Goal: Task Accomplishment & Management: Manage account settings

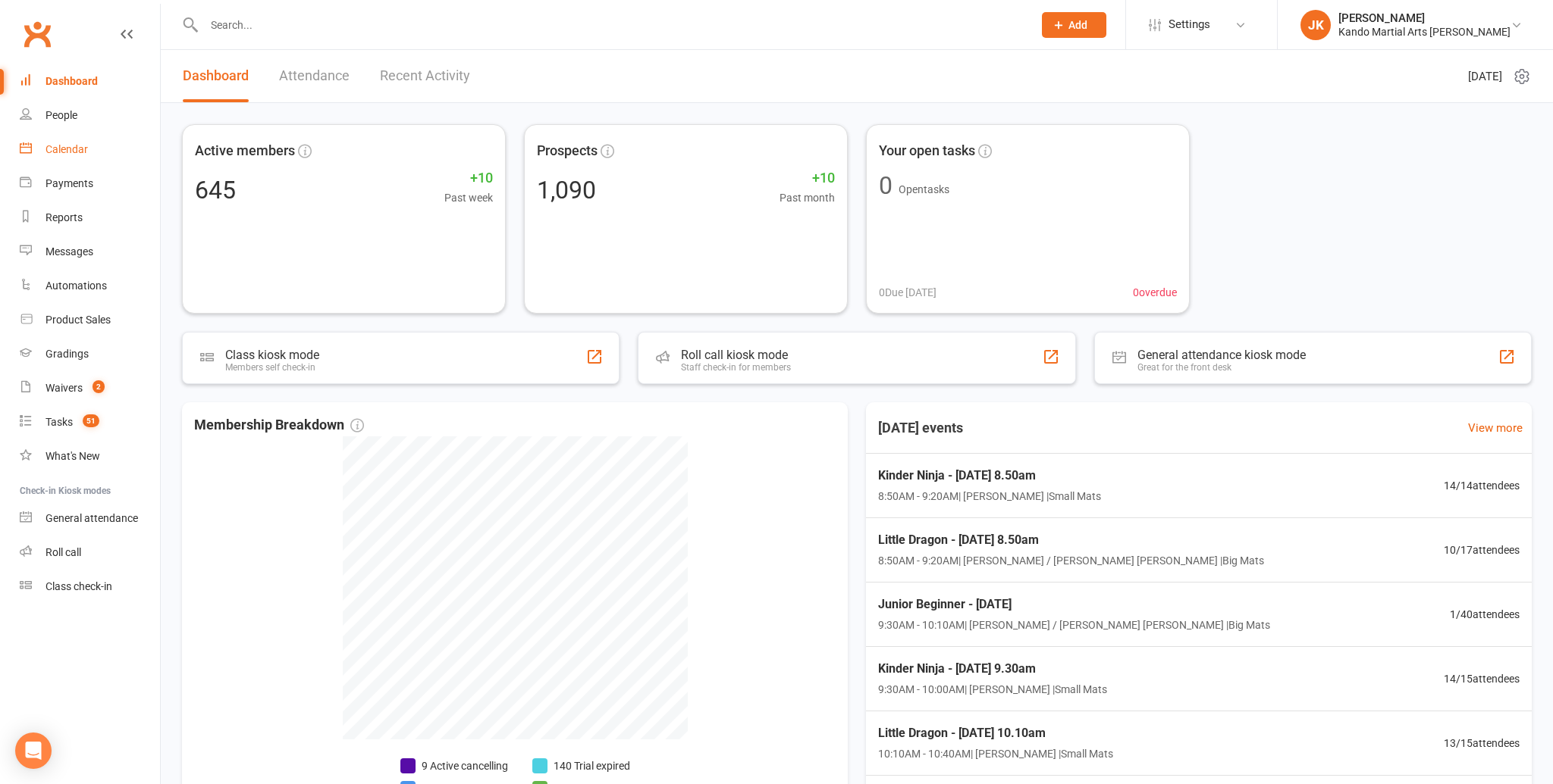
click at [64, 146] on div "Calendar" at bounding box center [67, 149] width 43 height 12
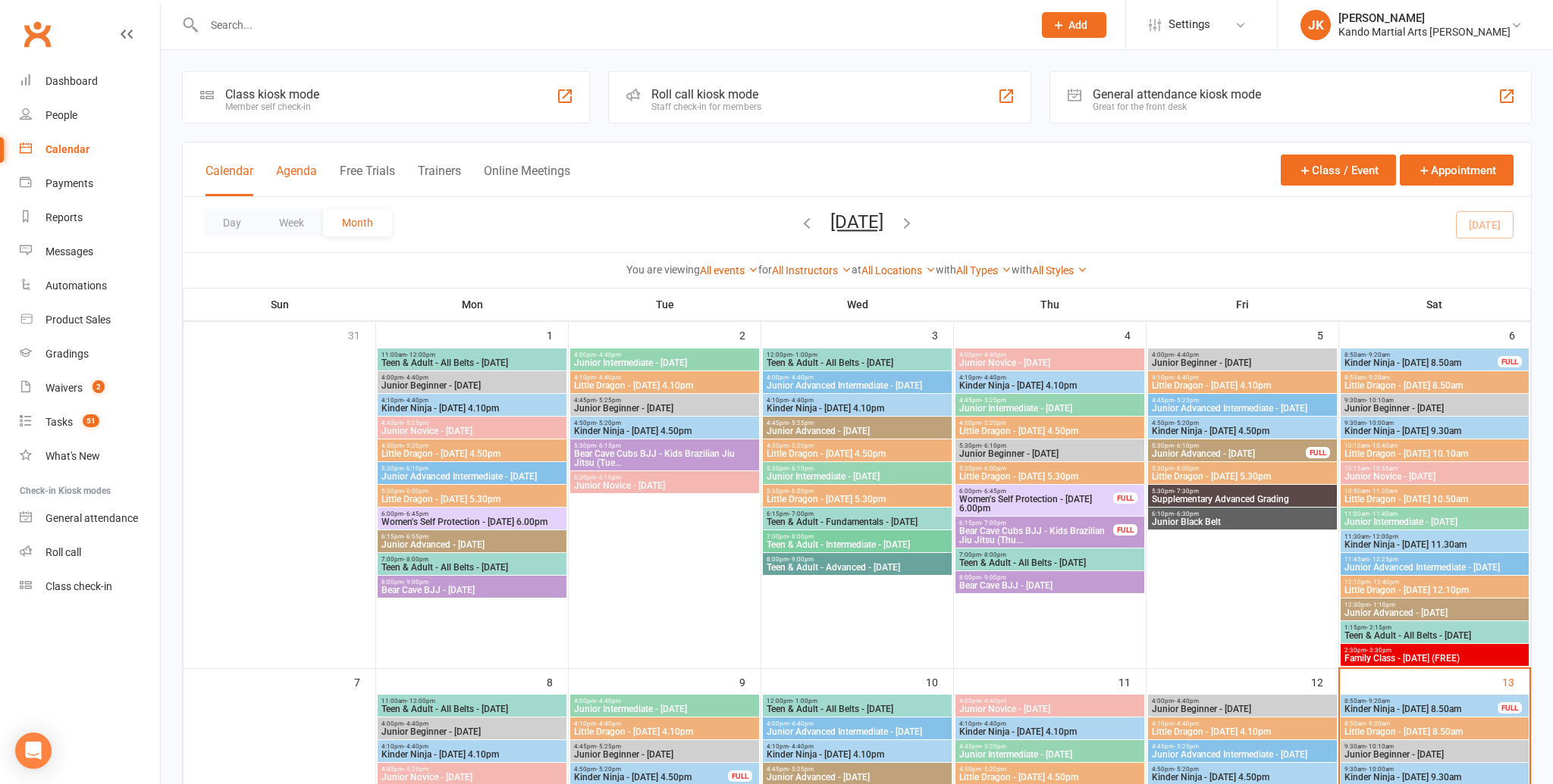
click at [296, 168] on button "Agenda" at bounding box center [297, 179] width 41 height 33
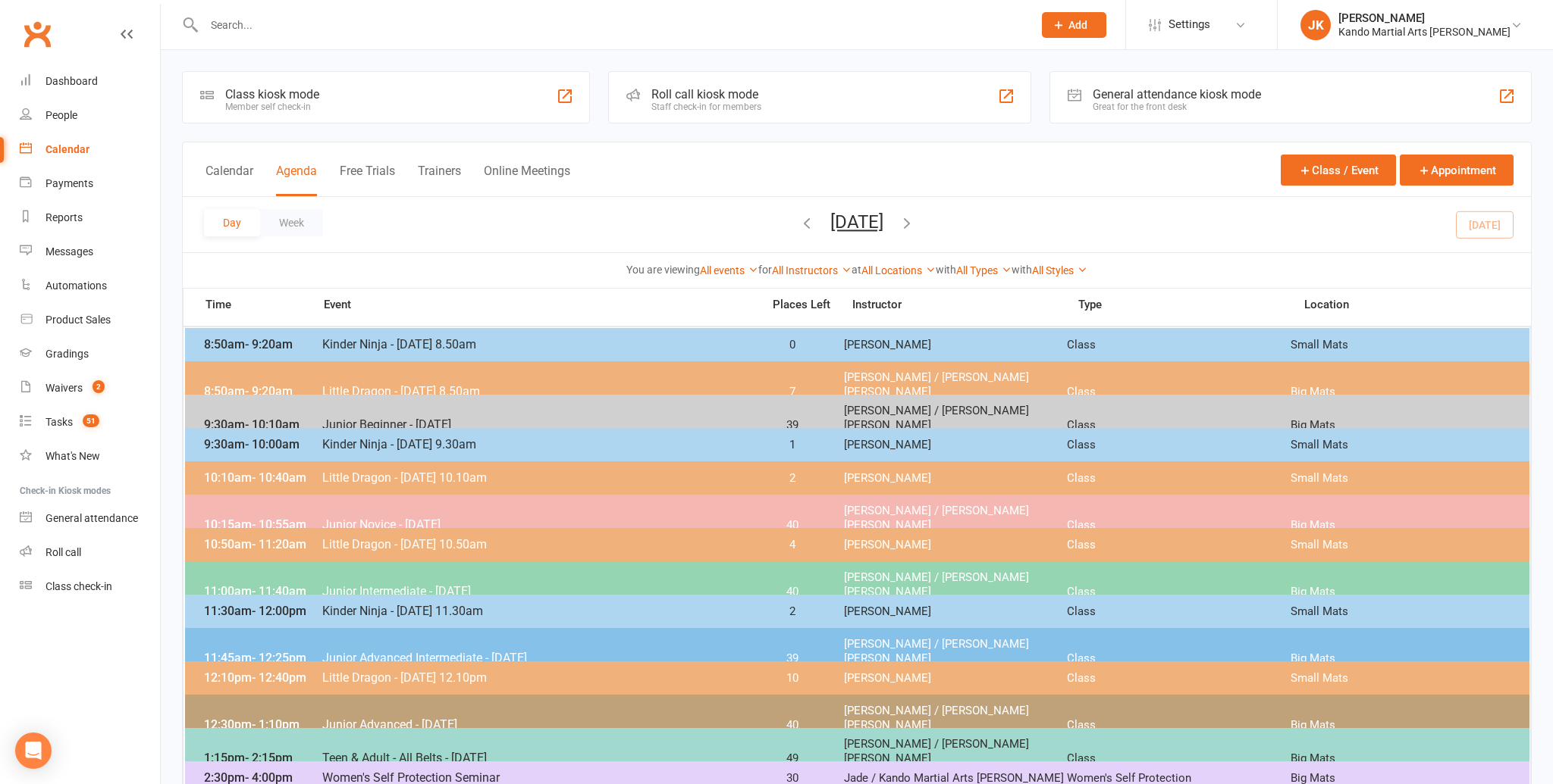
click at [221, 22] on input "text" at bounding box center [610, 24] width 823 height 21
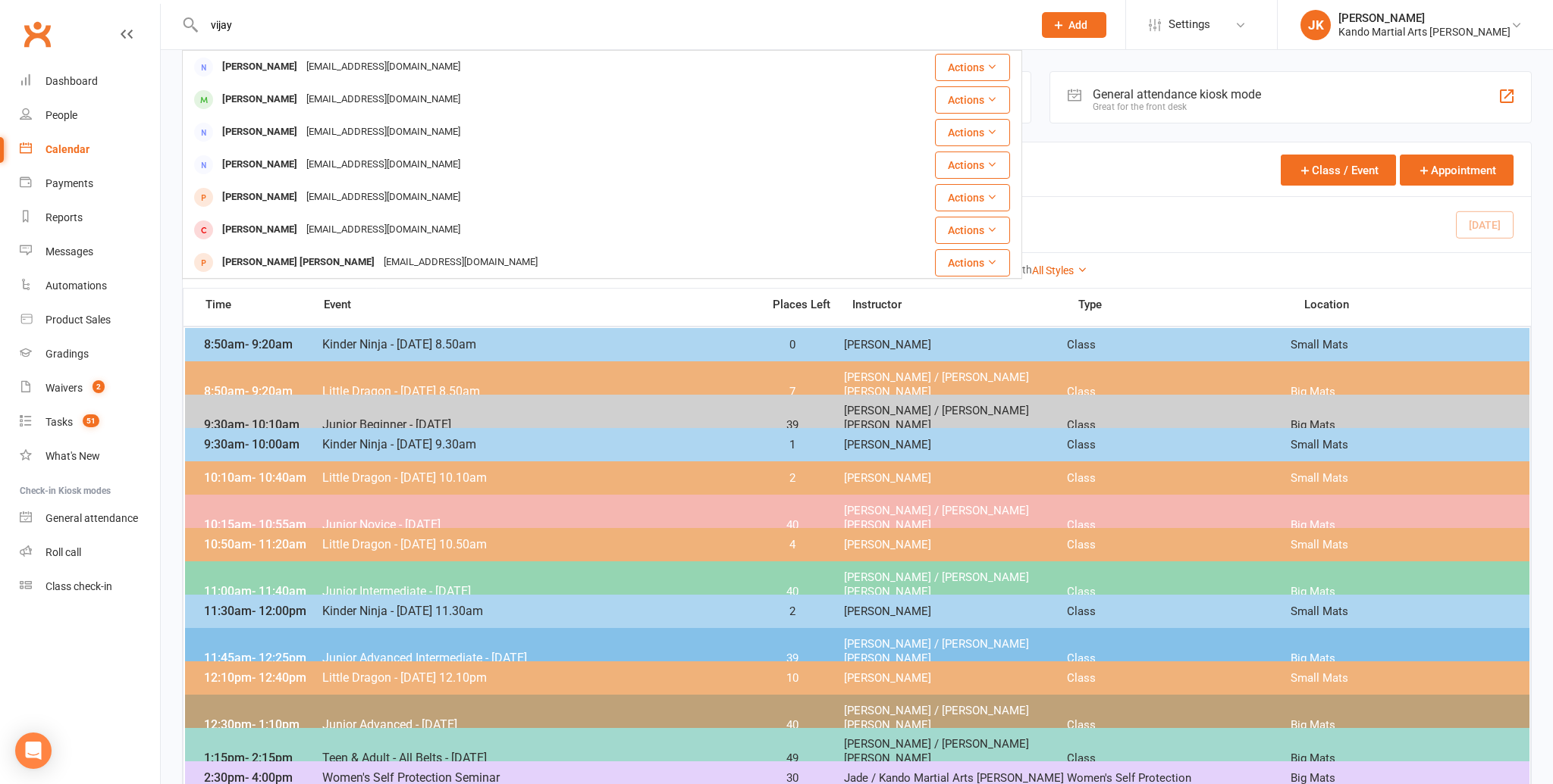
type input "vijay"
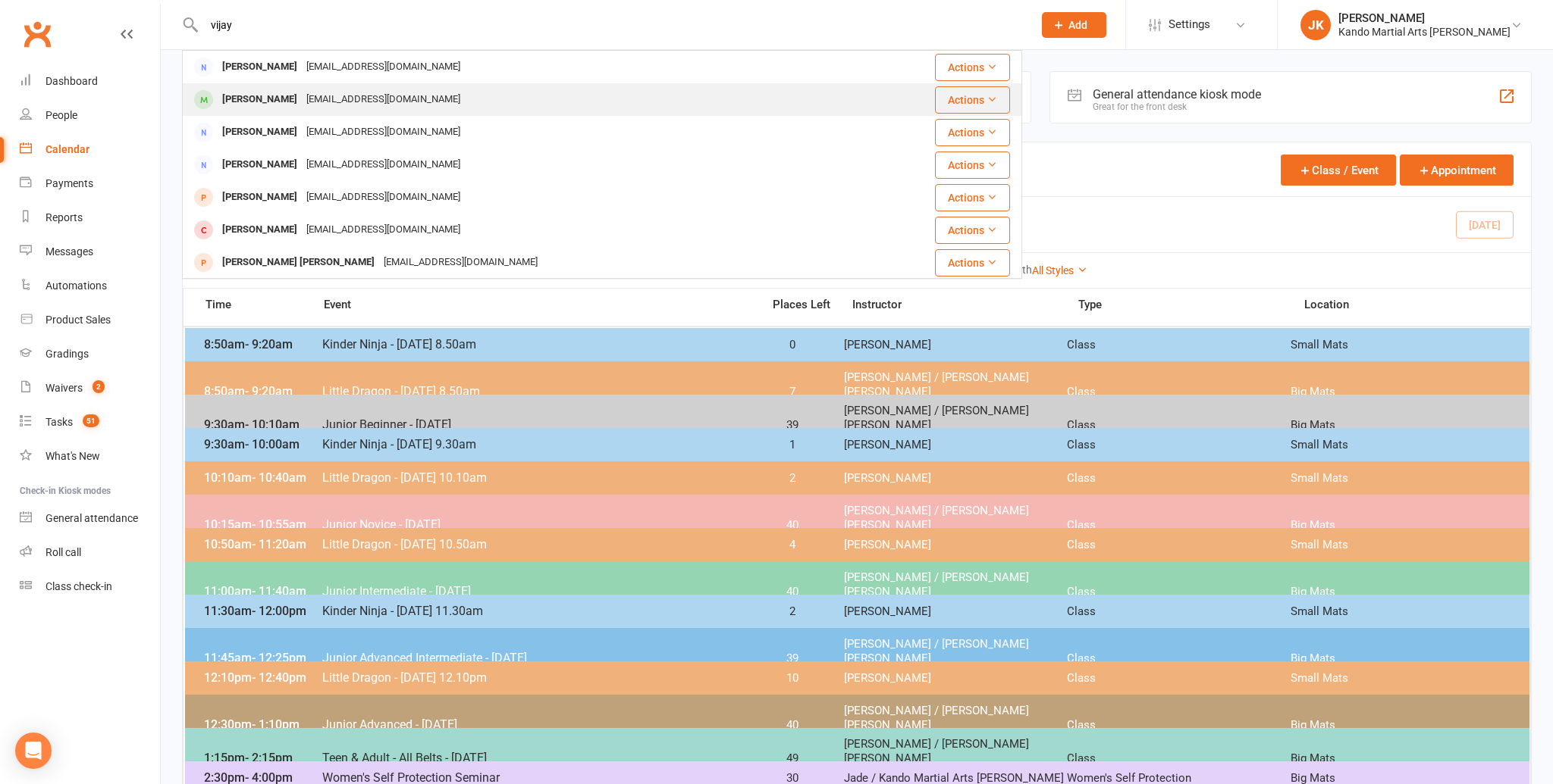
click at [253, 99] on div "Vijay Thileepan" at bounding box center [260, 100] width 84 height 22
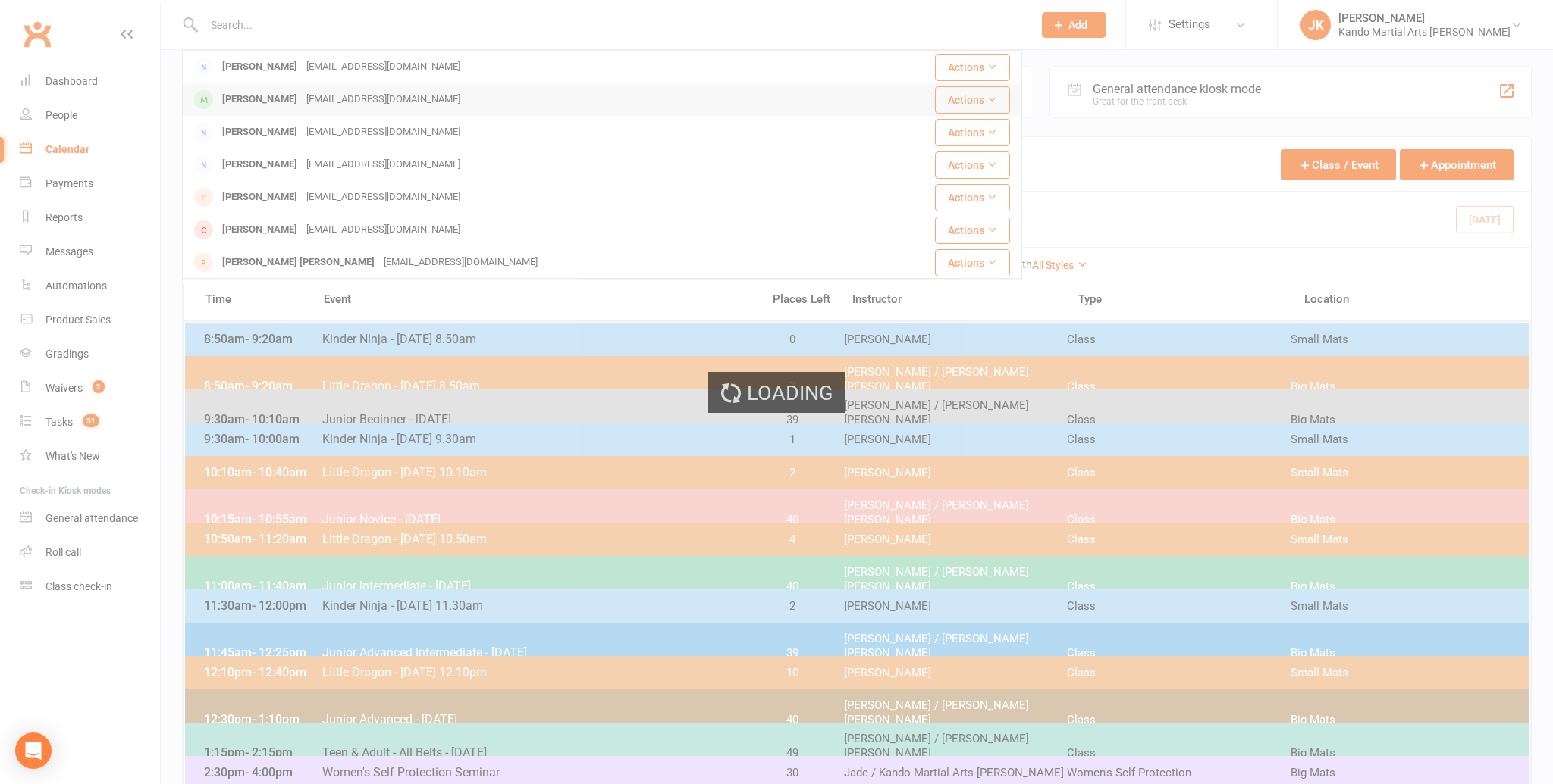
scroll to position [7, 0]
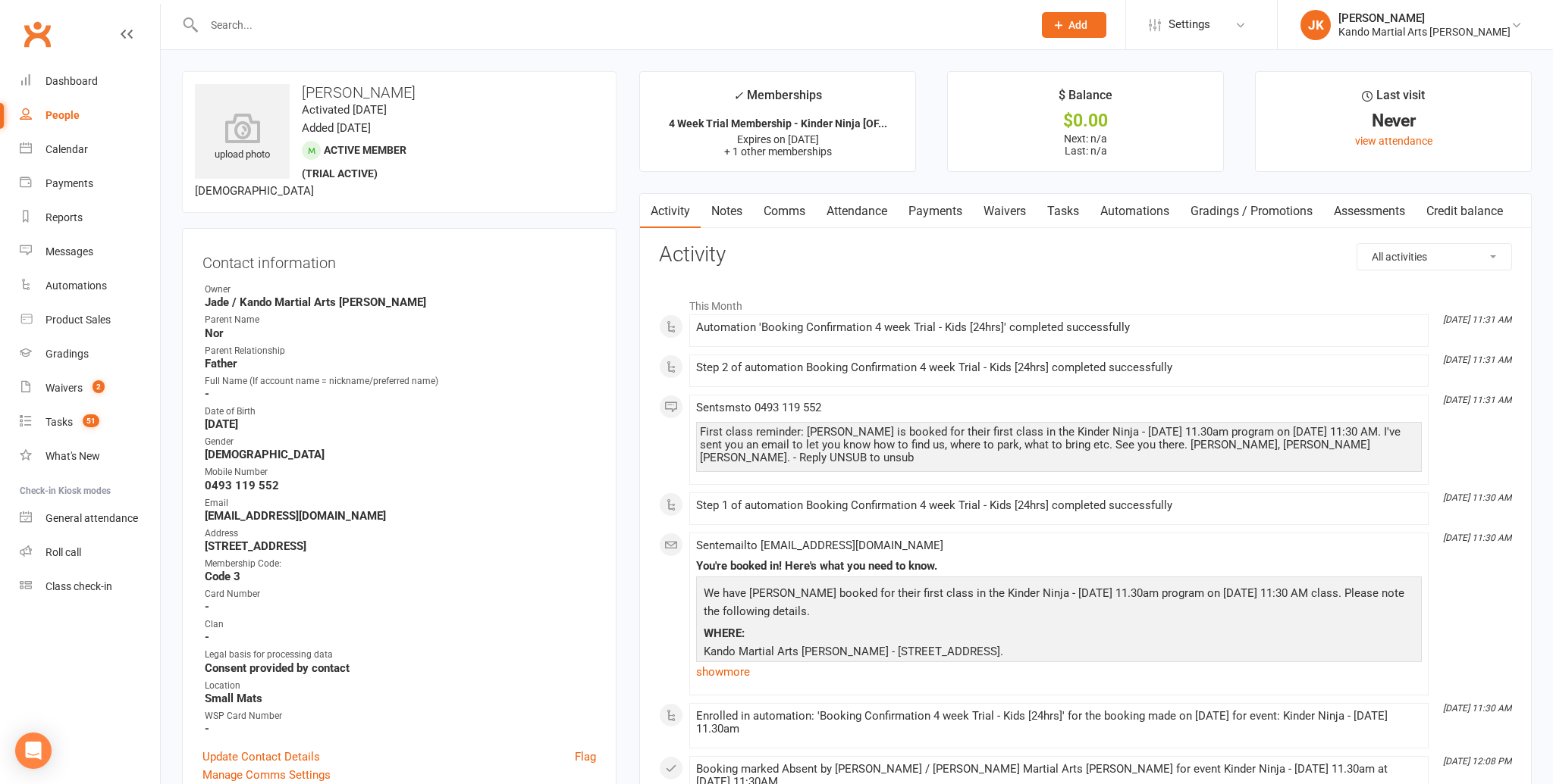
click at [934, 207] on link "Payments" at bounding box center [935, 211] width 75 height 34
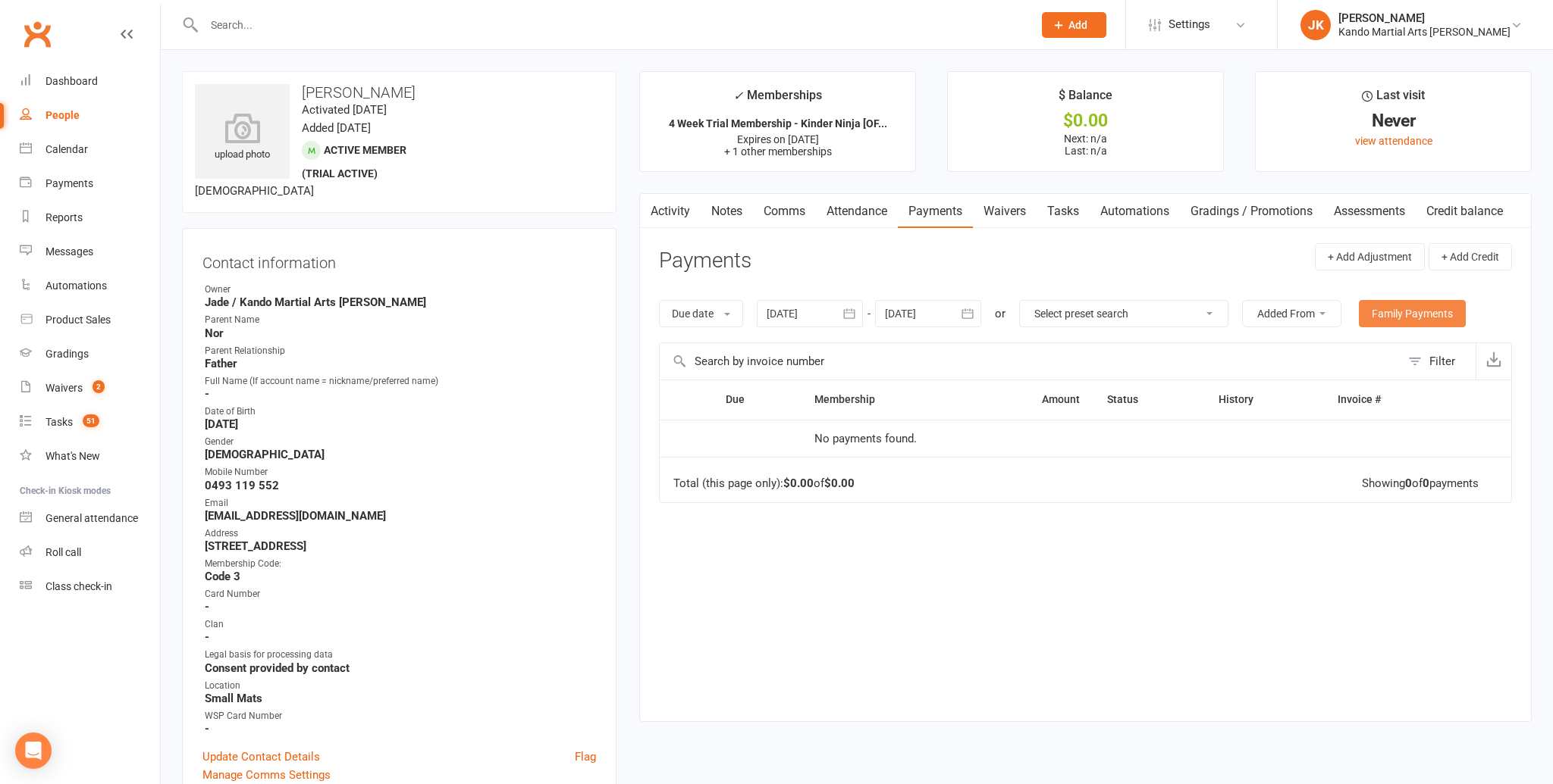
click at [1403, 313] on link "Family Payments" at bounding box center [1412, 313] width 107 height 27
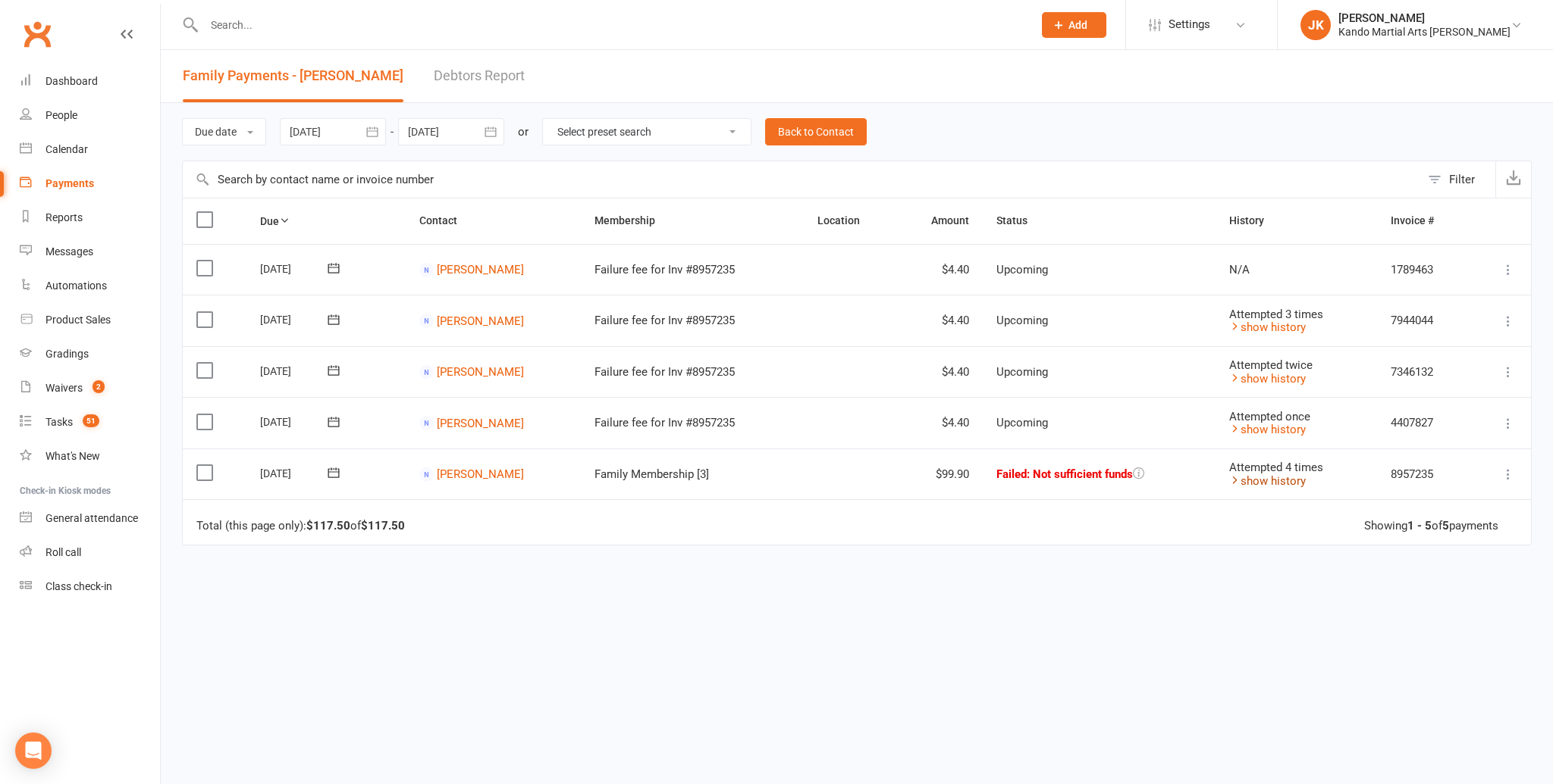
click at [1248, 479] on link "show history" at bounding box center [1267, 481] width 76 height 14
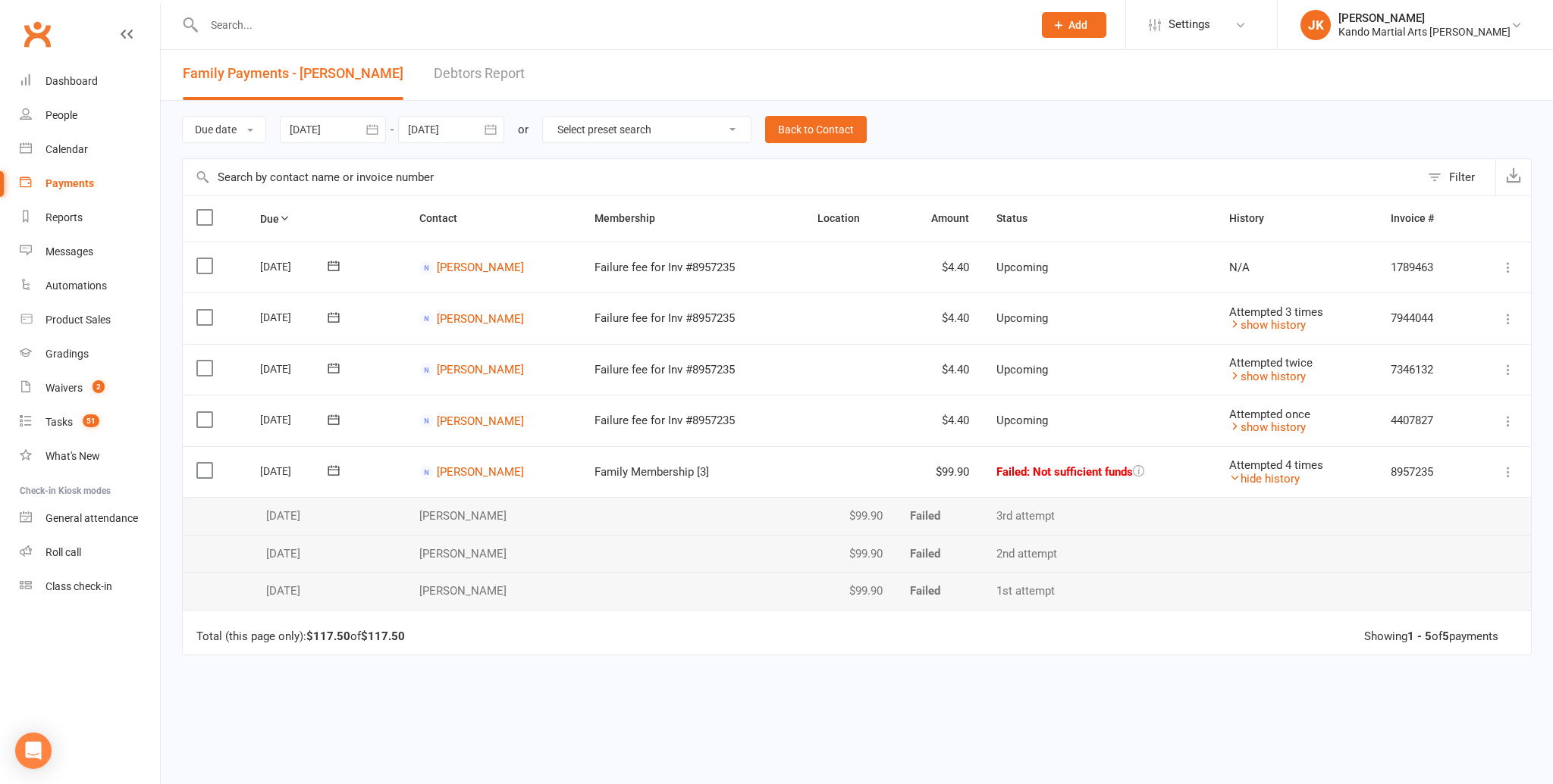
scroll to position [7, 0]
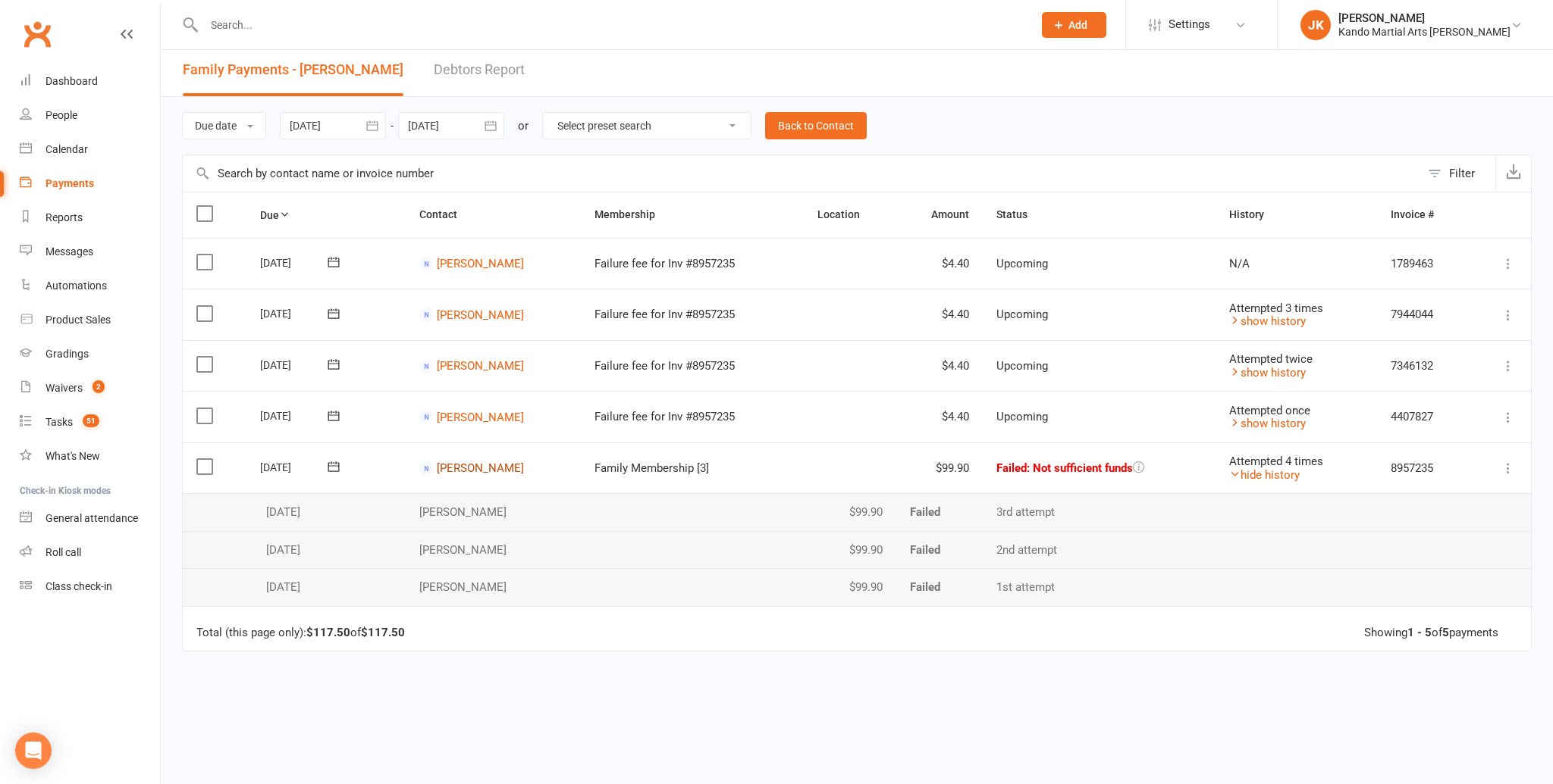
click at [460, 461] on link "Nor adam" at bounding box center [480, 468] width 87 height 14
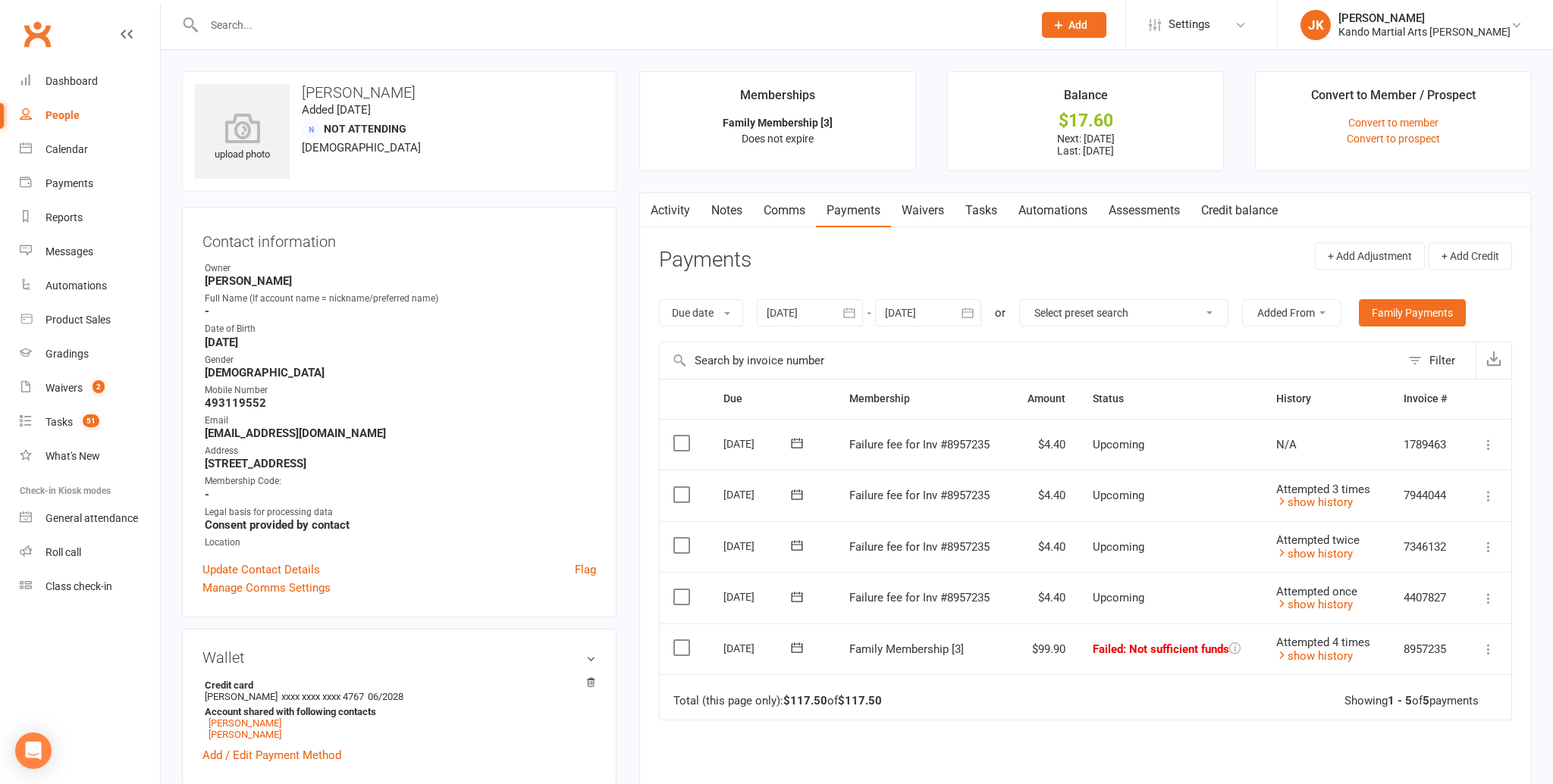
click at [670, 206] on link "Activity" at bounding box center [670, 210] width 60 height 34
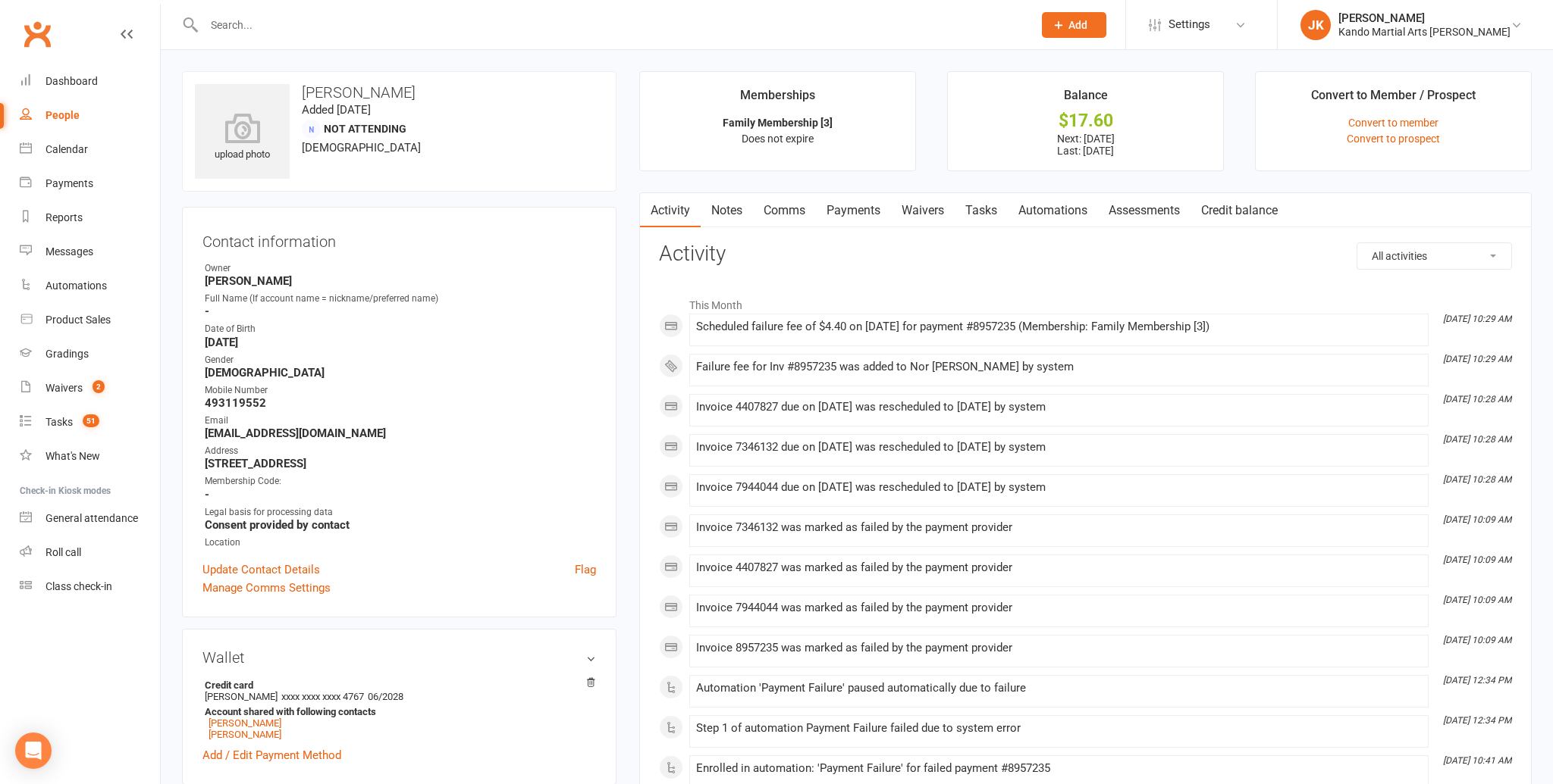
click at [724, 208] on link "Notes" at bounding box center [727, 210] width 52 height 34
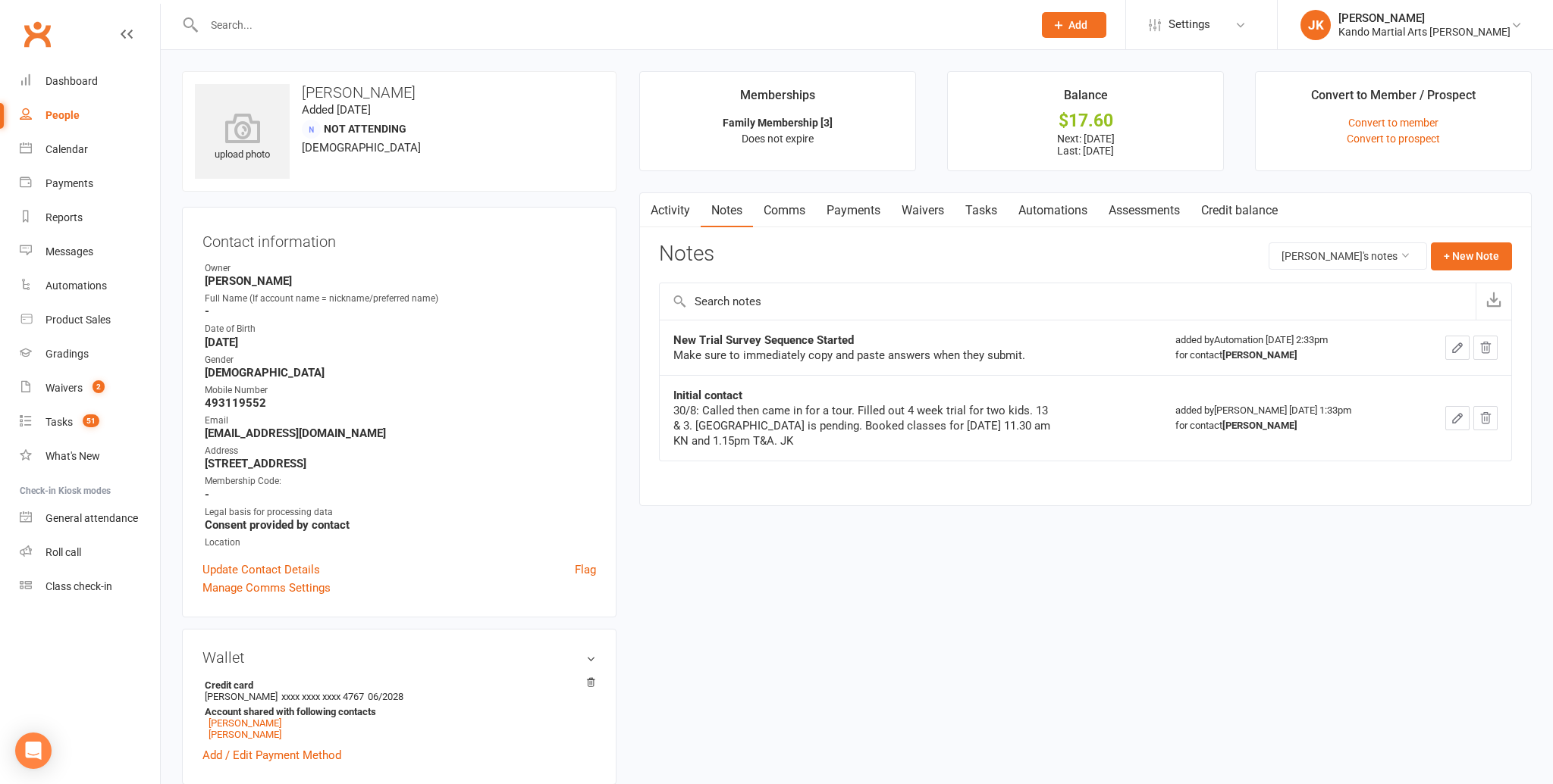
click at [231, 22] on input "text" at bounding box center [610, 24] width 823 height 21
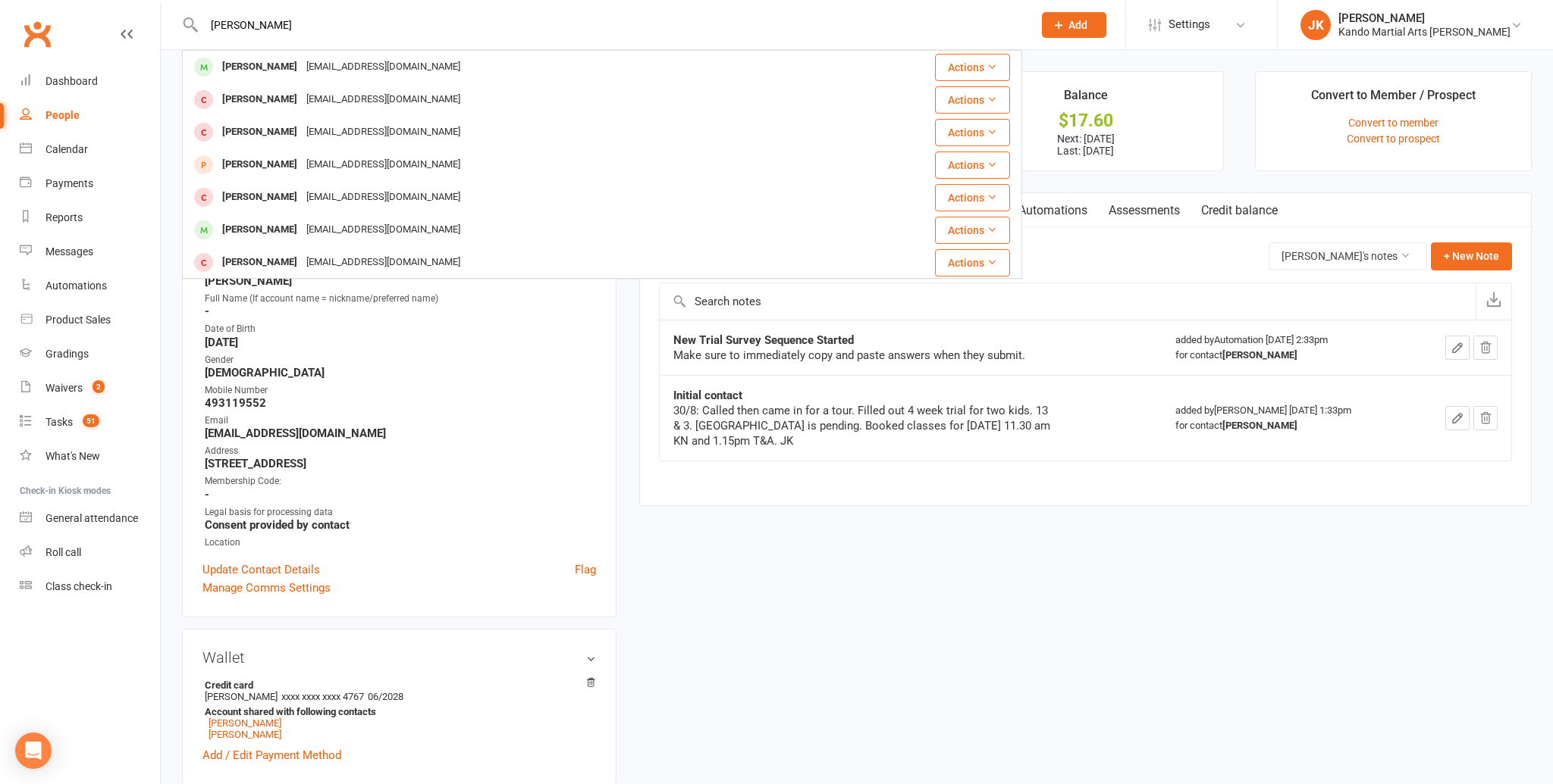
type input "jayden kanda"
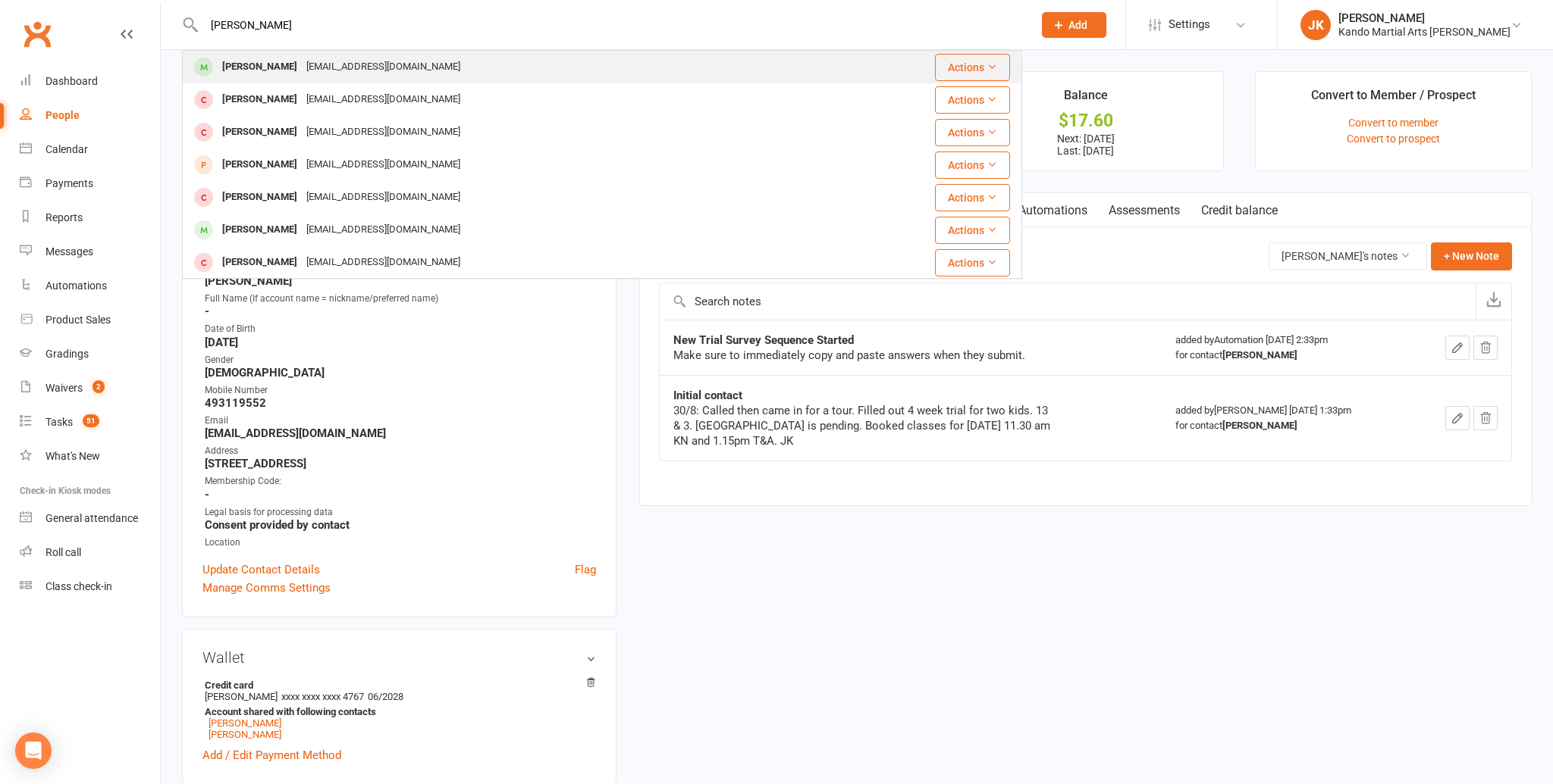
click at [250, 60] on div "Jayden Singh Kanda" at bounding box center [260, 67] width 84 height 22
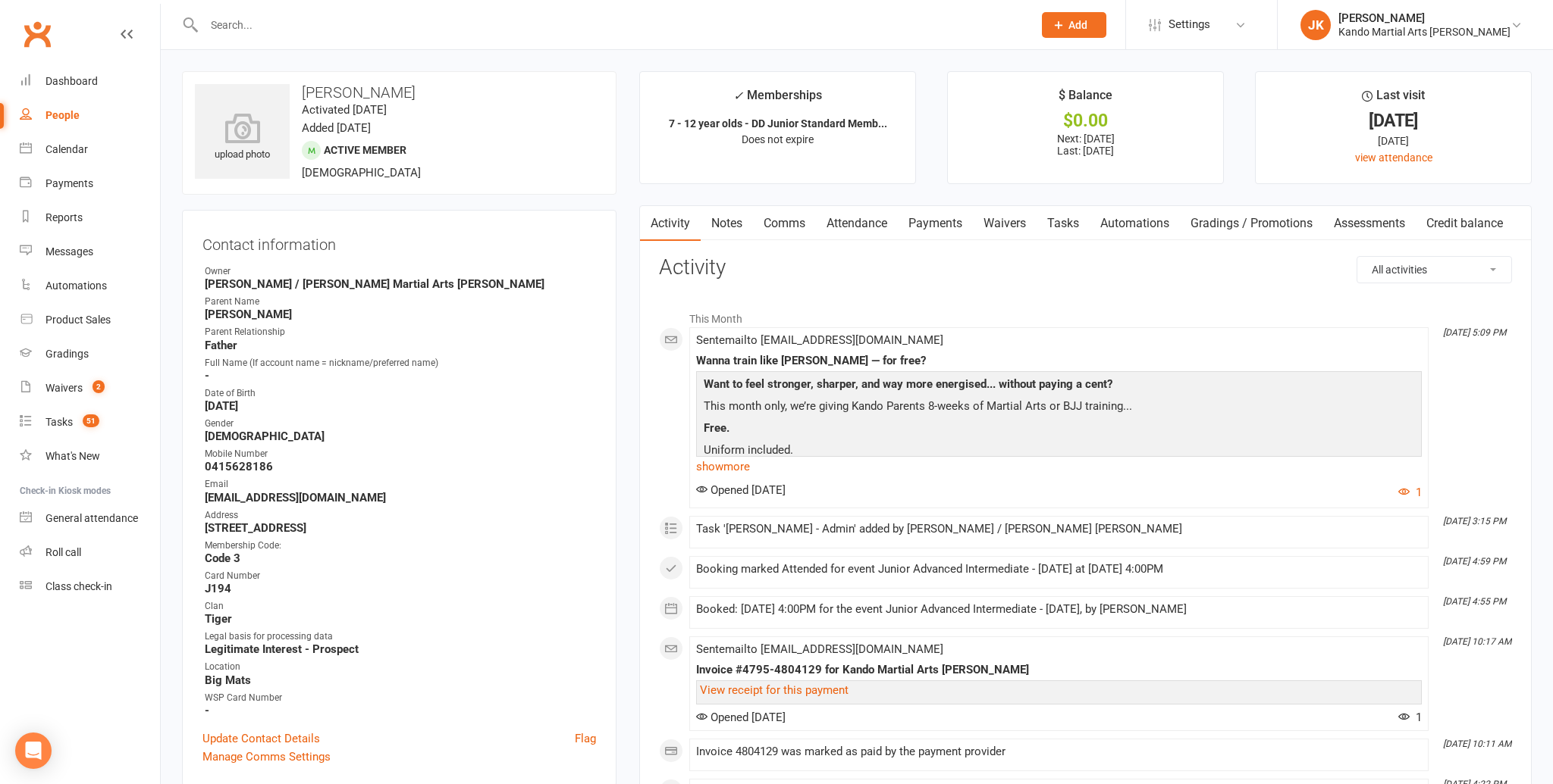
click at [1070, 217] on link "Tasks" at bounding box center [1063, 223] width 53 height 34
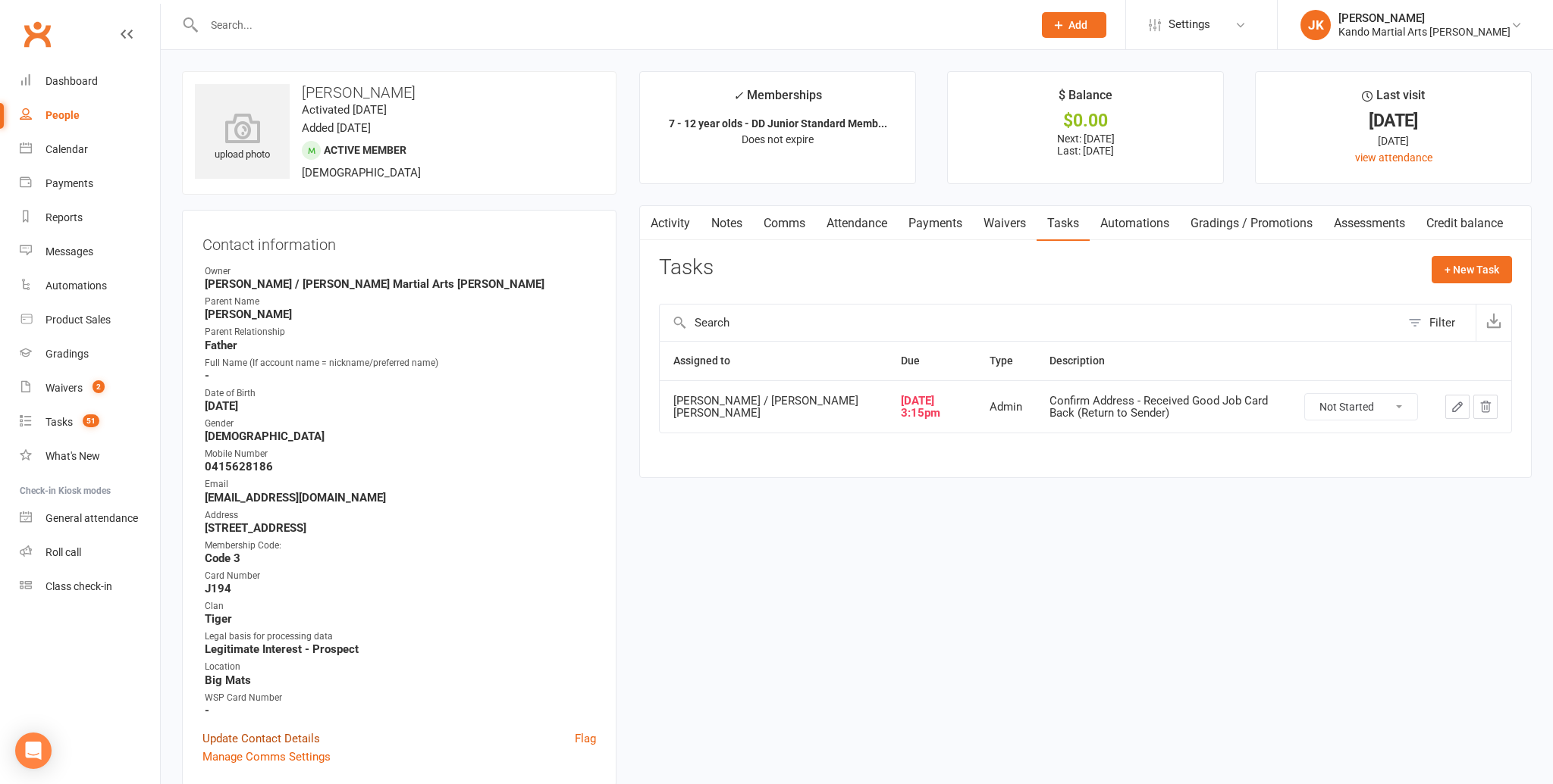
click at [271, 730] on link "Update Contact Details" at bounding box center [261, 739] width 117 height 19
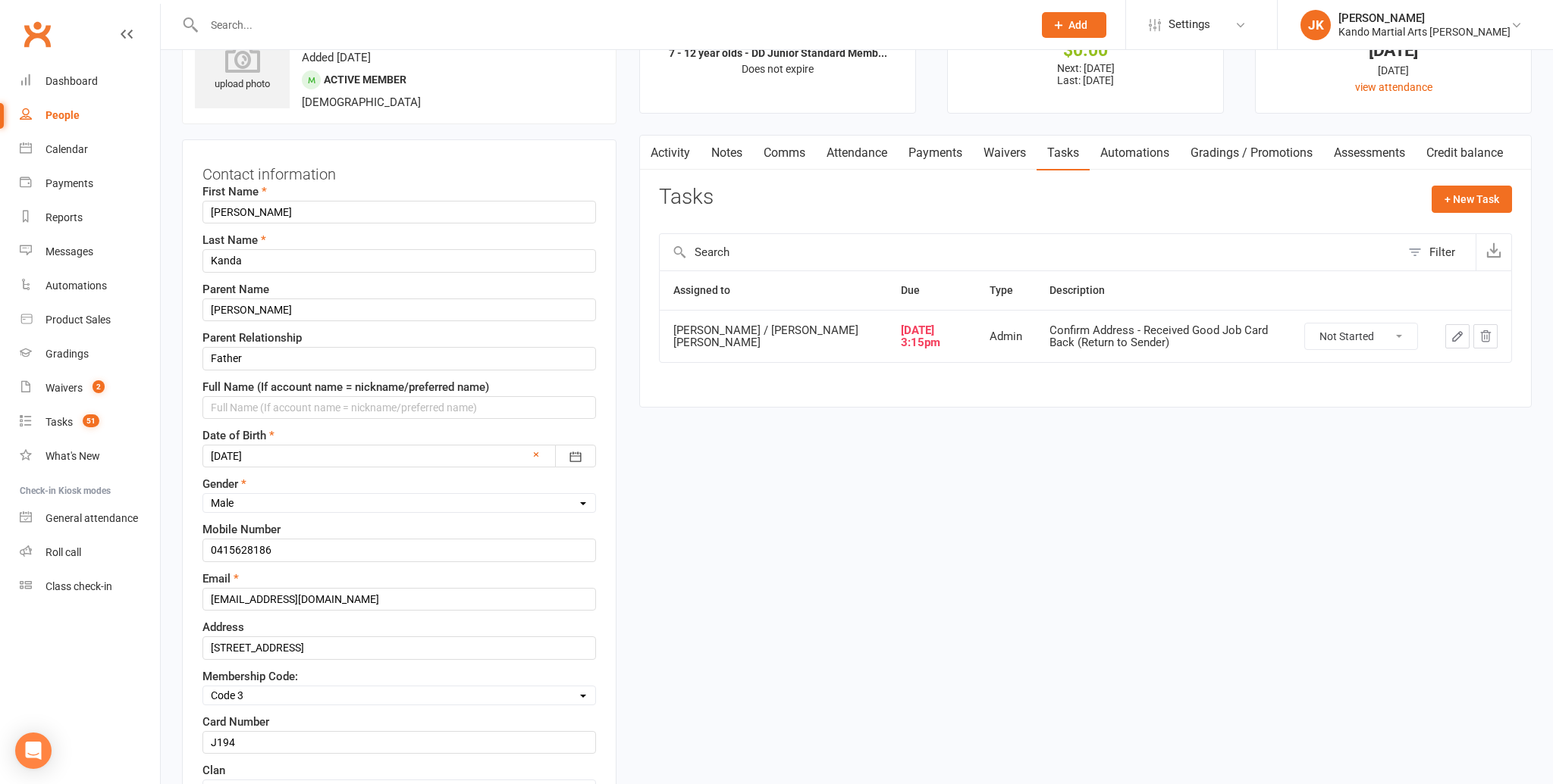
scroll to position [72, 0]
click at [383, 644] on input "52 Viewmont Street, Wantirna South VIC" at bounding box center [399, 647] width 394 height 22
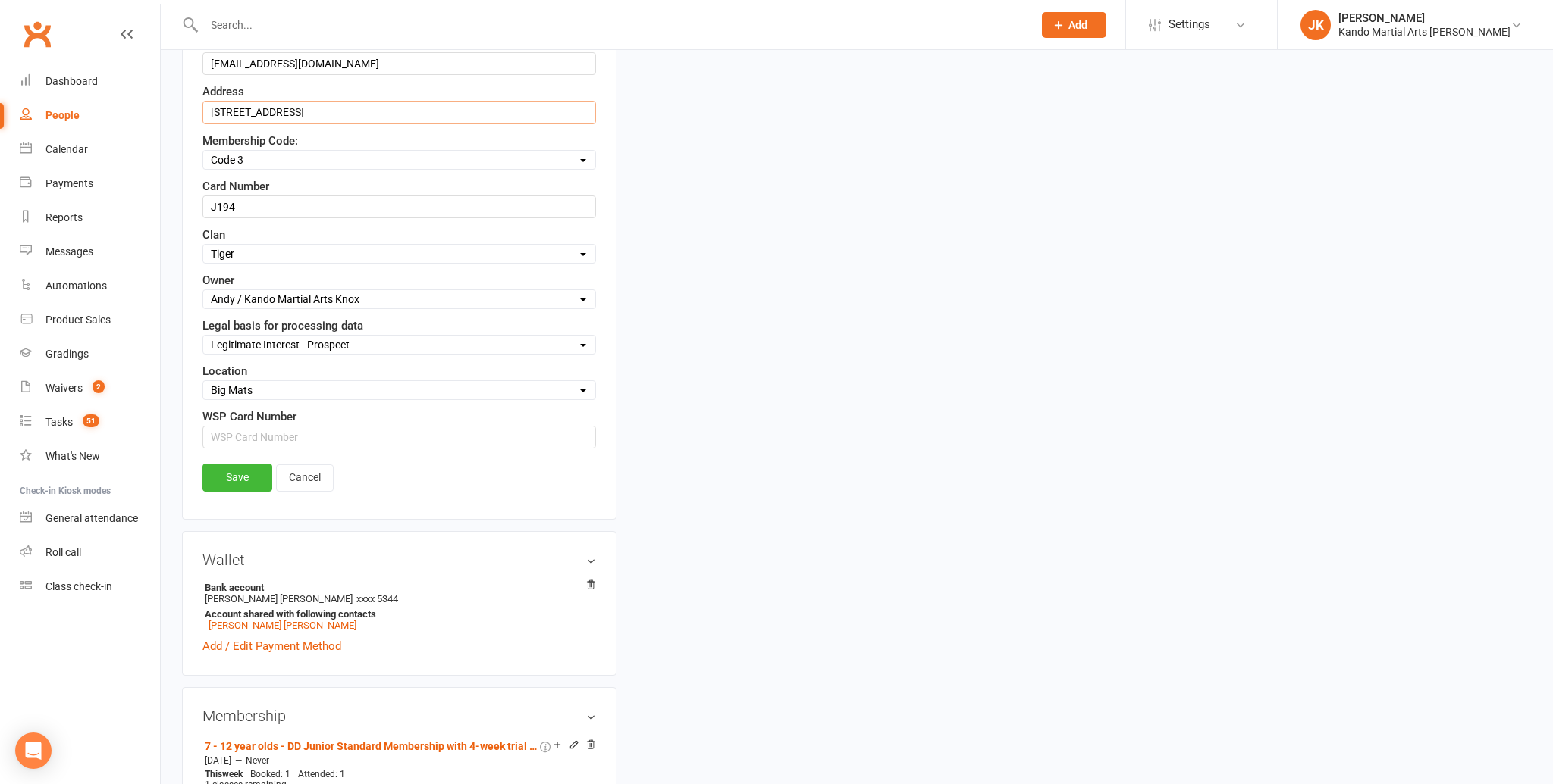
scroll to position [610, 0]
type input "52 Viewmont Street, Wantirna South 3152 VIC"
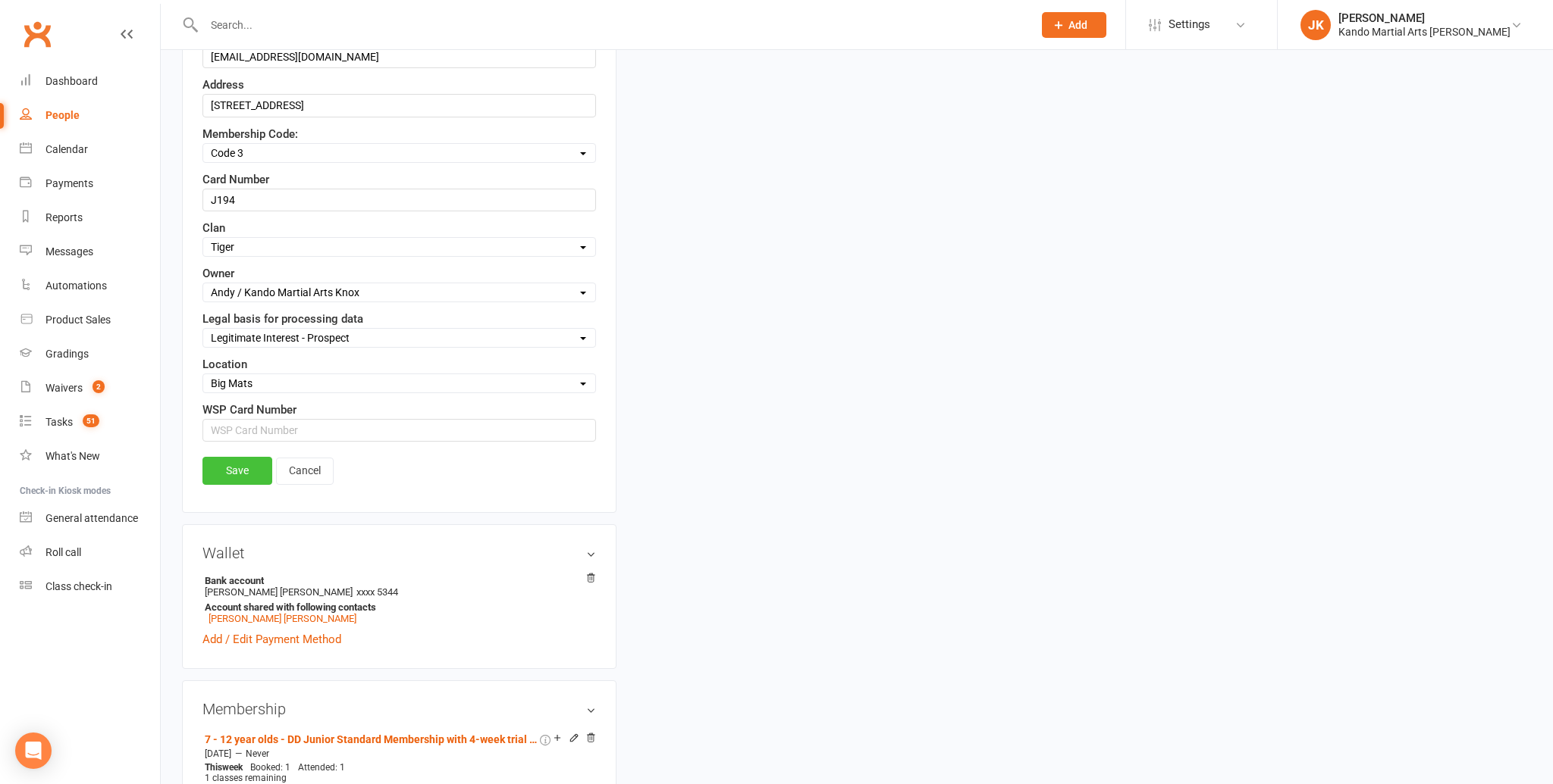
click at [233, 463] on link "Save" at bounding box center [237, 470] width 70 height 27
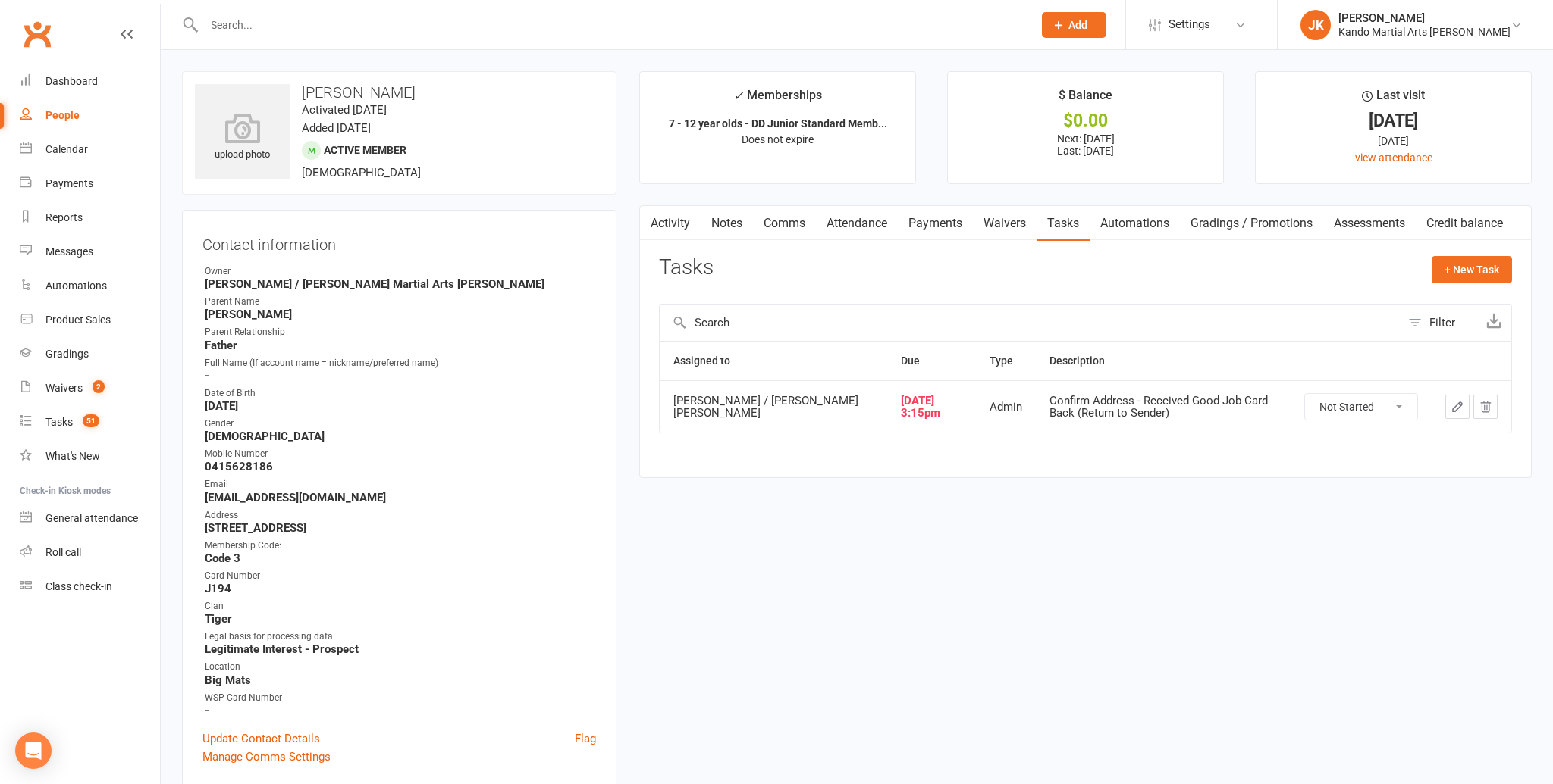
scroll to position [0, 0]
click at [1397, 401] on select "Not Started In Progress Waiting Complete" at bounding box center [1360, 407] width 113 height 26
click at [1305, 394] on select "Not Started In Progress Waiting Complete" at bounding box center [1360, 407] width 113 height 26
select select "unstarted"
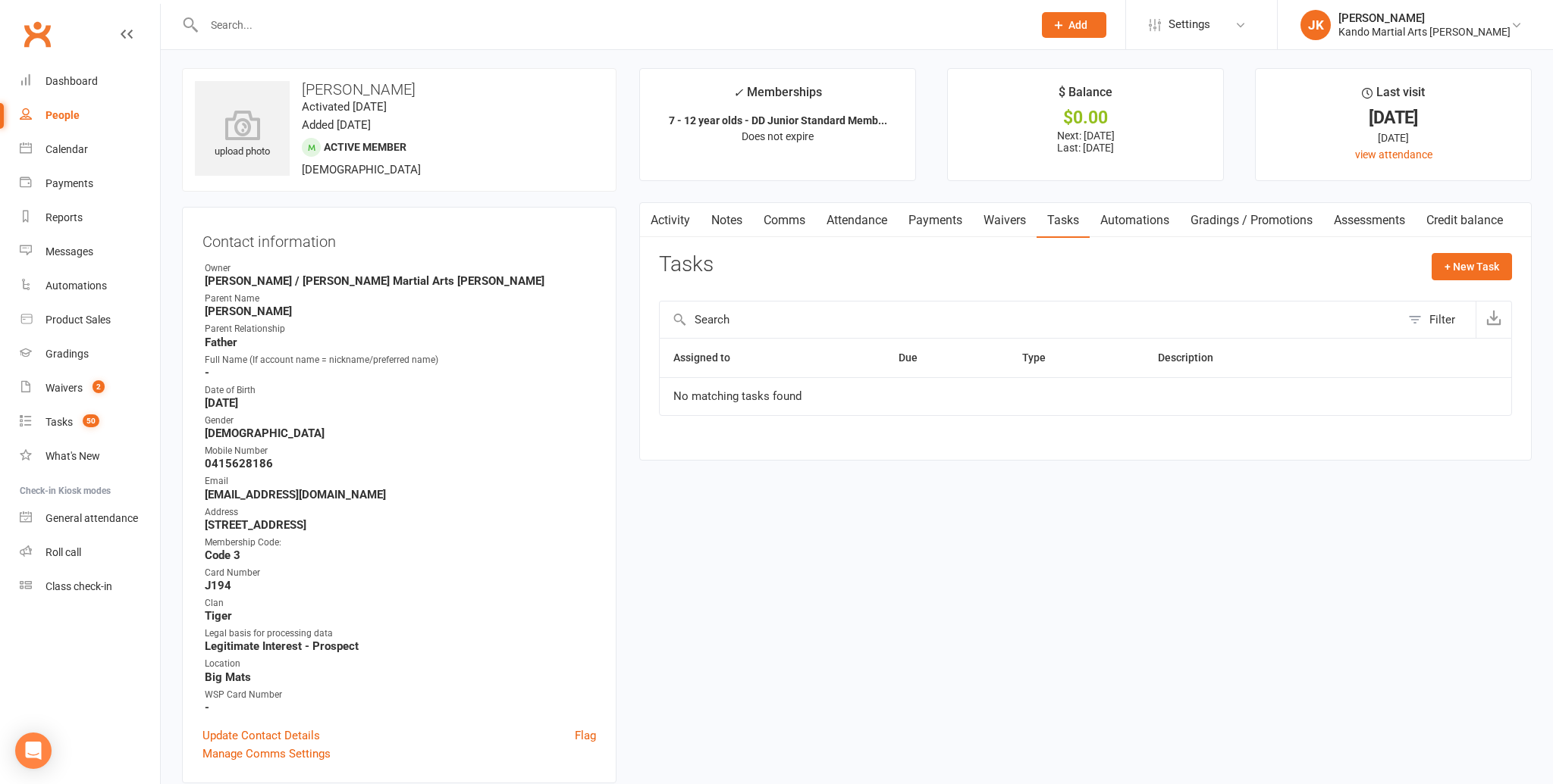
click at [223, 22] on input "text" at bounding box center [610, 24] width 823 height 21
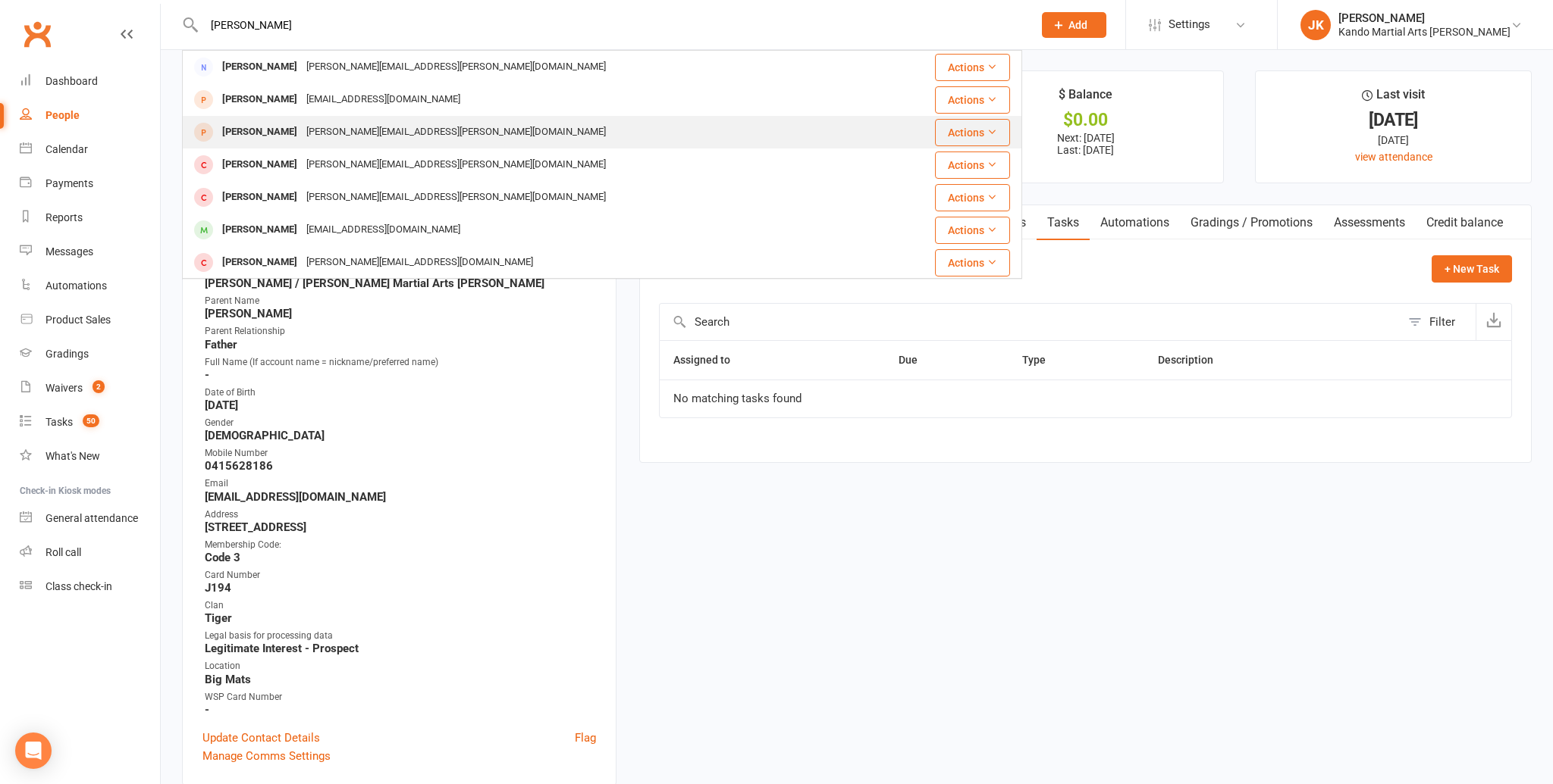
type input "[PERSON_NAME]"
click at [249, 132] on div "[PERSON_NAME]" at bounding box center [260, 132] width 84 height 22
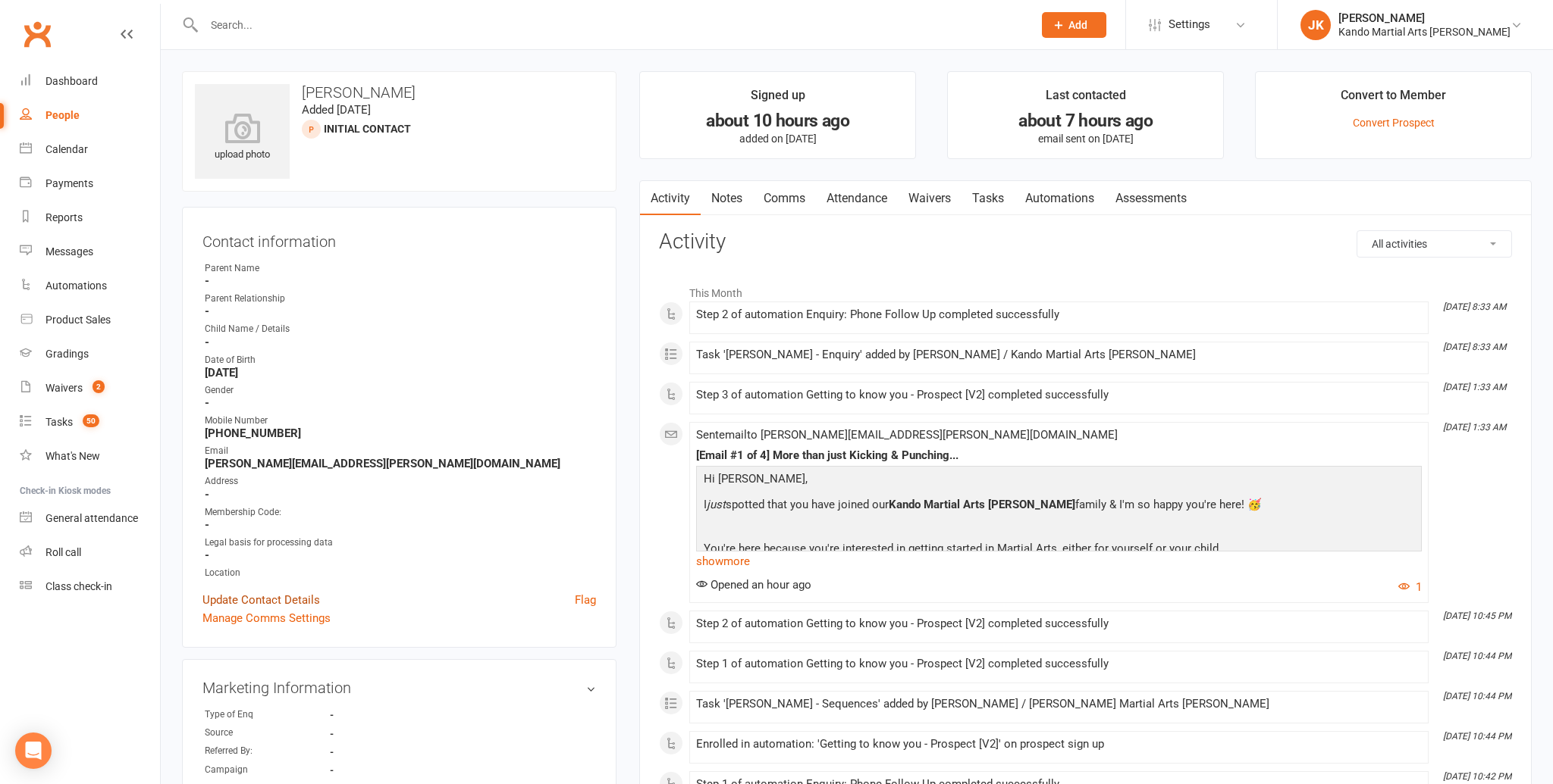
click at [270, 594] on link "Update Contact Details" at bounding box center [261, 601] width 117 height 19
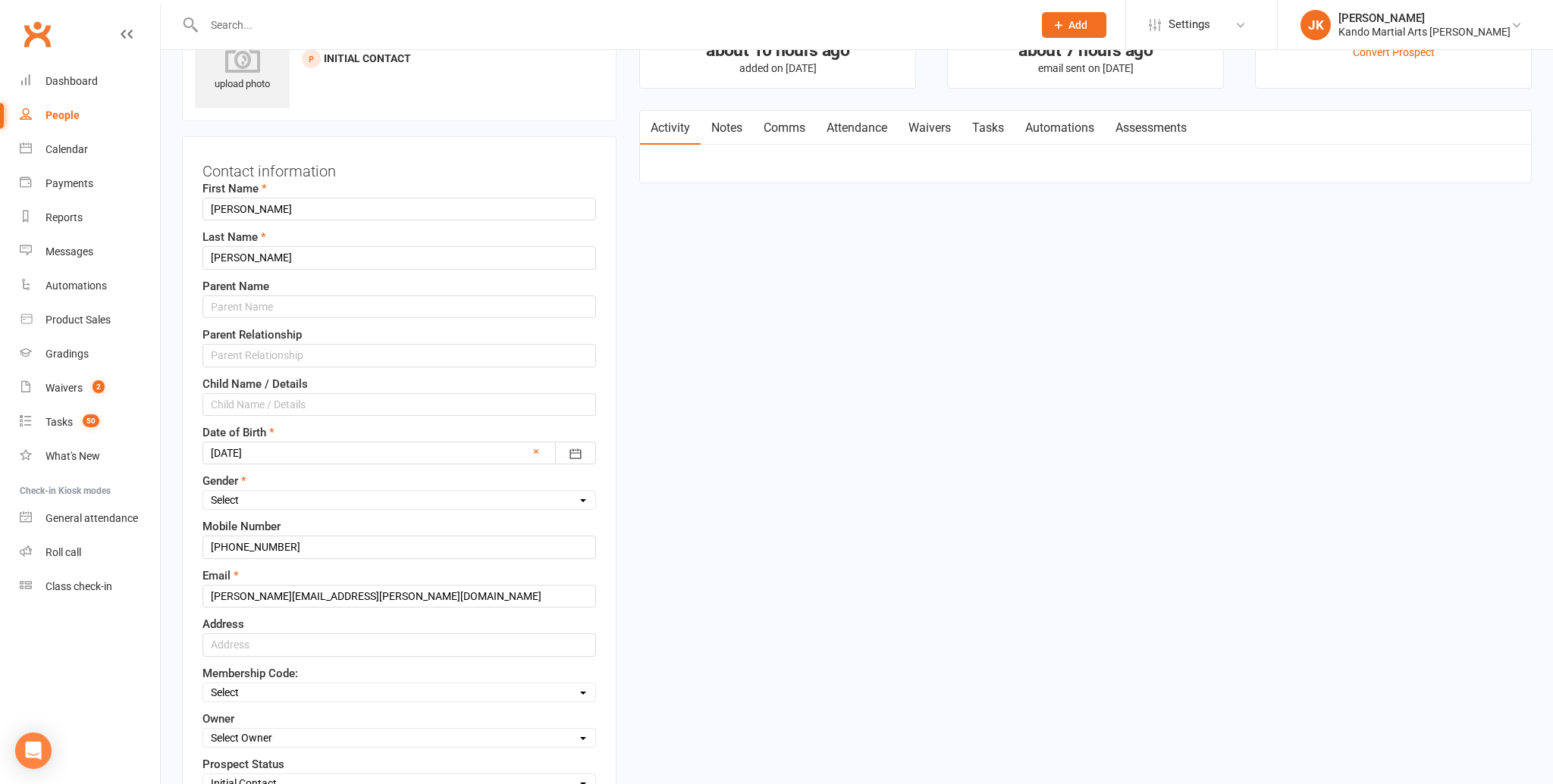
scroll to position [72, 0]
click at [239, 301] on input "text" at bounding box center [399, 306] width 394 height 22
type input "[PERSON_NAME]"
click at [225, 350] on input "text" at bounding box center [399, 356] width 394 height 22
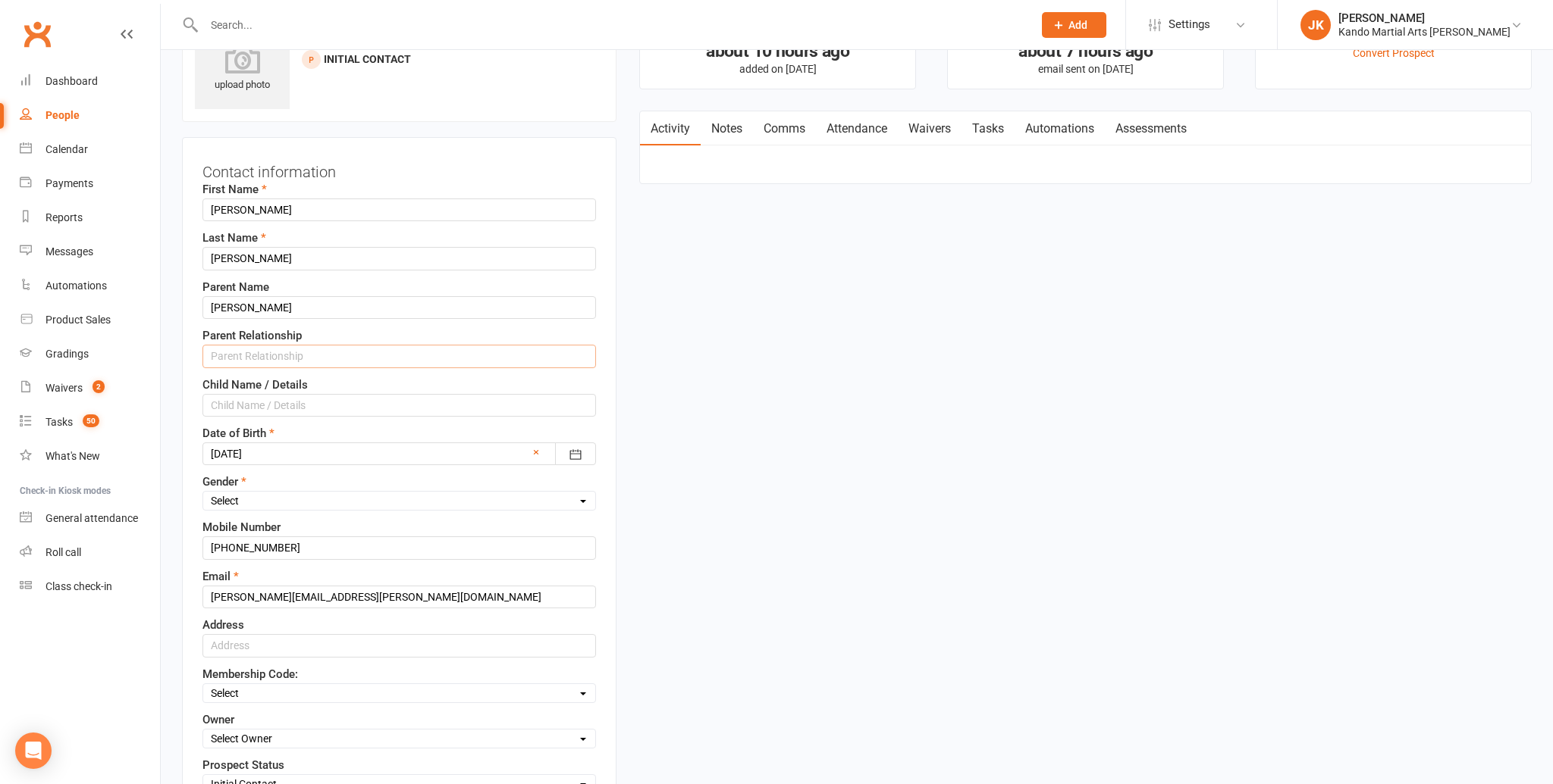
click at [225, 352] on input "text" at bounding box center [399, 356] width 394 height 22
type input "mum"
click at [583, 498] on select "Select [DEMOGRAPHIC_DATA] [DEMOGRAPHIC_DATA]" at bounding box center [398, 501] width 392 height 17
select select "[DEMOGRAPHIC_DATA]"
click at [203, 493] on select "Select [DEMOGRAPHIC_DATA] [DEMOGRAPHIC_DATA]" at bounding box center [398, 501] width 392 height 17
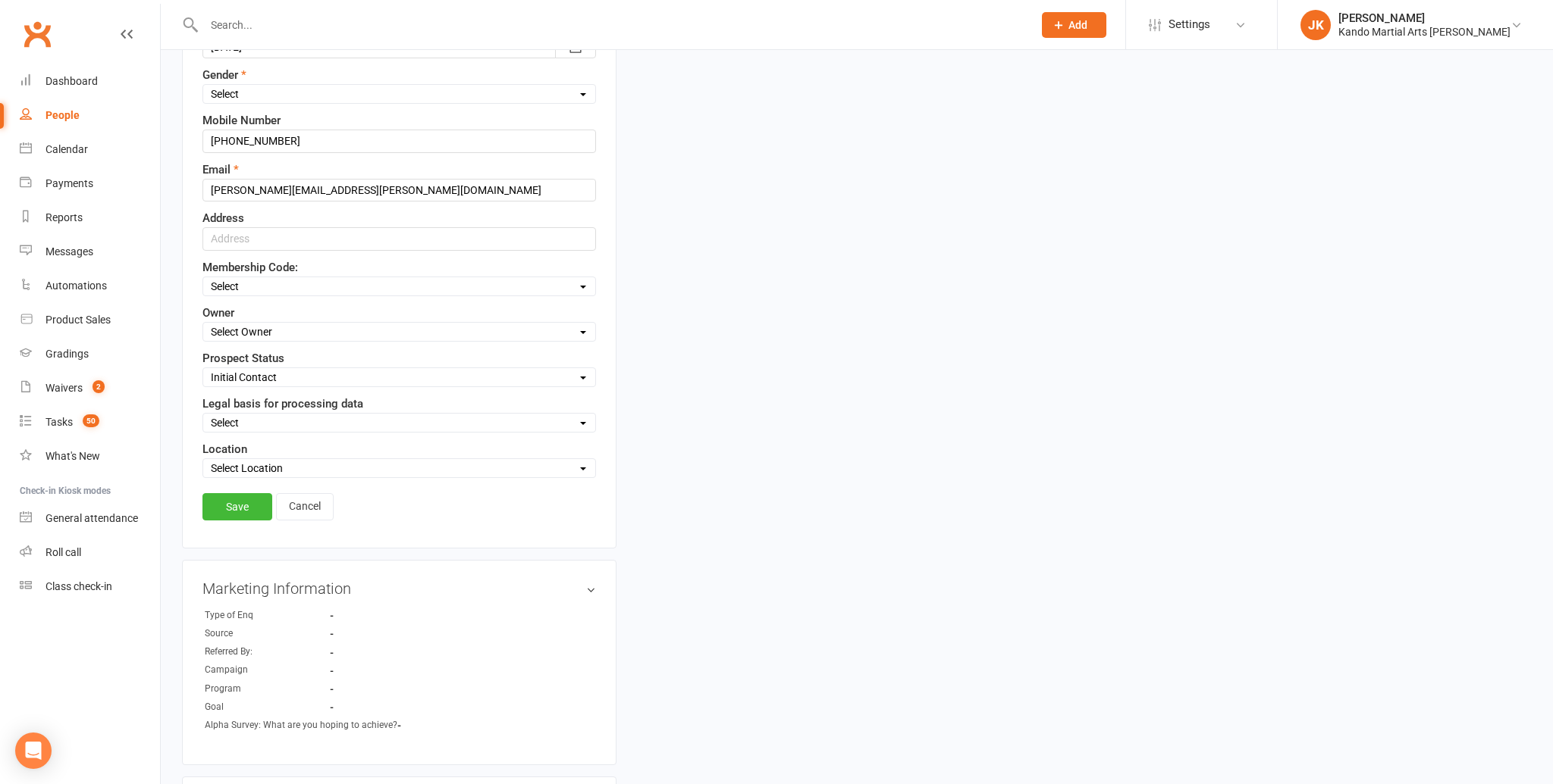
scroll to position [481, 0]
click at [580, 274] on select "Select Code 1 Code 2 Code 3" at bounding box center [398, 283] width 392 height 17
select select "Code 3"
click at [203, 274] on select "Select Code 1 Code 2 Code 3" at bounding box center [398, 283] width 392 height 17
click at [583, 323] on select "Select Owner [PERSON_NAME] / [PERSON_NAME] [PERSON_NAME] [PERSON_NAME] [PERSON_…" at bounding box center [398, 328] width 392 height 17
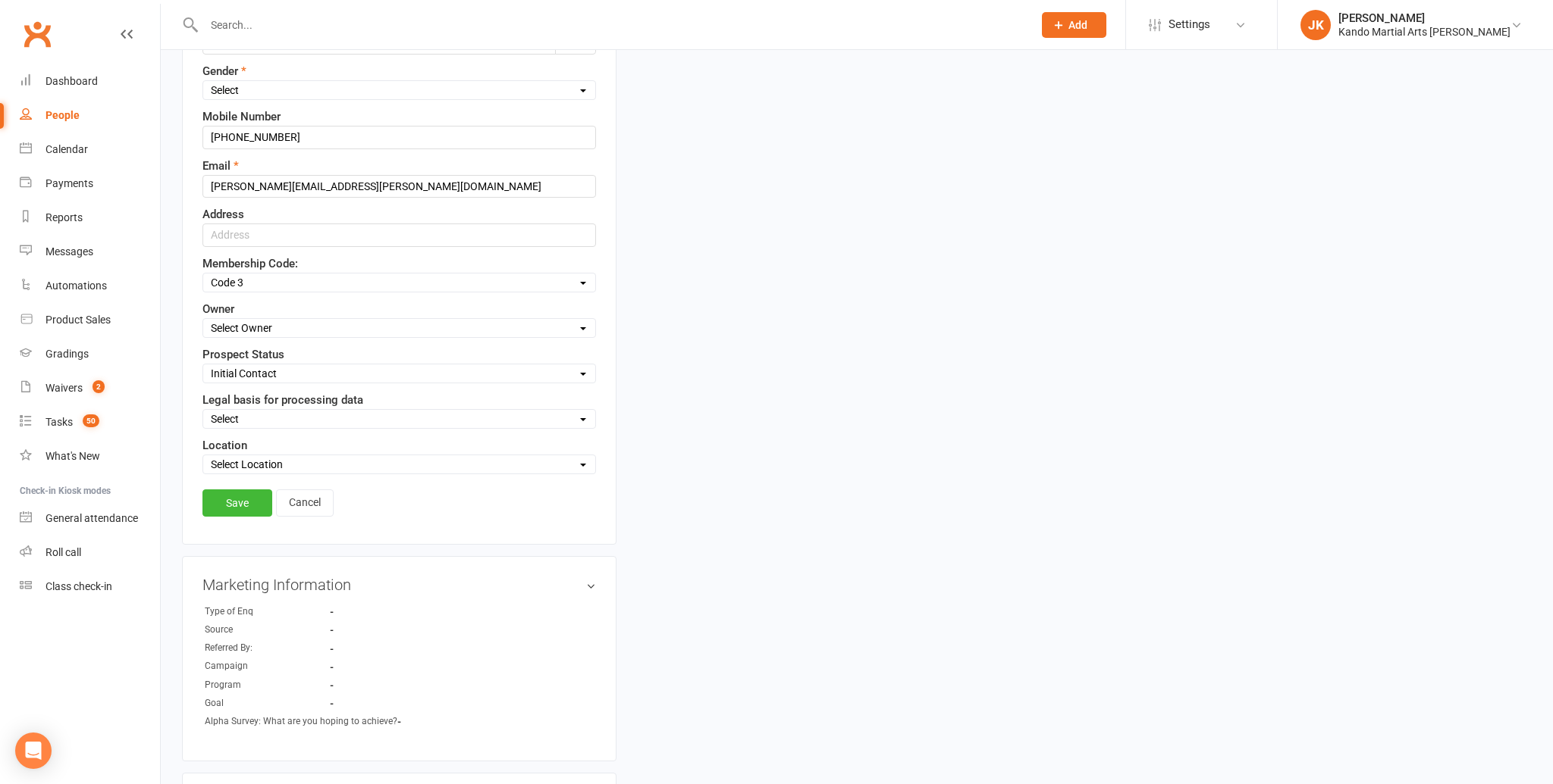
select select "6"
click at [203, 320] on select "Select Owner [PERSON_NAME] / [PERSON_NAME] [PERSON_NAME] [PERSON_NAME] [PERSON_…" at bounding box center [398, 328] width 392 height 17
click at [582, 457] on select "Select Location Big Mats Desk Outdoor Small Mats Virtual" at bounding box center [398, 465] width 392 height 17
select select "3"
click at [203, 457] on select "Select Location Big Mats Desk Outdoor Small Mats Virtual" at bounding box center [398, 465] width 392 height 17
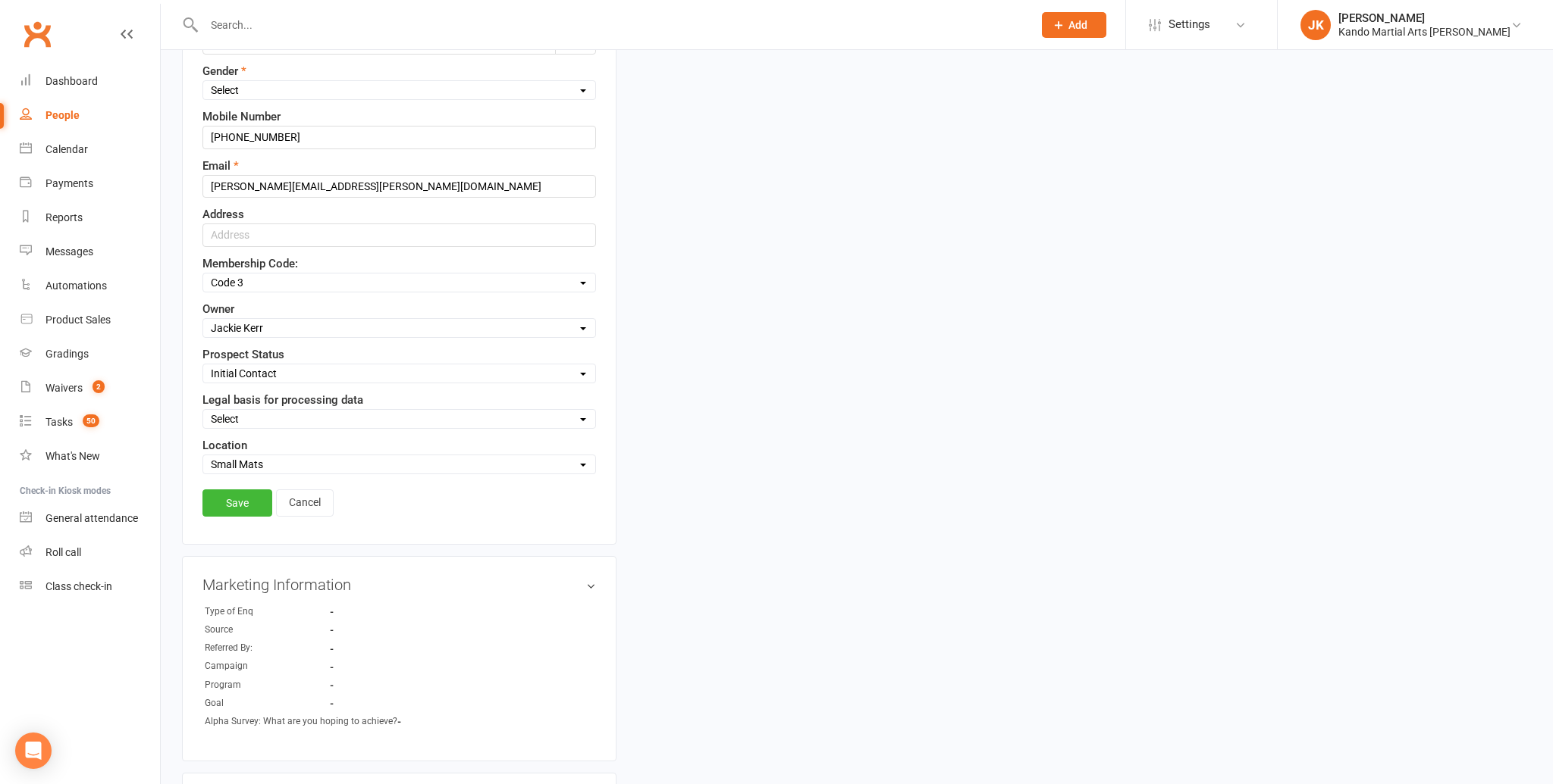
click at [583, 412] on select "Select Consent provided by contact Legitimate Interest - Existing Customer Legi…" at bounding box center [398, 419] width 392 height 17
select select "Consent provided by contact"
click at [203, 411] on select "Select Consent provided by contact Legitimate Interest - Existing Customer Legi…" at bounding box center [398, 419] width 392 height 17
click at [243, 489] on link "Save" at bounding box center [237, 502] width 70 height 27
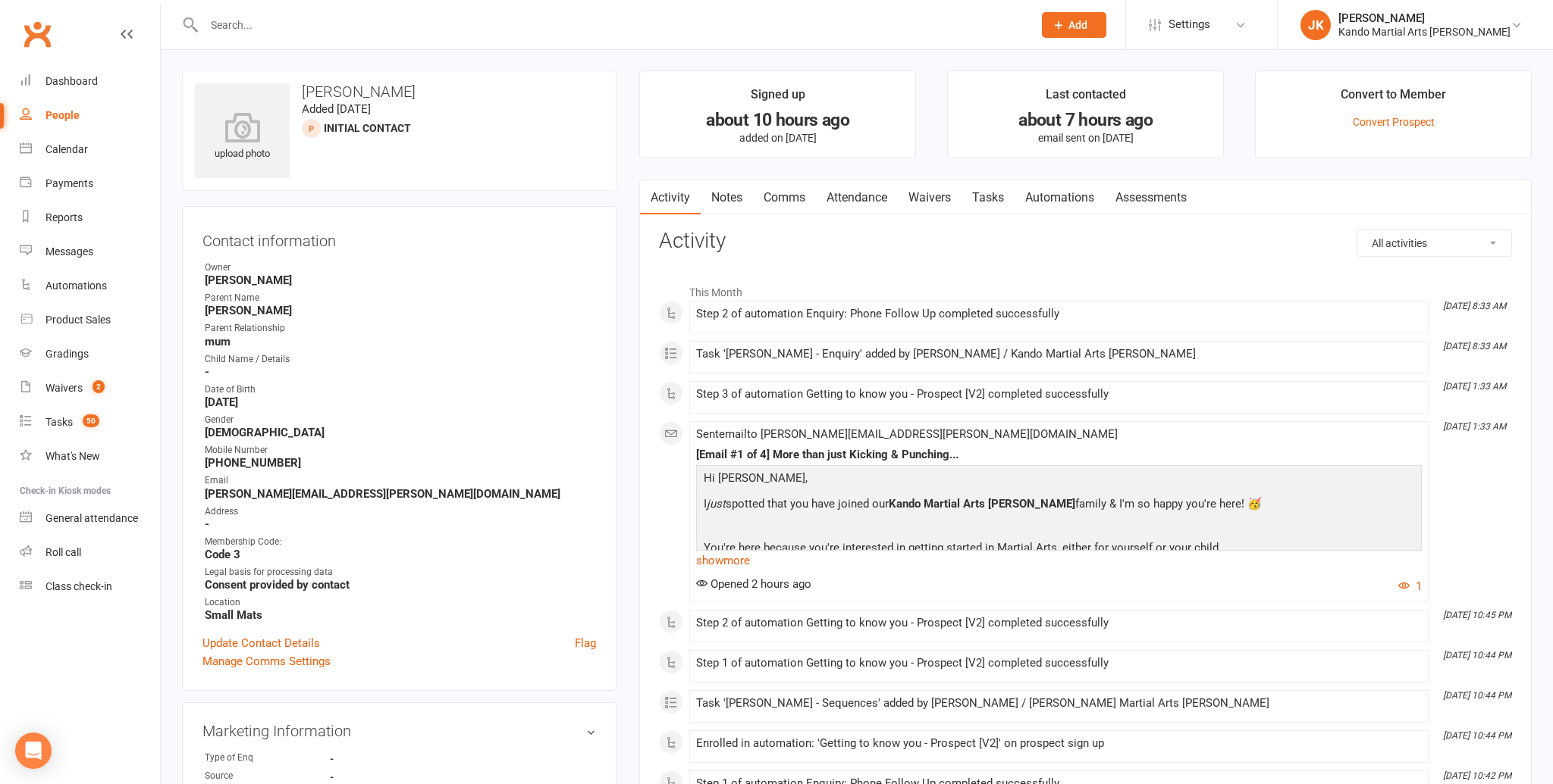
scroll to position [0, 0]
click at [235, 23] on input "text" at bounding box center [610, 24] width 823 height 21
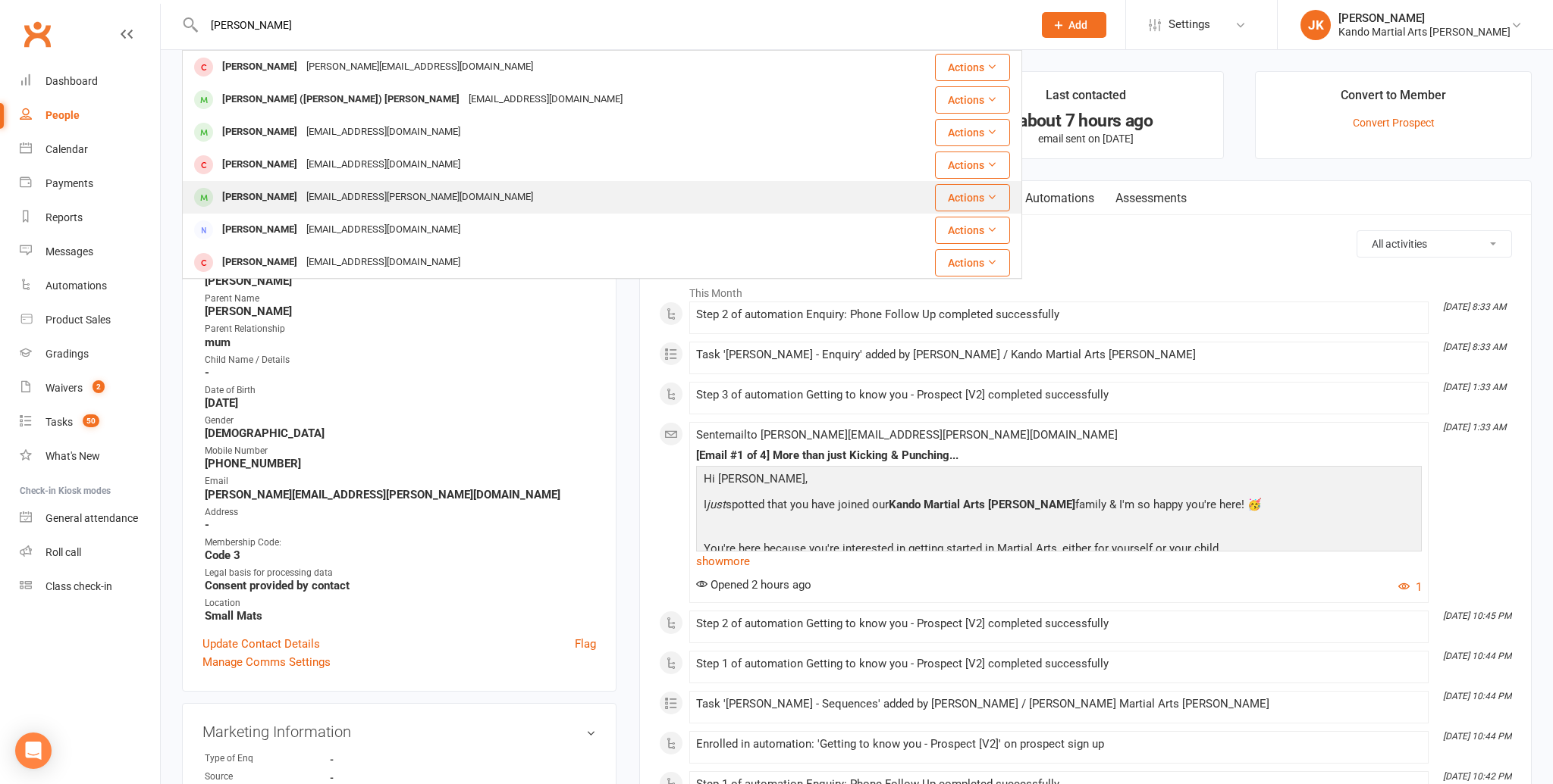
type input "theodore"
click at [273, 192] on div "Theodore Lewis" at bounding box center [260, 197] width 84 height 22
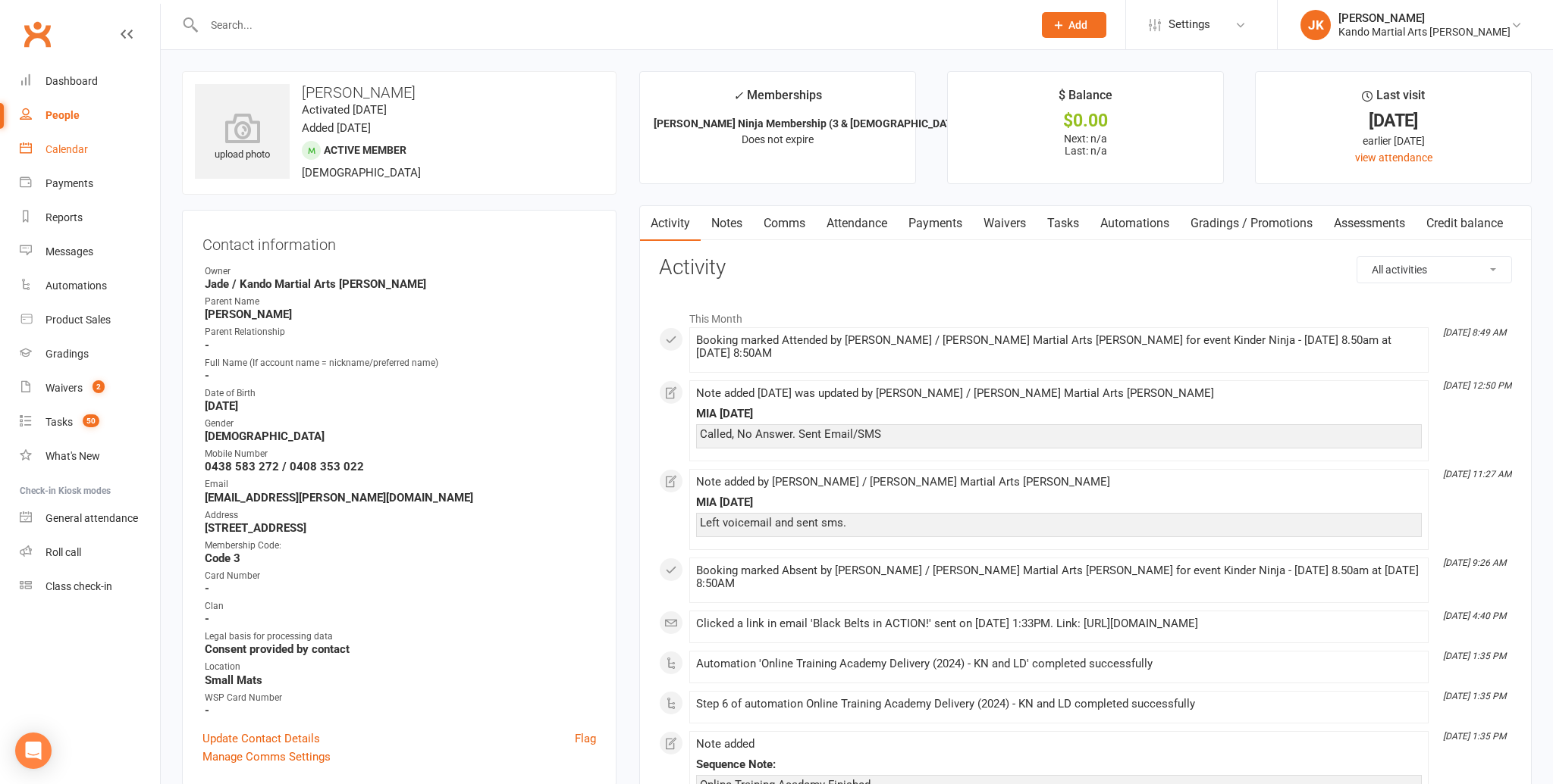
click at [71, 145] on div "Calendar" at bounding box center [67, 149] width 43 height 12
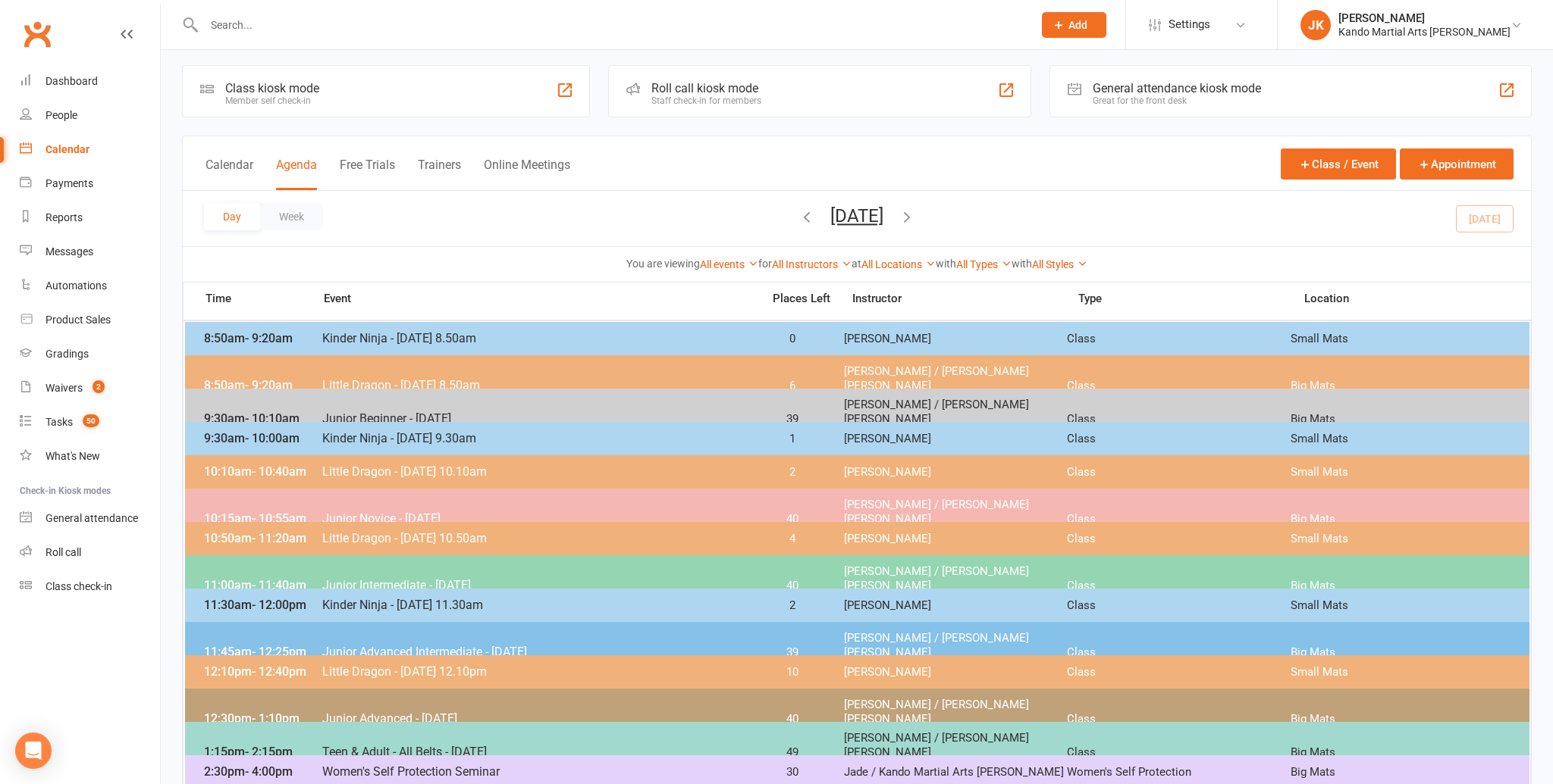
scroll to position [7, 0]
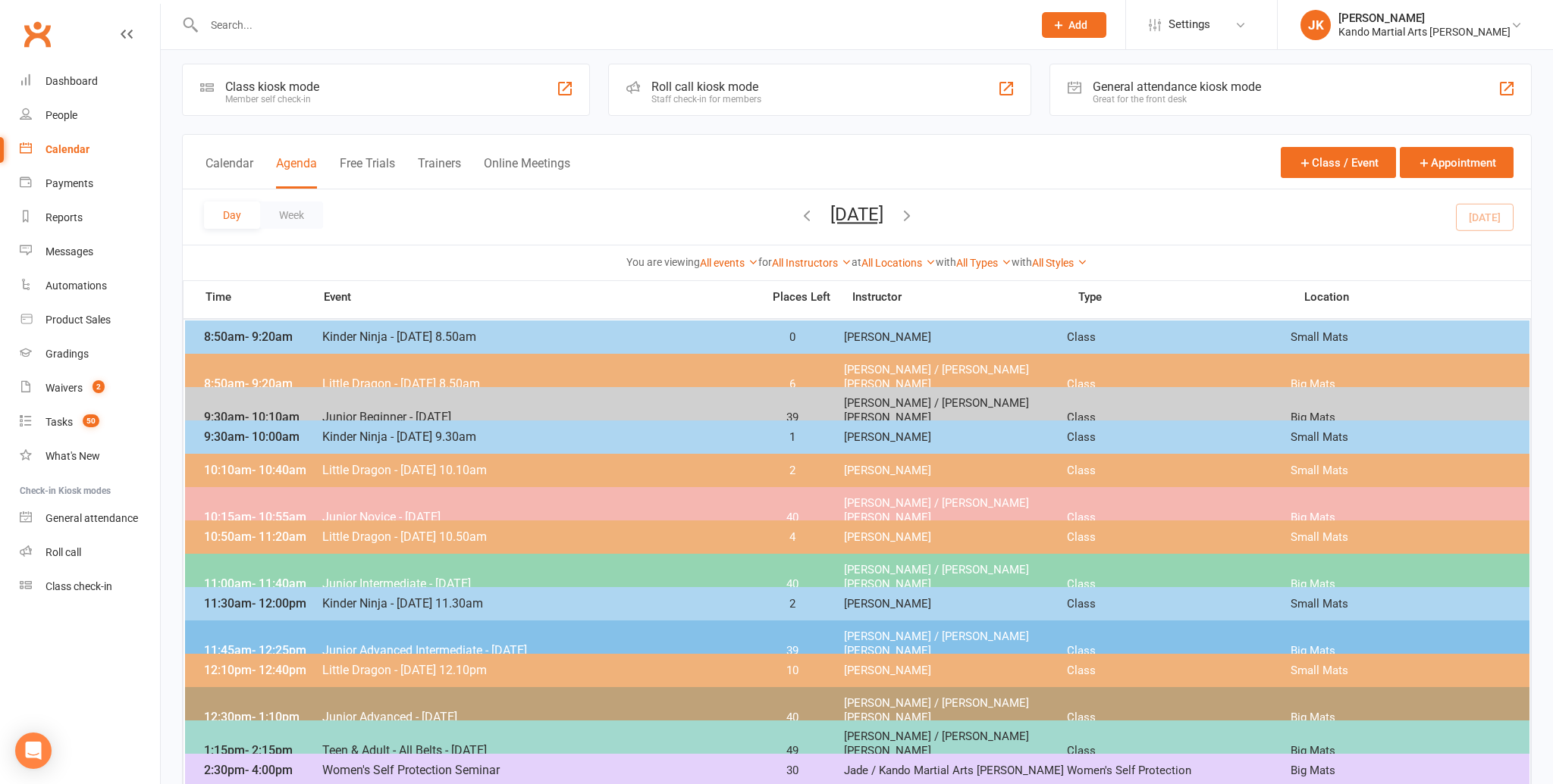
click at [830, 215] on button "[DATE]" at bounding box center [856, 214] width 53 height 21
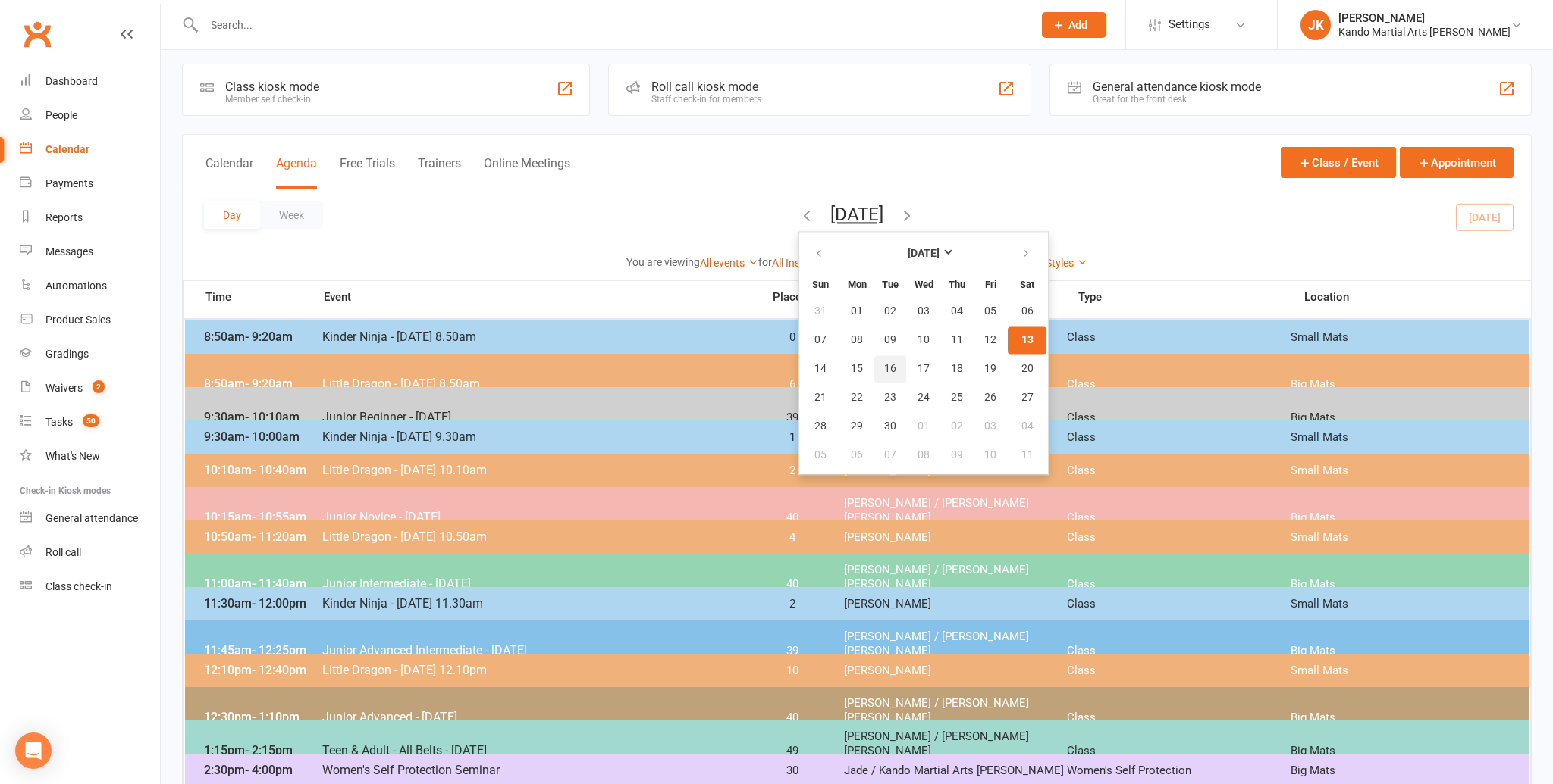
click at [884, 364] on span "16" at bounding box center [890, 368] width 12 height 12
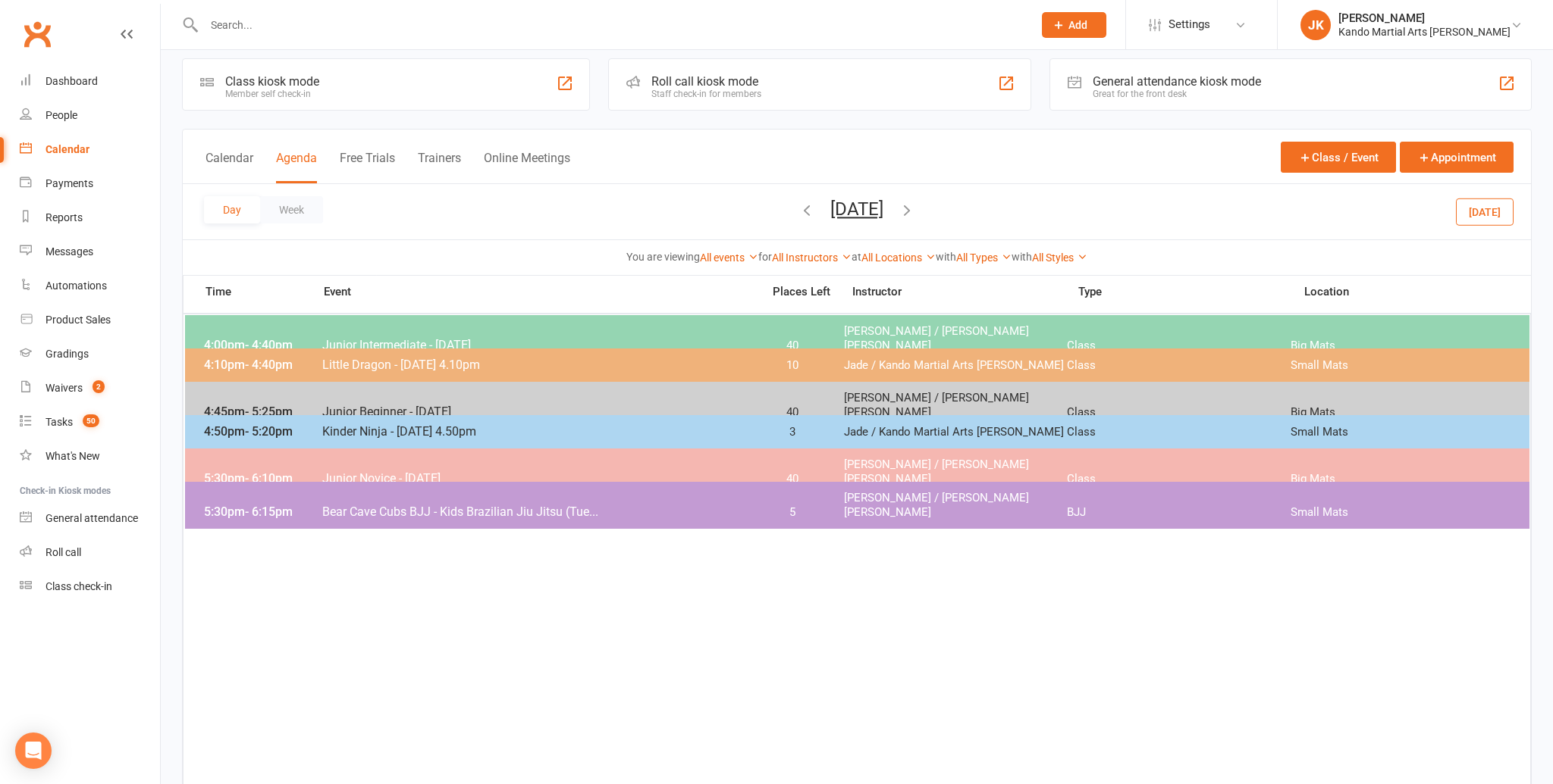
scroll to position [18, 0]
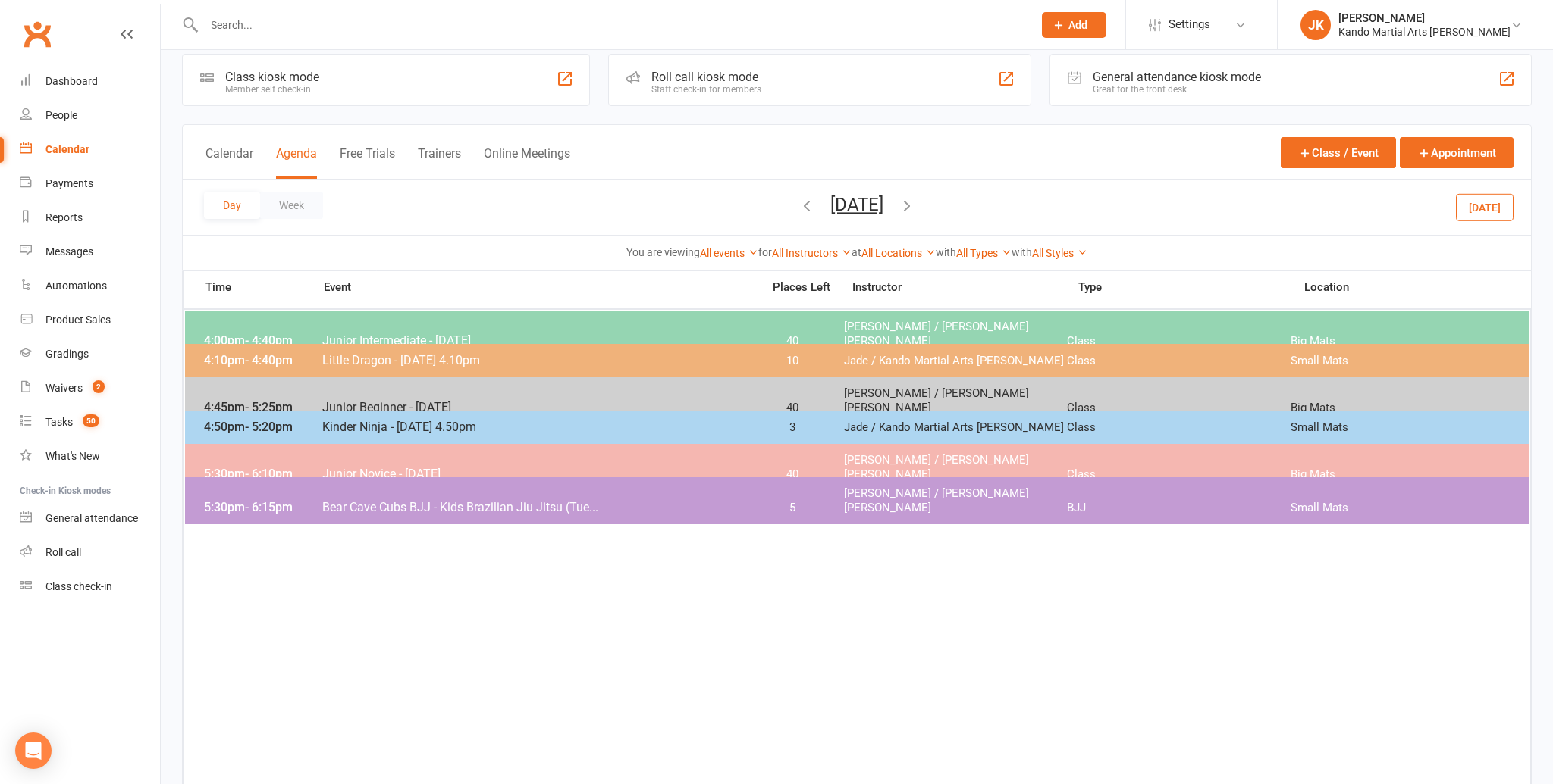
click at [766, 356] on span "10" at bounding box center [793, 361] width 80 height 14
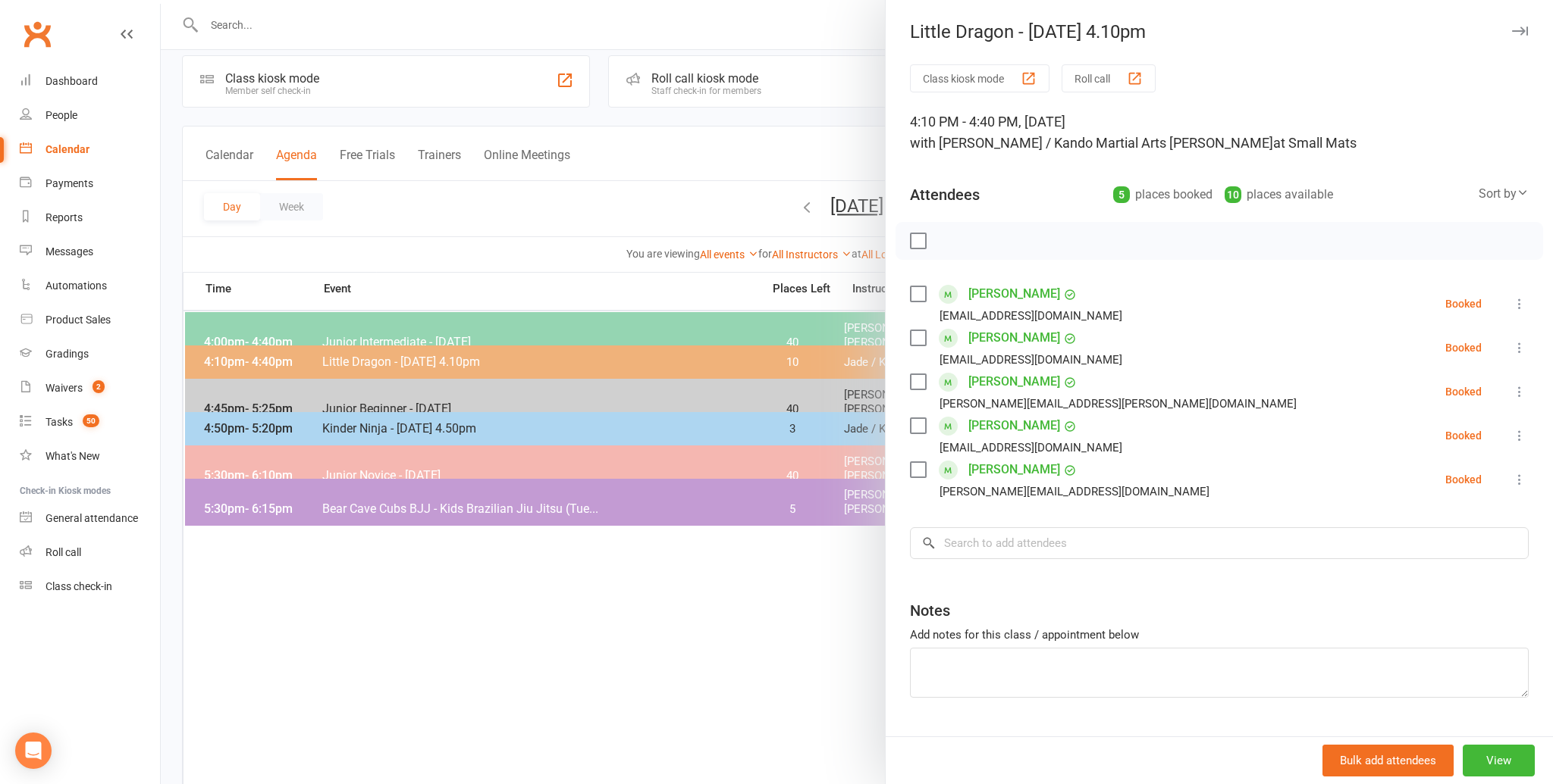
scroll to position [15, 0]
click at [520, 222] on div at bounding box center [857, 392] width 1392 height 784
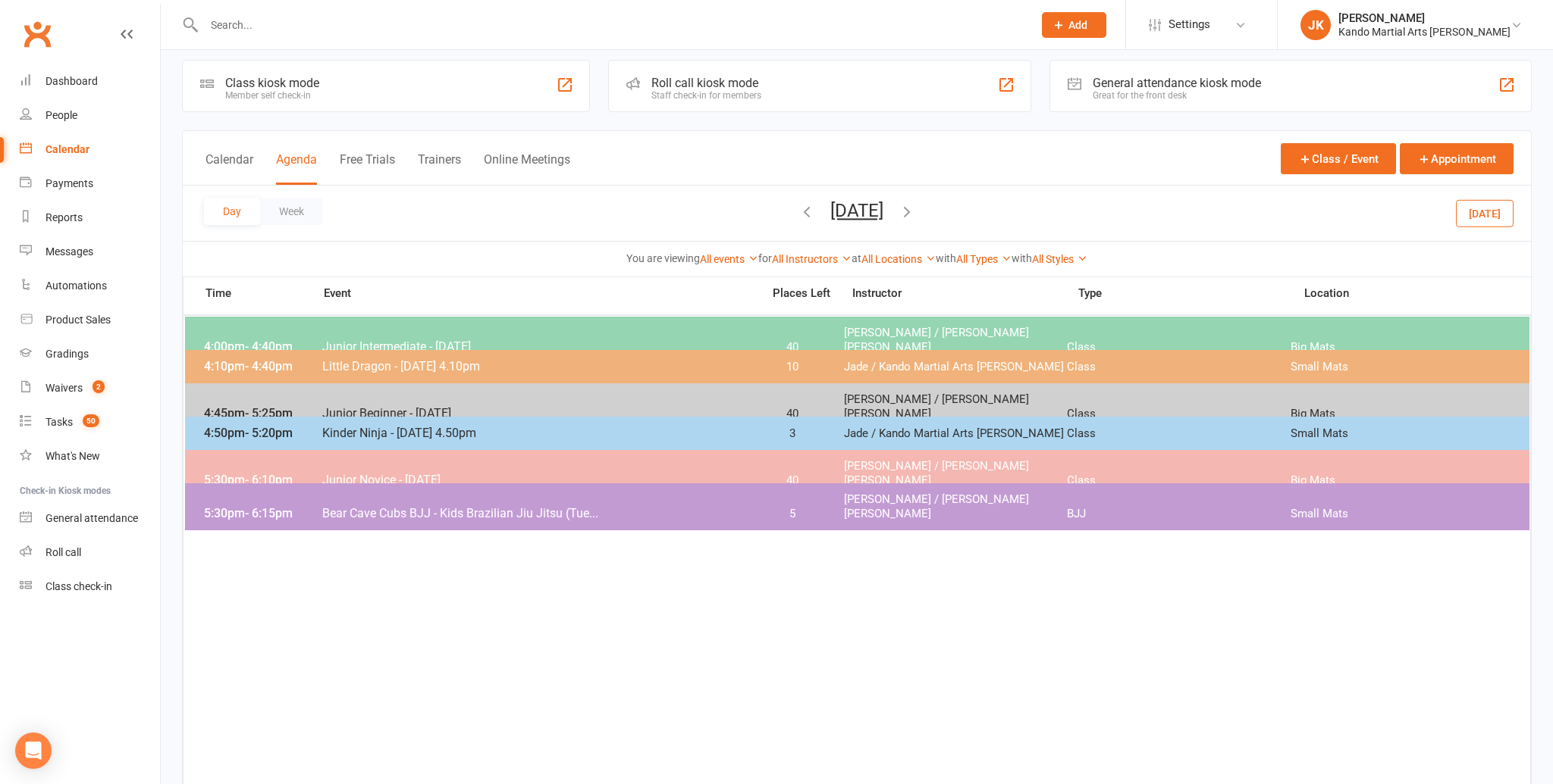
scroll to position [10, 0]
click at [830, 211] on button "Tuesday, Sep 16, 2025" at bounding box center [856, 211] width 53 height 21
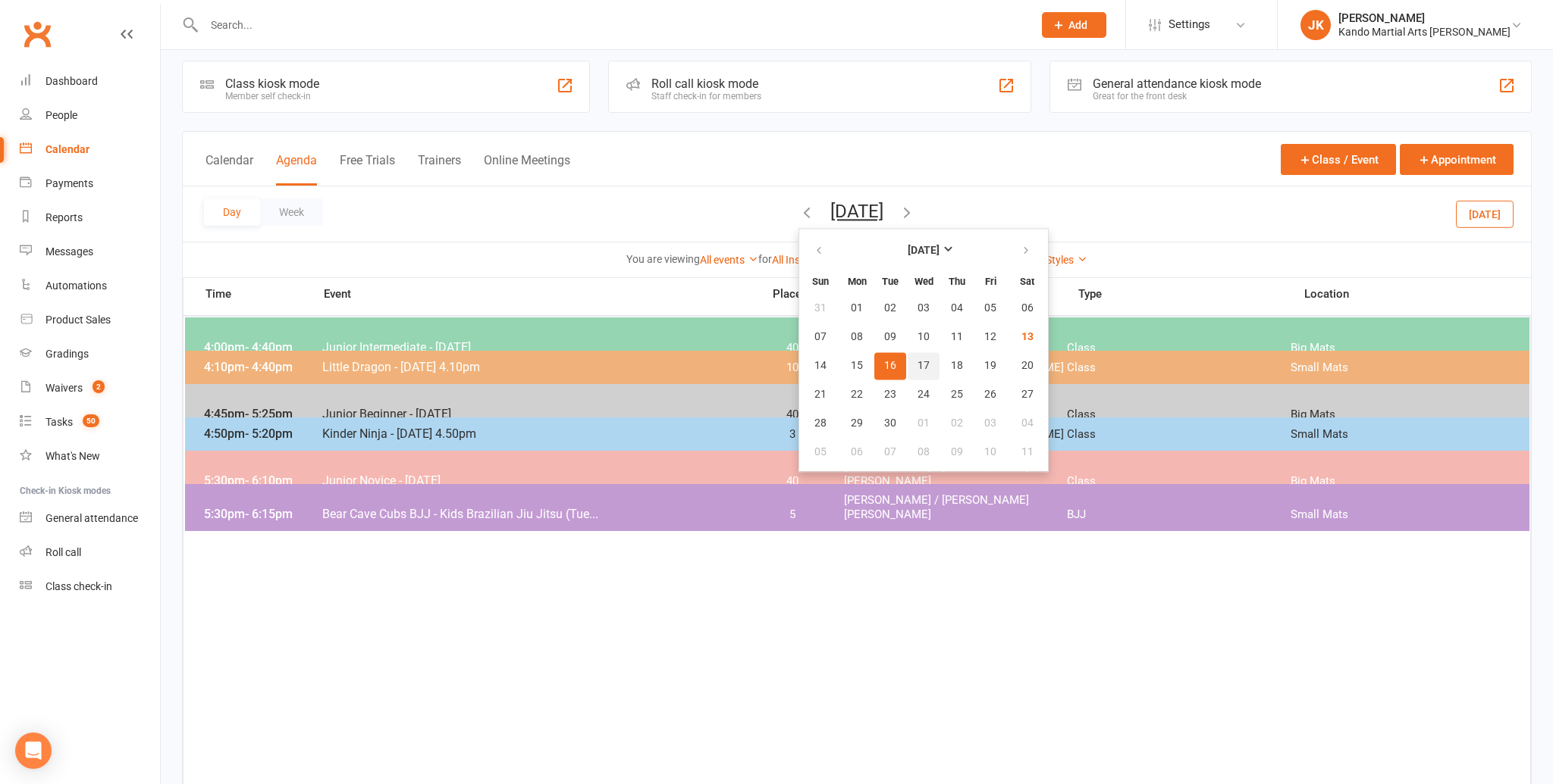
click at [917, 363] on span "17" at bounding box center [923, 365] width 12 height 12
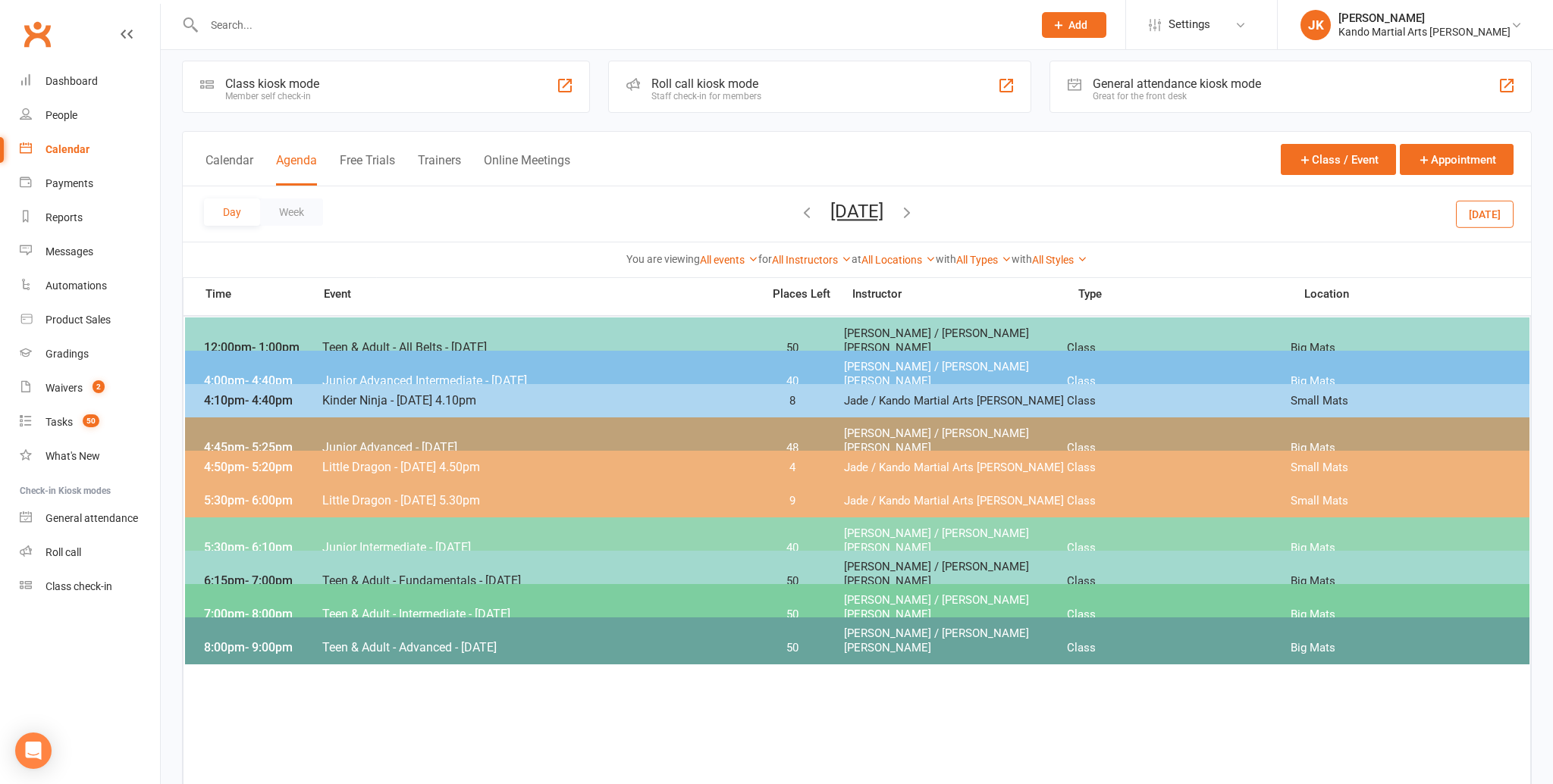
click at [545, 492] on div "5:30pm - 6:00pm Little Dragon - Wednesday 5.30pm 9 Jade / Kando Martial Arts Kn…" at bounding box center [857, 501] width 1345 height 33
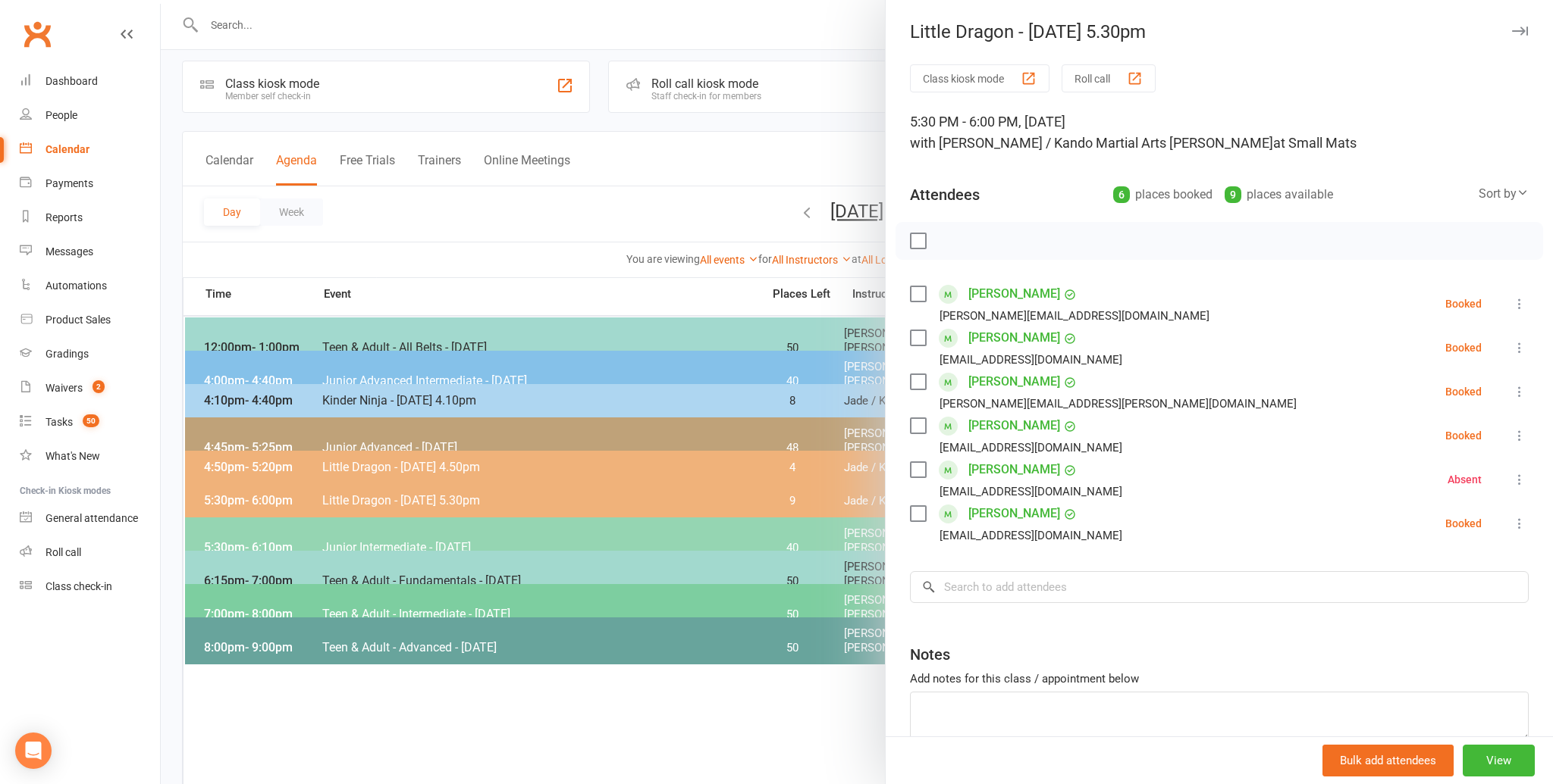
click at [539, 257] on div at bounding box center [857, 392] width 1392 height 784
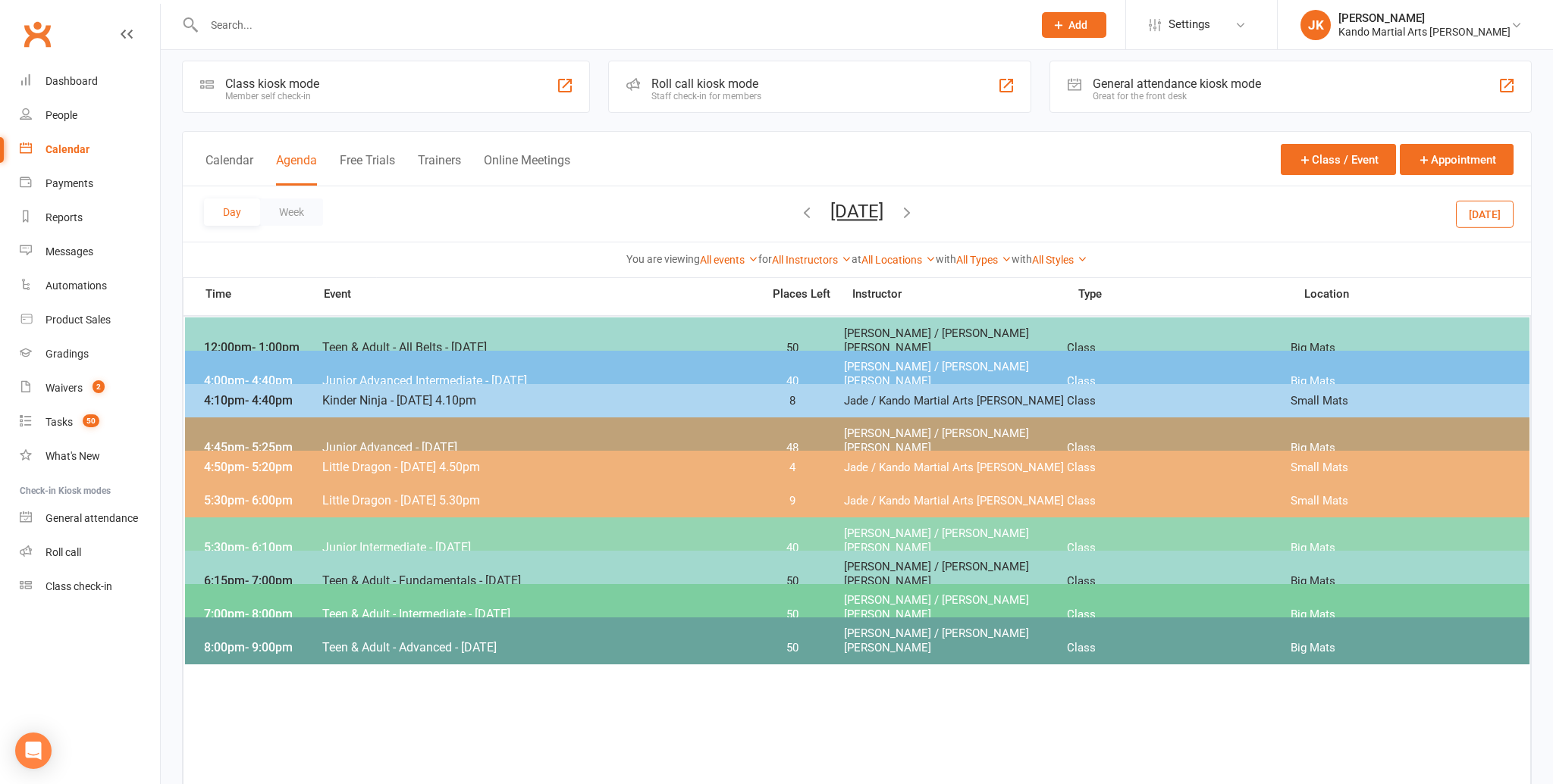
click at [830, 210] on button "Wednesday, Sep 17, 2025" at bounding box center [856, 211] width 53 height 21
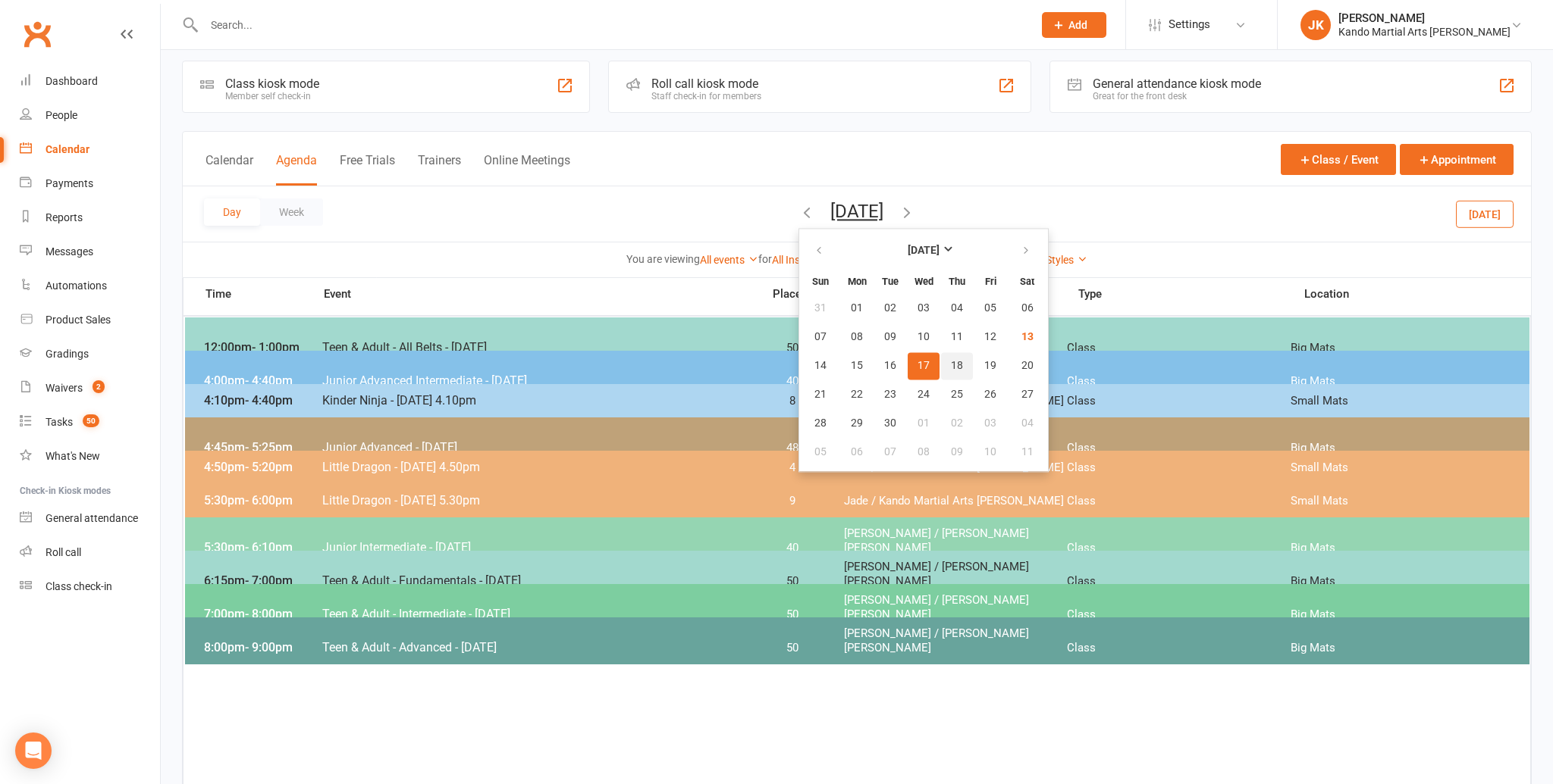
click at [951, 361] on span "18" at bounding box center [957, 365] width 12 height 12
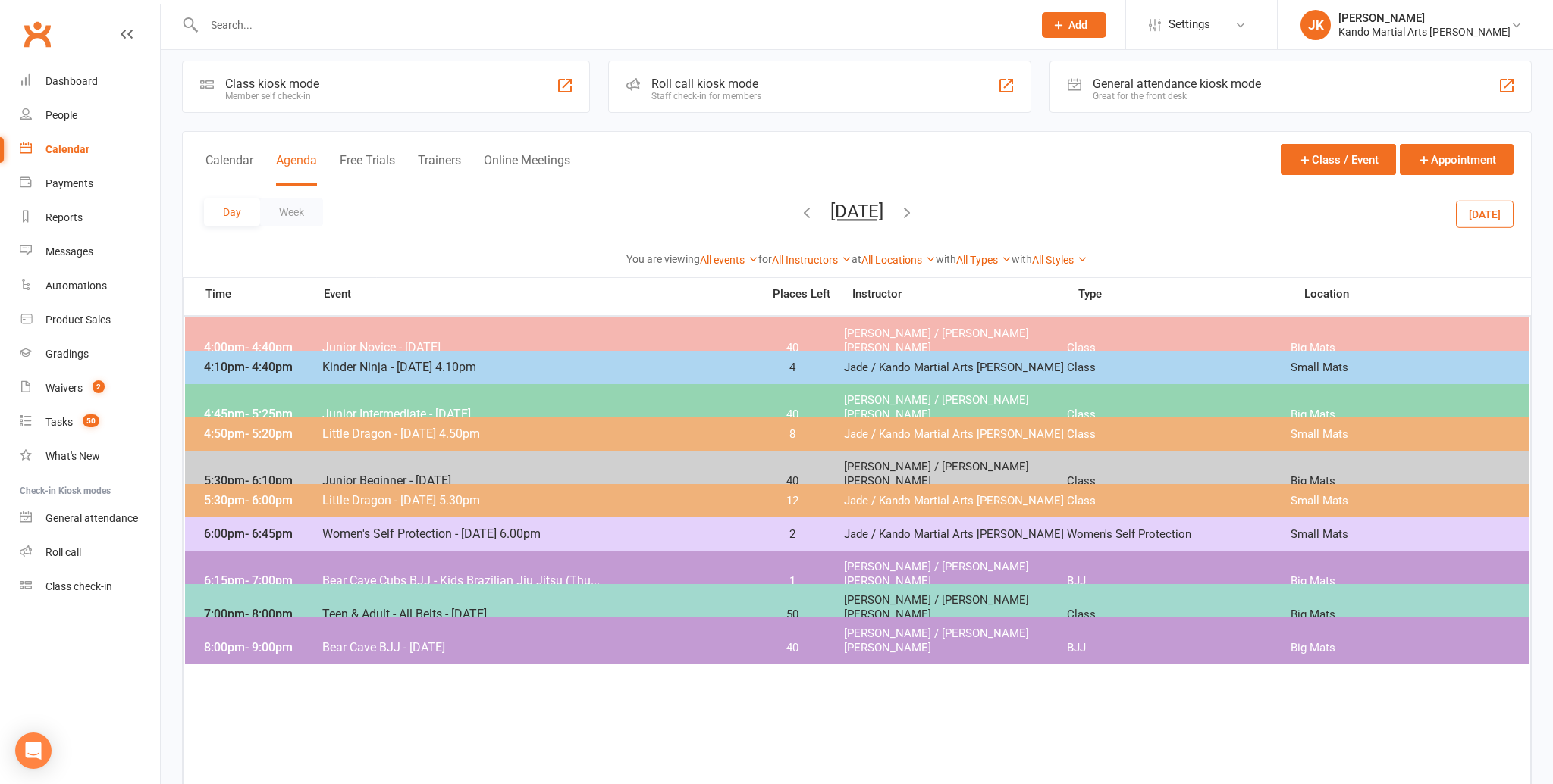
click at [553, 494] on span "Little Dragon - [DATE] 5.30pm" at bounding box center [538, 500] width 432 height 14
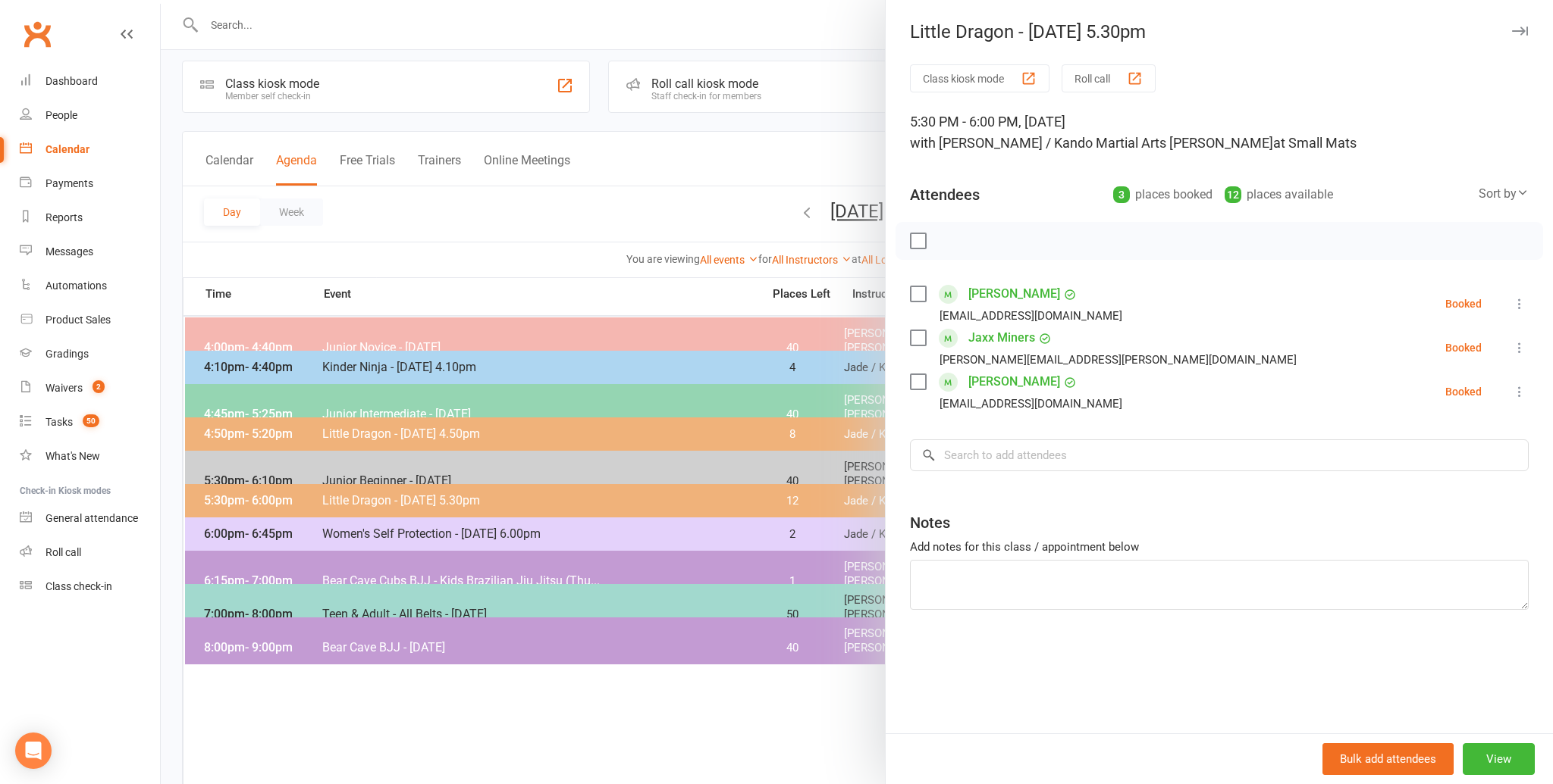
drag, startPoint x: 293, startPoint y: 291, endPoint x: 474, endPoint y: 229, distance: 191.3
click at [293, 291] on div at bounding box center [857, 392] width 1392 height 784
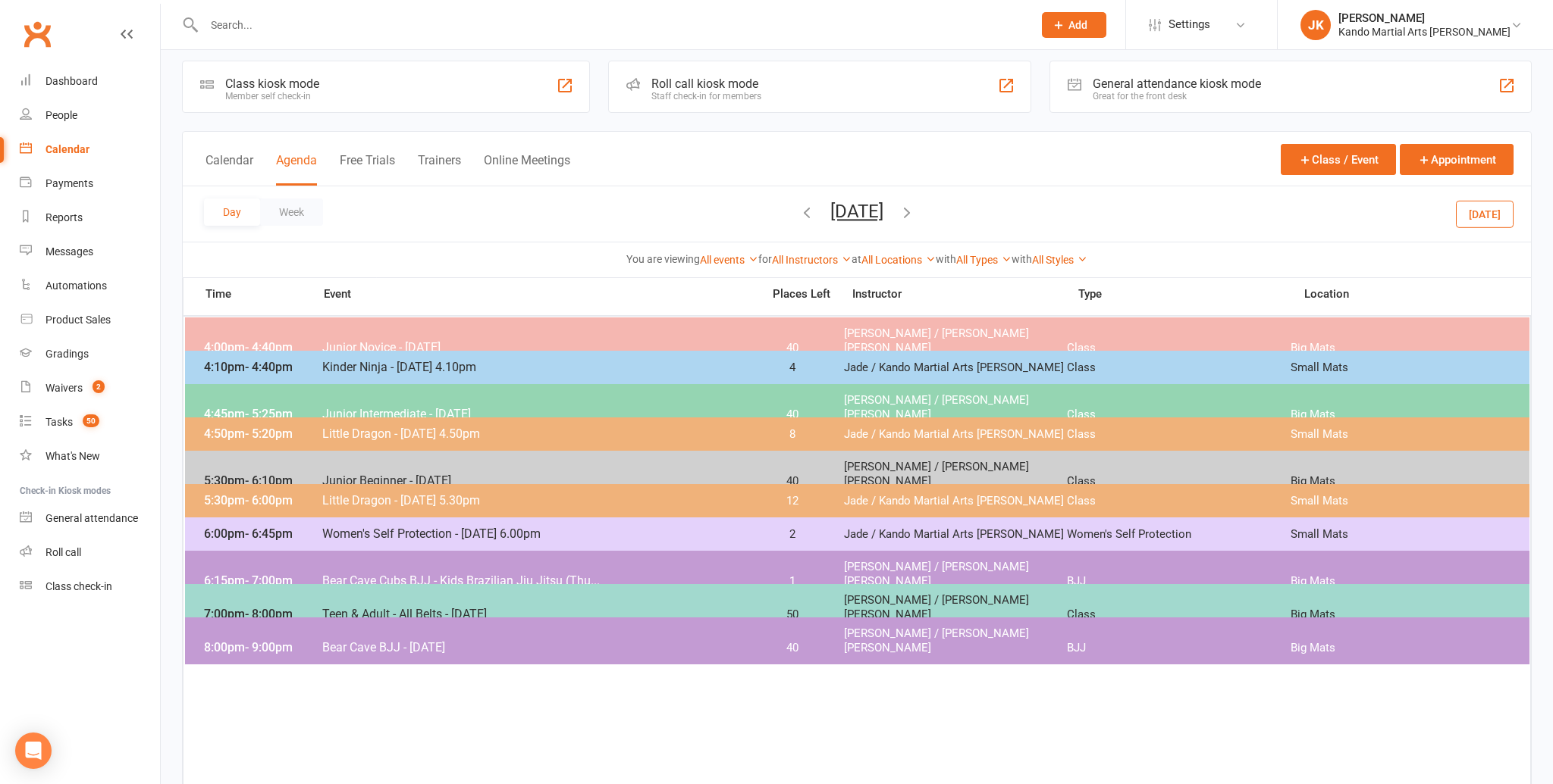
click at [1492, 210] on button "[DATE]" at bounding box center [1485, 213] width 58 height 27
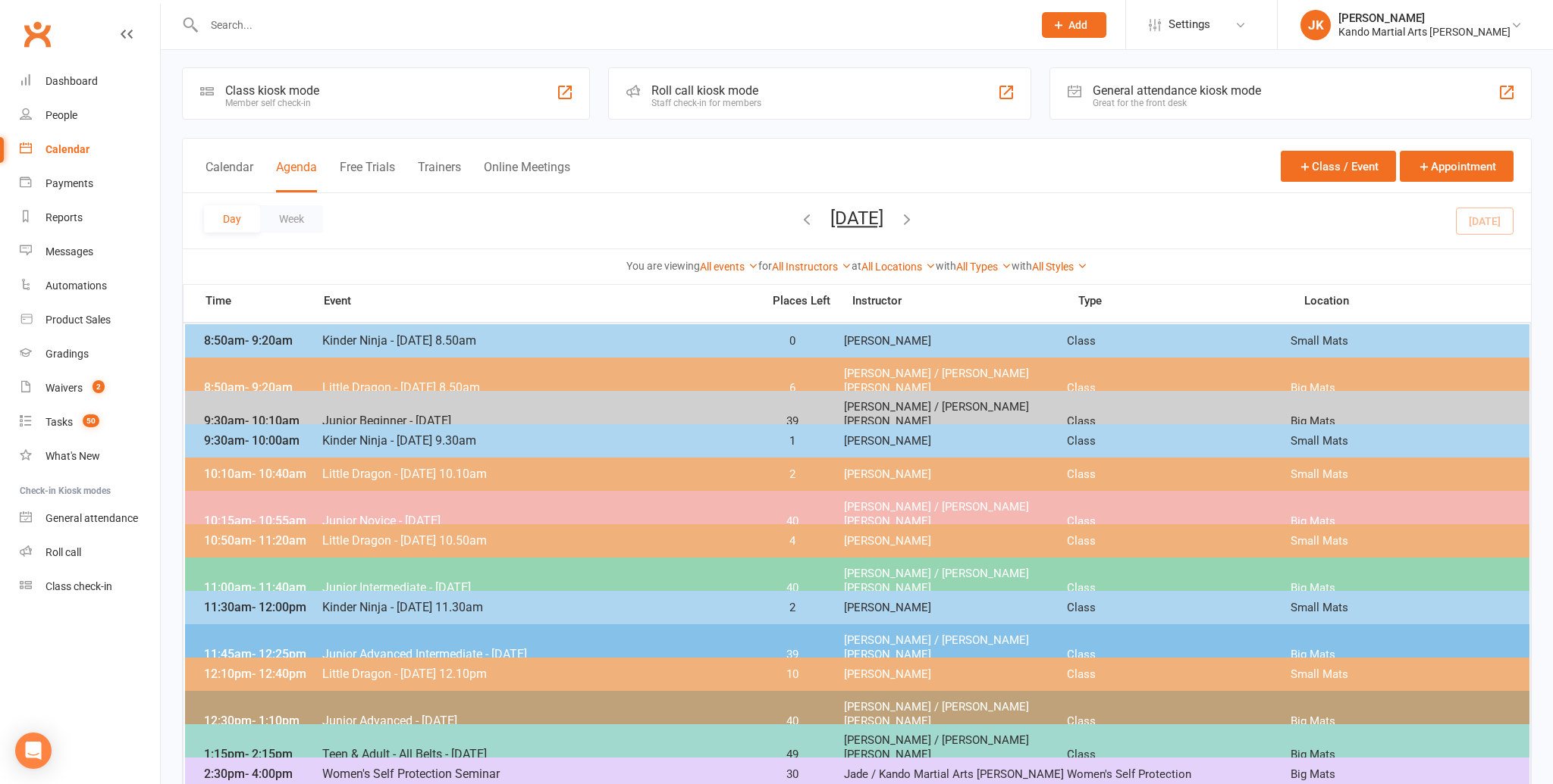
scroll to position [5, 0]
click at [51, 416] on link "Tasks 50" at bounding box center [89, 422] width 141 height 34
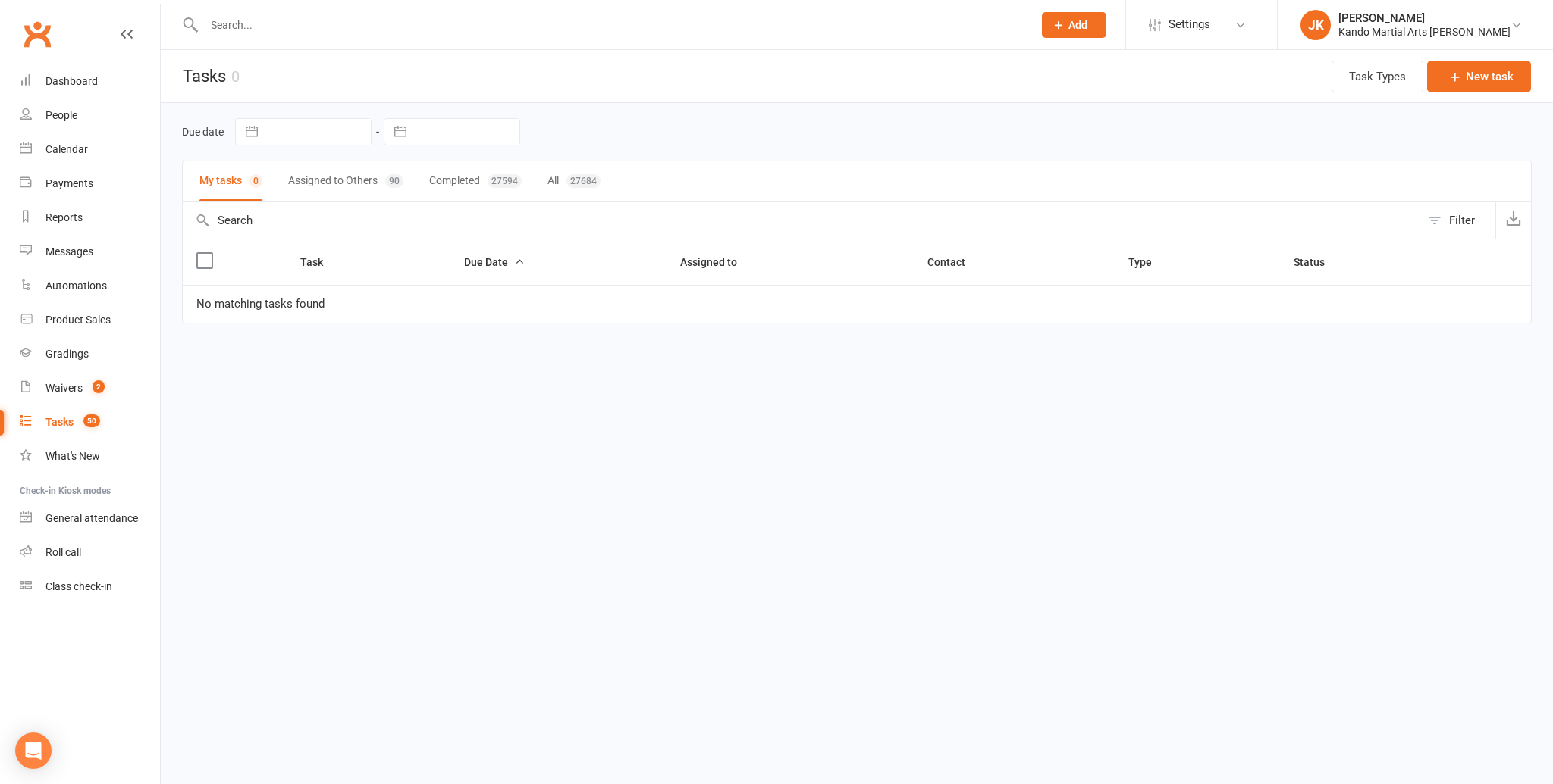
click at [585, 175] on div "27684" at bounding box center [583, 180] width 34 height 14
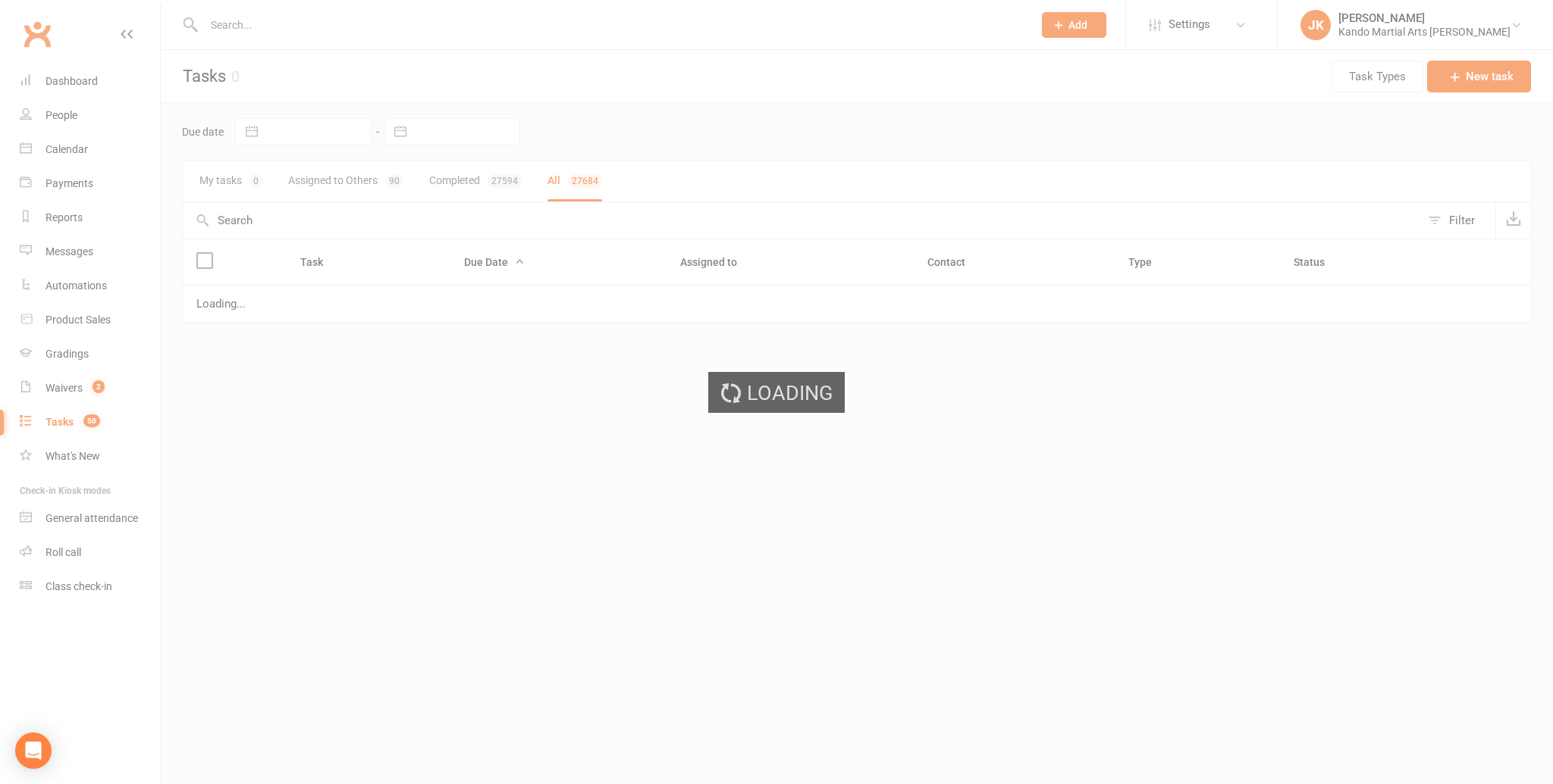
select select "finished"
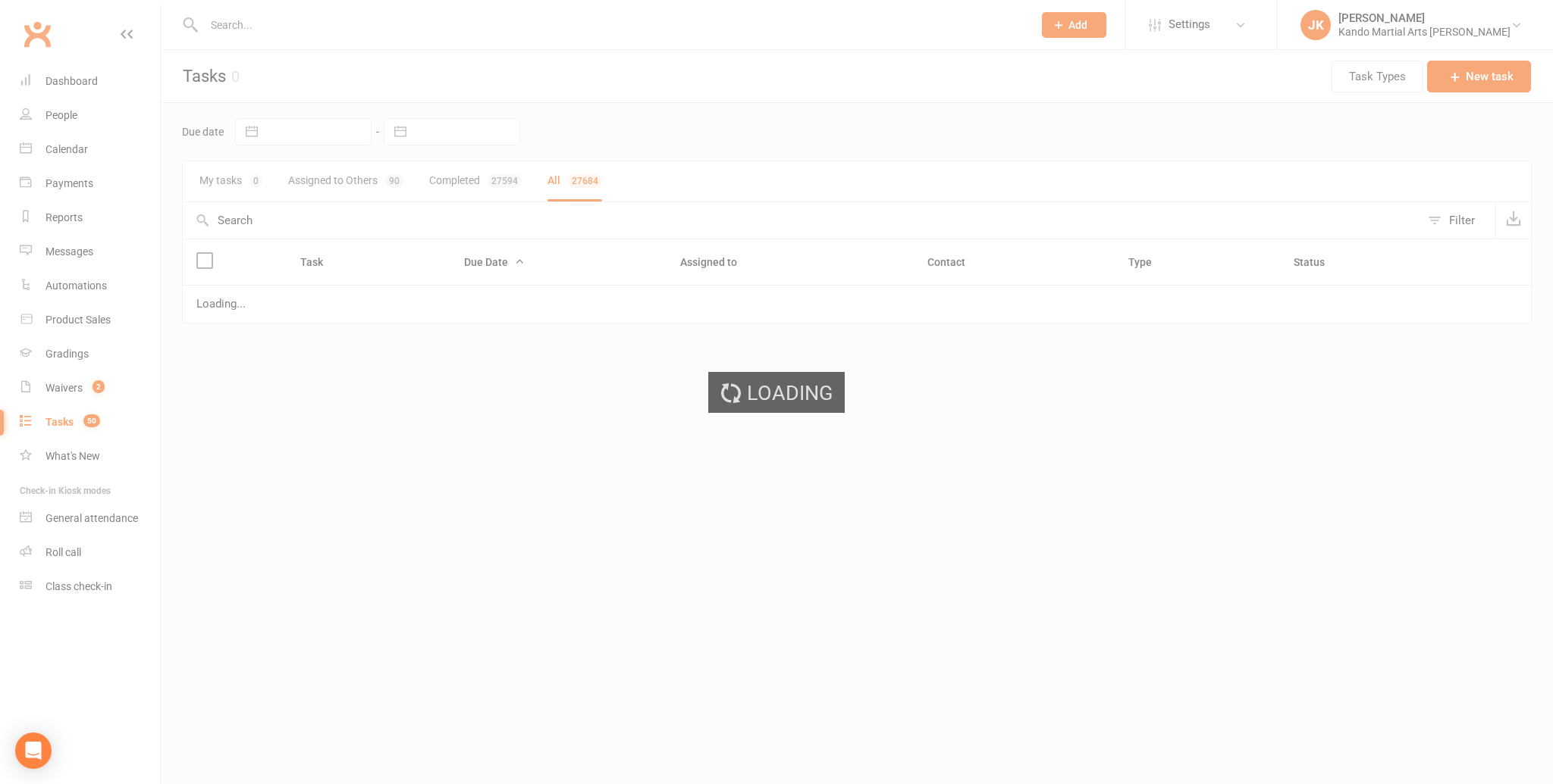
select select "finished"
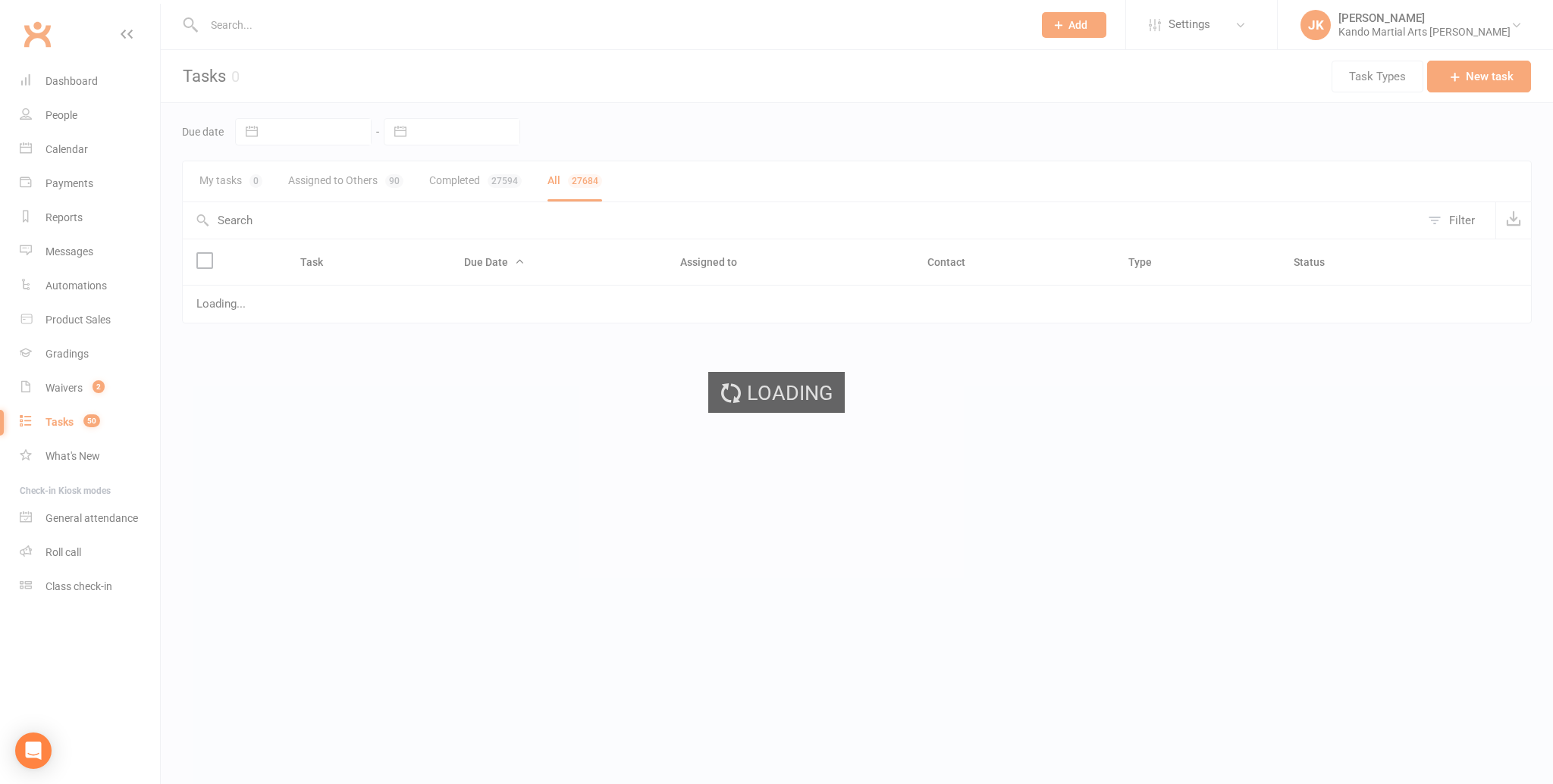
select select "finished"
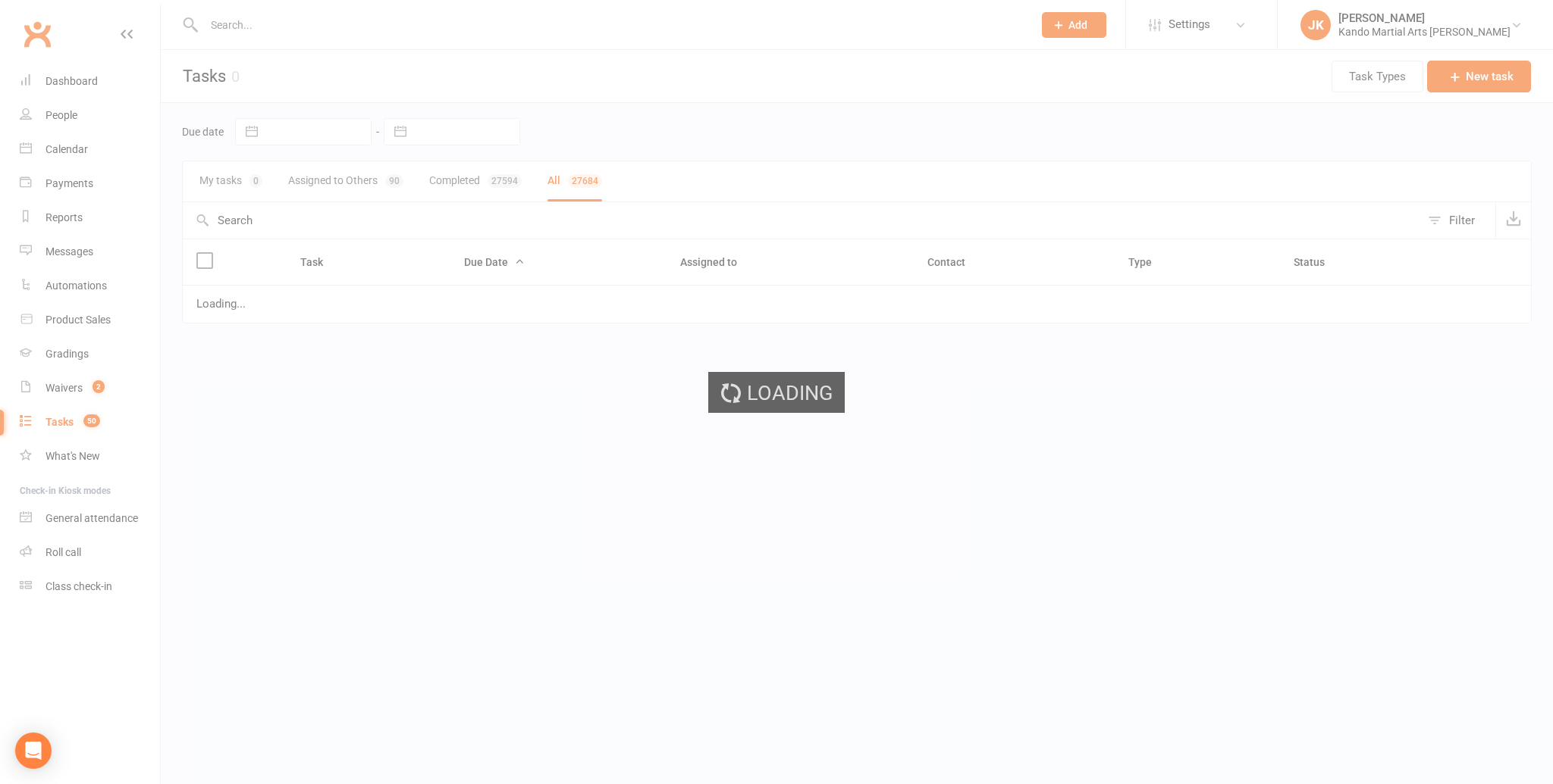
select select "finished"
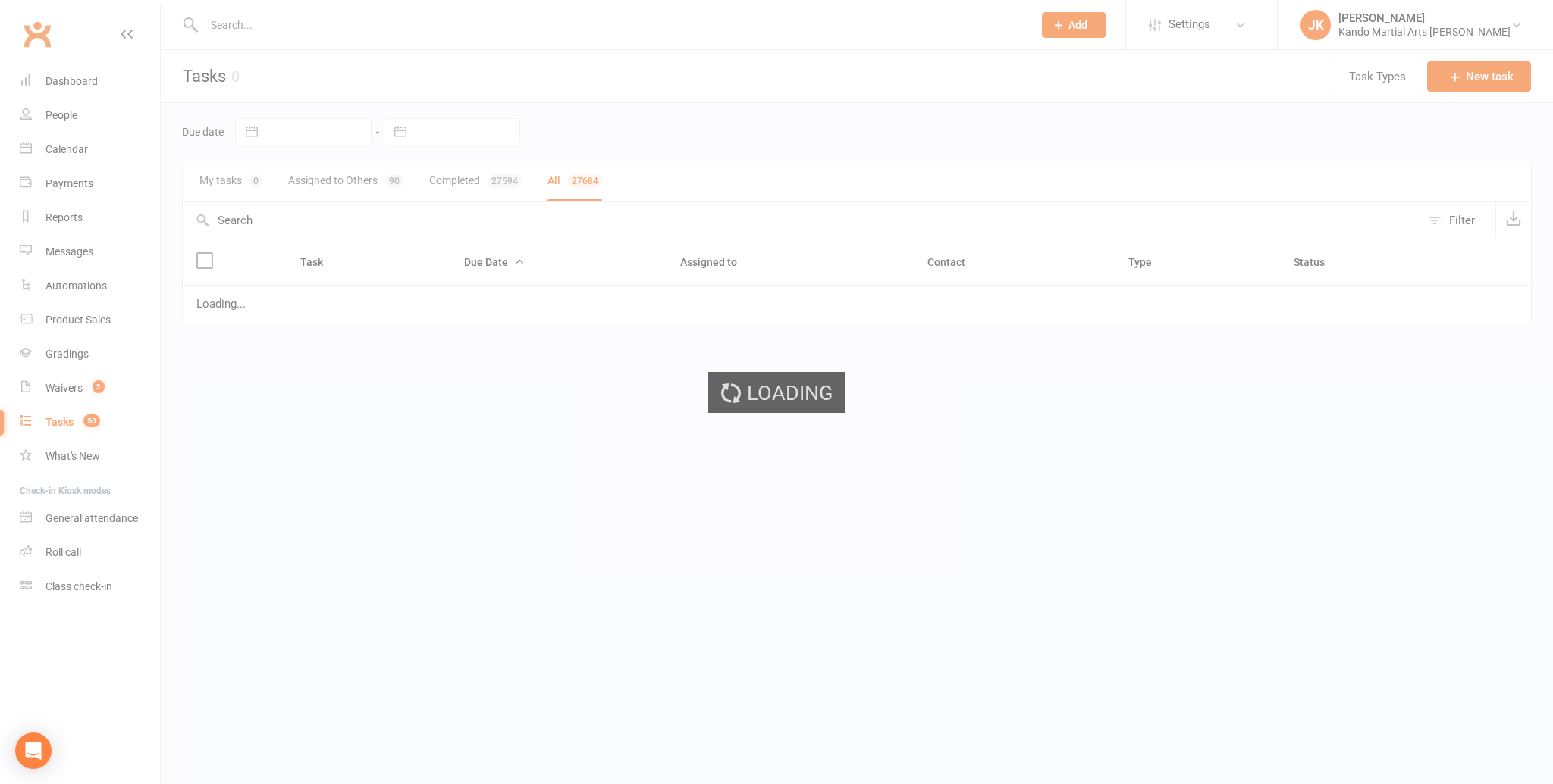
select select "finished"
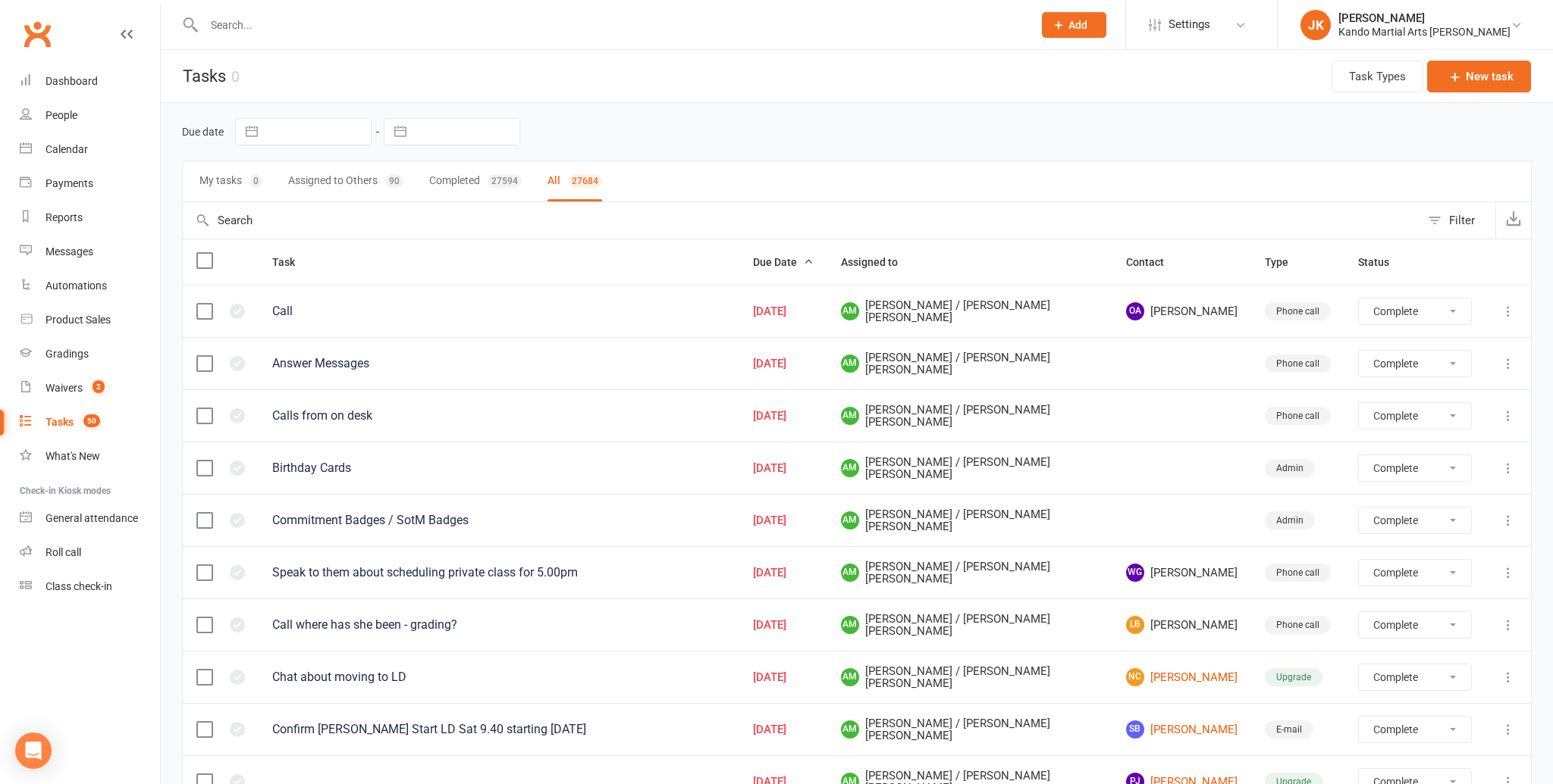
select select "finished"
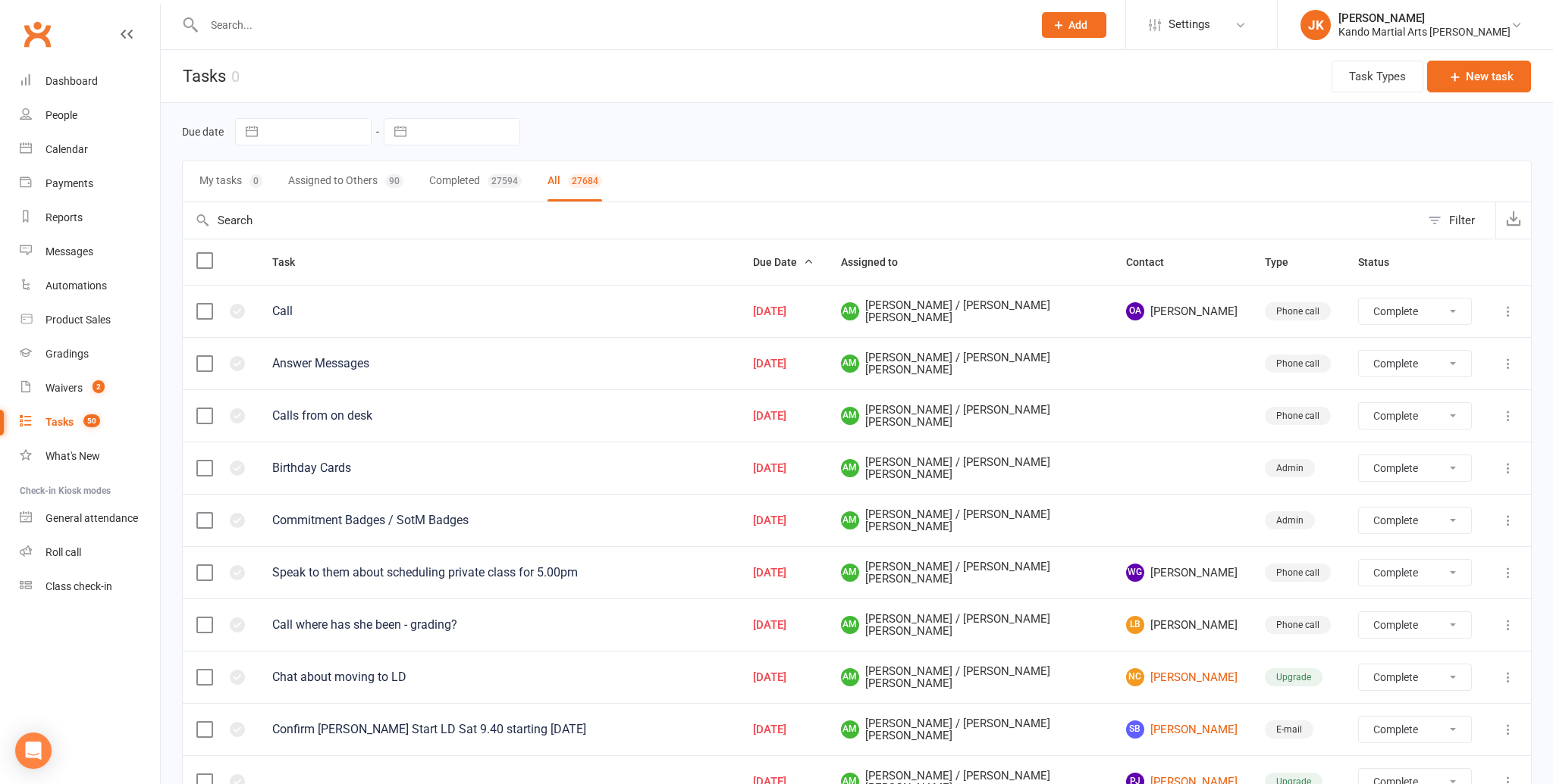
select select "finished"
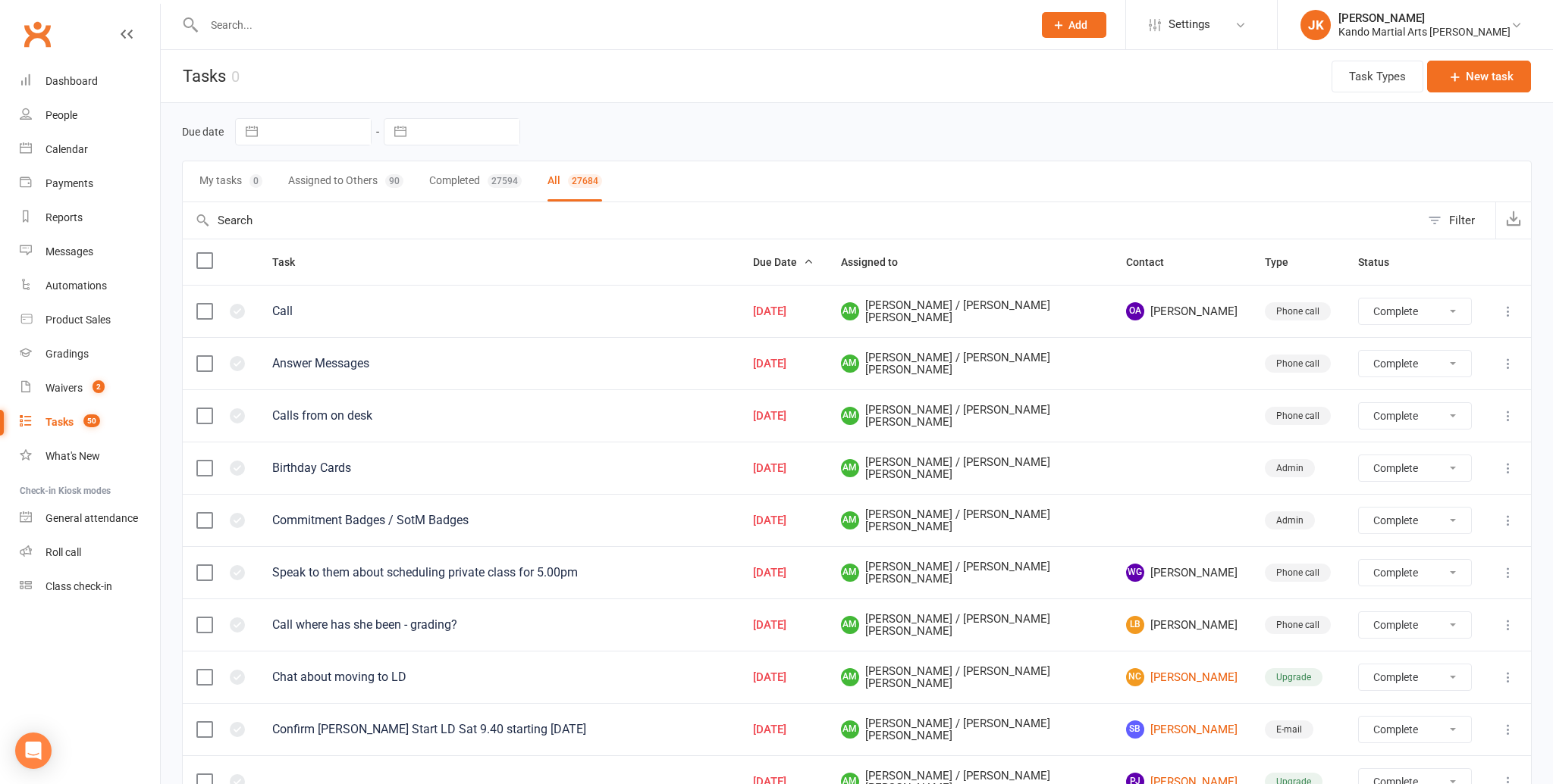
select select "finished"
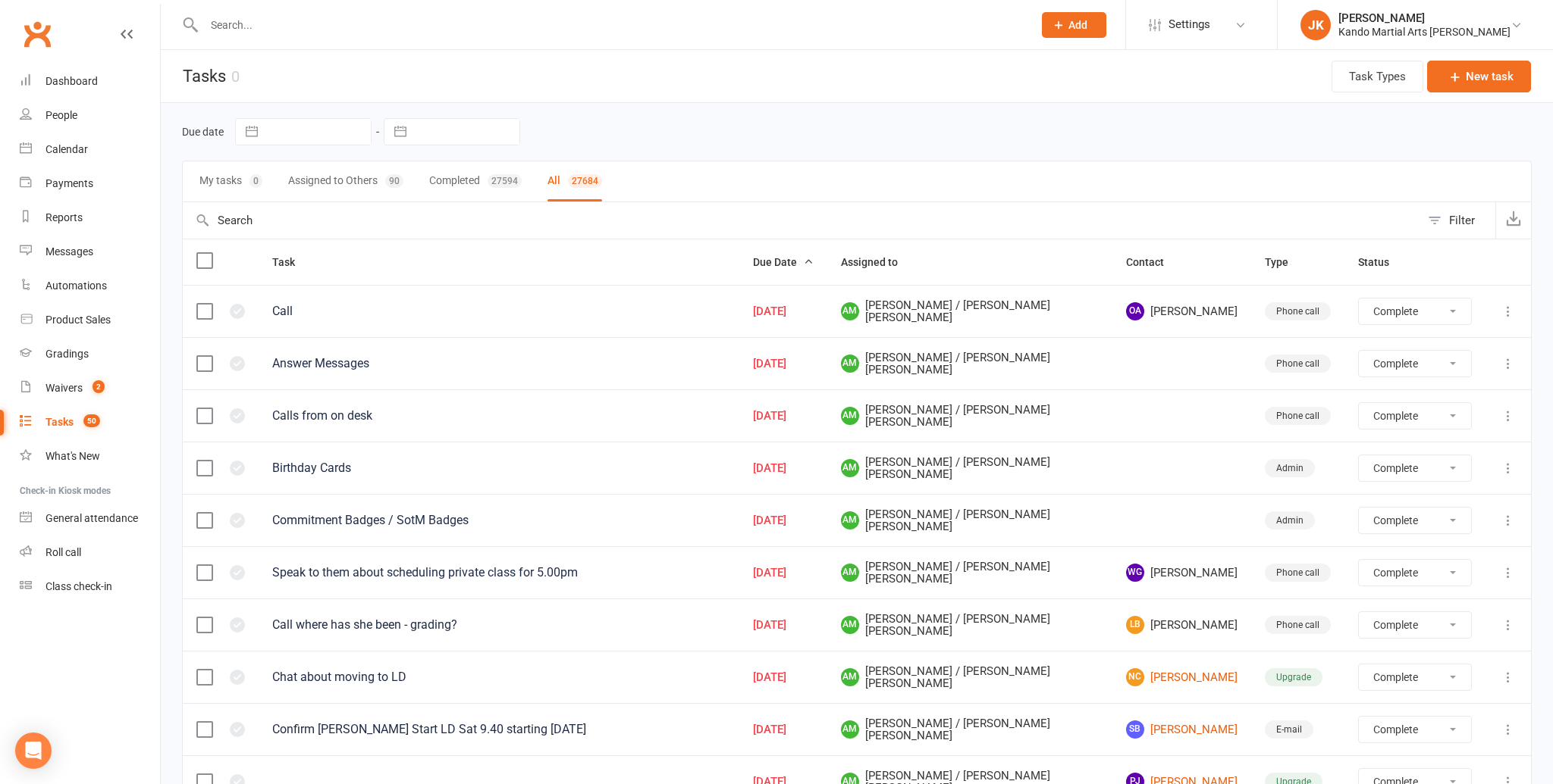
select select "finished"
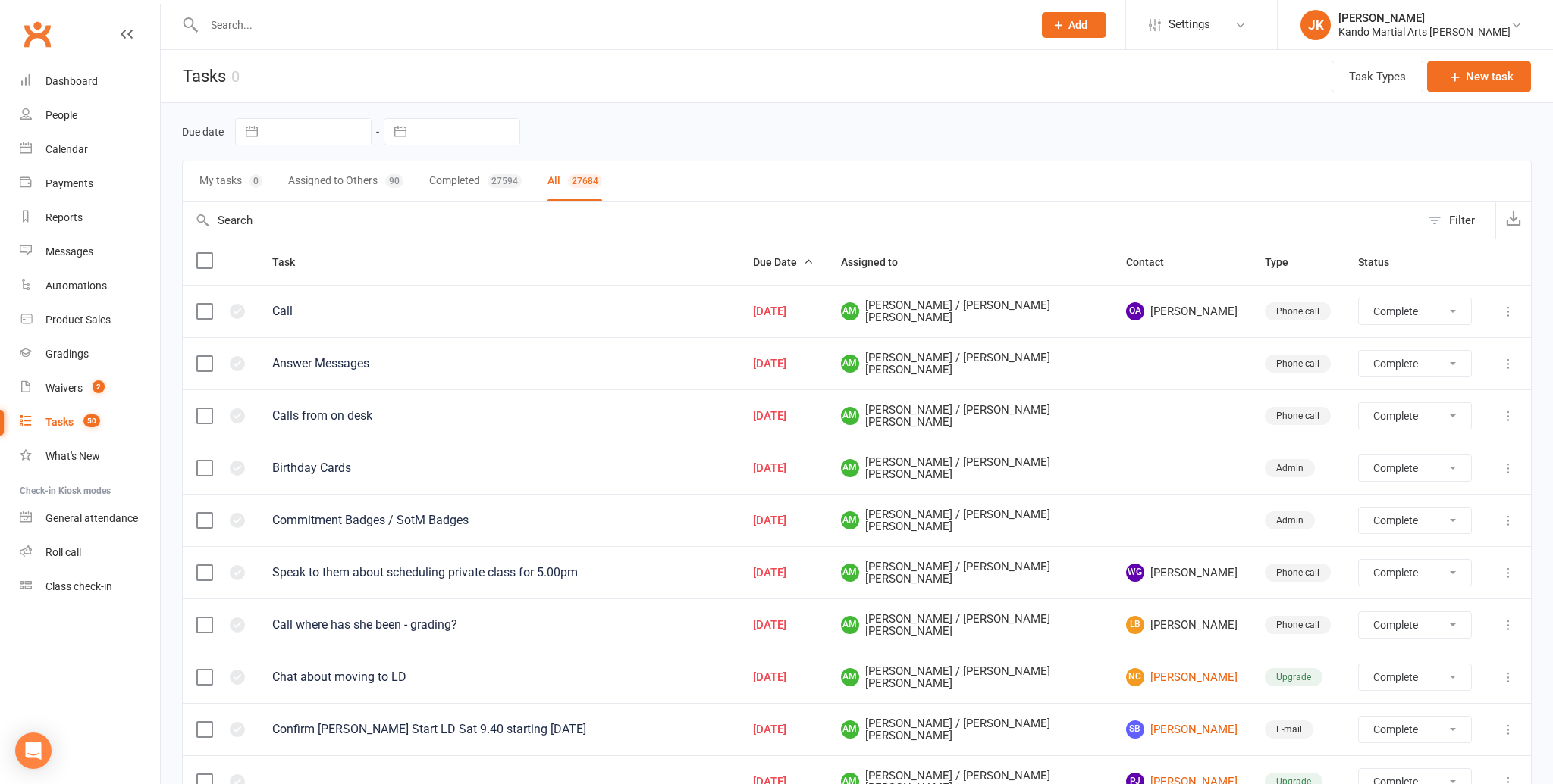
select select "finished"
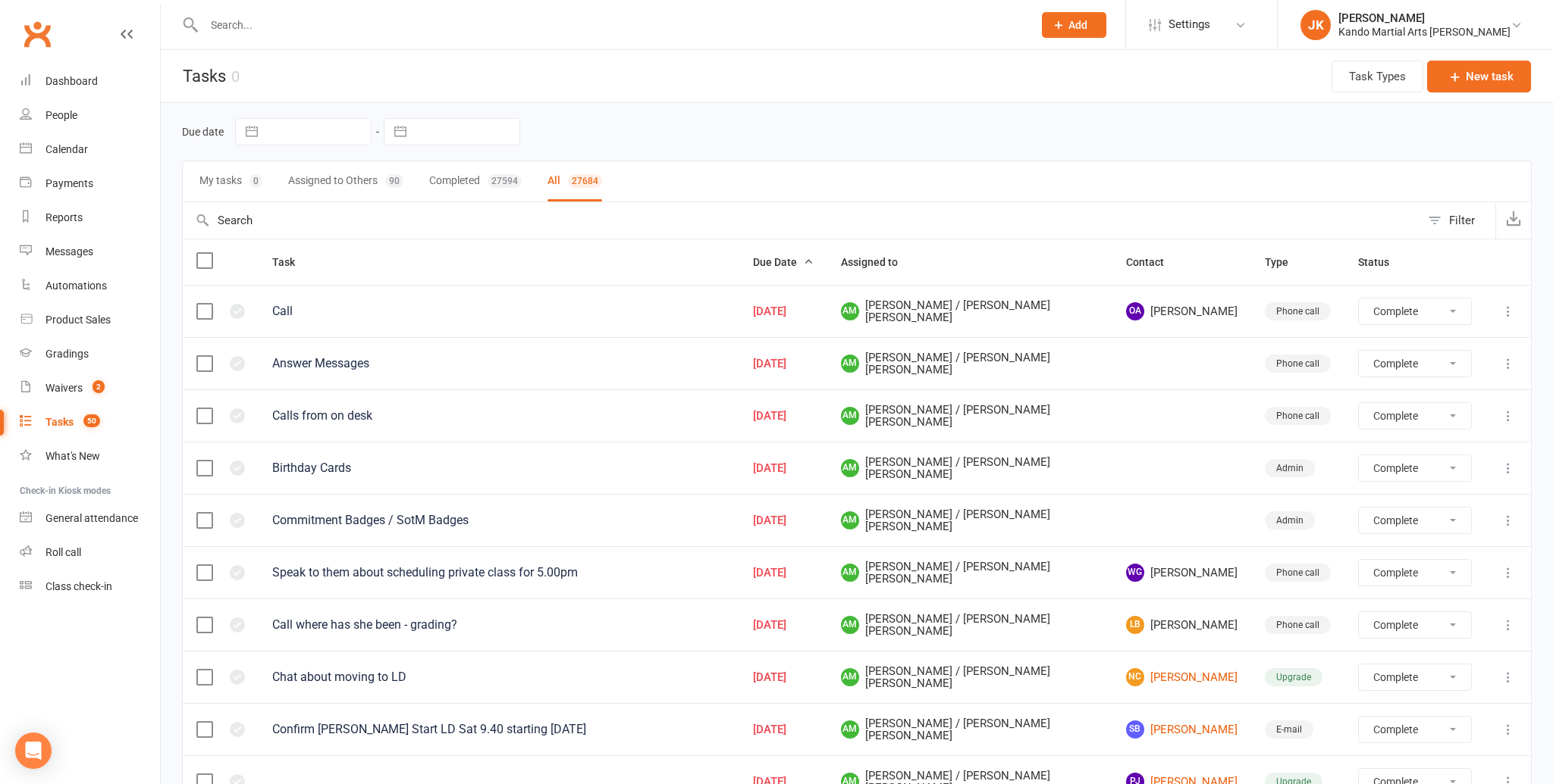
click at [1455, 211] on div "Filter" at bounding box center [1462, 220] width 26 height 19
select select "finished"
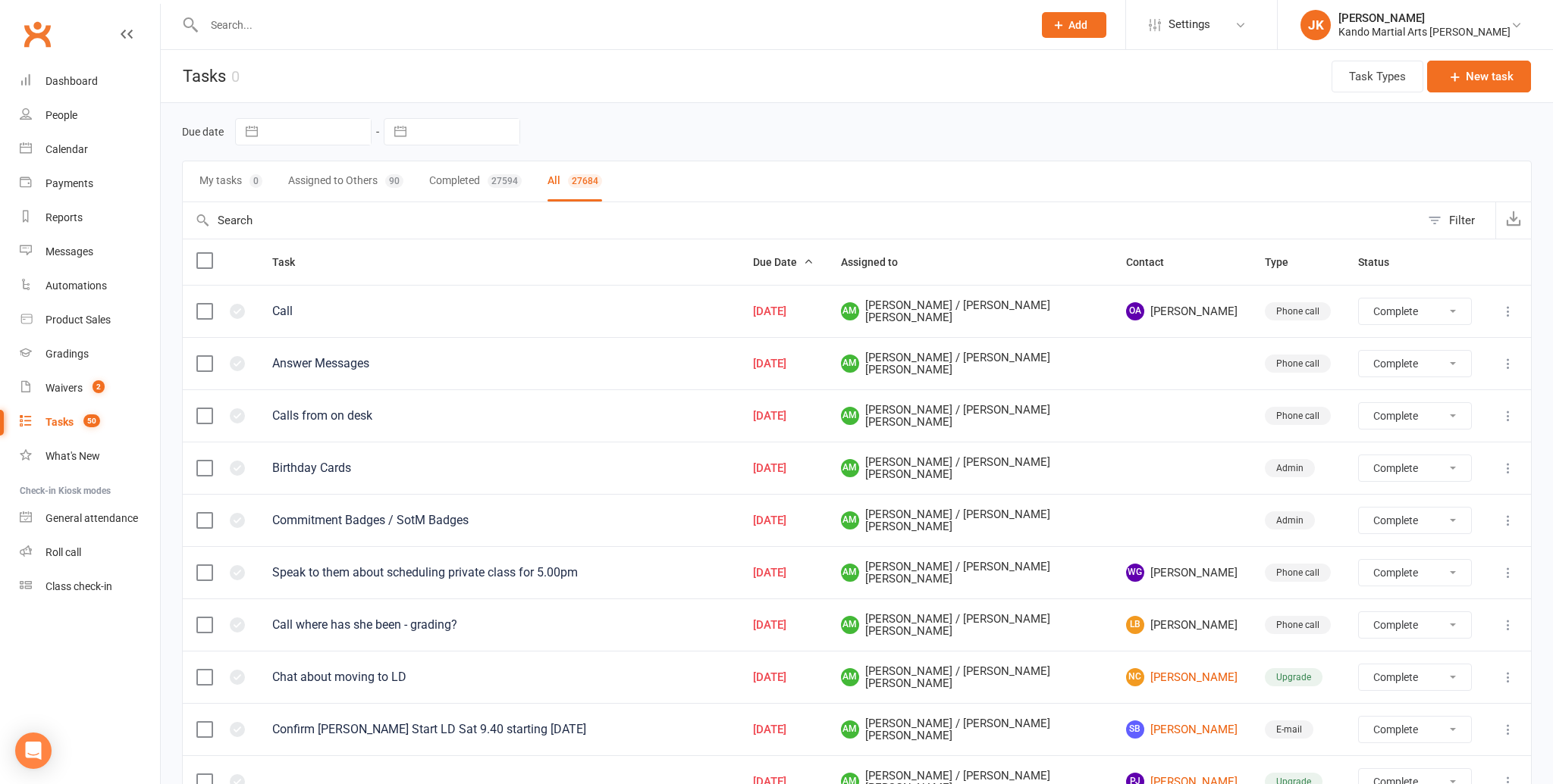
select select "finished"
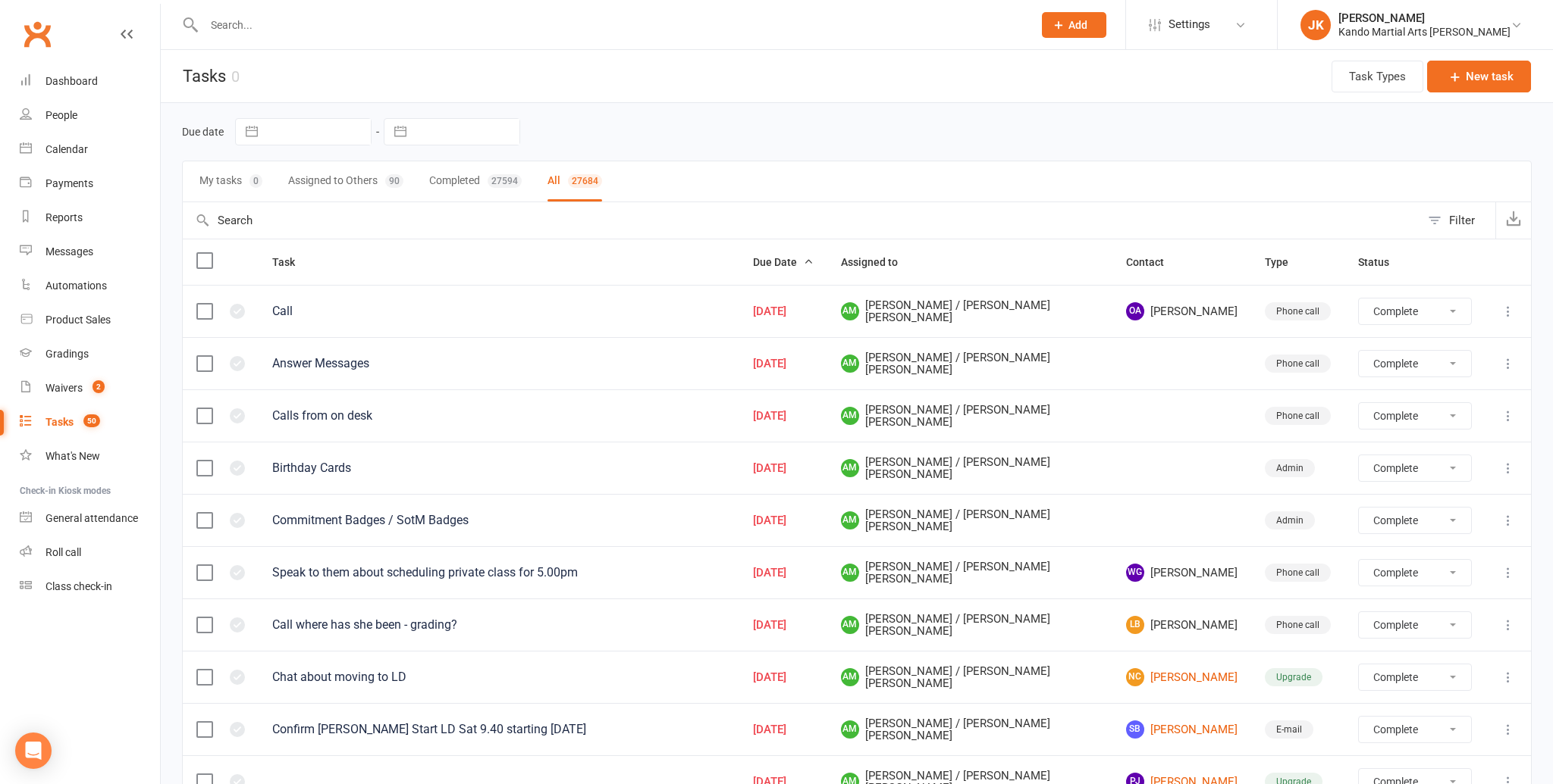
select select "finished"
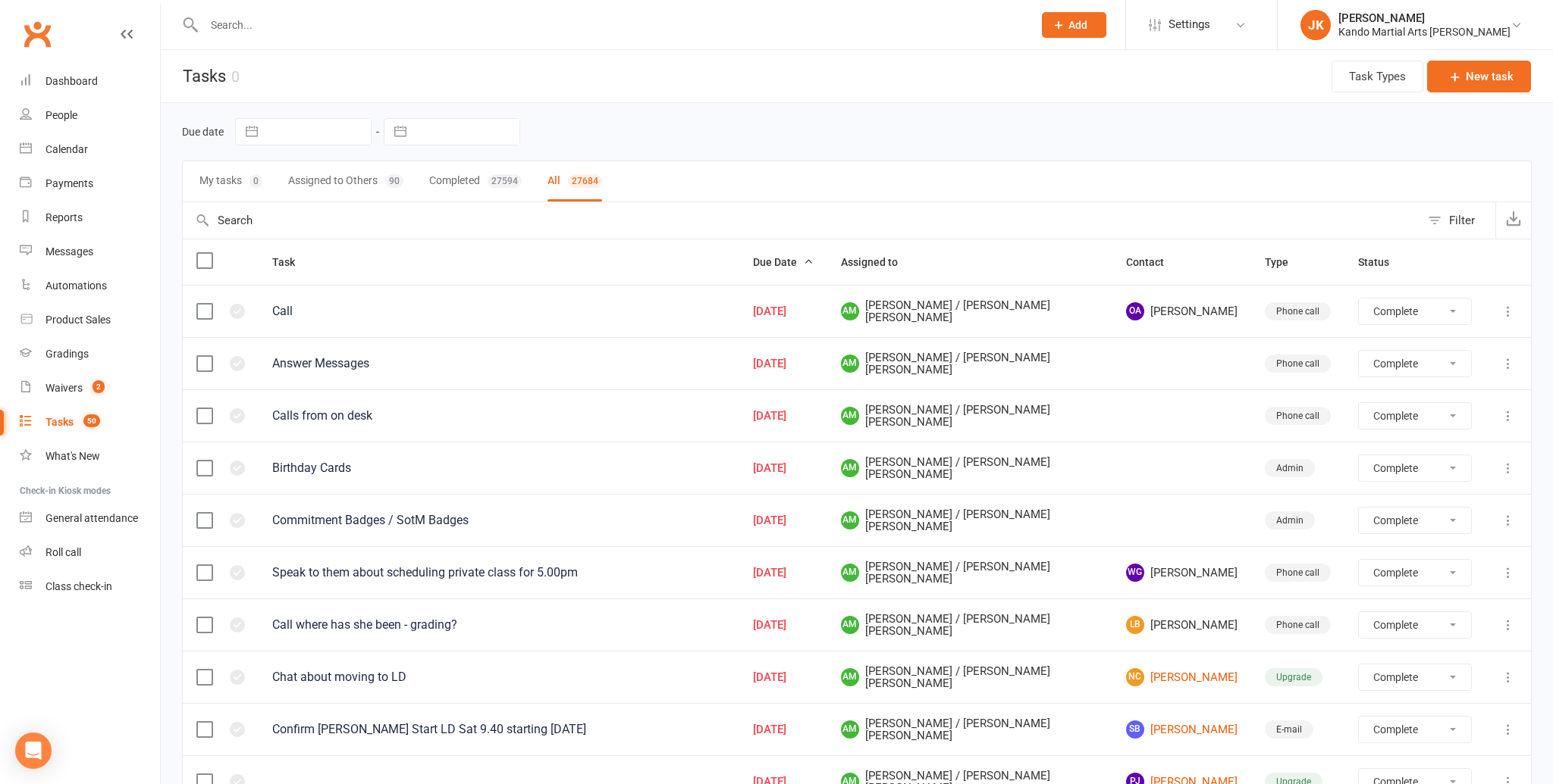
select select "finished"
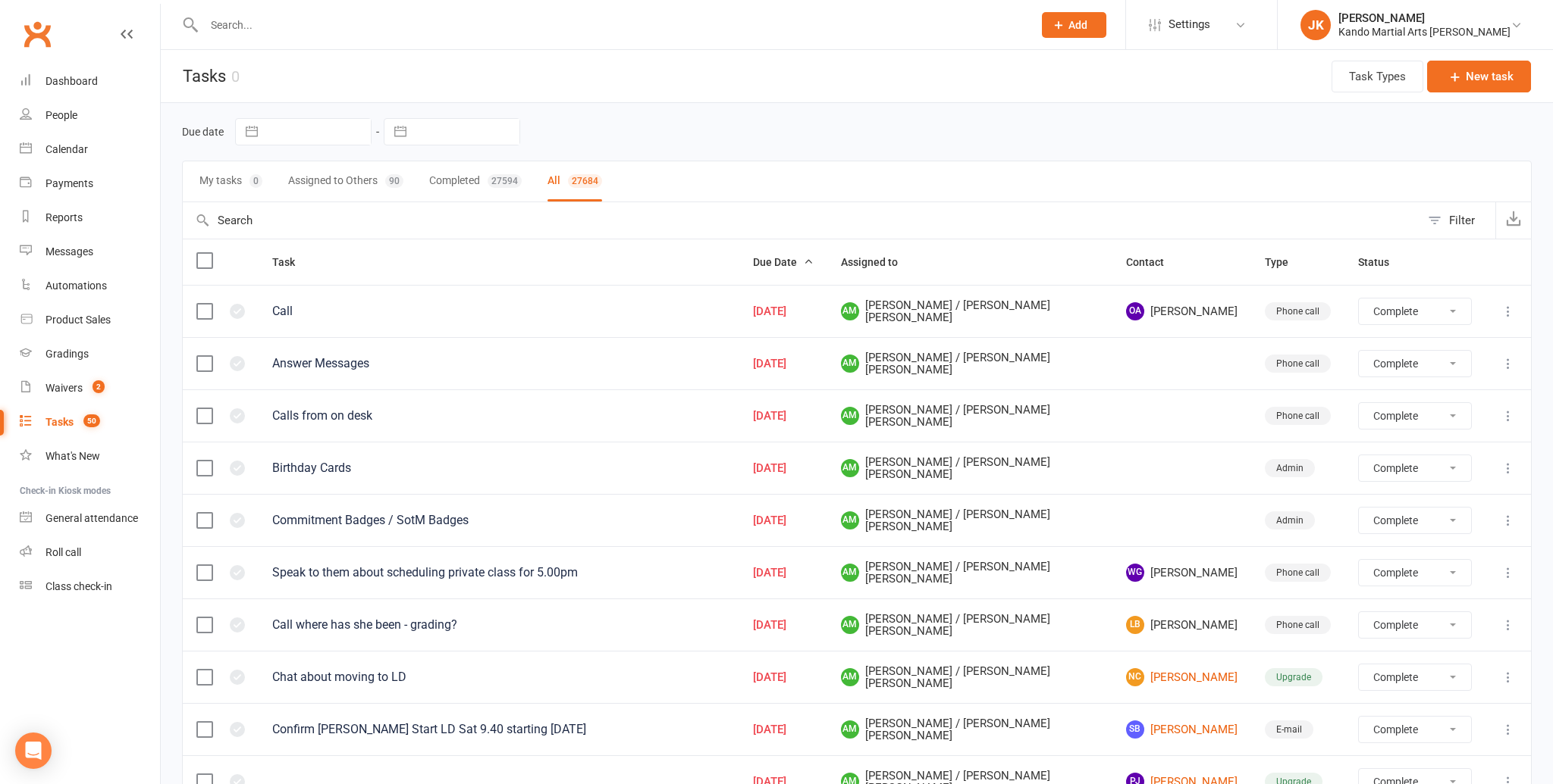
select select "finished"
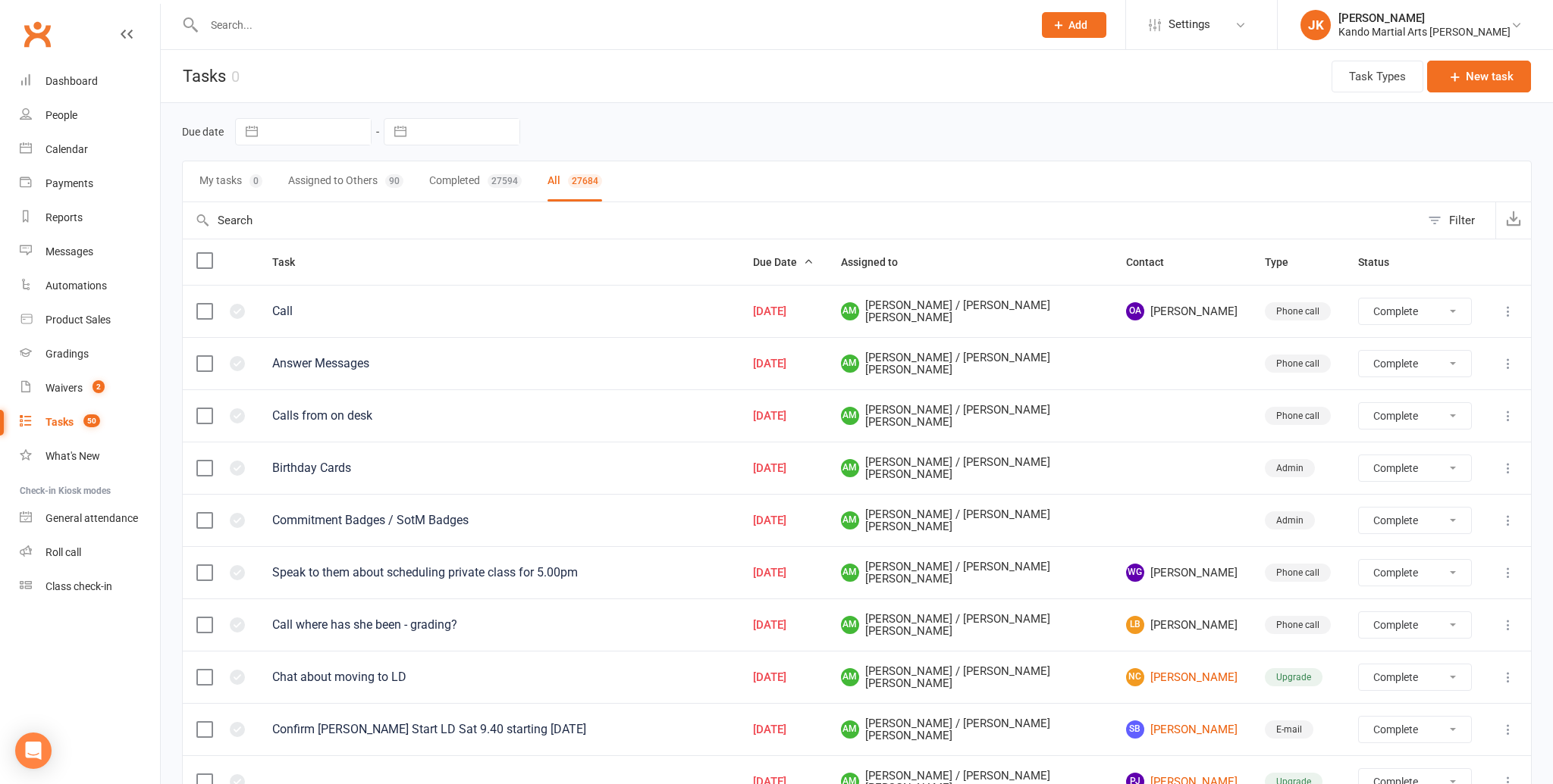
select select "finished"
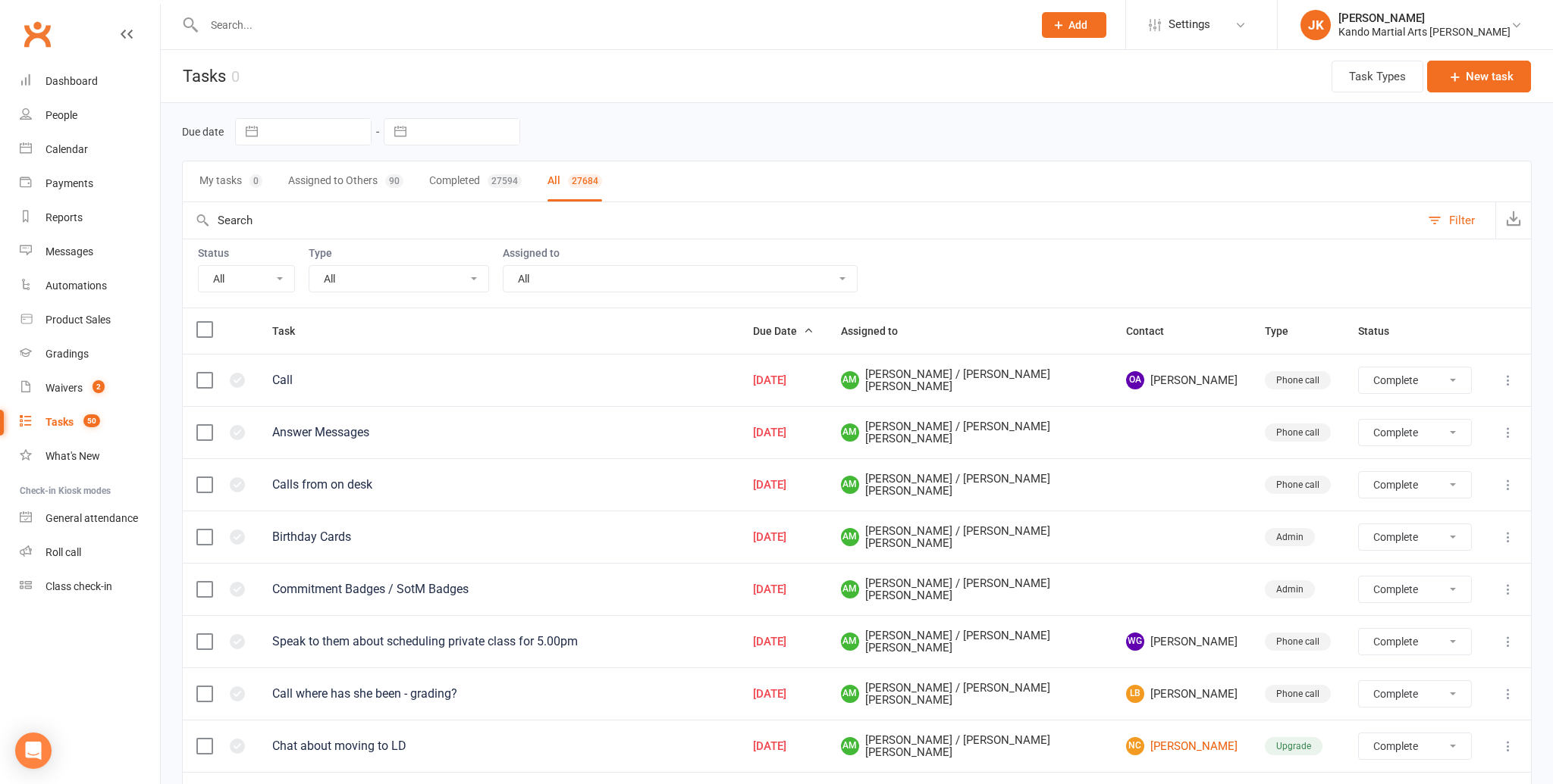
click at [472, 270] on select "All Admin Bbpc - black belt prep course Cancellation Enquiry Follow-up In-class…" at bounding box center [398, 279] width 179 height 26
select select "16410"
click at [309, 266] on select "All Admin Bbpc - black belt prep course Cancellation Enquiry Follow-up In-class…" at bounding box center [398, 279] width 179 height 26
select select "finished"
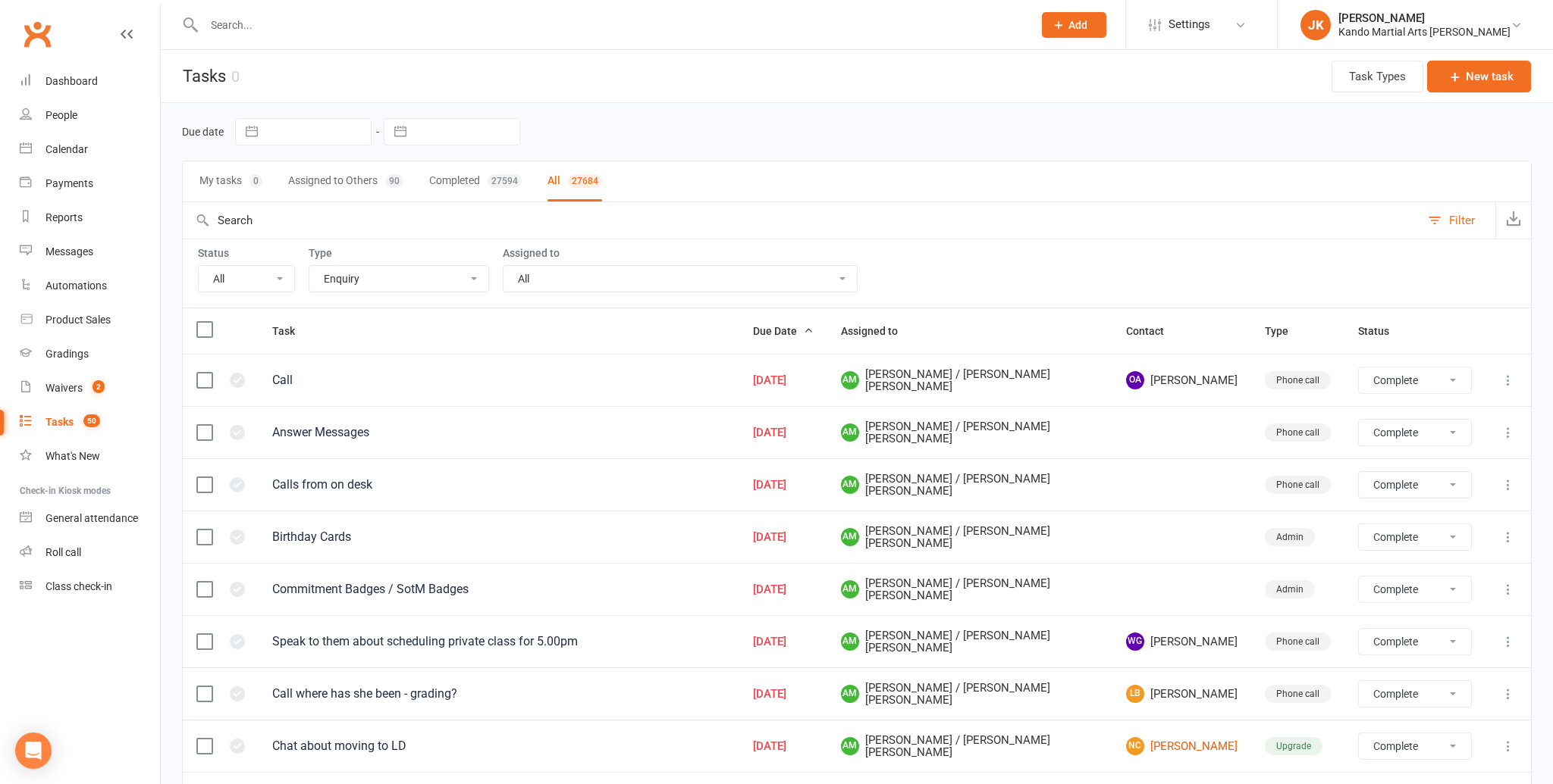
select select "finished"
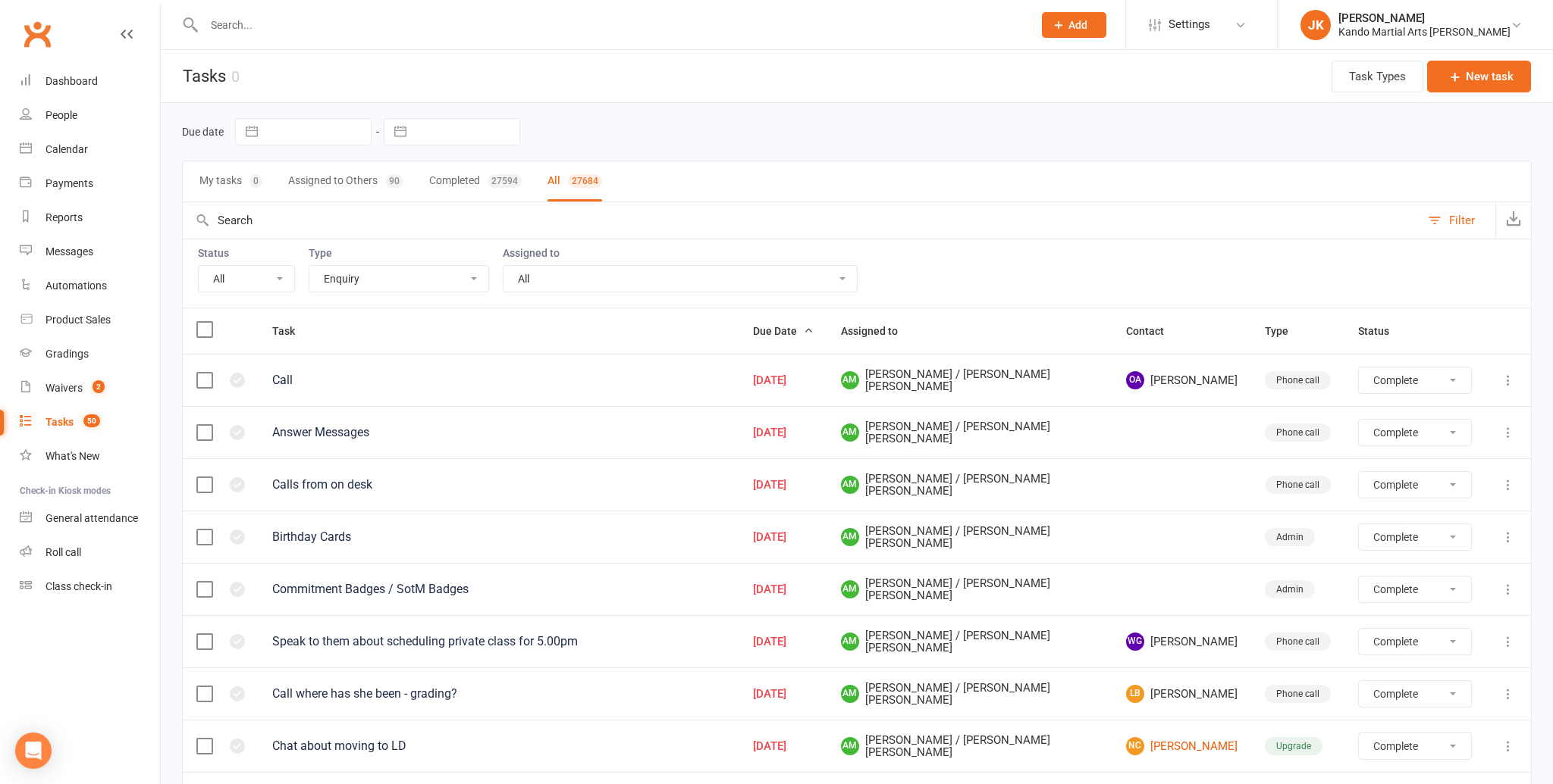
select select "finished"
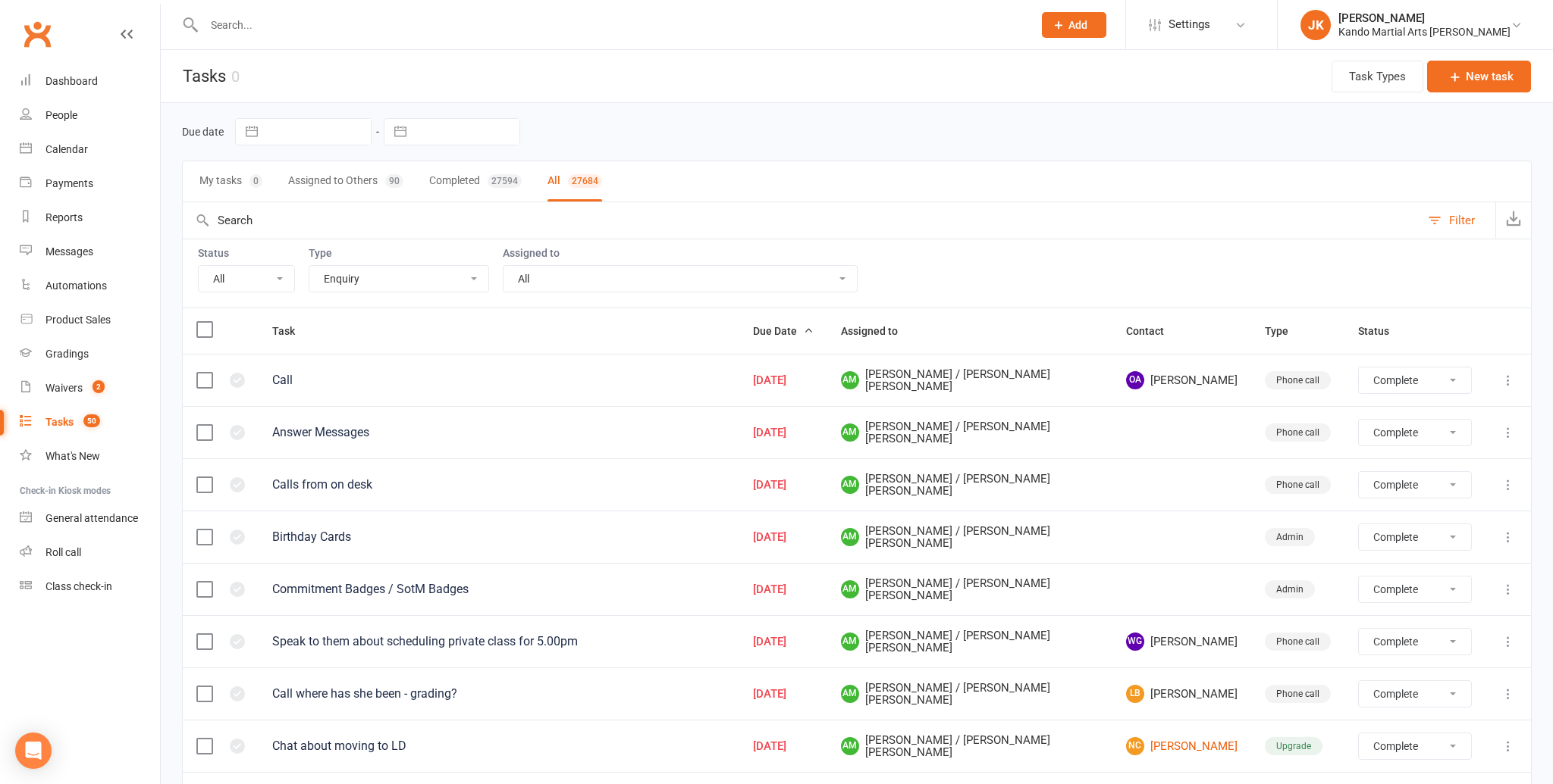
select select "finished"
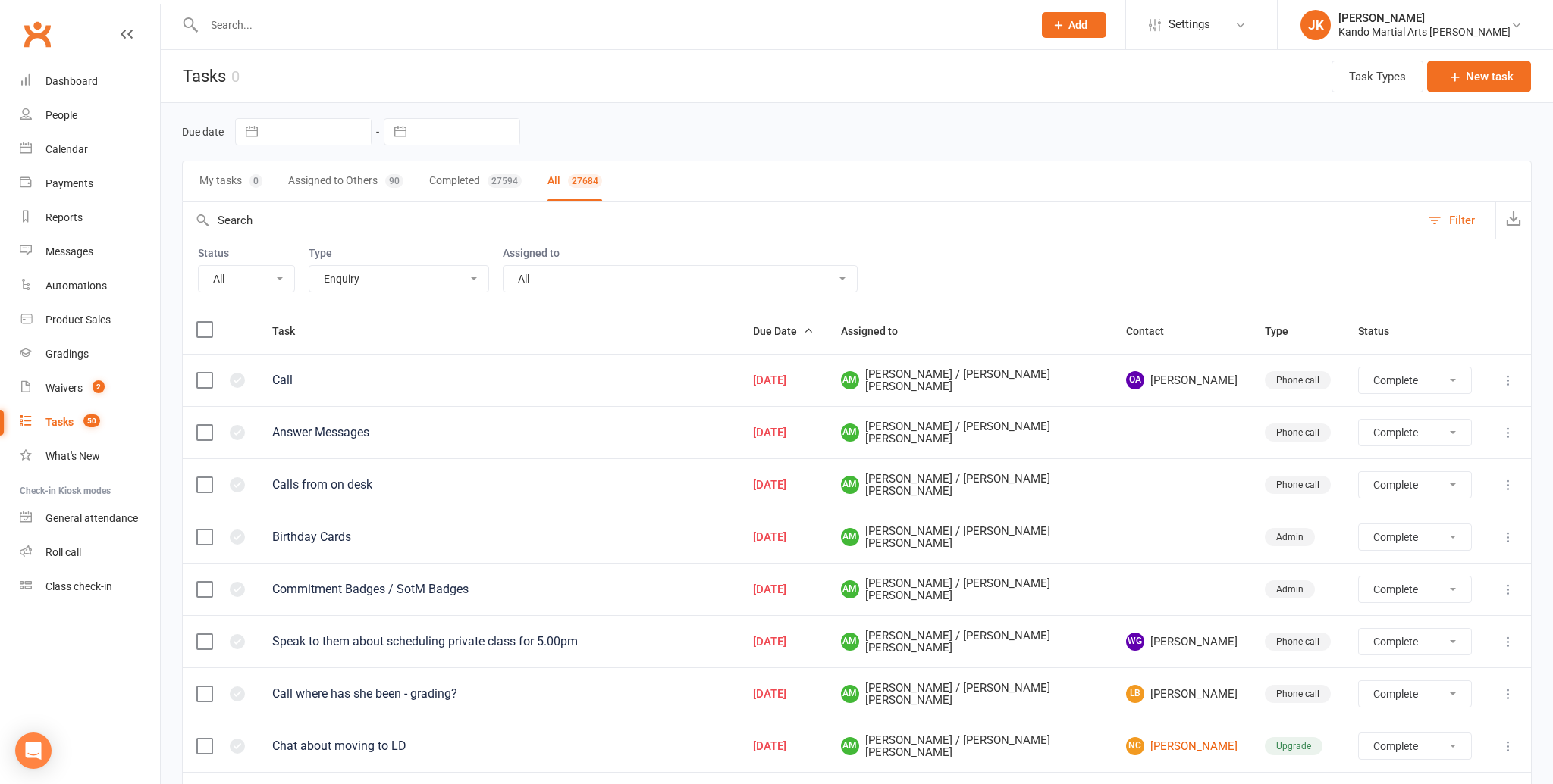
select select "finished"
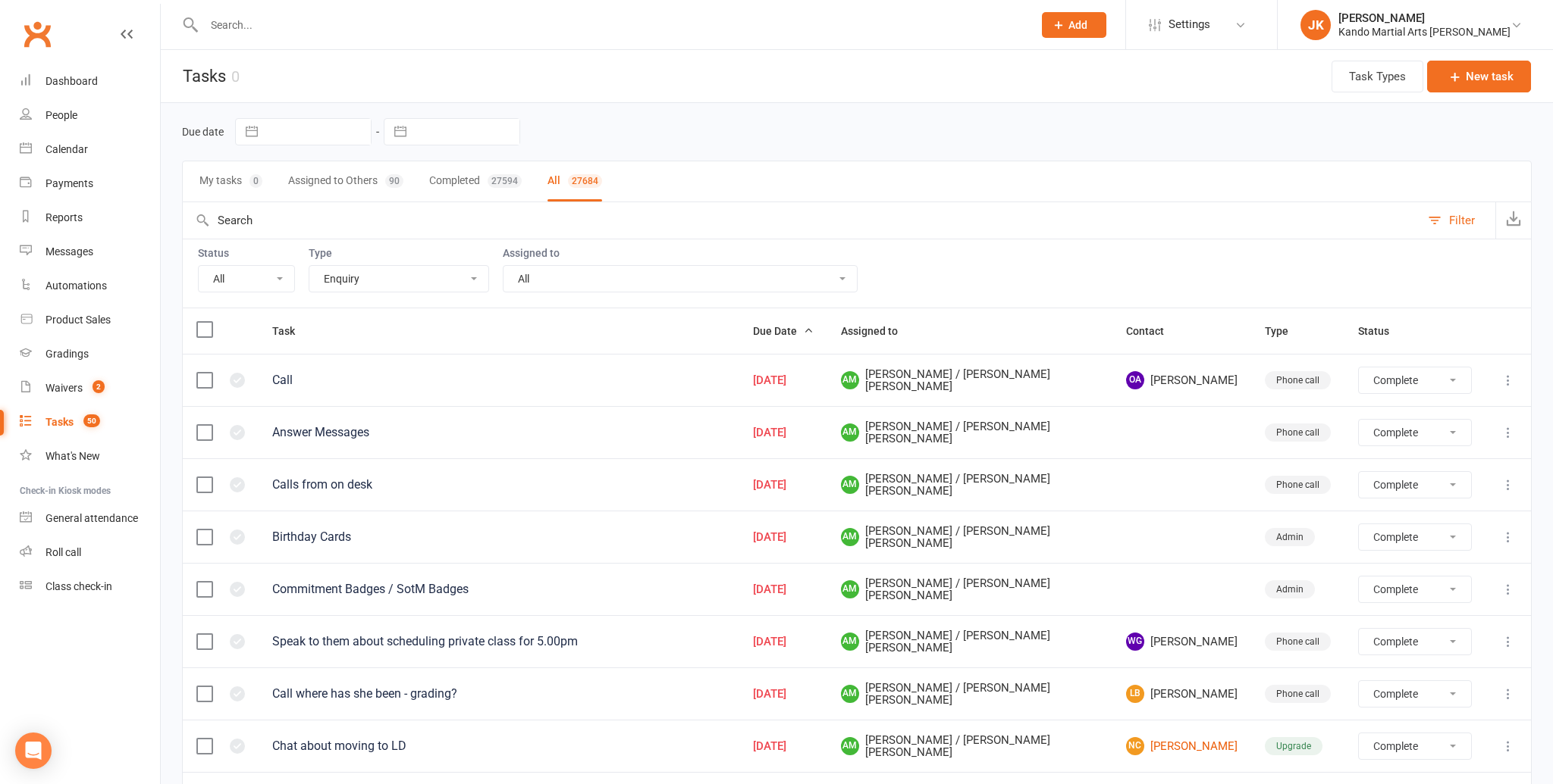
select select "finished"
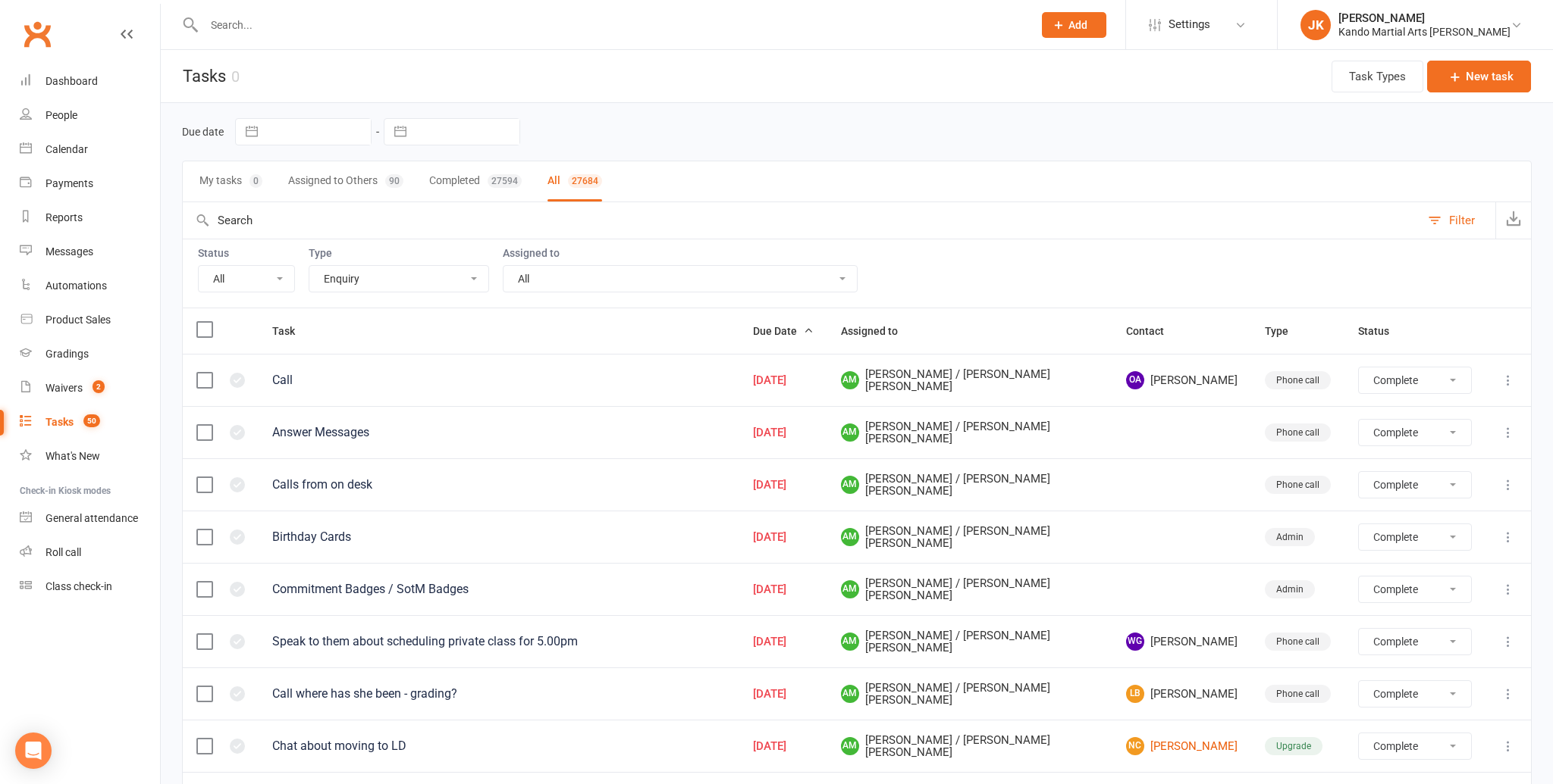
select select "finished"
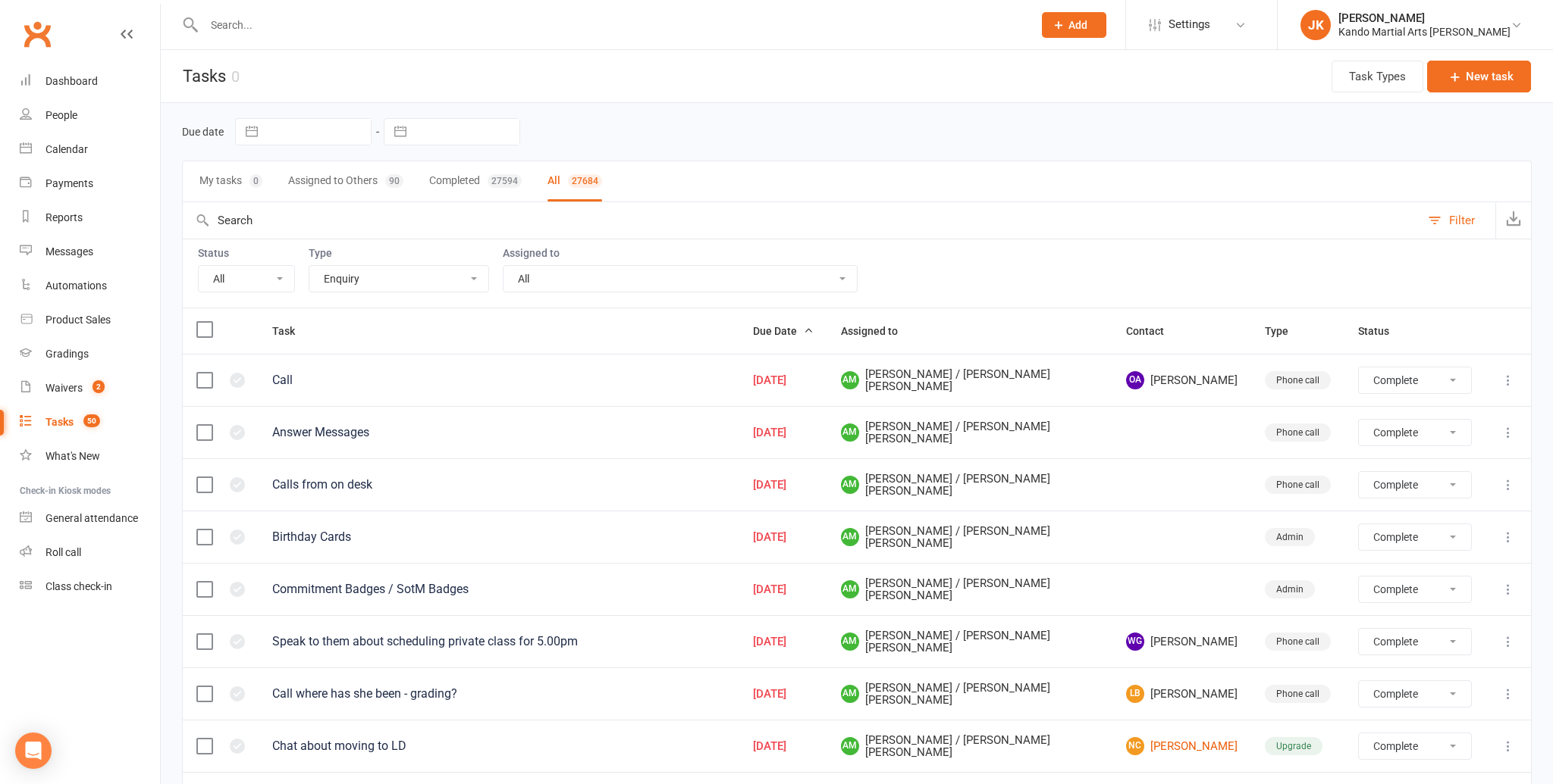
select select "finished"
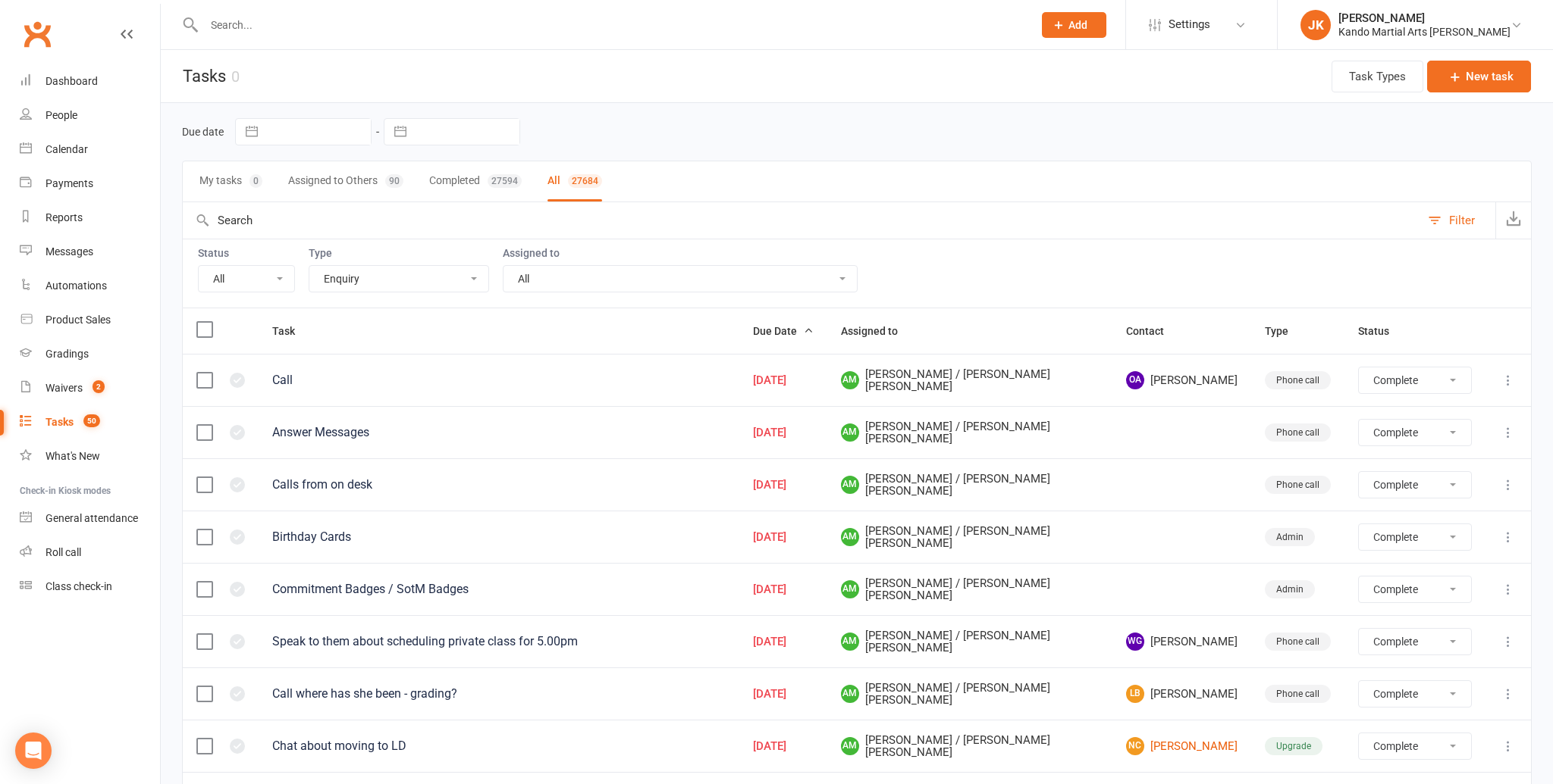
select select "finished"
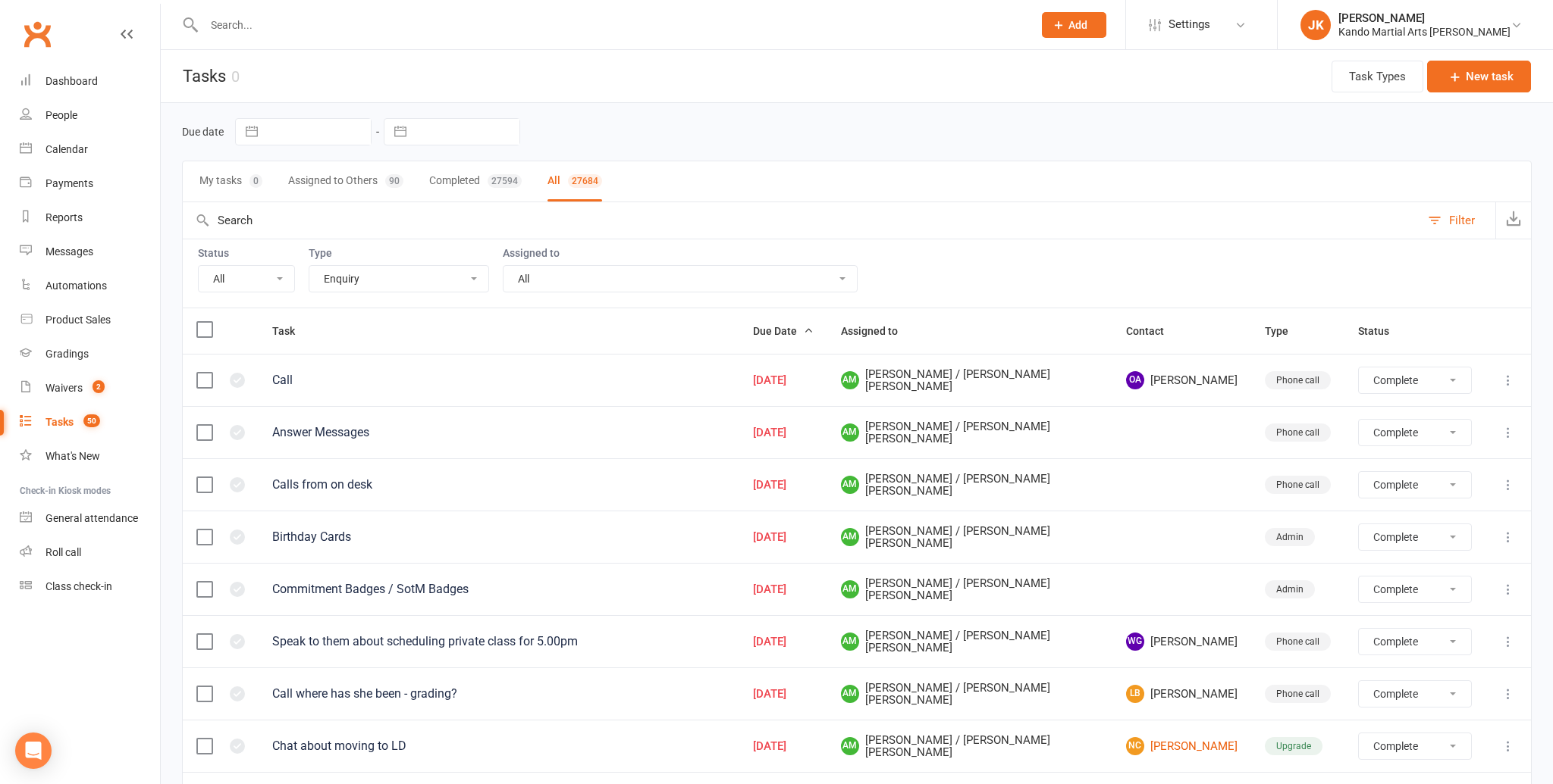
select select "finished"
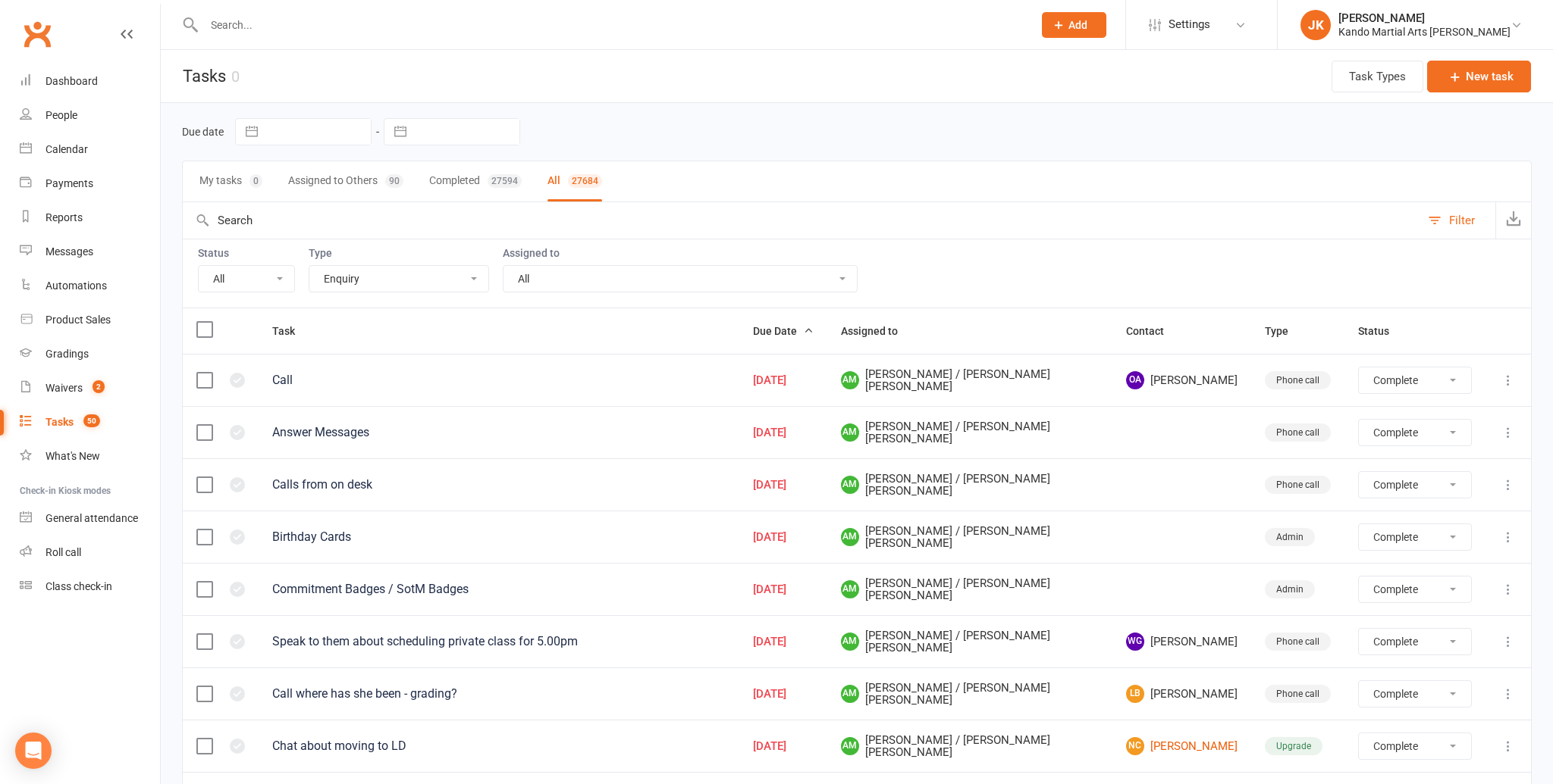
select select "finished"
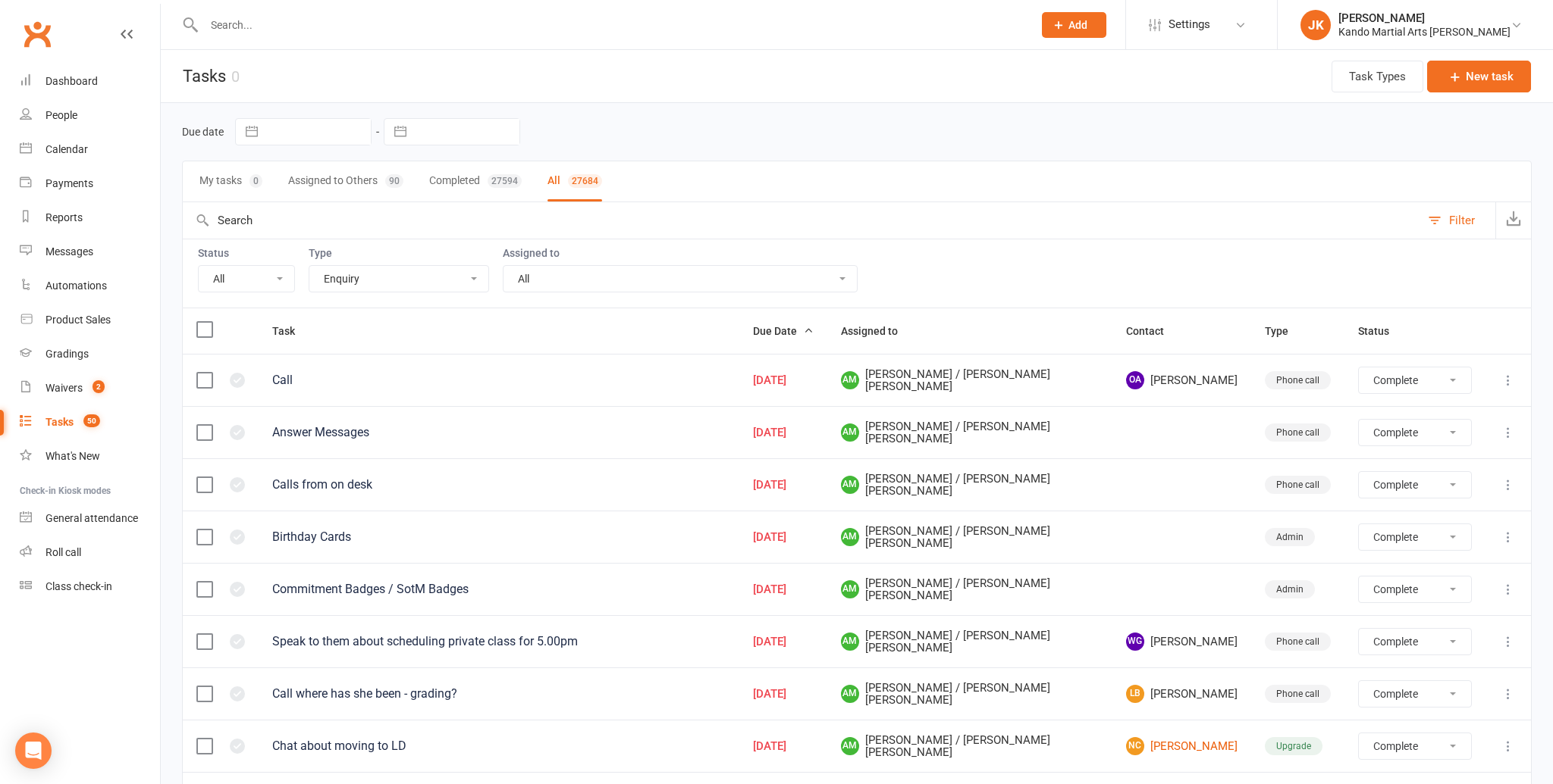
select select "finished"
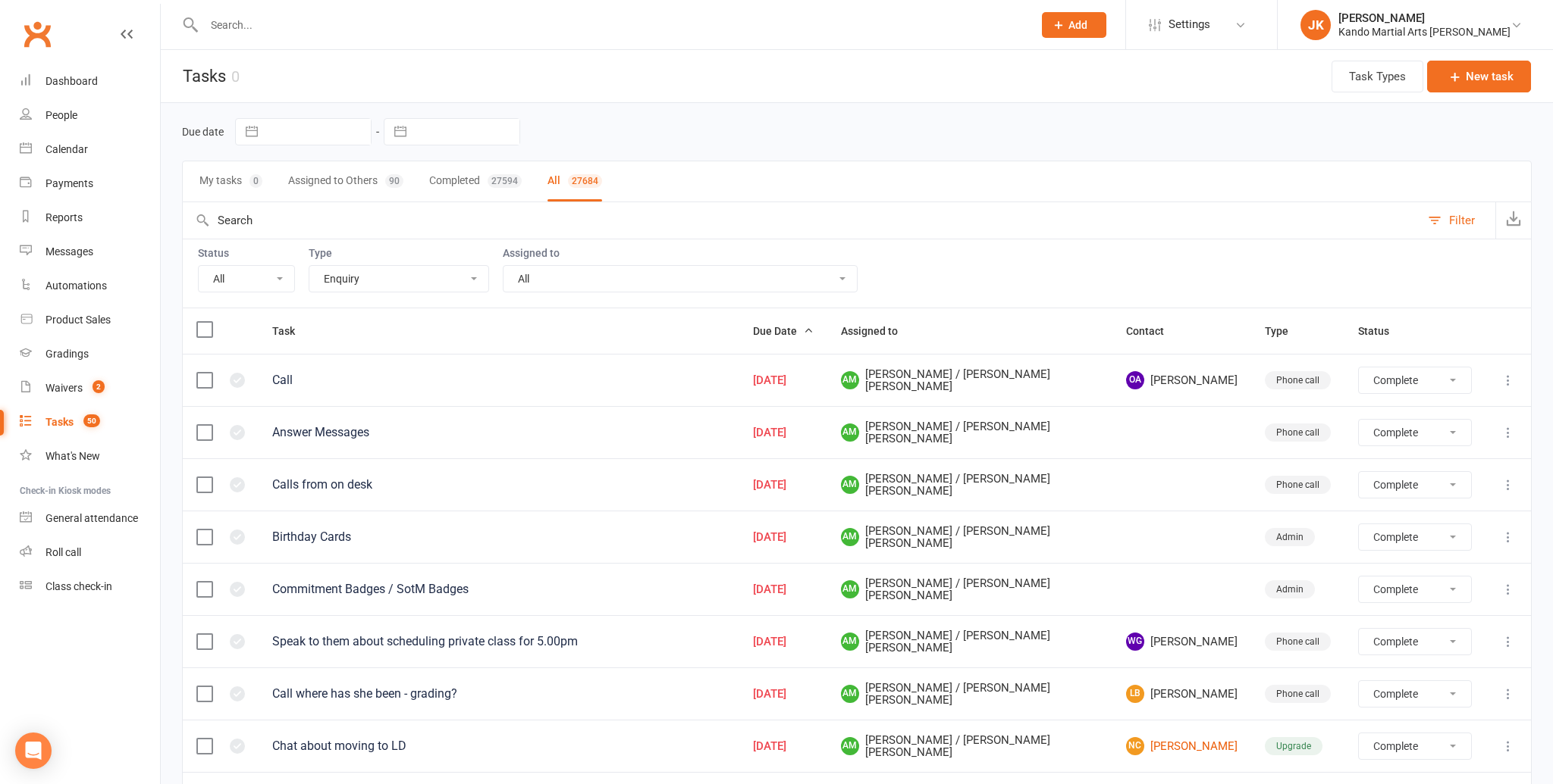
select select "finished"
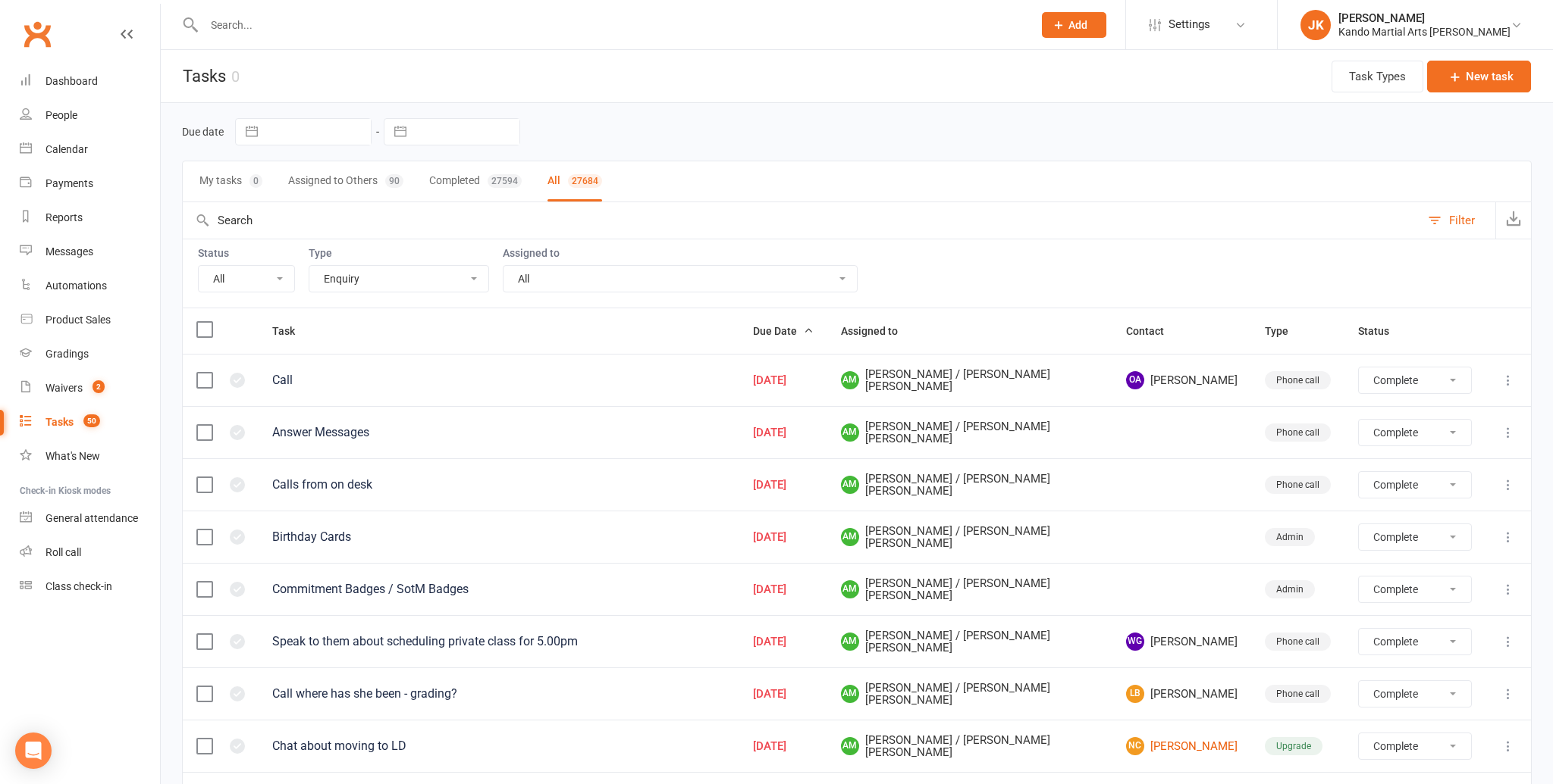
select select "finished"
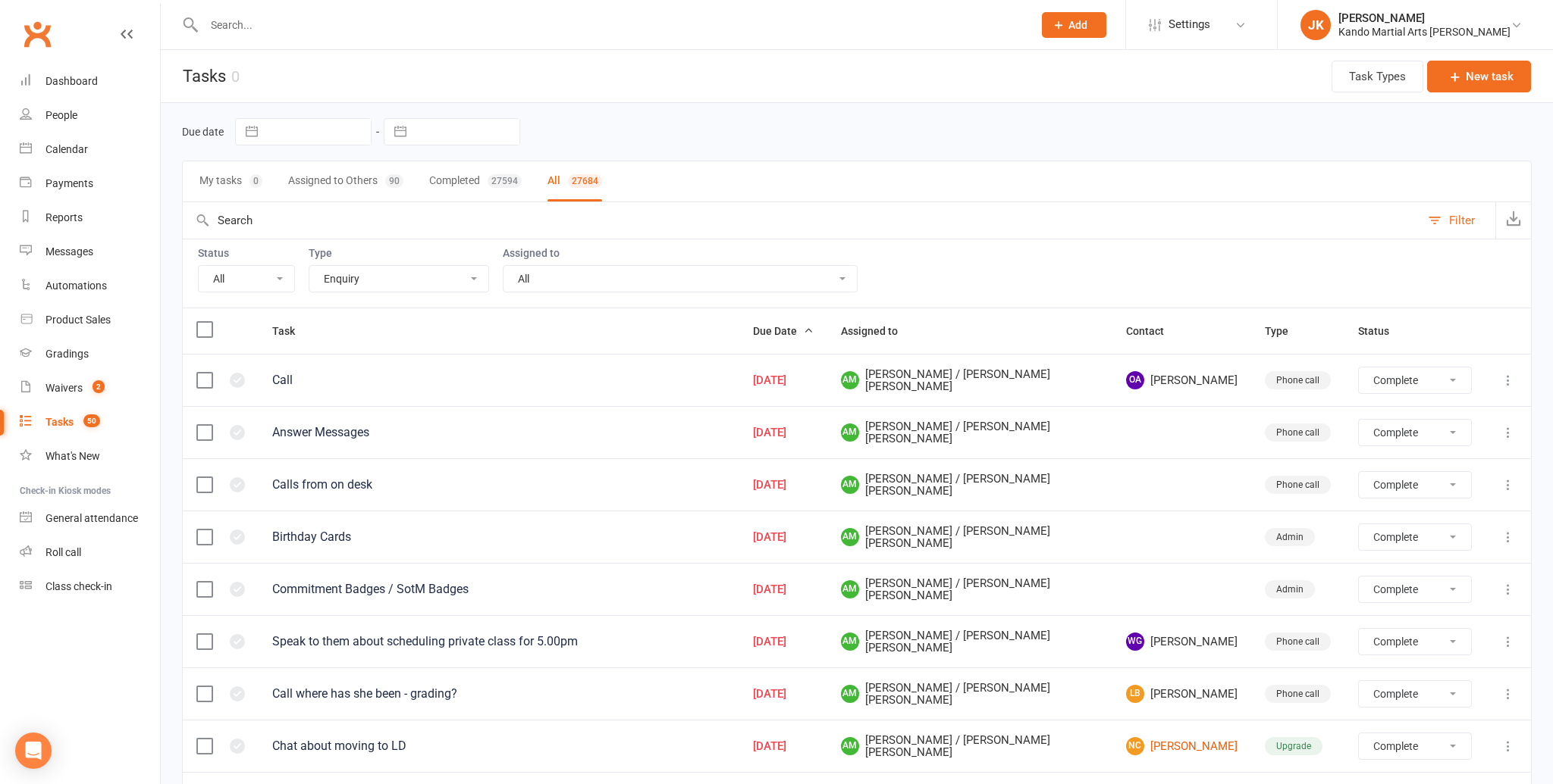
select select "finished"
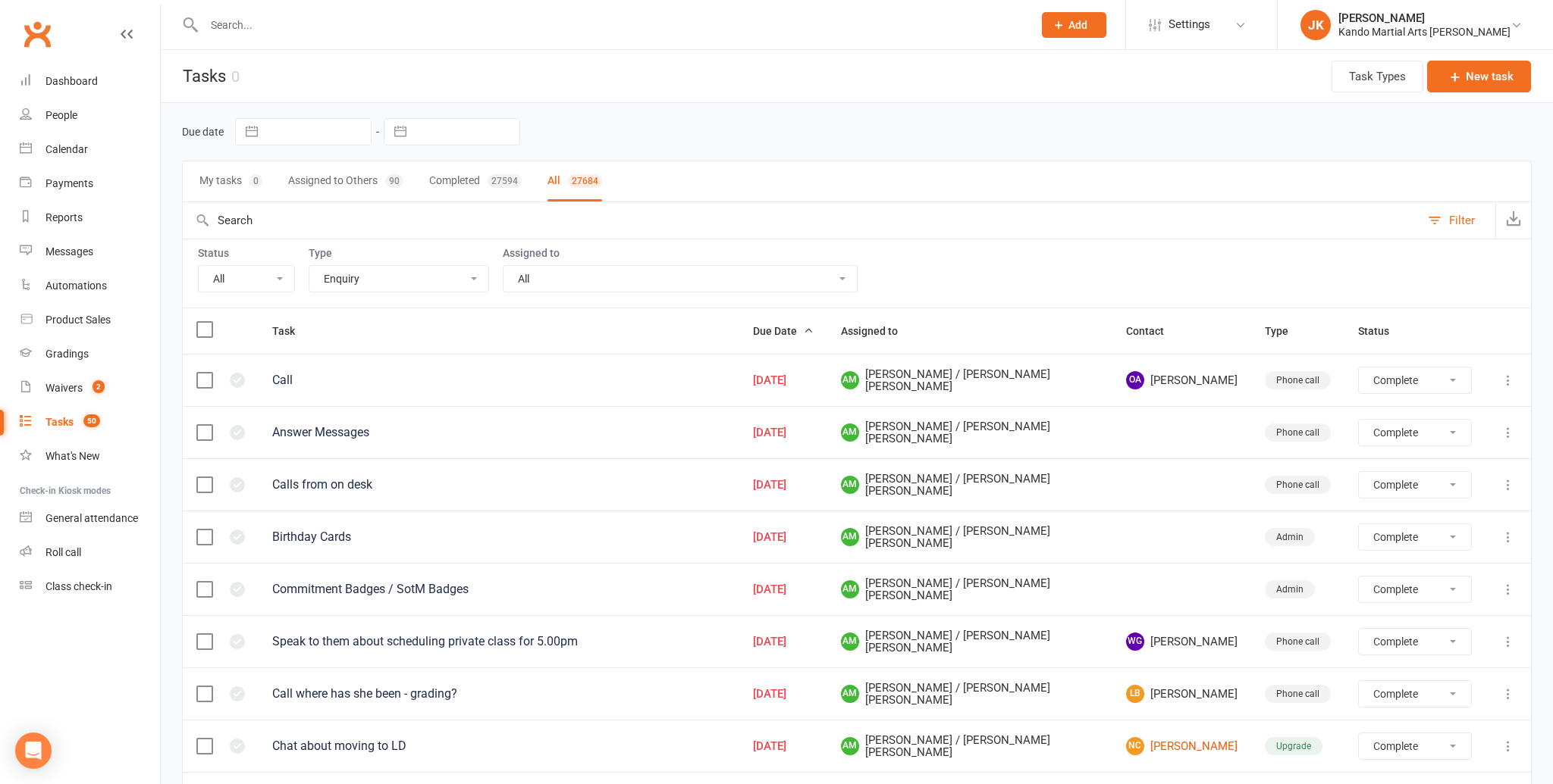
select select "finished"
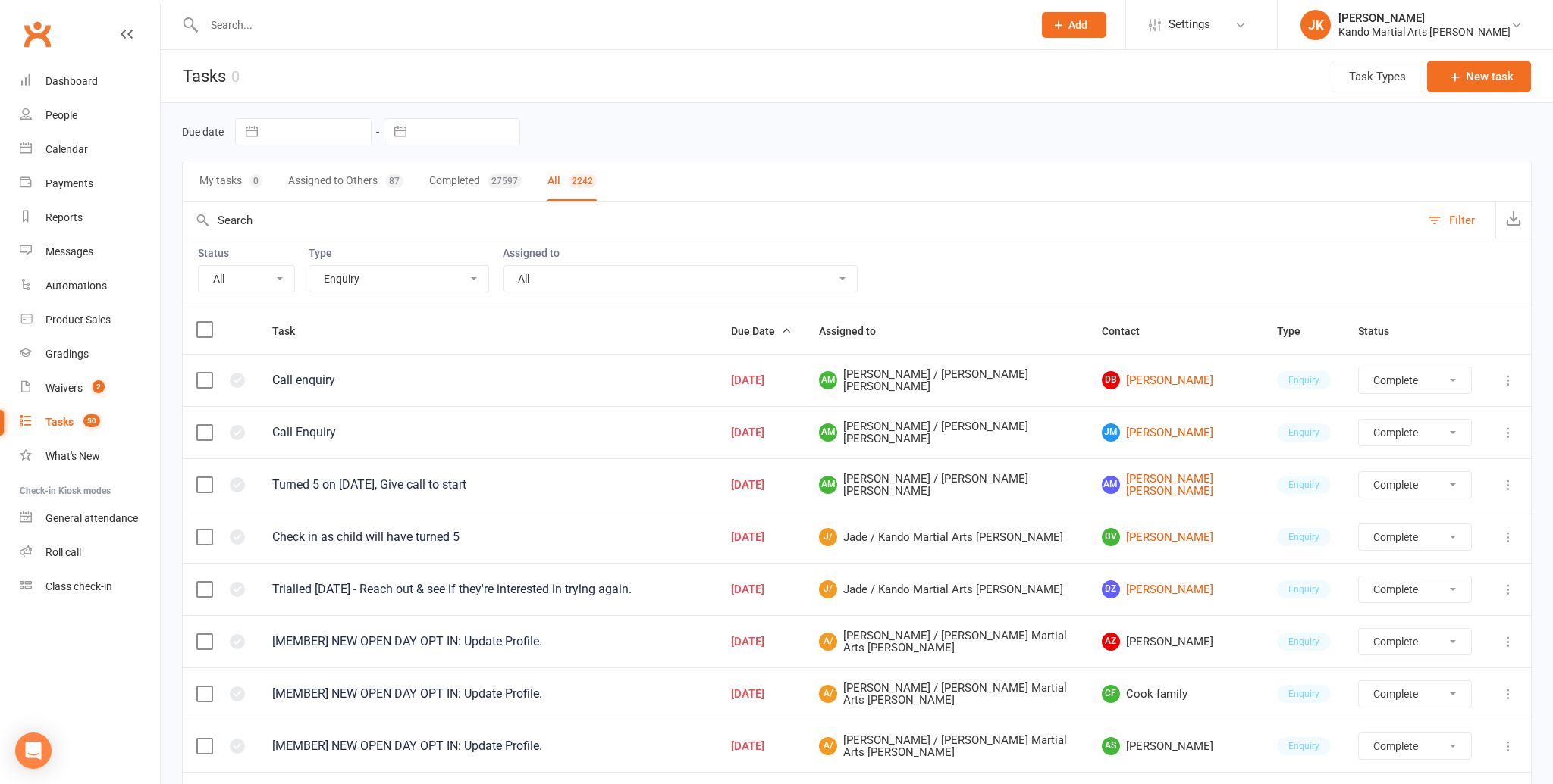
click at [276, 274] on select "All Incomplete Not Started In Progress Waiting Complete" at bounding box center [247, 279] width 96 height 26
select select "incomplete"
click at [199, 266] on select "All Incomplete Not Started In Progress Waiting Complete" at bounding box center [247, 279] width 96 height 26
select select "finished"
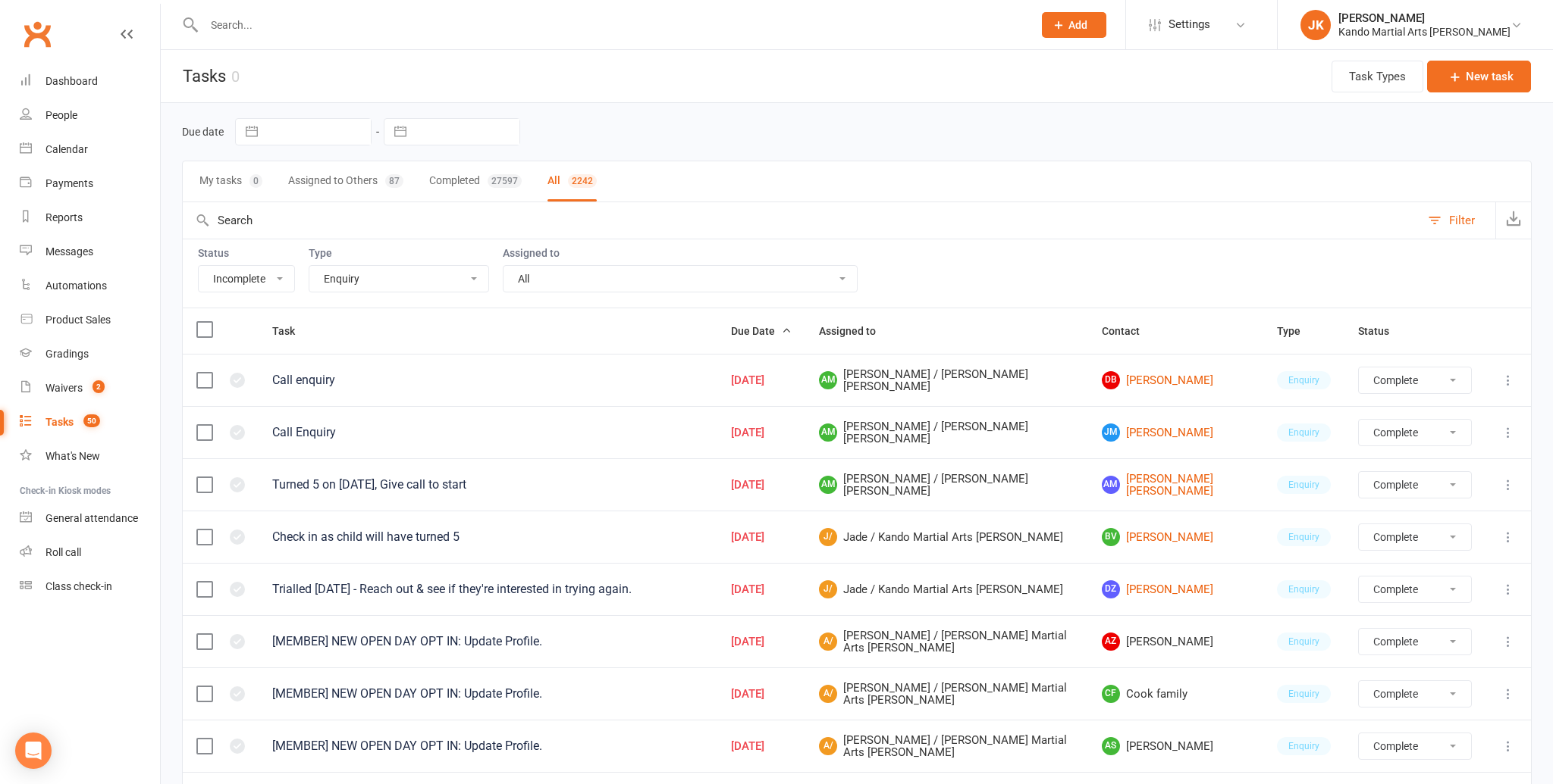
select select "finished"
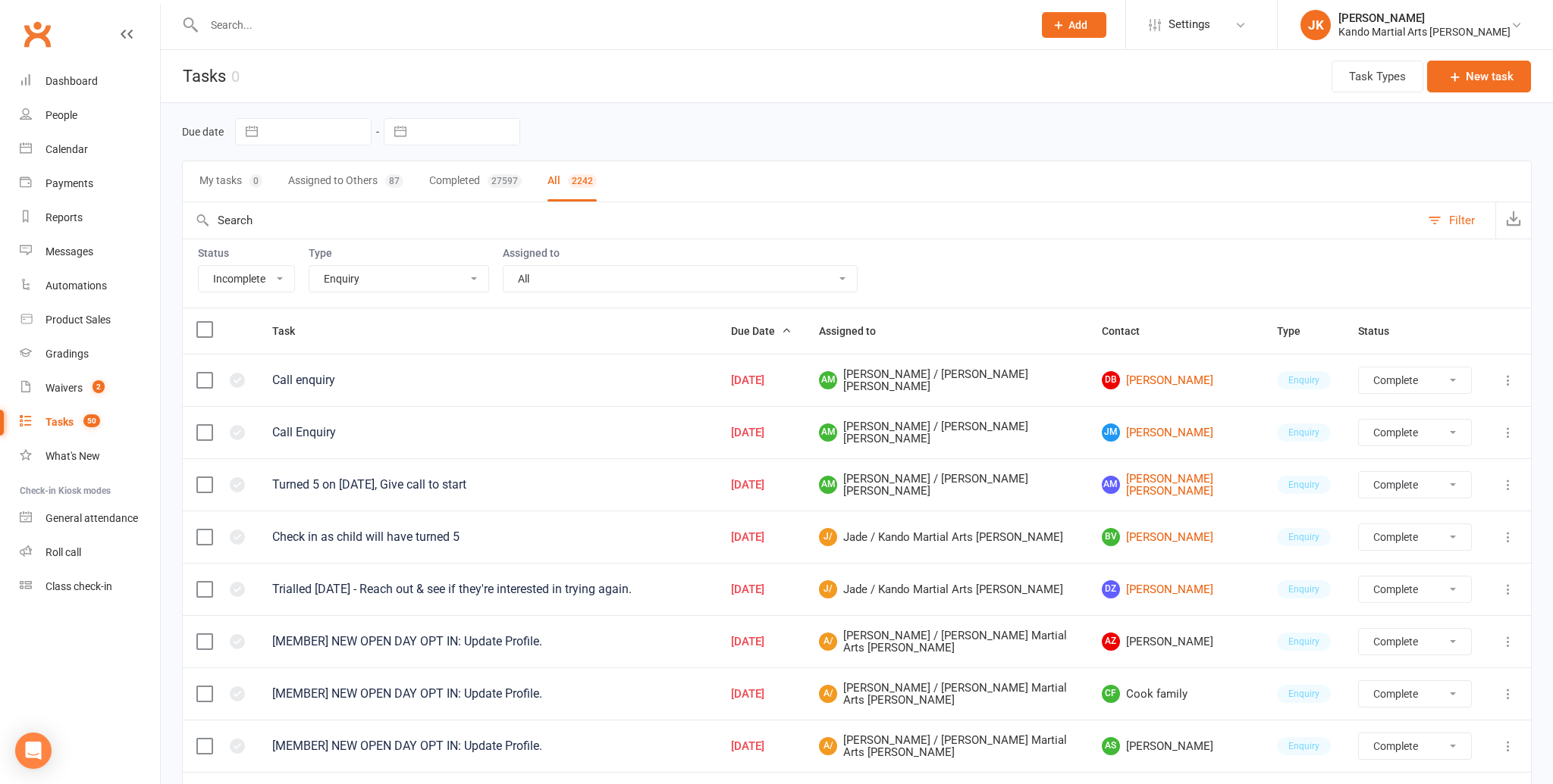
select select "finished"
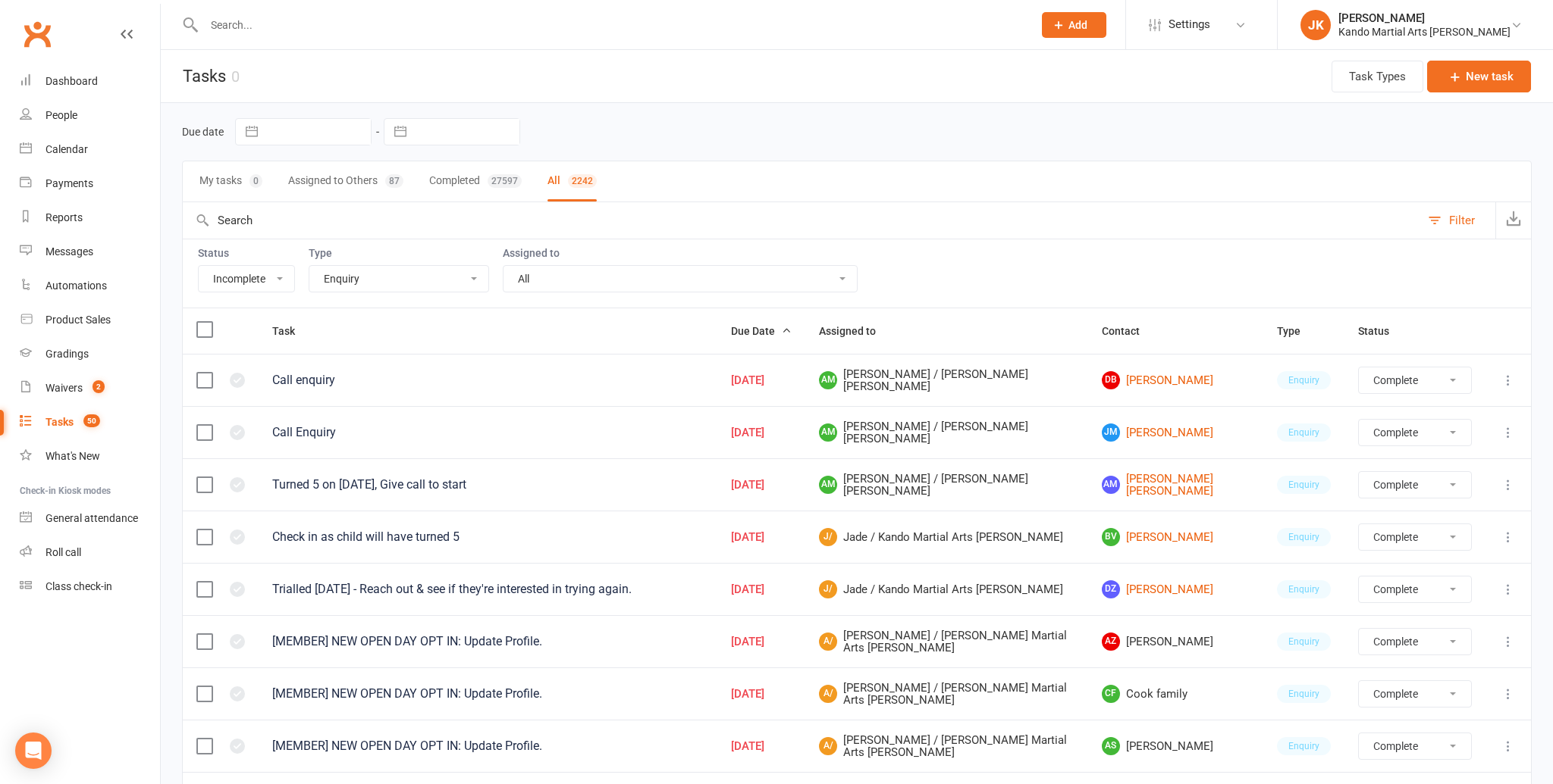
select select "finished"
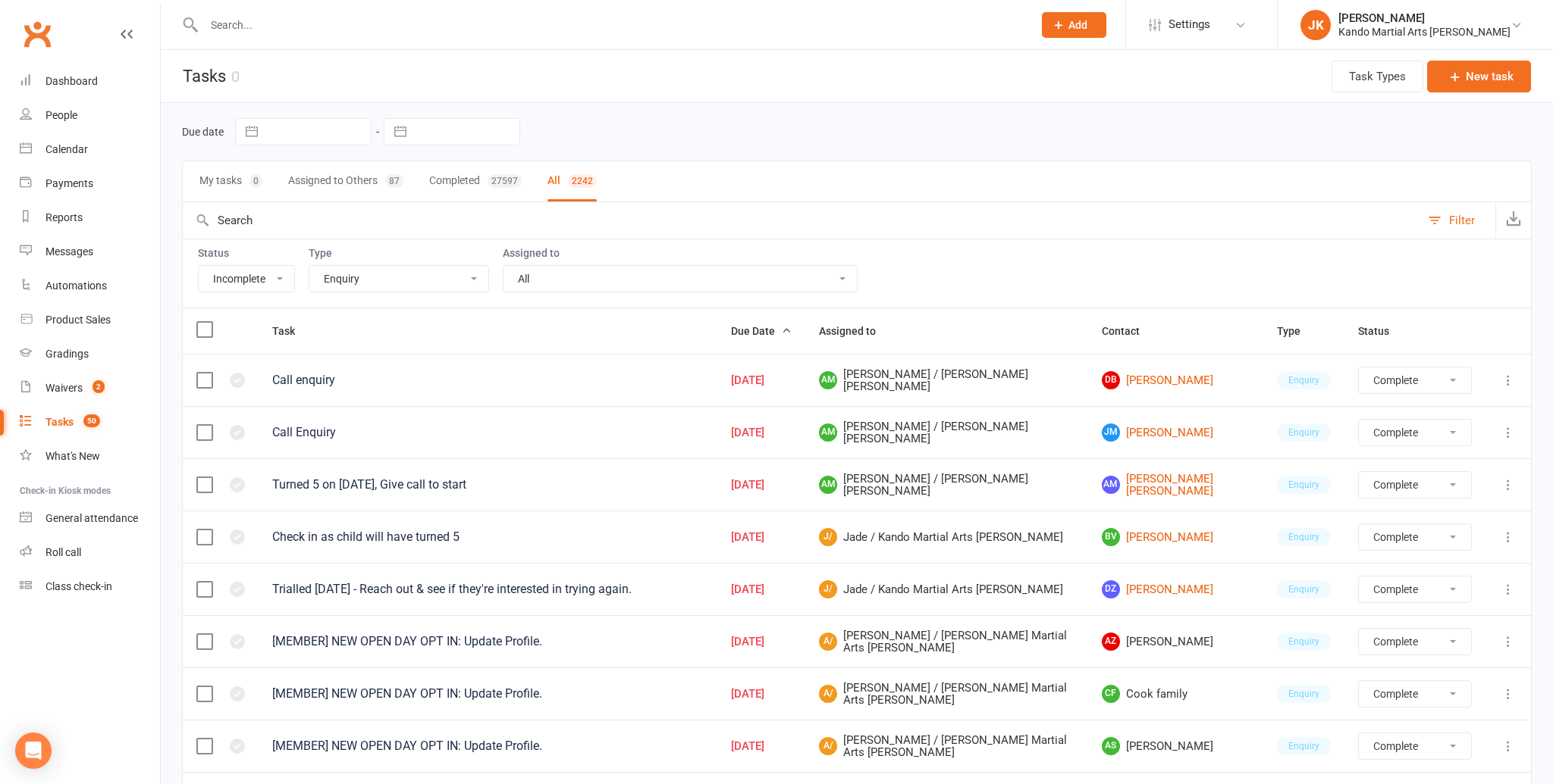
select select "finished"
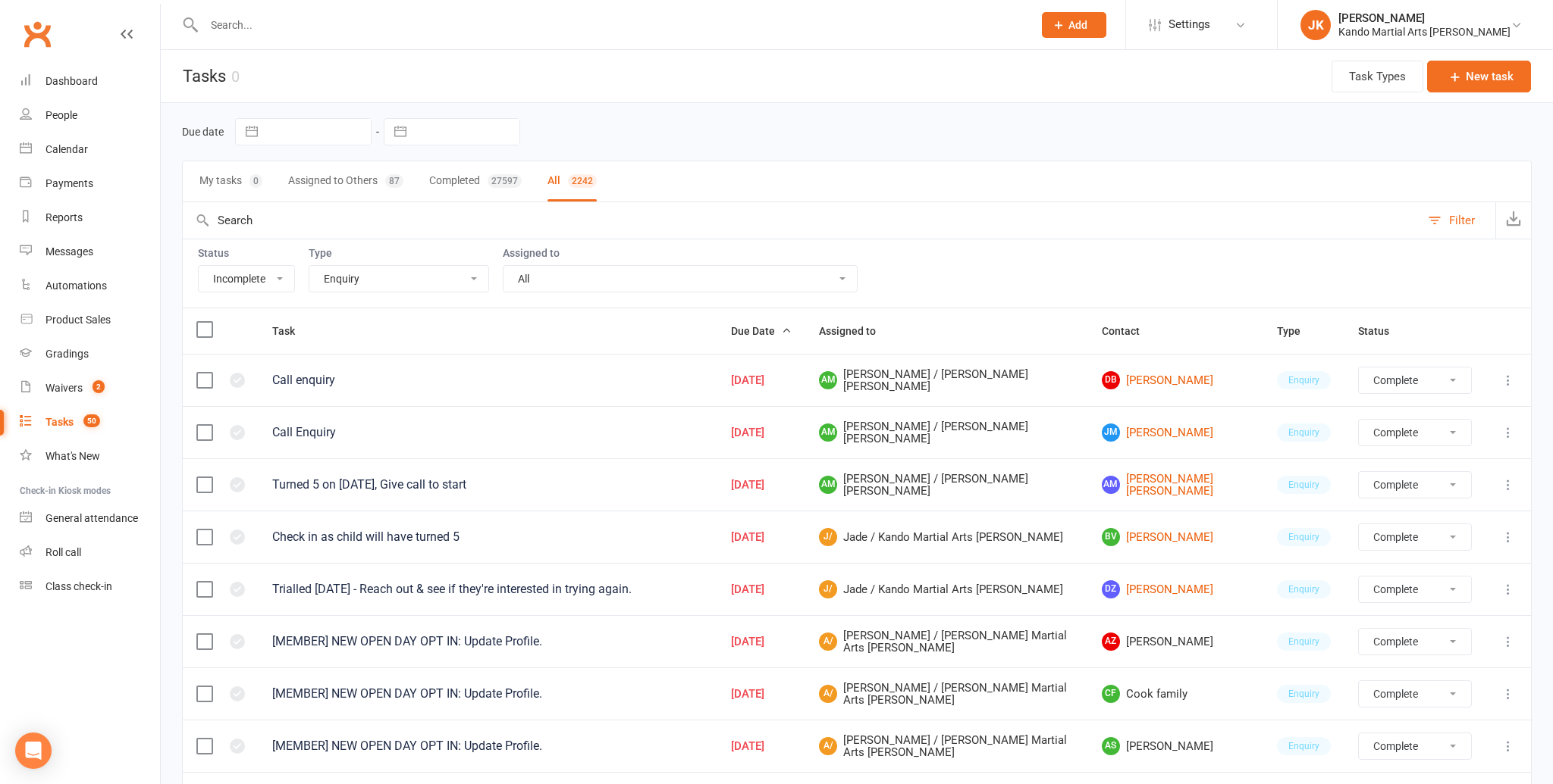
select select "finished"
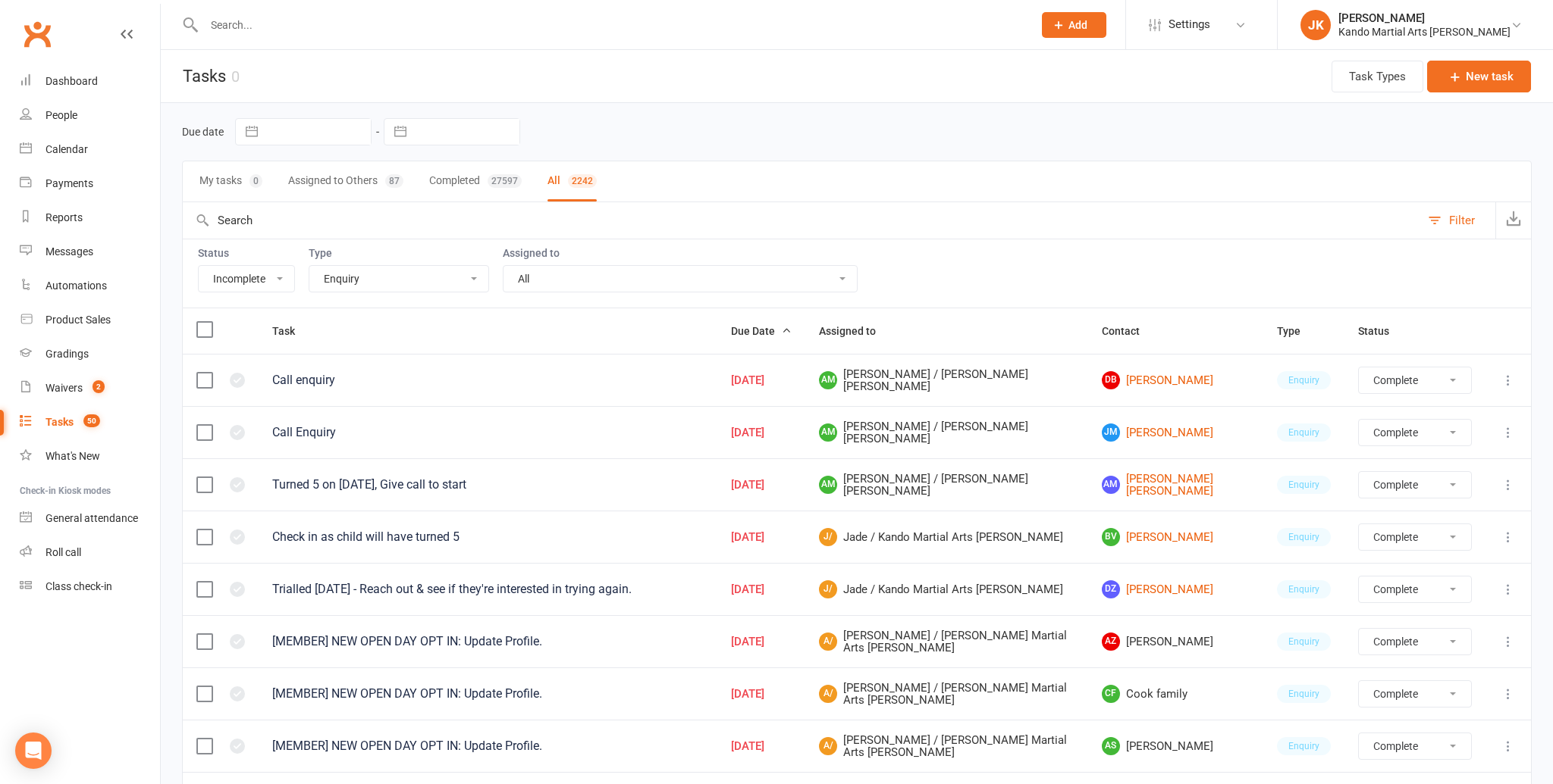
select select "finished"
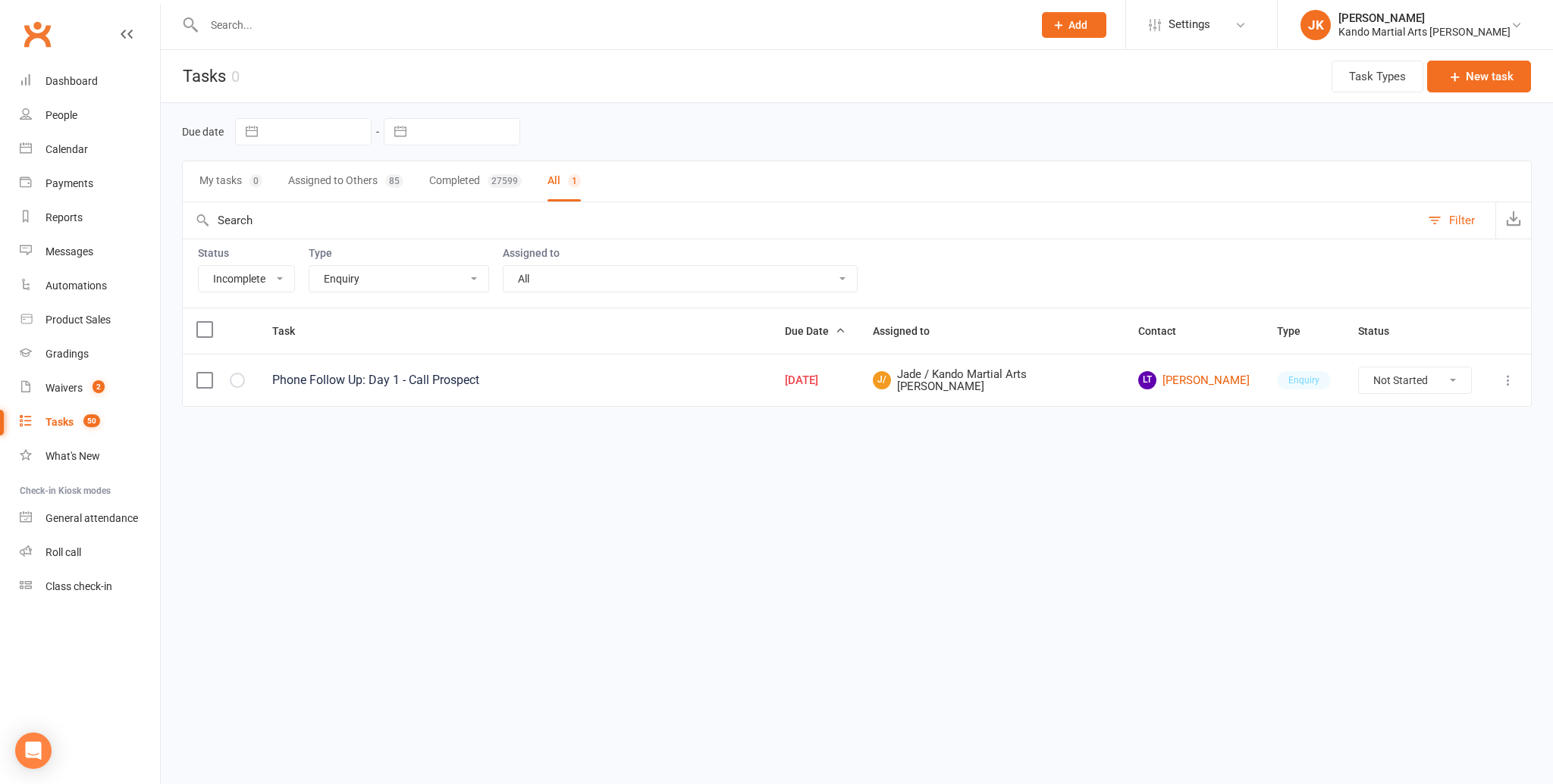
click at [473, 272] on select "All Admin Bbpc - black belt prep course Cancellation Enquiry Follow-up In-class…" at bounding box center [398, 279] width 179 height 26
click at [309, 266] on select "All Admin Bbpc - black belt prep course Cancellation Enquiry Follow-up In-class…" at bounding box center [398, 279] width 179 height 26
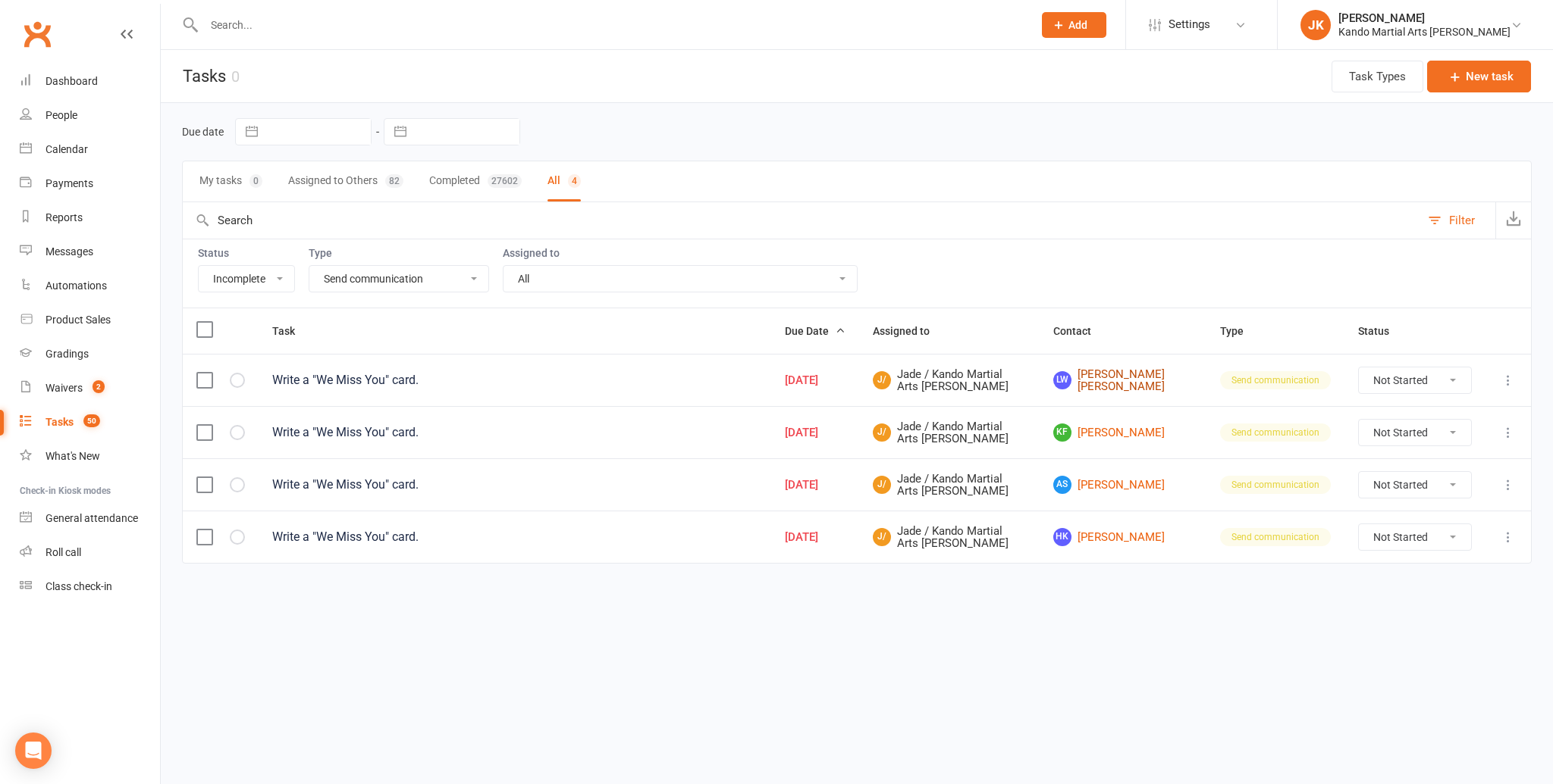
click at [1129, 376] on link "LW Luna Wang" at bounding box center [1123, 380] width 140 height 25
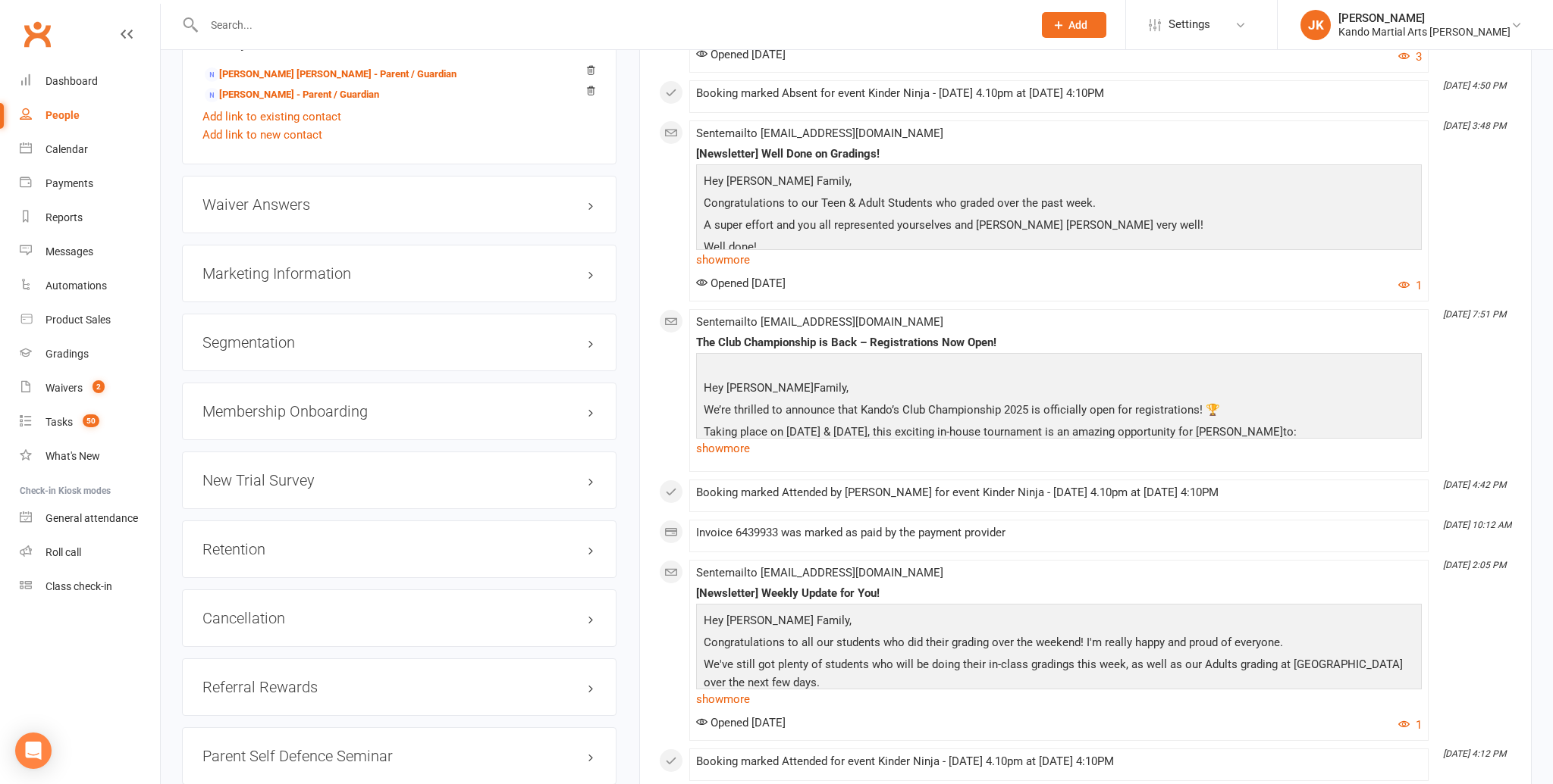
scroll to position [1546, 0]
click at [568, 609] on link "edit" at bounding box center [569, 616] width 19 height 13
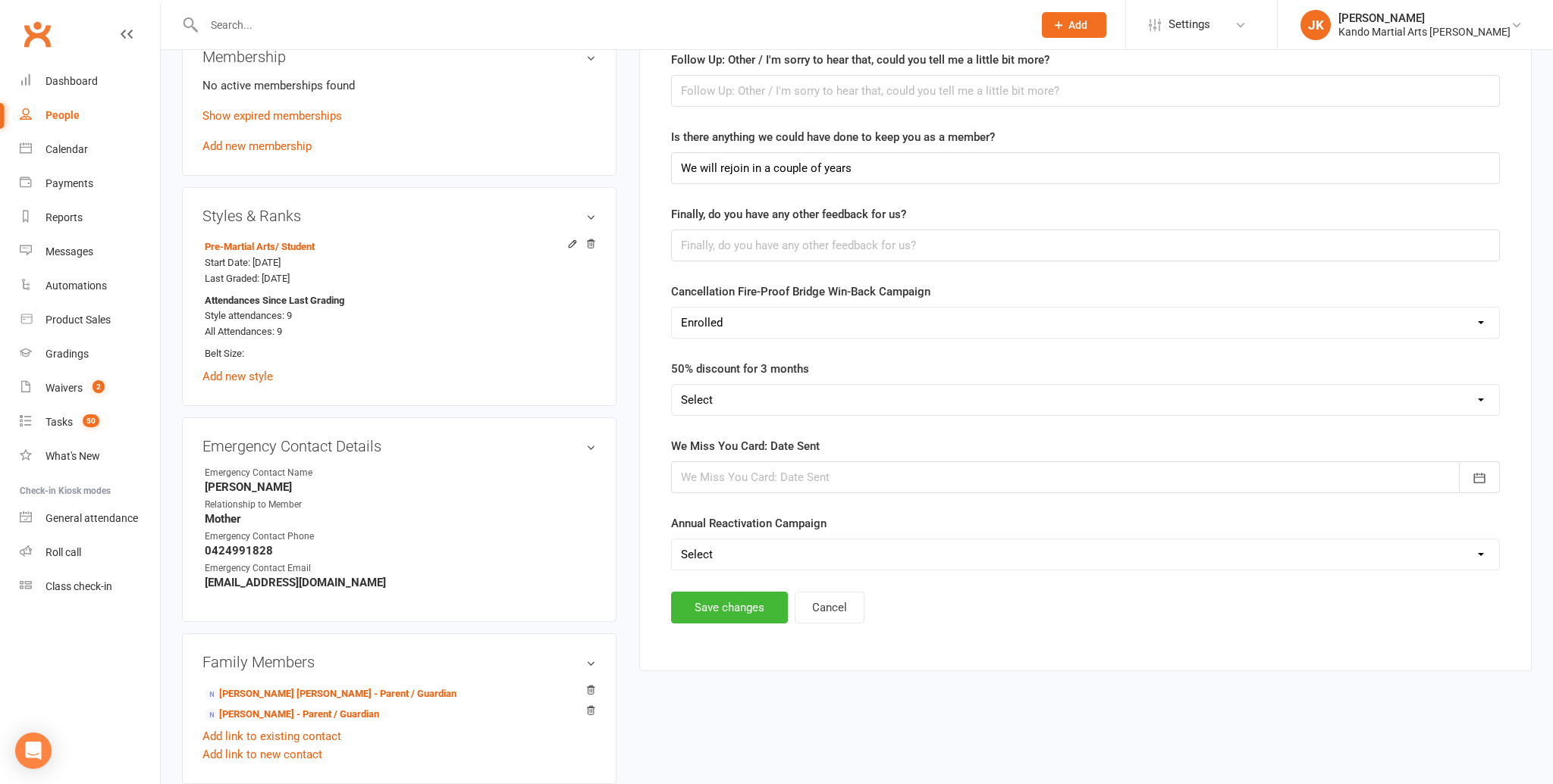
scroll to position [939, 0]
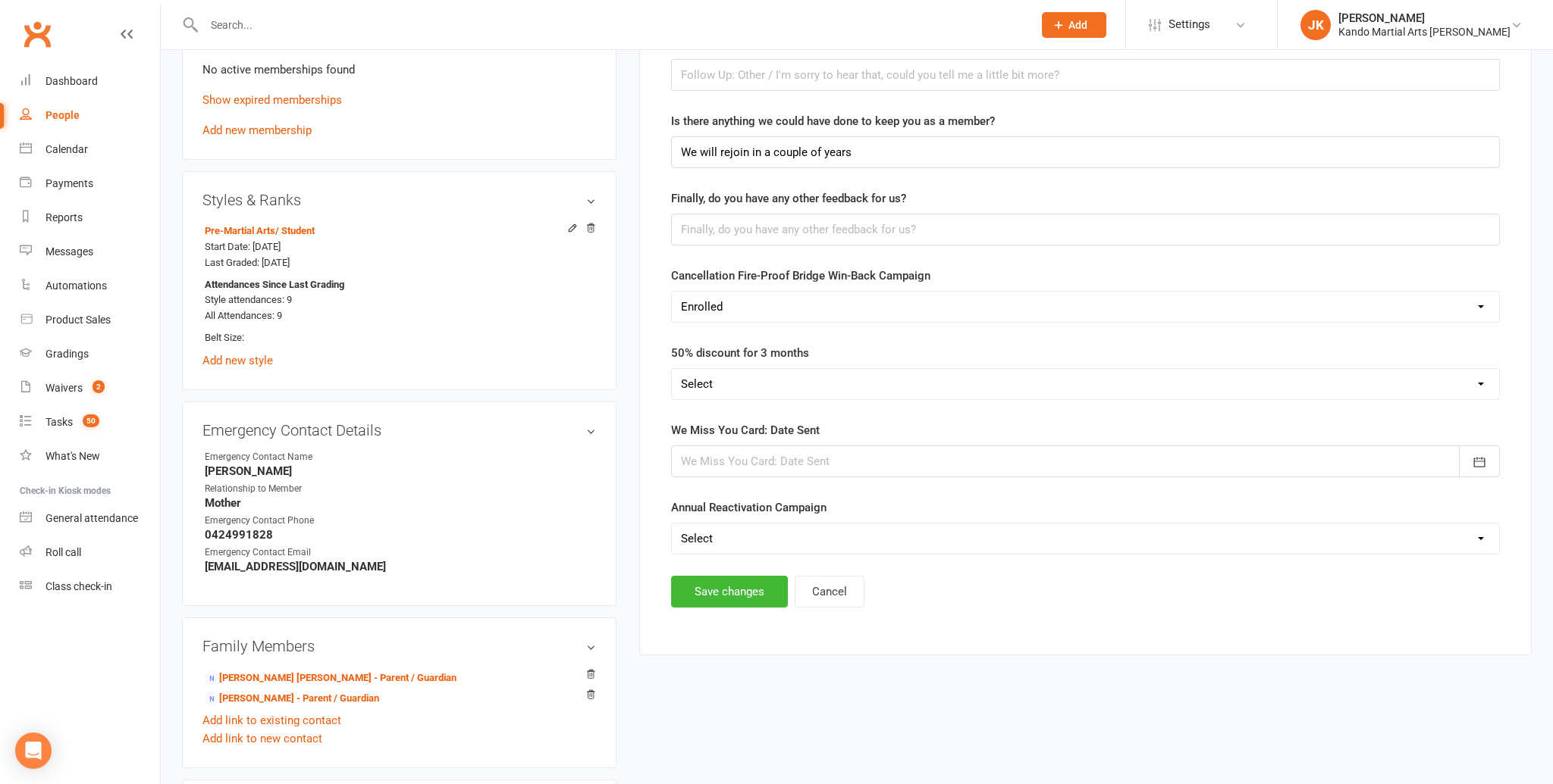
click at [716, 453] on div at bounding box center [1085, 461] width 829 height 32
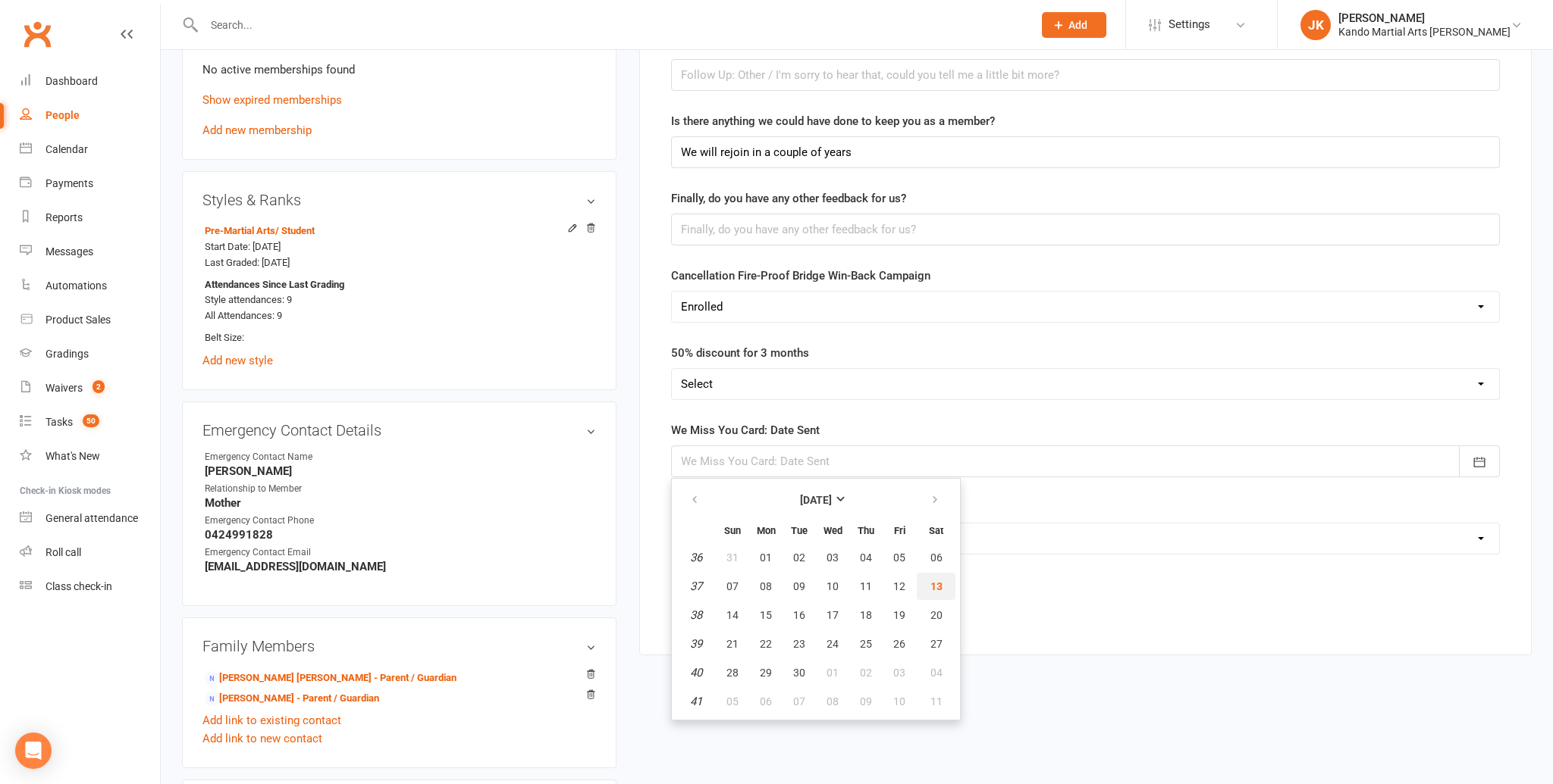
click at [933, 580] on span "13" at bounding box center [936, 586] width 12 height 12
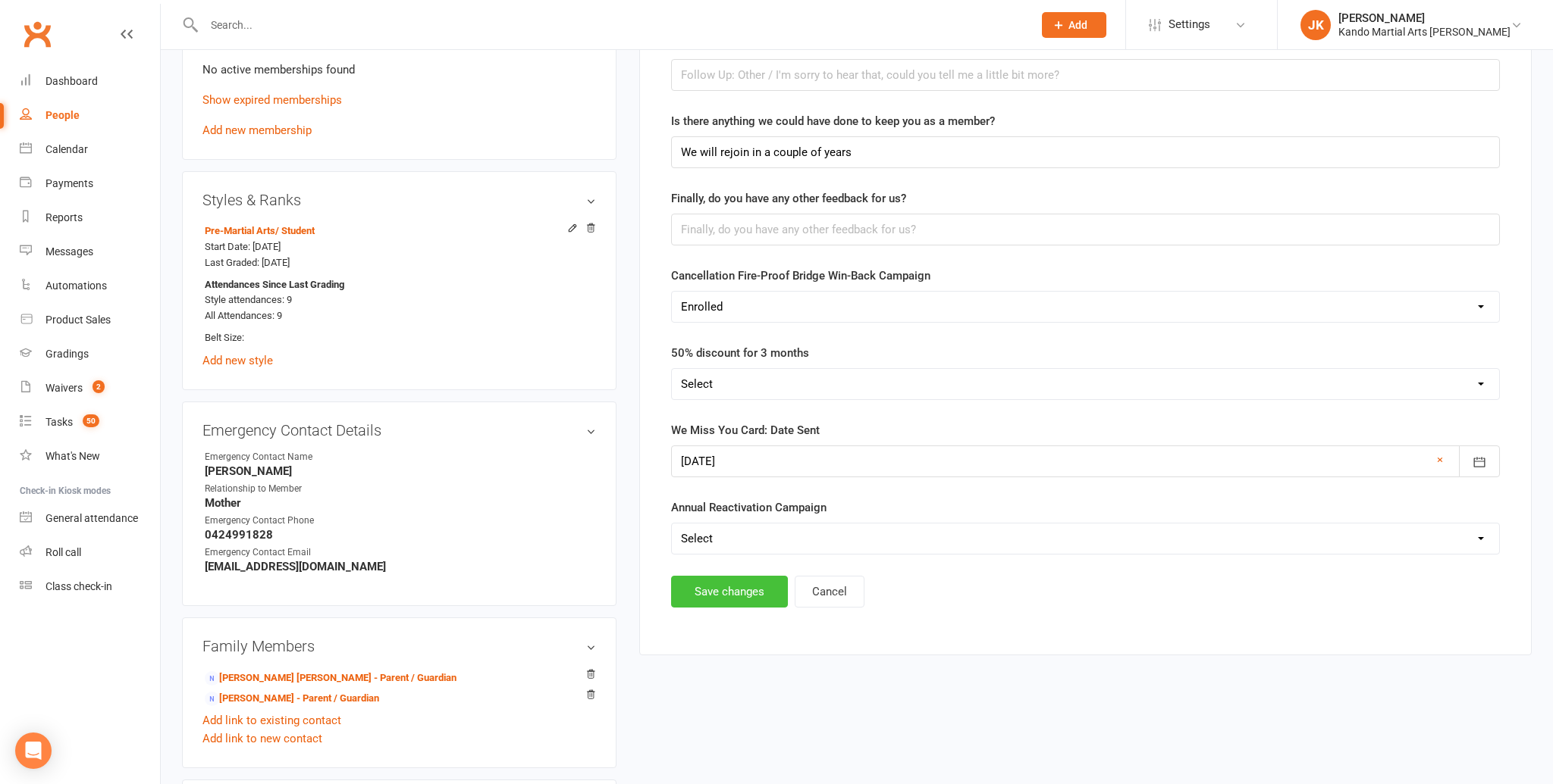
click at [728, 583] on button "Save changes" at bounding box center [729, 591] width 116 height 32
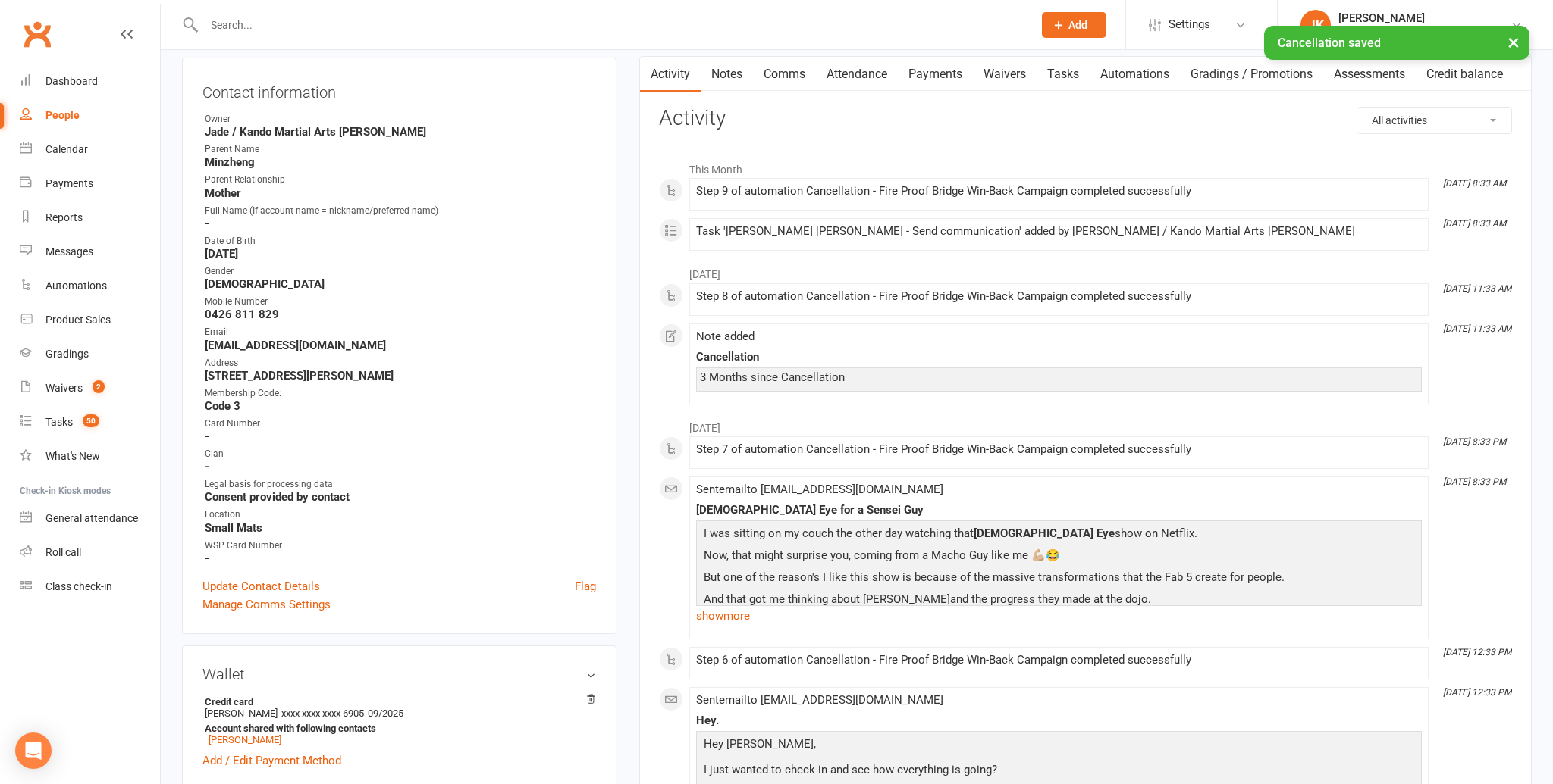
scroll to position [0, 0]
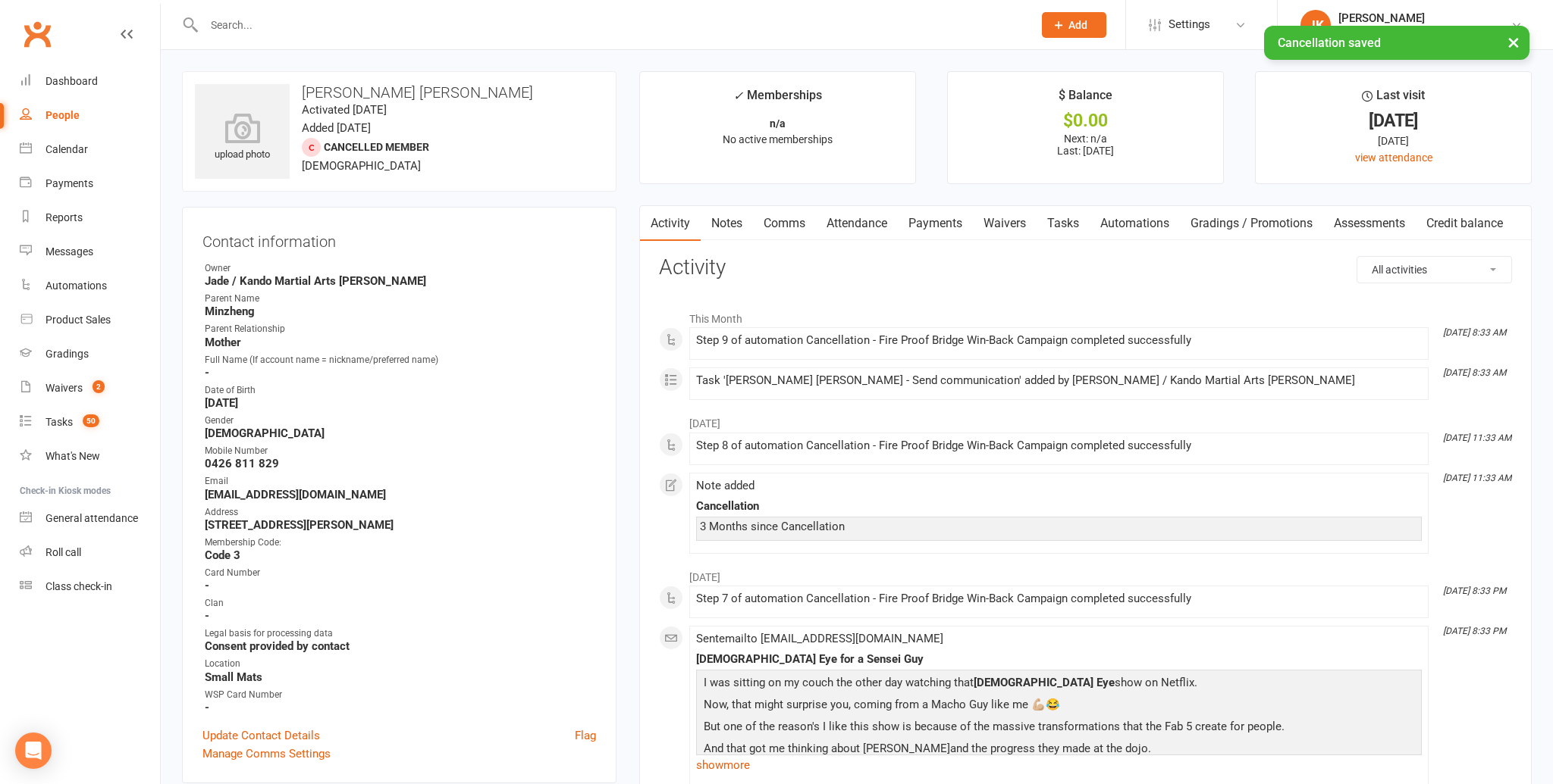
click at [1066, 221] on link "Tasks" at bounding box center [1063, 223] width 53 height 34
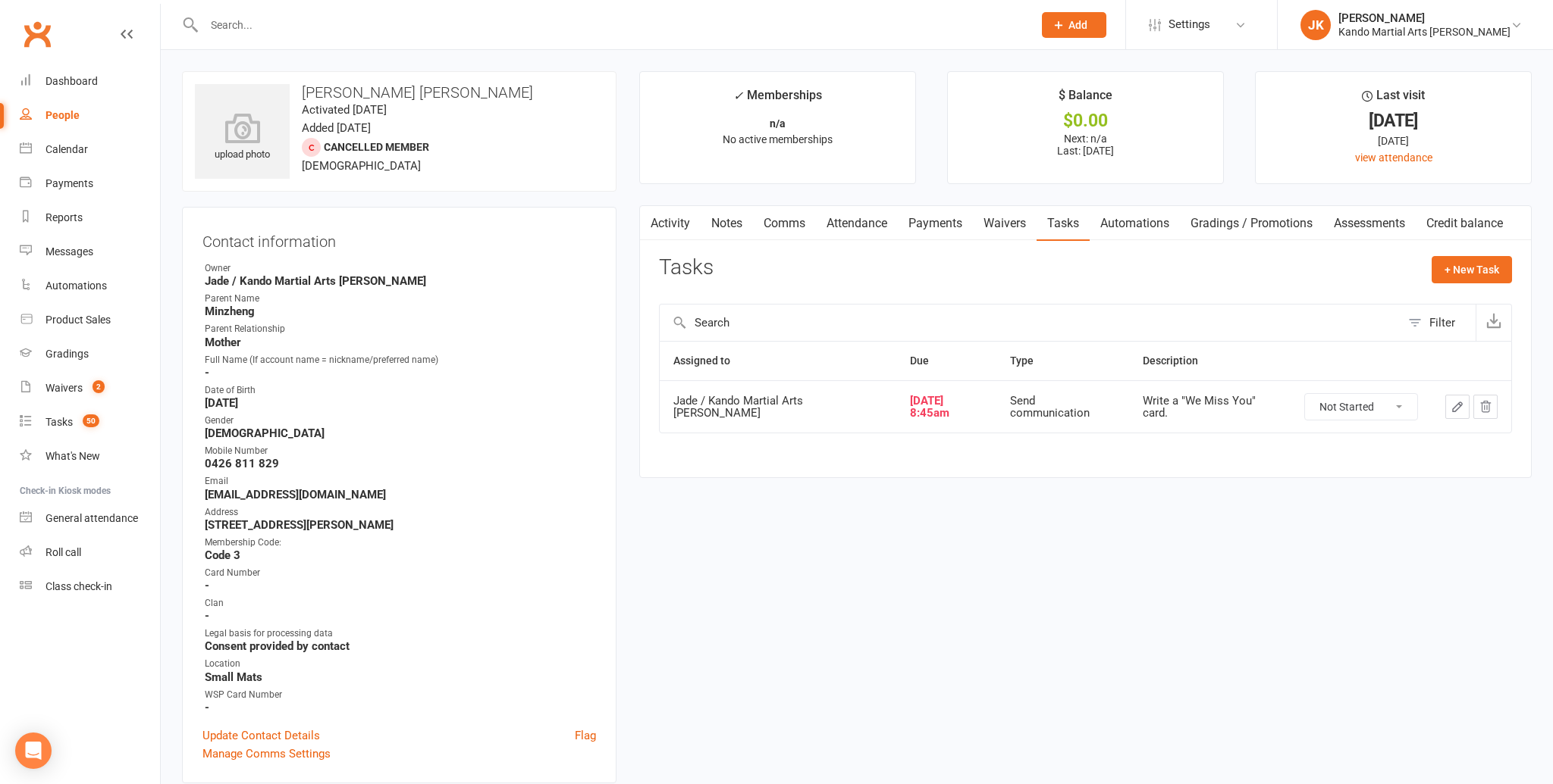
click at [1394, 404] on select "Not Started In Progress Waiting Complete" at bounding box center [1360, 407] width 113 height 26
click at [1305, 394] on select "Not Started In Progress Waiting Complete" at bounding box center [1360, 407] width 113 height 26
drag, startPoint x: 56, startPoint y: 390, endPoint x: 75, endPoint y: 386, distance: 19.4
click at [56, 390] on div "Waivers" at bounding box center [64, 388] width 37 height 12
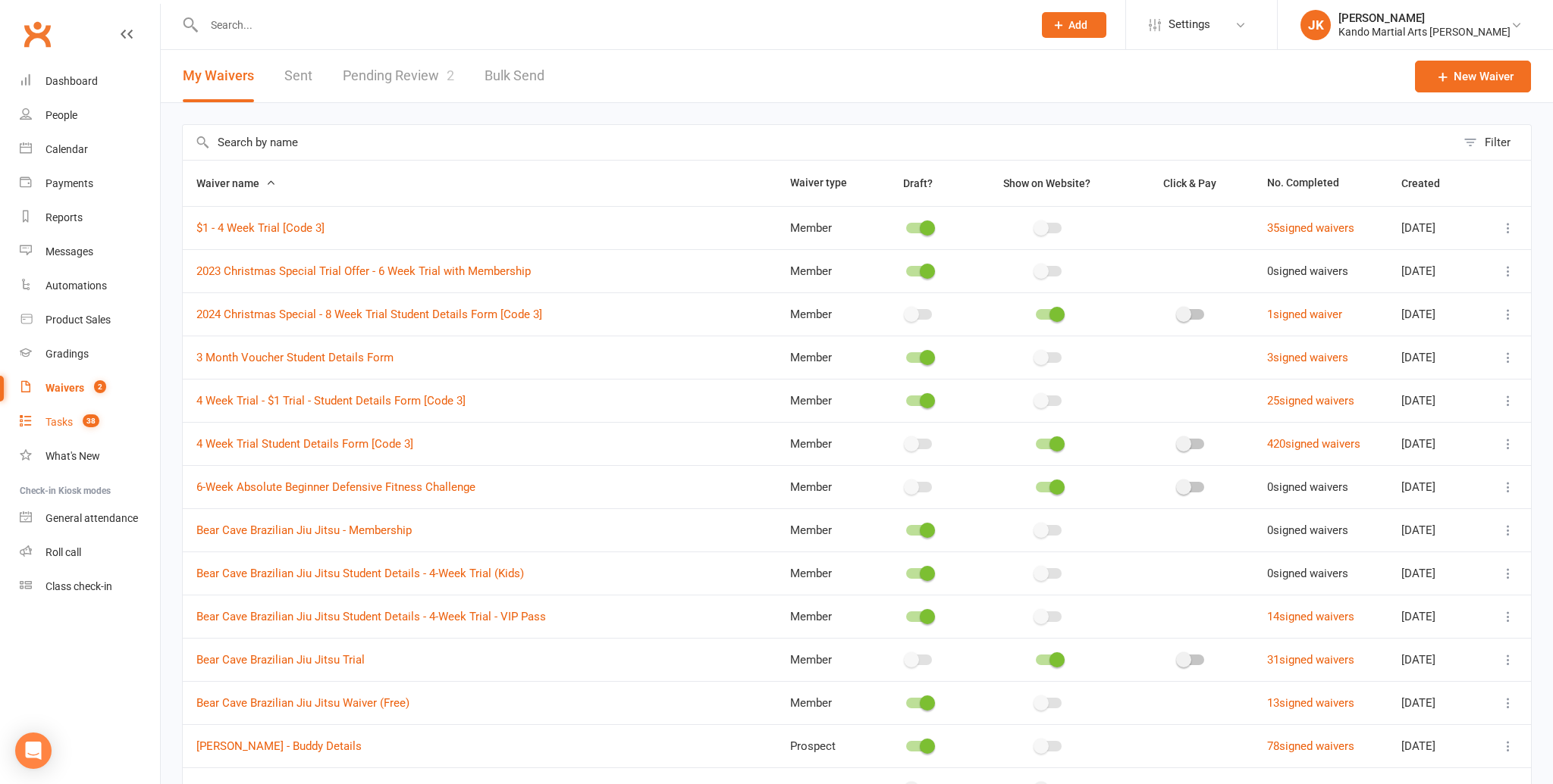
click at [60, 418] on div "Tasks" at bounding box center [59, 421] width 27 height 12
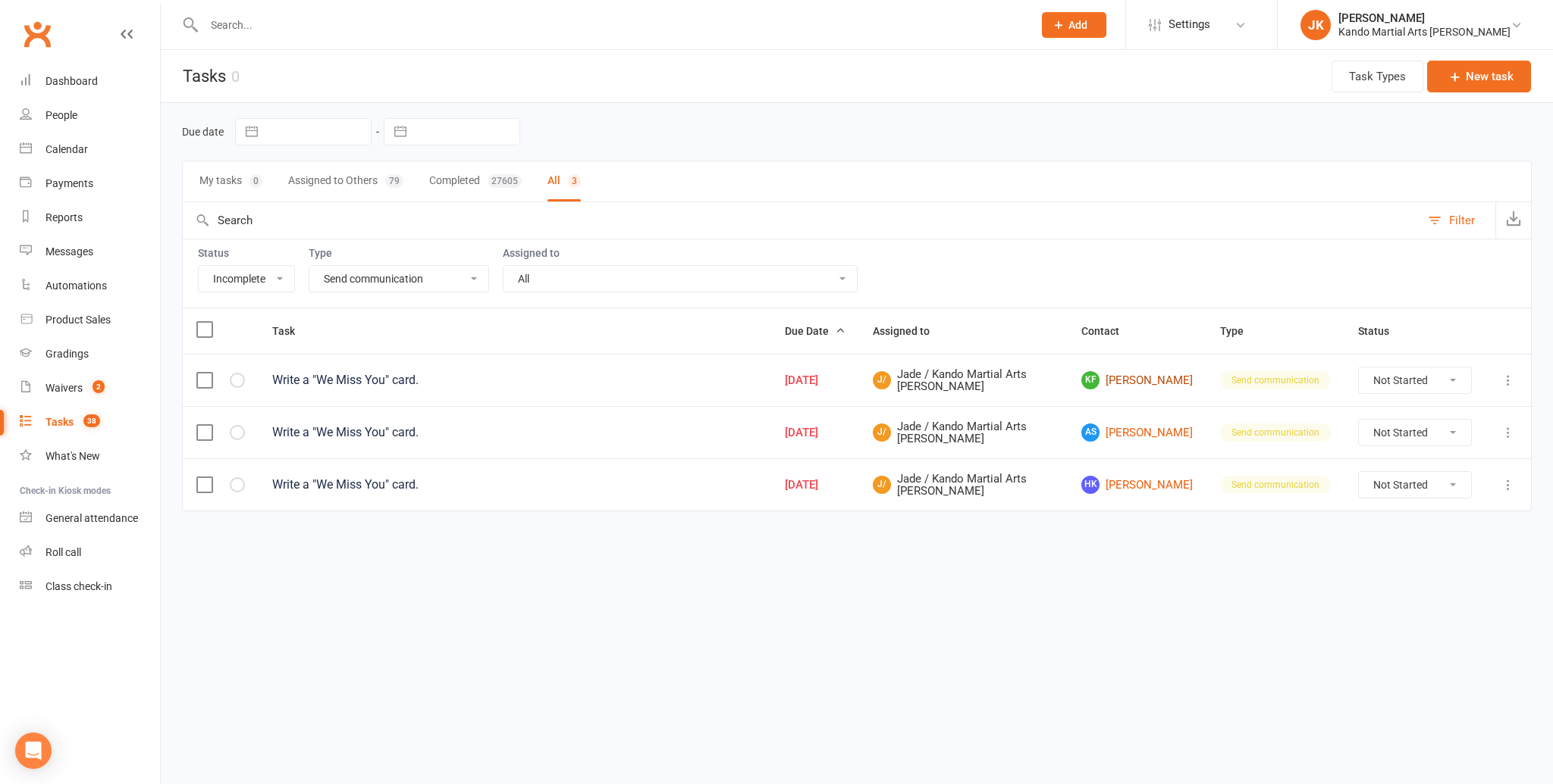
click at [1127, 376] on link "KF Kobe Furell" at bounding box center [1137, 380] width 112 height 19
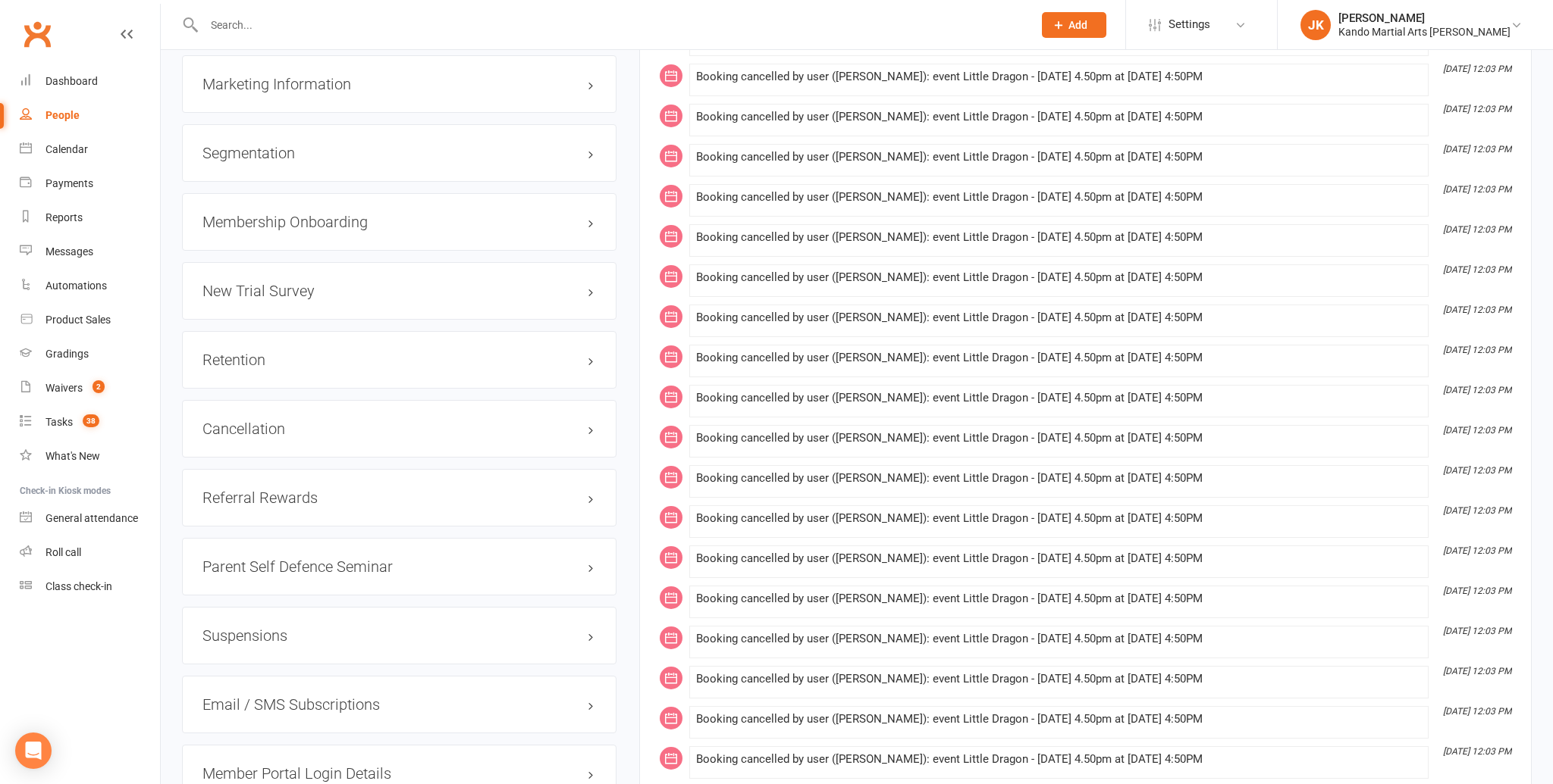
scroll to position [1731, 0]
click at [565, 424] on link "edit" at bounding box center [569, 431] width 19 height 13
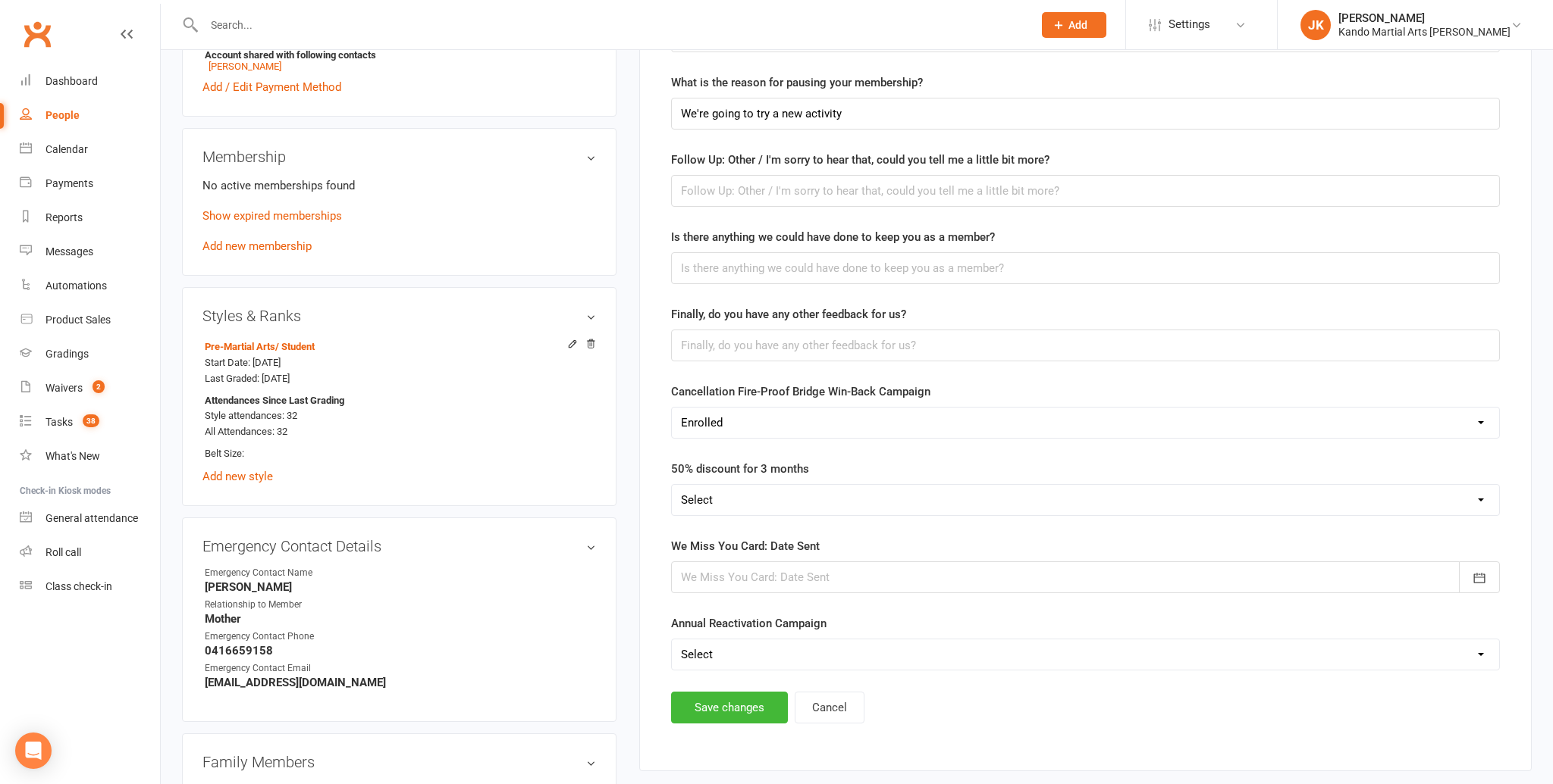
scroll to position [821, 0]
click at [768, 573] on div at bounding box center [1085, 579] width 829 height 32
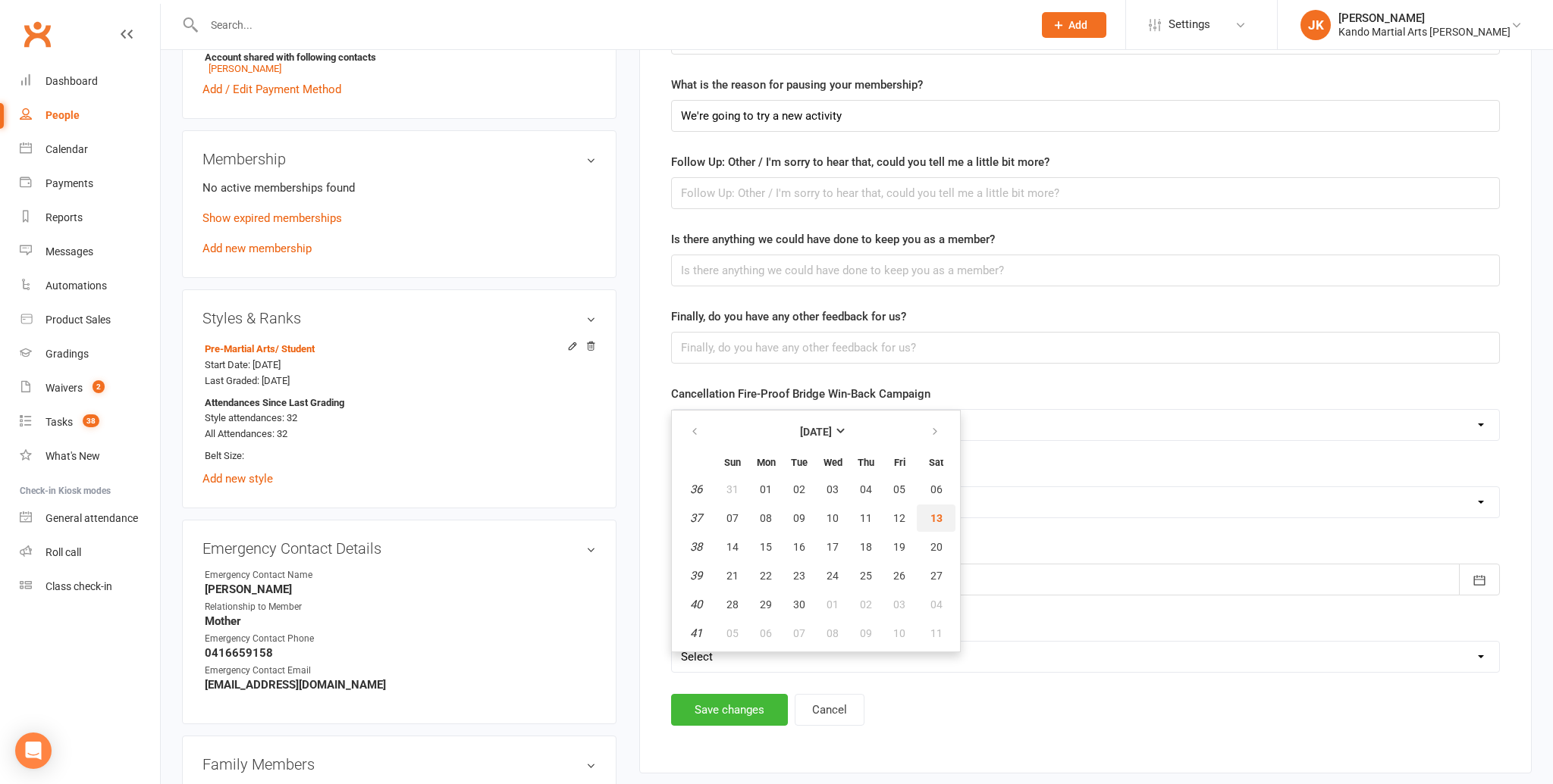
click at [938, 512] on span "13" at bounding box center [936, 518] width 12 height 12
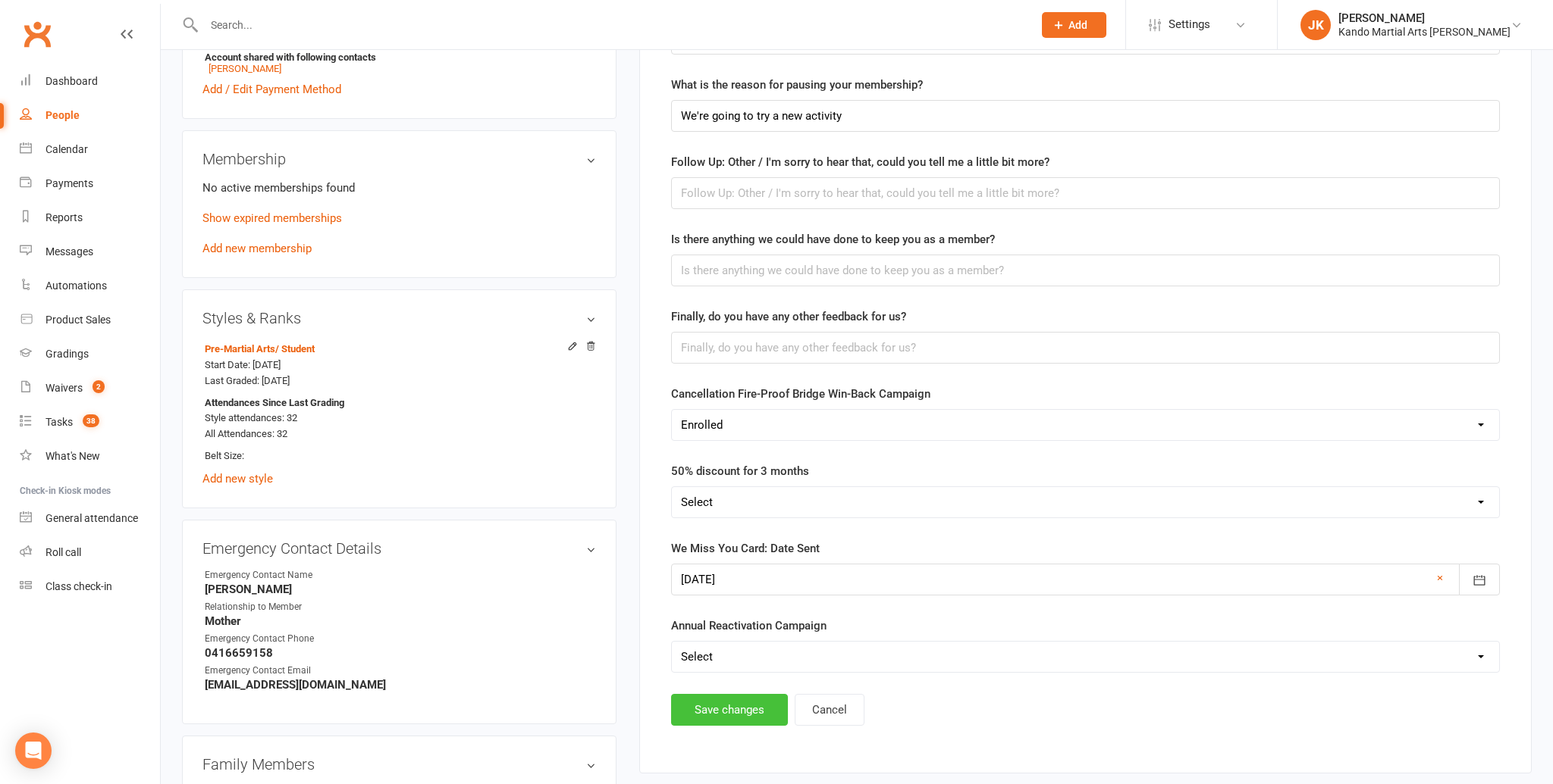
click at [732, 700] on button "Save changes" at bounding box center [729, 710] width 116 height 32
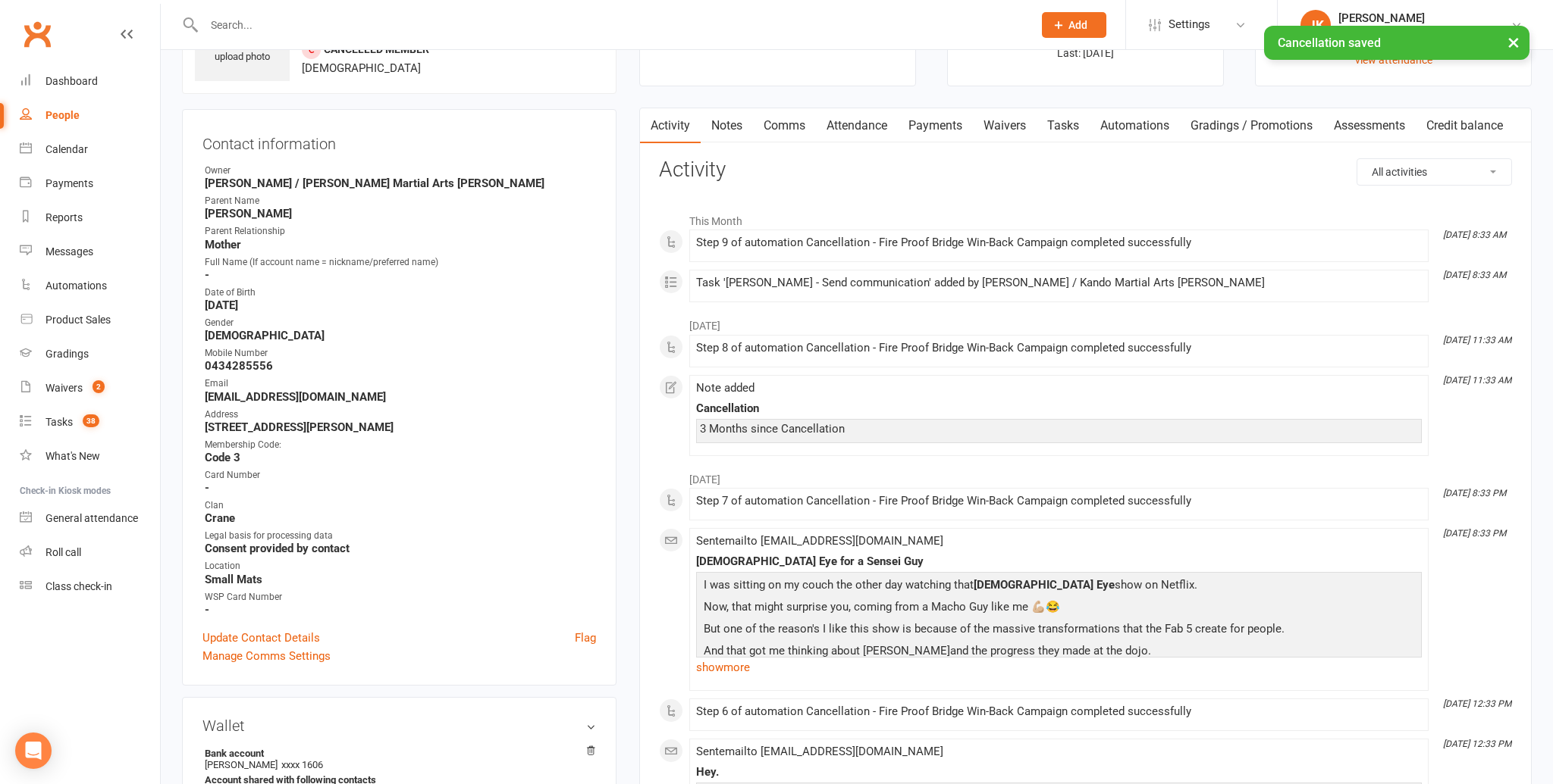
scroll to position [0, 0]
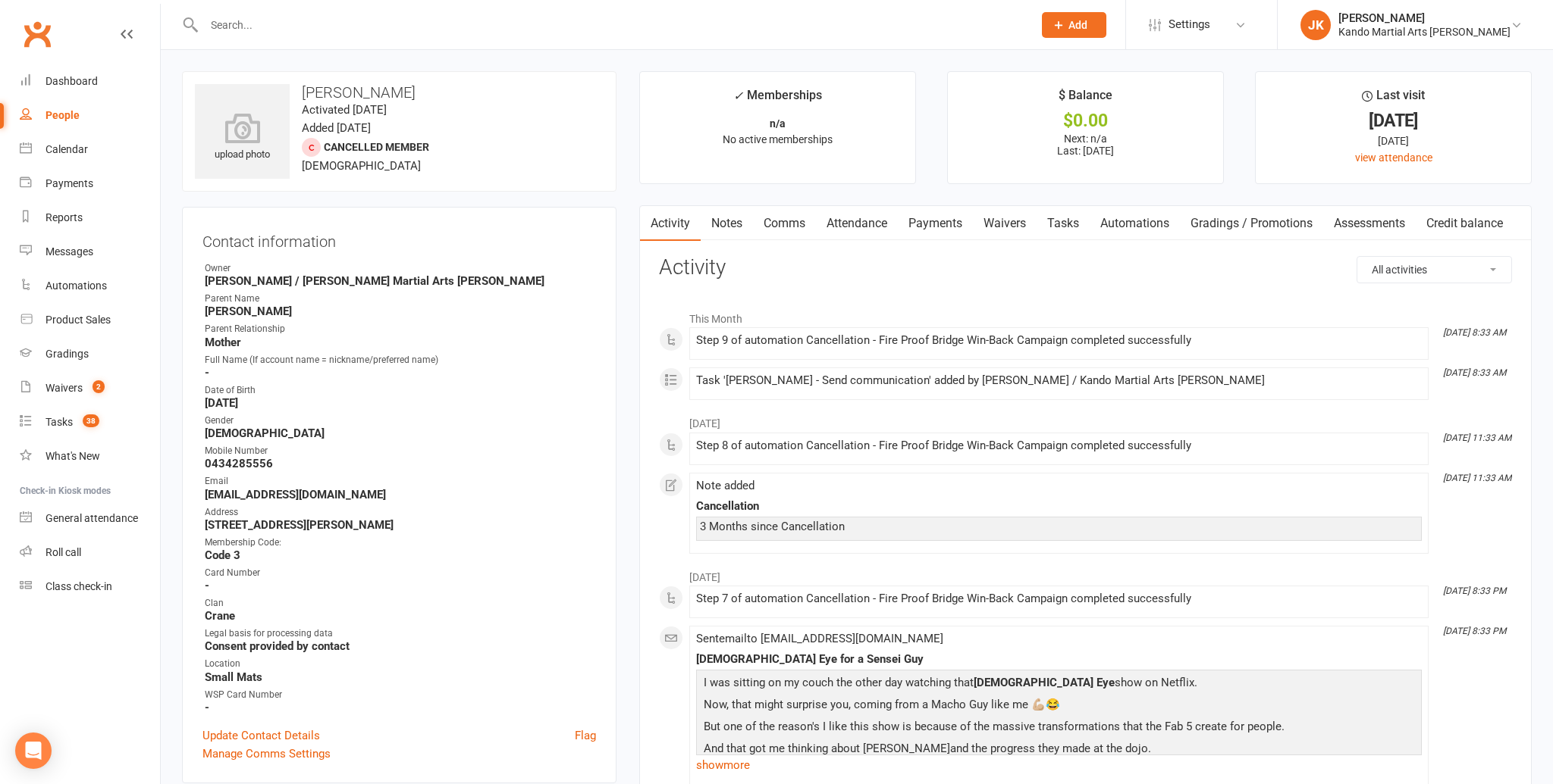
click at [1070, 221] on link "Tasks" at bounding box center [1063, 223] width 53 height 34
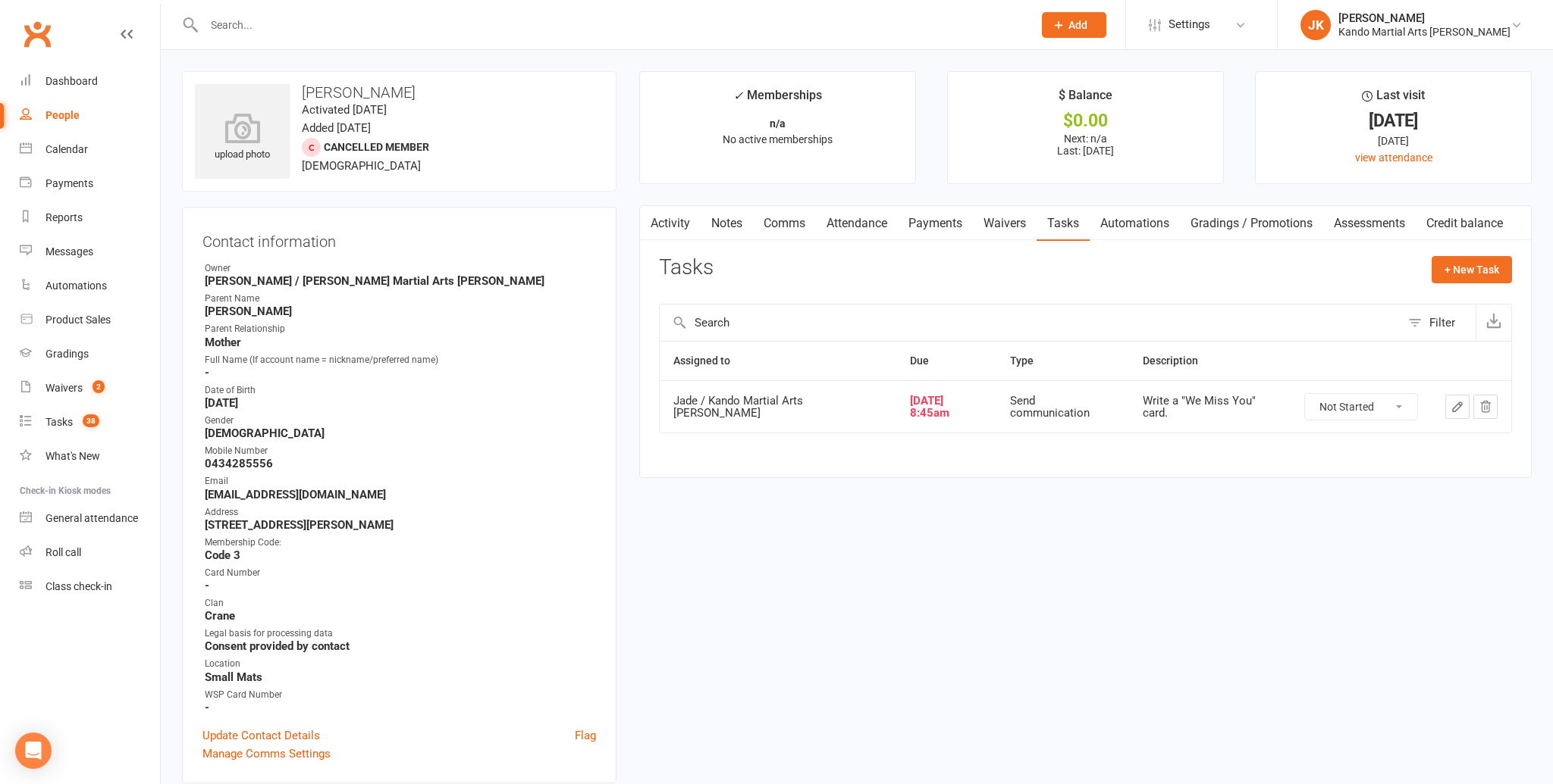
click at [1397, 403] on select "Not Started In Progress Waiting Complete" at bounding box center [1360, 407] width 113 height 26
click at [1305, 394] on select "Not Started In Progress Waiting Complete" at bounding box center [1360, 407] width 113 height 26
click at [52, 385] on div "Waivers" at bounding box center [64, 388] width 37 height 12
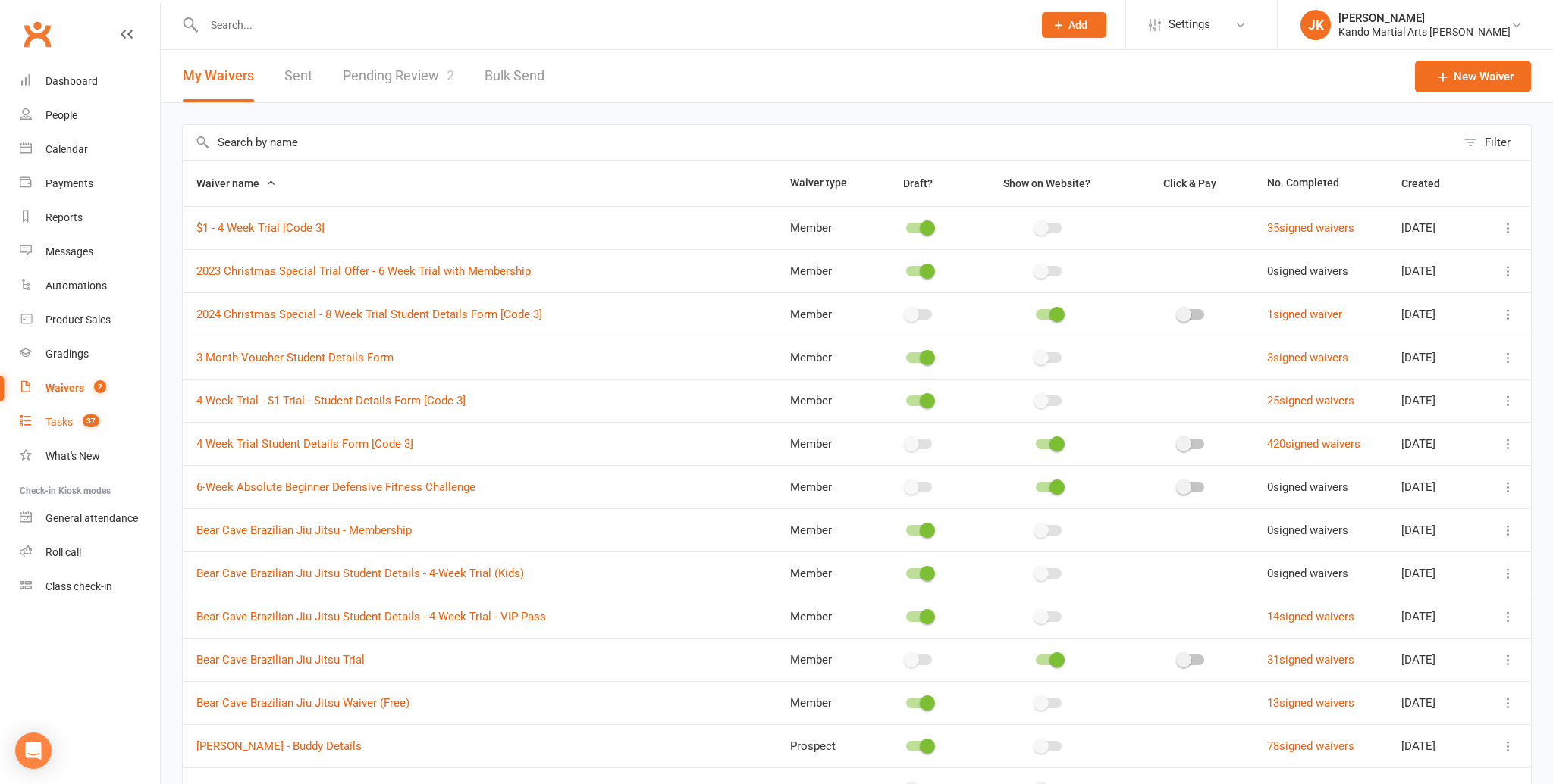
click at [54, 416] on div "Tasks" at bounding box center [59, 421] width 27 height 12
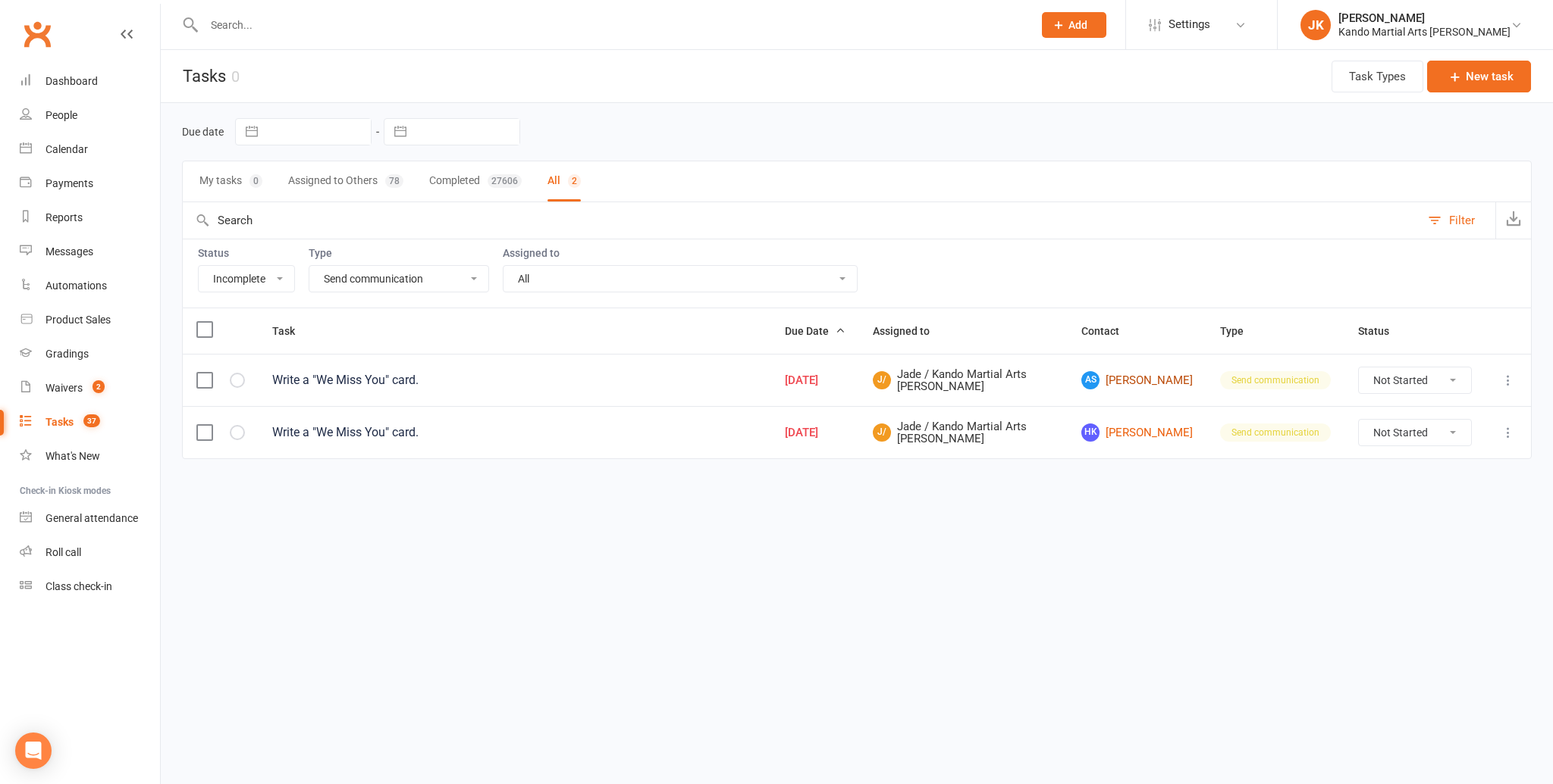
click at [1129, 376] on link "AS Aadit Shah" at bounding box center [1137, 380] width 112 height 19
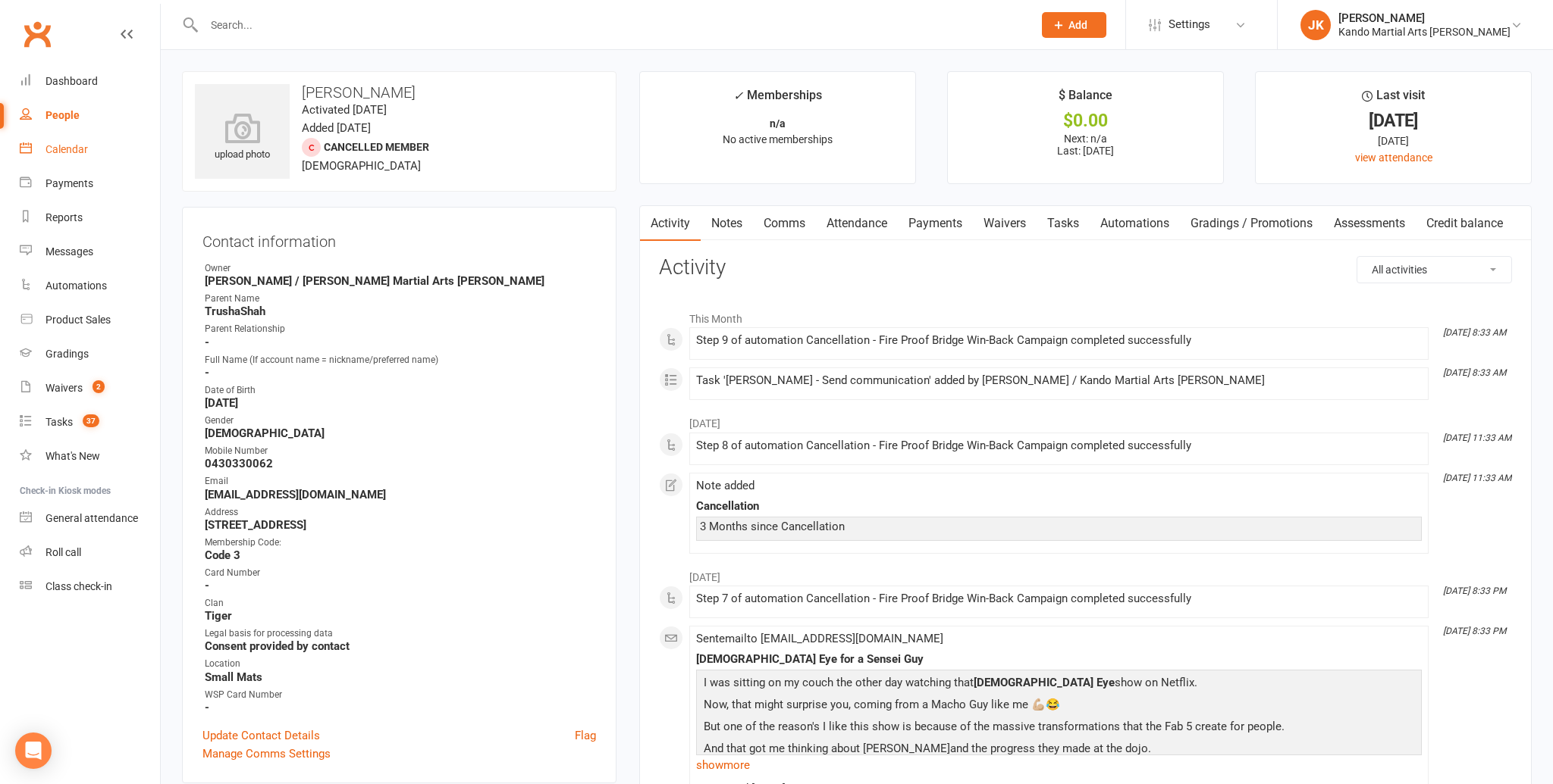
click at [75, 141] on link "Calendar" at bounding box center [89, 150] width 141 height 34
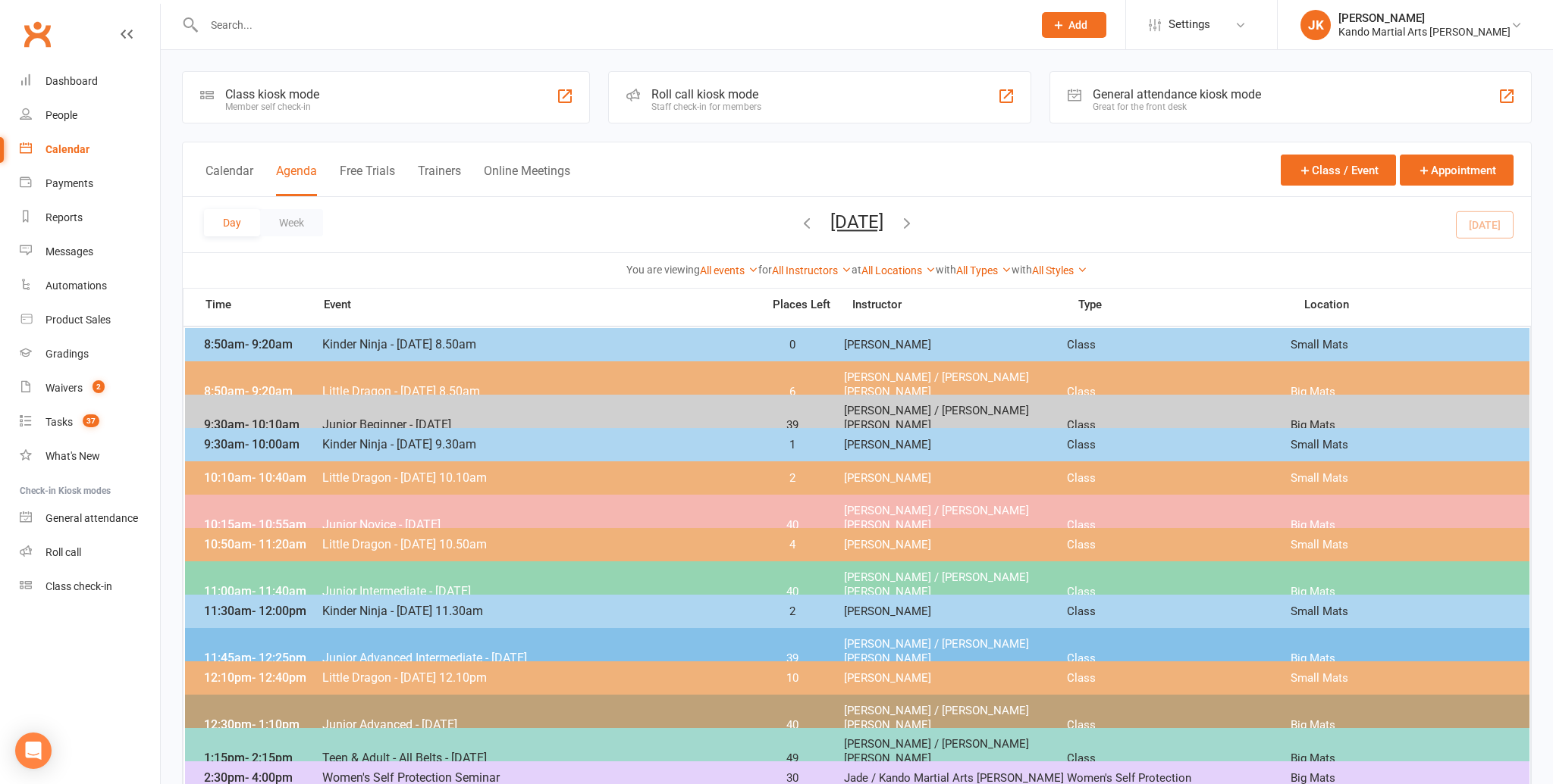
click at [278, 341] on span "- 9:20am" at bounding box center [268, 344] width 47 height 14
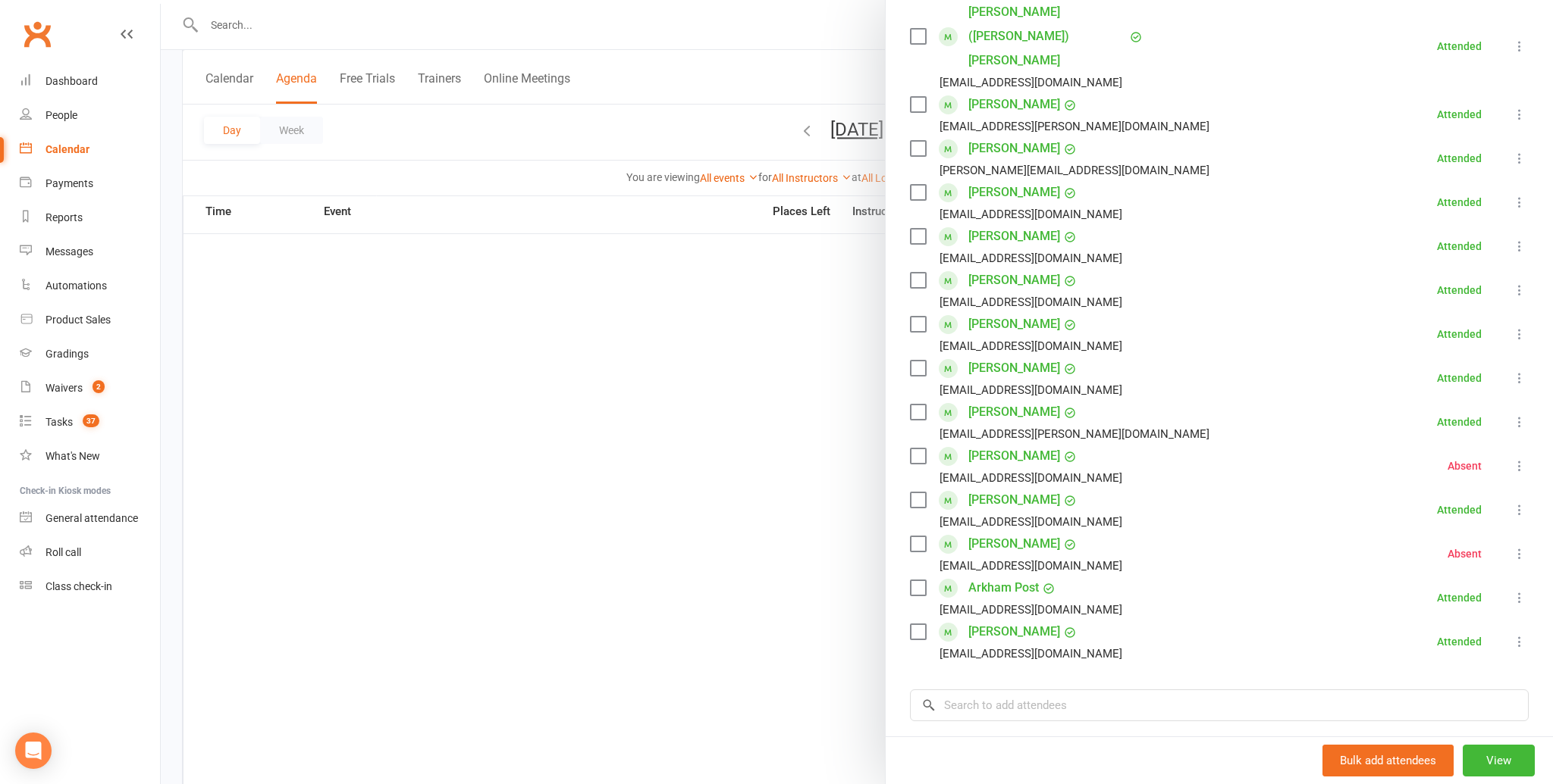
scroll to position [282, 0]
click at [975, 356] on link "Grayson Kent" at bounding box center [1014, 368] width 92 height 24
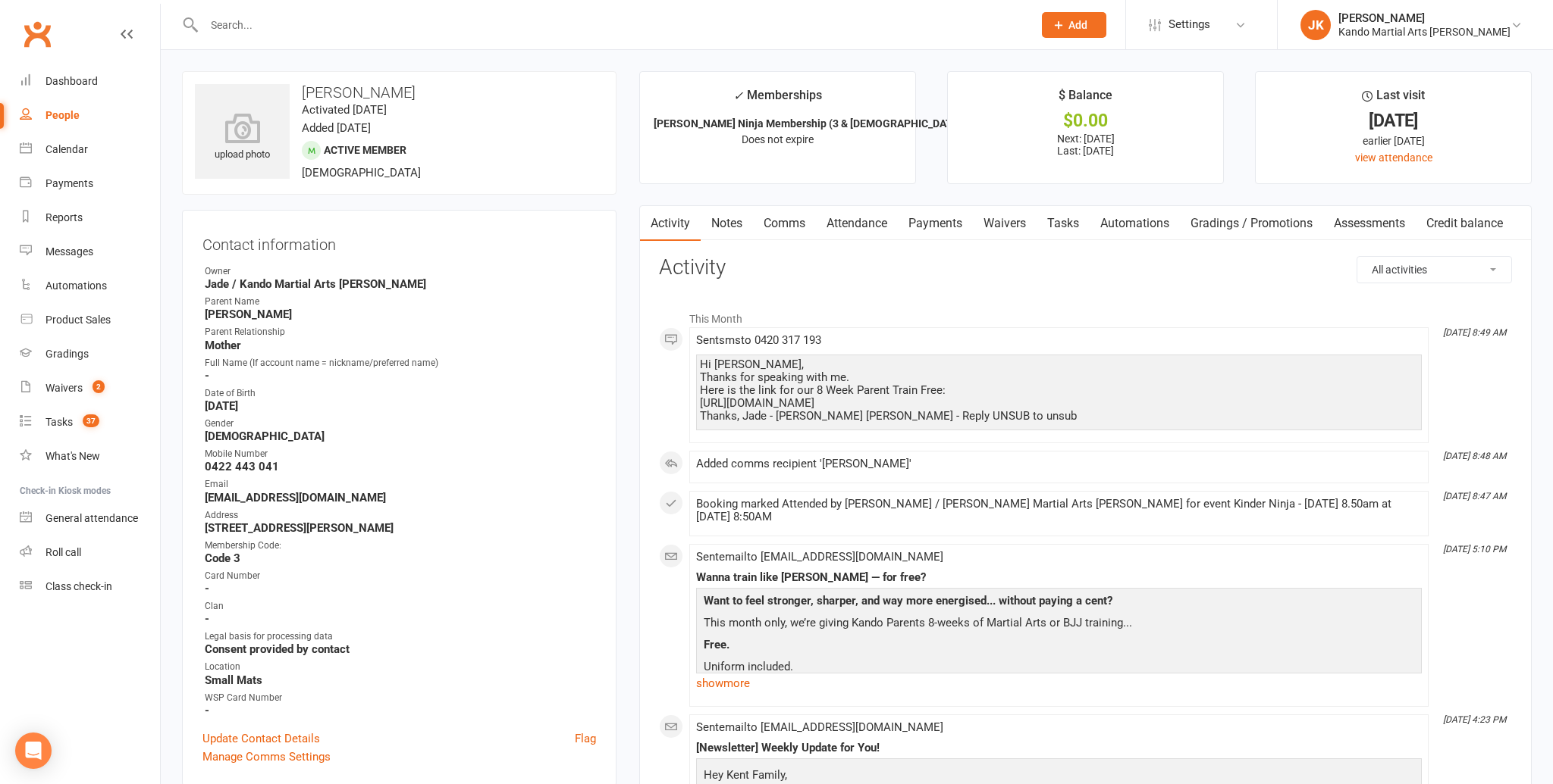
click at [857, 219] on link "Attendance" at bounding box center [857, 223] width 82 height 34
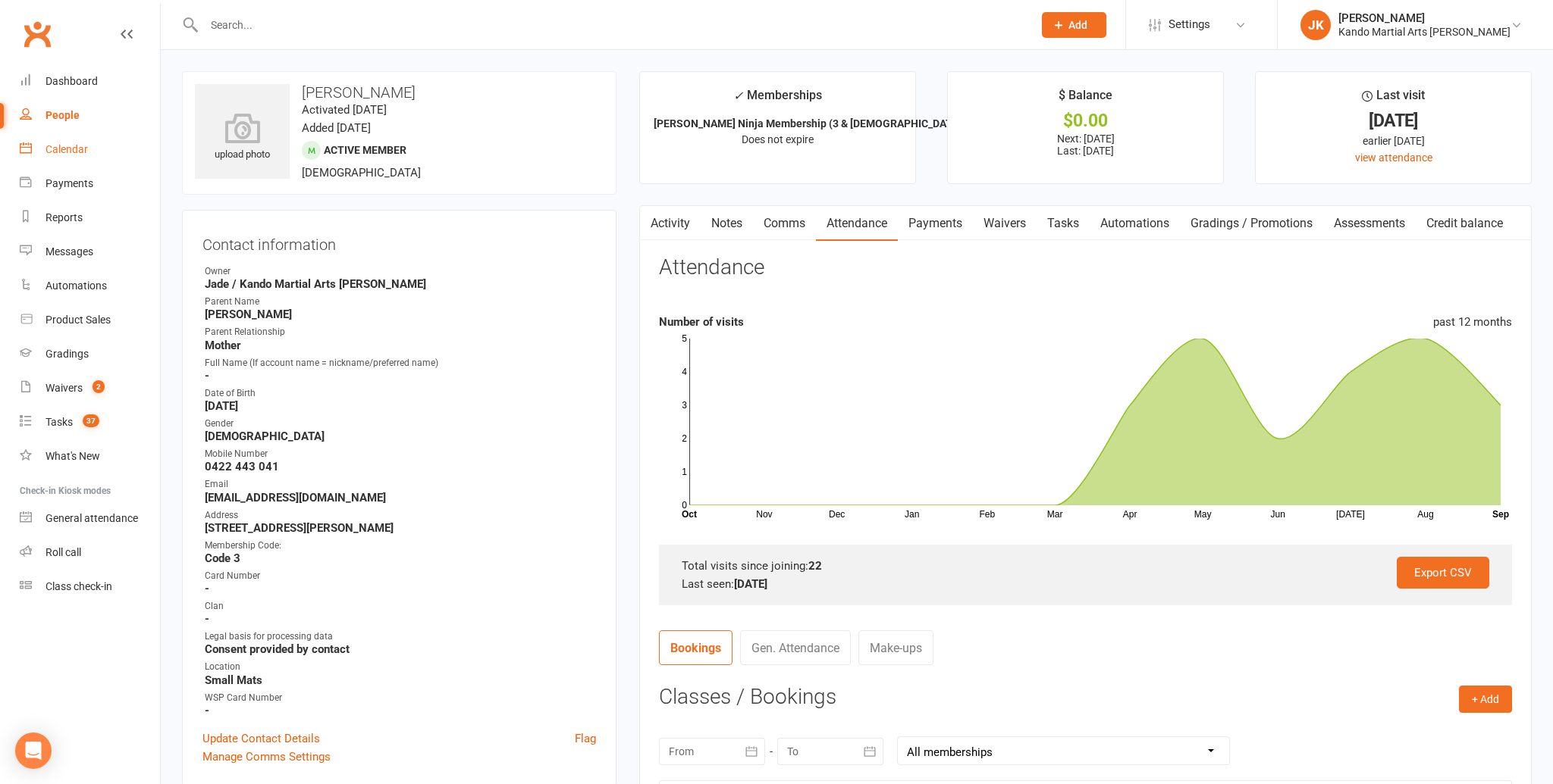
click at [84, 151] on div "Calendar" at bounding box center [67, 149] width 43 height 12
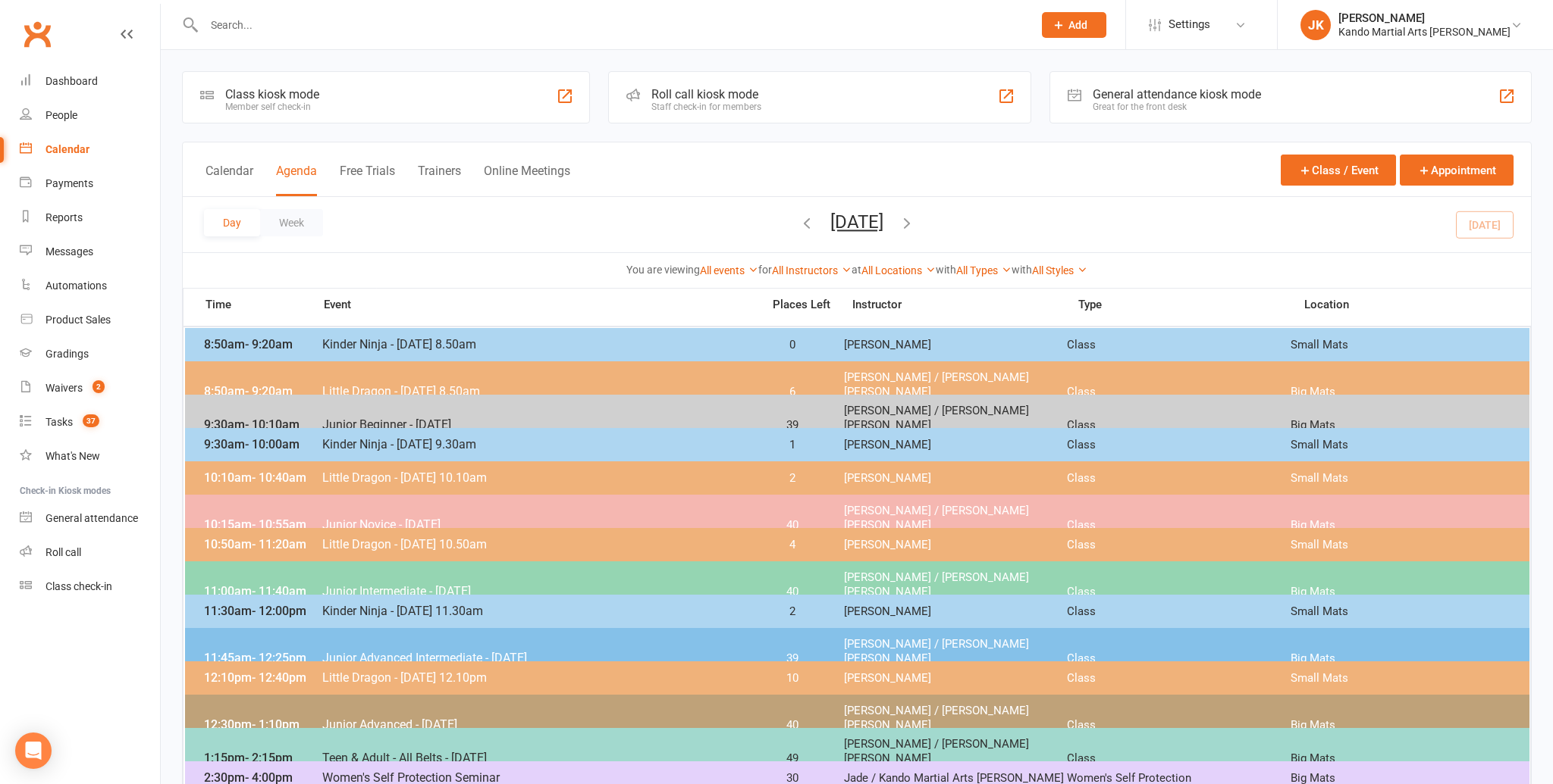
click at [311, 348] on span "8:50am - 9:20am" at bounding box center [261, 344] width 121 height 14
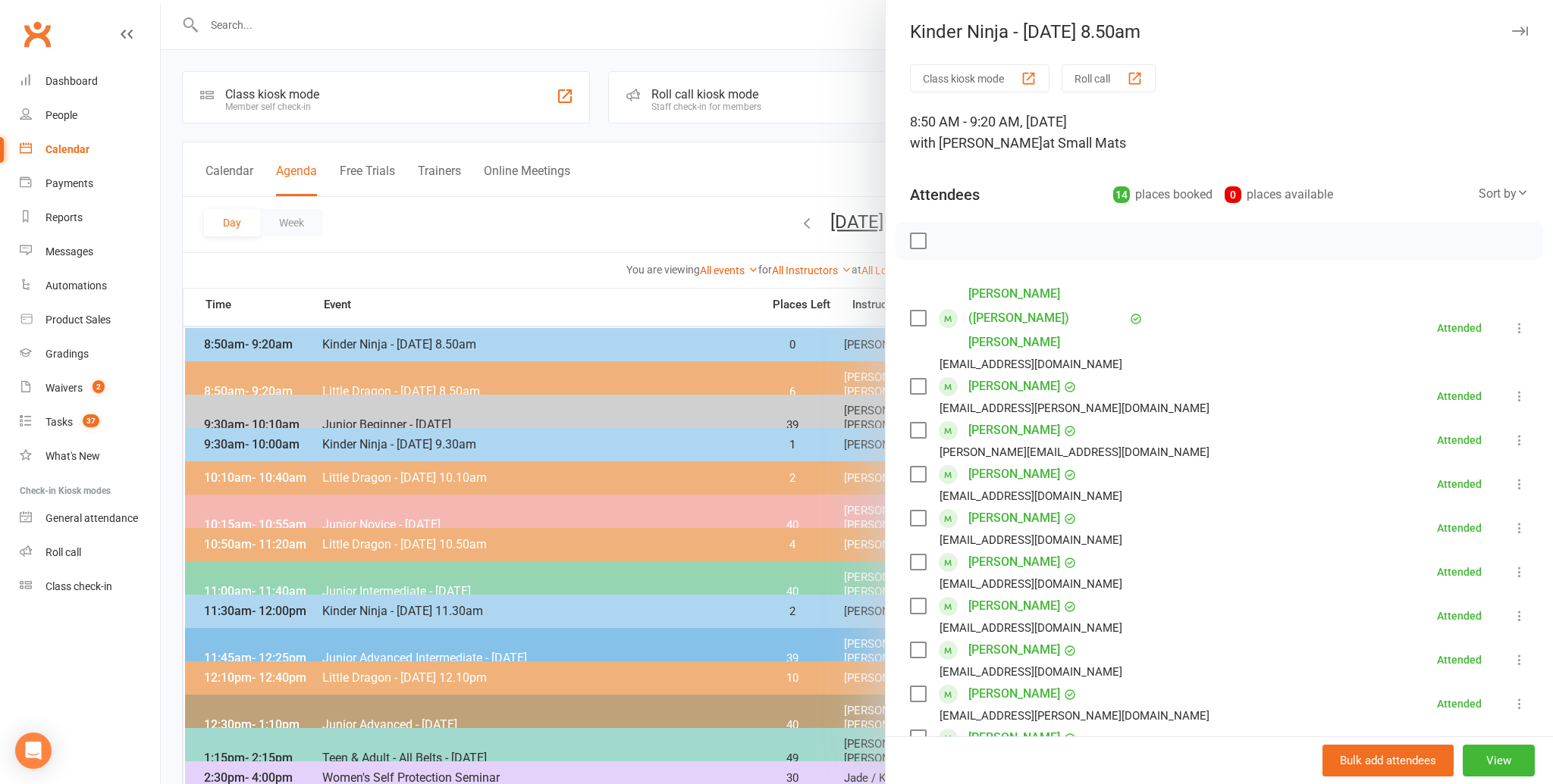
click at [993, 506] on link "James Fringuelli" at bounding box center [1014, 518] width 92 height 24
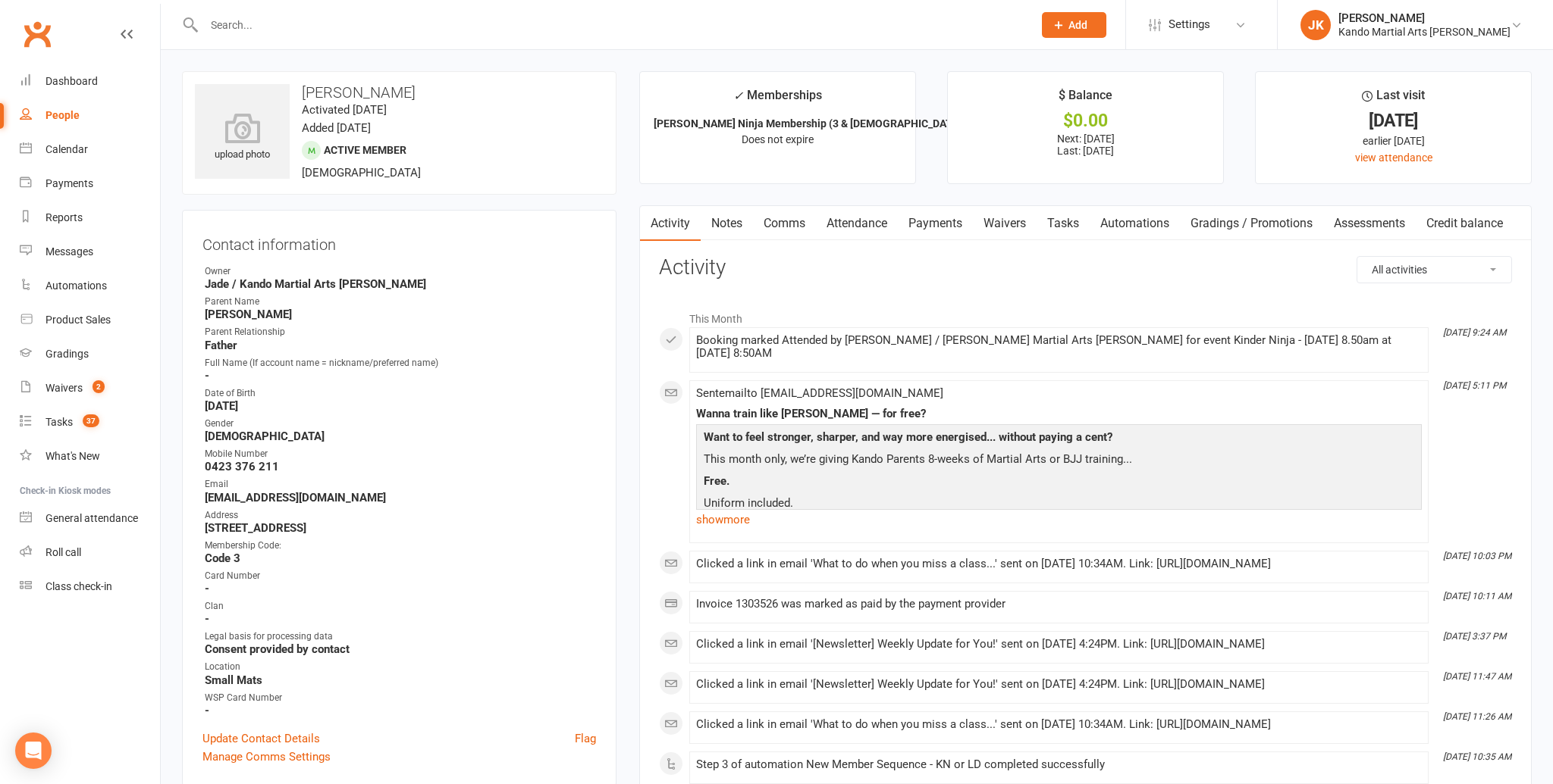
click at [868, 220] on link "Attendance" at bounding box center [857, 223] width 82 height 34
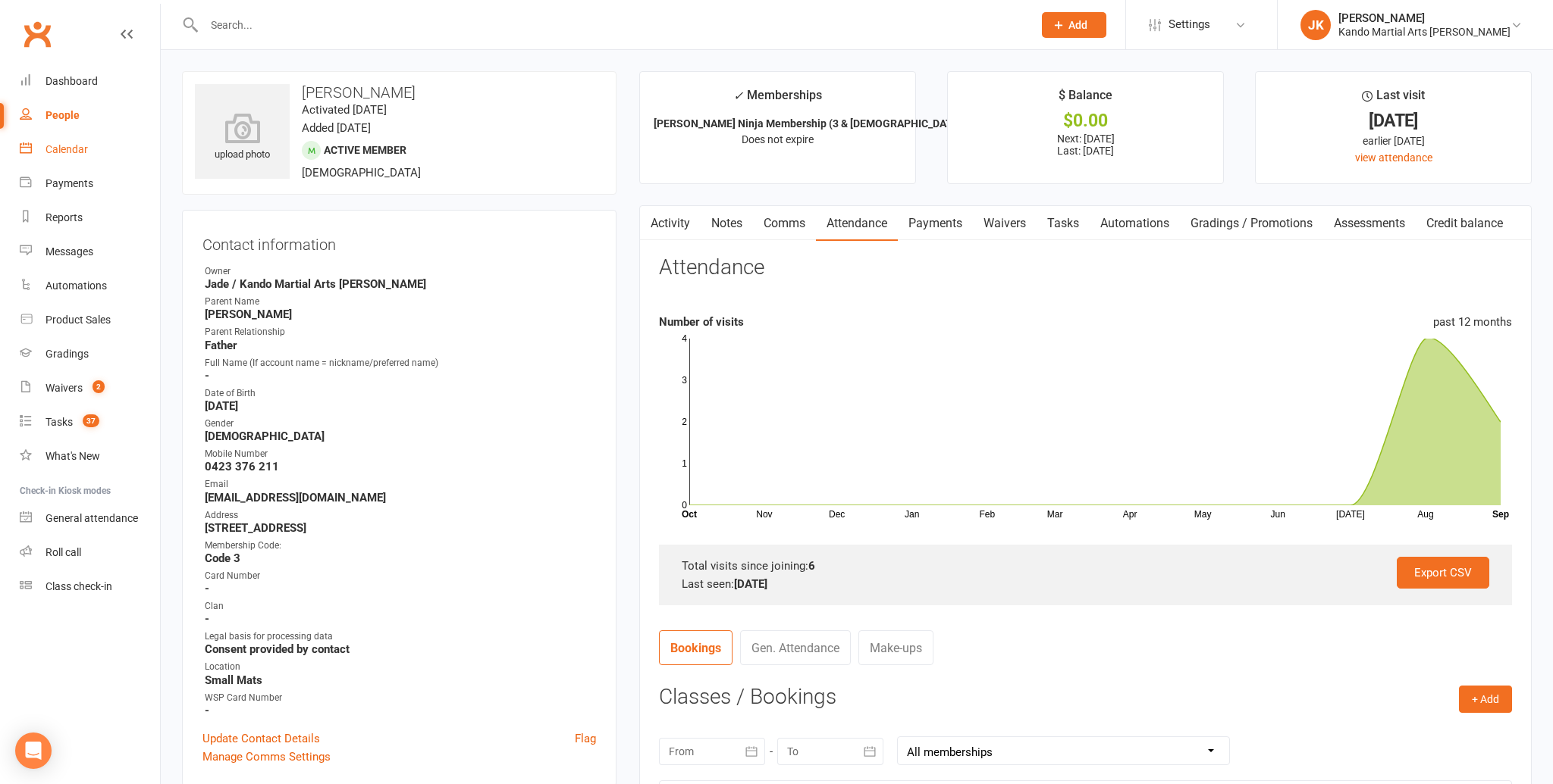
click at [55, 140] on link "Calendar" at bounding box center [89, 150] width 141 height 34
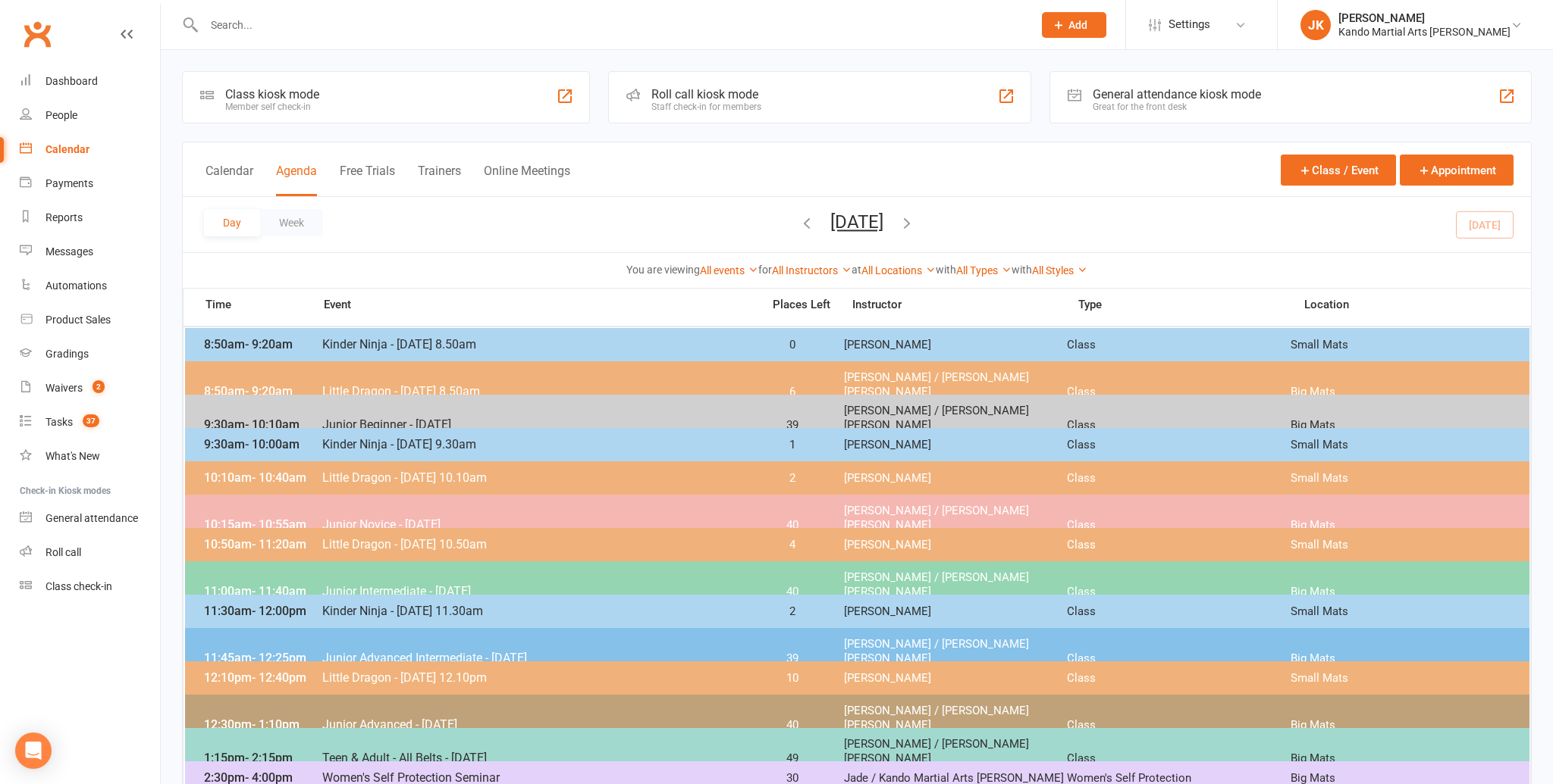
click at [331, 345] on span "Kinder Ninja - [DATE] 8.50am" at bounding box center [538, 344] width 432 height 14
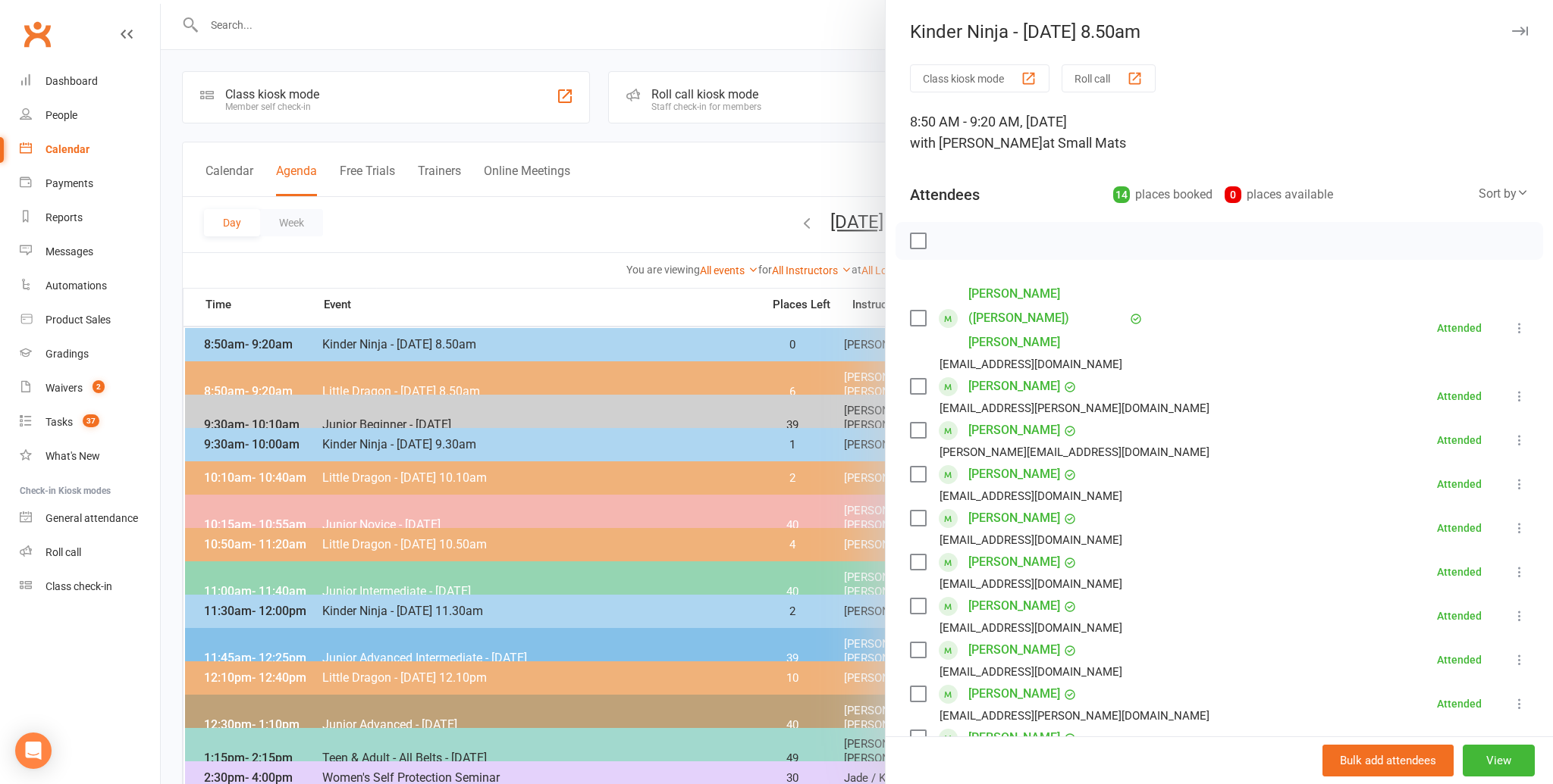
click at [966, 551] on div "Arlo Hammond ktyrrell@goodstart.org.au" at bounding box center [1019, 572] width 219 height 44
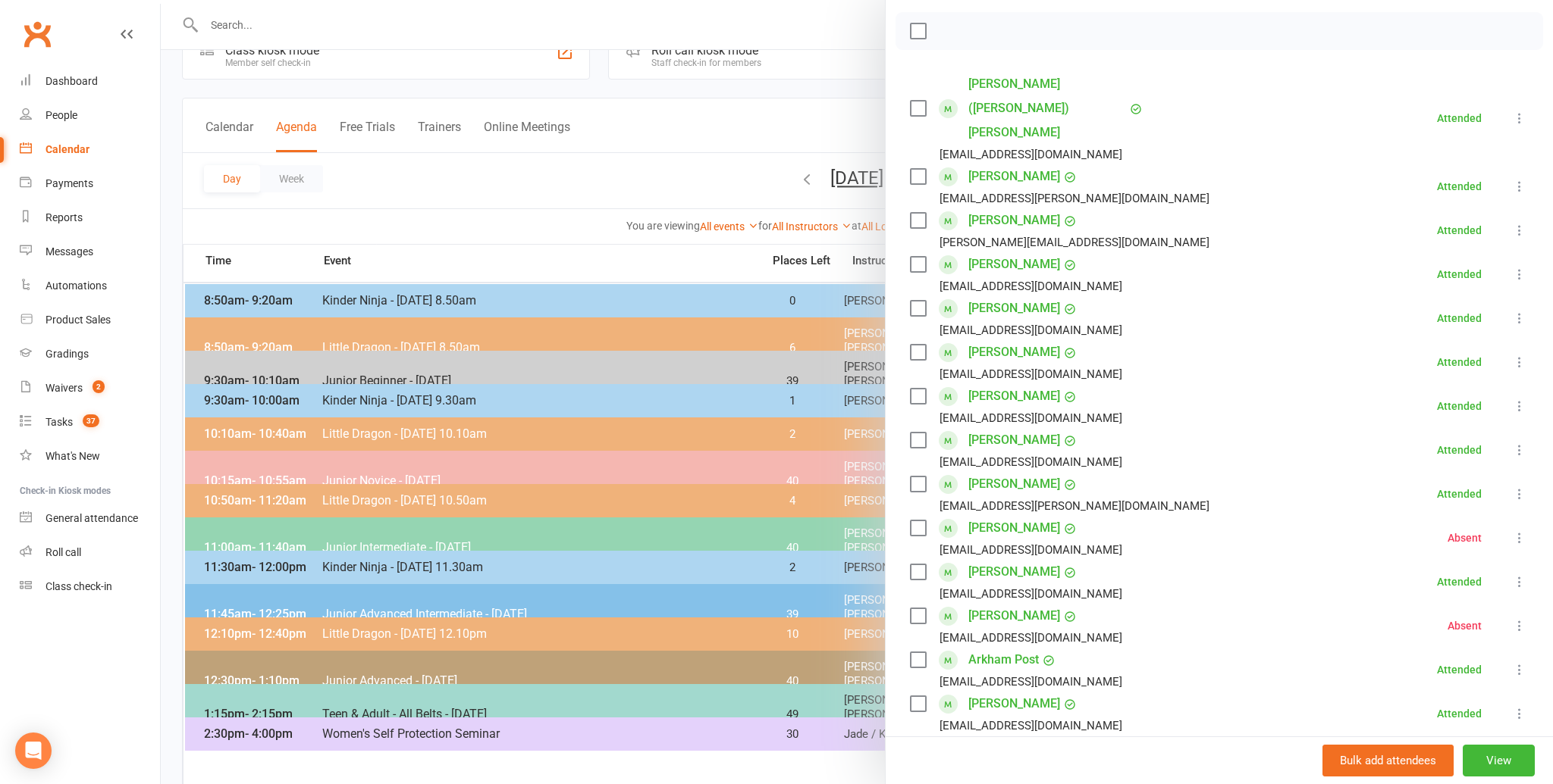
scroll to position [211, 0]
click at [977, 515] on link "[PERSON_NAME]" at bounding box center [1014, 527] width 92 height 24
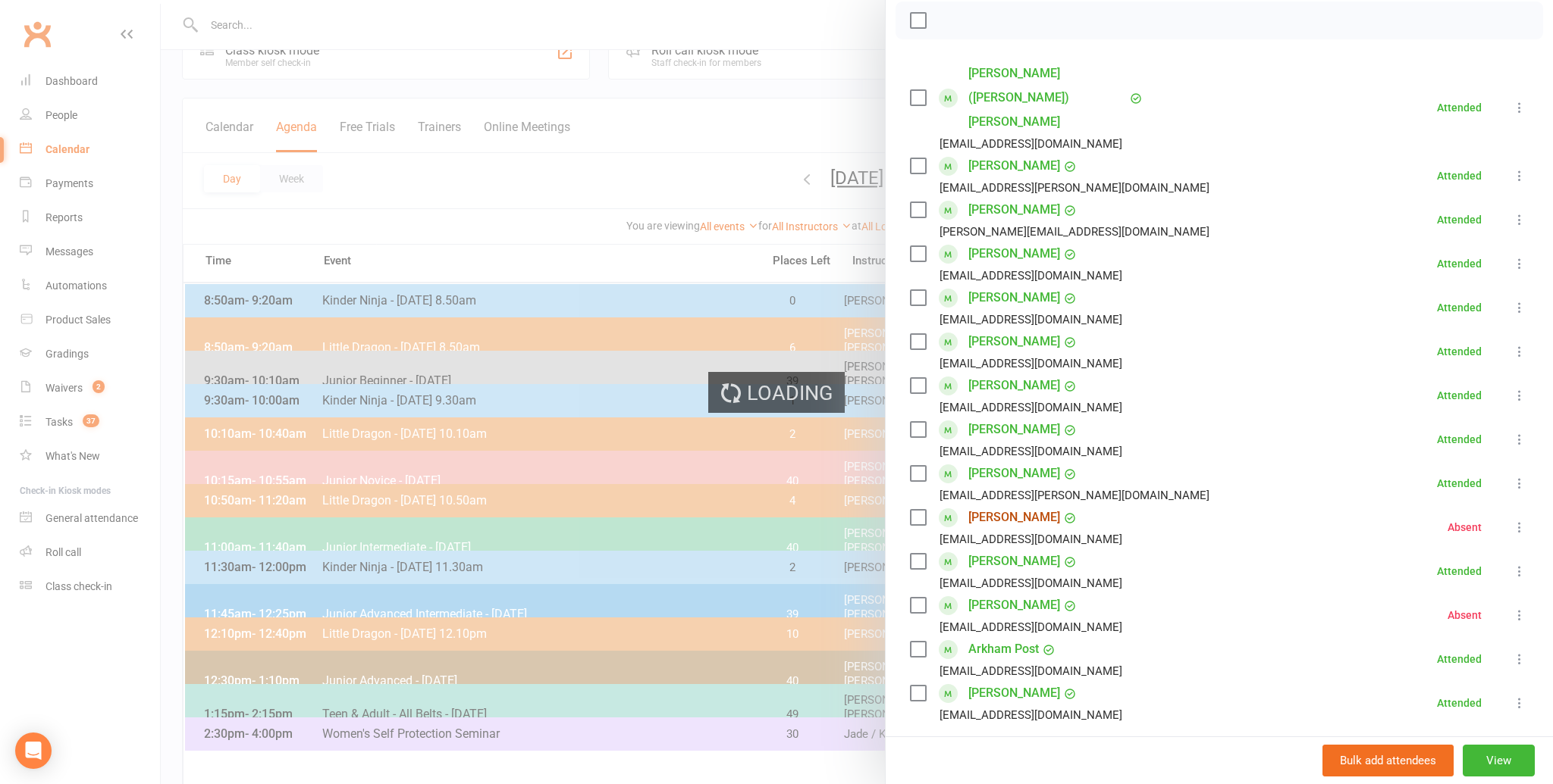
scroll to position [219, 0]
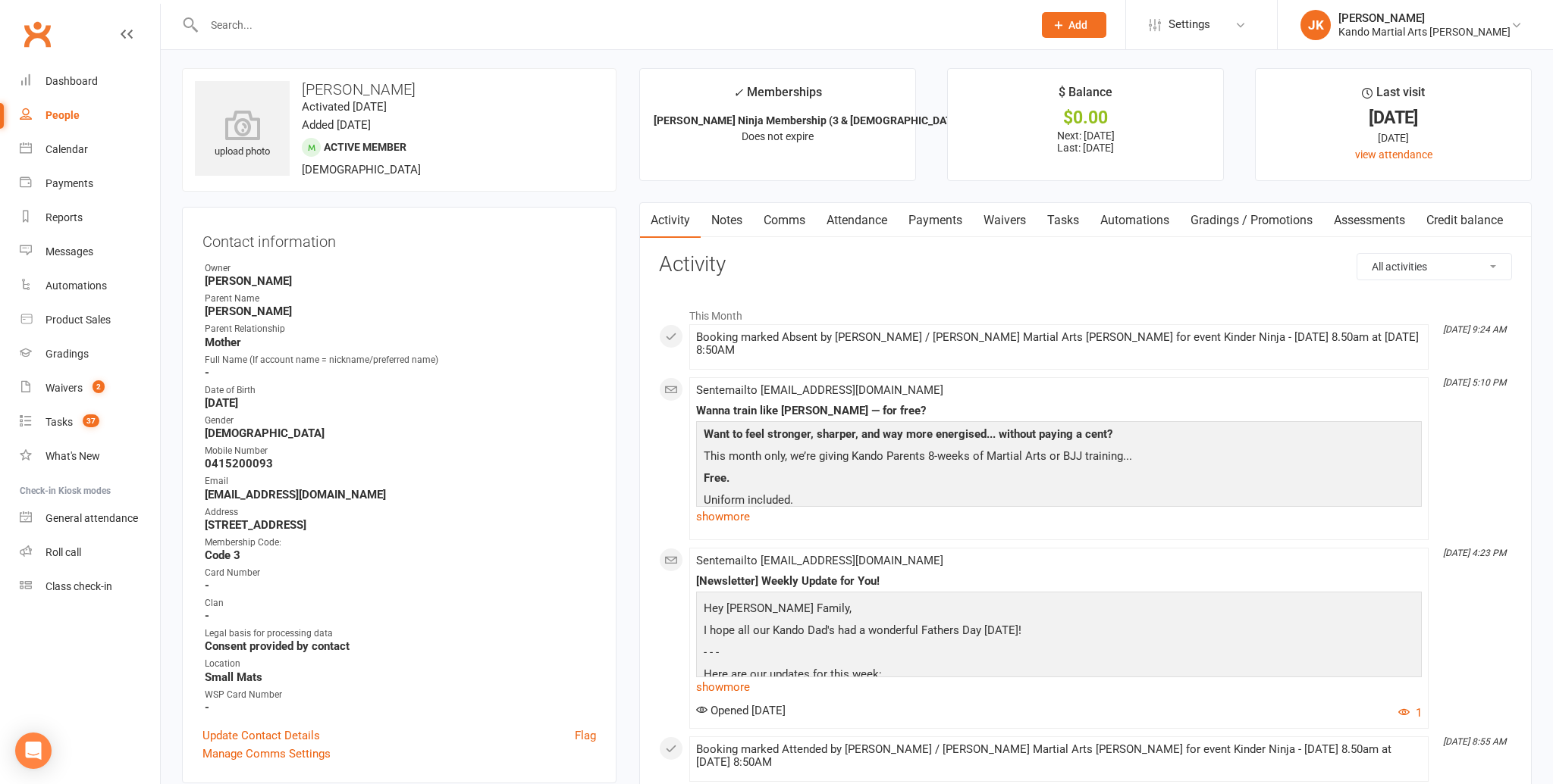
scroll to position [6, 0]
click at [854, 211] on link "Attendance" at bounding box center [857, 218] width 82 height 34
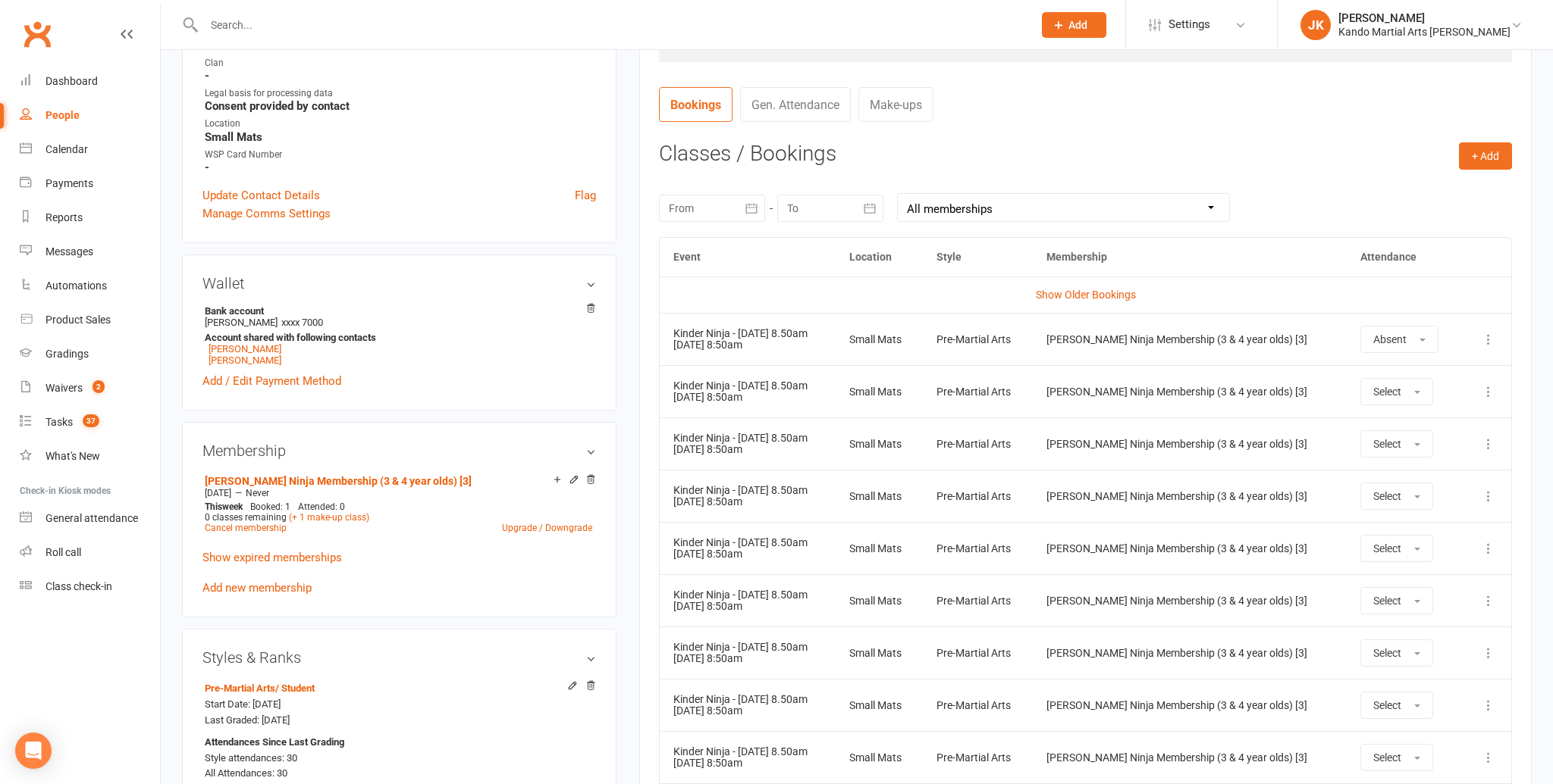
scroll to position [545, 0]
click at [60, 147] on div "Calendar" at bounding box center [67, 149] width 43 height 12
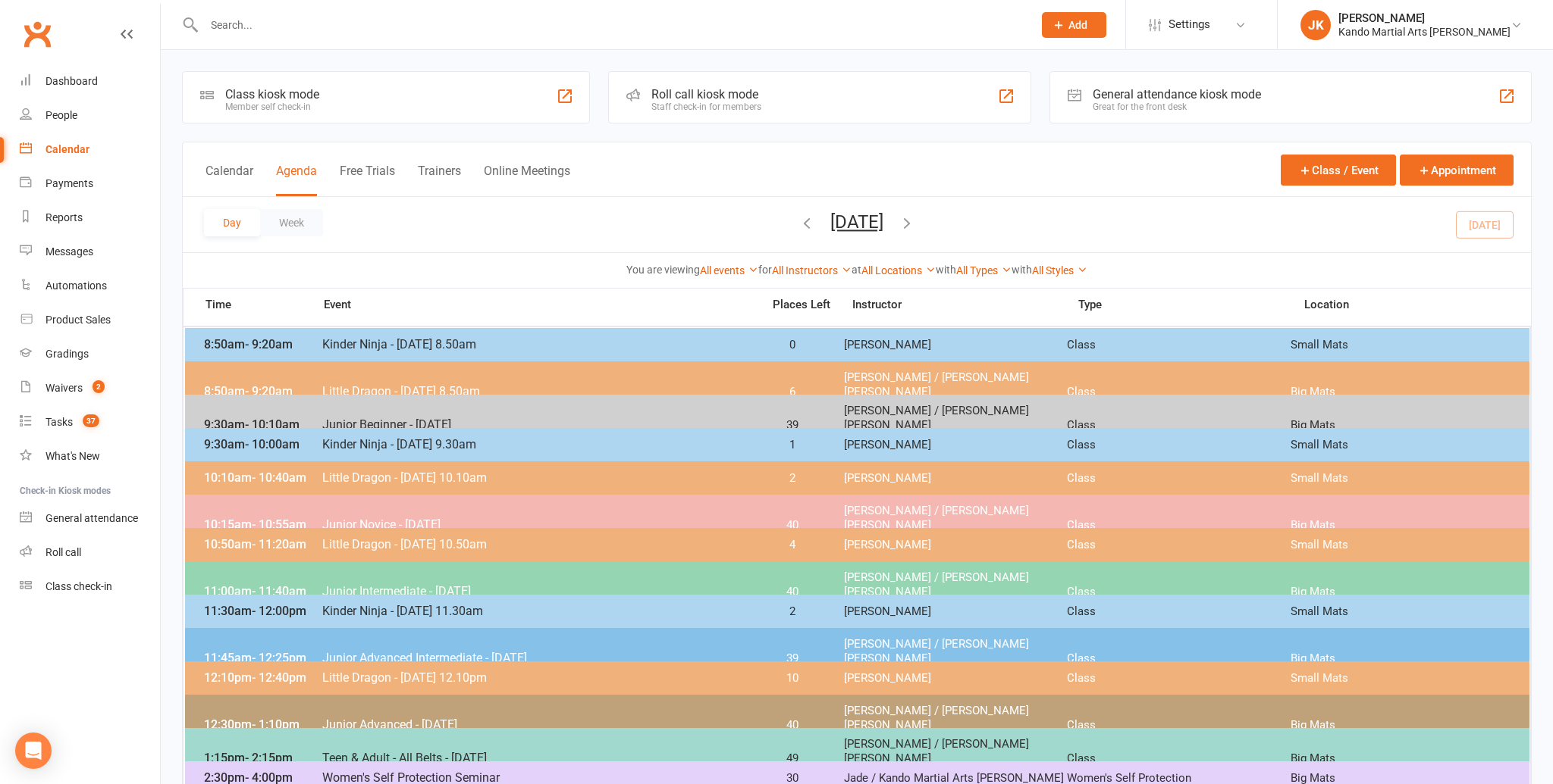
click at [315, 340] on span "8:50am - 9:20am" at bounding box center [261, 344] width 121 height 14
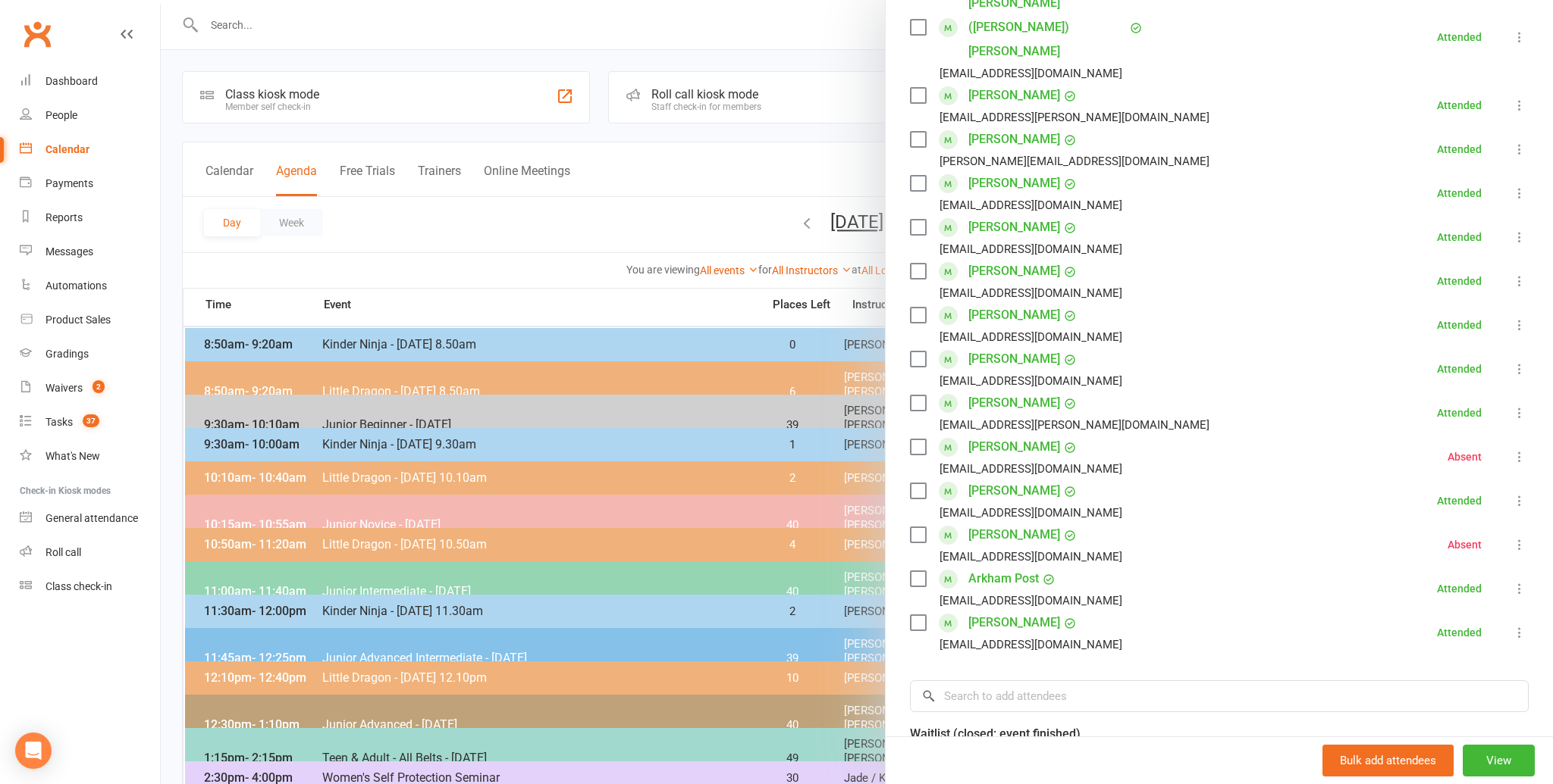
scroll to position [289, 0]
click at [416, 227] on div at bounding box center [857, 392] width 1392 height 784
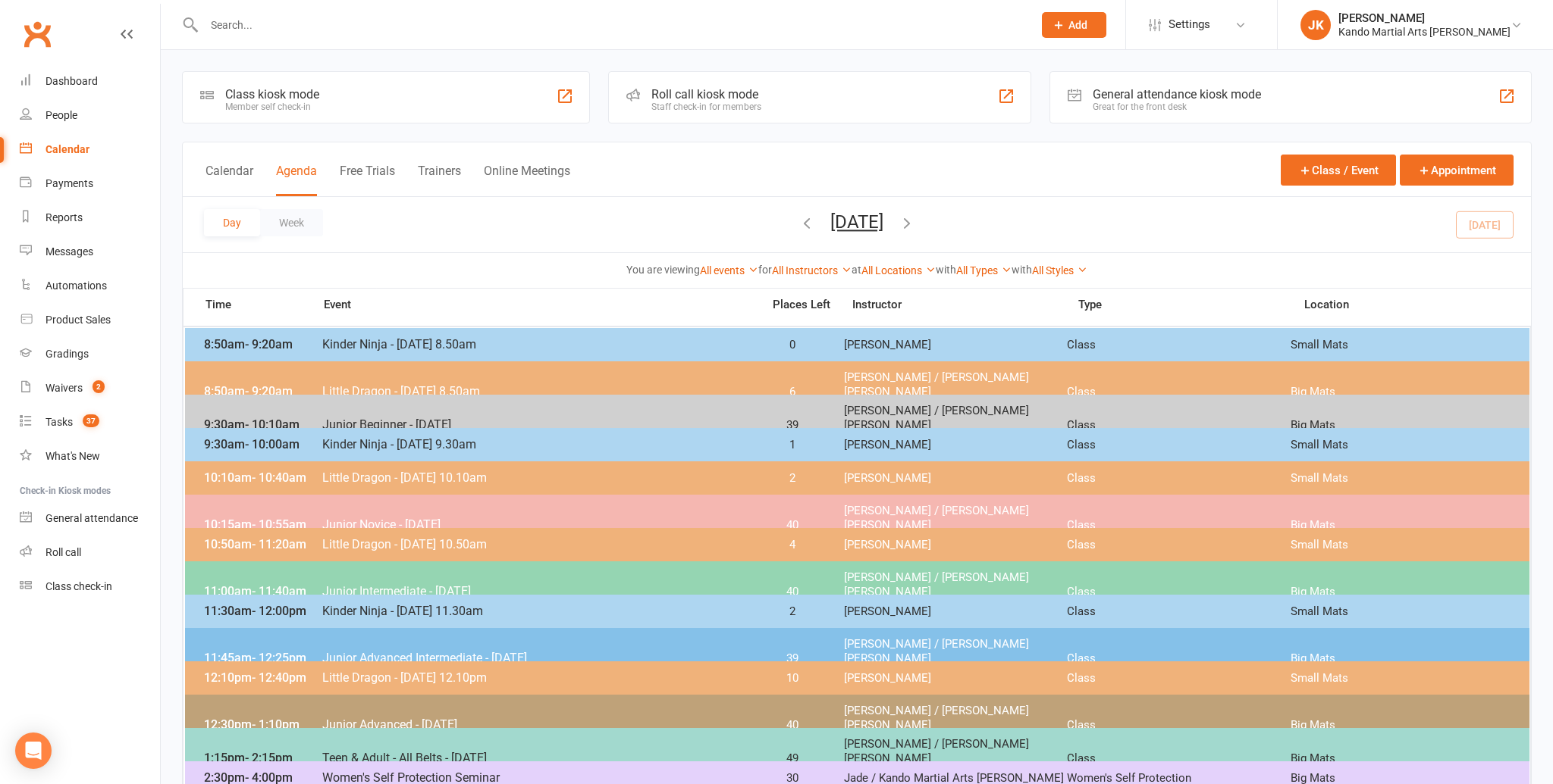
click at [322, 343] on span "Kinder Ninja - [DATE] 8.50am" at bounding box center [538, 344] width 432 height 14
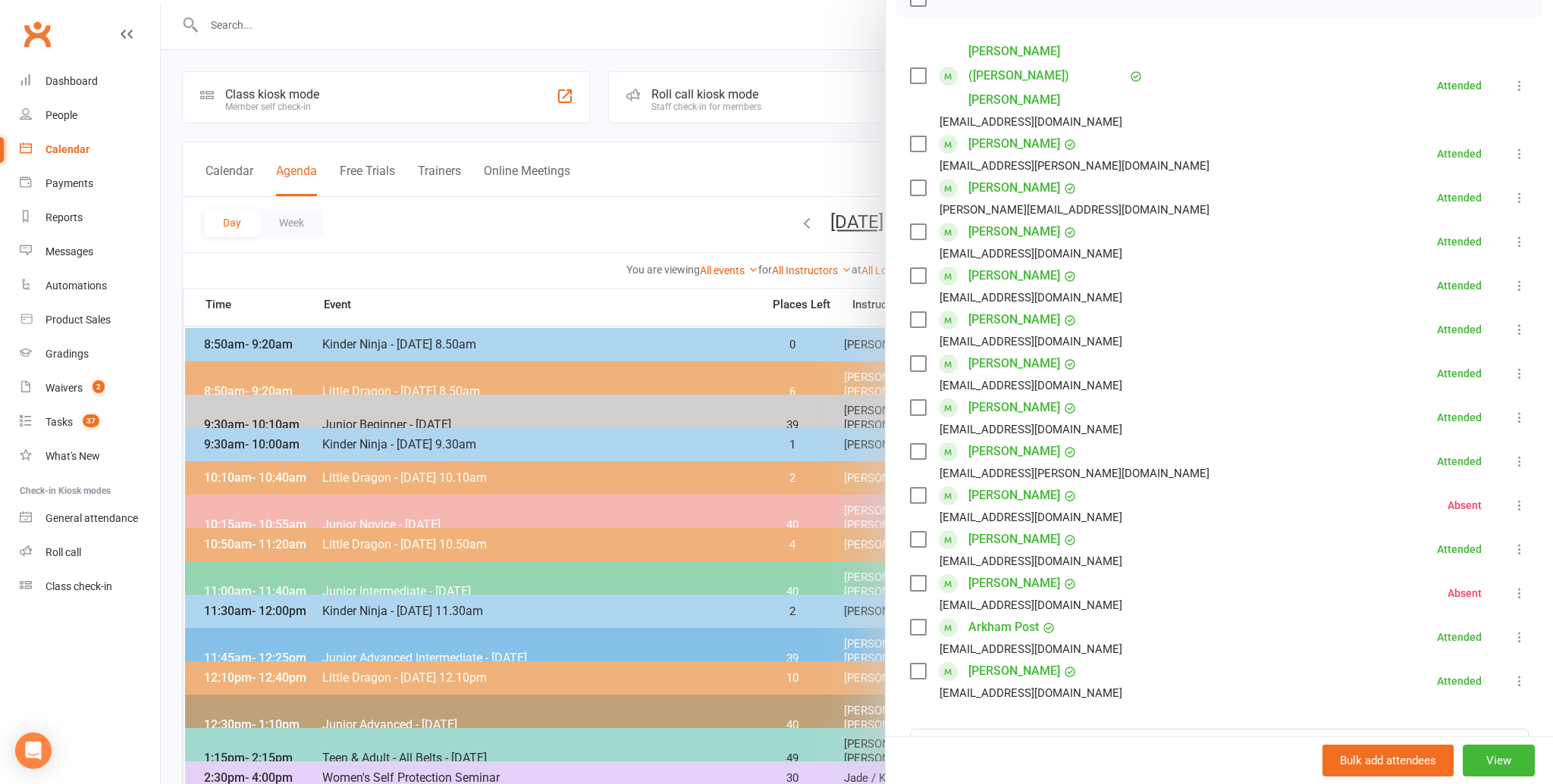
scroll to position [240, 0]
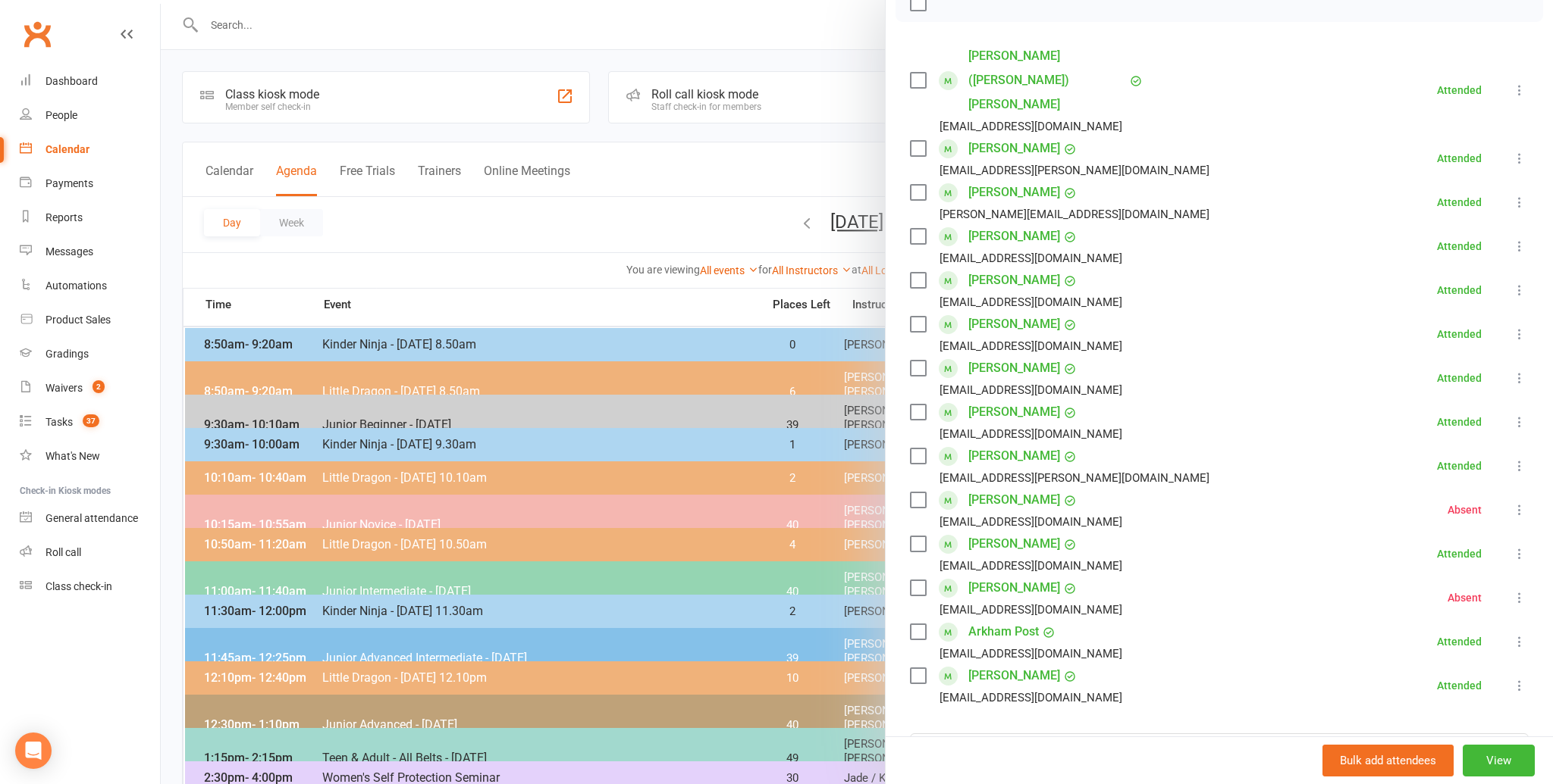
click at [977, 268] on link "James Fringuelli" at bounding box center [1014, 280] width 92 height 24
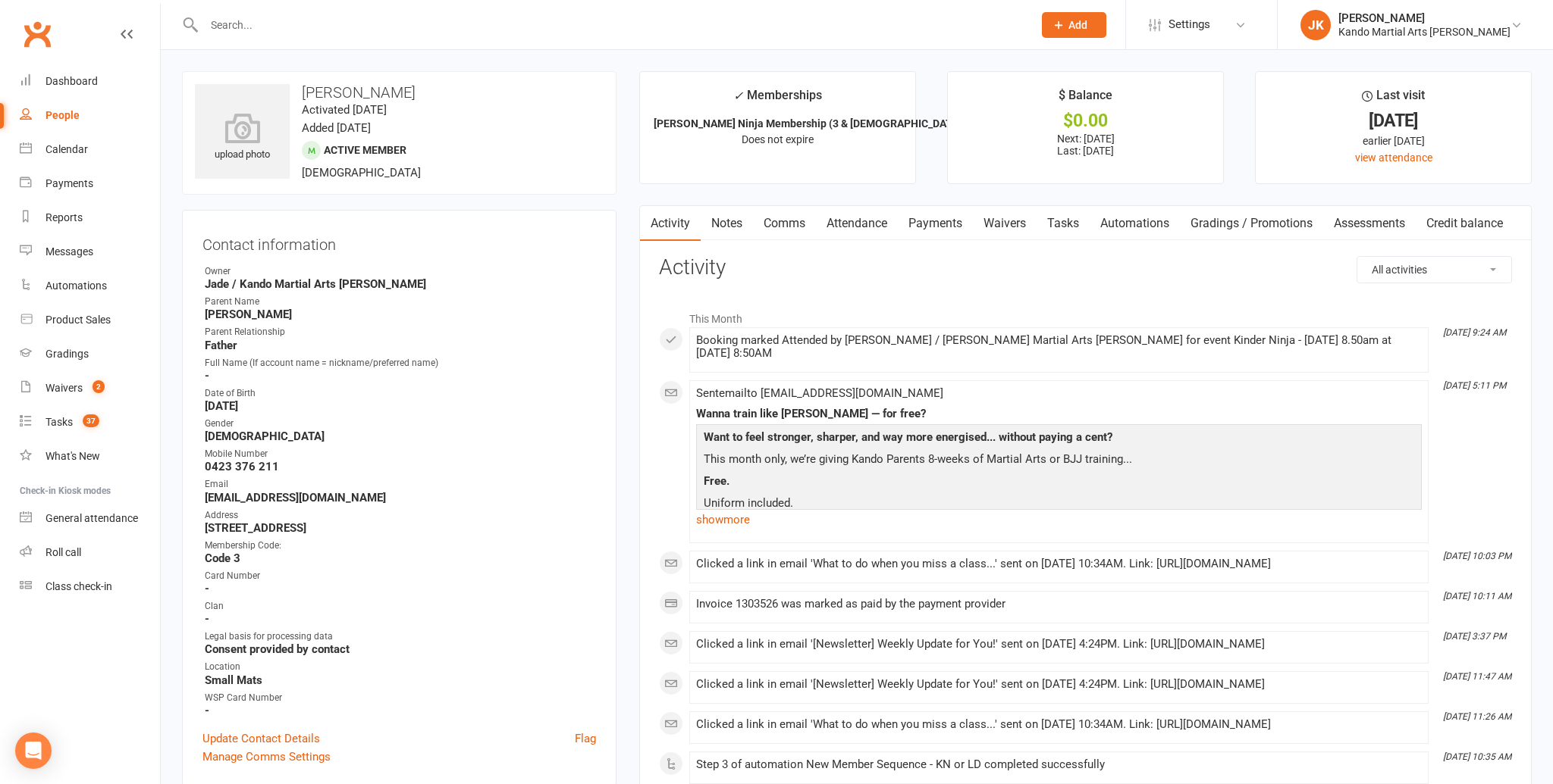
click at [849, 219] on link "Attendance" at bounding box center [857, 223] width 82 height 34
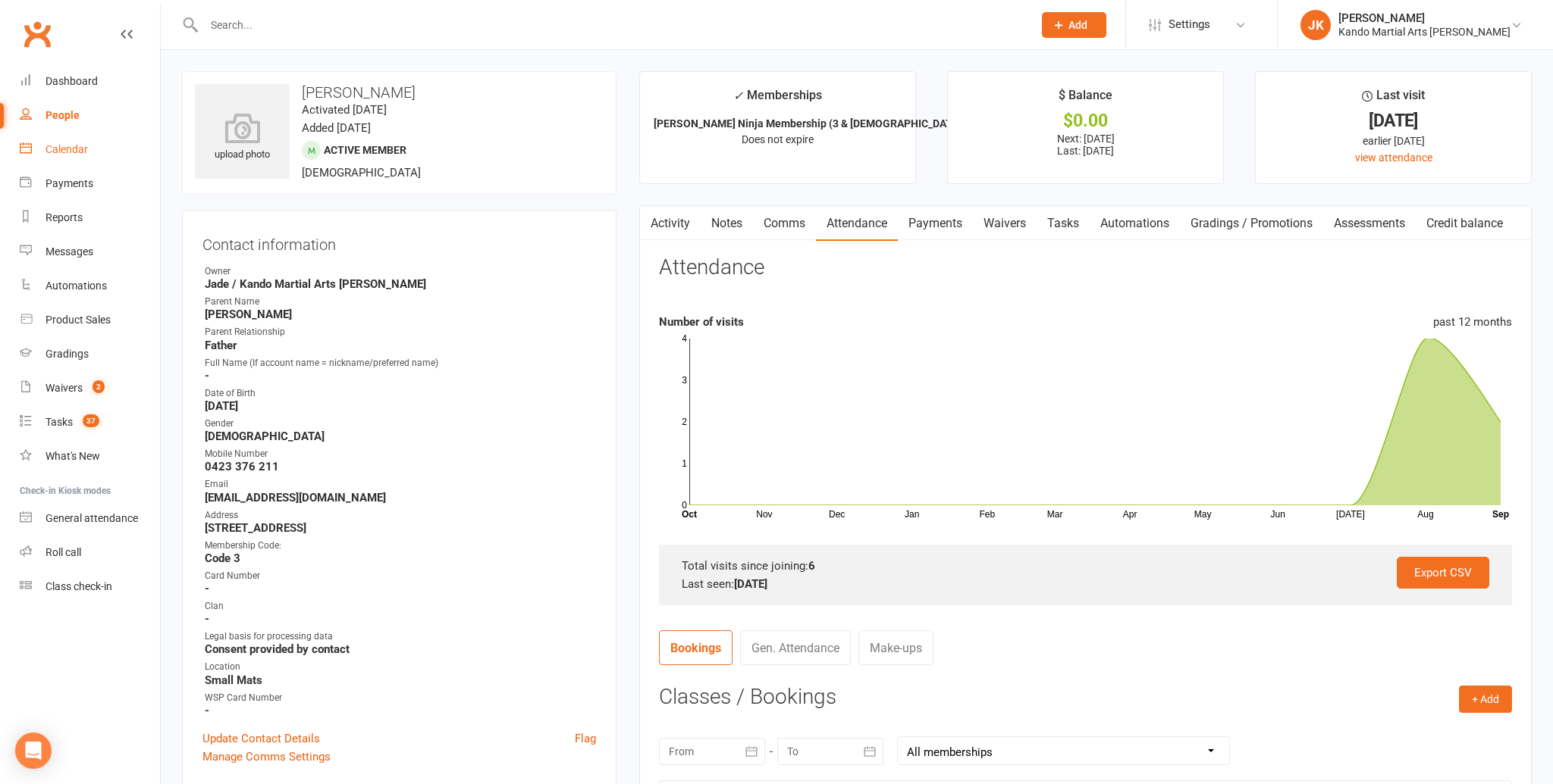
click at [56, 146] on div "Calendar" at bounding box center [67, 149] width 43 height 12
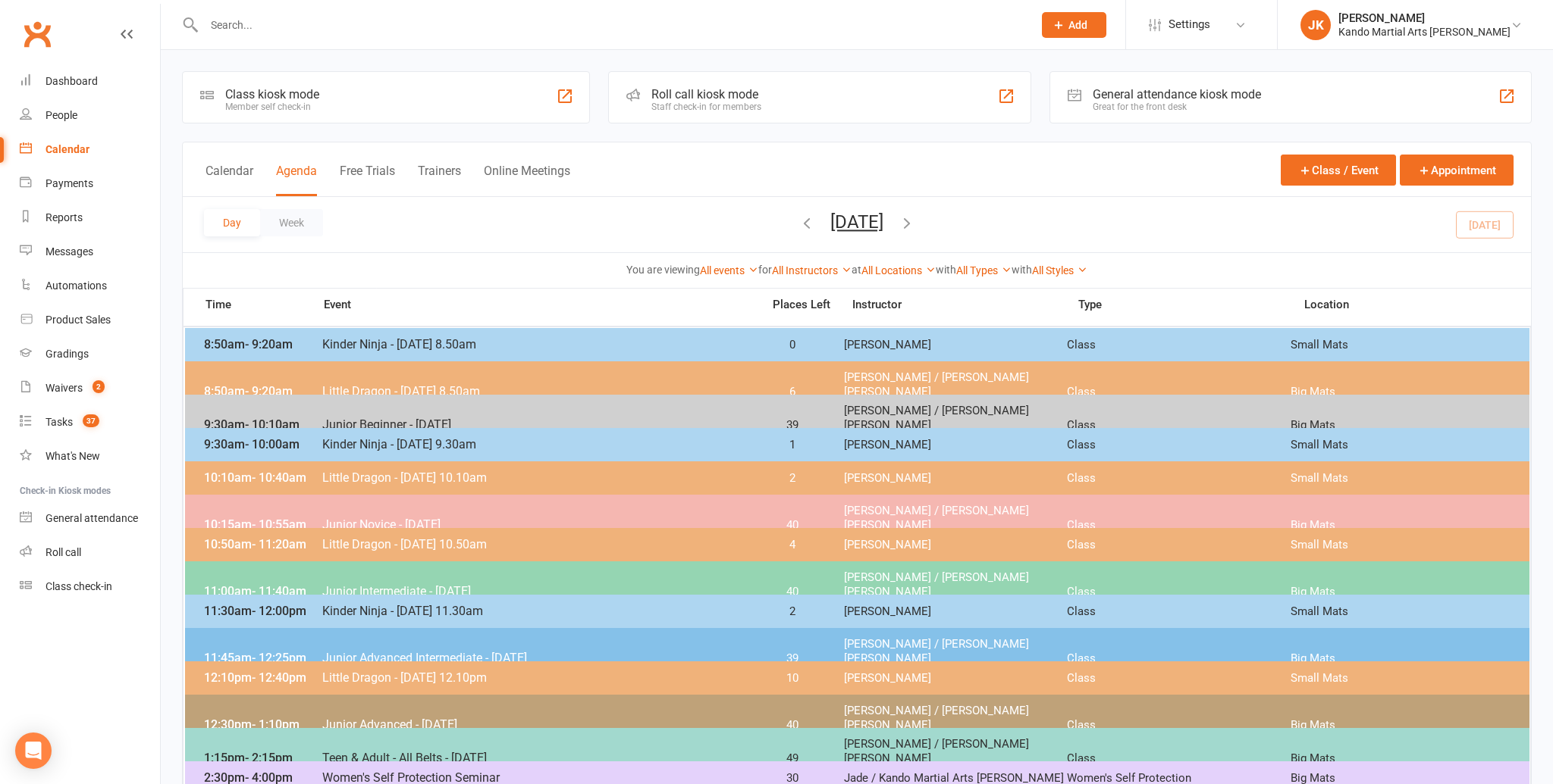
click at [290, 341] on span "- 9:20am" at bounding box center [268, 344] width 47 height 14
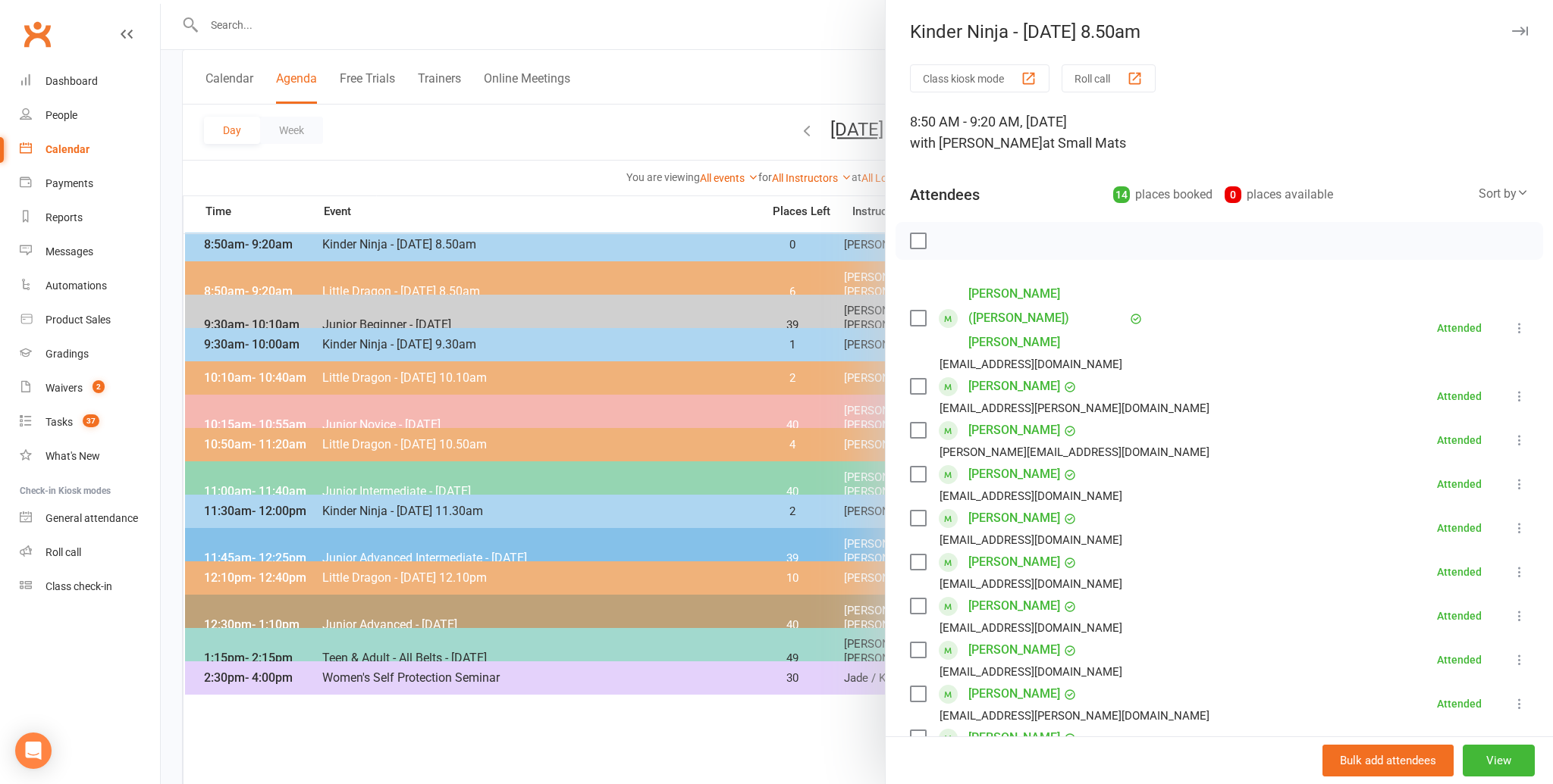
scroll to position [105, 0]
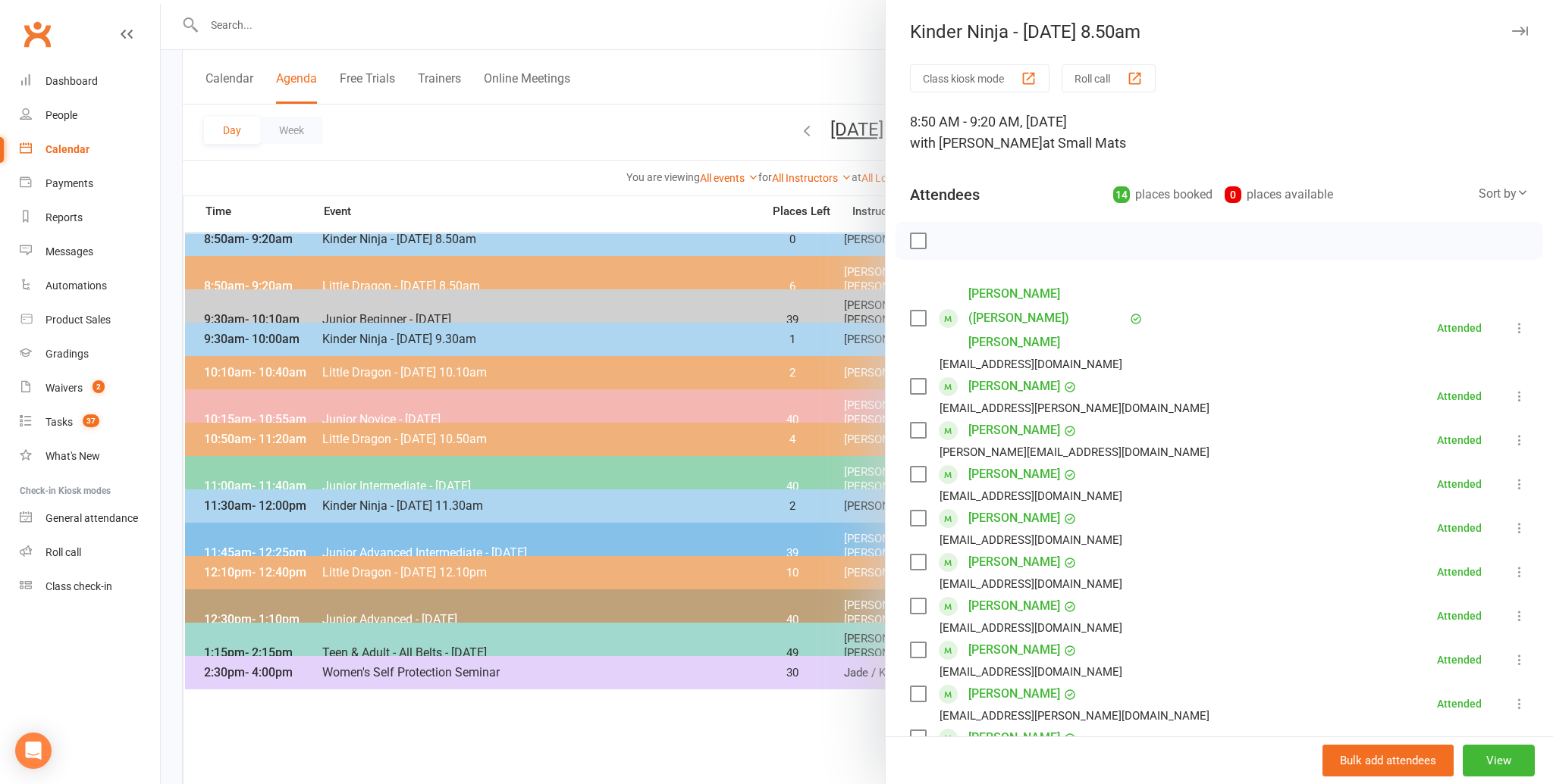
click at [984, 638] on link "Grayson Kent" at bounding box center [1014, 650] width 92 height 24
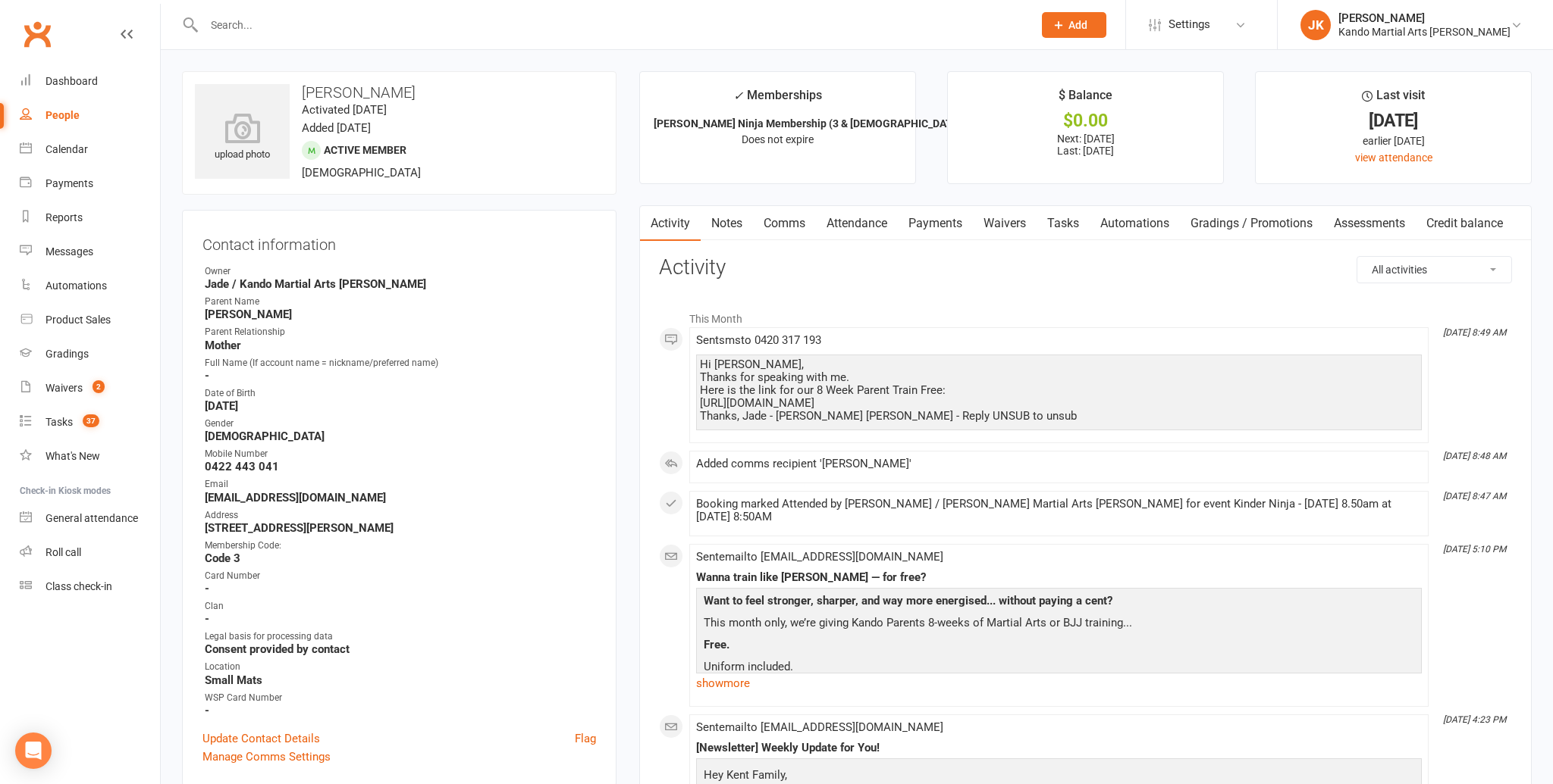
click at [870, 224] on link "Attendance" at bounding box center [857, 223] width 82 height 34
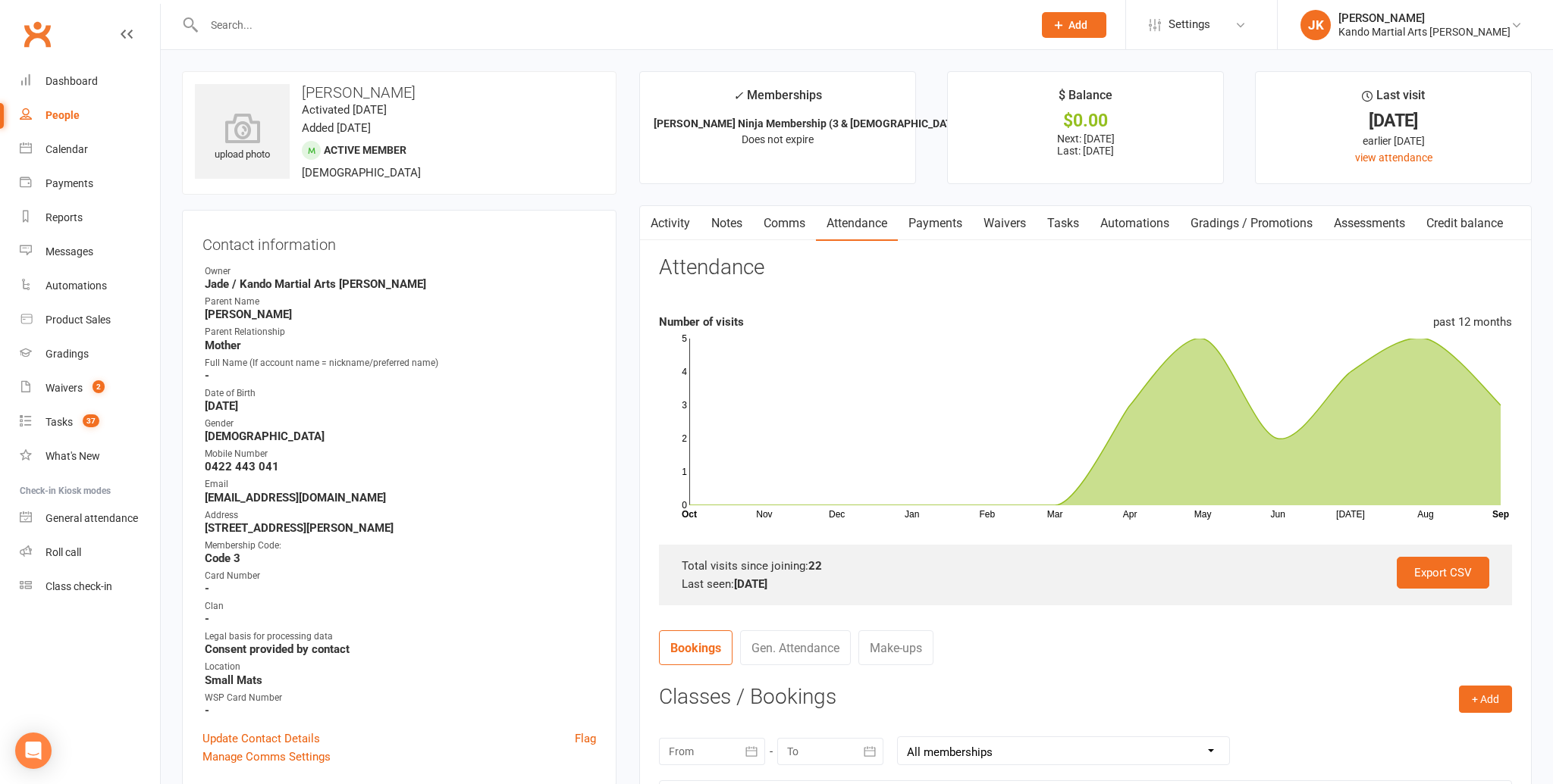
scroll to position [7, 0]
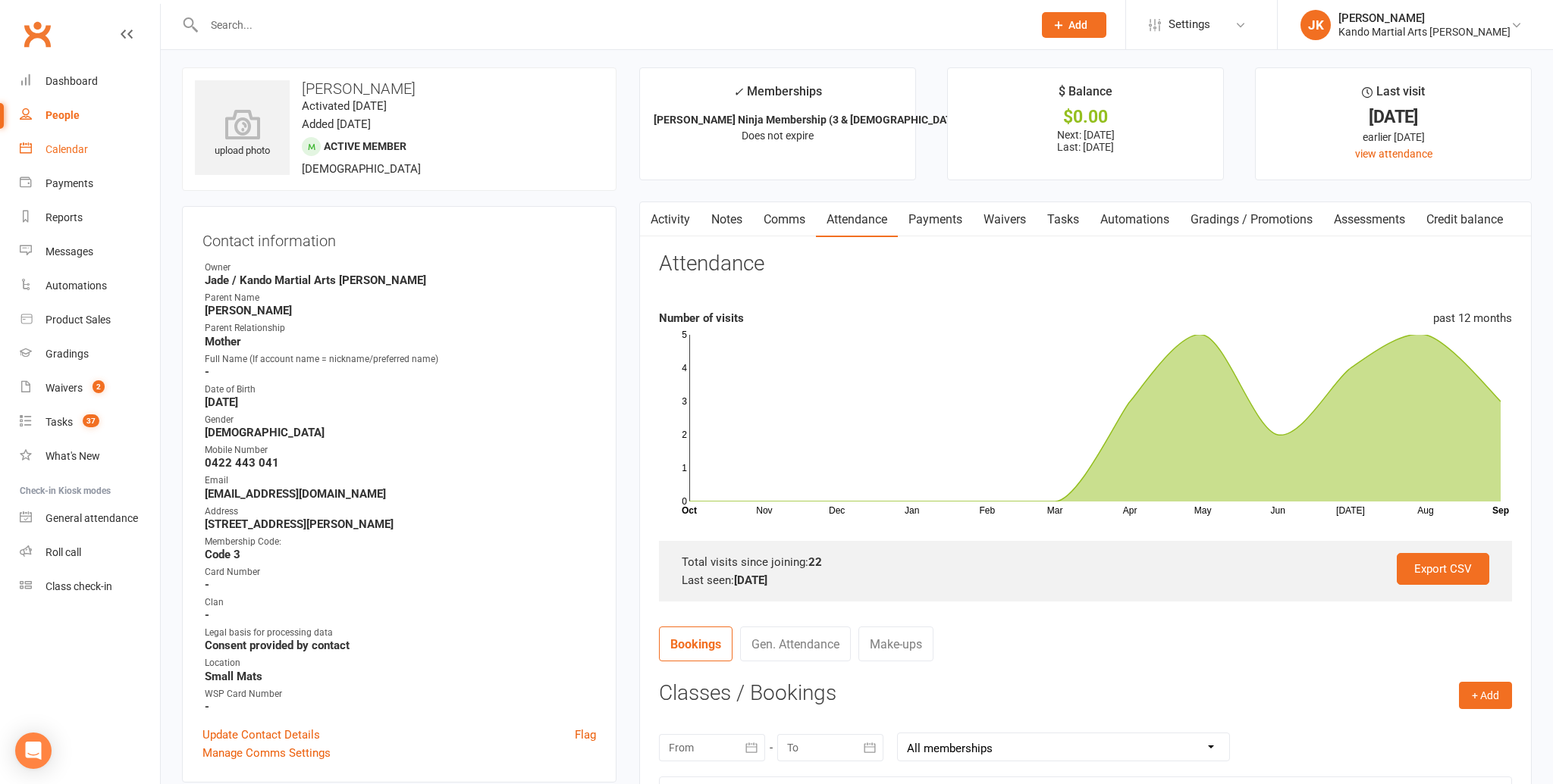
click at [58, 149] on div "Calendar" at bounding box center [67, 149] width 43 height 12
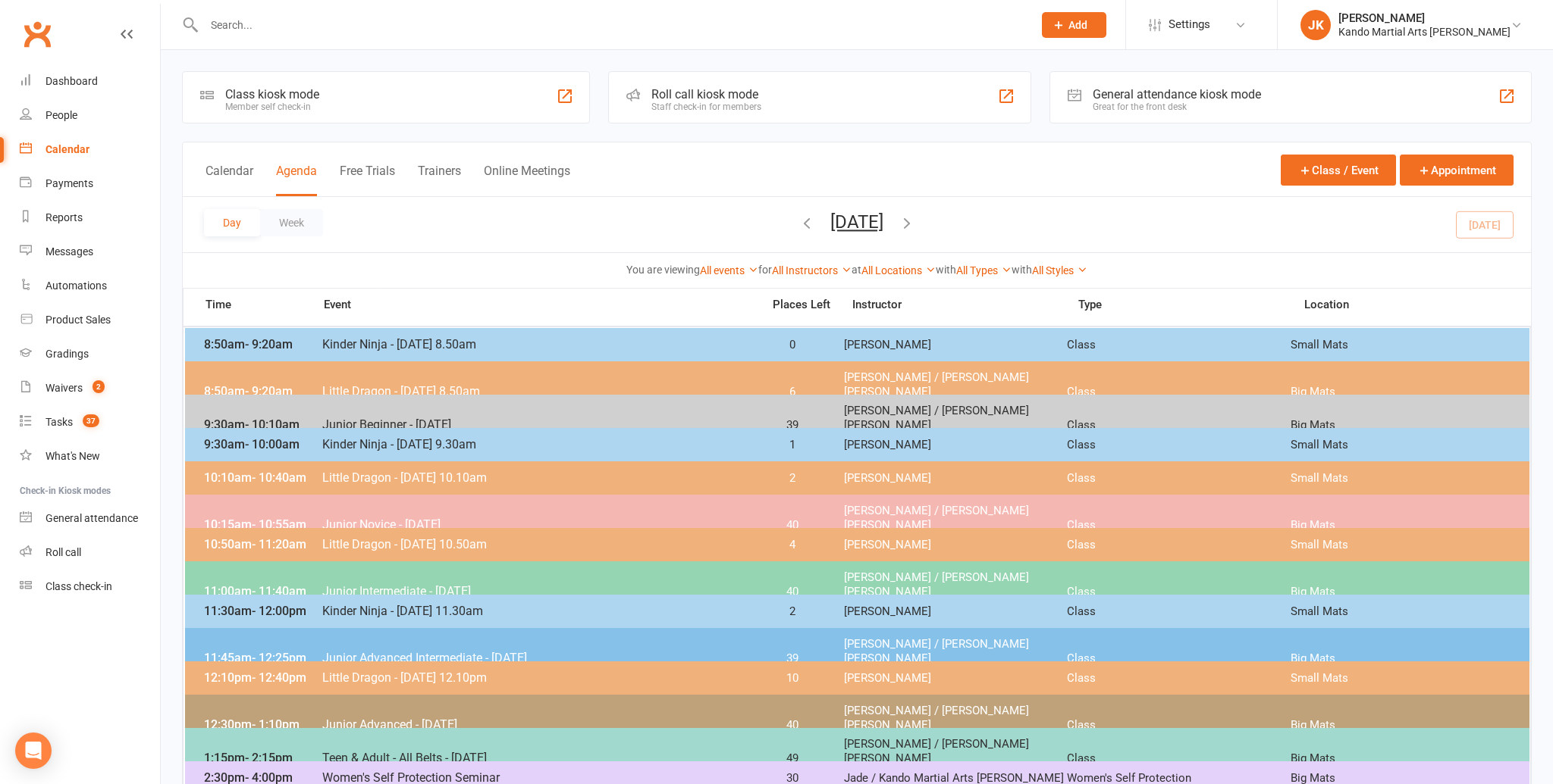
click at [216, 25] on input "text" at bounding box center [610, 24] width 823 height 21
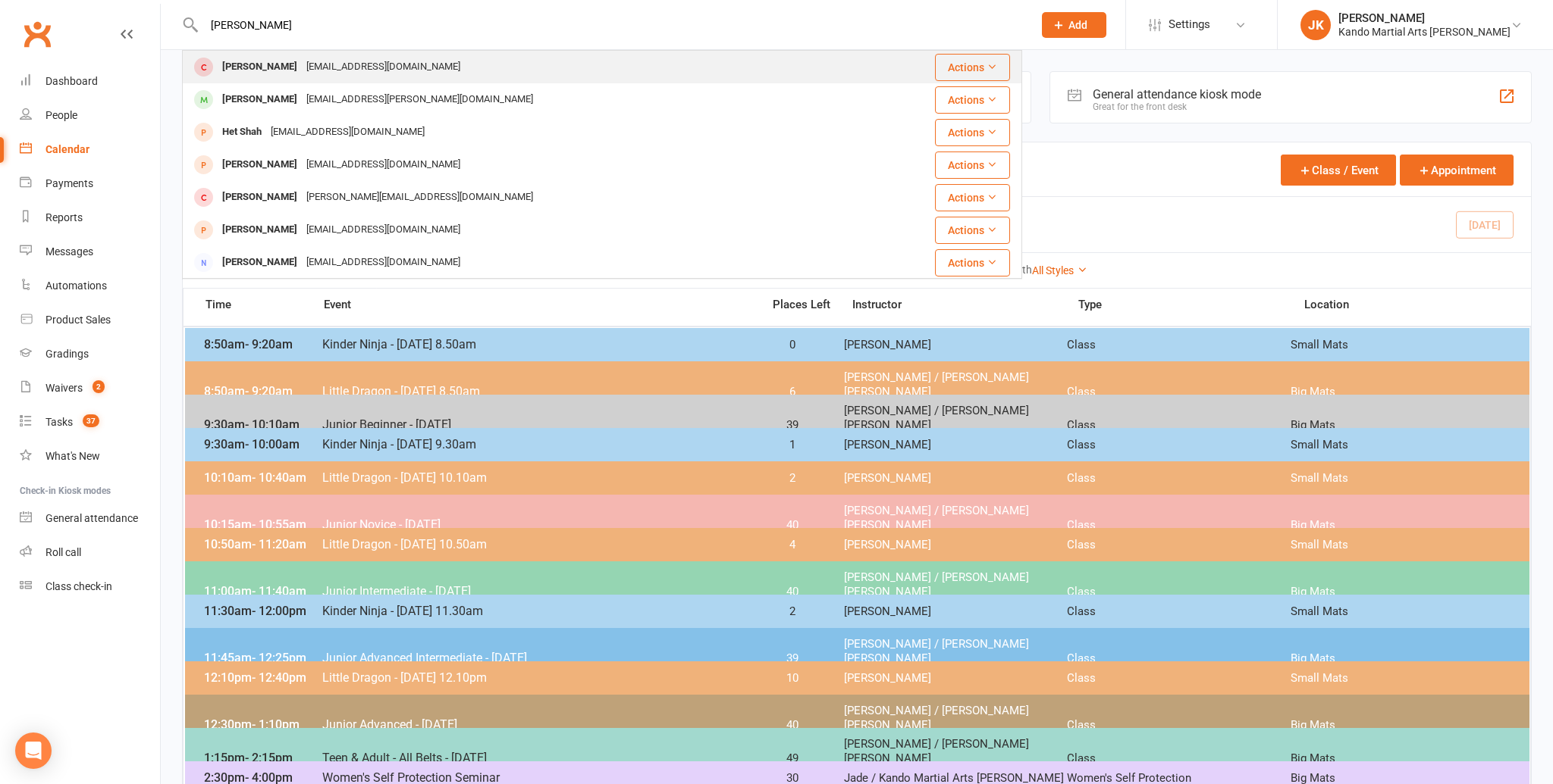
click at [258, 63] on div "Aadit Shah" at bounding box center [260, 67] width 84 height 22
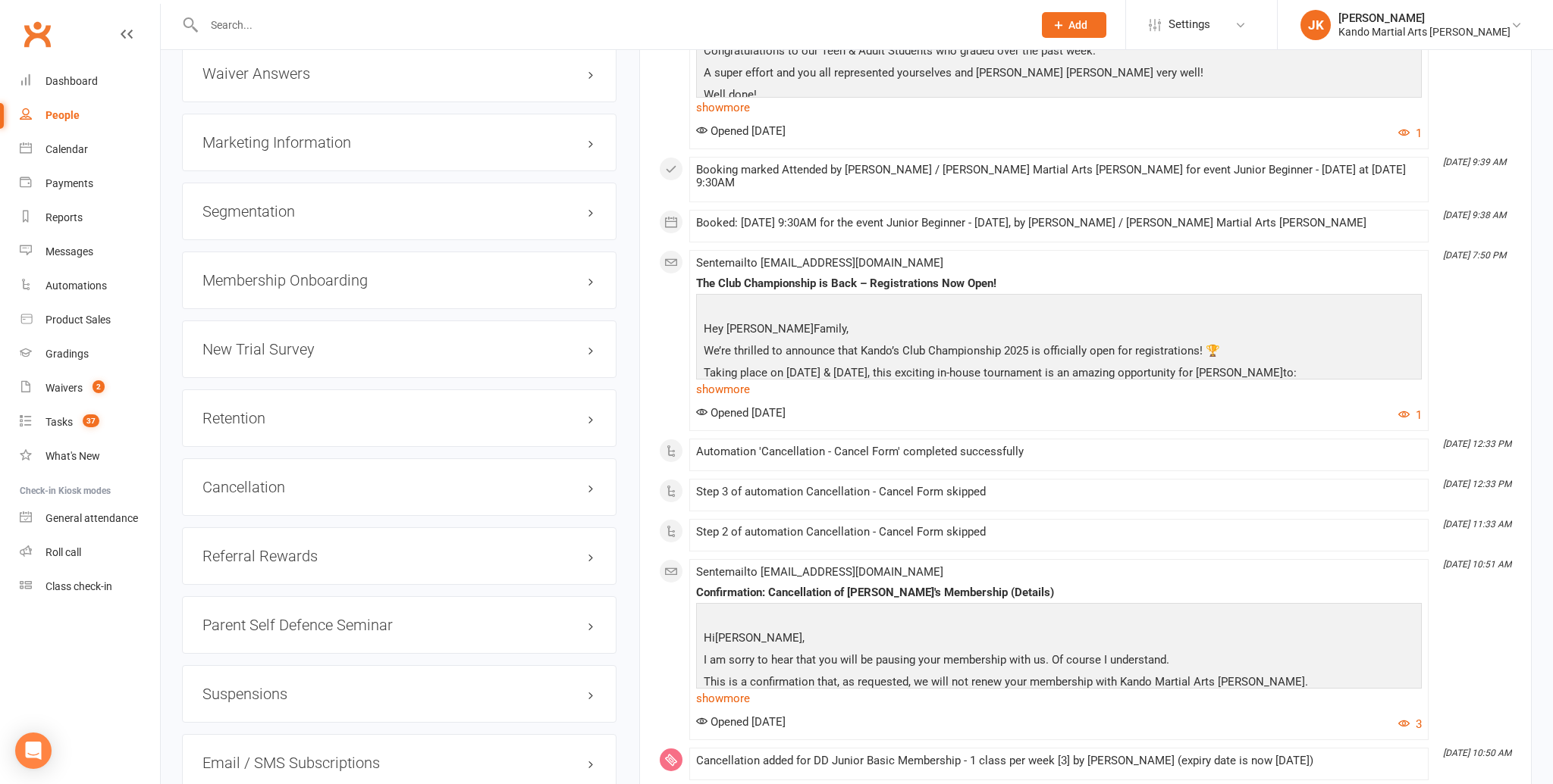
scroll to position [1693, 0]
click at [568, 480] on link "edit" at bounding box center [569, 486] width 19 height 13
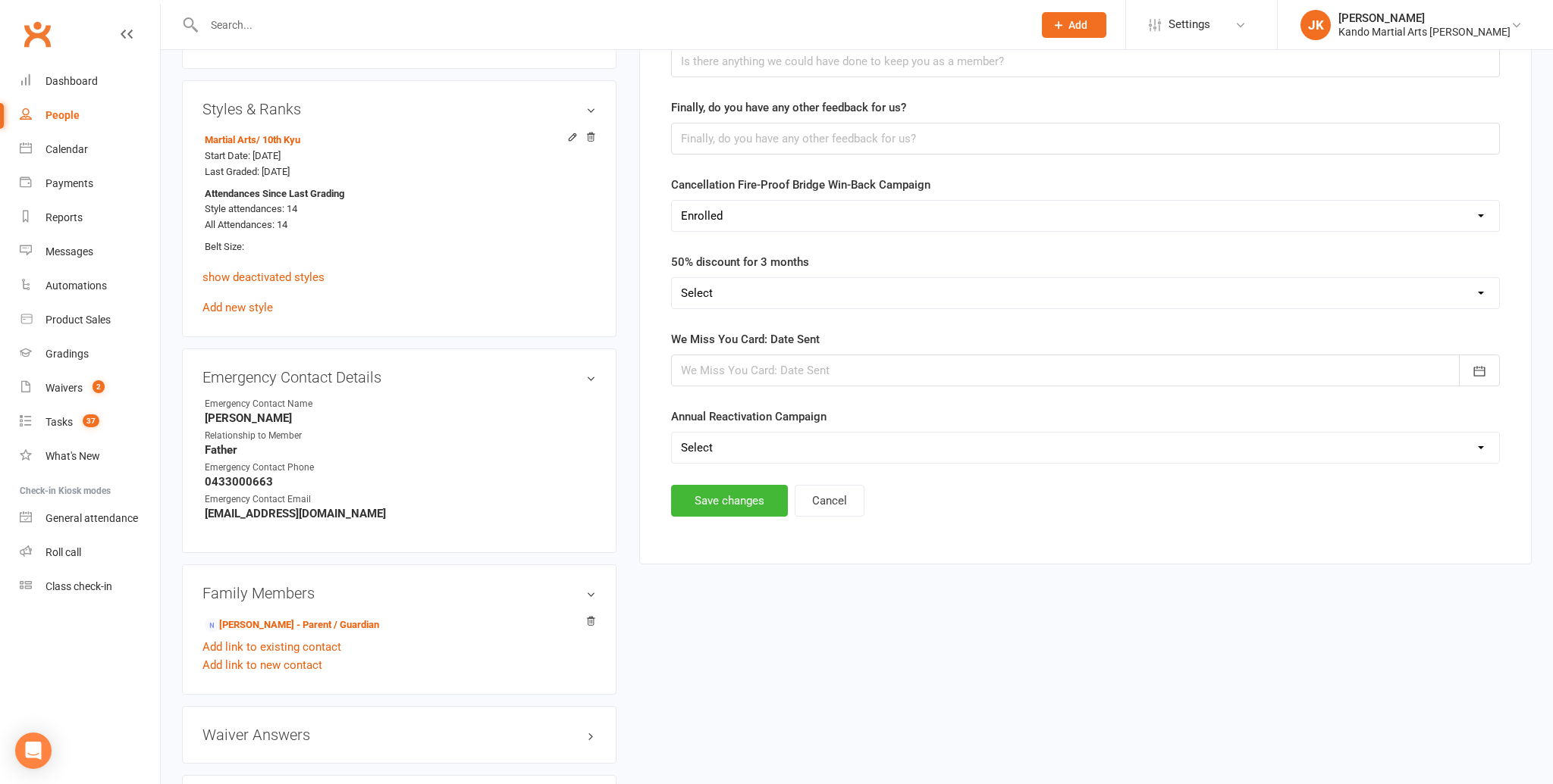
scroll to position [1034, 0]
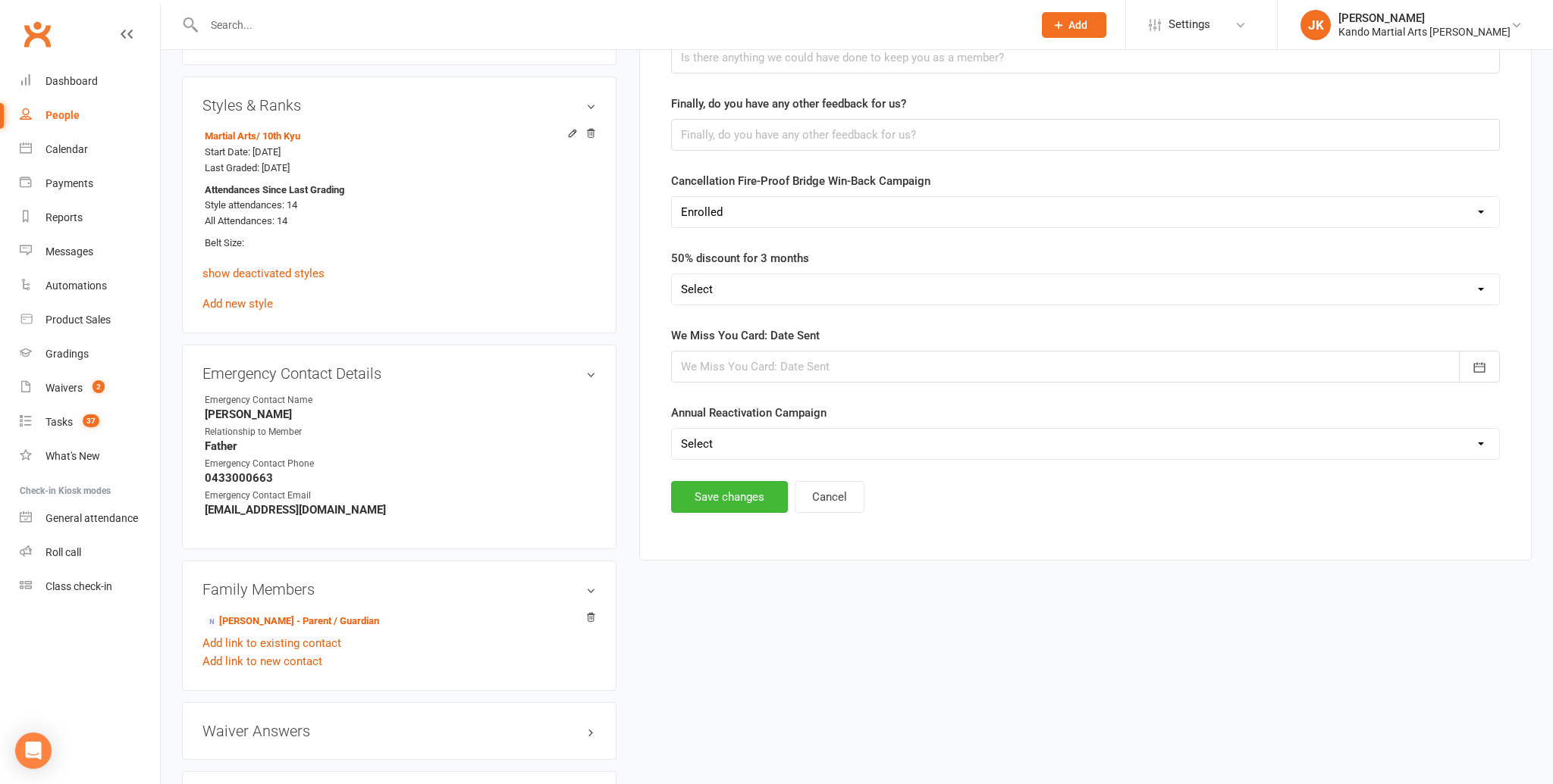
click at [735, 360] on div at bounding box center [1085, 366] width 829 height 32
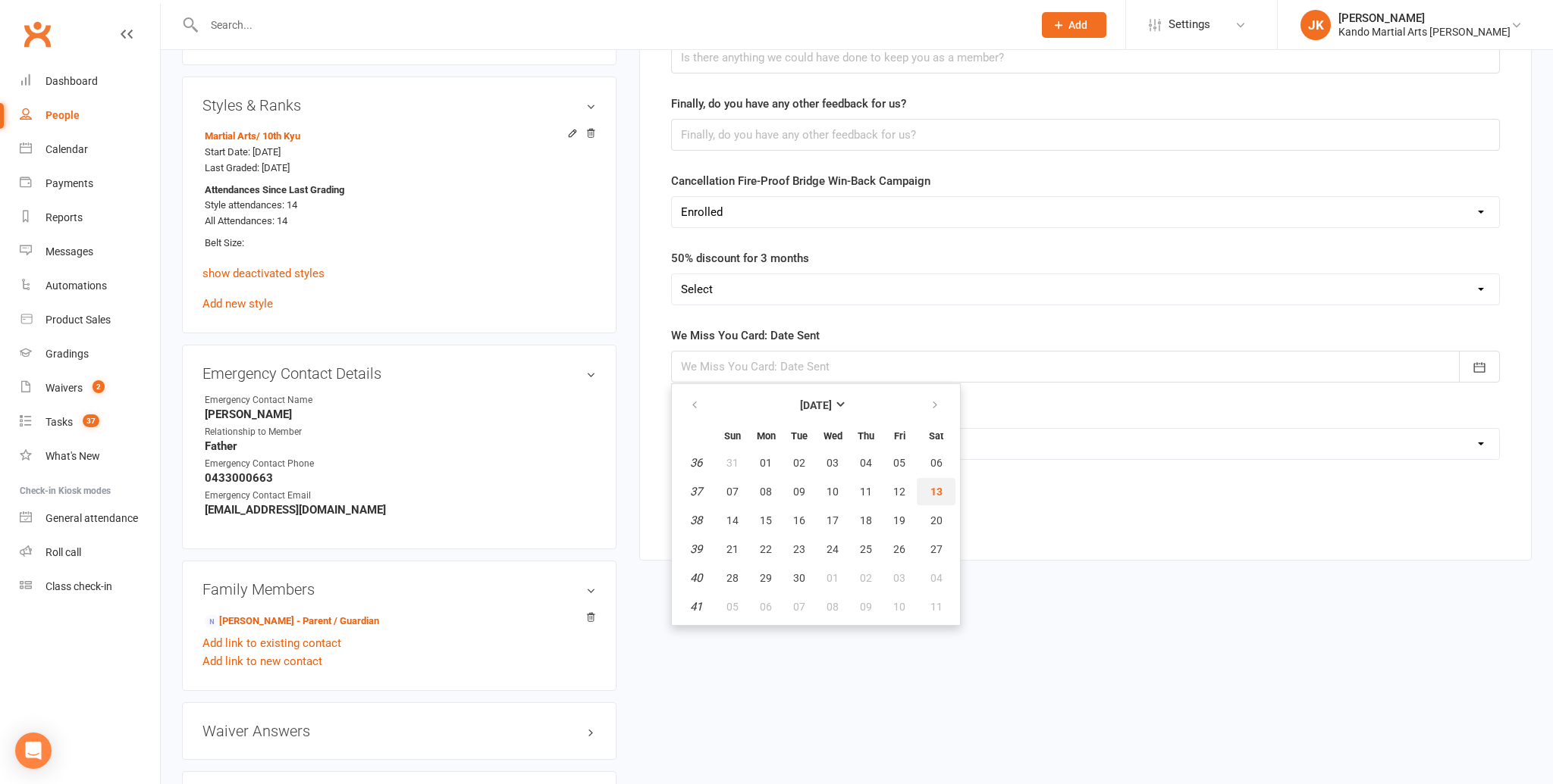
click at [937, 485] on span "13" at bounding box center [936, 491] width 12 height 12
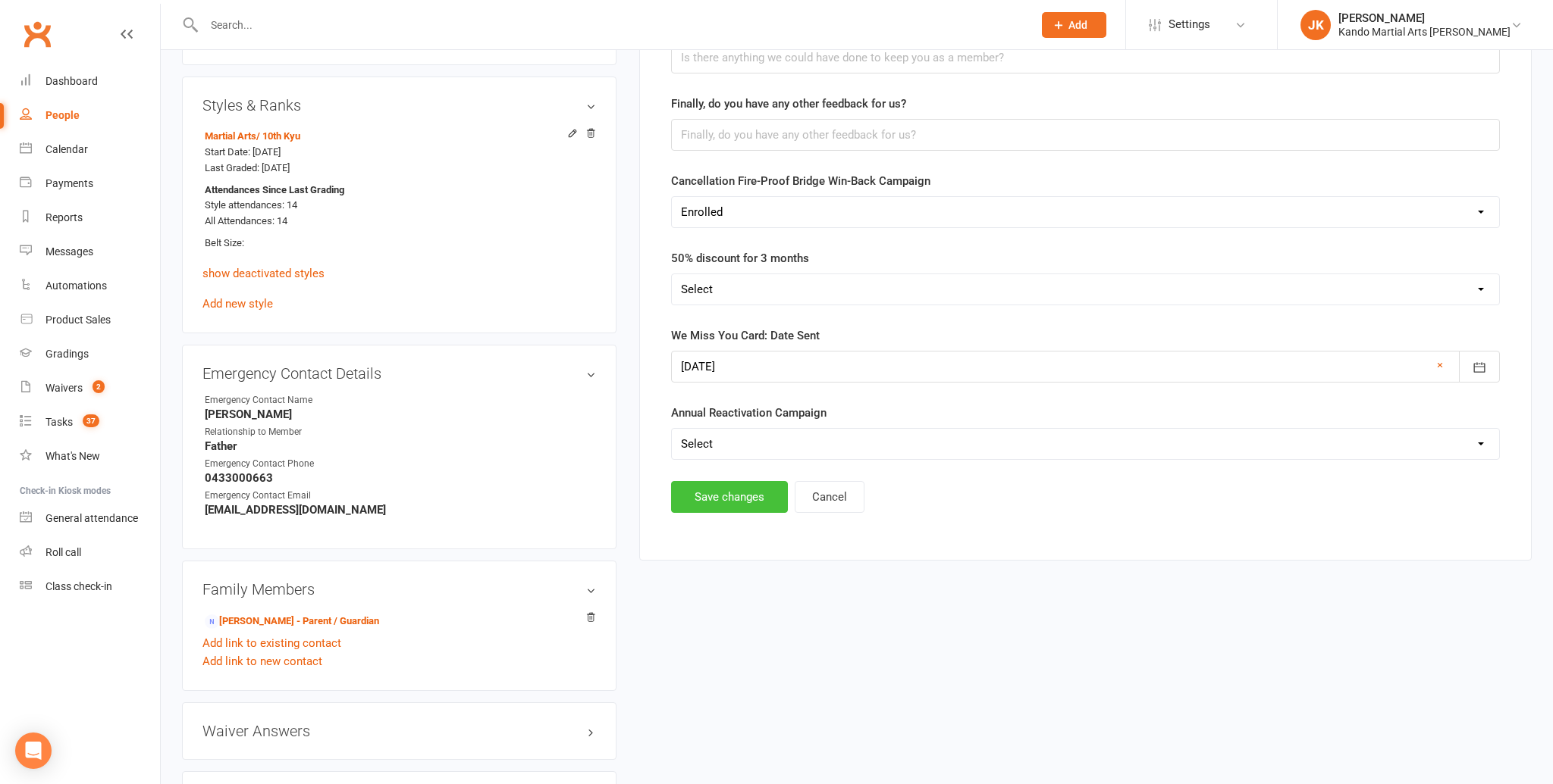
click at [714, 490] on button "Save changes" at bounding box center [729, 497] width 116 height 32
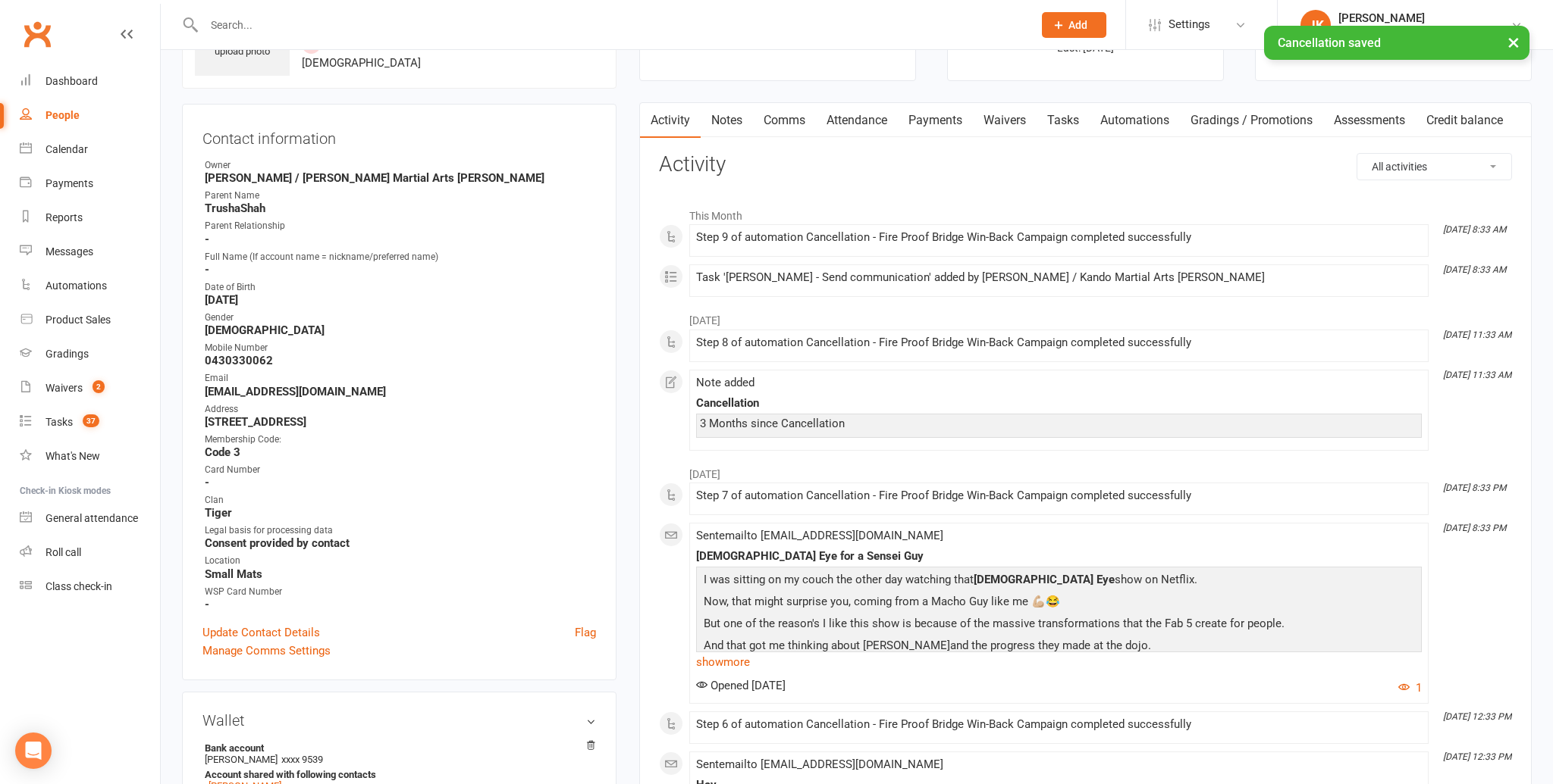
scroll to position [0, 0]
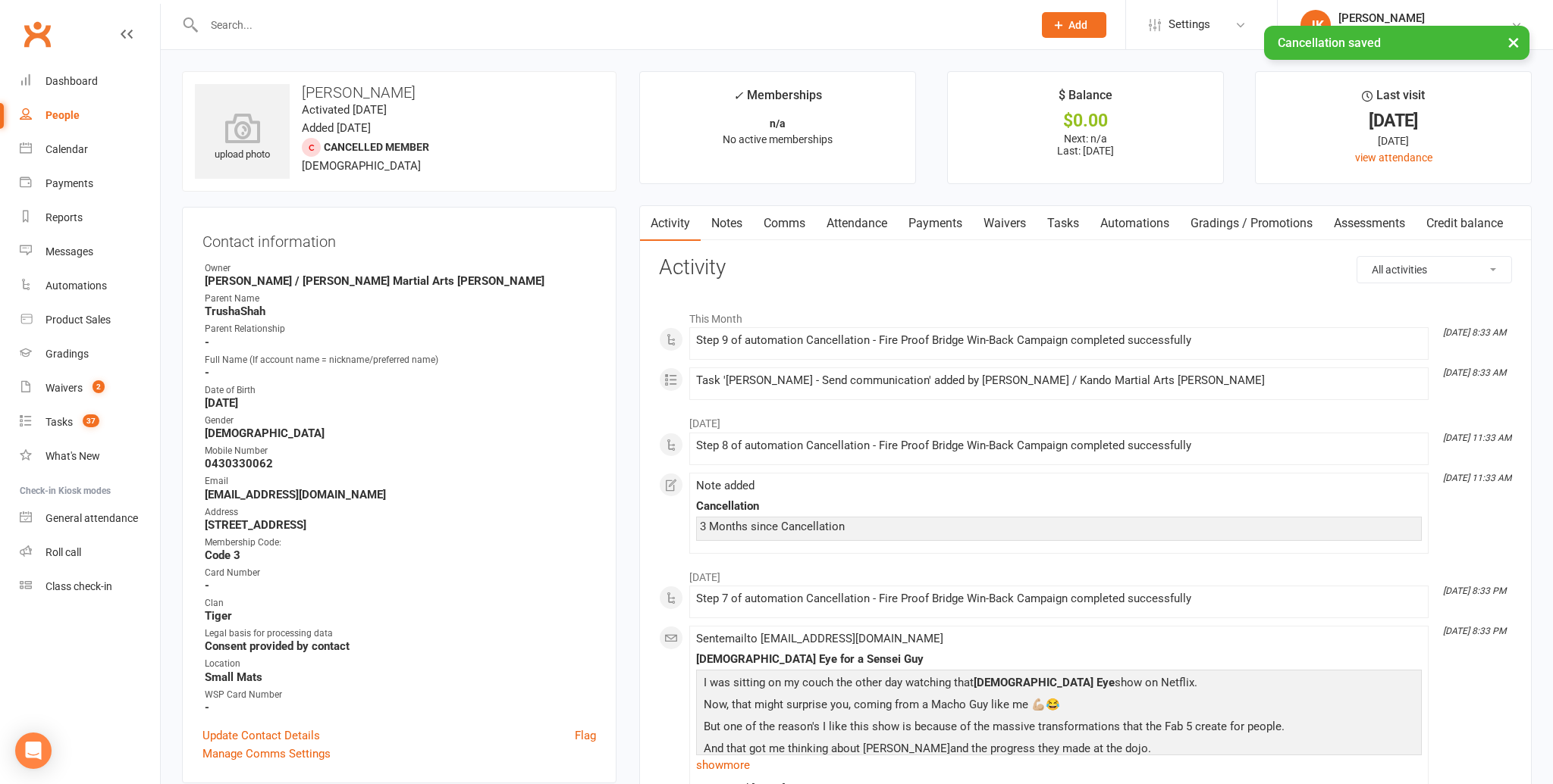
click at [1065, 216] on link "Tasks" at bounding box center [1063, 223] width 53 height 34
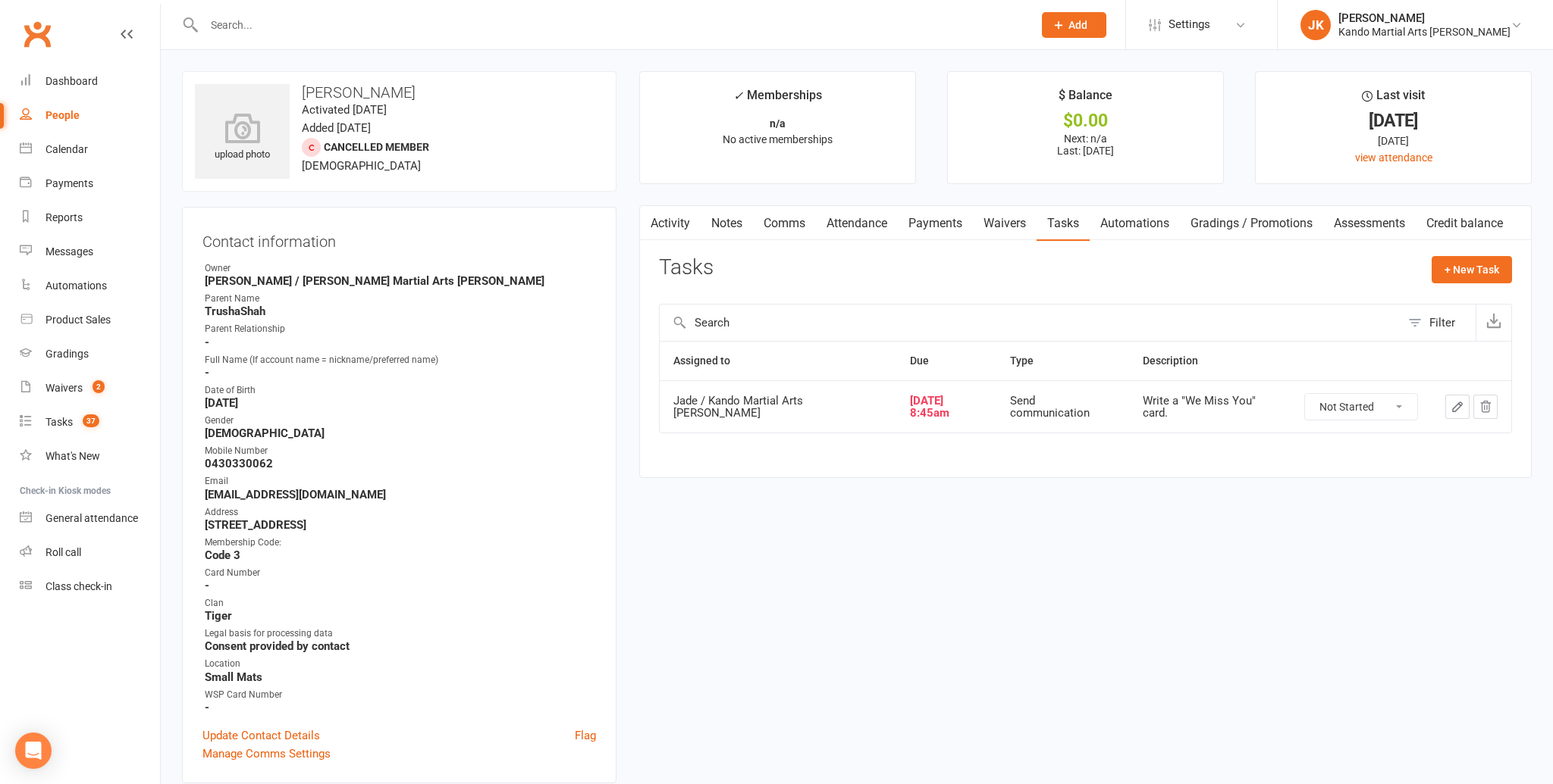
click at [1394, 400] on select "Not Started In Progress Waiting Complete" at bounding box center [1360, 407] width 113 height 26
click at [1305, 394] on select "Not Started In Progress Waiting Complete" at bounding box center [1360, 407] width 113 height 26
click at [62, 383] on div "Waivers" at bounding box center [64, 388] width 37 height 12
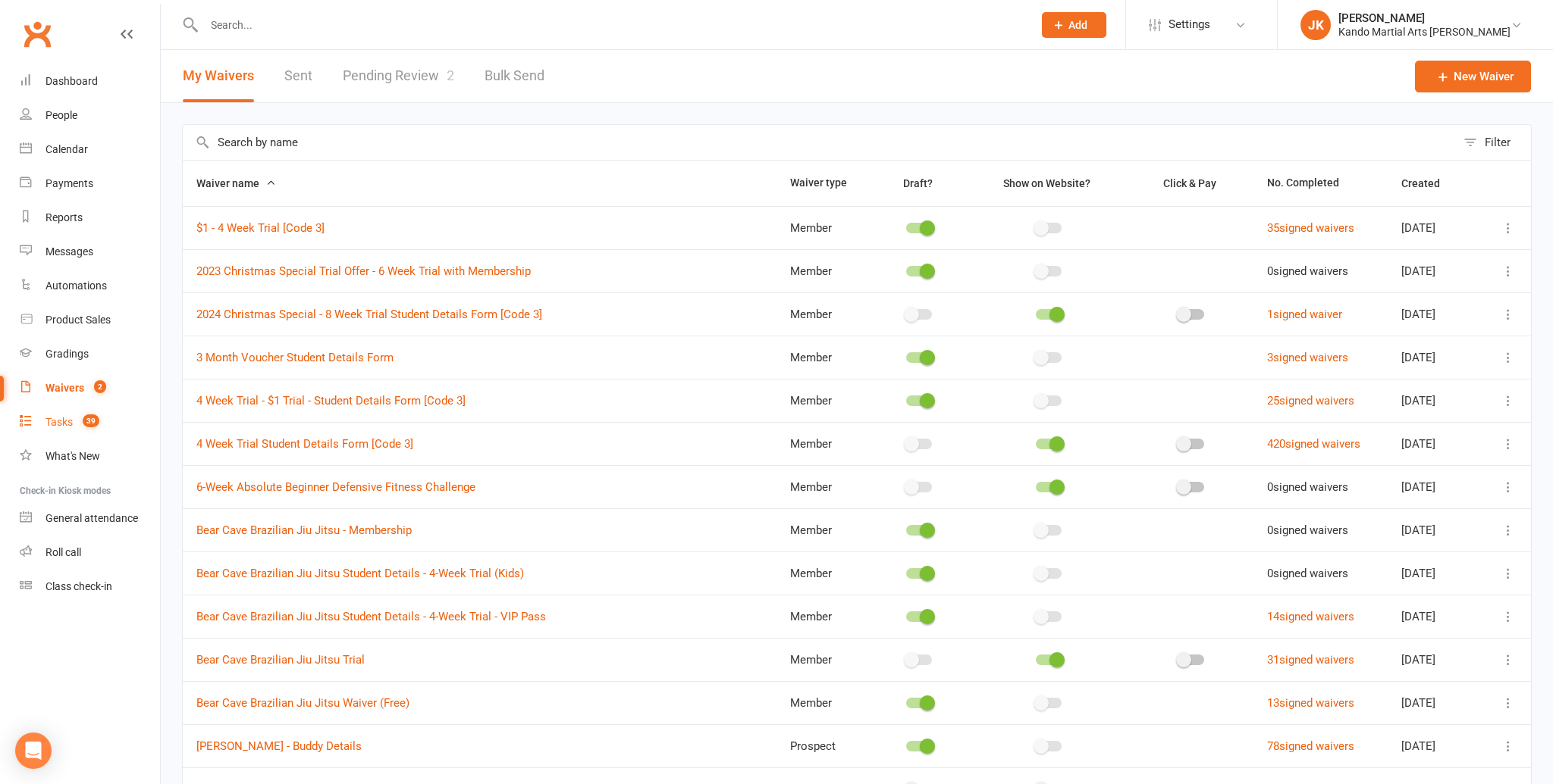
click at [63, 422] on div "Tasks" at bounding box center [59, 421] width 27 height 12
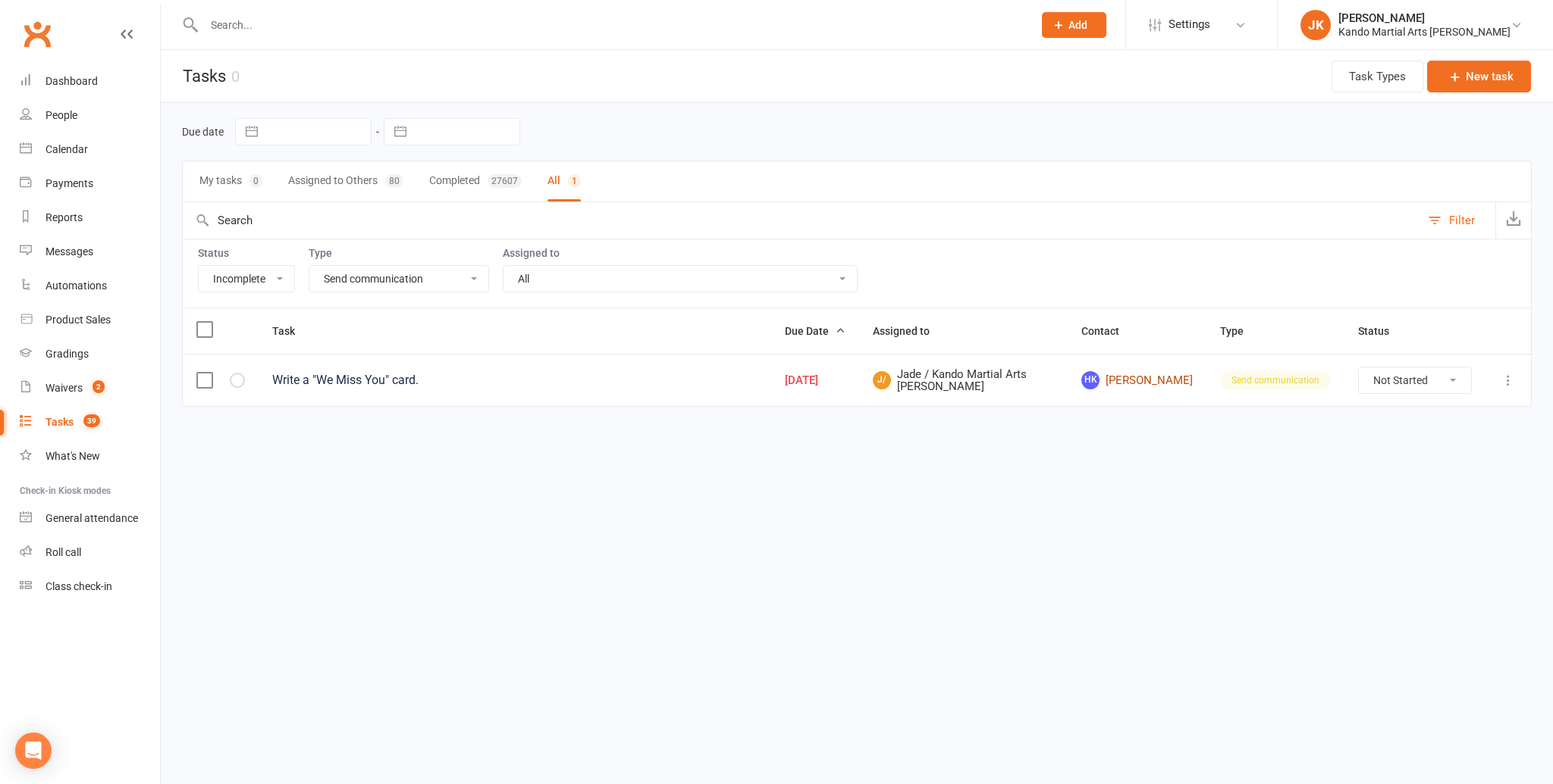
click at [1117, 371] on link "HK Harrison Kenyon" at bounding box center [1137, 380] width 112 height 19
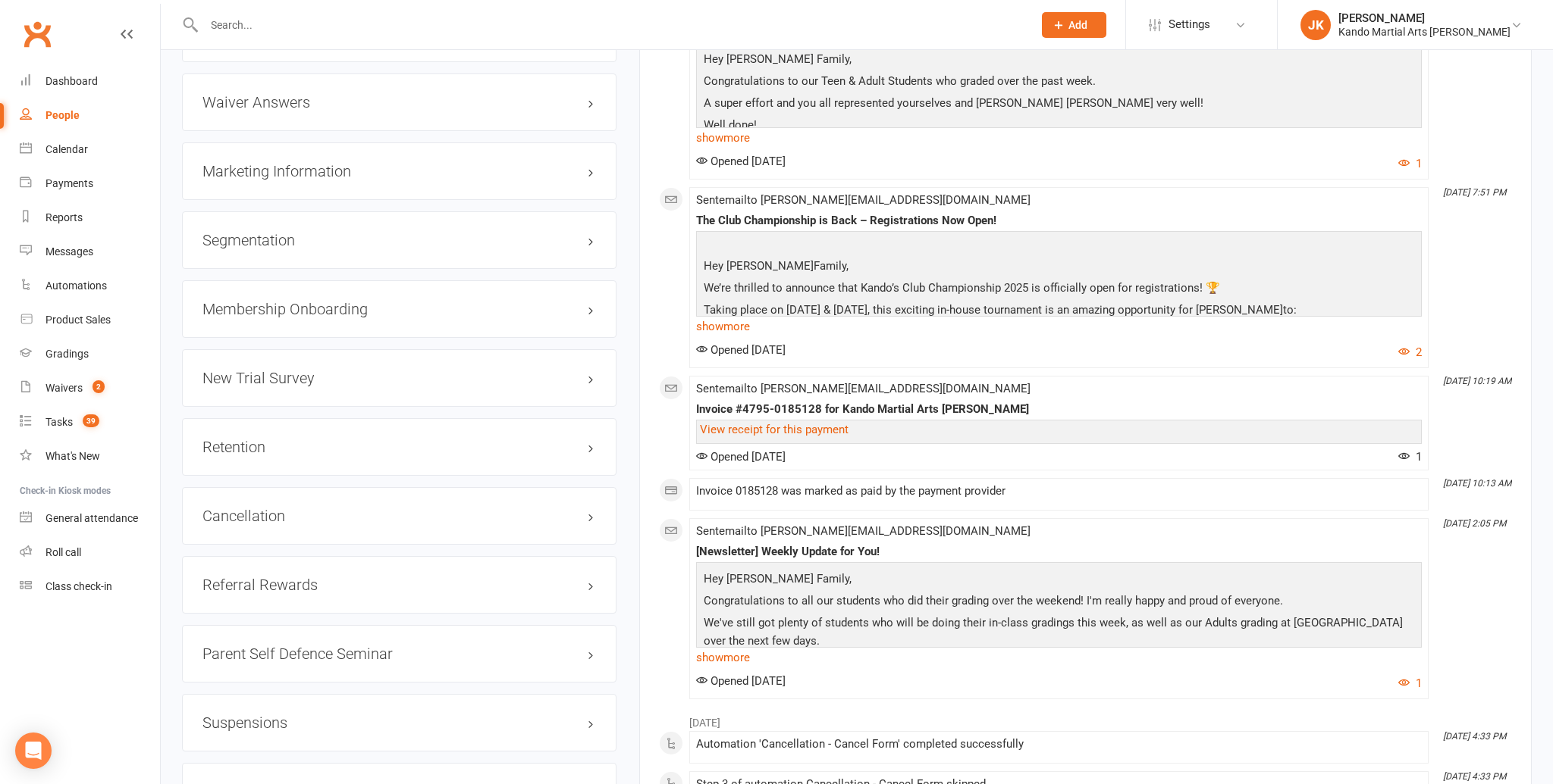
scroll to position [1622, 0]
click at [568, 512] on link "edit" at bounding box center [569, 519] width 19 height 13
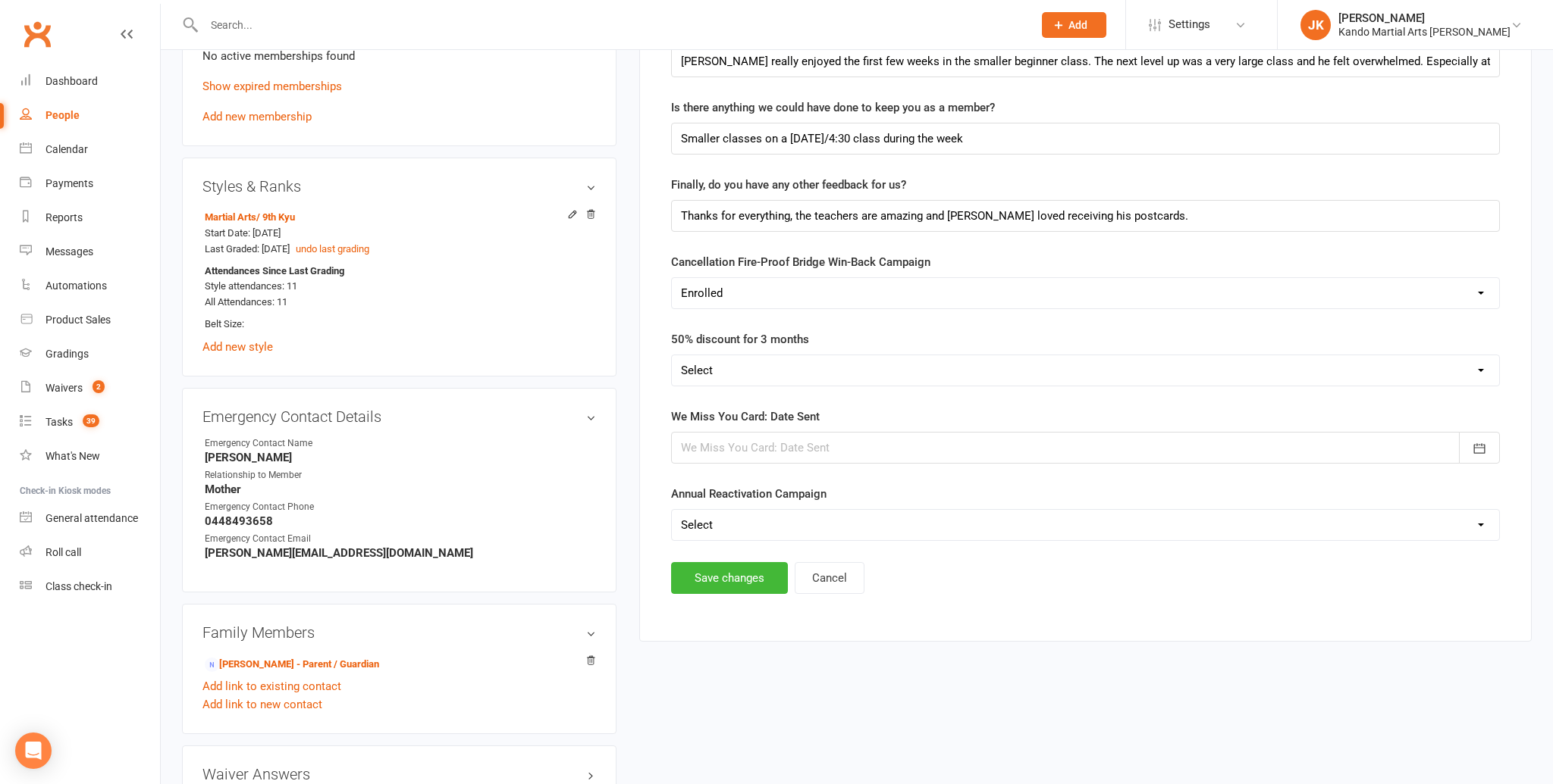
scroll to position [961, 0]
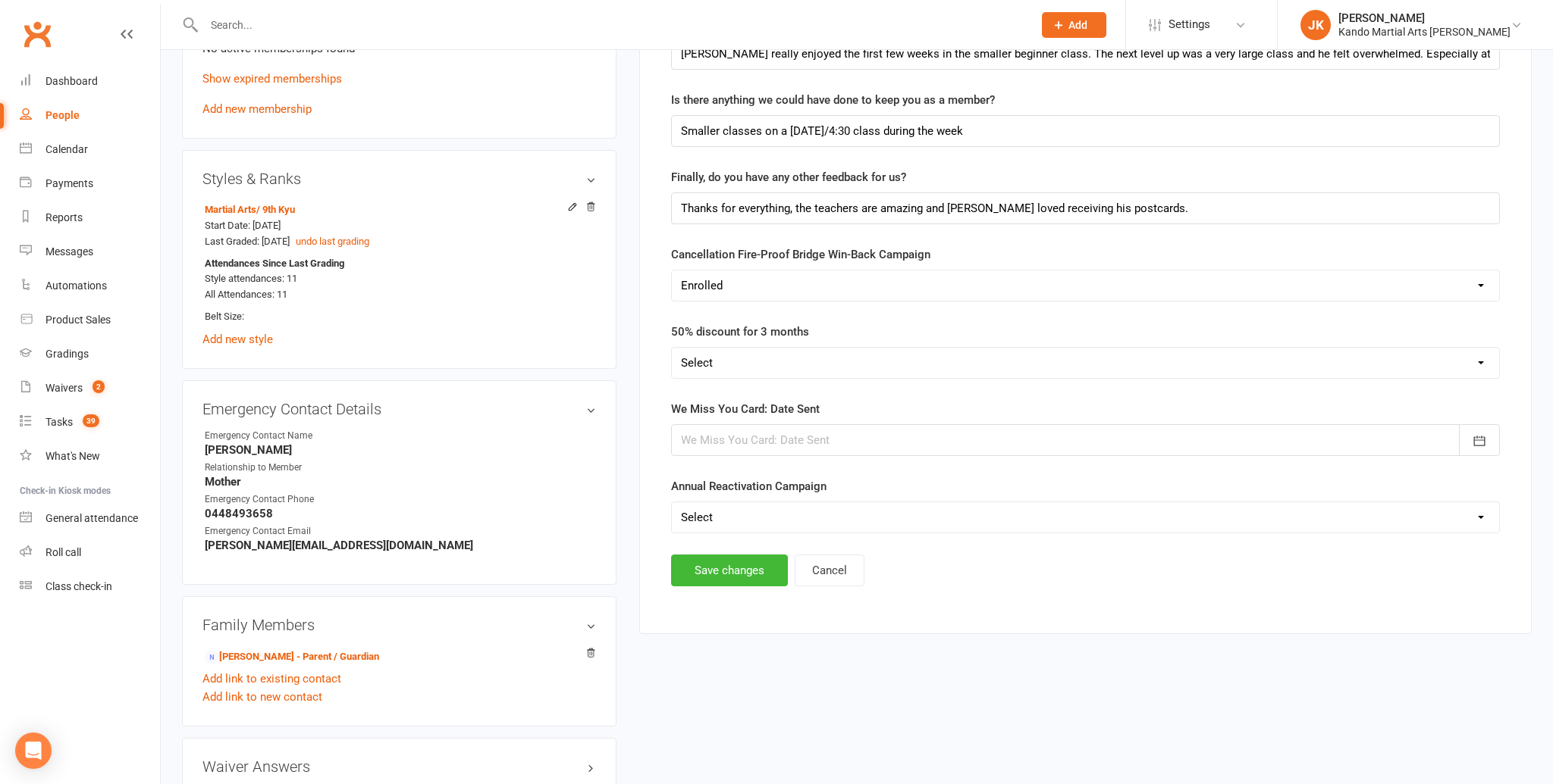
click at [737, 434] on div at bounding box center [1085, 440] width 829 height 32
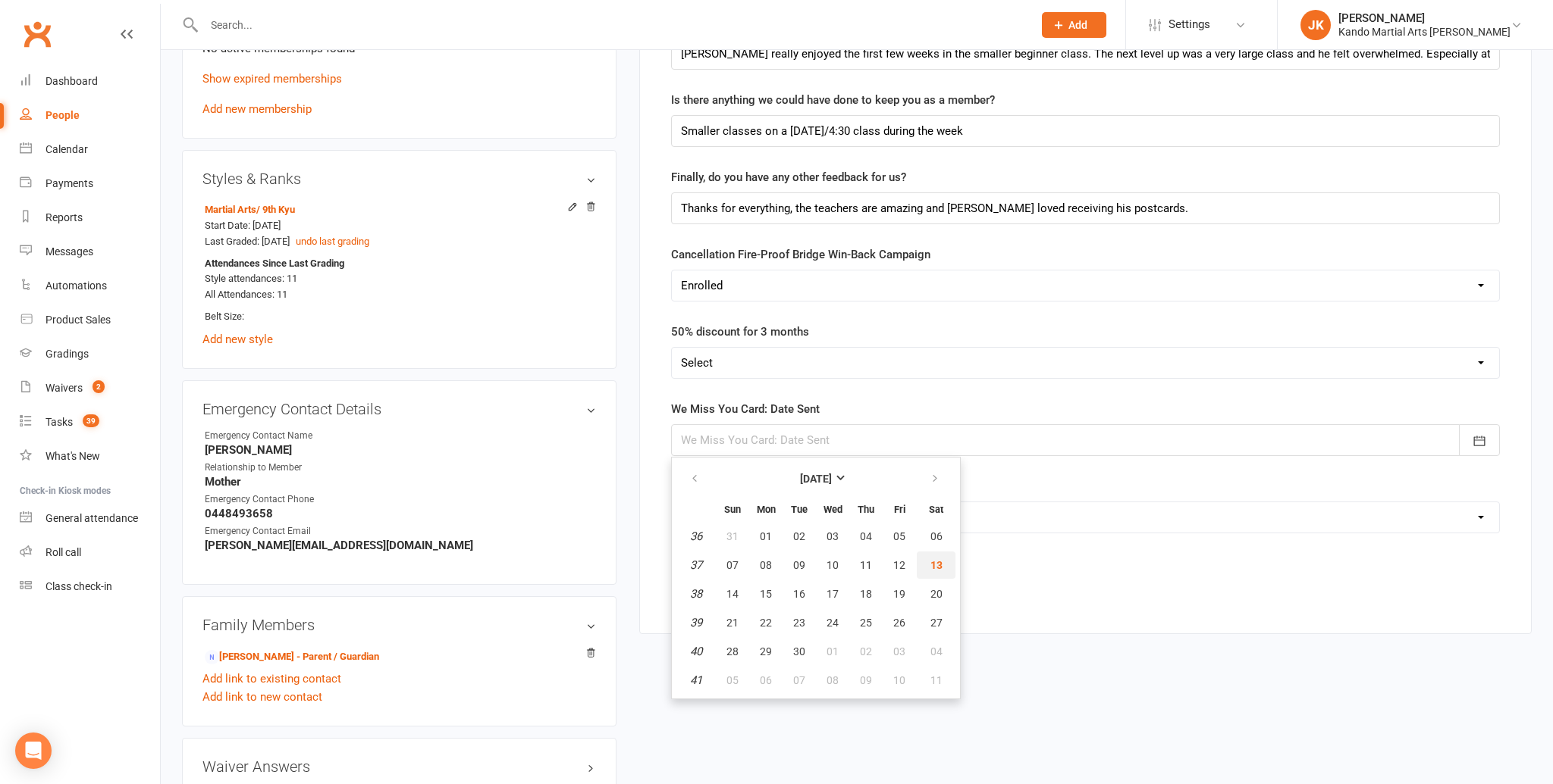
click at [937, 559] on span "13" at bounding box center [936, 565] width 12 height 12
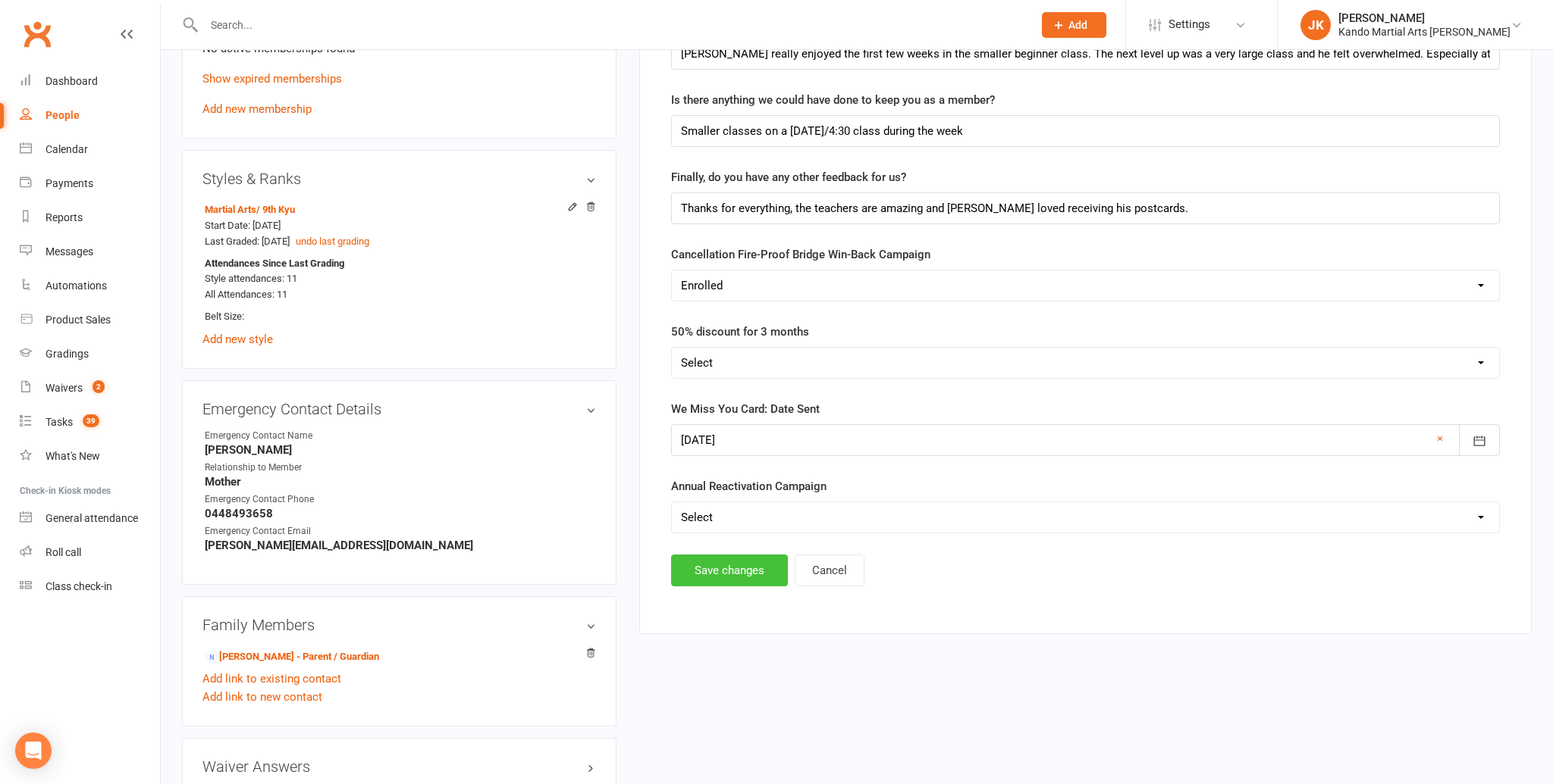
click at [723, 563] on button "Save changes" at bounding box center [729, 571] width 116 height 32
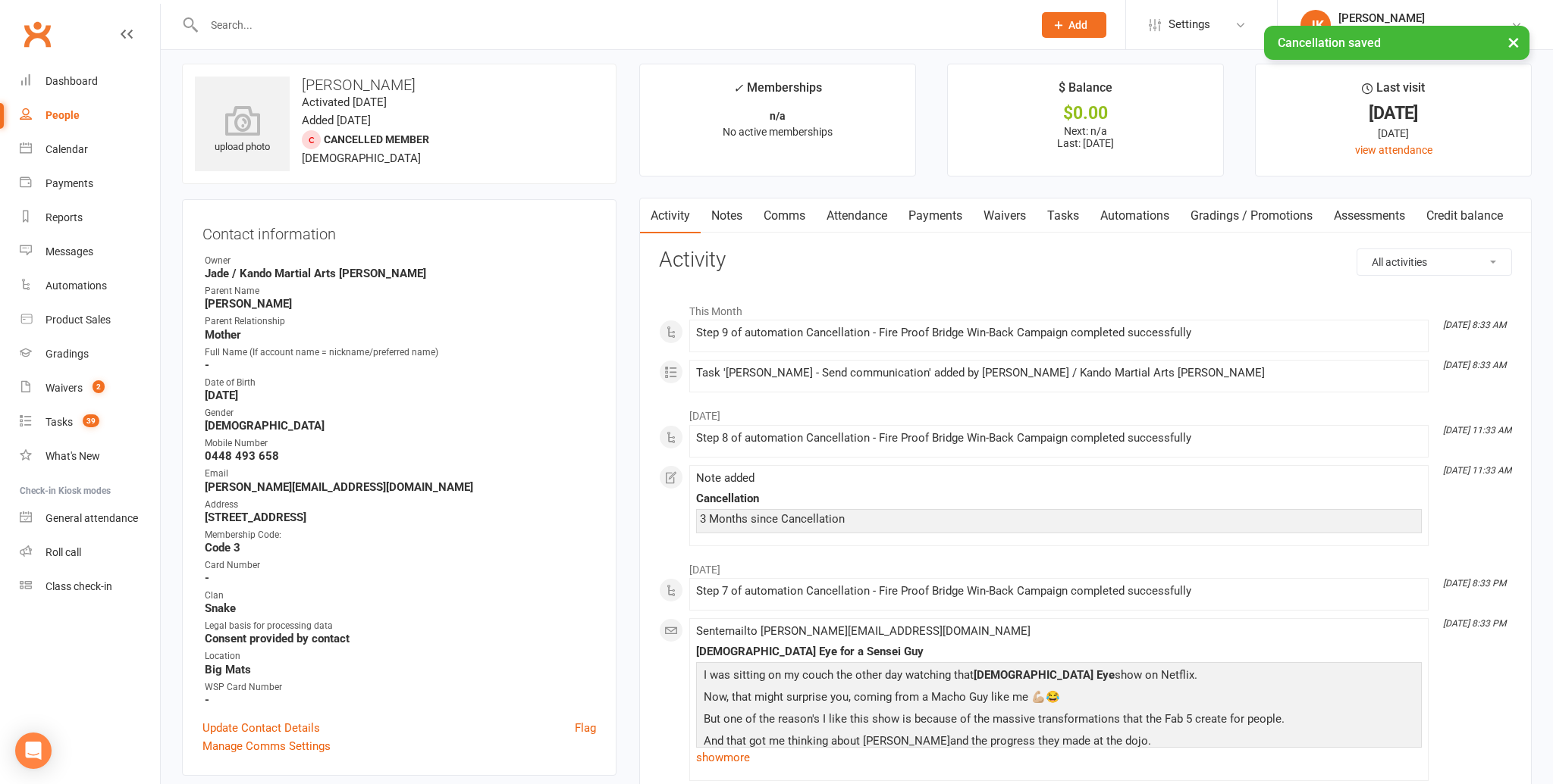
scroll to position [0, 0]
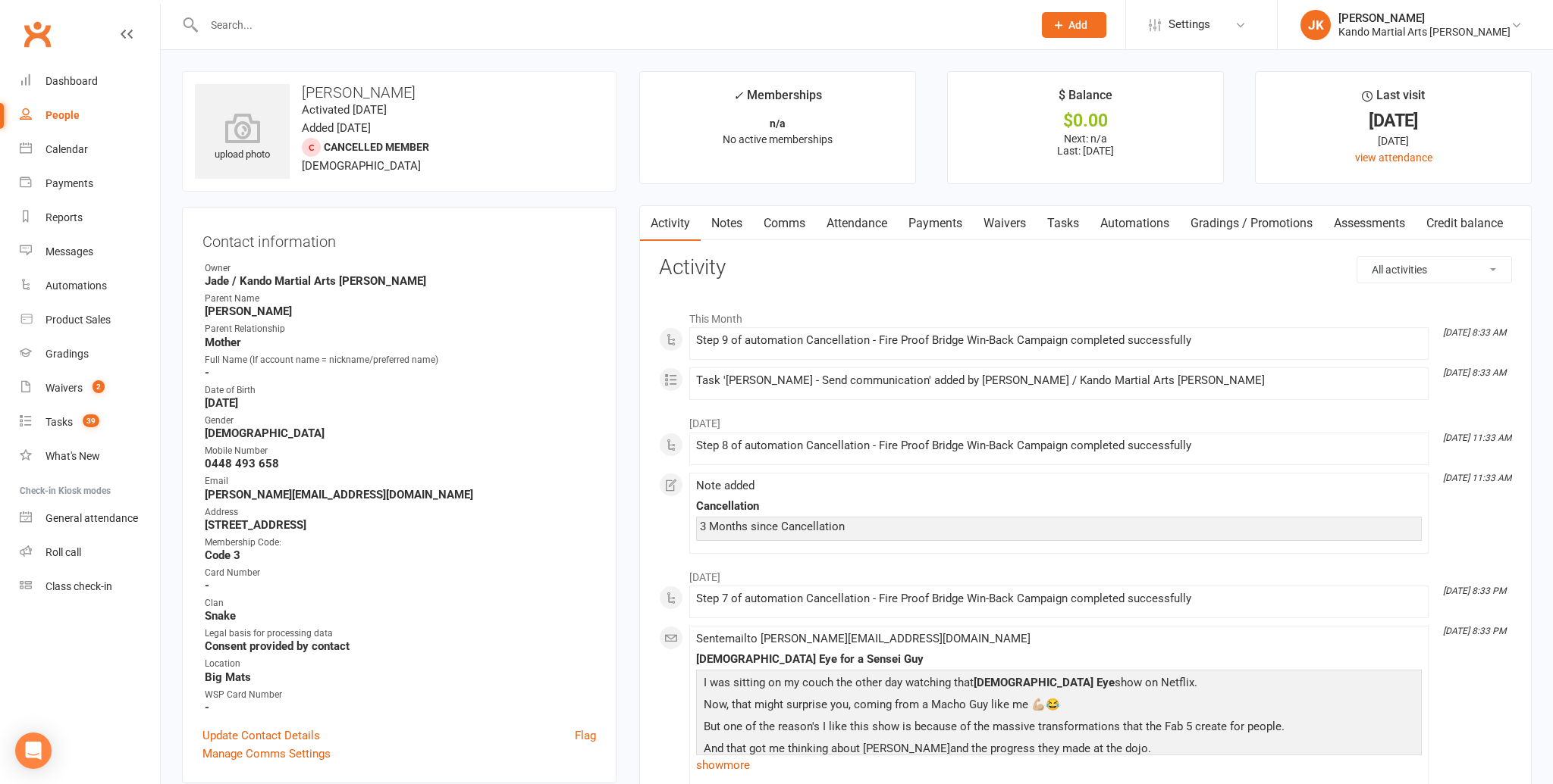
click at [1064, 219] on link "Tasks" at bounding box center [1063, 223] width 53 height 34
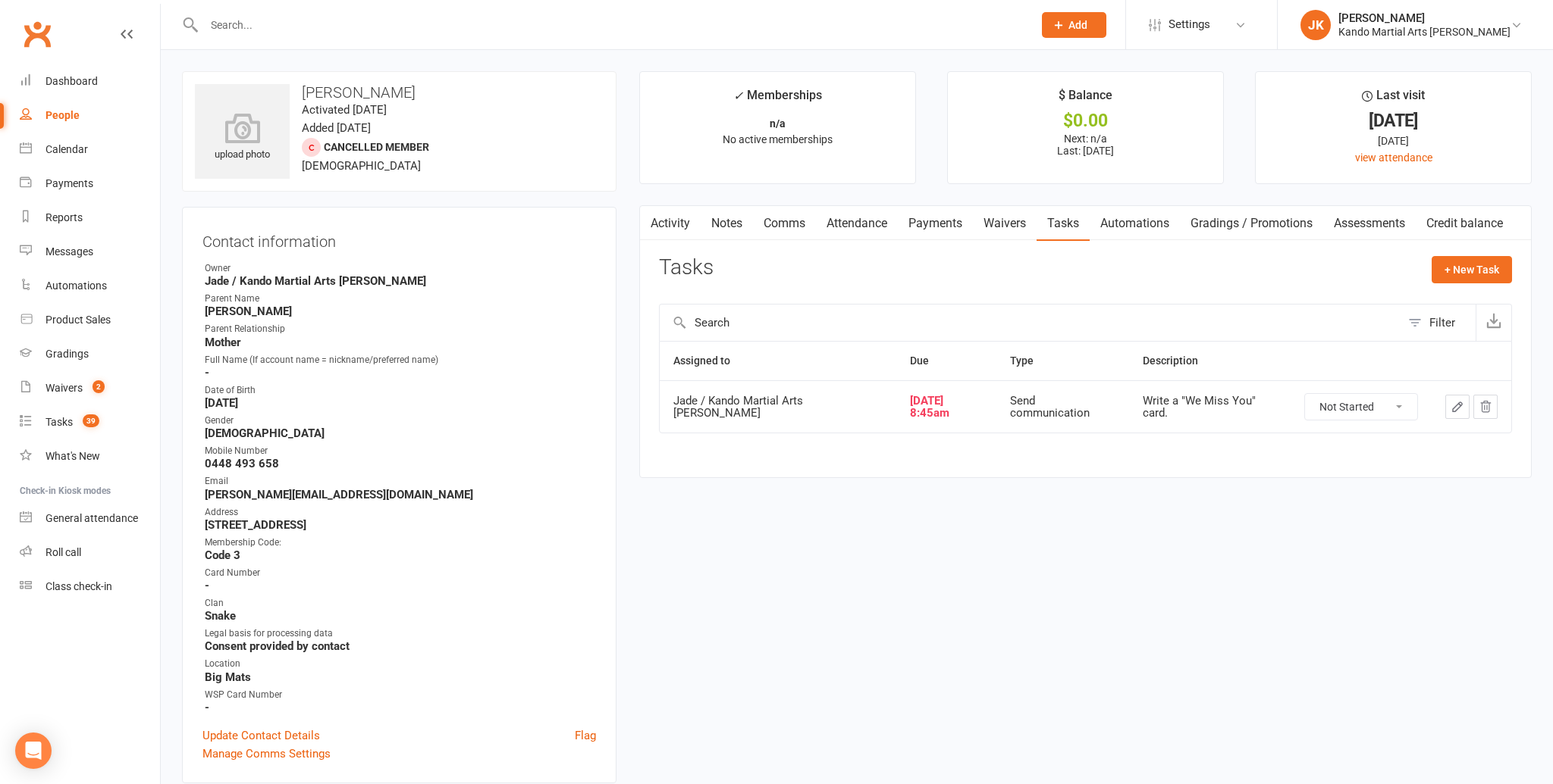
click at [1408, 403] on select "Not Started In Progress Waiting Complete" at bounding box center [1360, 407] width 113 height 26
click at [1305, 394] on select "Not Started In Progress Waiting Complete" at bounding box center [1360, 407] width 113 height 26
click at [51, 148] on div "Calendar" at bounding box center [67, 149] width 43 height 12
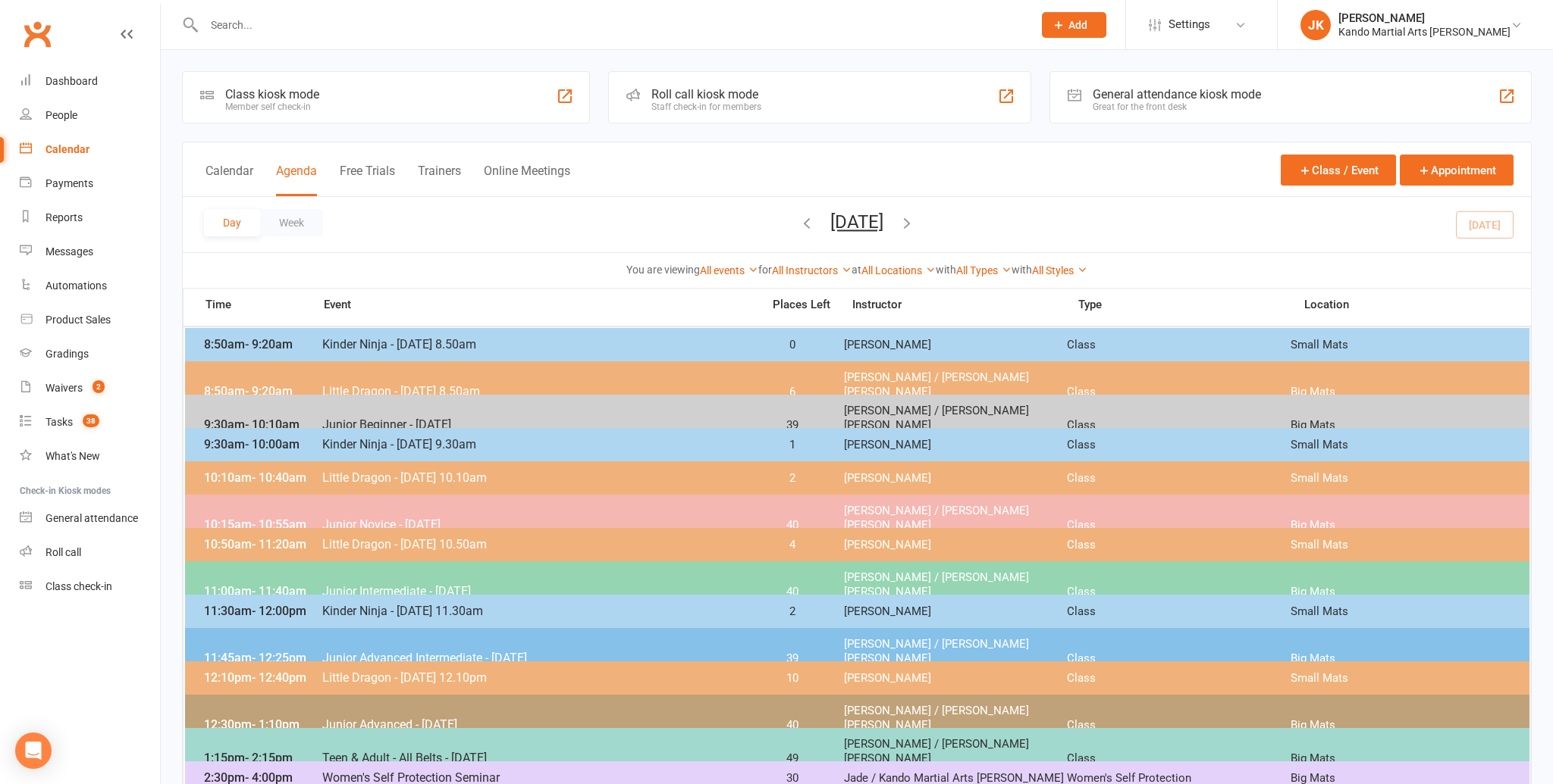
click at [350, 339] on span "Kinder Ninja - [DATE] 8.50am" at bounding box center [538, 344] width 432 height 14
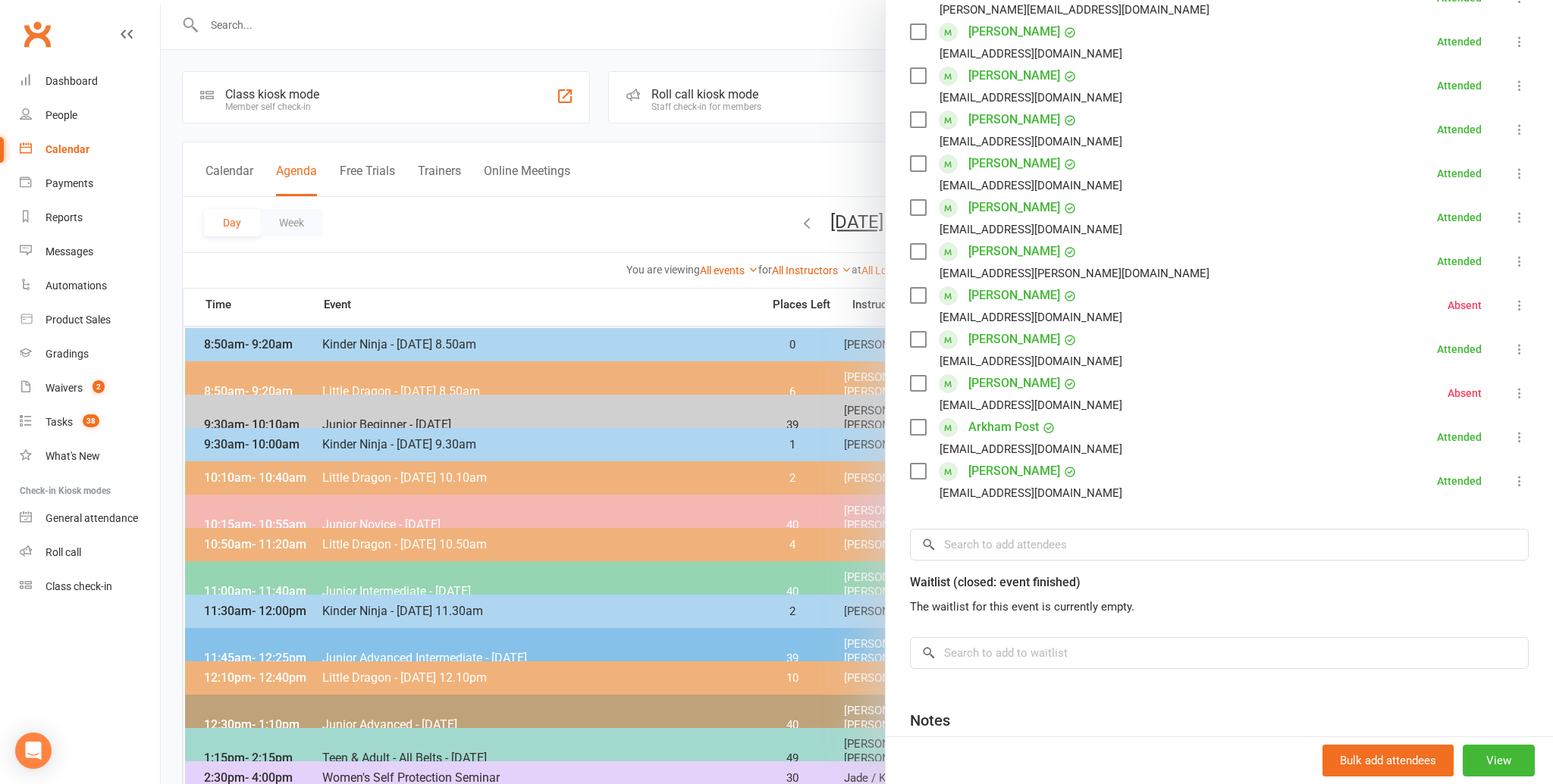
scroll to position [445, 0]
click at [489, 233] on div at bounding box center [857, 392] width 1392 height 784
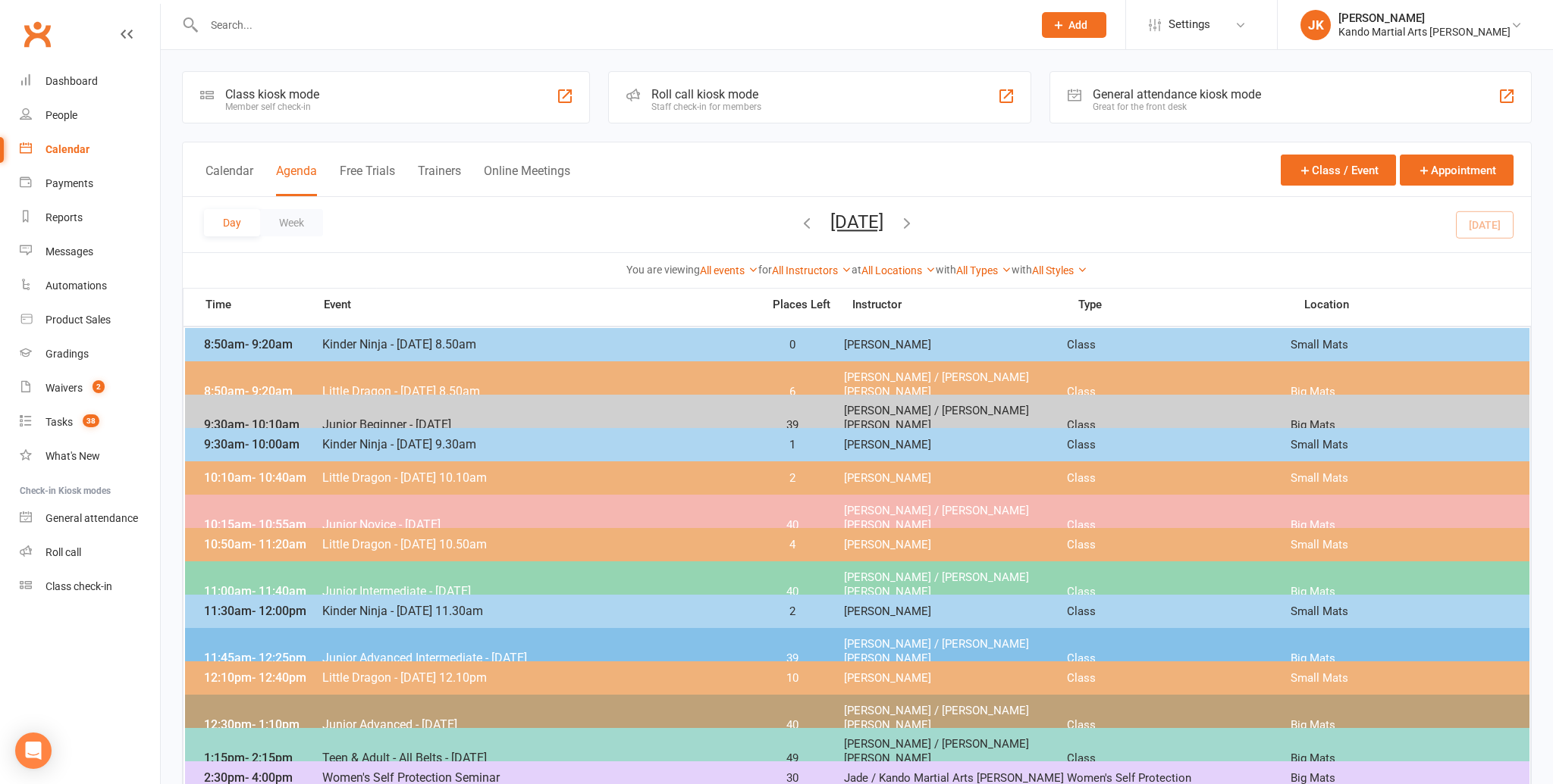
click at [830, 219] on button "[DATE]" at bounding box center [856, 221] width 53 height 21
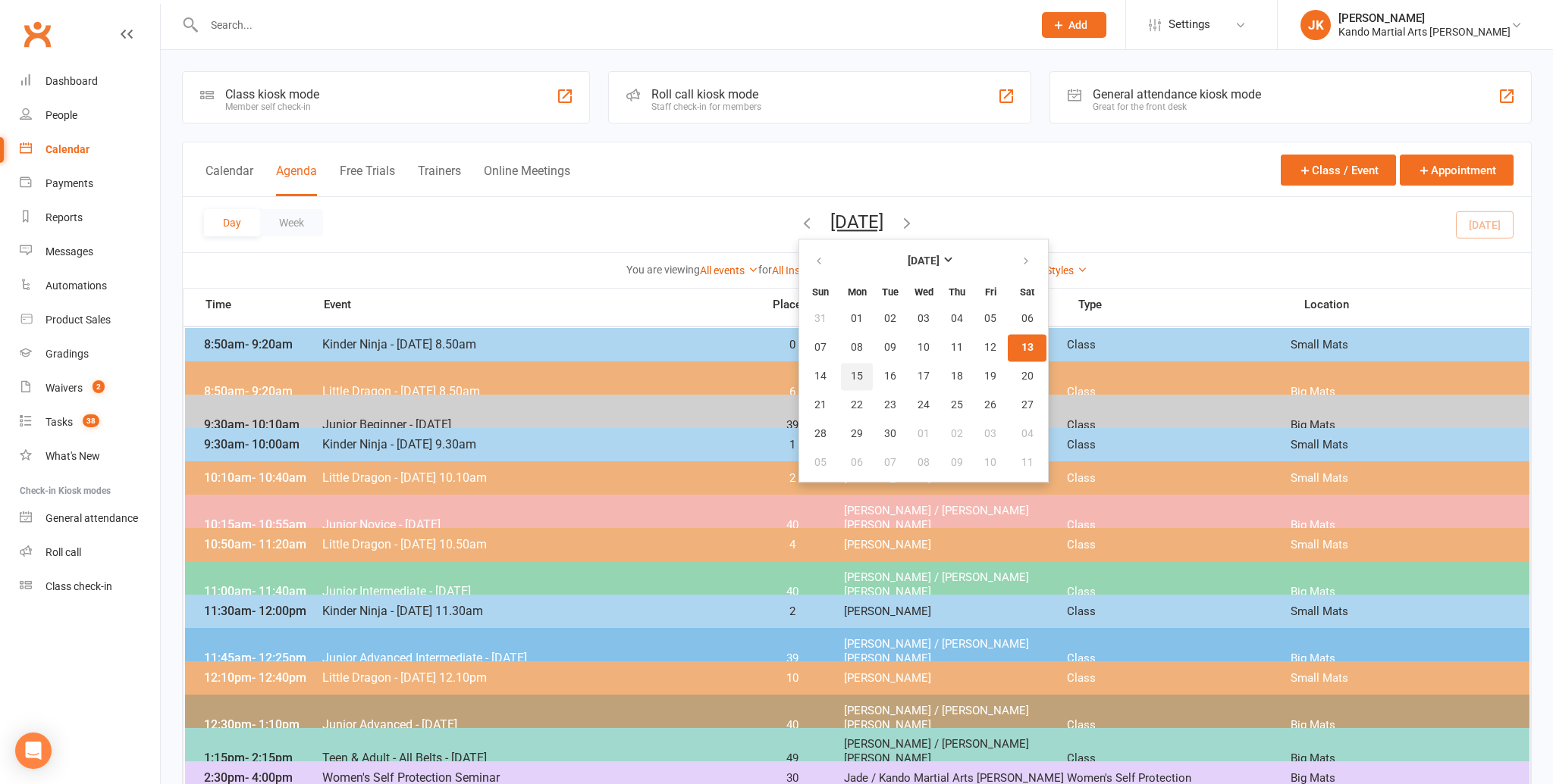
click at [850, 374] on span "15" at bounding box center [856, 377] width 12 height 12
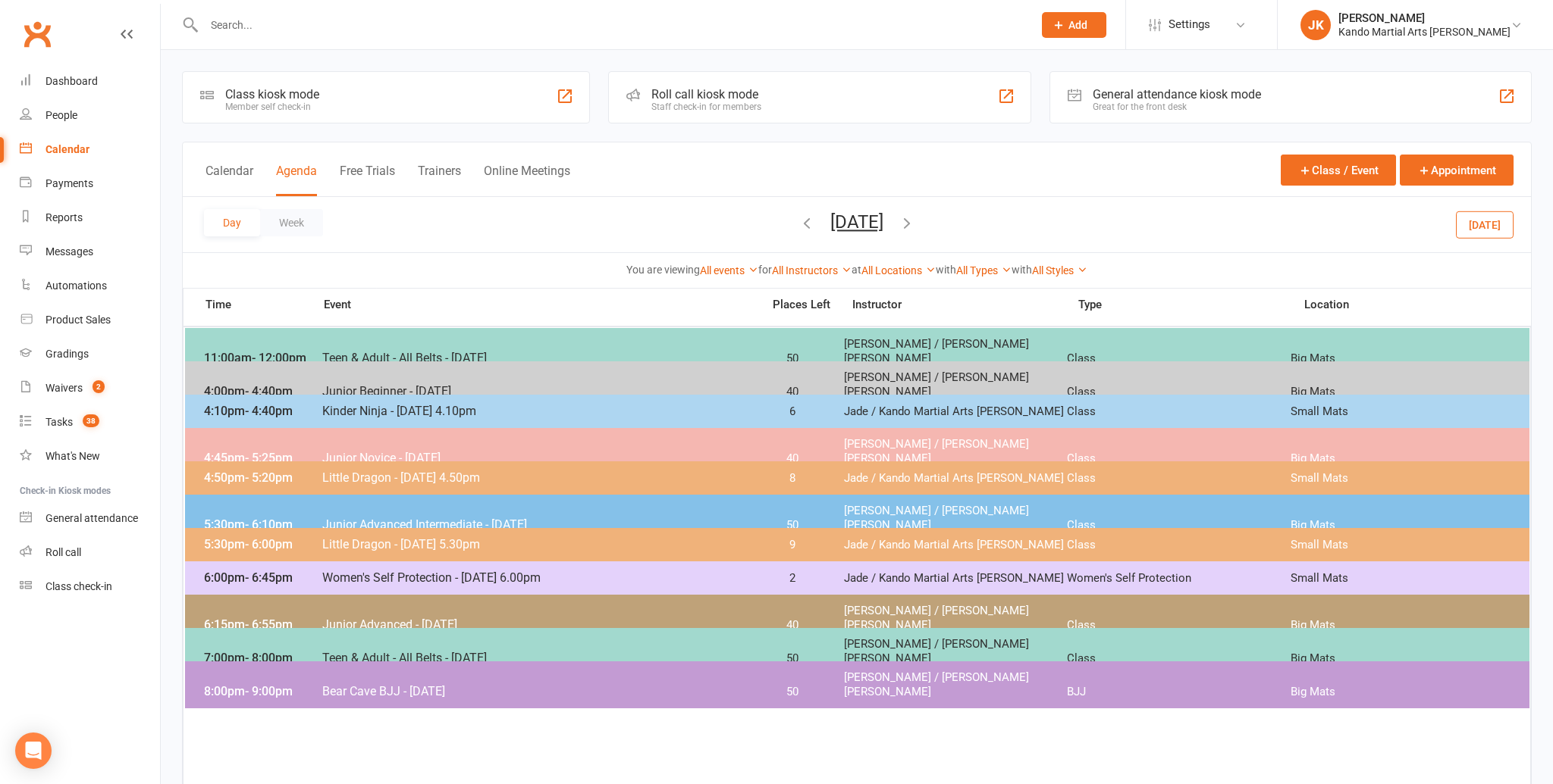
click at [867, 218] on button "Monday, Sep 15, 2025" at bounding box center [856, 221] width 53 height 21
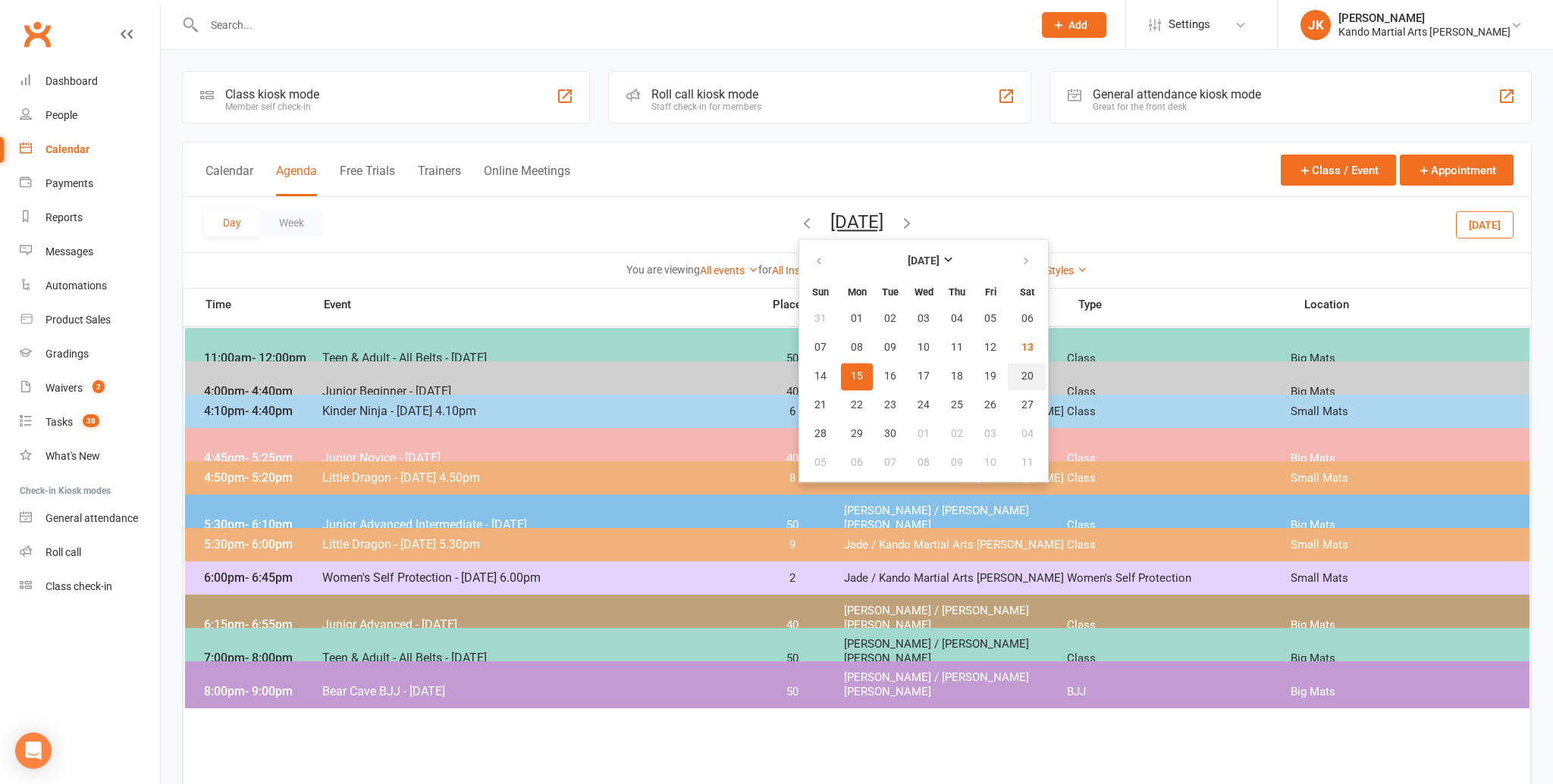
click at [1008, 368] on button "20" at bounding box center [1027, 376] width 39 height 27
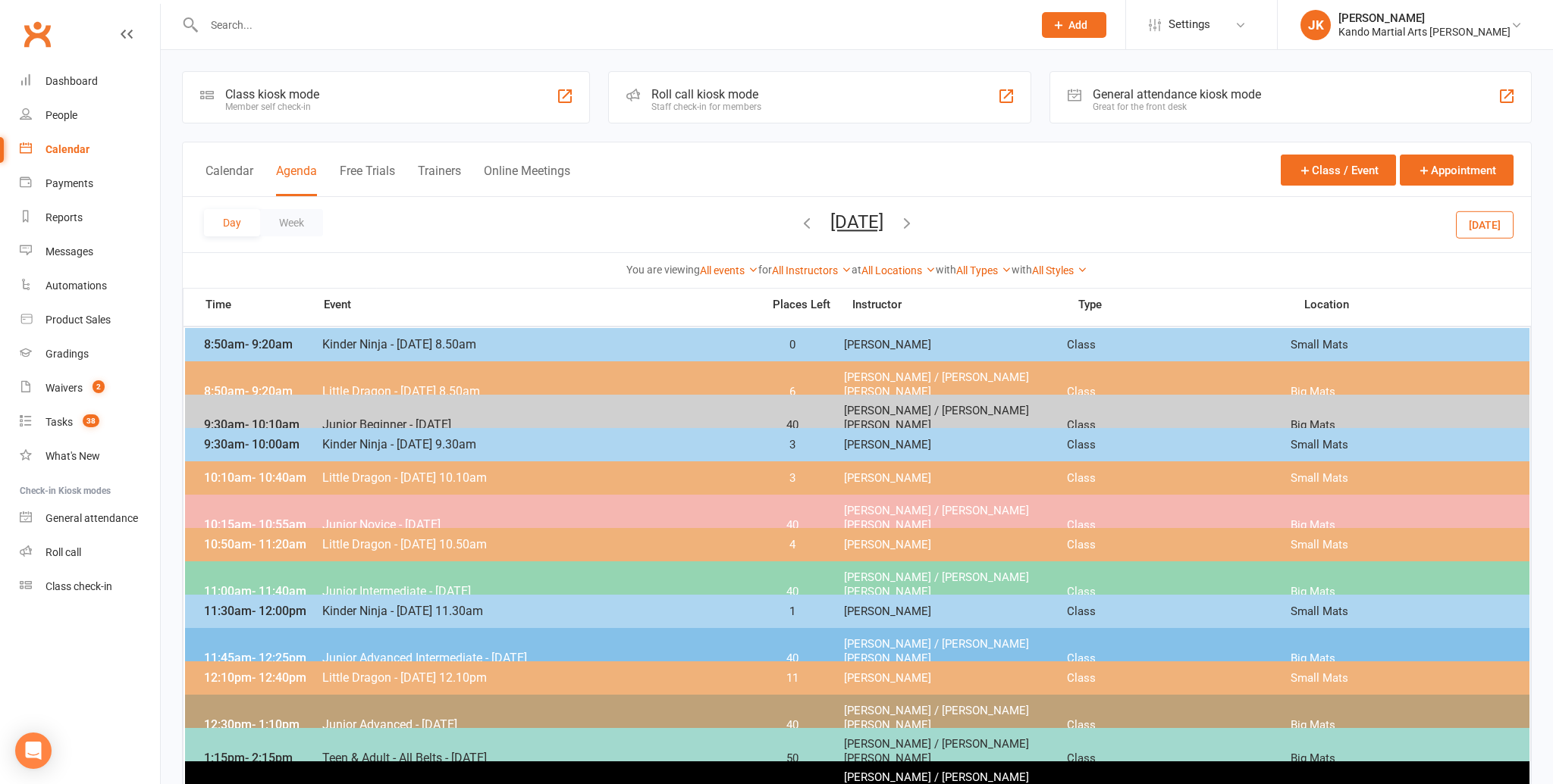
click at [348, 329] on div "8:50am - 9:20am Kinder Ninja - Saturday 8.50am 0 Irene Kottaridis Class Small M…" at bounding box center [857, 345] width 1345 height 33
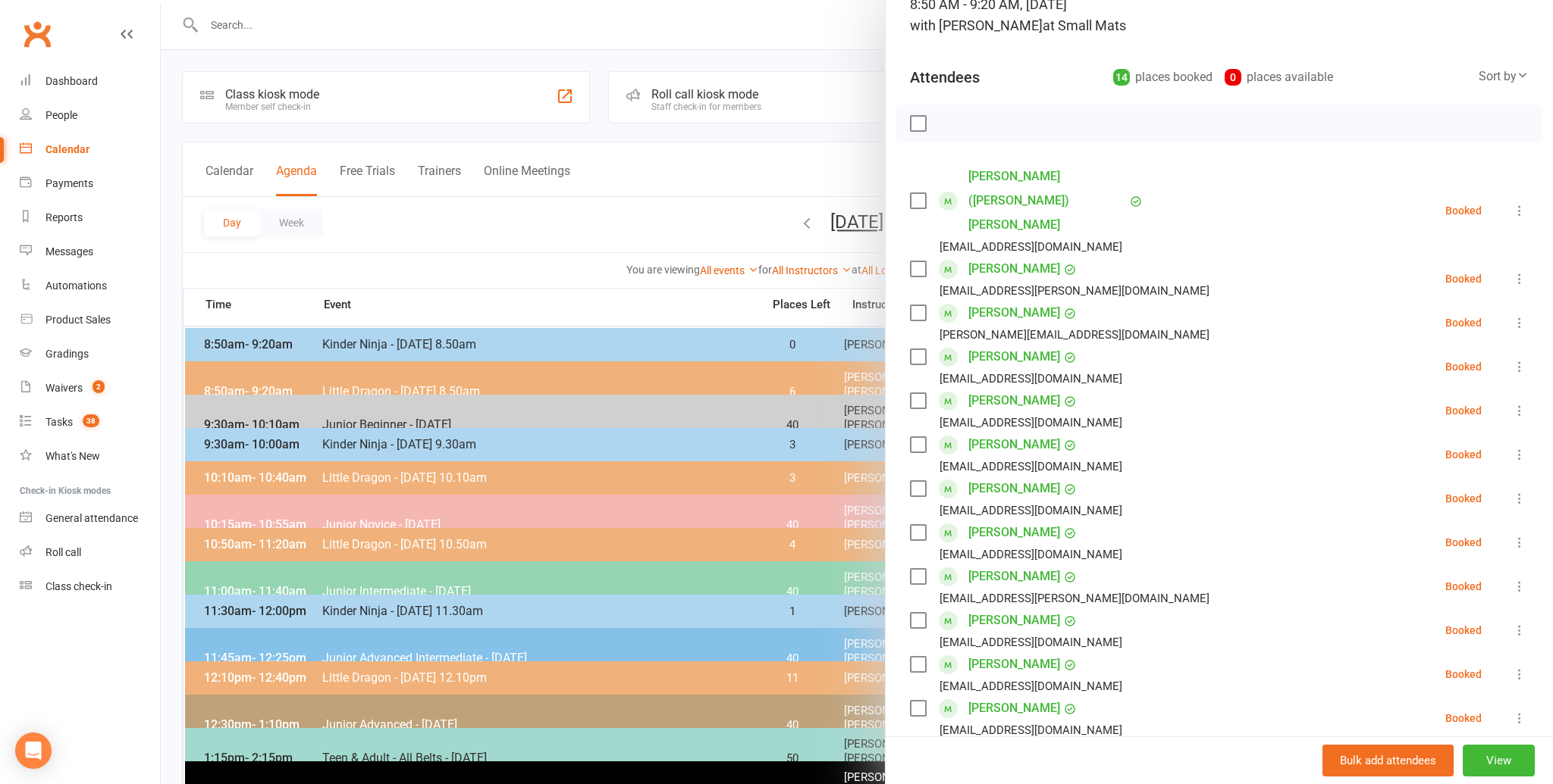
scroll to position [111, 0]
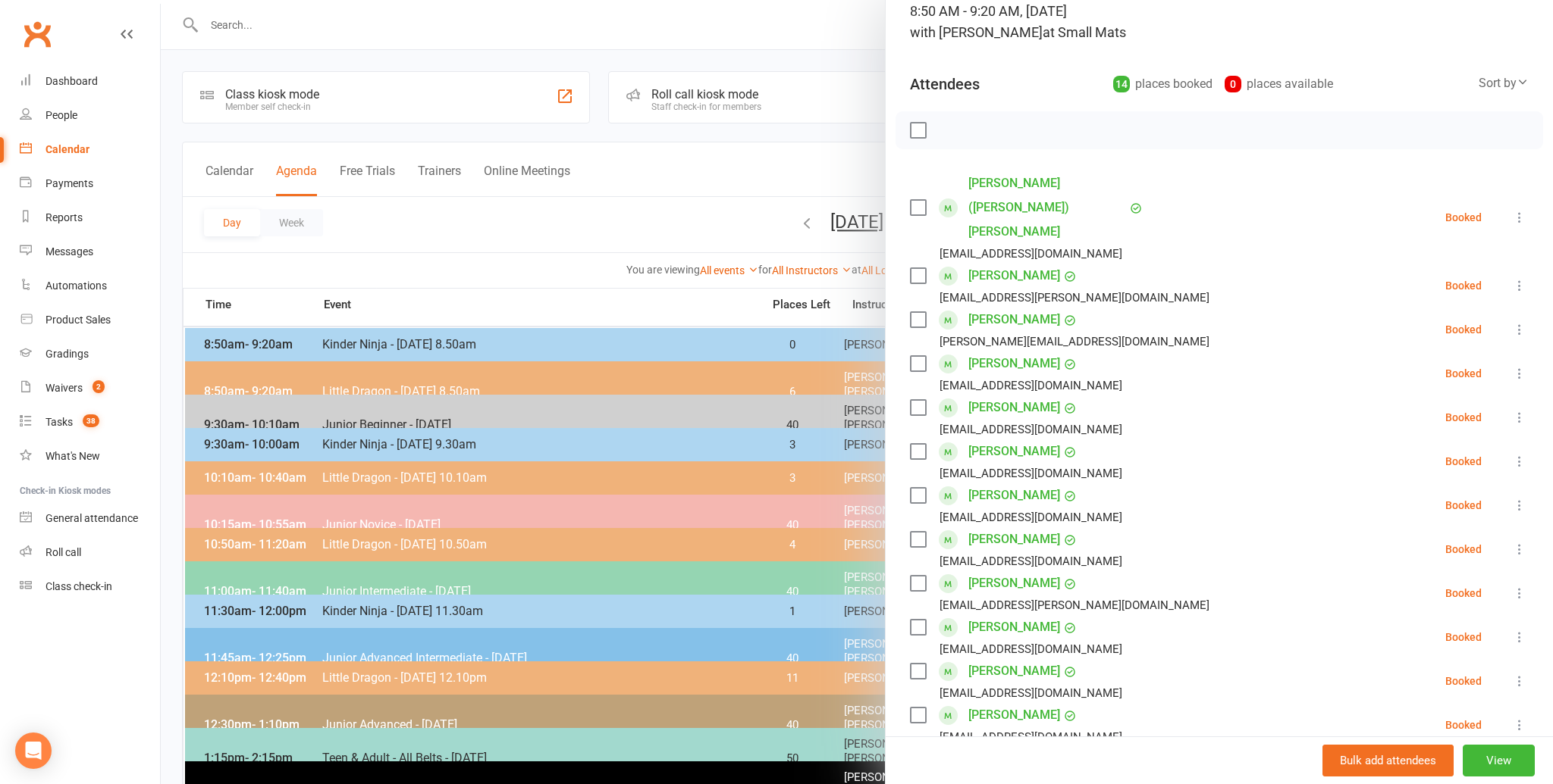
click at [1524, 542] on icon at bounding box center [1520, 550] width 15 height 15
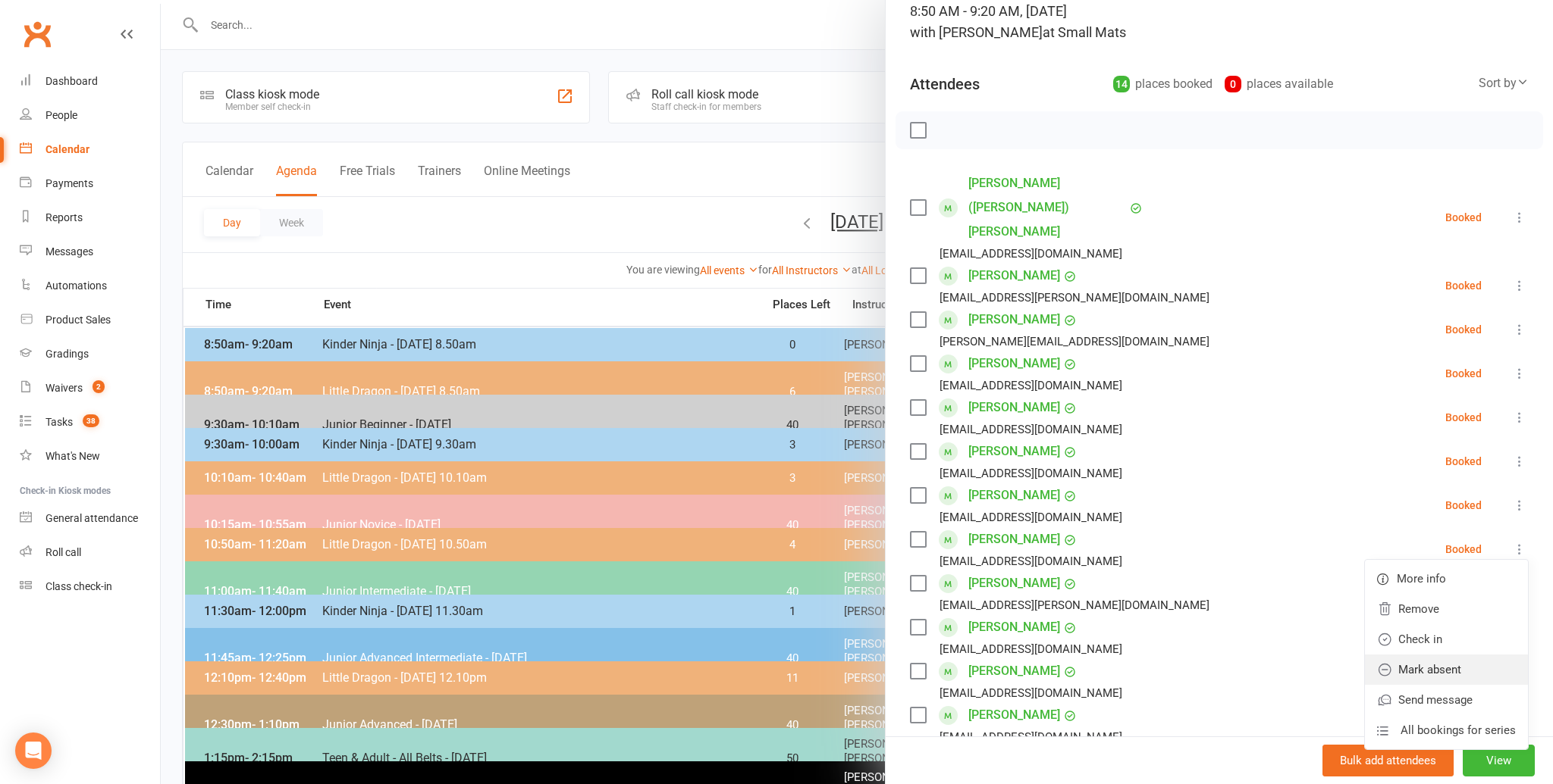
click at [1427, 655] on link "Mark absent" at bounding box center [1446, 670] width 163 height 31
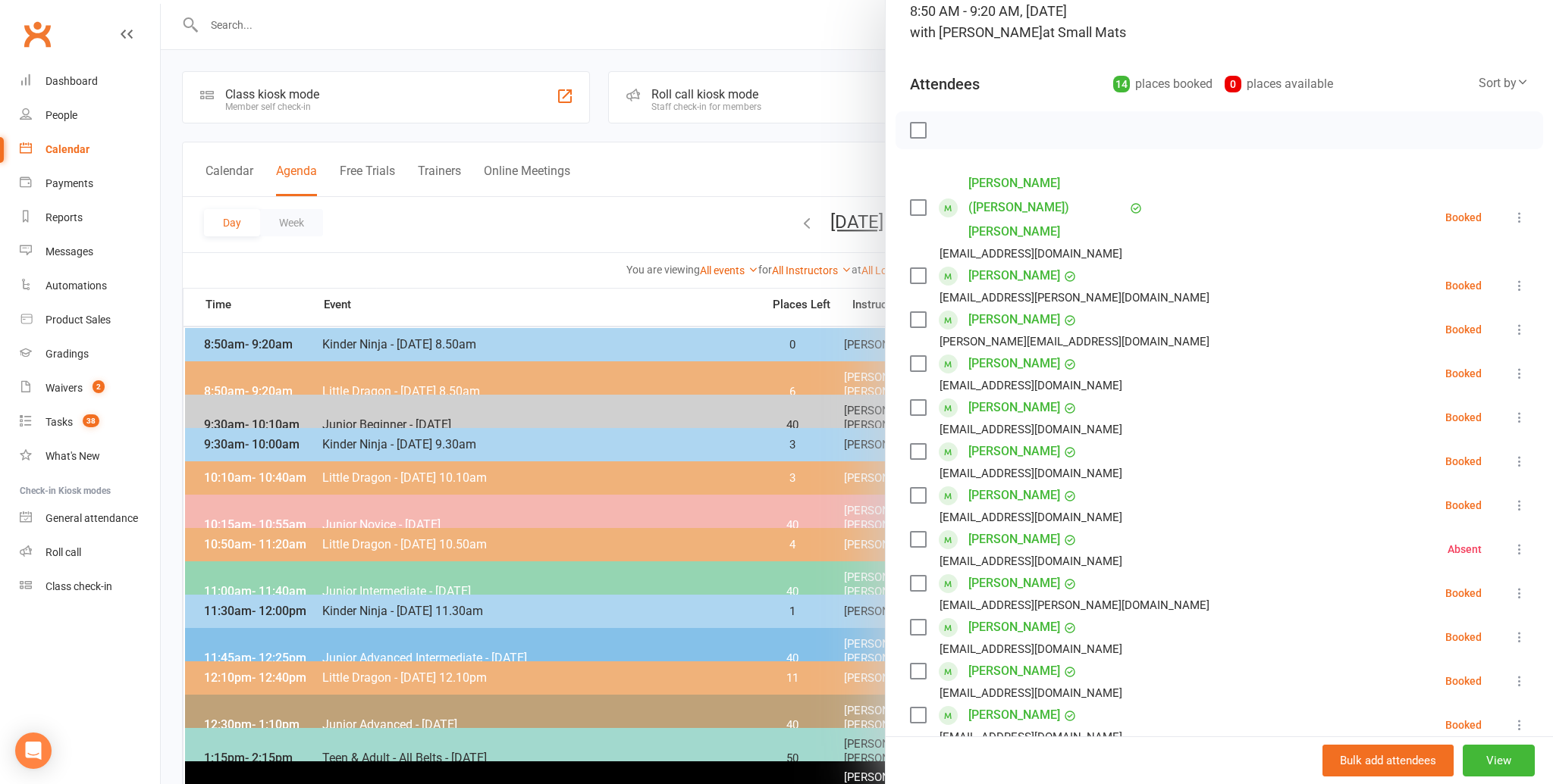
click at [464, 256] on div at bounding box center [857, 392] width 1392 height 784
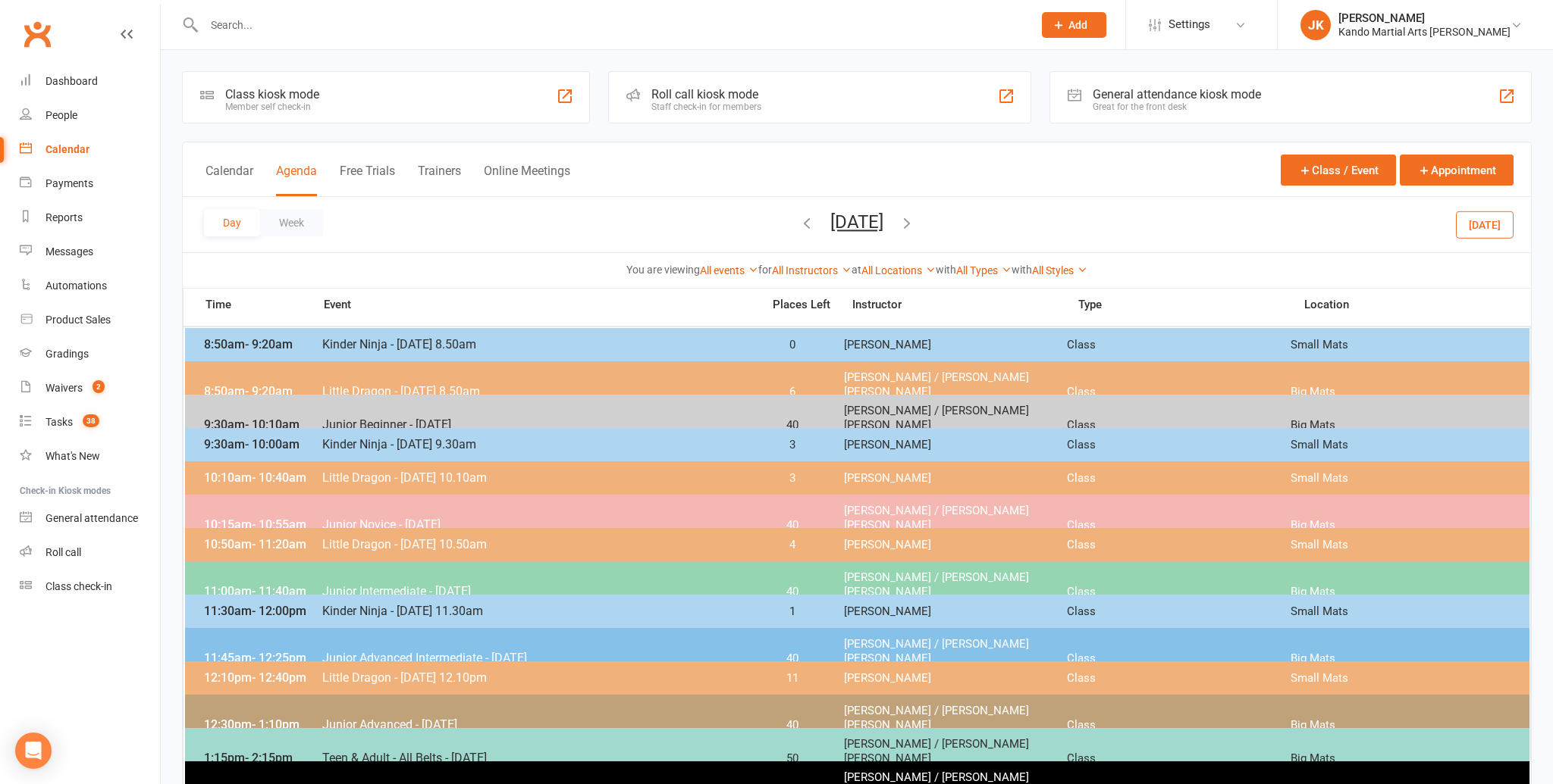
click at [1490, 219] on button "[DATE]" at bounding box center [1485, 224] width 58 height 27
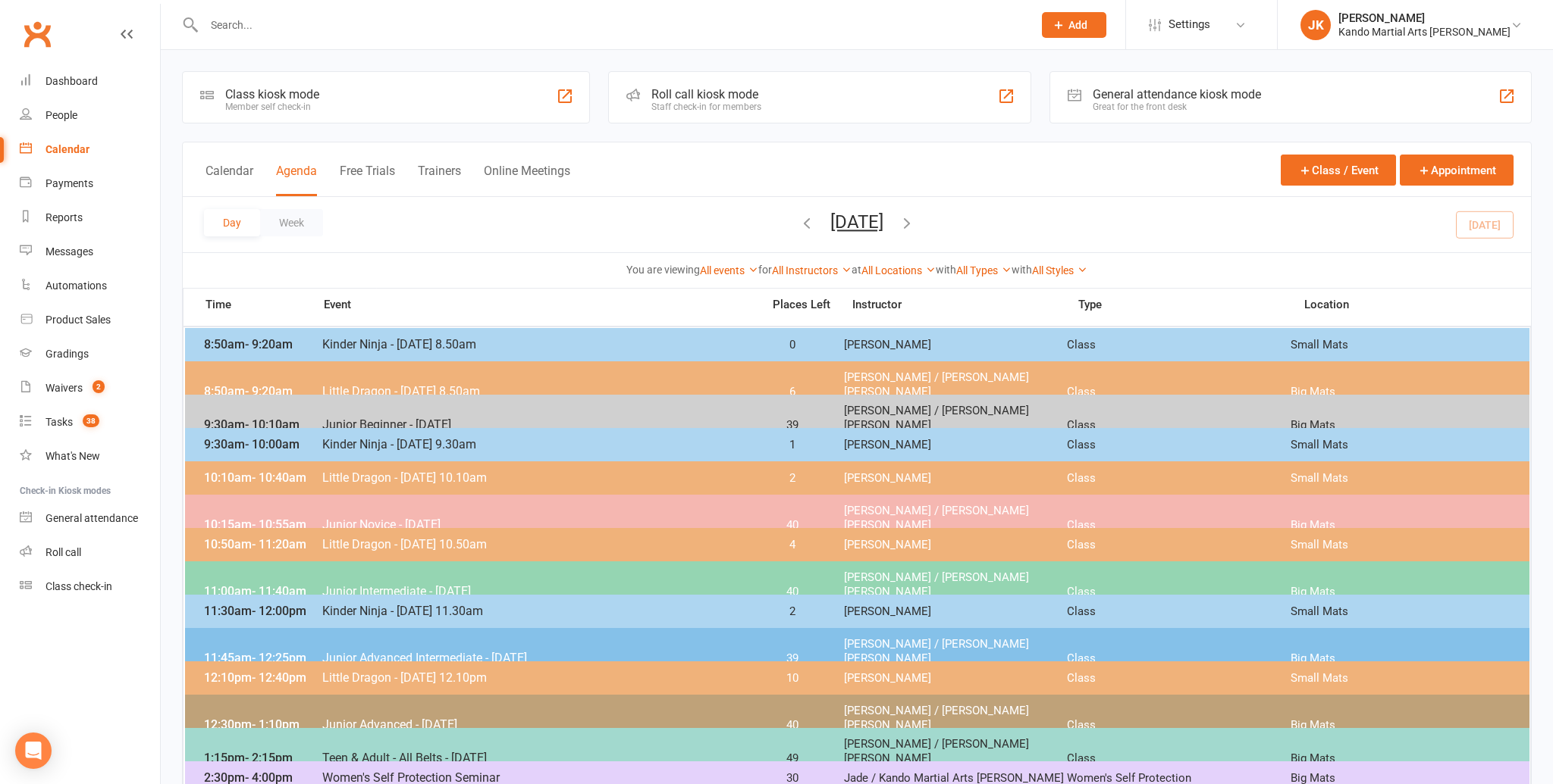
scroll to position [2, 0]
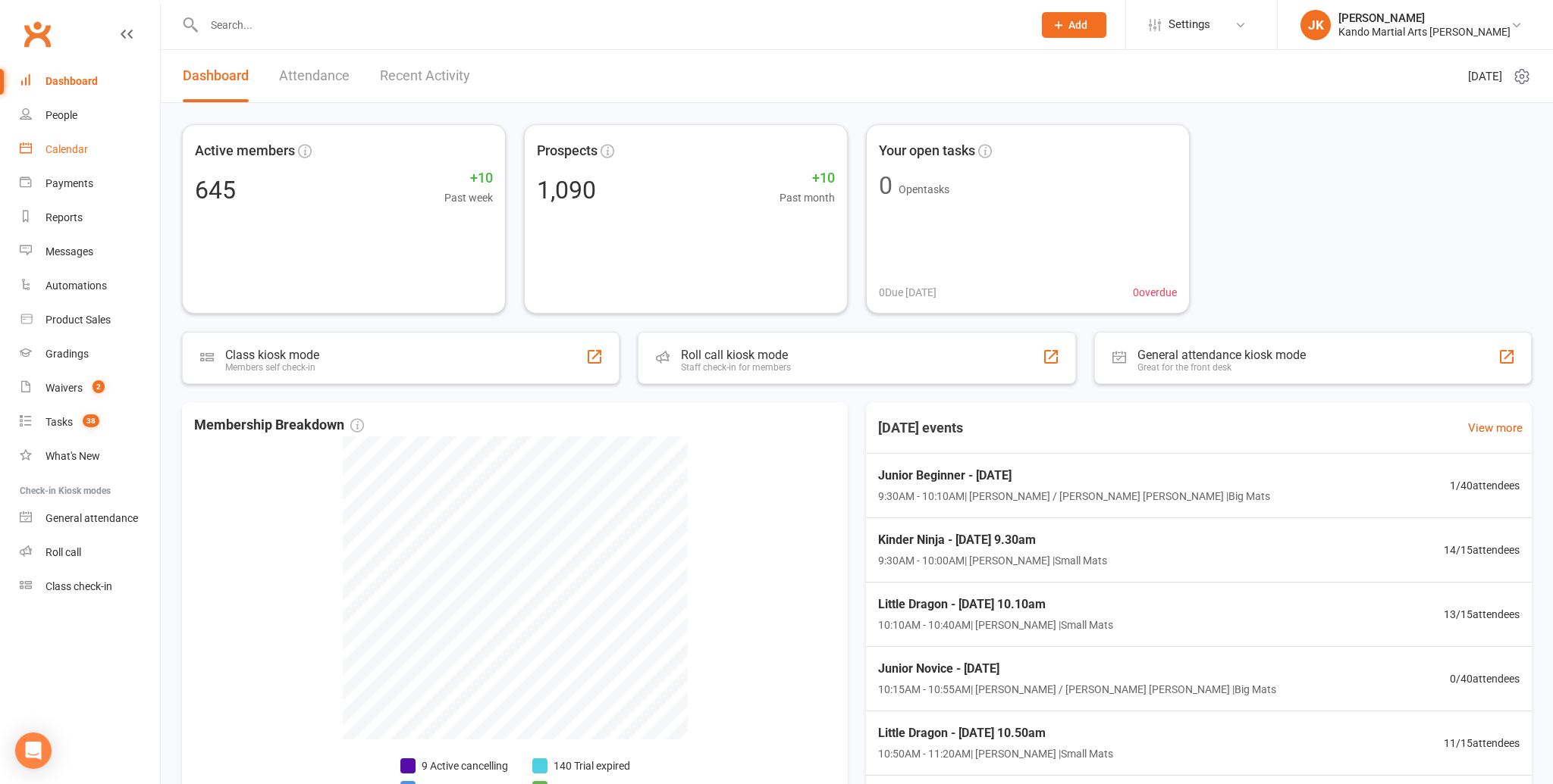
click at [61, 145] on div "Calendar" at bounding box center [67, 149] width 43 height 12
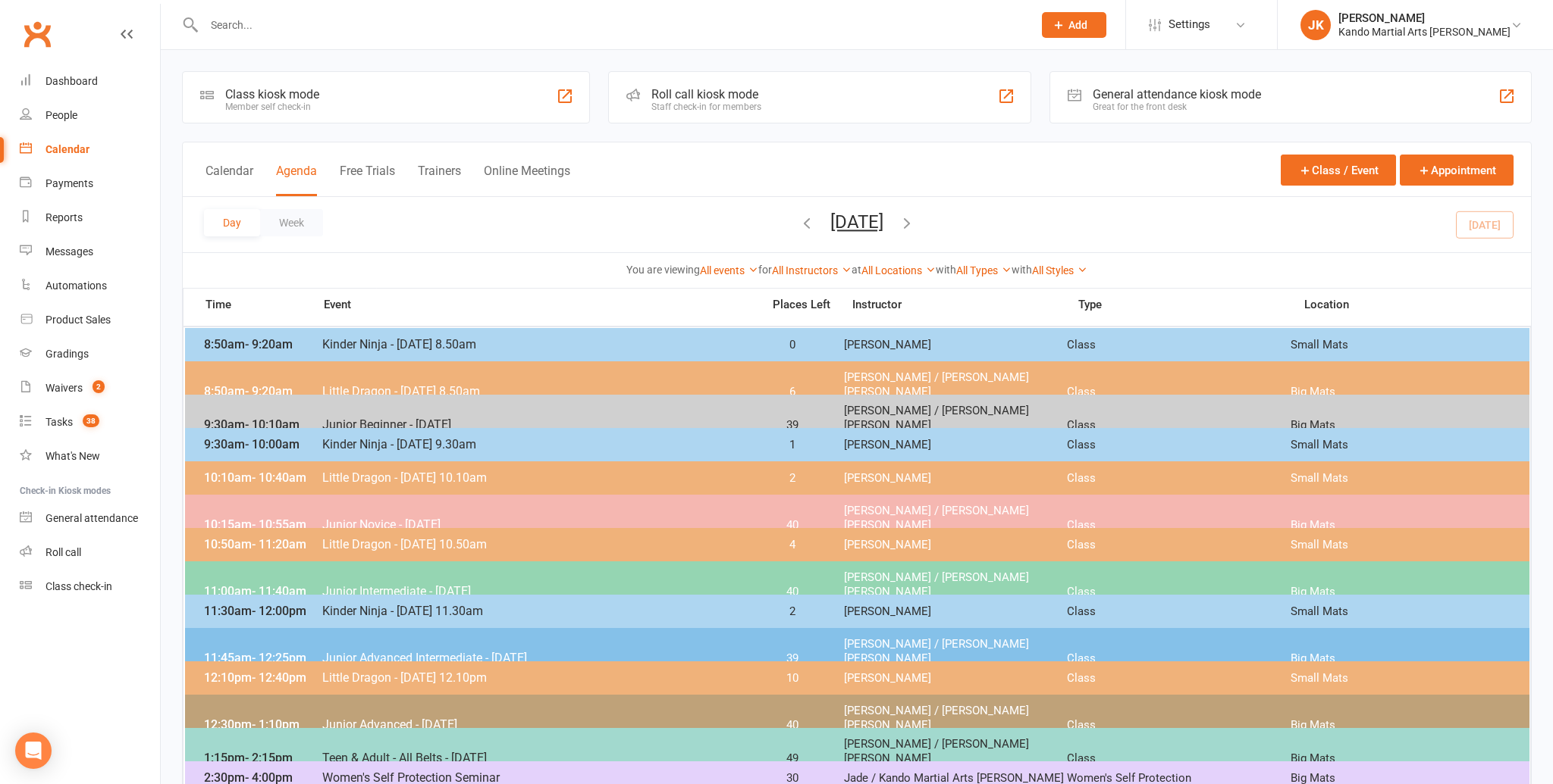
click at [830, 223] on button "[DATE]" at bounding box center [856, 221] width 53 height 21
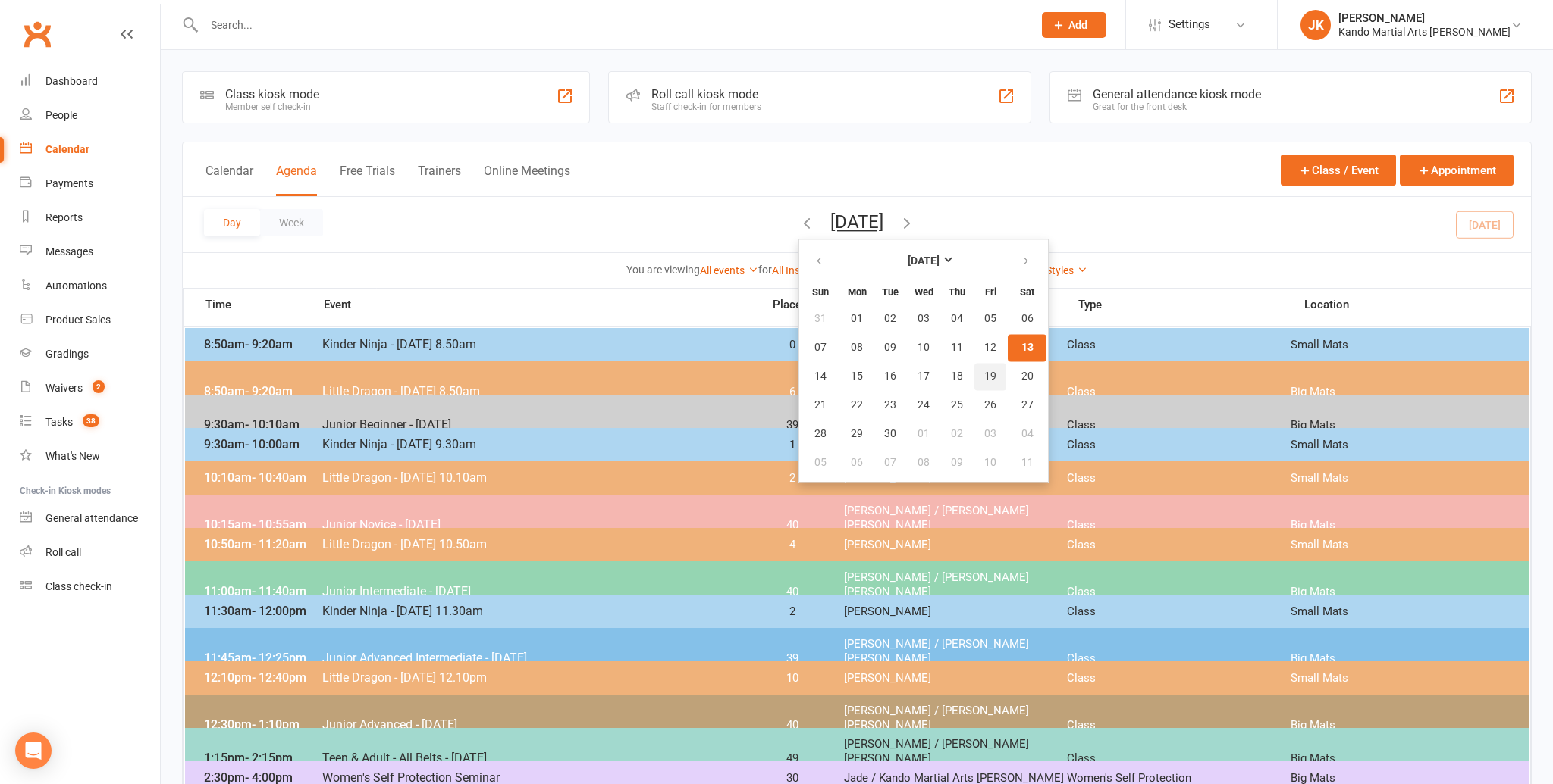
click at [984, 371] on span "19" at bounding box center [990, 377] width 12 height 12
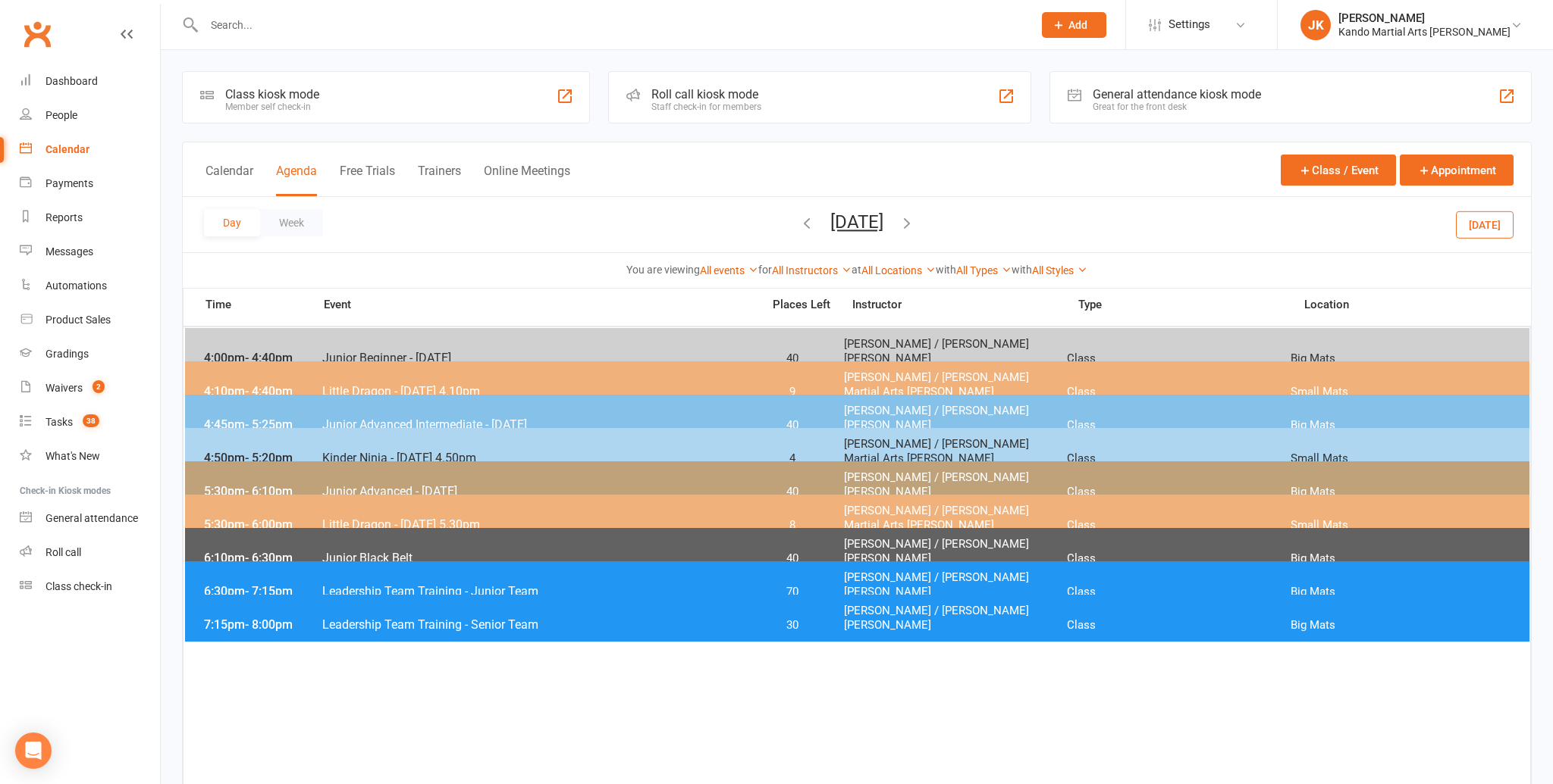
click at [368, 518] on span "Little Dragon - [DATE] 5.30pm" at bounding box center [538, 525] width 432 height 14
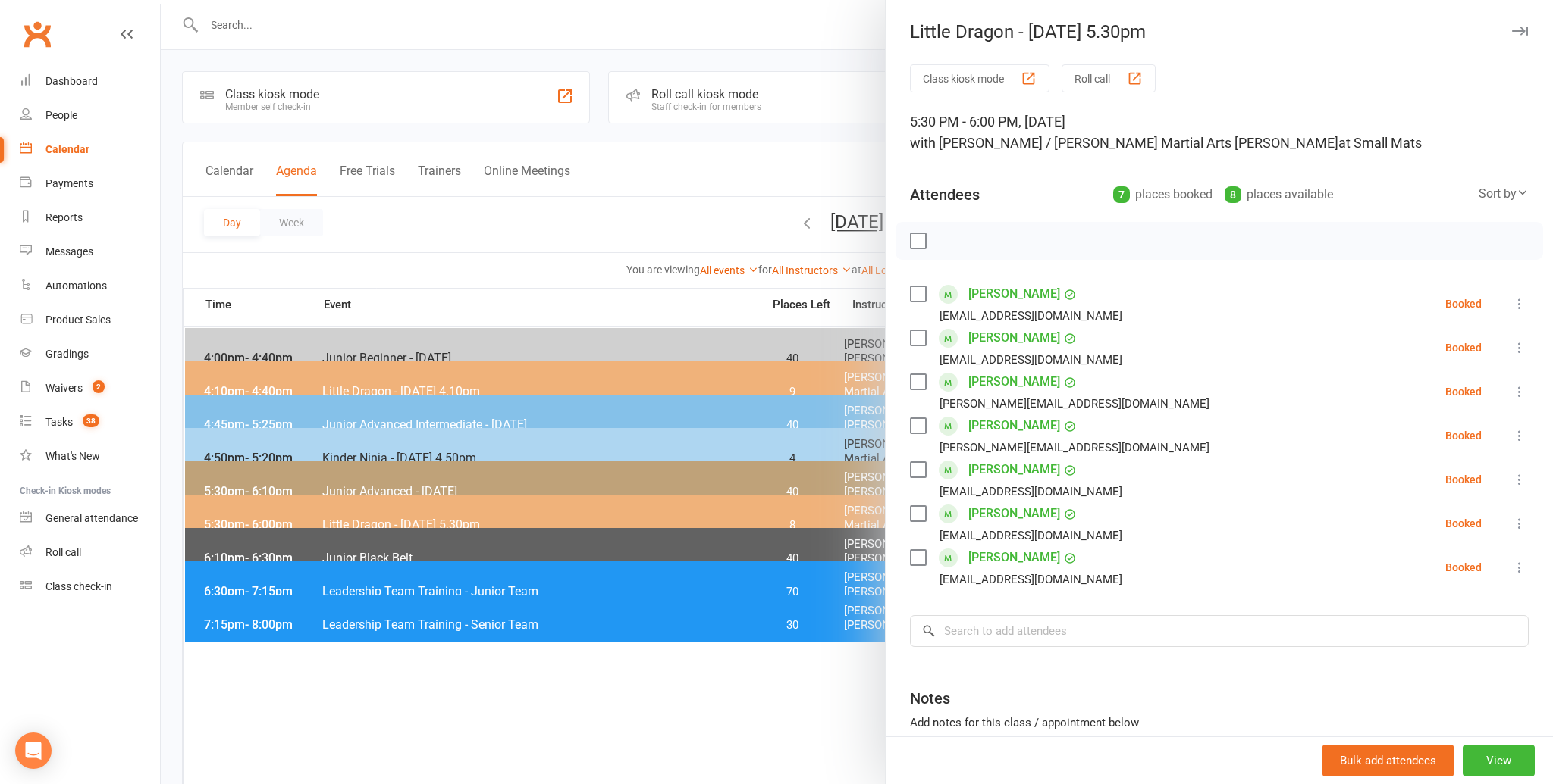
click at [508, 719] on div at bounding box center [857, 392] width 1392 height 784
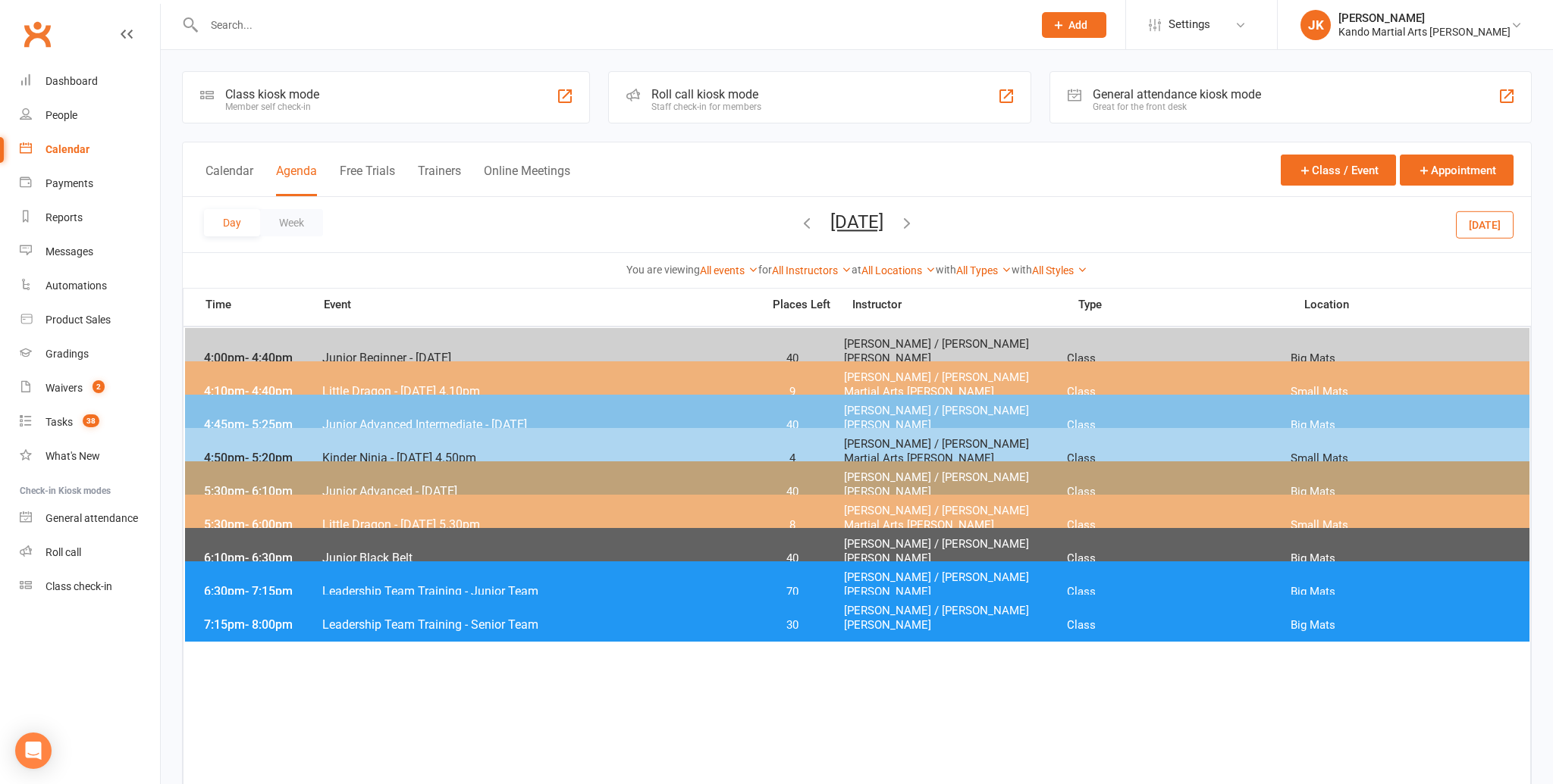
click at [830, 222] on button "Friday, Sep 19, 2025" at bounding box center [856, 221] width 53 height 21
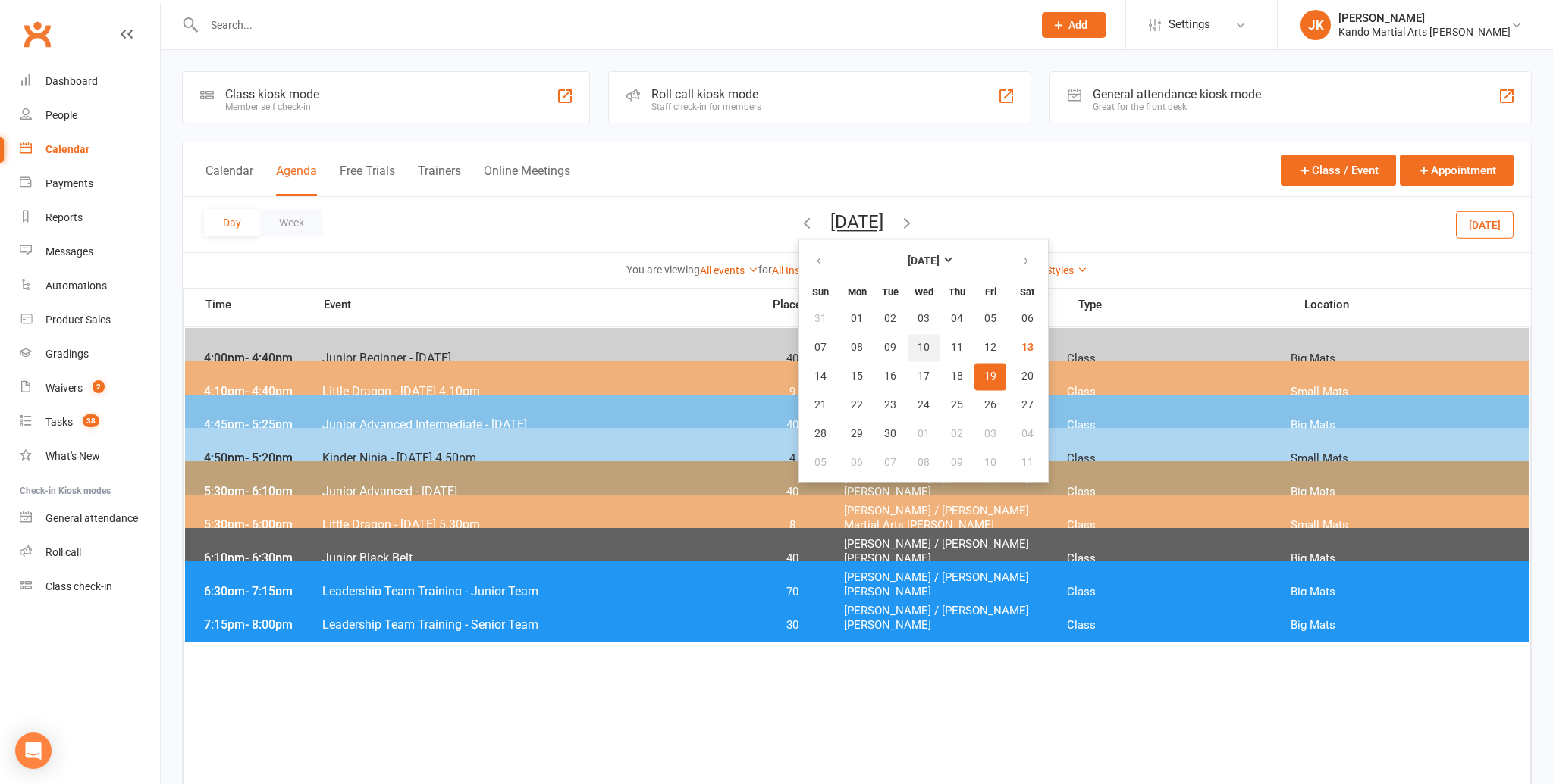
click at [917, 350] on span "10" at bounding box center [923, 348] width 12 height 12
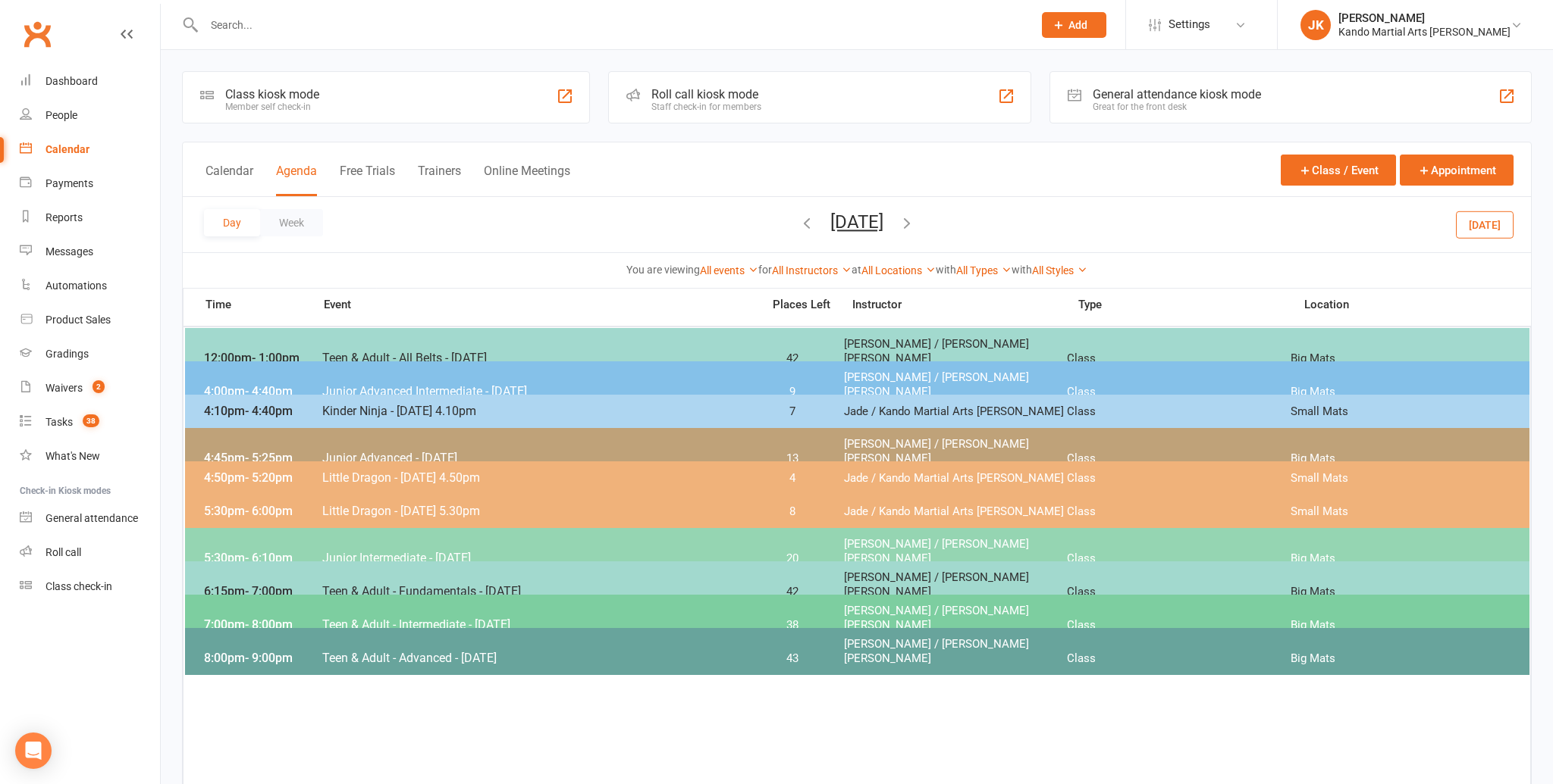
click at [1481, 215] on button "[DATE]" at bounding box center [1485, 224] width 58 height 27
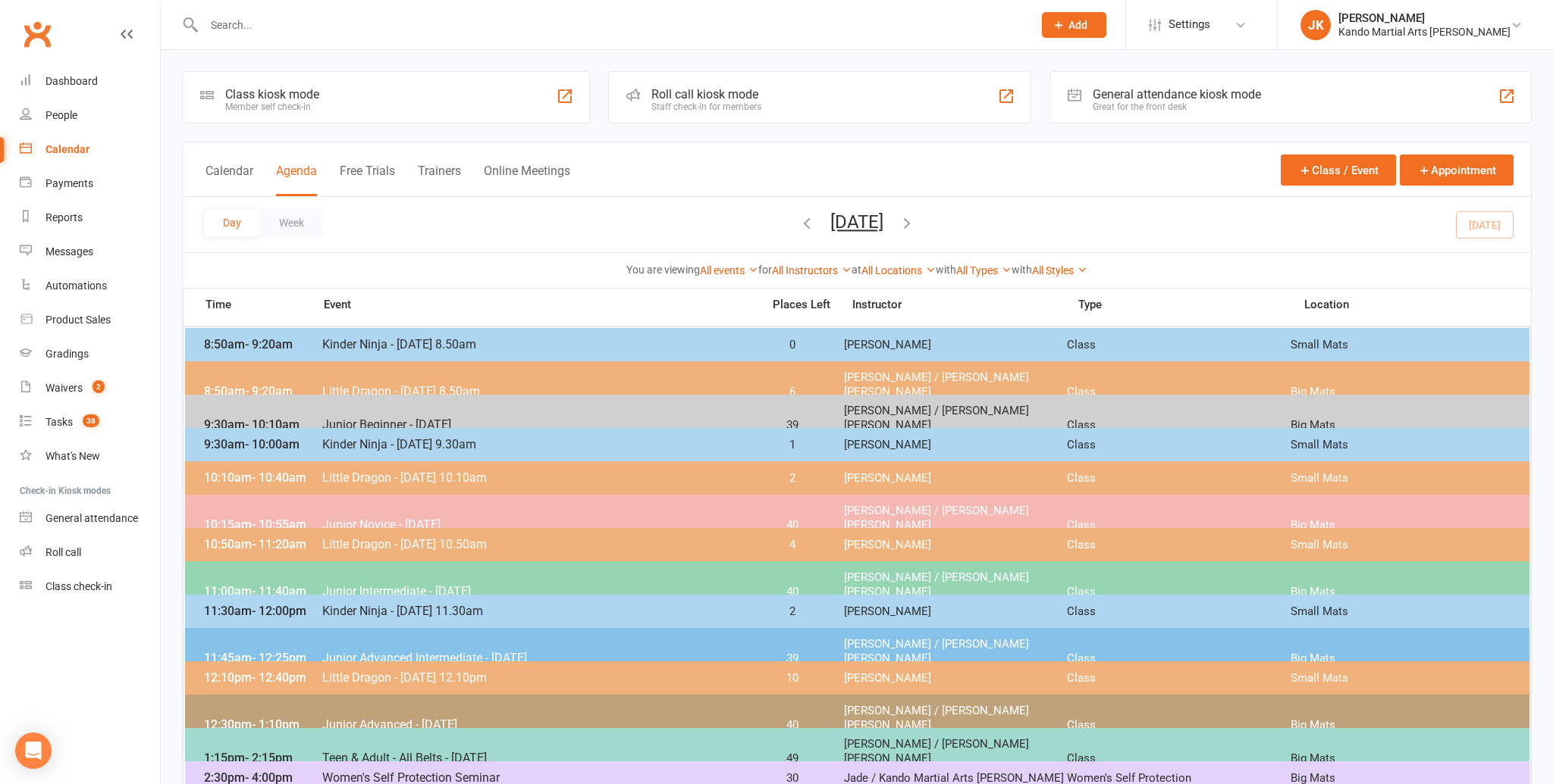
click at [861, 227] on button "[DATE]" at bounding box center [856, 221] width 53 height 21
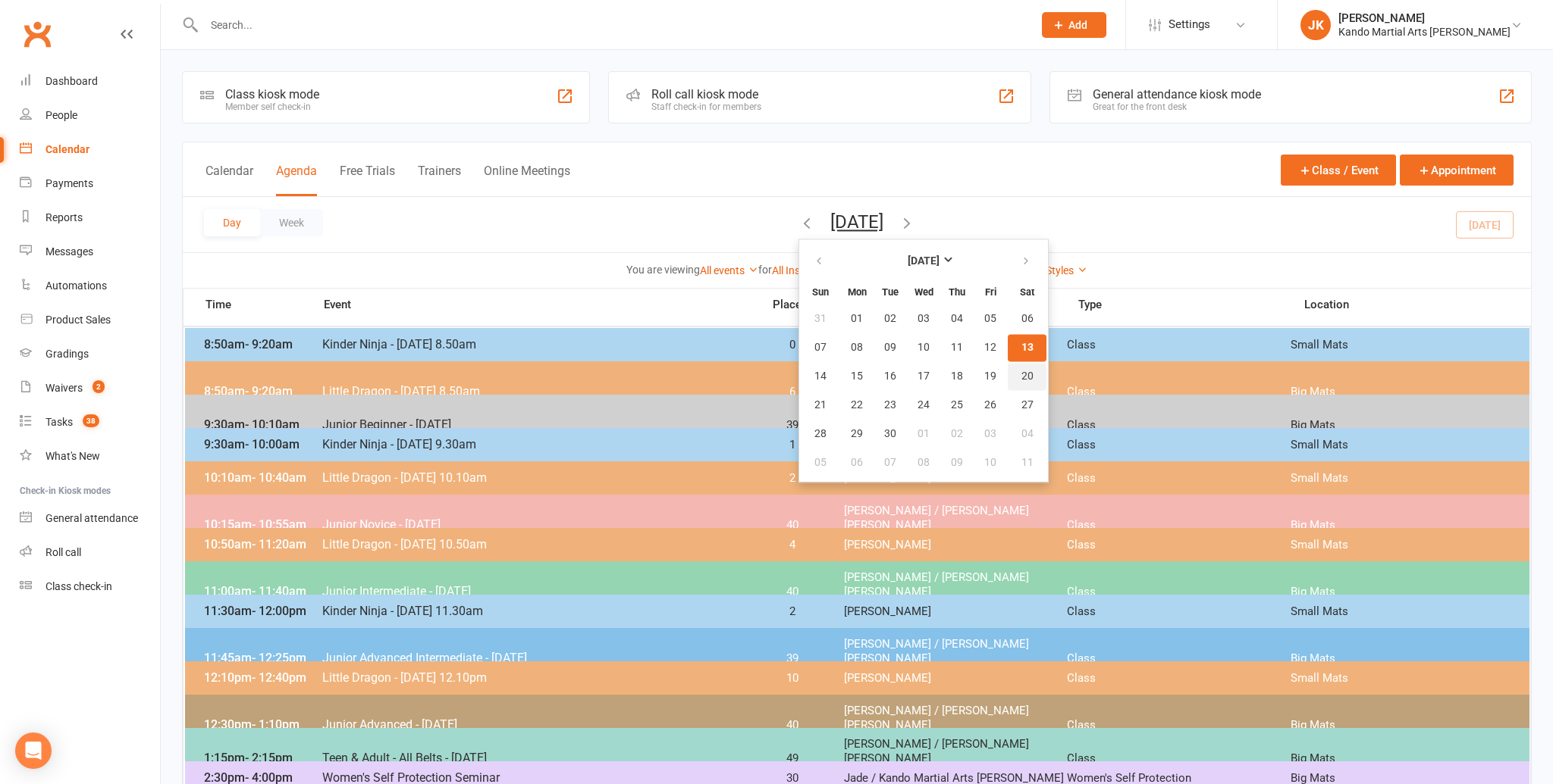
click at [1022, 372] on span "20" at bounding box center [1027, 377] width 12 height 12
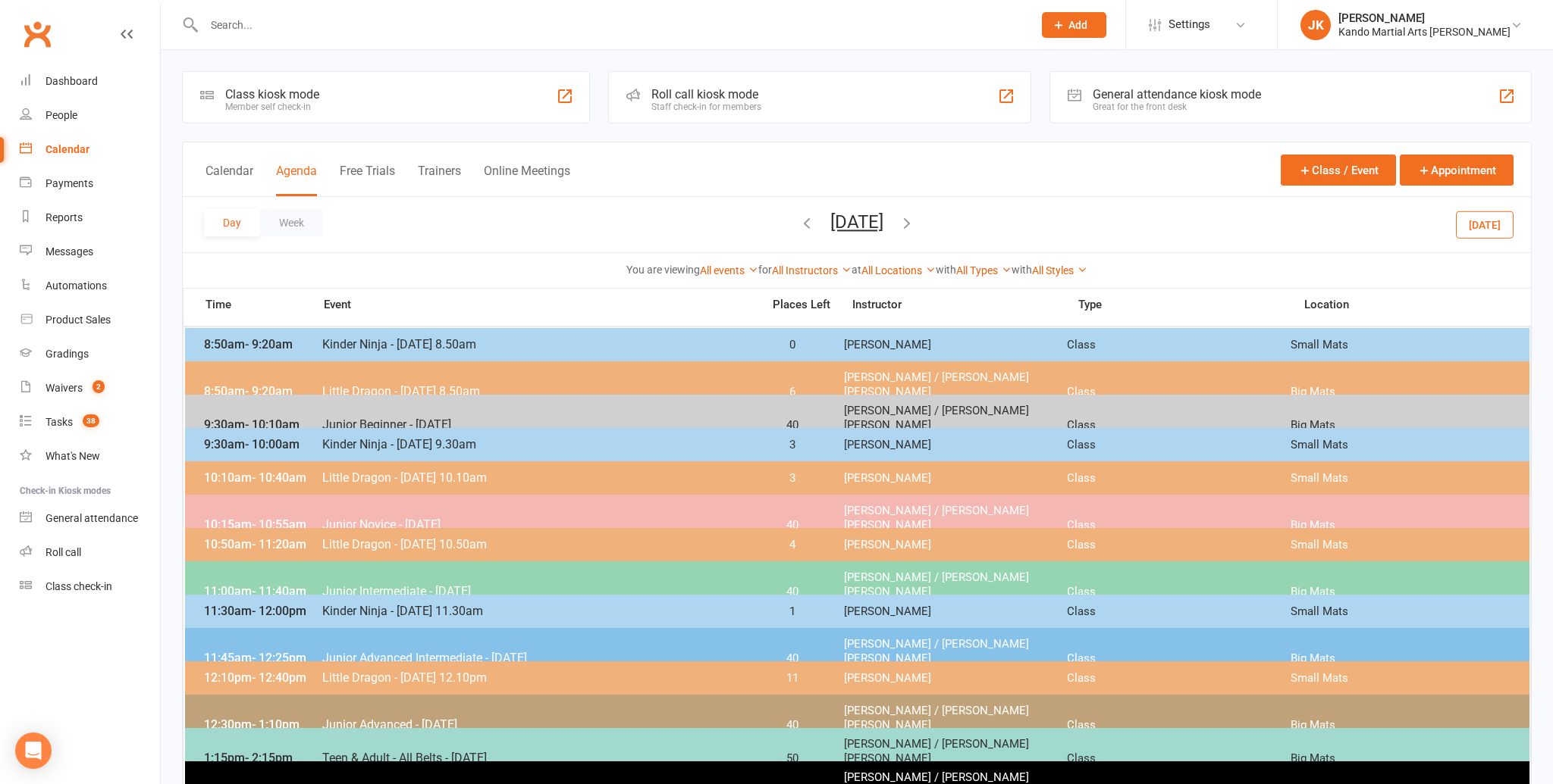
click at [830, 219] on button "Saturday, Sep 20, 2025" at bounding box center [856, 221] width 53 height 21
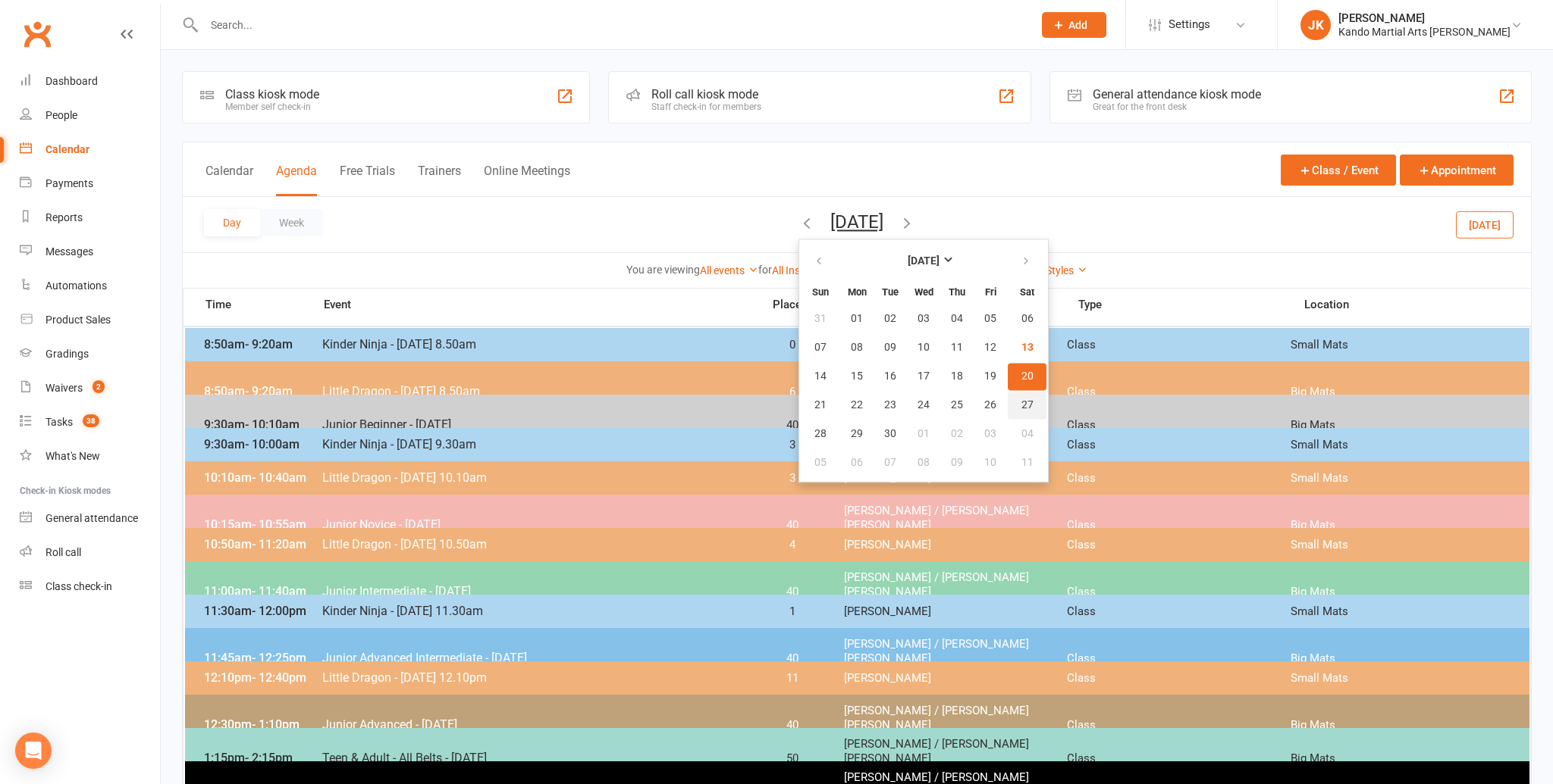
click at [1022, 400] on span "27" at bounding box center [1027, 405] width 12 height 12
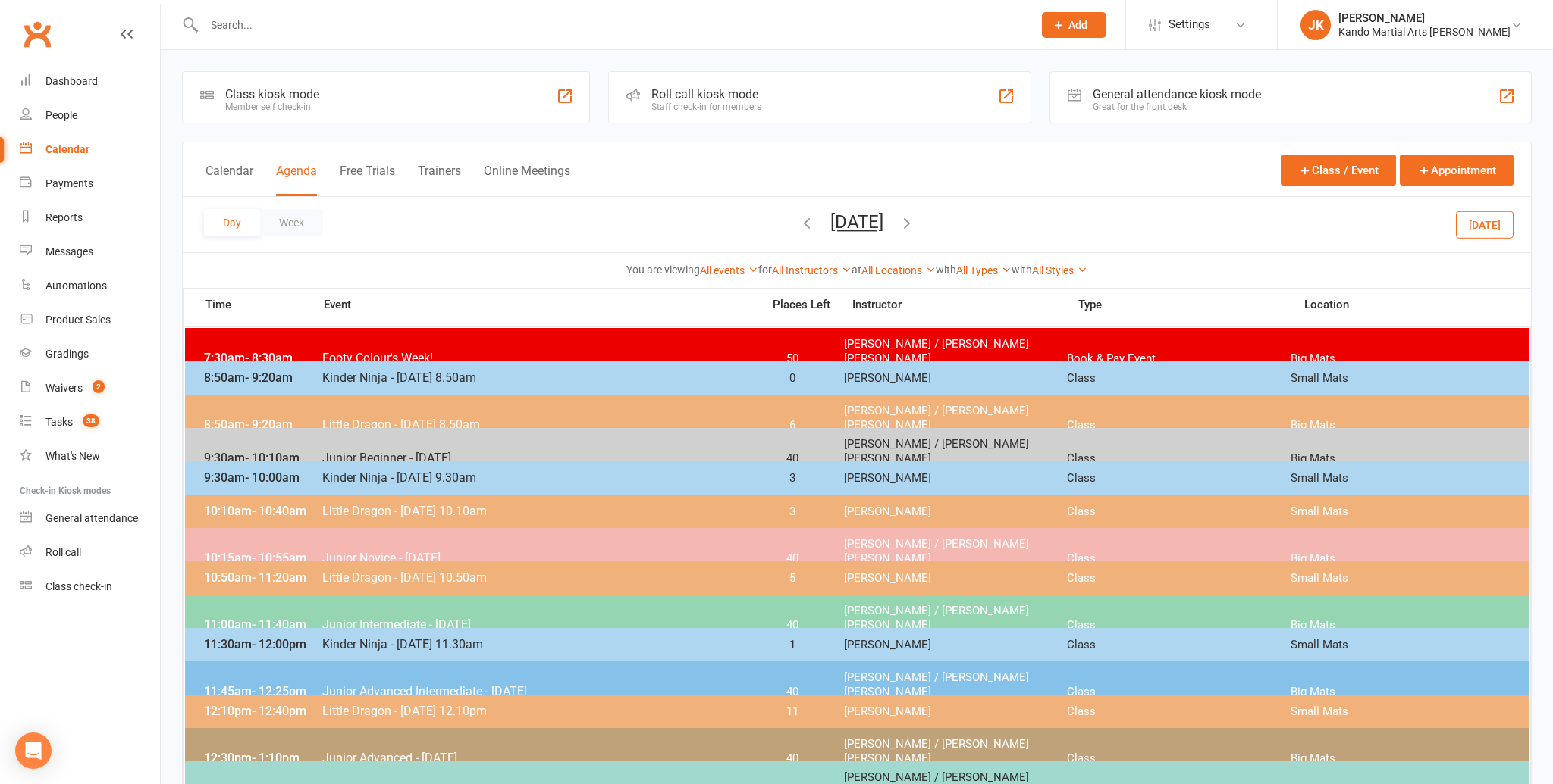
click at [830, 218] on button "Saturday, Sep 27, 2025" at bounding box center [856, 221] width 53 height 21
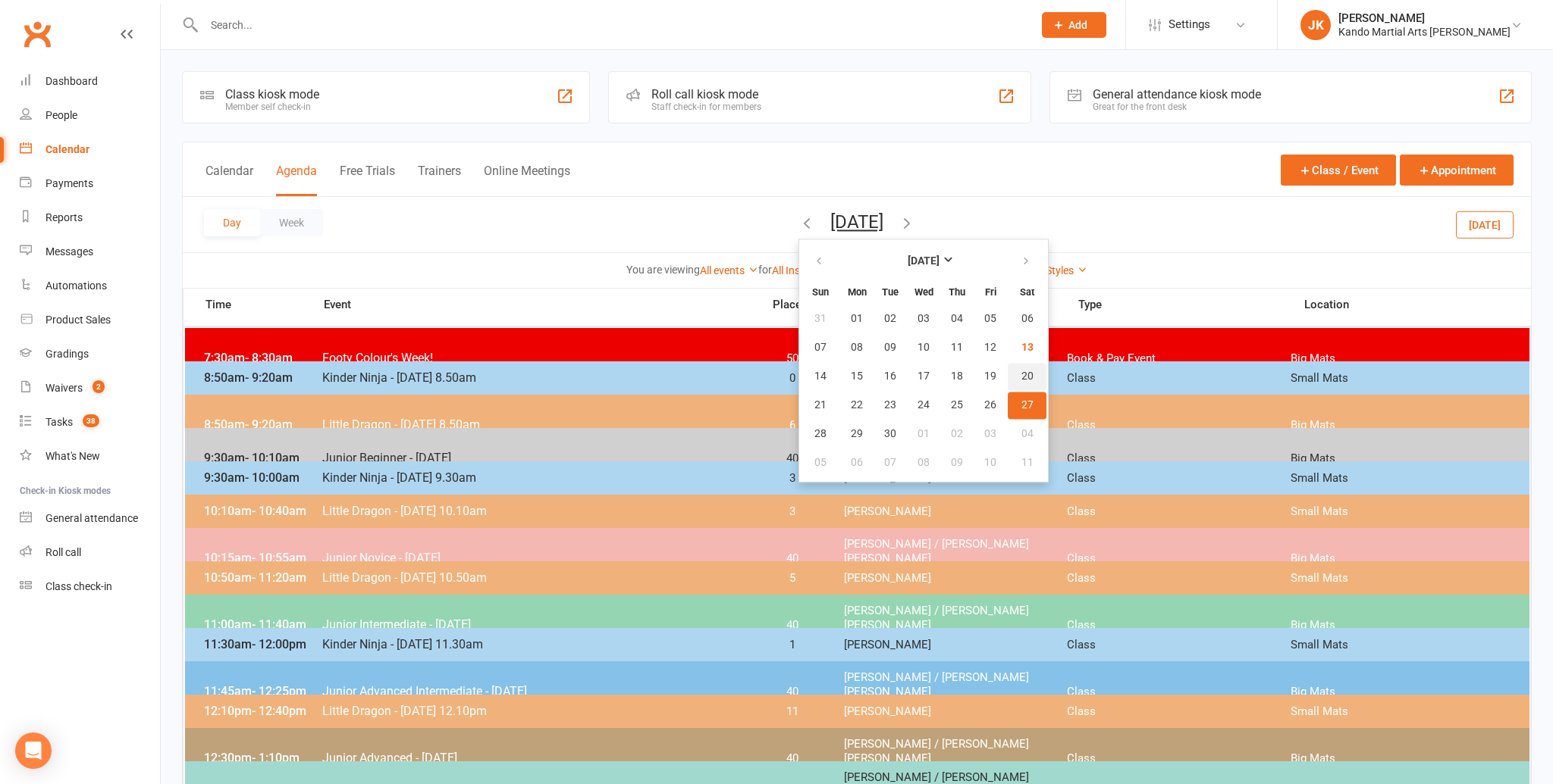
click at [1022, 371] on span "20" at bounding box center [1027, 377] width 12 height 12
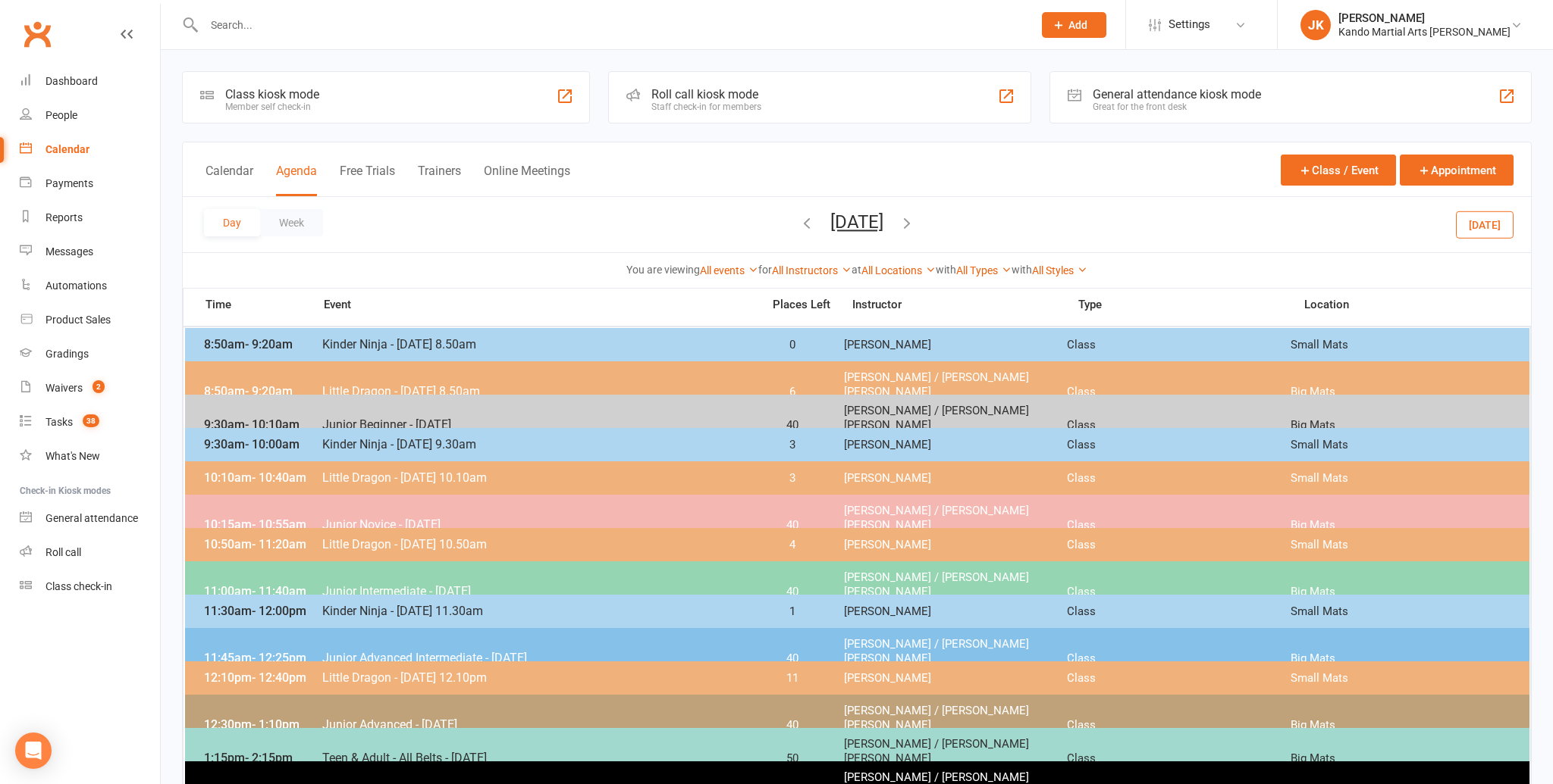
click at [276, 437] on span "- 10:00am" at bounding box center [272, 444] width 55 height 14
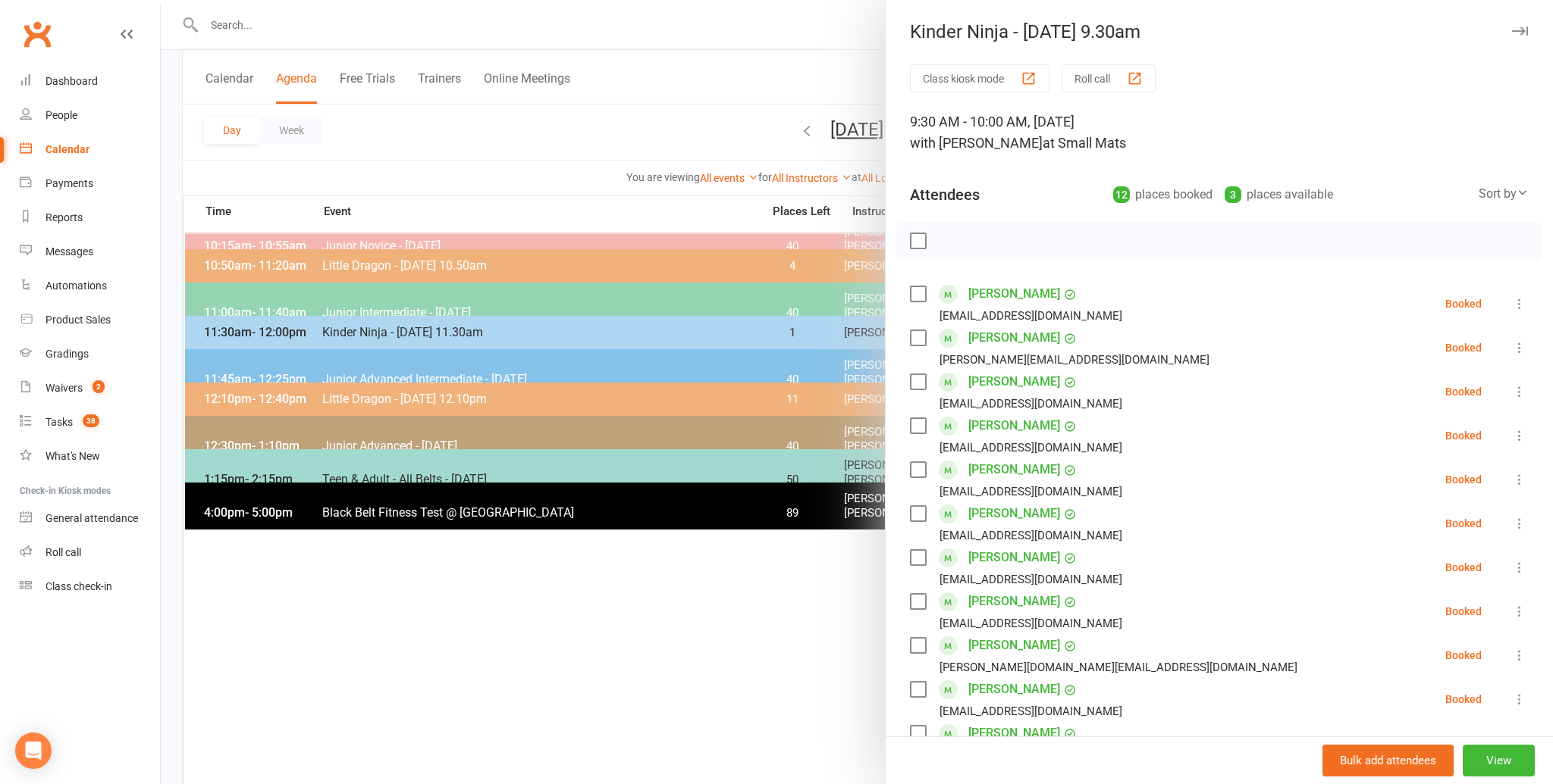
scroll to position [279, 0]
click at [984, 644] on link "[PERSON_NAME]" at bounding box center [1014, 645] width 92 height 24
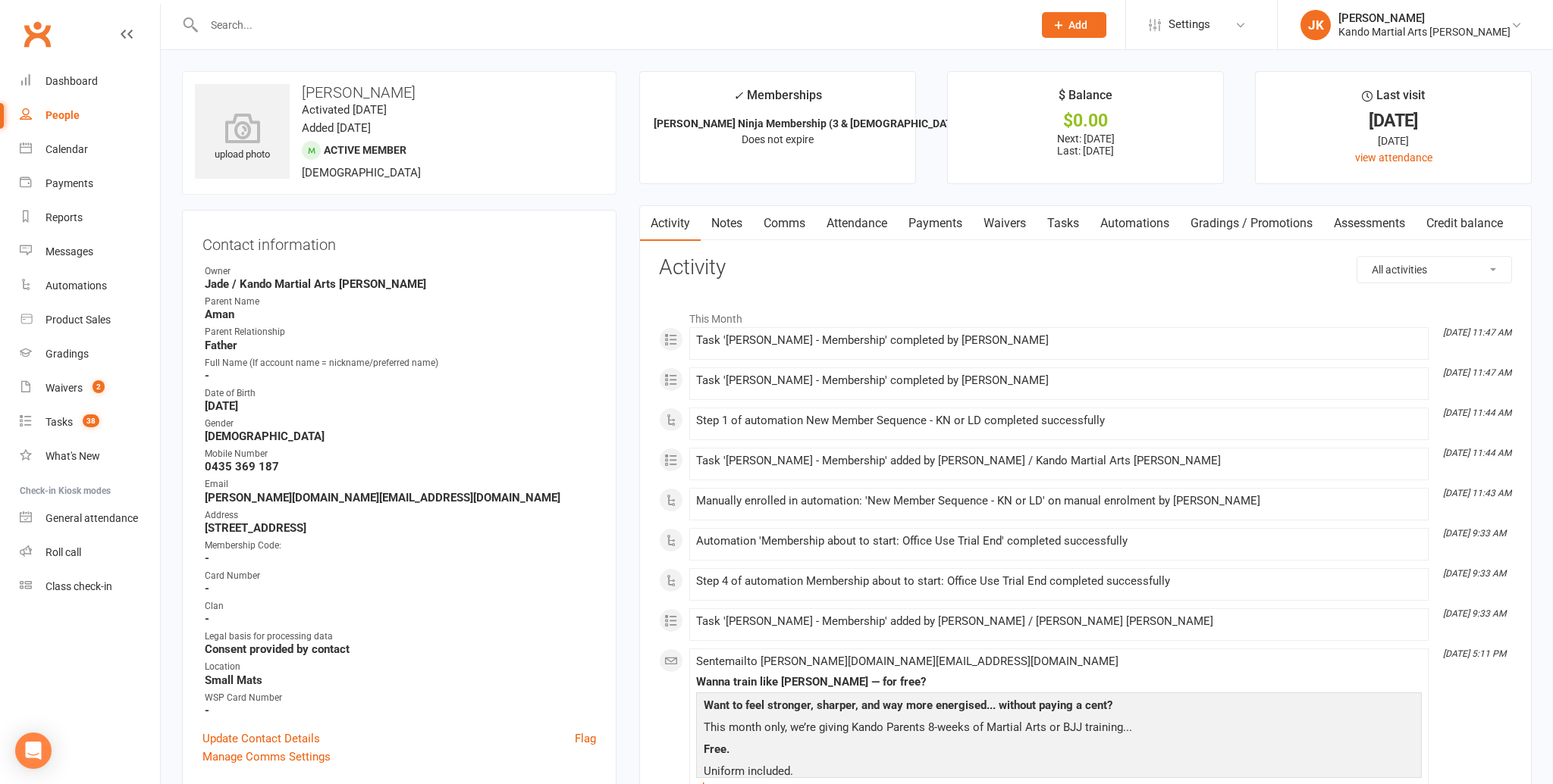
click at [849, 218] on link "Attendance" at bounding box center [857, 223] width 82 height 34
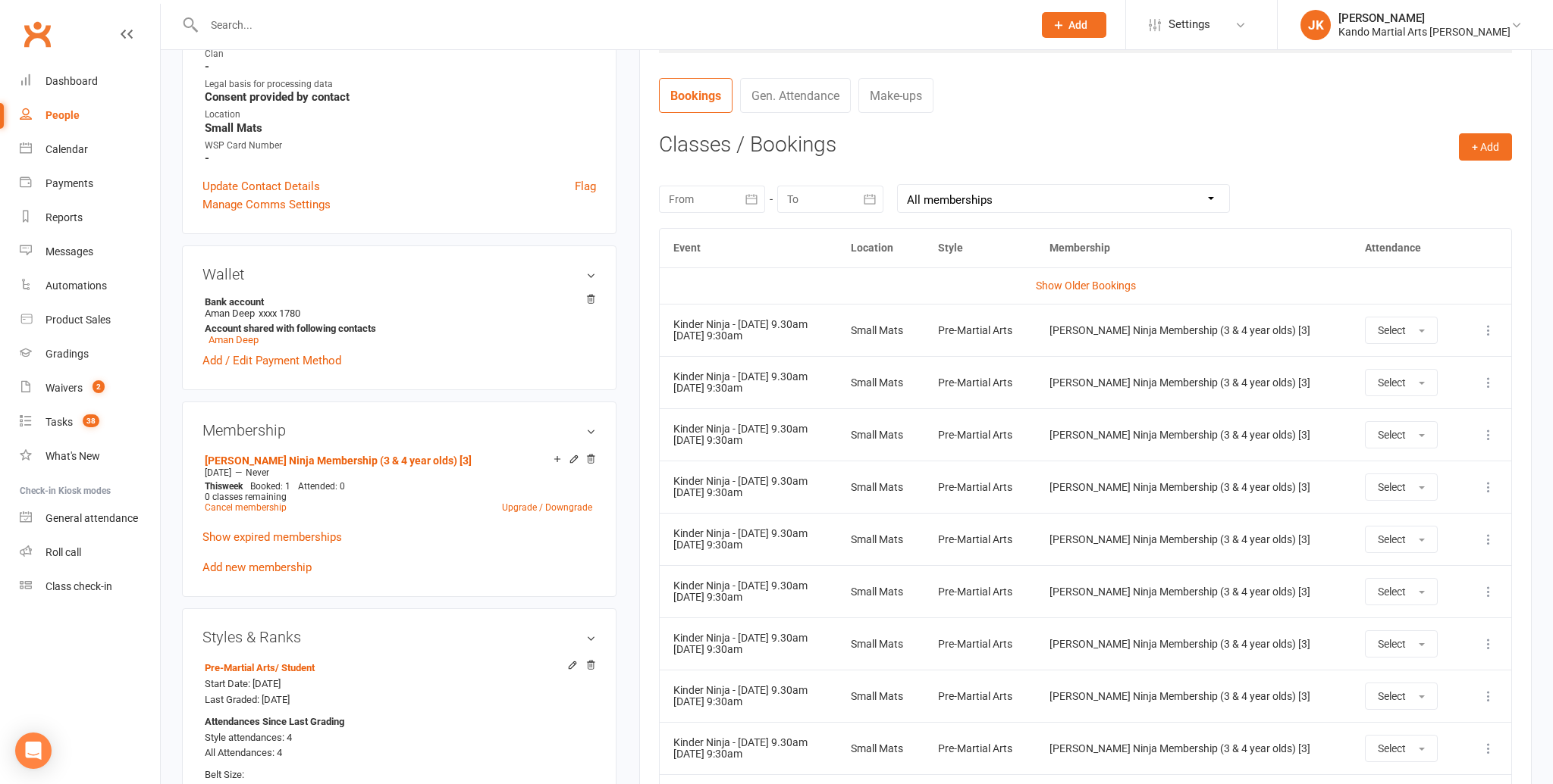
scroll to position [557, 0]
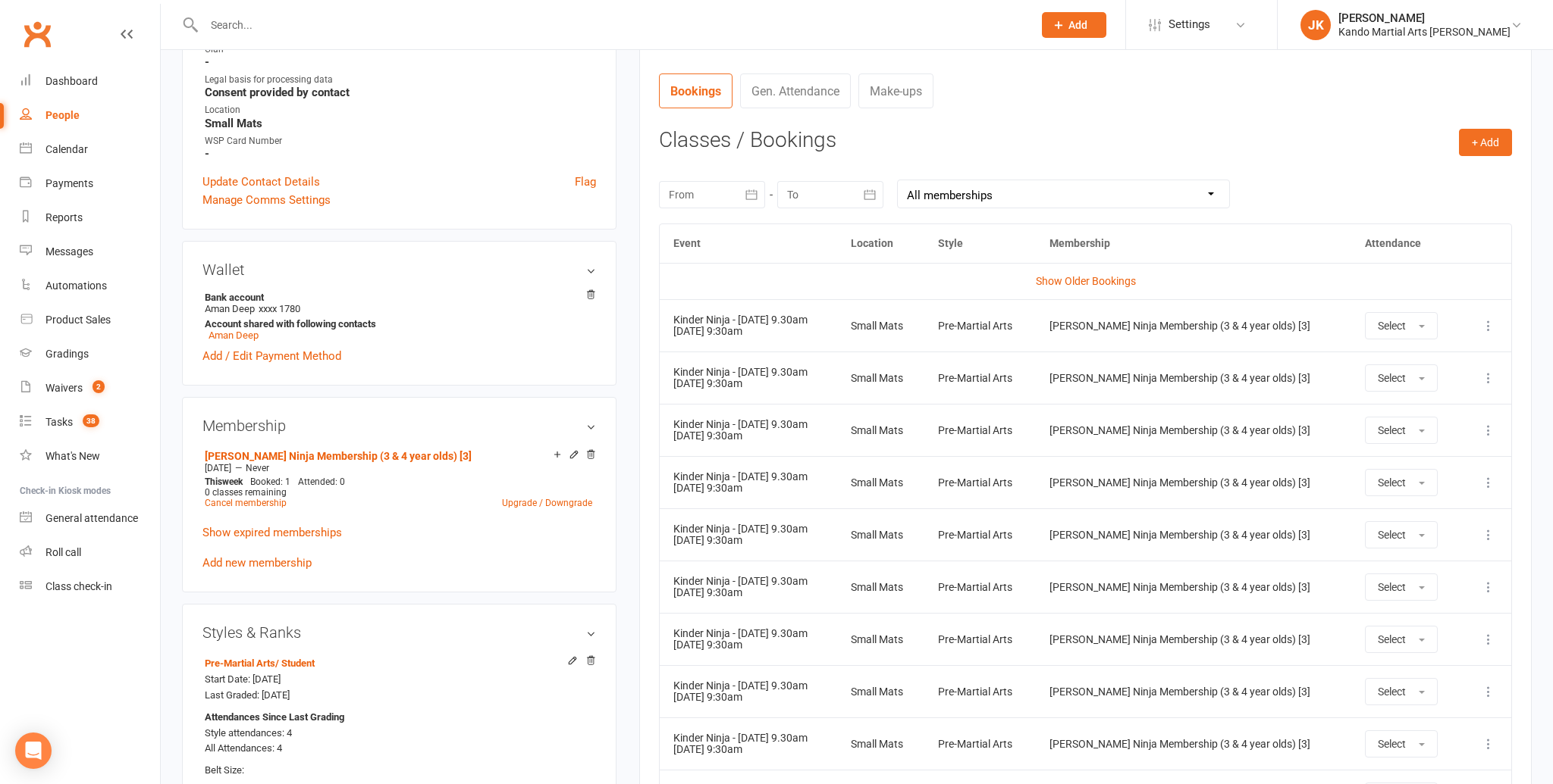
click at [1487, 374] on icon at bounding box center [1489, 379] width 15 height 15
click at [1395, 469] on link "Remove booking" at bounding box center [1421, 472] width 150 height 31
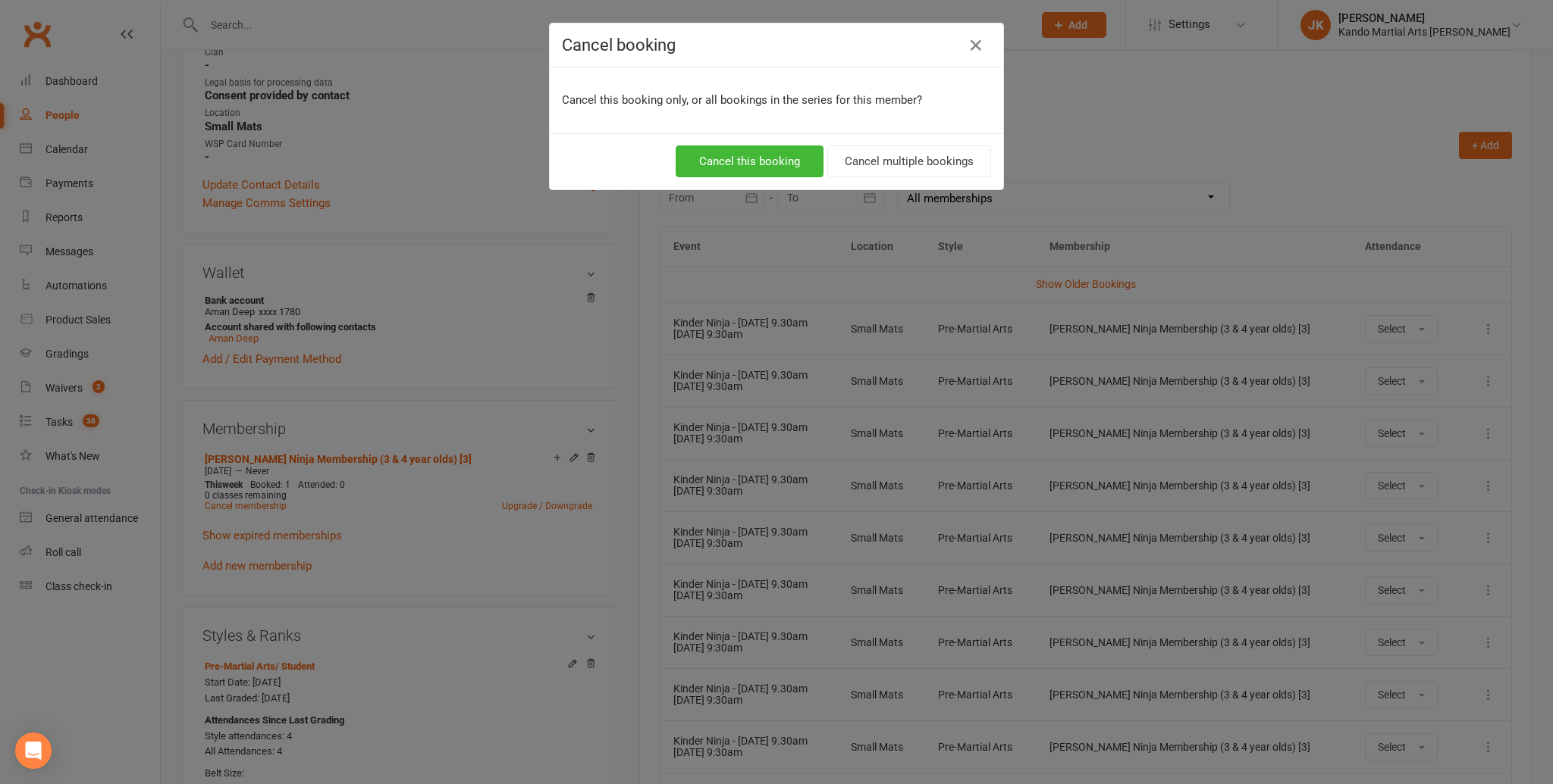
scroll to position [555, 0]
click at [861, 161] on button "Cancel multiple bookings" at bounding box center [909, 161] width 164 height 32
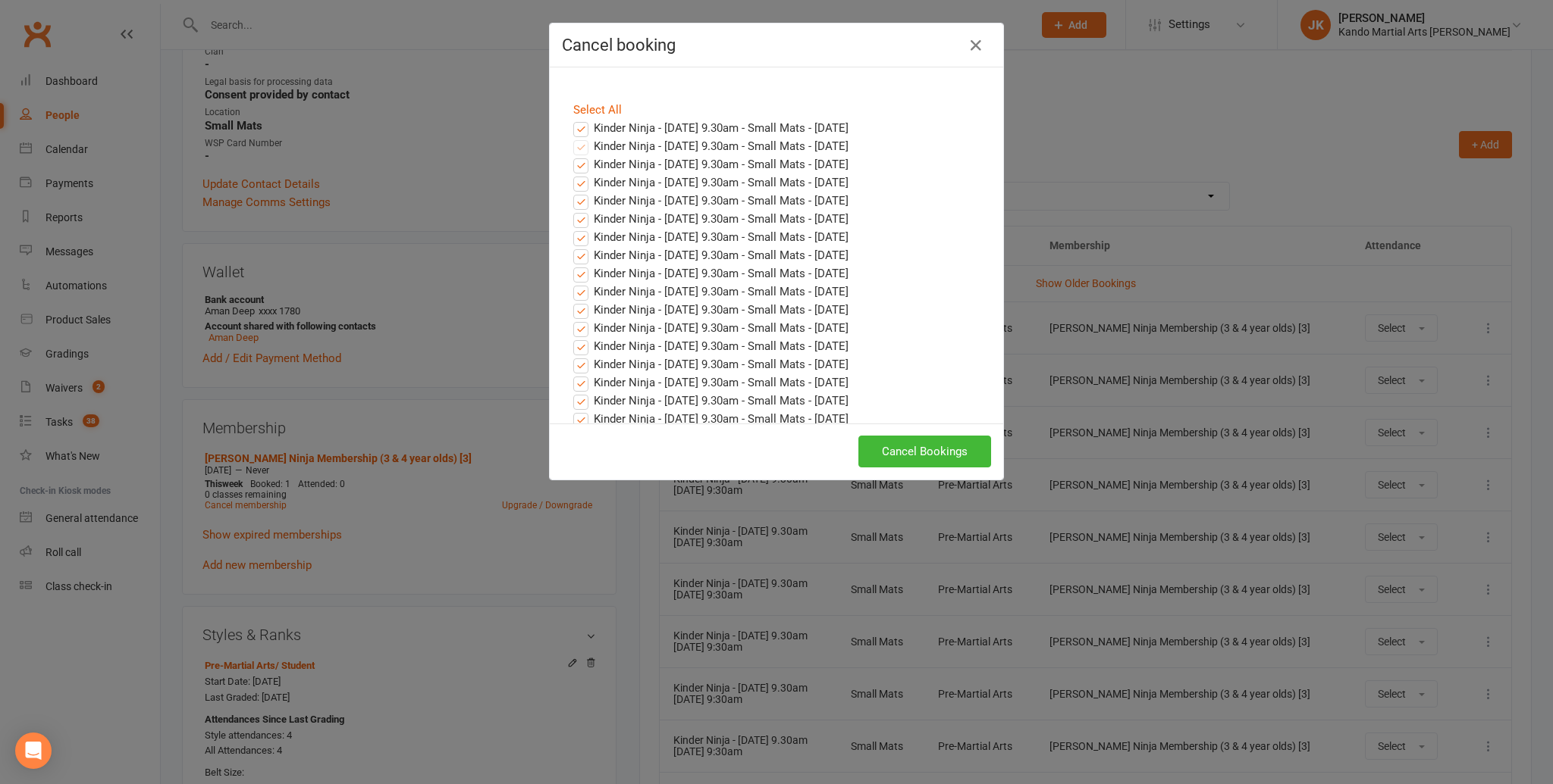
click at [583, 126] on label "Kinder Ninja - Saturday 9.30am - Small Mats - Sep 13, 2025" at bounding box center [711, 128] width 275 height 19
click at [571, 119] on input "Kinder Ninja - Saturday 9.30am - Small Mats - Sep 13, 2025" at bounding box center [567, 119] width 10 height 0
click at [926, 450] on button "Cancel Bookings" at bounding box center [925, 452] width 133 height 32
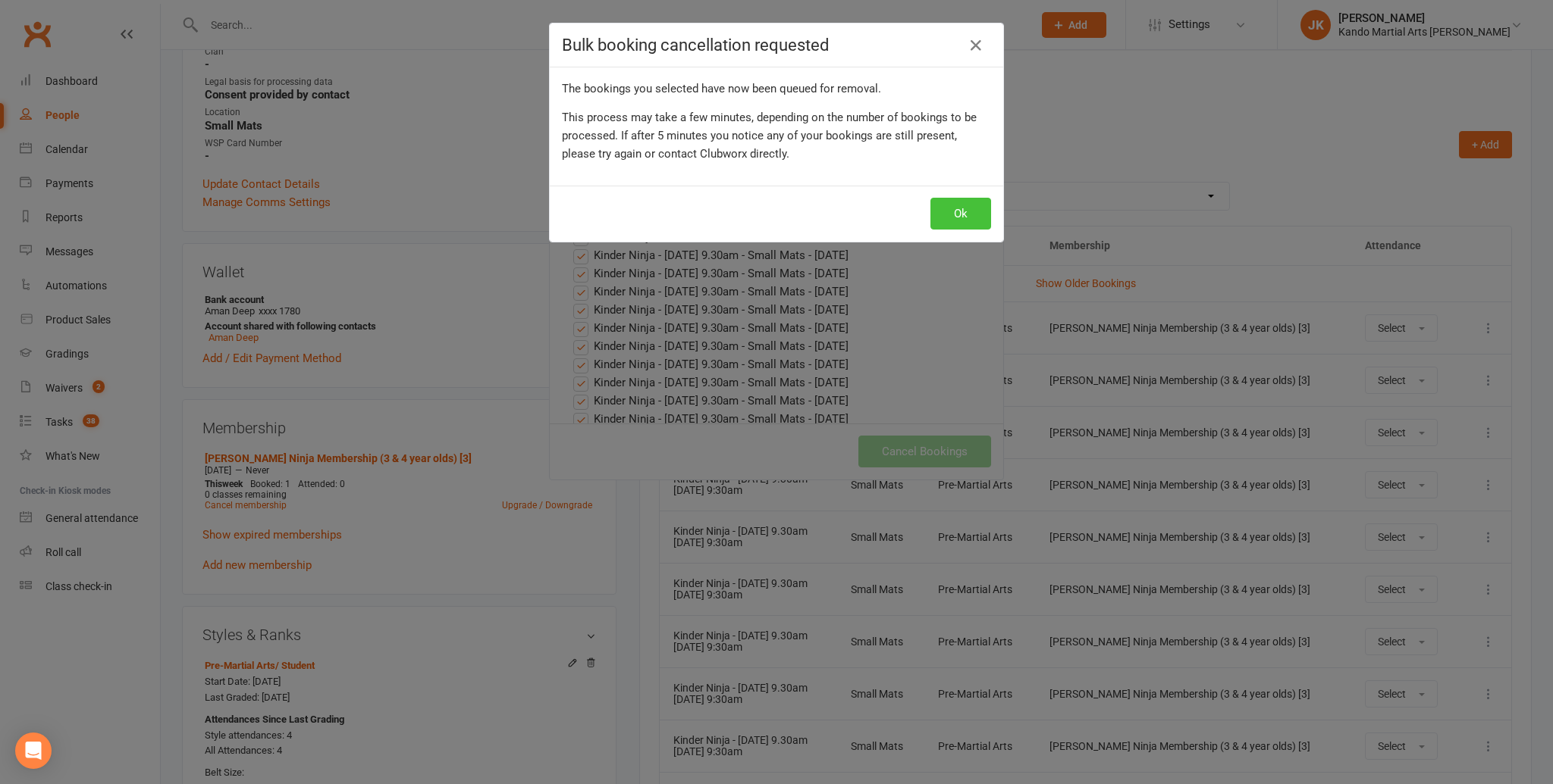
click at [975, 207] on button "Ok" at bounding box center [960, 214] width 60 height 32
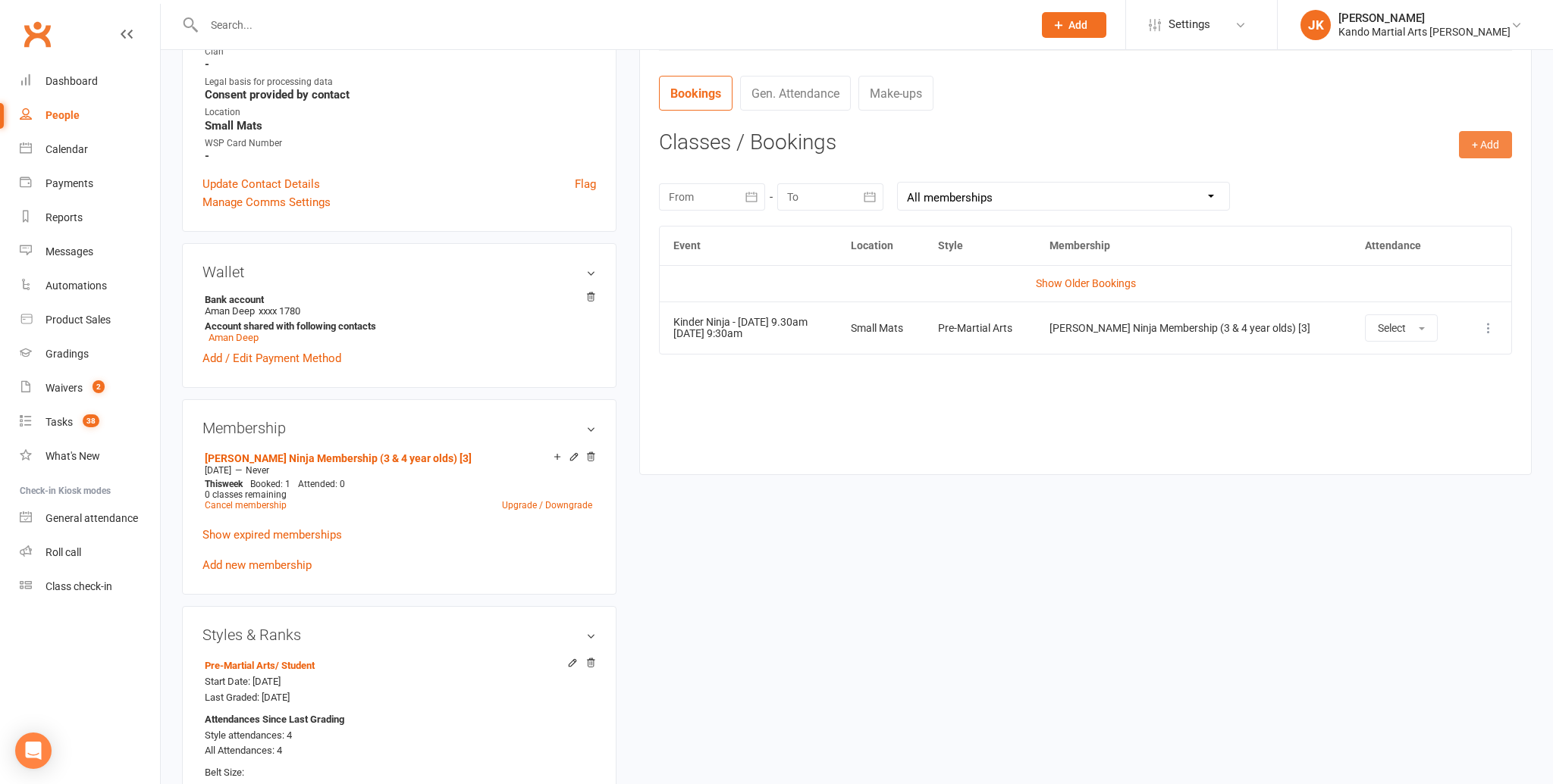
click at [1491, 143] on button "+ Add" at bounding box center [1485, 144] width 53 height 27
click at [1407, 175] on link "Book Event" at bounding box center [1436, 179] width 150 height 31
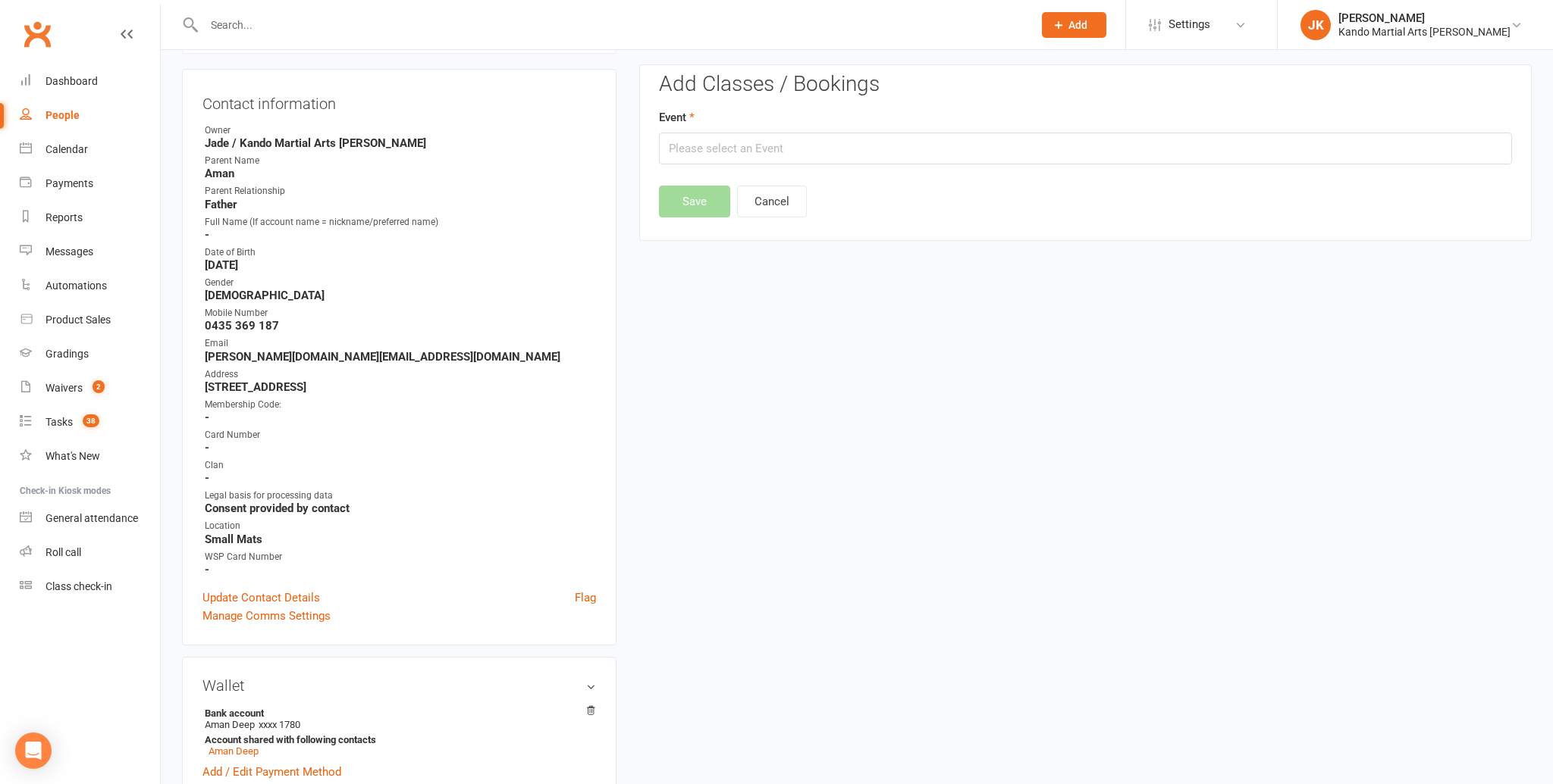
scroll to position [129, 0]
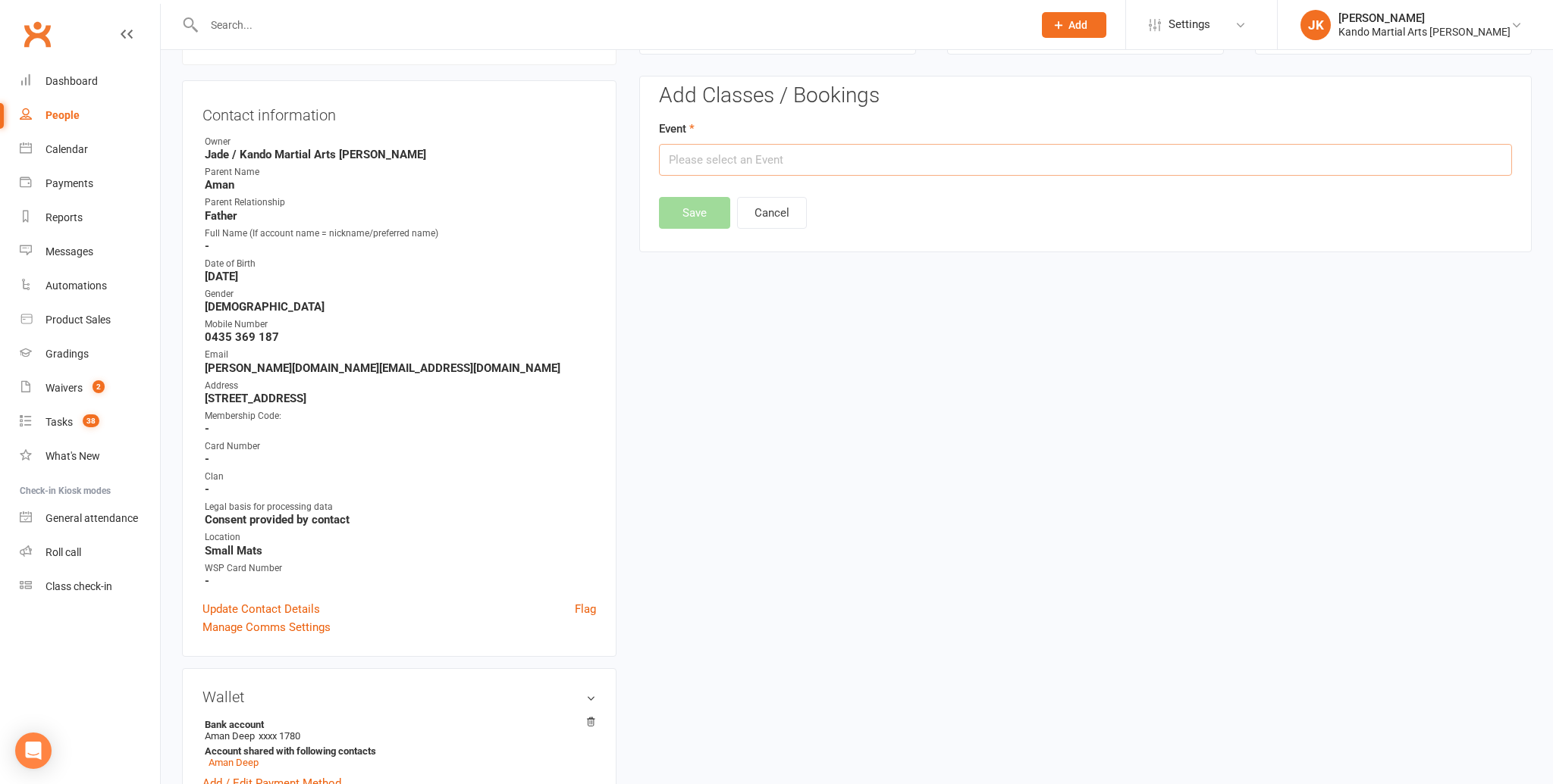
click at [722, 163] on input "text" at bounding box center [1085, 160] width 853 height 32
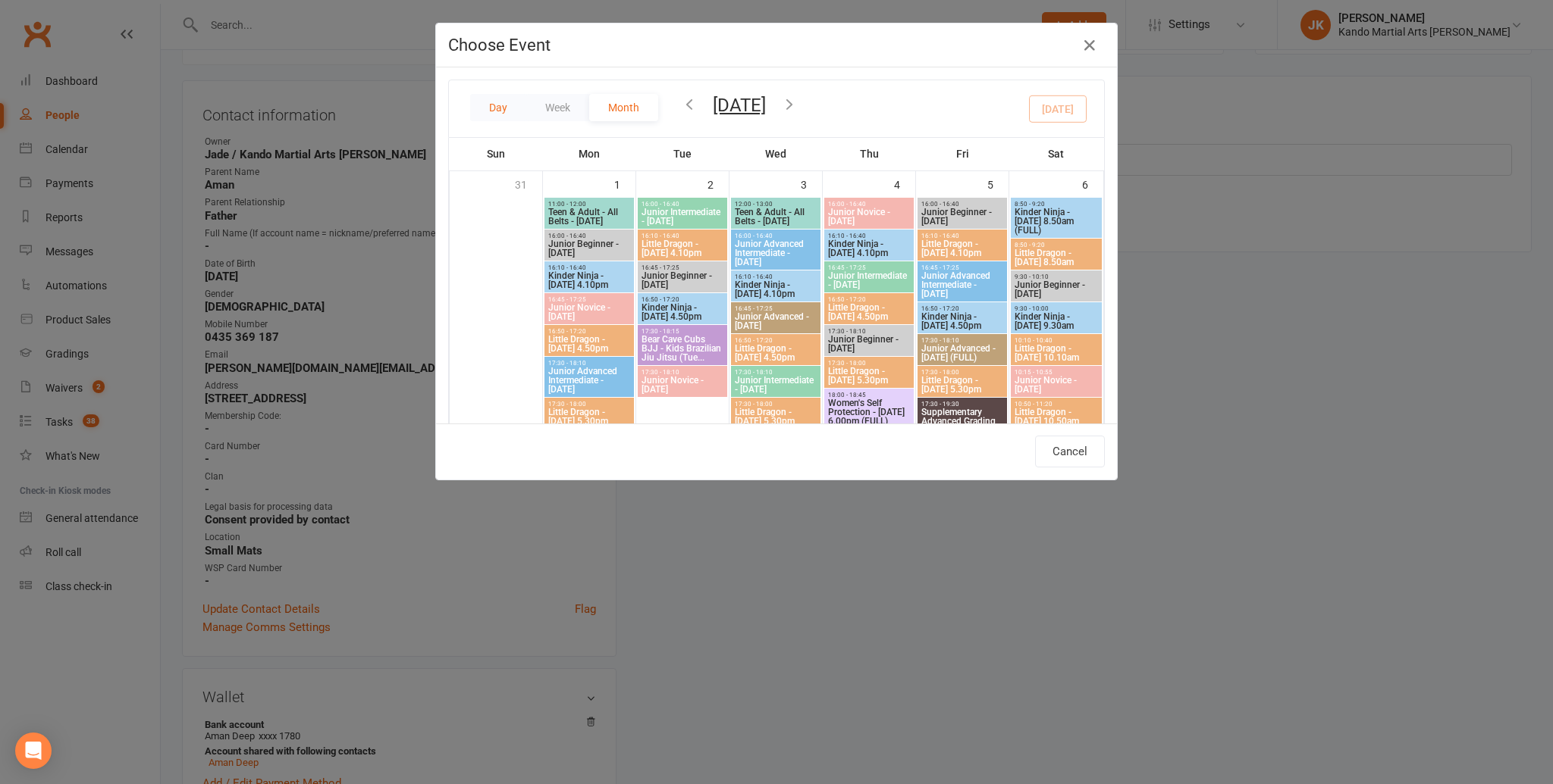
click at [498, 104] on button "Day" at bounding box center [498, 107] width 56 height 27
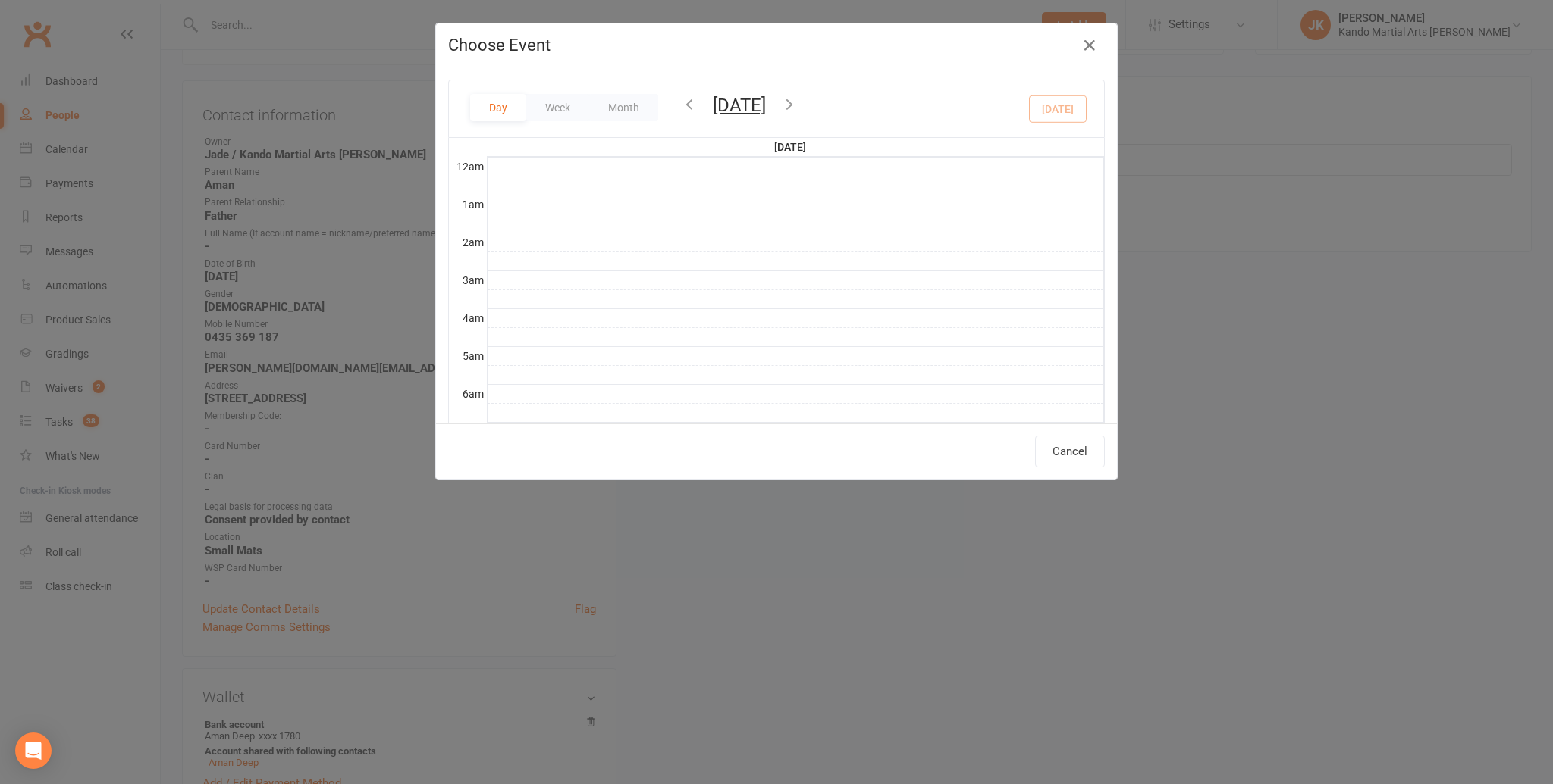
scroll to position [339, 0]
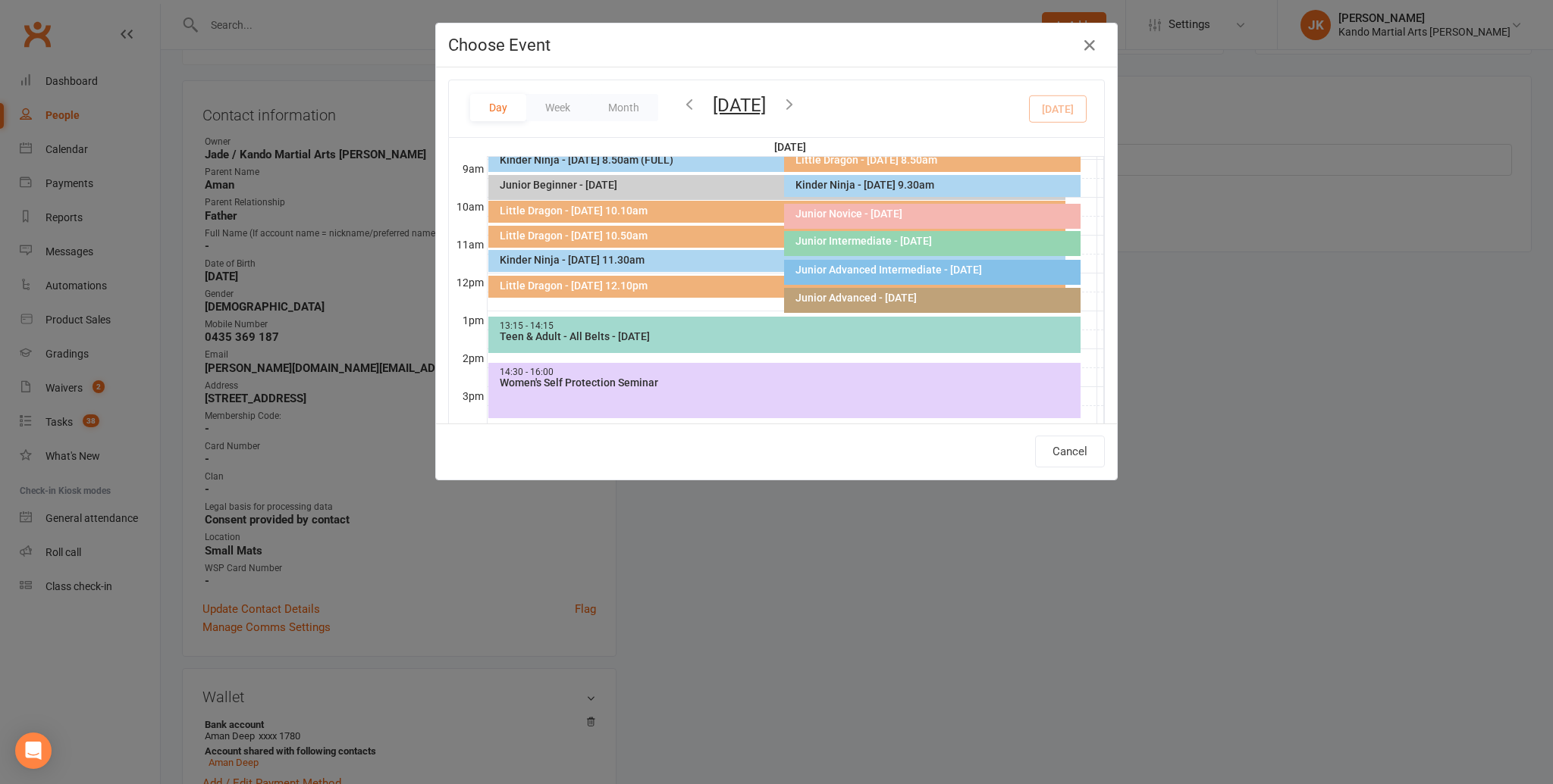
click at [766, 105] on button "[DATE]" at bounding box center [739, 105] width 53 height 21
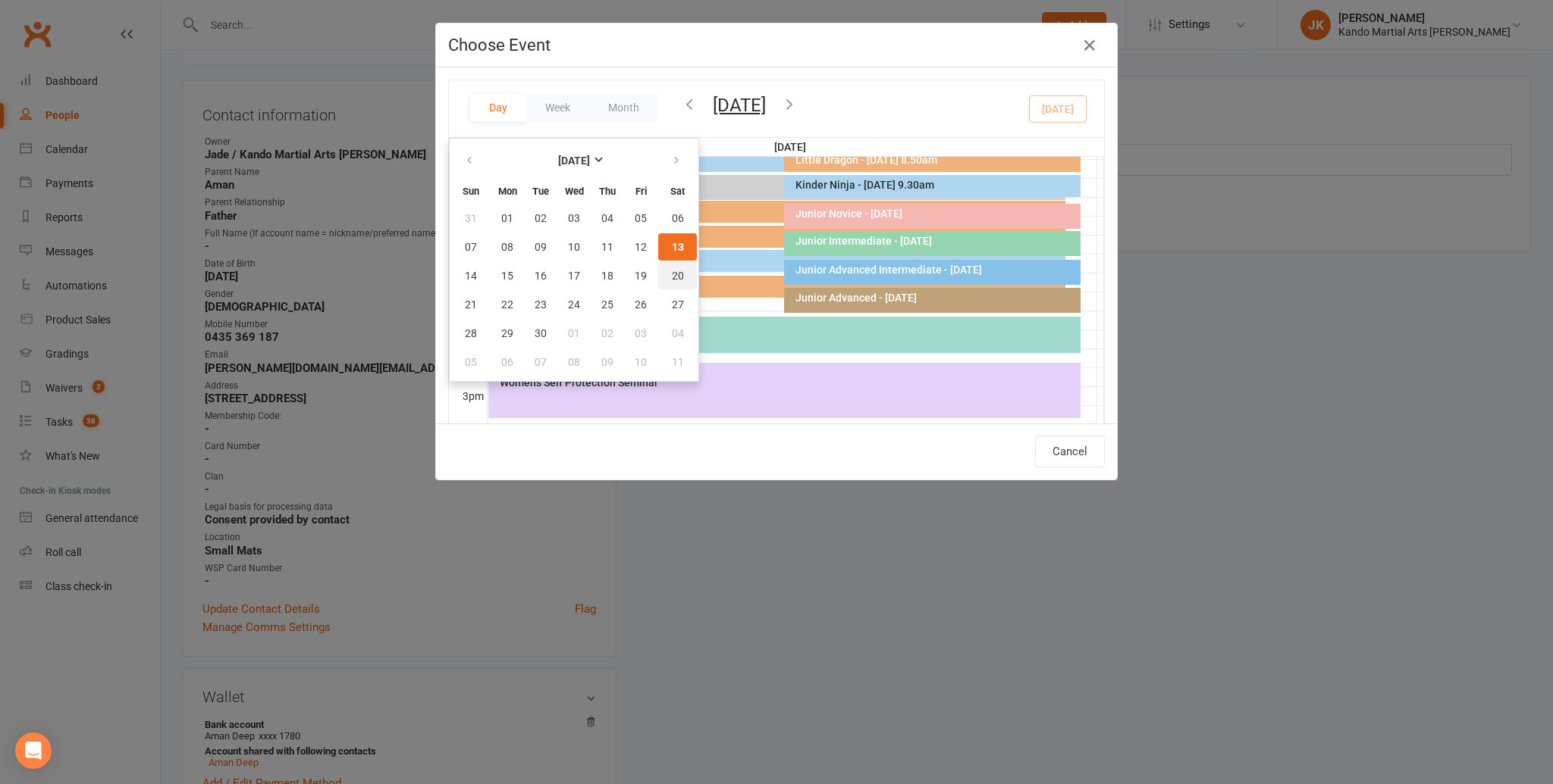
click at [678, 270] on span "20" at bounding box center [677, 275] width 12 height 12
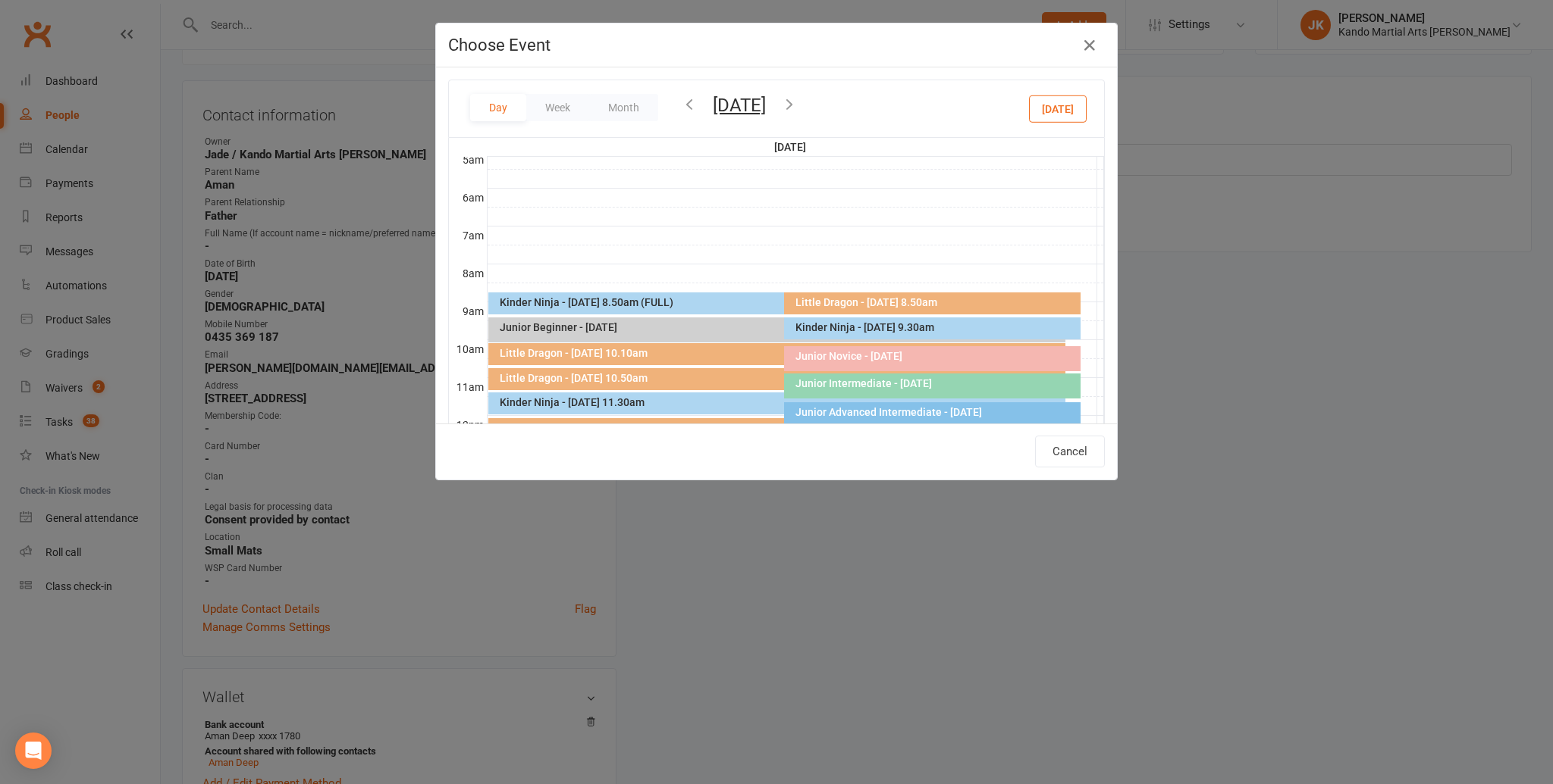
scroll to position [191, 0]
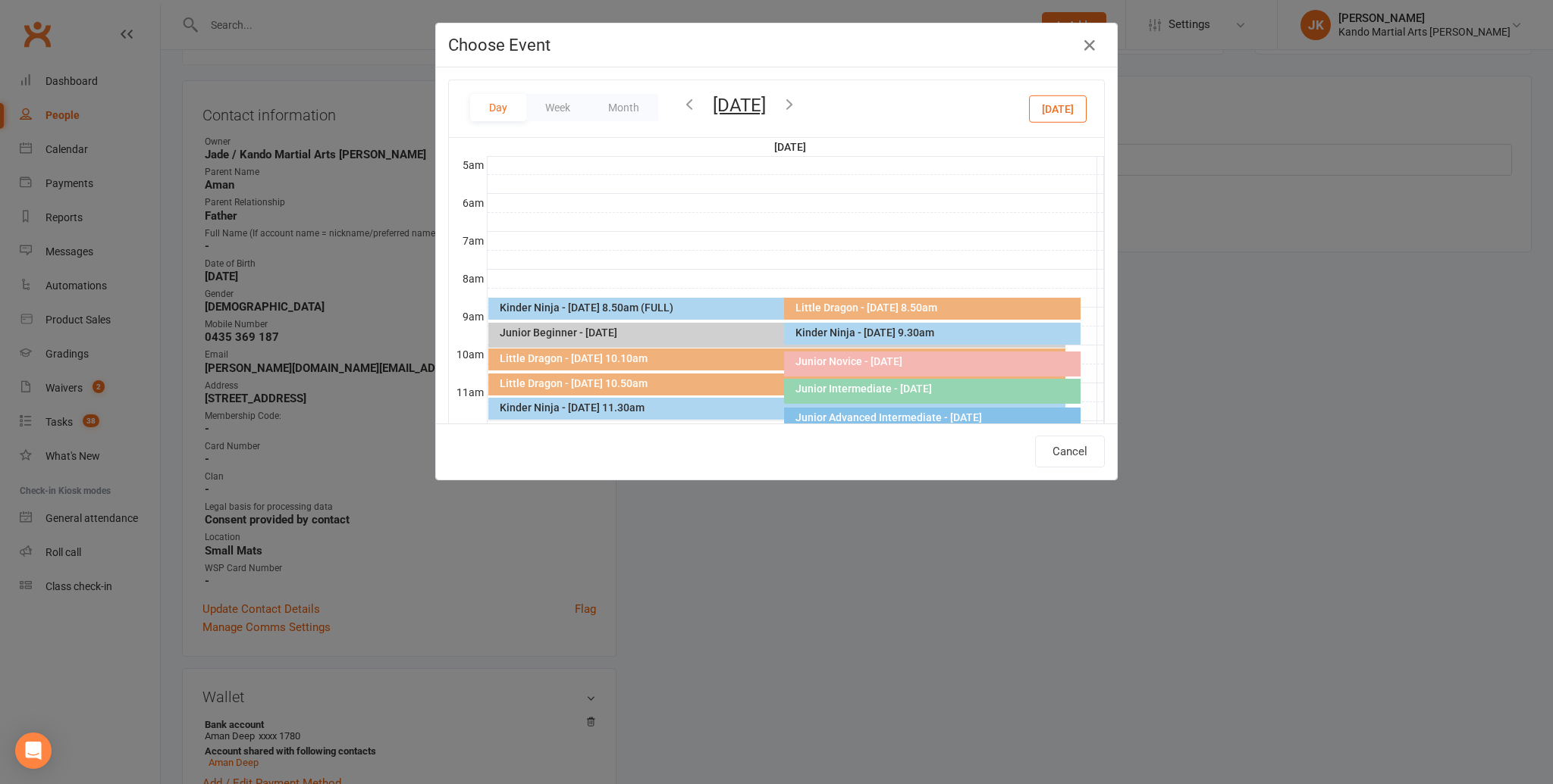
click at [685, 405] on div "Kinder Ninja - [DATE] 11.30am" at bounding box center [780, 407] width 563 height 10
type input "Kinder Ninja - Saturday 11.30am - Sep 20, 2025 11:30:00 AM"
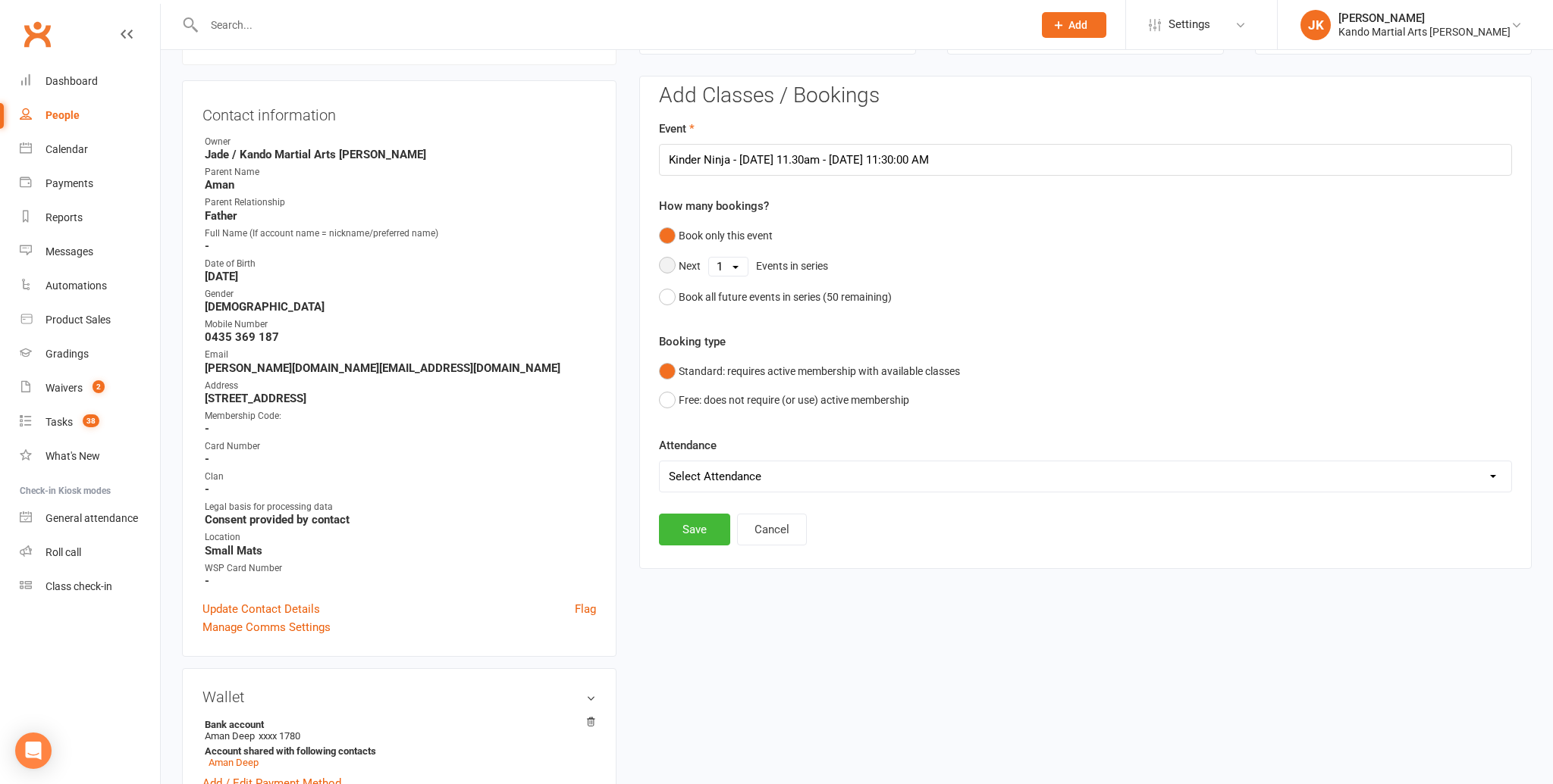
click at [664, 261] on button "Next 1 2 3 4 5 6 7 8 9 10 11 12 13 14 15 16 17 18 19 20 21 22 23 24 25 26 27 28…" at bounding box center [747, 267] width 177 height 32
click at [738, 262] on select "1 2 3 4 5 6 7 8 9 10 11 12 13 14 15 16 17 18 19 20 21 22 23 24 25 26 27 28 29 3…" at bounding box center [729, 267] width 39 height 19
select select "50"
click at [709, 258] on select "1 2 3 4 5 6 7 8 9 10 11 12 13 14 15 16 17 18 19 20 21 22 23 24 25 26 27 28 29 3…" at bounding box center [729, 267] width 39 height 19
click at [696, 449] on button "Save" at bounding box center [694, 452] width 72 height 32
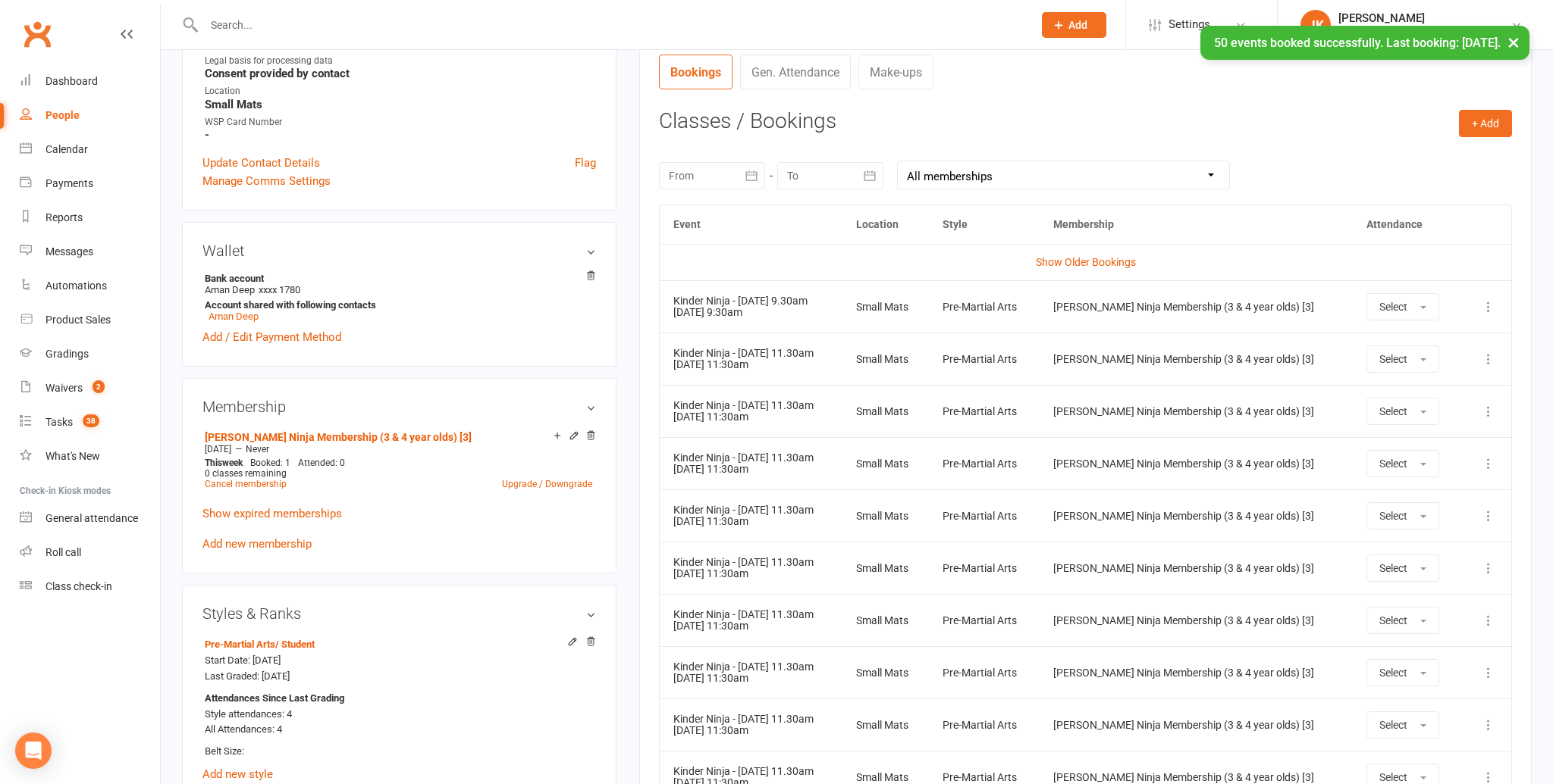
scroll to position [579, 0]
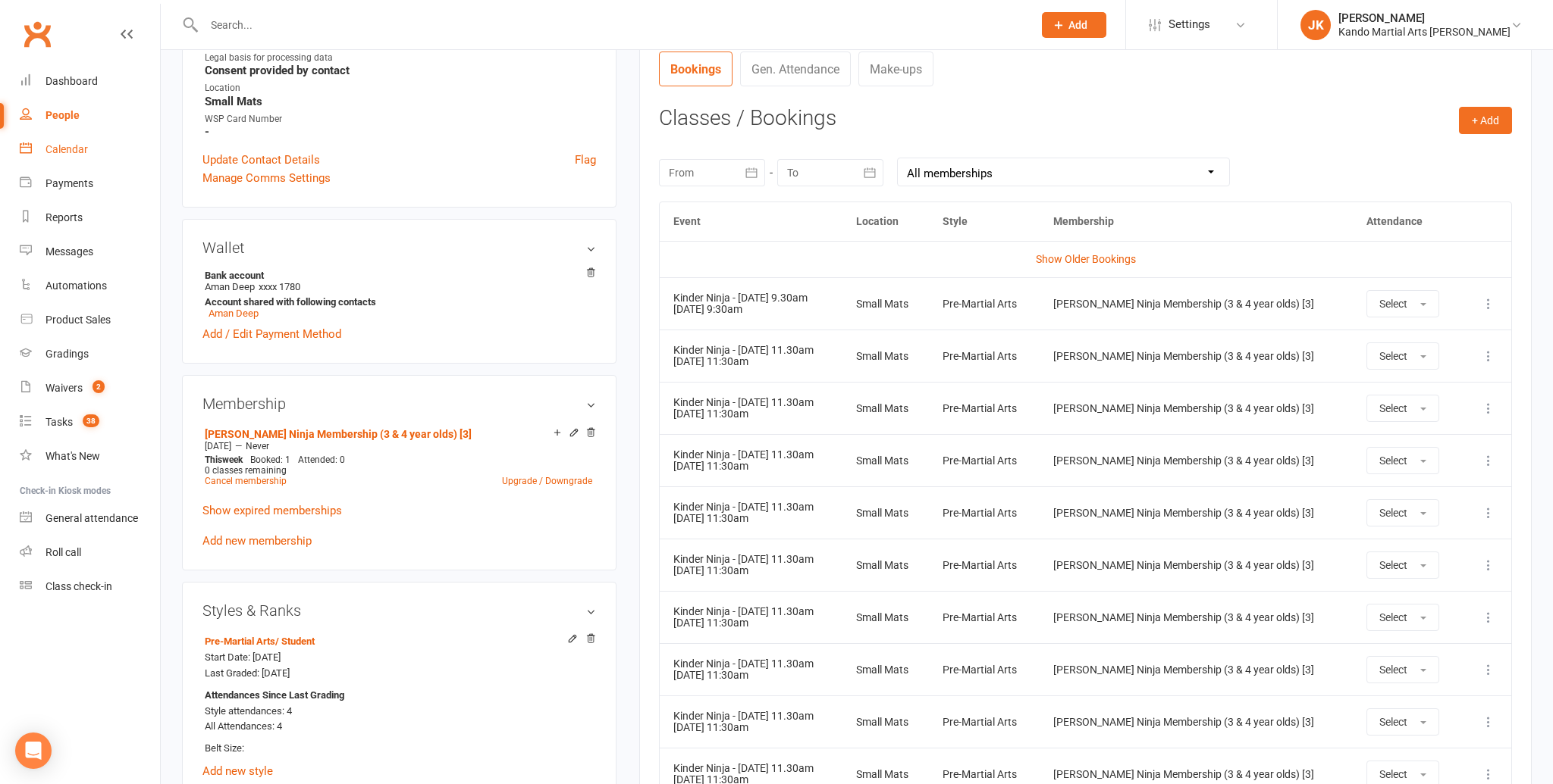
click at [61, 145] on div "Calendar" at bounding box center [67, 149] width 43 height 12
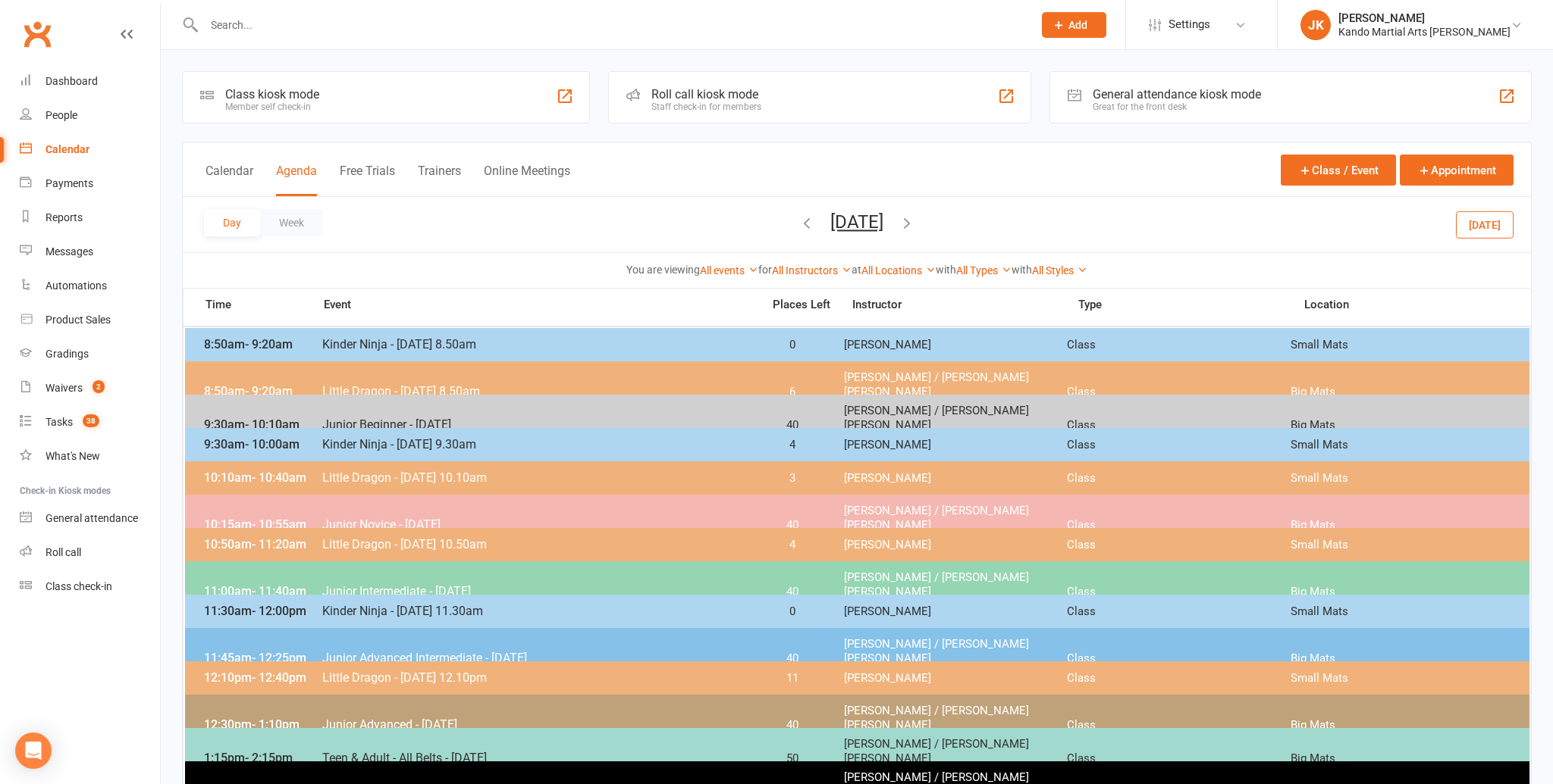
click at [830, 224] on button "Saturday, Sep 20, 2025" at bounding box center [856, 221] width 53 height 21
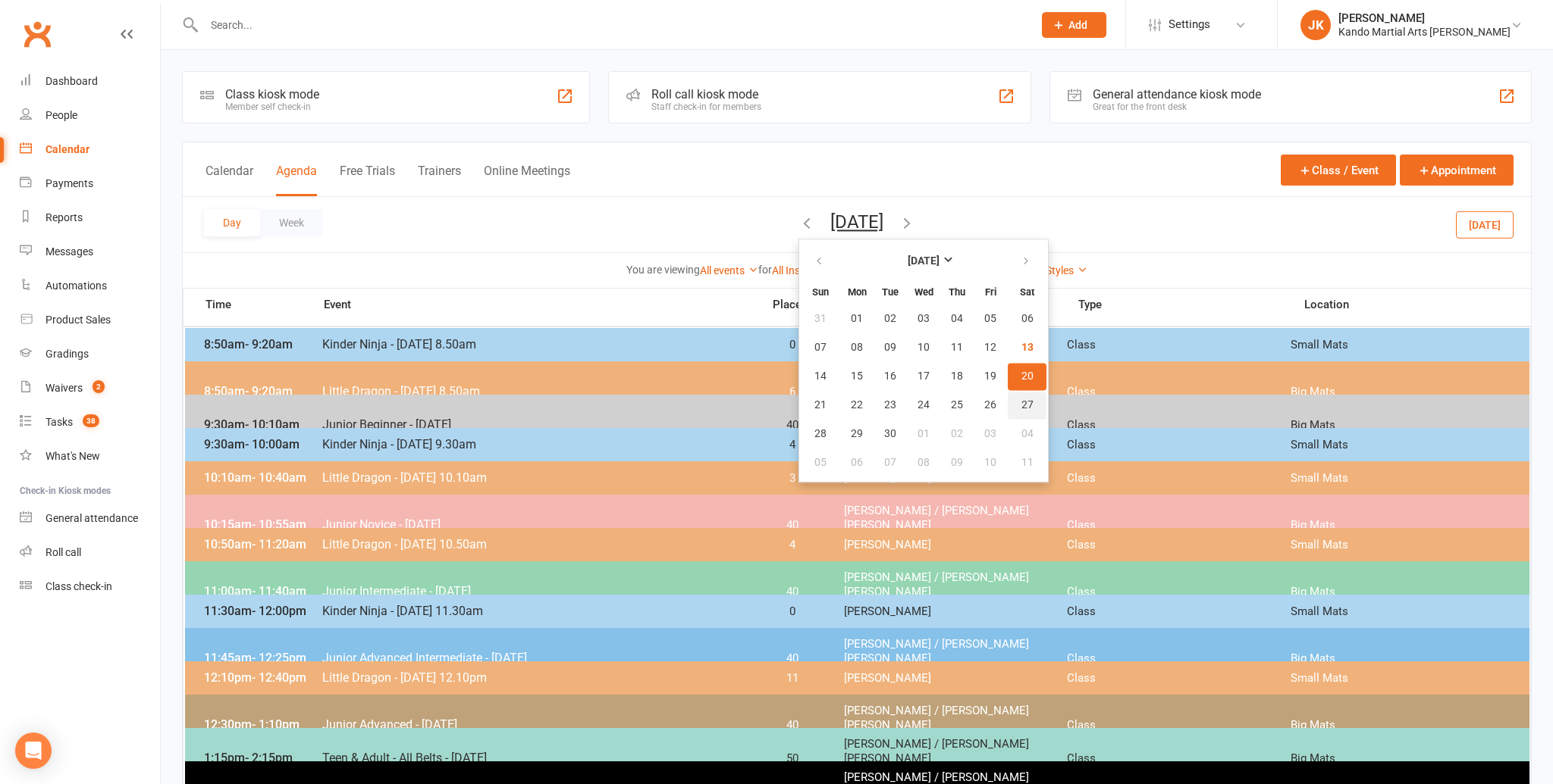
click at [1022, 404] on span "27" at bounding box center [1027, 405] width 12 height 12
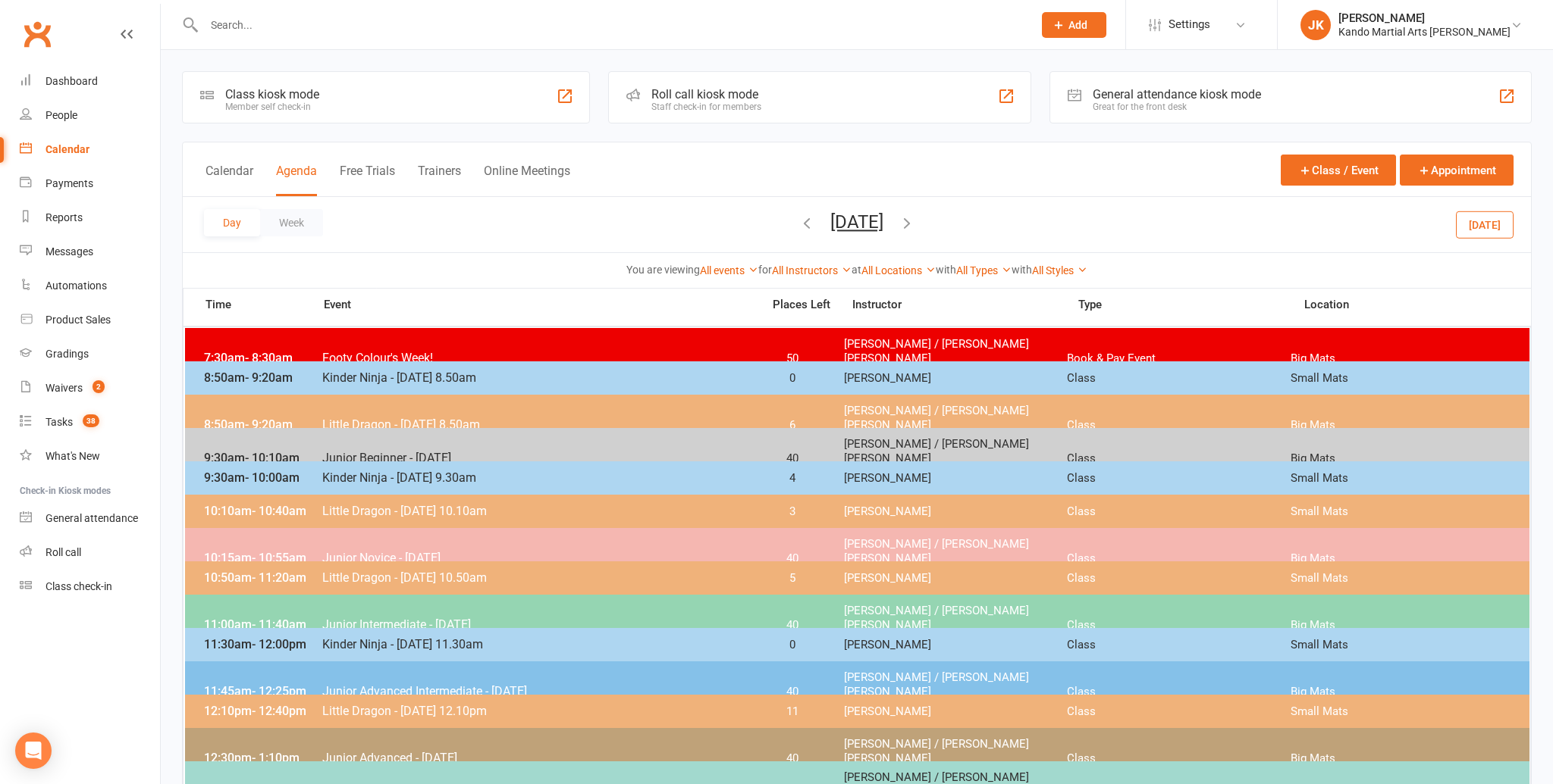
click at [877, 217] on button "Saturday, Sep 27, 2025" at bounding box center [856, 221] width 53 height 21
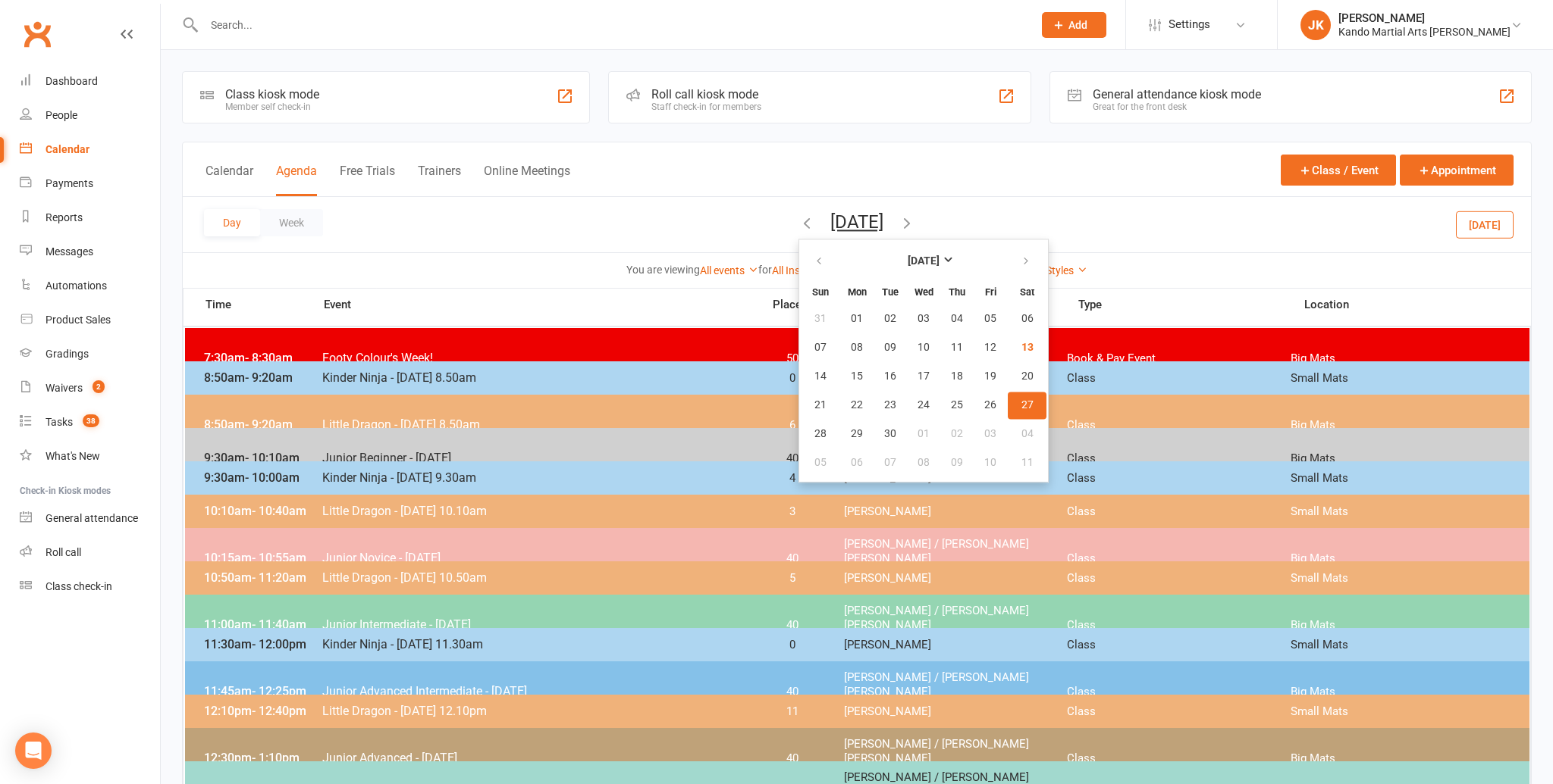
click at [1022, 403] on span "27" at bounding box center [1027, 405] width 12 height 12
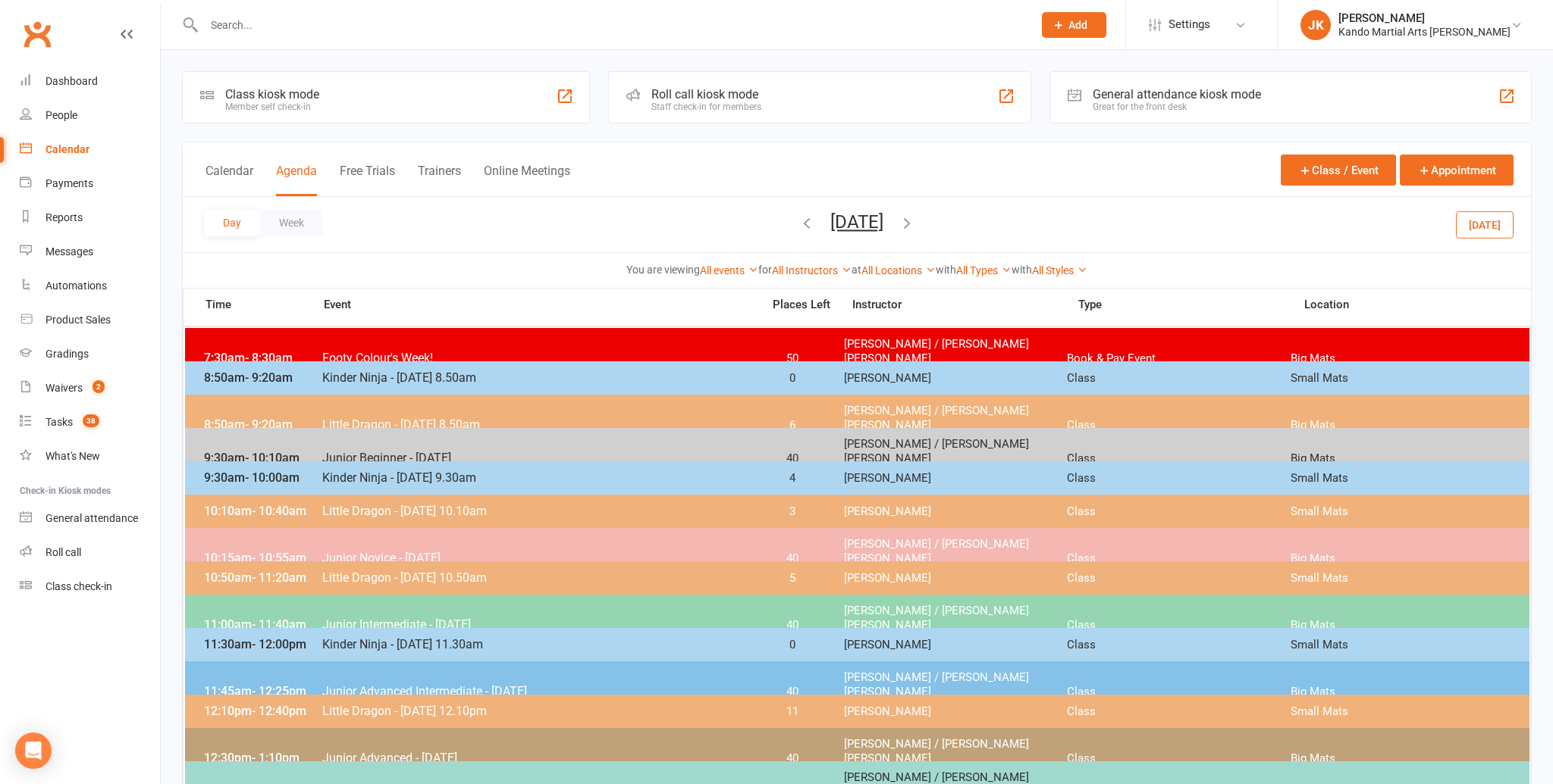
click at [830, 219] on button "Saturday, Sep 27, 2025" at bounding box center [856, 221] width 53 height 21
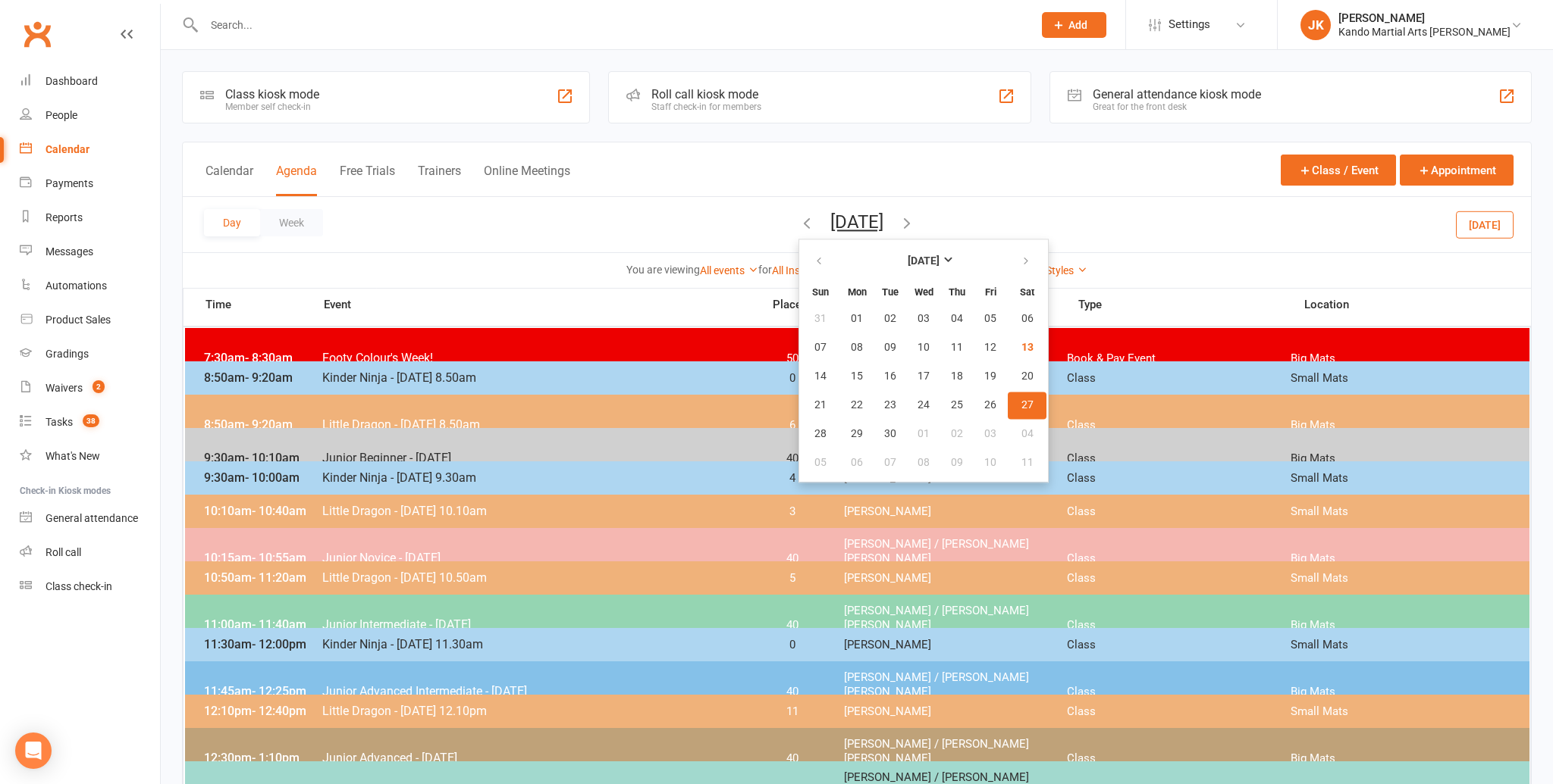
drag, startPoint x: 461, startPoint y: 244, endPoint x: 1552, endPoint y: 265, distance: 1091.2
click at [484, 242] on div "Day Week Saturday, Sep 27, 2025 September 2025 Sun Mon Tue Wed Thu Fri Sat 31 0…" at bounding box center [856, 224] width 1348 height 55
click at [1497, 219] on button "[DATE]" at bounding box center [1485, 224] width 58 height 27
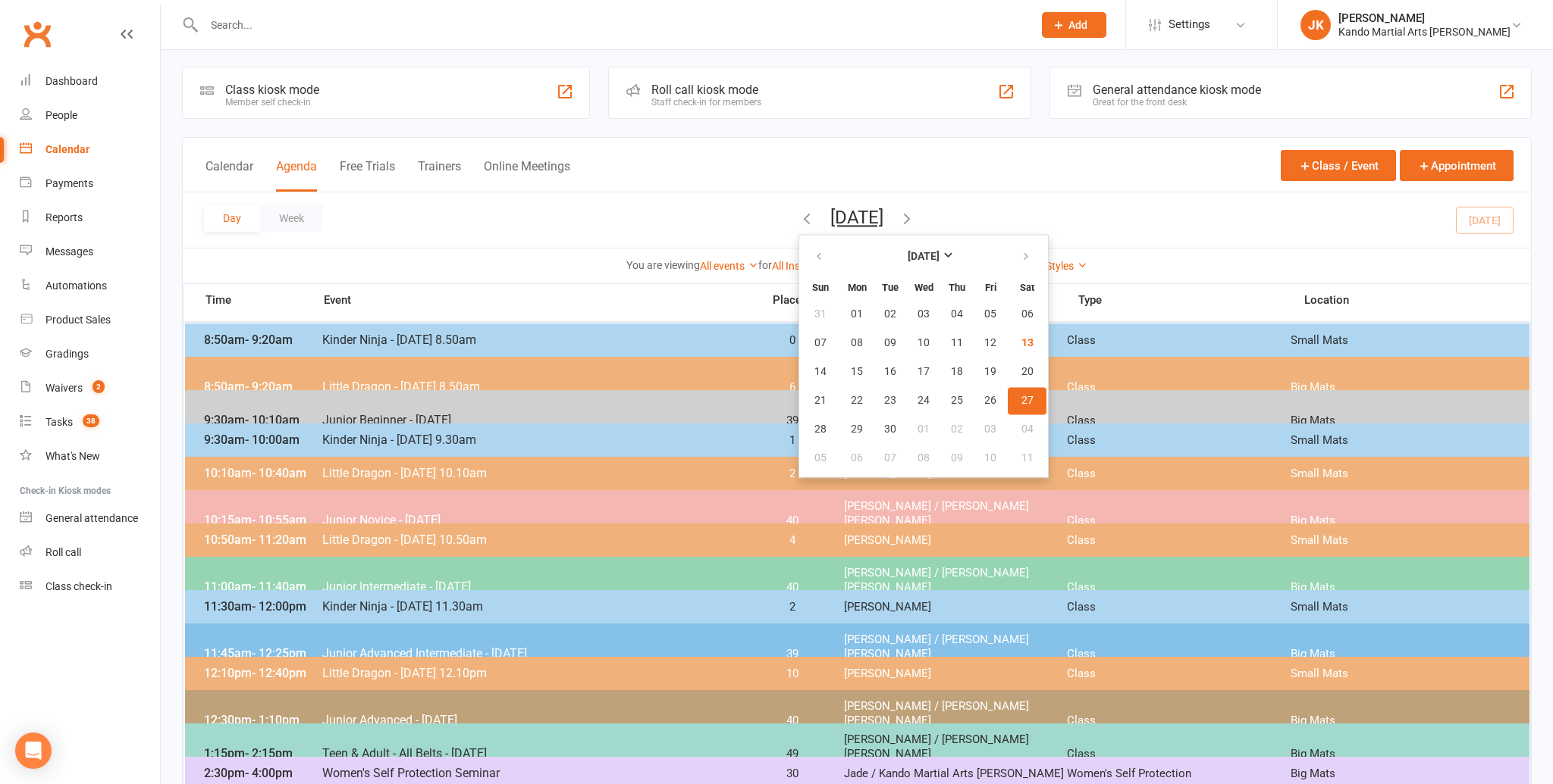
click at [1498, 219] on div "Day Week [DATE] [DATE] Sun Mon Tue Wed Thu Fri Sat 31 01 02 03 04 05 06 07 08 0…" at bounding box center [856, 219] width 1348 height 55
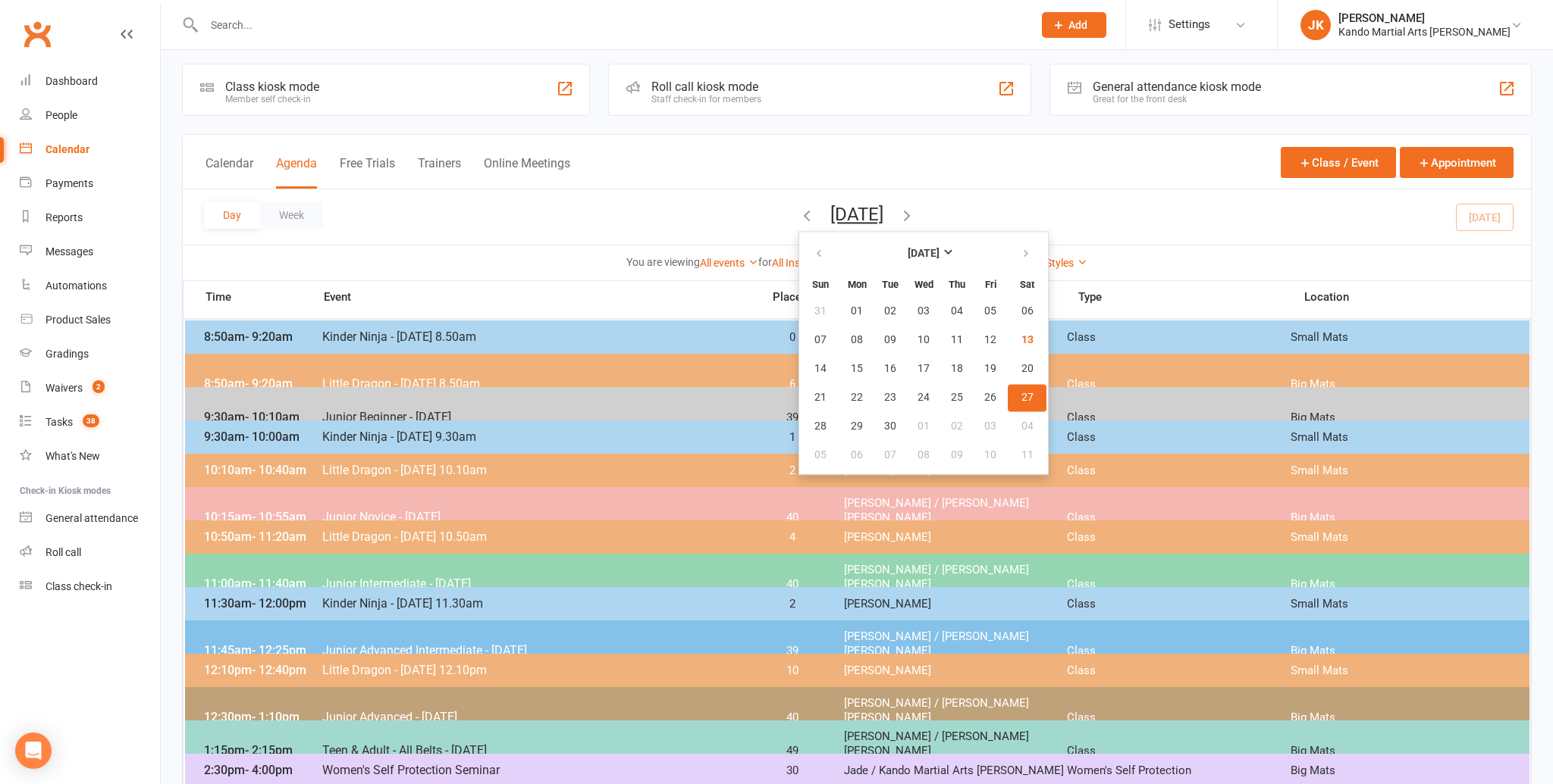
scroll to position [8, 0]
click at [1008, 331] on button "13" at bounding box center [1027, 339] width 39 height 27
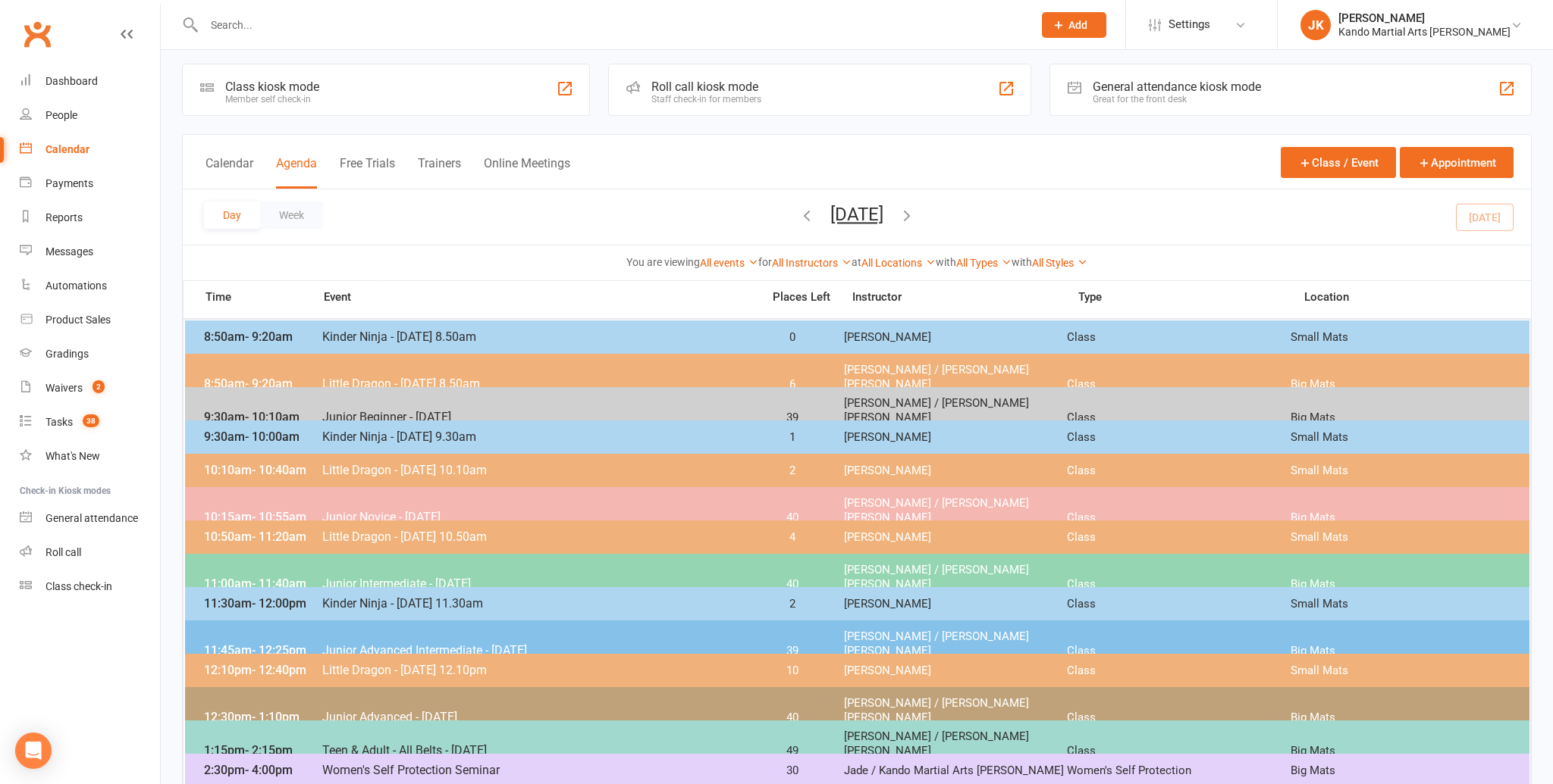
scroll to position [0, 0]
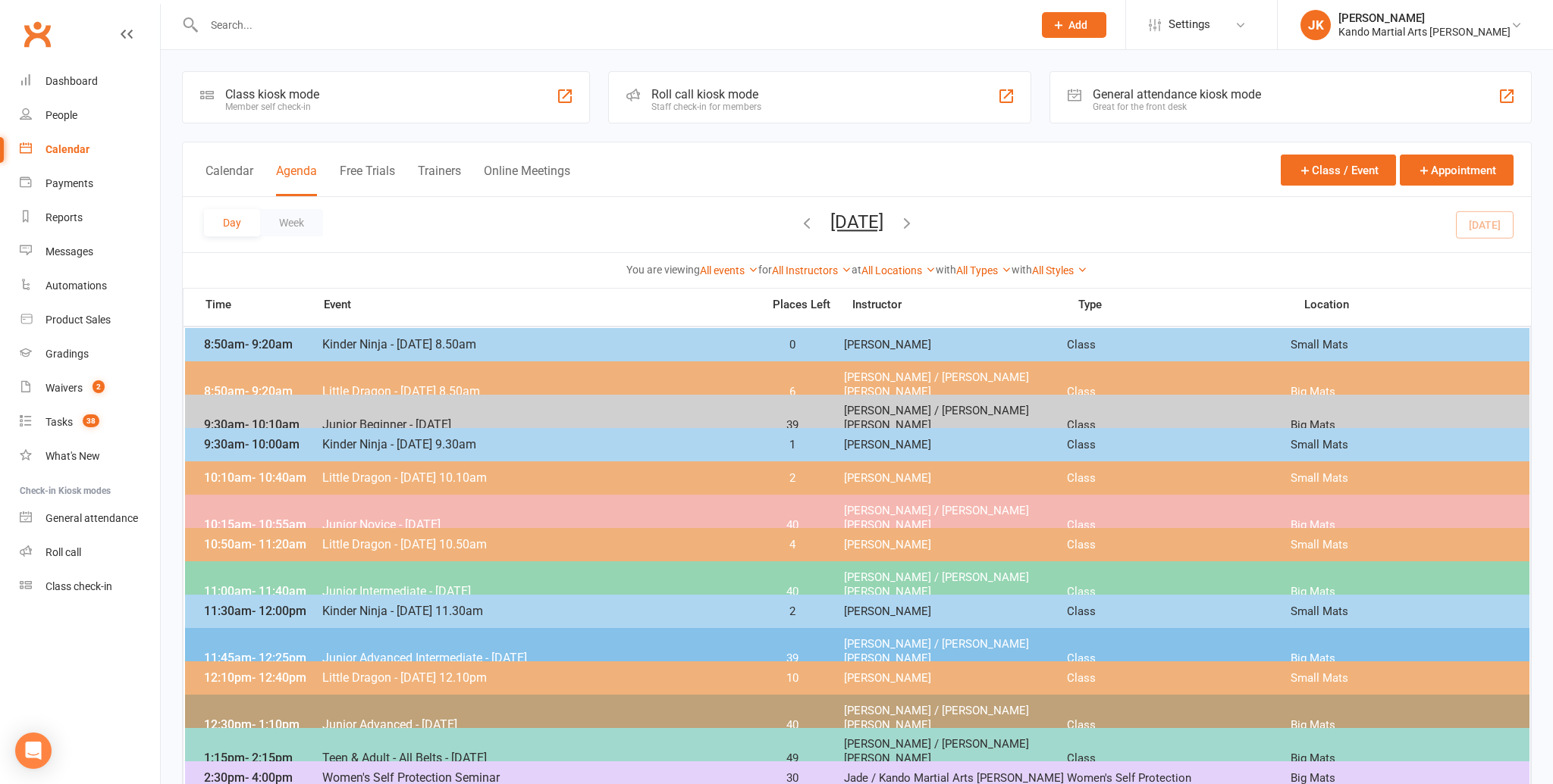
click at [237, 26] on input "text" at bounding box center [610, 24] width 823 height 21
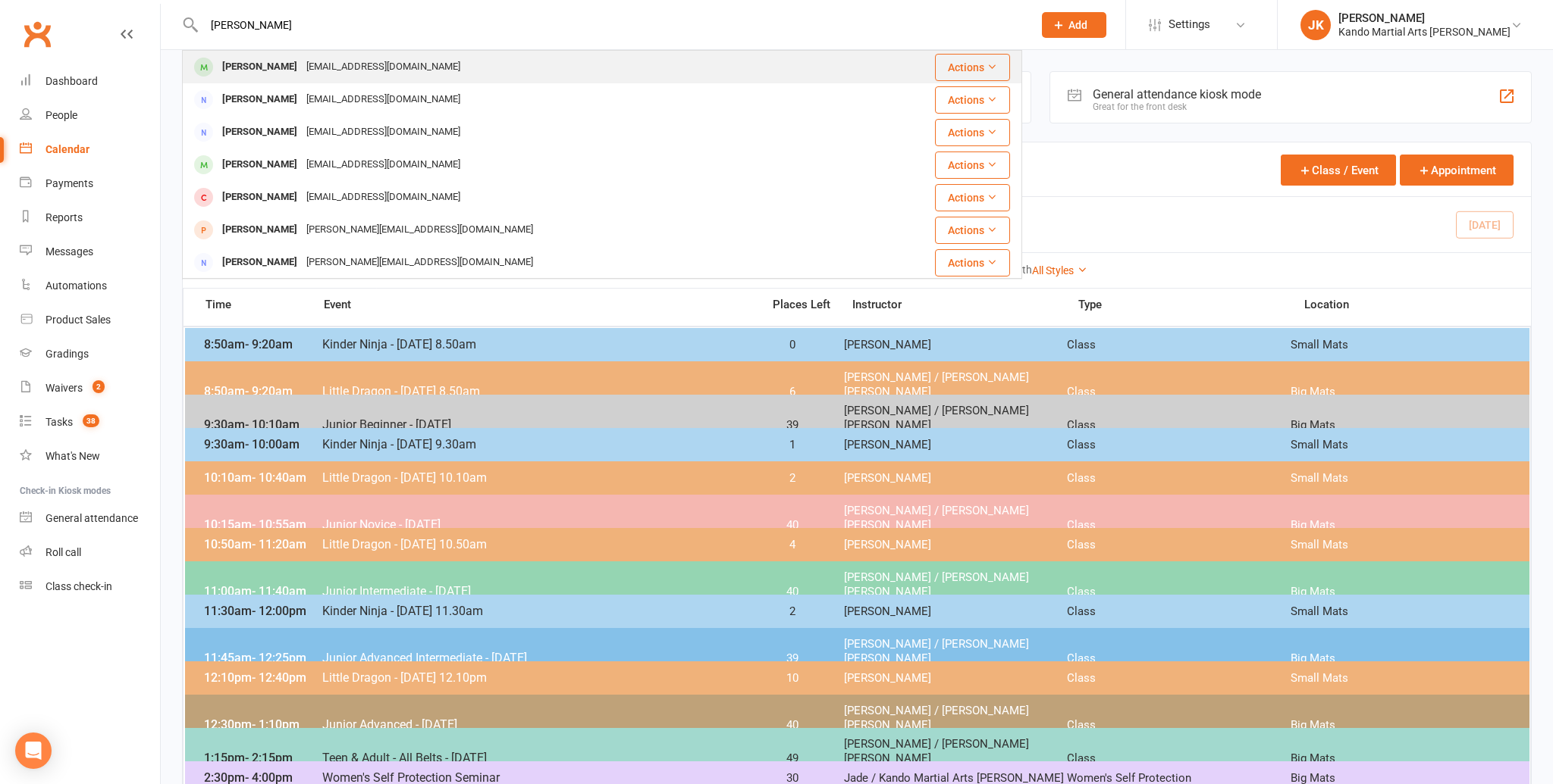
type input "zoe johnston"
click at [251, 60] on div "Zoe Johnston" at bounding box center [260, 67] width 84 height 22
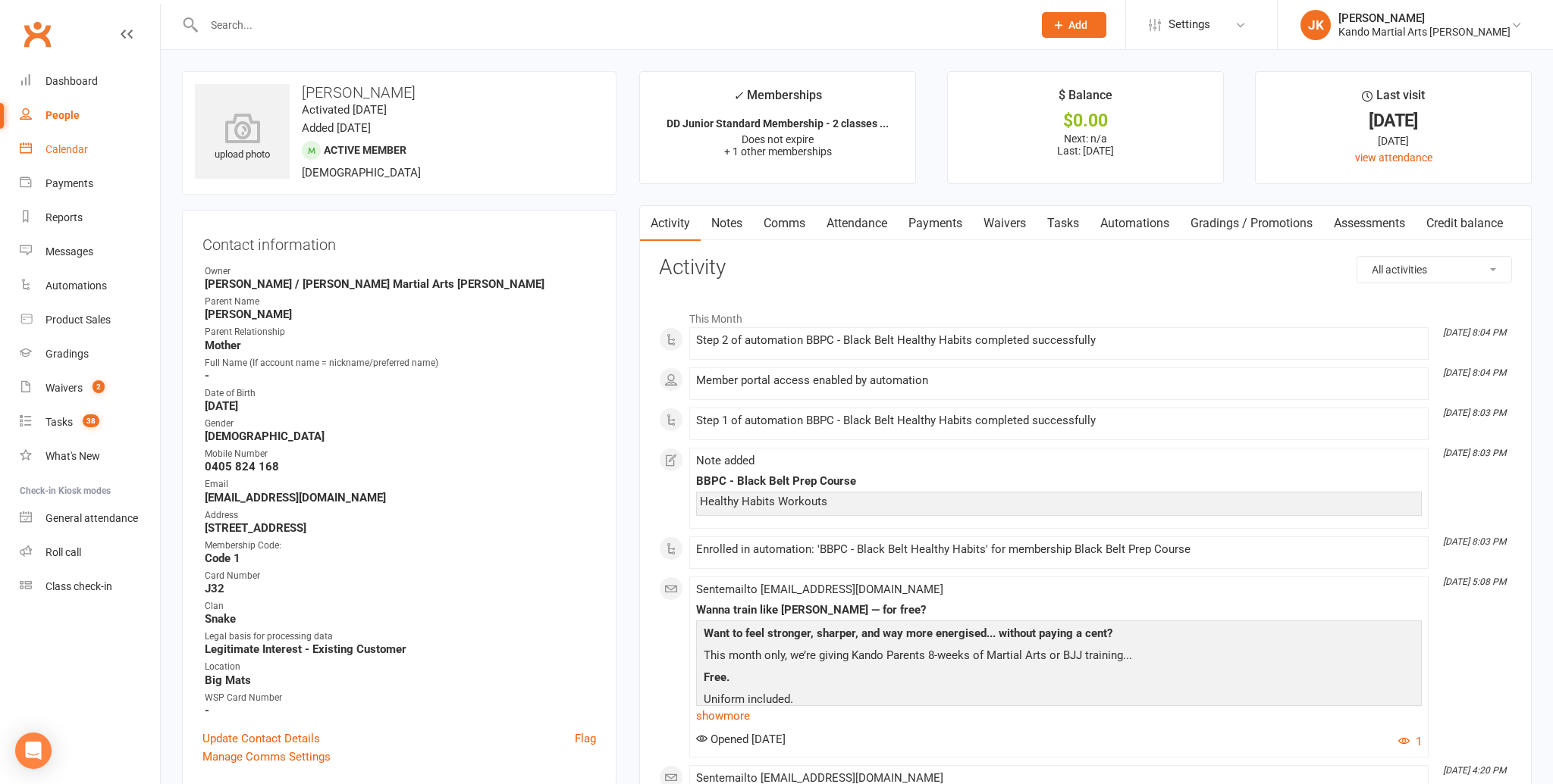
click at [64, 146] on div "Calendar" at bounding box center [67, 149] width 43 height 12
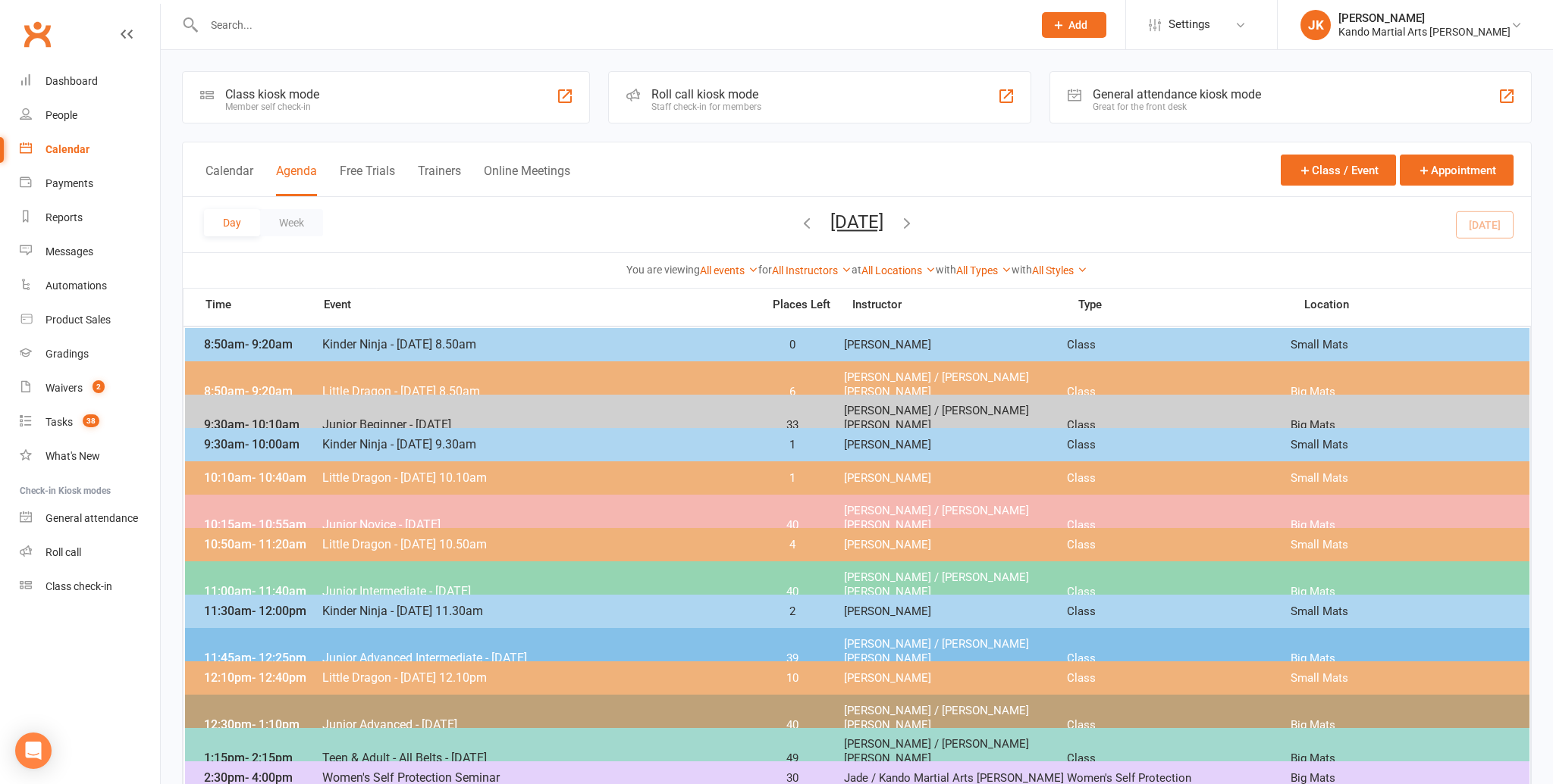
click at [221, 21] on input "text" at bounding box center [610, 24] width 823 height 21
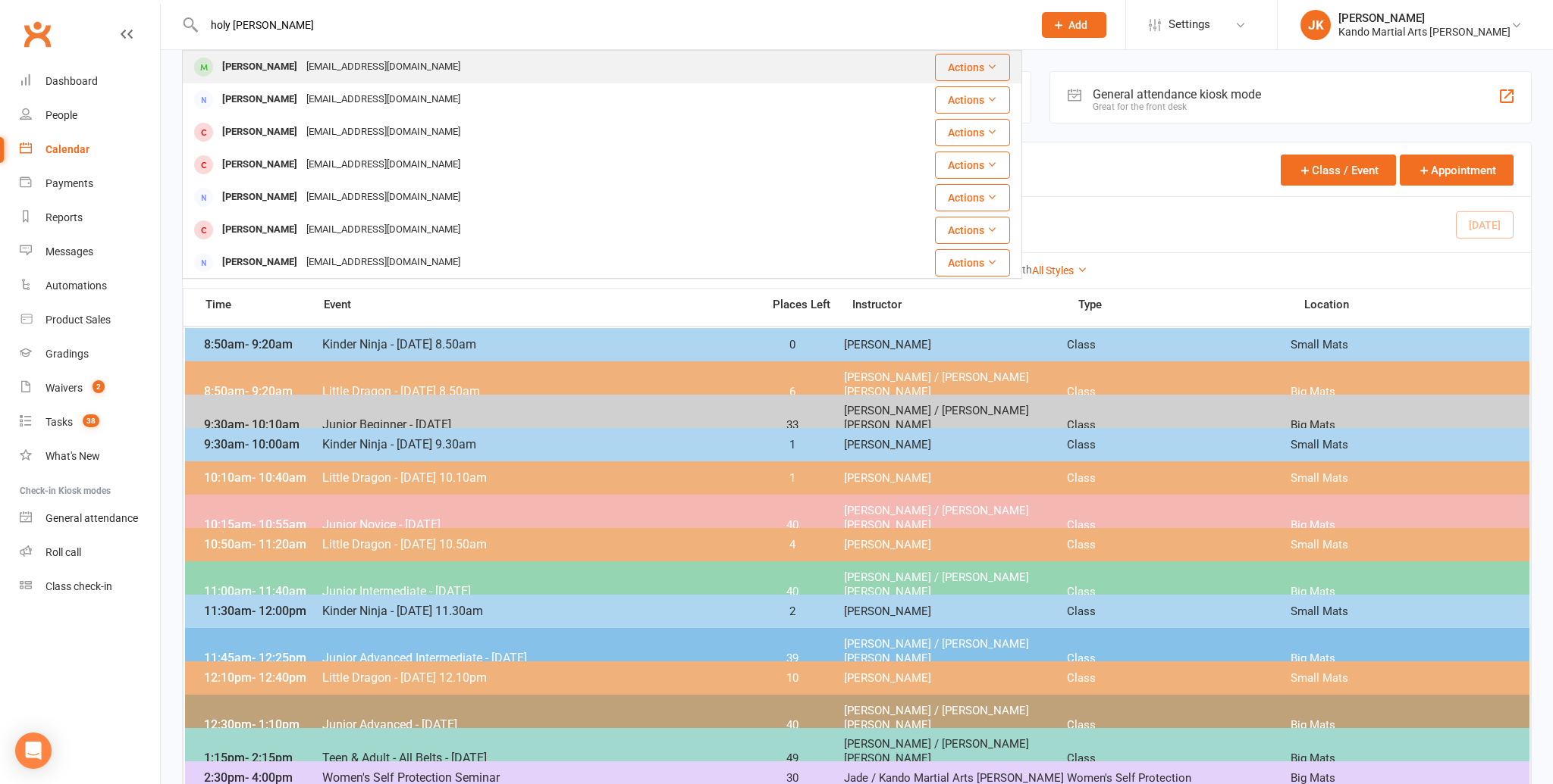
type input "holy rennick"
click at [242, 60] on div "[PERSON_NAME]" at bounding box center [260, 67] width 84 height 22
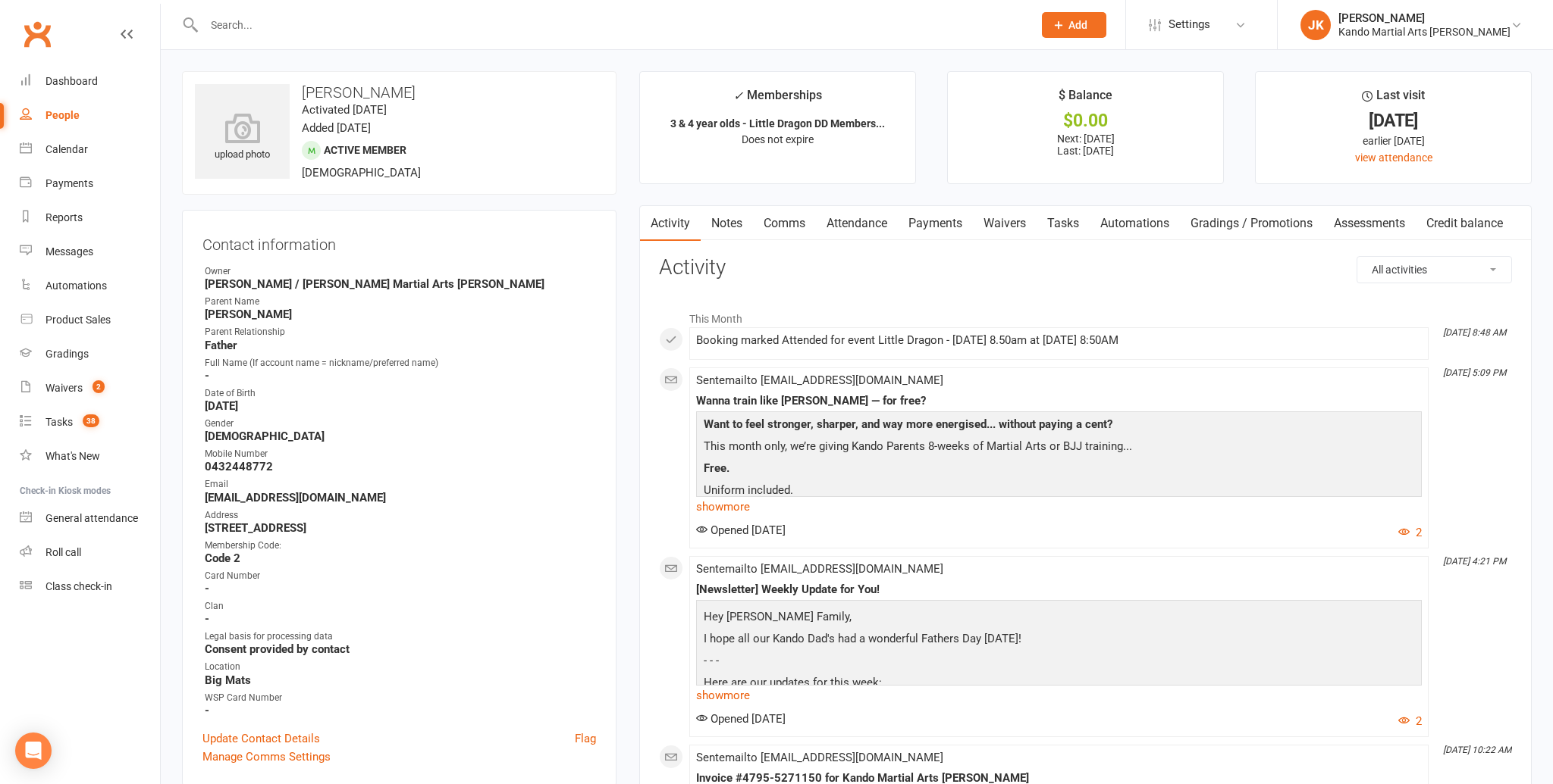
click at [871, 219] on link "Attendance" at bounding box center [857, 223] width 82 height 34
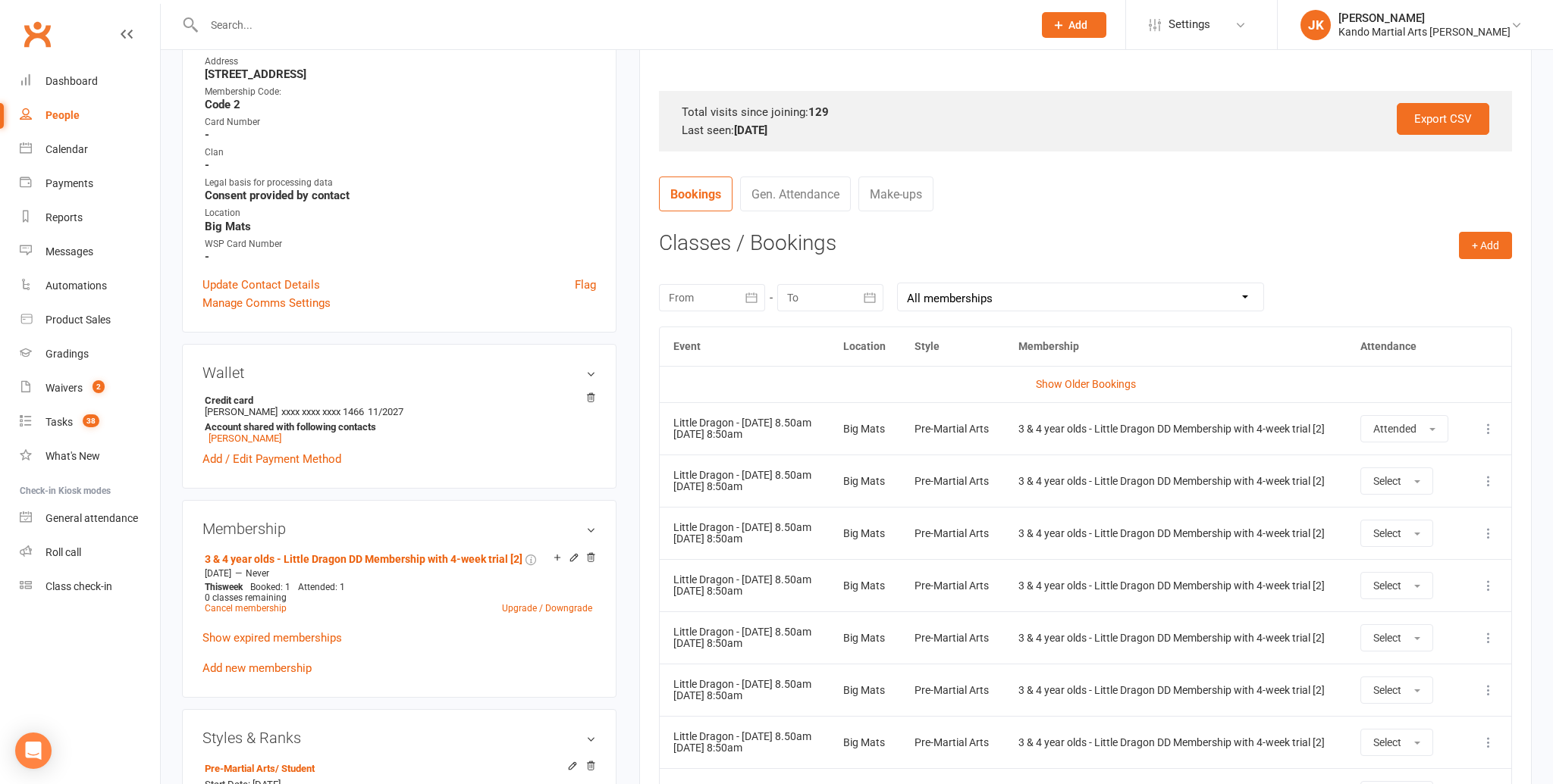
scroll to position [456, 0]
click at [273, 22] on input "text" at bounding box center [610, 24] width 823 height 21
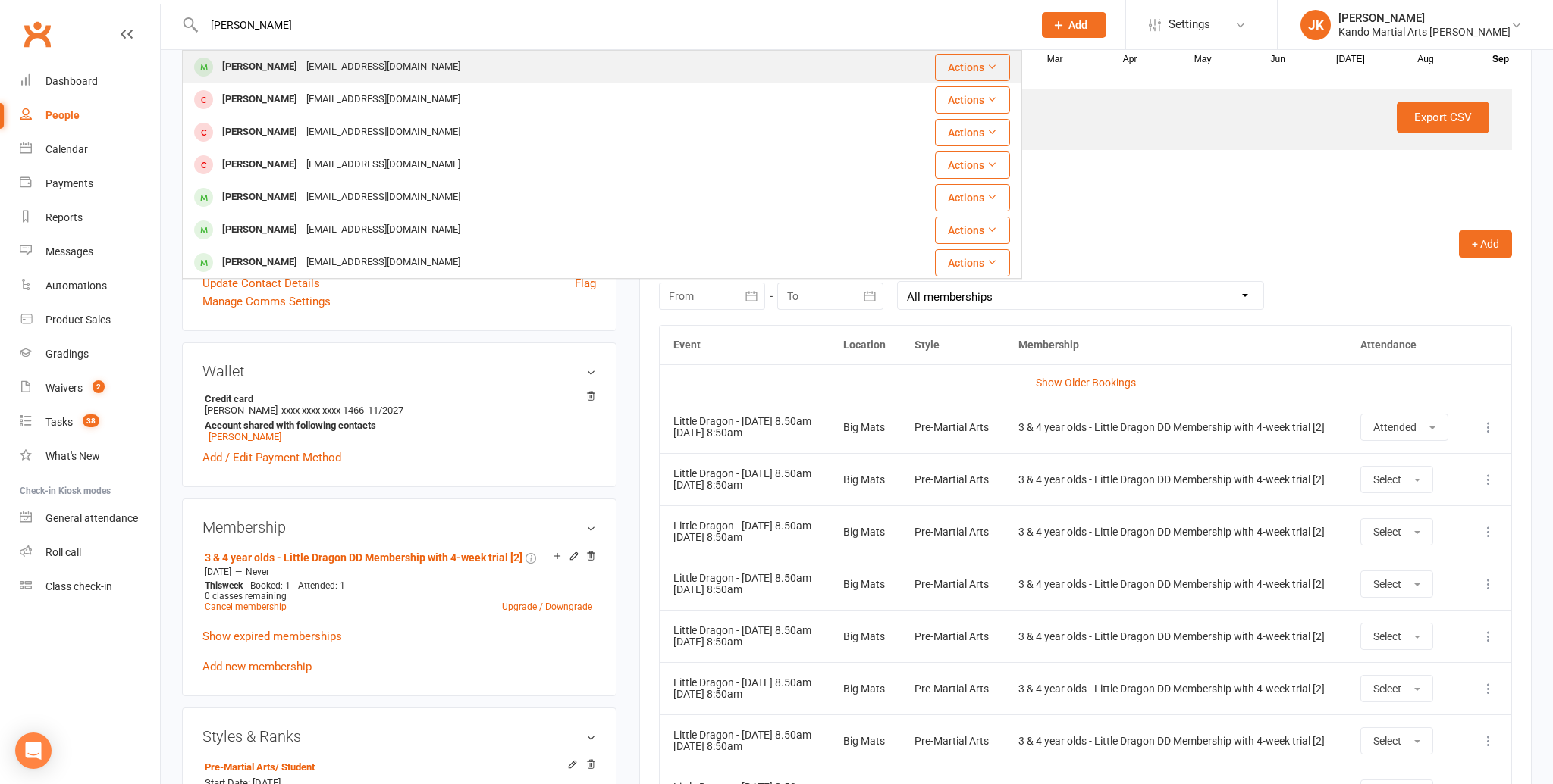
type input "arlo hammond"
click at [270, 63] on div "Arlo Hammond" at bounding box center [260, 67] width 84 height 22
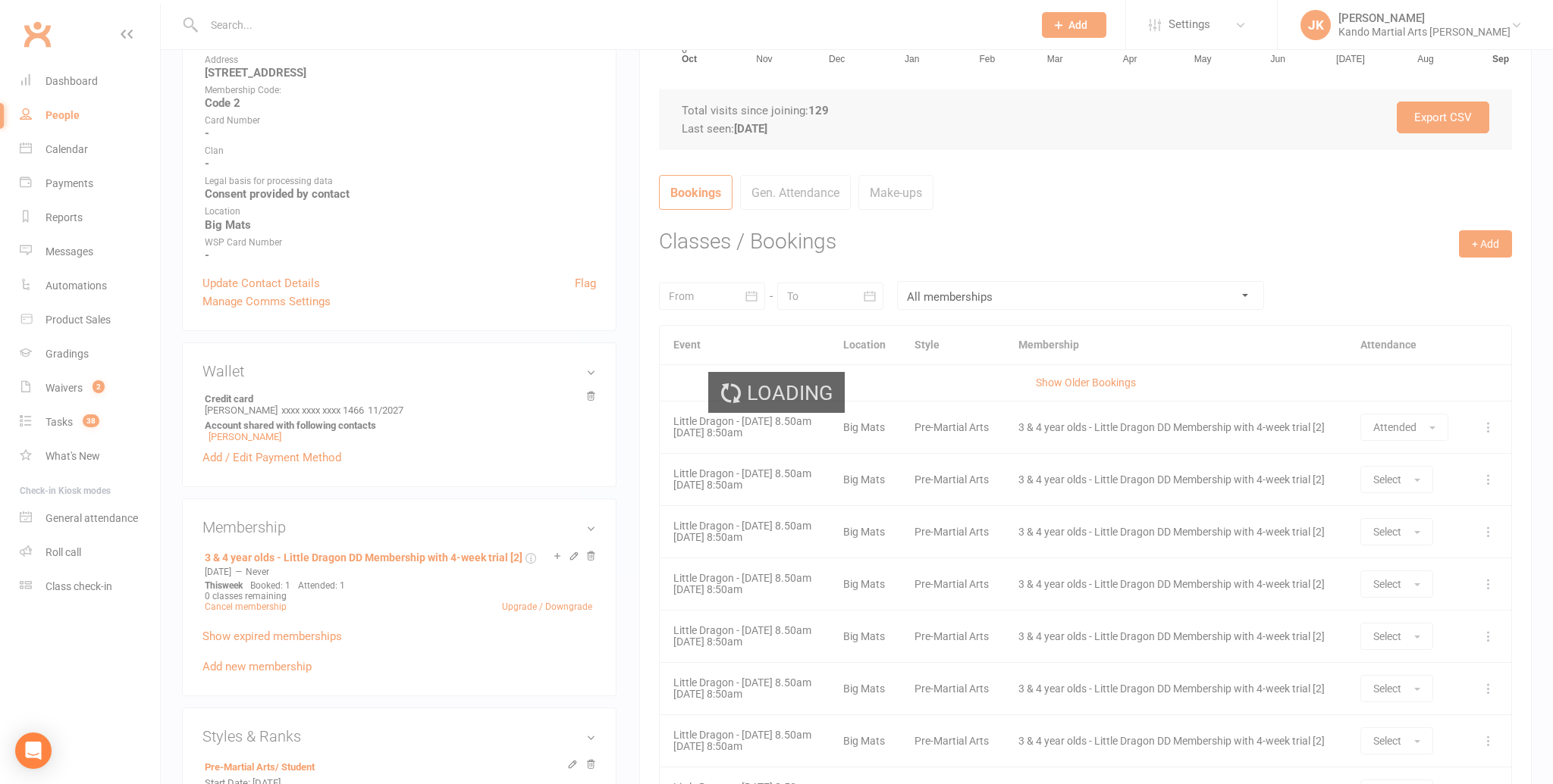
scroll to position [457, 0]
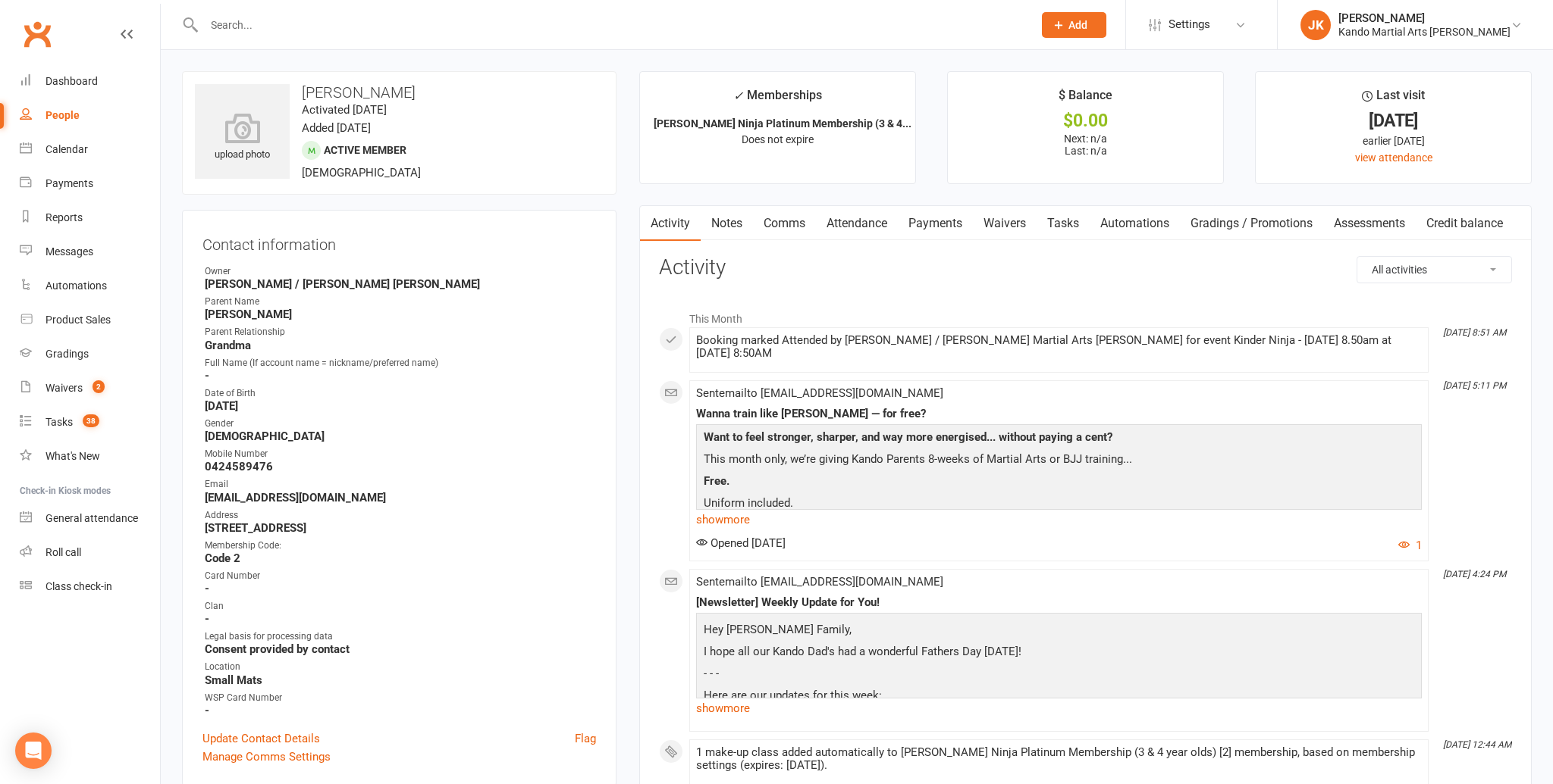
scroll to position [65, 0]
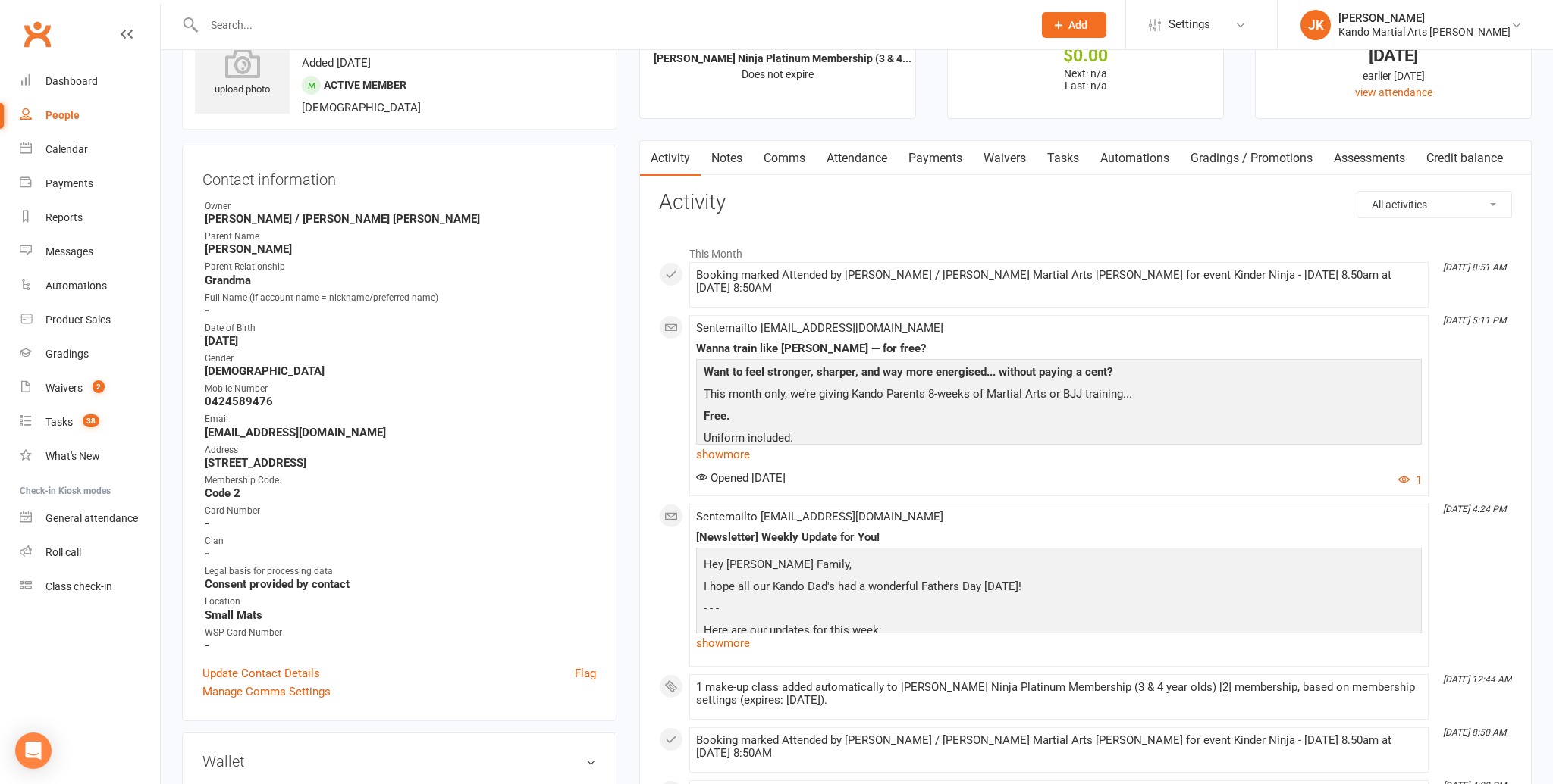
click at [847, 153] on link "Attendance" at bounding box center [857, 158] width 82 height 34
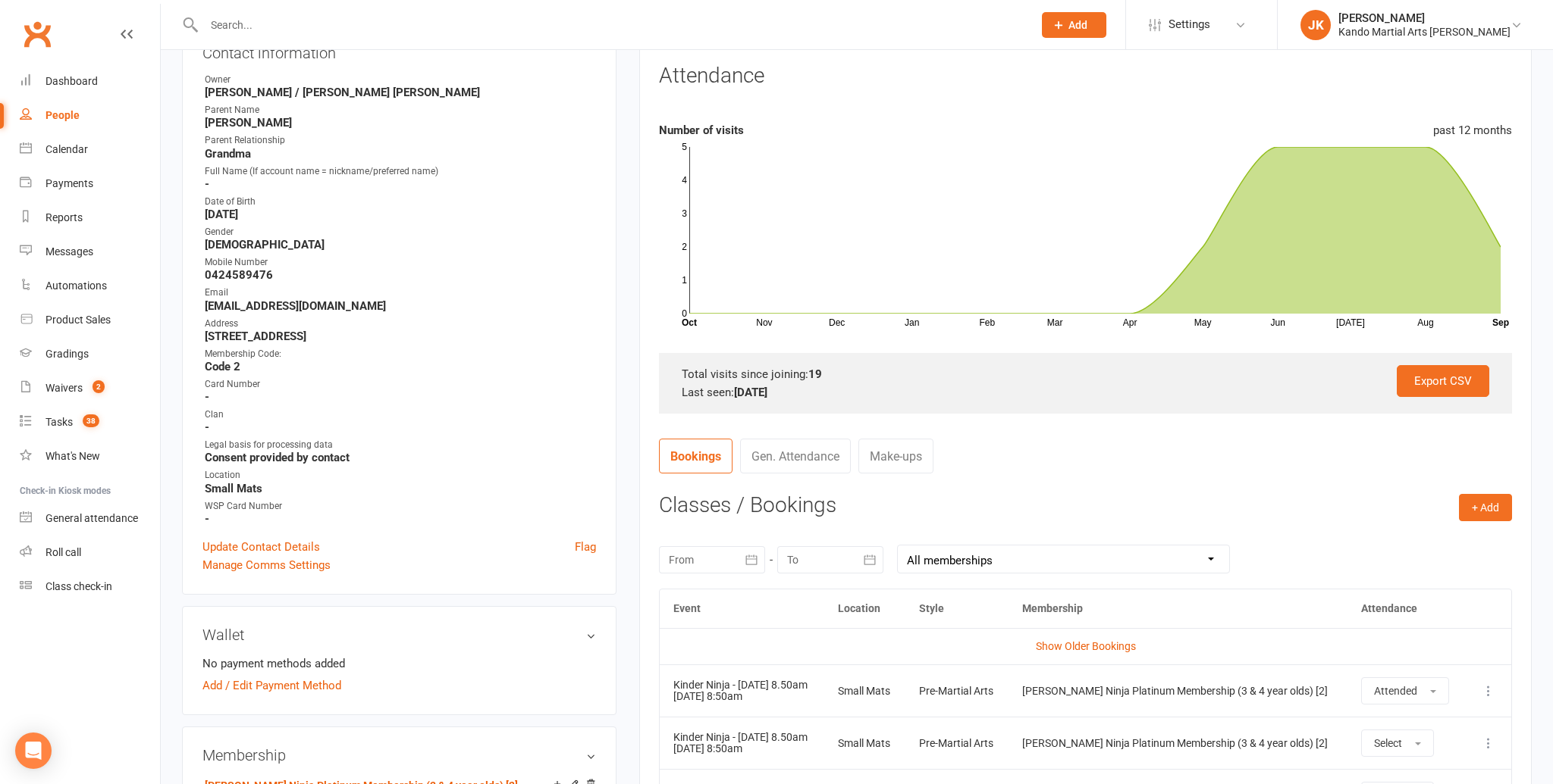
scroll to position [191, 0]
click at [238, 13] on div at bounding box center [602, 24] width 840 height 49
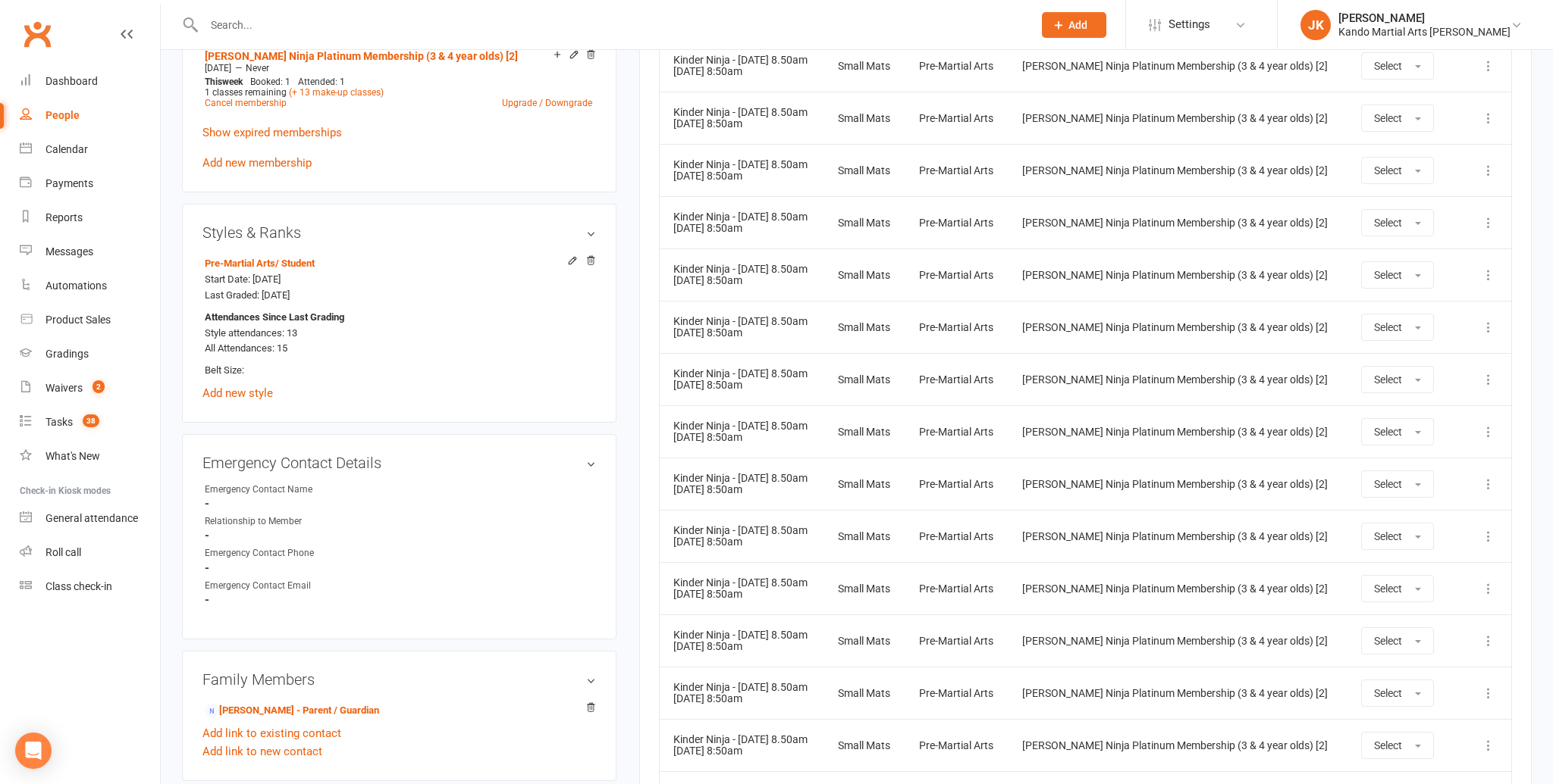
scroll to position [963, 0]
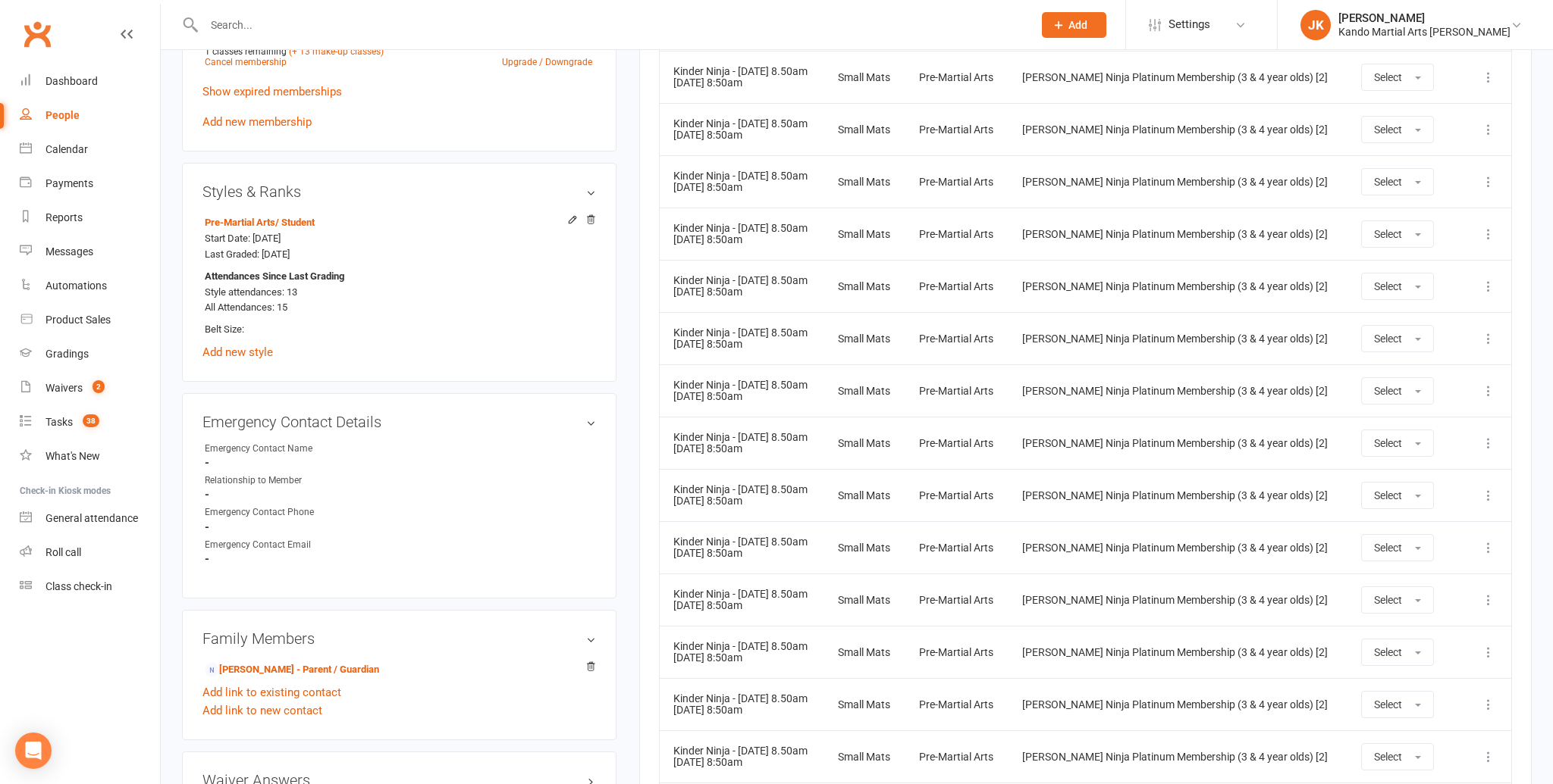
click at [229, 22] on input "text" at bounding box center [610, 24] width 823 height 21
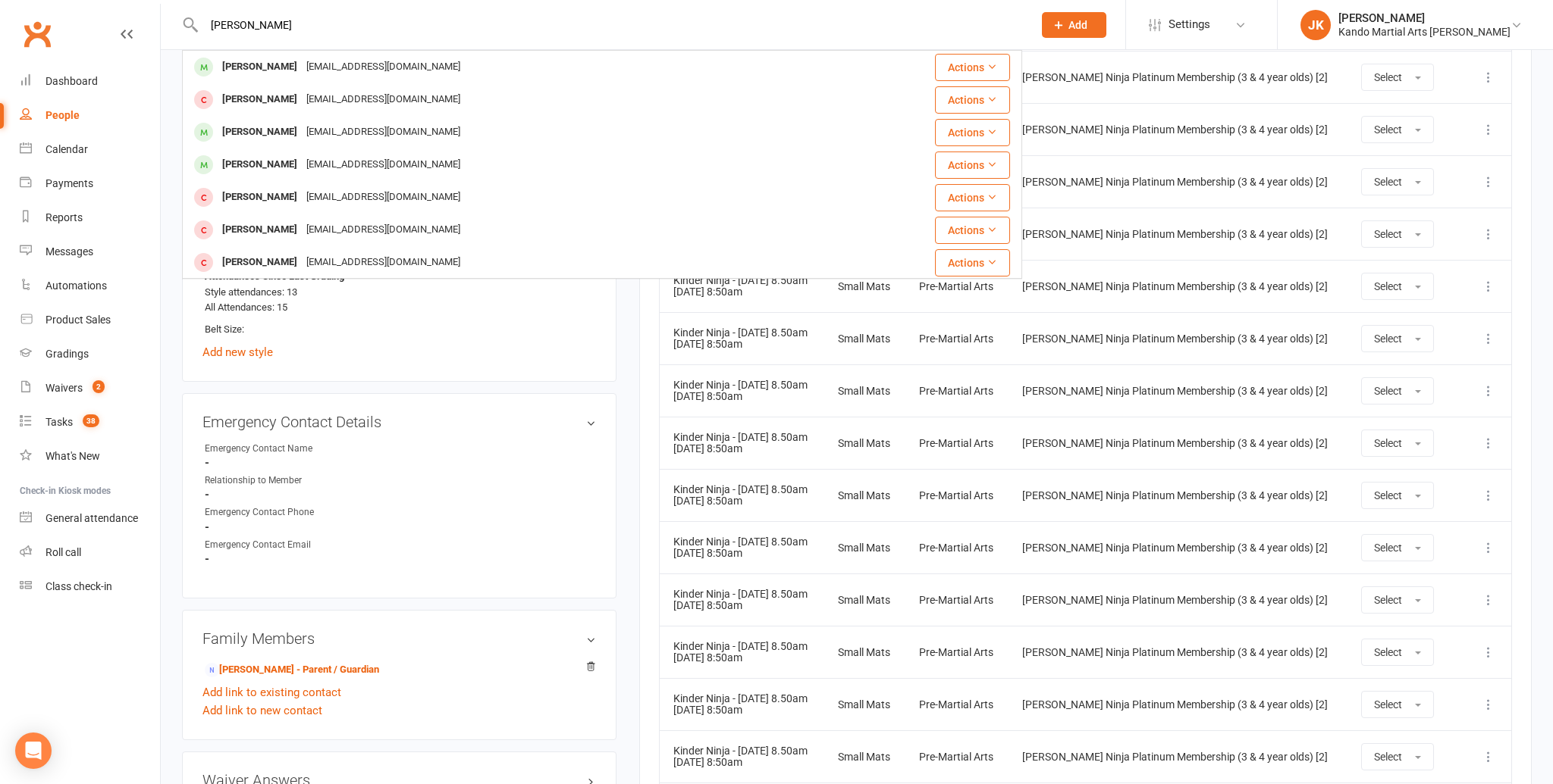
type input "oliver ni"
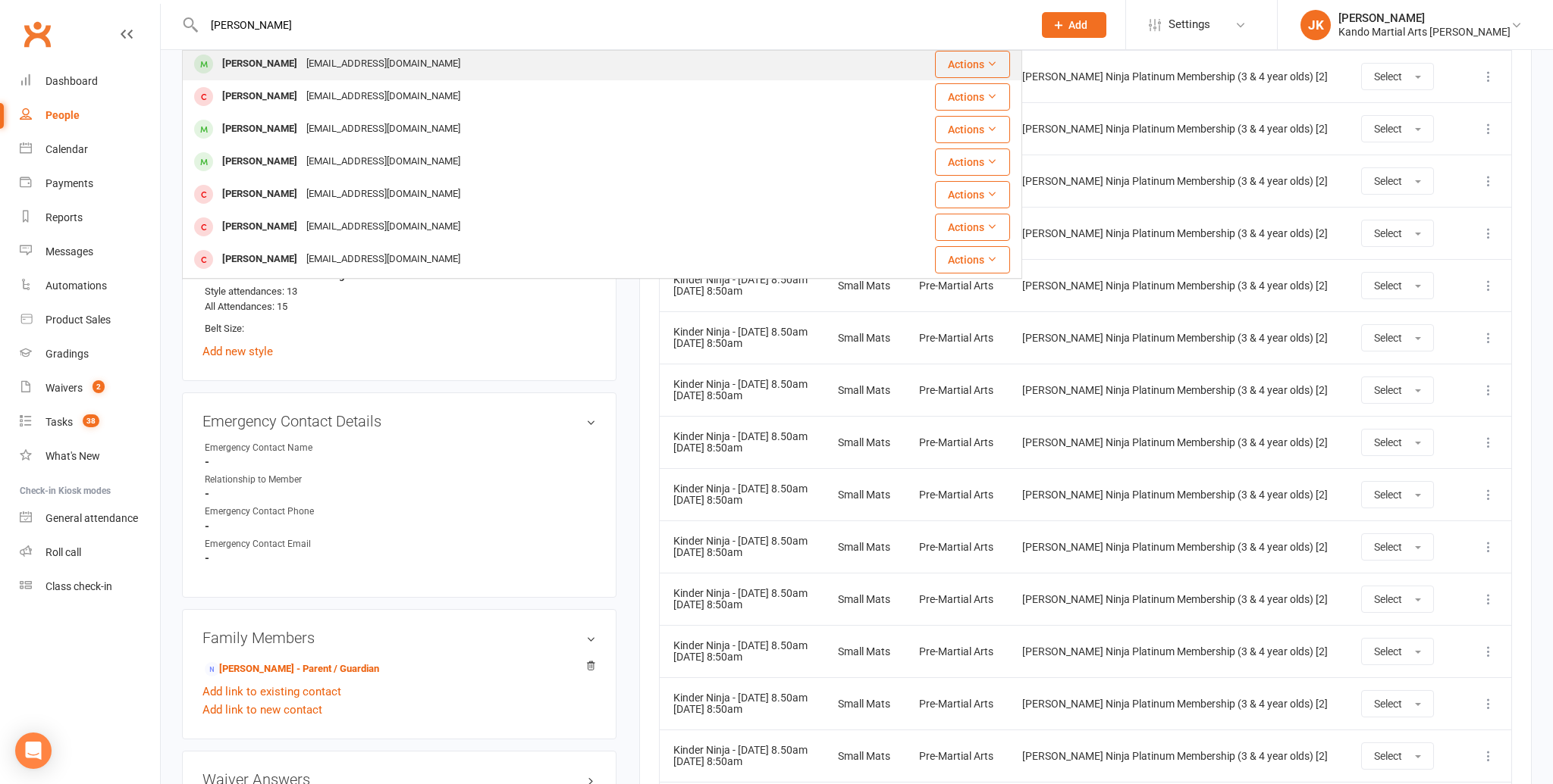
scroll to position [0, 0]
click at [301, 59] on div "[EMAIL_ADDRESS][DOMAIN_NAME]" at bounding box center [382, 67] width 163 height 22
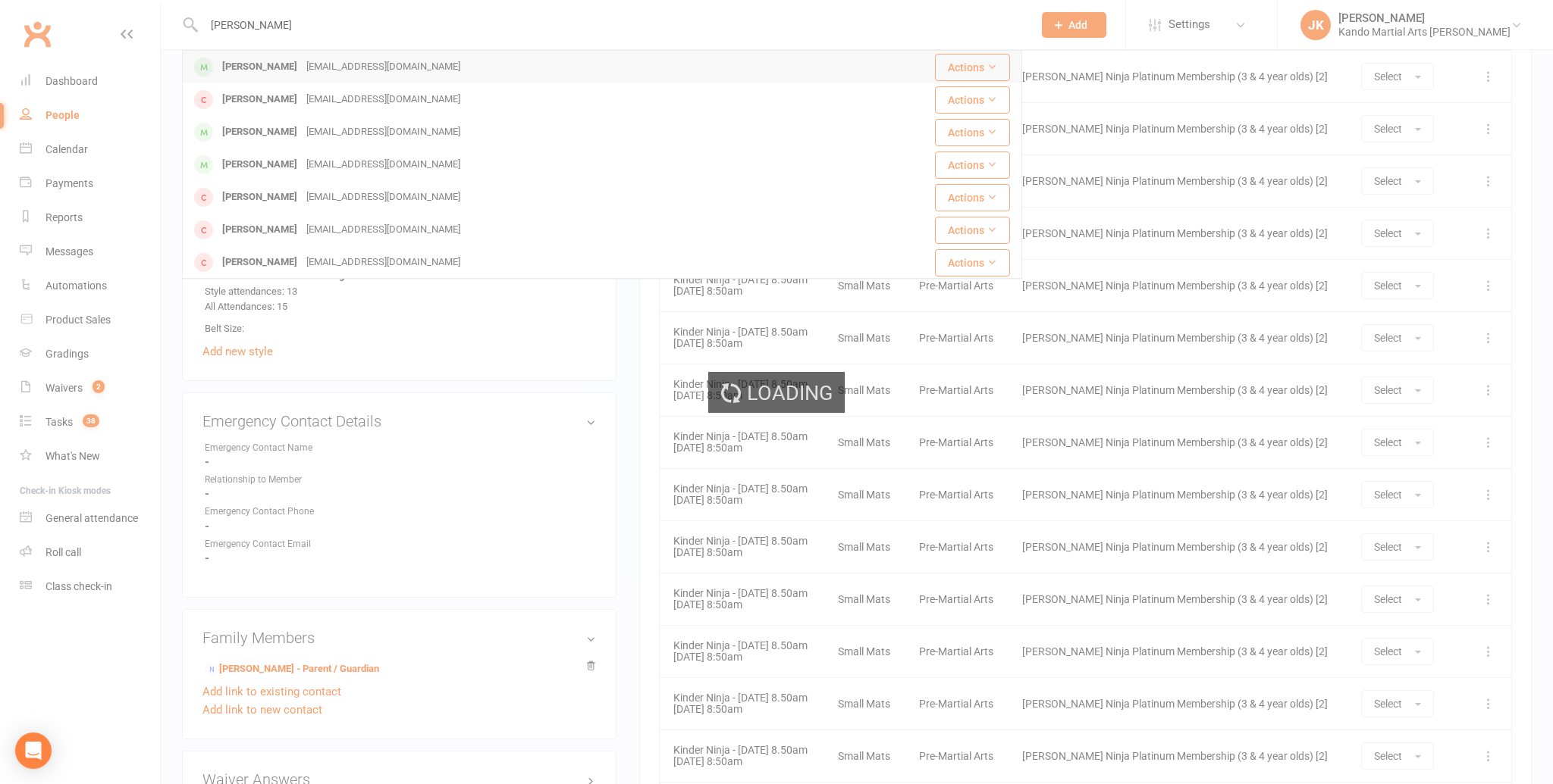
scroll to position [2, 0]
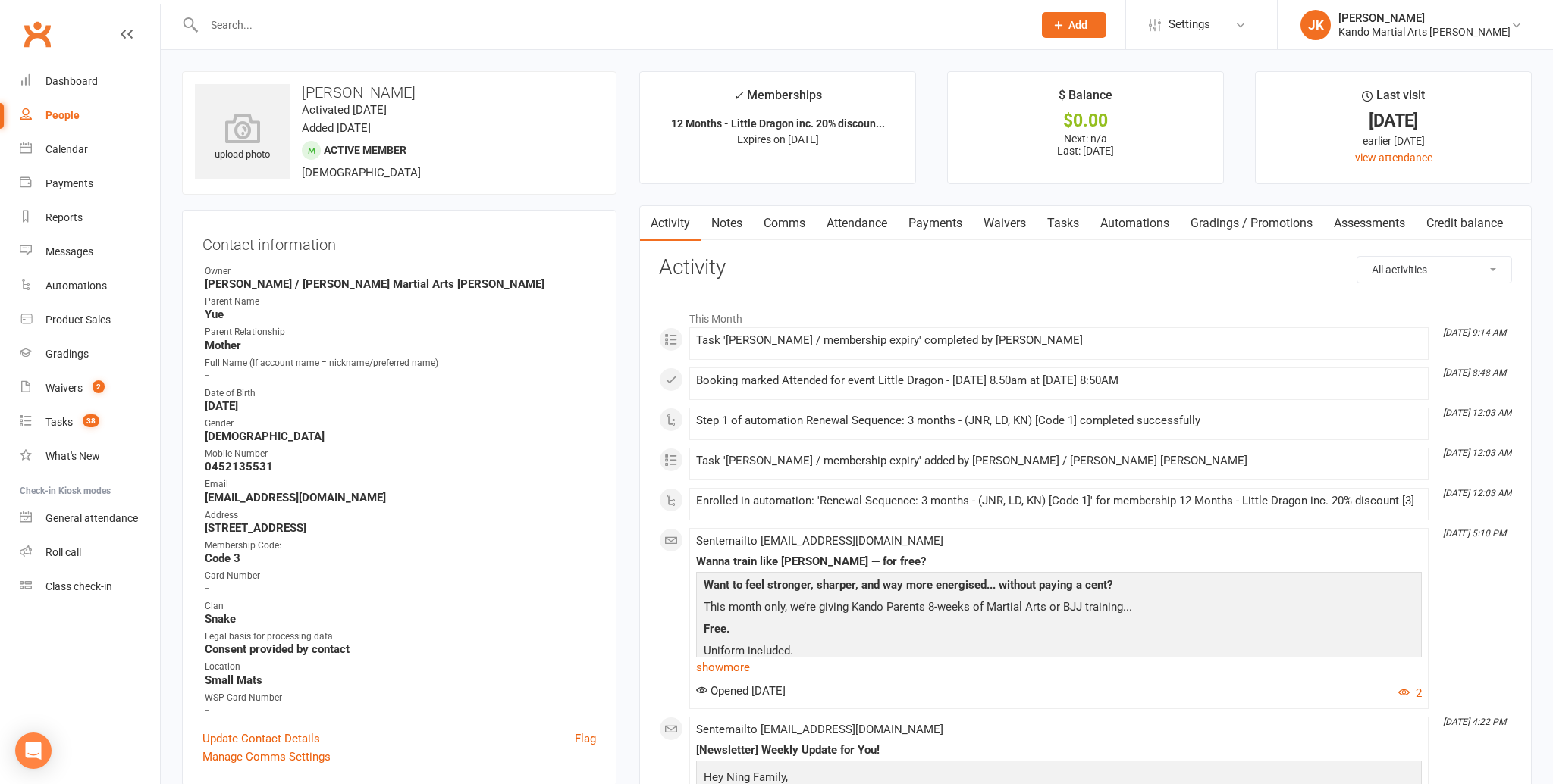
click at [845, 223] on link "Attendance" at bounding box center [857, 223] width 82 height 34
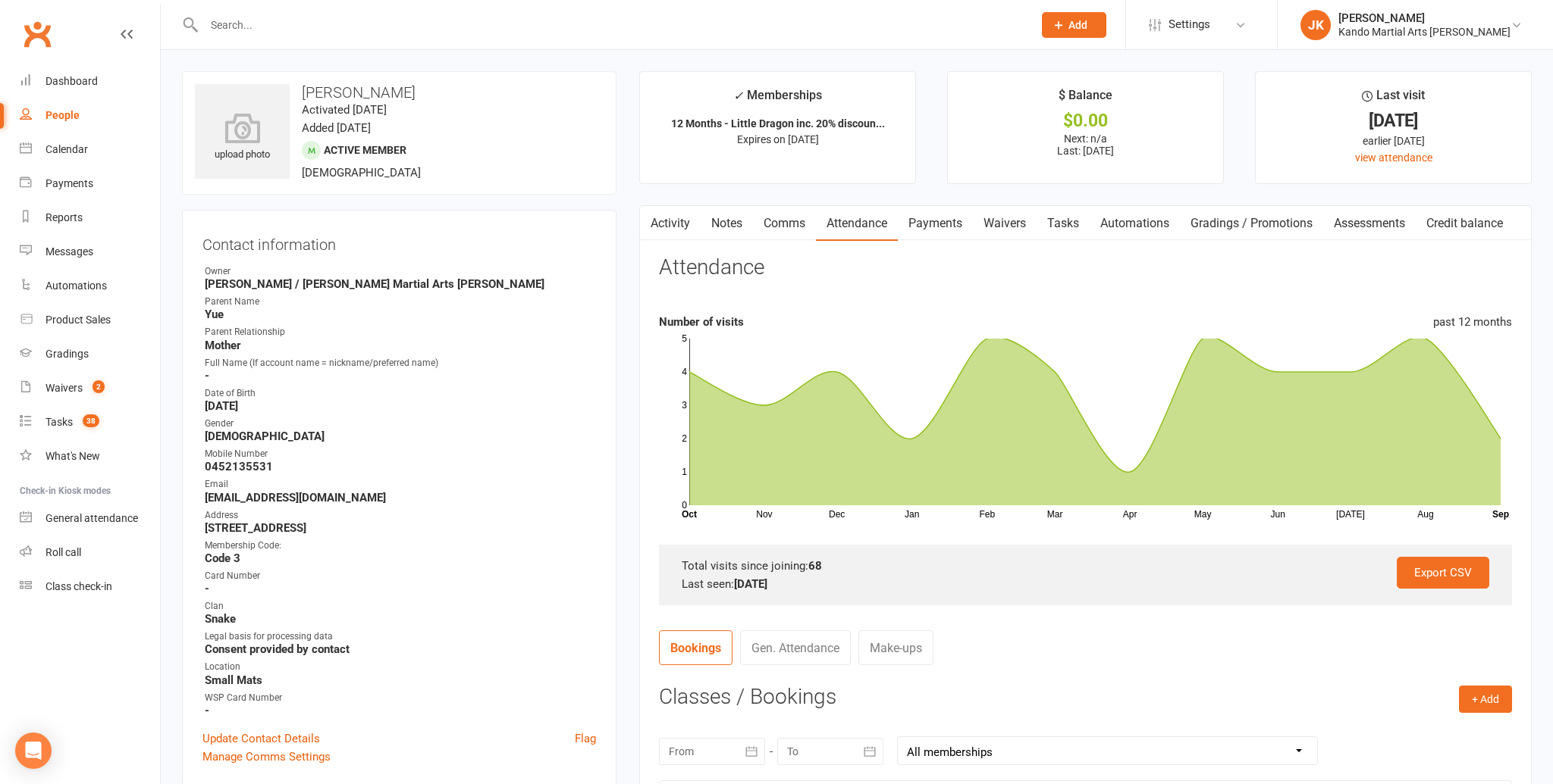
click at [228, 22] on input "text" at bounding box center [610, 24] width 823 height 21
paste input "serendipityclover@hotmail.com"
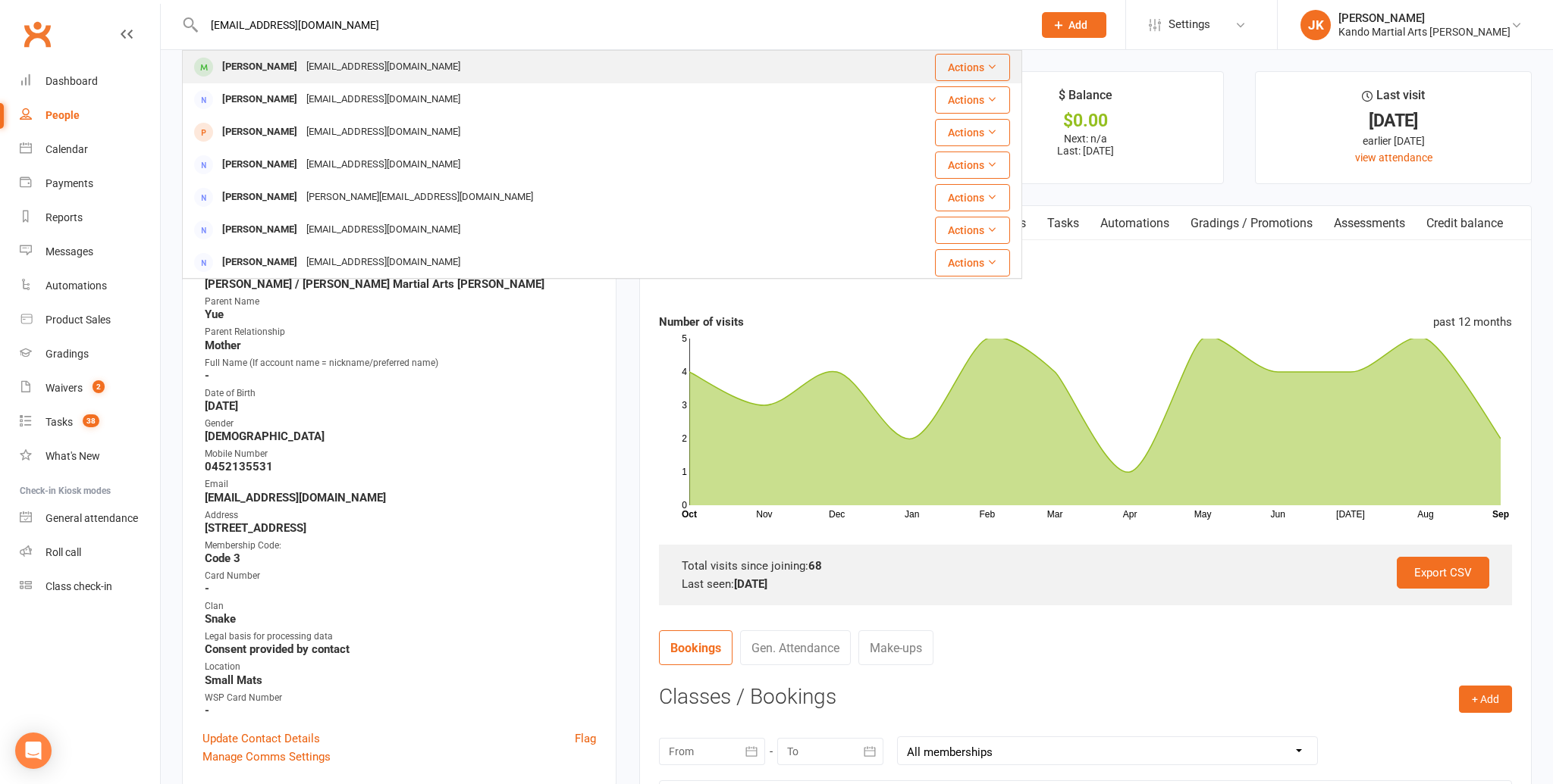
type input "serendipityclover@hotmail.com"
click at [283, 68] on div "Hudson Chung" at bounding box center [260, 67] width 84 height 22
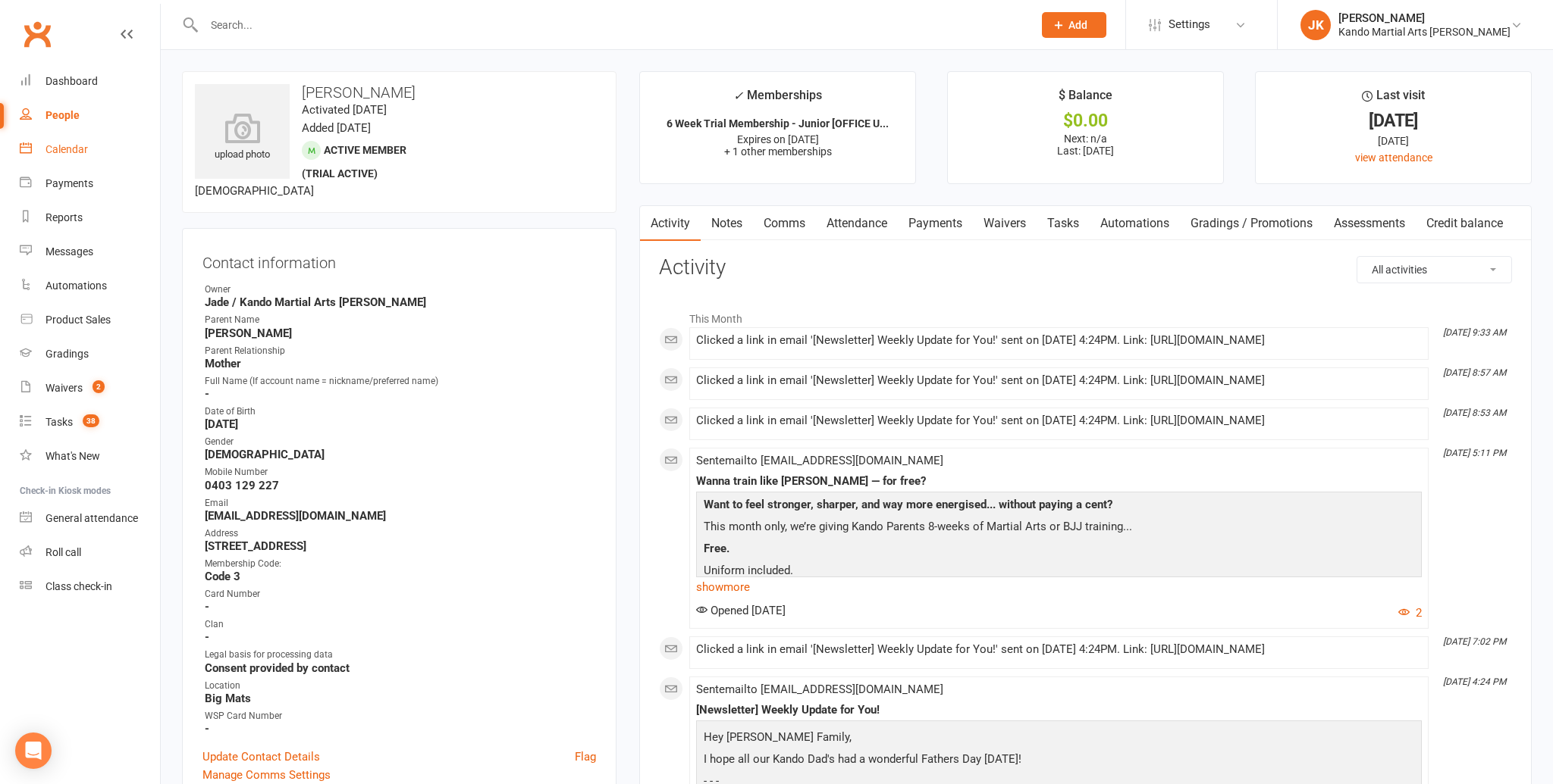
click at [68, 149] on div "Calendar" at bounding box center [67, 149] width 43 height 12
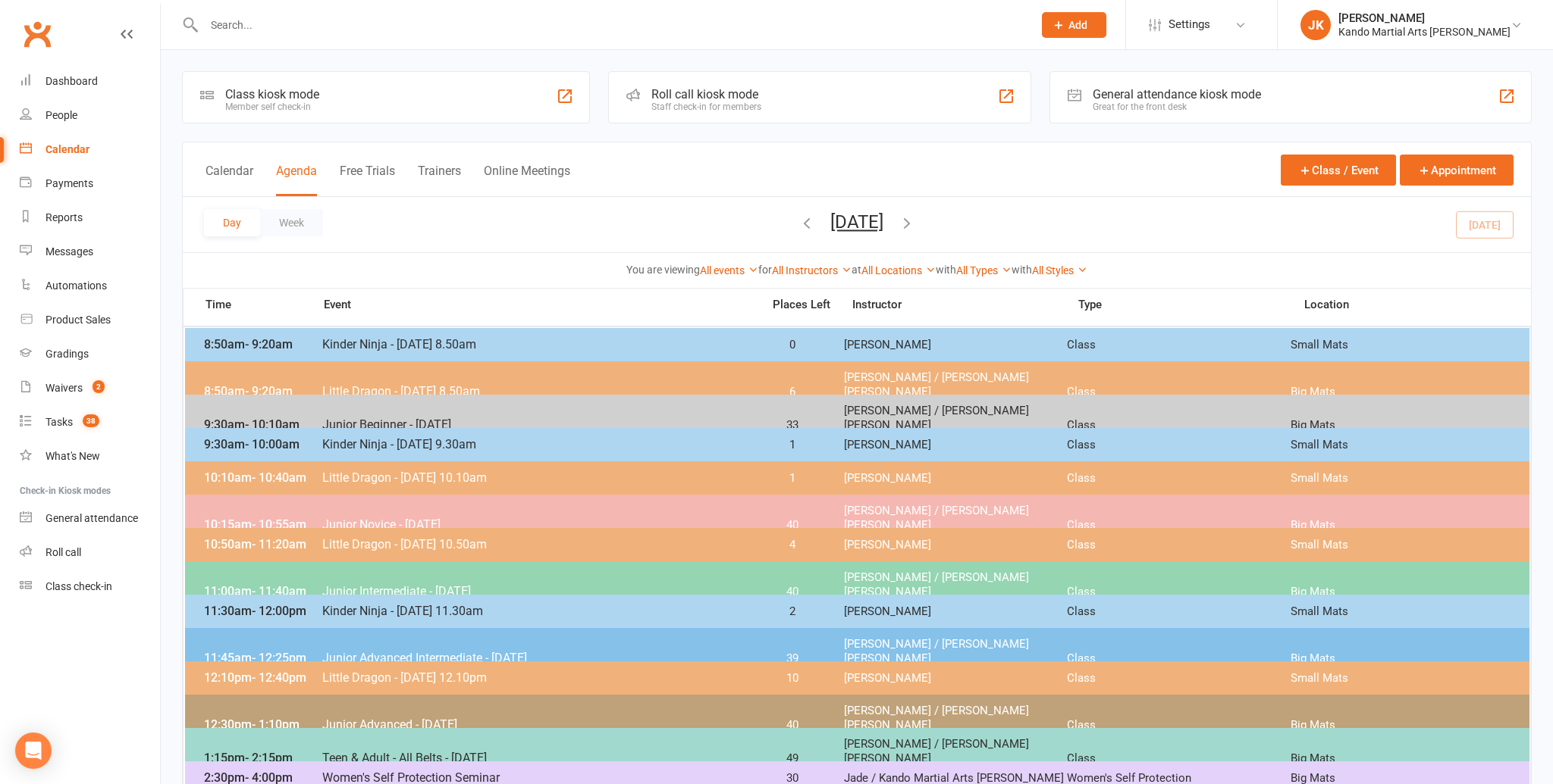
click at [246, 28] on input "text" at bounding box center [610, 24] width 823 height 21
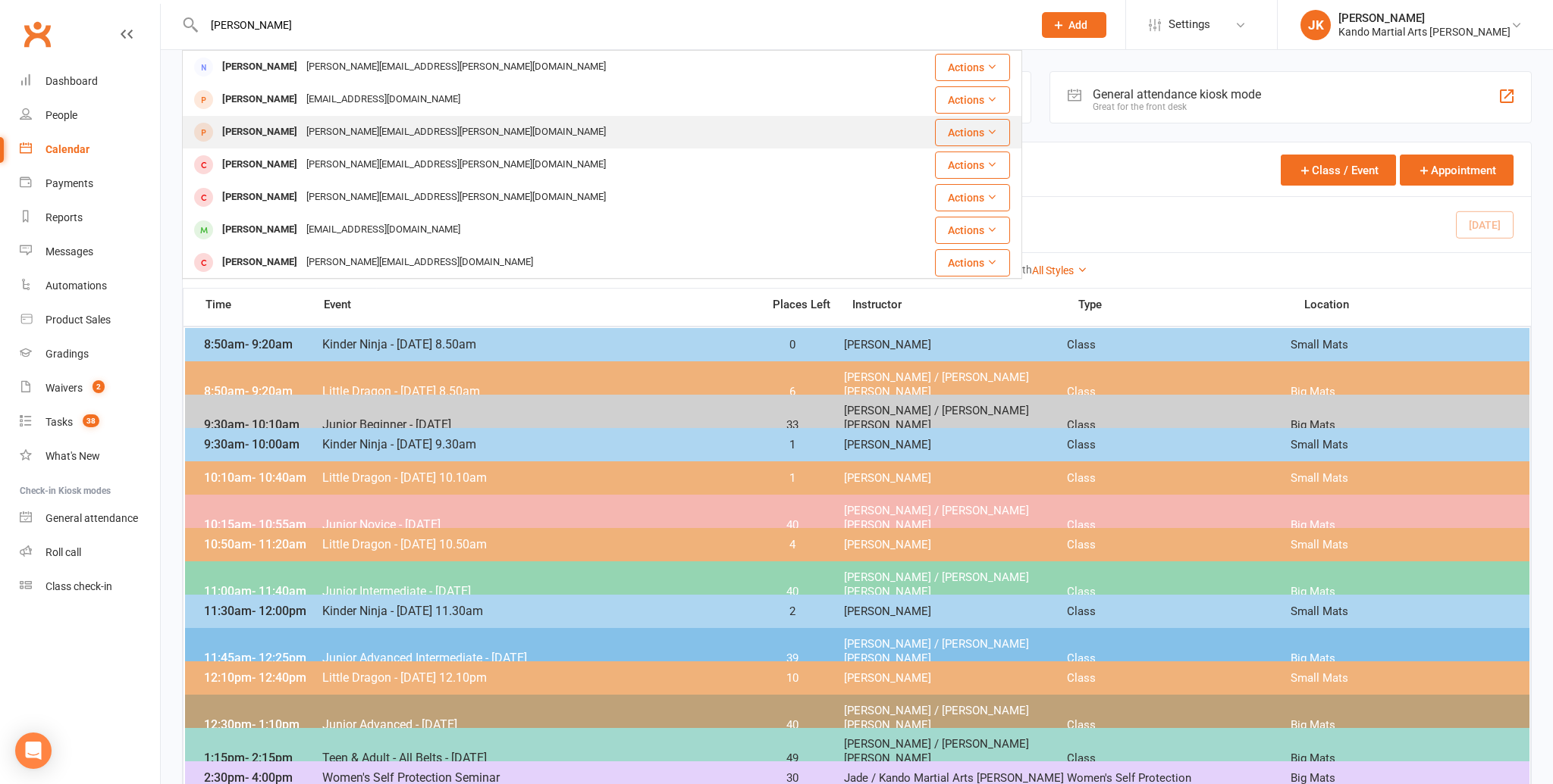
type input "[PERSON_NAME]"
click at [274, 138] on div "[PERSON_NAME]" at bounding box center [260, 132] width 84 height 22
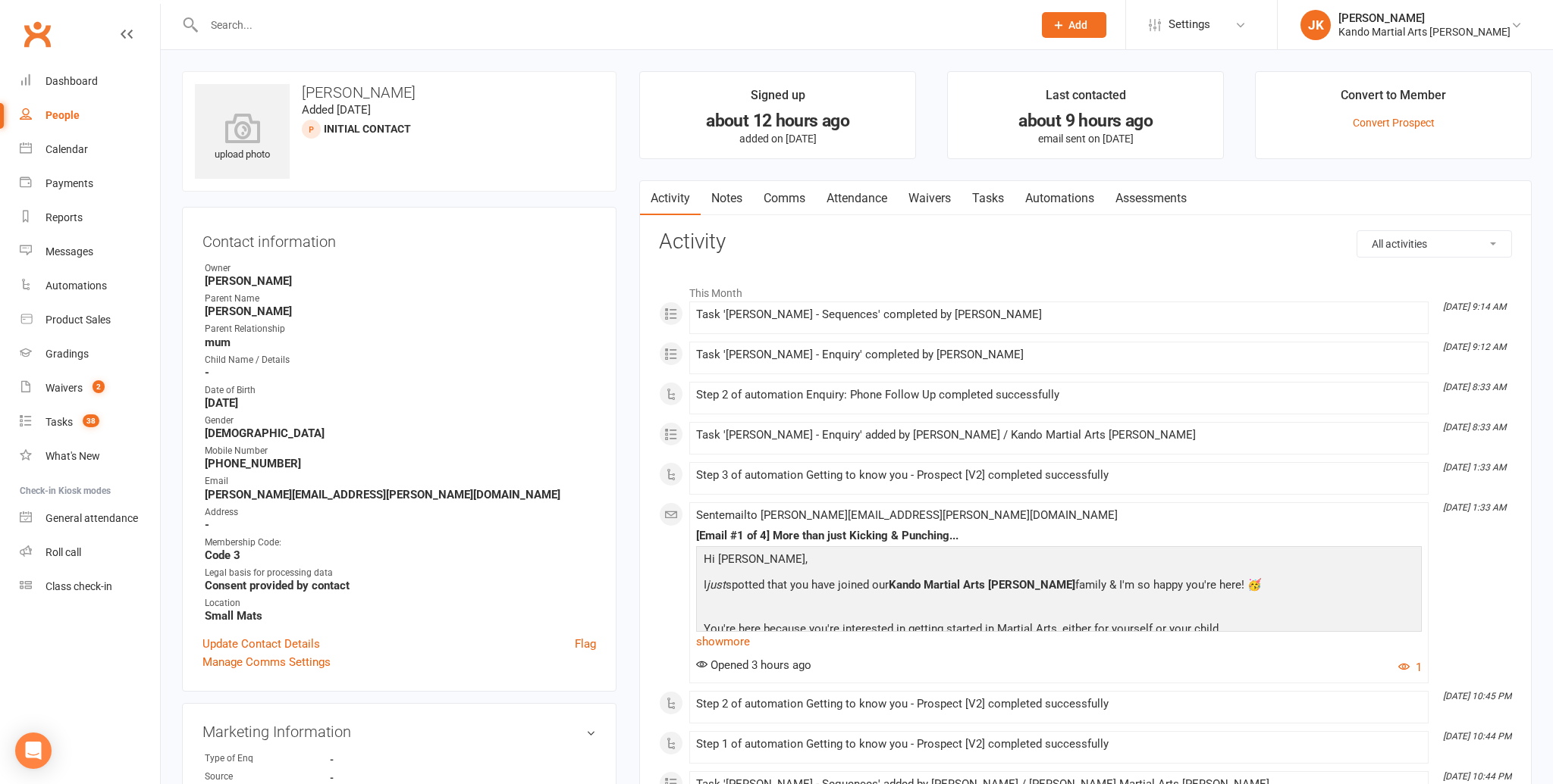
click at [994, 197] on link "Tasks" at bounding box center [987, 198] width 53 height 34
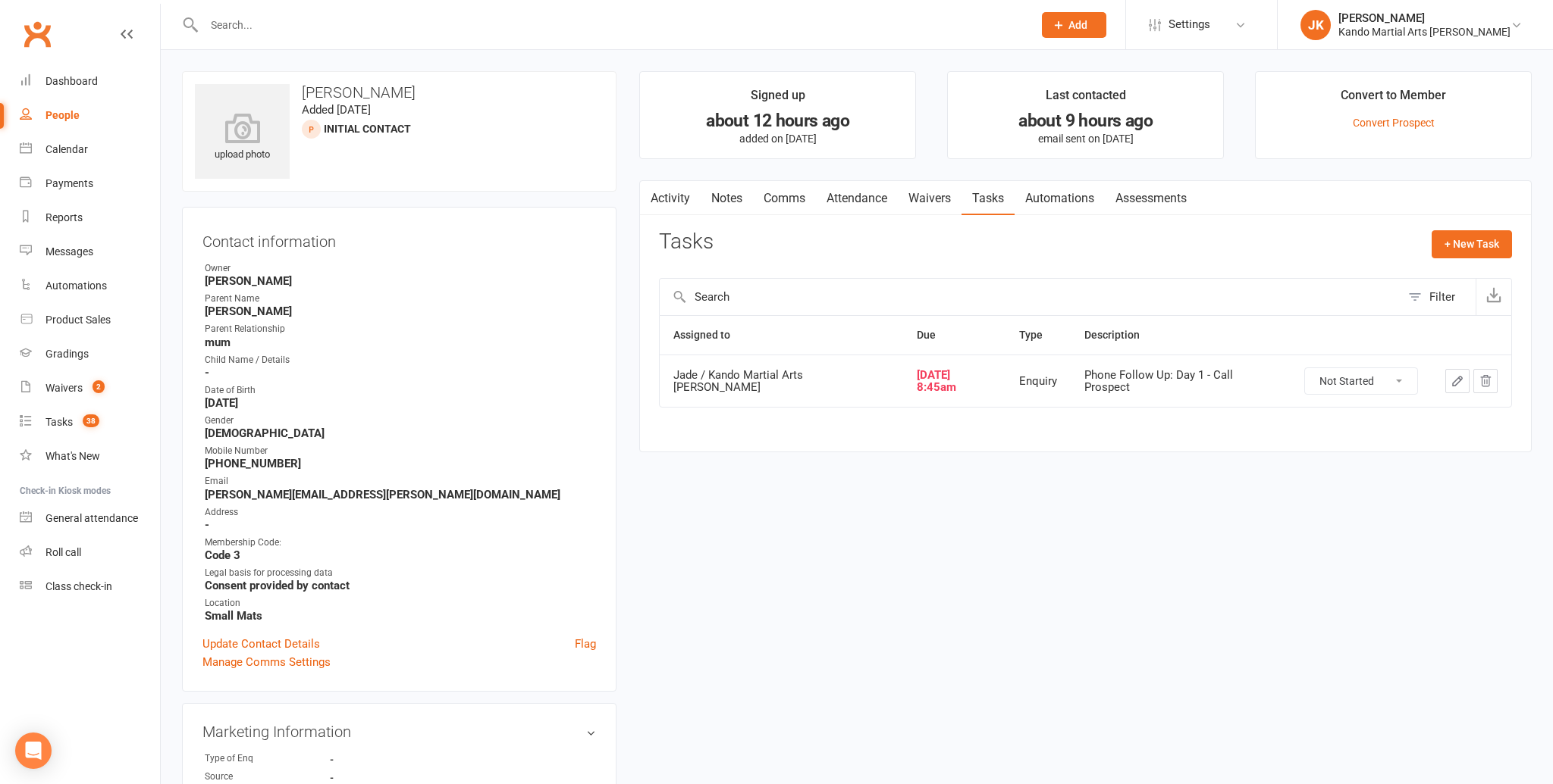
click at [1387, 376] on select "Not Started In Progress Waiting Complete" at bounding box center [1360, 381] width 113 height 26
click at [1305, 368] on select "Not Started In Progress Waiting Complete" at bounding box center [1360, 381] width 113 height 26
select select "unstarted"
click at [716, 193] on link "Notes" at bounding box center [727, 198] width 52 height 34
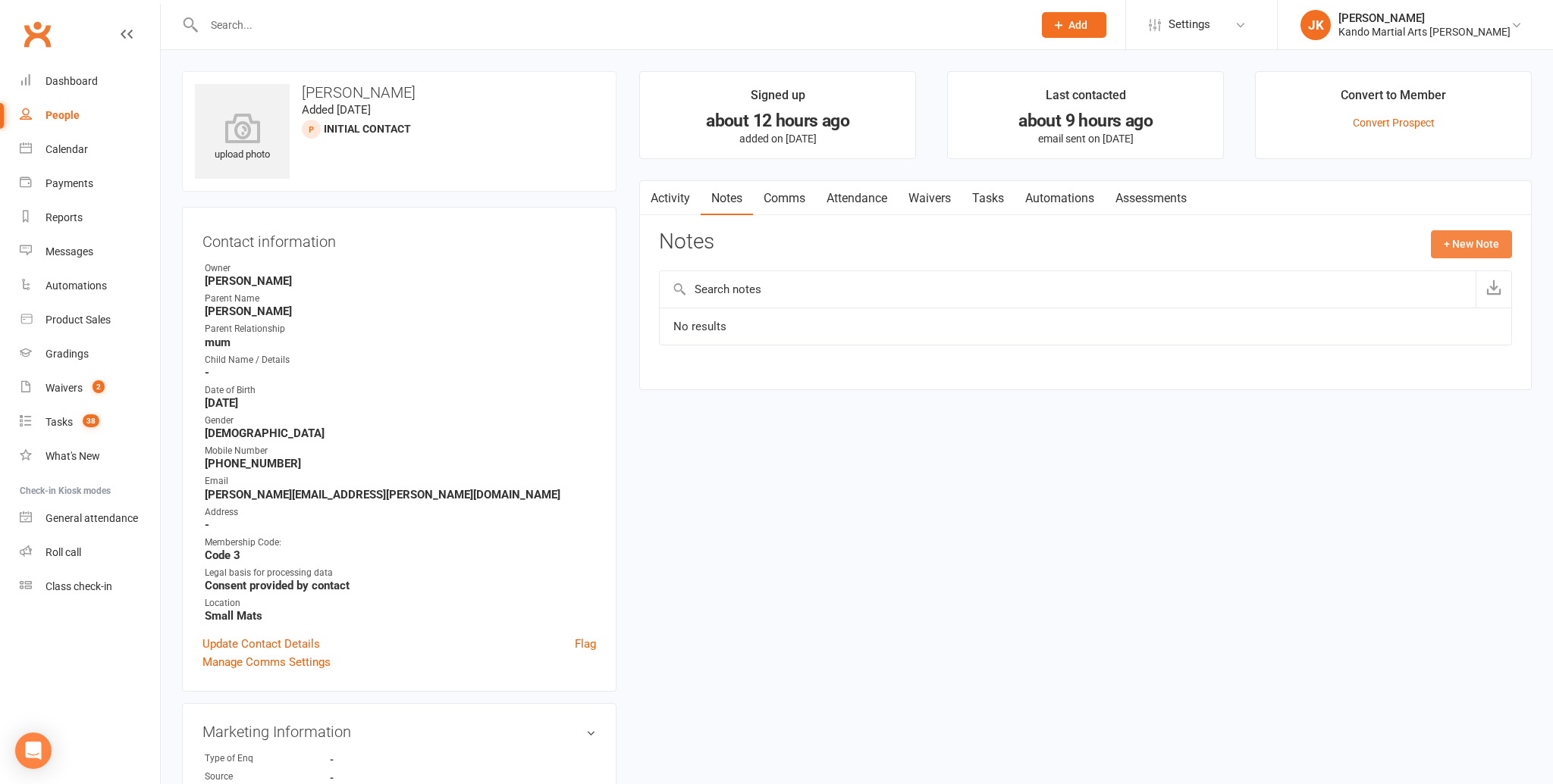
click at [1465, 243] on button "+ New Note" at bounding box center [1471, 244] width 81 height 27
click at [710, 307] on input "text" at bounding box center [1085, 306] width 853 height 32
type input "Initial Contact"
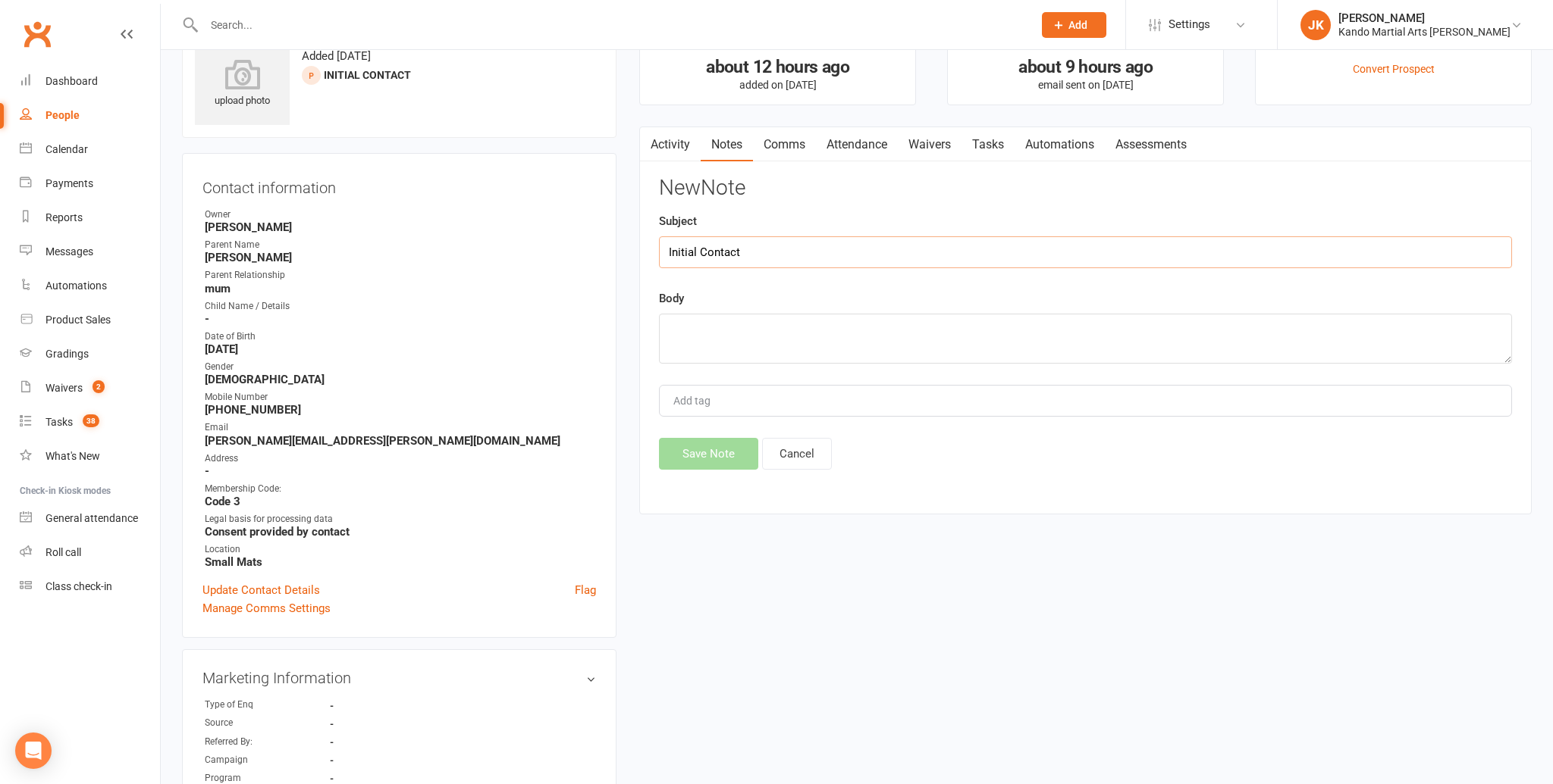
scroll to position [61, 0]
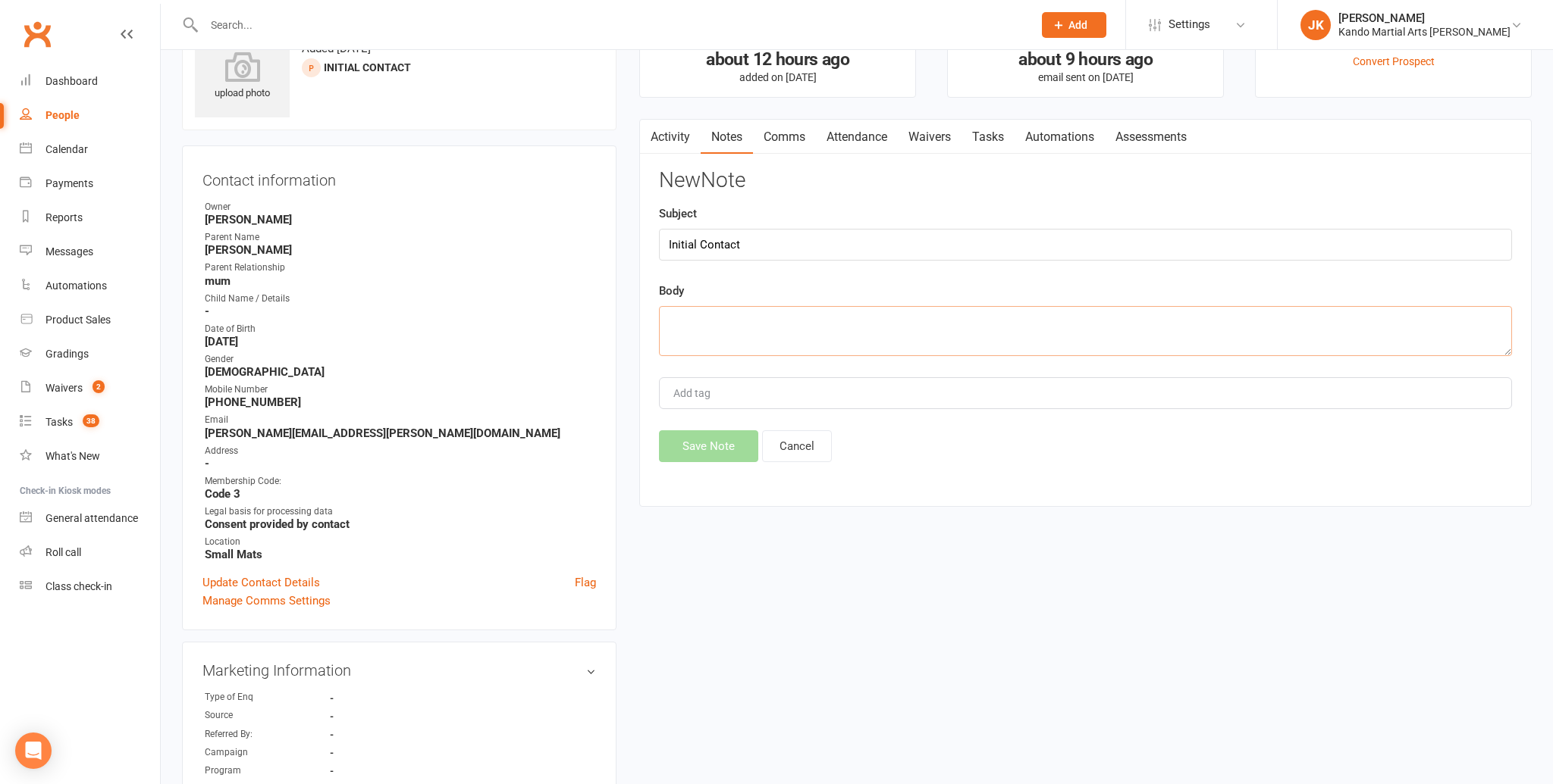
click at [676, 317] on textarea at bounding box center [1085, 331] width 853 height 50
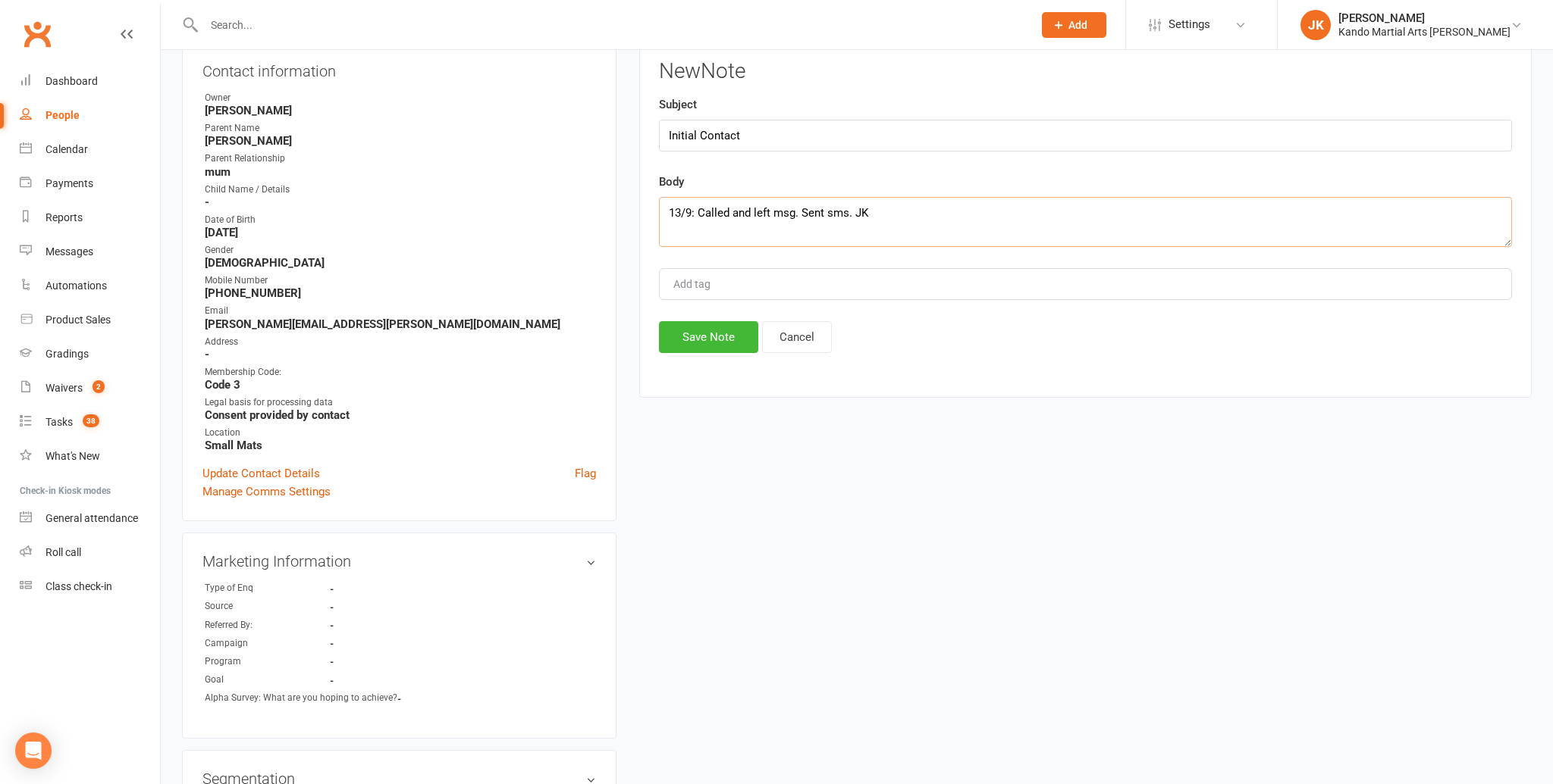
scroll to position [168, 0]
type textarea "13/9: Called and left msg. Sent sms. JK"
click at [719, 338] on button "Save Note" at bounding box center [708, 339] width 100 height 32
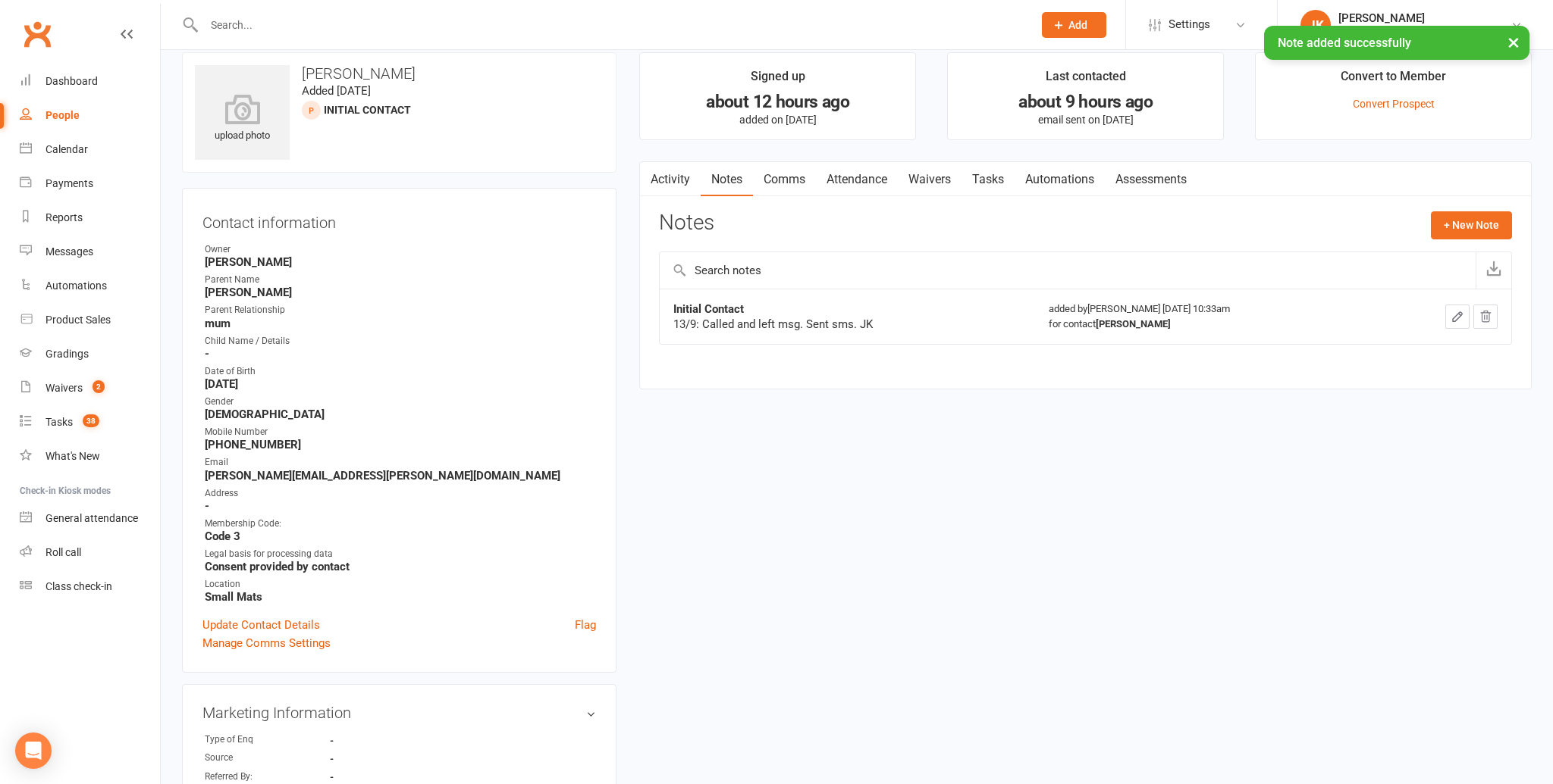
scroll to position [0, 0]
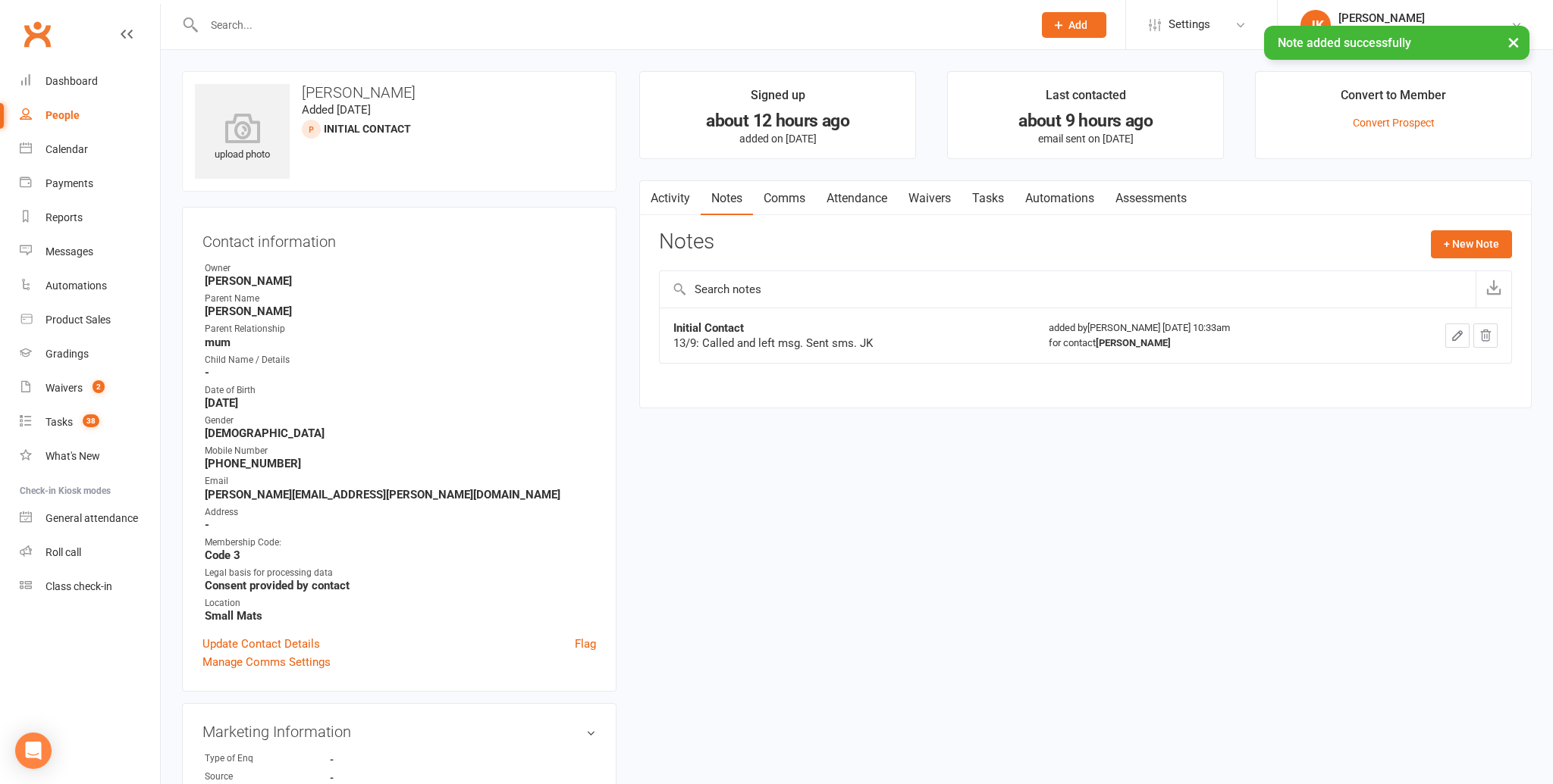
click at [783, 198] on link "Comms" at bounding box center [784, 198] width 63 height 34
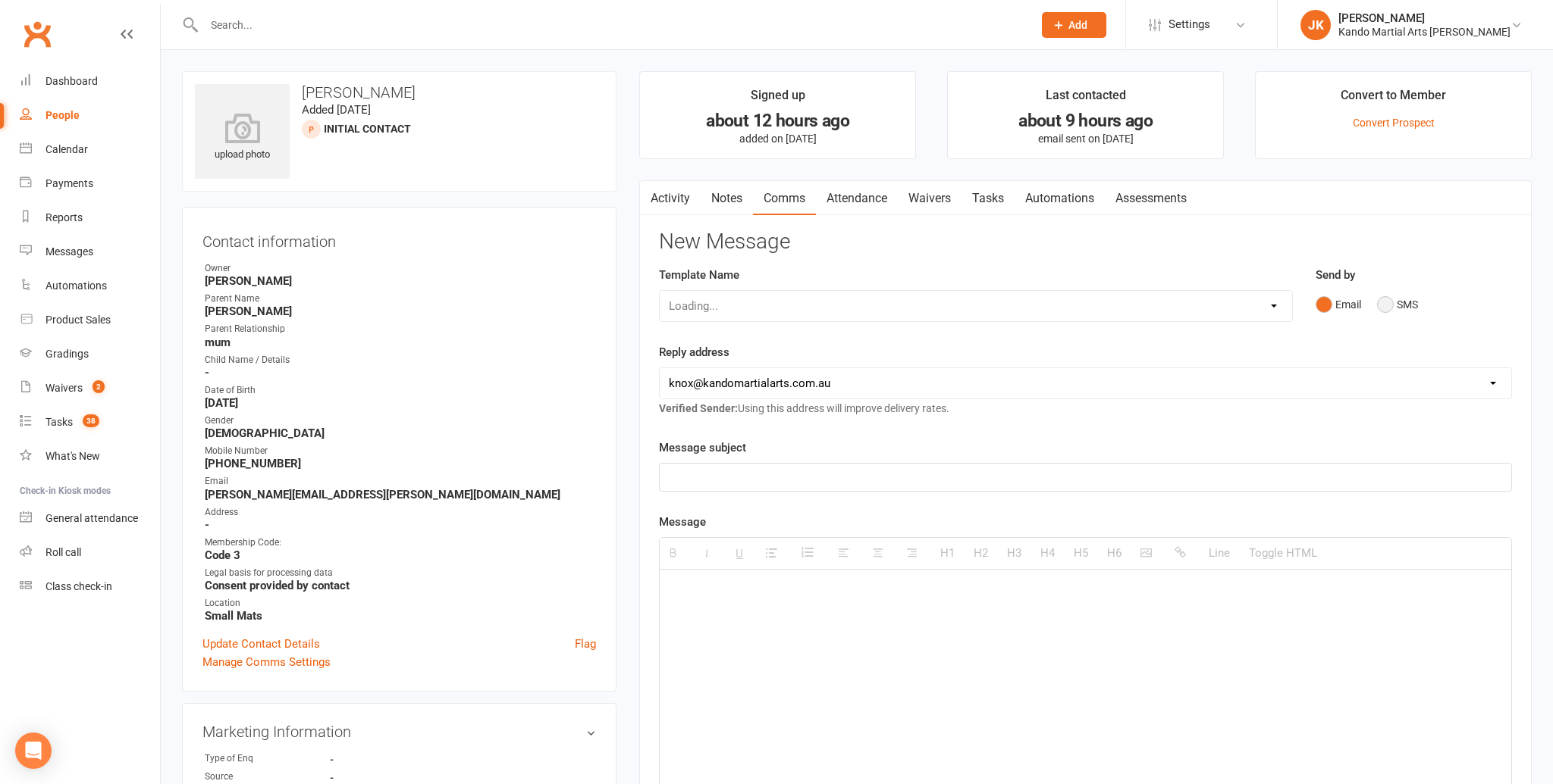
click at [1386, 300] on button "SMS" at bounding box center [1398, 304] width 41 height 29
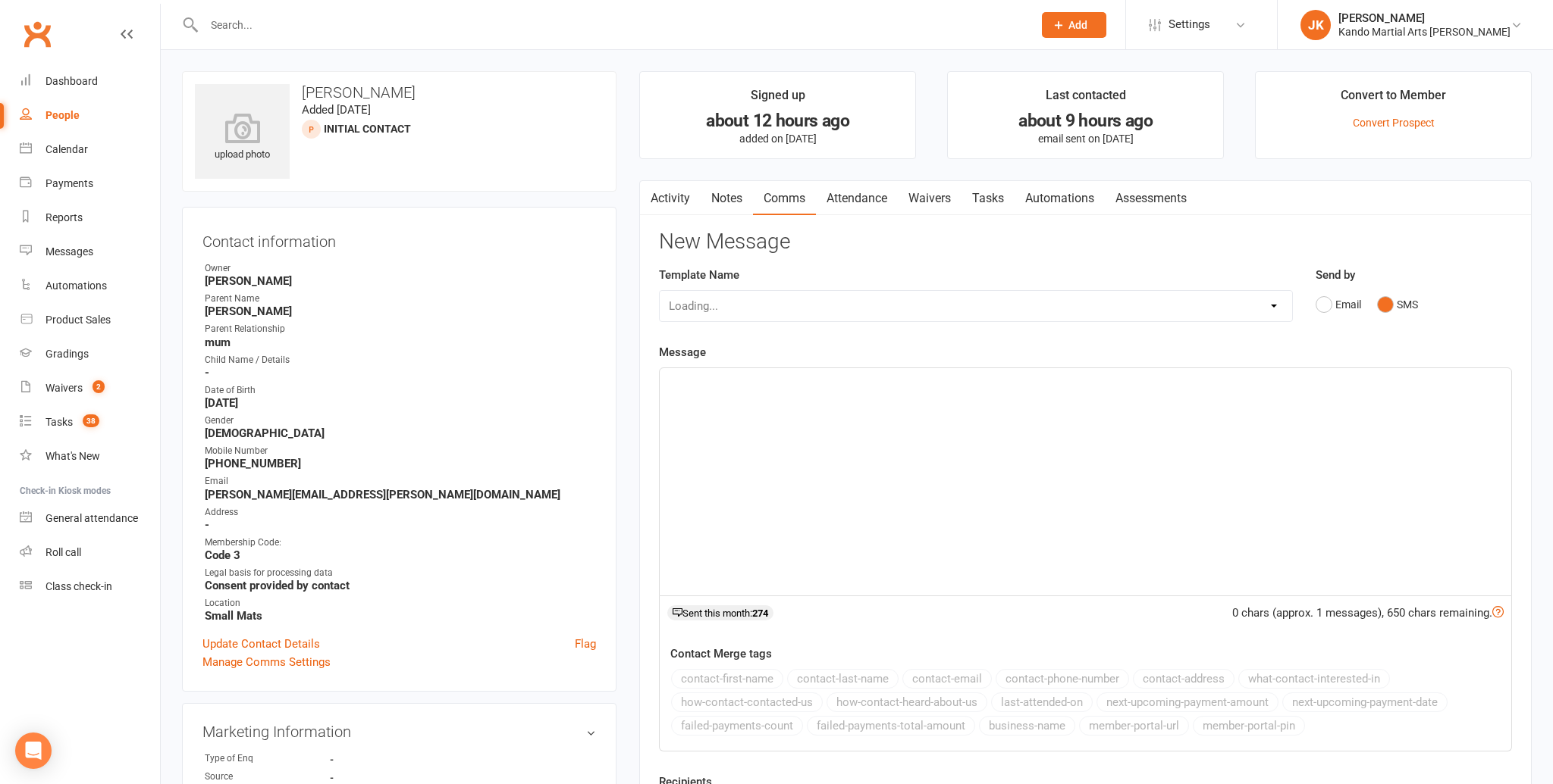
click at [687, 383] on p at bounding box center [1086, 385] width 834 height 19
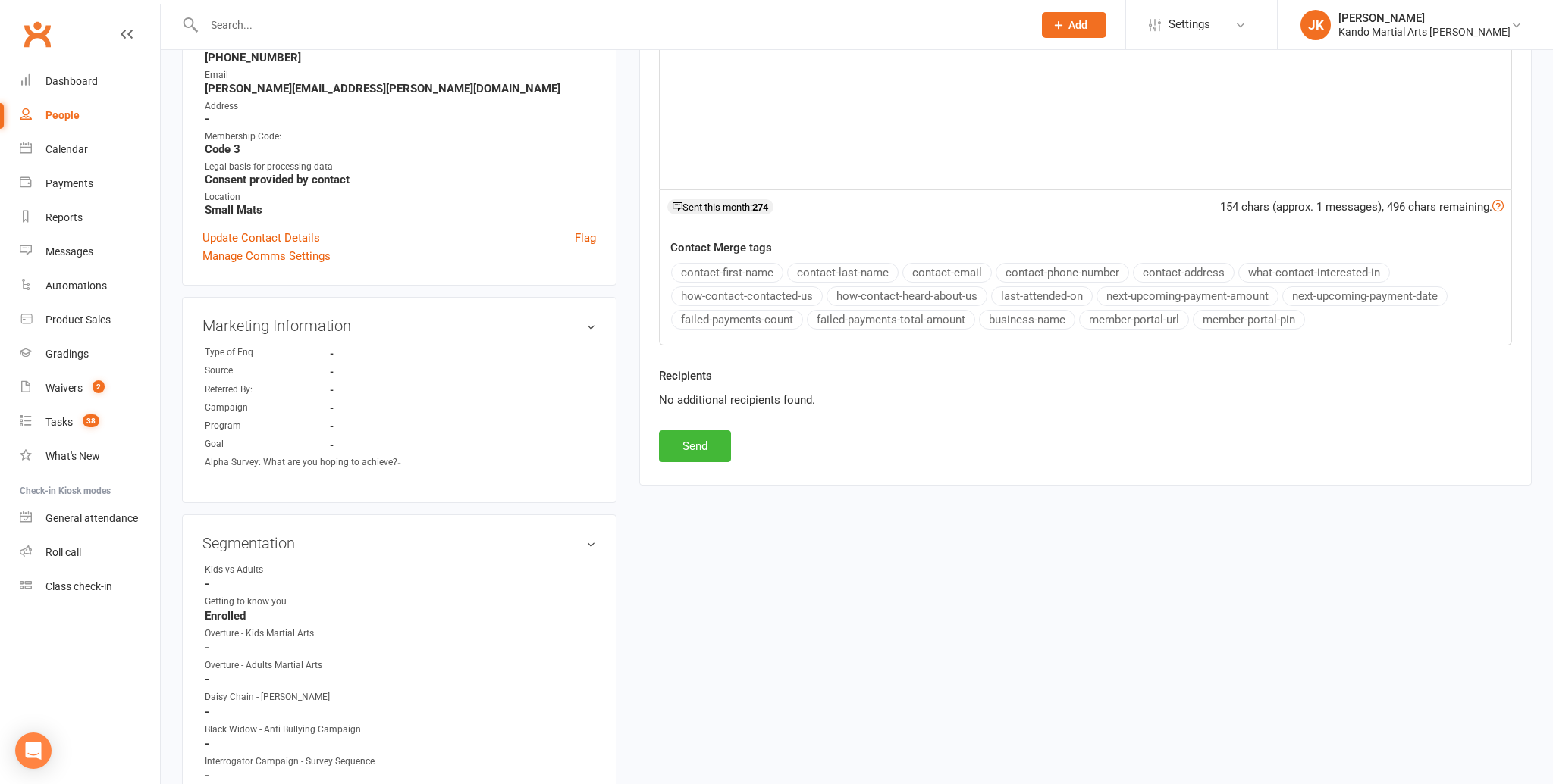
scroll to position [419, 0]
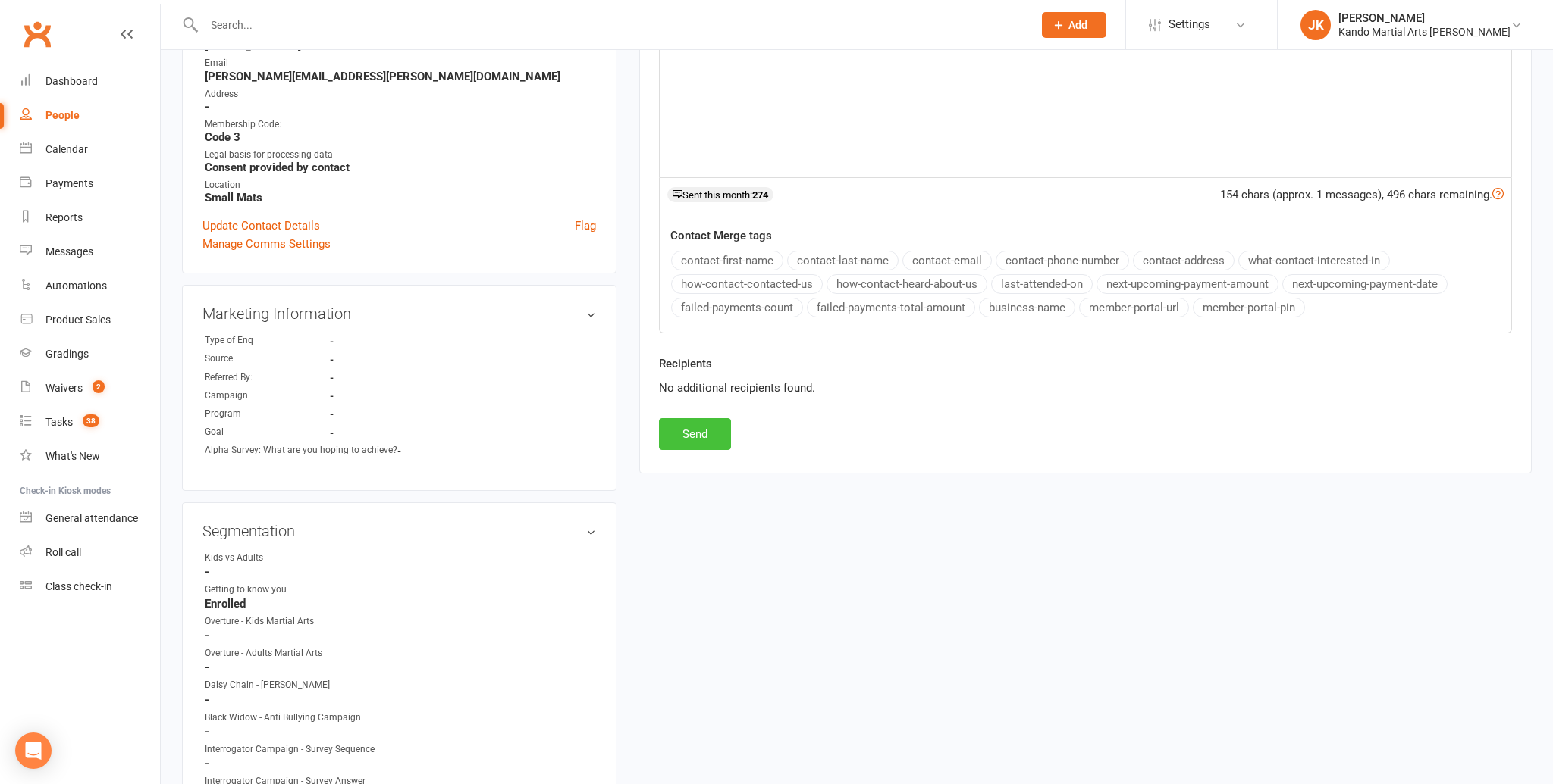
click at [703, 425] on button "Send" at bounding box center [694, 434] width 72 height 32
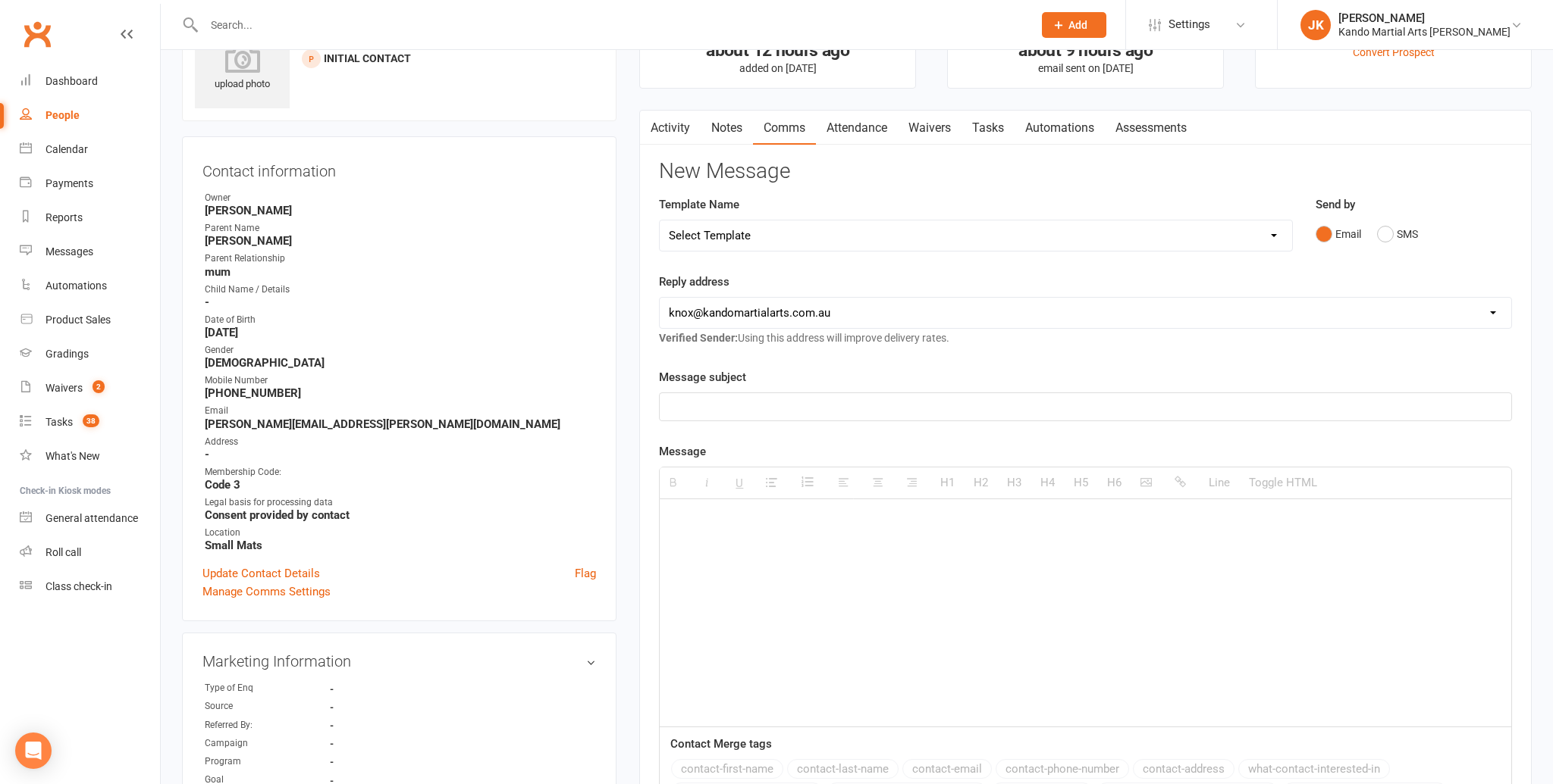
scroll to position [0, 0]
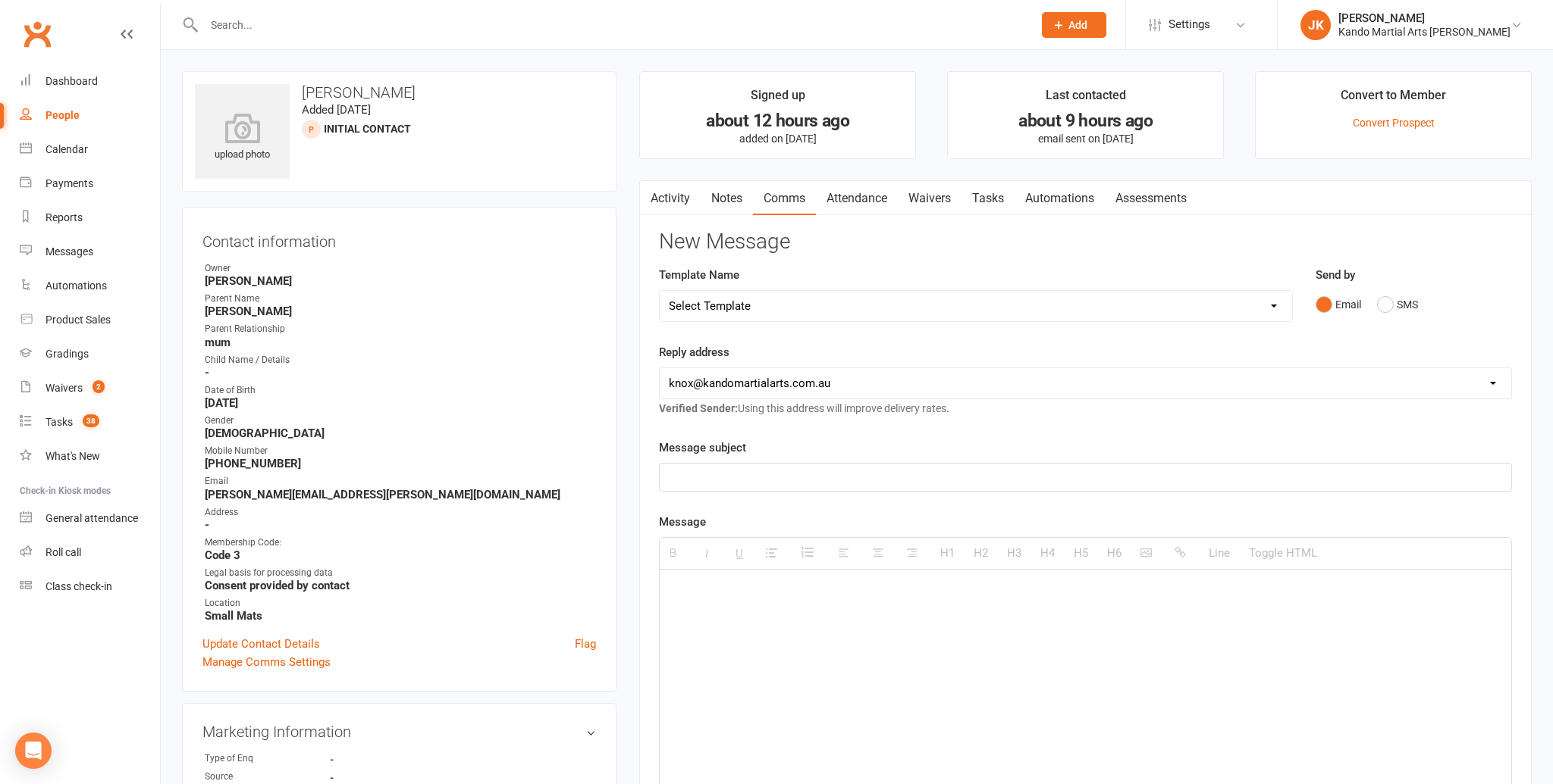
click at [723, 193] on link "Notes" at bounding box center [727, 198] width 52 height 34
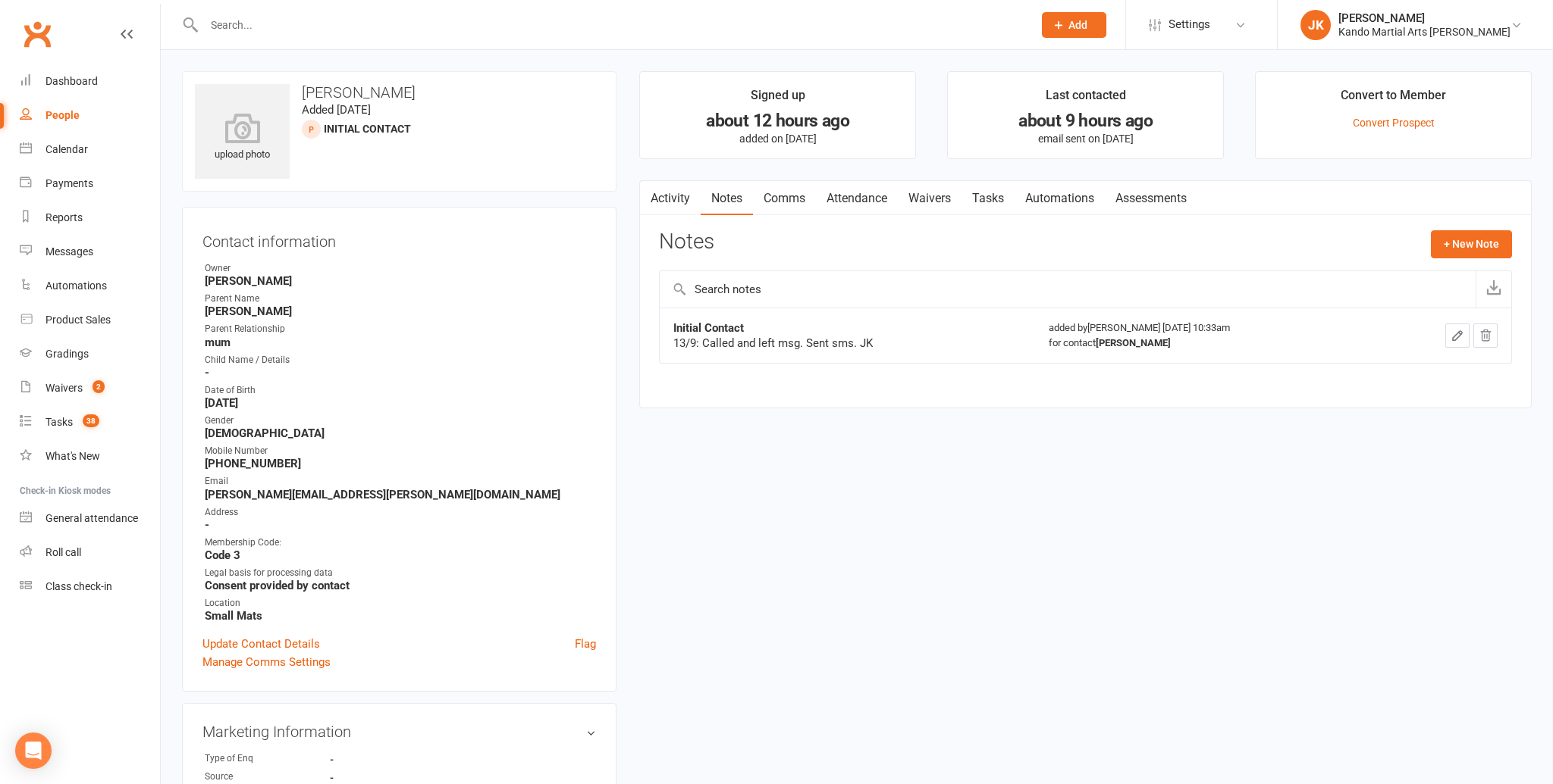
click at [1062, 197] on link "Automations" at bounding box center [1059, 198] width 90 height 34
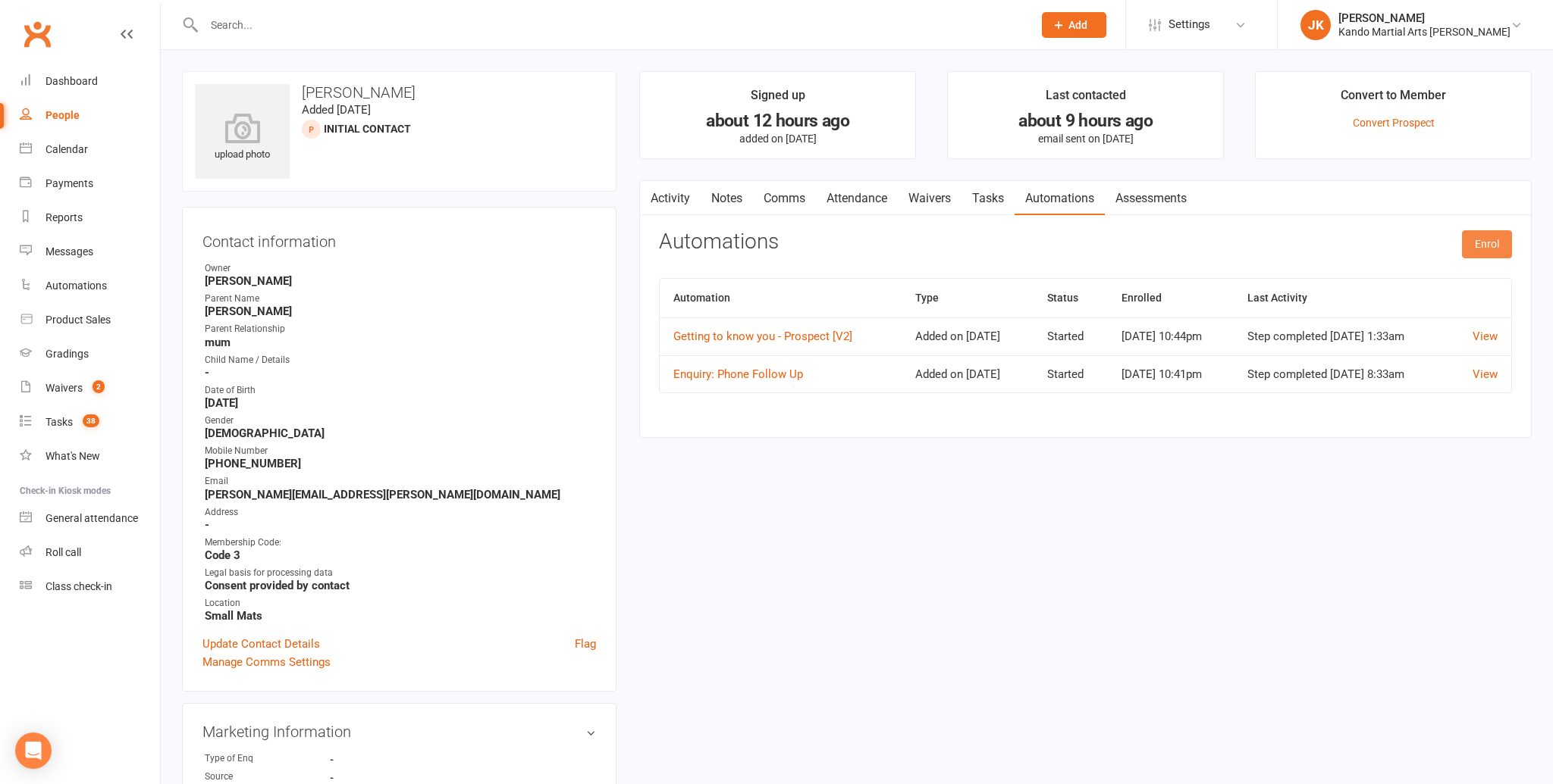
click at [1486, 235] on button "Enrol" at bounding box center [1487, 244] width 50 height 27
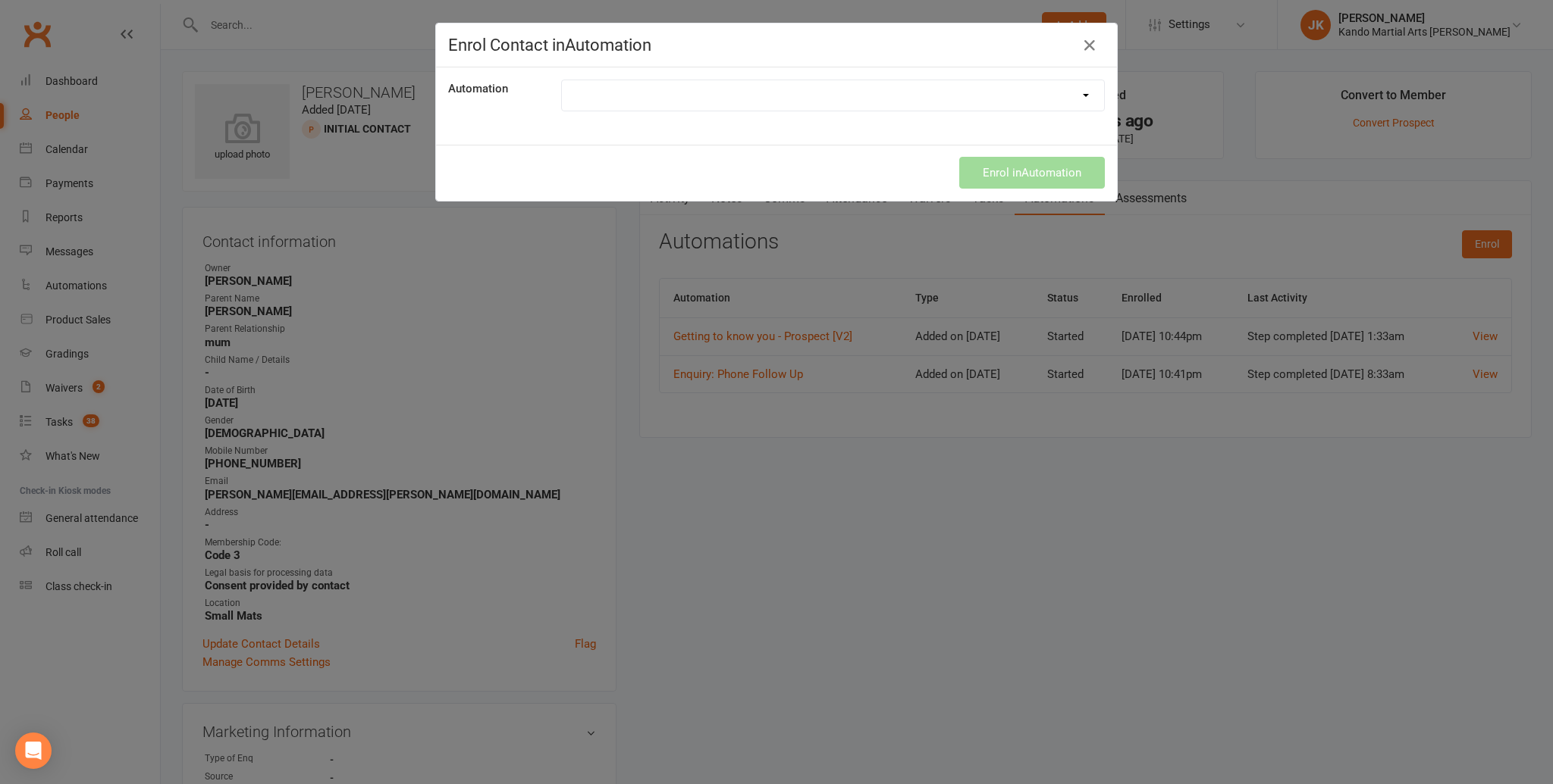
click at [1085, 91] on select "$1 Trial Enquiry (Kids) $1 Trial Flash Sale - Express Campaign [2025 Final Day]…" at bounding box center [833, 95] width 542 height 31
select select "3840"
click at [562, 80] on select "$1 Trial Enquiry (Kids) $1 Trial Flash Sale - Express Campaign [2025 Final Day]…" at bounding box center [833, 95] width 542 height 31
click at [1026, 170] on button "Enrol in Automation" at bounding box center [1032, 173] width 145 height 32
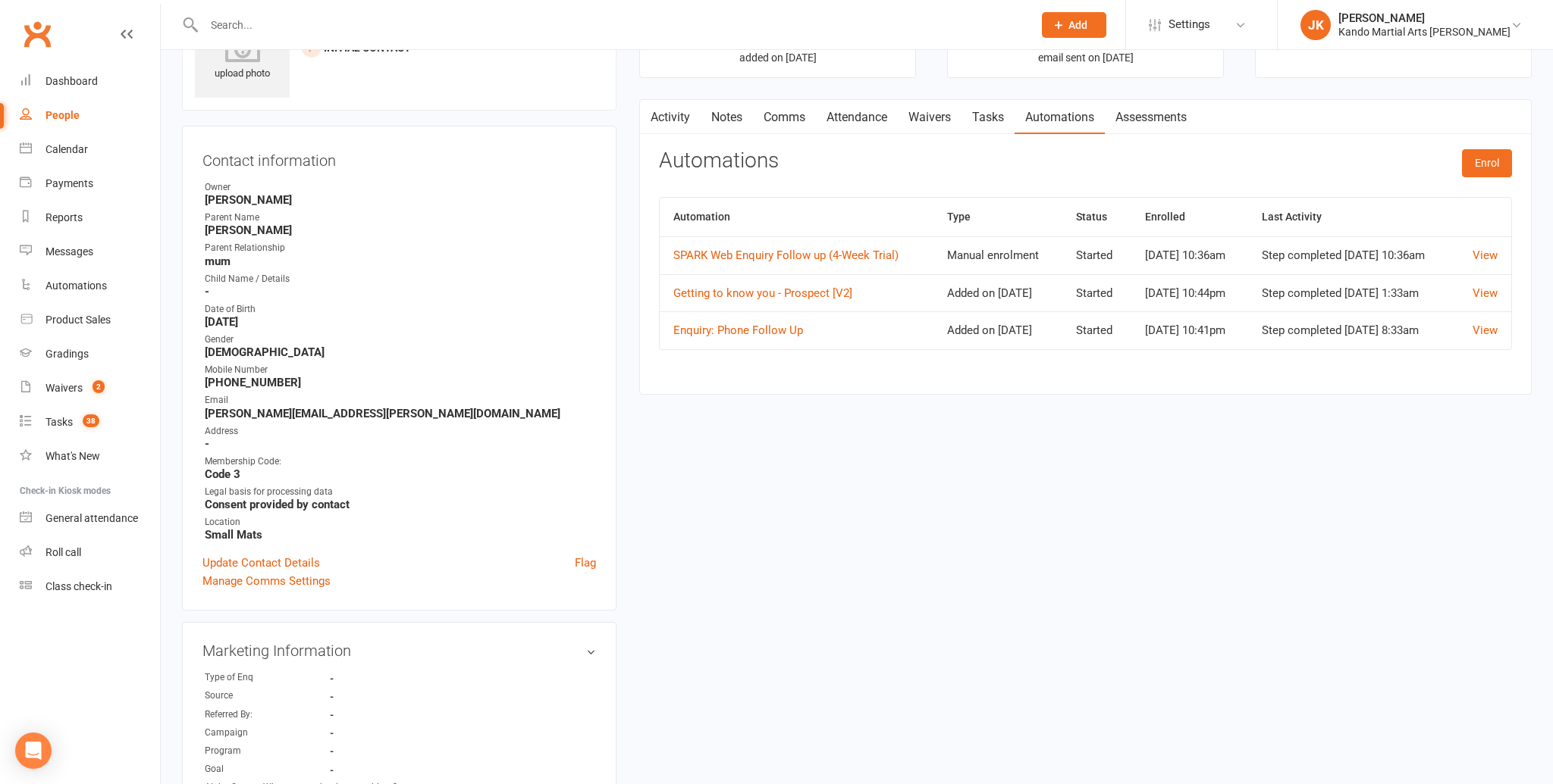
scroll to position [87, 0]
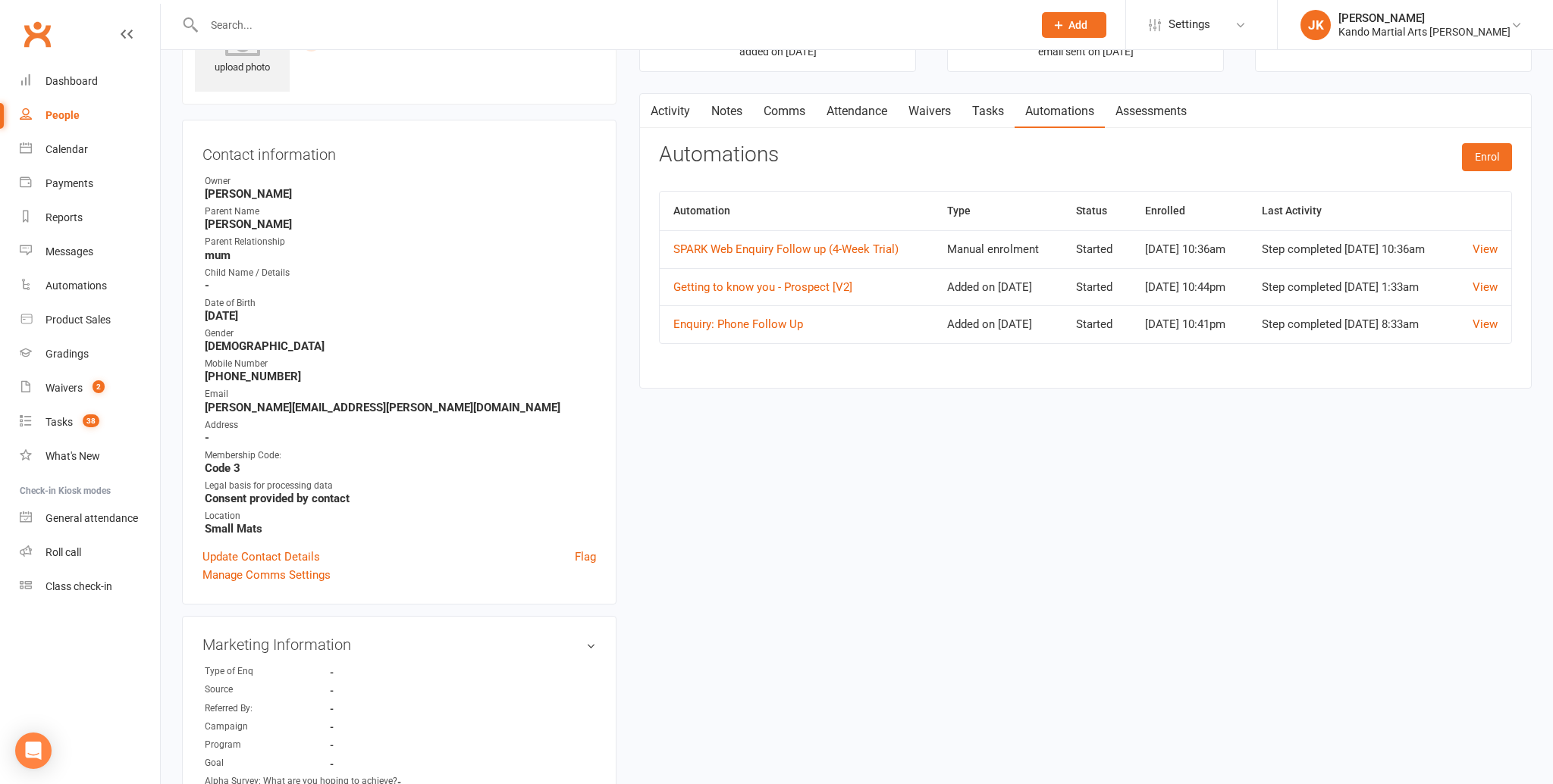
click at [725, 106] on link "Notes" at bounding box center [727, 111] width 52 height 34
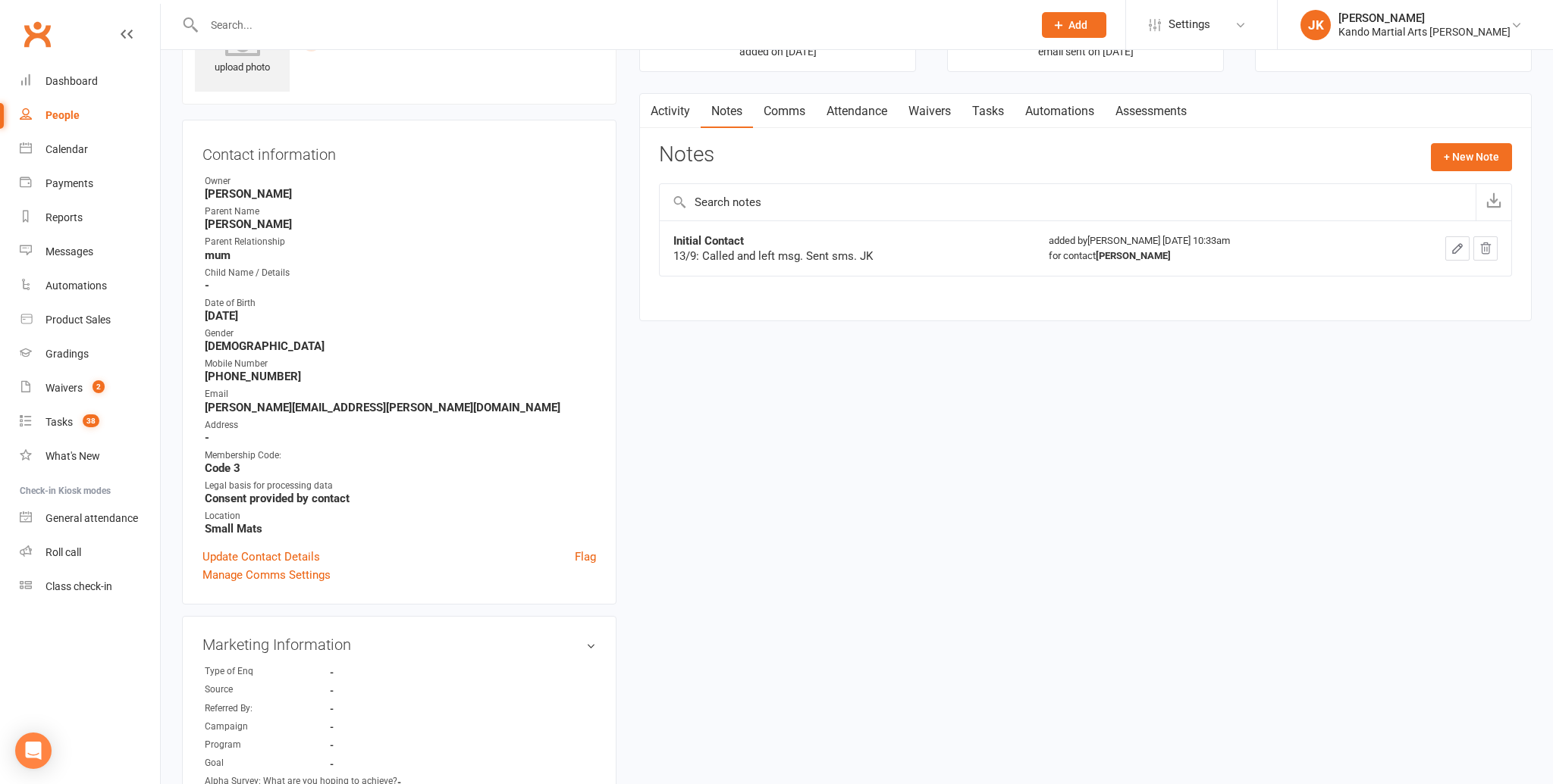
click at [1456, 242] on icon "button" at bounding box center [1457, 248] width 14 height 14
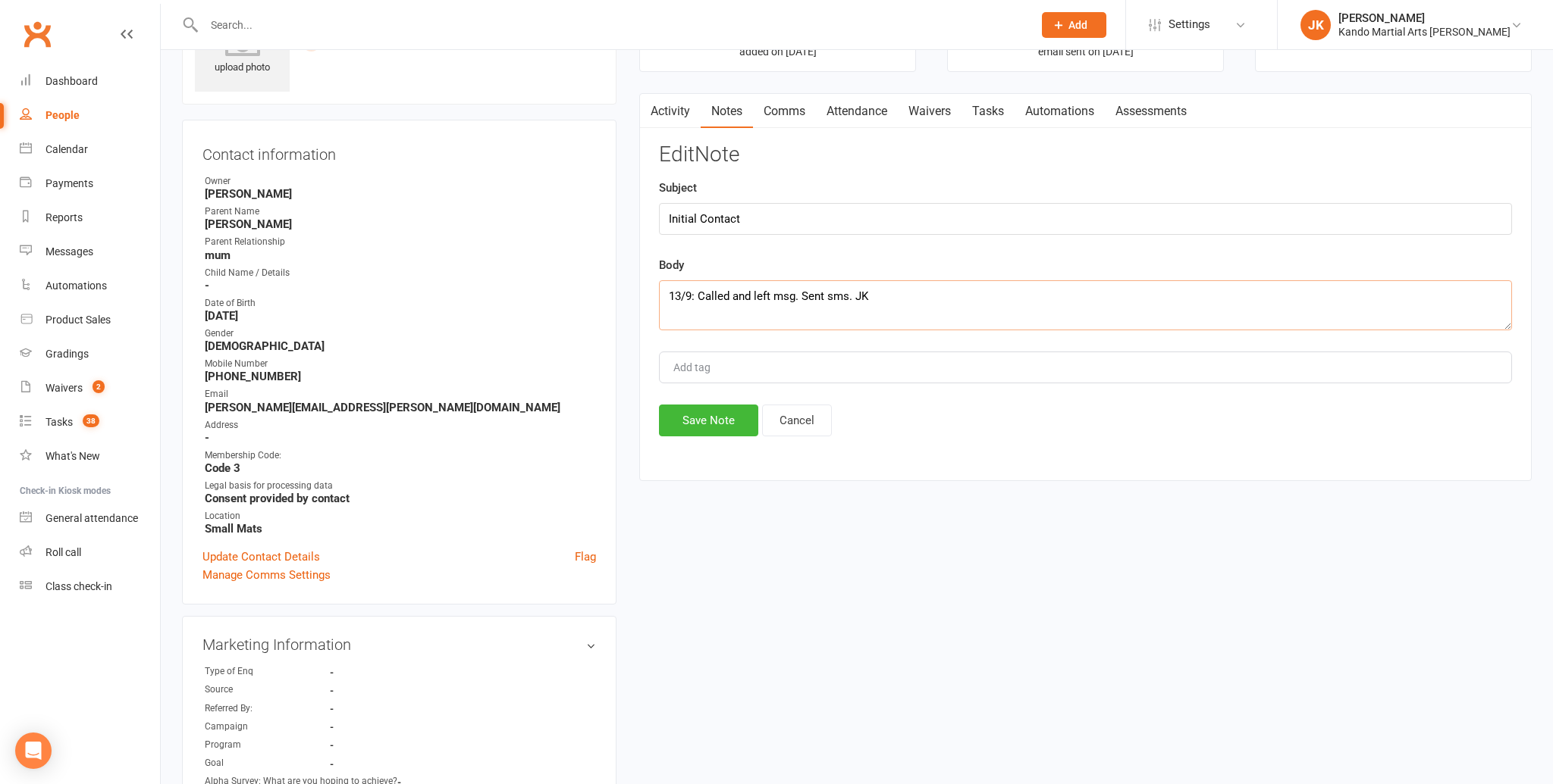
click at [854, 297] on textarea "13/9: Called and left msg. Sent sms. JK" at bounding box center [1085, 306] width 853 height 50
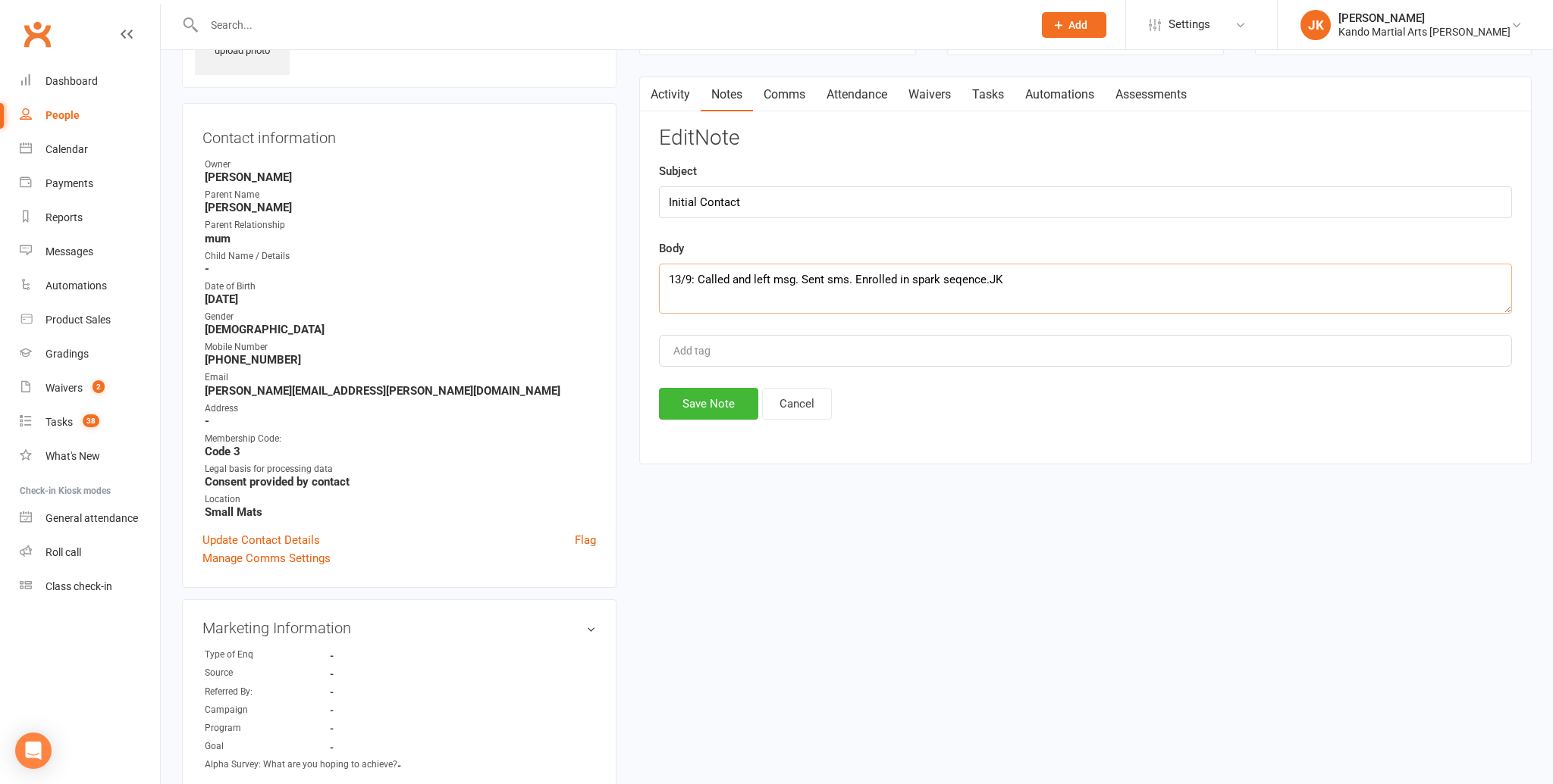
scroll to position [109, 0]
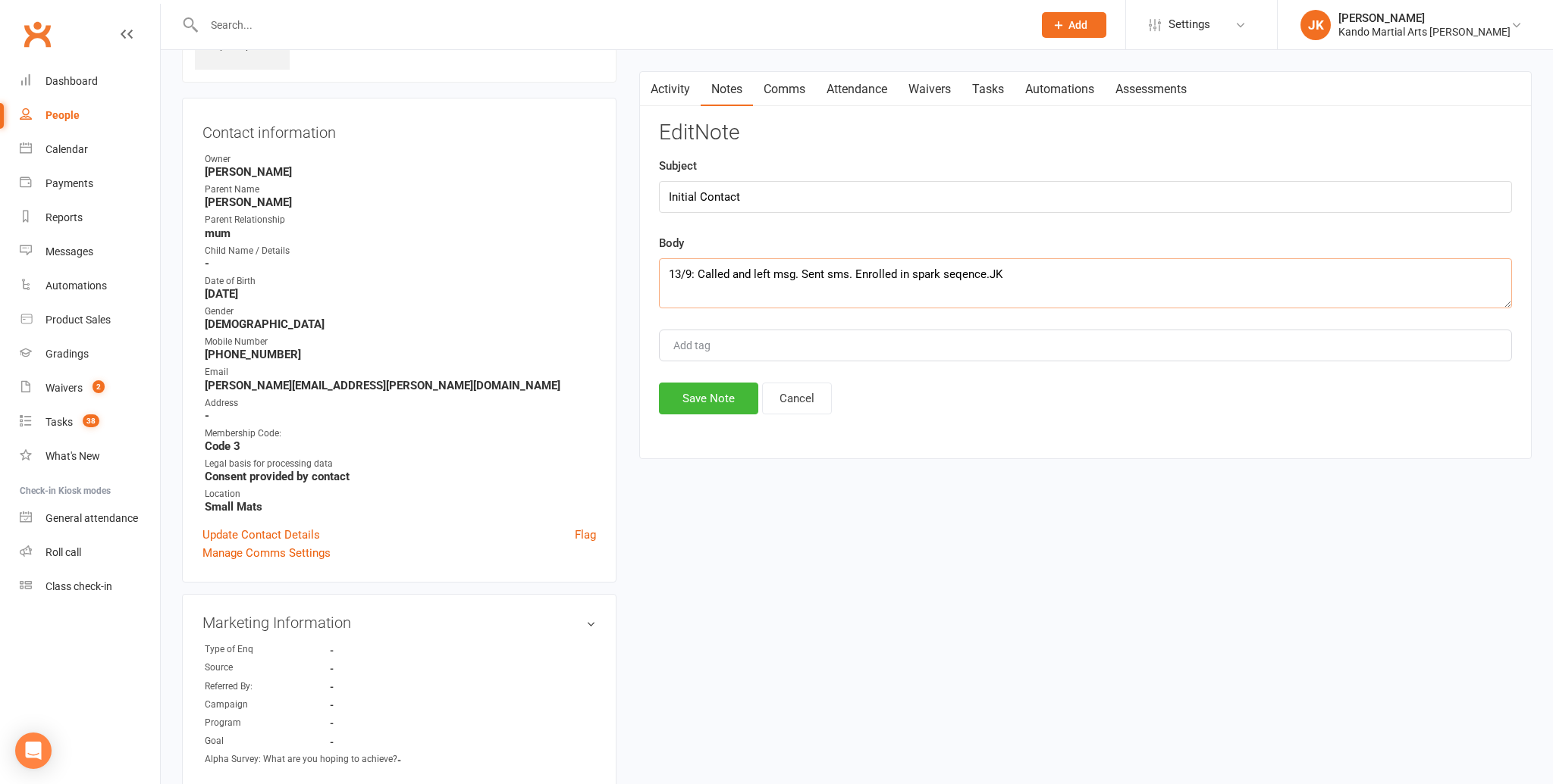
click at [986, 272] on textarea "13/9: Called and left msg. Sent sms. Enrolled in spark seqence.JK" at bounding box center [1085, 284] width 853 height 50
type textarea "13/9: Called and left msg. Sent sms. Enrolled in spark sequence. JK"
click at [714, 395] on button "Save Note" at bounding box center [708, 399] width 100 height 32
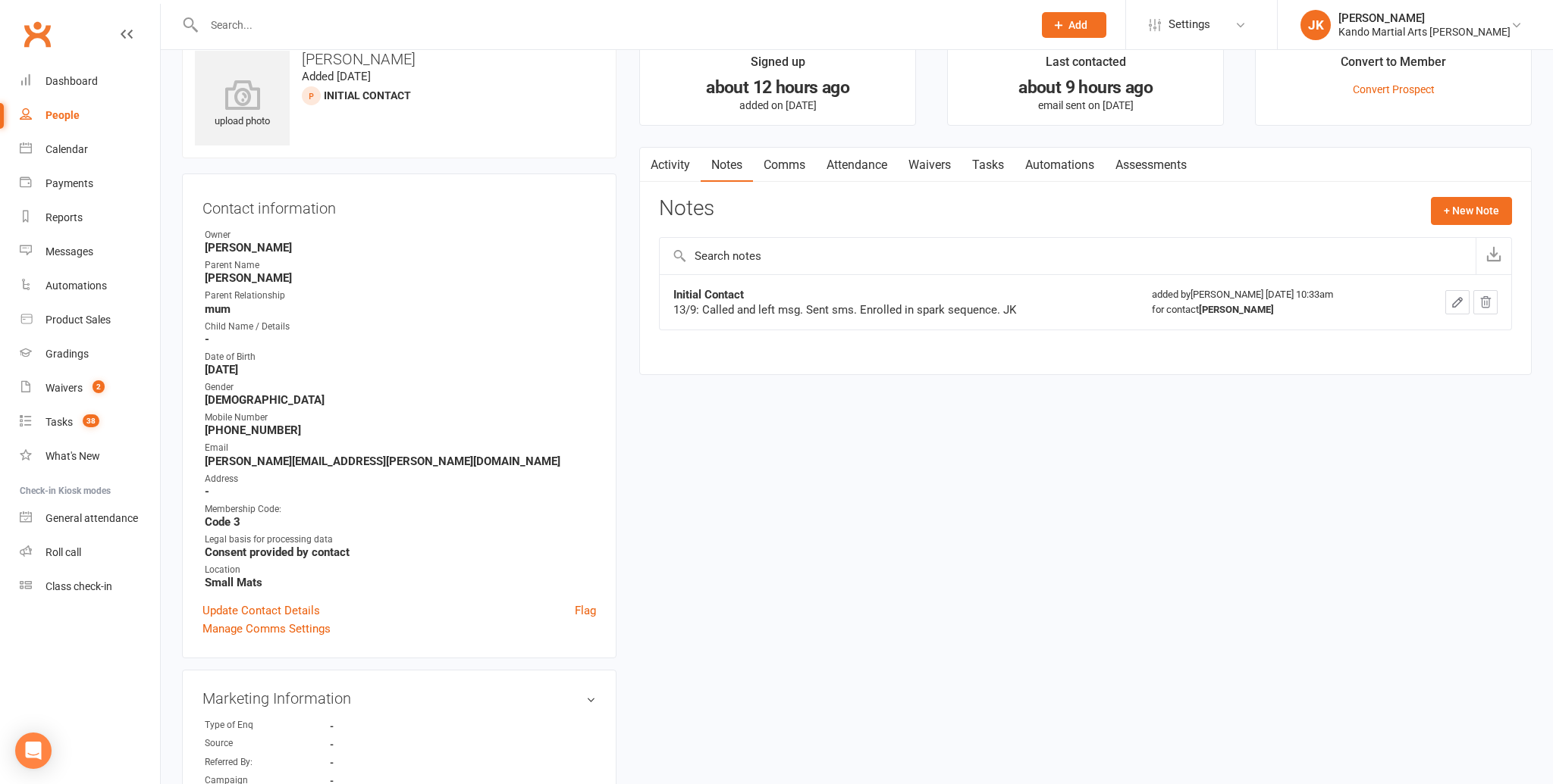
scroll to position [0, 0]
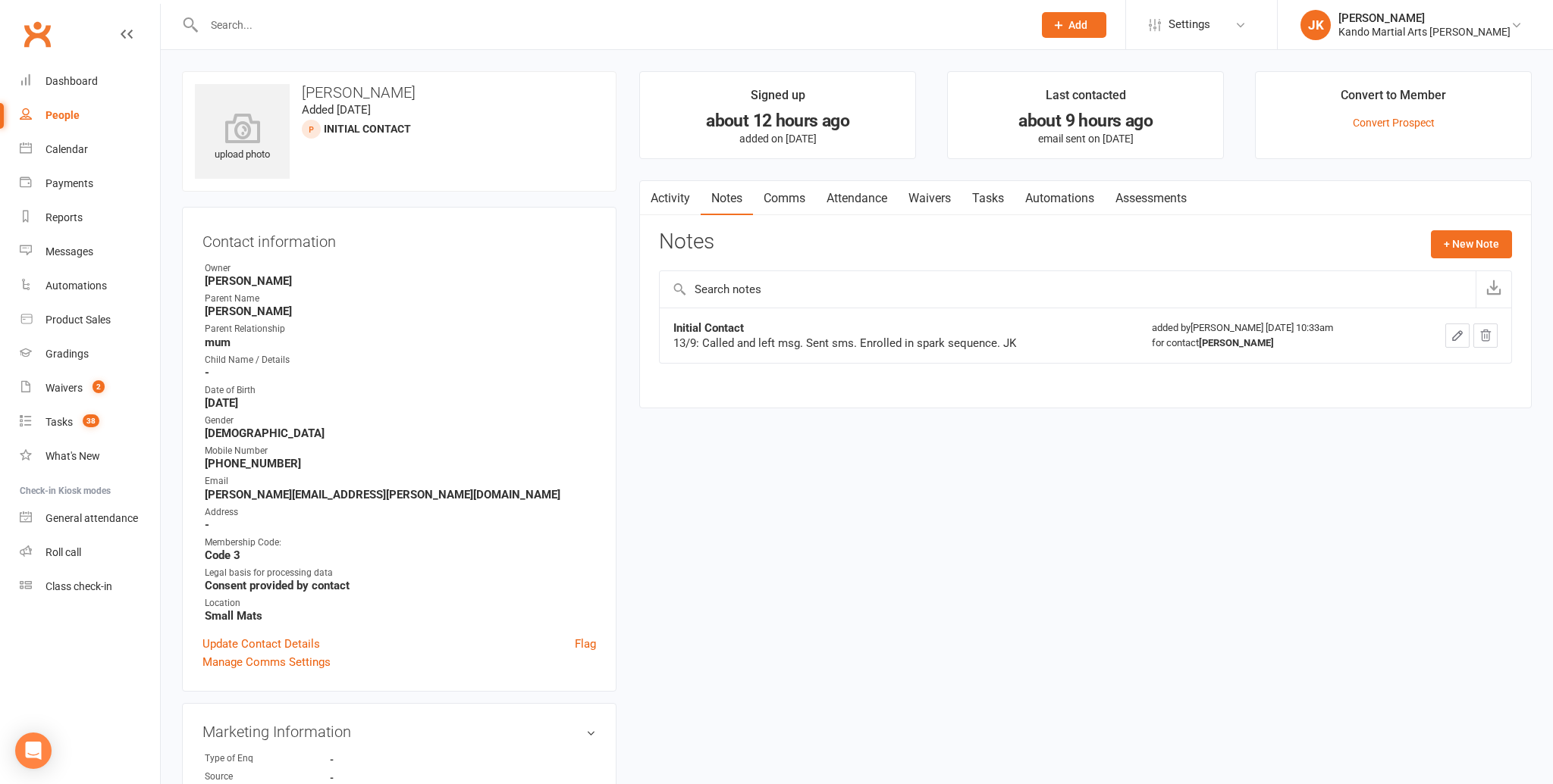
click at [223, 19] on input "text" at bounding box center [610, 24] width 823 height 21
click at [1088, 22] on span "Add" at bounding box center [1078, 24] width 19 height 12
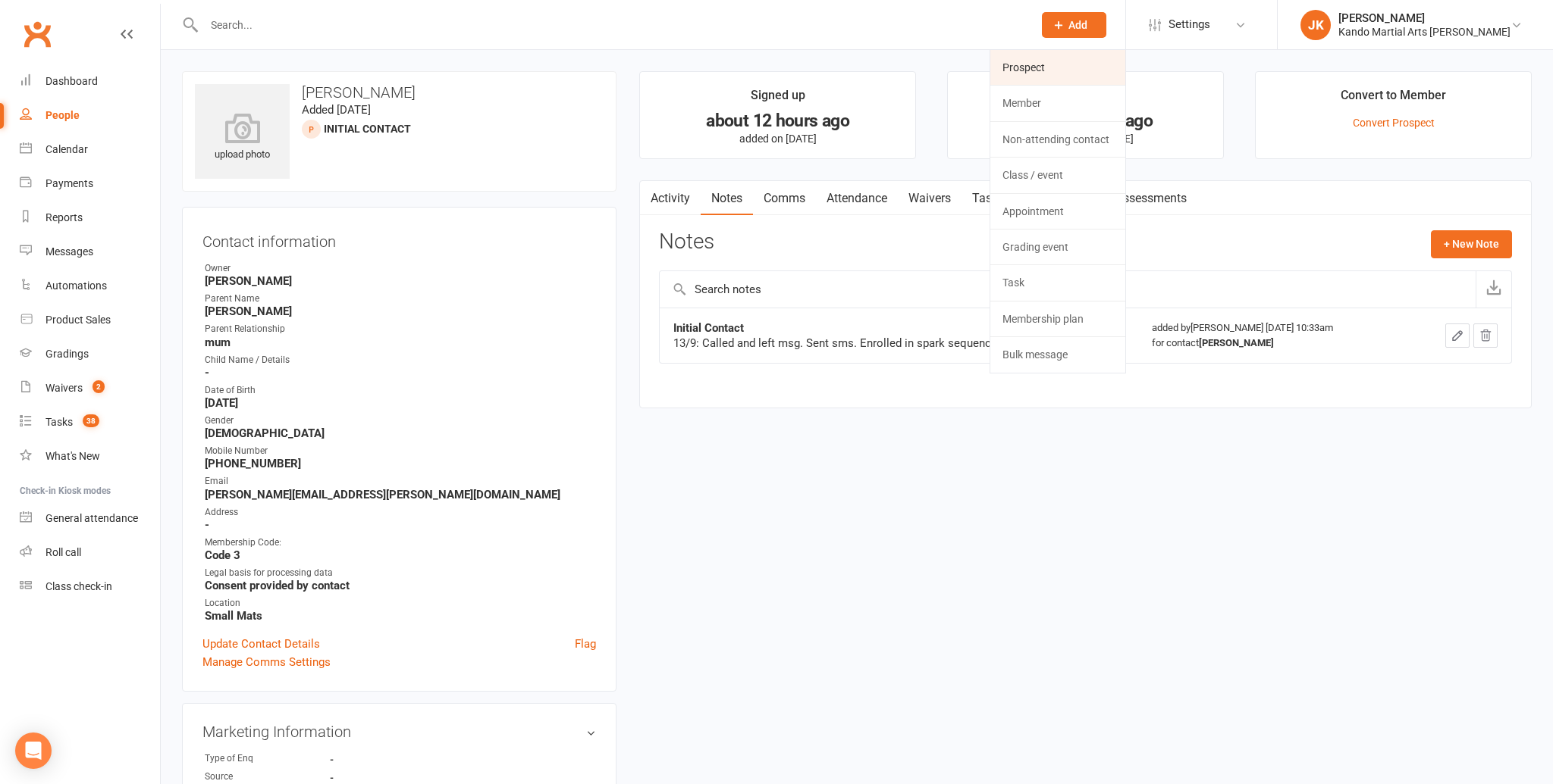
click at [1083, 60] on link "Prospect" at bounding box center [1057, 67] width 135 height 34
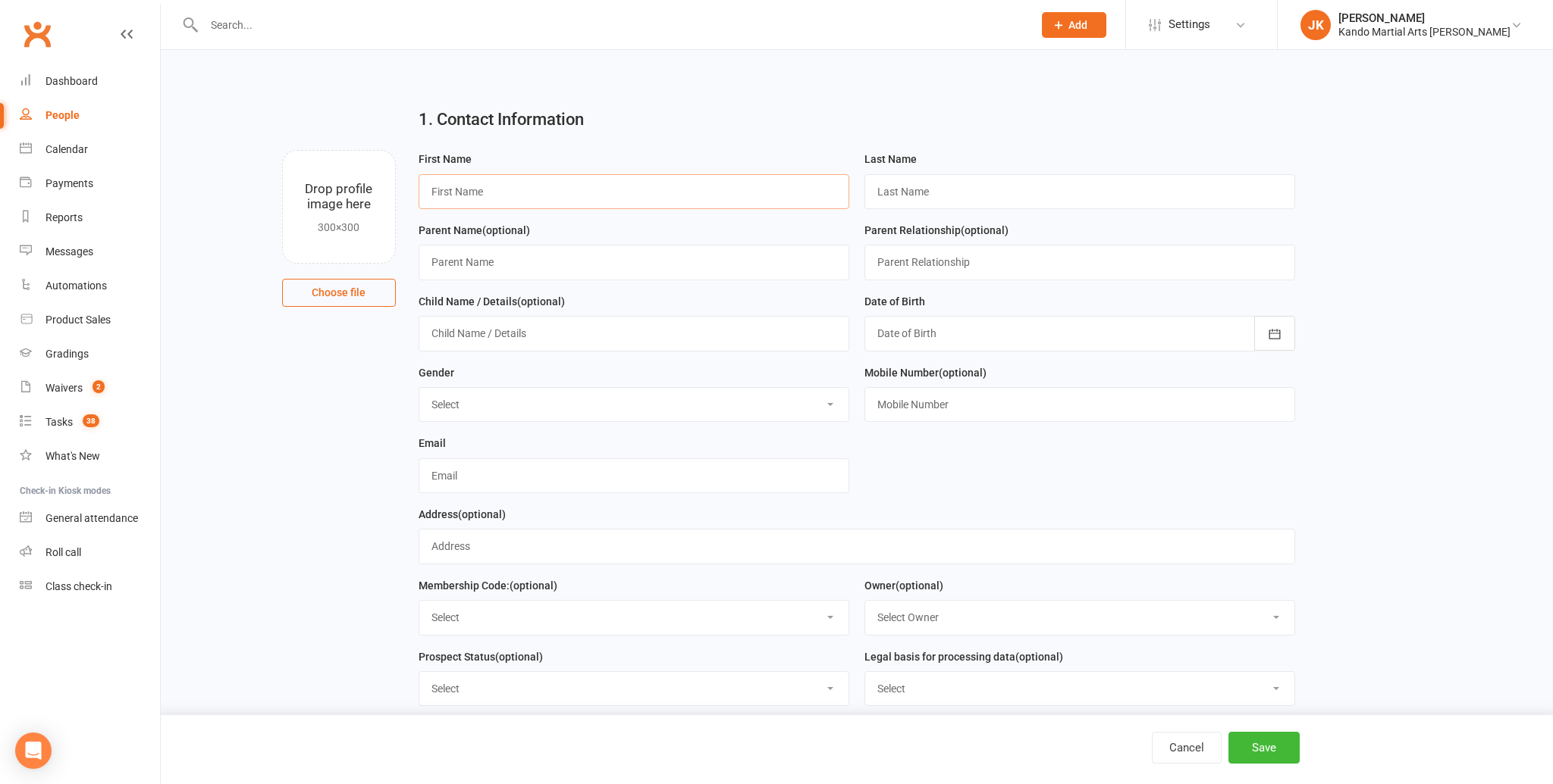
click at [448, 191] on input "text" at bounding box center [634, 191] width 431 height 34
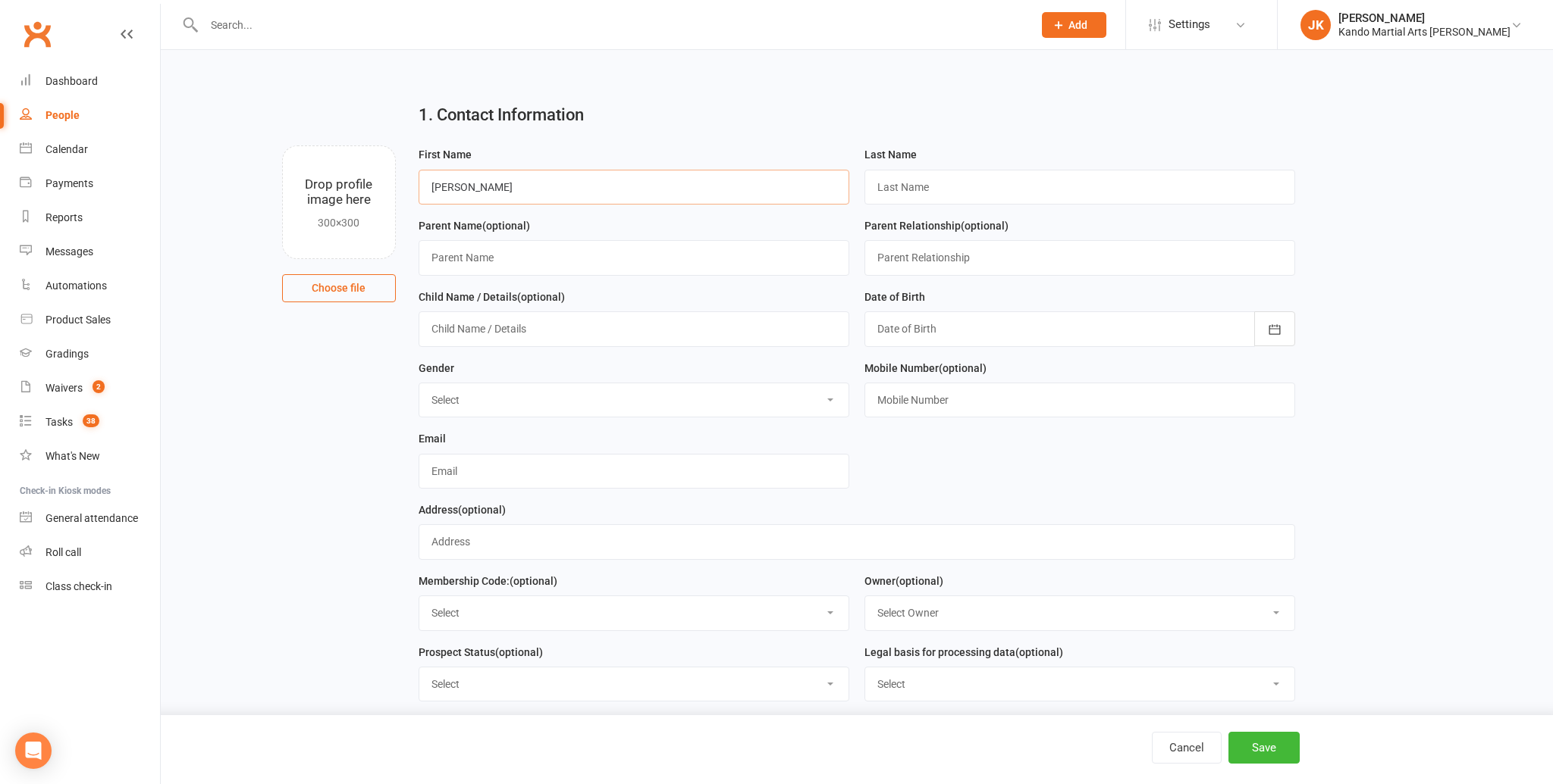
type input "[PERSON_NAME]"
click at [904, 184] on input "text" at bounding box center [1079, 187] width 431 height 34
type input "Nedy"
click at [457, 264] on input "text" at bounding box center [634, 257] width 431 height 34
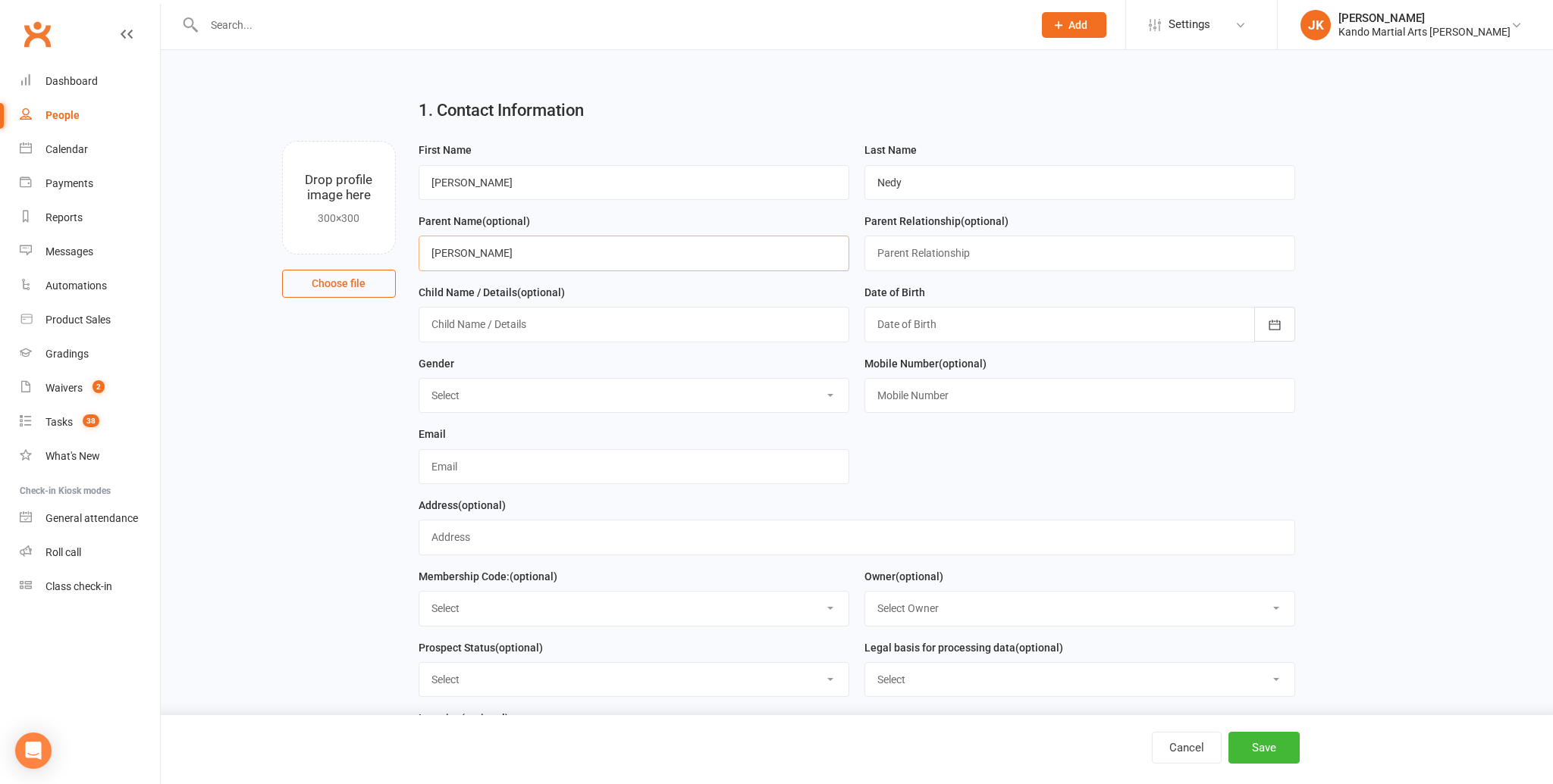
type input "[PERSON_NAME]"
click at [882, 247] on input "text" at bounding box center [1079, 252] width 431 height 34
click at [889, 258] on input "text" at bounding box center [1079, 256] width 431 height 34
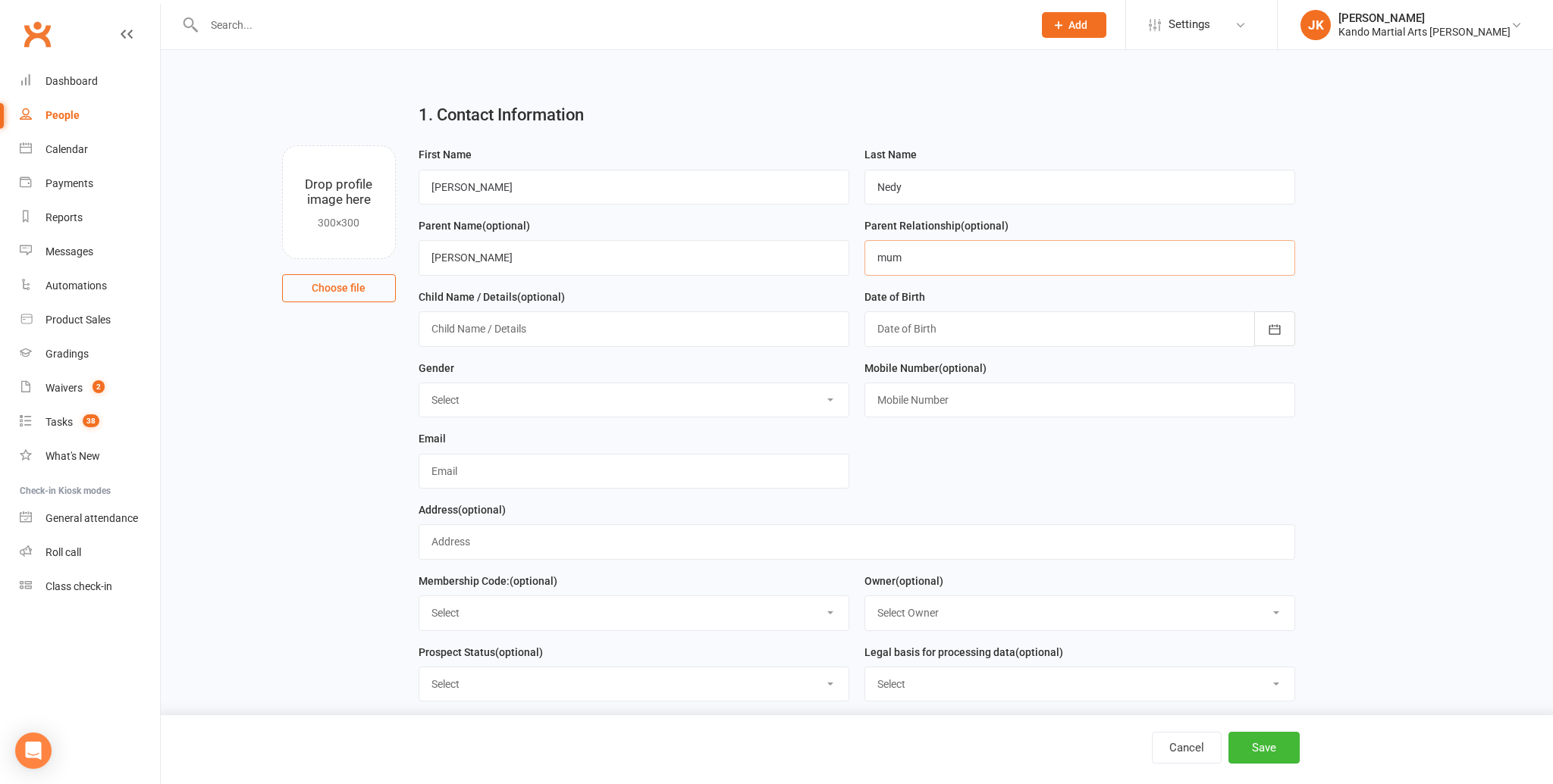
scroll to position [0, 0]
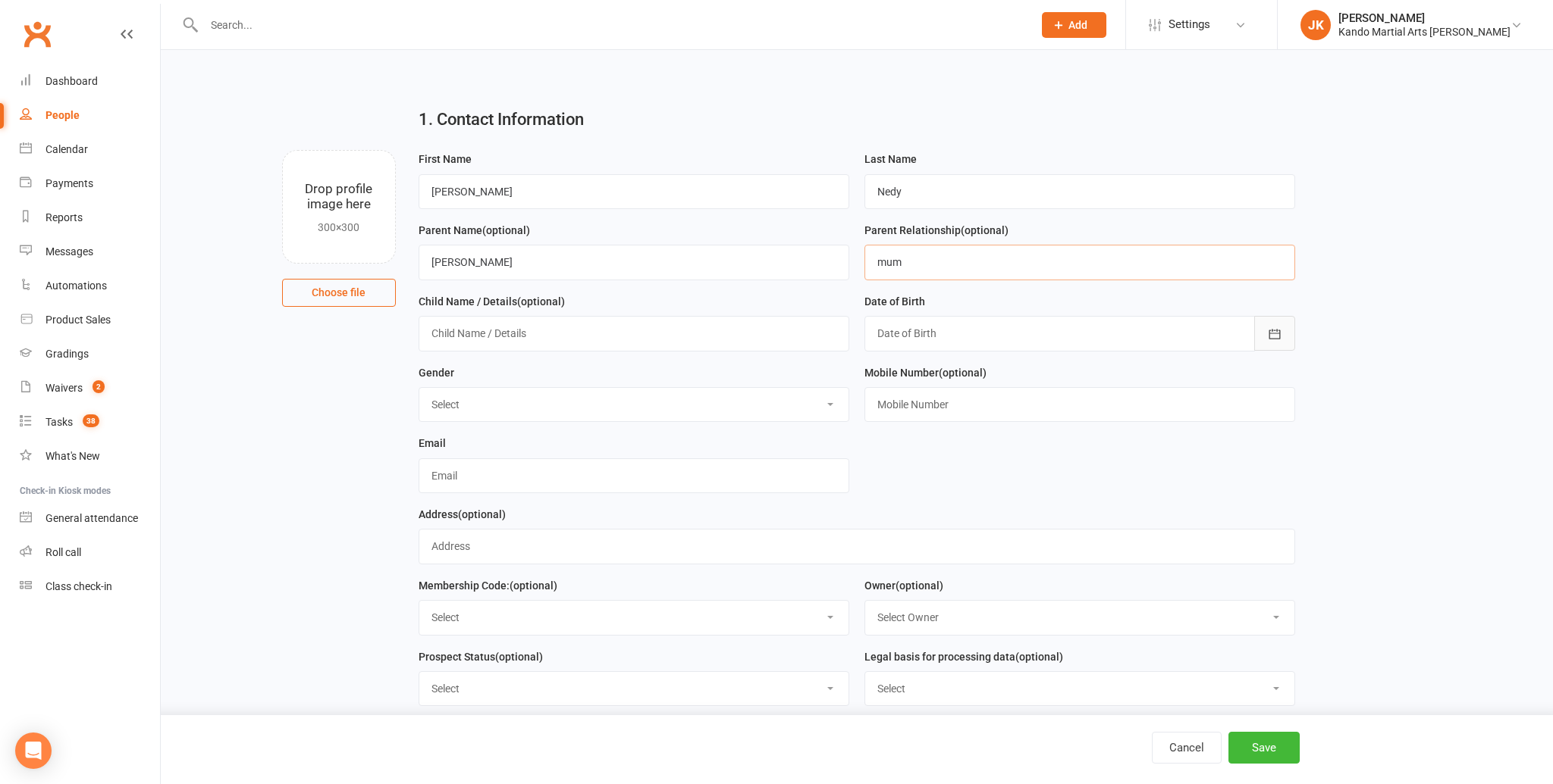
type input "mum"
click at [1273, 331] on icon "button" at bounding box center [1275, 334] width 11 height 10
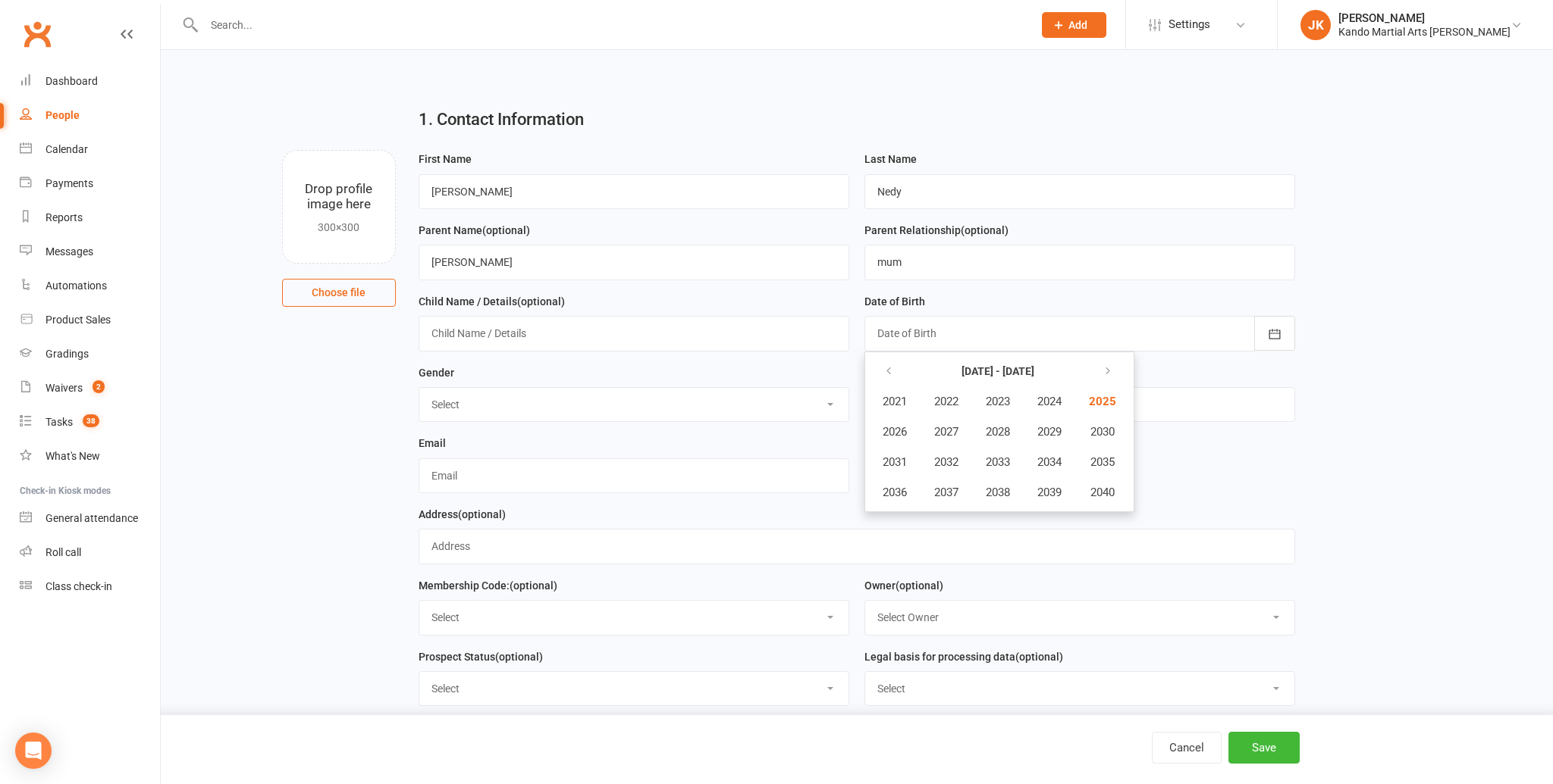
scroll to position [6, 0]
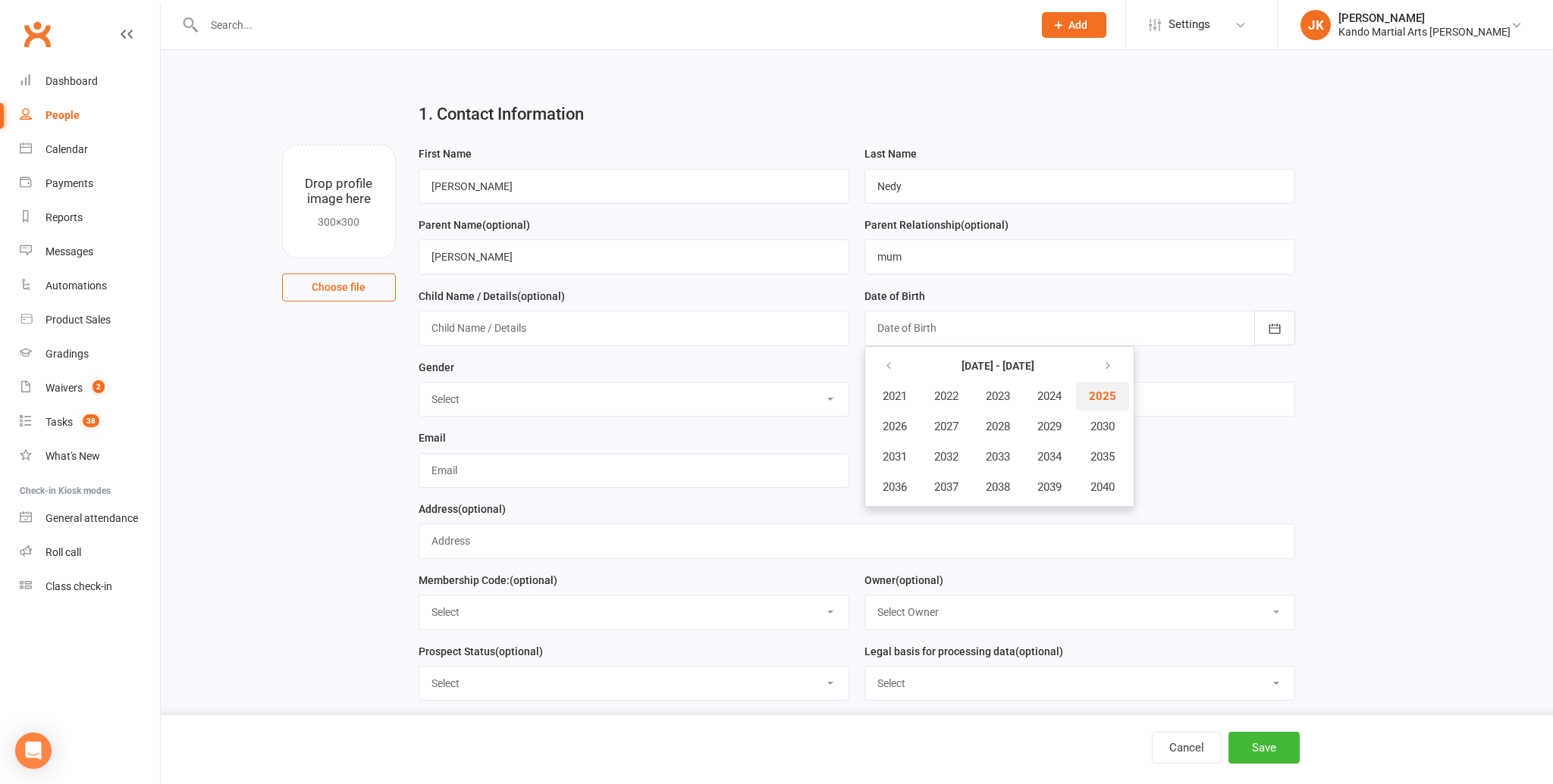
click at [1104, 396] on span "2025" at bounding box center [1102, 396] width 27 height 14
click at [893, 366] on icon "button" at bounding box center [888, 365] width 10 height 12
click at [1270, 326] on icon "button" at bounding box center [1275, 330] width 15 height 15
click at [1271, 326] on icon "button" at bounding box center [1275, 330] width 15 height 15
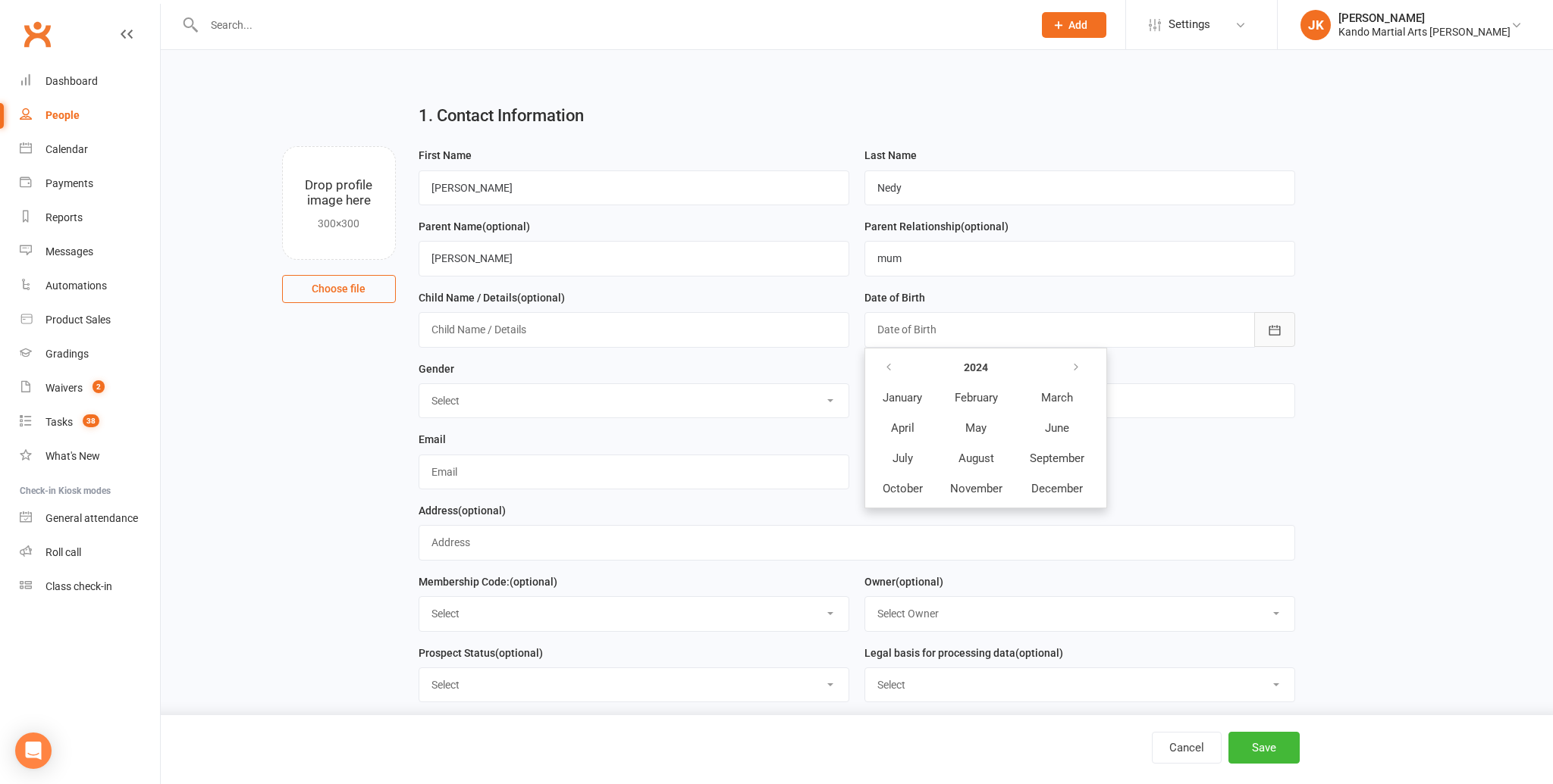
click at [1274, 324] on icon "button" at bounding box center [1275, 330] width 15 height 15
click at [63, 143] on div "Calendar" at bounding box center [67, 149] width 43 height 12
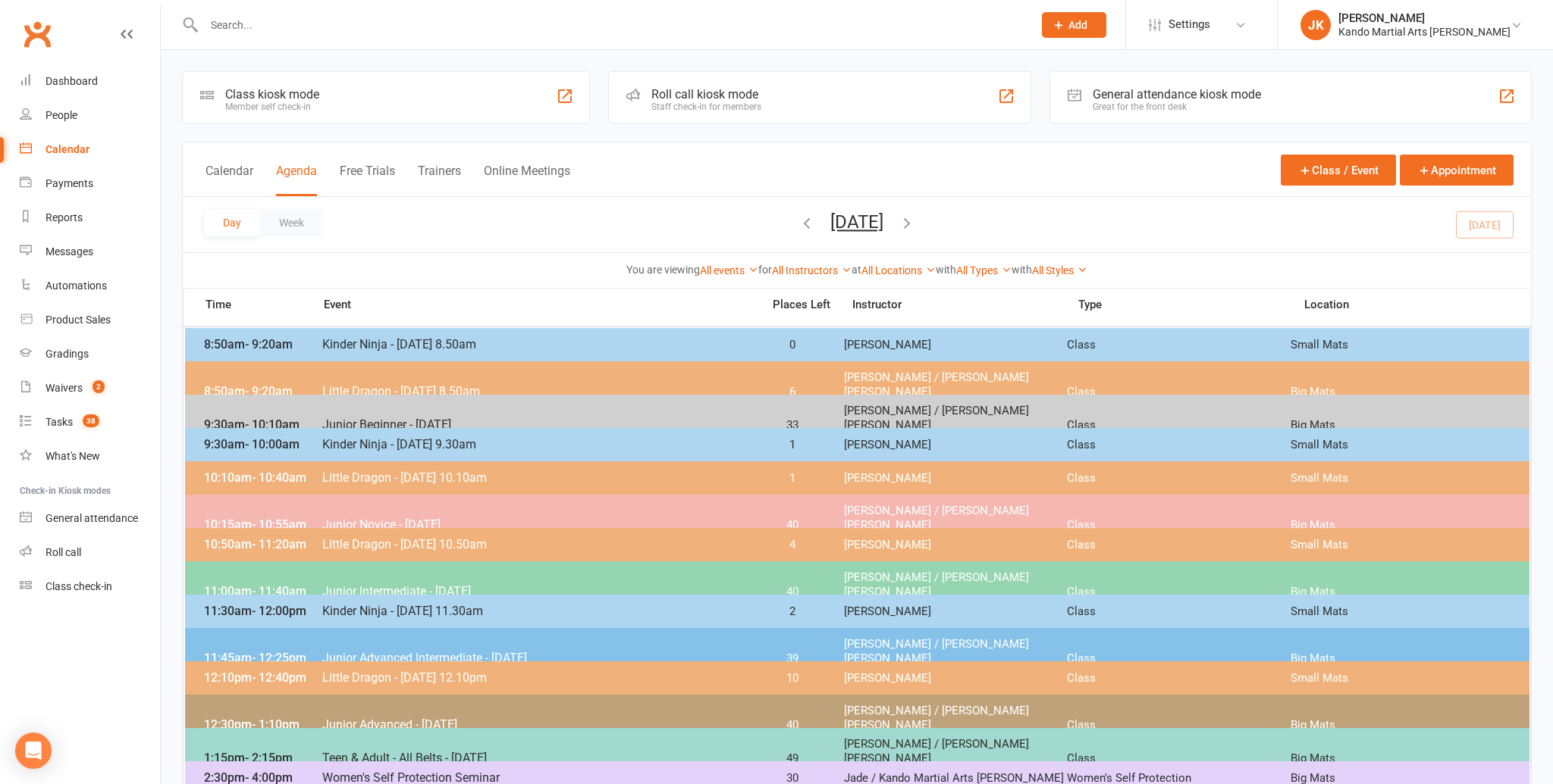
click at [211, 542] on span "10:50am - 11:20am" at bounding box center [261, 544] width 121 height 14
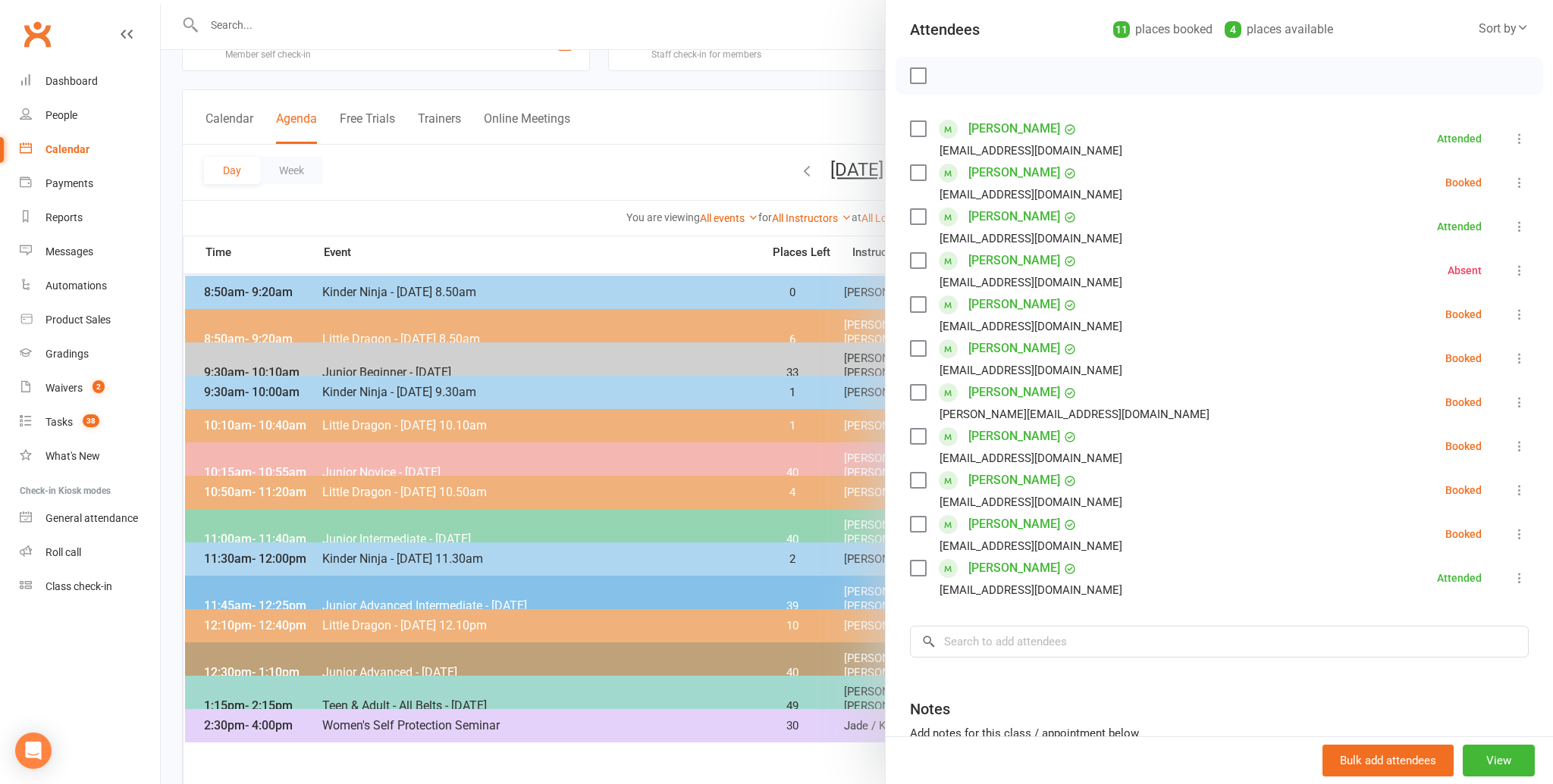
scroll to position [63, 0]
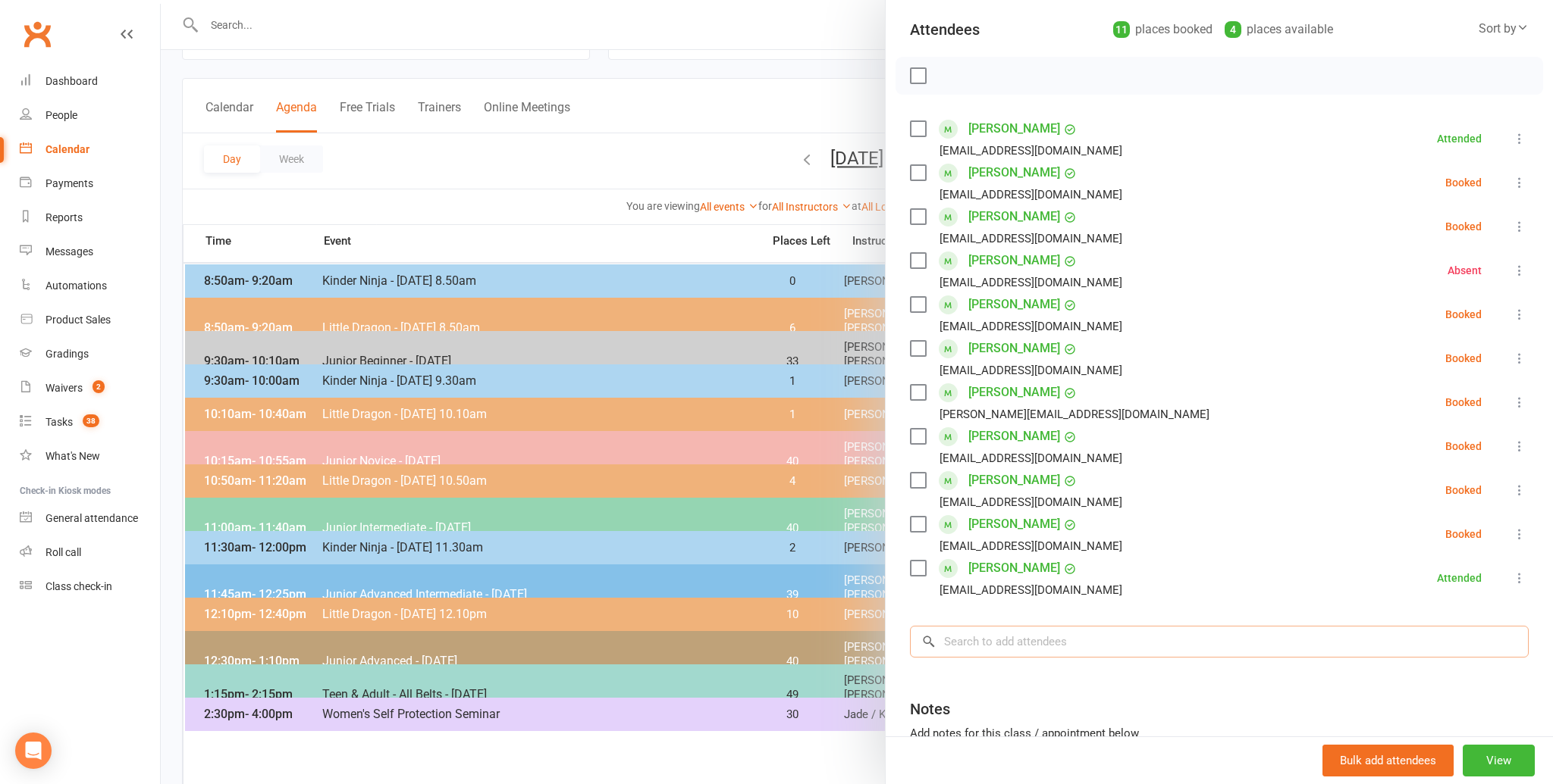
click at [976, 645] on input "search" at bounding box center [1219, 642] width 619 height 32
click at [221, 22] on div at bounding box center [857, 392] width 1392 height 784
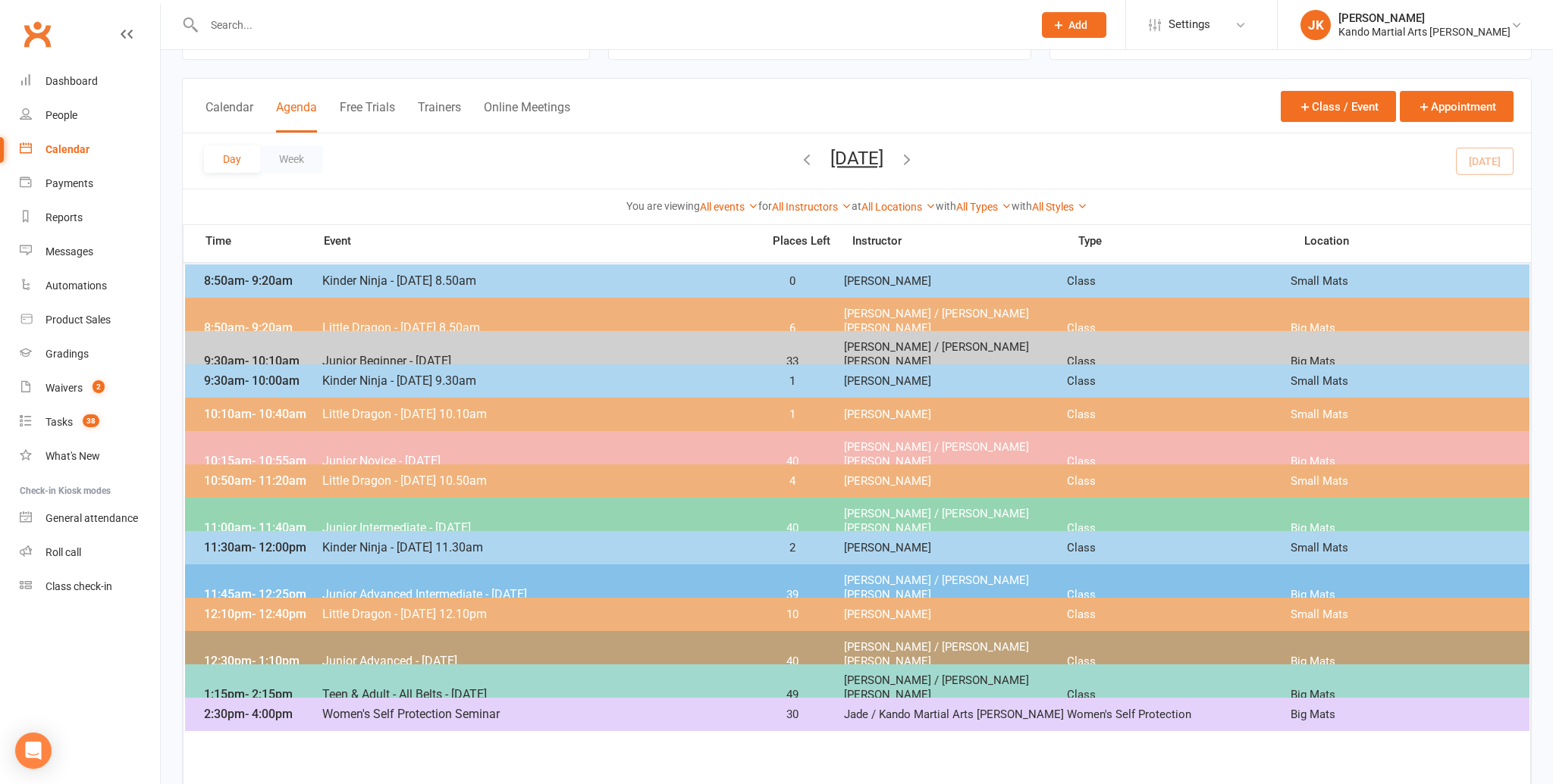
click at [221, 22] on input "text" at bounding box center [610, 24] width 823 height 21
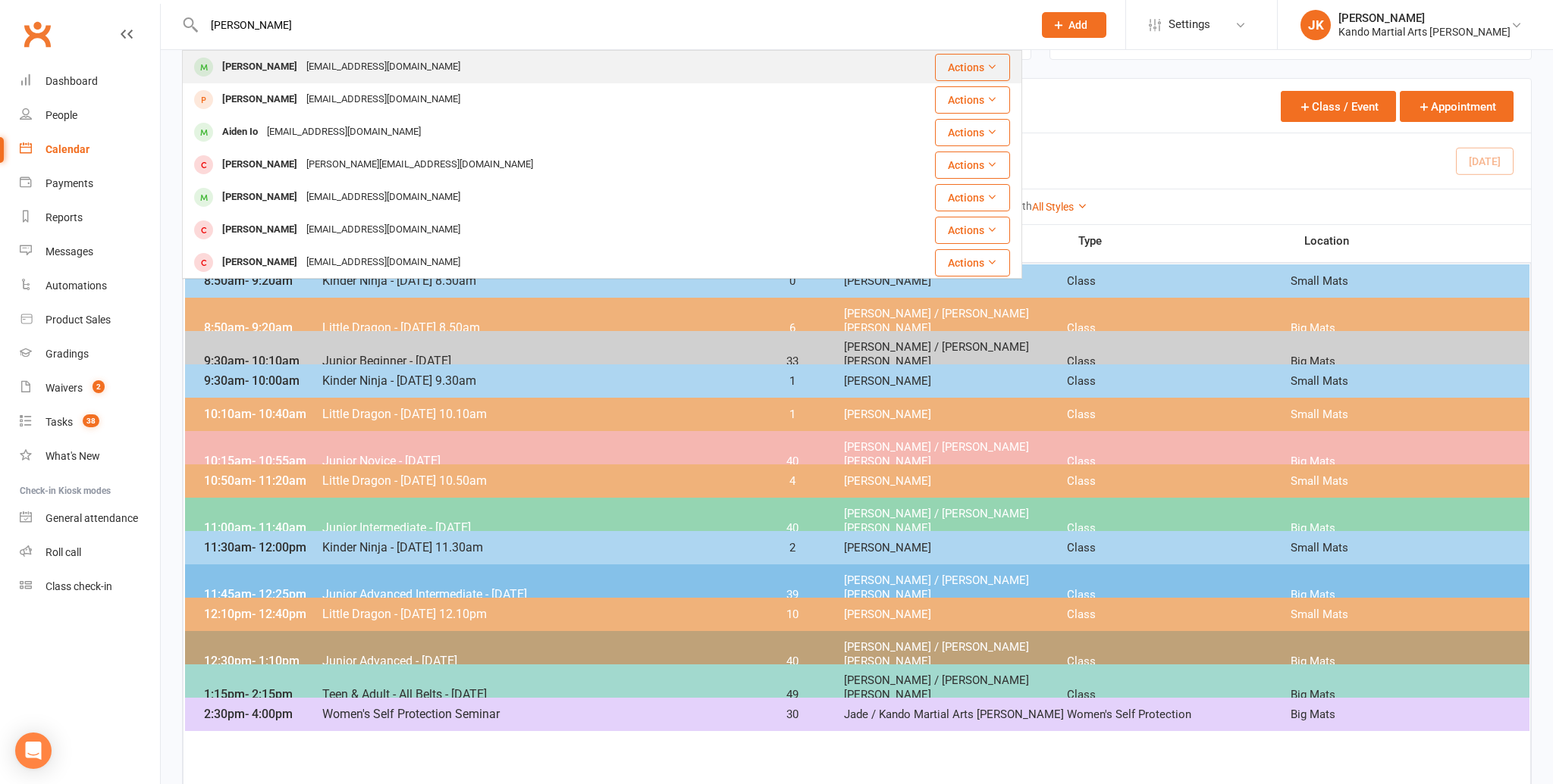
type input "aiden hou"
click at [232, 64] on div "[PERSON_NAME]" at bounding box center [260, 67] width 84 height 22
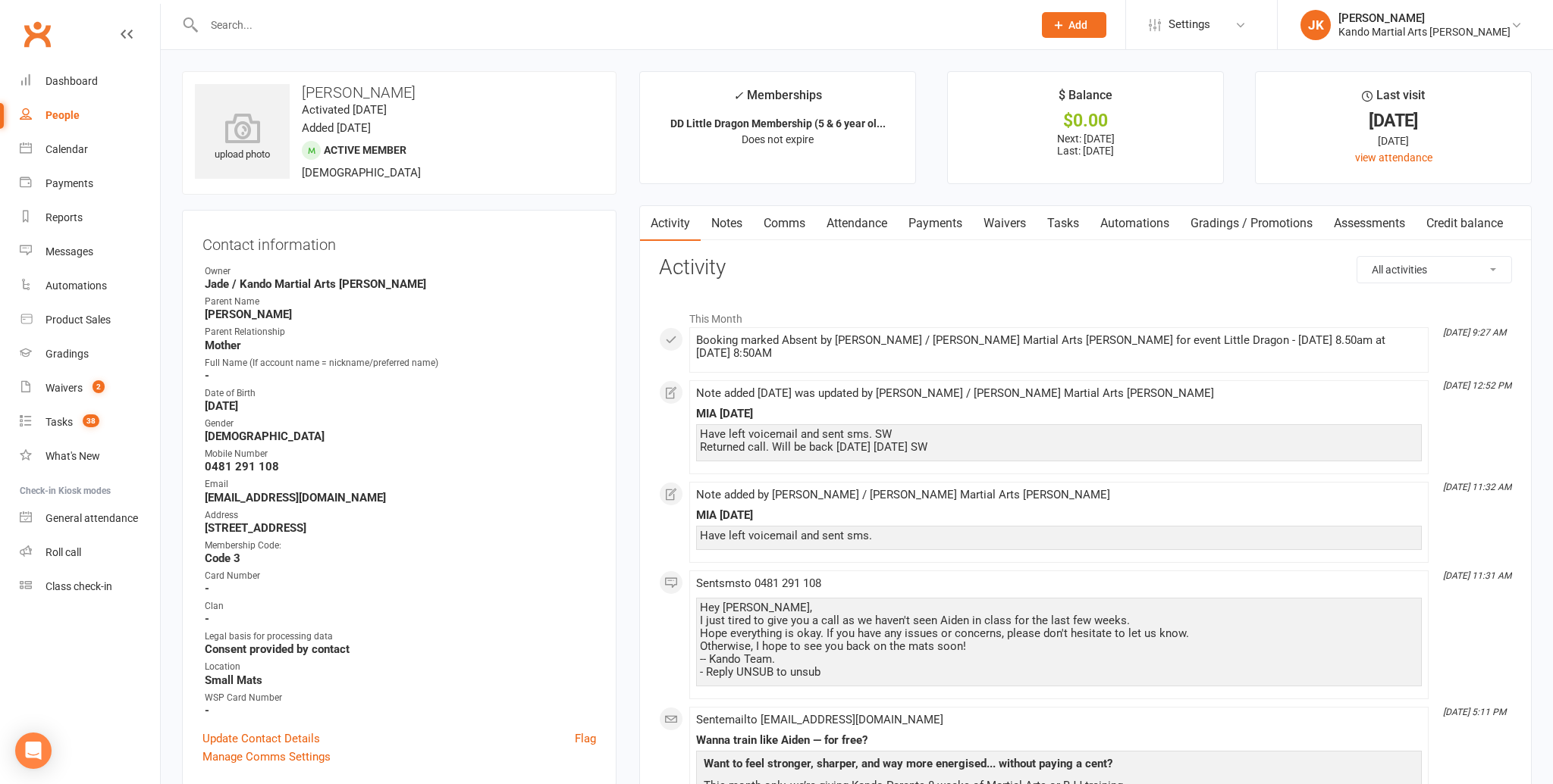
click at [864, 223] on link "Attendance" at bounding box center [857, 223] width 82 height 34
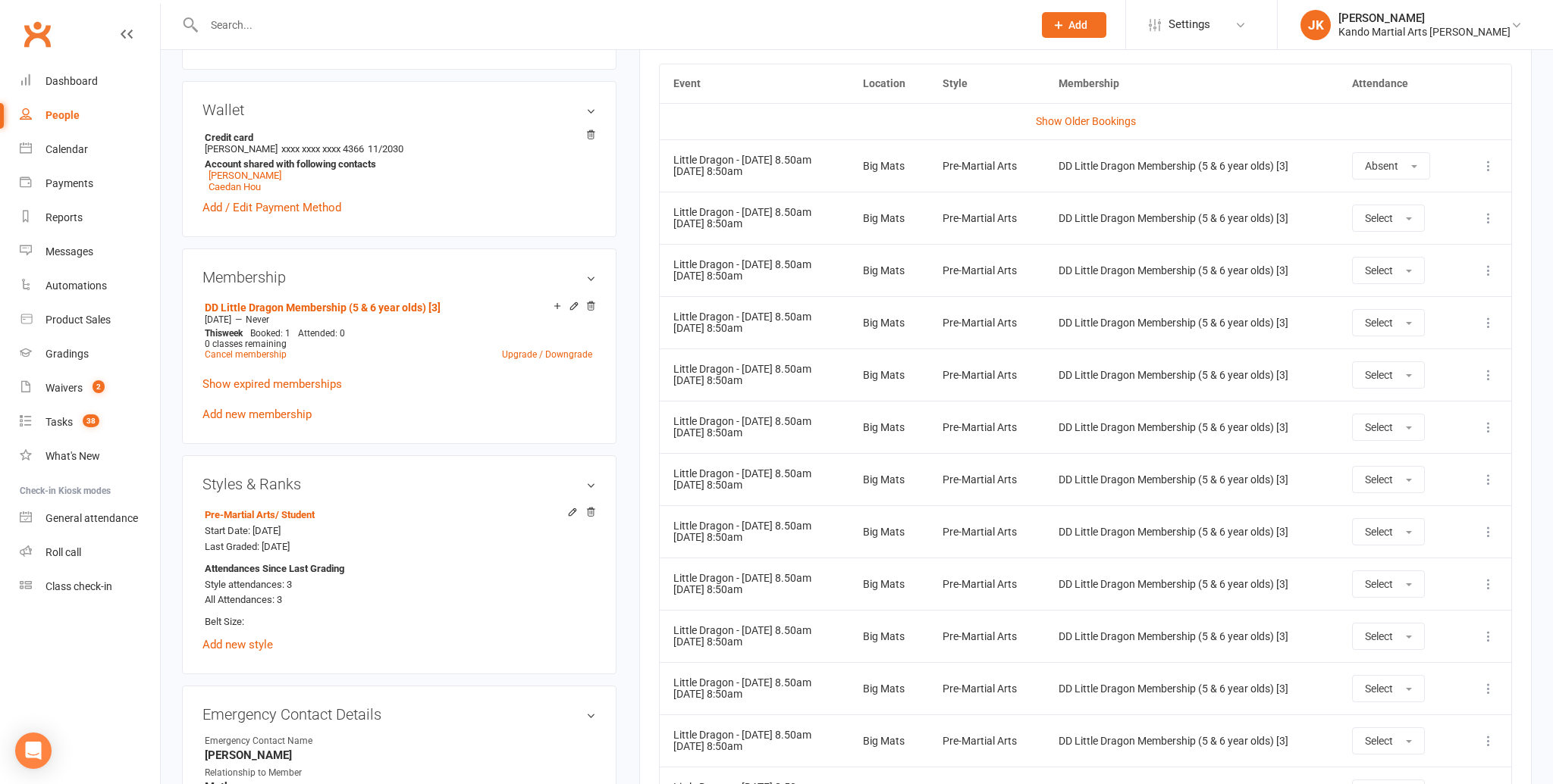
scroll to position [722, 0]
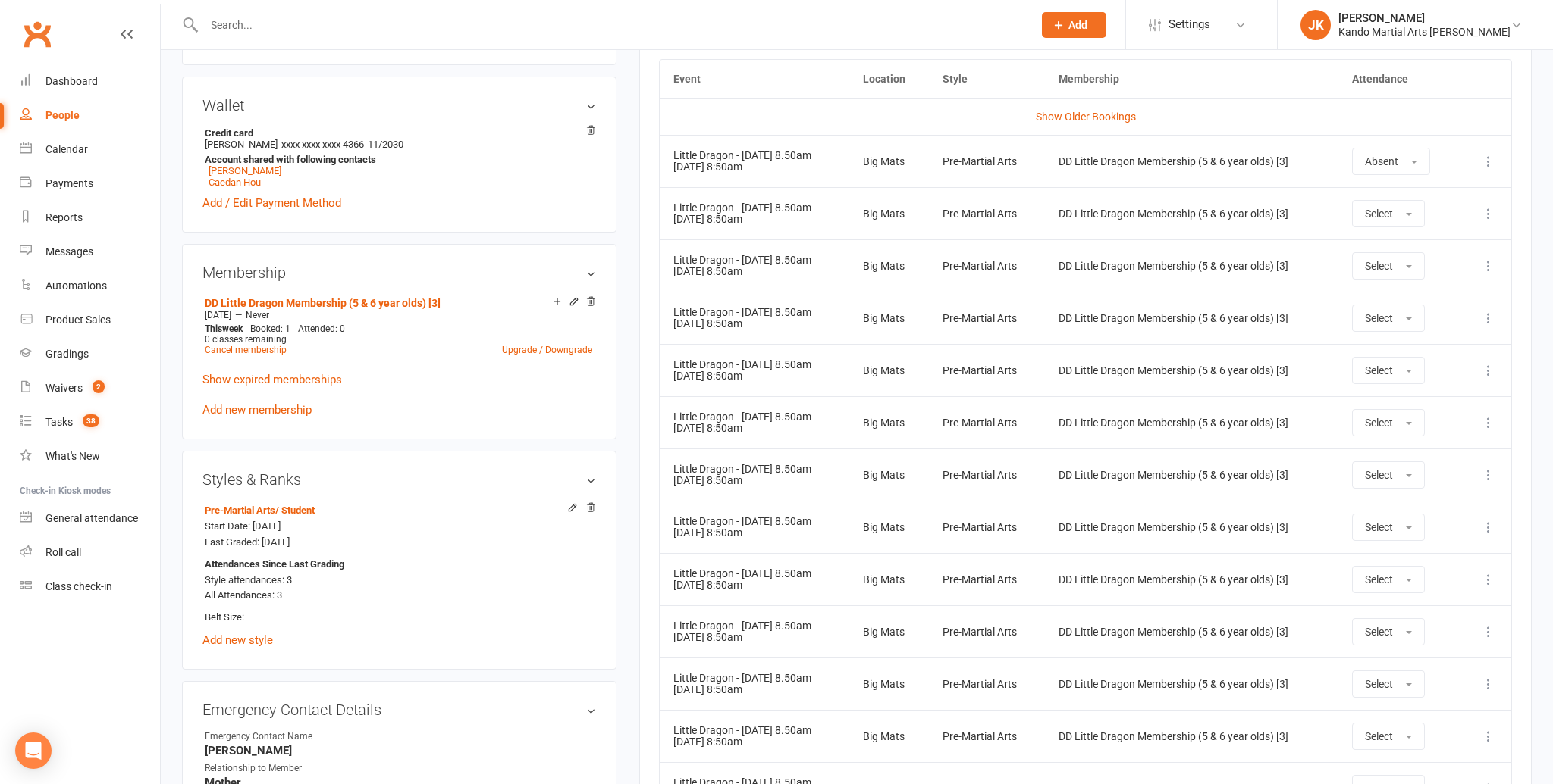
click at [235, 23] on input "text" at bounding box center [610, 24] width 823 height 21
click at [64, 145] on div "Calendar" at bounding box center [67, 149] width 43 height 12
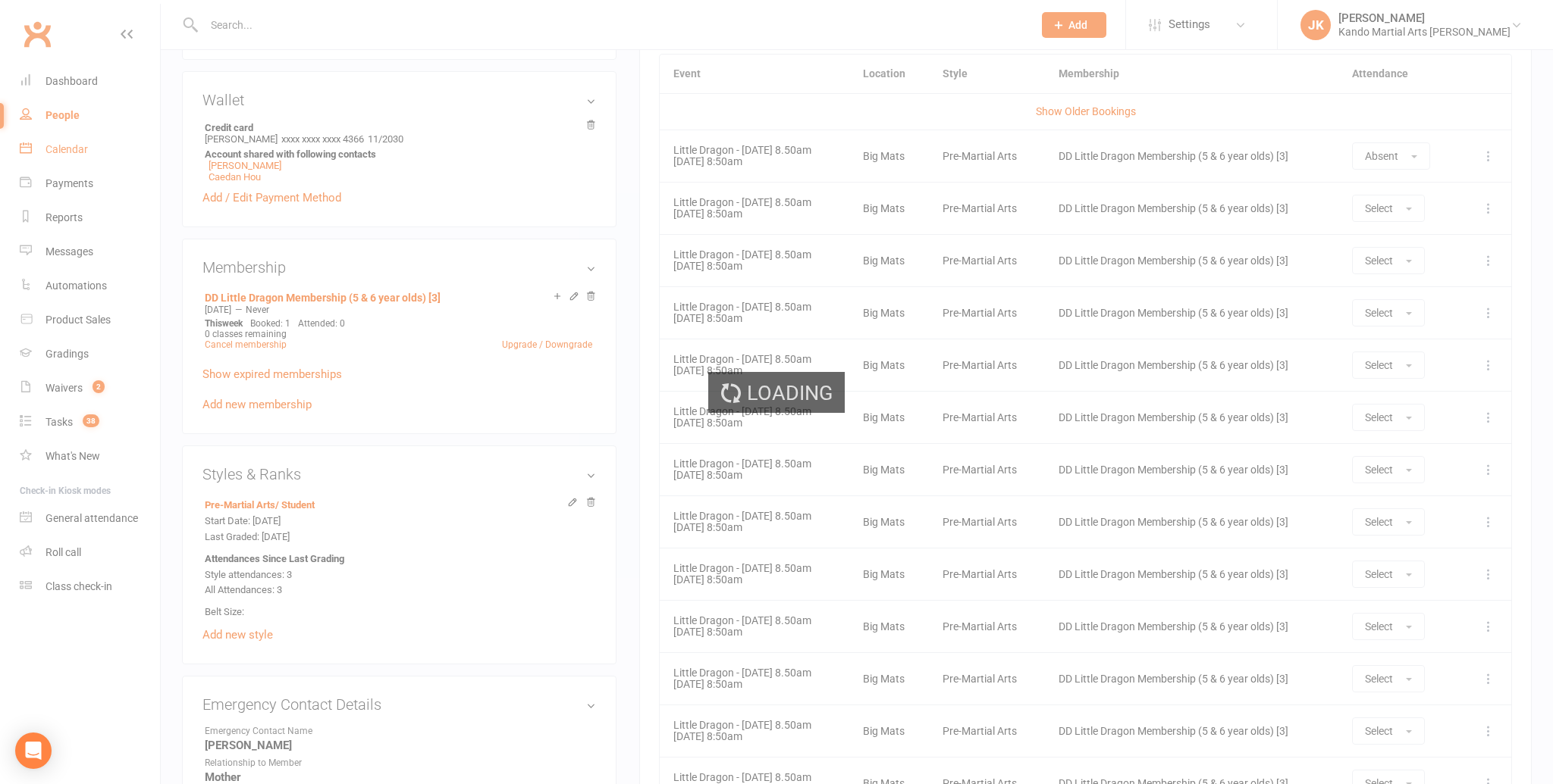
scroll to position [726, 0]
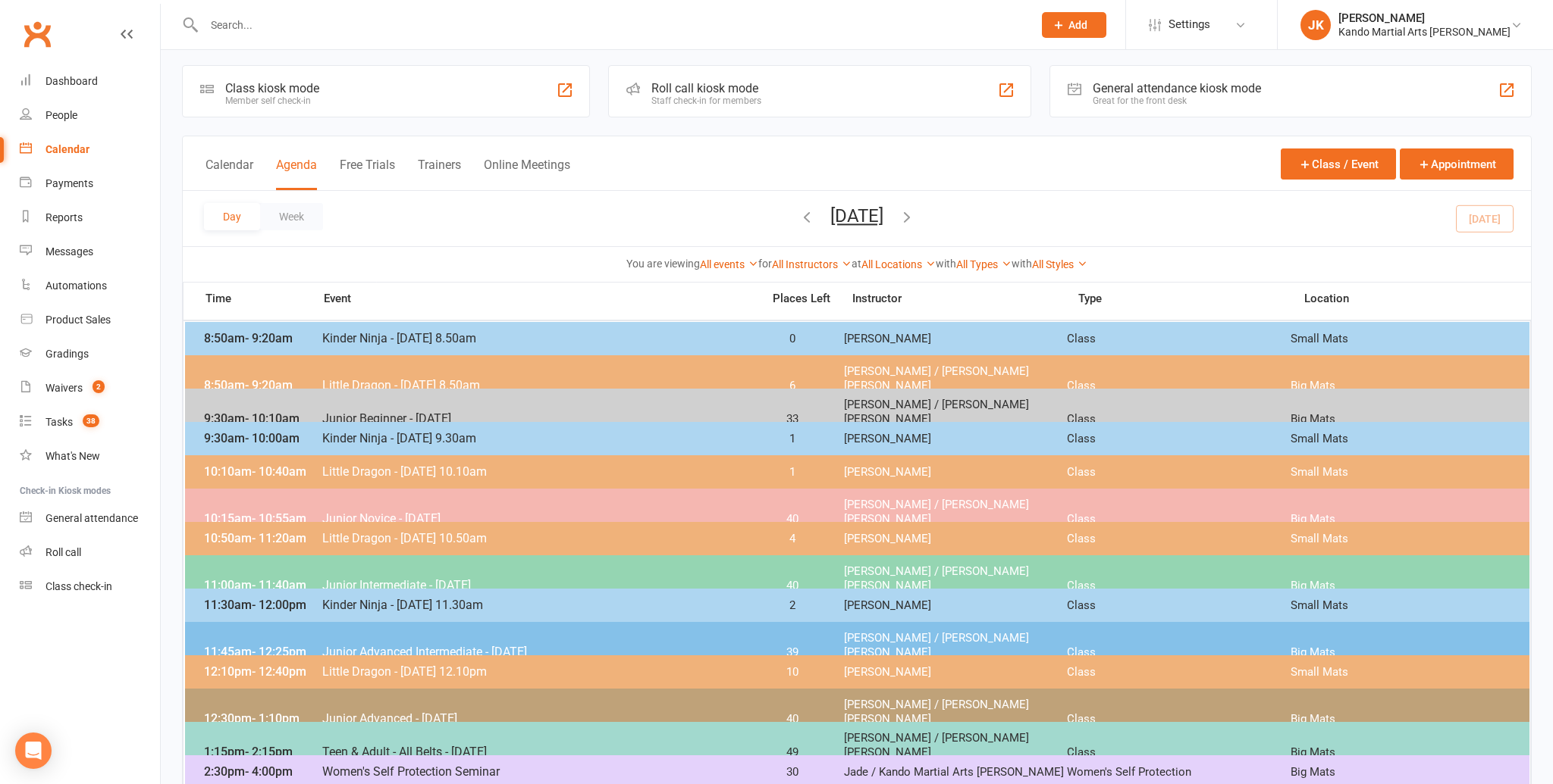
scroll to position [7, 0]
click at [1492, 217] on div "Day Week [DATE] [DATE] Sun Mon Tue Wed Thu Fri Sat 31 01 02 03 04 05 06 07 08 0…" at bounding box center [856, 218] width 1348 height 55
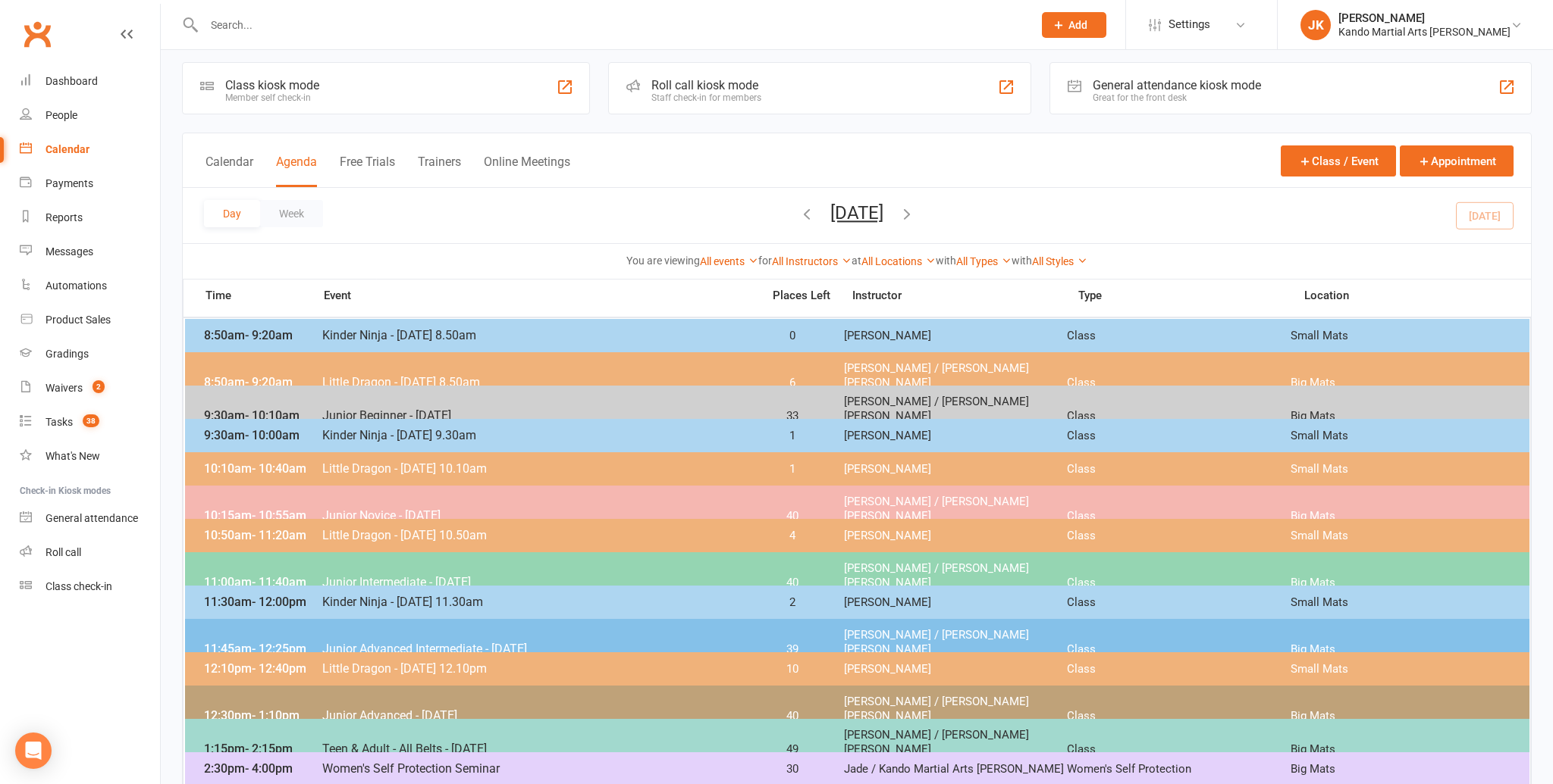
scroll to position [9, 0]
click at [275, 530] on span "- 11:20am" at bounding box center [279, 535] width 55 height 14
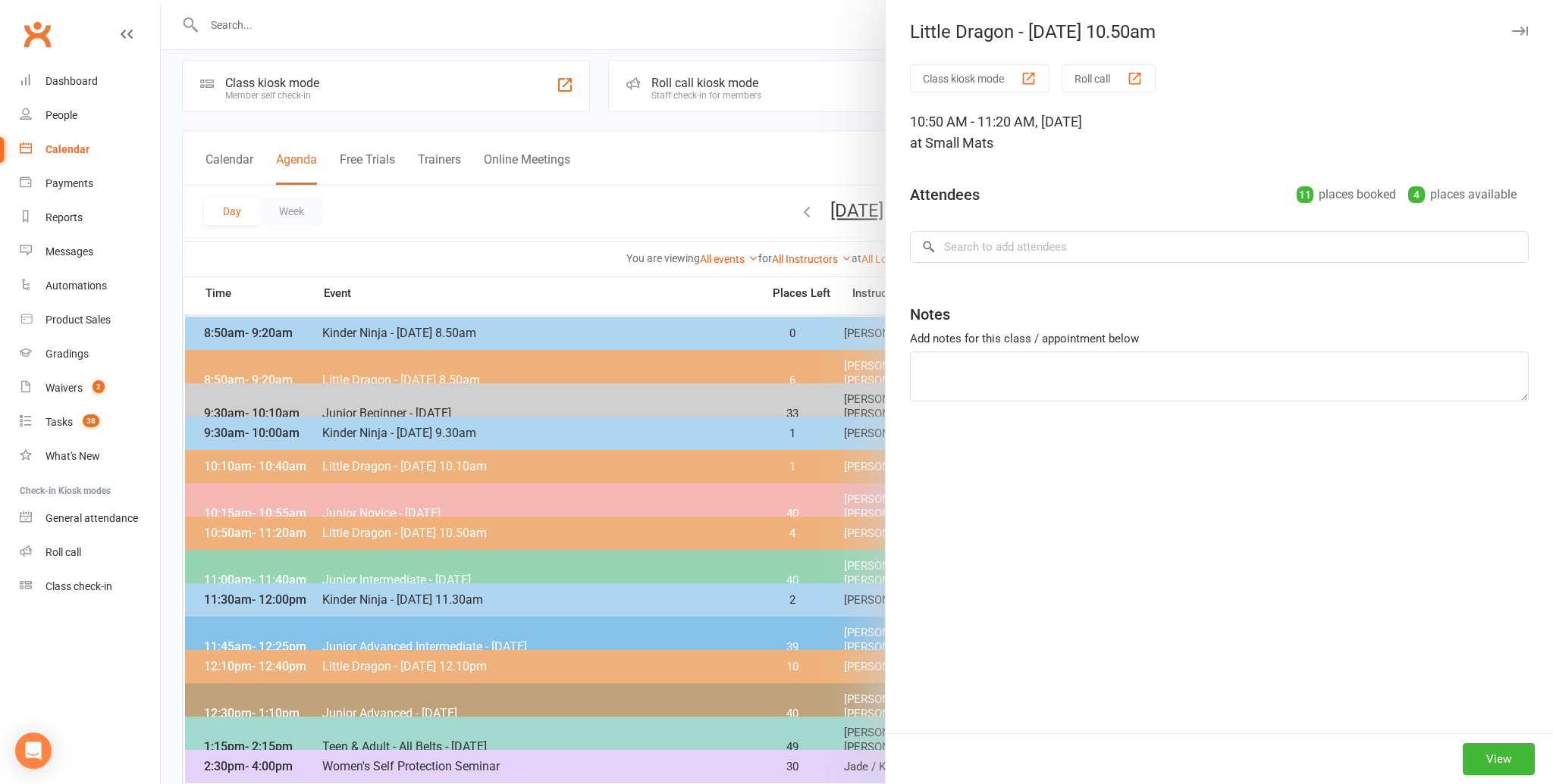
scroll to position [10, 0]
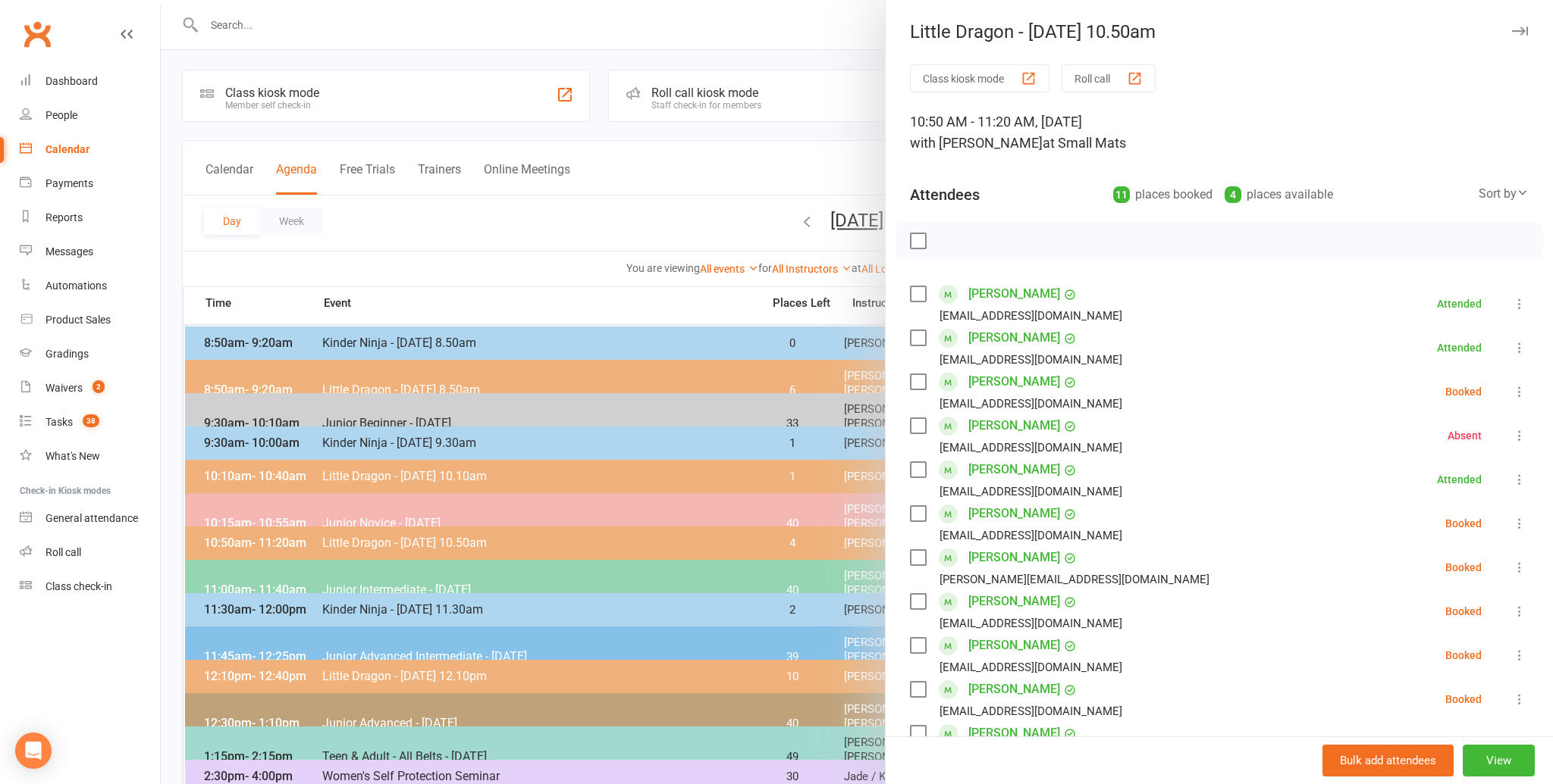
click at [1026, 290] on link "[PERSON_NAME]" at bounding box center [1014, 294] width 92 height 24
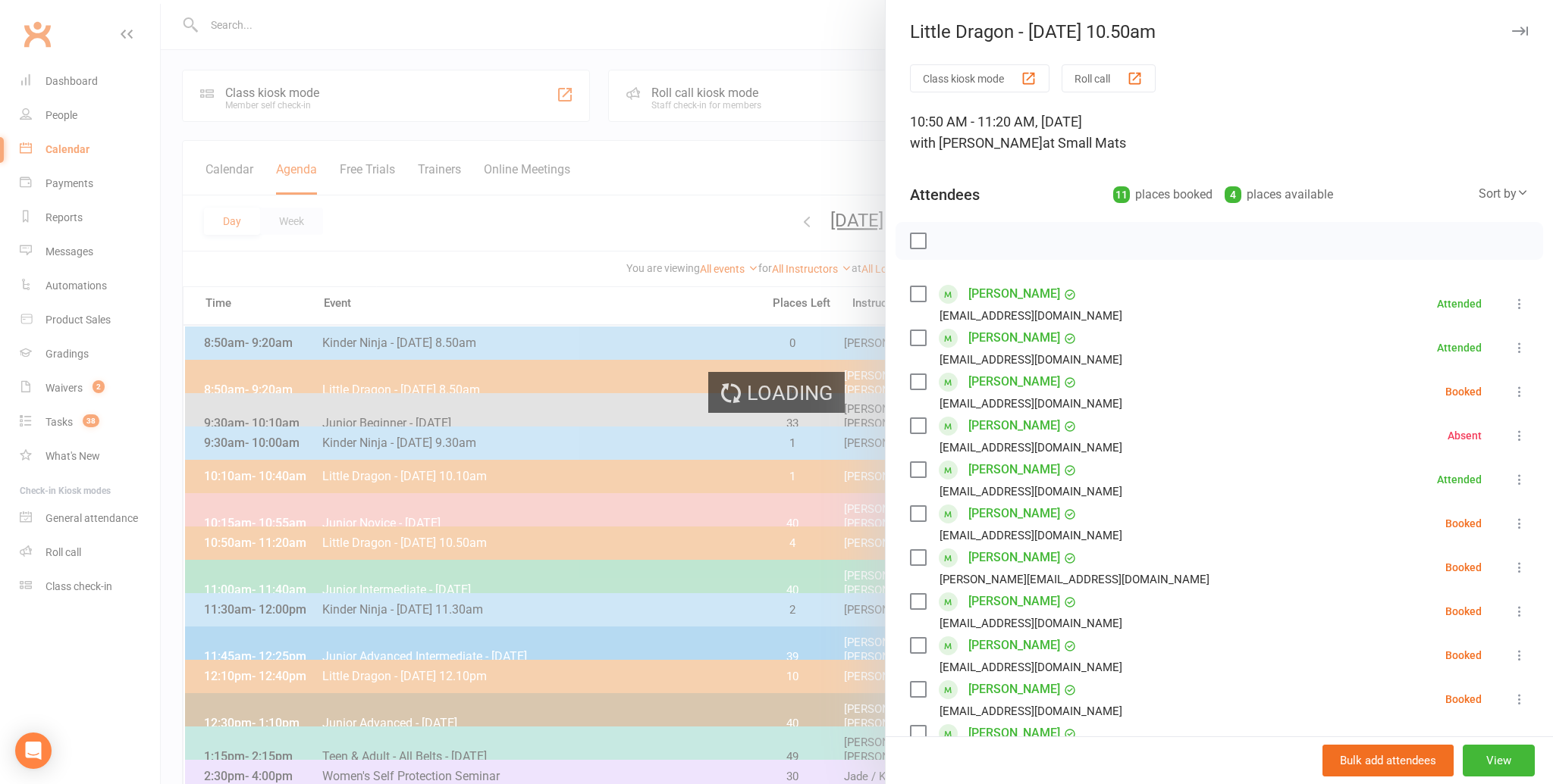
scroll to position [3, 0]
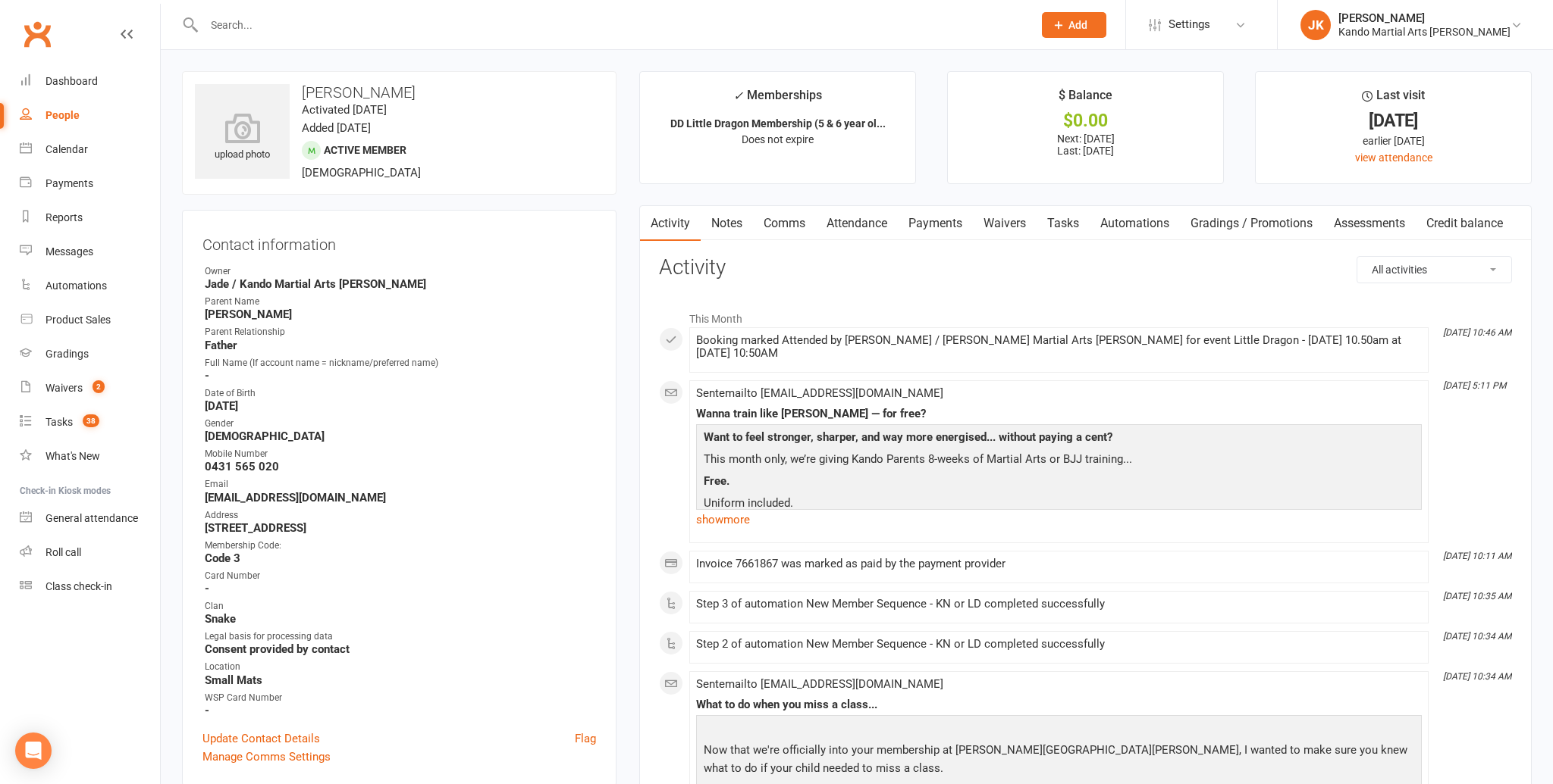
click at [857, 221] on link "Attendance" at bounding box center [857, 223] width 82 height 34
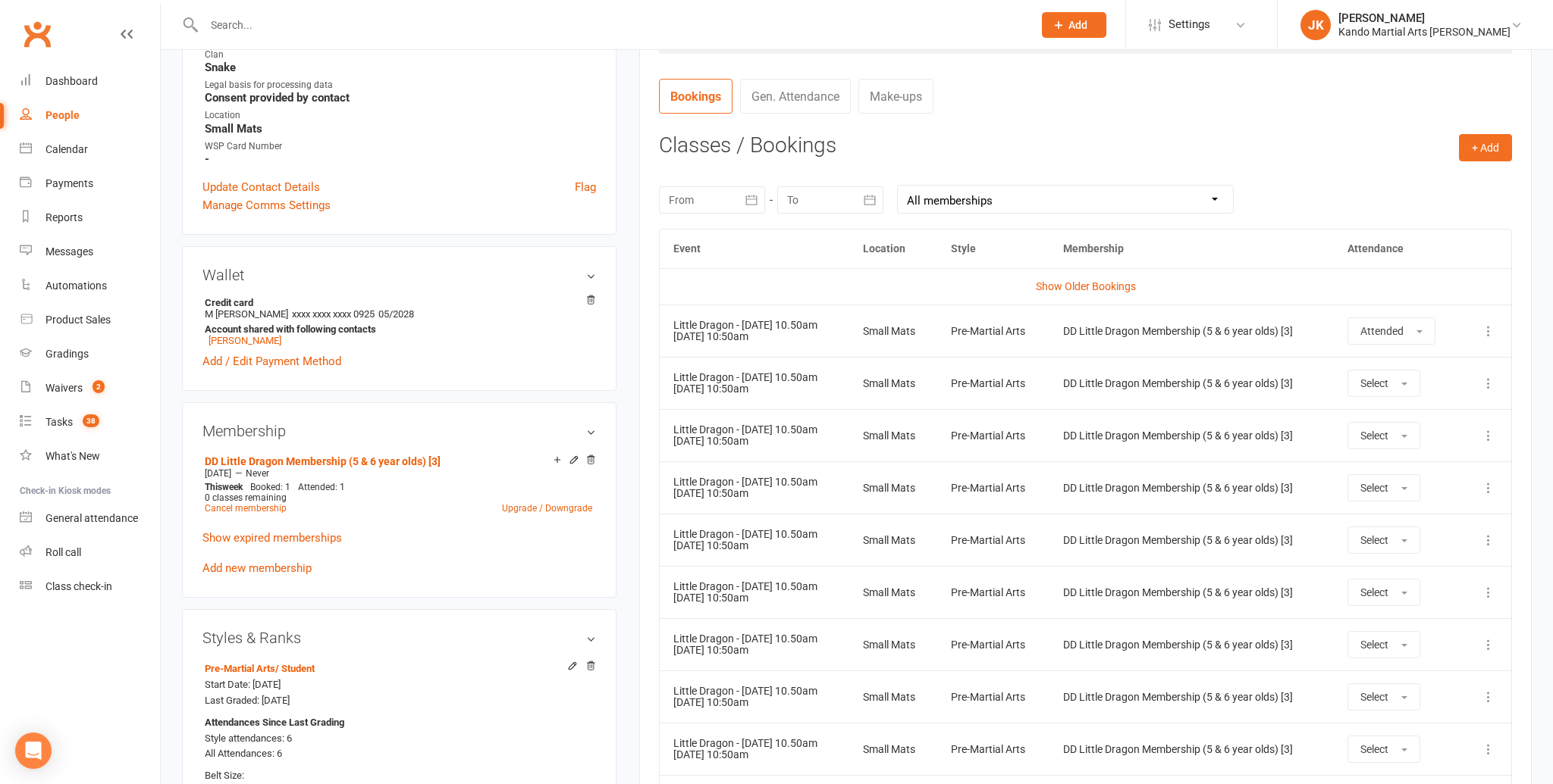
scroll to position [549, 0]
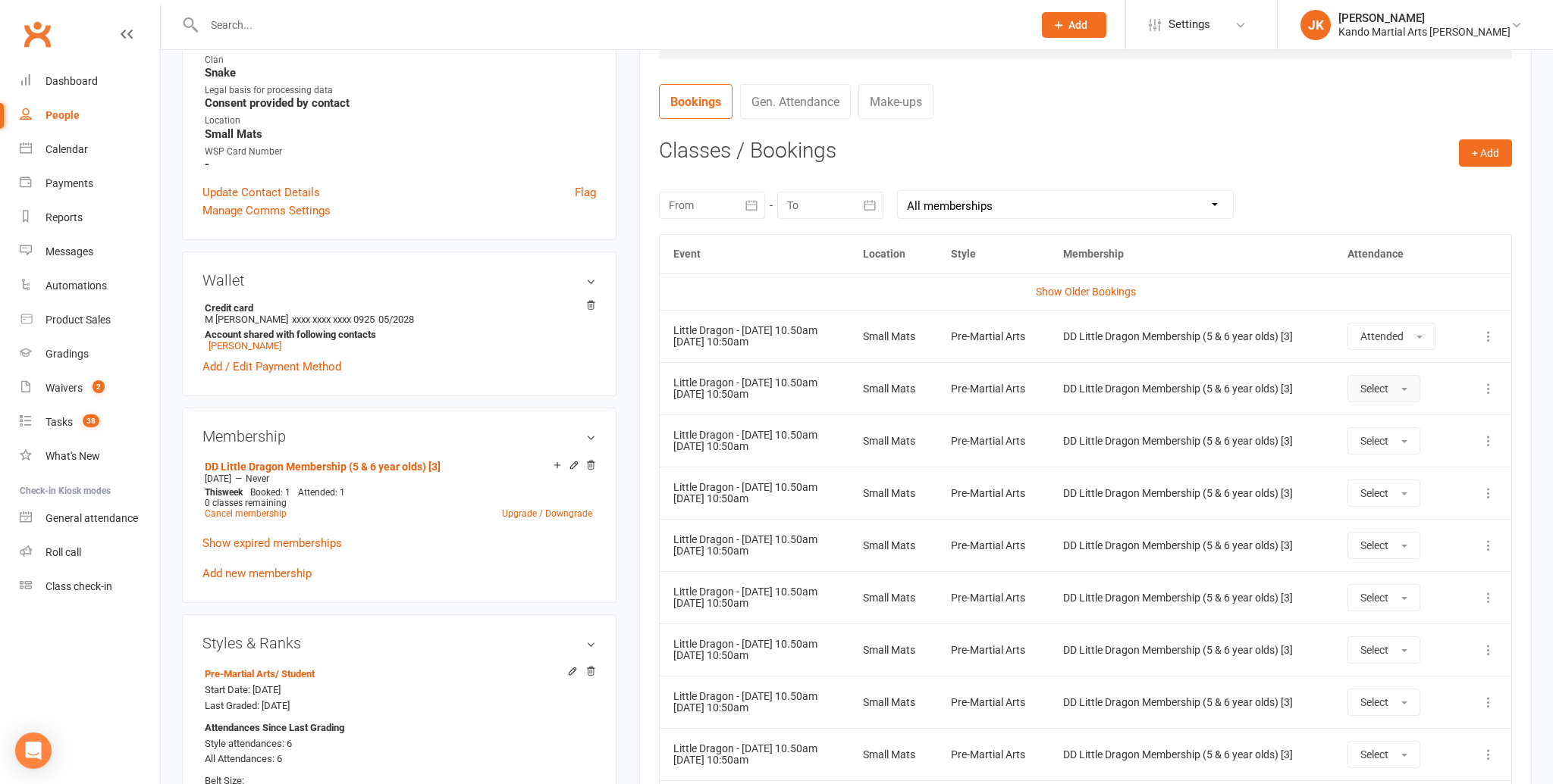
click at [1411, 385] on button "Select" at bounding box center [1384, 388] width 73 height 27
click at [1400, 449] on link "Absent" at bounding box center [1423, 451] width 150 height 31
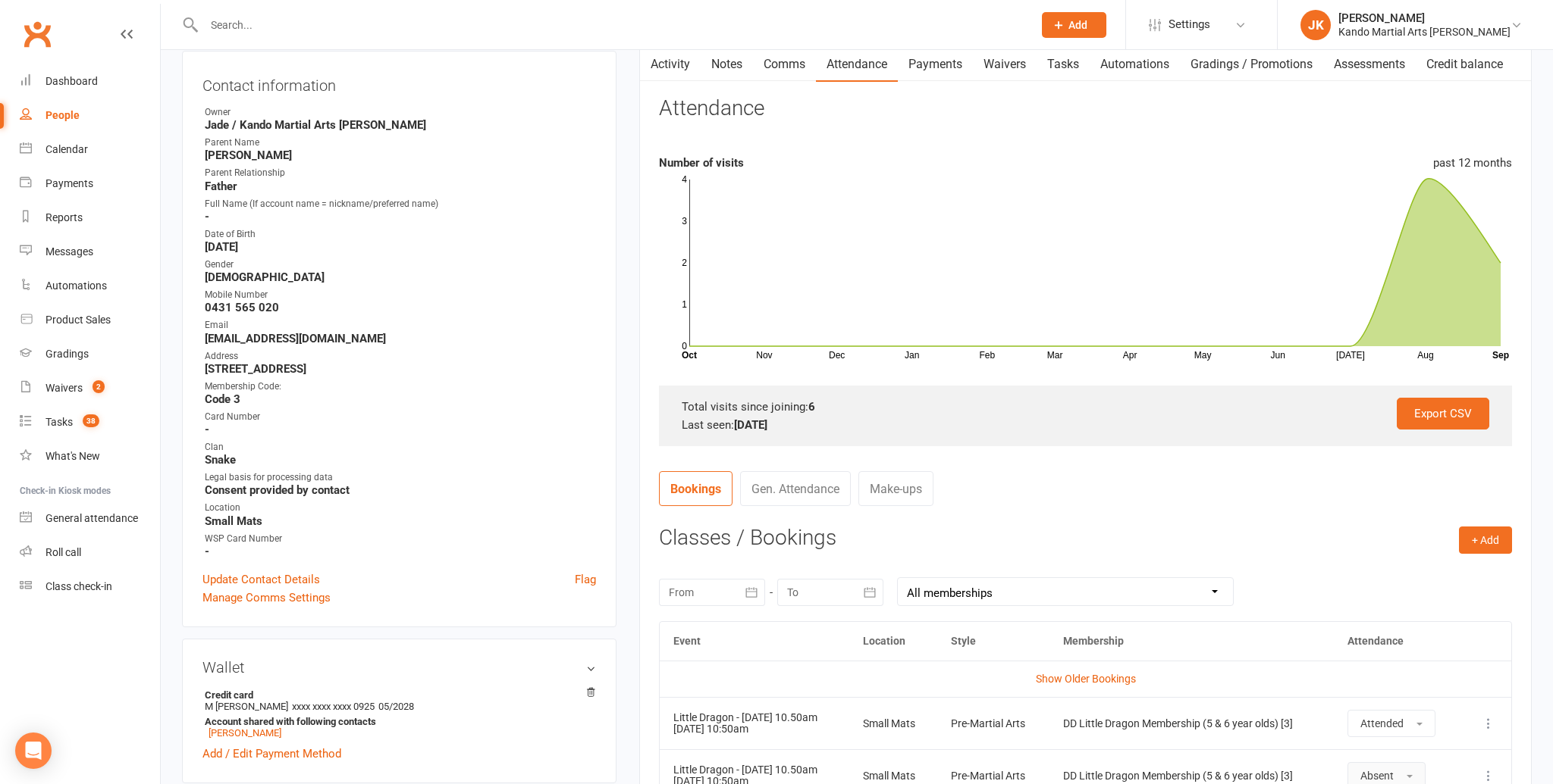
scroll to position [0, 0]
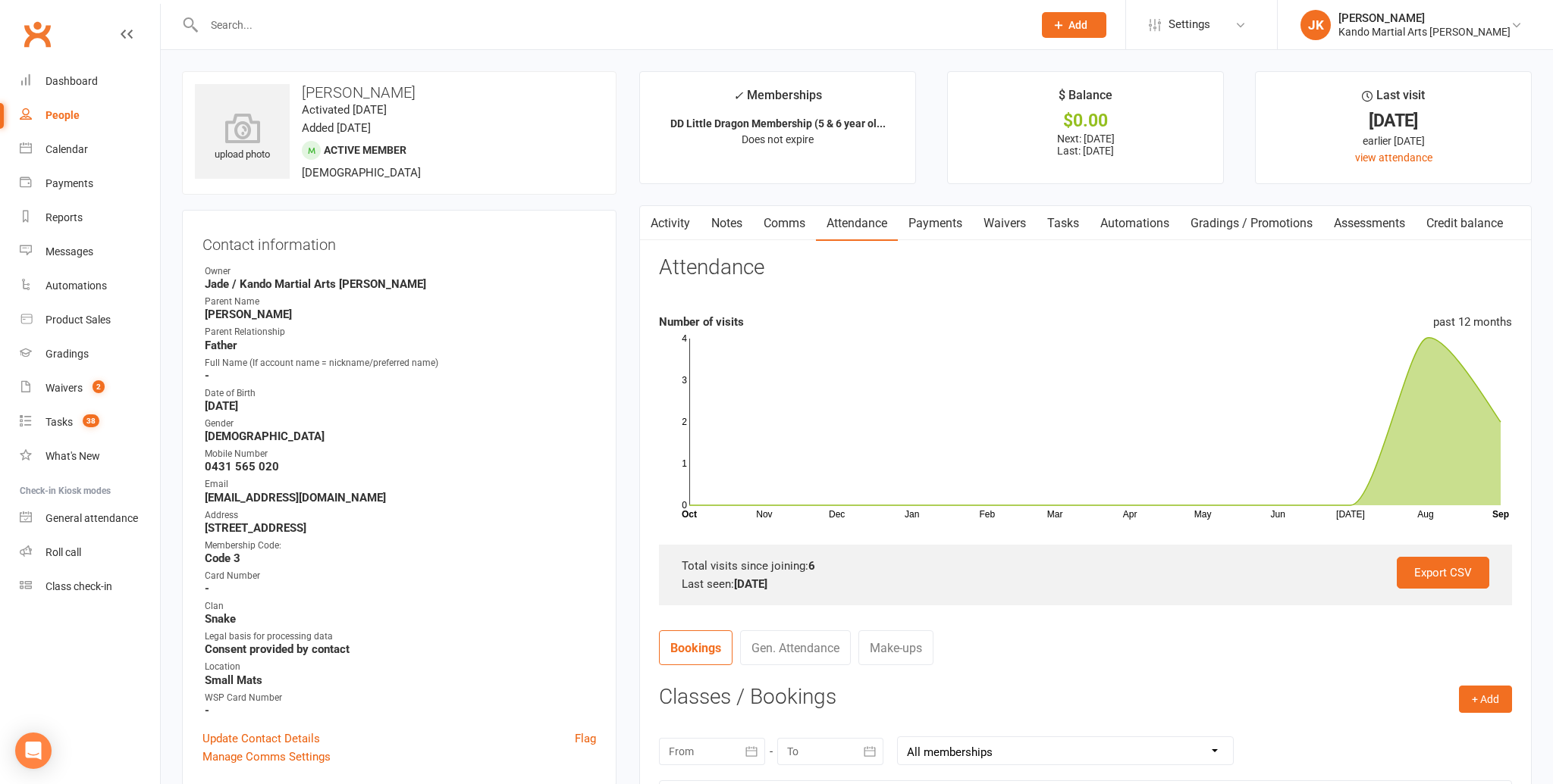
click at [269, 31] on input "text" at bounding box center [610, 24] width 823 height 21
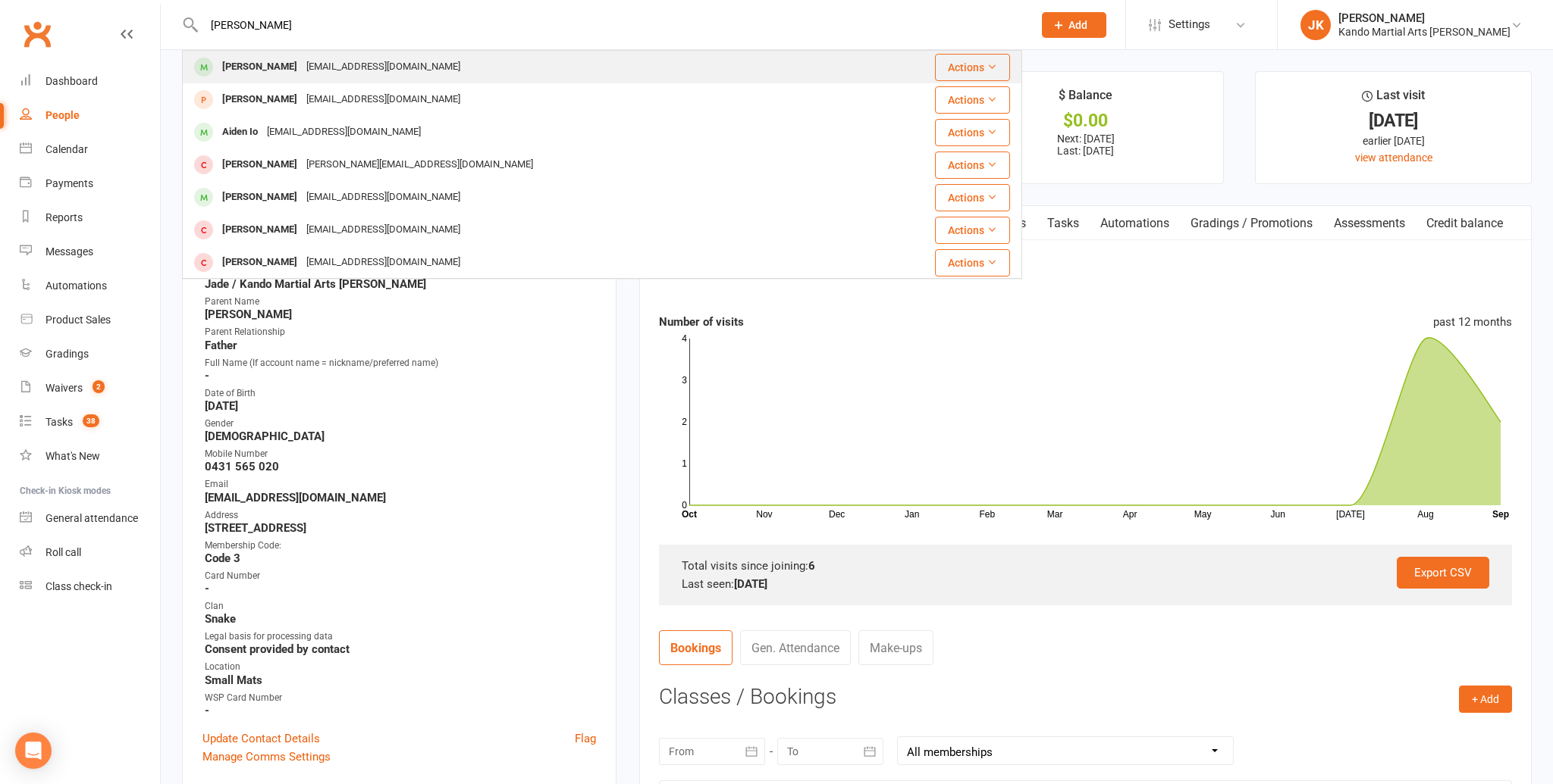
type input "aiden hou"
click at [256, 63] on div "[PERSON_NAME]" at bounding box center [260, 67] width 84 height 22
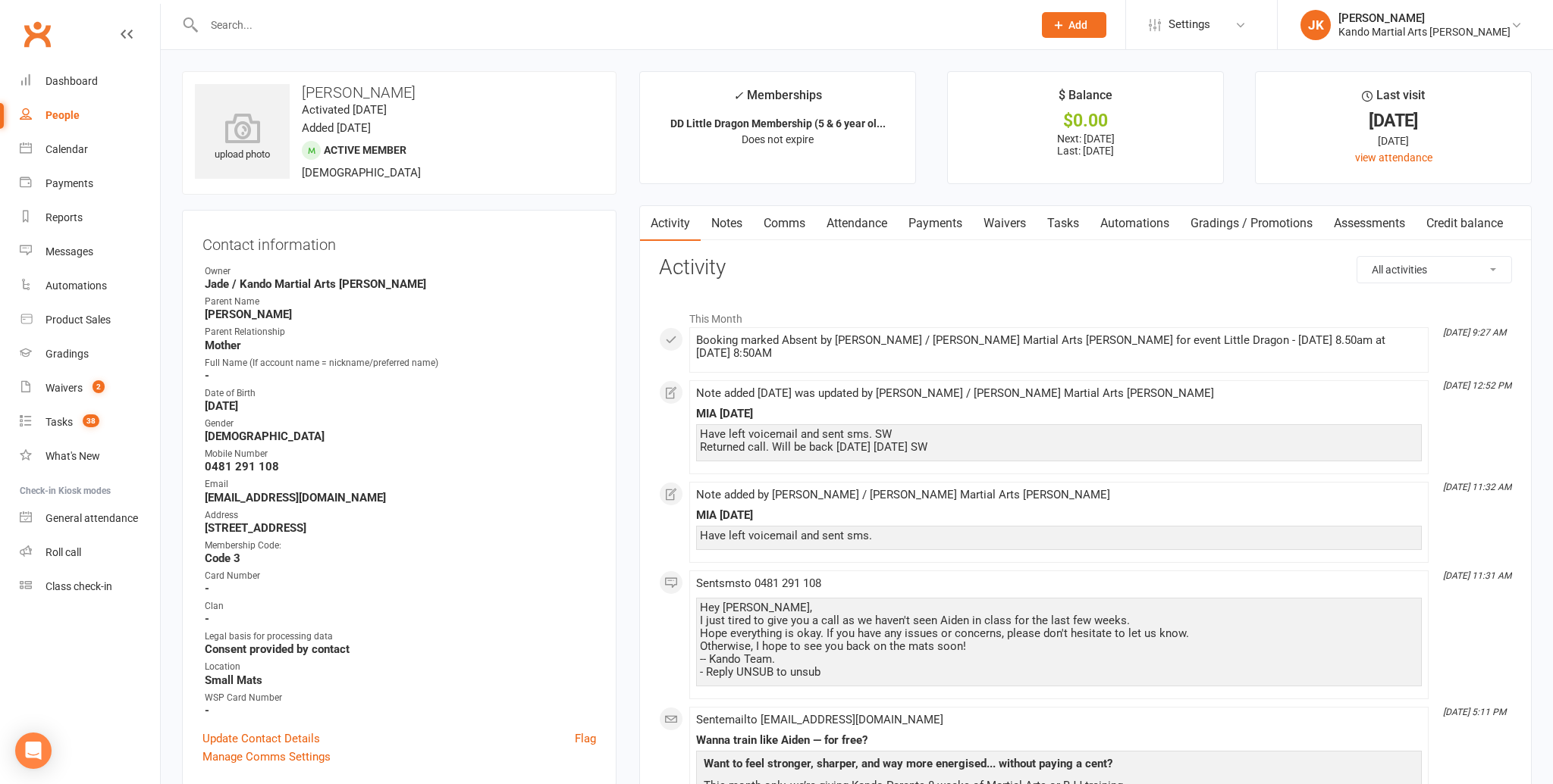
click at [871, 221] on link "Attendance" at bounding box center [857, 223] width 82 height 34
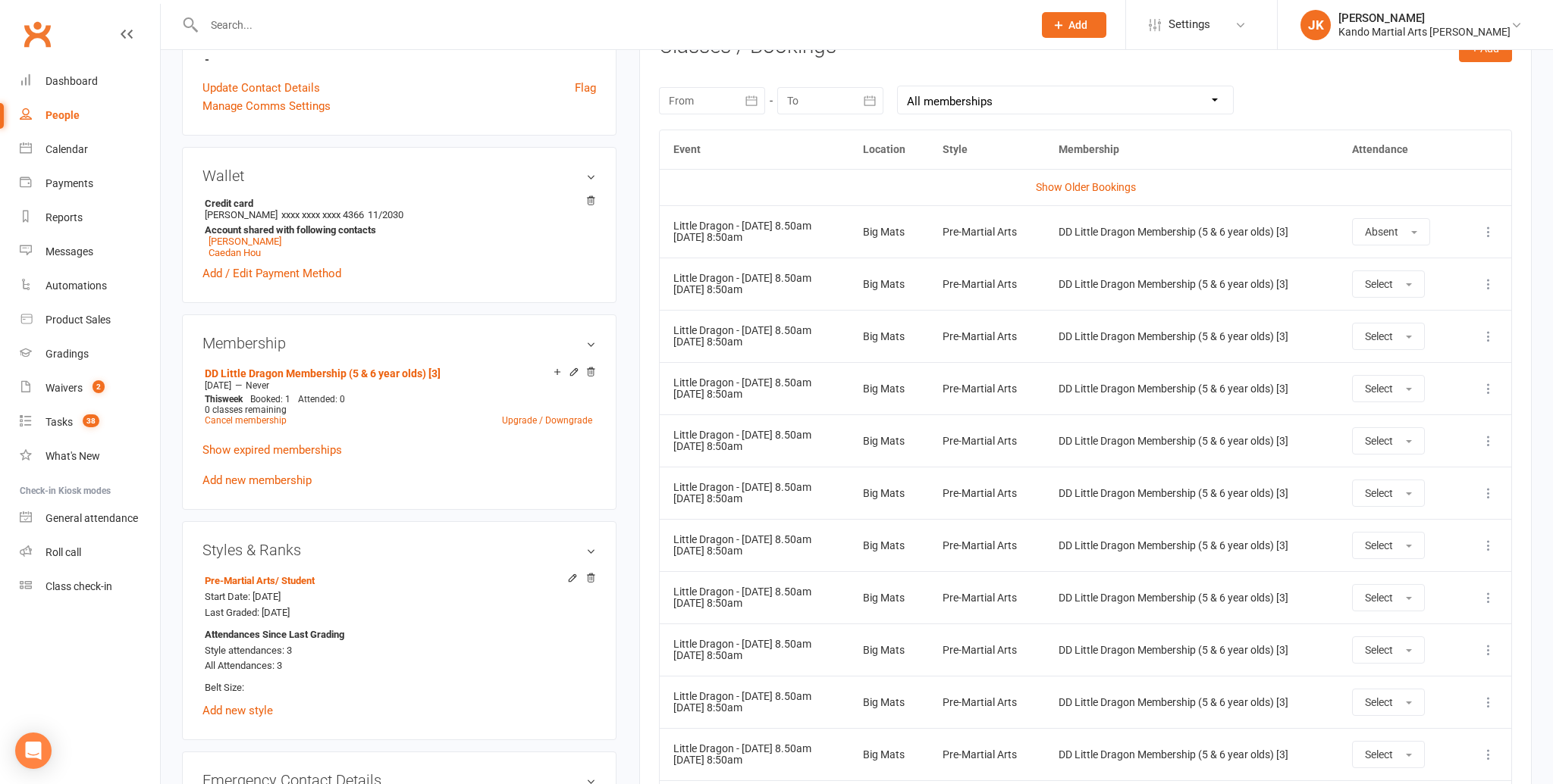
scroll to position [657, 0]
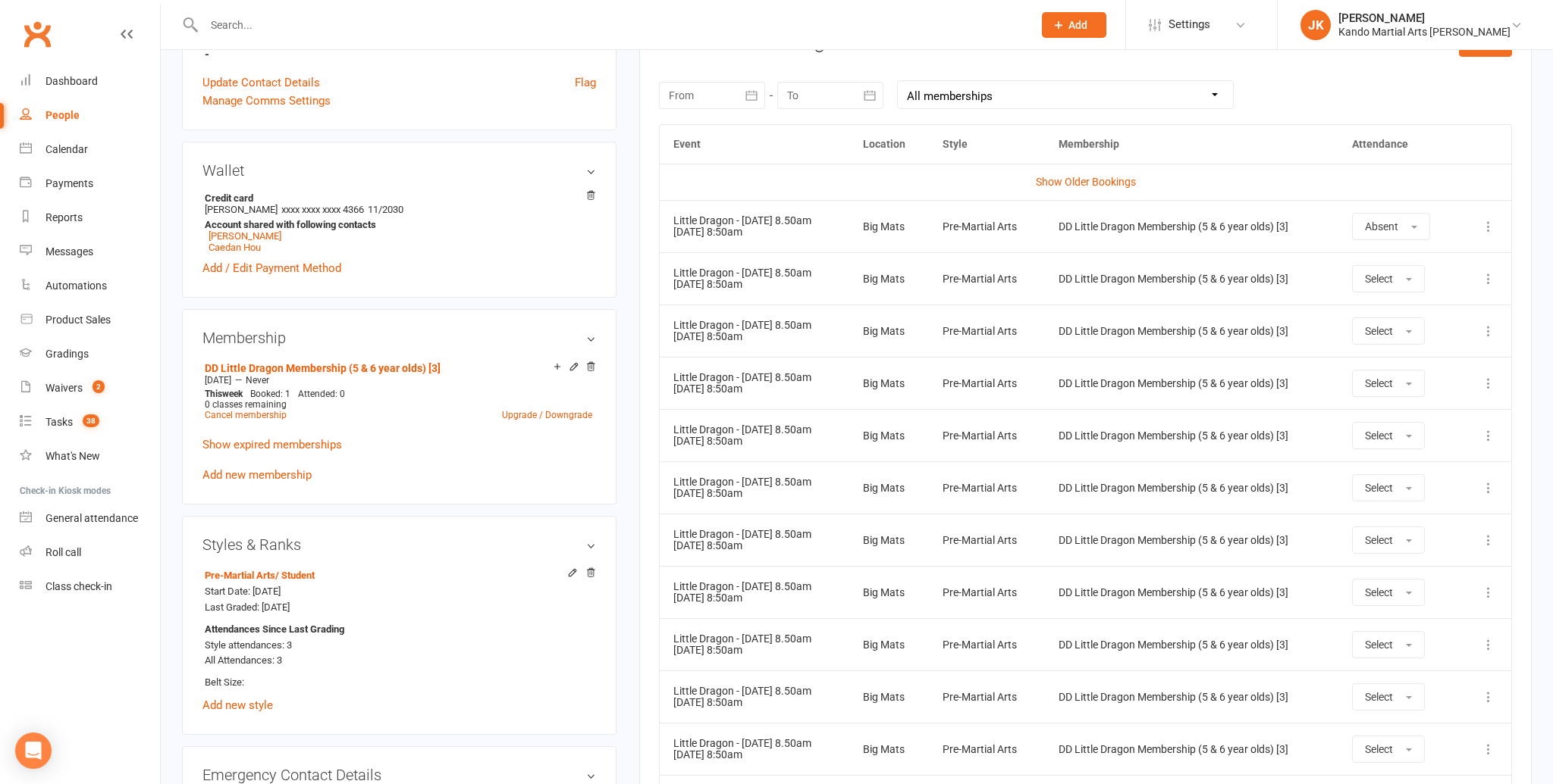
click at [1486, 220] on icon at bounding box center [1489, 227] width 15 height 15
click at [1392, 313] on link "Remove booking" at bounding box center [1421, 316] width 150 height 31
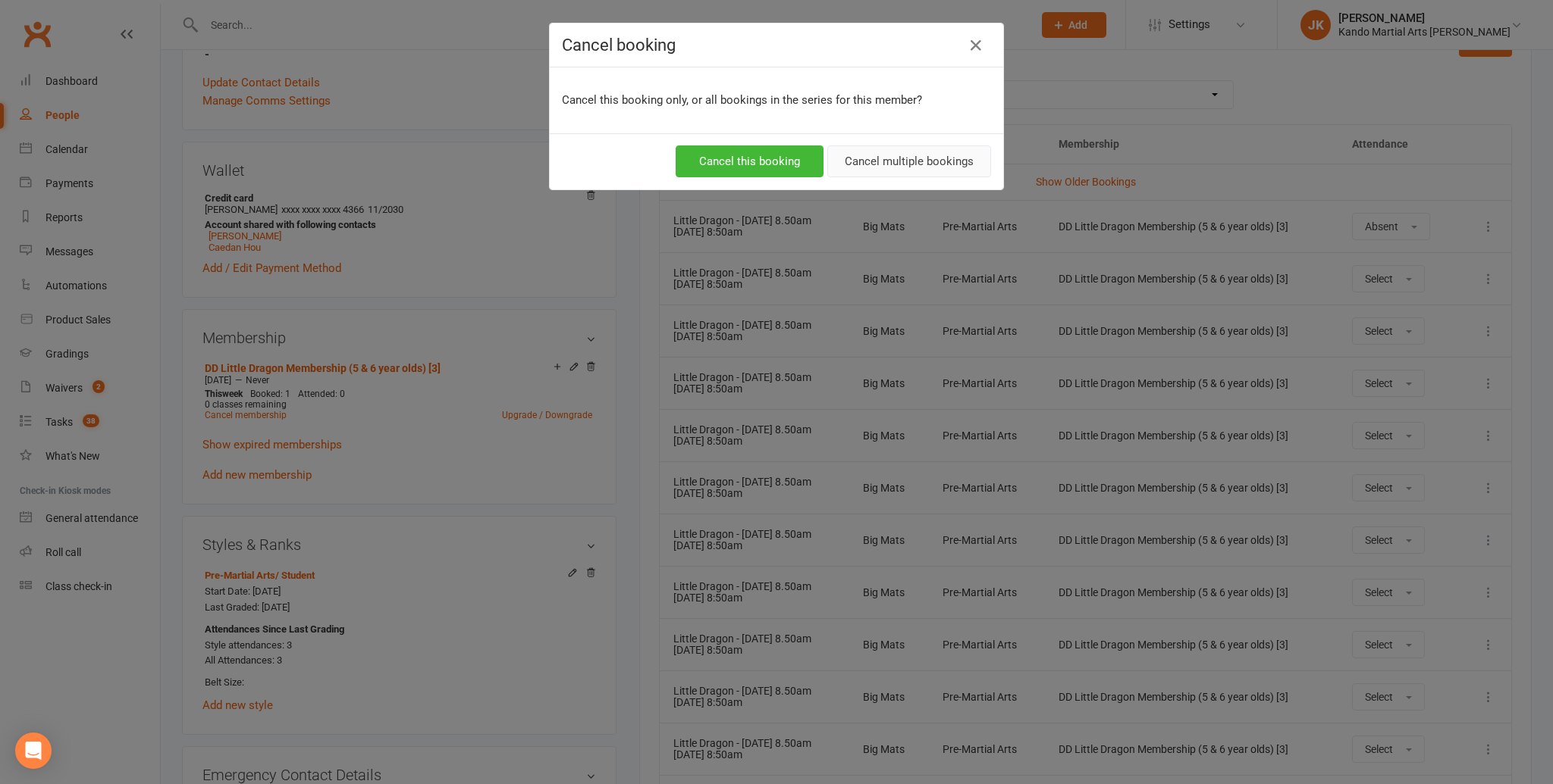
click at [883, 158] on button "Cancel multiple bookings" at bounding box center [909, 161] width 164 height 32
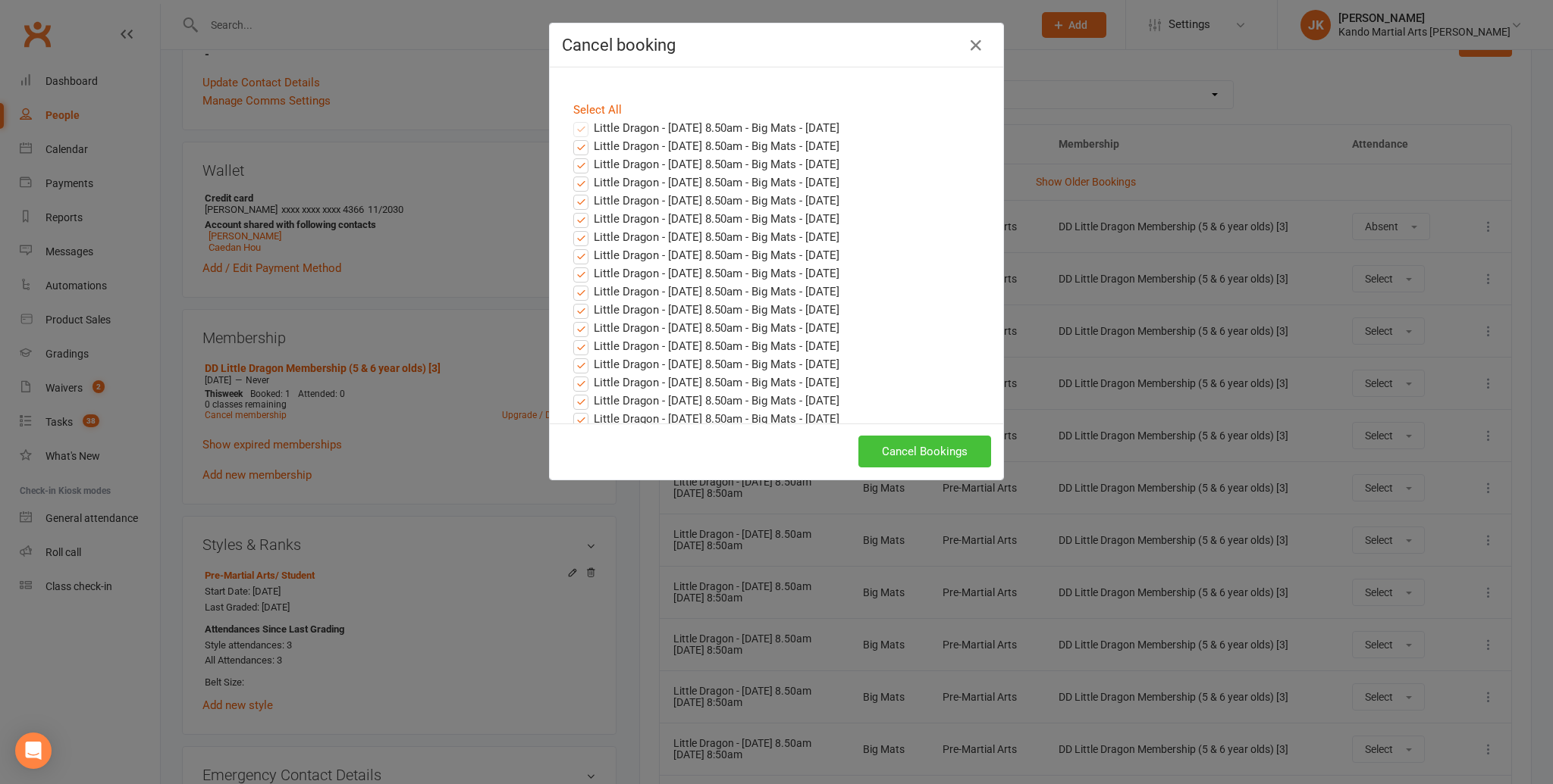
click at [943, 445] on button "Cancel Bookings" at bounding box center [925, 452] width 133 height 32
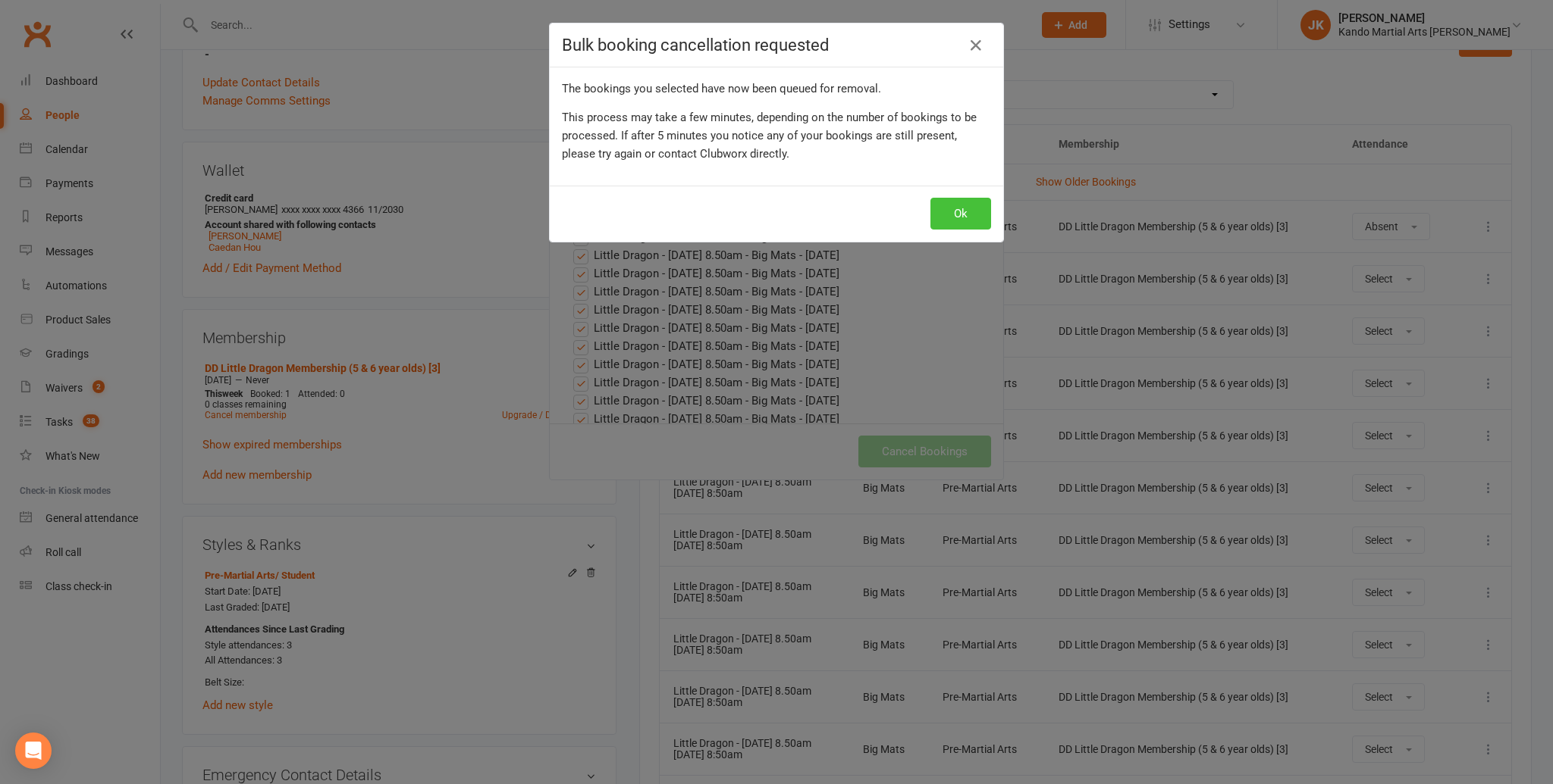
click at [955, 213] on button "Ok" at bounding box center [960, 214] width 60 height 32
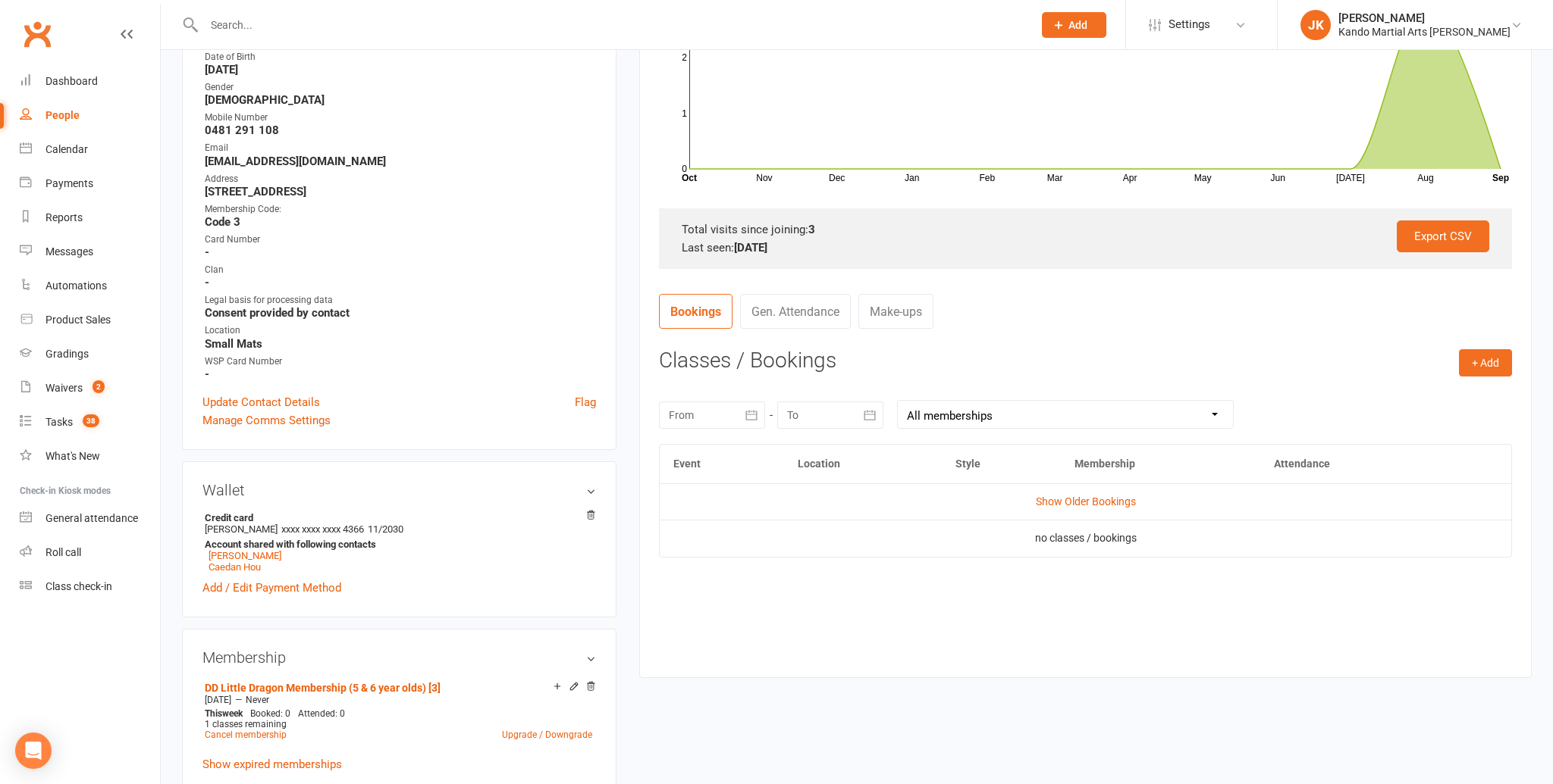
scroll to position [329, 0]
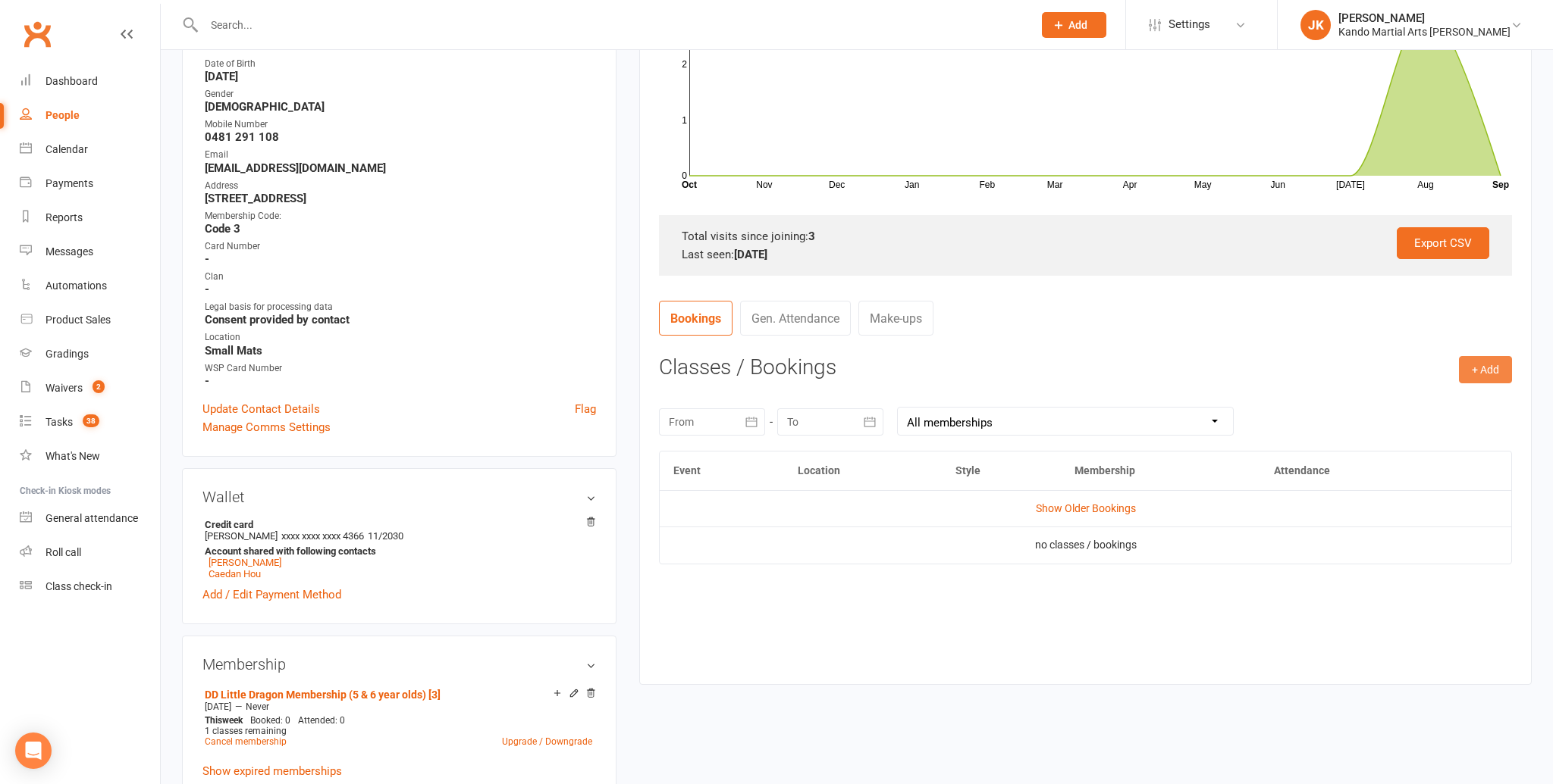
click at [1483, 360] on button "+ Add" at bounding box center [1485, 369] width 53 height 27
click at [1386, 399] on link "Book Event" at bounding box center [1436, 404] width 150 height 31
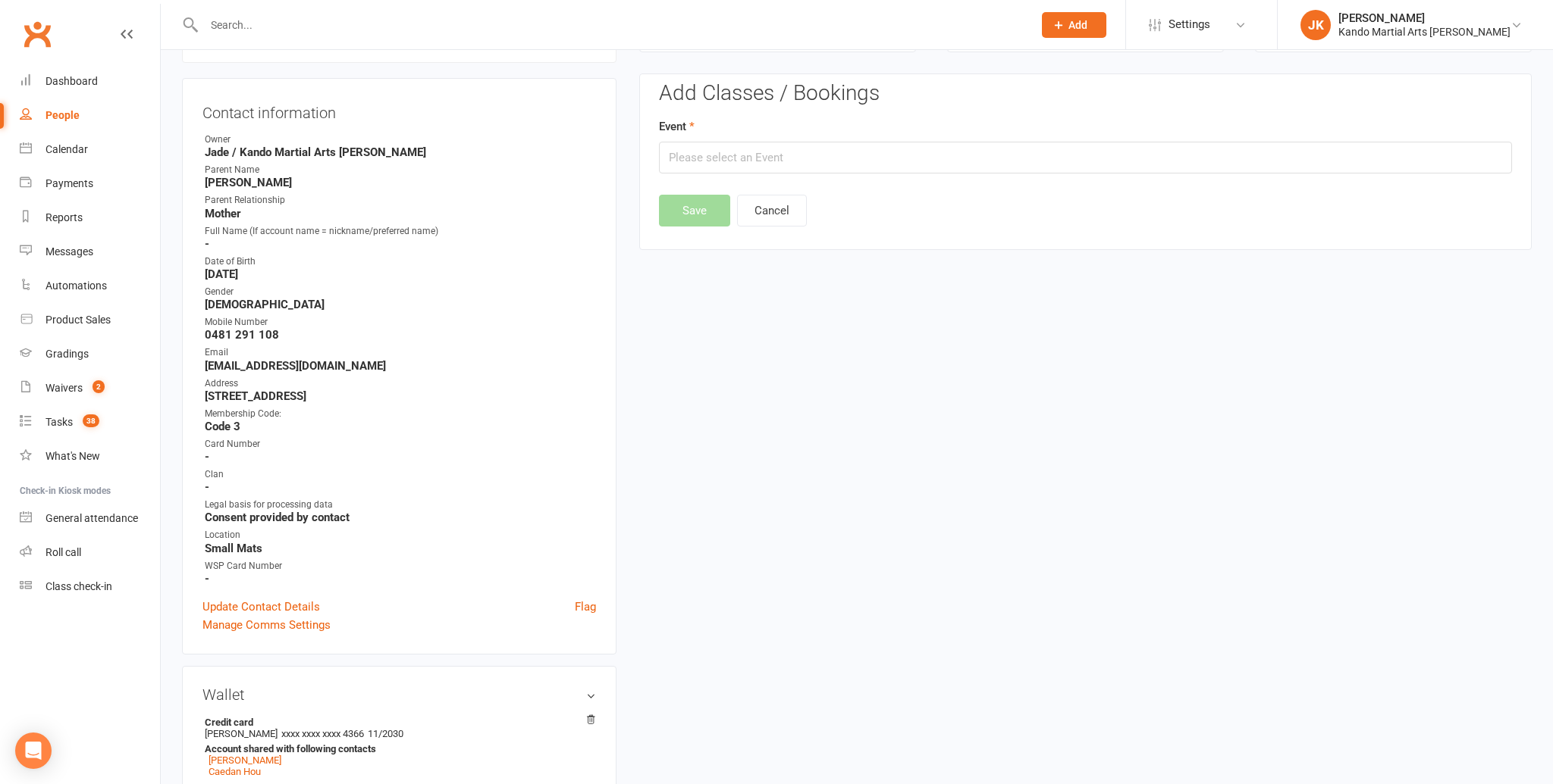
scroll to position [129, 0]
click at [682, 158] on input "text" at bounding box center [1085, 160] width 853 height 32
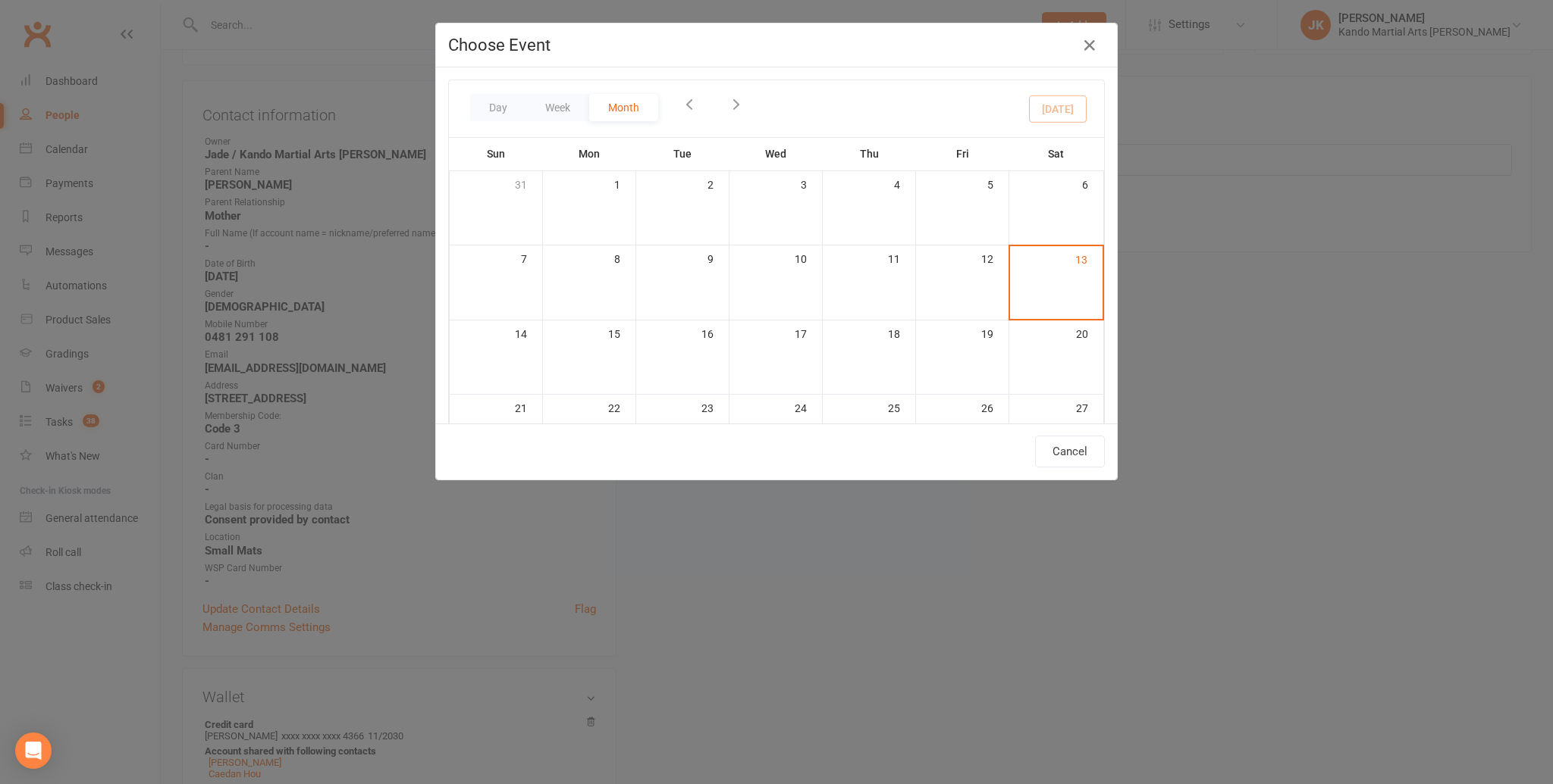
click at [682, 171] on tbody "31 1 2 3 4 5 6 7 8 9 10 11 12 13 14 15 16 17 18 19 20 21 22 23 24 25 26 27 28 2…" at bounding box center [776, 396] width 654 height 450
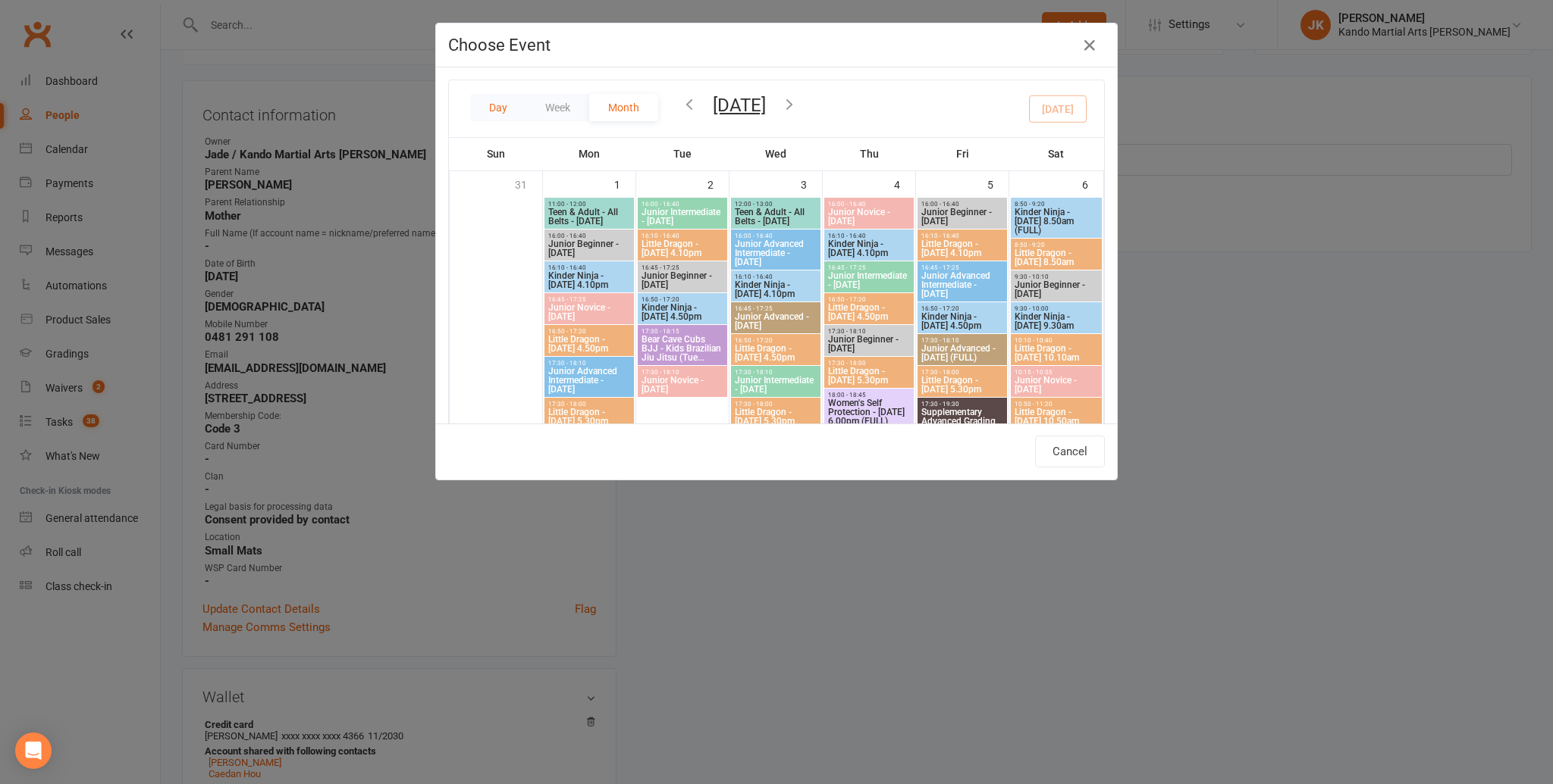
click at [502, 102] on button "Day" at bounding box center [498, 107] width 56 height 27
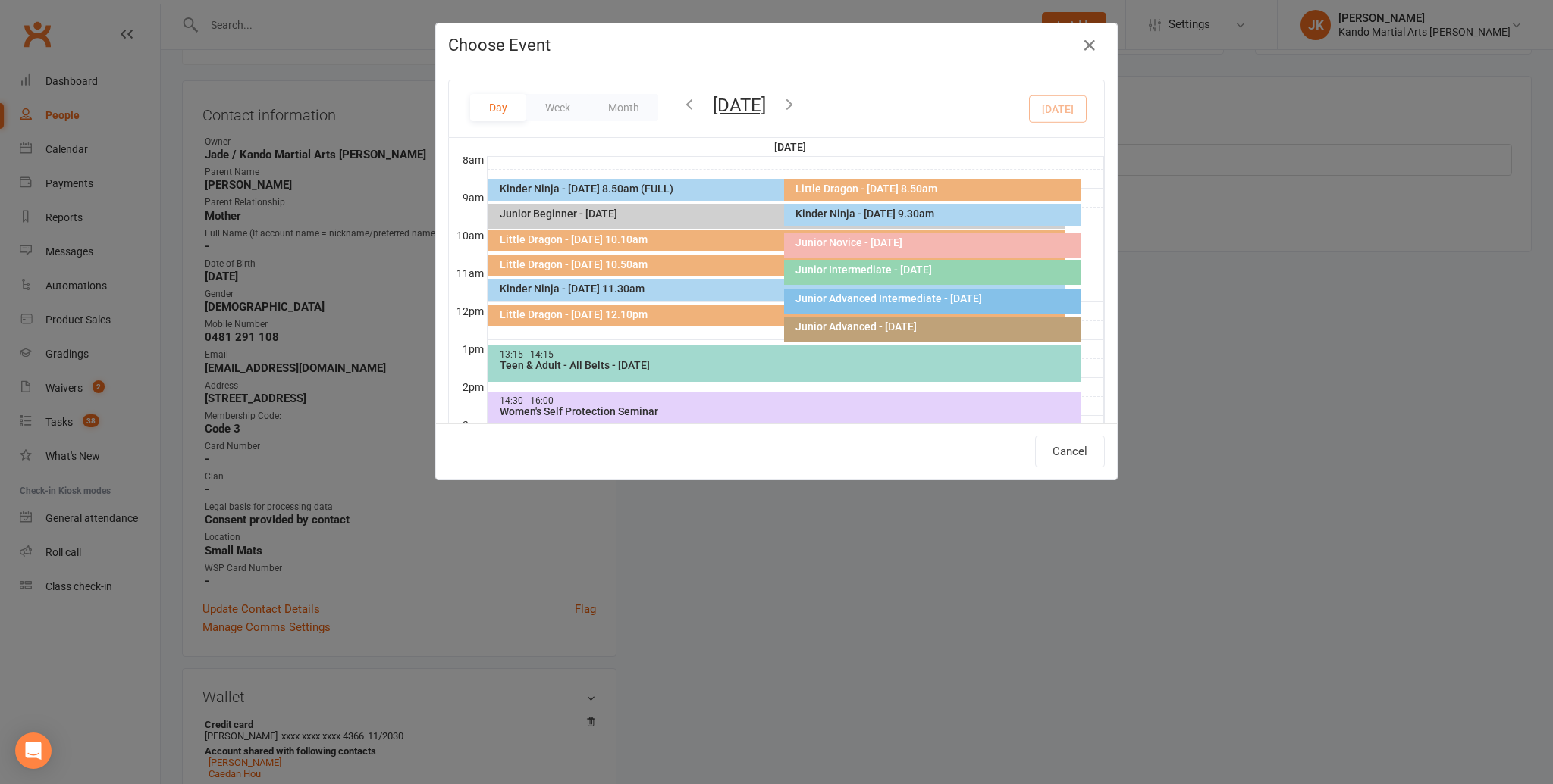
scroll to position [301, 0]
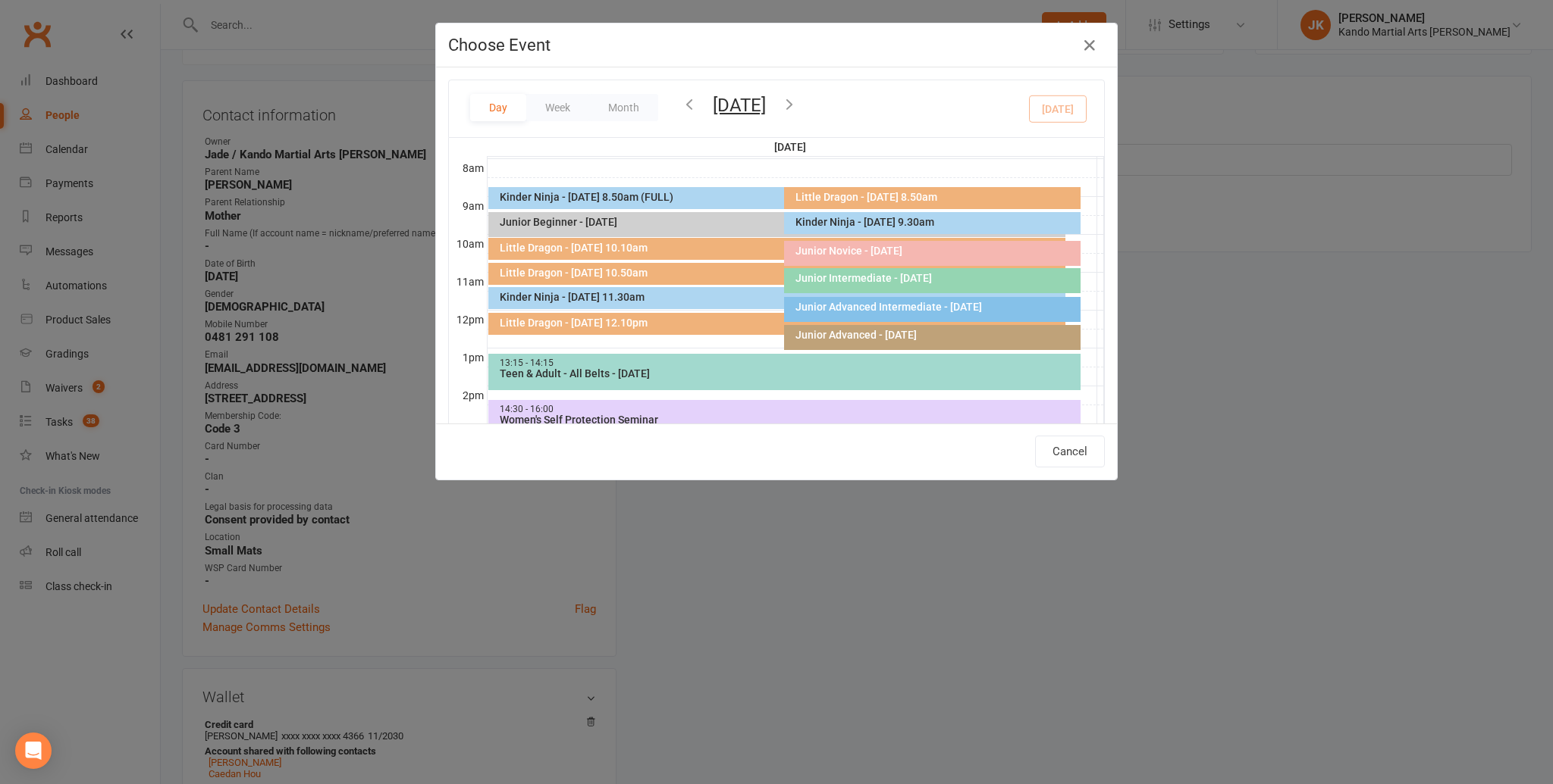
click at [609, 244] on div "Little Dragon - [DATE] 10.10am" at bounding box center [780, 247] width 563 height 10
type input "Little Dragon - Saturday 10.10am - Sep 13, 2025 10:10:00 AM"
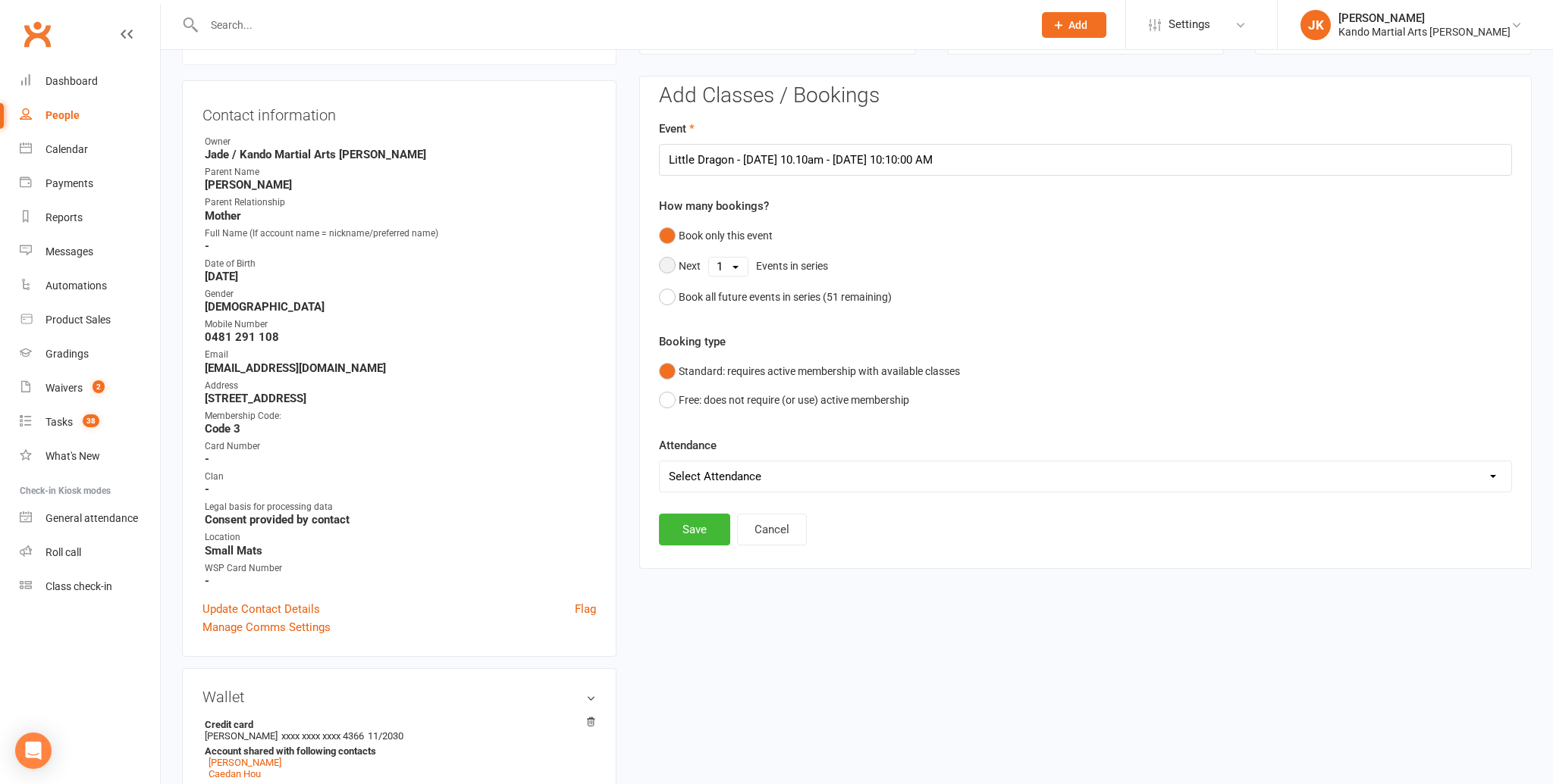
click at [735, 262] on select "1 2 3 4 5 6 7 8 9 10 11 12 13 14 15 16 17 18 19 20 21 22 23 24 25 26 27 28 29 3…" at bounding box center [729, 267] width 39 height 19
select select "50"
click at [709, 258] on select "1 2 3 4 5 6 7 8 9 10 11 12 13 14 15 16 17 18 19 20 21 22 23 24 25 26 27 28 29 3…" at bounding box center [729, 267] width 39 height 19
click at [703, 449] on button "Save" at bounding box center [694, 452] width 72 height 32
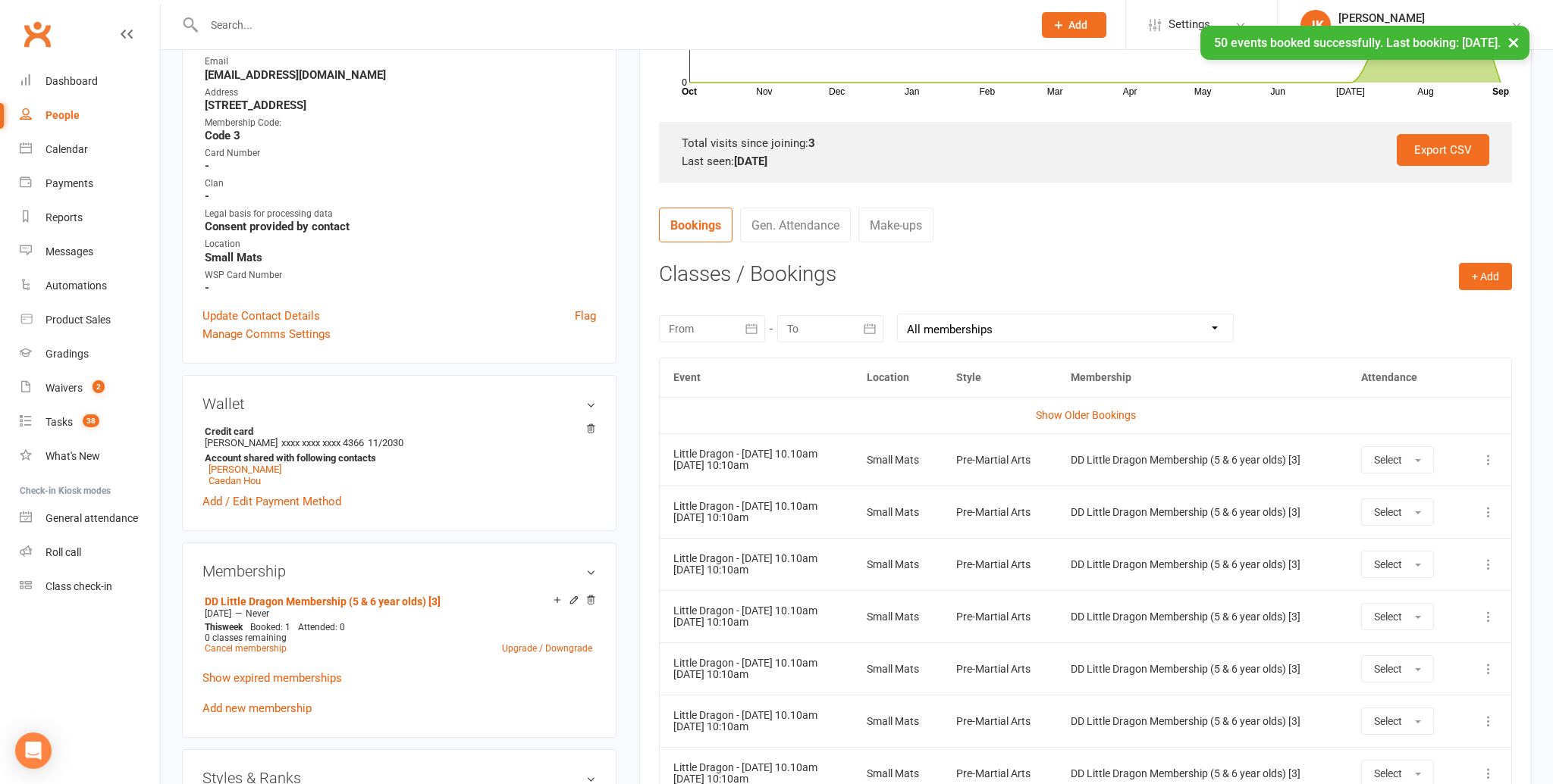
scroll to position [411, 0]
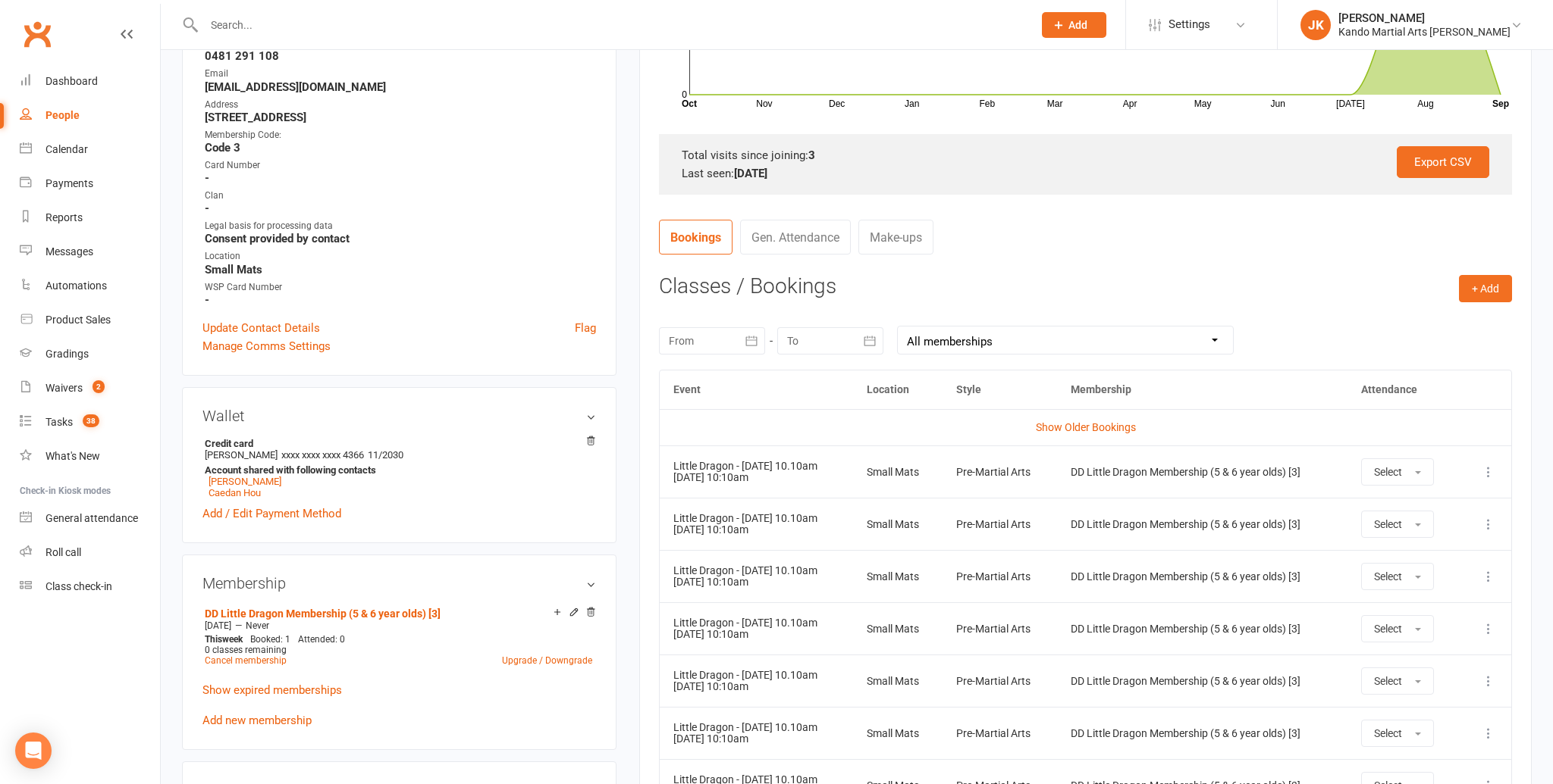
click at [1490, 466] on icon at bounding box center [1489, 472] width 15 height 15
click at [1411, 559] on link "Remove booking" at bounding box center [1421, 562] width 150 height 31
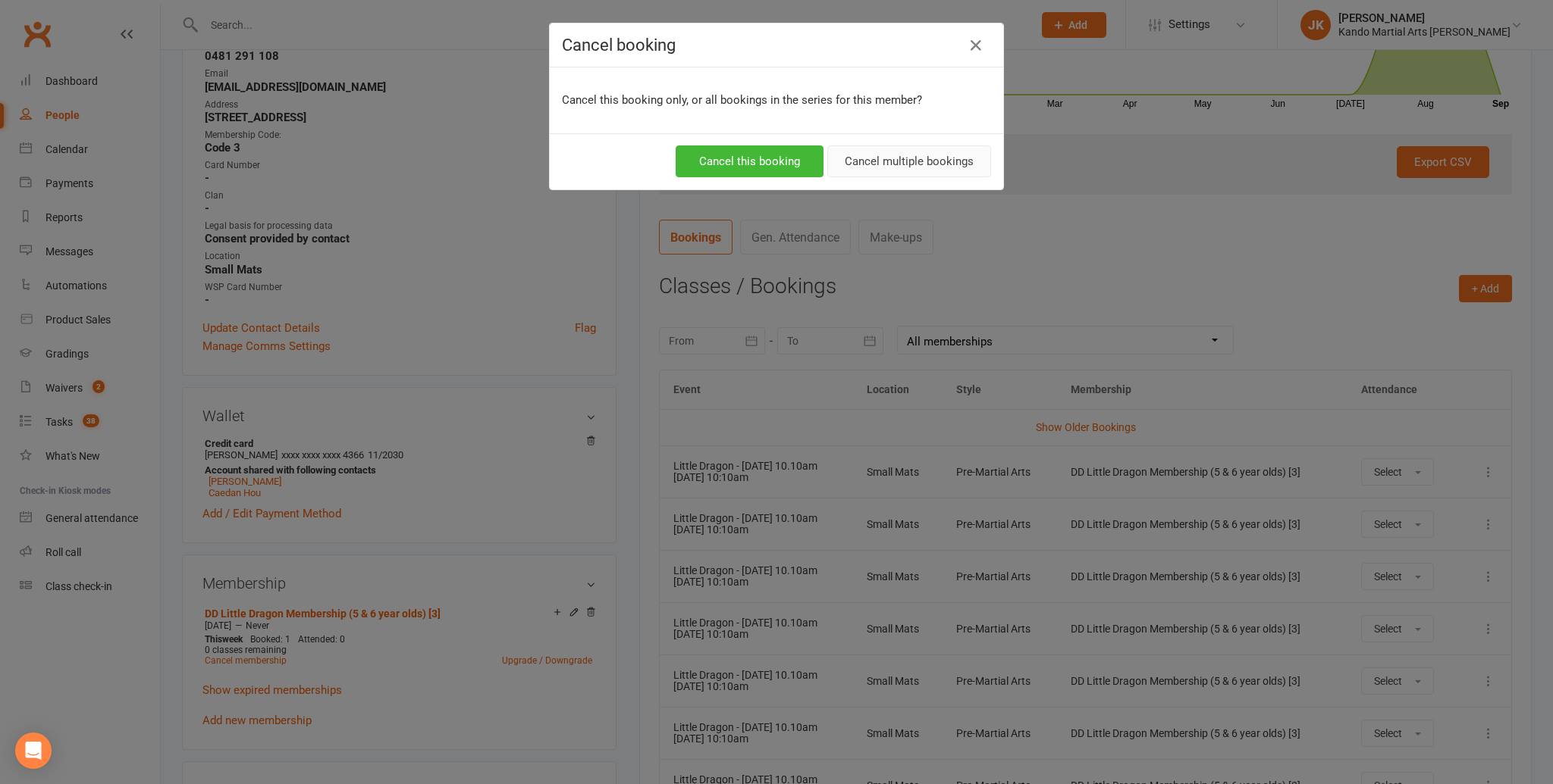
click at [885, 159] on button "Cancel multiple bookings" at bounding box center [909, 161] width 164 height 32
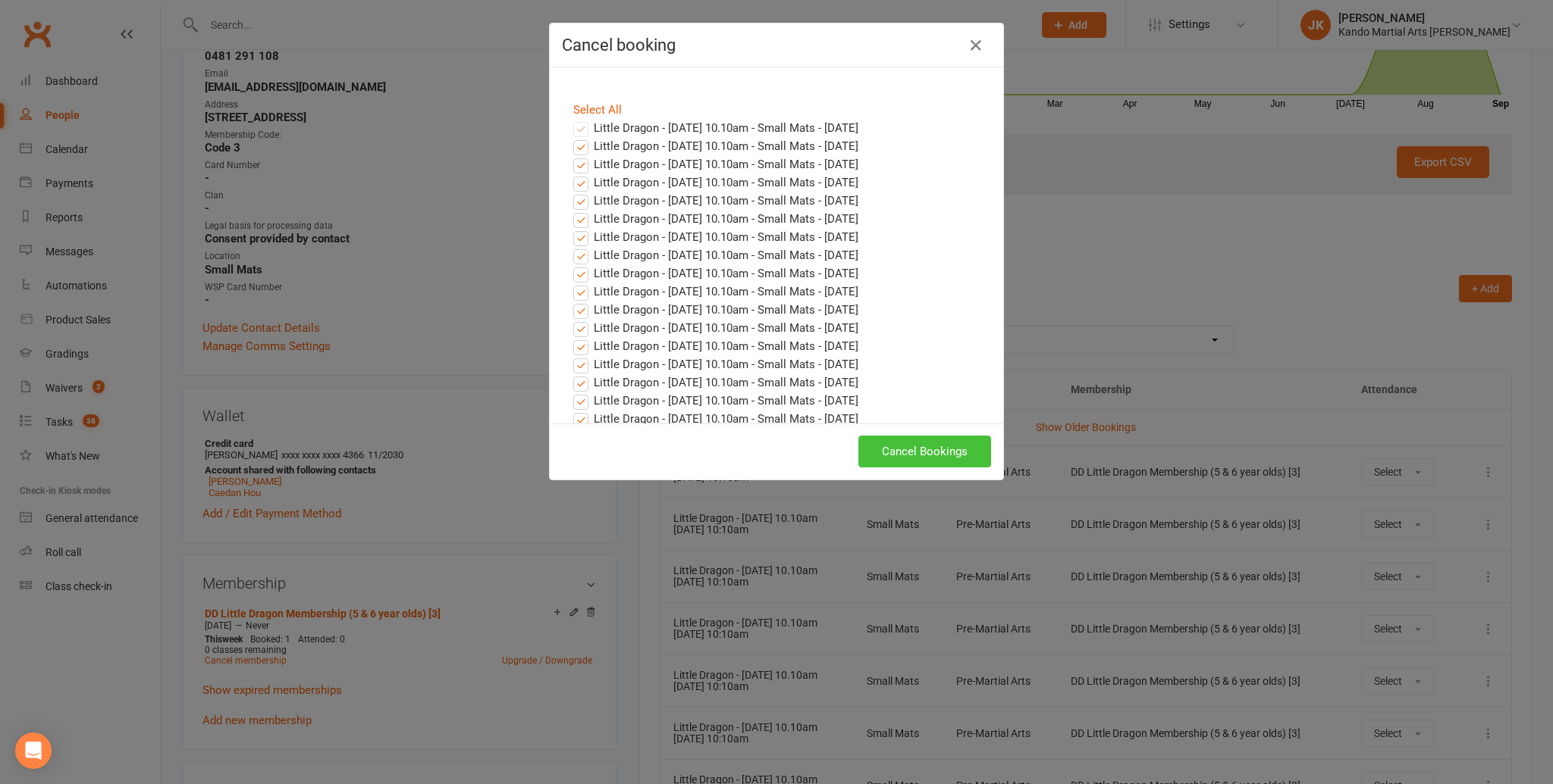
click at [915, 445] on button "Cancel Bookings" at bounding box center [925, 452] width 133 height 32
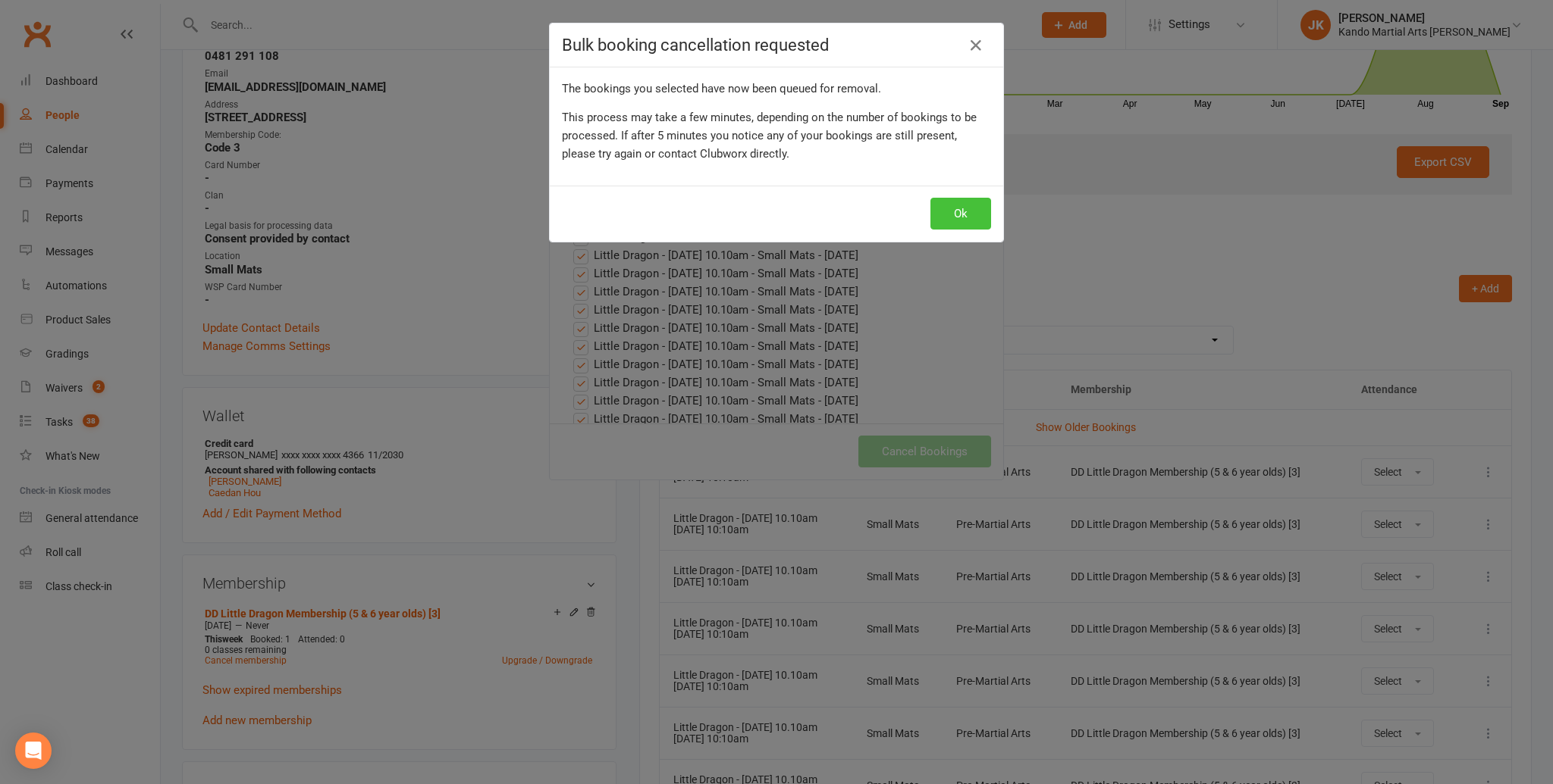
click at [964, 216] on button "Ok" at bounding box center [960, 214] width 60 height 32
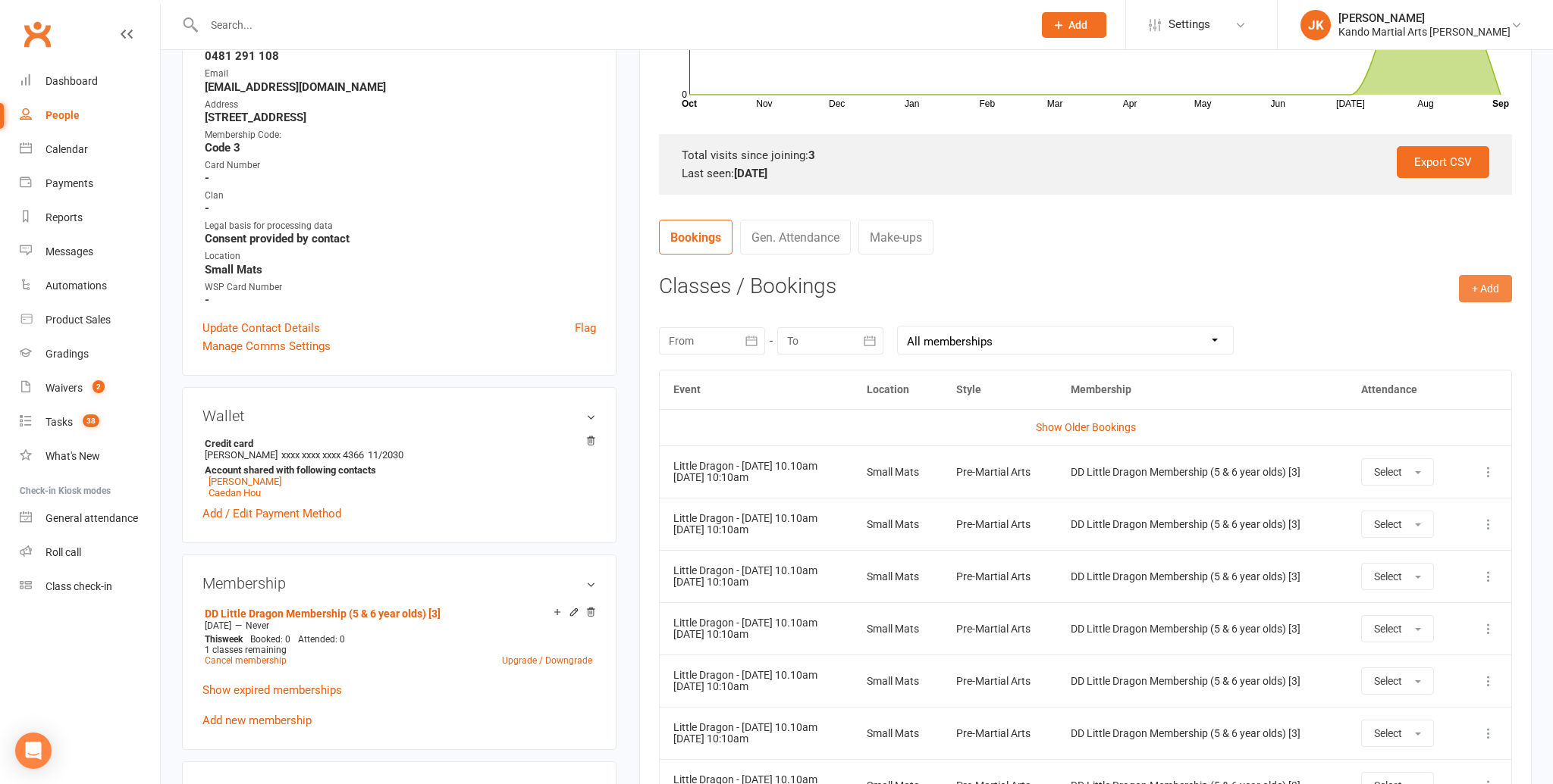
click at [1493, 280] on button "+ Add" at bounding box center [1485, 288] width 53 height 27
click at [1412, 313] on link "Book Event" at bounding box center [1436, 323] width 150 height 31
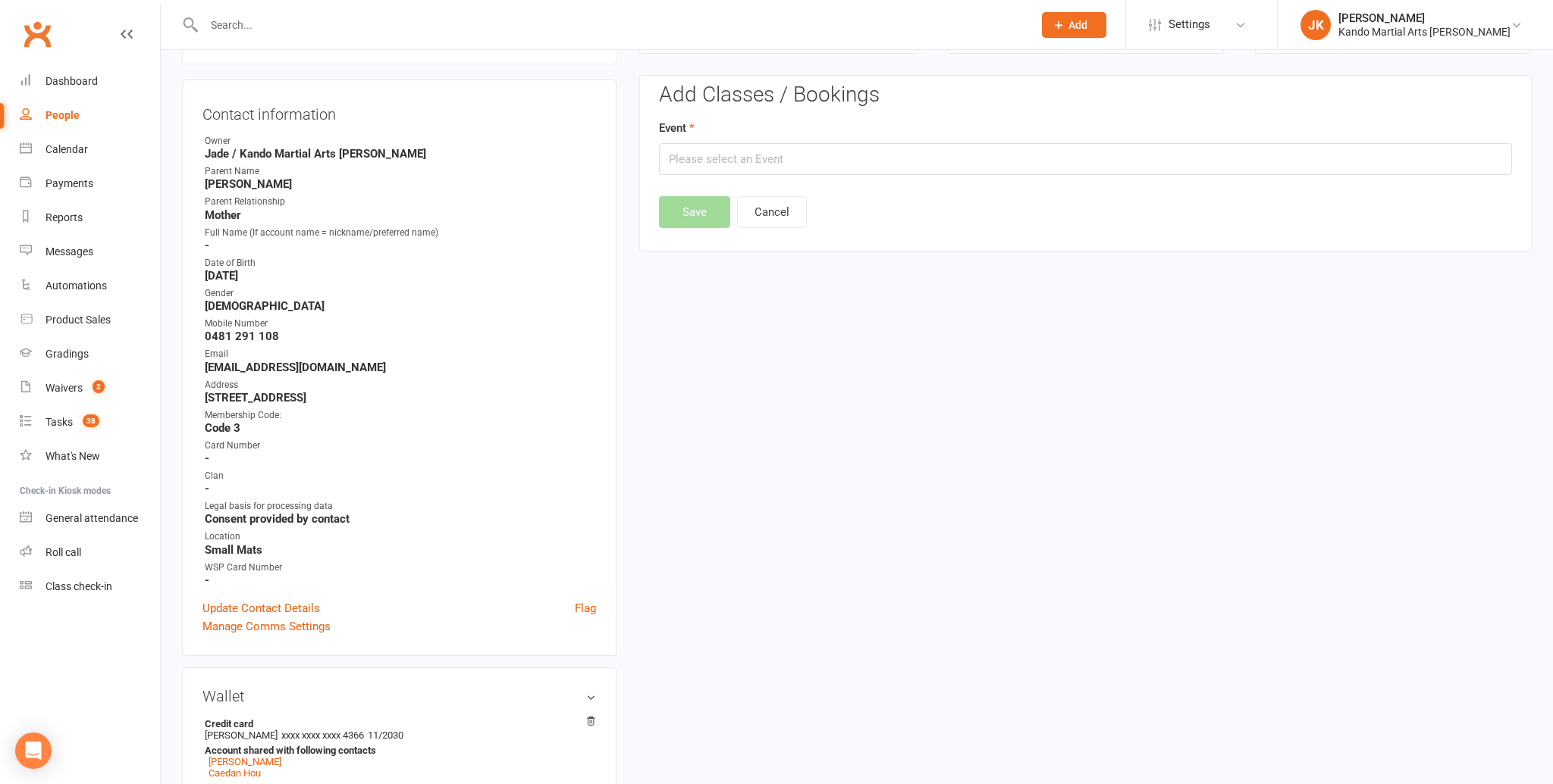
scroll to position [129, 0]
click at [703, 165] on input "text" at bounding box center [1085, 160] width 853 height 32
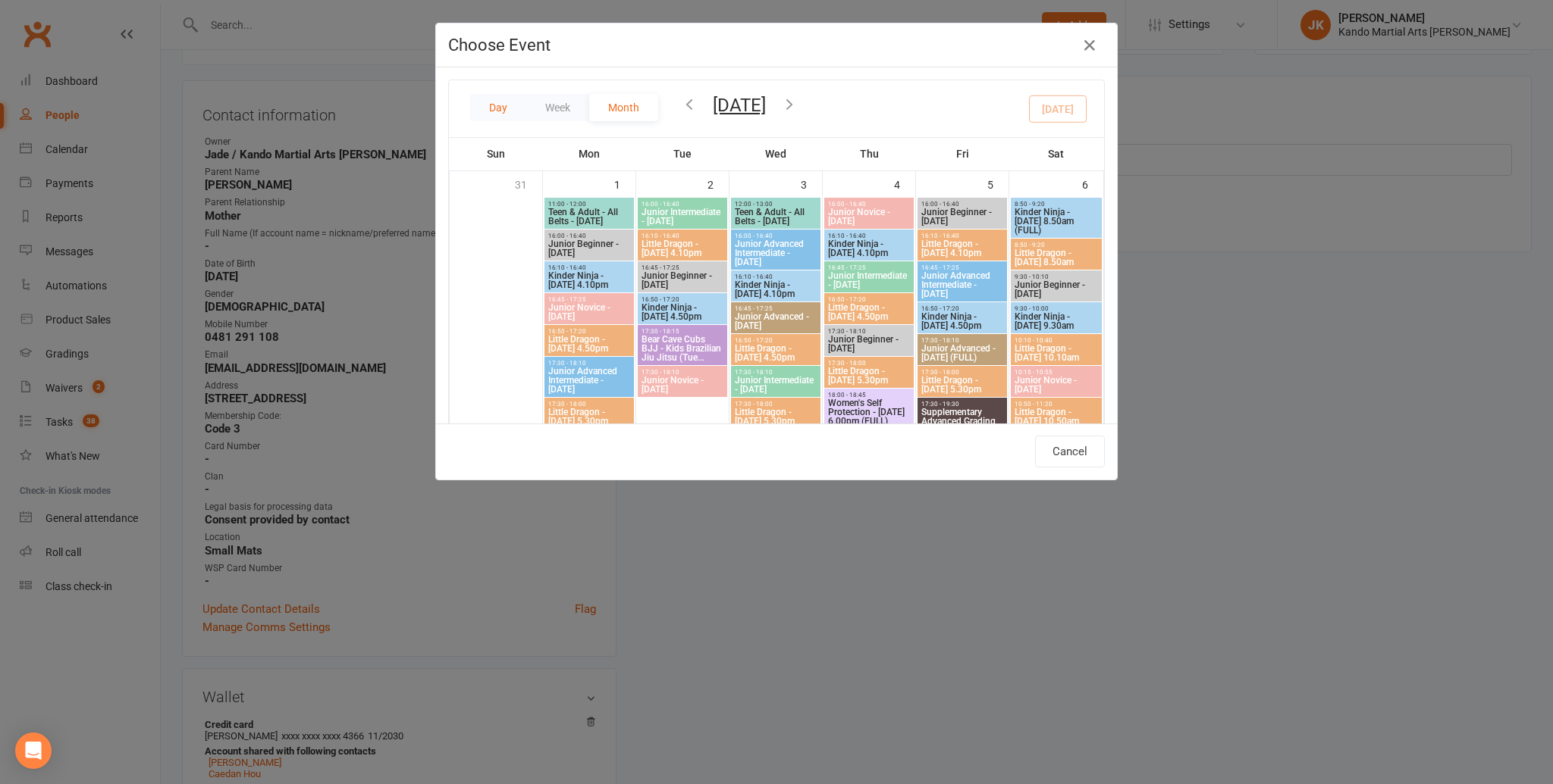
click at [493, 99] on button "Day" at bounding box center [498, 107] width 56 height 27
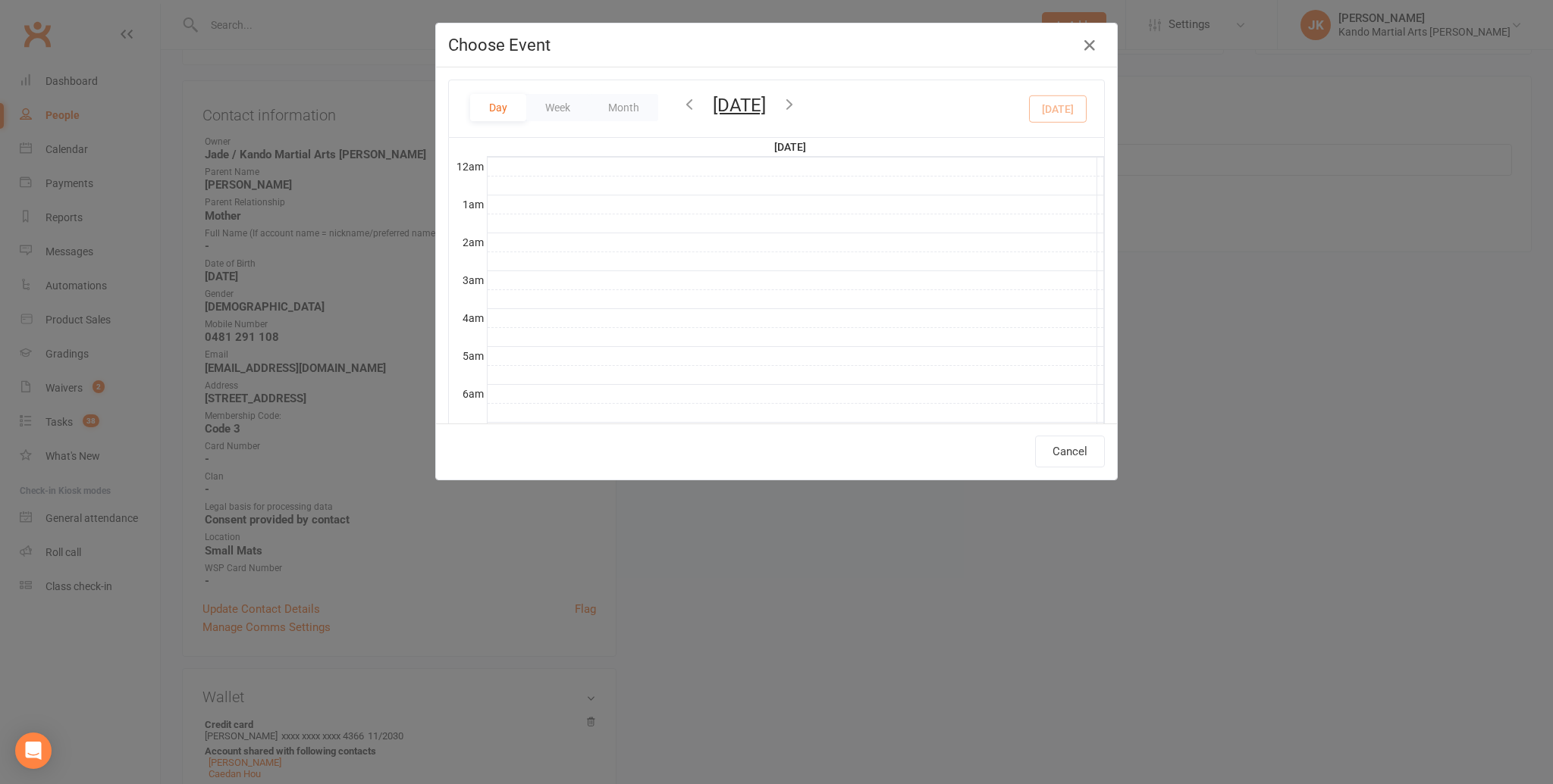
scroll to position [339, 0]
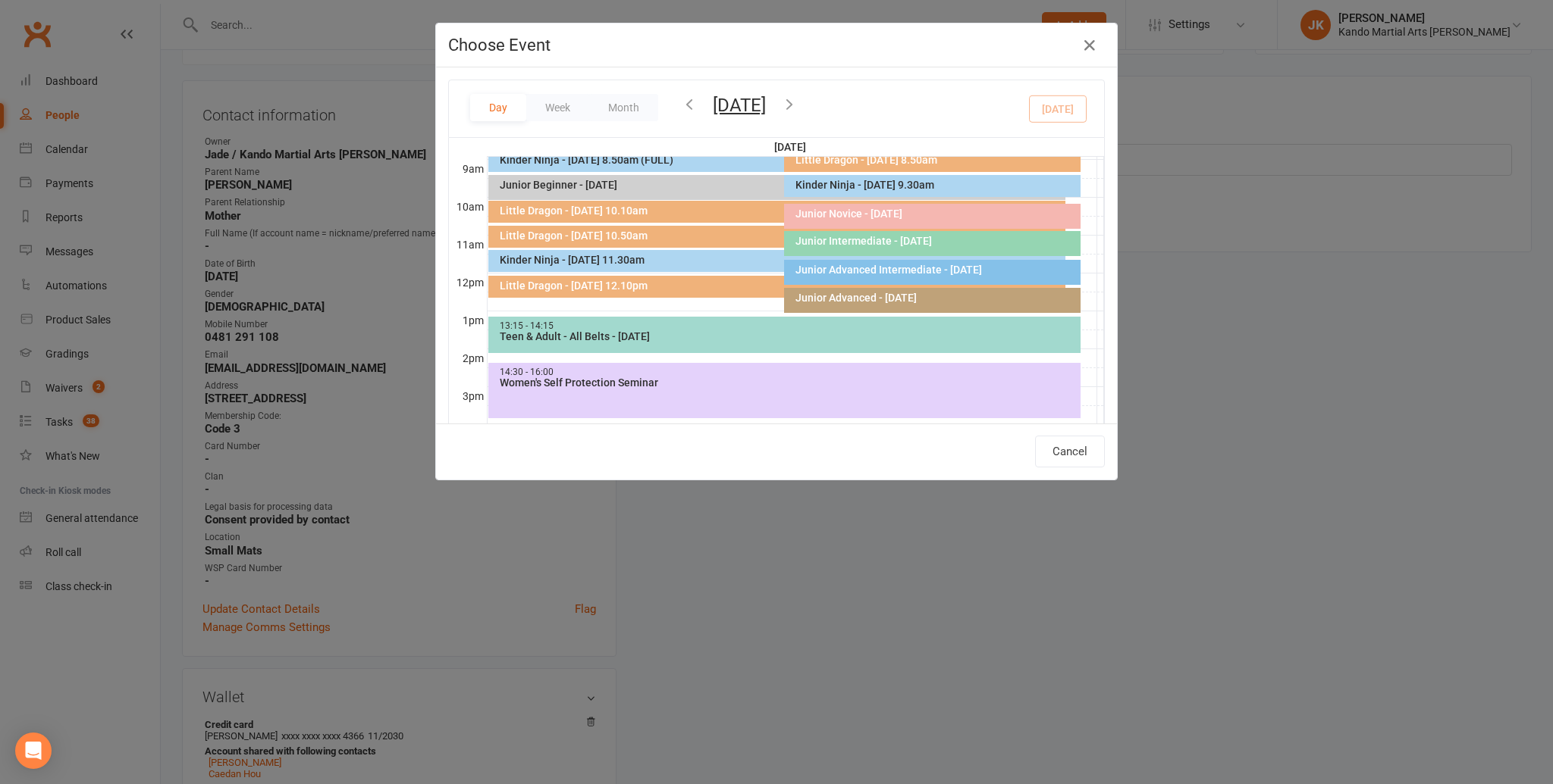
click at [593, 234] on div "Little Dragon - [DATE] 10.50am" at bounding box center [780, 235] width 563 height 10
type input "Little Dragon - Saturday 10.50am - Sep 13, 2025 10:50:00 AM"
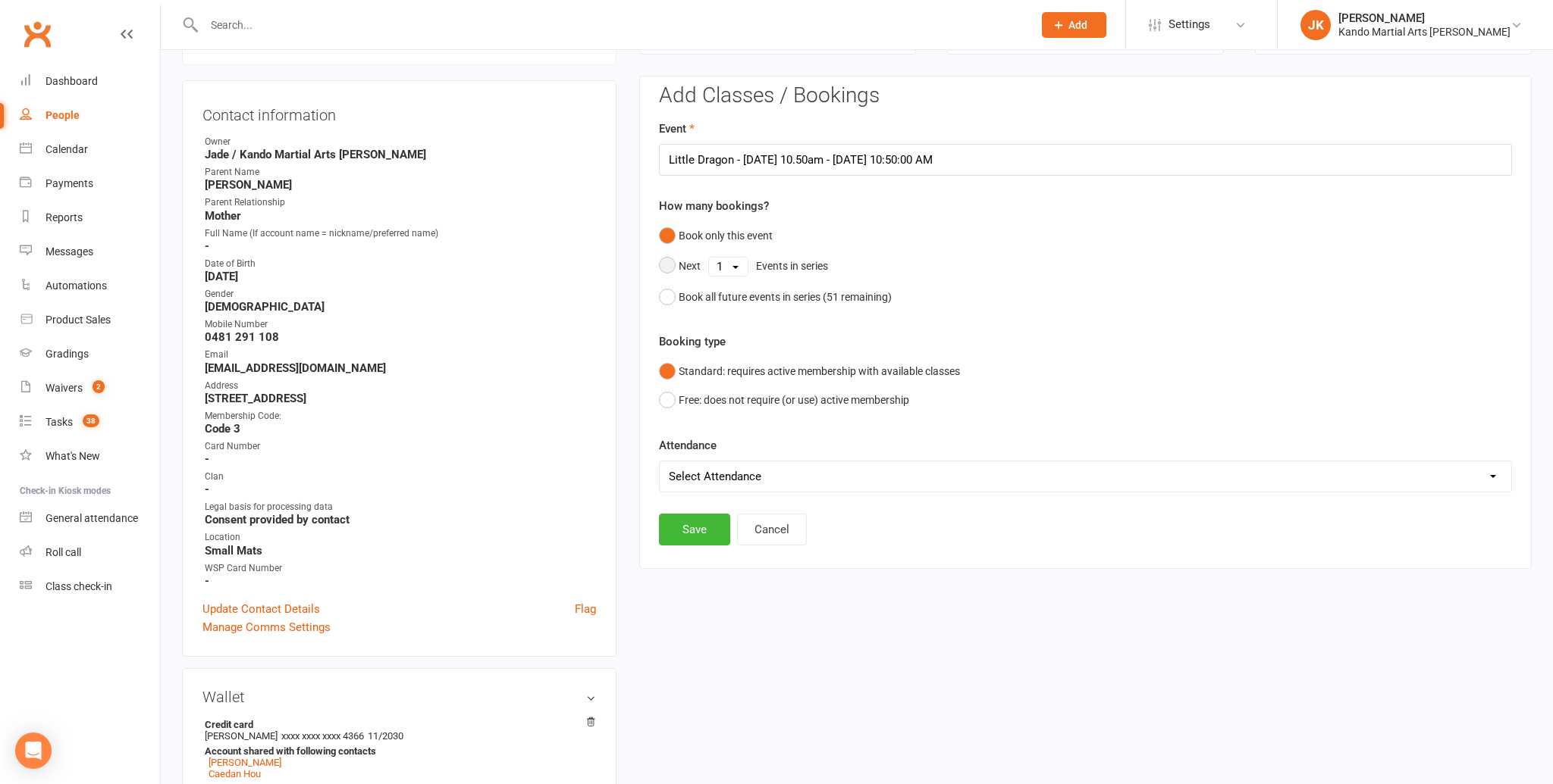
click at [735, 259] on select "1 2 3 4 5 6 7 8 9 10 11 12 13 14 15 16 17 18 19 20 21 22 23 24 25 26 27 28 29 3…" at bounding box center [729, 267] width 39 height 19
select select "50"
click at [709, 258] on select "1 2 3 4 5 6 7 8 9 10 11 12 13 14 15 16 17 18 19 20 21 22 23 24 25 26 27 28 29 3…" at bounding box center [729, 267] width 39 height 19
click at [703, 445] on button "Save" at bounding box center [694, 452] width 72 height 32
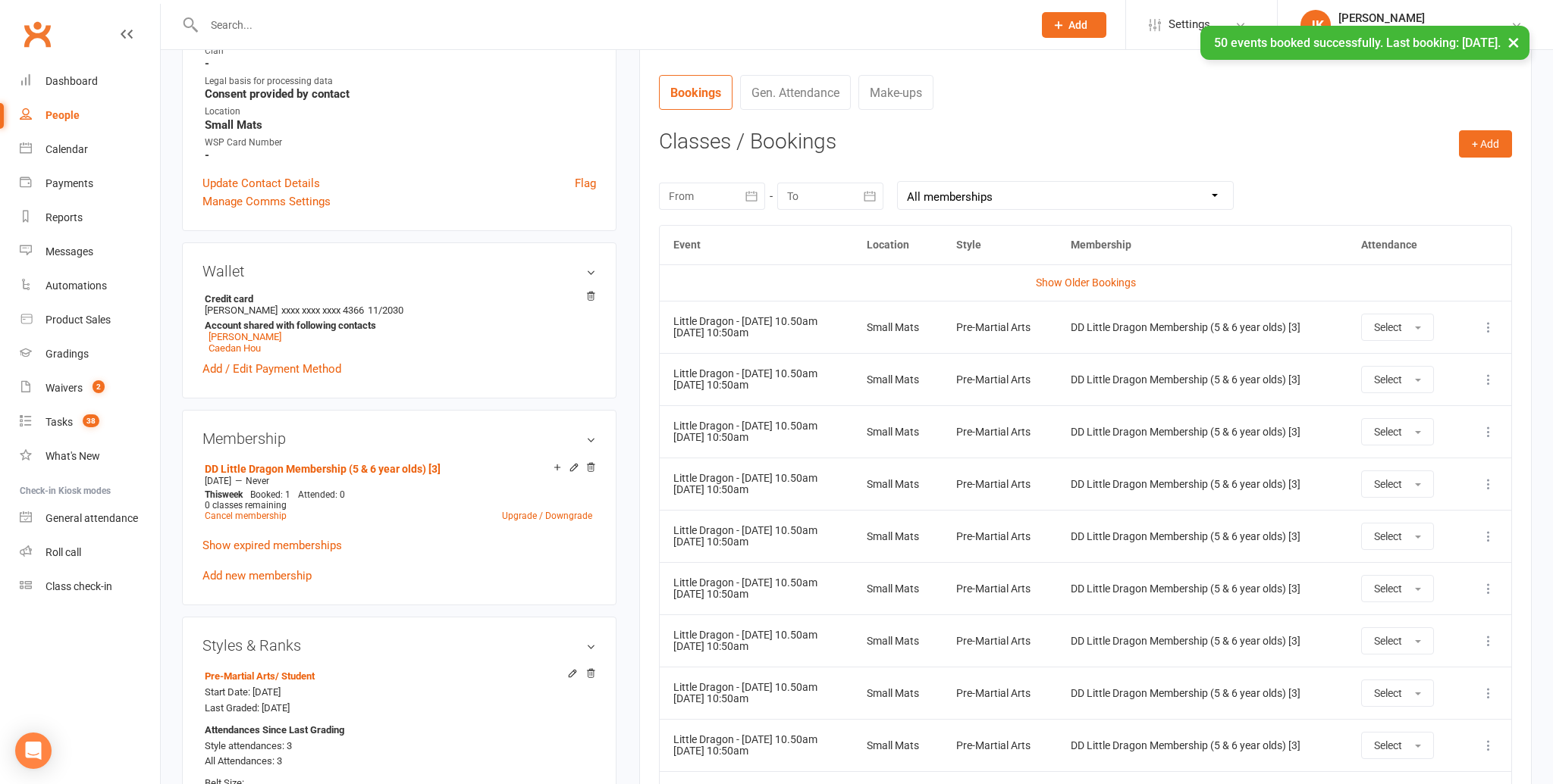
scroll to position [559, 0]
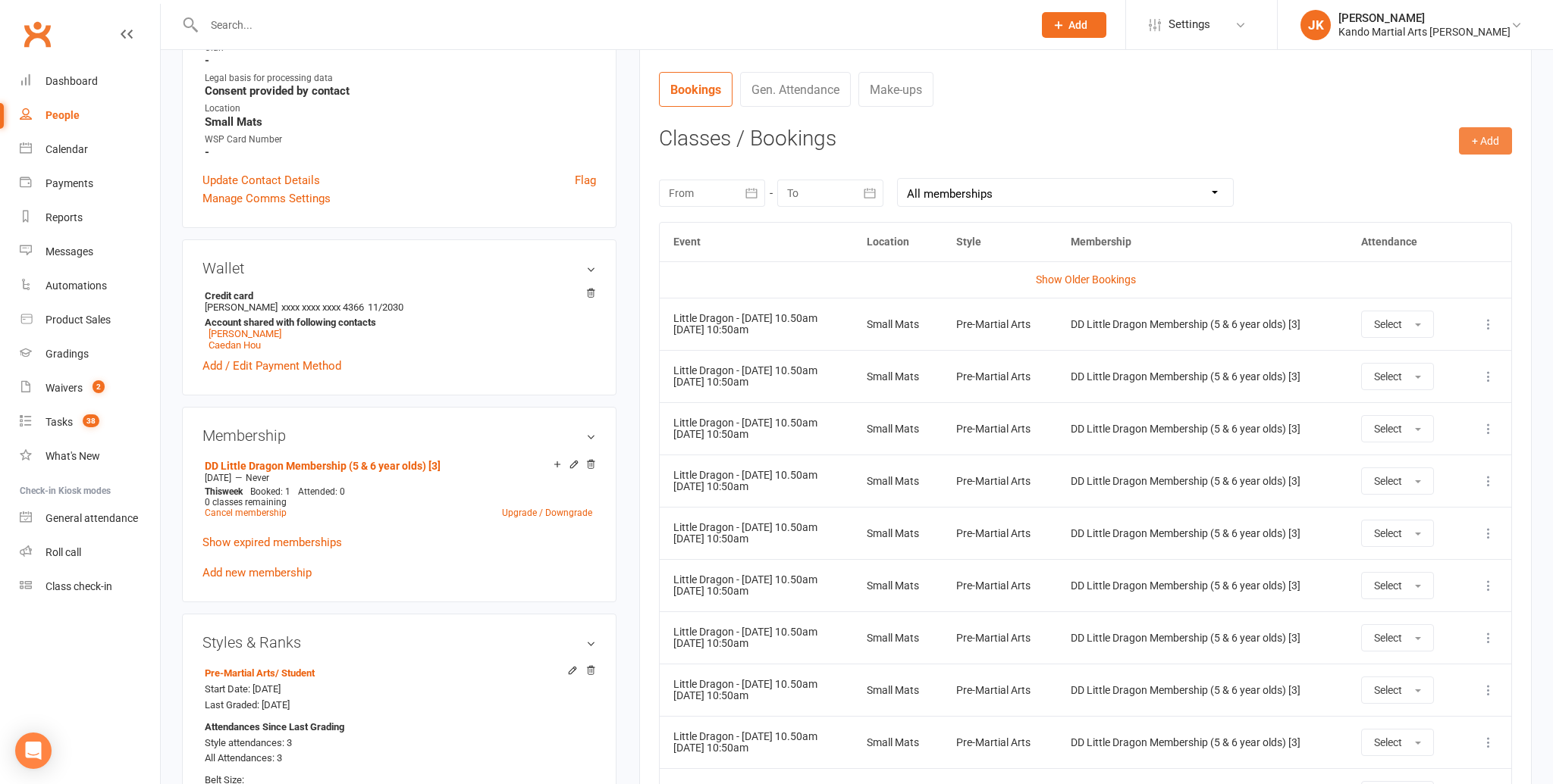
click at [1479, 138] on button "+ Add" at bounding box center [1485, 140] width 53 height 27
click at [1395, 167] on link "Book Event" at bounding box center [1436, 175] width 150 height 31
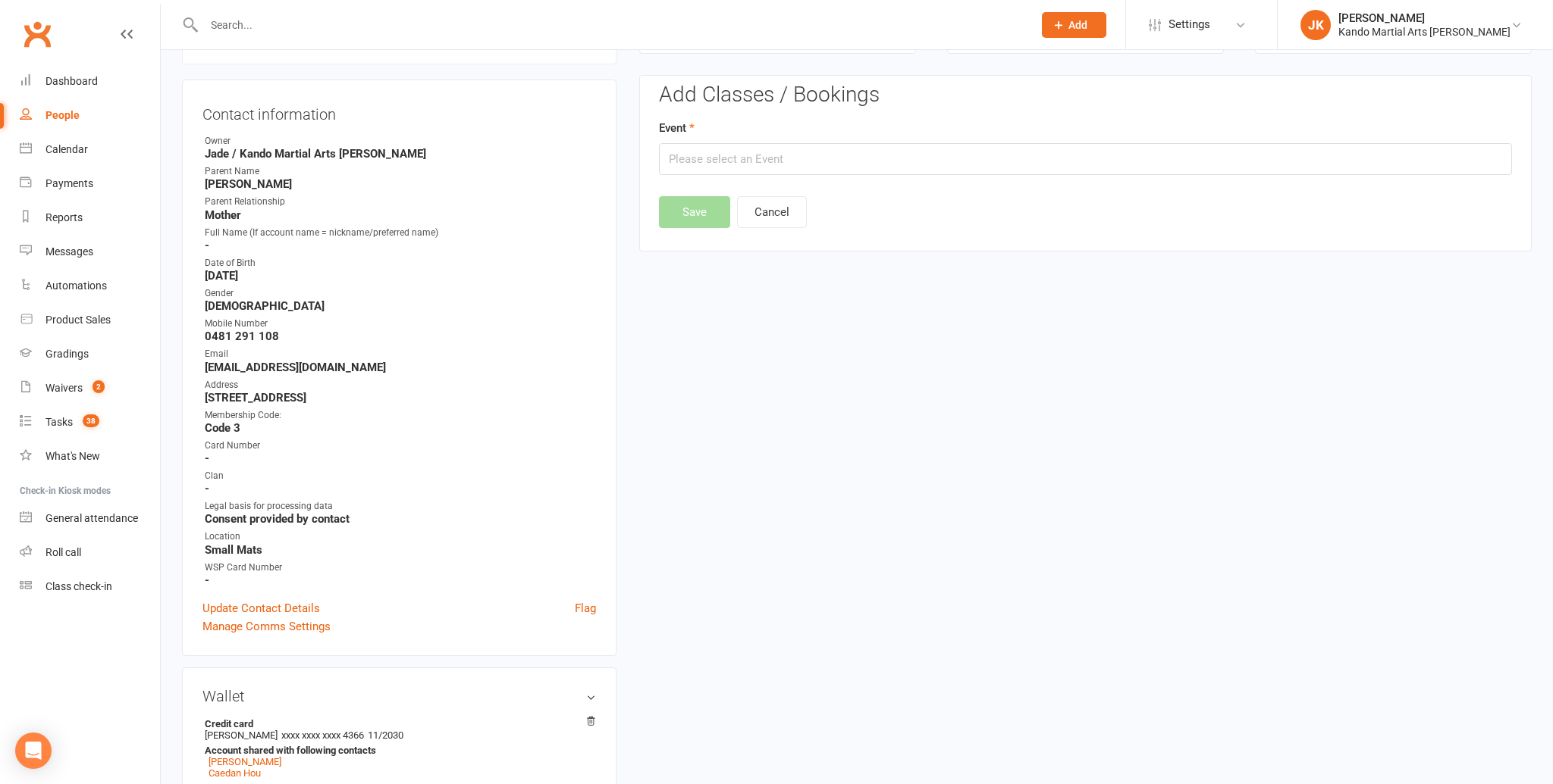
scroll to position [129, 0]
click at [754, 159] on input "text" at bounding box center [1085, 161] width 853 height 32
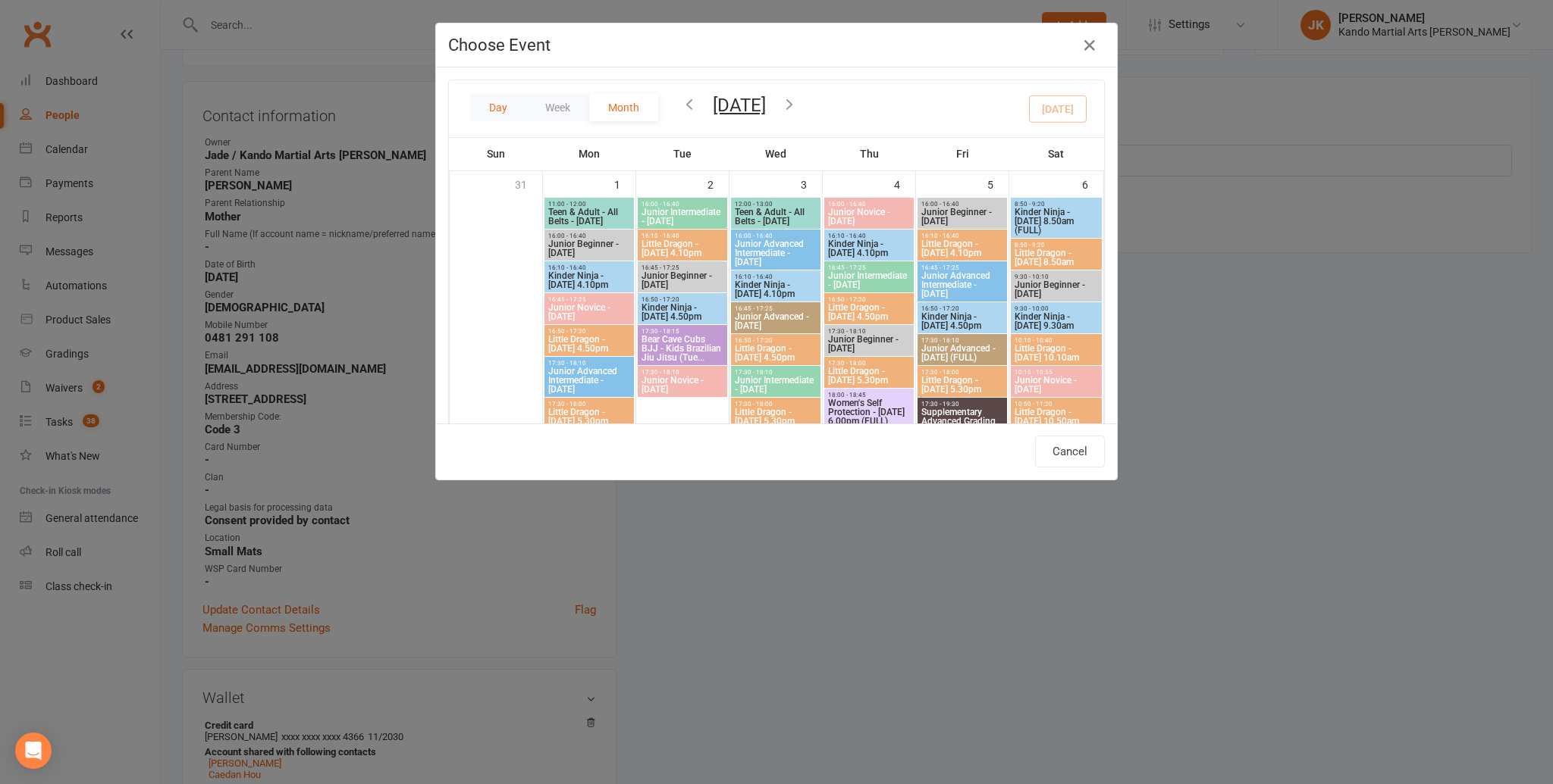
click at [486, 104] on button "Day" at bounding box center [498, 107] width 56 height 27
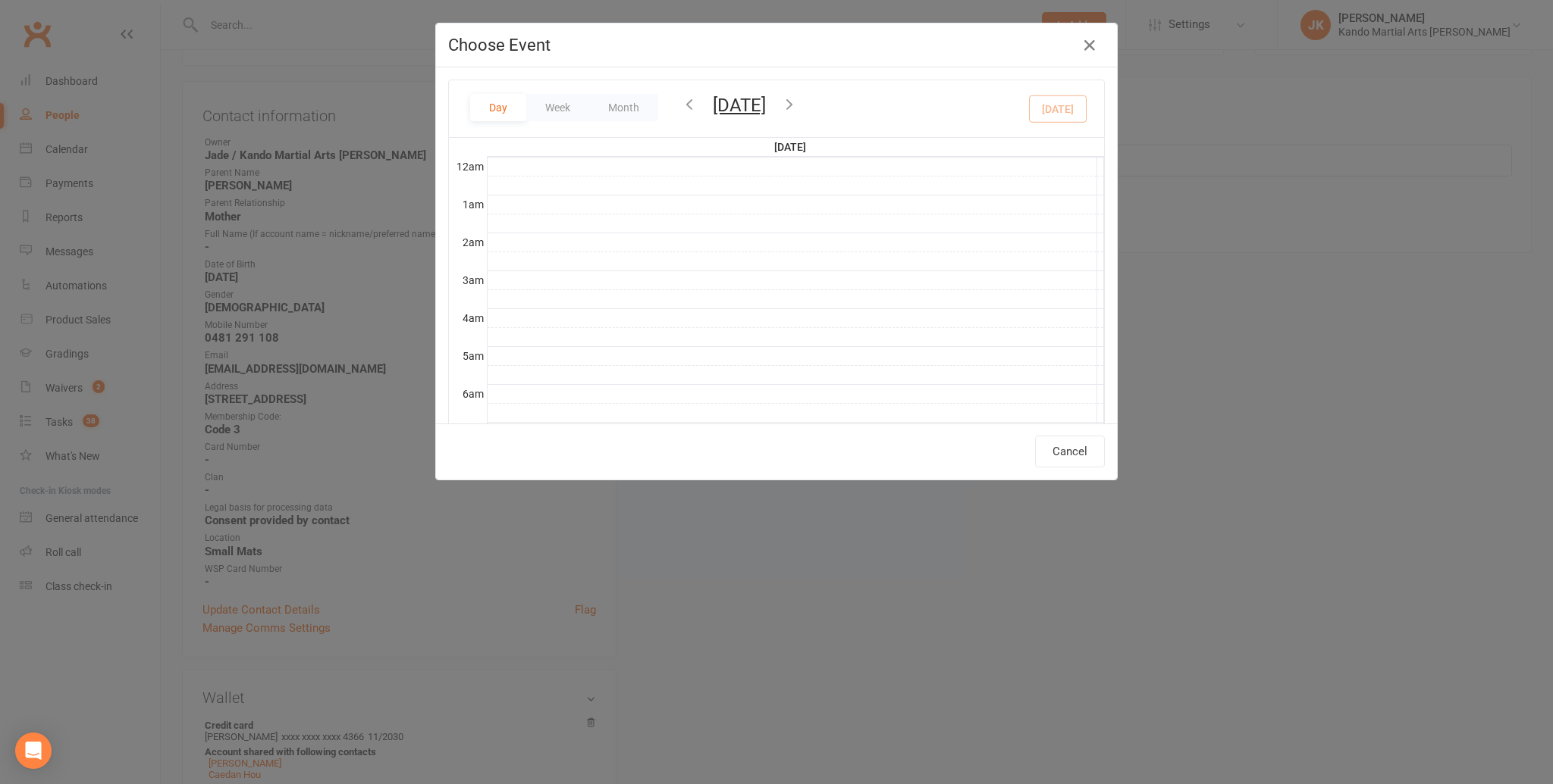
scroll to position [339, 0]
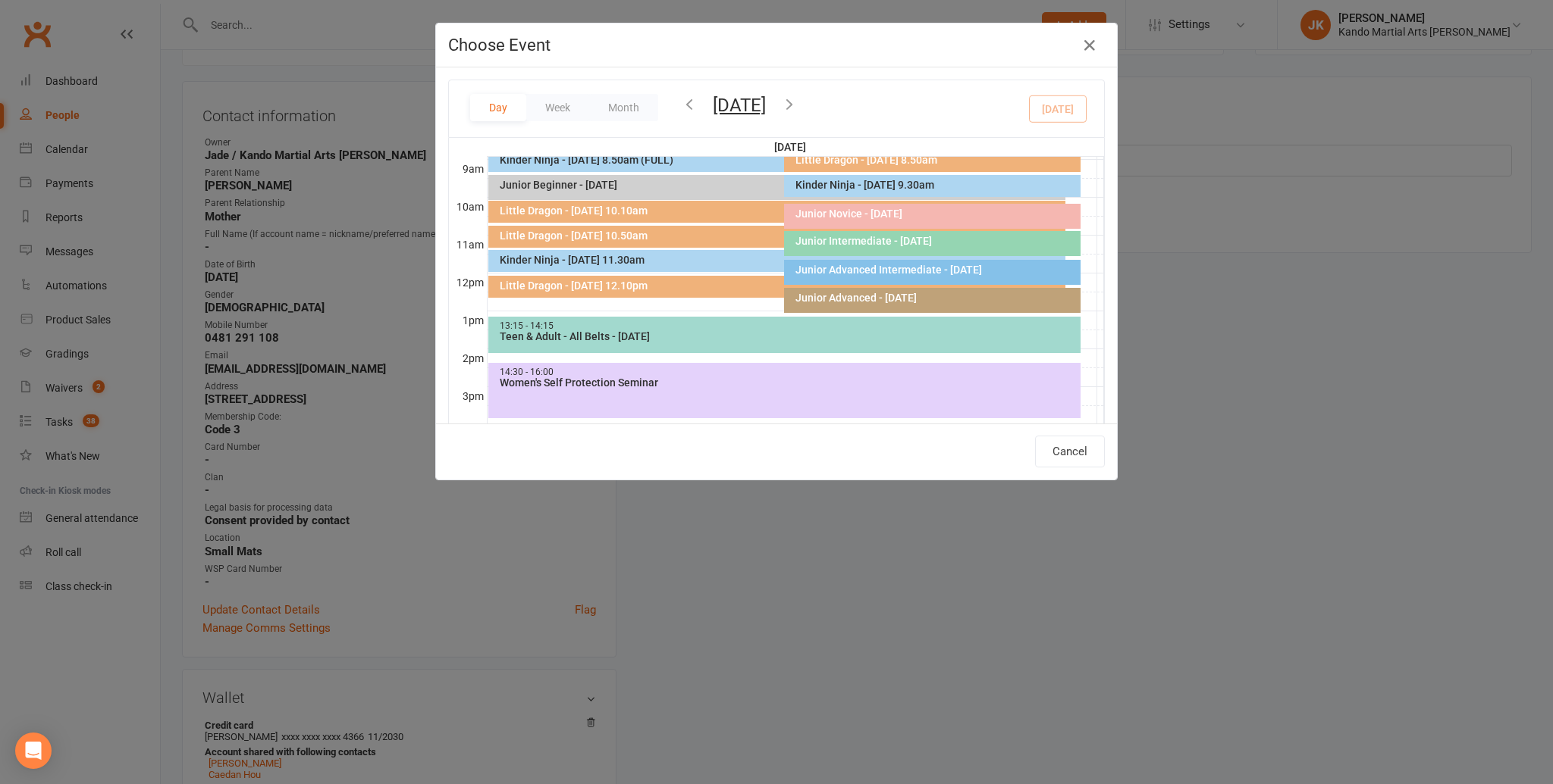
click at [670, 232] on div "Little Dragon - [DATE] 10.50am" at bounding box center [780, 235] width 563 height 10
type input "Little Dragon - Saturday 10.50am - Sep 13, 2025 10:50:00 AM"
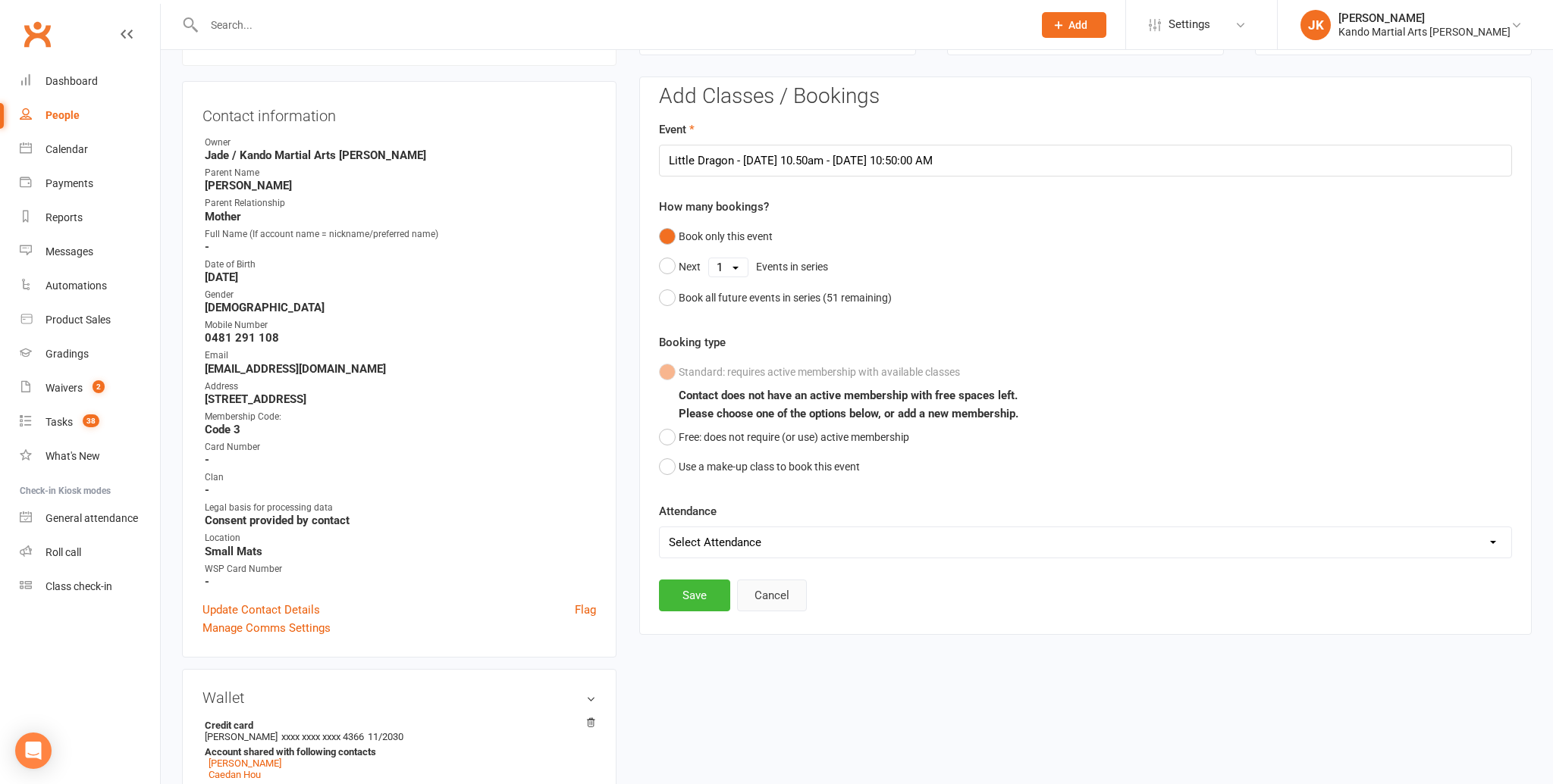
click at [766, 588] on button "Cancel" at bounding box center [771, 595] width 70 height 32
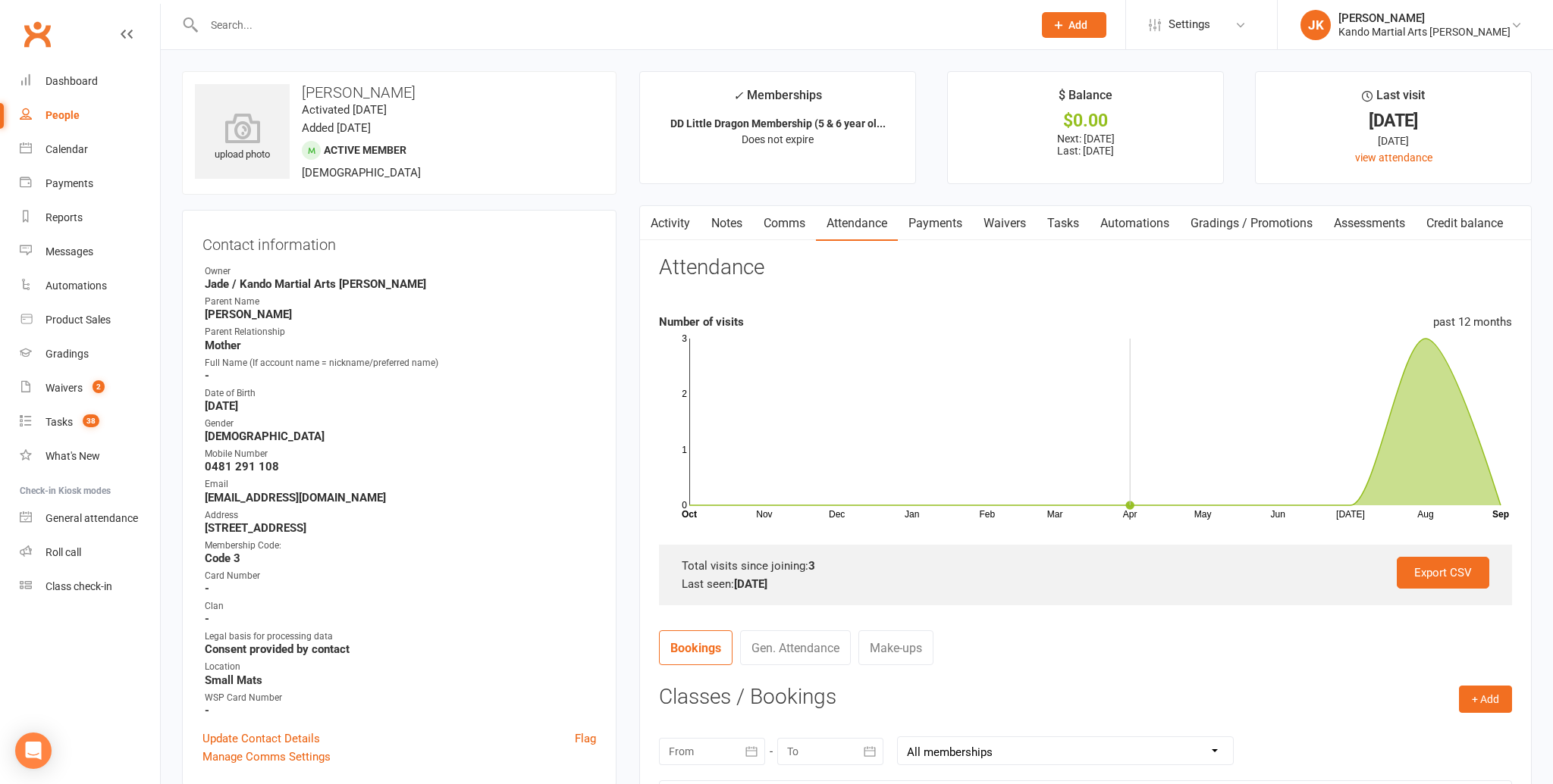
scroll to position [0, 0]
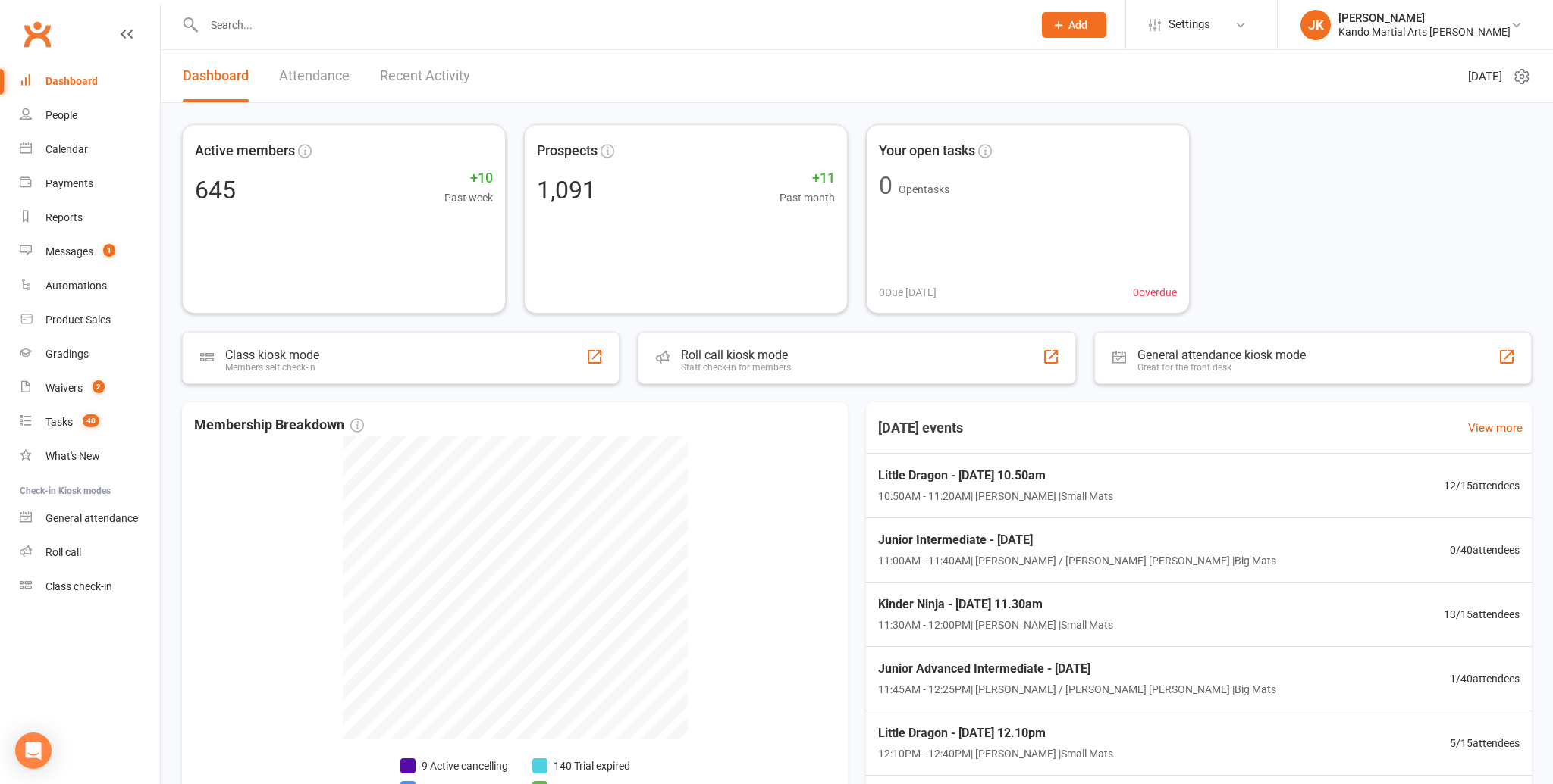
click at [239, 21] on input "text" at bounding box center [610, 24] width 823 height 21
click at [1106, 15] on button "Add" at bounding box center [1074, 25] width 64 height 26
click at [1079, 72] on link "Prospect" at bounding box center [1057, 67] width 135 height 34
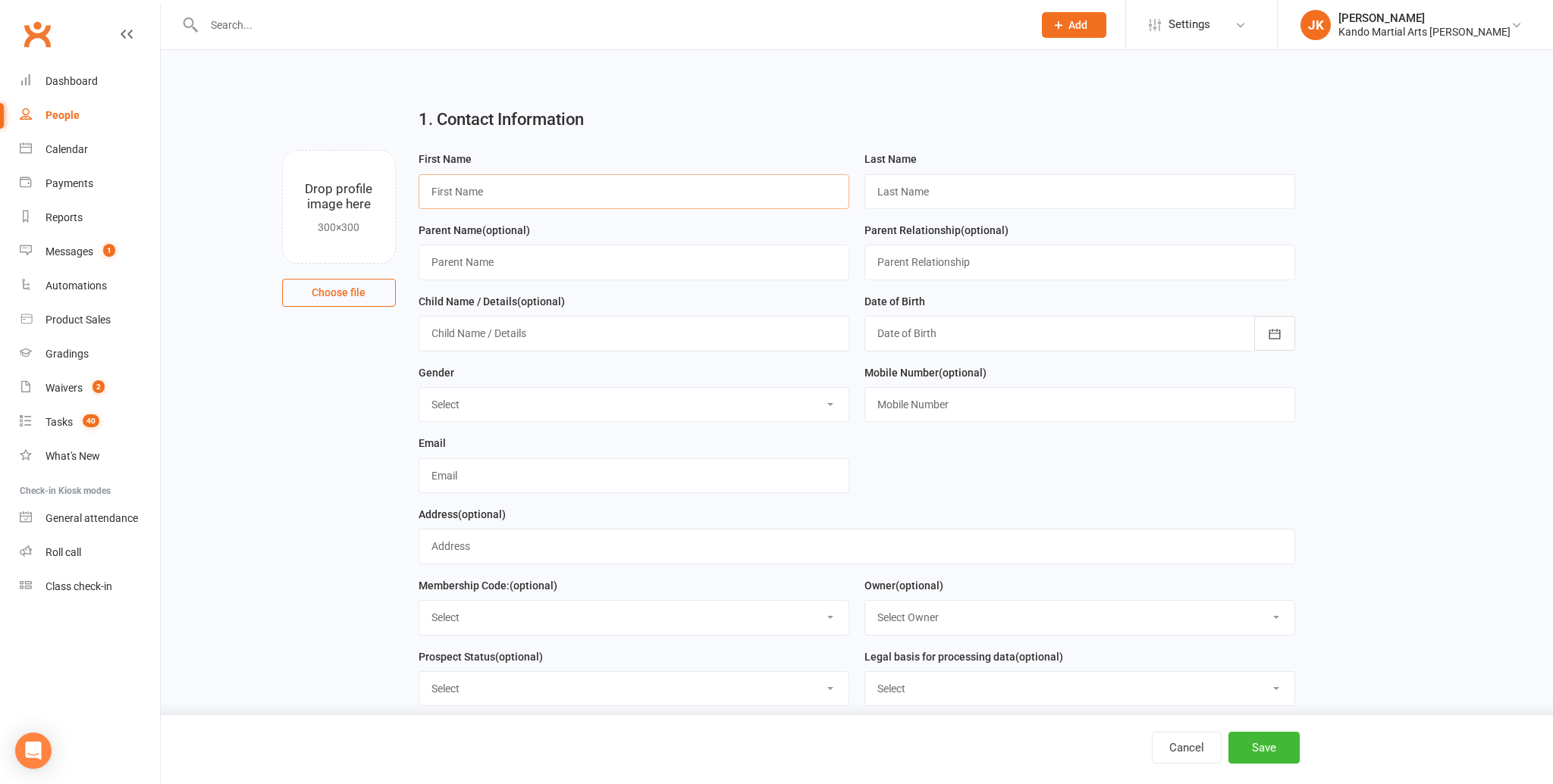
click at [441, 191] on input "text" at bounding box center [634, 191] width 431 height 34
type input "[PERSON_NAME]"
click at [899, 199] on input "text" at bounding box center [1079, 191] width 431 height 34
type input "Nedy"
click at [479, 260] on input "text" at bounding box center [634, 261] width 431 height 34
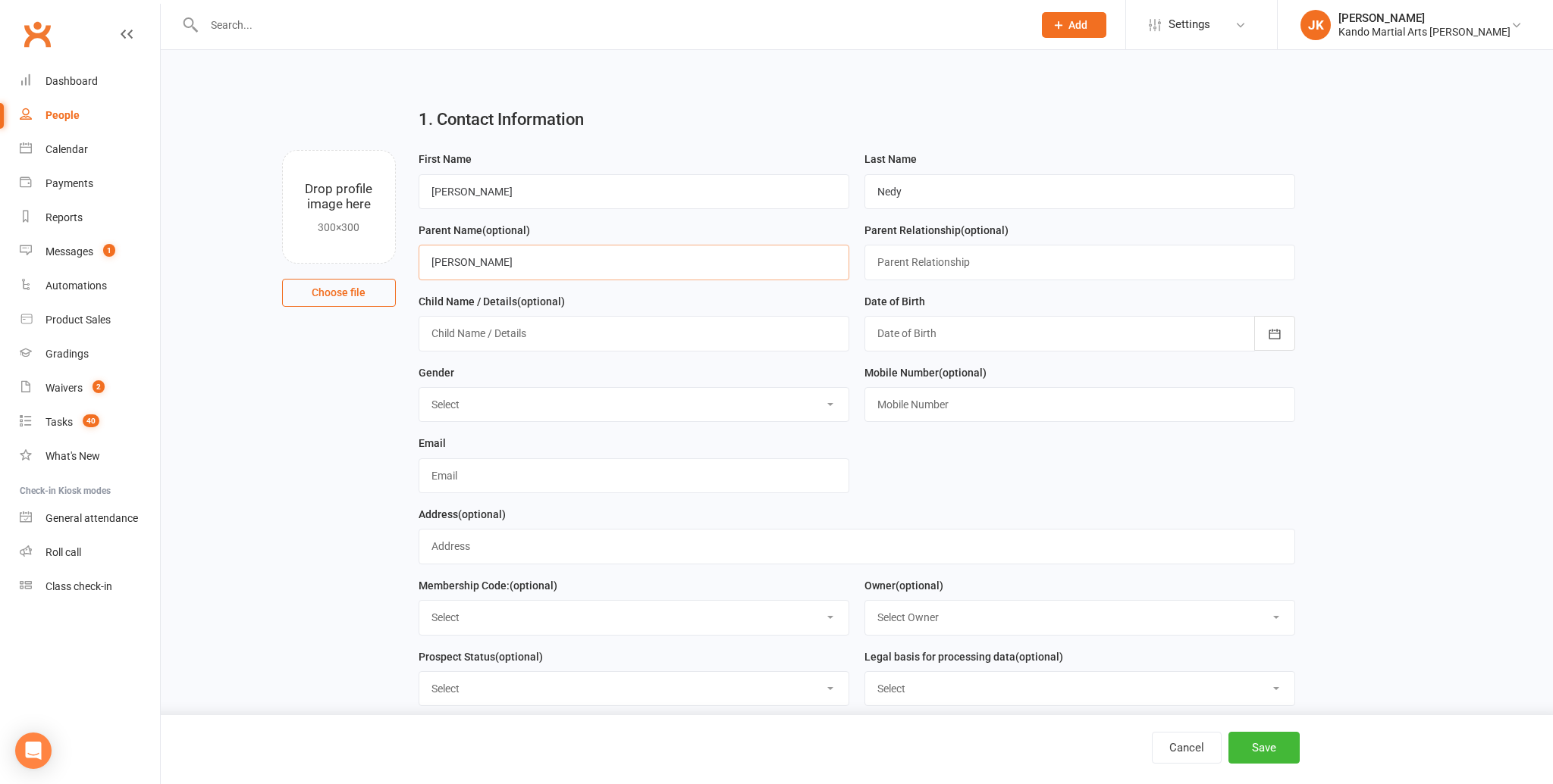
type input "[PERSON_NAME]"
click at [929, 260] on input "text" at bounding box center [1079, 261] width 431 height 34
type input "mum"
click at [467, 335] on input "text" at bounding box center [634, 333] width 431 height 34
type input "[PERSON_NAME]"
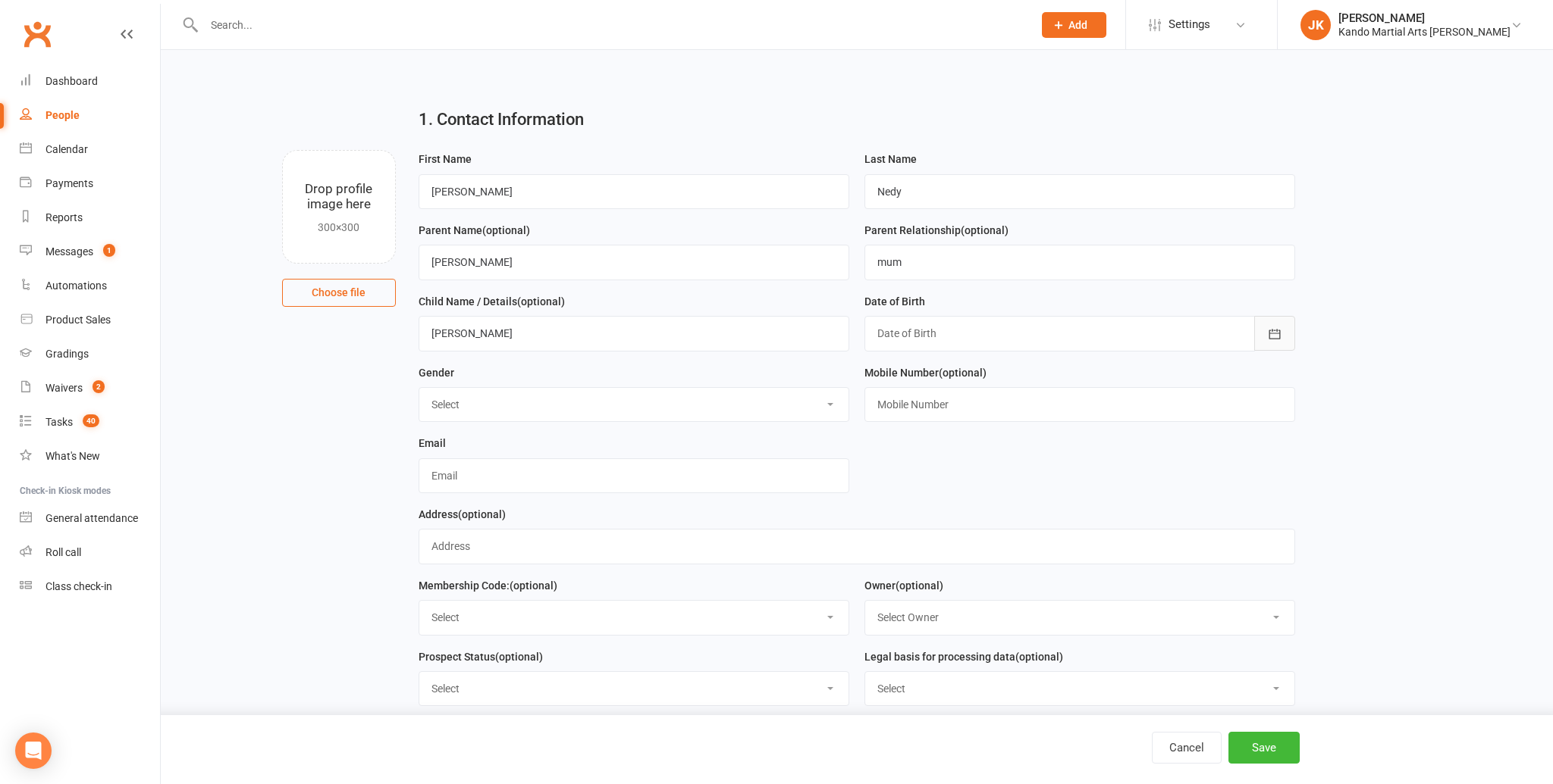
click at [1271, 329] on icon "button" at bounding box center [1275, 334] width 15 height 15
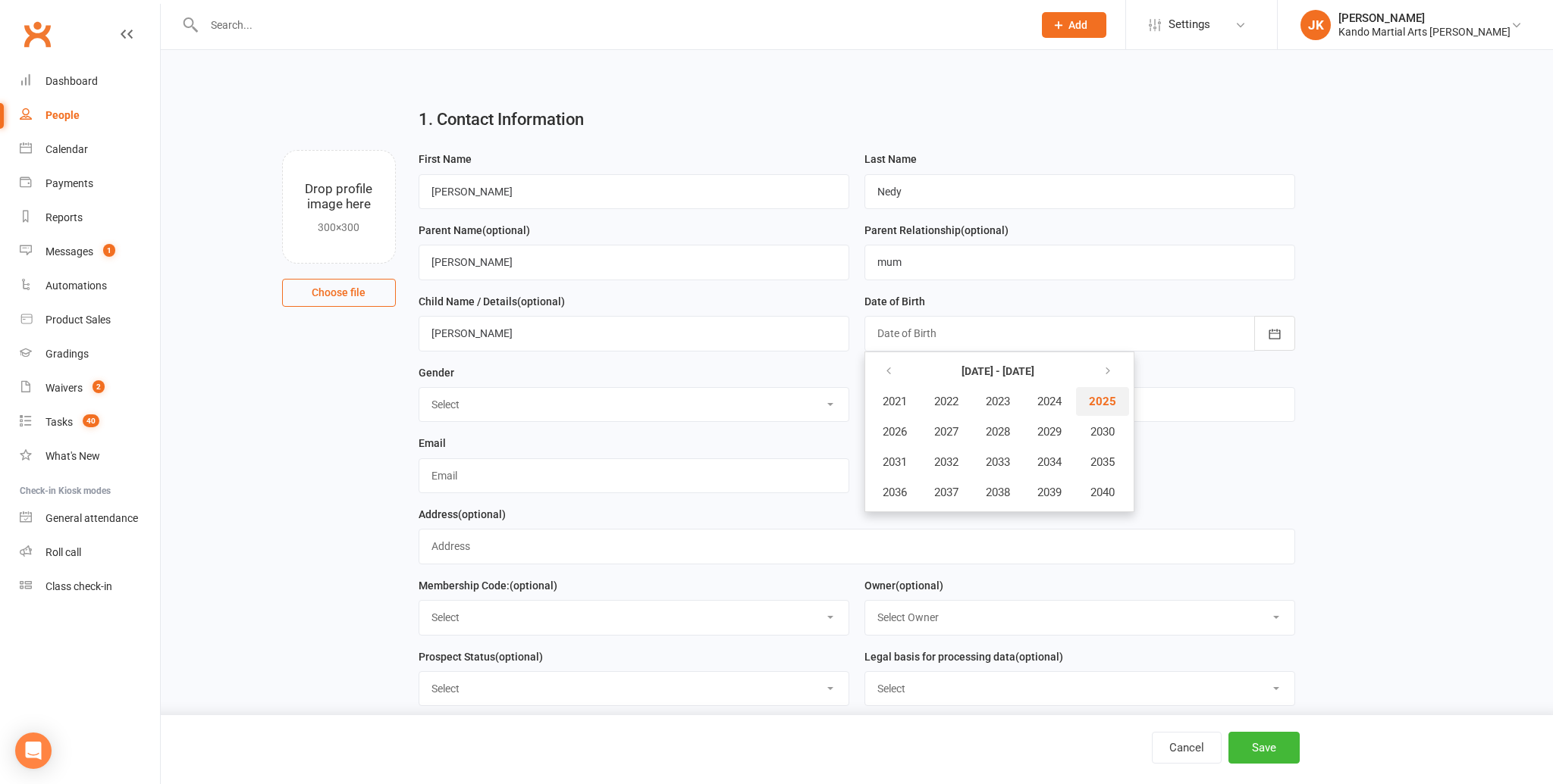
click at [1106, 402] on span "2025" at bounding box center [1102, 402] width 27 height 14
click at [1043, 460] on span "September" at bounding box center [1057, 462] width 55 height 14
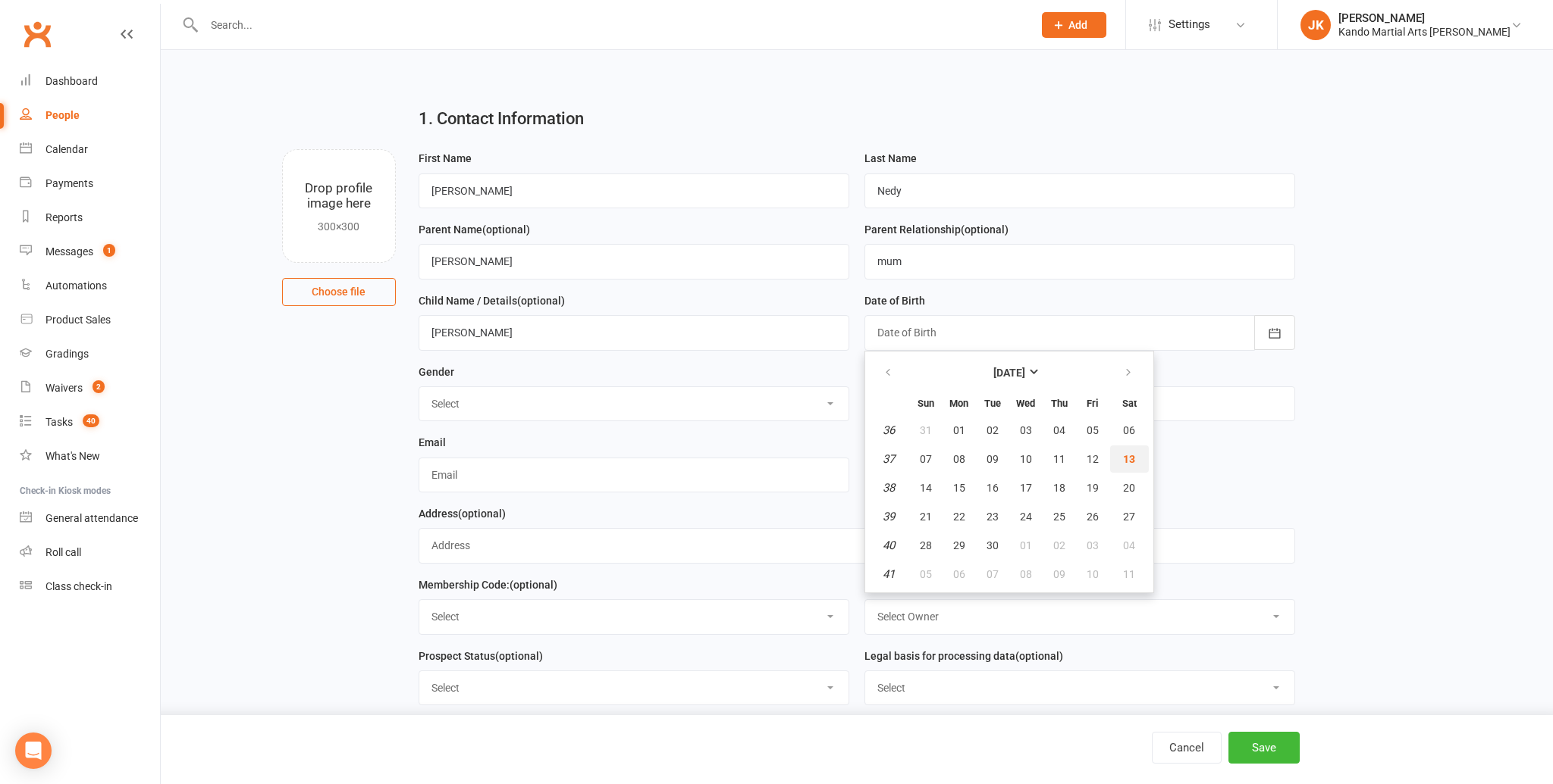
click at [1125, 458] on span "13" at bounding box center [1129, 458] width 12 height 12
type input "[DATE]"
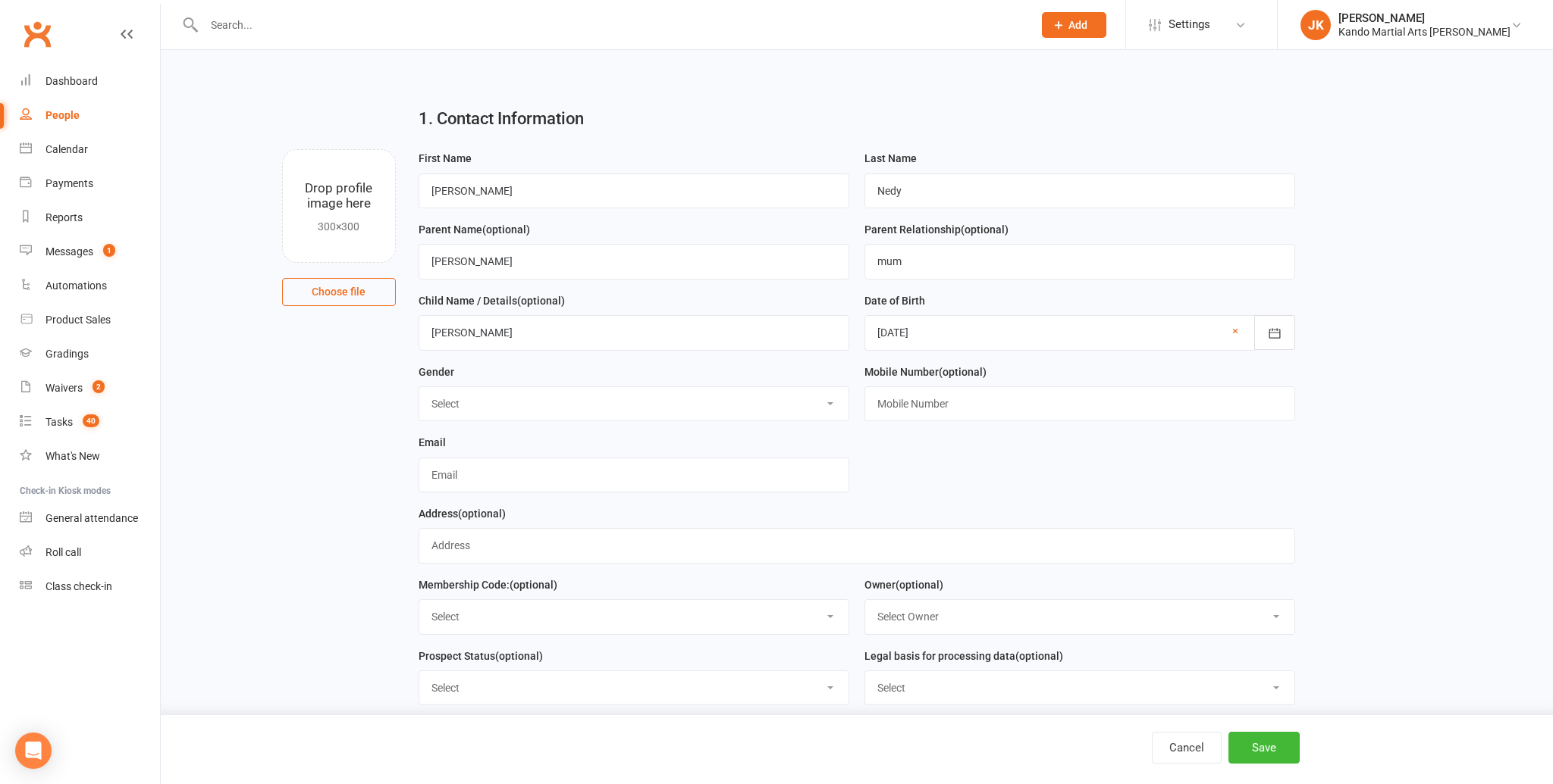
scroll to position [0, 0]
click at [822, 400] on select "Select [DEMOGRAPHIC_DATA] [DEMOGRAPHIC_DATA]" at bounding box center [634, 405] width 429 height 33
select select "[DEMOGRAPHIC_DATA]"
click at [420, 388] on select "Select [DEMOGRAPHIC_DATA] [DEMOGRAPHIC_DATA]" at bounding box center [634, 405] width 429 height 33
click at [442, 473] on input "text" at bounding box center [634, 475] width 431 height 34
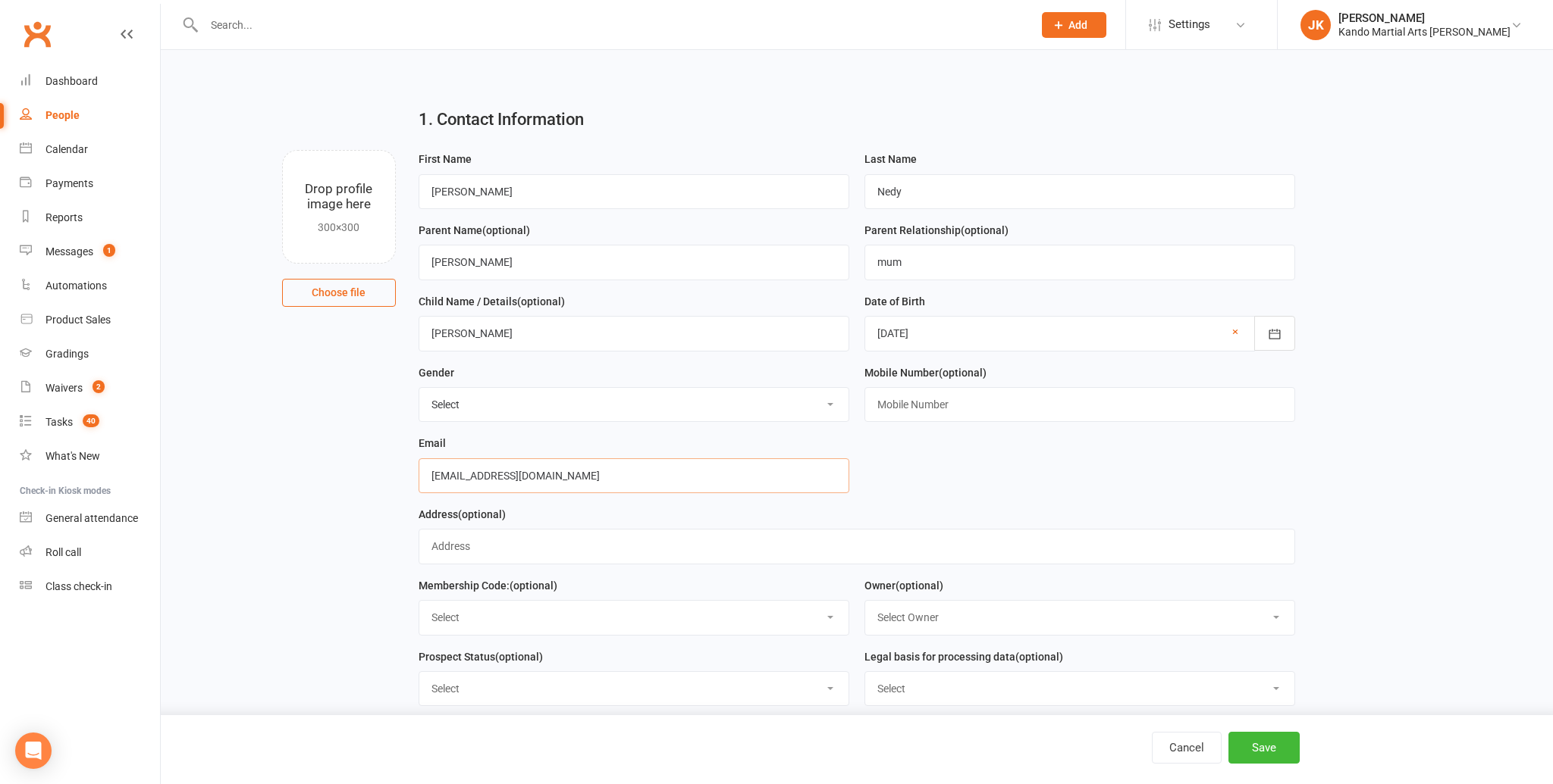
type input "[EMAIL_ADDRESS][DOMAIN_NAME]"
click at [830, 614] on select "Select Code 1 Code 2 Code 3" at bounding box center [634, 618] width 429 height 33
select select "Code 3"
click at [420, 603] on select "Select Code 1 Code 2 Code 3" at bounding box center [634, 618] width 429 height 33
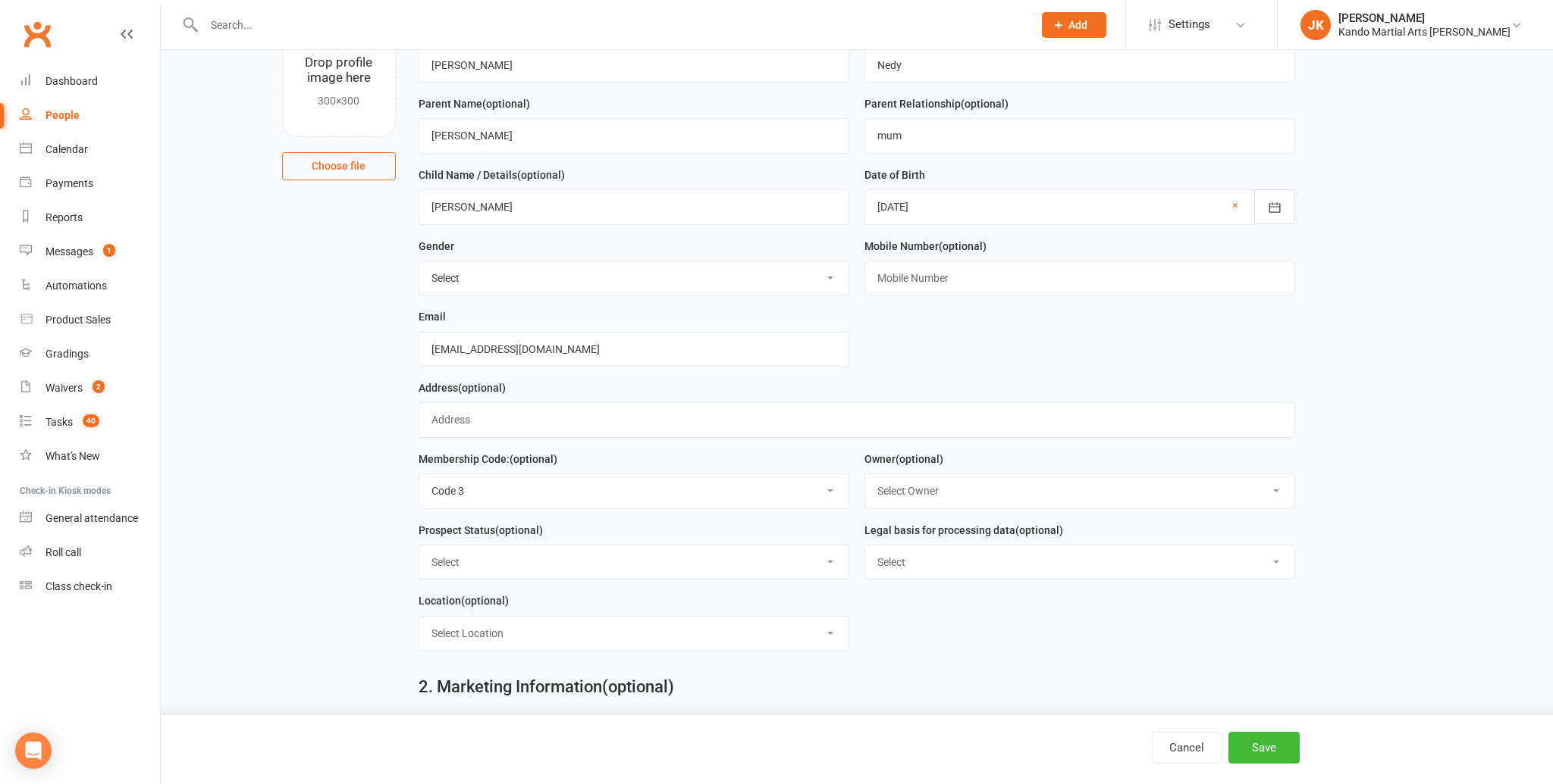
scroll to position [140, 0]
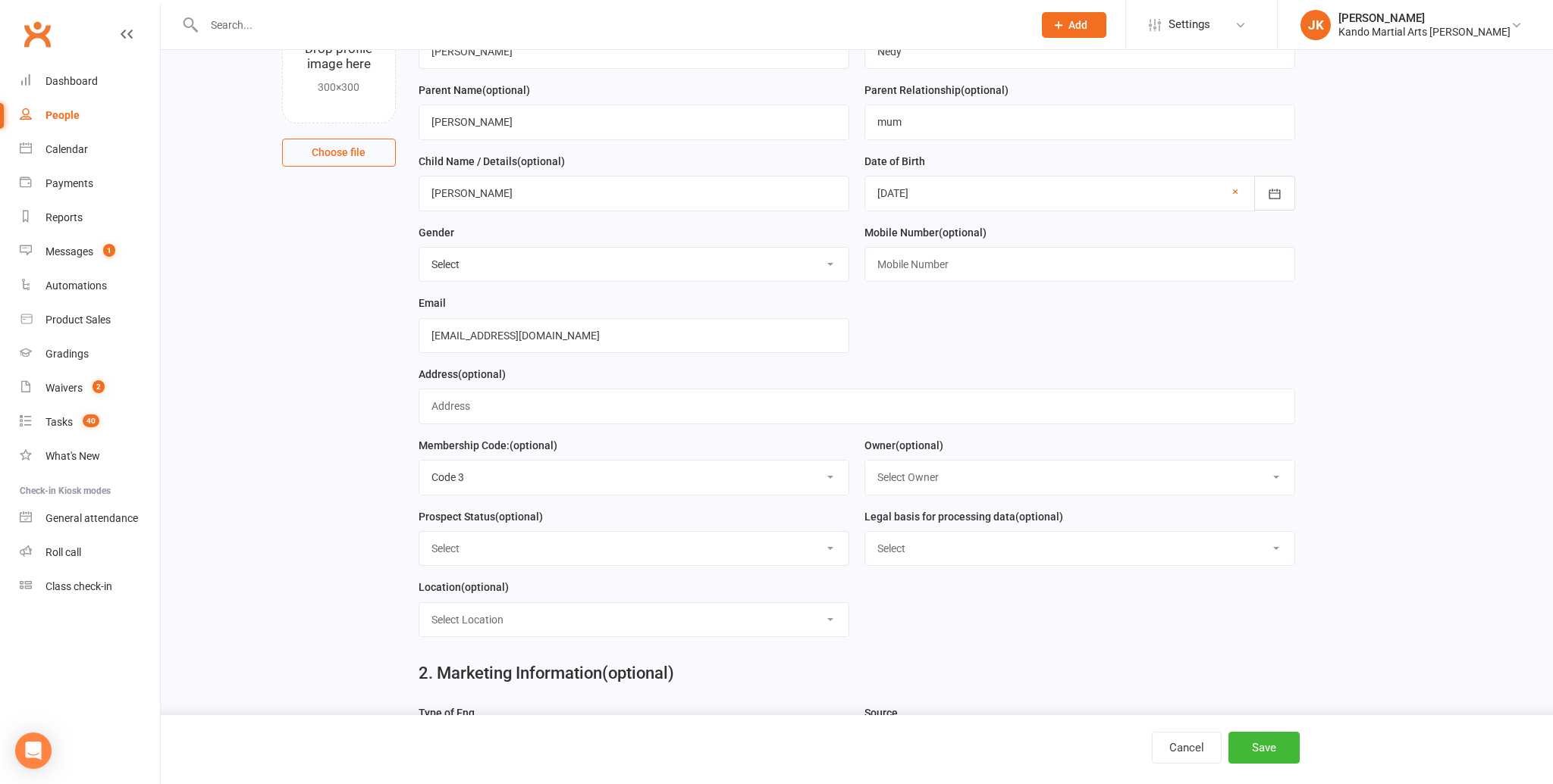
click at [829, 547] on select "Select Initial Contact Receiving Email Engine Finished Email Engine - SLO Email…" at bounding box center [634, 549] width 429 height 33
select select "Initial Contact"
click at [420, 533] on select "Select Initial Contact Receiving Email Engine Finished Email Engine - SLO Email…" at bounding box center [634, 549] width 429 height 33
click at [1277, 474] on select "Select Owner [PERSON_NAME] / [PERSON_NAME] [PERSON_NAME] [PERSON_NAME] [PERSON_…" at bounding box center [1079, 477] width 429 height 33
select select "6"
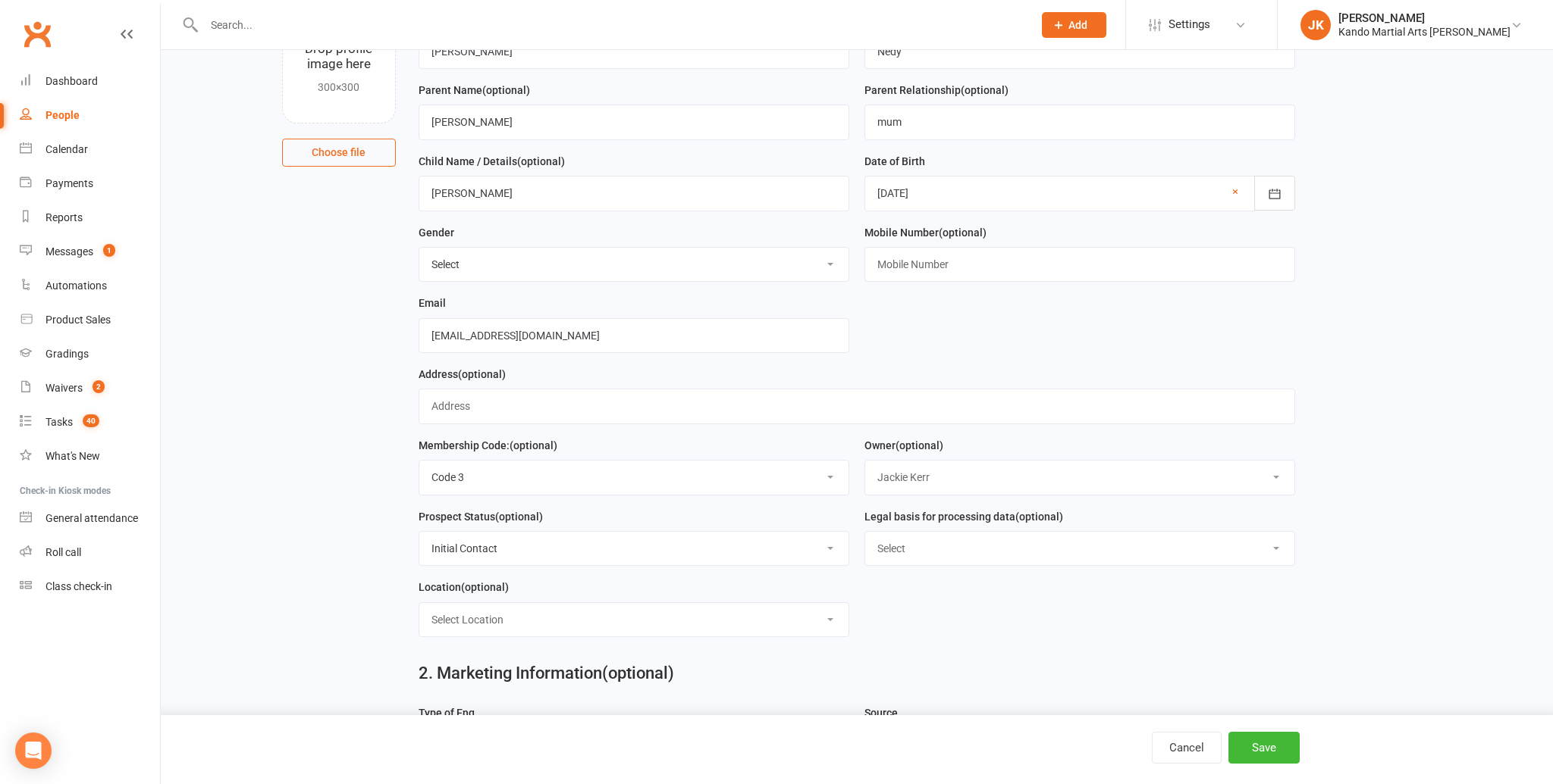
click at [865, 461] on select "Select Owner [PERSON_NAME] / [PERSON_NAME] [PERSON_NAME] [PERSON_NAME] [PERSON_…" at bounding box center [1079, 477] width 429 height 33
click at [1269, 550] on select "Select Consent provided by contact Legitimate Interest - Existing Customer Legi…" at bounding box center [1079, 549] width 429 height 33
select select "Consent provided by contact"
click at [865, 533] on select "Select Consent provided by contact Legitimate Interest - Existing Customer Legi…" at bounding box center [1079, 549] width 429 height 33
click at [834, 617] on select "Select Location Big Mats Desk Outdoor Small Mats Virtual" at bounding box center [634, 620] width 429 height 33
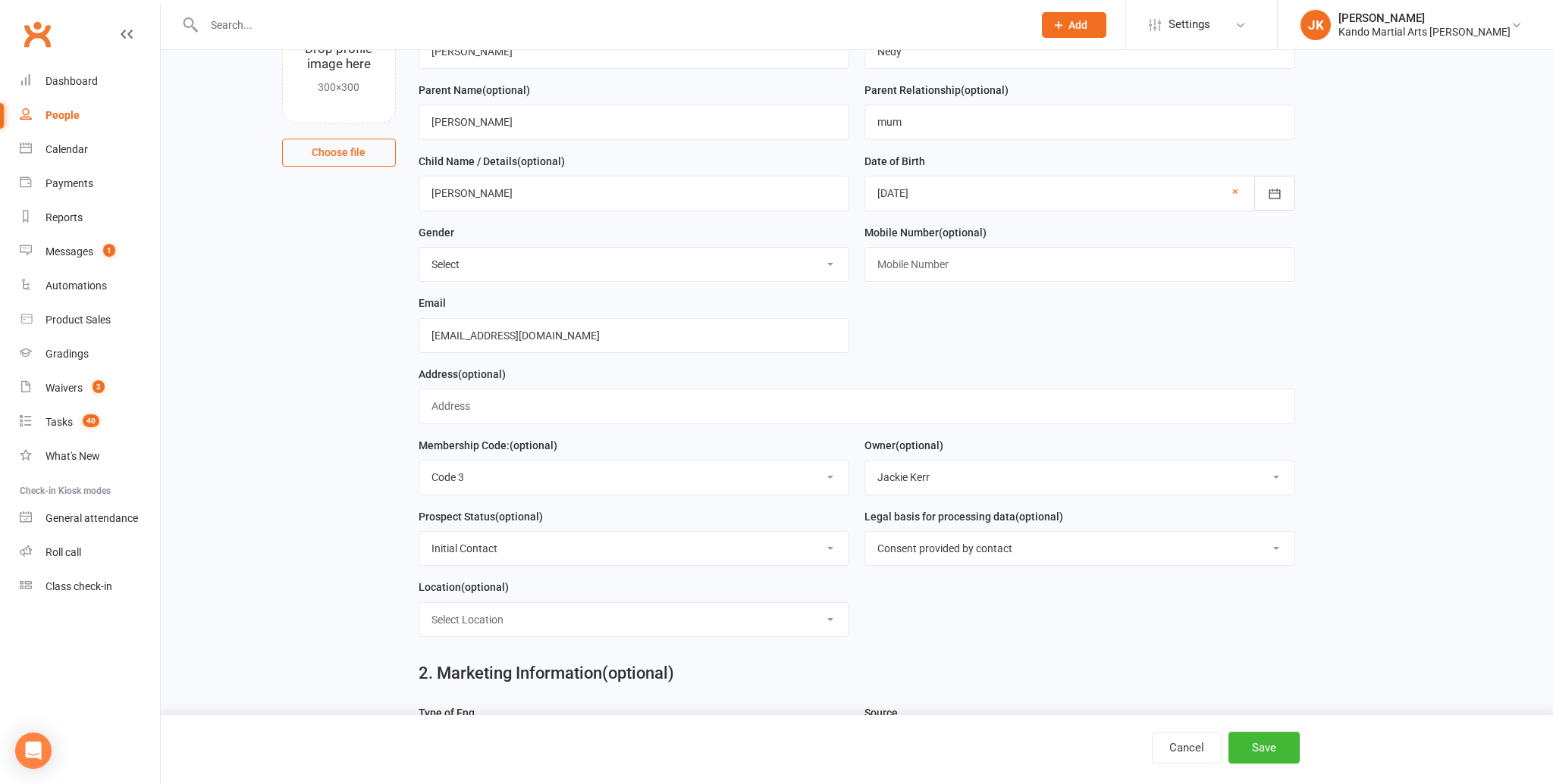
select select "3"
click at [420, 605] on select "Select Location Big Mats Desk Outdoor Small Mats Virtual" at bounding box center [634, 620] width 429 height 33
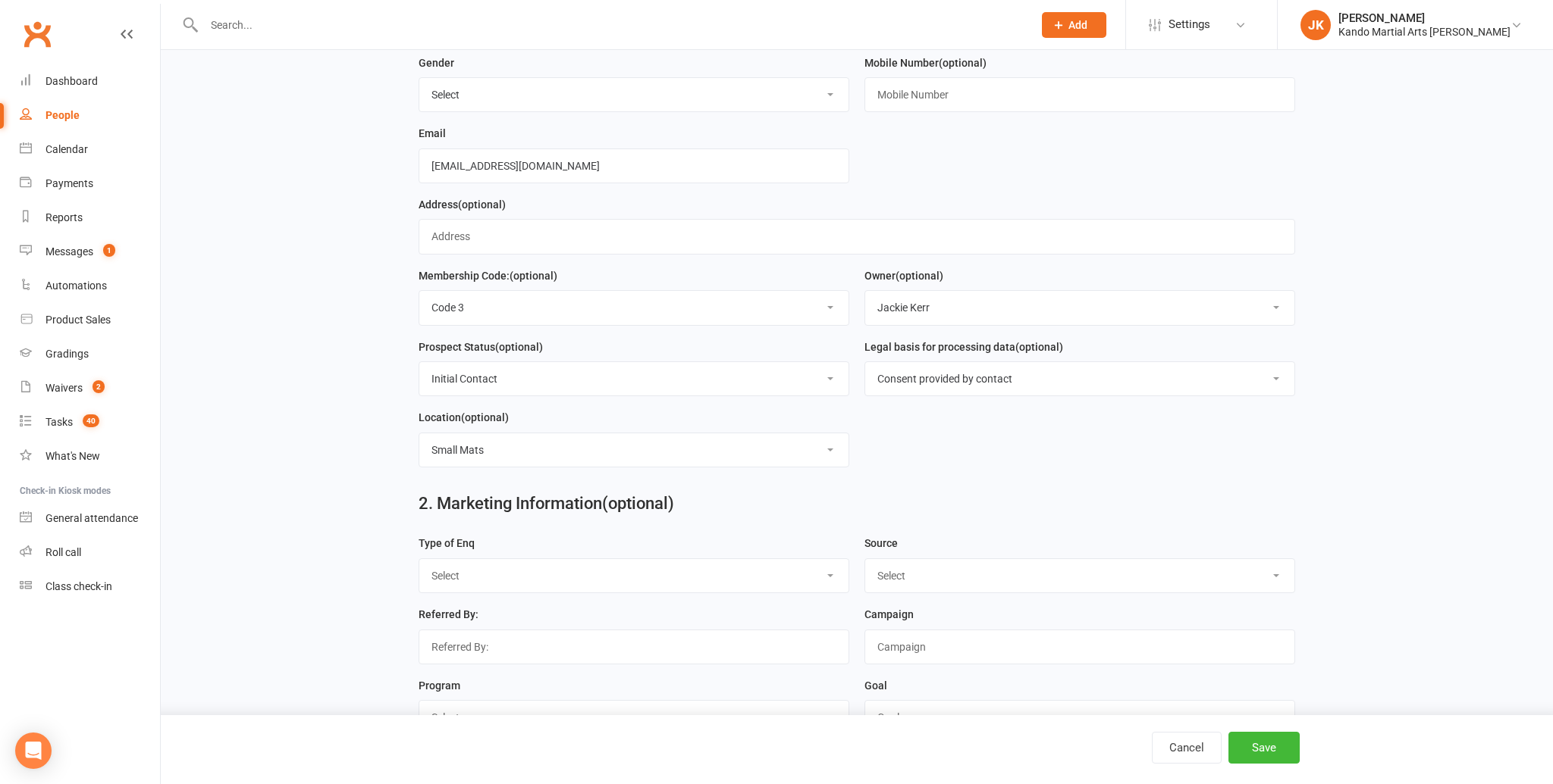
scroll to position [419, 0]
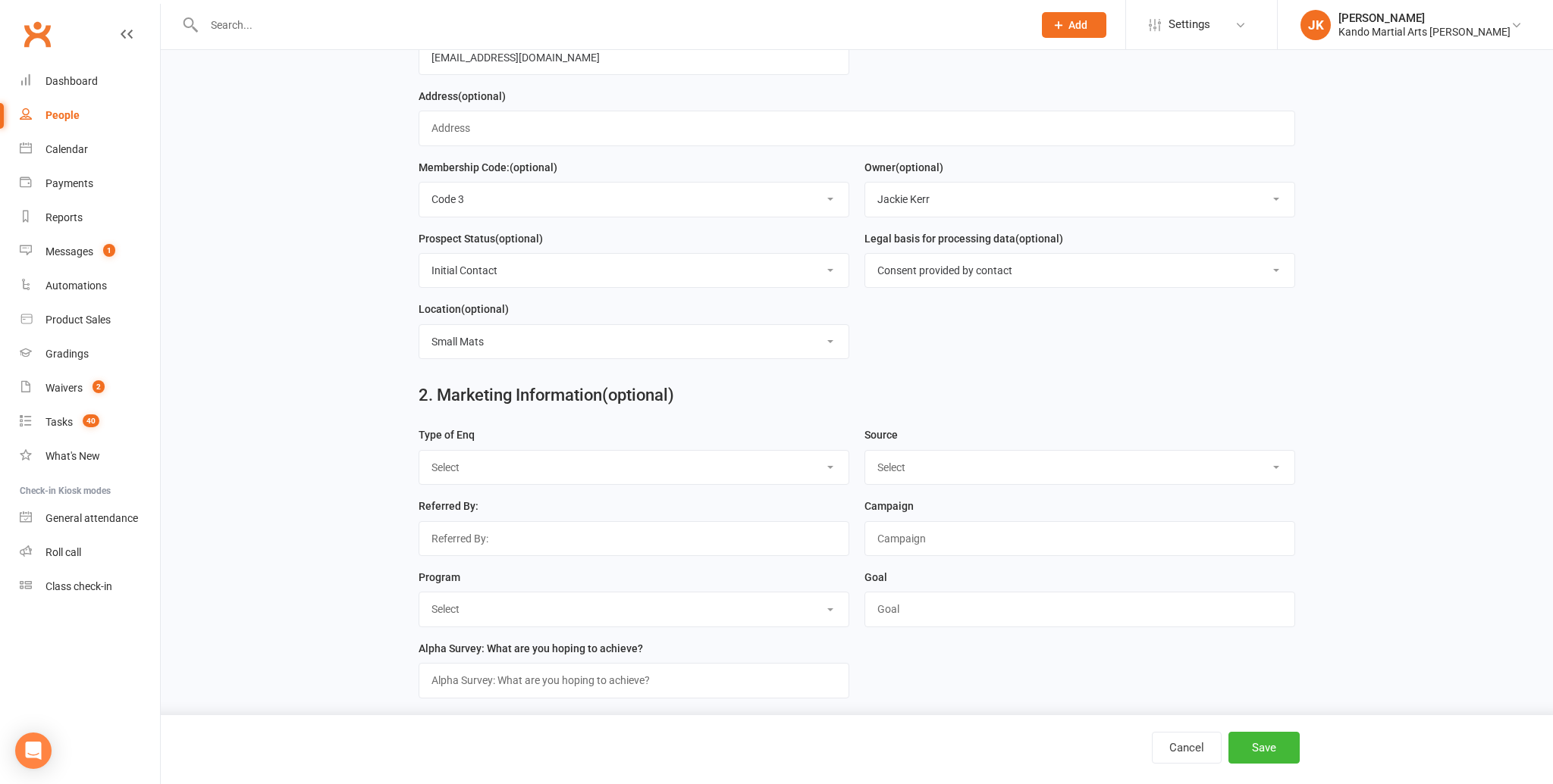
click at [831, 465] on select "Select Call Email Walk FB Enq FB Form Web (Spark) Web (Other) Purchase Instagra…" at bounding box center [634, 468] width 429 height 33
select select "Call"
click at [420, 453] on select "Select Call Email Walk FB Enq FB Form Web (Spark) Web (Other) Purchase Instagra…" at bounding box center [634, 468] width 429 height 33
click at [1279, 462] on select "Select FB IG Google Referral VIP Family Flyer / Pamphlet Walk in Within [GEOGRA…" at bounding box center [1079, 468] width 429 height 33
select select "Google"
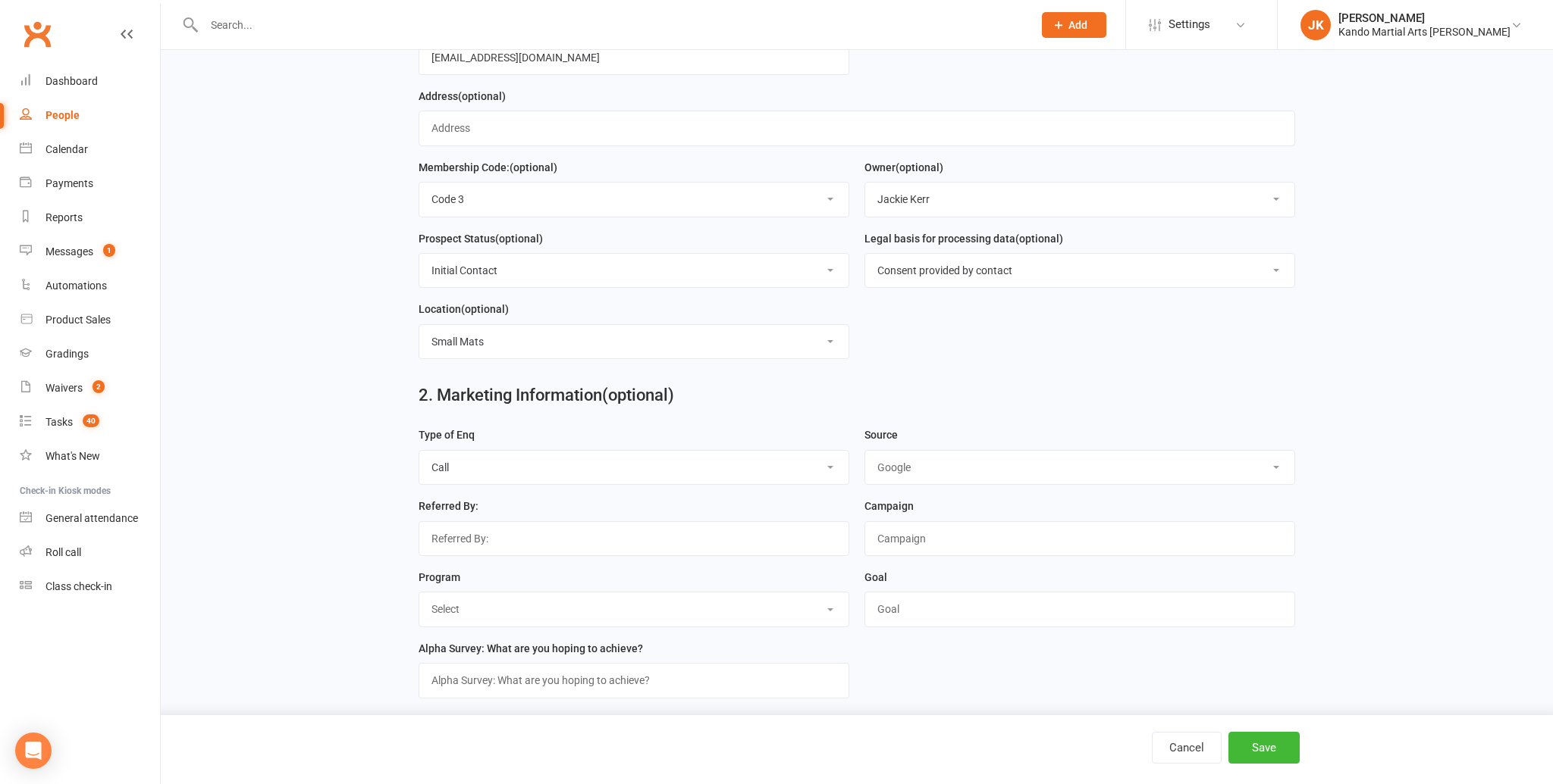
click at [865, 453] on select "Select FB IG Google Referral VIP Family Flyer / Pamphlet Walk in Within [GEOGRA…" at bounding box center [1079, 468] width 429 height 33
click at [828, 608] on select "Select KN LD JNR T&A BJJ Online Fit Women's Self Protection" at bounding box center [634, 609] width 429 height 33
select select "KN"
click at [420, 595] on select "Select KN LD JNR T&A BJJ Online Fit Women's Self Protection" at bounding box center [634, 609] width 429 height 33
click at [889, 608] on input "text" at bounding box center [1079, 608] width 431 height 34
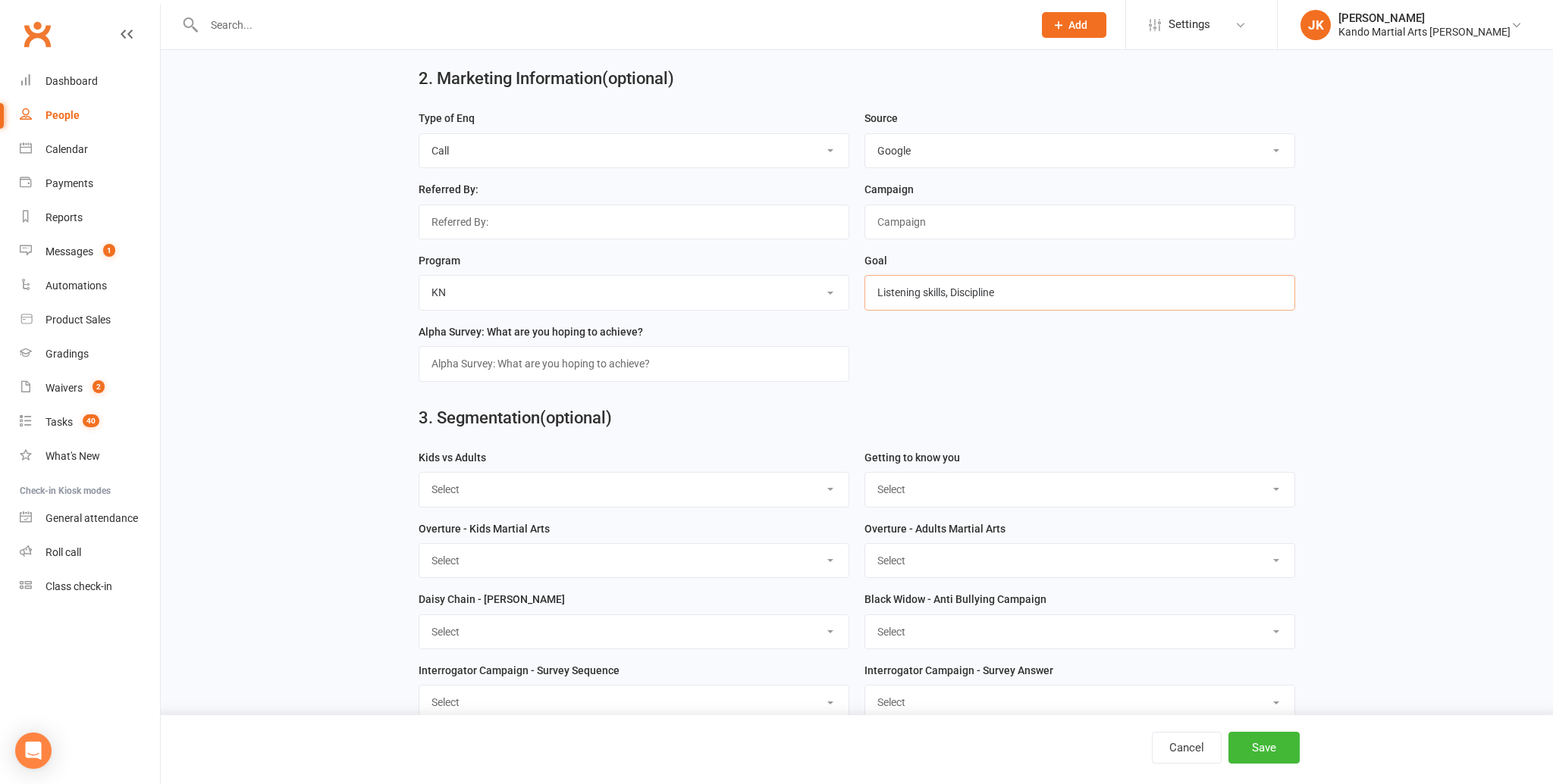
scroll to position [761, 0]
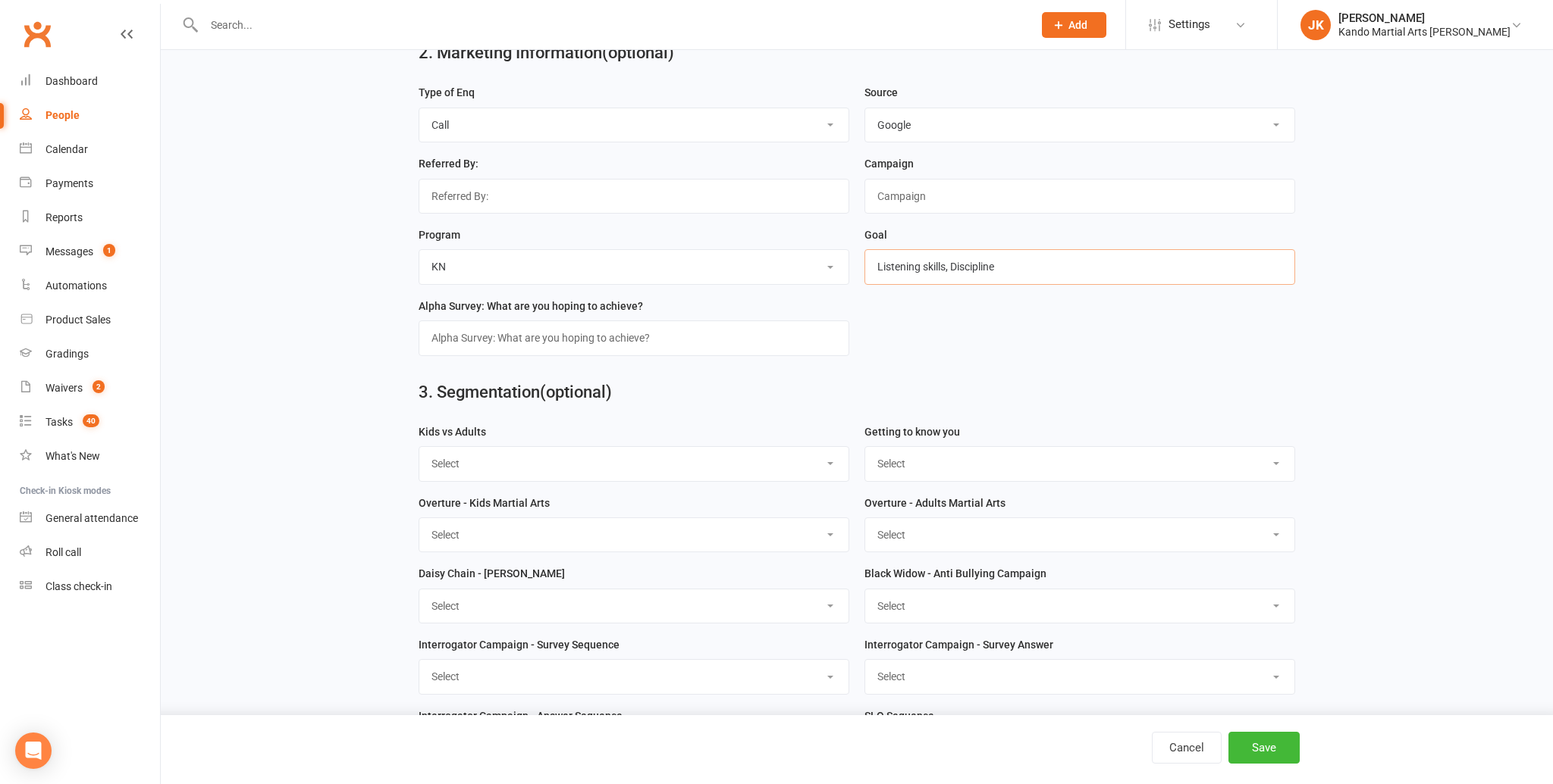
type input "Listening skills, Discipline"
click at [837, 469] on select "Select Kids Martial Arts Adults Martial Arts Both" at bounding box center [634, 464] width 429 height 33
select select "Kids Martial Arts"
click at [420, 448] on select "Select Kids Martial Arts Adults Martial Arts Both" at bounding box center [634, 464] width 429 height 33
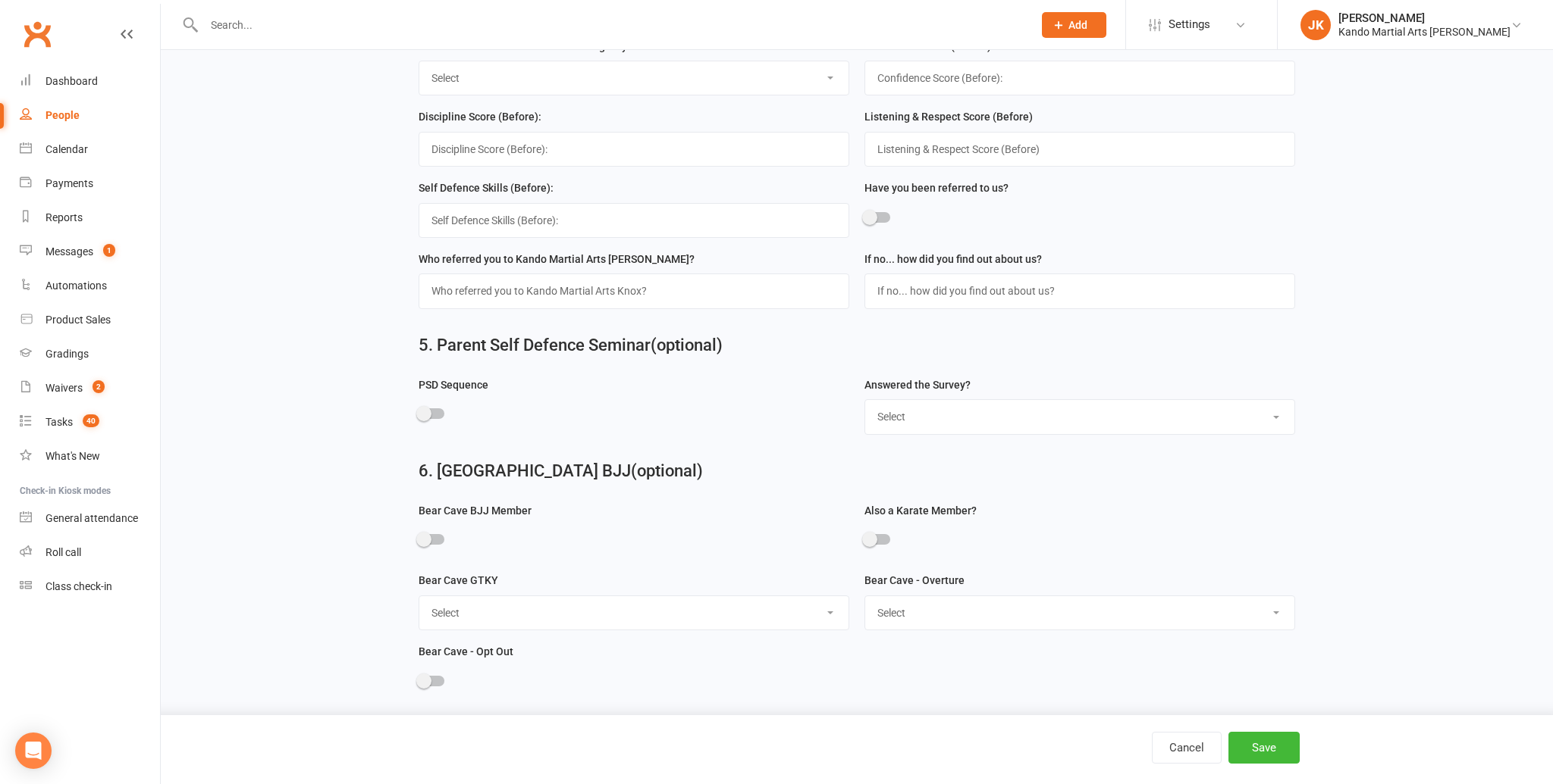
scroll to position [2226, 0]
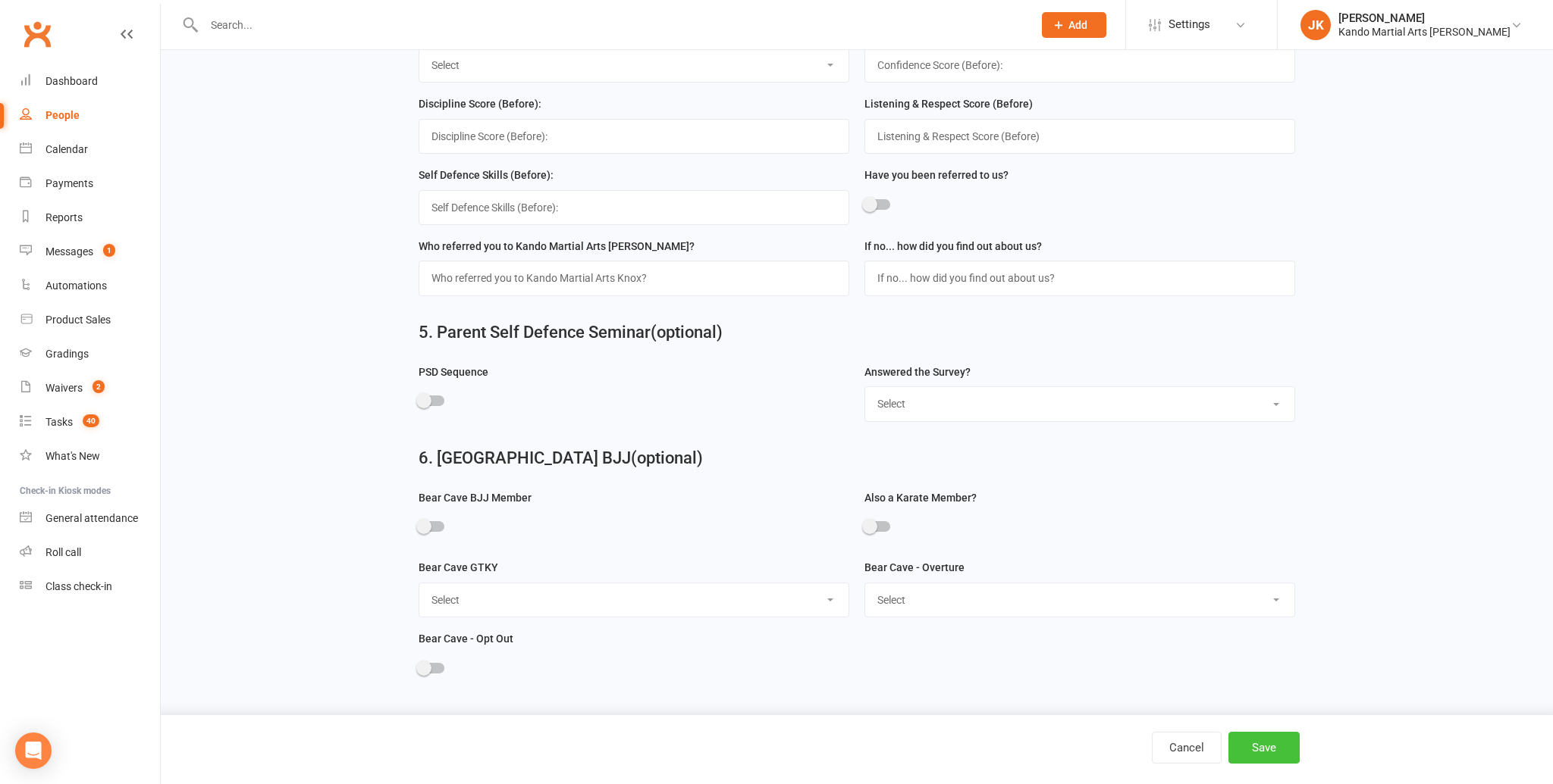
click at [1264, 741] on button "Save" at bounding box center [1264, 748] width 72 height 32
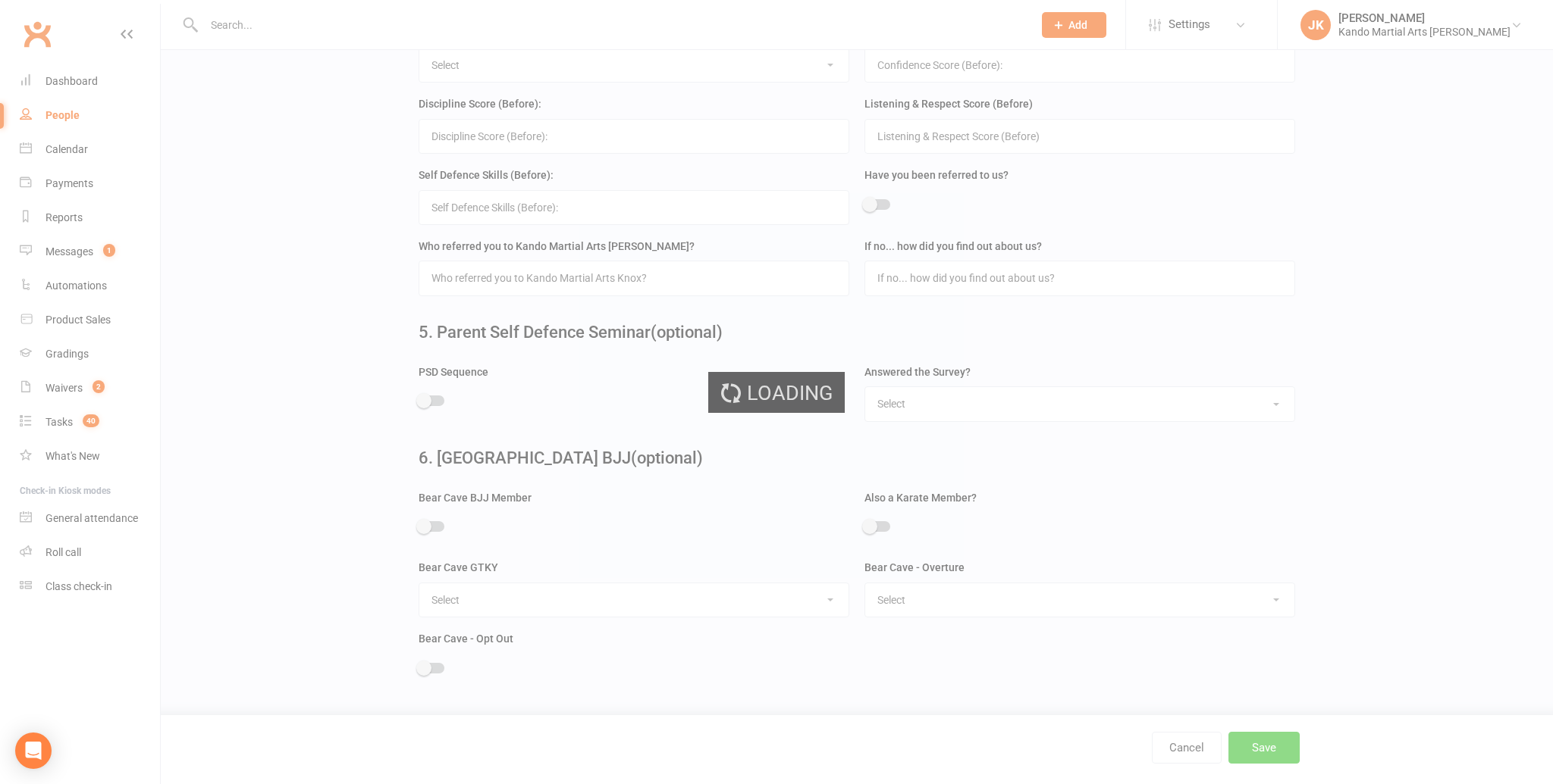
scroll to position [0, 0]
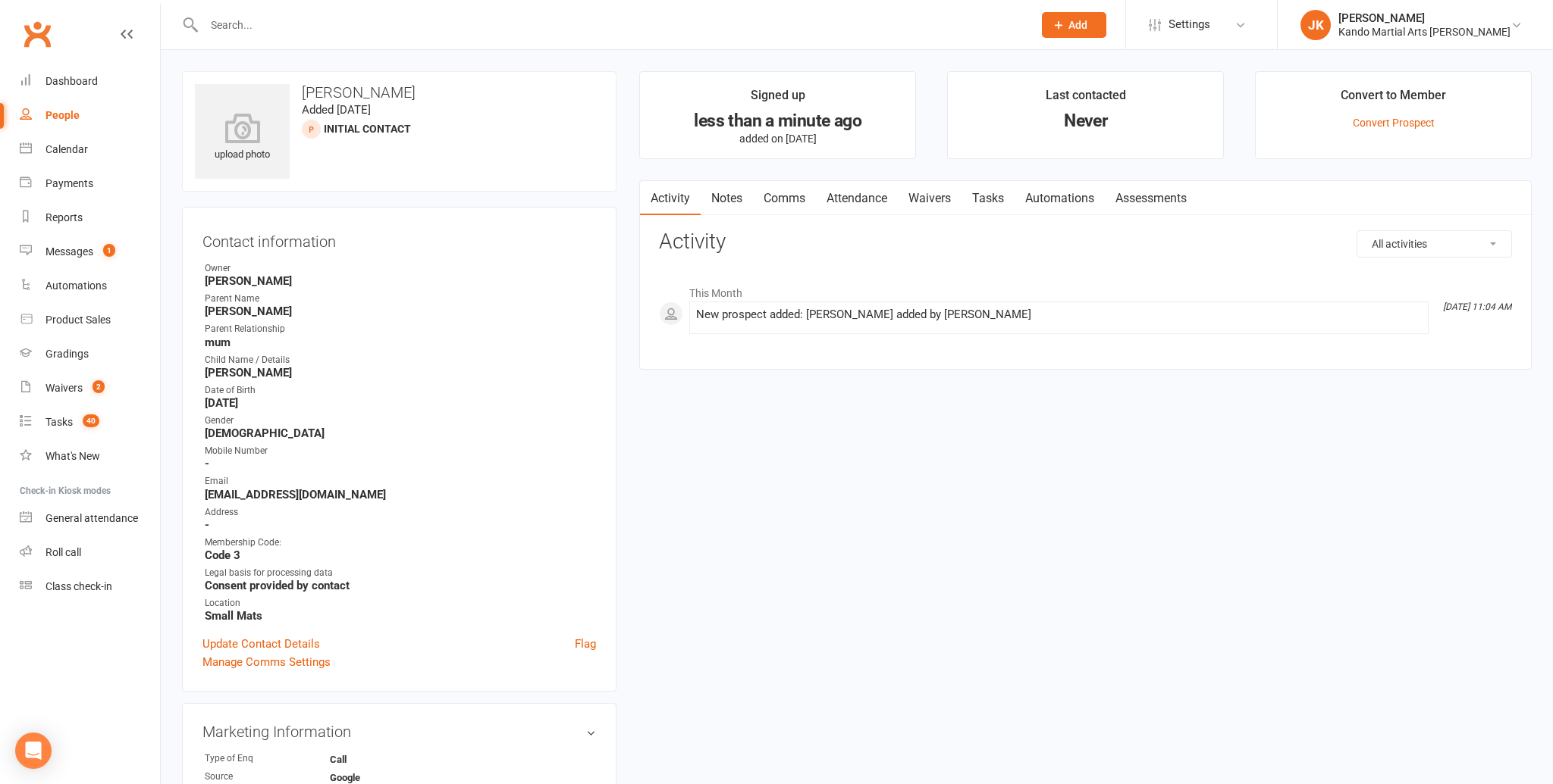
click at [1070, 193] on link "Automations" at bounding box center [1059, 198] width 90 height 34
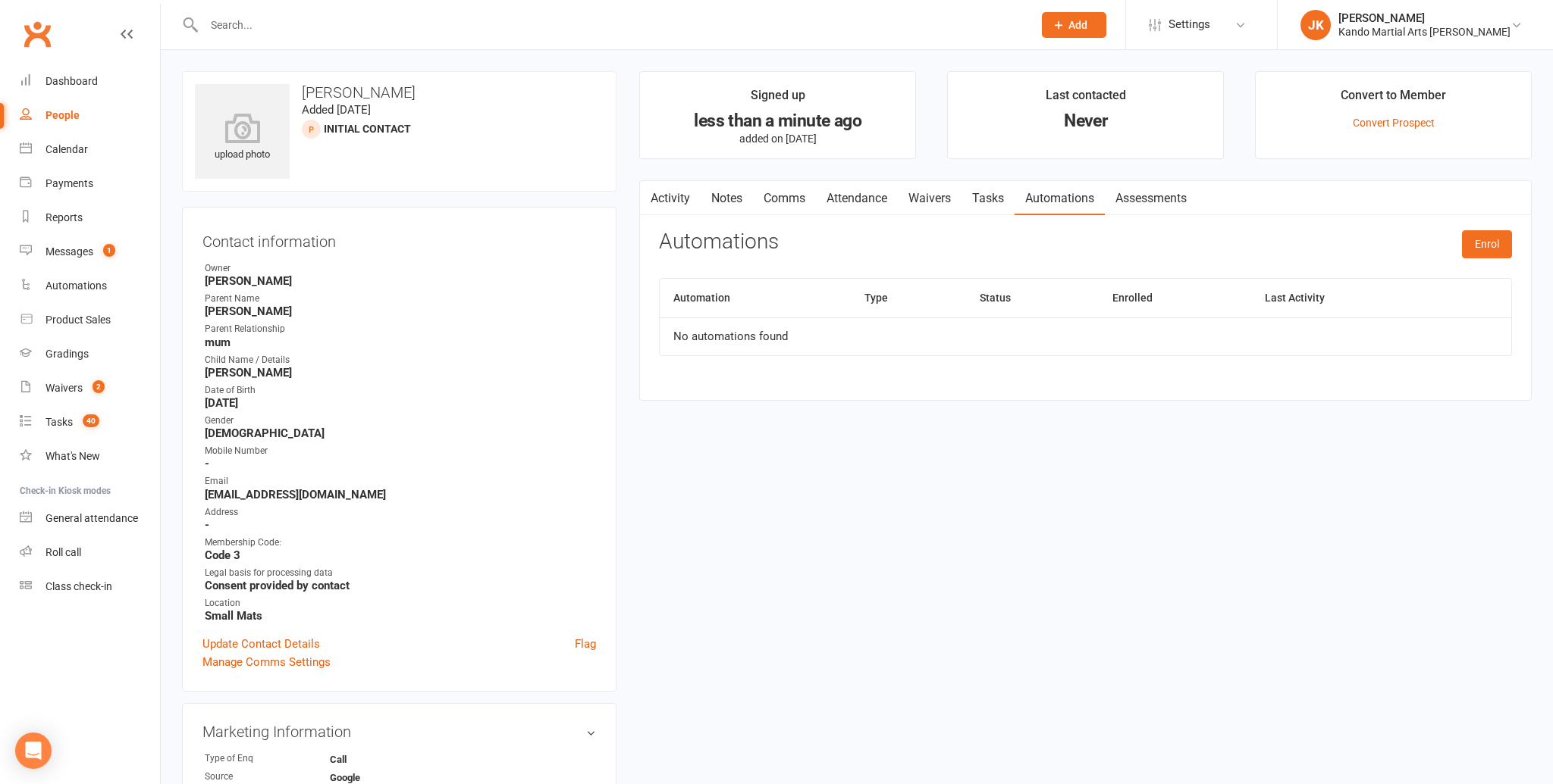
click at [996, 194] on link "Tasks" at bounding box center [987, 198] width 53 height 34
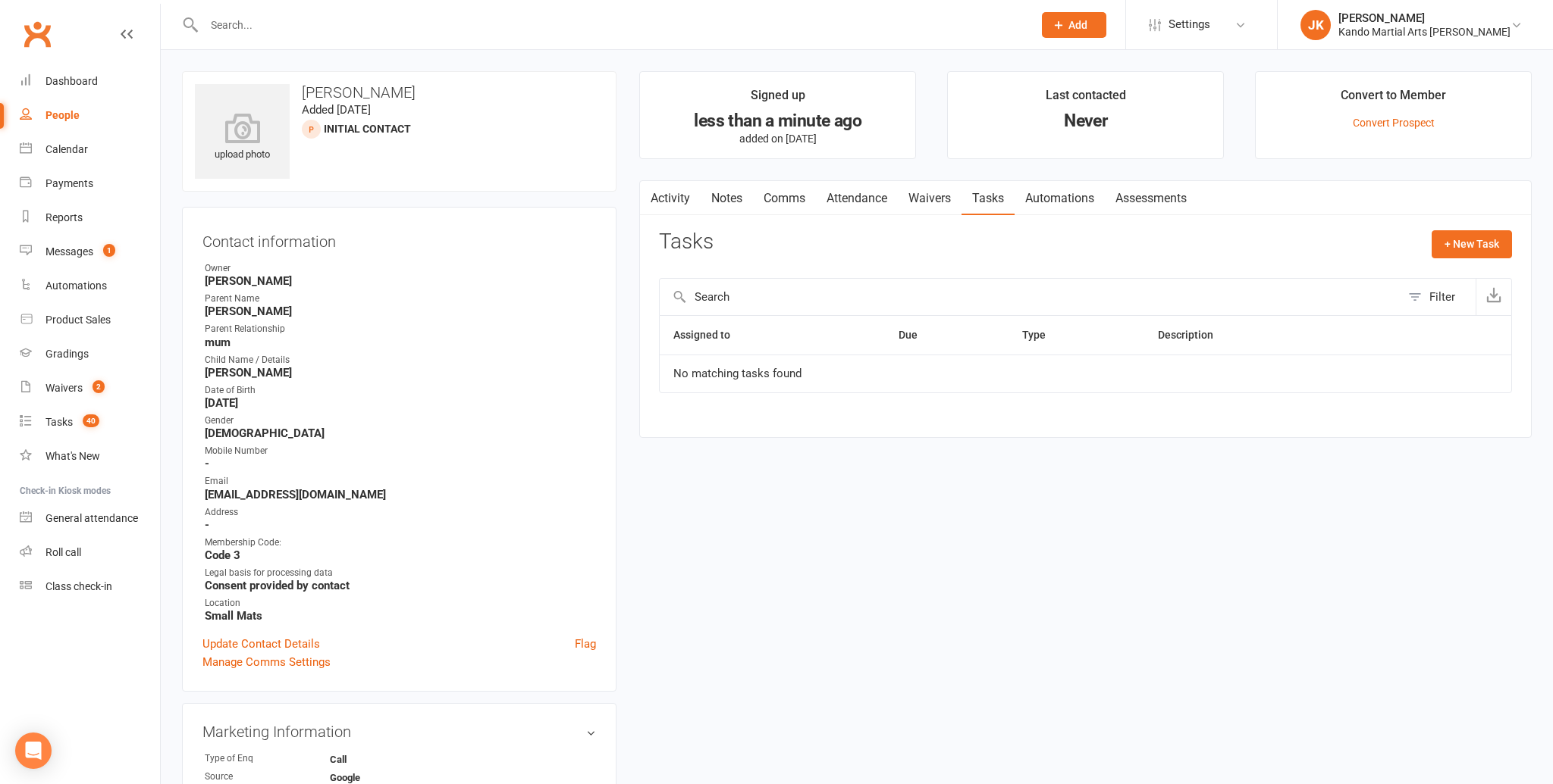
click at [728, 193] on link "Notes" at bounding box center [727, 198] width 52 height 34
click at [1458, 238] on button "+ New Note" at bounding box center [1471, 244] width 81 height 27
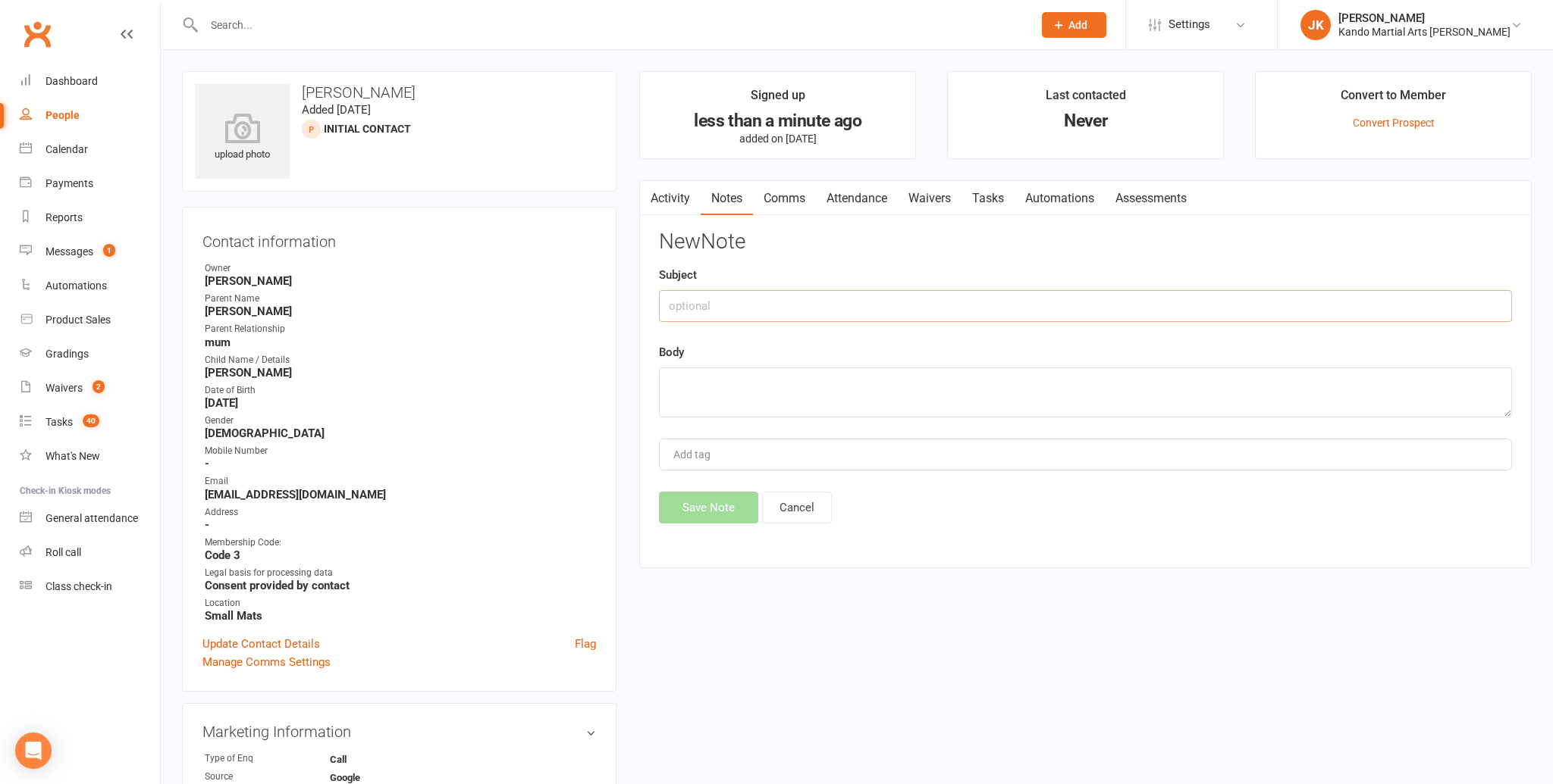
click at [689, 300] on input "text" at bounding box center [1085, 306] width 853 height 32
type input "Initial Contact"
click at [668, 376] on textarea at bounding box center [1085, 392] width 853 height 50
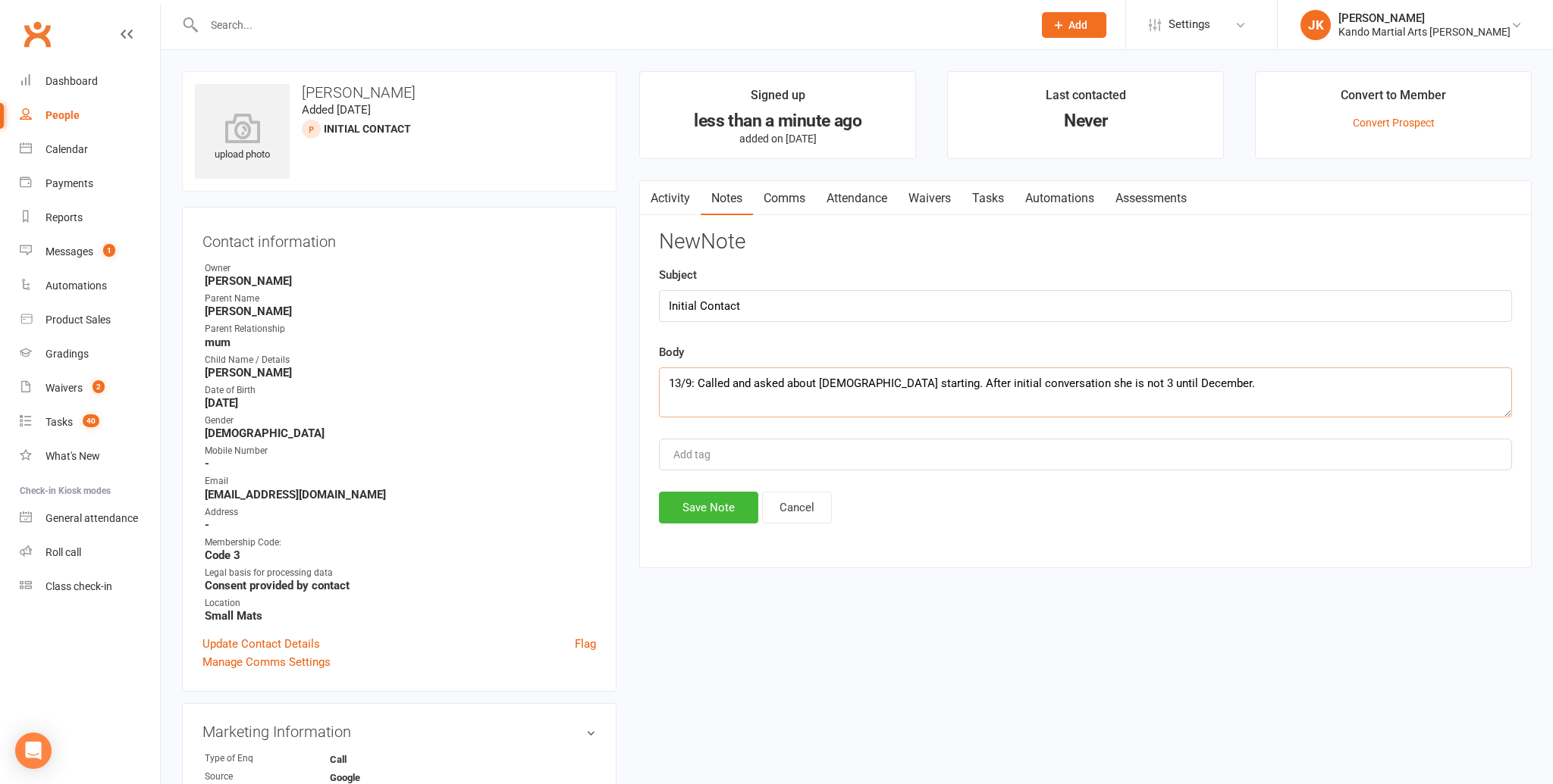
click at [1187, 381] on textarea "13/9: Called and asked about [DEMOGRAPHIC_DATA] starting. After initial convers…" at bounding box center [1085, 392] width 853 height 50
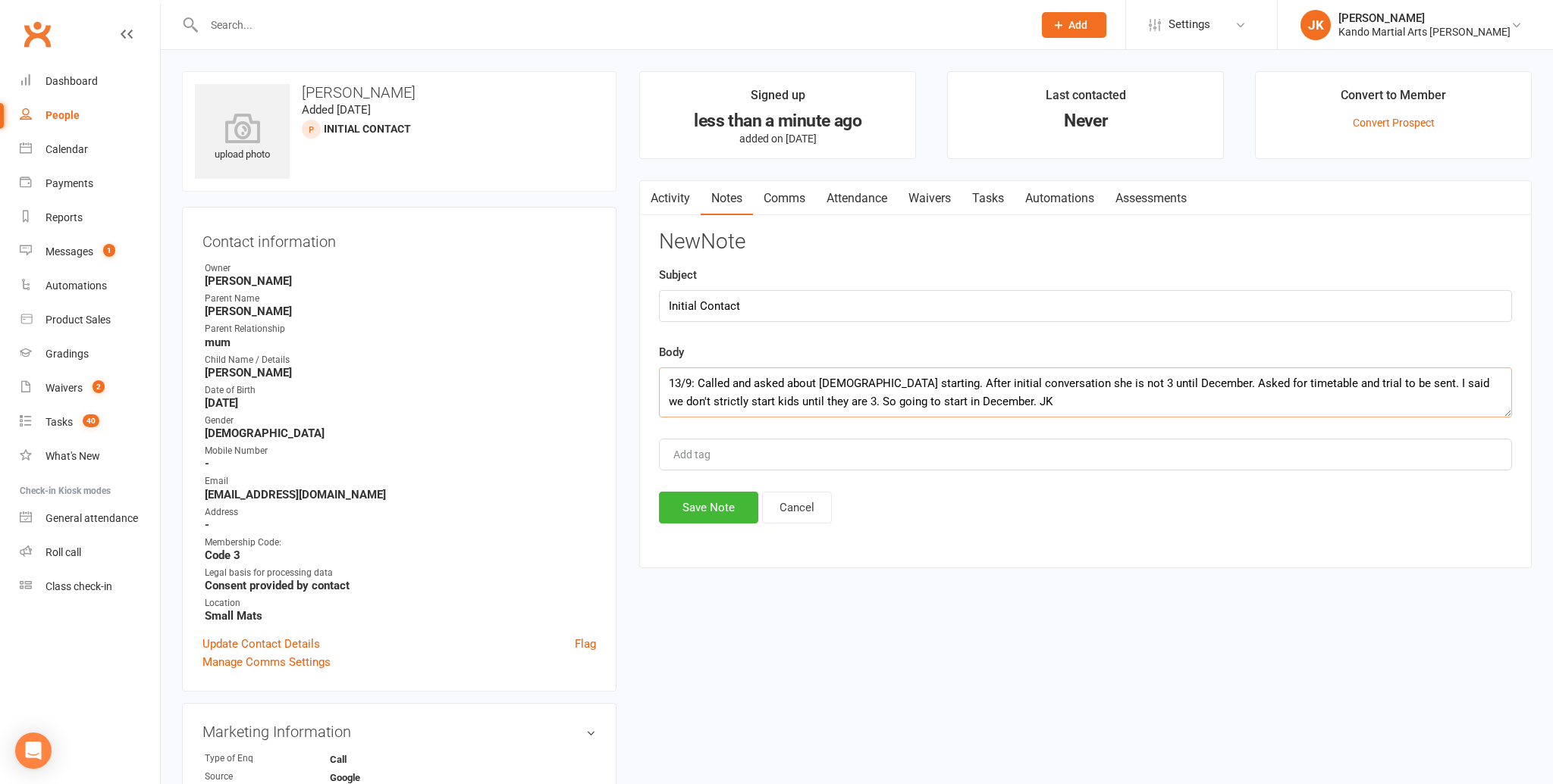
click at [867, 380] on textarea "13/9: Called and asked about [DEMOGRAPHIC_DATA] starting. After initial convers…" at bounding box center [1085, 392] width 853 height 50
click at [712, 399] on textarea "13/9: Called and asked about [DEMOGRAPHIC_DATA] daughter [PERSON_NAME] starting…" at bounding box center [1085, 392] width 853 height 50
click at [719, 398] on textarea "13/9: Called and asked about [DEMOGRAPHIC_DATA] daughter [PERSON_NAME] starting…" at bounding box center [1085, 392] width 853 height 50
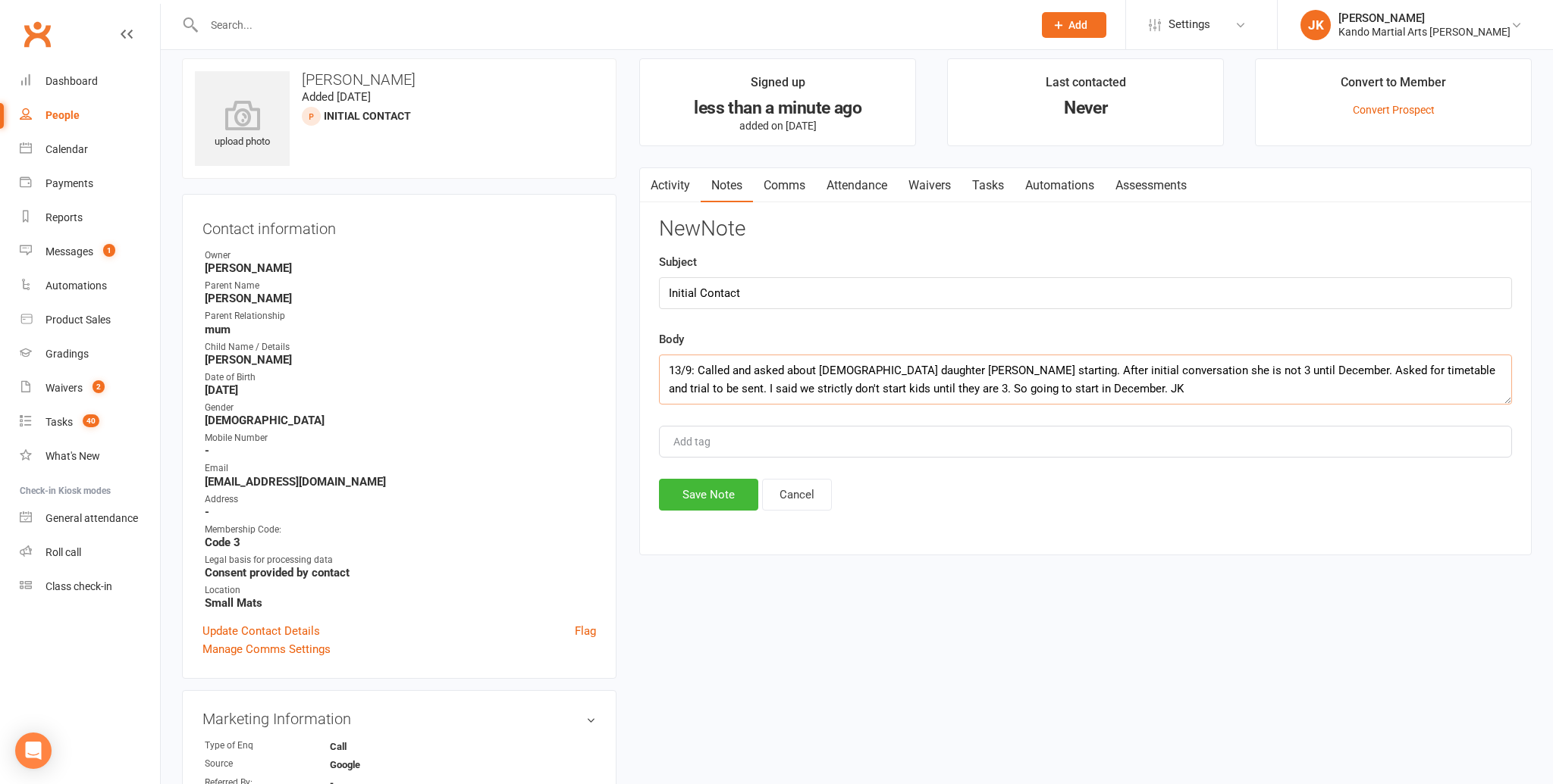
scroll to position [14, 0]
click at [1035, 387] on textarea "13/9: Called and asked about [DEMOGRAPHIC_DATA] daughter [PERSON_NAME] starting…" at bounding box center [1085, 379] width 853 height 50
type textarea "13/9: Called and asked about [DEMOGRAPHIC_DATA] daughter [PERSON_NAME] starting…"
click at [705, 491] on button "Save Note" at bounding box center [708, 494] width 100 height 32
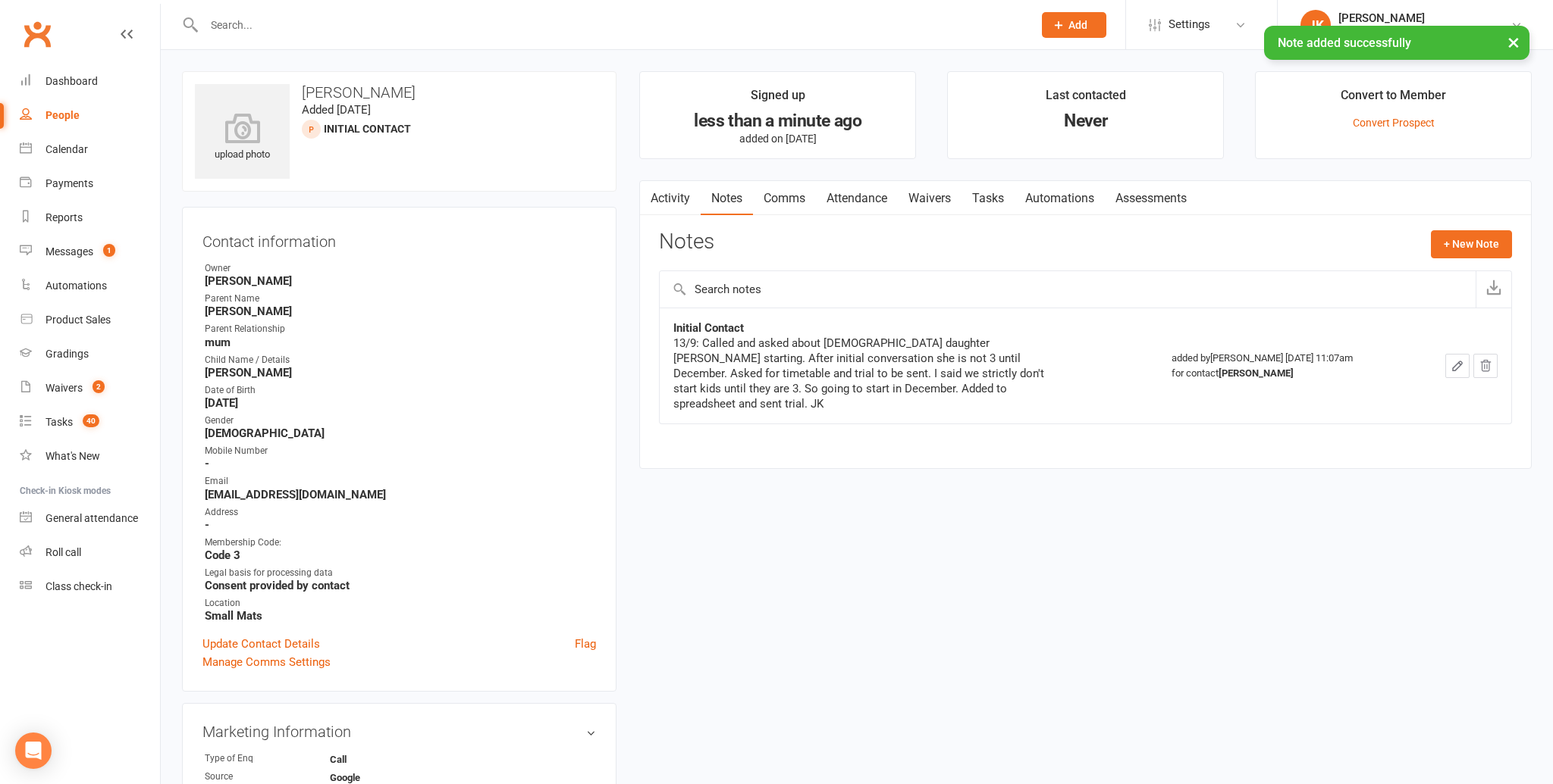
click at [1055, 193] on link "Automations" at bounding box center [1059, 198] width 90 height 34
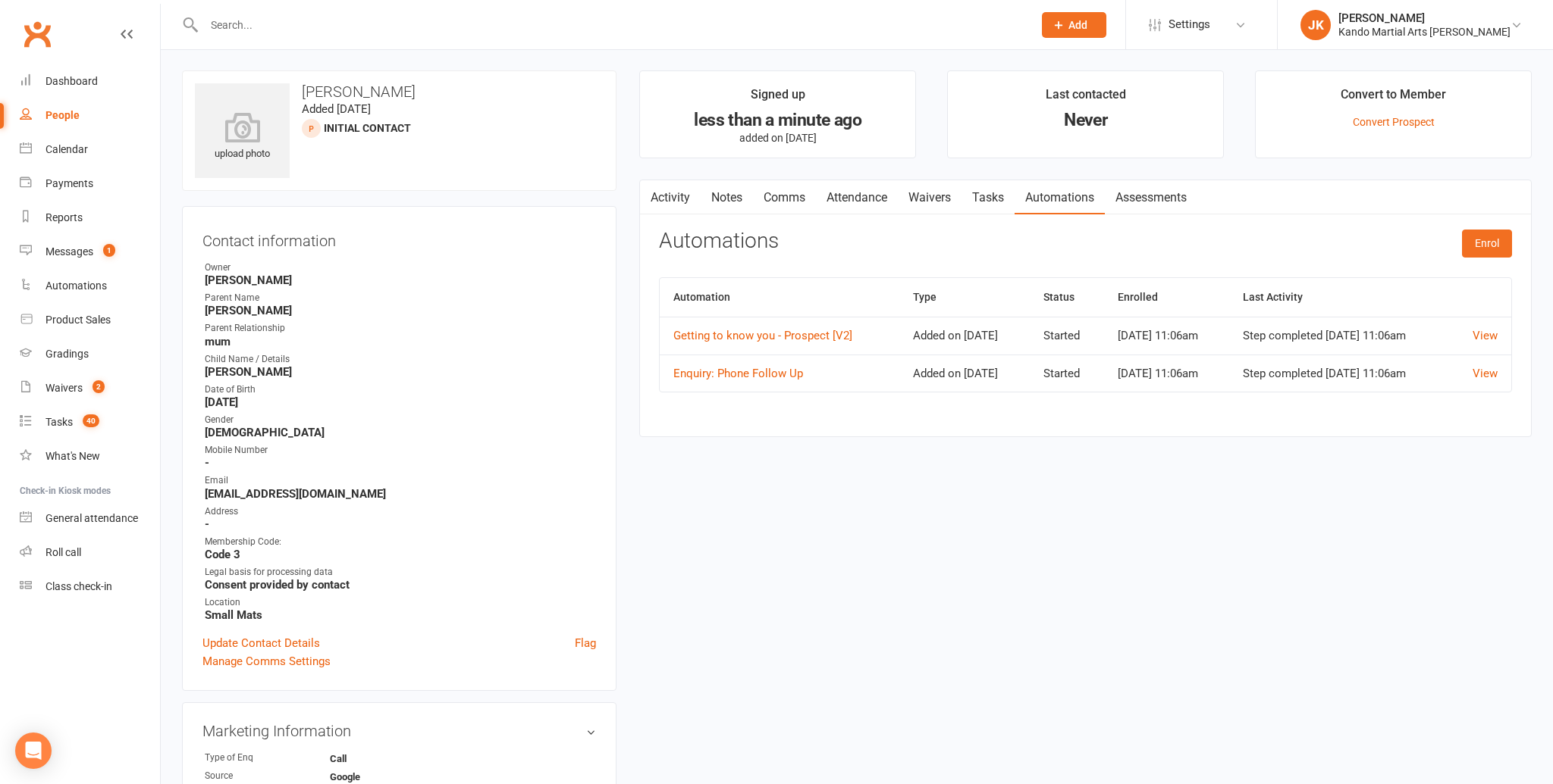
scroll to position [2, 0]
click at [1493, 379] on link "View" at bounding box center [1485, 373] width 25 height 14
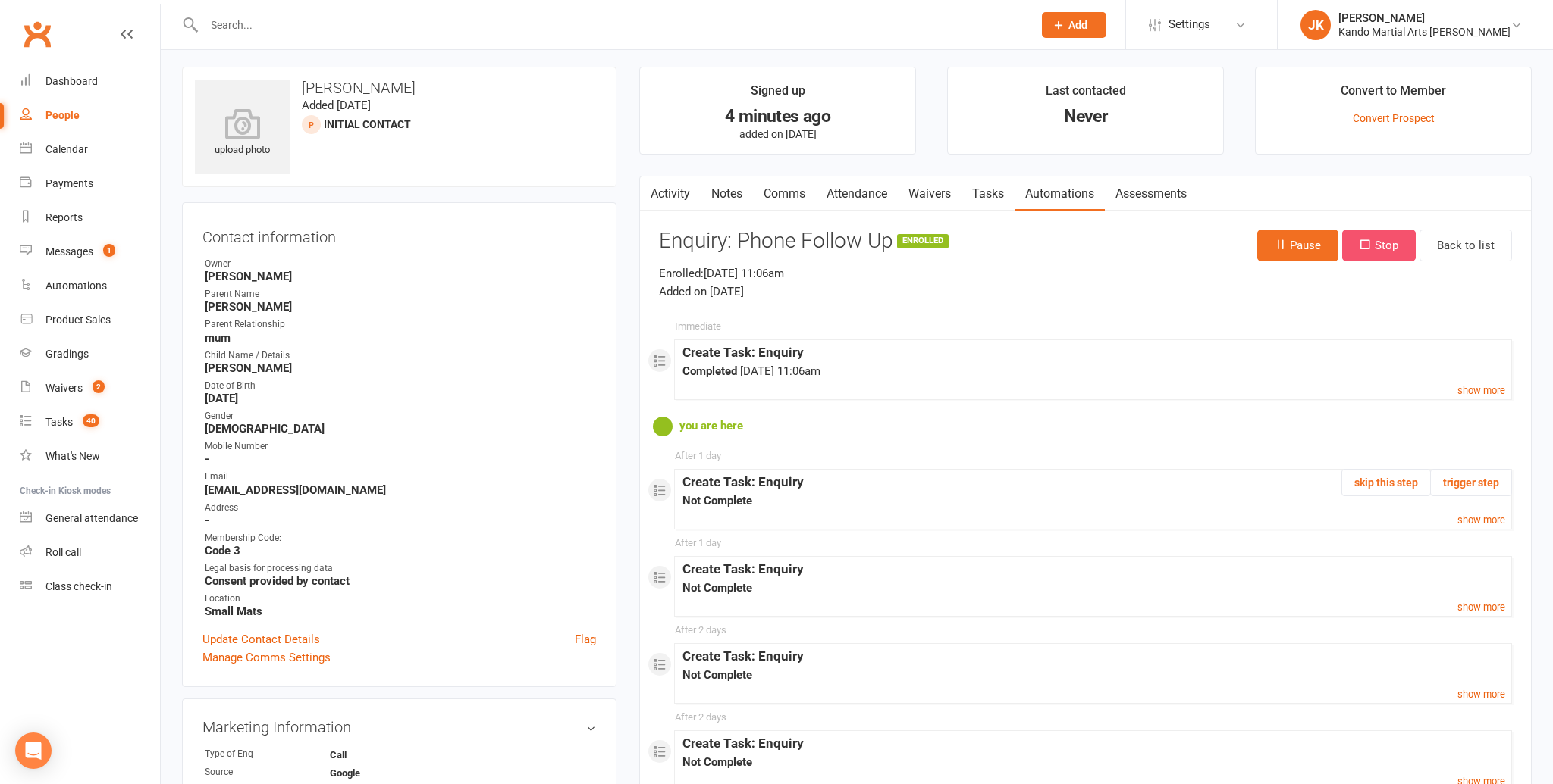
scroll to position [2, 0]
click at [1387, 241] on button "Stop" at bounding box center [1378, 248] width 74 height 32
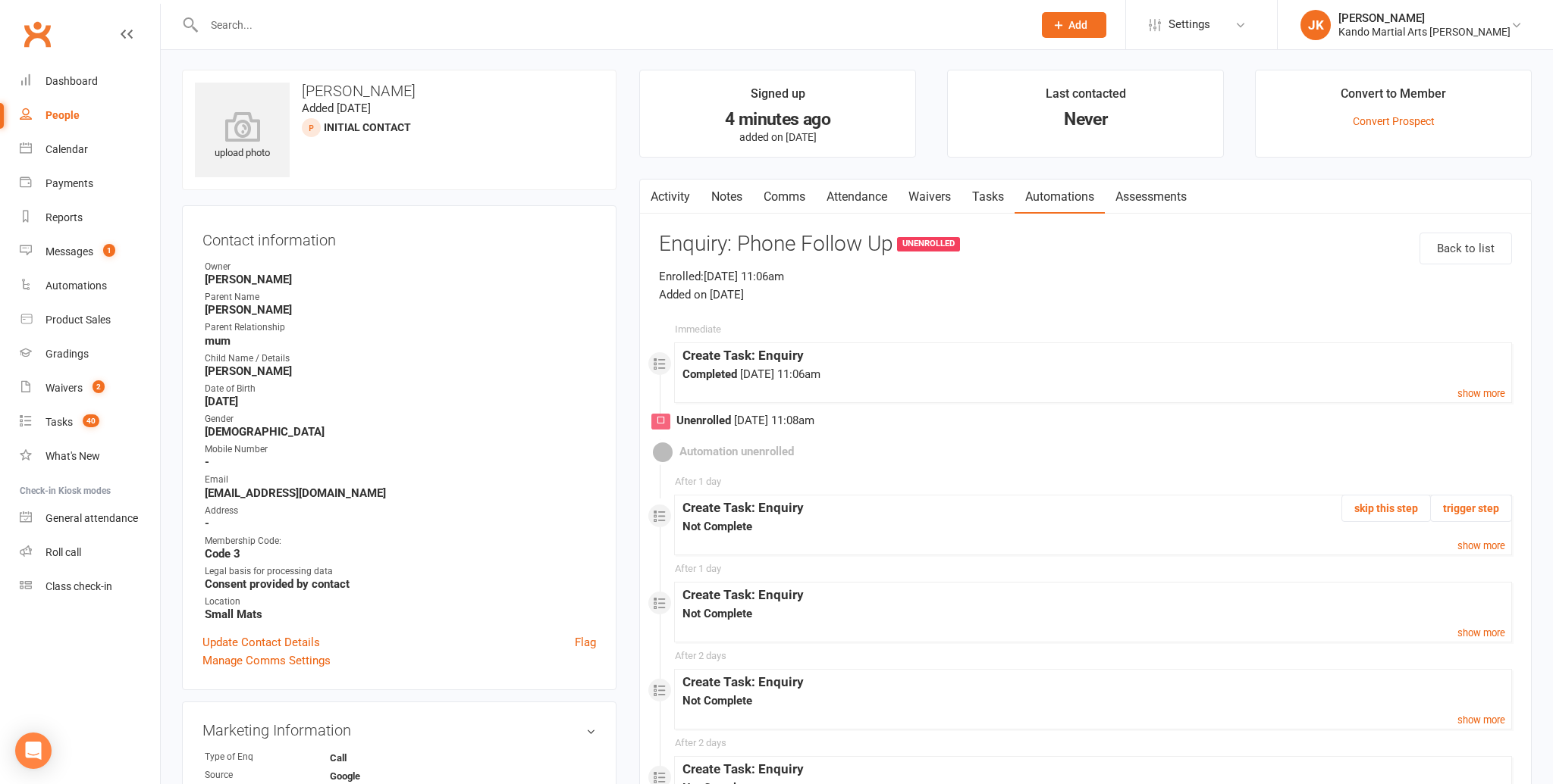
scroll to position [0, 0]
click at [992, 194] on link "Tasks" at bounding box center [987, 198] width 53 height 34
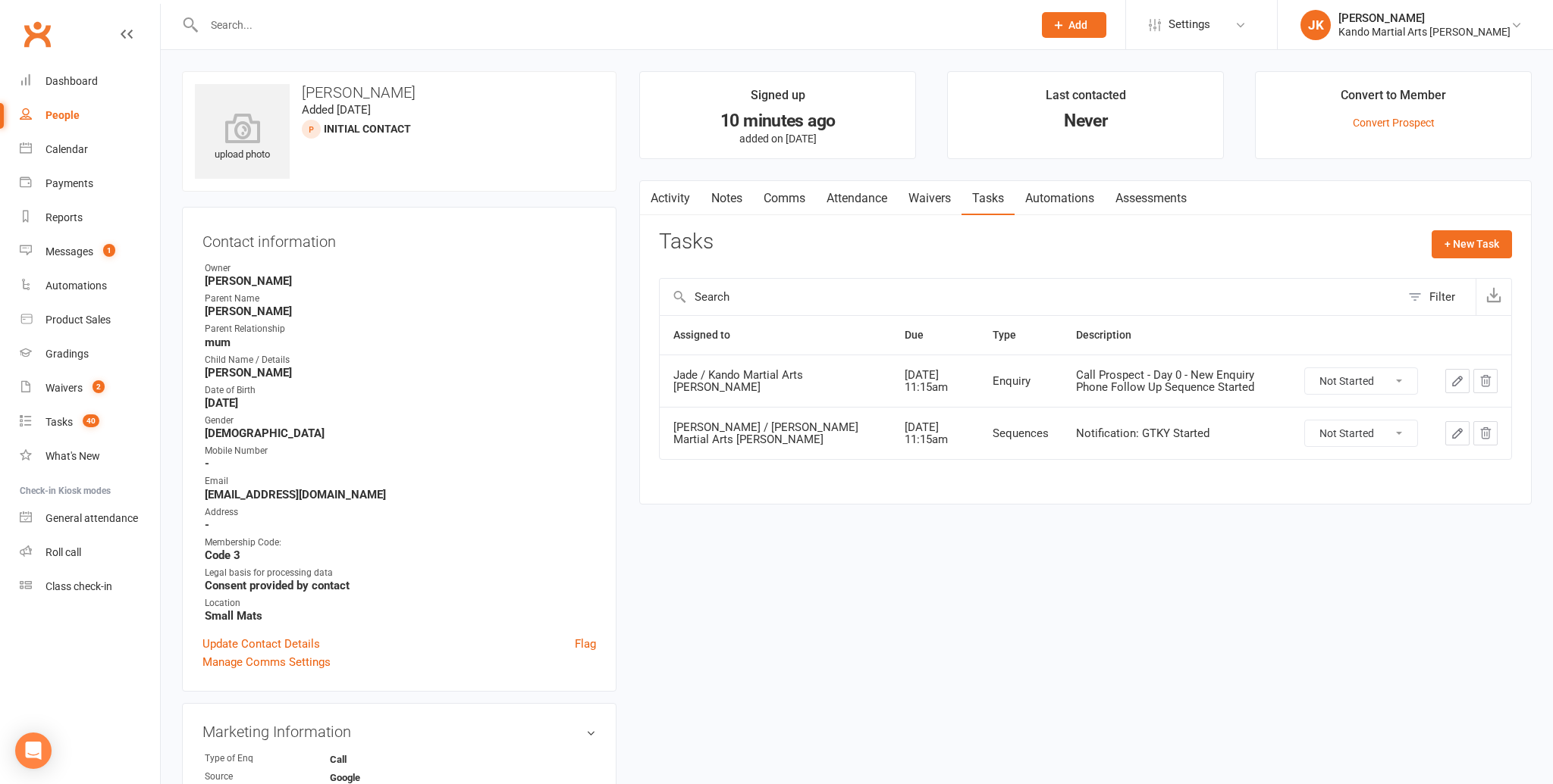
click at [1398, 377] on select "Not Started In Progress Waiting Complete" at bounding box center [1360, 381] width 113 height 26
click at [1305, 368] on select "Not Started In Progress Waiting Complete" at bounding box center [1360, 381] width 113 height 26
select select "unstarted"
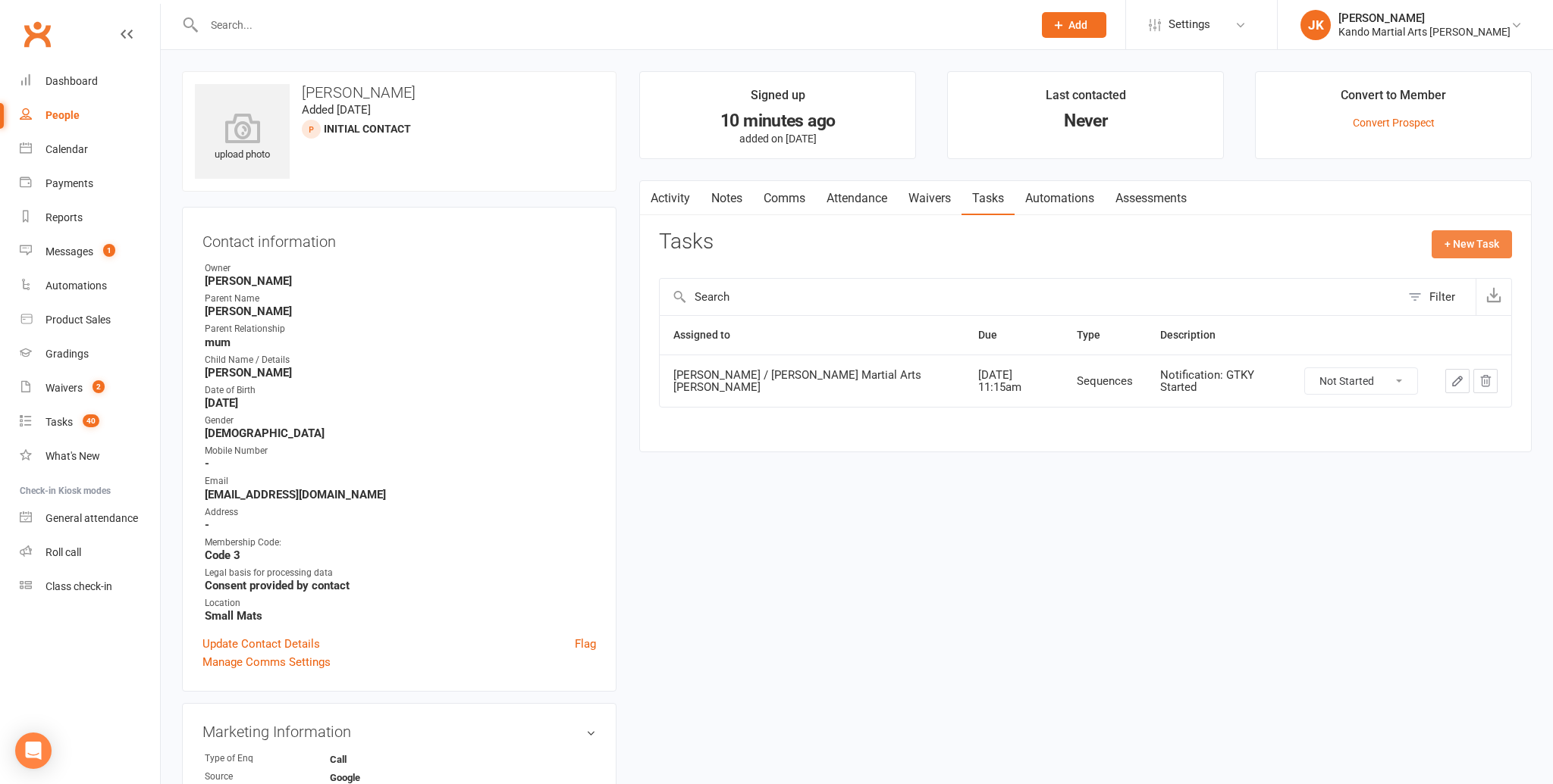
click at [1460, 236] on button "+ New Task" at bounding box center [1472, 244] width 80 height 27
select select "48593"
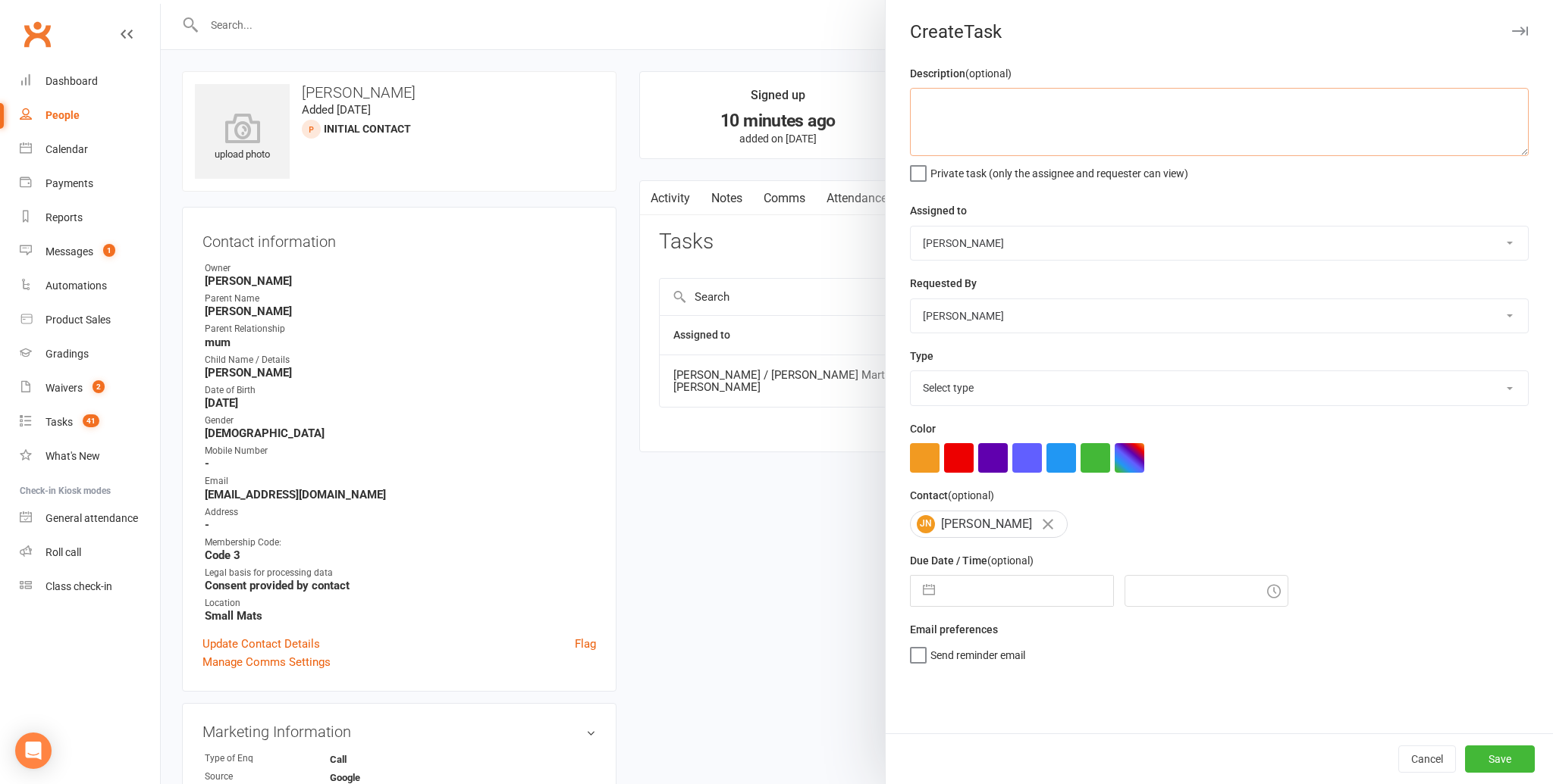
click at [926, 102] on textarea at bounding box center [1219, 122] width 619 height 68
type textarea "Reach out"
click at [924, 591] on button "button" at bounding box center [929, 591] width 27 height 31
select select "7"
select select "2025"
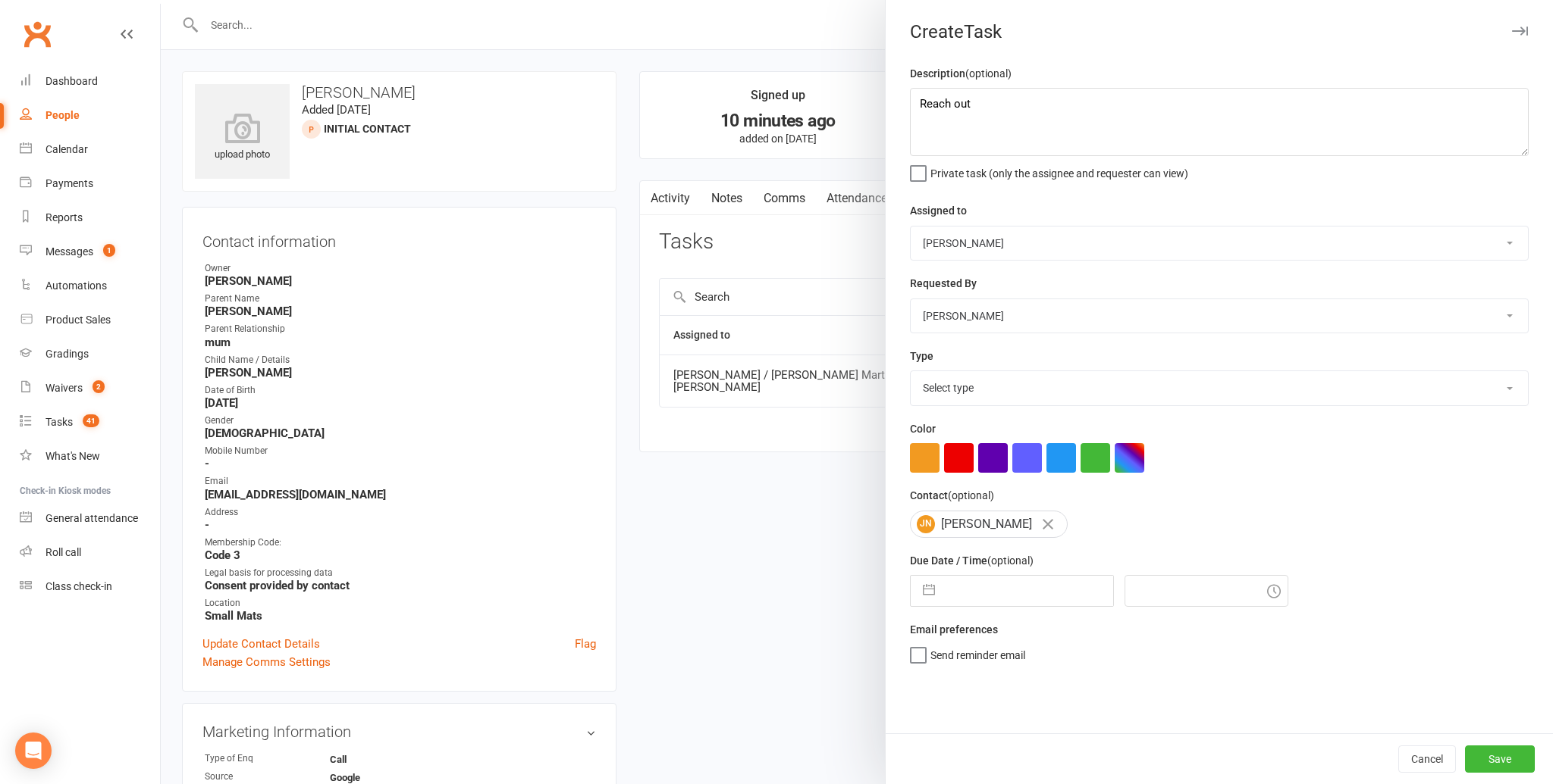
select select "8"
select select "2025"
select select "9"
select select "2025"
click at [1120, 653] on icon "Move forward to switch to the next month." at bounding box center [1119, 651] width 13 height 7
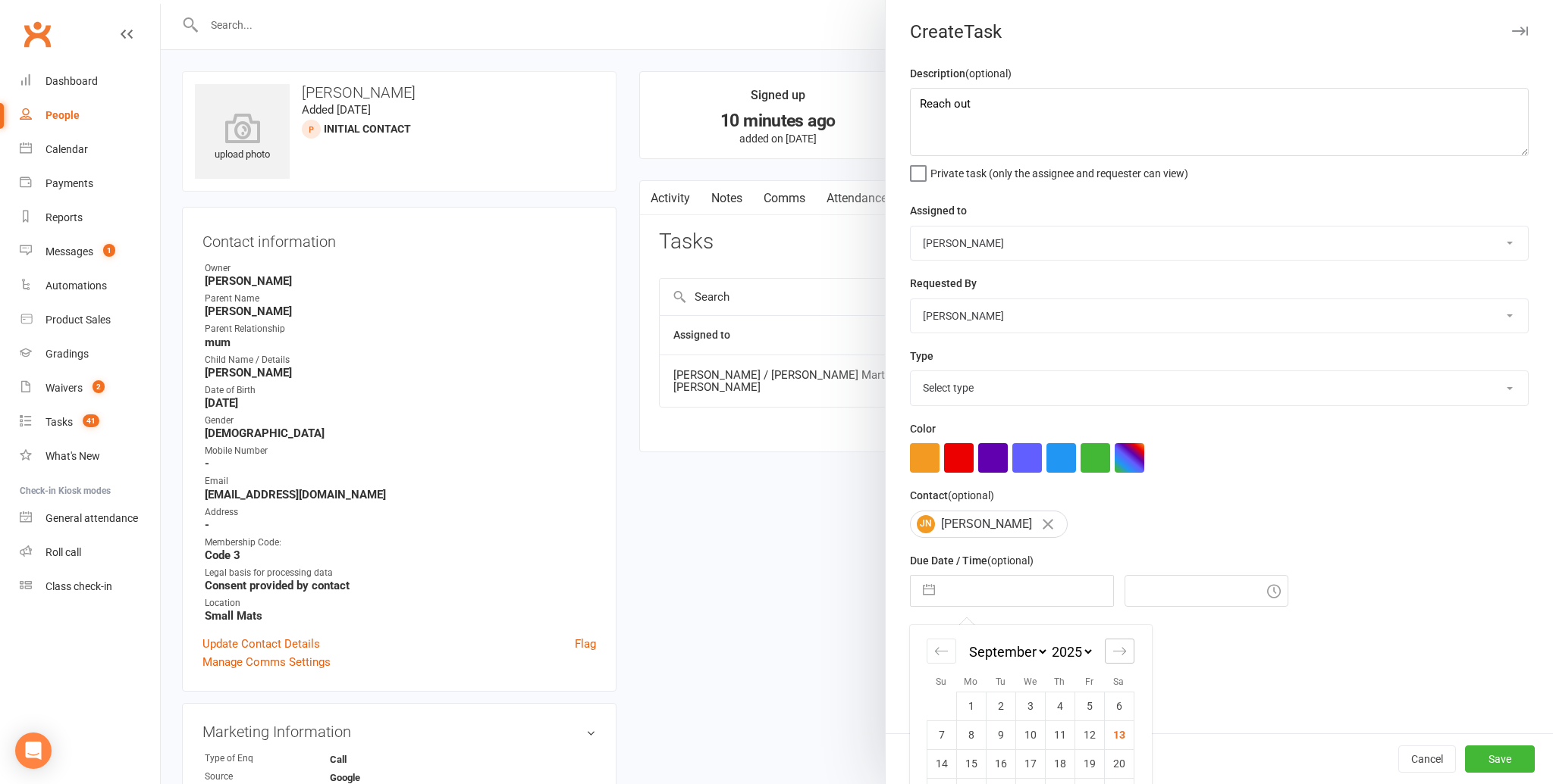
select select "10"
select select "2025"
click at [1120, 653] on icon "Move forward to switch to the next month." at bounding box center [1119, 651] width 13 height 7
select select "11"
select select "2025"
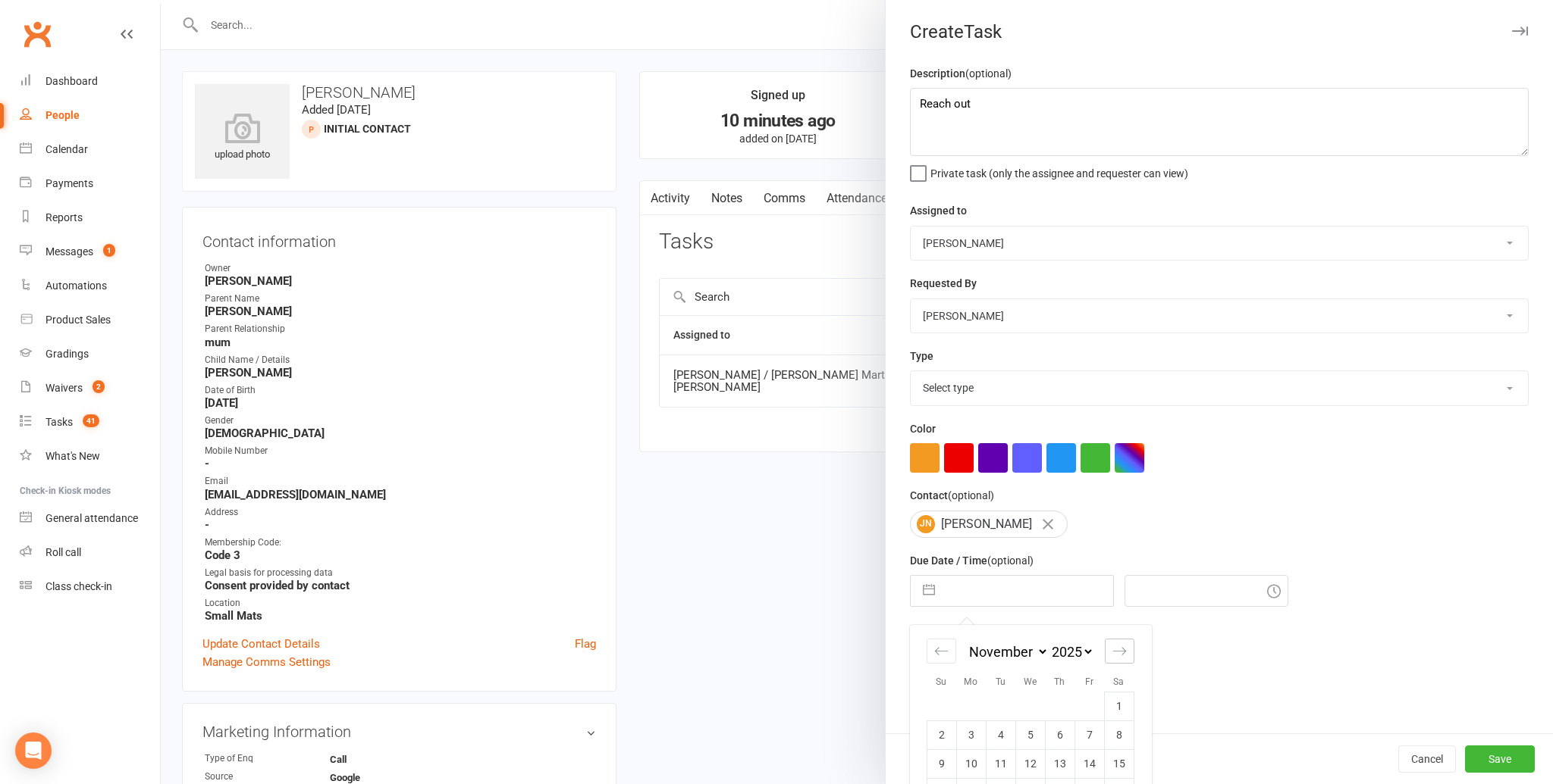
click at [1120, 653] on icon "Move forward to switch to the next month." at bounding box center [1119, 651] width 13 height 7
select select "2026"
click at [1002, 704] on td "2" at bounding box center [1000, 706] width 30 height 29
type input "[DATE]"
click at [1133, 592] on input "11:15am" at bounding box center [1207, 591] width 164 height 32
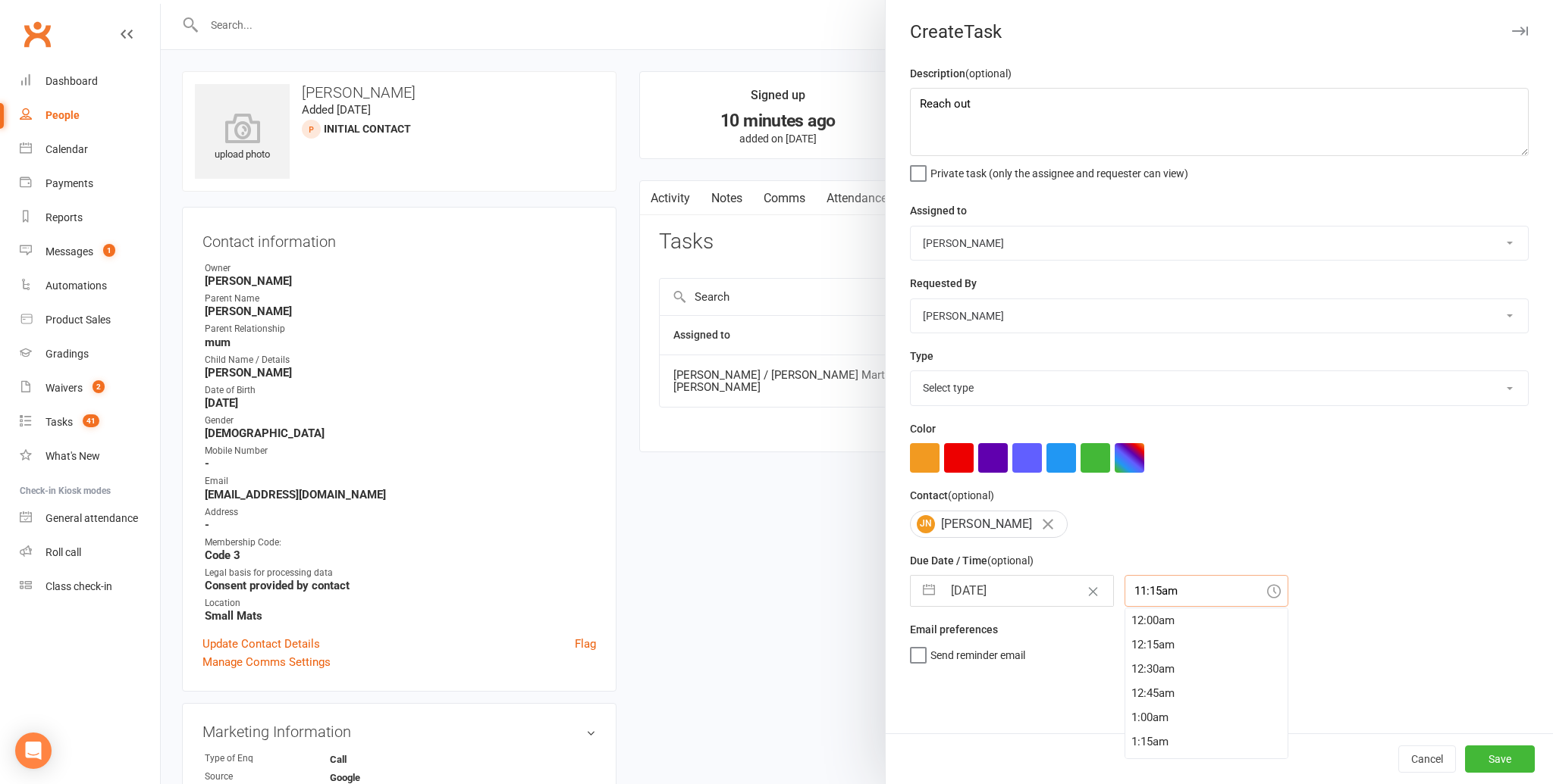
scroll to position [1067, 0]
click at [1279, 653] on div "Send reminder email" at bounding box center [1219, 654] width 619 height 19
type input "9:00am"
click at [1511, 242] on select "[PERSON_NAME] / [PERSON_NAME] [PERSON_NAME] [PERSON_NAME] [PERSON_NAME] [PERSON…" at bounding box center [1219, 244] width 617 height 33
click at [911, 227] on select "[PERSON_NAME] / [PERSON_NAME] [PERSON_NAME] [PERSON_NAME] [PERSON_NAME] [PERSON…" at bounding box center [1219, 244] width 617 height 33
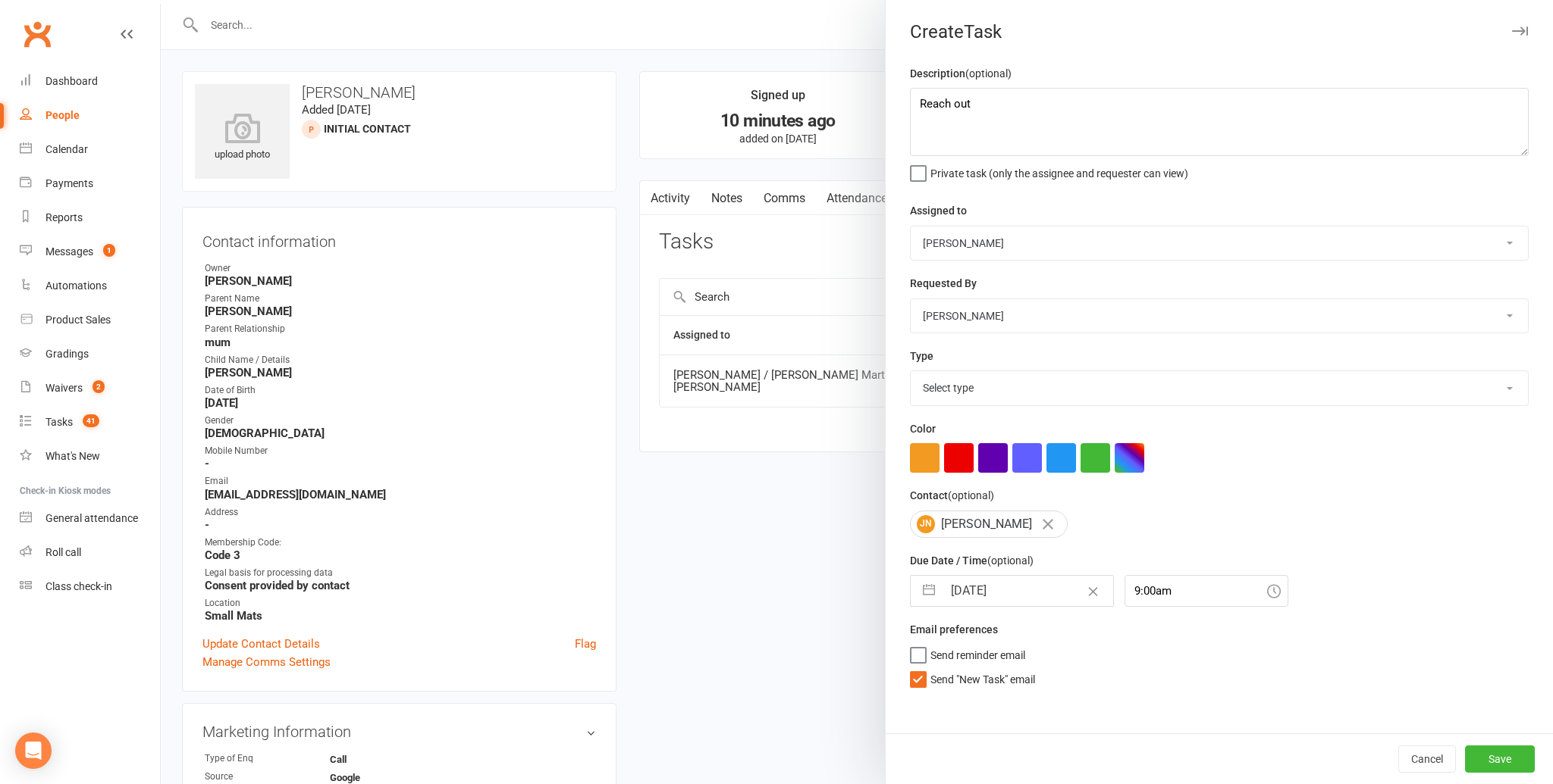
click at [1511, 237] on select "[PERSON_NAME] / [PERSON_NAME] [PERSON_NAME] [PERSON_NAME] [PERSON_NAME] [PERSON…" at bounding box center [1219, 244] width 617 height 33
select select "33331"
click at [911, 227] on select "[PERSON_NAME] / [PERSON_NAME] [PERSON_NAME] [PERSON_NAME] [PERSON_NAME] [PERSON…" at bounding box center [1219, 244] width 617 height 33
click at [1513, 383] on select "Select type Admin Bbpc - black belt prep course Cancellation Enquiry Follow-up …" at bounding box center [1219, 388] width 617 height 33
select select "28118"
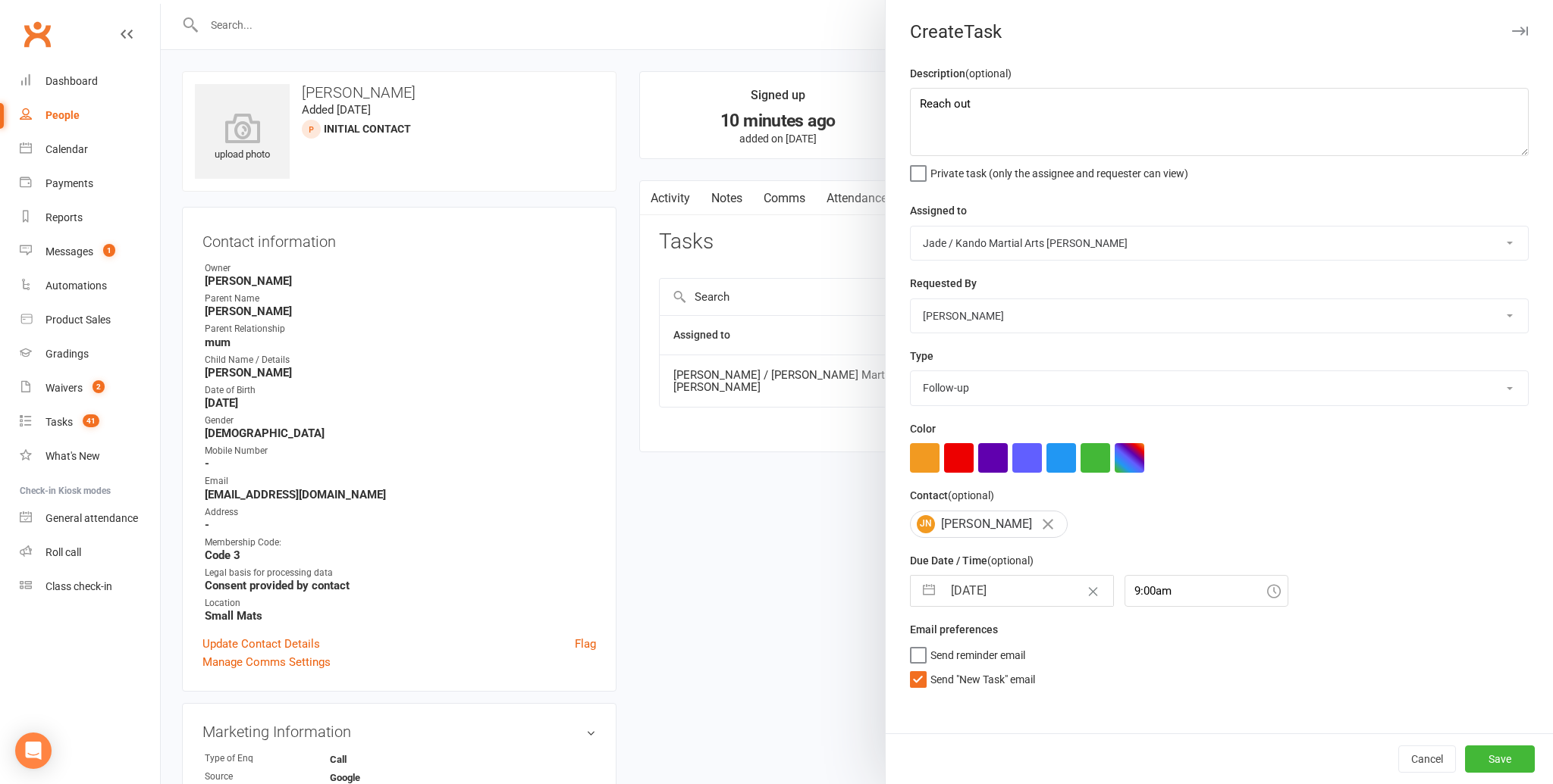
click at [911, 372] on select "Select type Admin Bbpc - black belt prep course Cancellation Enquiry Follow-up …" at bounding box center [1219, 388] width 617 height 33
click at [973, 103] on textarea "Reach out" at bounding box center [1219, 122] width 619 height 68
type textarea "Reach out for a start date for [PERSON_NAME], who is turning 3 this month. Tria…"
click at [917, 681] on label "Send "New Task" email" at bounding box center [972, 676] width 125 height 15
click at [917, 669] on input "Send "New Task" email" at bounding box center [972, 669] width 125 height 0
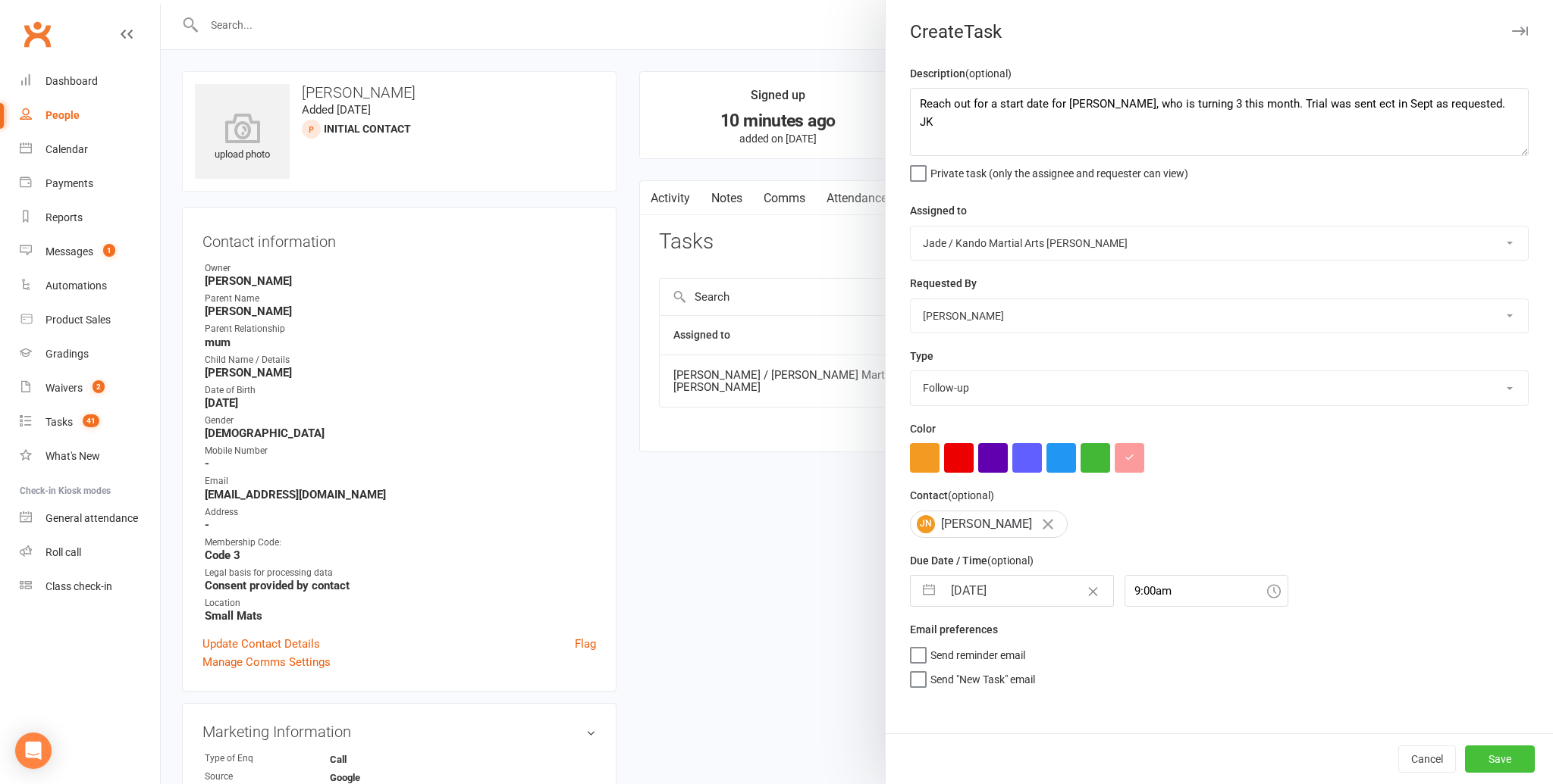
click at [1506, 755] on button "Save" at bounding box center [1499, 759] width 70 height 27
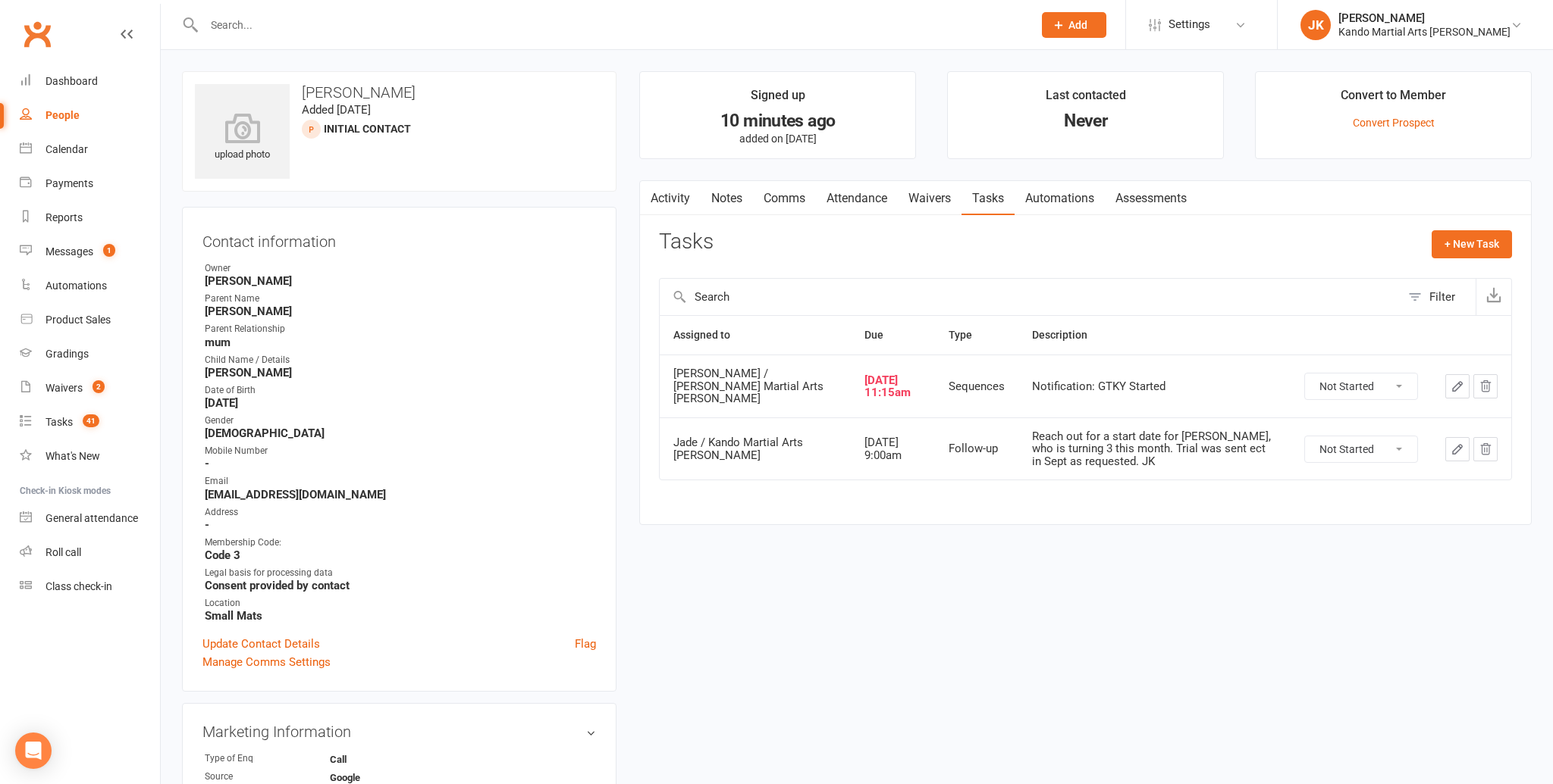
scroll to position [4, 0]
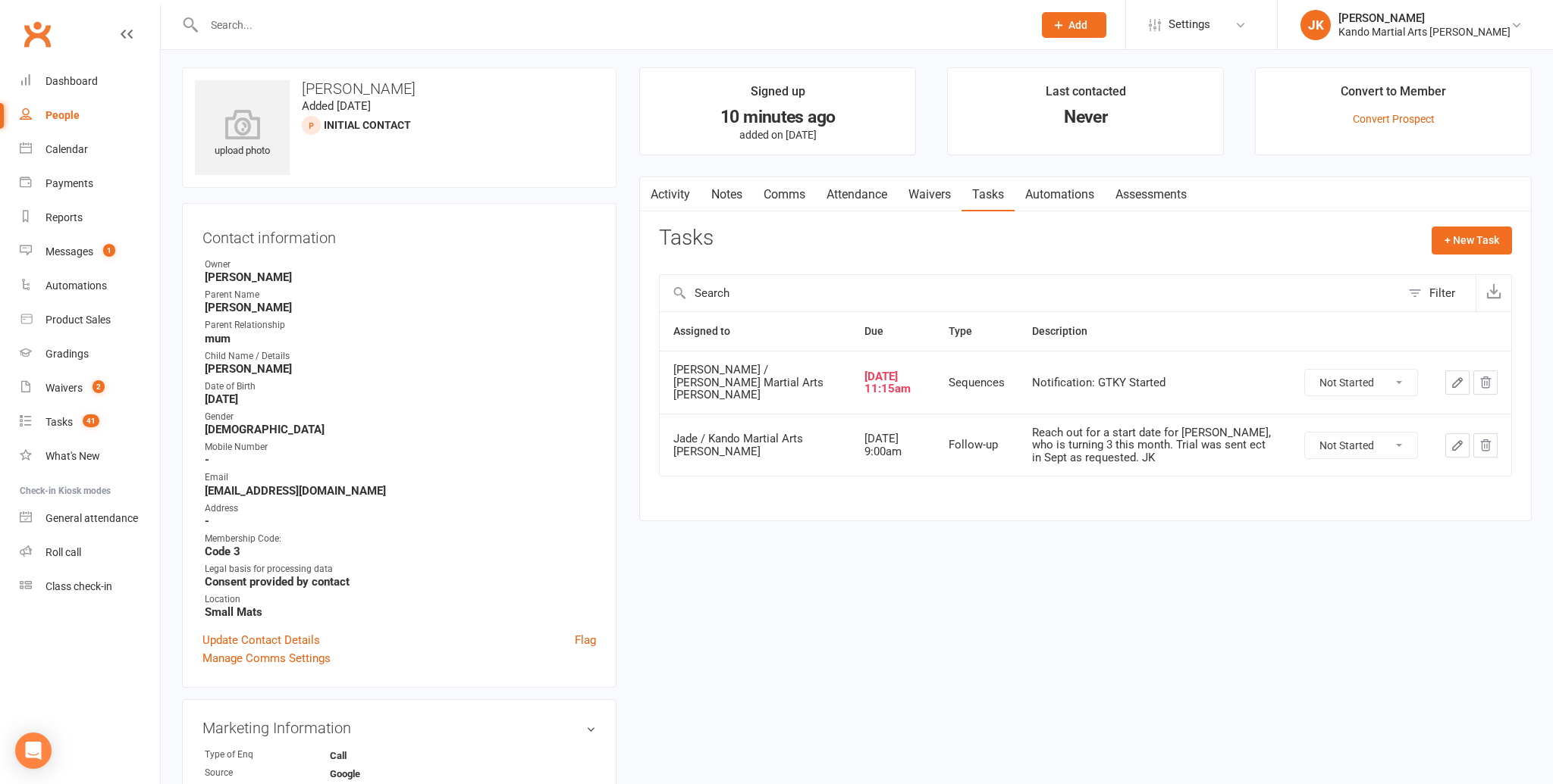
click at [784, 190] on link "Comms" at bounding box center [784, 194] width 63 height 34
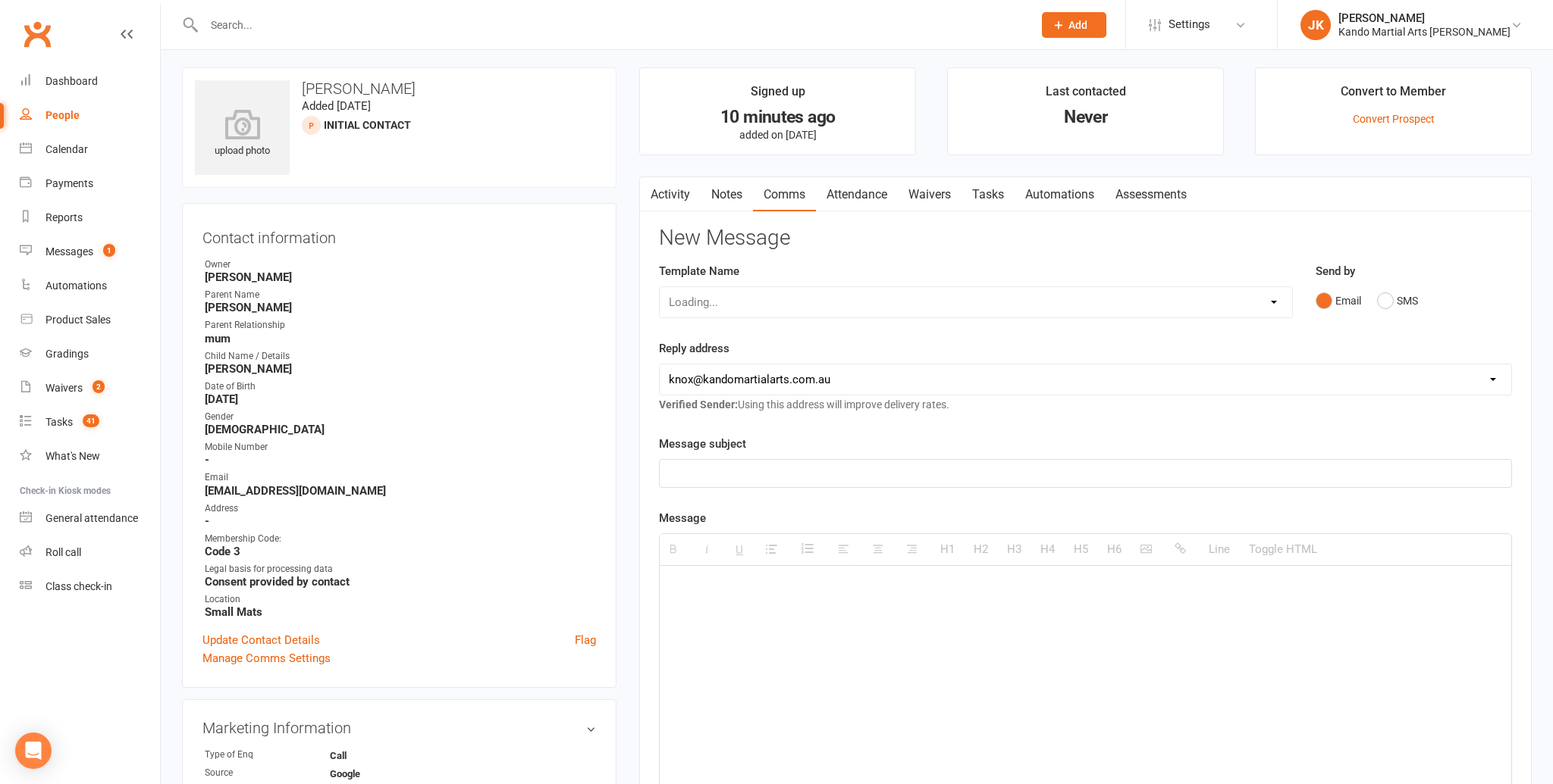
click at [1270, 298] on div "Loading..." at bounding box center [975, 302] width 634 height 32
click at [1274, 297] on select "Select Template [Email] 5 Class Pass Renewal - Used 4/5 classes [Email] 5 Class…" at bounding box center [976, 302] width 633 height 31
select select "563"
click at [660, 287] on select "Select Template [Email] 5 Class Pass Renewal - Used 4/5 classes [Email] 5 Class…" at bounding box center [976, 302] width 633 height 31
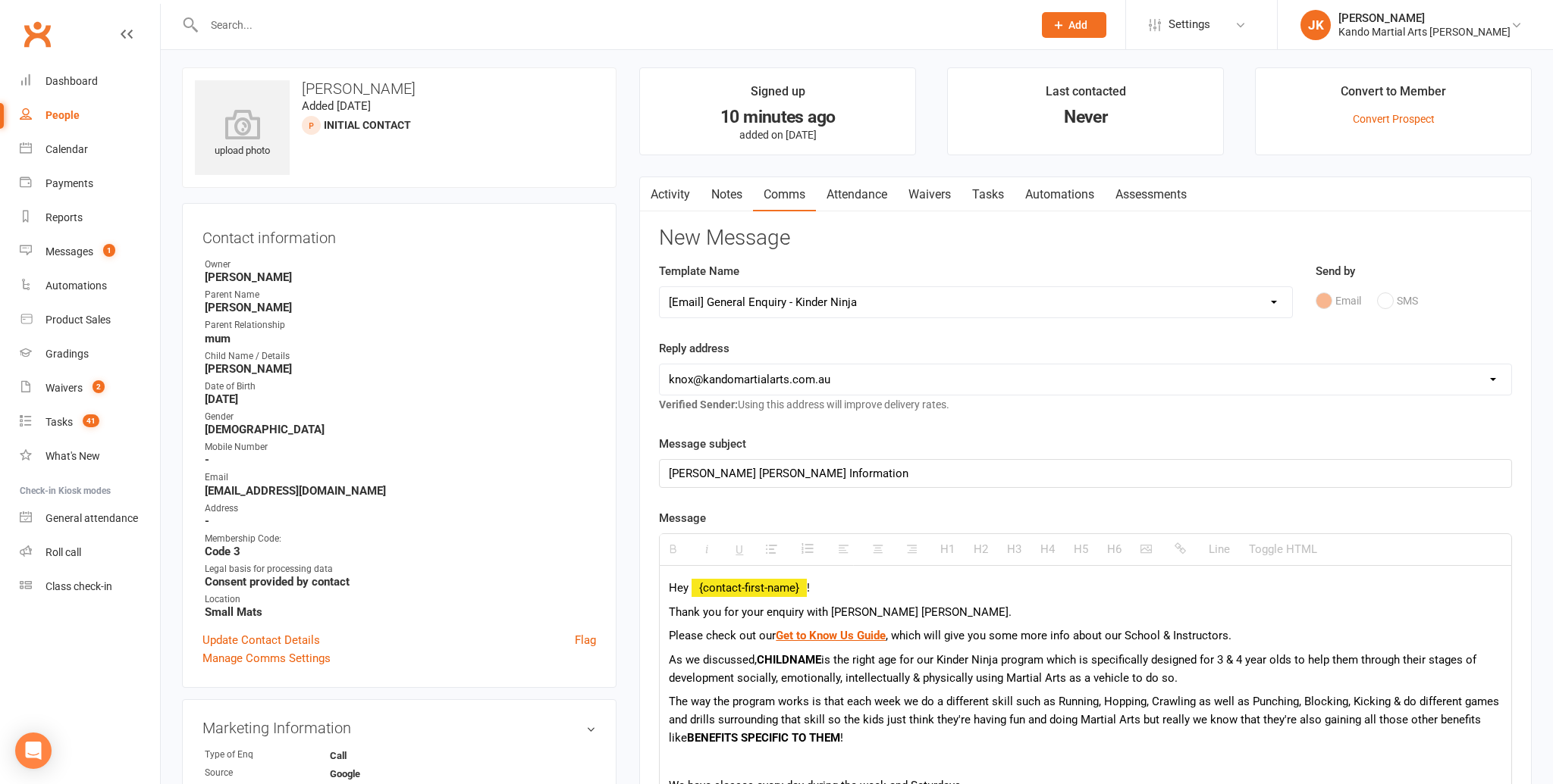
click at [822, 656] on b "CHILDNAME" at bounding box center [788, 659] width 64 height 14
click at [755, 657] on p "As we discussed,[PERSON_NAME] is the right age for our Kinder Ninja program whi…" at bounding box center [1086, 667] width 834 height 36
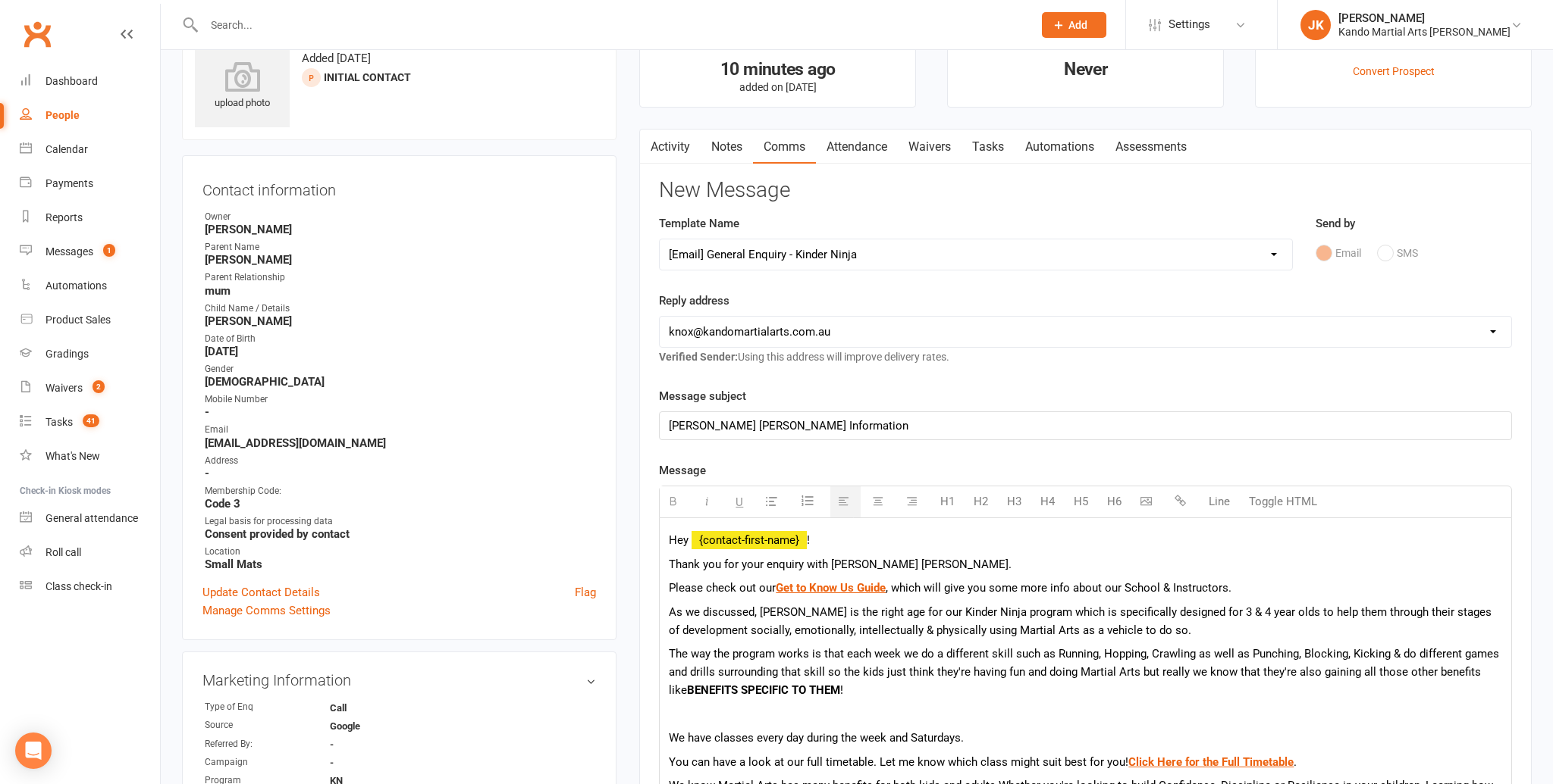
scroll to position [54, 0]
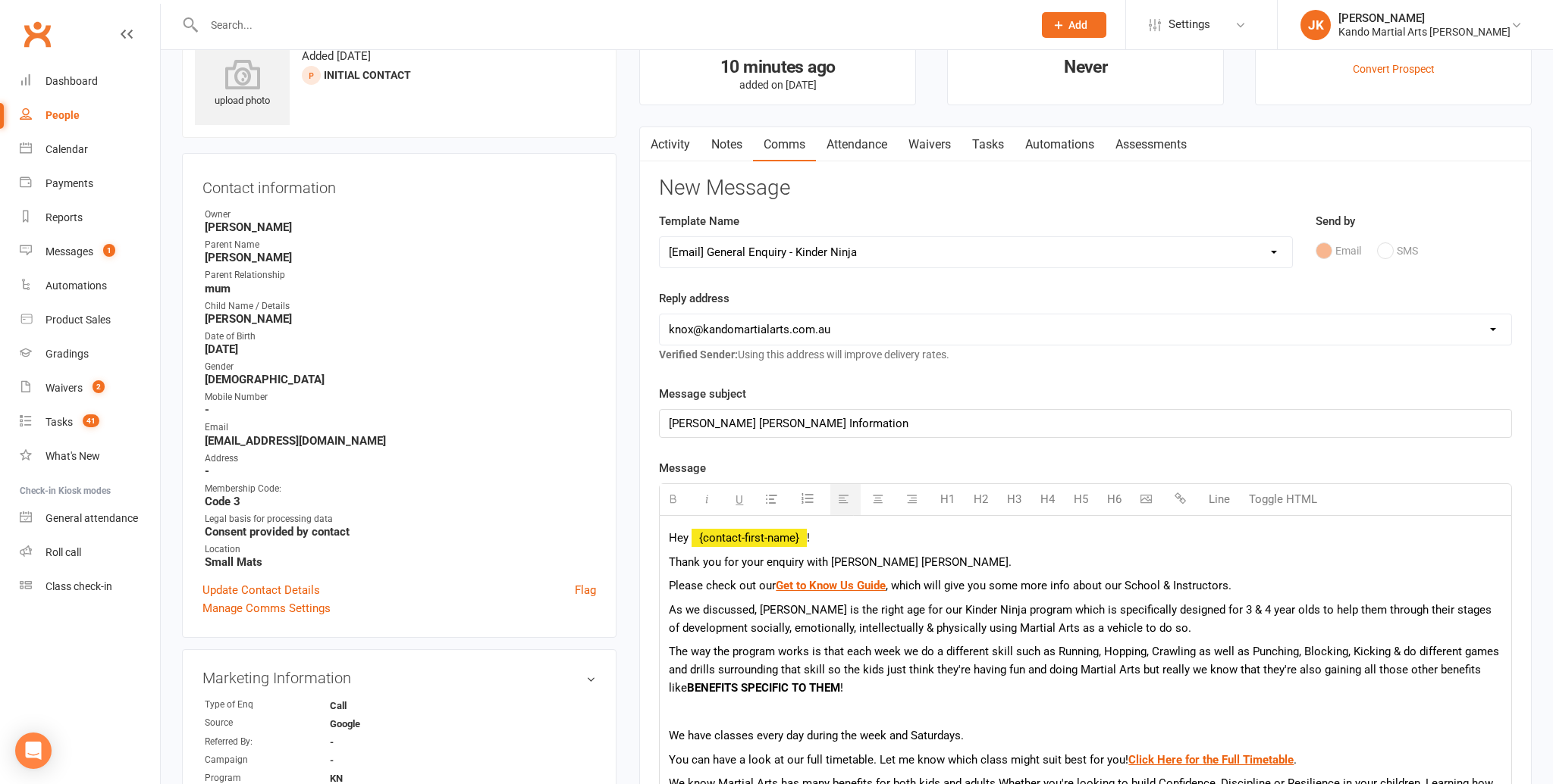
click at [827, 686] on p "The way the program works is that each week we do a different skill such as Run…" at bounding box center [1086, 670] width 834 height 55
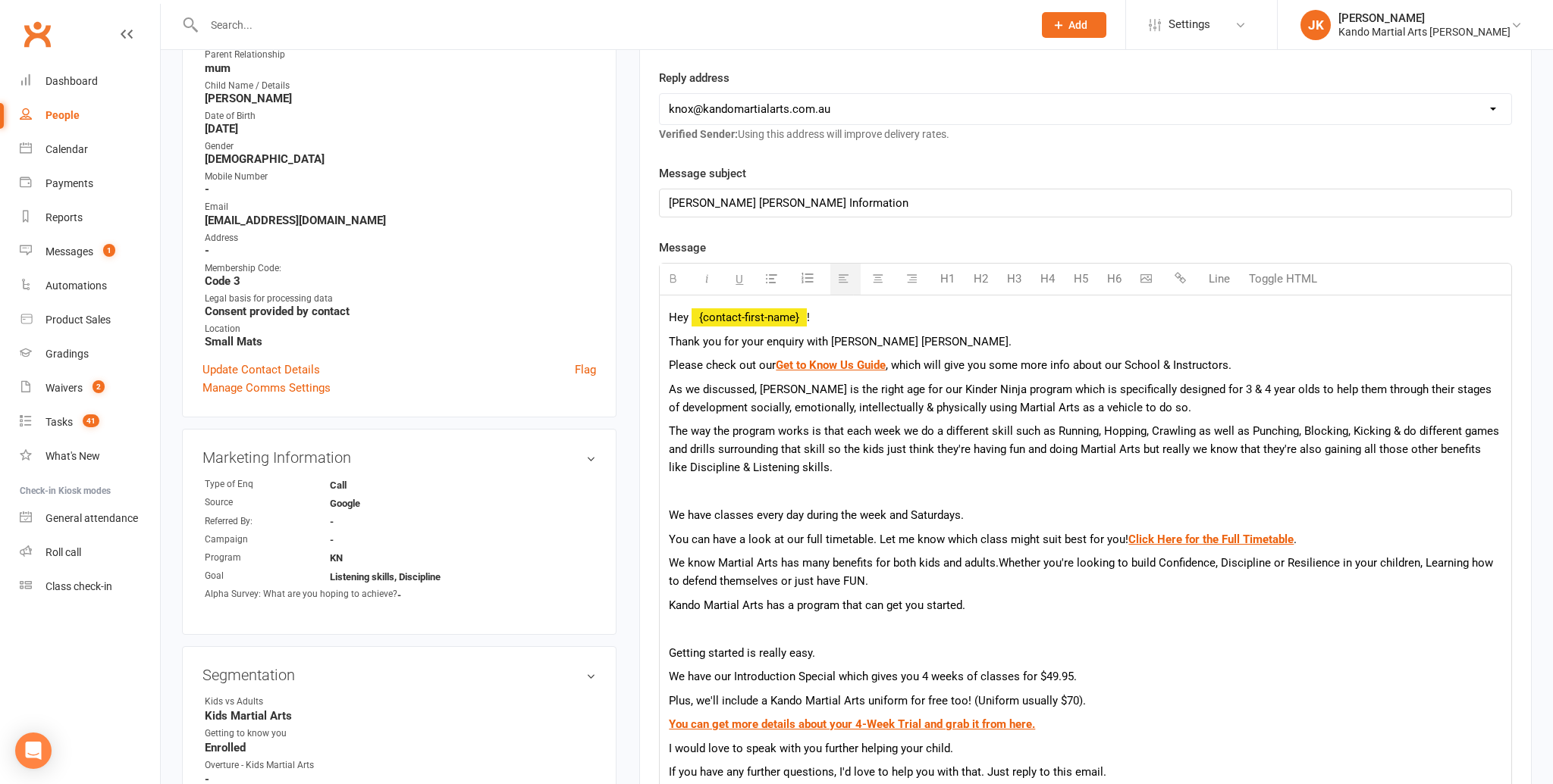
scroll to position [275, 0]
click at [895, 339] on p "Thank you for your enquiry with [PERSON_NAME] [PERSON_NAME]." at bounding box center [1086, 341] width 834 height 19
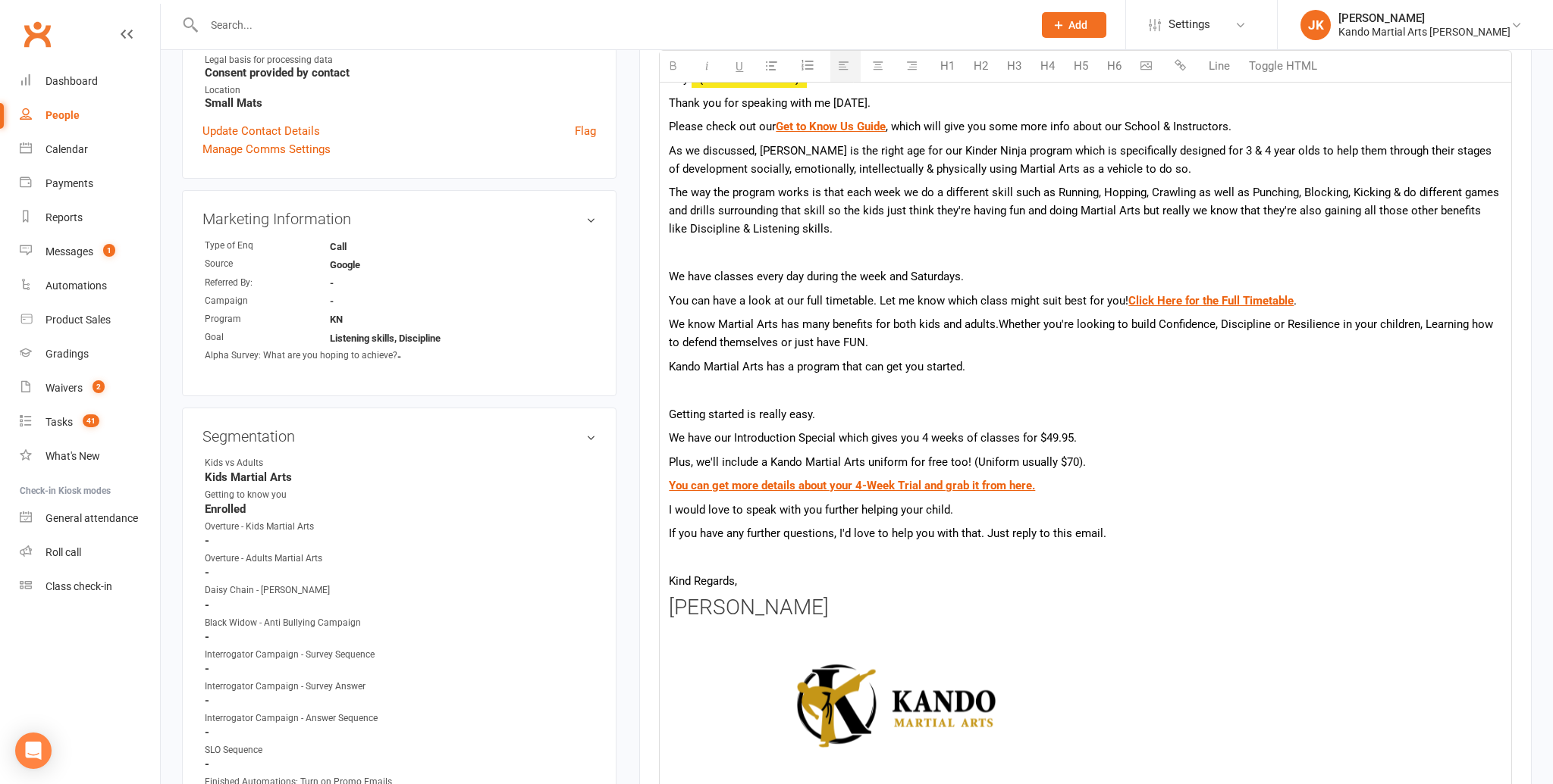
scroll to position [527, 0]
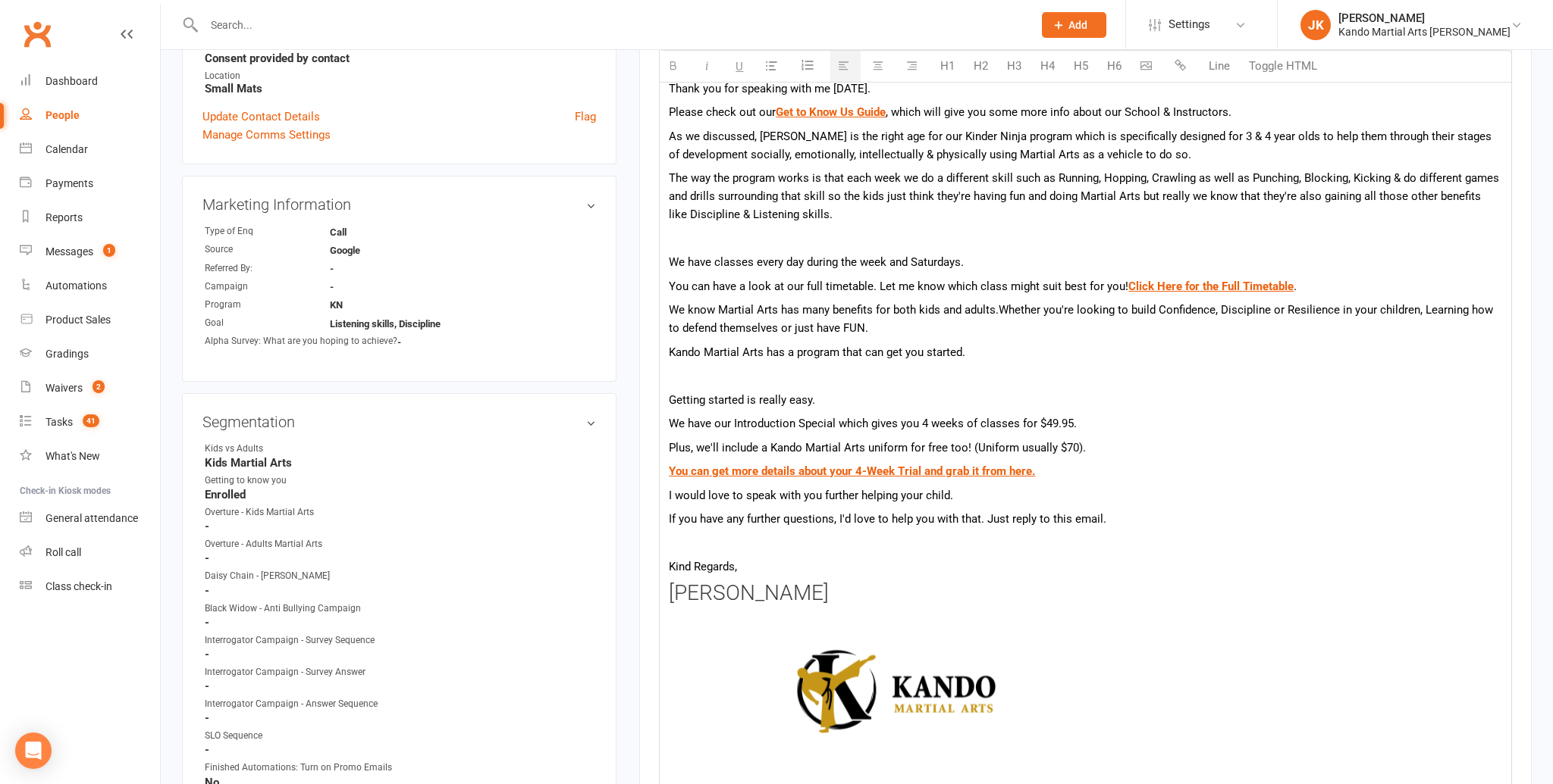
click at [952, 493] on p "I would love to speak with you further helping your child." at bounding box center [1086, 496] width 834 height 19
click at [782, 592] on h3 "[PERSON_NAME]" at bounding box center [1086, 593] width 834 height 23
click at [684, 591] on h3 "[PERSON_NAME]" at bounding box center [1086, 593] width 834 height 23
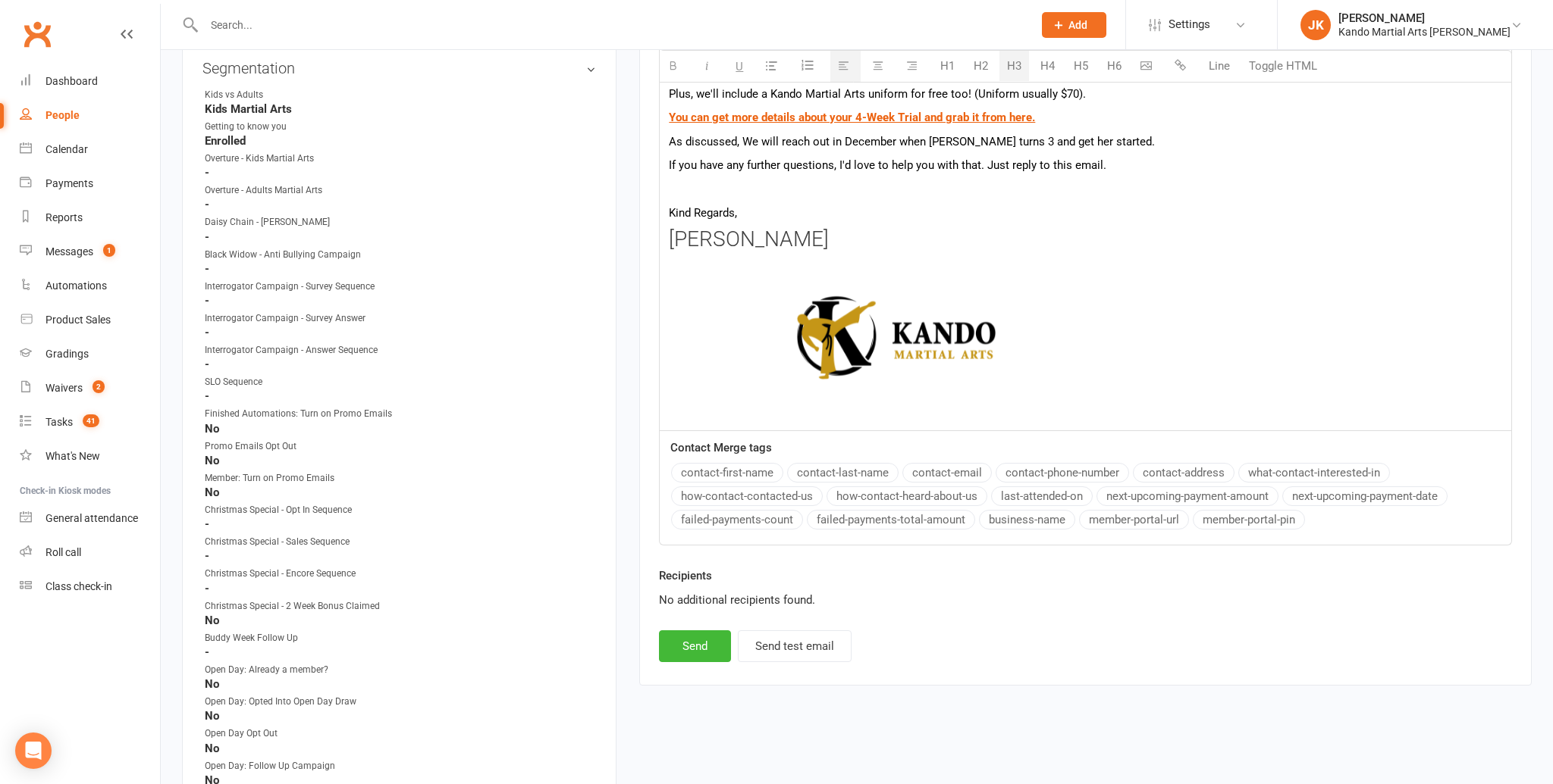
scroll to position [901, 0]
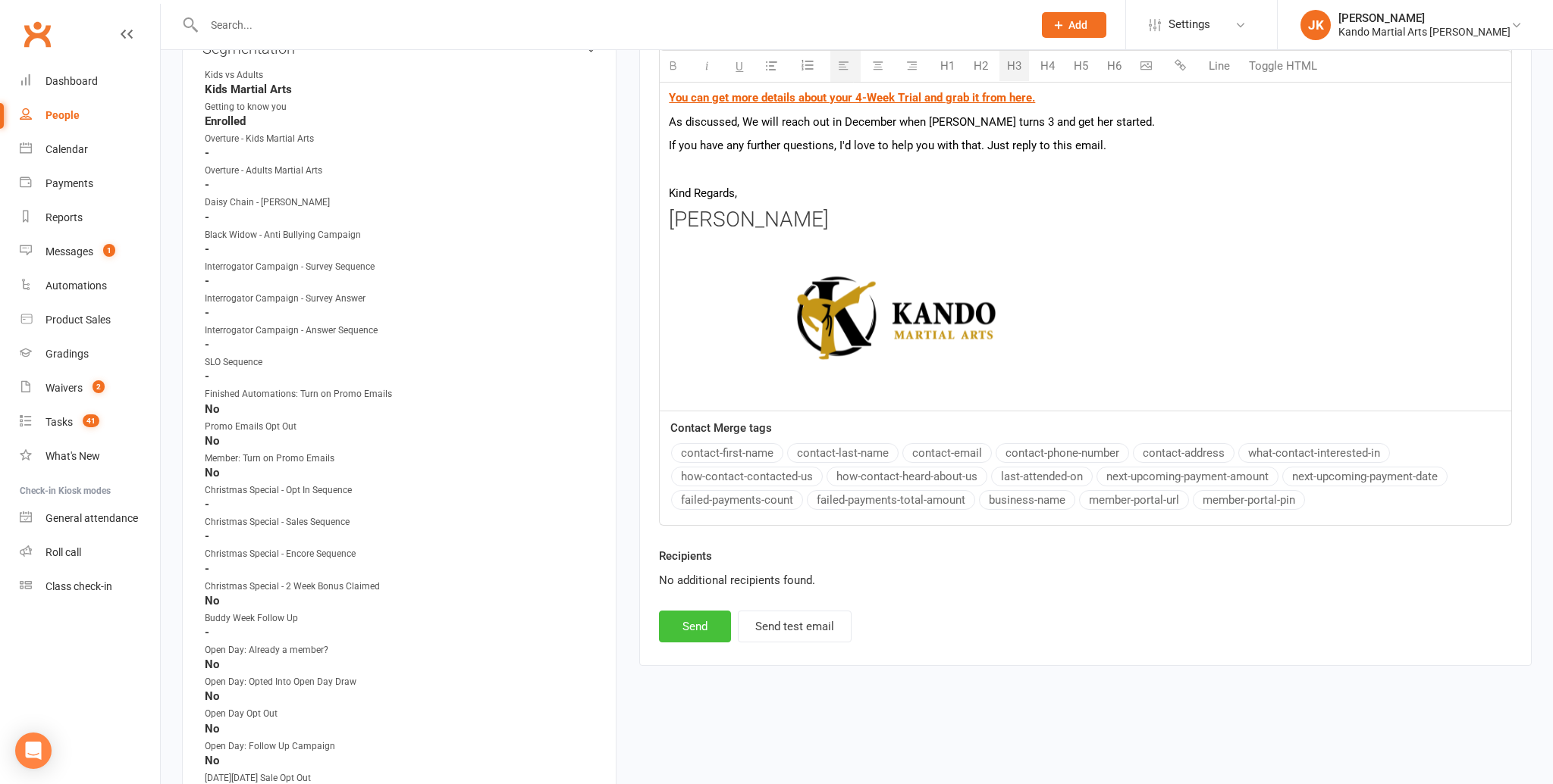
click at [711, 618] on button "Send" at bounding box center [694, 627] width 72 height 32
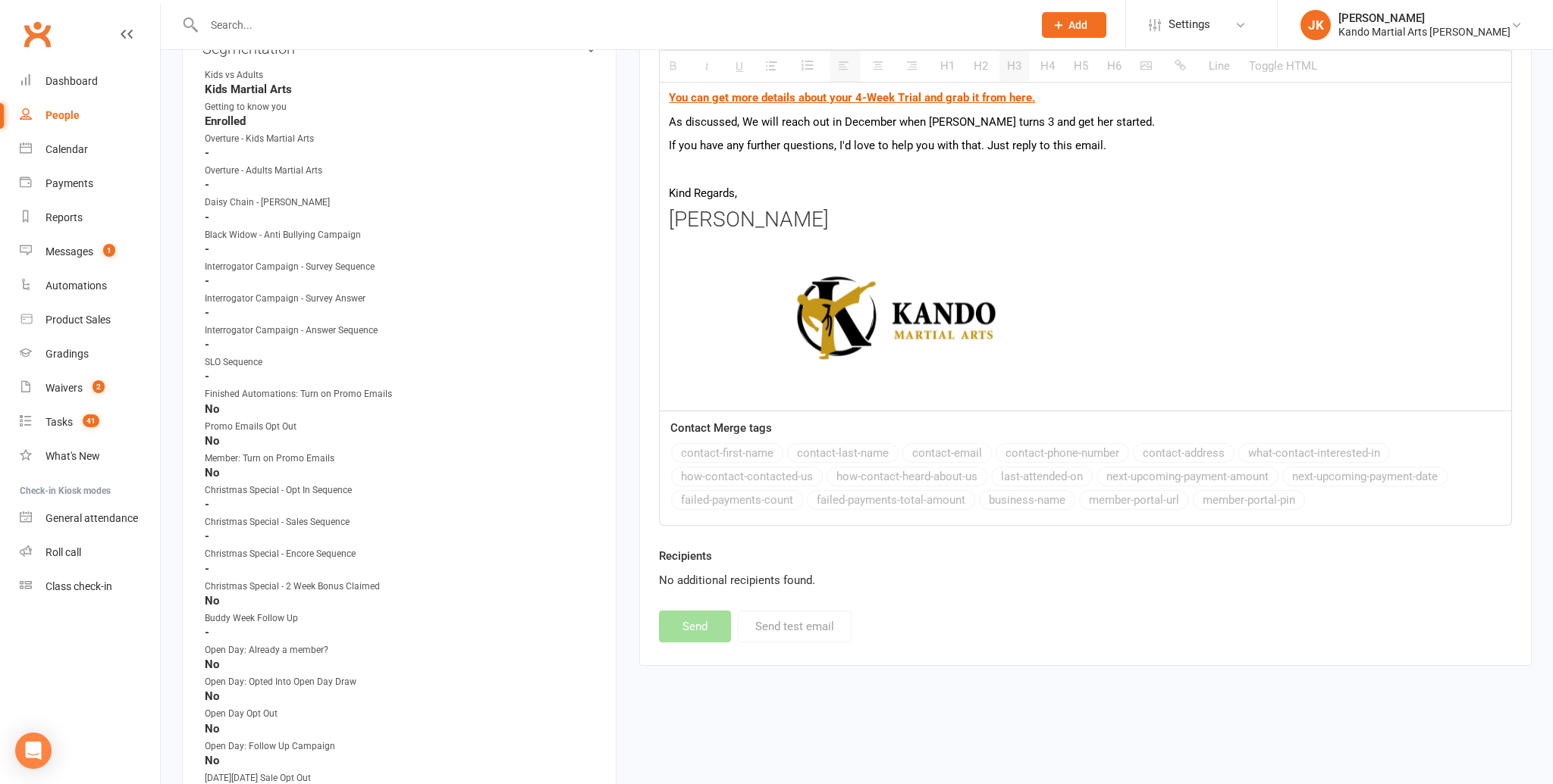
scroll to position [897, 0]
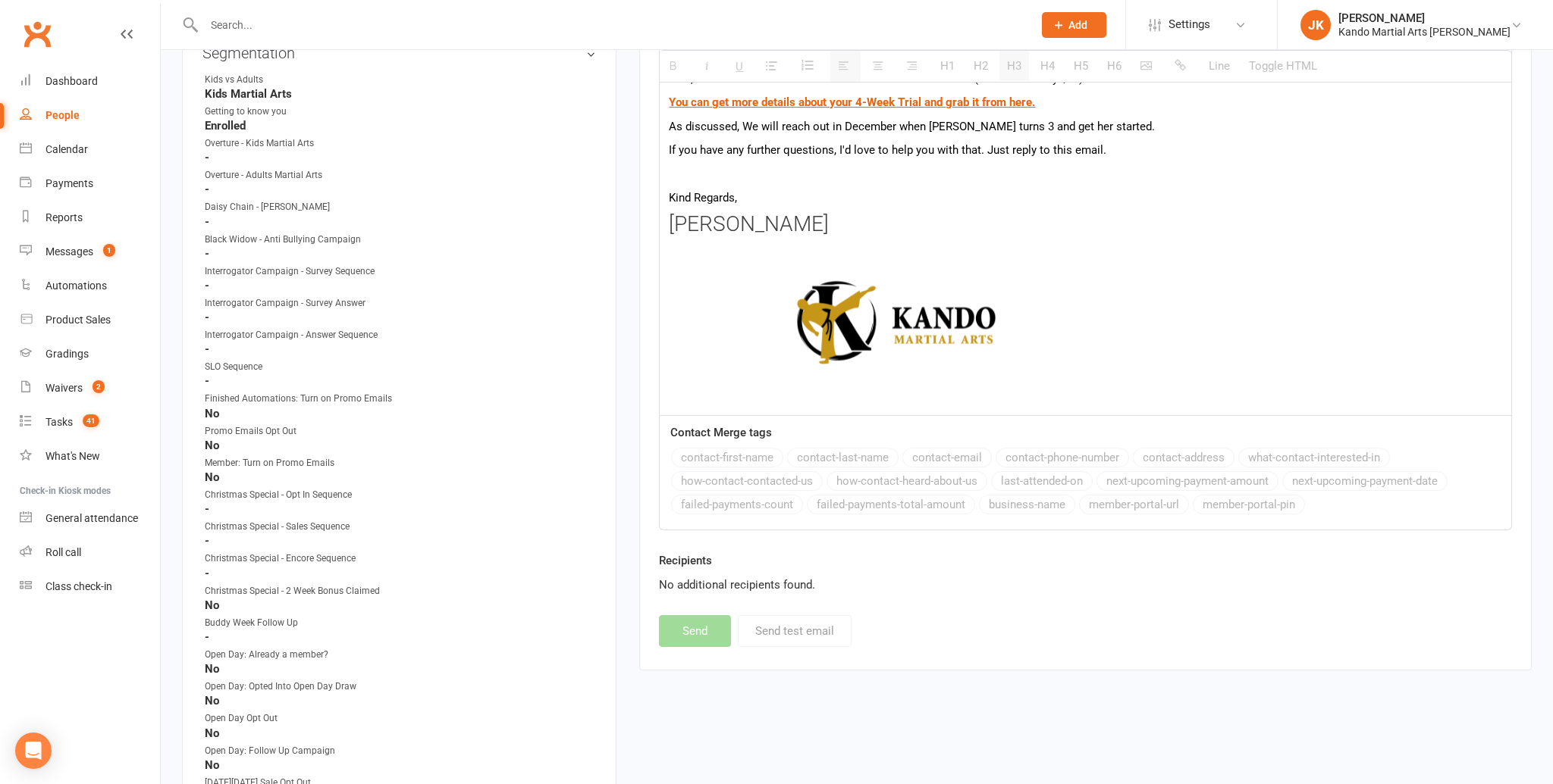
select select
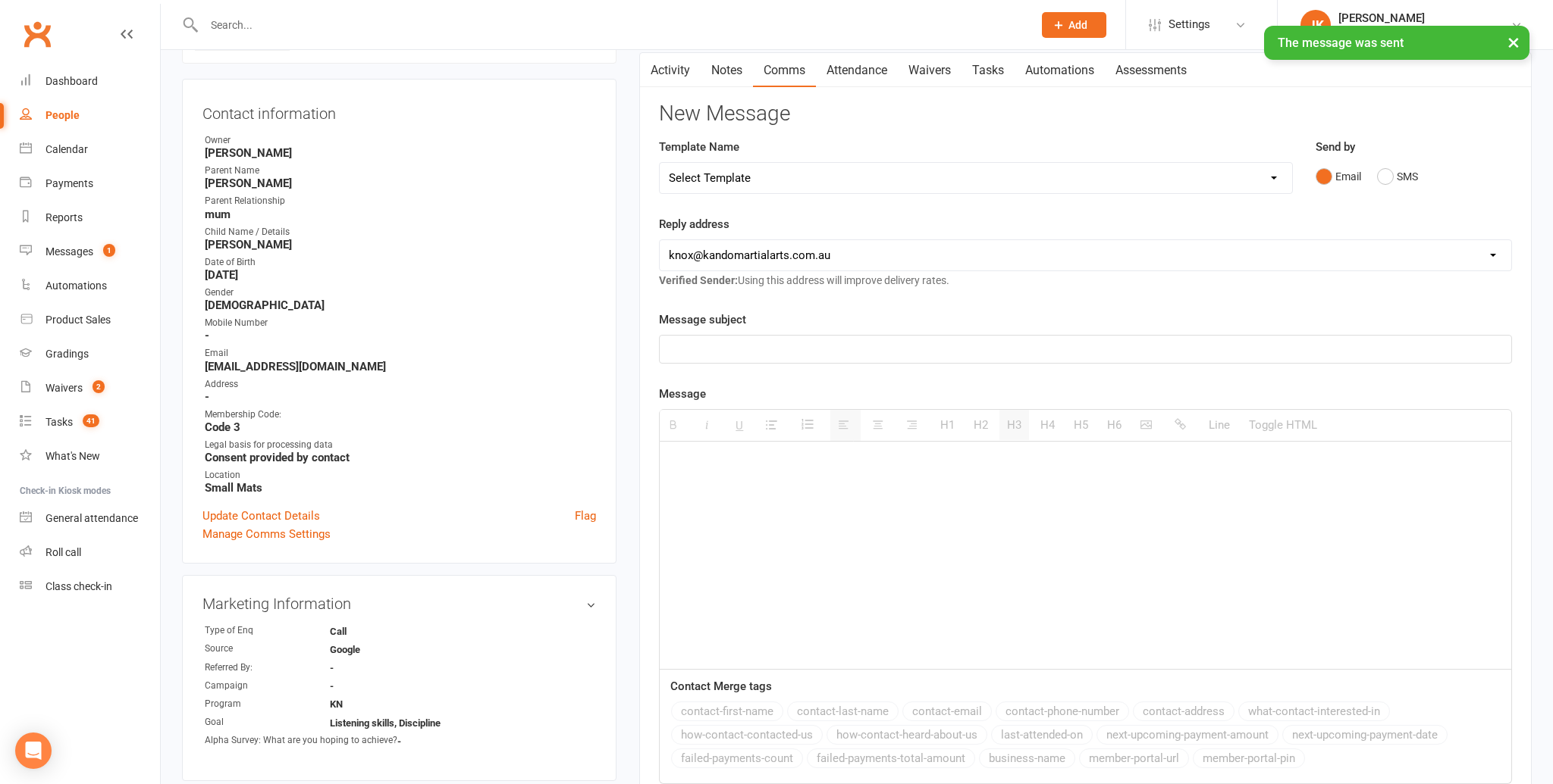
scroll to position [0, 0]
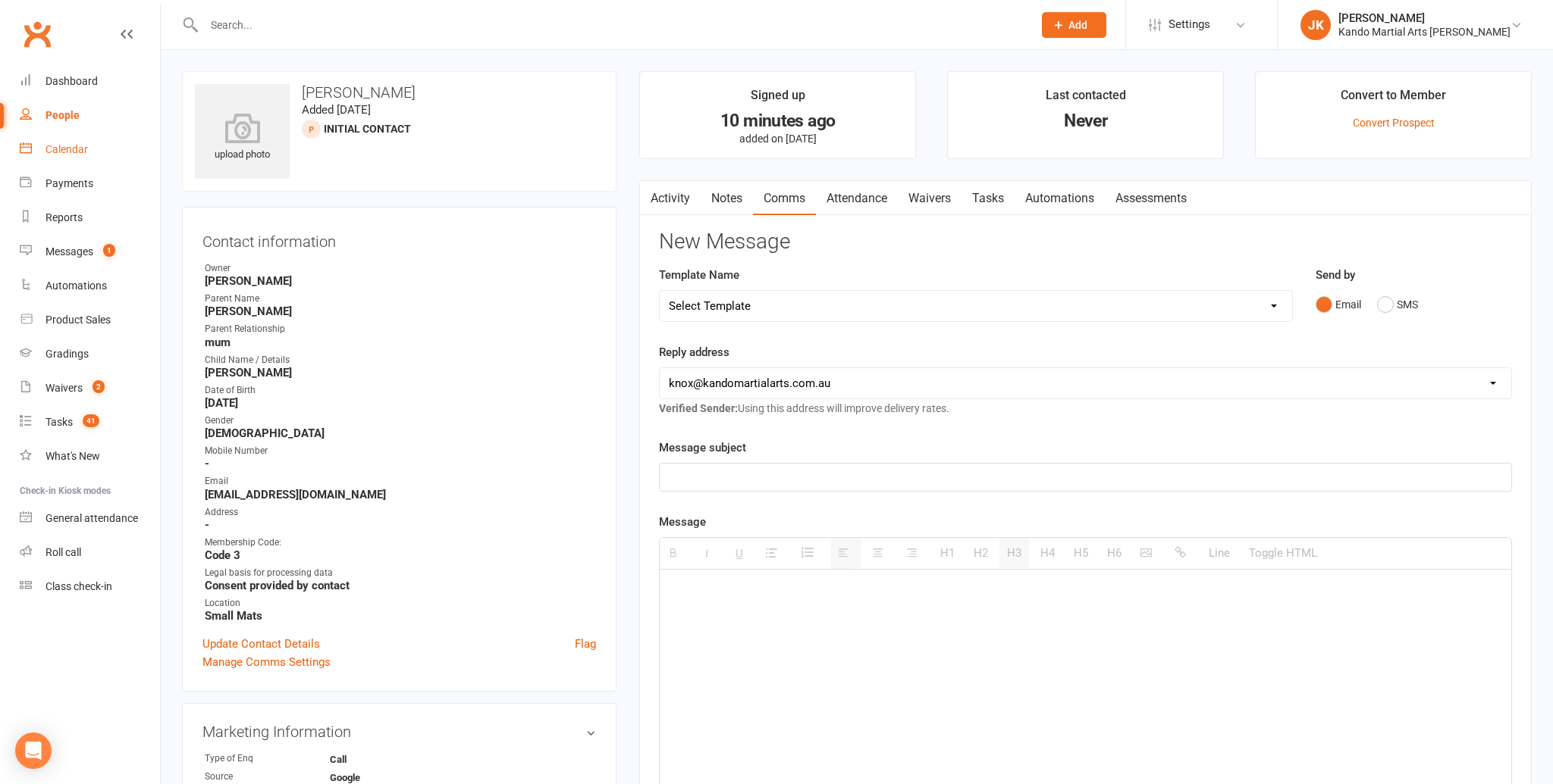
click at [65, 141] on link "Calendar" at bounding box center [89, 150] width 141 height 34
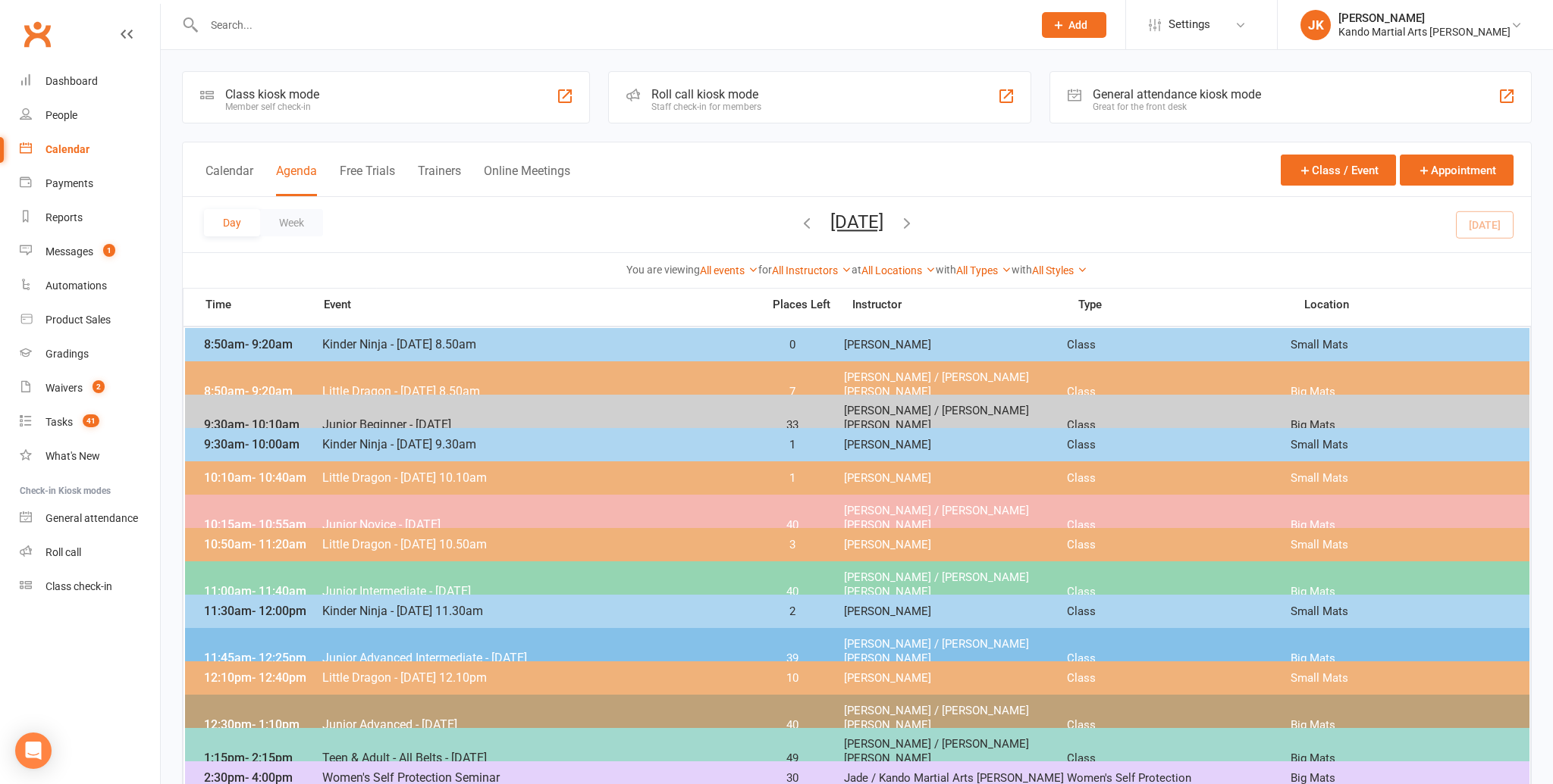
click at [291, 540] on span "- 11:20am" at bounding box center [279, 544] width 55 height 14
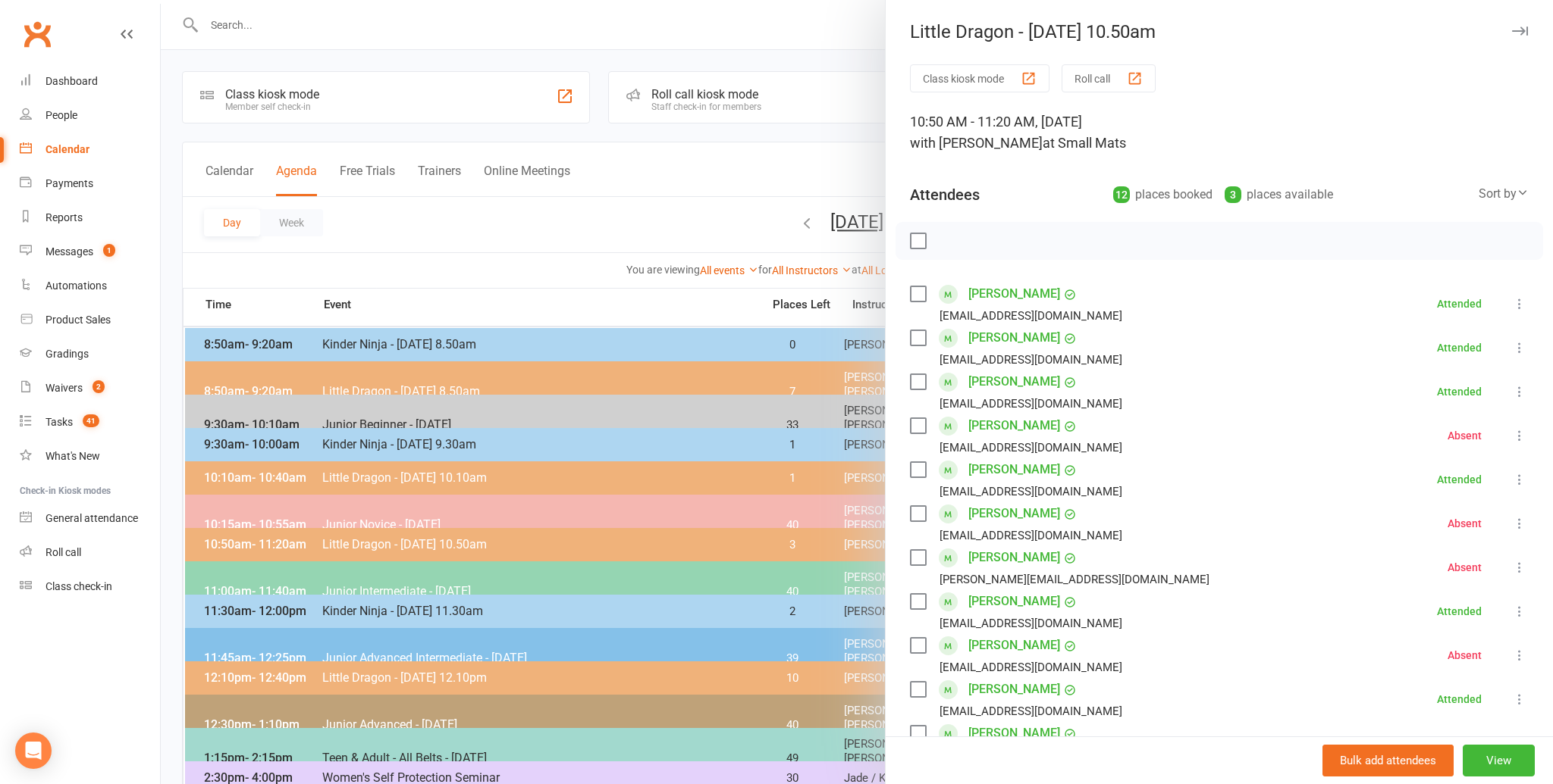
click at [1044, 289] on link "[PERSON_NAME]" at bounding box center [1014, 294] width 92 height 24
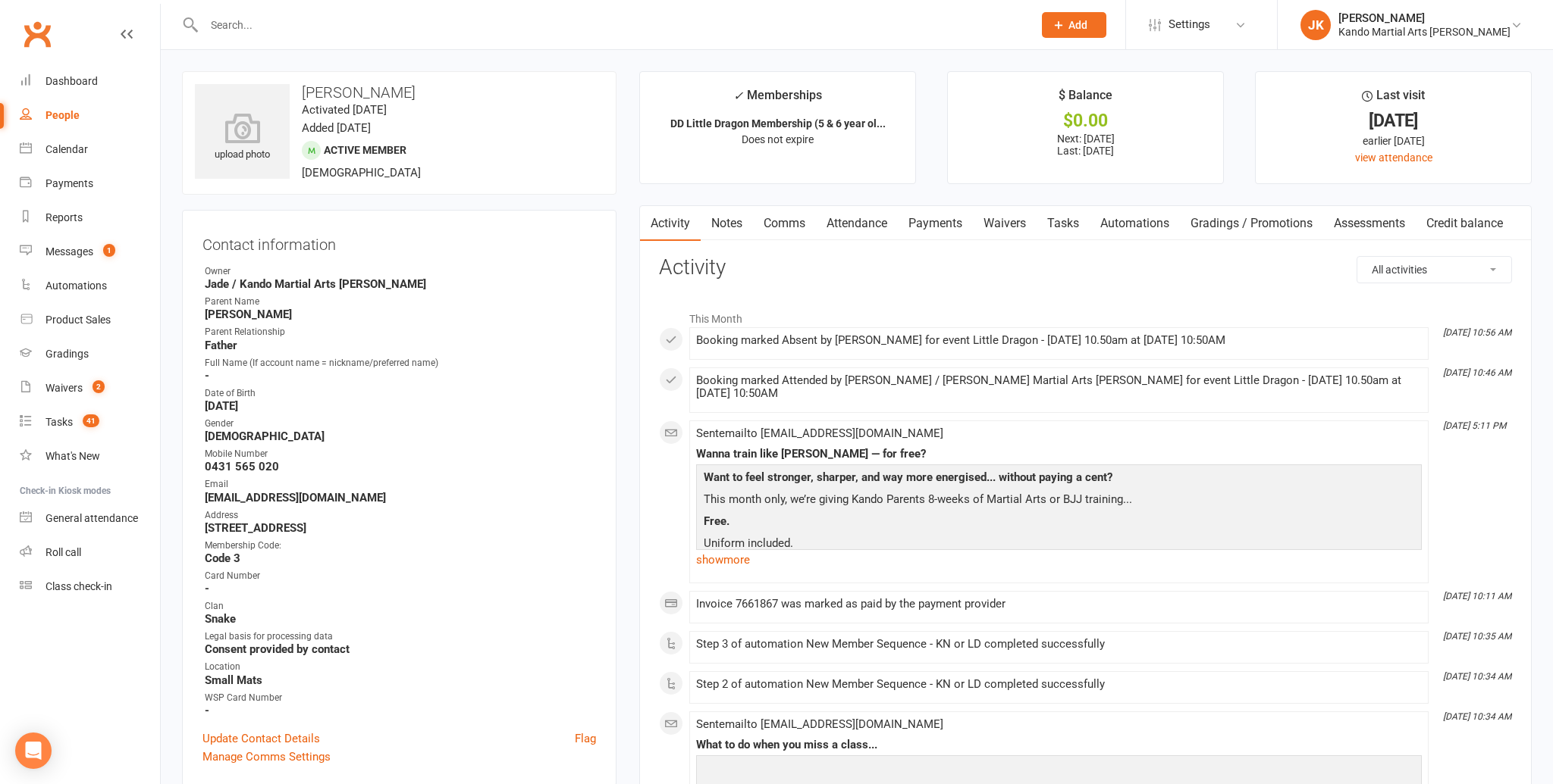
click at [846, 218] on link "Attendance" at bounding box center [857, 223] width 82 height 34
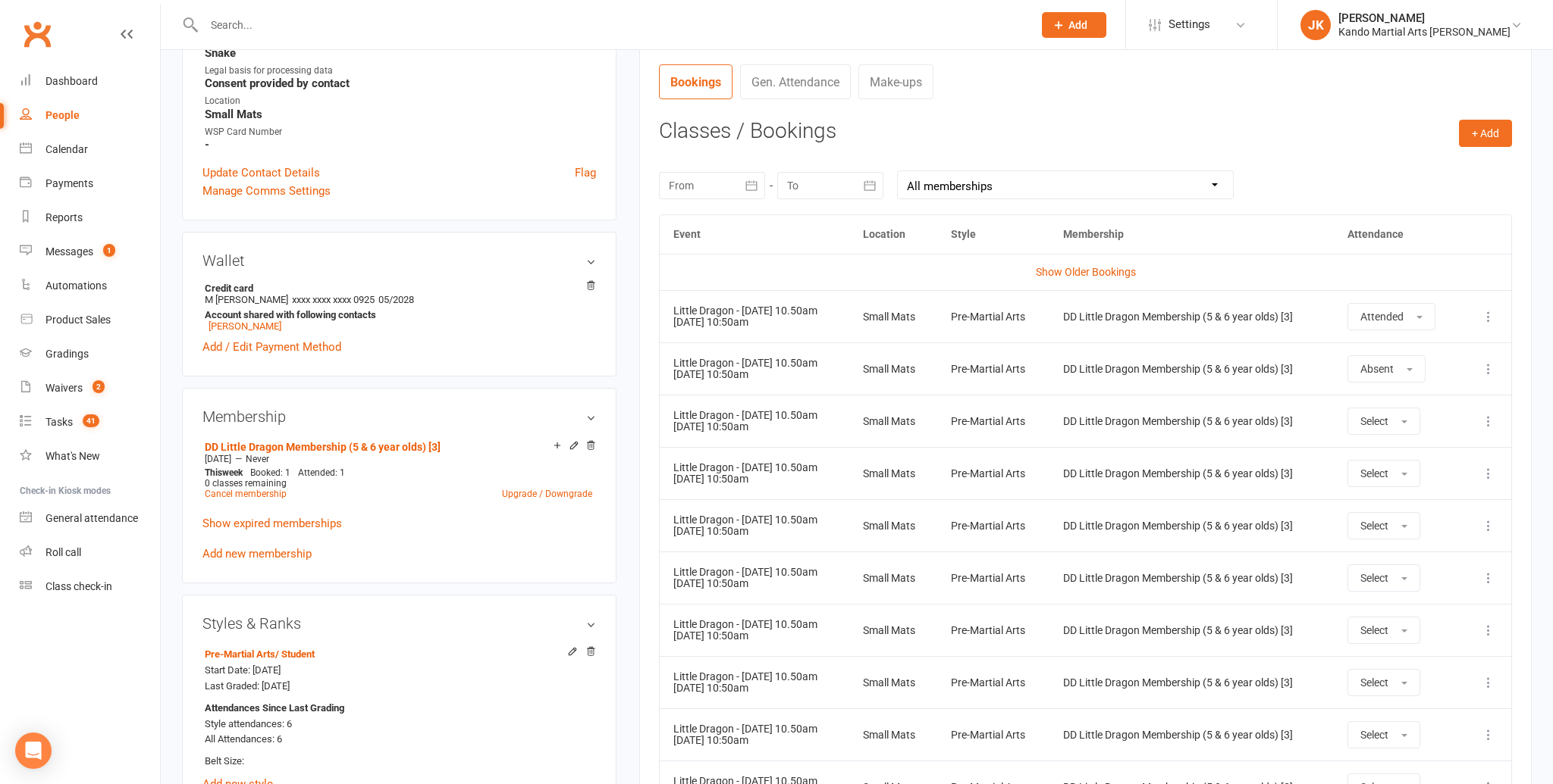
scroll to position [550, 0]
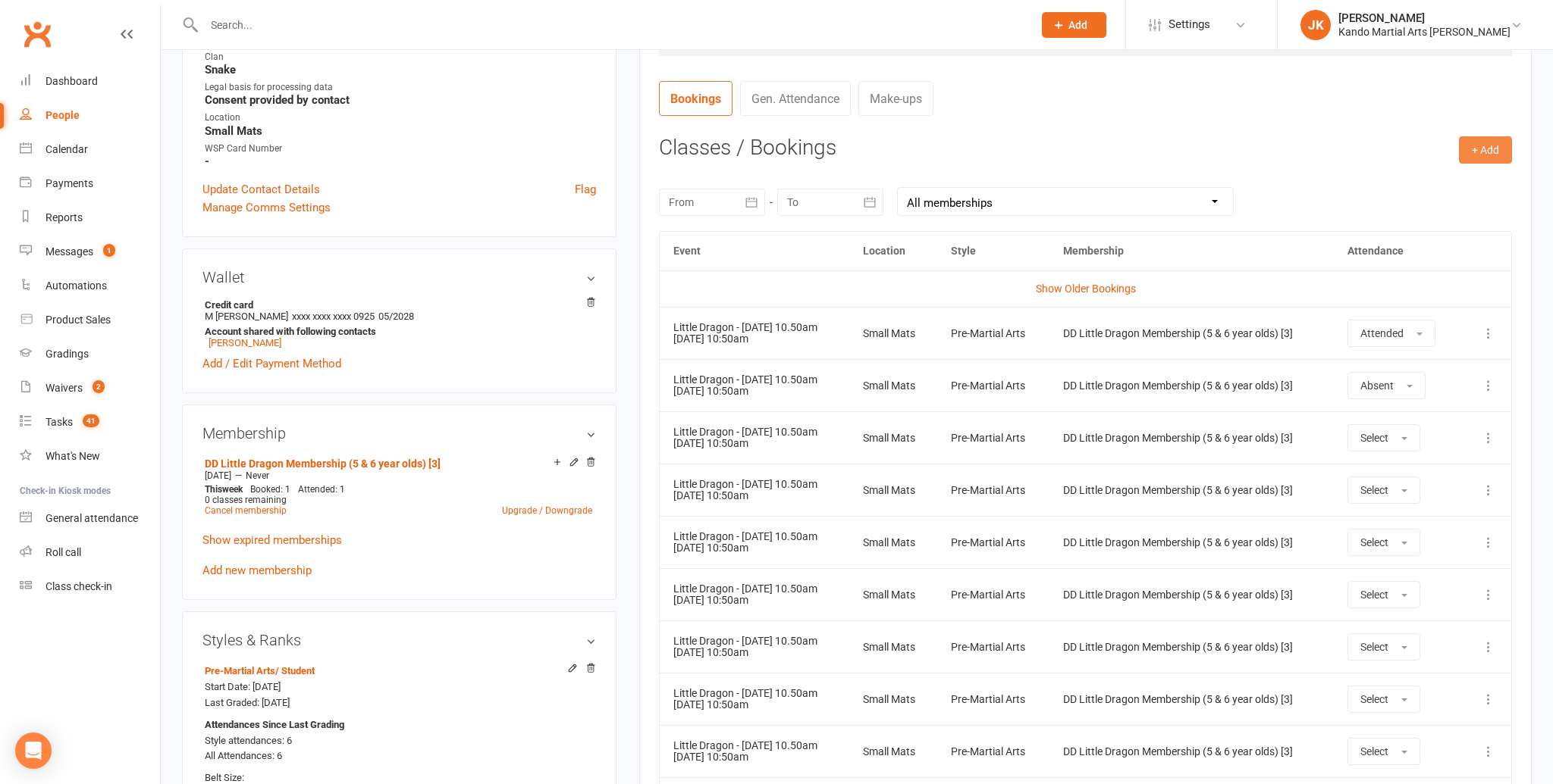
click at [1492, 143] on button "+ Add" at bounding box center [1485, 150] width 53 height 27
click at [1414, 176] on link "Book Event" at bounding box center [1436, 184] width 150 height 31
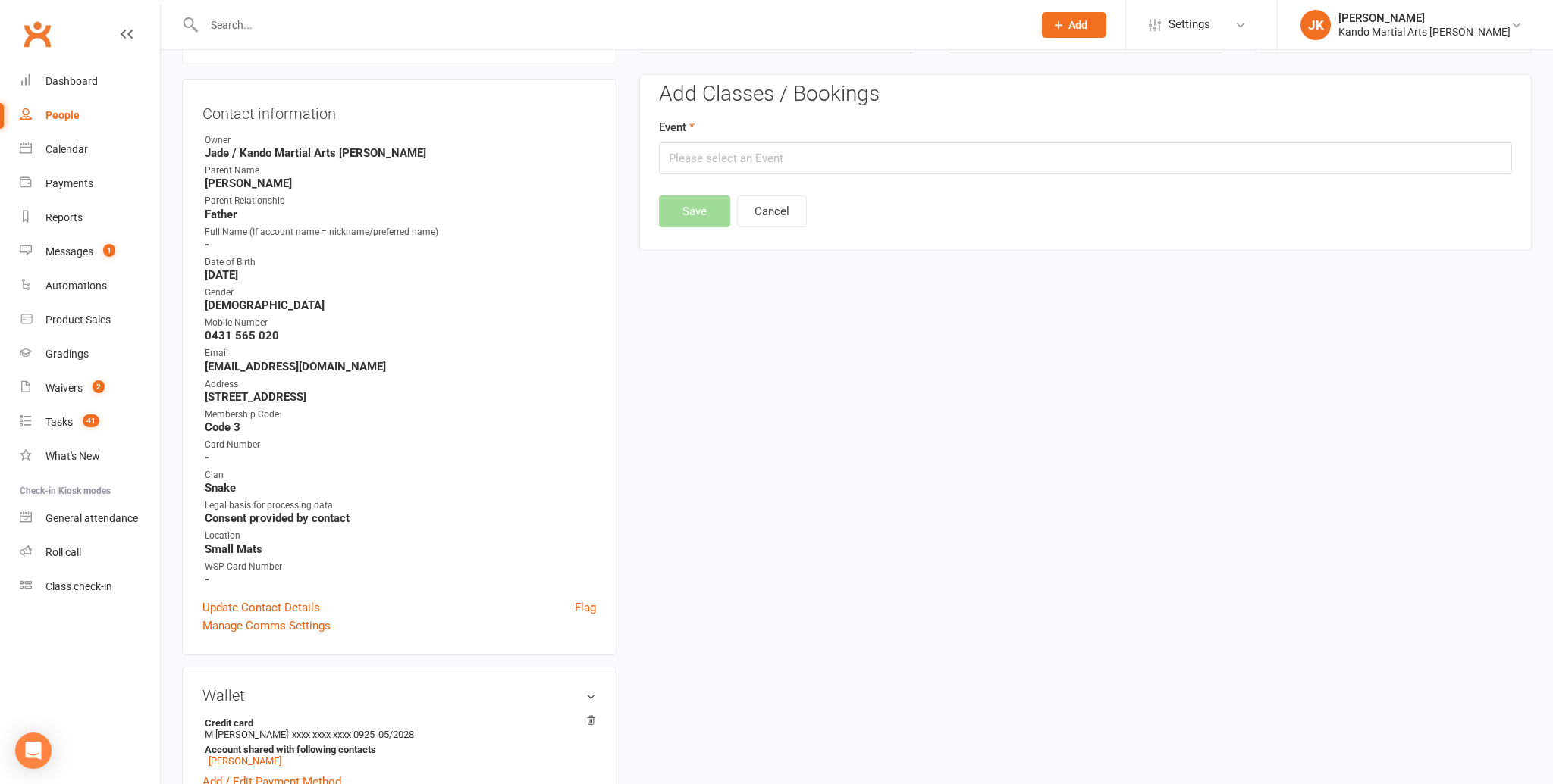
scroll to position [129, 0]
click at [699, 153] on input "text" at bounding box center [1085, 161] width 853 height 32
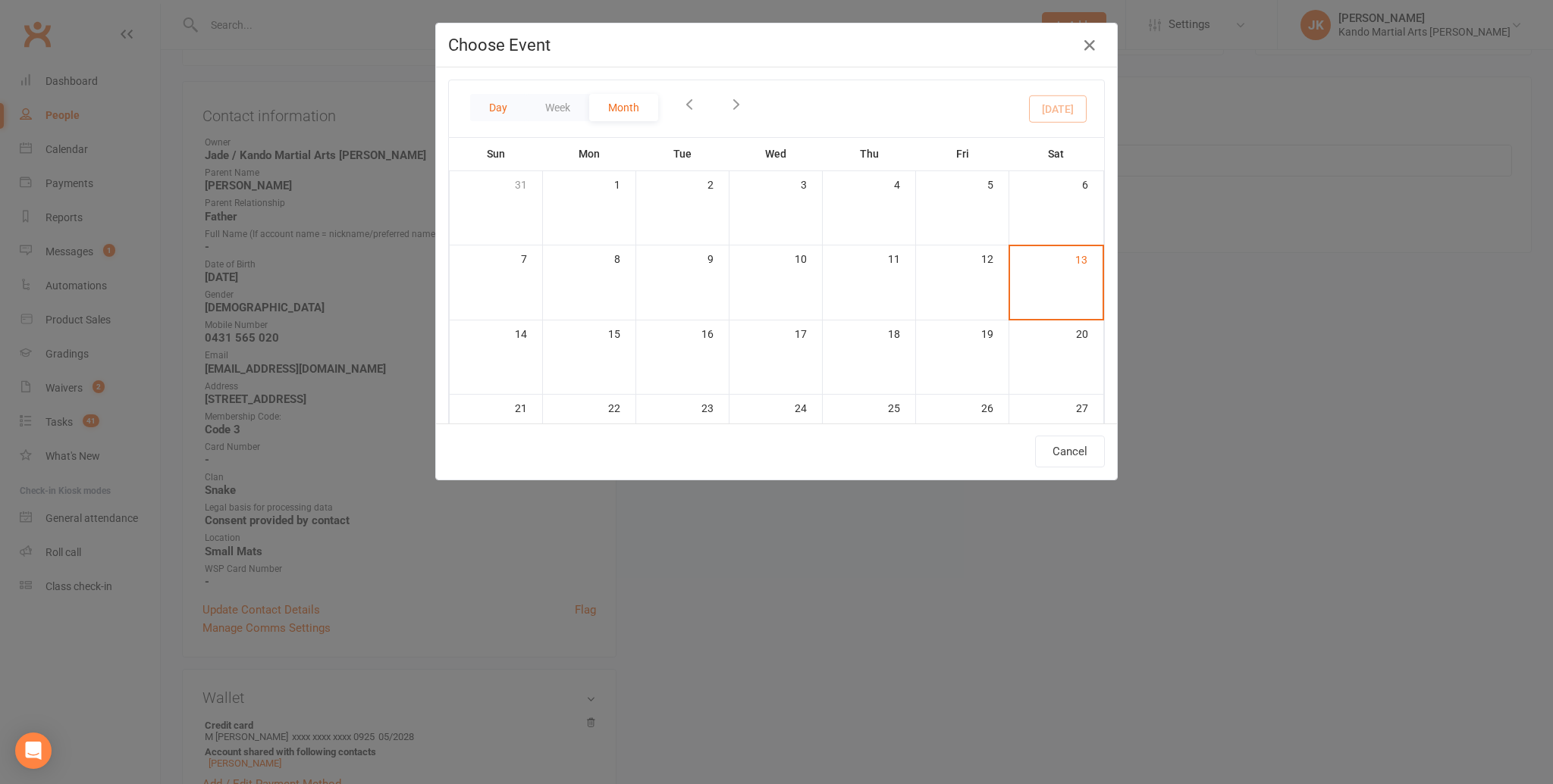
click at [496, 103] on button "Day" at bounding box center [498, 107] width 56 height 27
click at [494, 104] on button "Day" at bounding box center [498, 107] width 56 height 27
click at [571, 104] on button "Week" at bounding box center [558, 107] width 63 height 27
click at [626, 105] on button "Month" at bounding box center [623, 107] width 69 height 27
click at [823, 127] on div "Day Week Month [DATE] Sun Mon Tue Wed Thu Fri Sat 31 01 02 03 04 05 06 07 08 09…" at bounding box center [776, 108] width 655 height 57
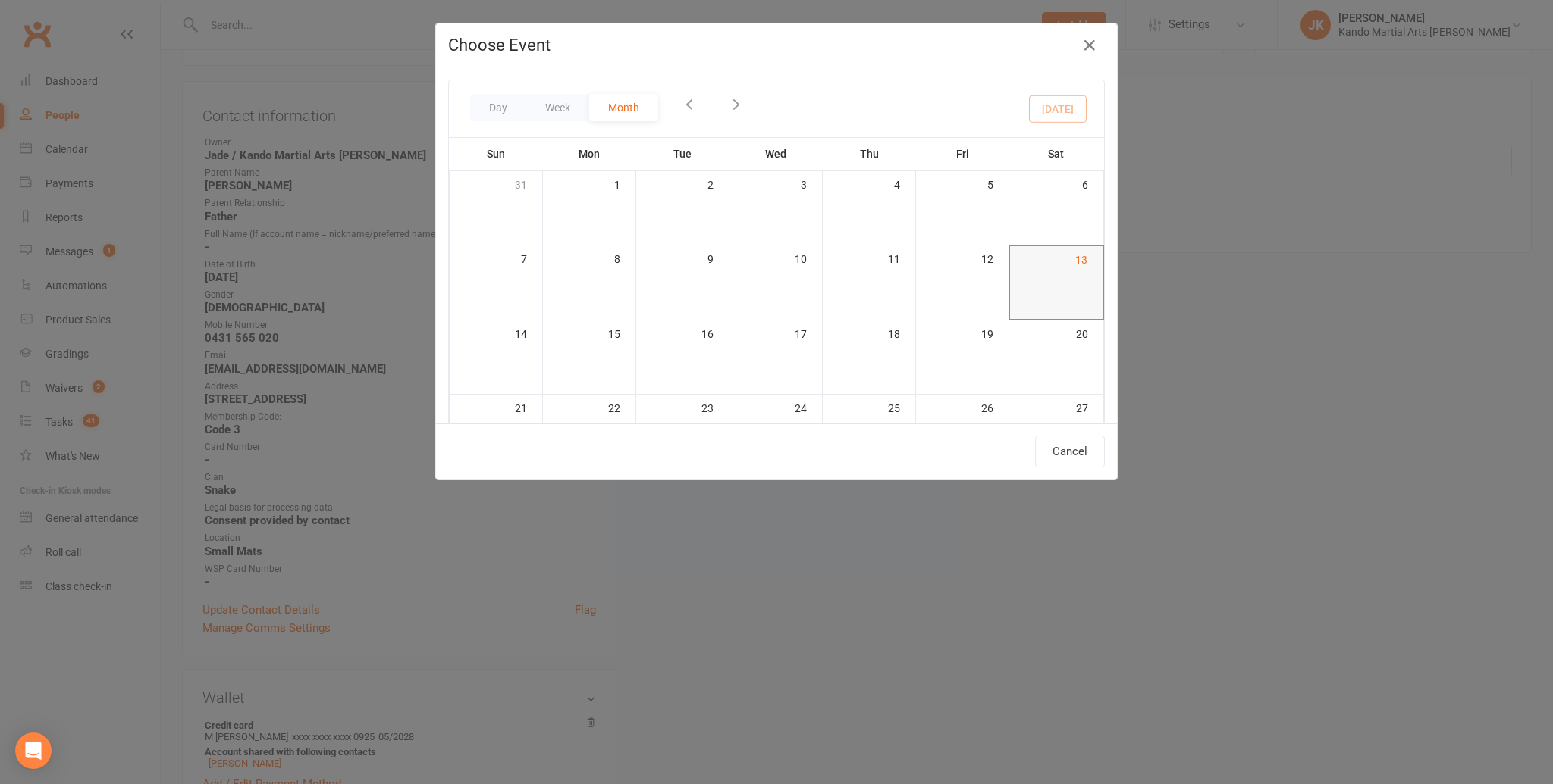
click at [1054, 280] on div at bounding box center [1056, 282] width 90 height 19
click at [1054, 280] on div at bounding box center [796, 283] width 617 height 19
click at [501, 104] on button "Day" at bounding box center [498, 107] width 56 height 27
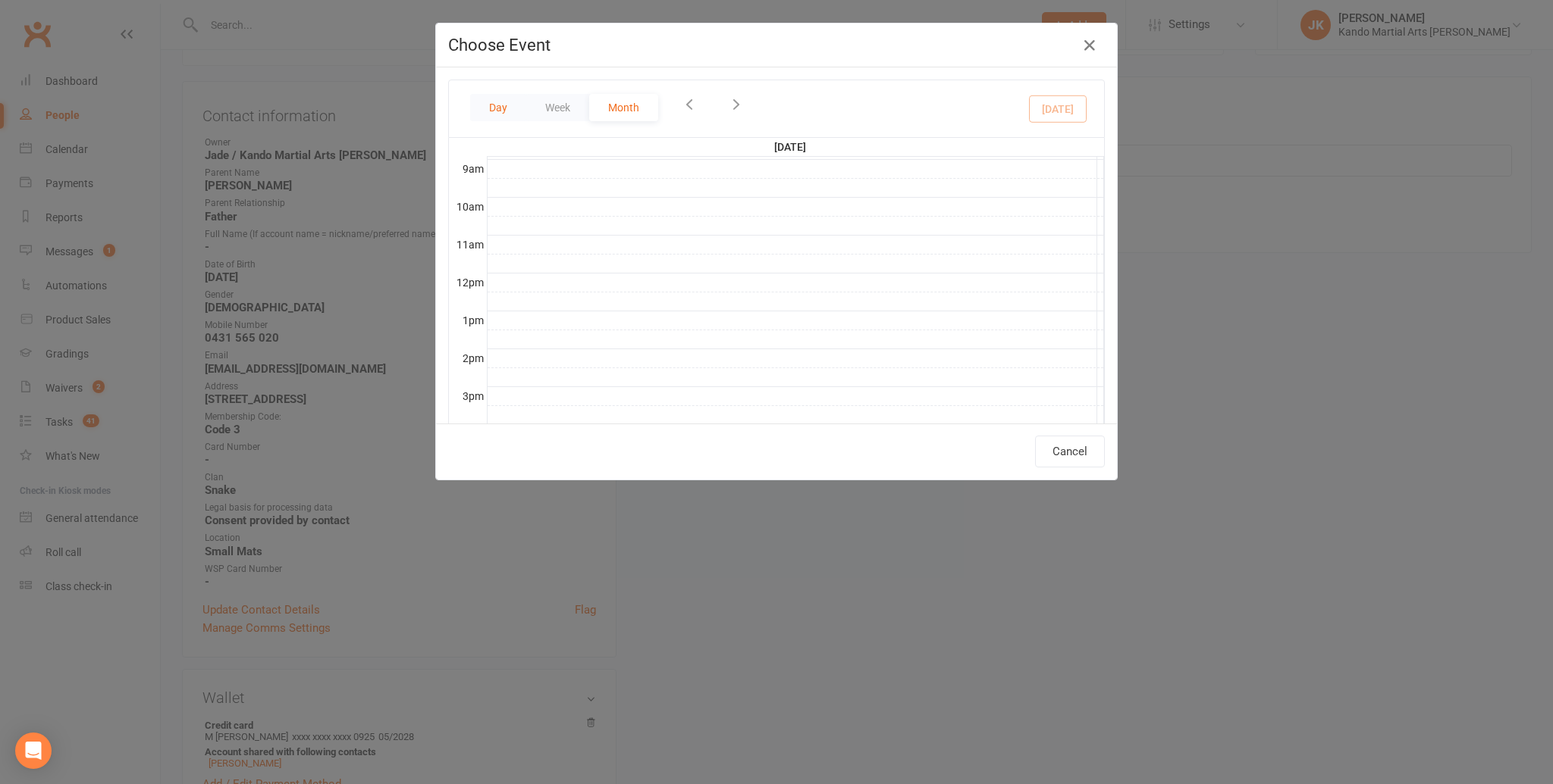
scroll to position [0, 0]
click at [501, 104] on button "Day" at bounding box center [498, 107] width 56 height 27
click at [1083, 447] on button "Cancel" at bounding box center [1069, 452] width 70 height 32
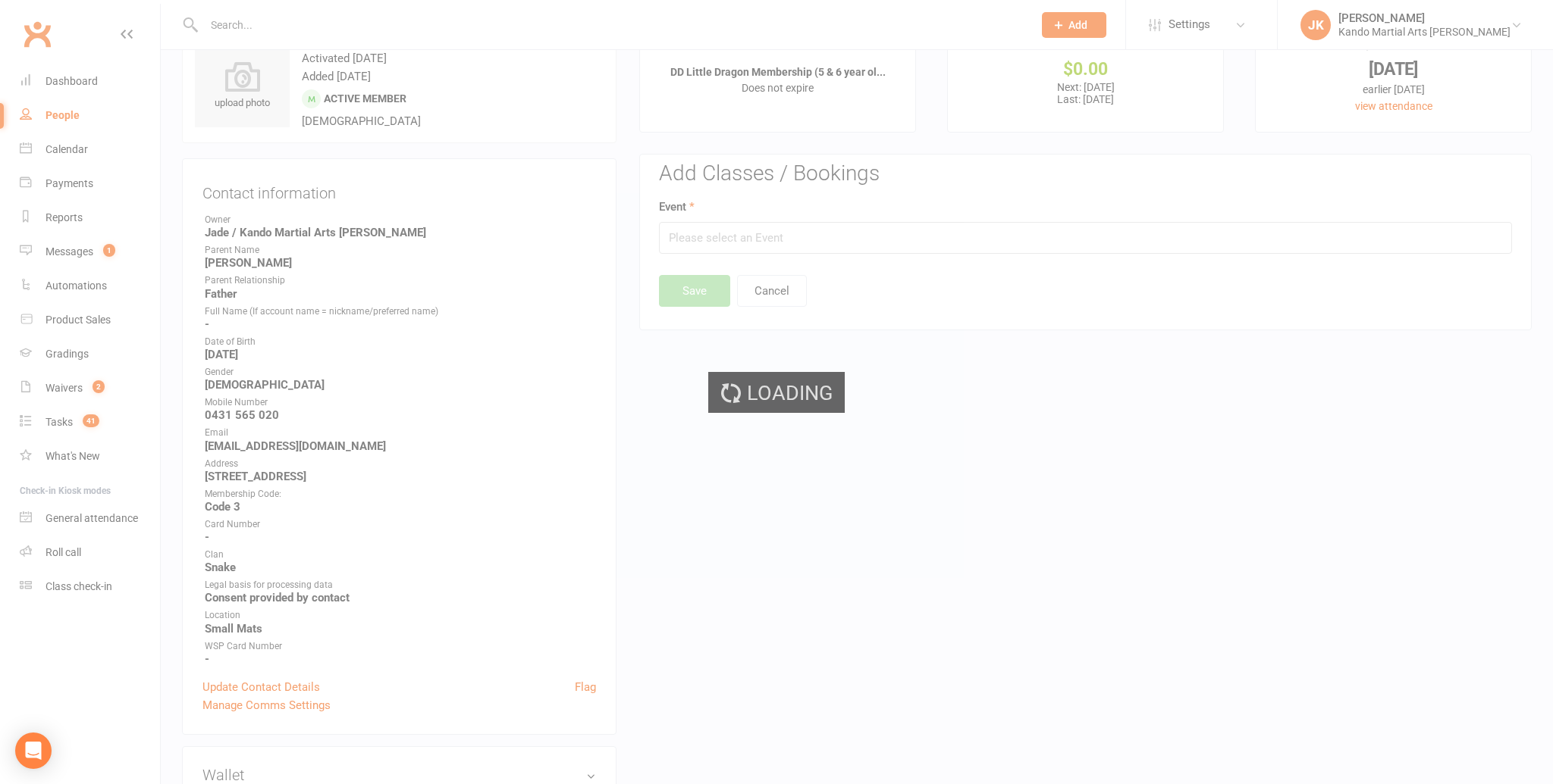
scroll to position [0, 0]
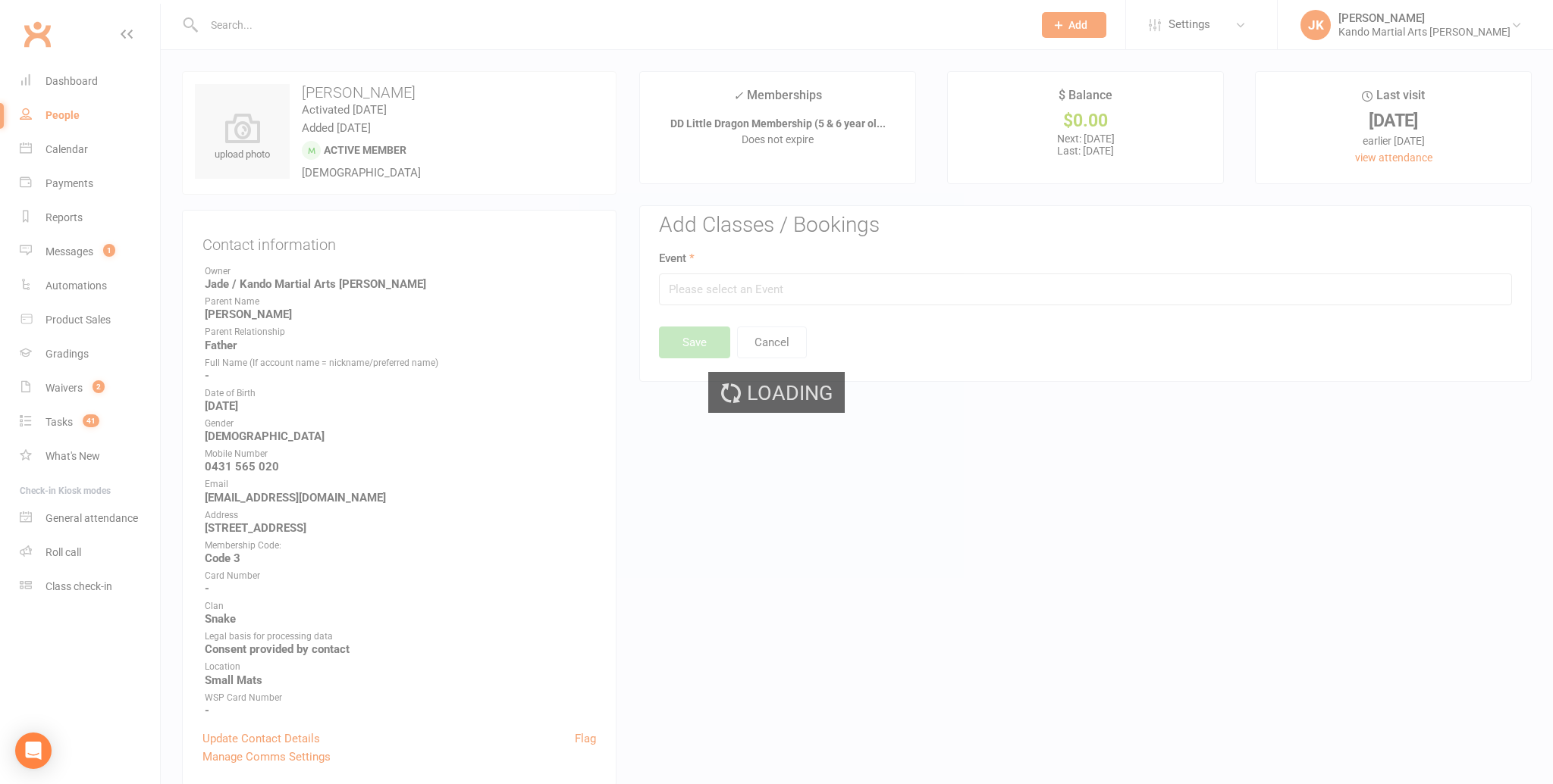
click at [544, 514] on div "Loading" at bounding box center [776, 392] width 1553 height 784
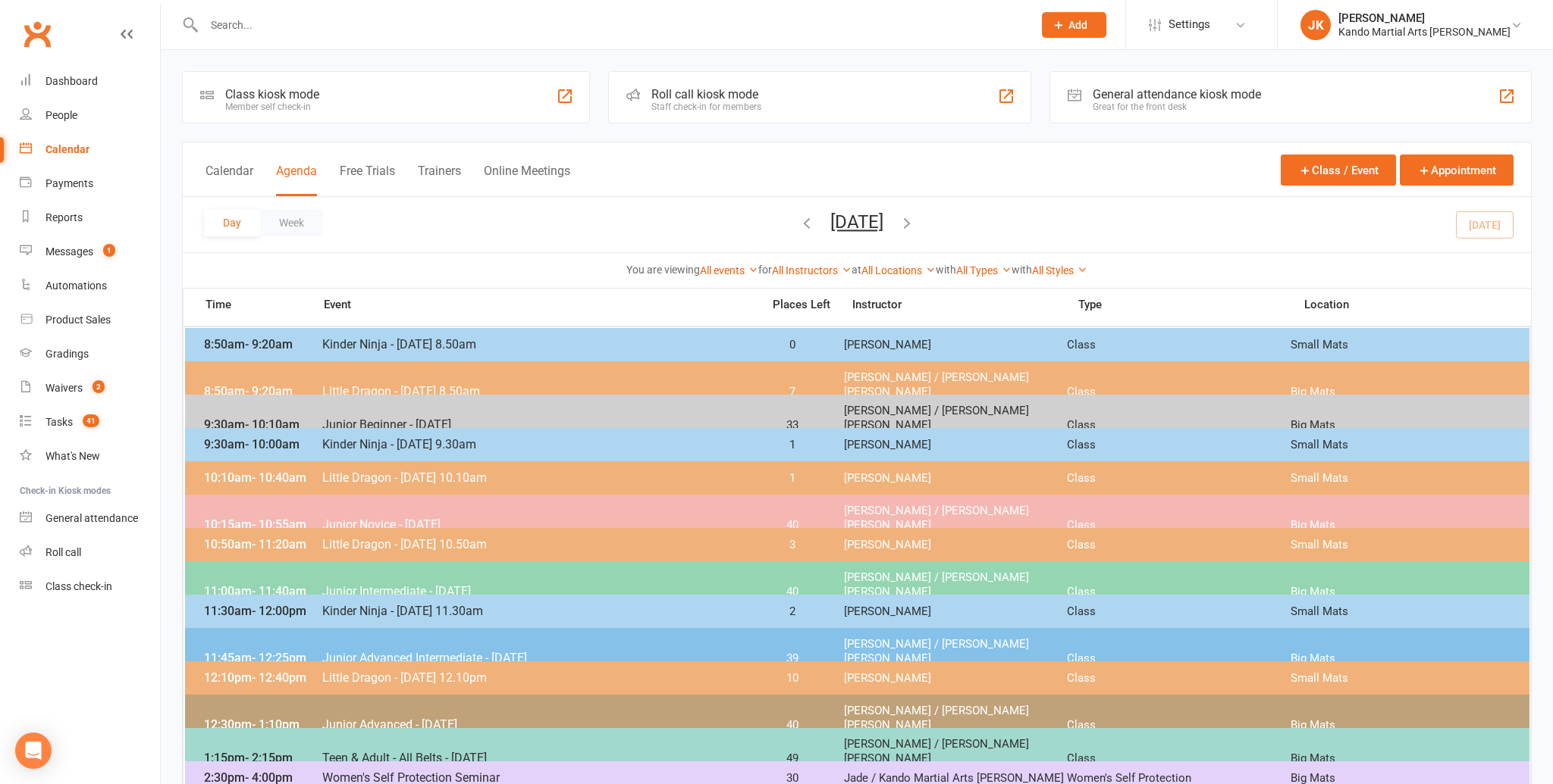
click at [544, 518] on span "Junior Novice - [DATE]" at bounding box center [538, 525] width 432 height 14
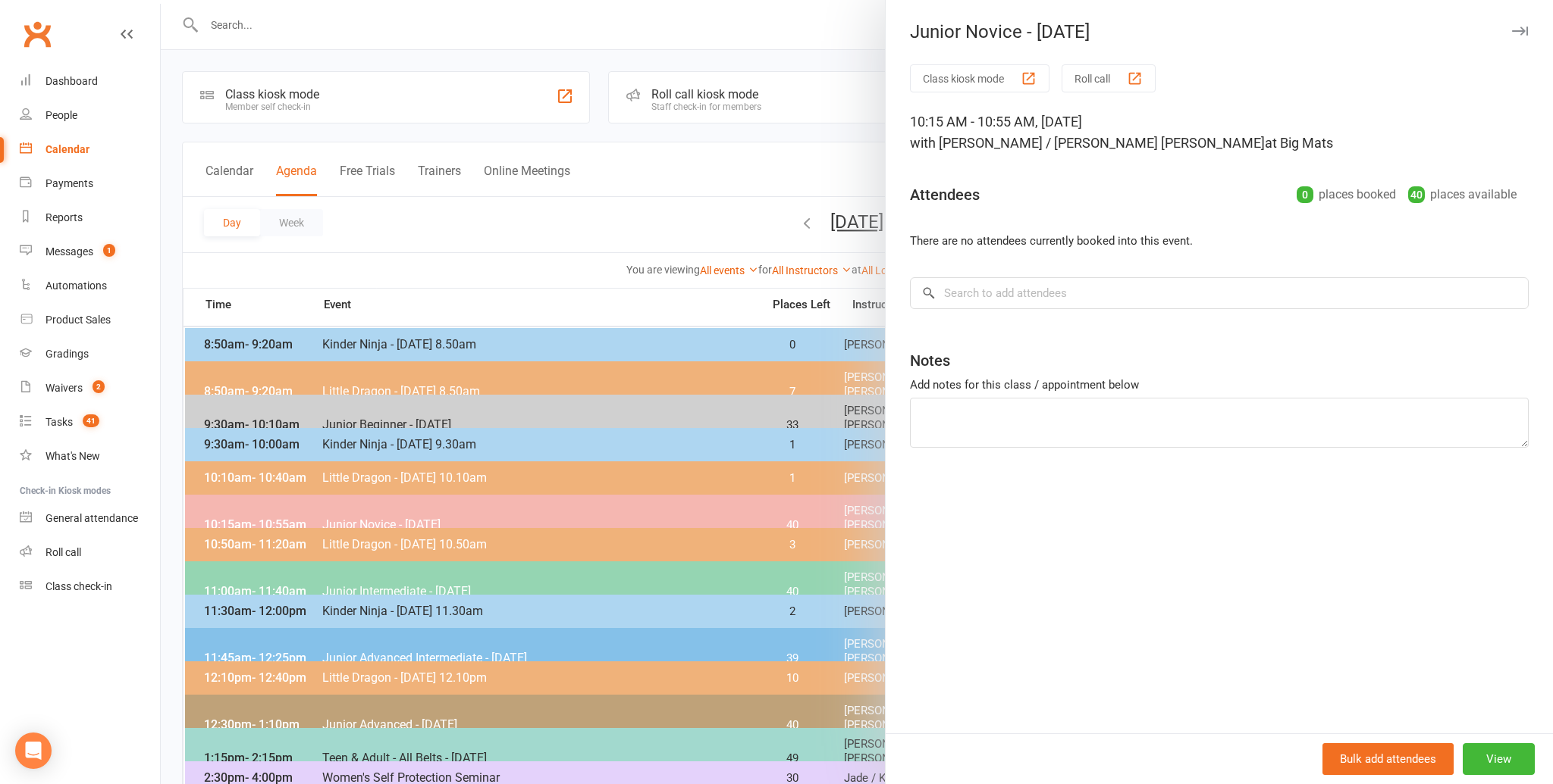
click at [518, 250] on div at bounding box center [857, 392] width 1392 height 784
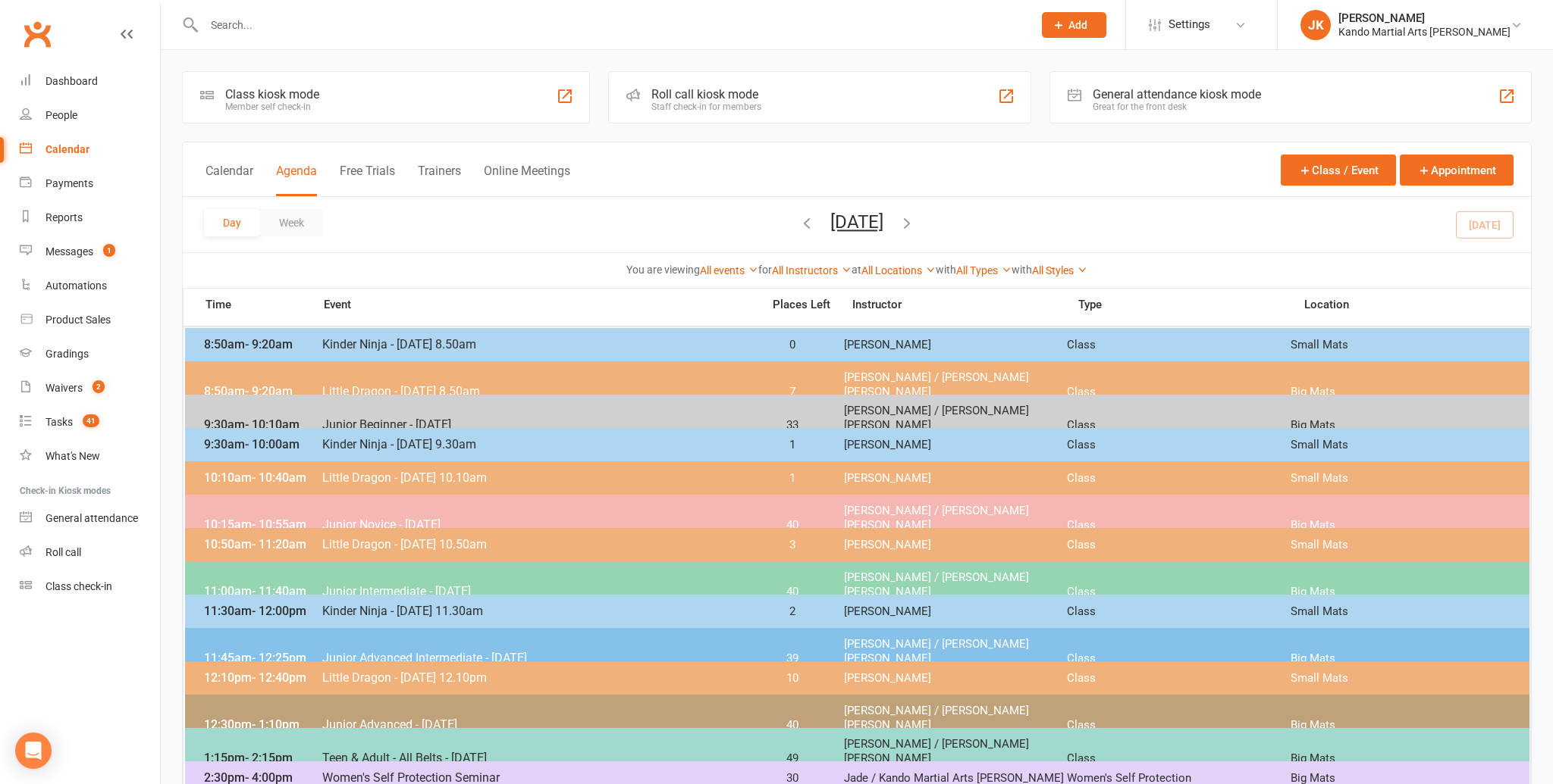
click at [252, 547] on span "- 11:20am" at bounding box center [279, 544] width 55 height 14
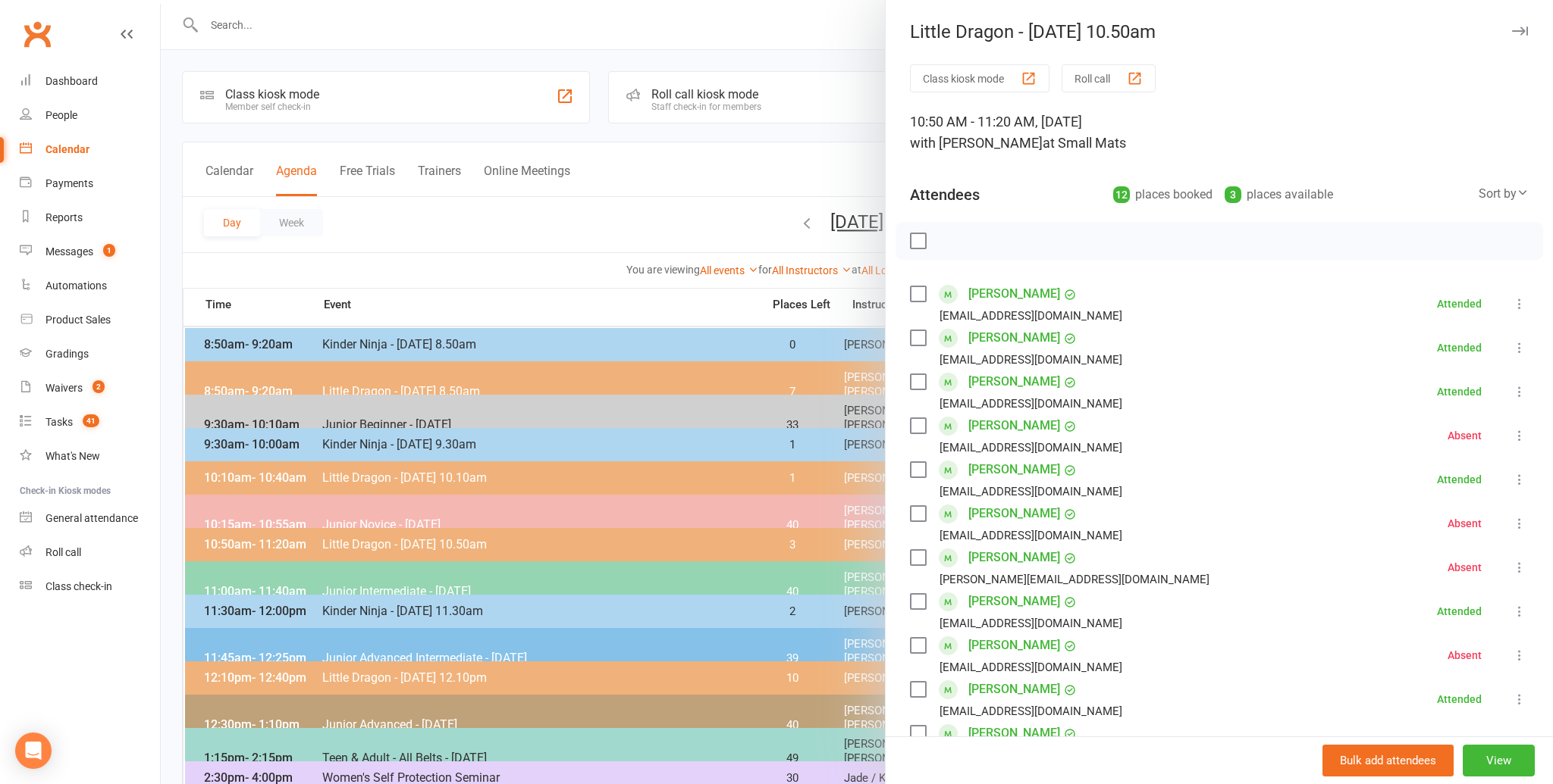
click at [1060, 289] on link "[PERSON_NAME]" at bounding box center [1014, 294] width 92 height 24
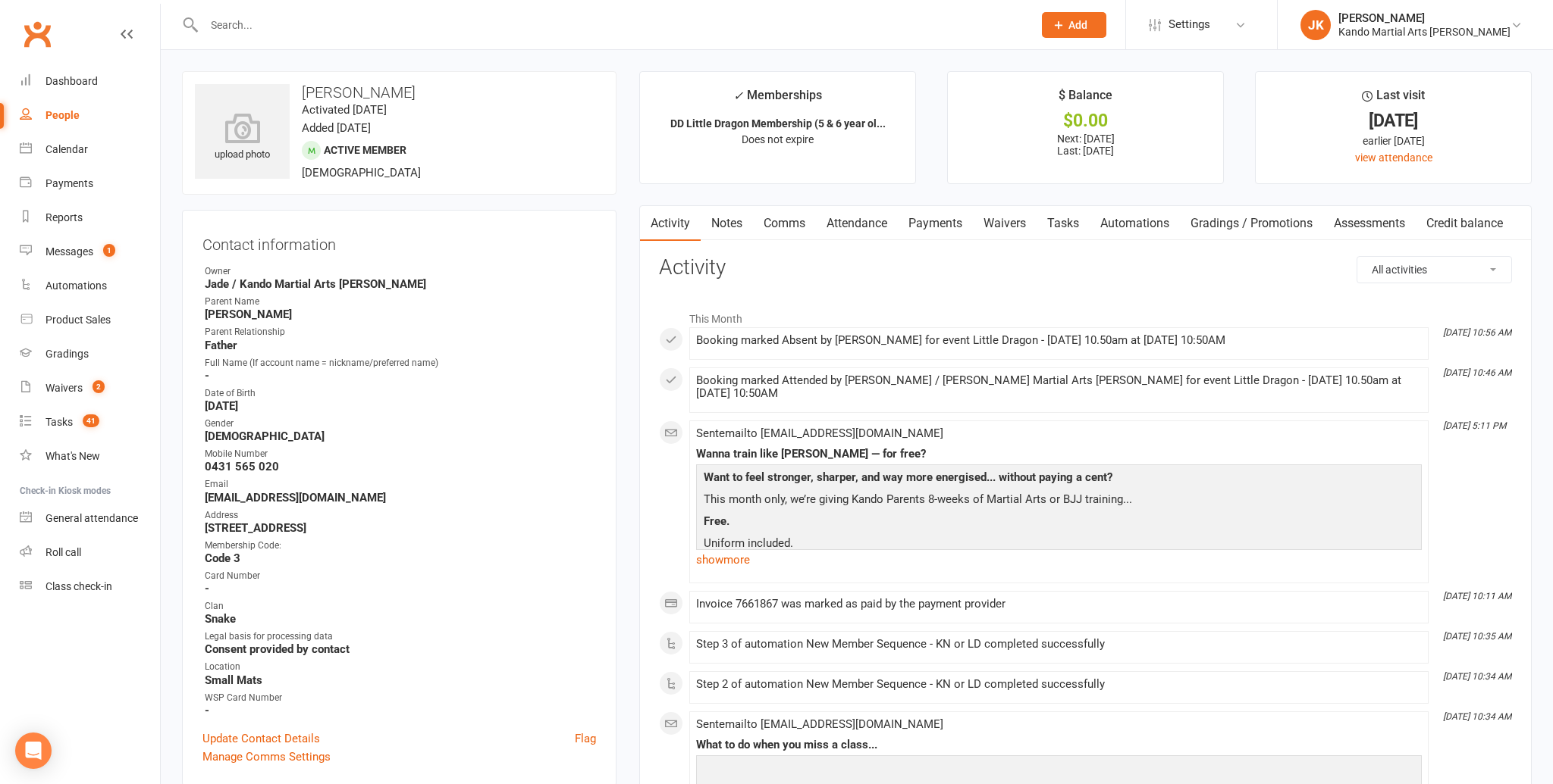
click at [852, 219] on link "Attendance" at bounding box center [857, 223] width 82 height 34
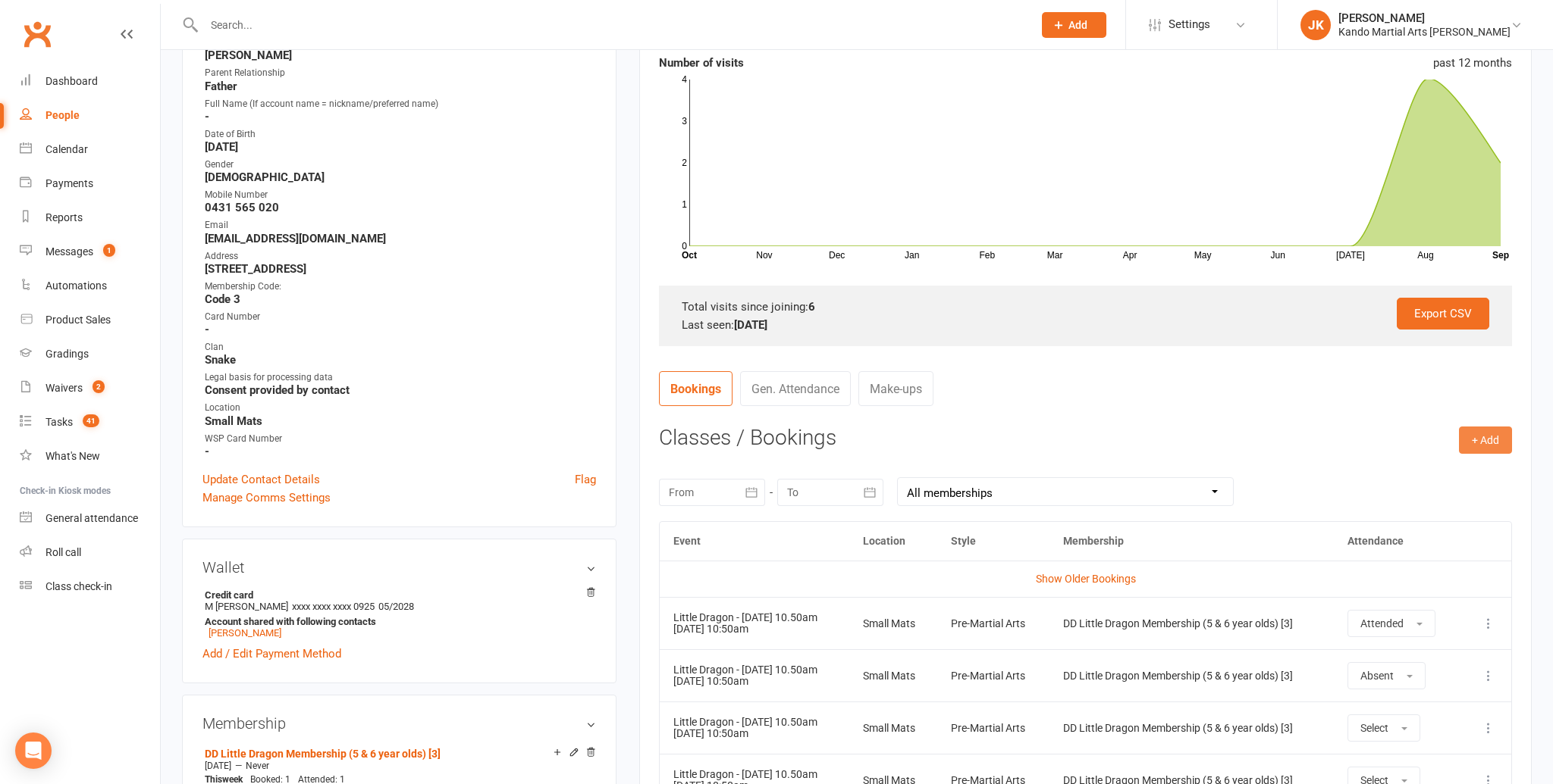
scroll to position [258, 0]
click at [1487, 435] on button "+ Add" at bounding box center [1485, 441] width 53 height 27
click at [1395, 472] on link "Book Event" at bounding box center [1436, 475] width 150 height 31
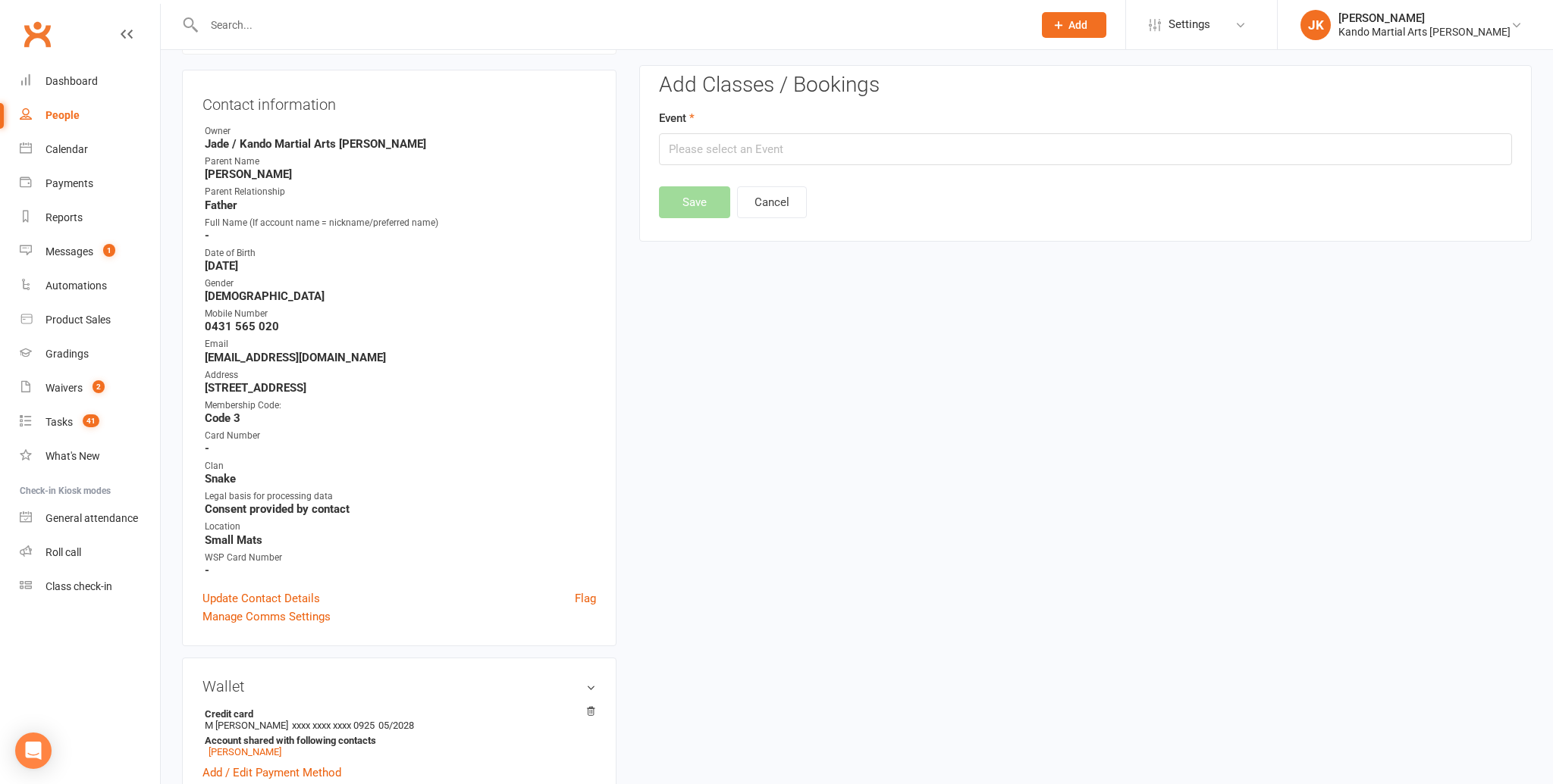
scroll to position [129, 0]
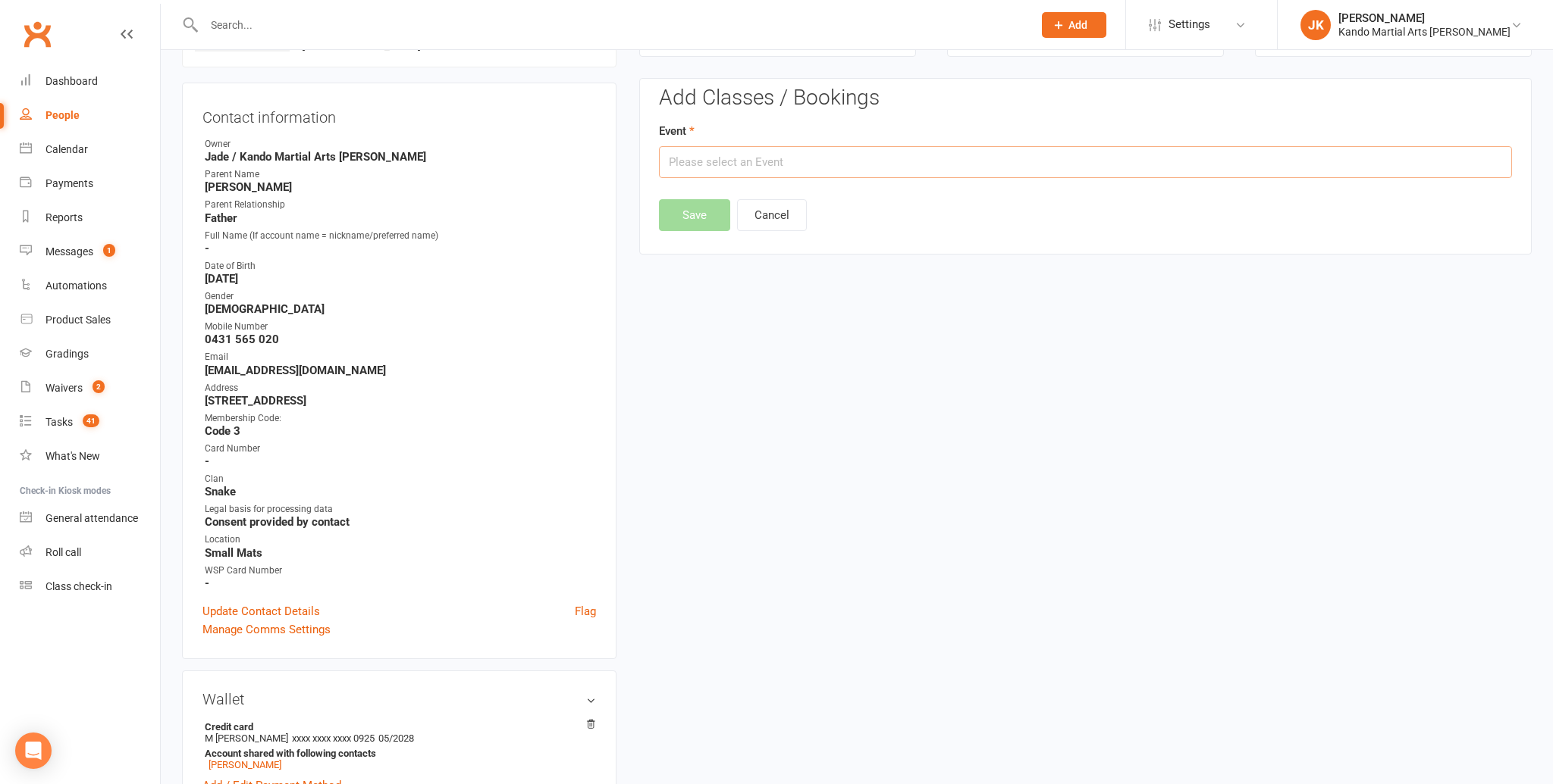
click at [697, 153] on input "text" at bounding box center [1085, 162] width 853 height 32
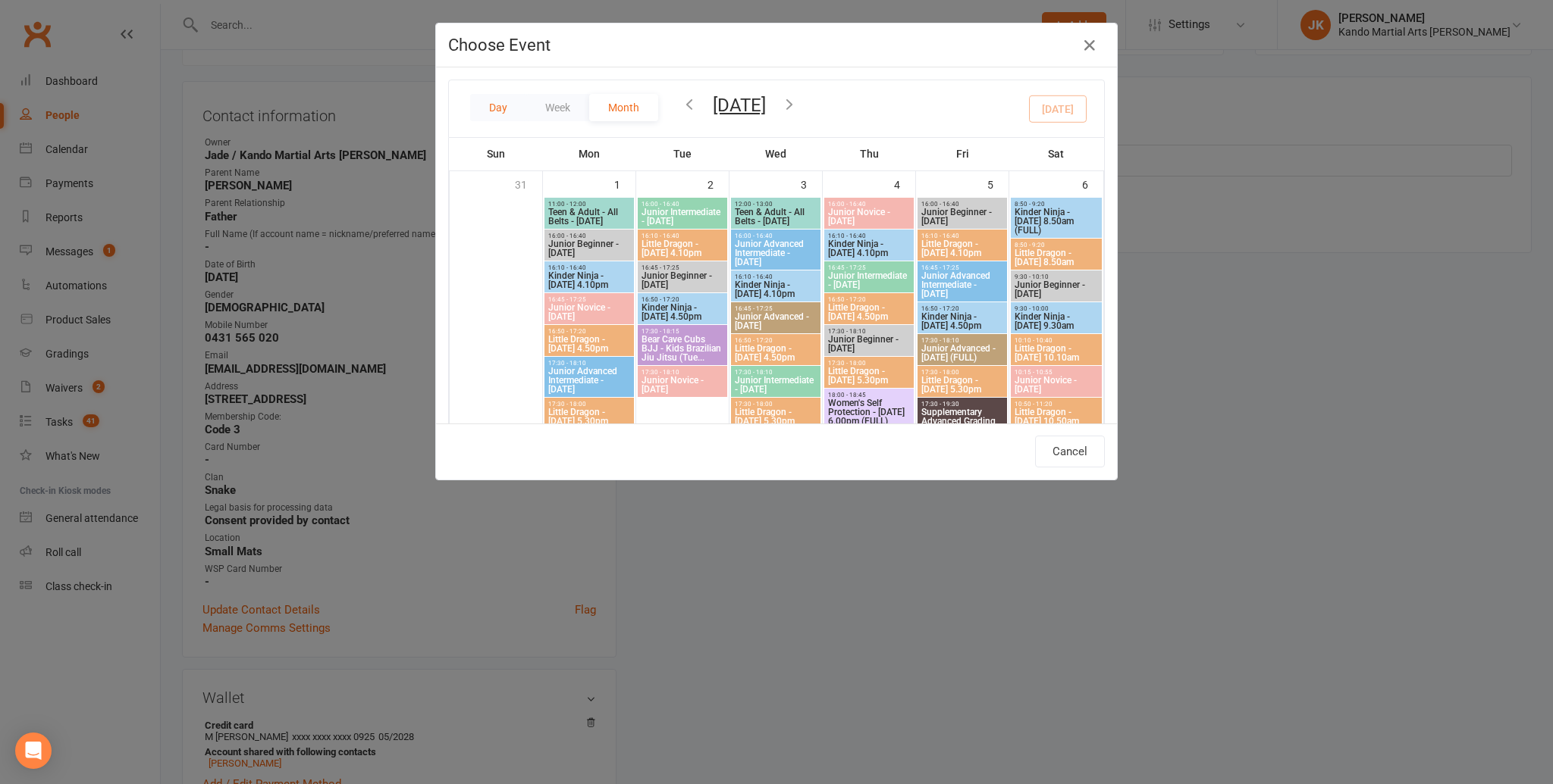
click at [492, 103] on button "Day" at bounding box center [498, 107] width 56 height 27
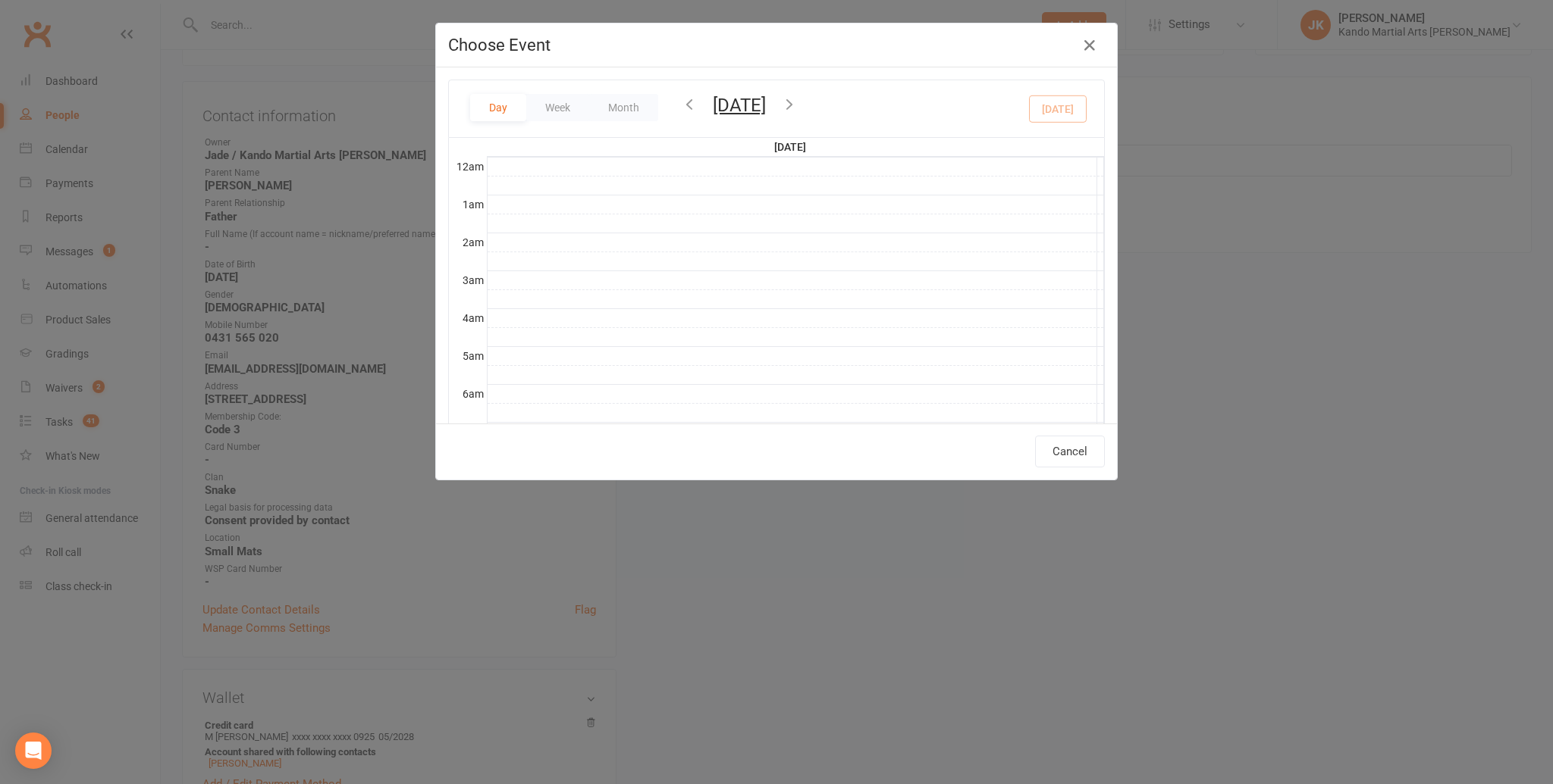
scroll to position [339, 0]
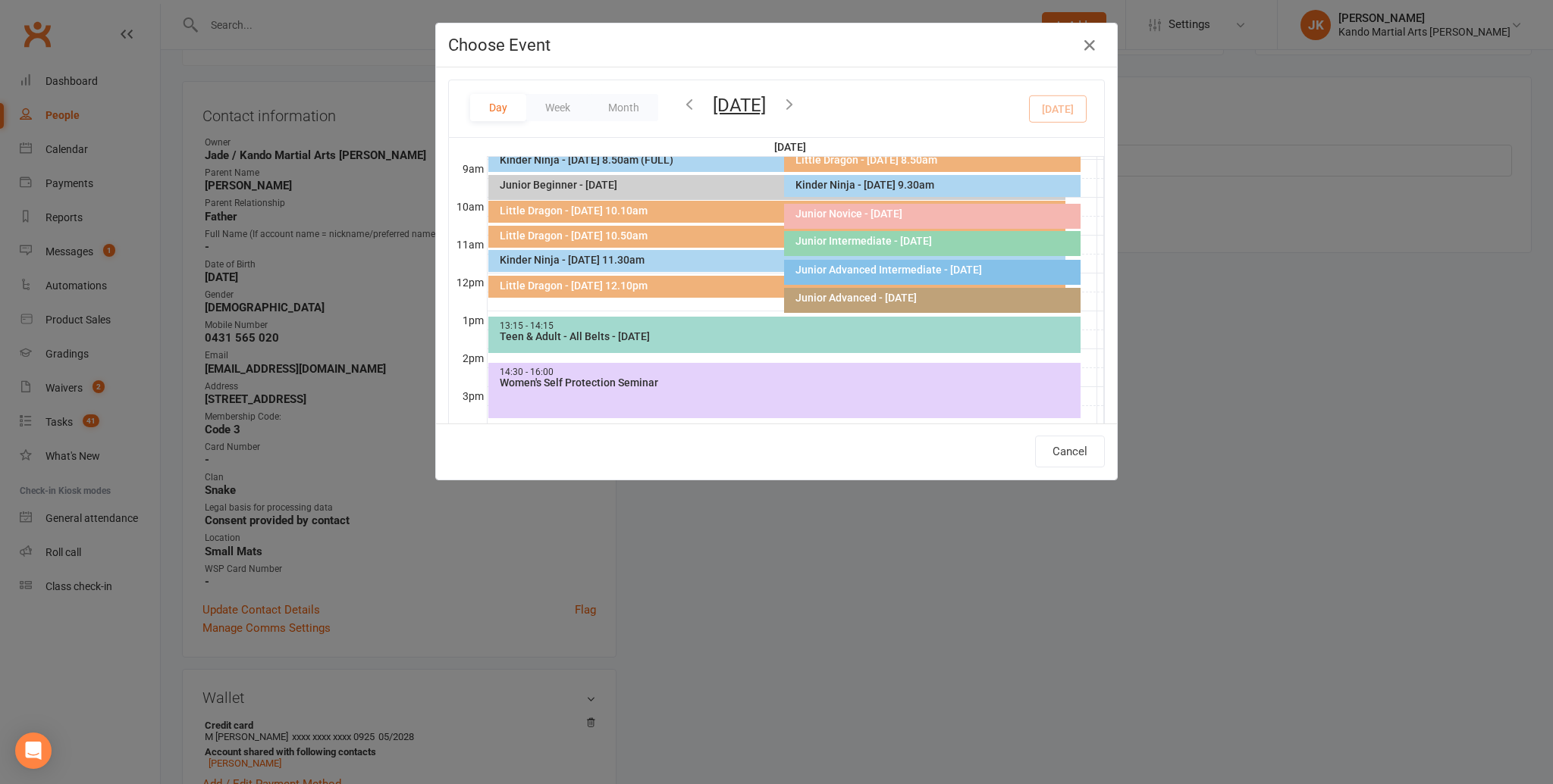
click at [766, 101] on button "[DATE]" at bounding box center [739, 105] width 53 height 21
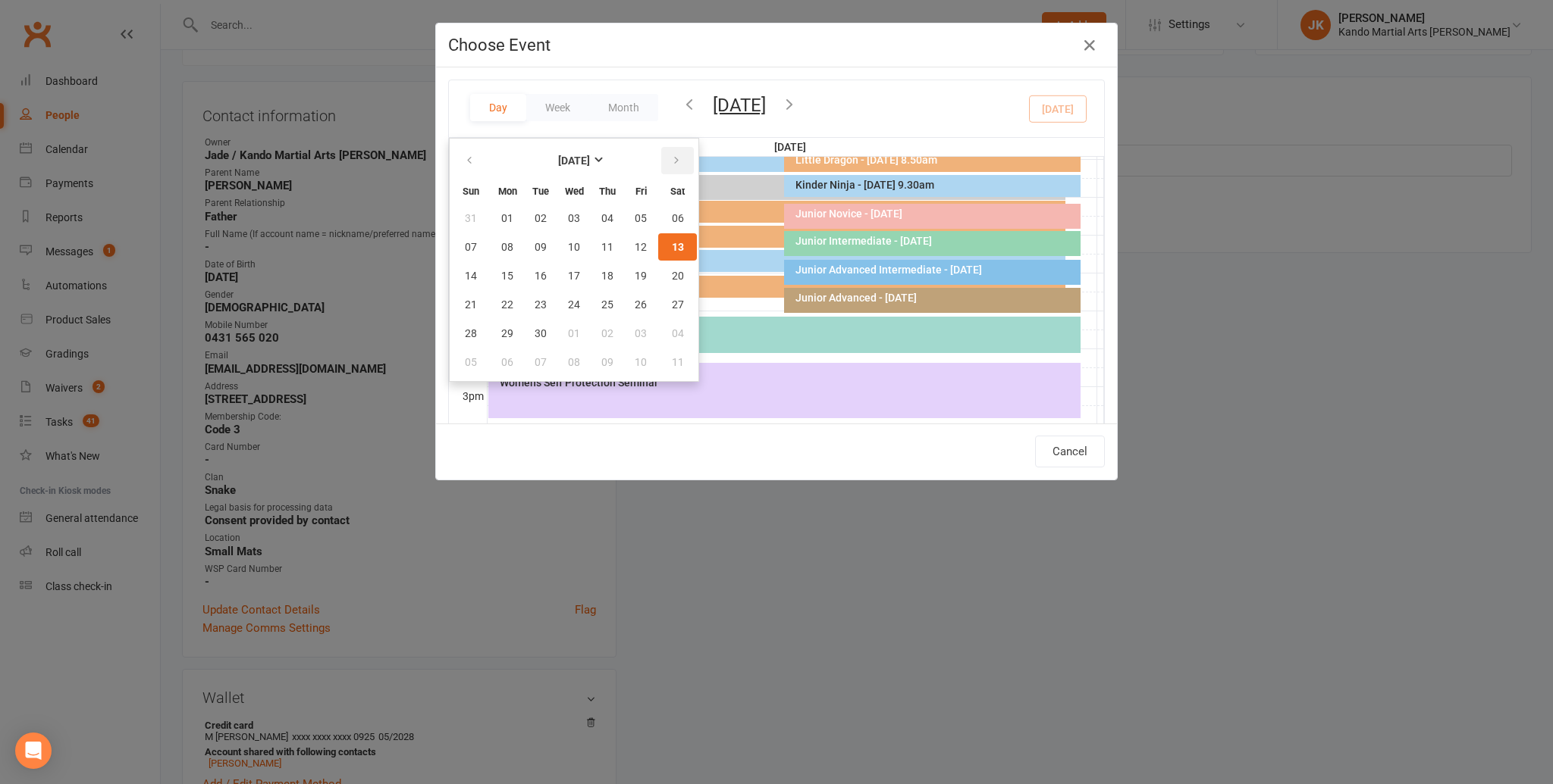
click at [679, 157] on icon "button" at bounding box center [676, 160] width 10 height 12
click at [503, 241] on span "06" at bounding box center [507, 246] width 12 height 12
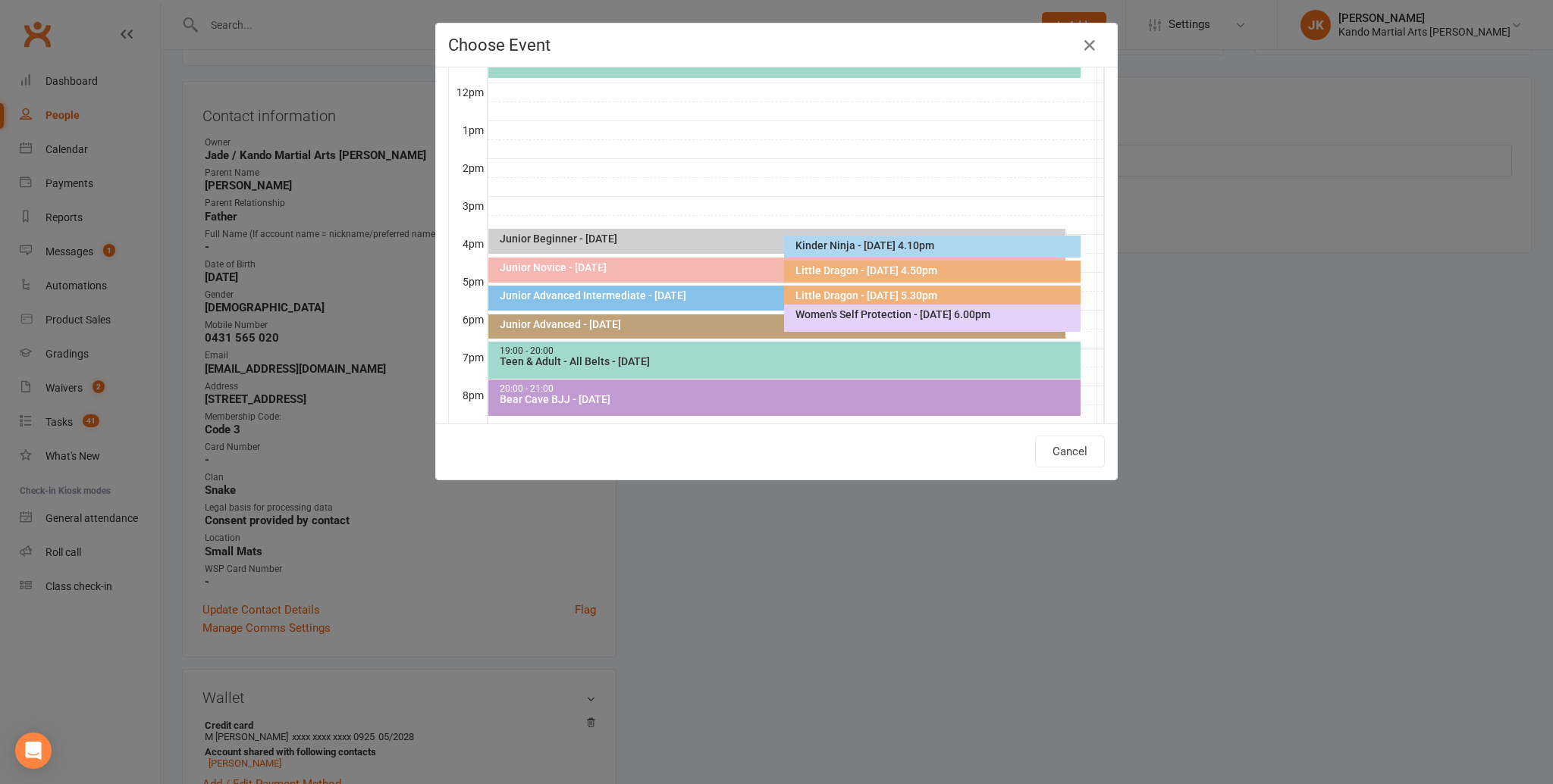
scroll to position [104, 0]
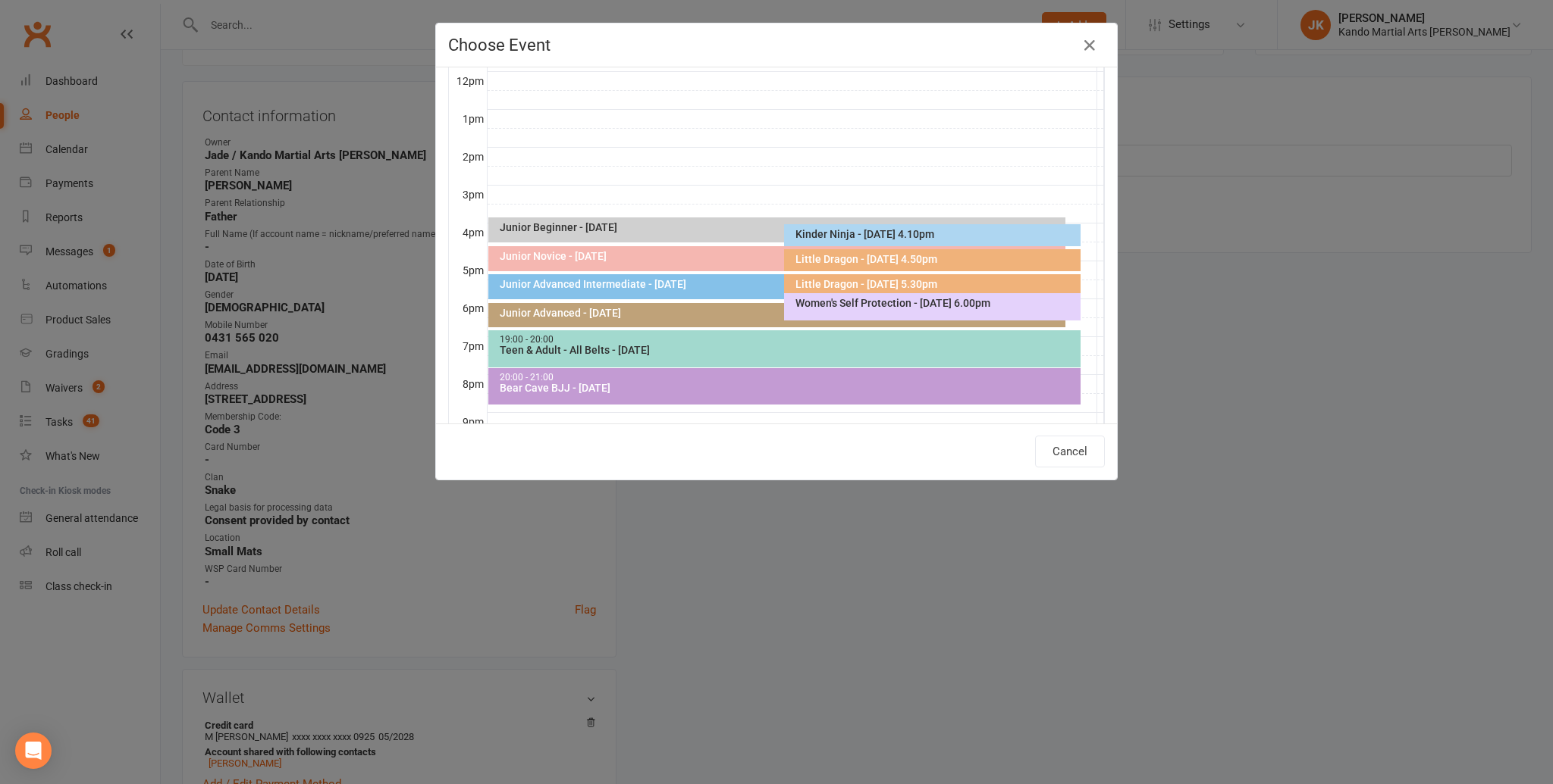
click at [879, 282] on div "Little Dragon - [DATE] 5.30pm" at bounding box center [935, 284] width 282 height 10
type input "Little Dragon - [DATE] 5.30pm - [DATE] 5:30:00 PM"
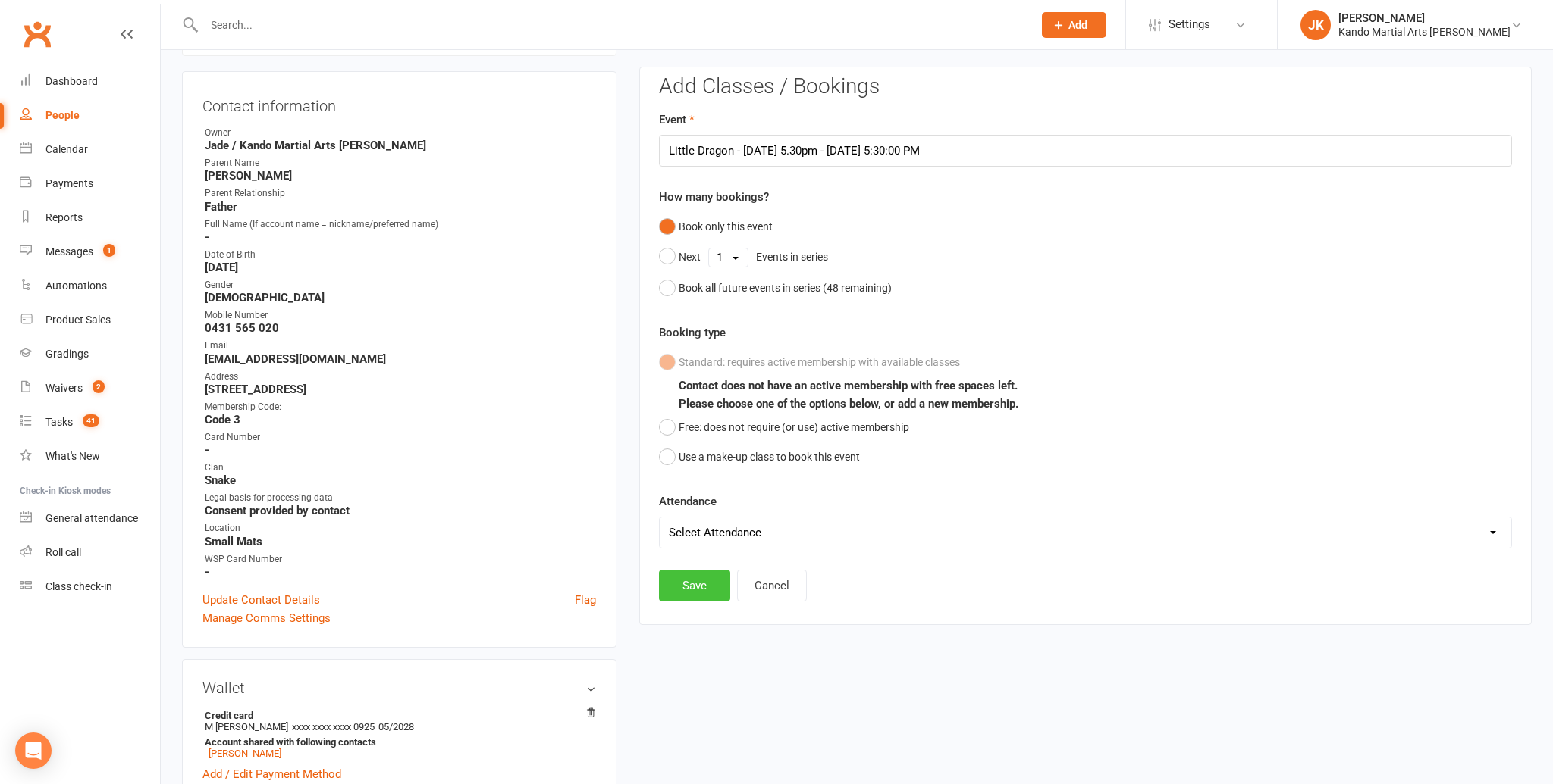
scroll to position [136, 0]
click at [694, 581] on button "Save" at bounding box center [694, 589] width 72 height 32
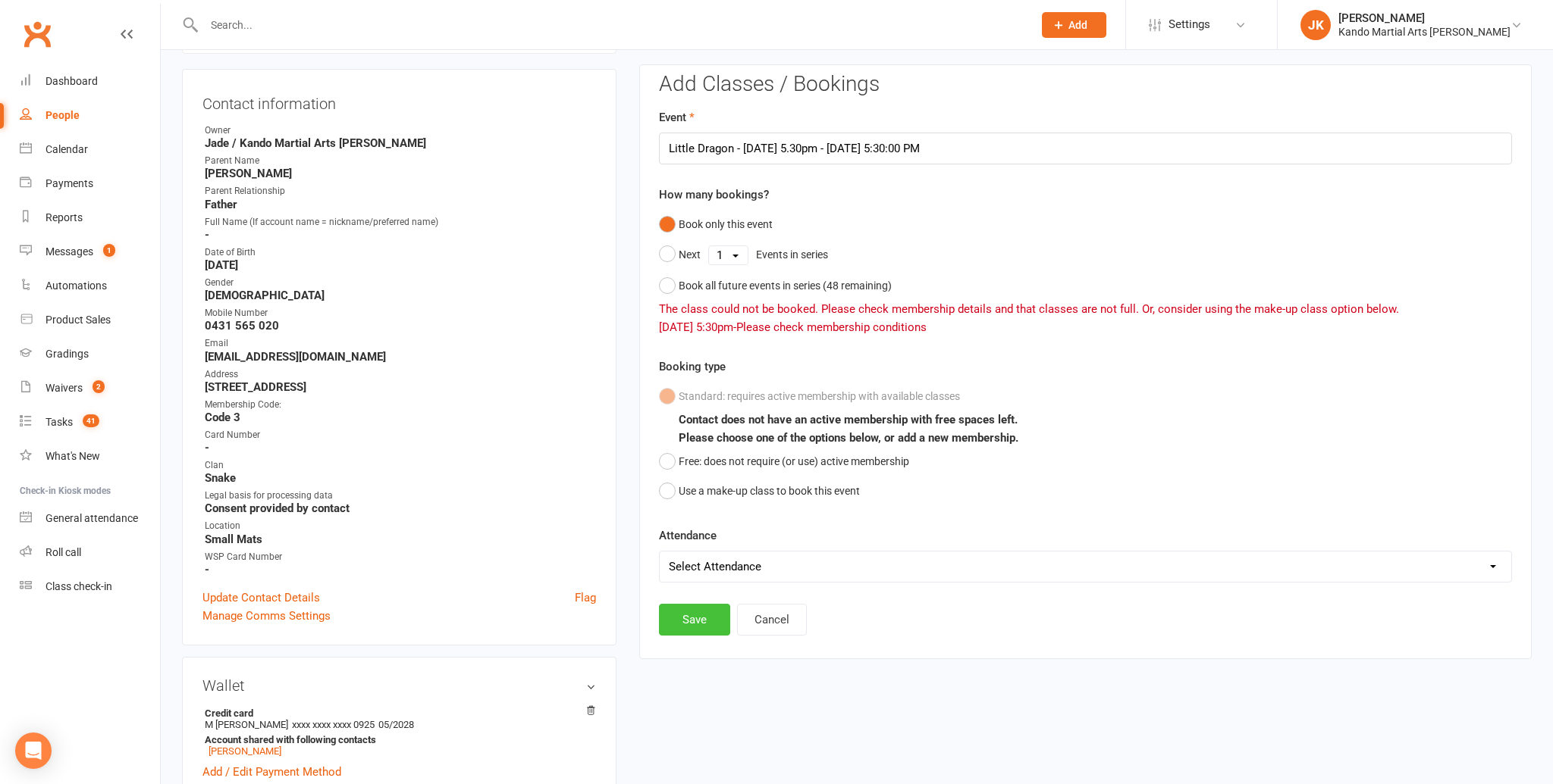
scroll to position [143, 0]
click at [666, 484] on button "Use a make-up class to book this event" at bounding box center [759, 488] width 201 height 29
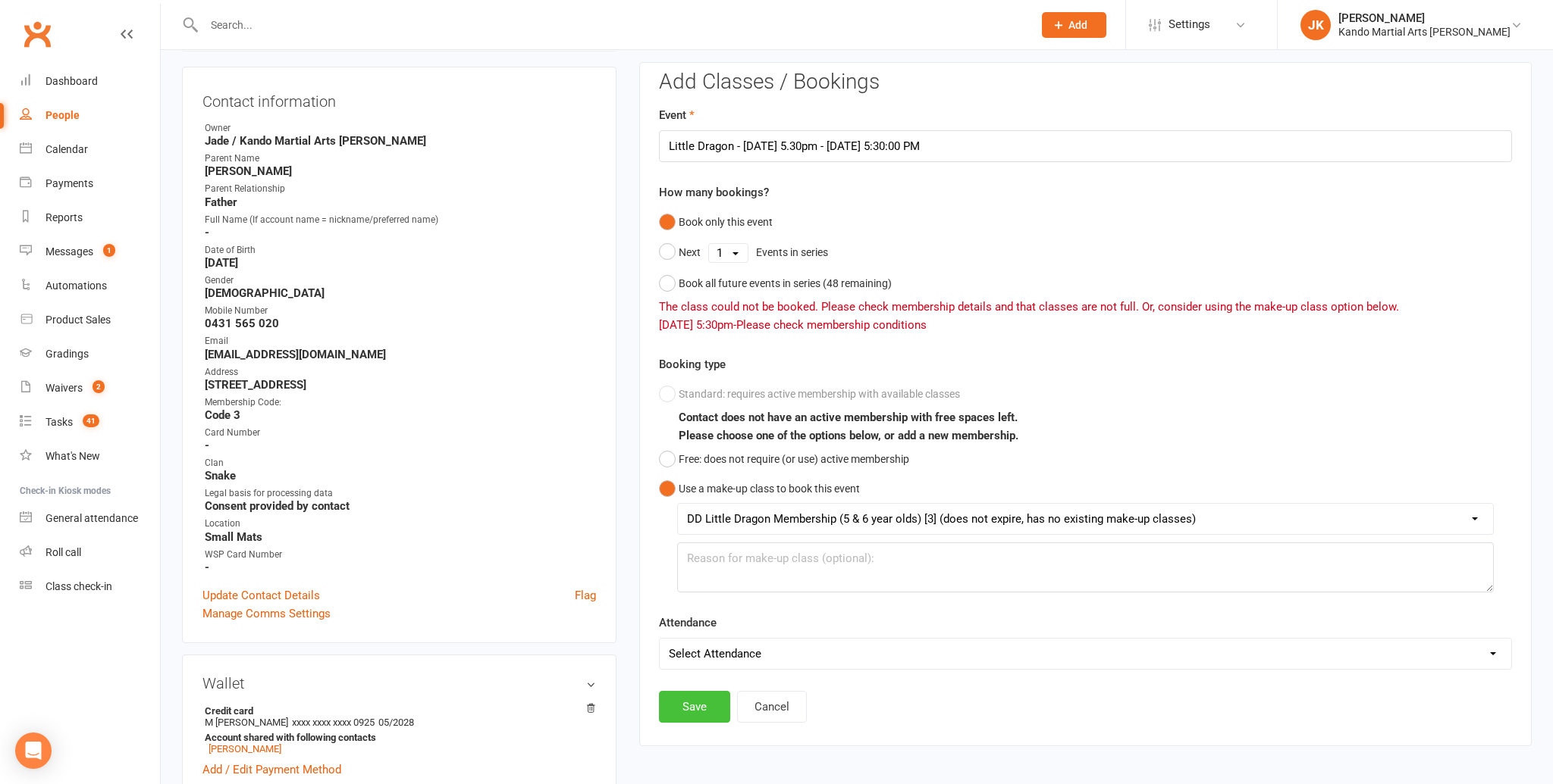
click at [703, 702] on button "Save" at bounding box center [694, 707] width 72 height 32
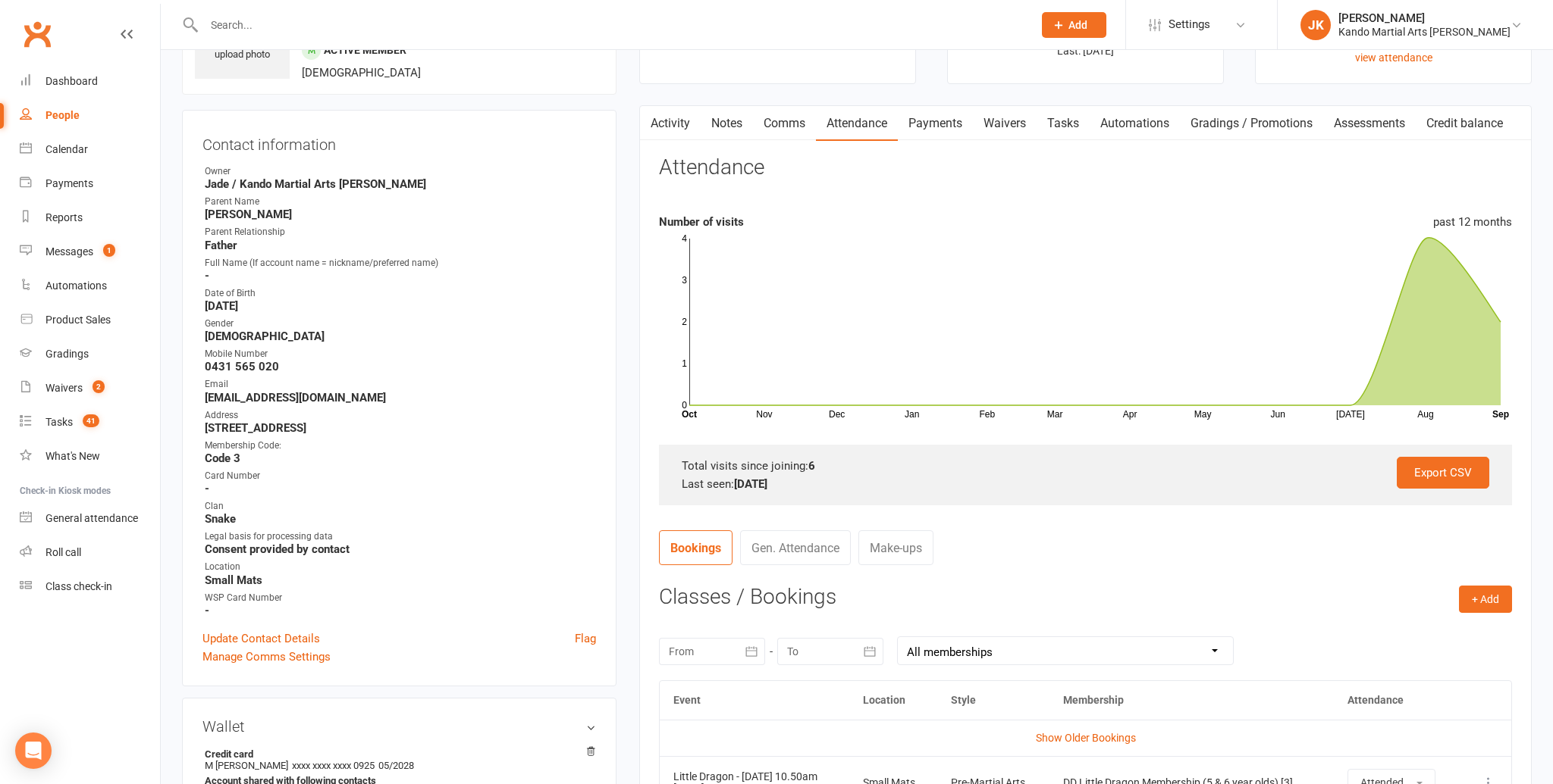
scroll to position [51, 0]
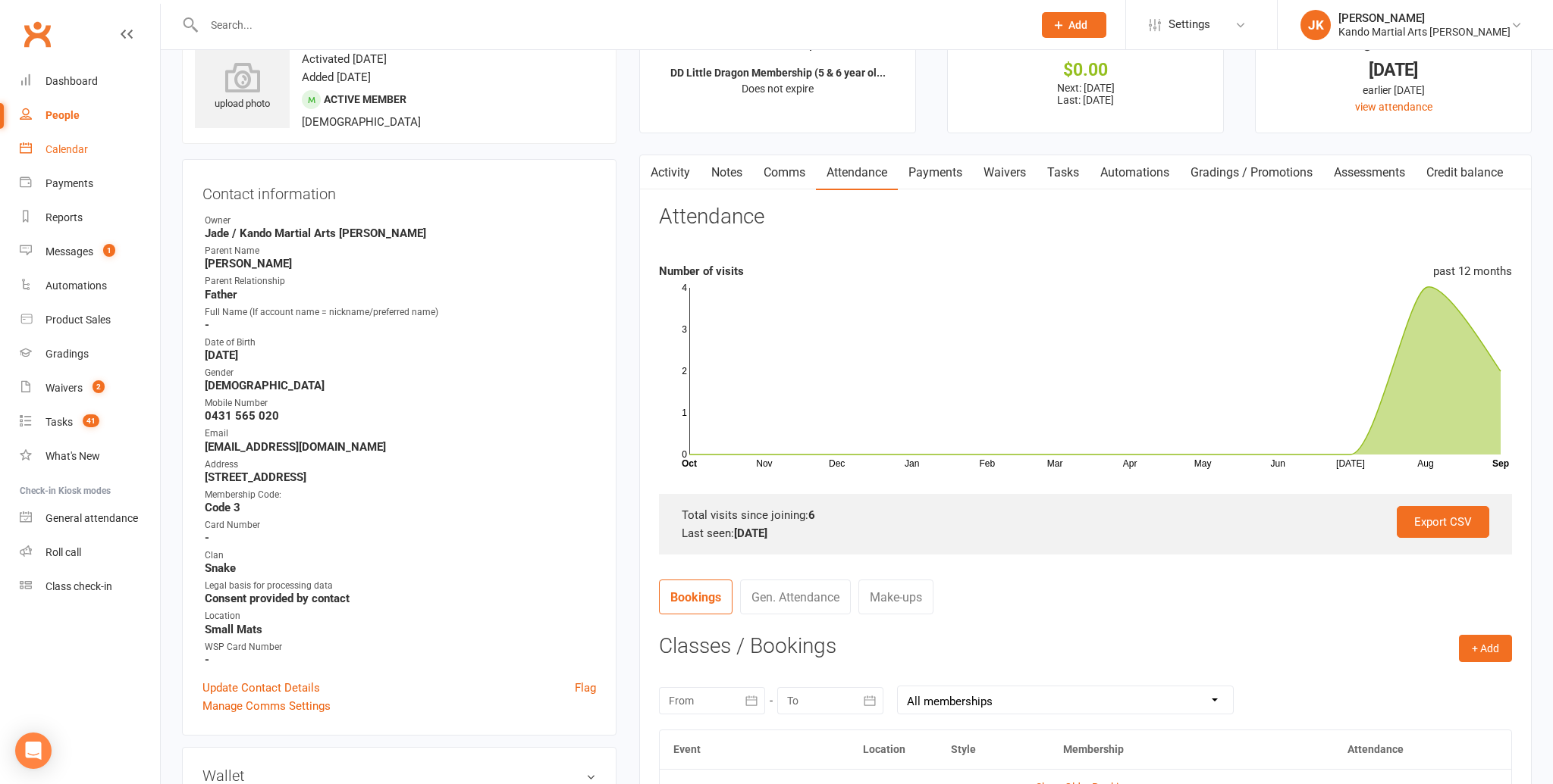
click at [48, 145] on div "Calendar" at bounding box center [67, 149] width 43 height 12
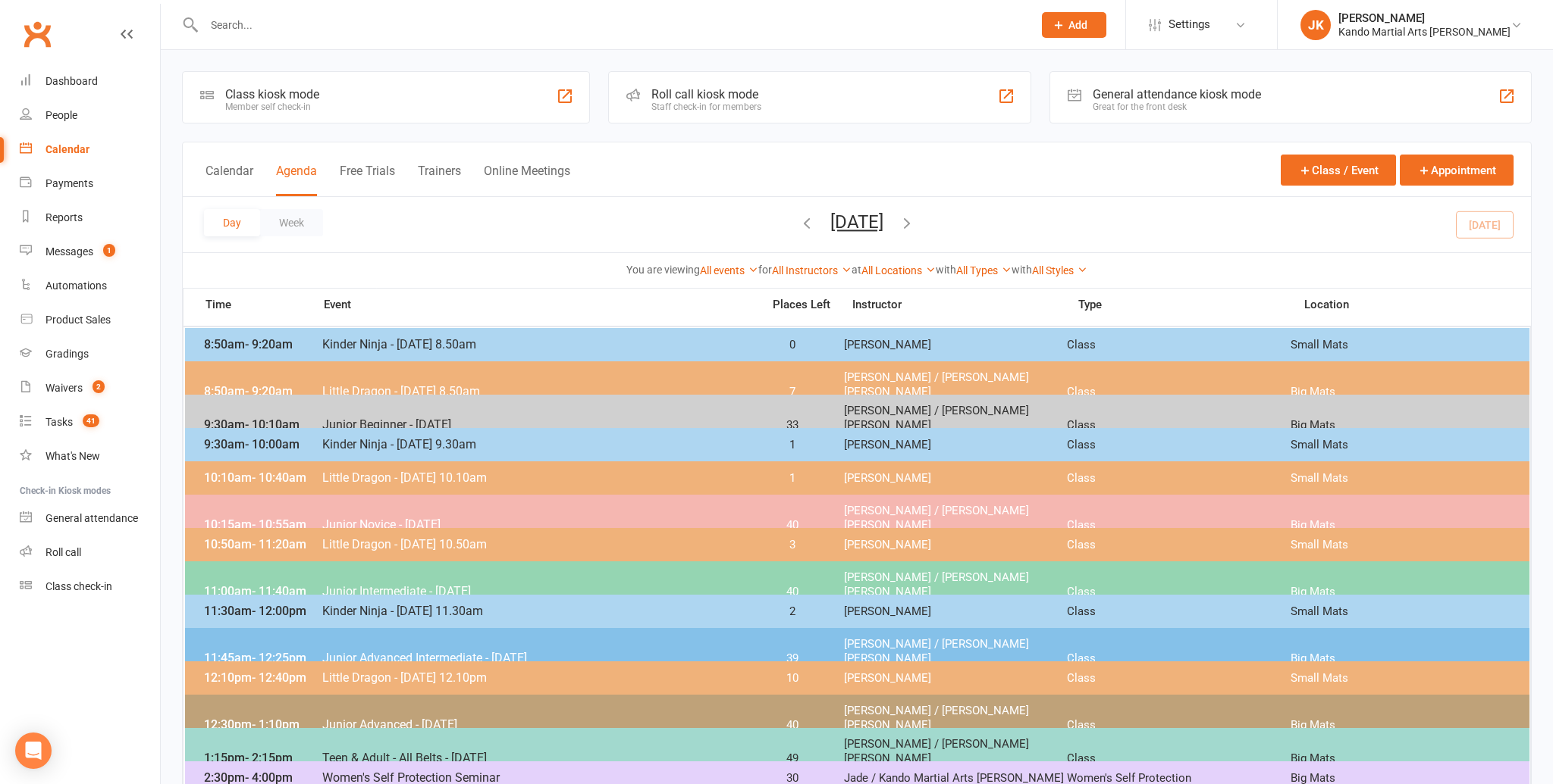
click at [263, 613] on span "- 12:00pm" at bounding box center [279, 611] width 55 height 14
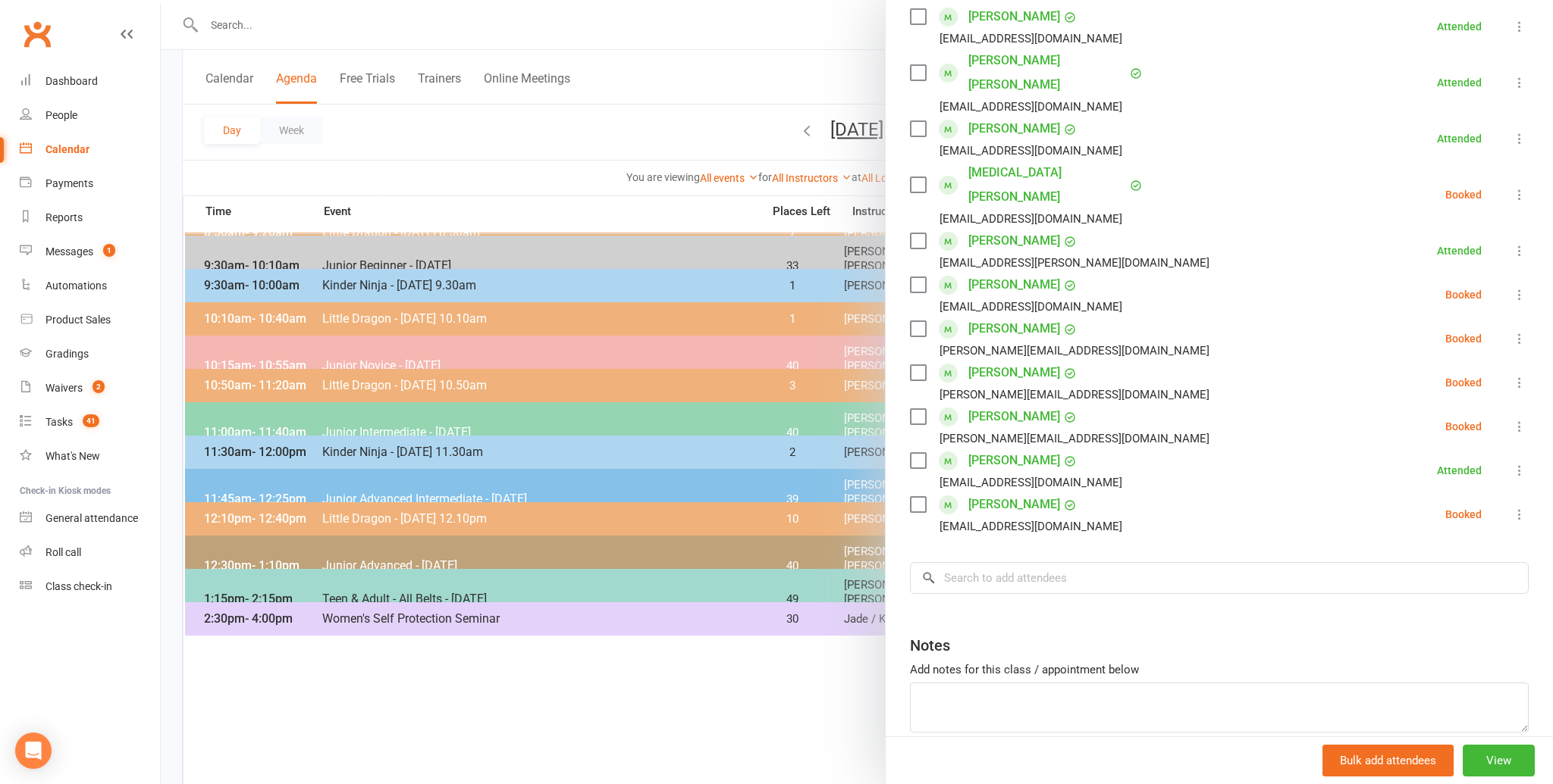
scroll to position [364, 0]
click at [982, 406] on link "[PERSON_NAME]" at bounding box center [1014, 419] width 92 height 24
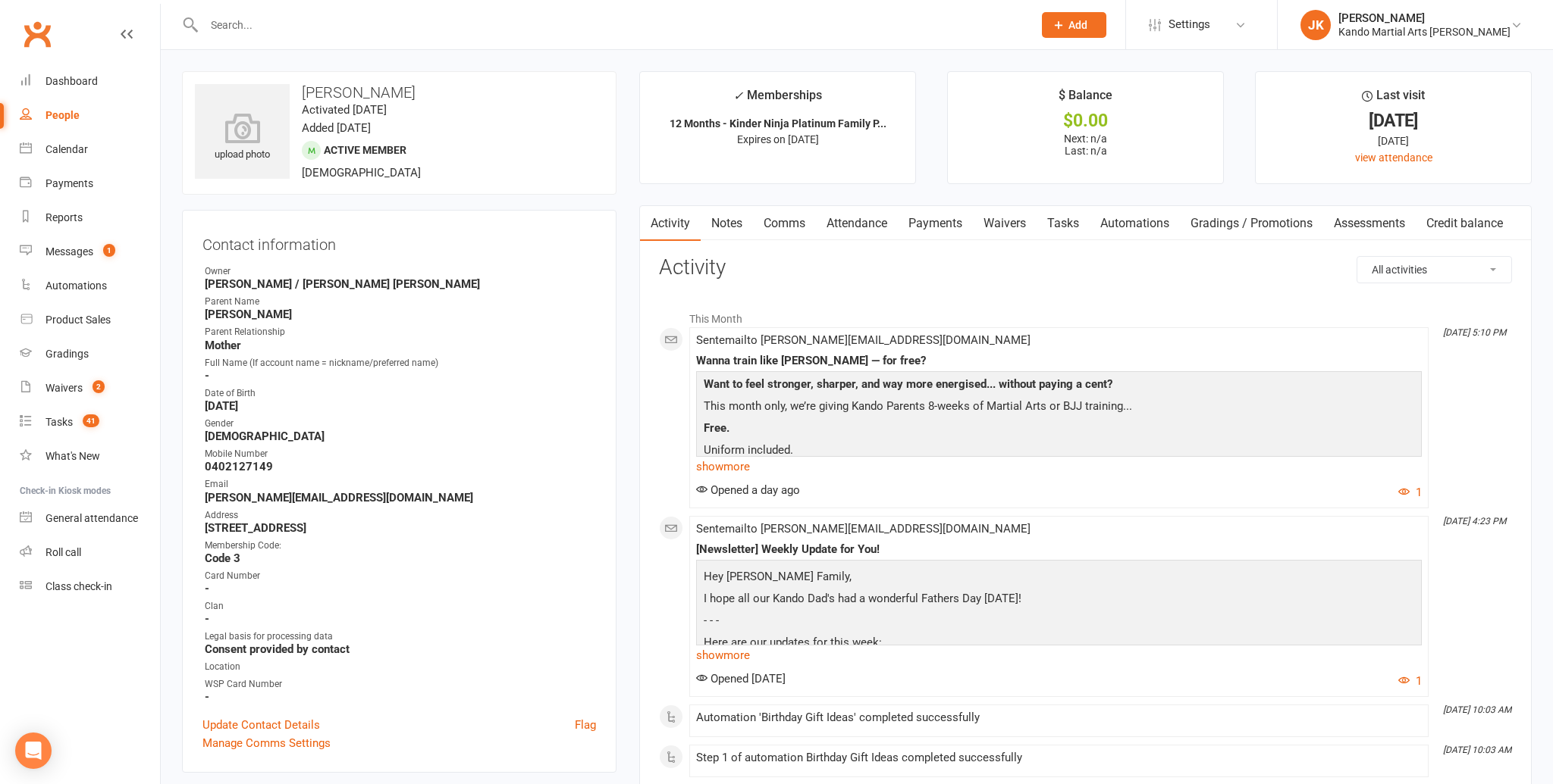
click at [836, 219] on link "Attendance" at bounding box center [857, 223] width 82 height 34
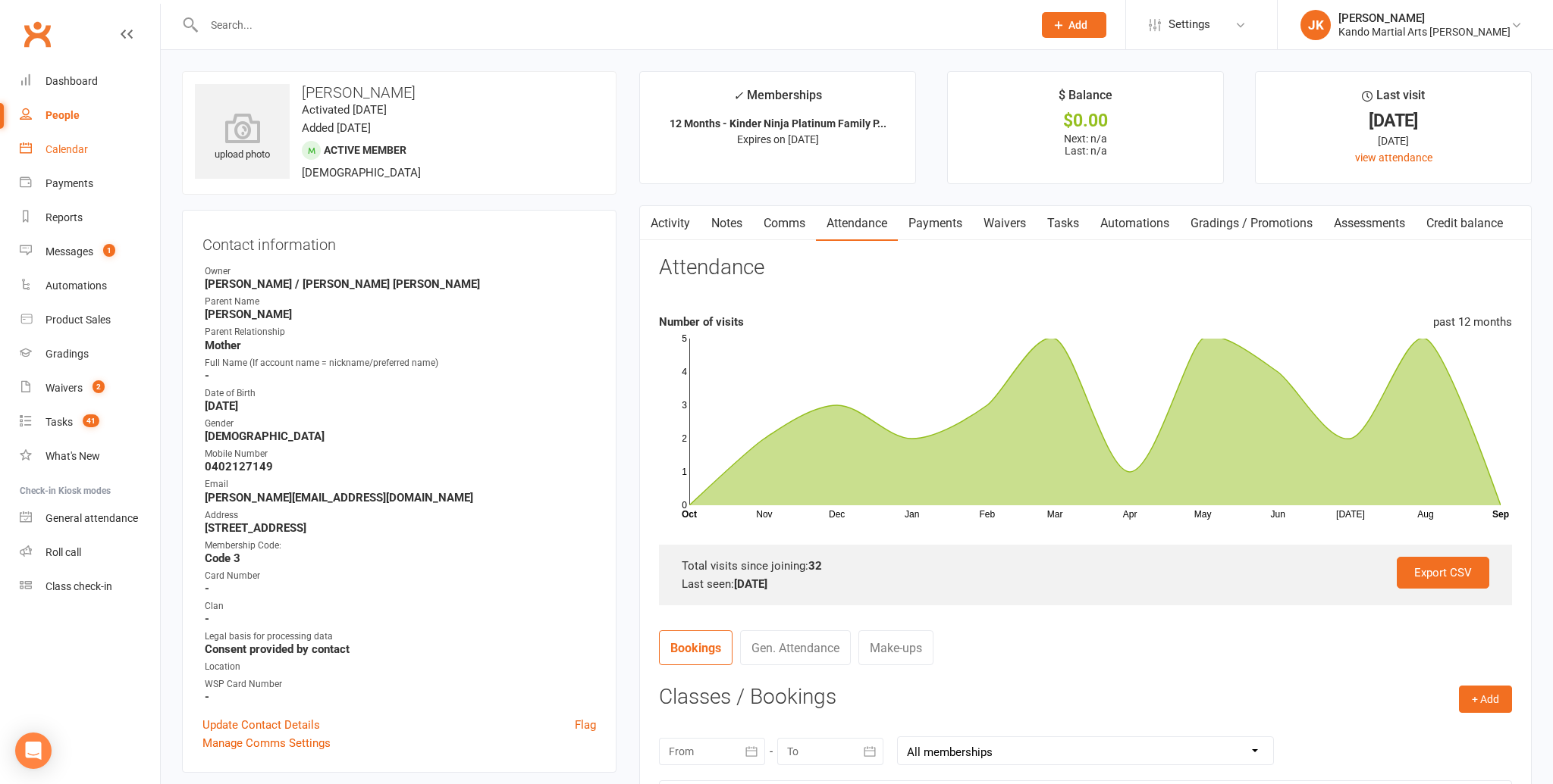
click at [57, 144] on div "Calendar" at bounding box center [67, 149] width 43 height 12
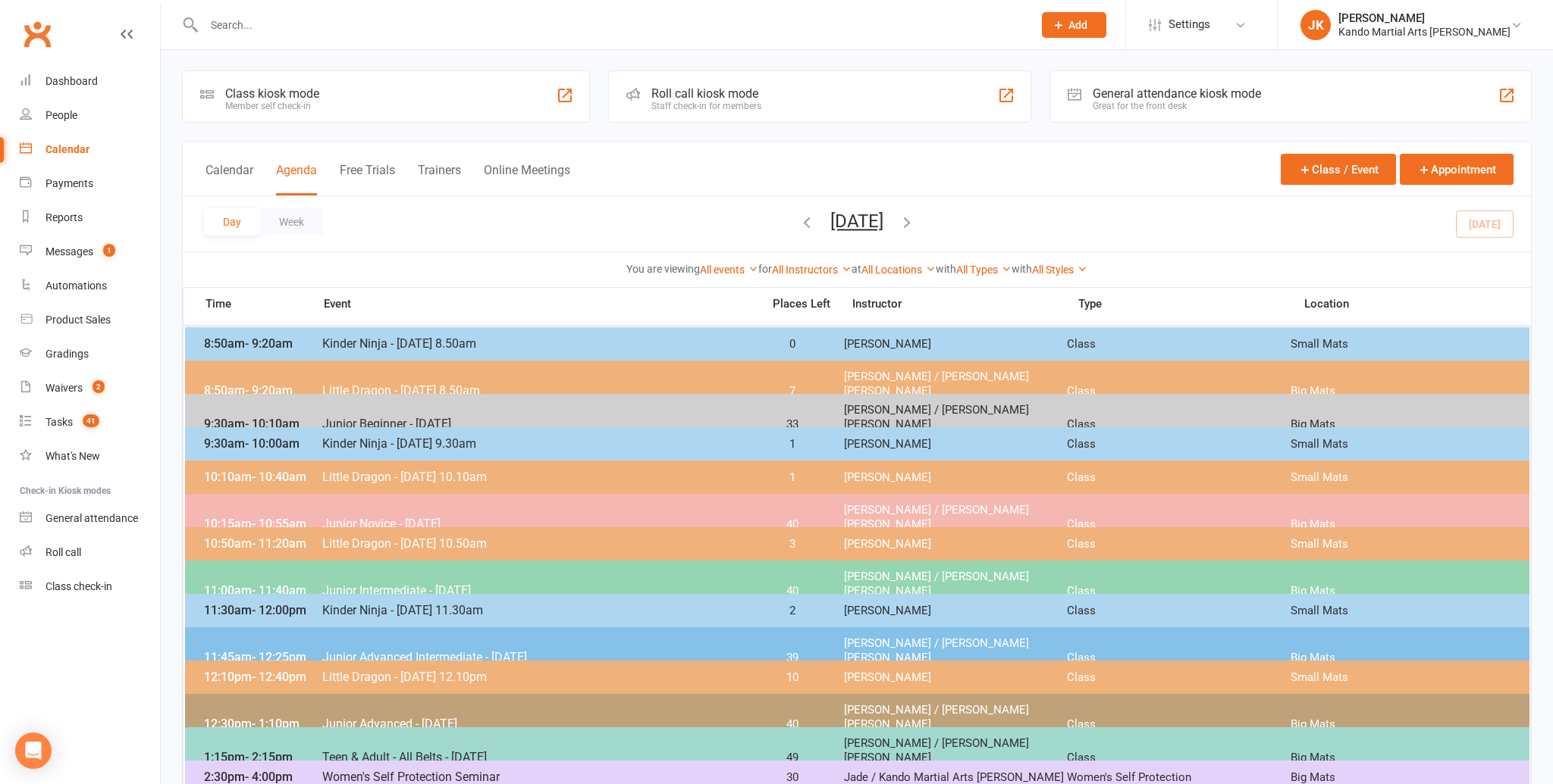
click at [269, 605] on span "- 12:00pm" at bounding box center [279, 610] width 55 height 14
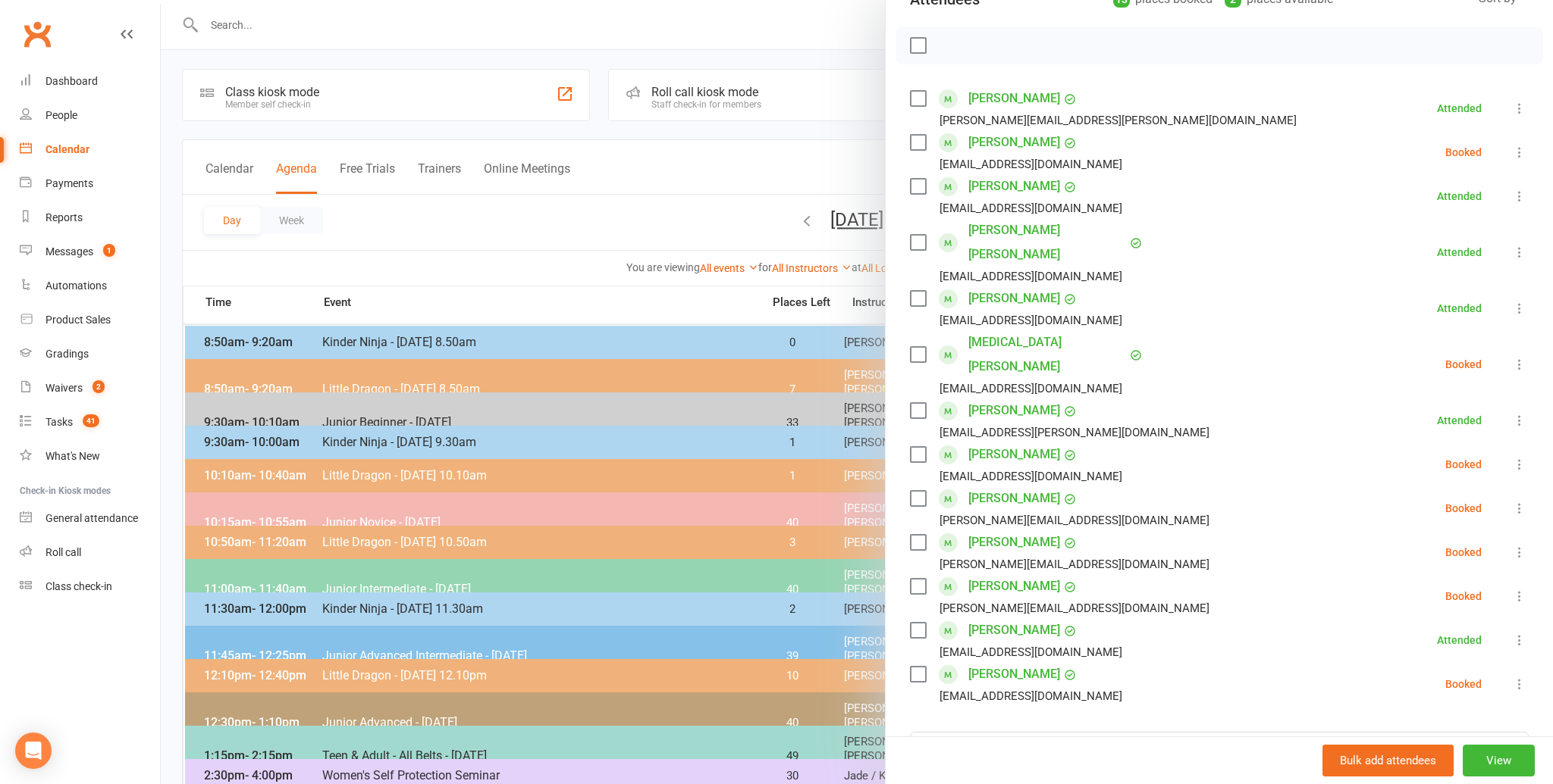
scroll to position [205, 0]
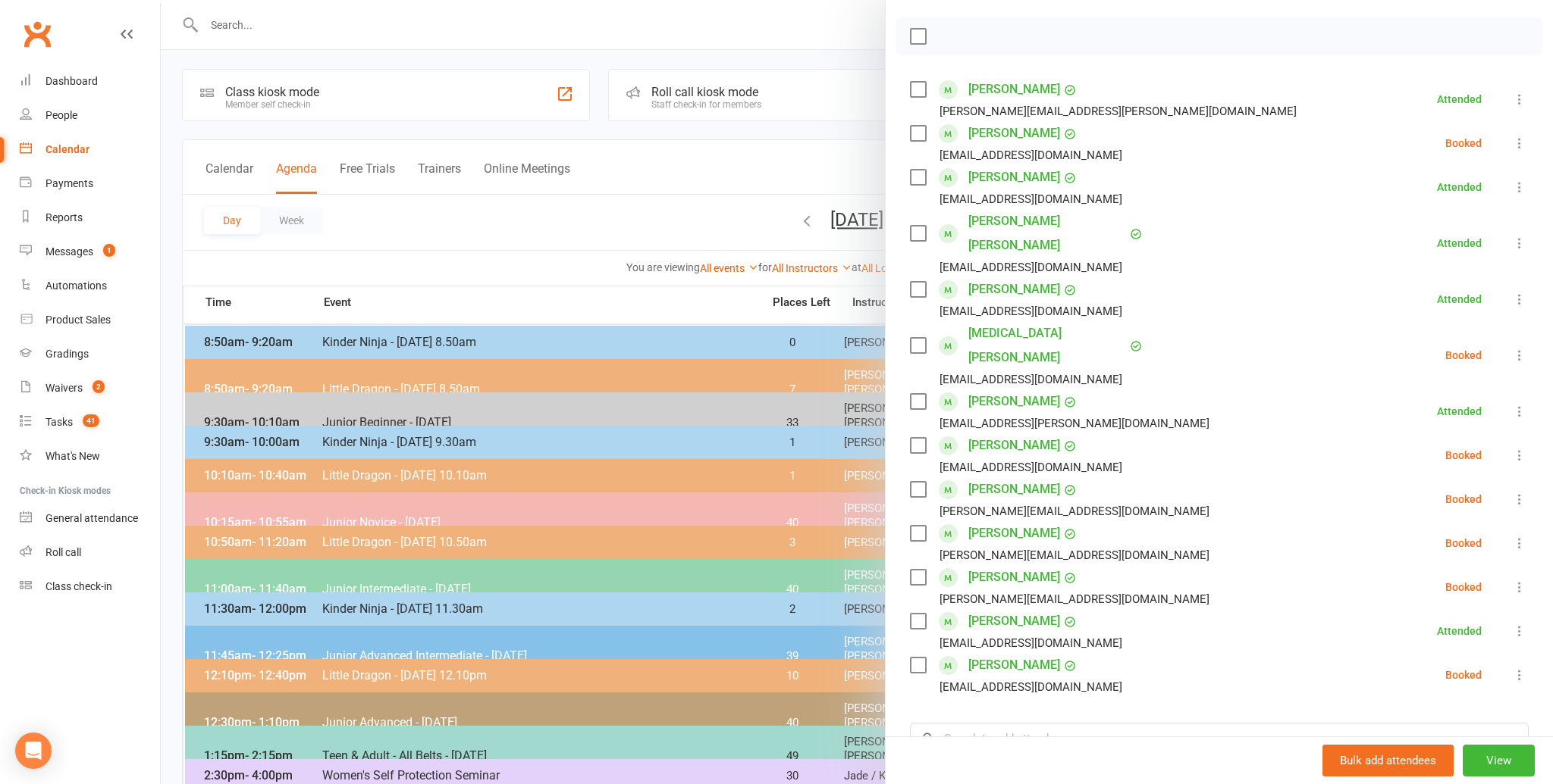
click at [992, 277] on link "[PERSON_NAME]" at bounding box center [1014, 289] width 92 height 24
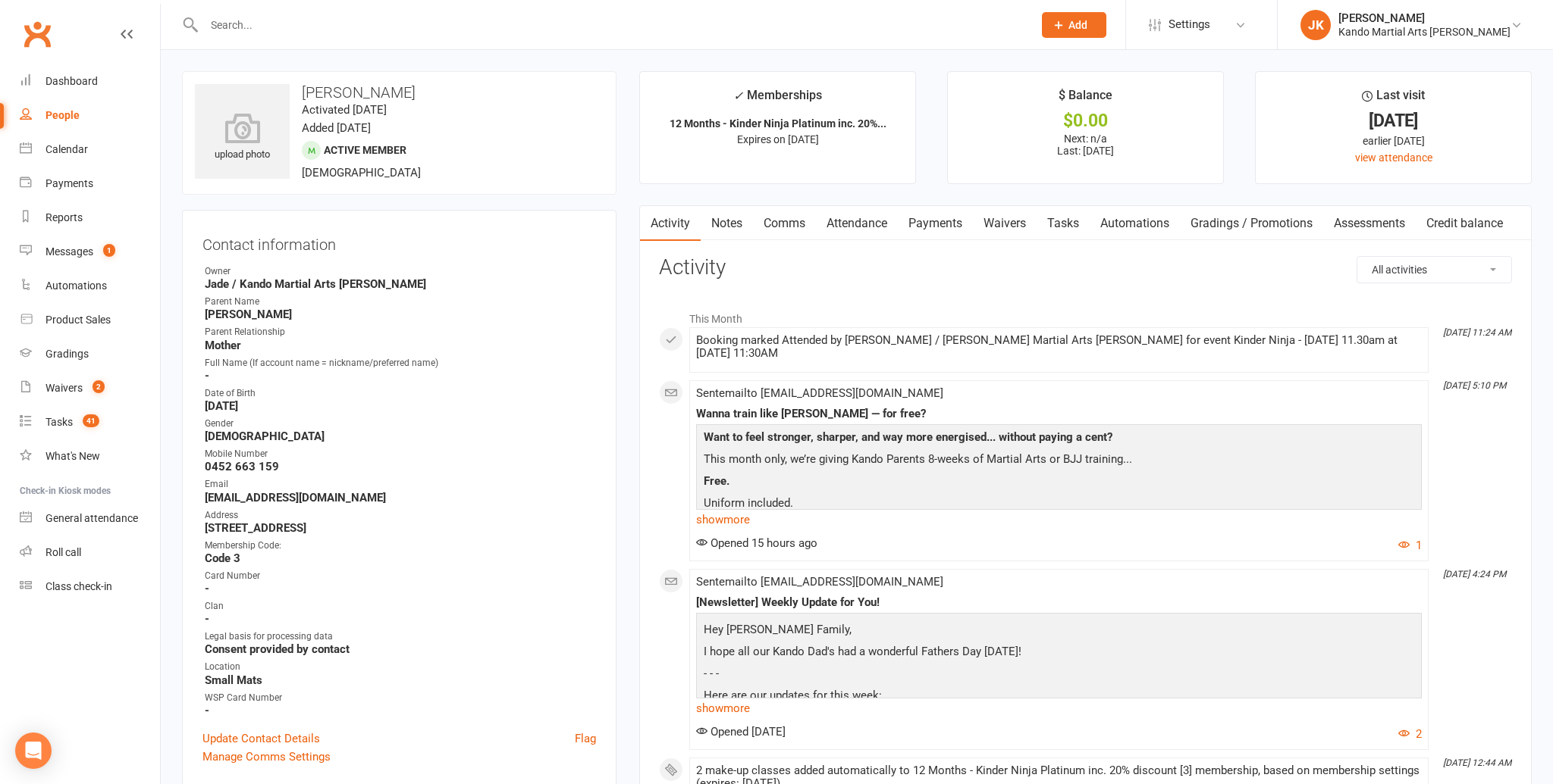
click at [871, 219] on link "Attendance" at bounding box center [857, 223] width 82 height 34
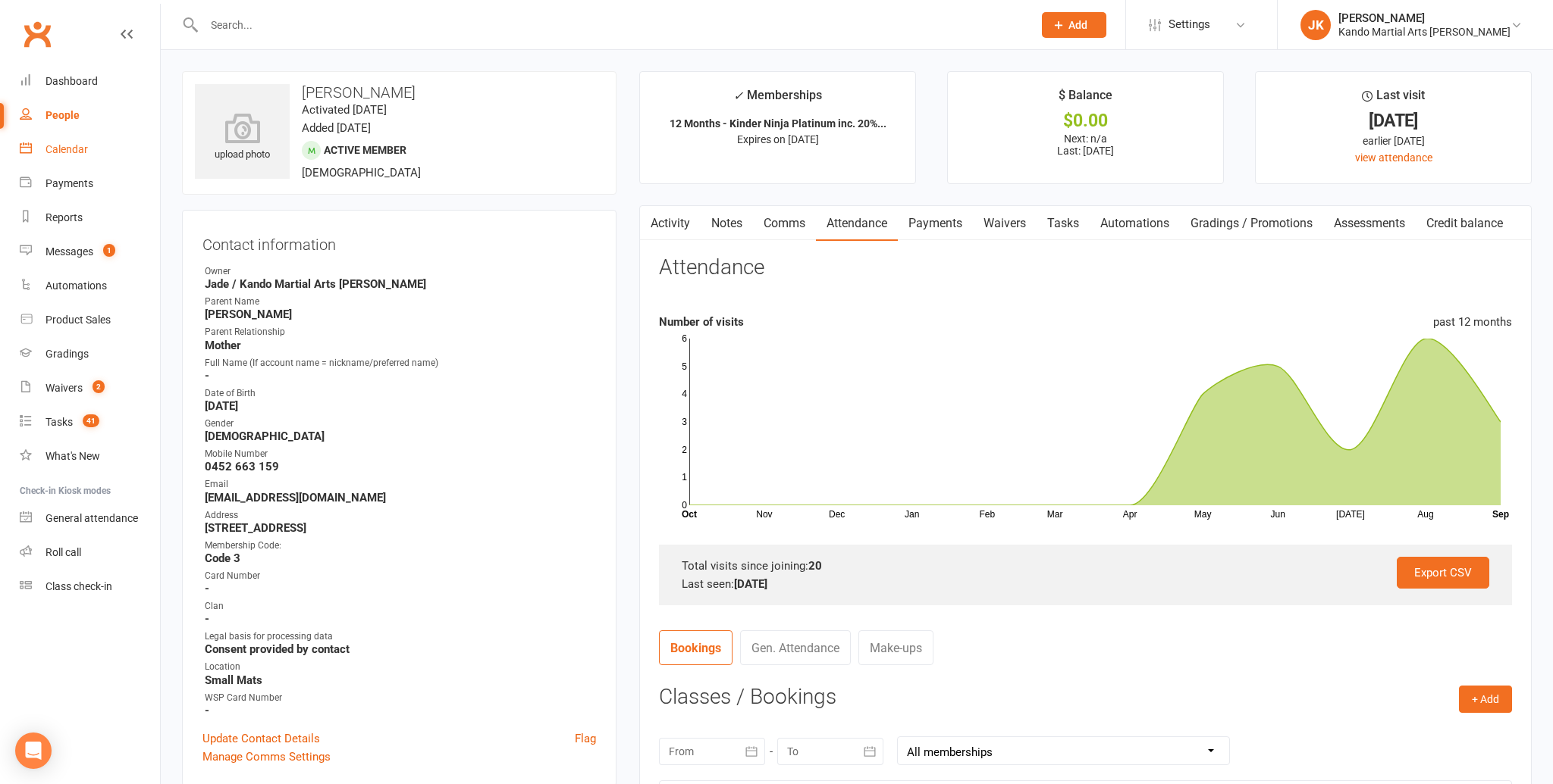
click at [72, 146] on div "Calendar" at bounding box center [67, 149] width 43 height 12
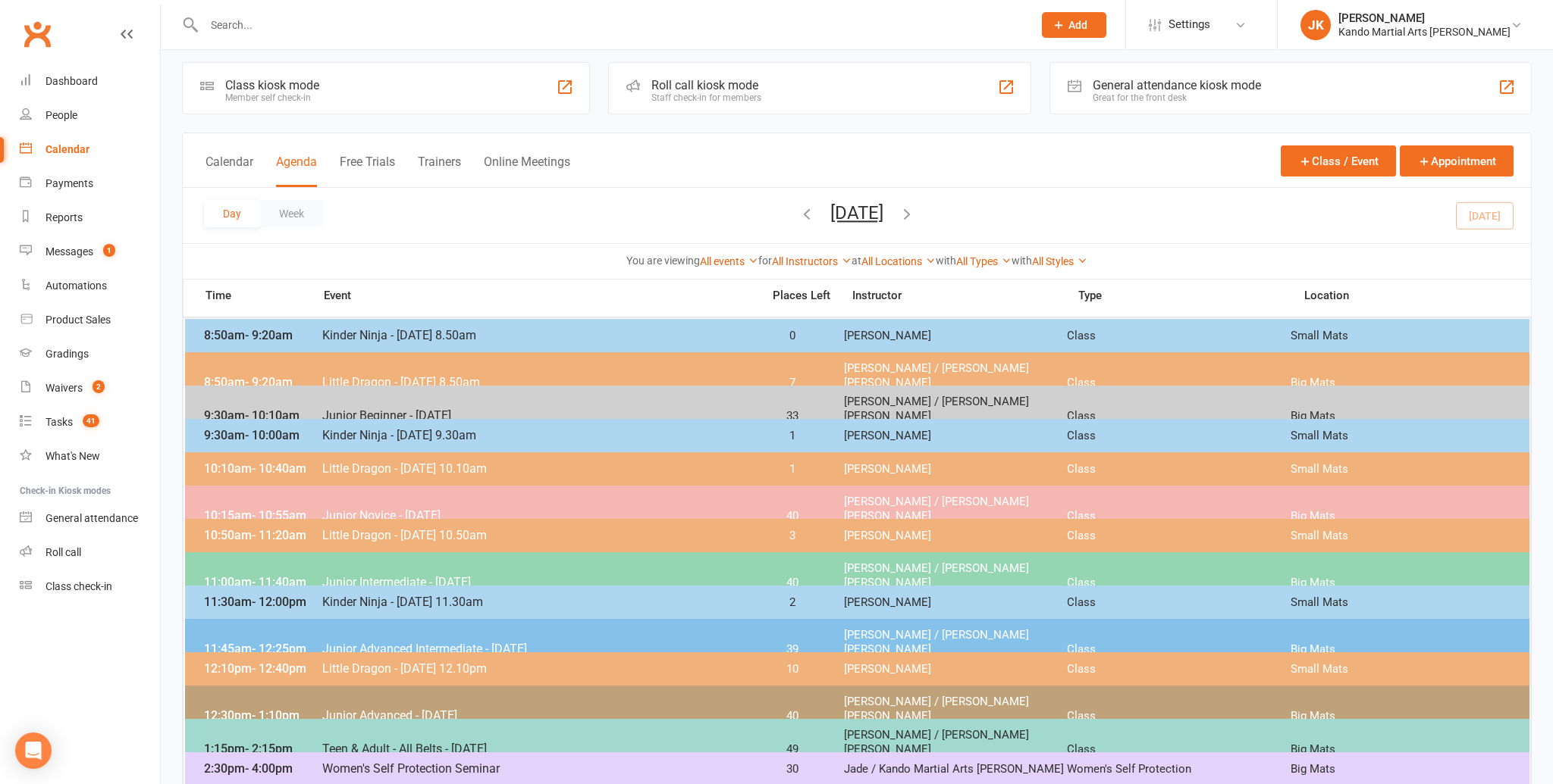
scroll to position [12, 0]
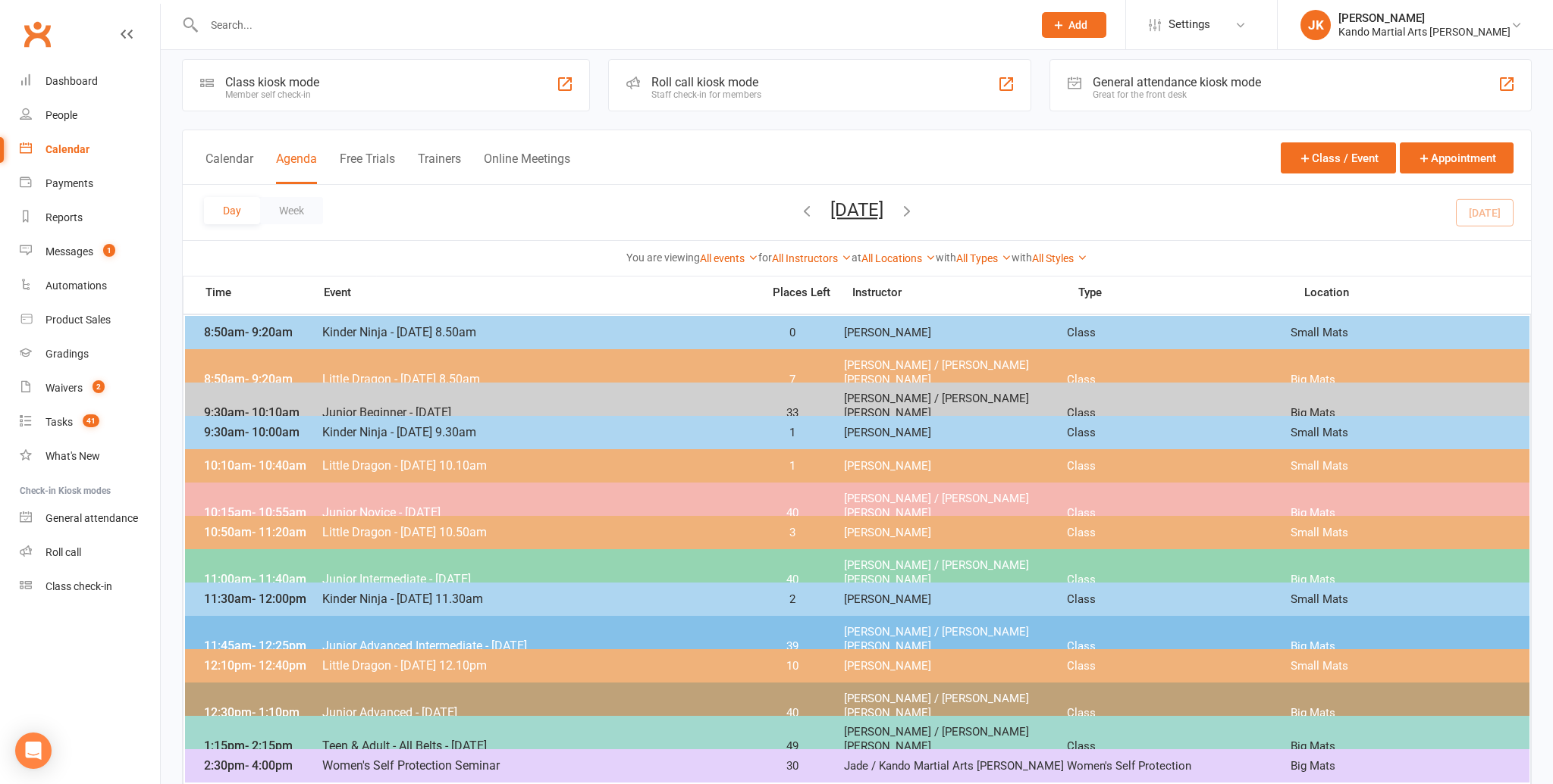
click at [298, 591] on span "- 12:00pm" at bounding box center [279, 598] width 55 height 14
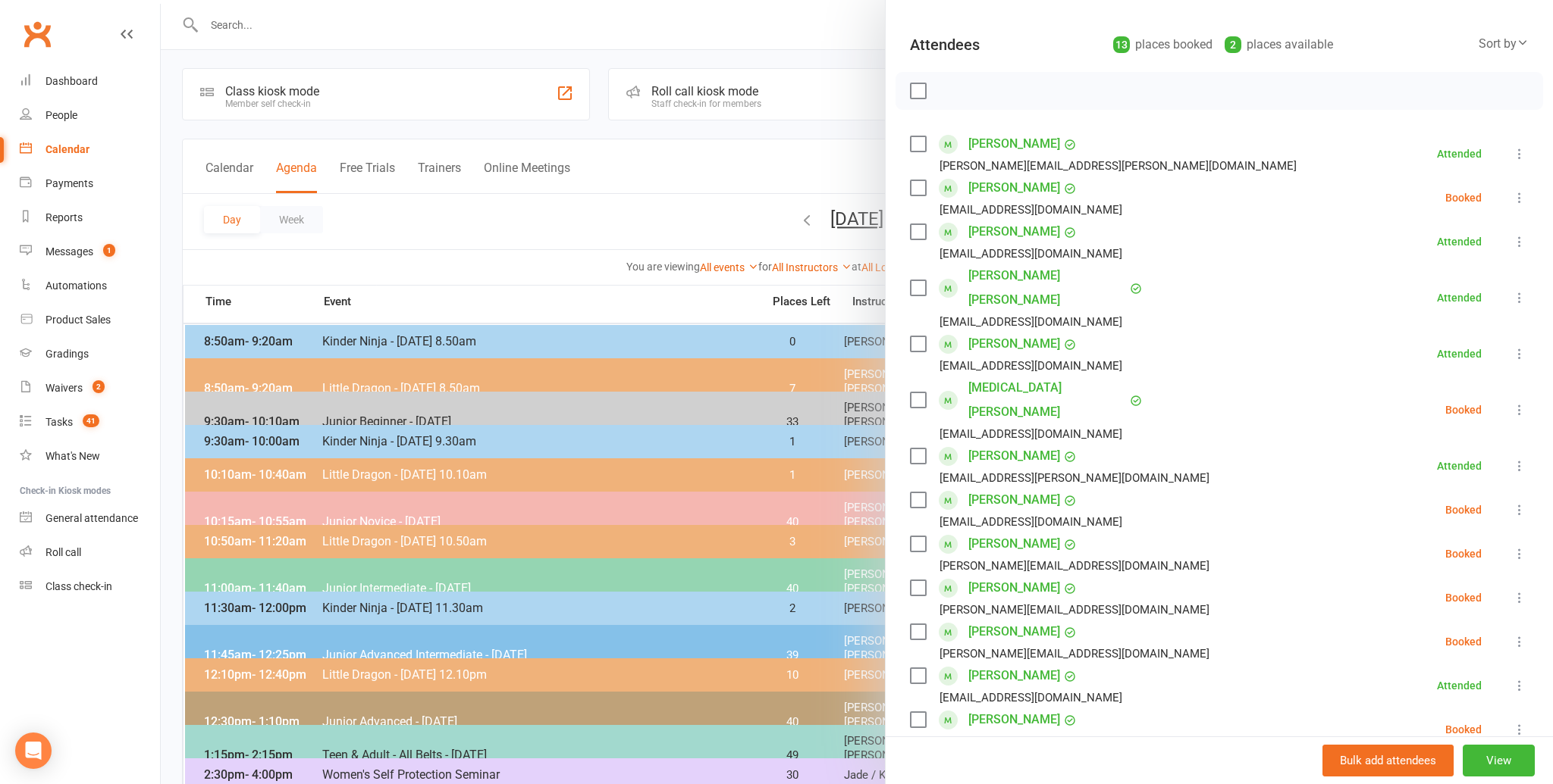
scroll to position [169, 0]
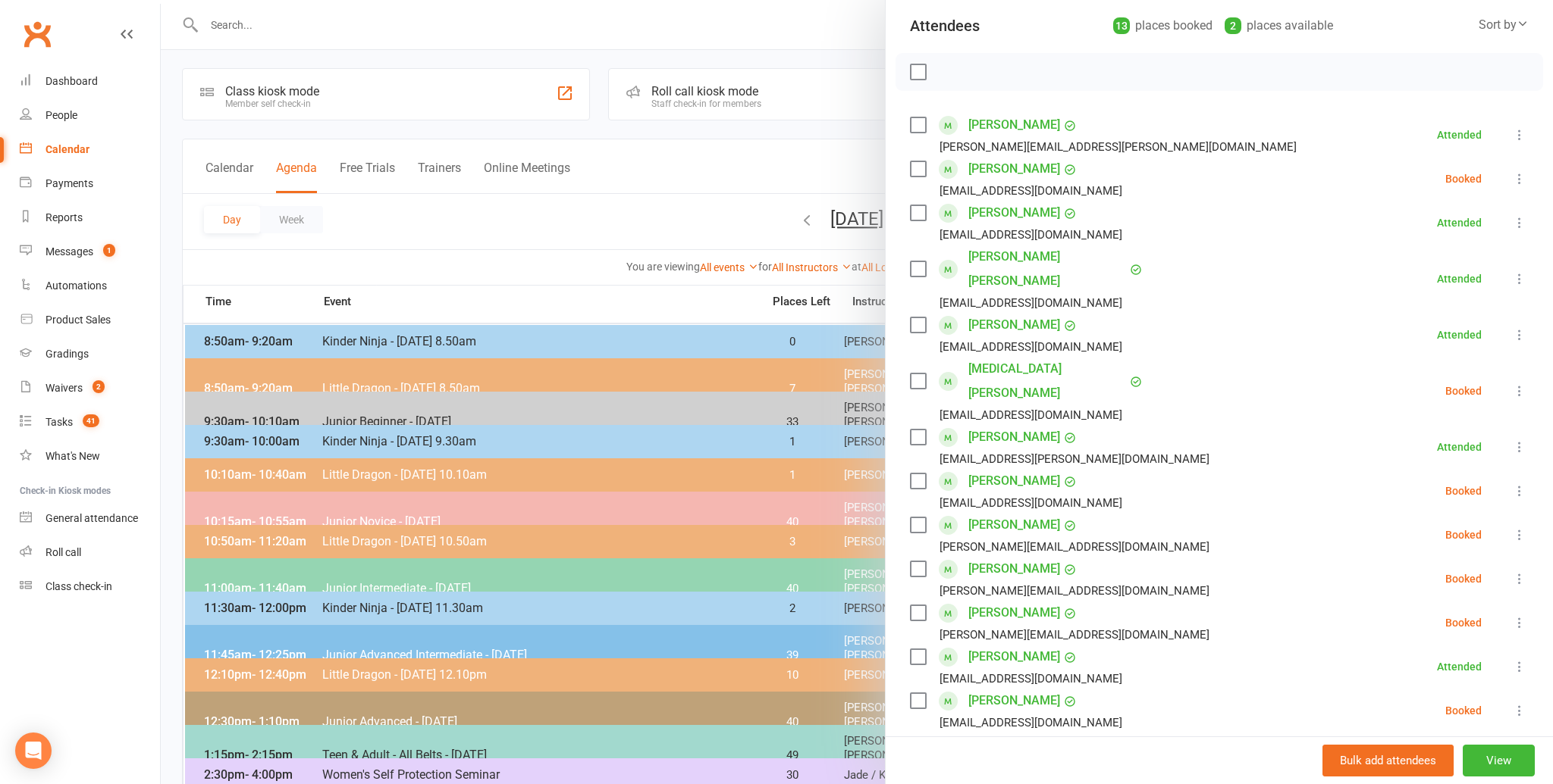
click at [979, 513] on link "[PERSON_NAME]" at bounding box center [1014, 525] width 92 height 24
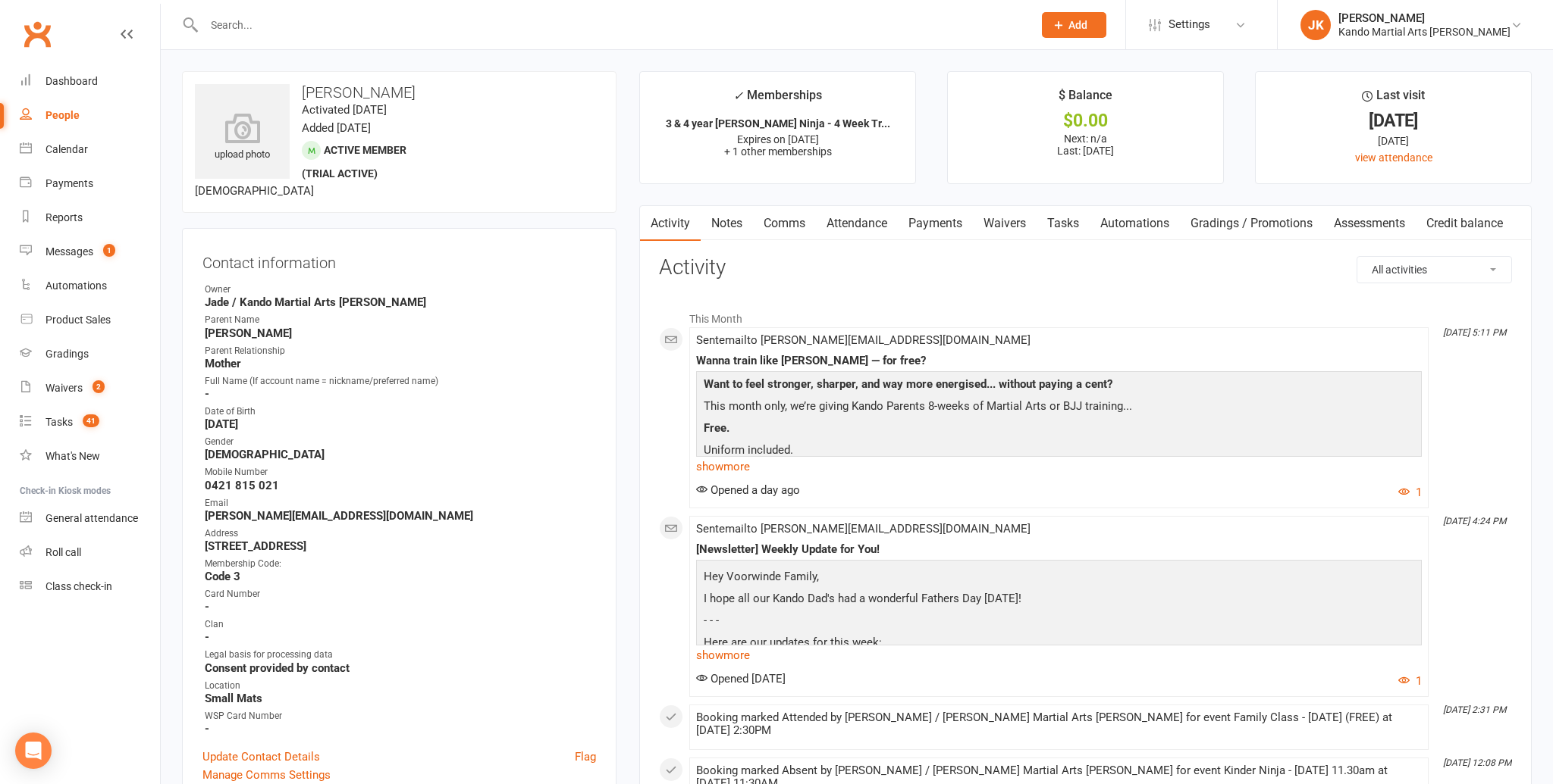
click at [735, 219] on link "Notes" at bounding box center [727, 223] width 52 height 34
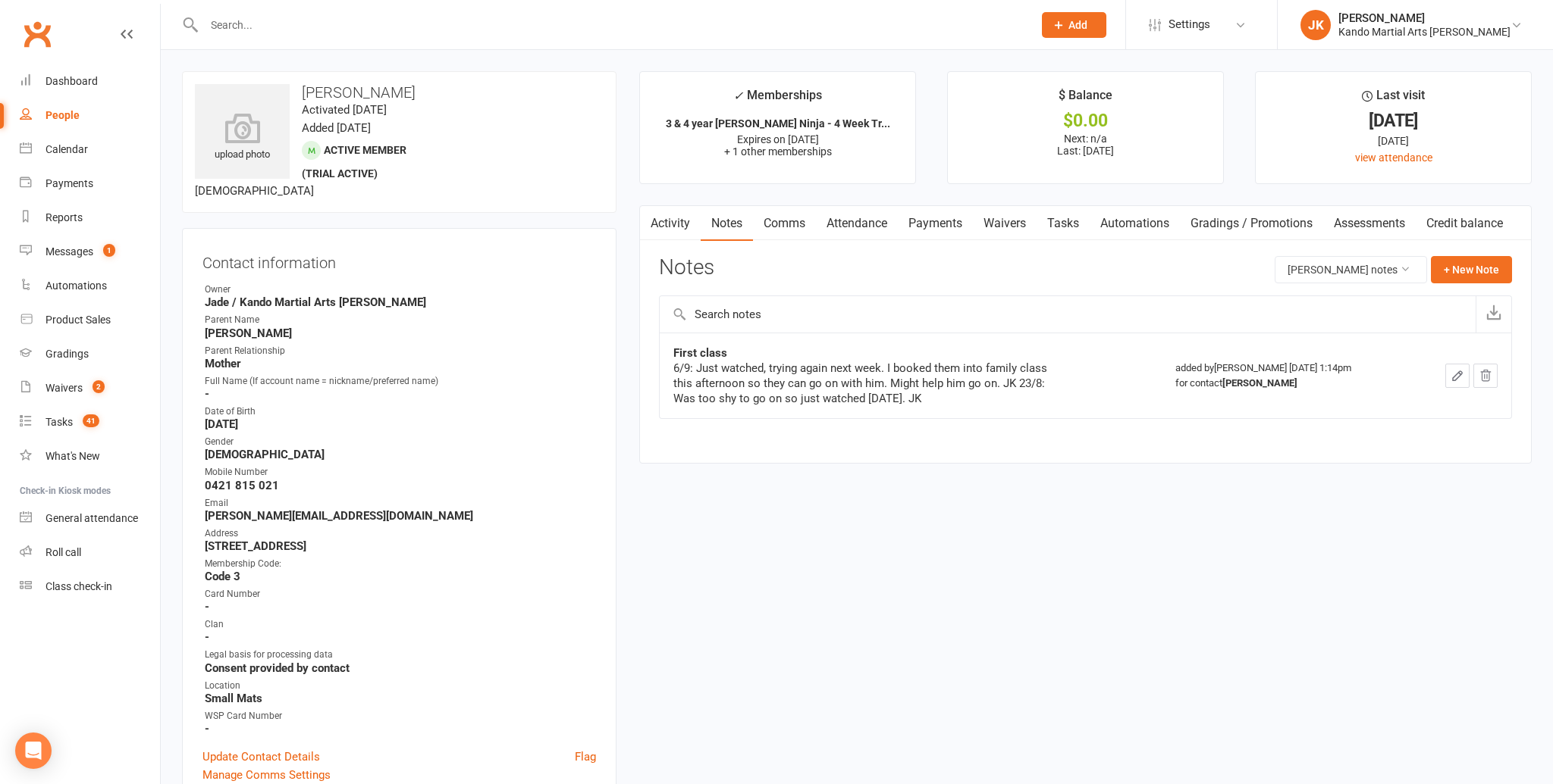
click at [1458, 371] on icon "button" at bounding box center [1457, 376] width 9 height 9
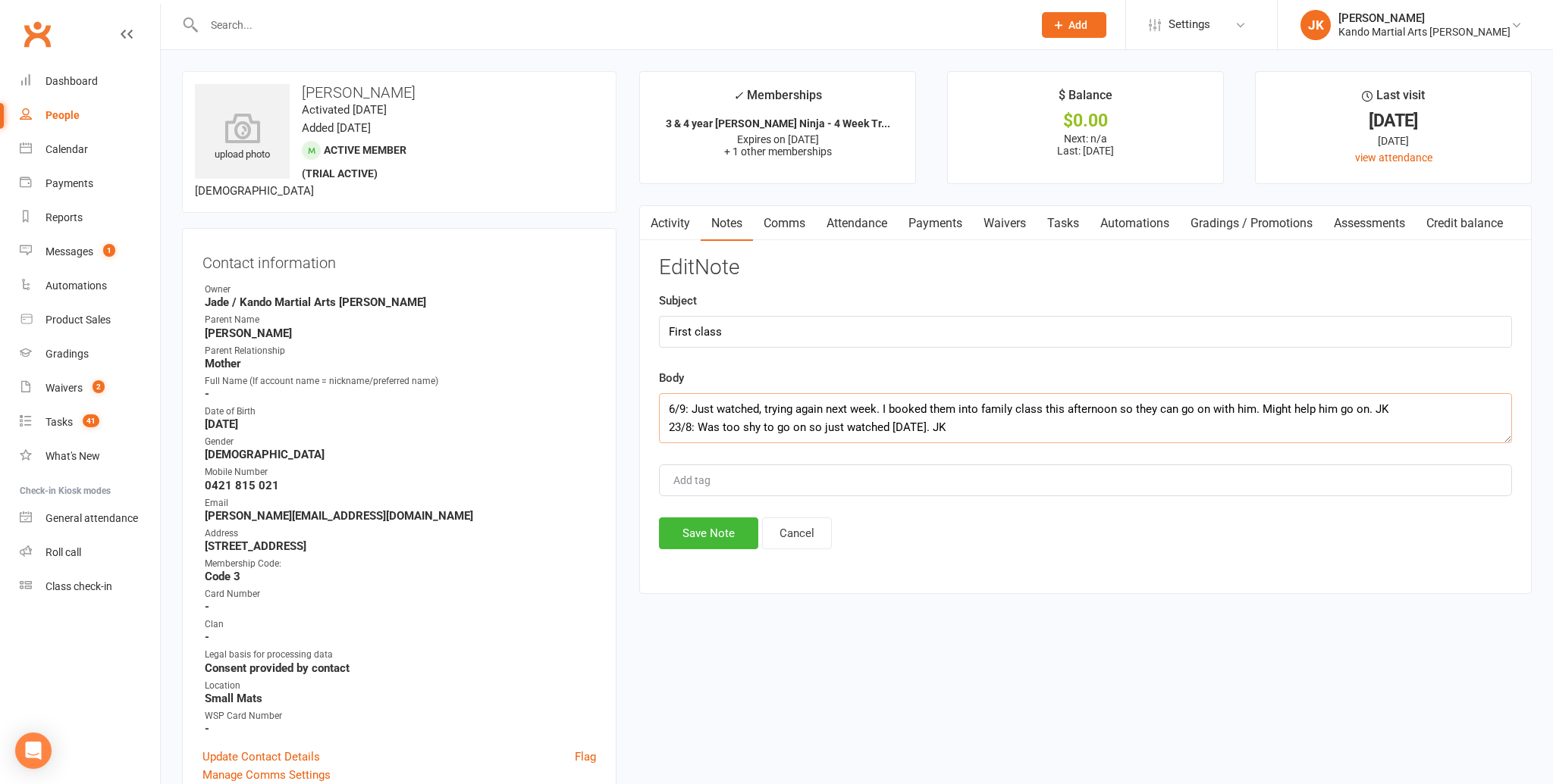
click at [666, 407] on textarea "6/9: Just watched, trying again next week. I booked them into family class this…" at bounding box center [1085, 419] width 853 height 50
click at [666, 400] on textarea "6/9: Just watched, trying again next week. I booked them into family class this…" at bounding box center [1085, 419] width 853 height 50
type textarea "13/9: Went to family class and enjoyed it. I had another chat to mum and we put…"
click at [713, 529] on button "Save Note" at bounding box center [708, 534] width 100 height 32
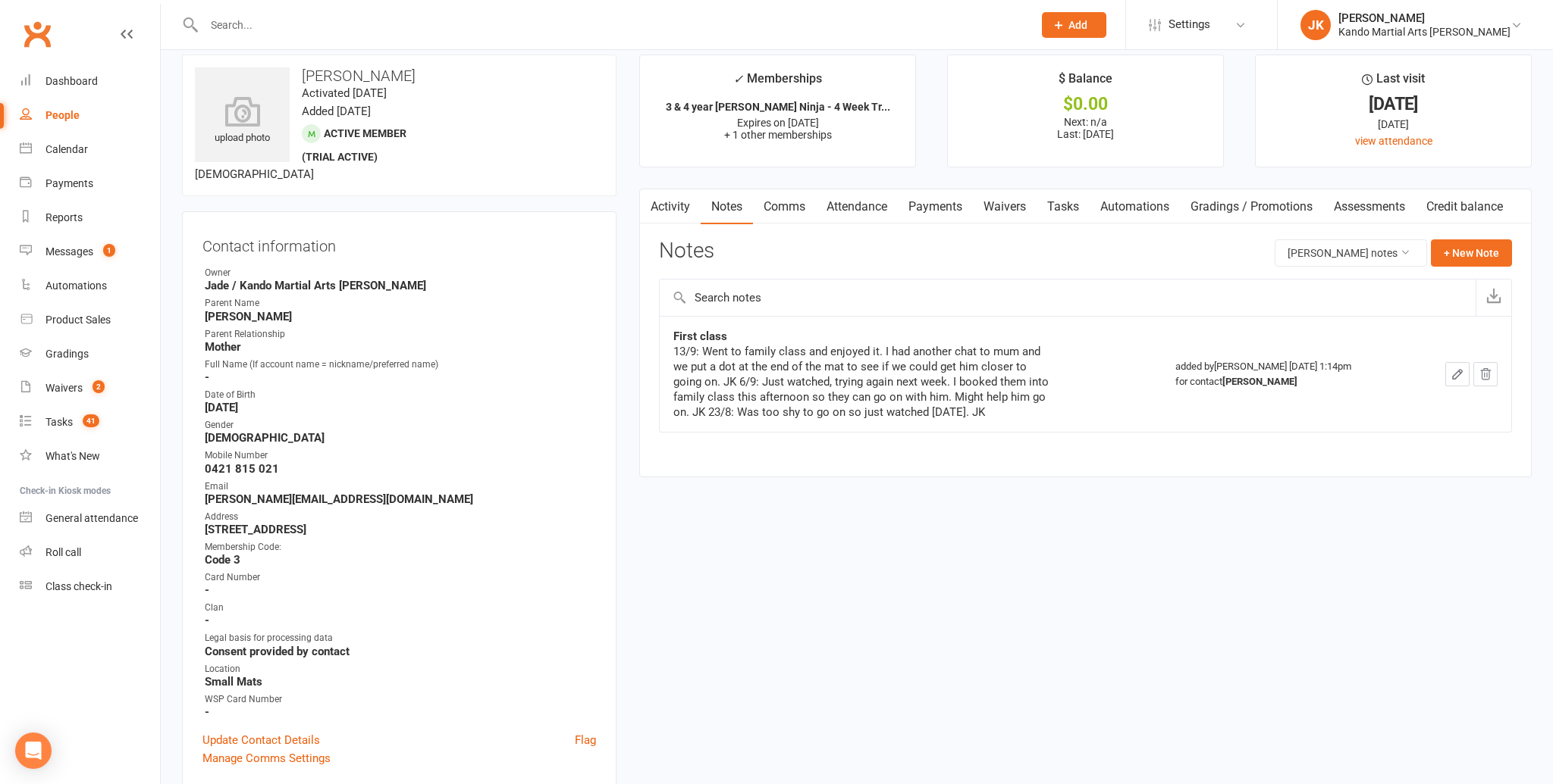
scroll to position [19, 0]
click at [65, 144] on div "Calendar" at bounding box center [67, 149] width 43 height 12
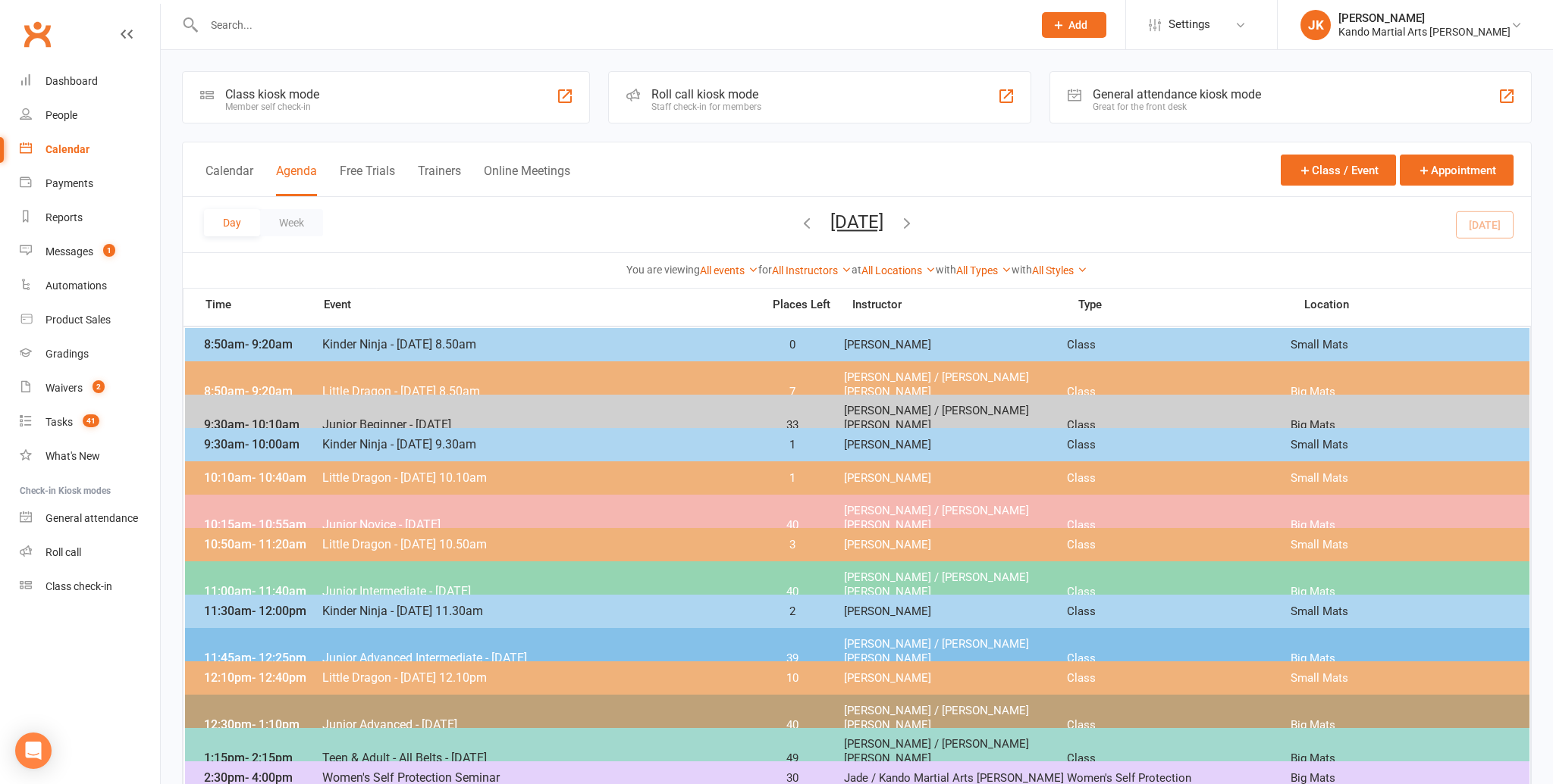
scroll to position [1, 0]
click at [317, 517] on span "10:15am - 10:55am" at bounding box center [261, 524] width 121 height 14
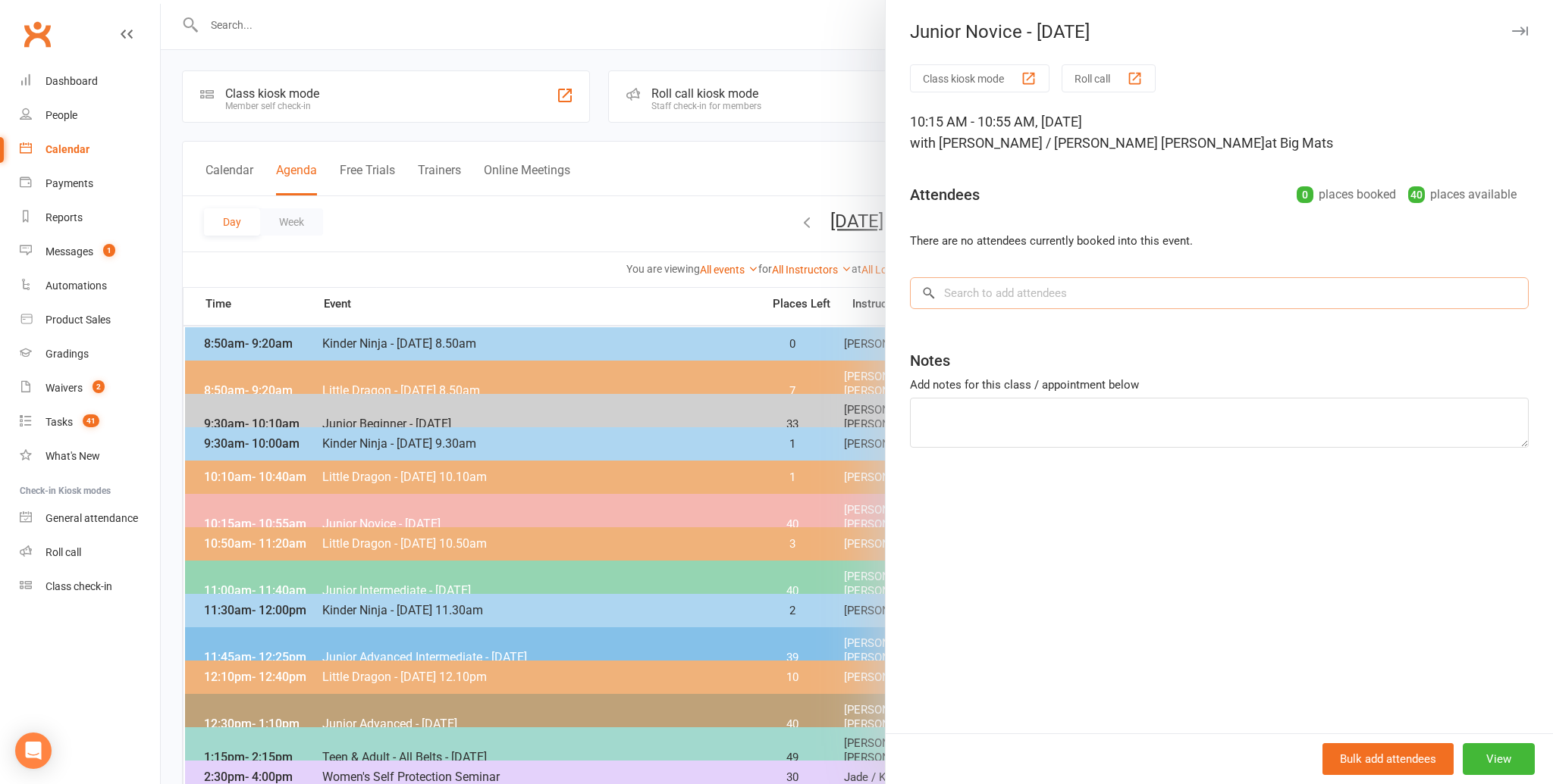
click at [957, 293] on input "search" at bounding box center [1219, 293] width 619 height 32
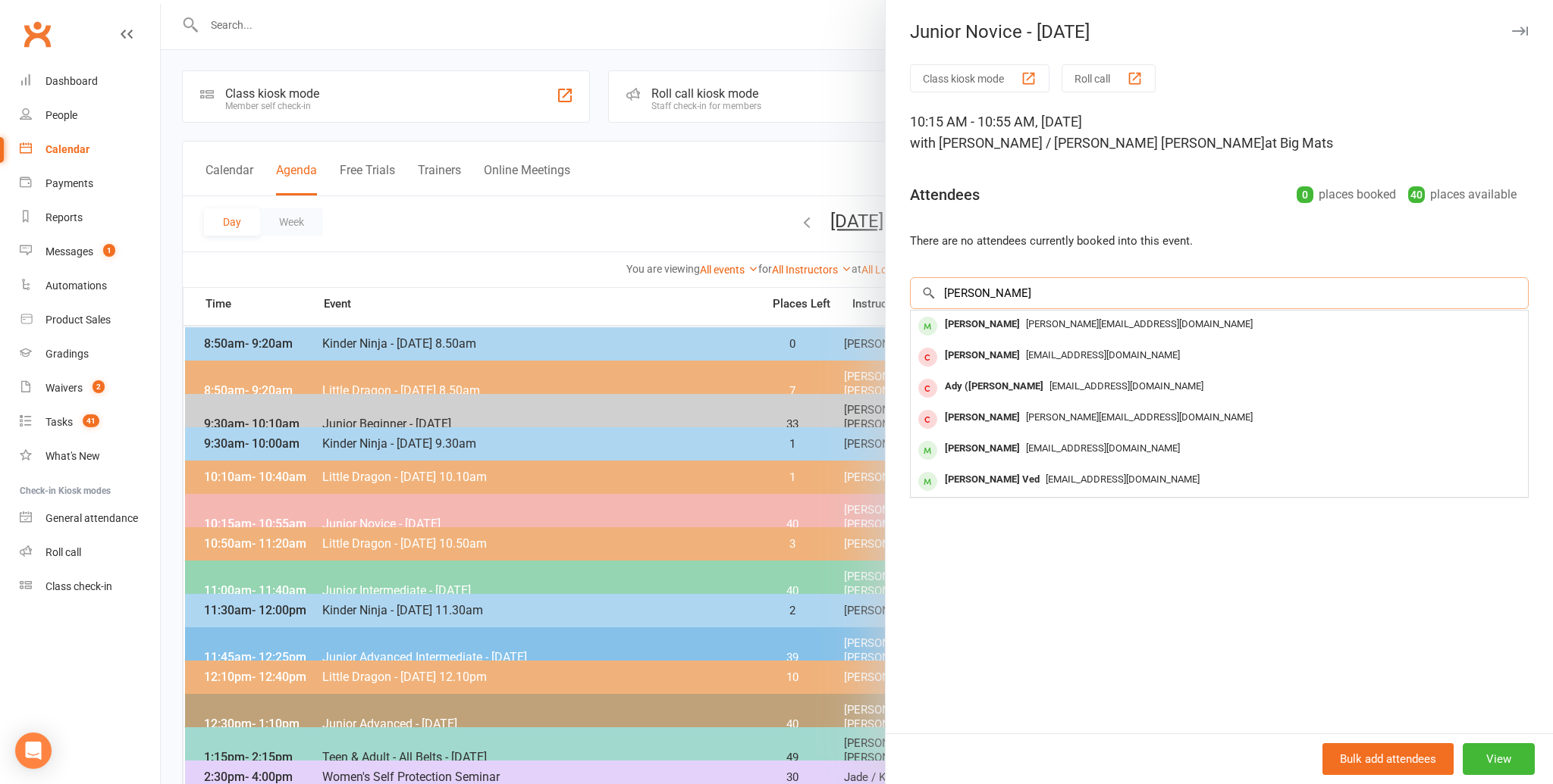
scroll to position [0, 0]
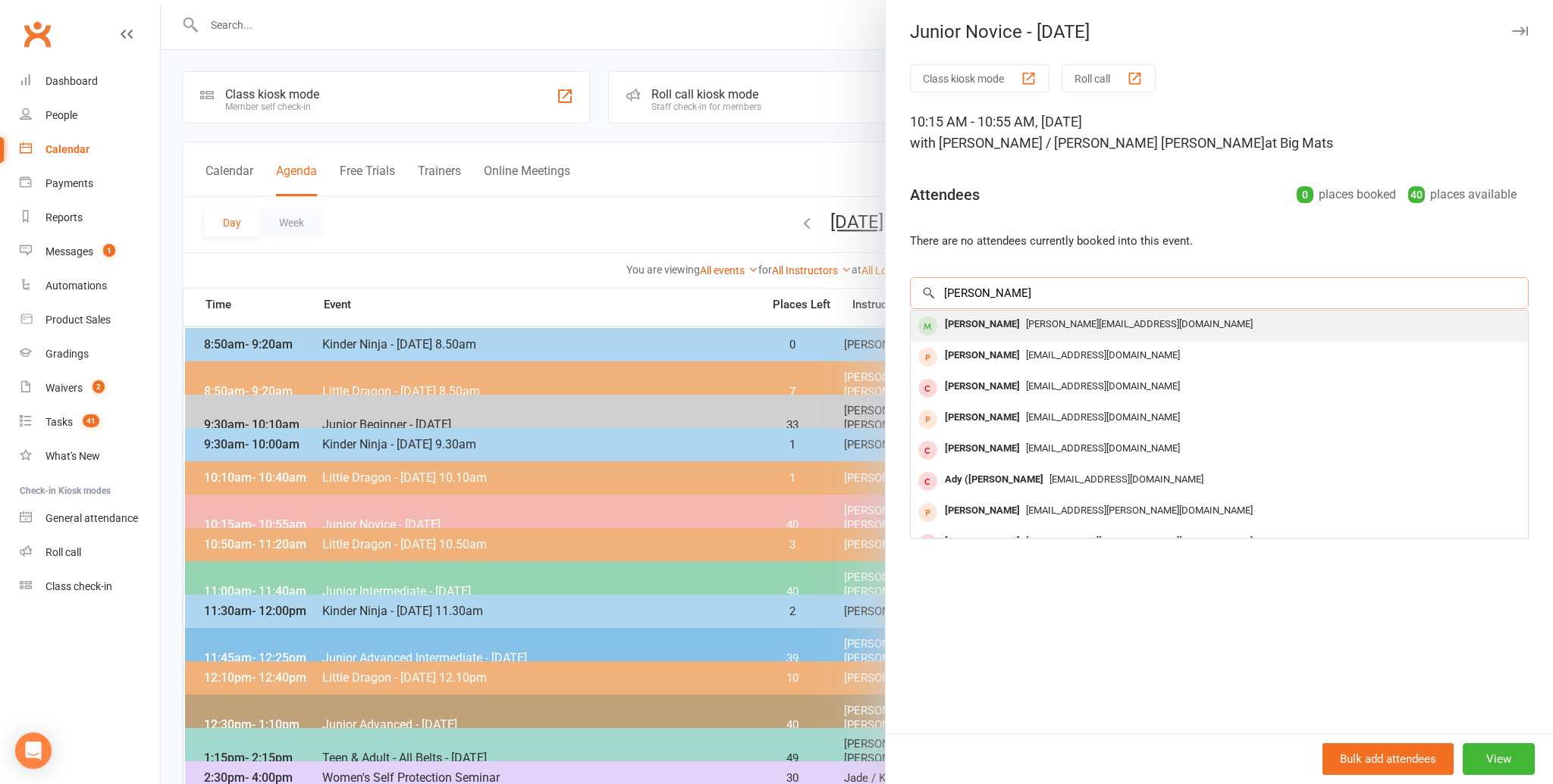
type input "[PERSON_NAME]"
click at [966, 321] on div "[PERSON_NAME]" at bounding box center [983, 325] width 87 height 22
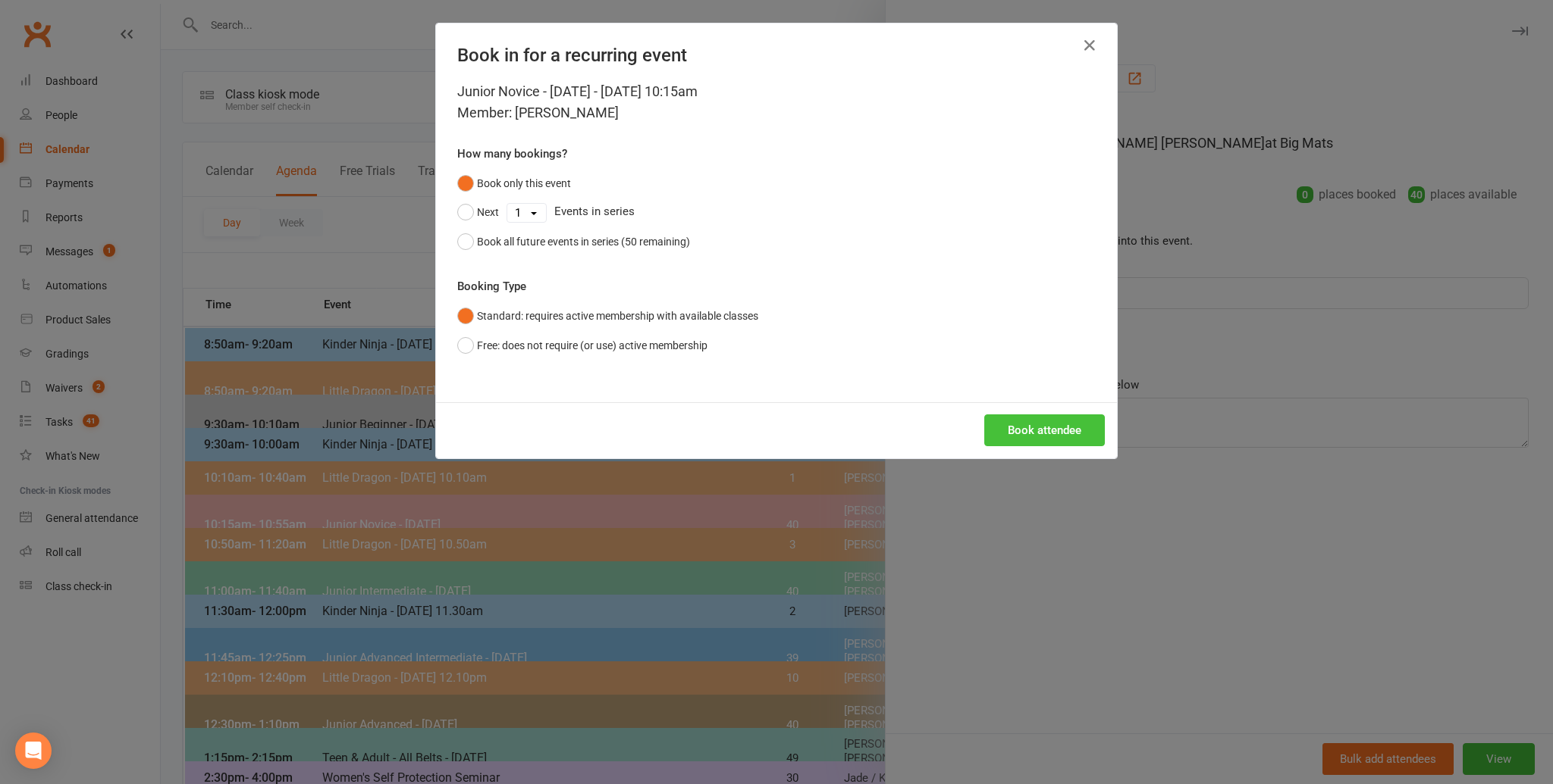
click at [1032, 428] on button "Book attendee" at bounding box center [1045, 431] width 121 height 32
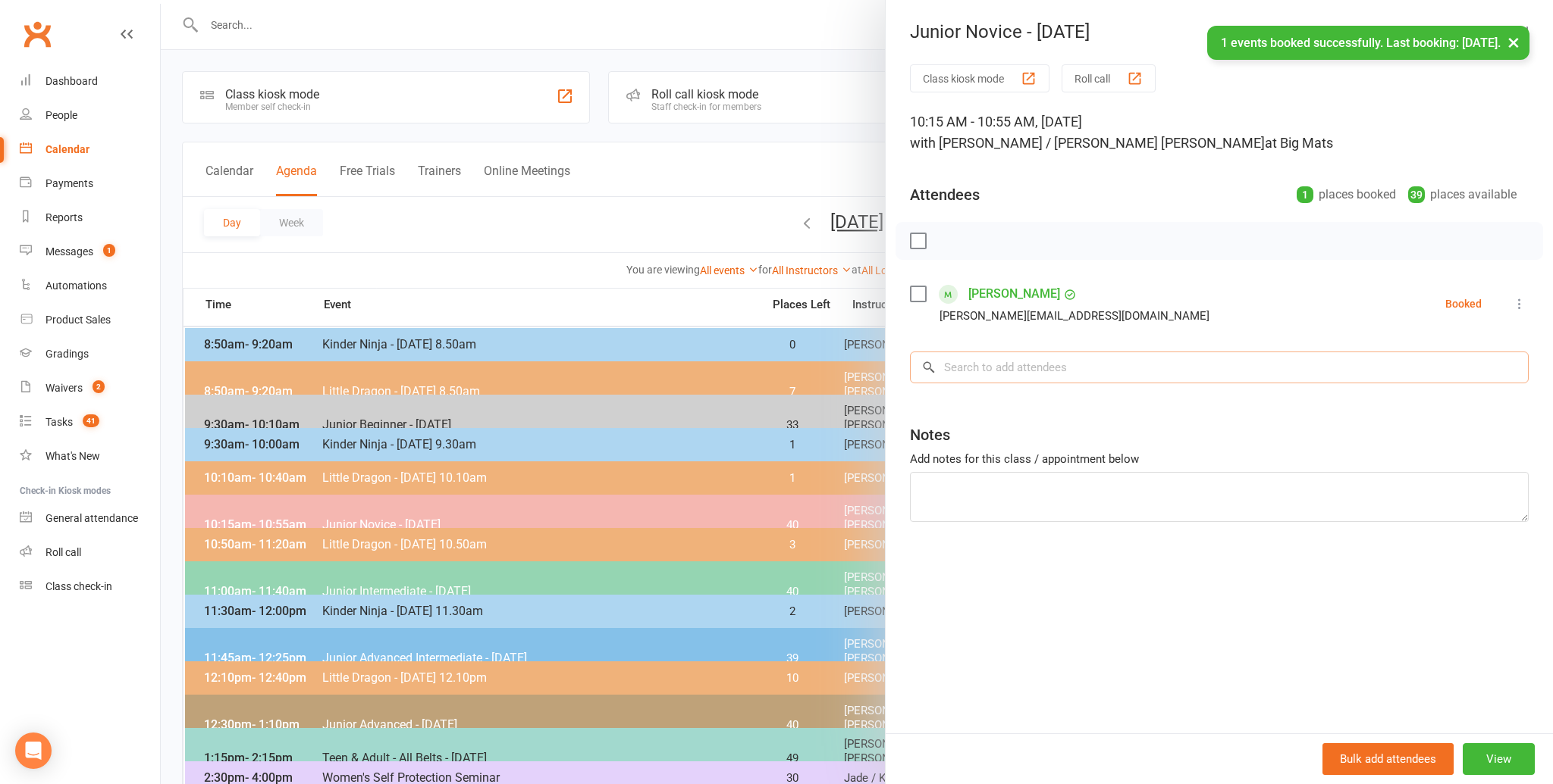
click at [960, 366] on input "search" at bounding box center [1219, 367] width 619 height 32
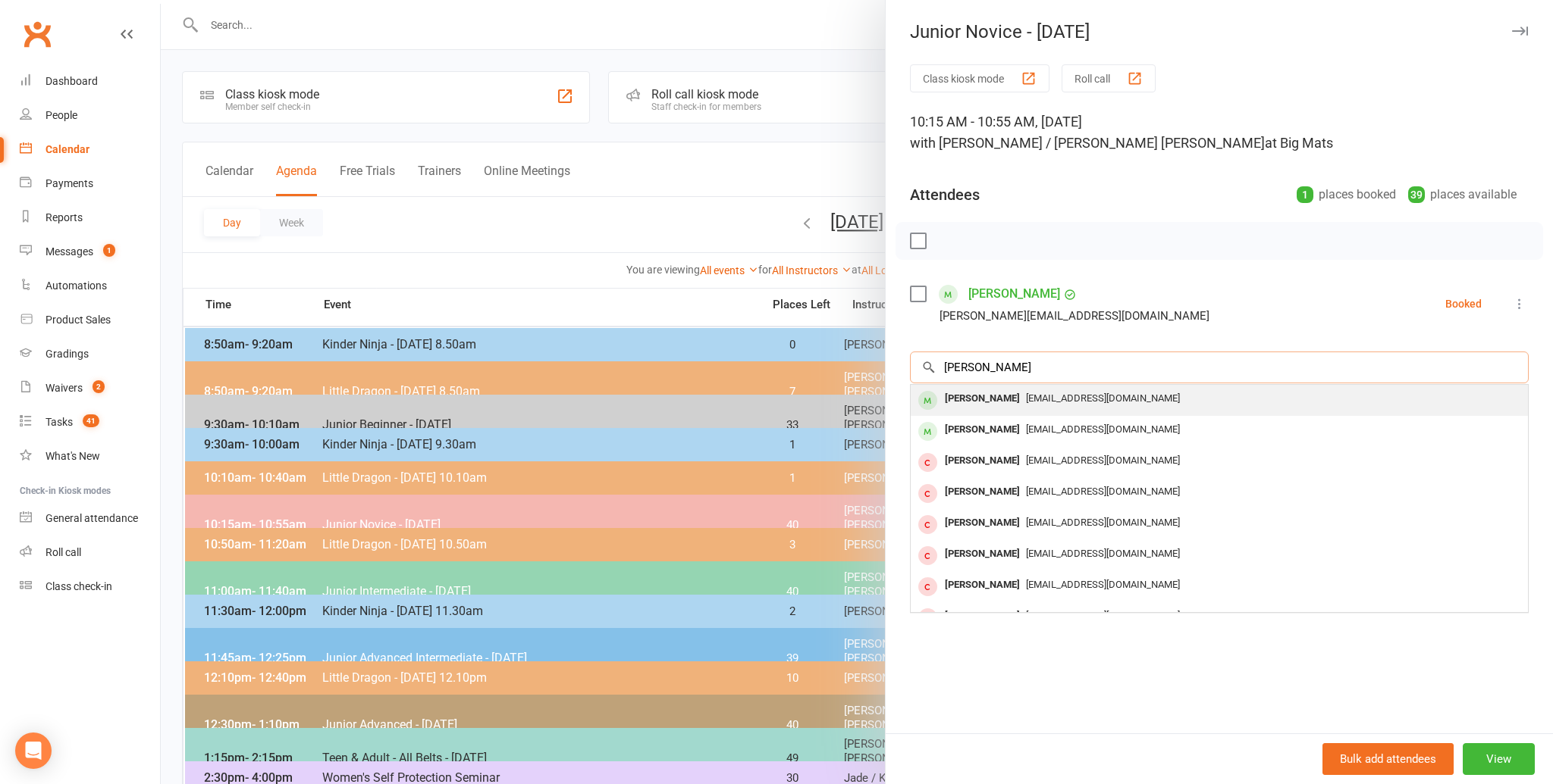
type input "[PERSON_NAME]"
click at [954, 393] on div "[PERSON_NAME]" at bounding box center [983, 399] width 87 height 22
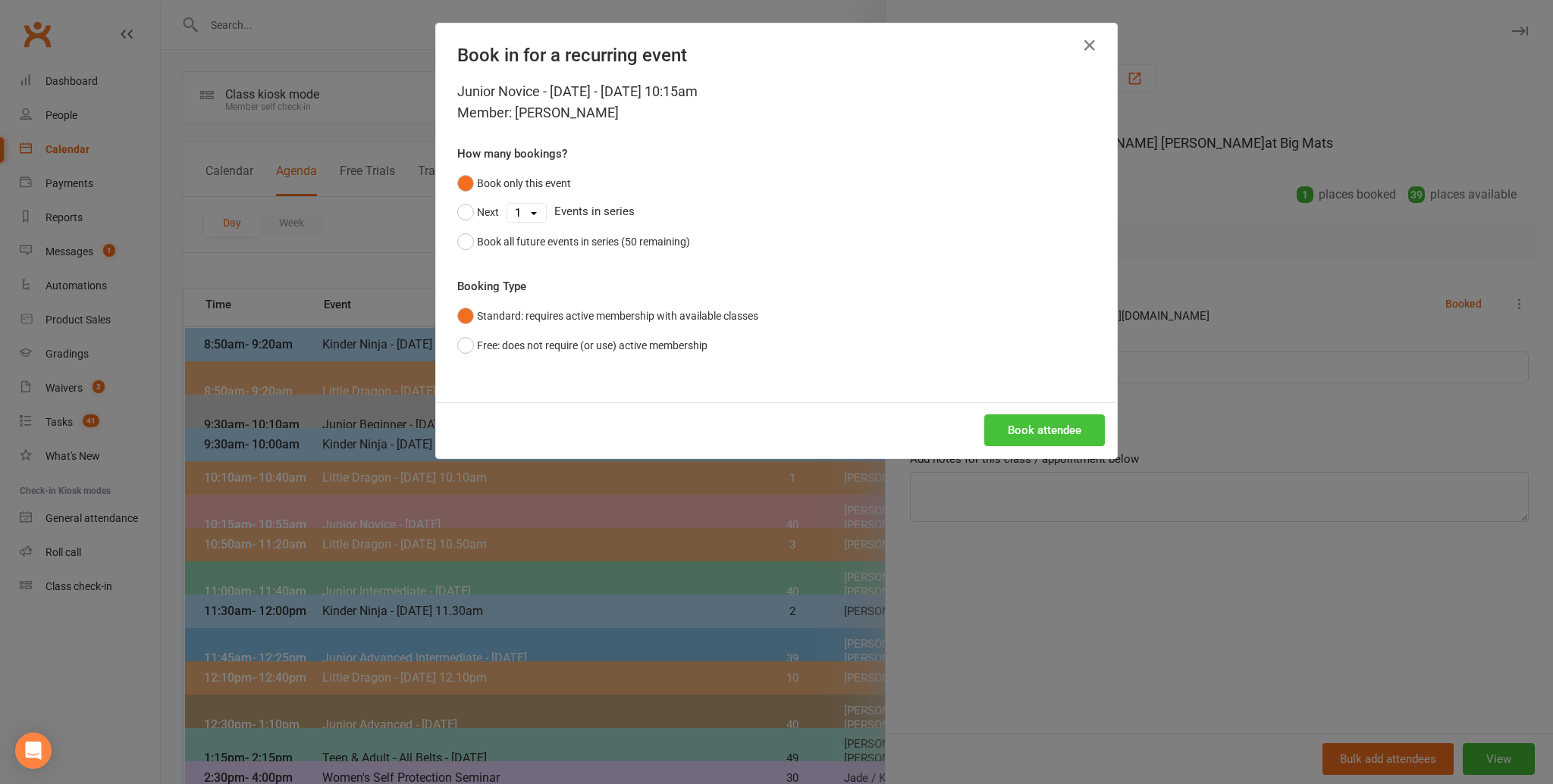
click at [1030, 419] on button "Book attendee" at bounding box center [1045, 431] width 121 height 32
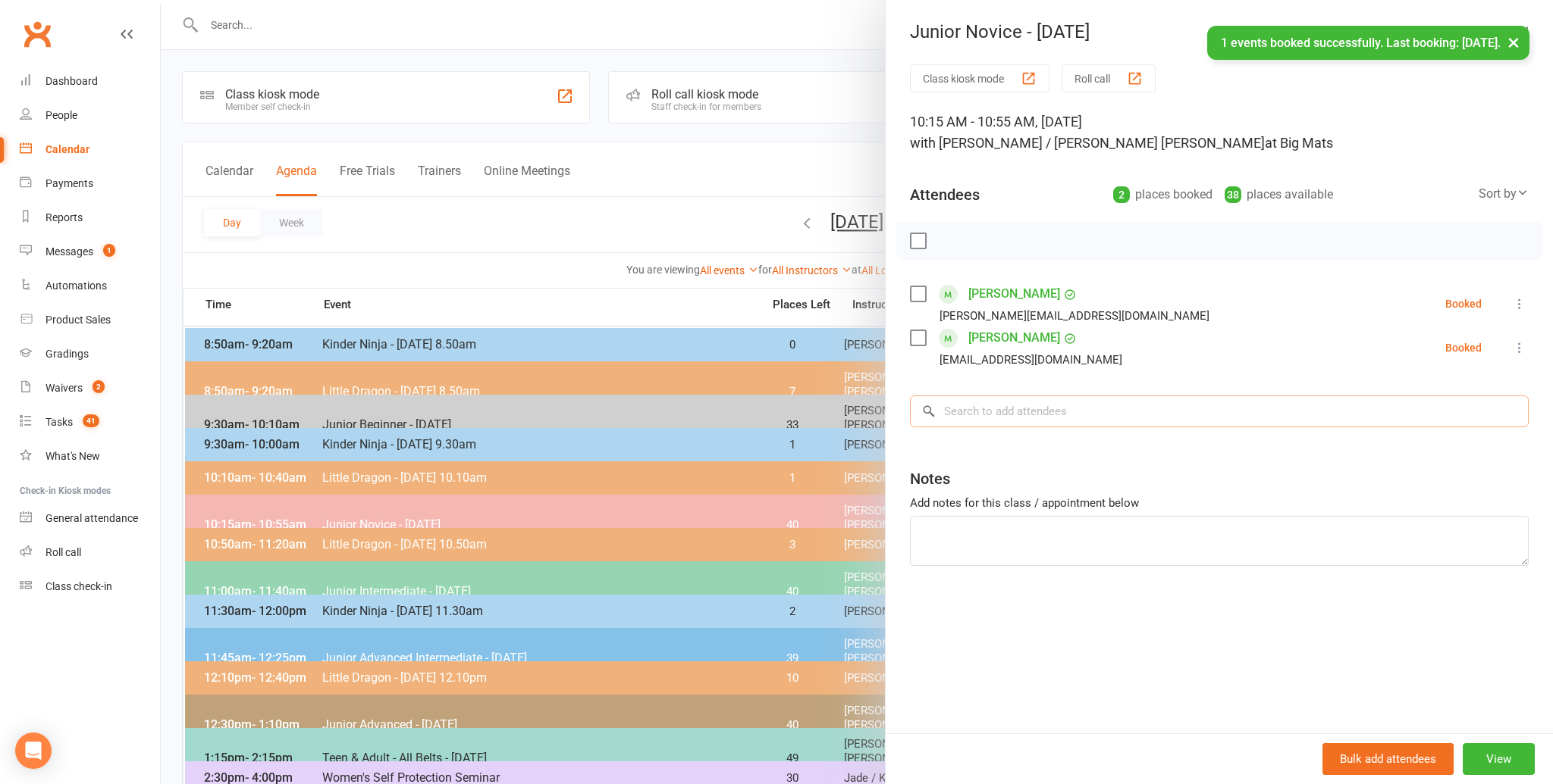
click at [970, 410] on input "search" at bounding box center [1219, 411] width 619 height 32
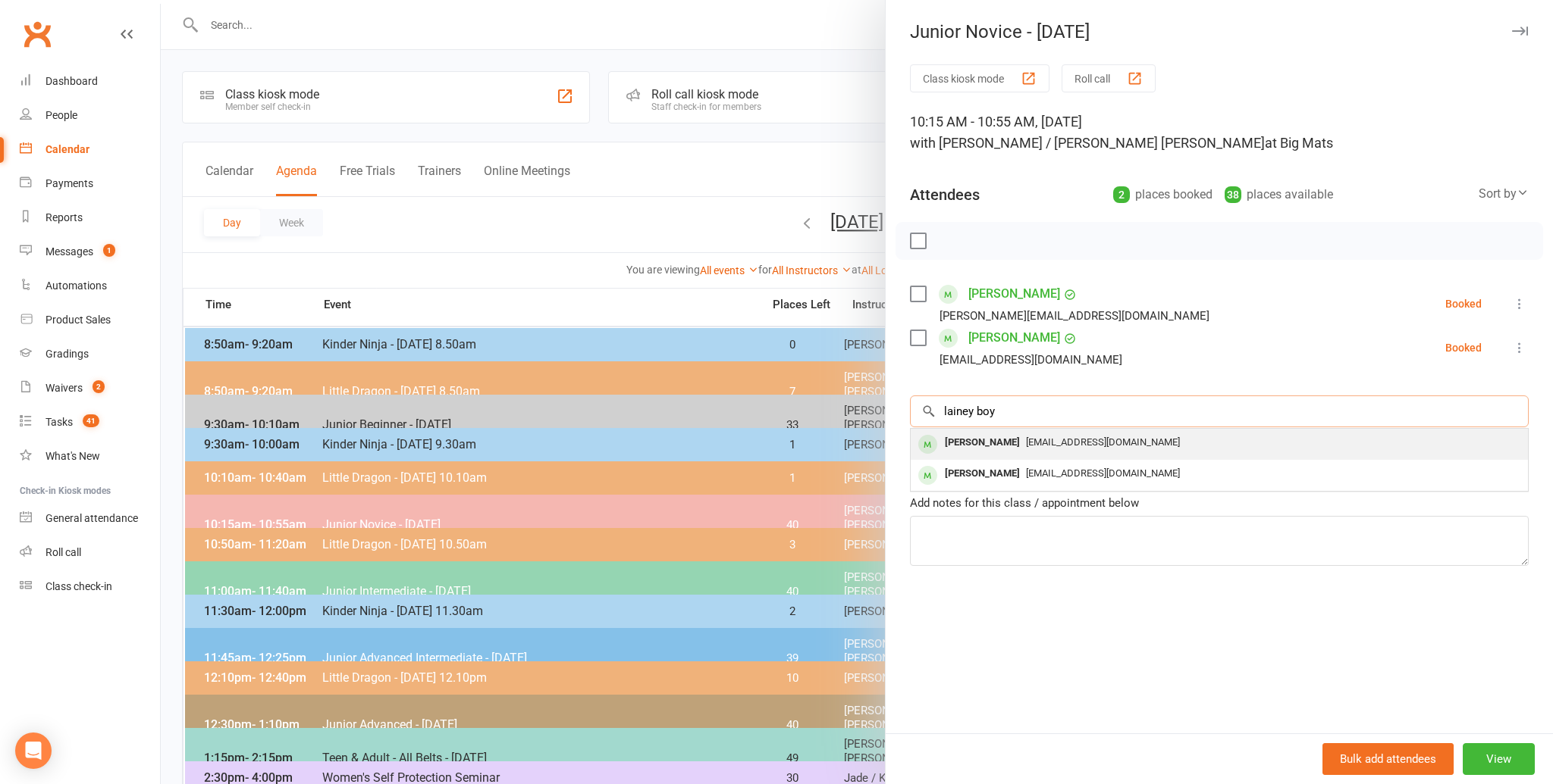
type input "lainey boy"
click at [964, 438] on div "[PERSON_NAME]" at bounding box center [983, 444] width 87 height 22
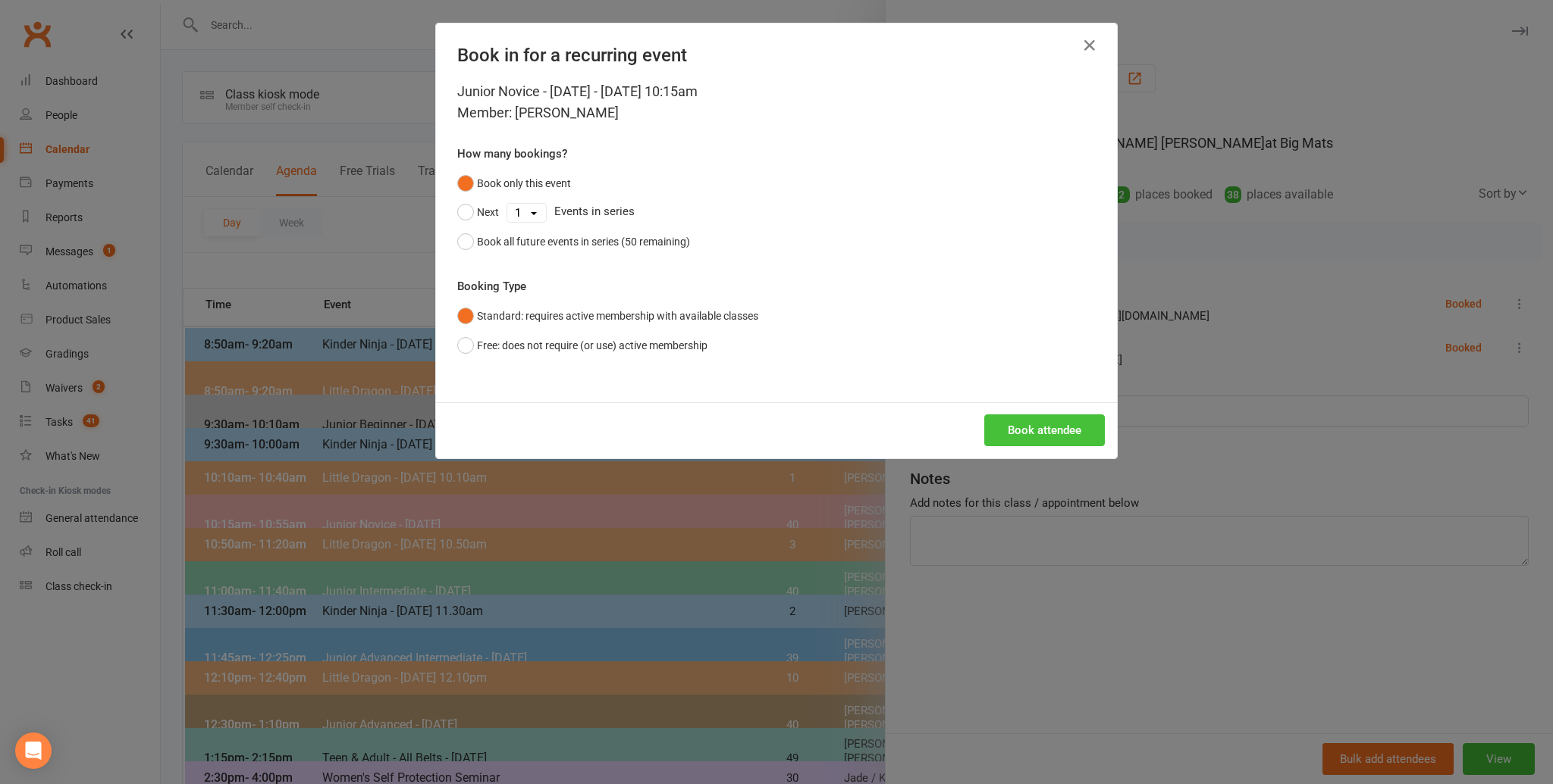
click at [1035, 427] on button "Book attendee" at bounding box center [1045, 431] width 121 height 32
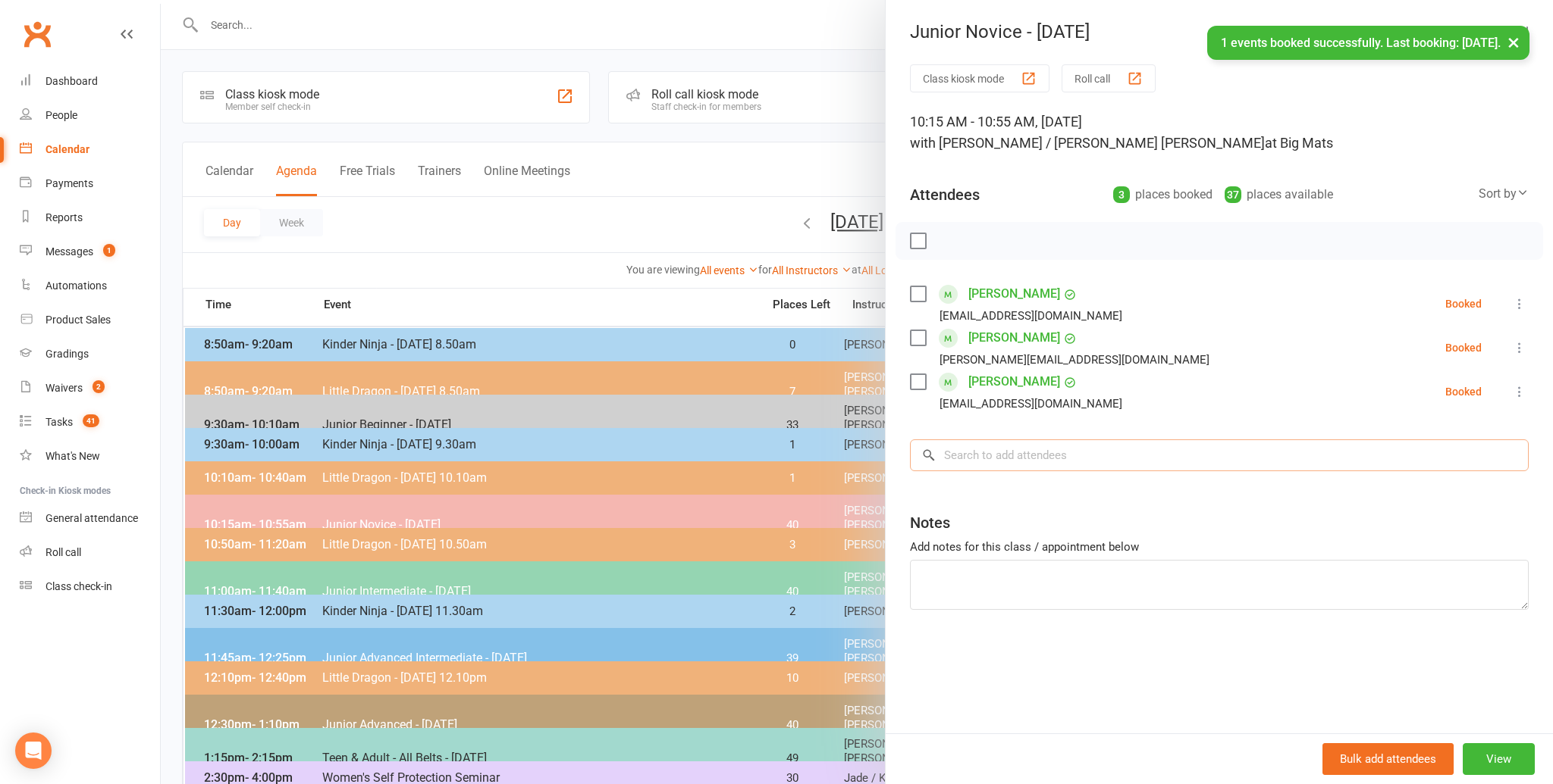
click at [962, 453] on input "search" at bounding box center [1219, 456] width 619 height 32
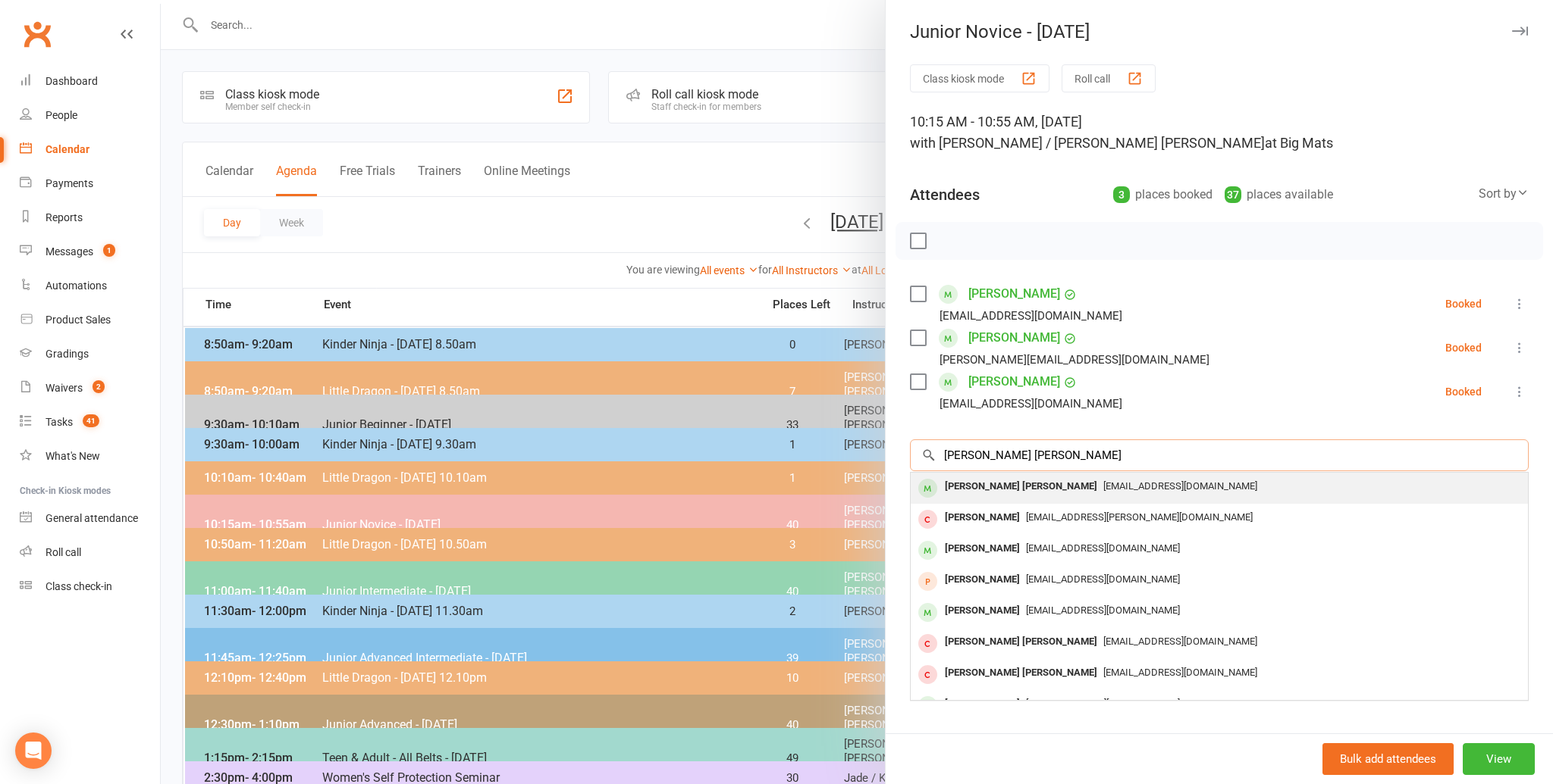
type input "[PERSON_NAME] [PERSON_NAME]"
click at [953, 479] on div "[PERSON_NAME] [PERSON_NAME]" at bounding box center [1021, 487] width 165 height 22
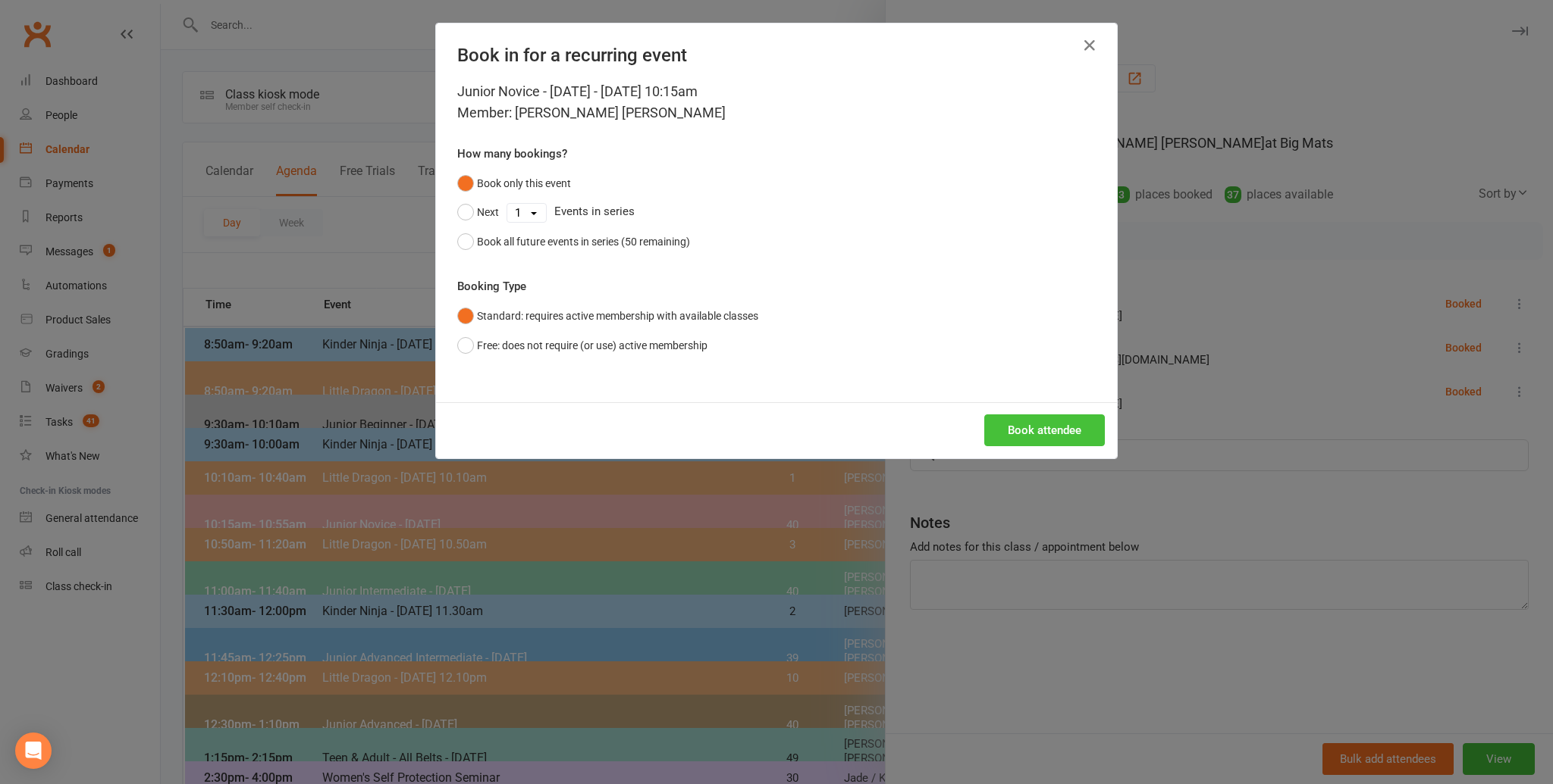
click at [1014, 428] on button "Book attendee" at bounding box center [1045, 431] width 121 height 32
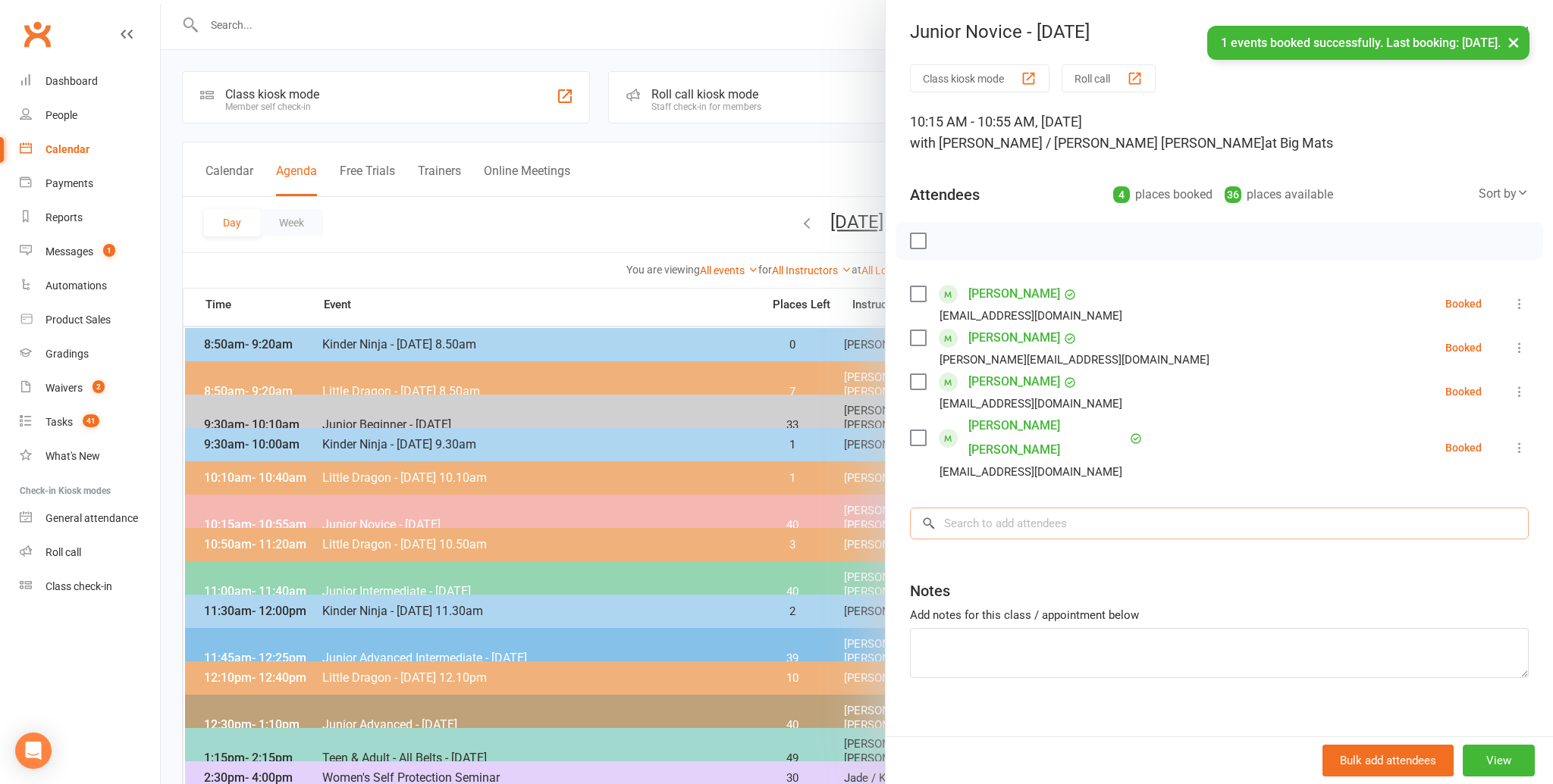
click at [957, 508] on input "search" at bounding box center [1219, 524] width 619 height 32
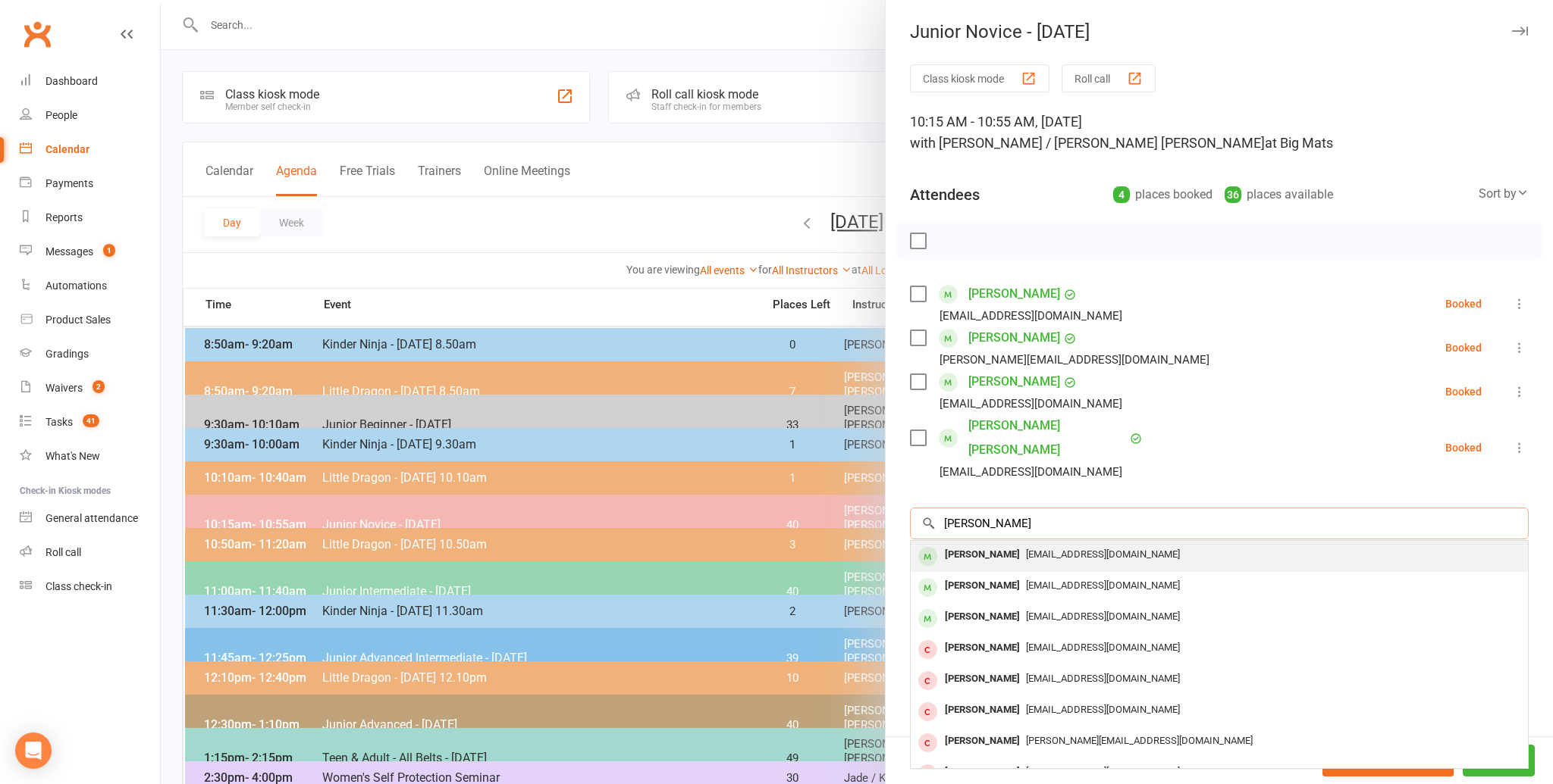
type input "[PERSON_NAME]"
click at [952, 544] on div "[PERSON_NAME]" at bounding box center [983, 555] width 87 height 22
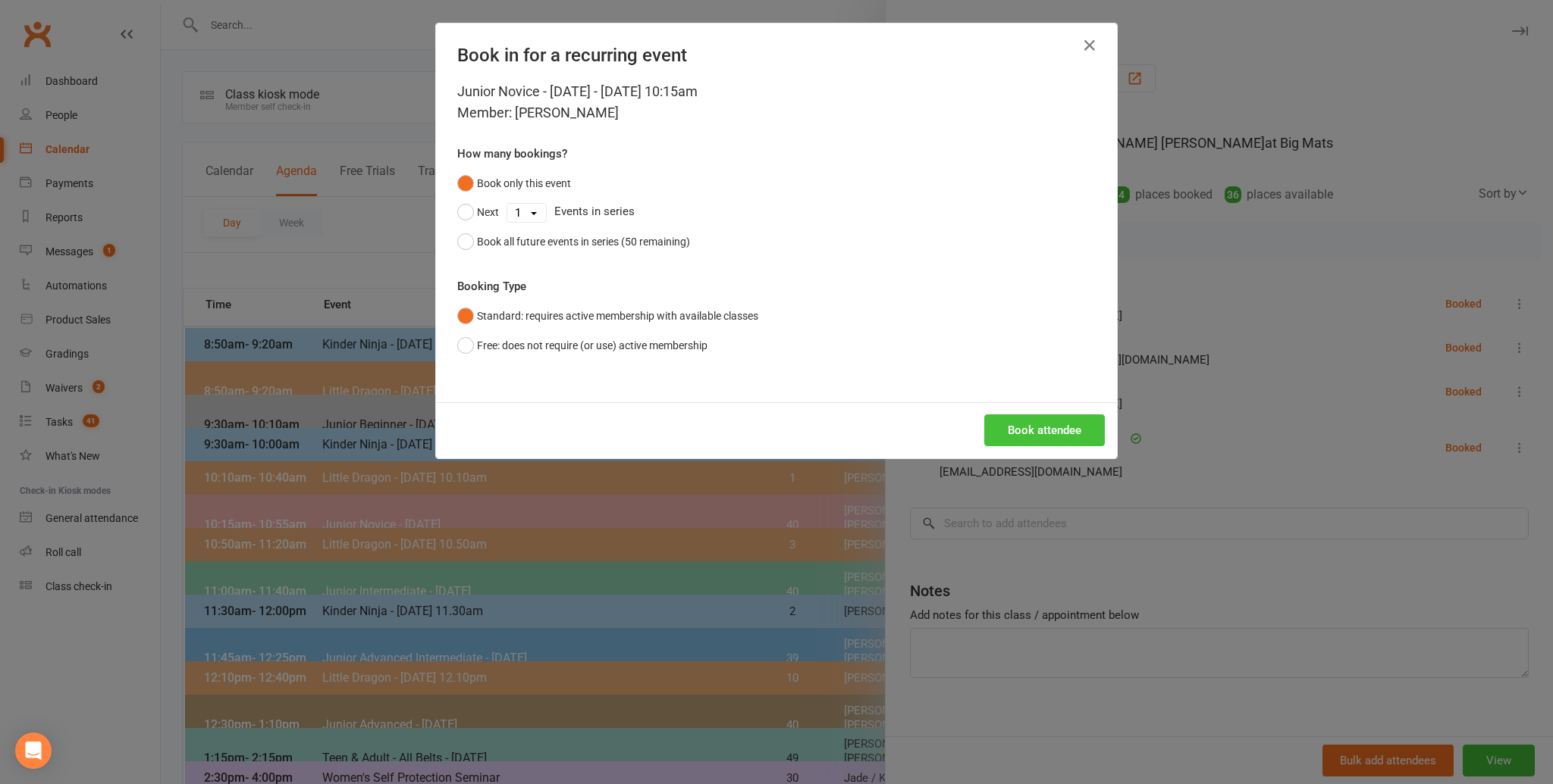
click at [1024, 427] on button "Book attendee" at bounding box center [1045, 431] width 121 height 32
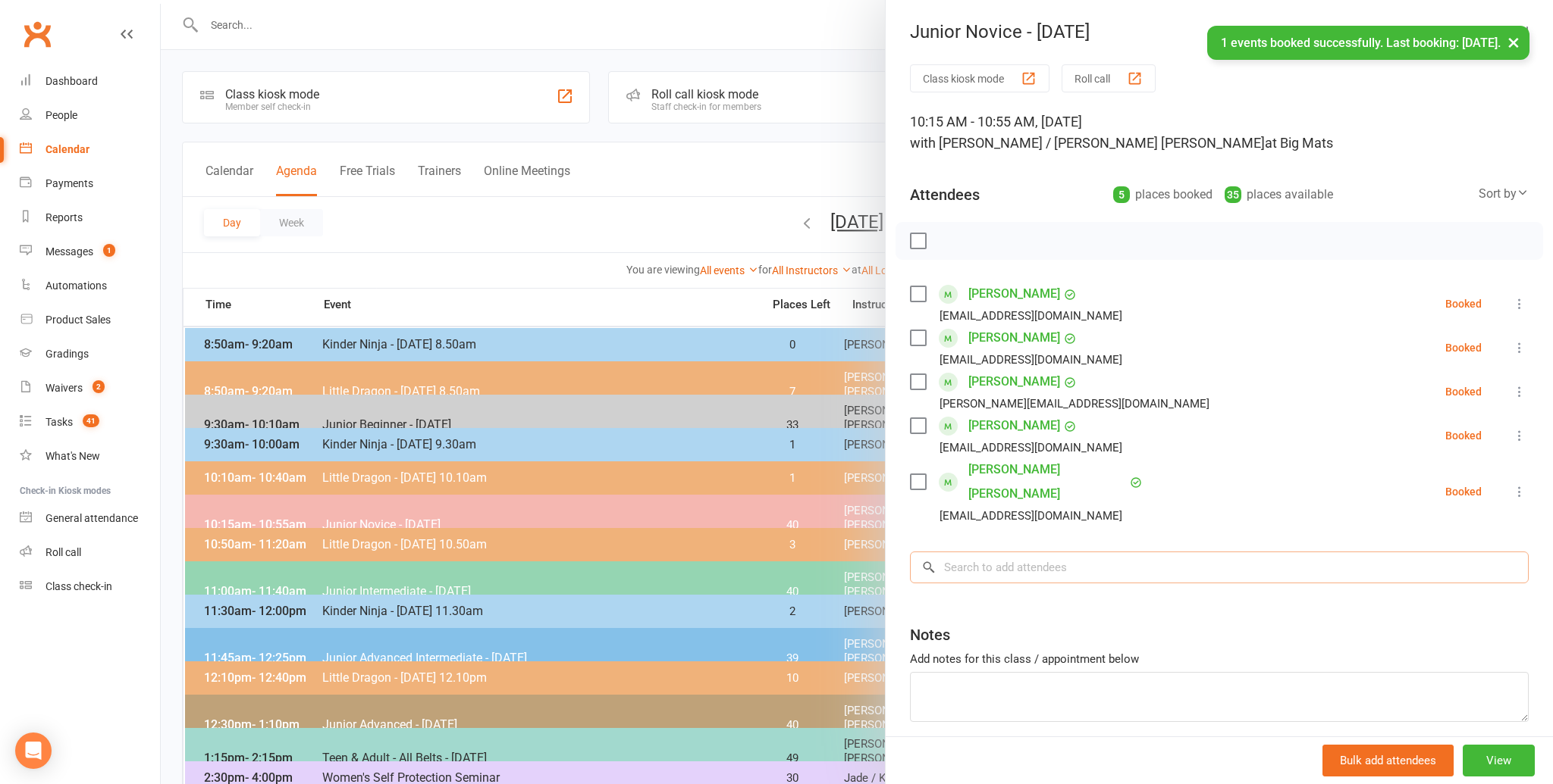
click at [941, 551] on input "search" at bounding box center [1219, 567] width 619 height 32
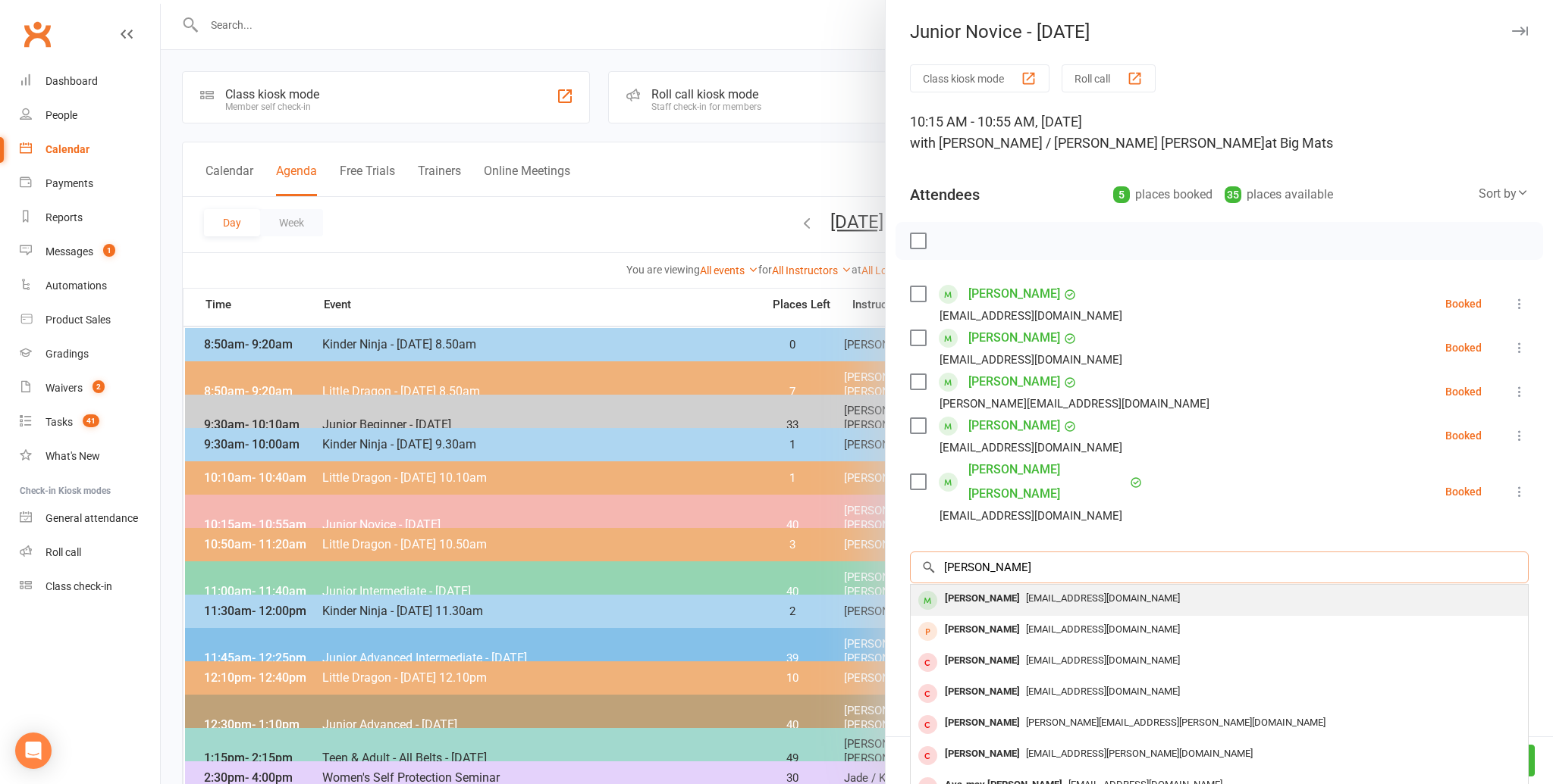
type input "[PERSON_NAME]"
click at [946, 588] on div "[PERSON_NAME]" at bounding box center [983, 599] width 87 height 22
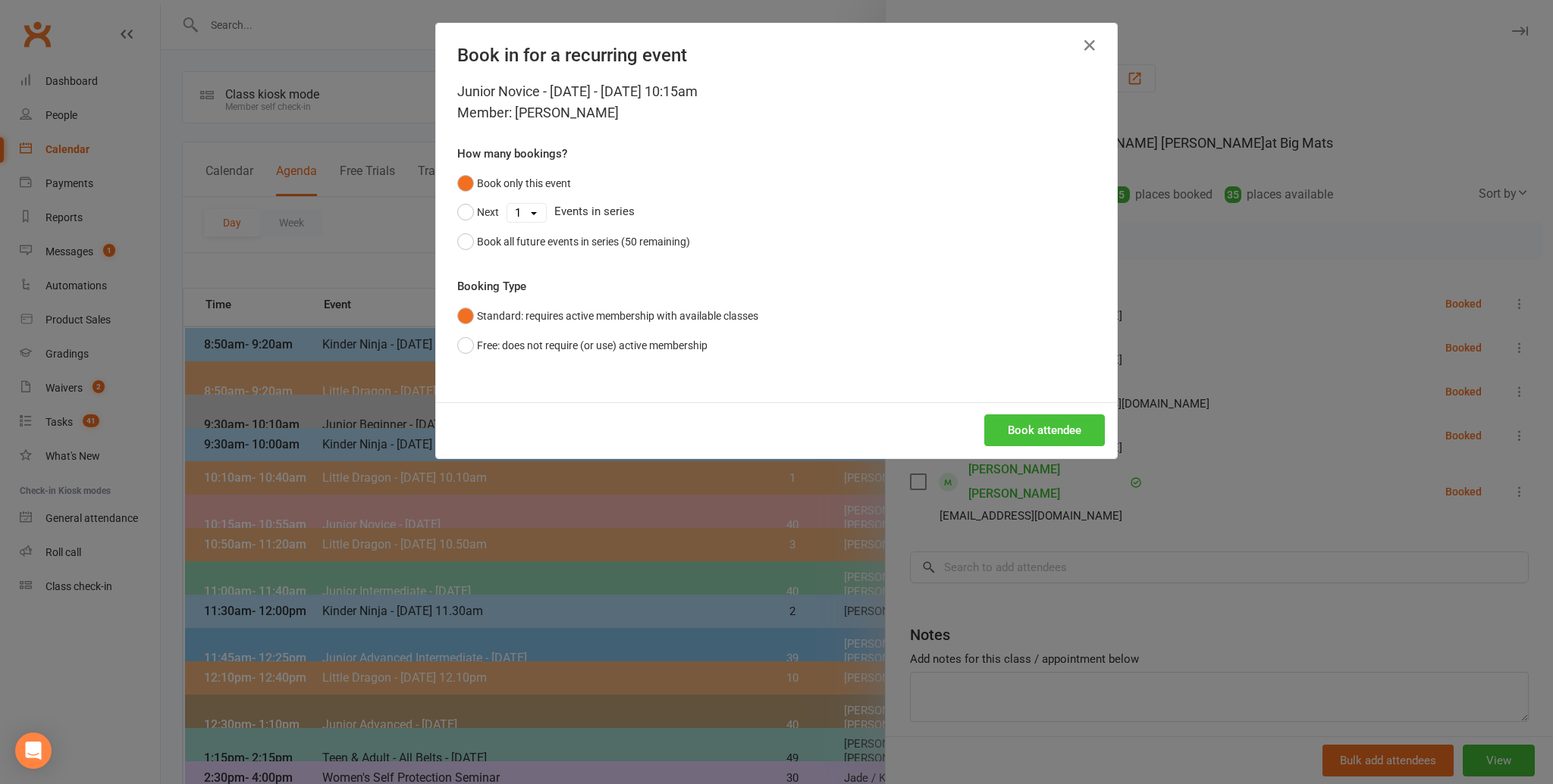
click at [1024, 428] on button "Book attendee" at bounding box center [1045, 431] width 121 height 32
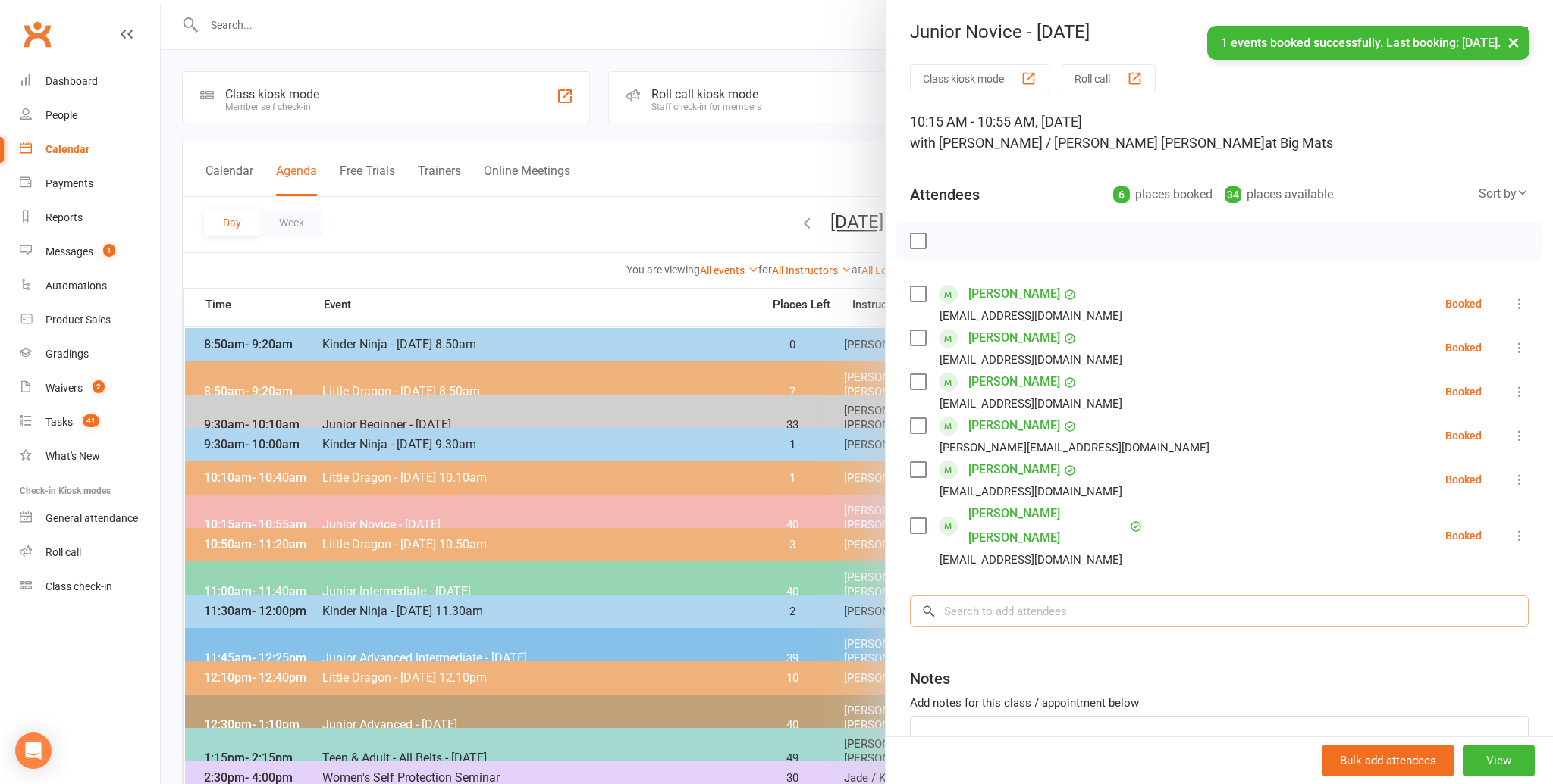
click at [977, 596] on input "search" at bounding box center [1219, 612] width 619 height 32
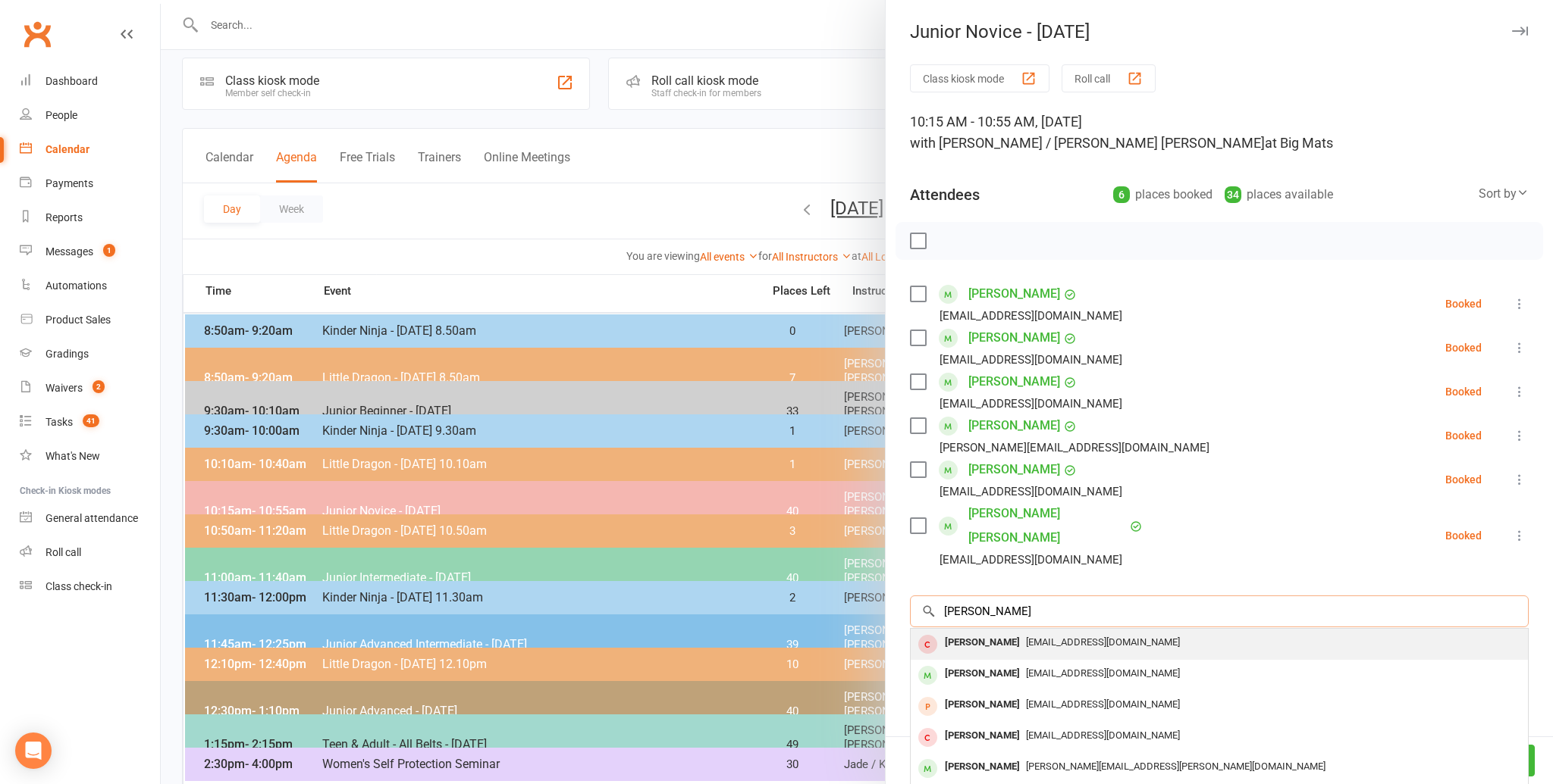
scroll to position [14, 0]
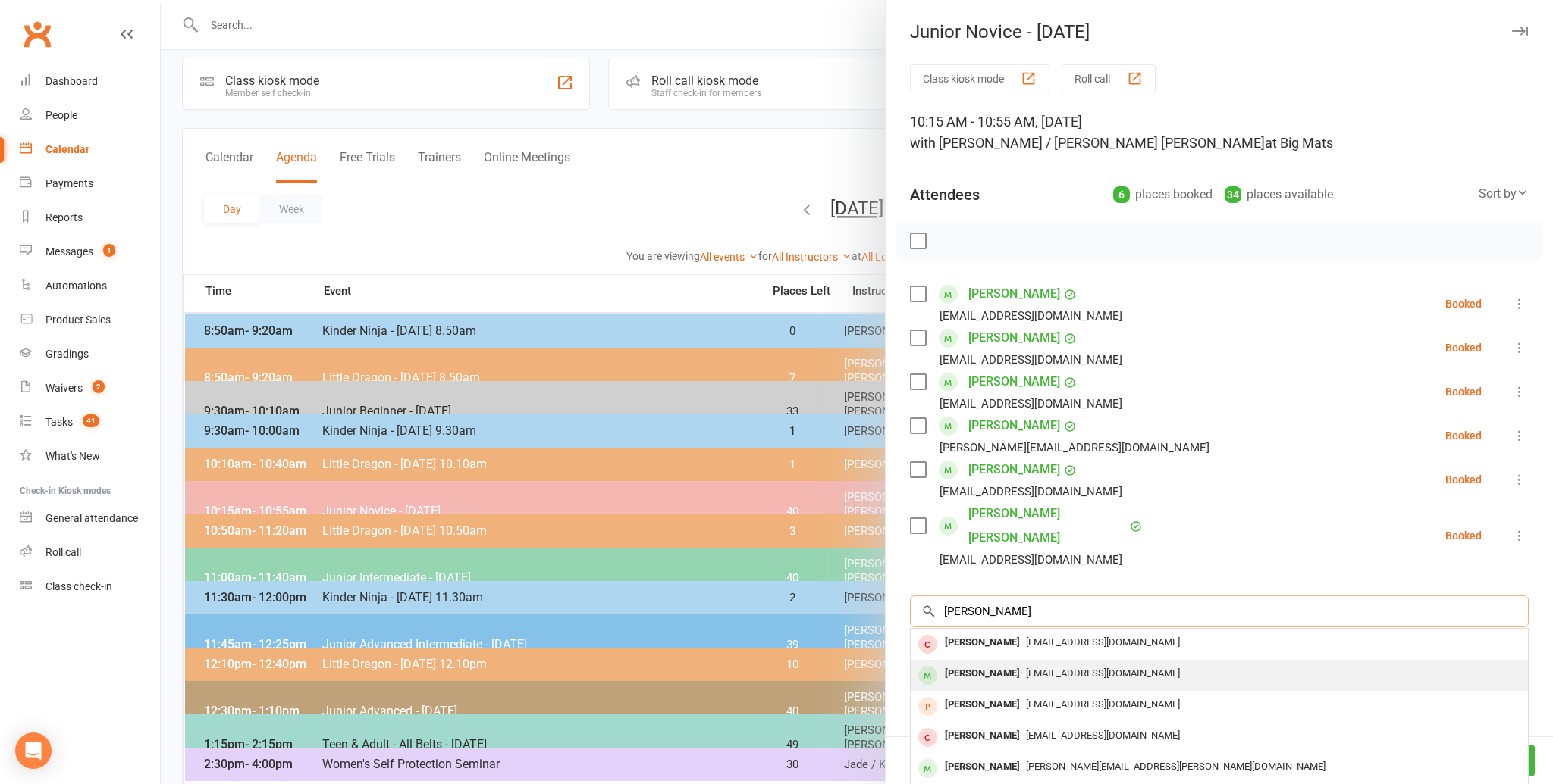
type input "[PERSON_NAME]"
click at [961, 663] on div "[PERSON_NAME]" at bounding box center [983, 674] width 87 height 22
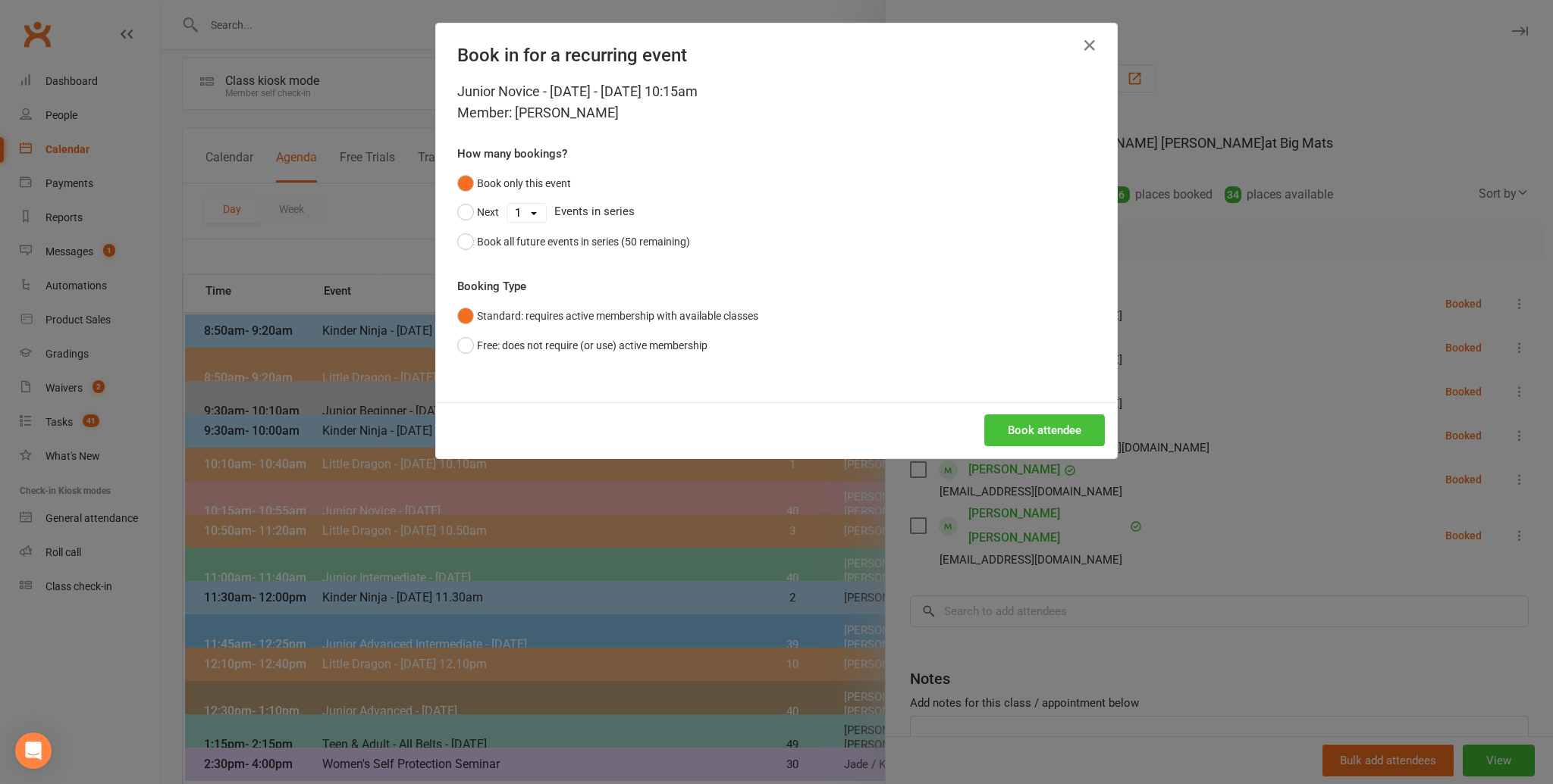
click at [1020, 424] on button "Book attendee" at bounding box center [1045, 431] width 121 height 32
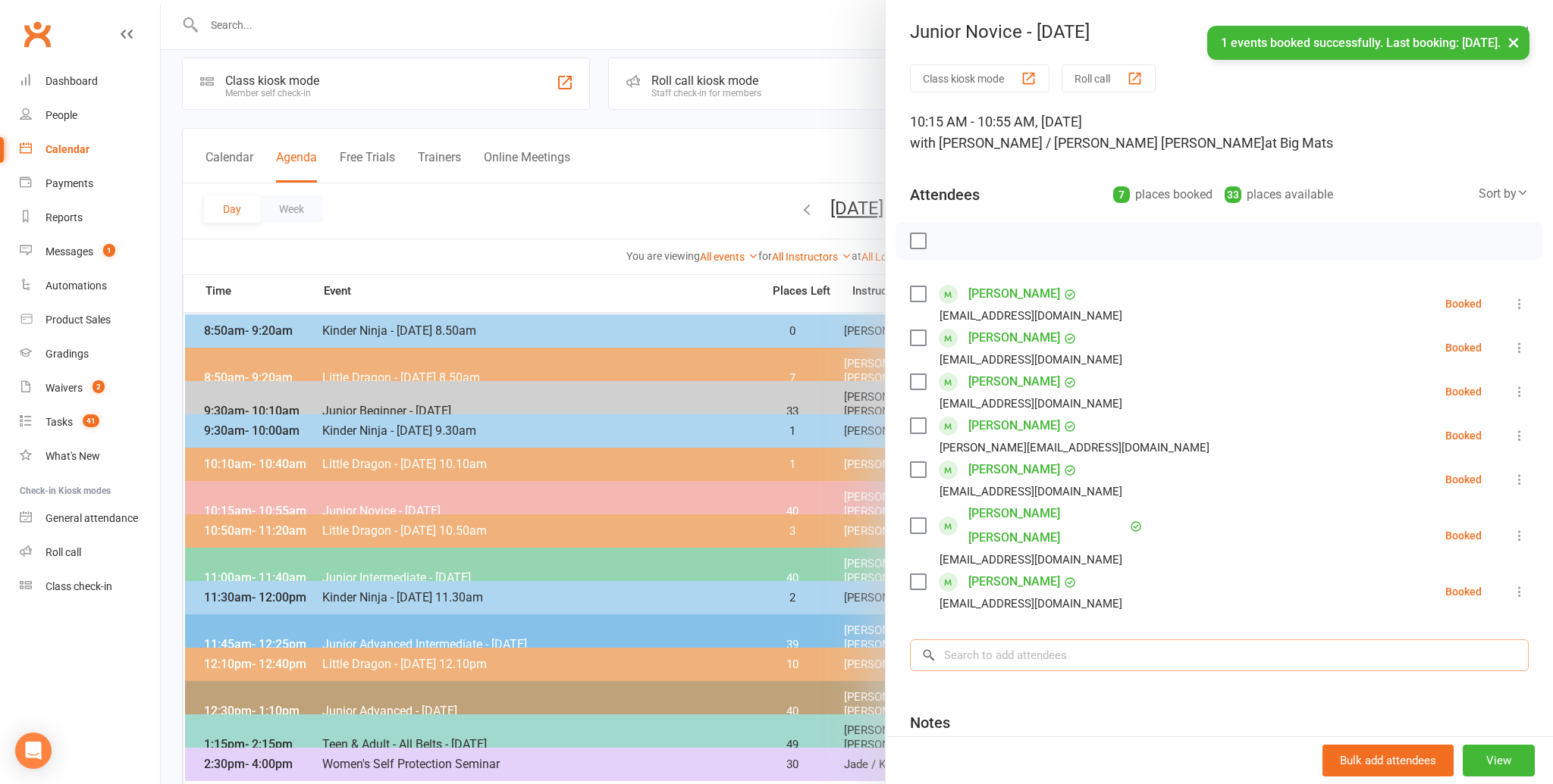
click at [989, 640] on input "search" at bounding box center [1219, 656] width 619 height 32
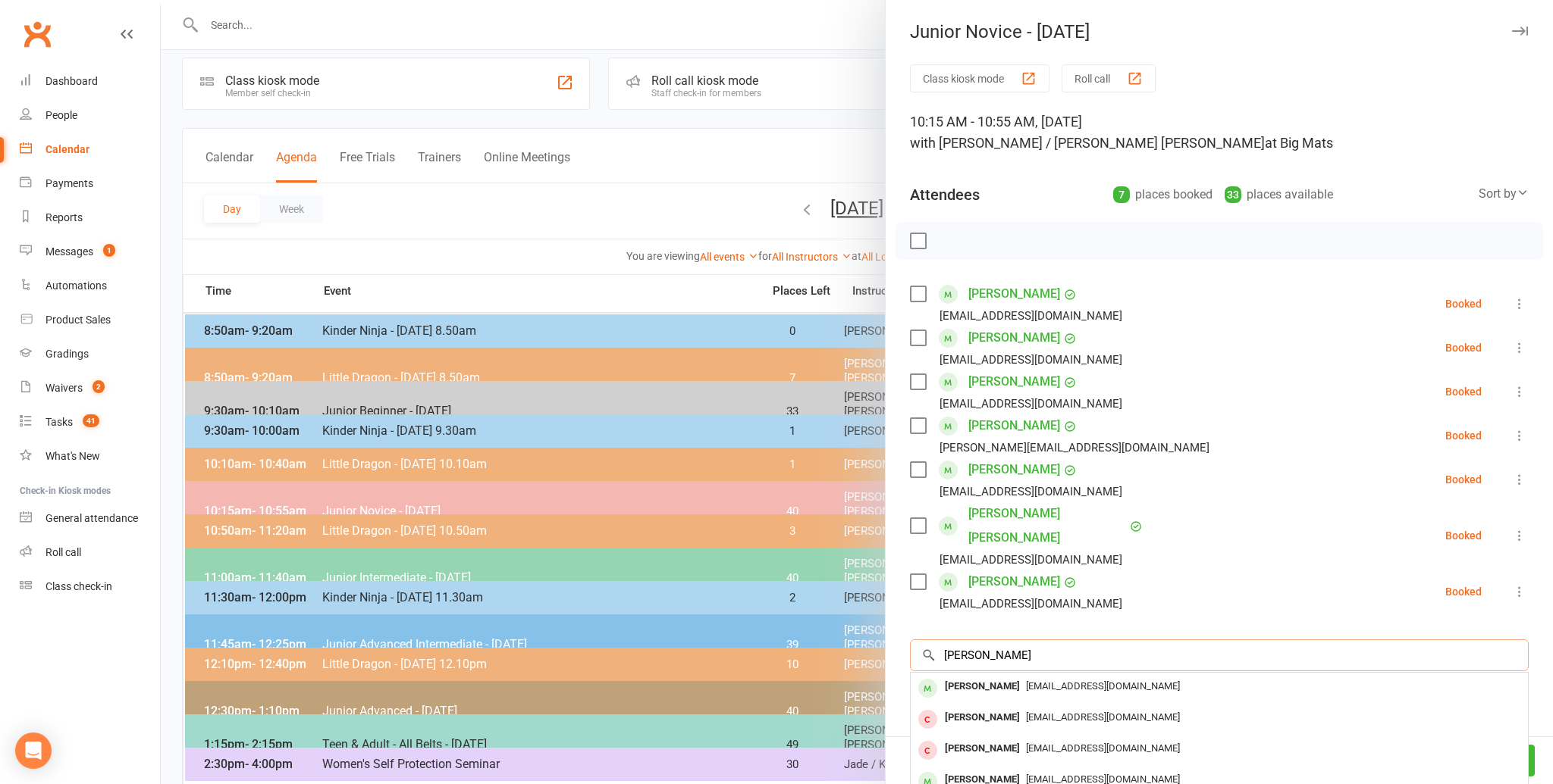
scroll to position [0, 0]
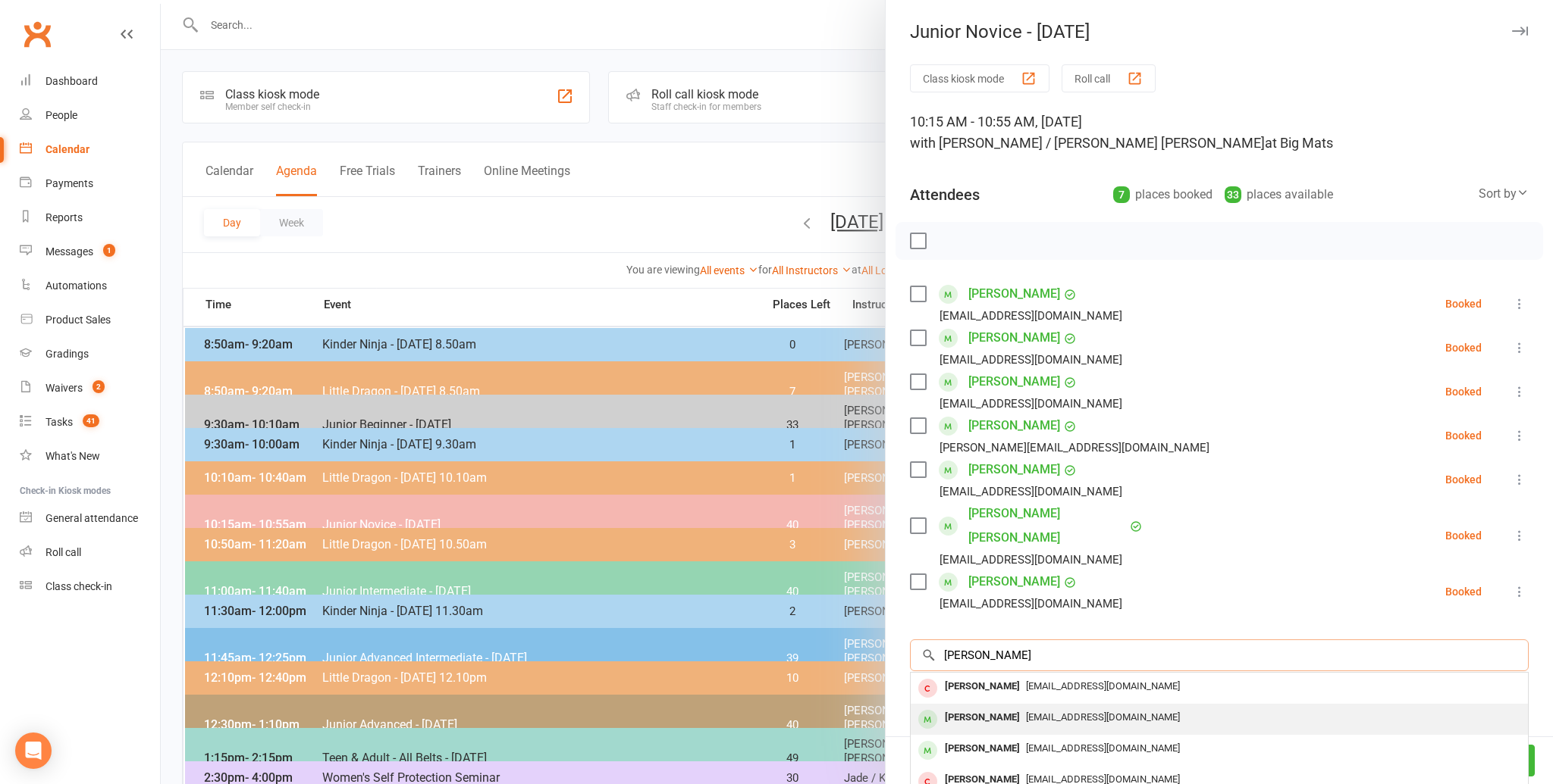
type input "[PERSON_NAME]"
click at [966, 707] on div "[PERSON_NAME]" at bounding box center [983, 718] width 87 height 22
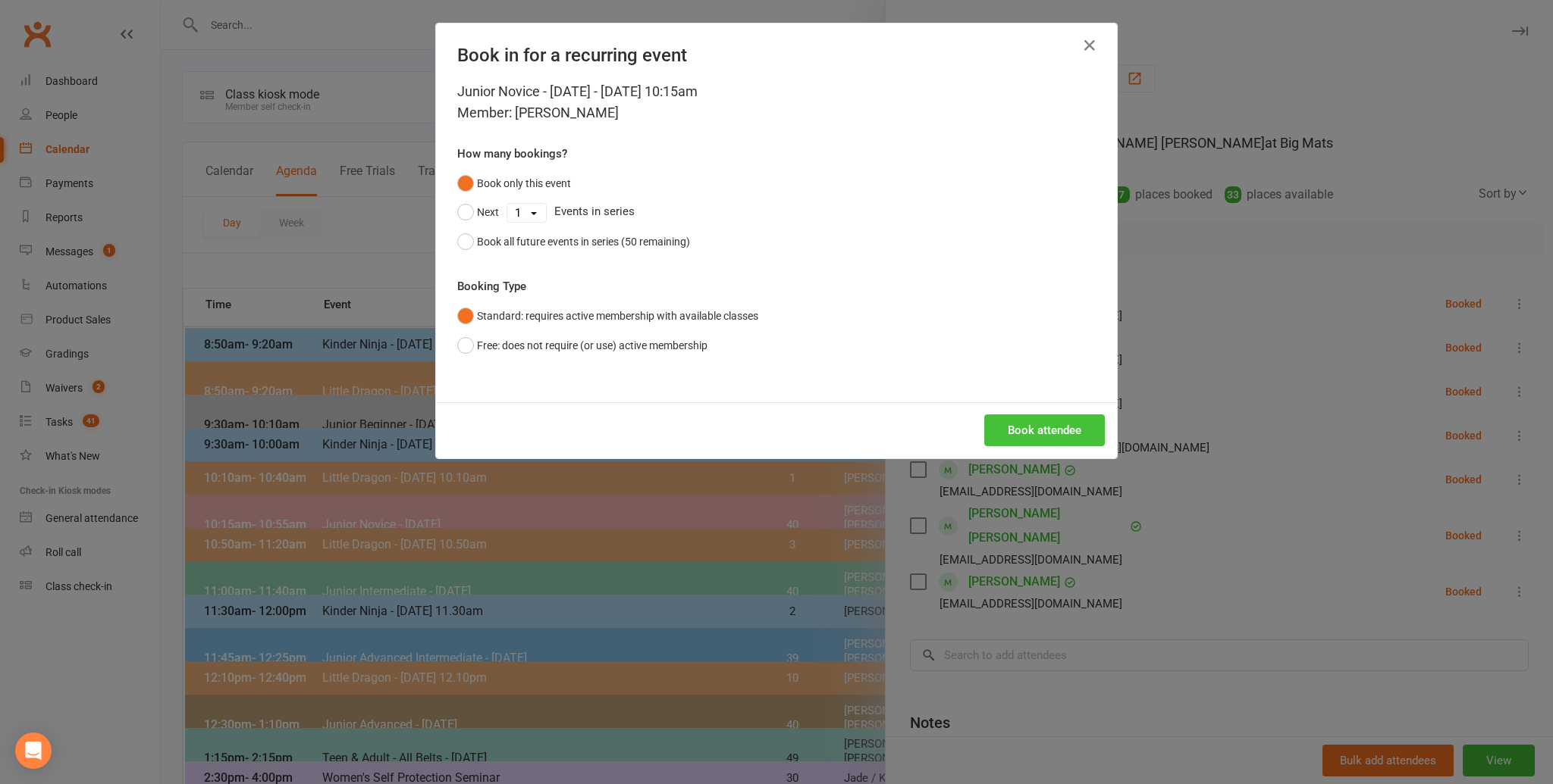
click at [1024, 419] on button "Book attendee" at bounding box center [1045, 431] width 121 height 32
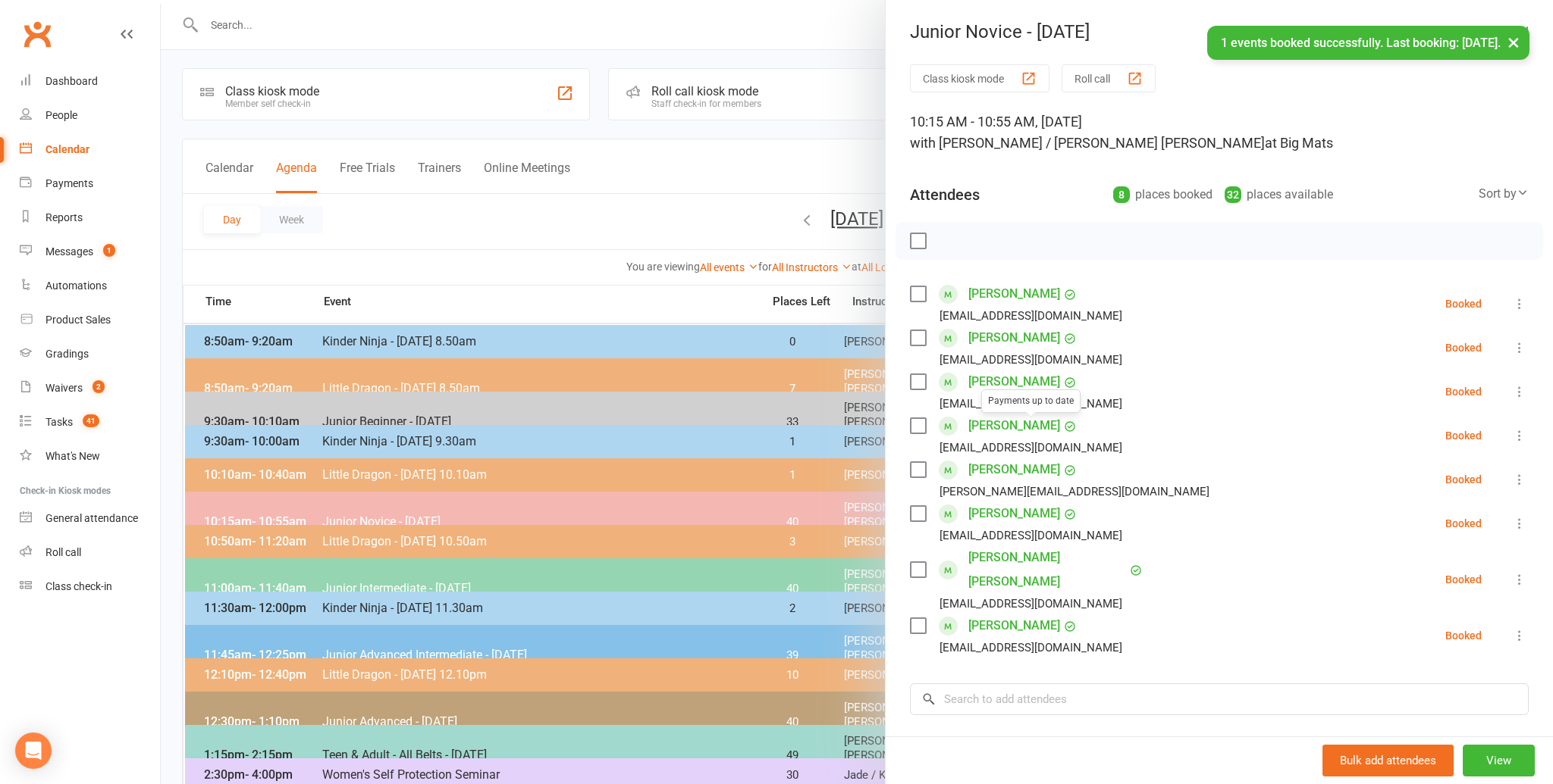
scroll to position [5, 0]
click at [966, 684] on input "search" at bounding box center [1219, 699] width 619 height 32
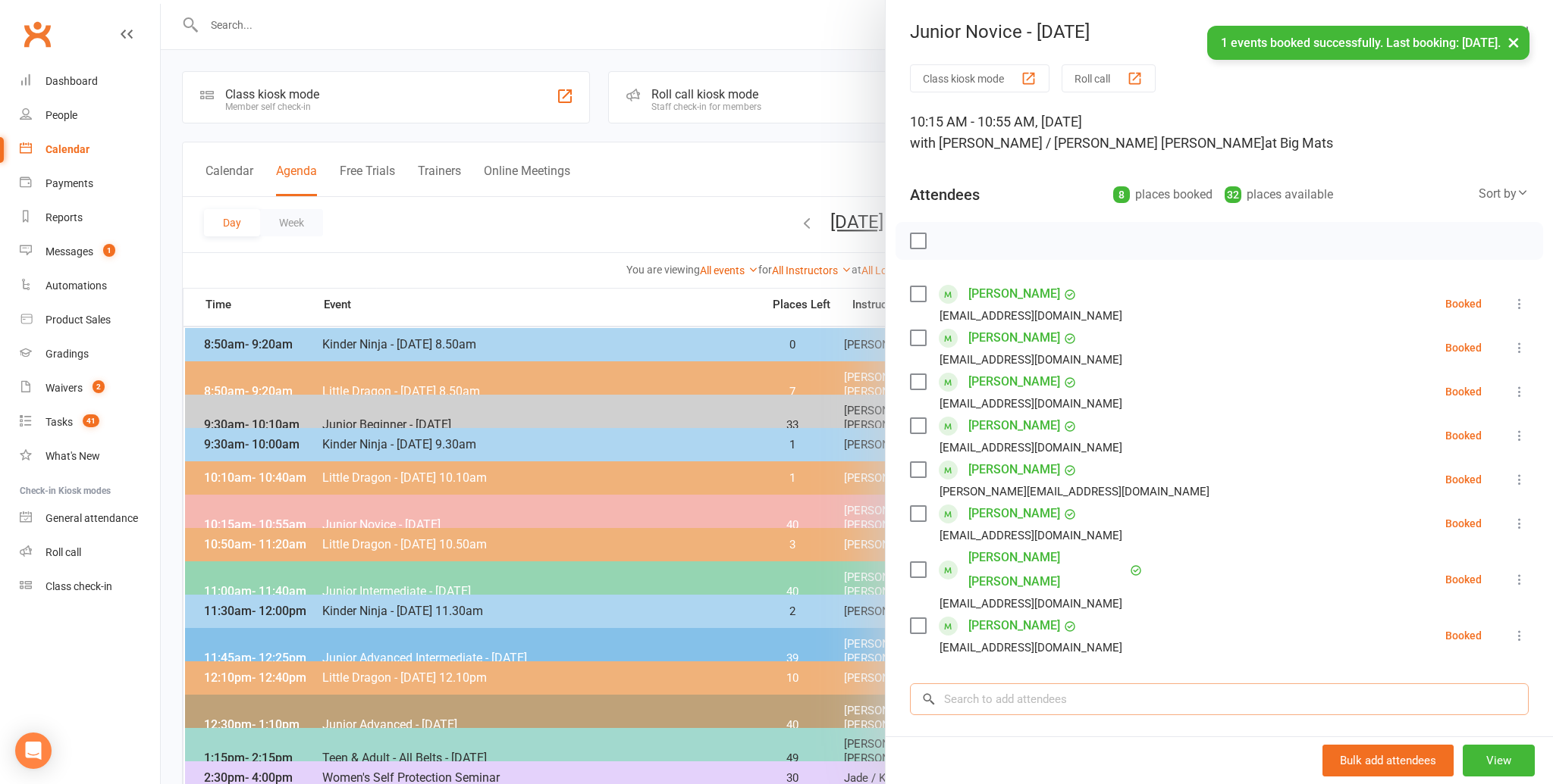
scroll to position [0, 0]
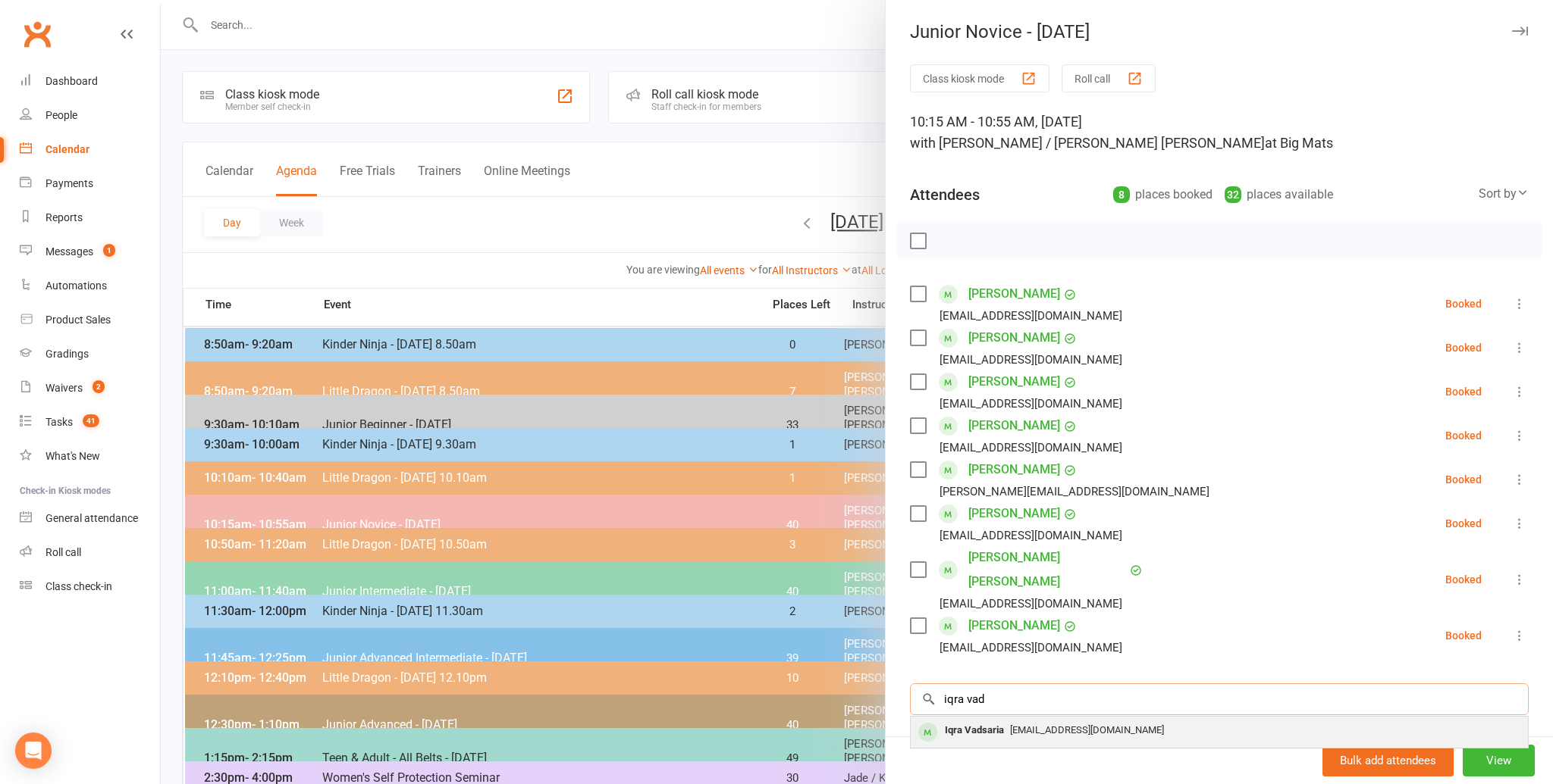
type input "iqra vad"
click at [969, 720] on div "Iqra Vadsaria" at bounding box center [974, 731] width 72 height 22
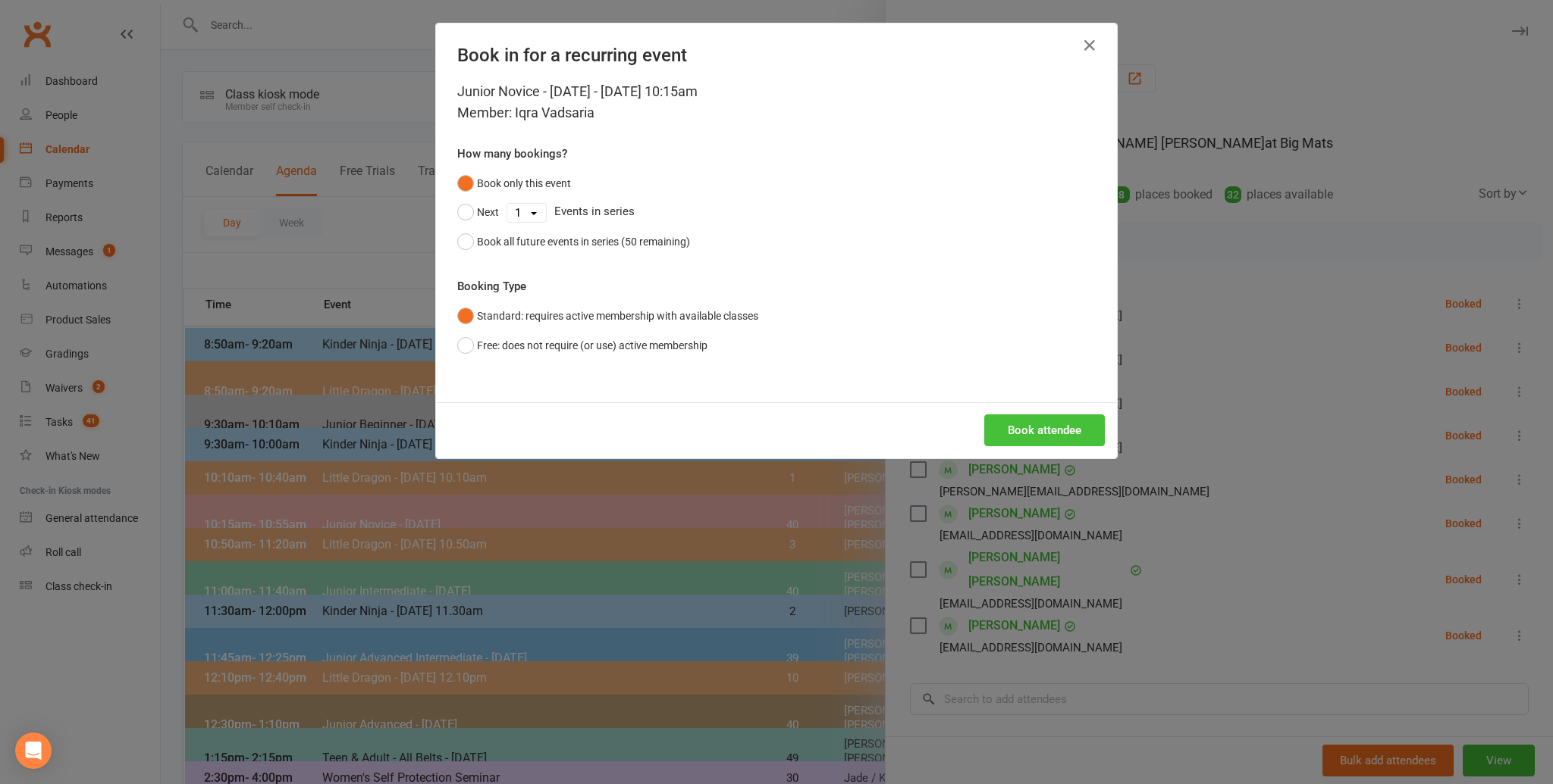
click at [1018, 419] on button "Book attendee" at bounding box center [1045, 431] width 121 height 32
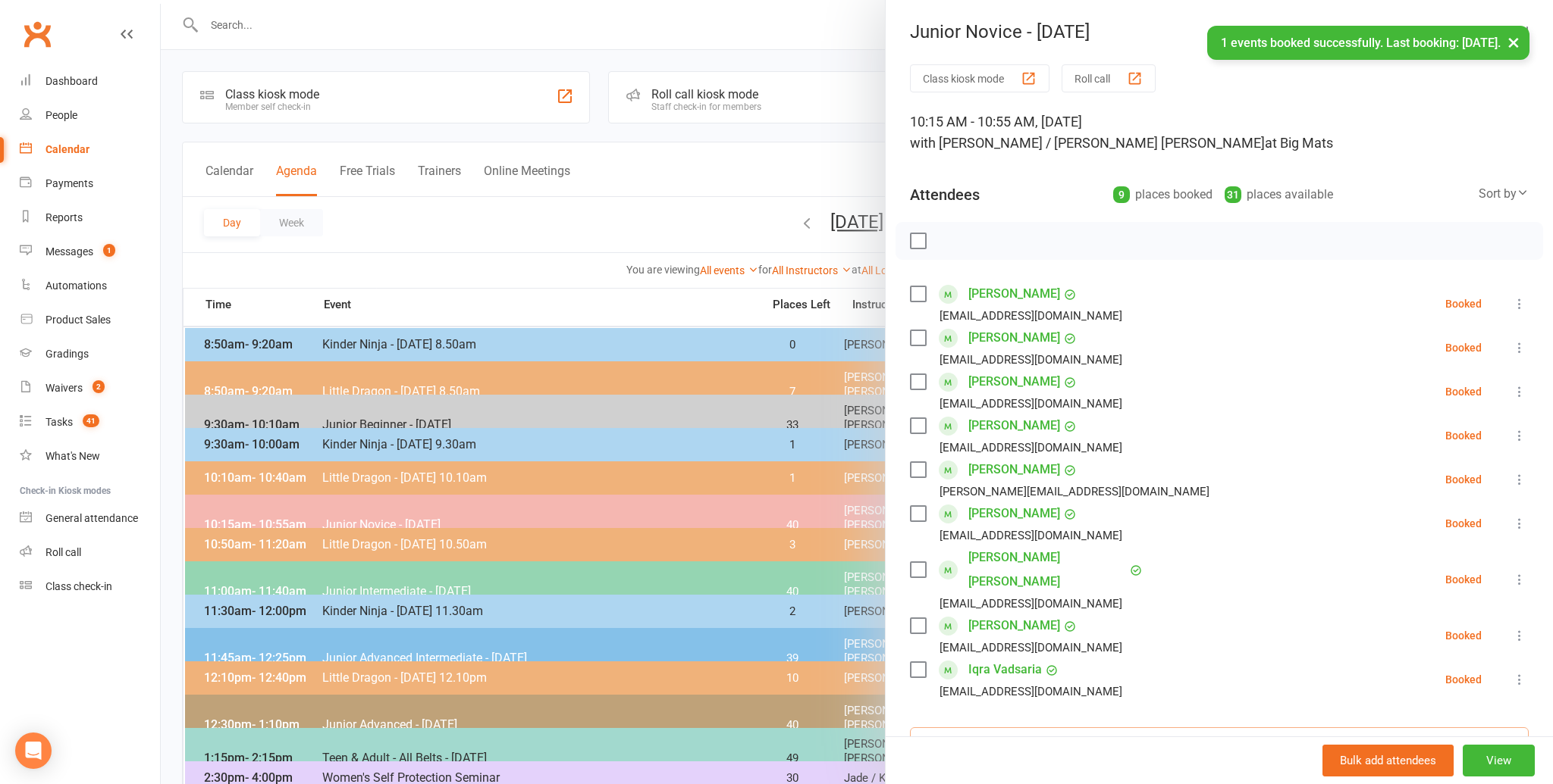
click at [972, 727] on input "search" at bounding box center [1219, 743] width 619 height 32
click at [1141, 615] on li "[PERSON_NAME] [EMAIL_ADDRESS][DOMAIN_NAME] Booked More info Remove Check in Mar…" at bounding box center [1219, 635] width 619 height 44
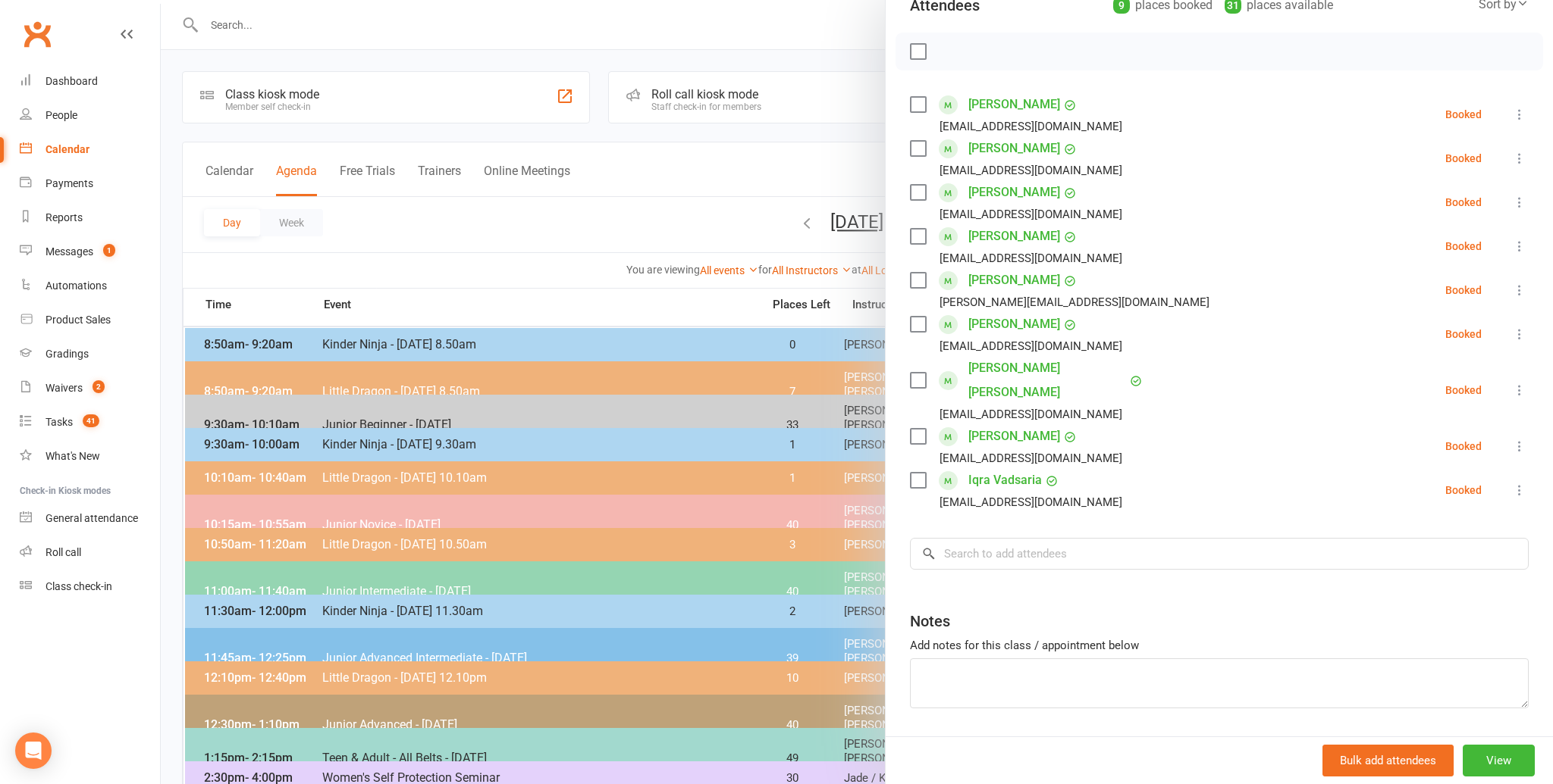
scroll to position [211, 0]
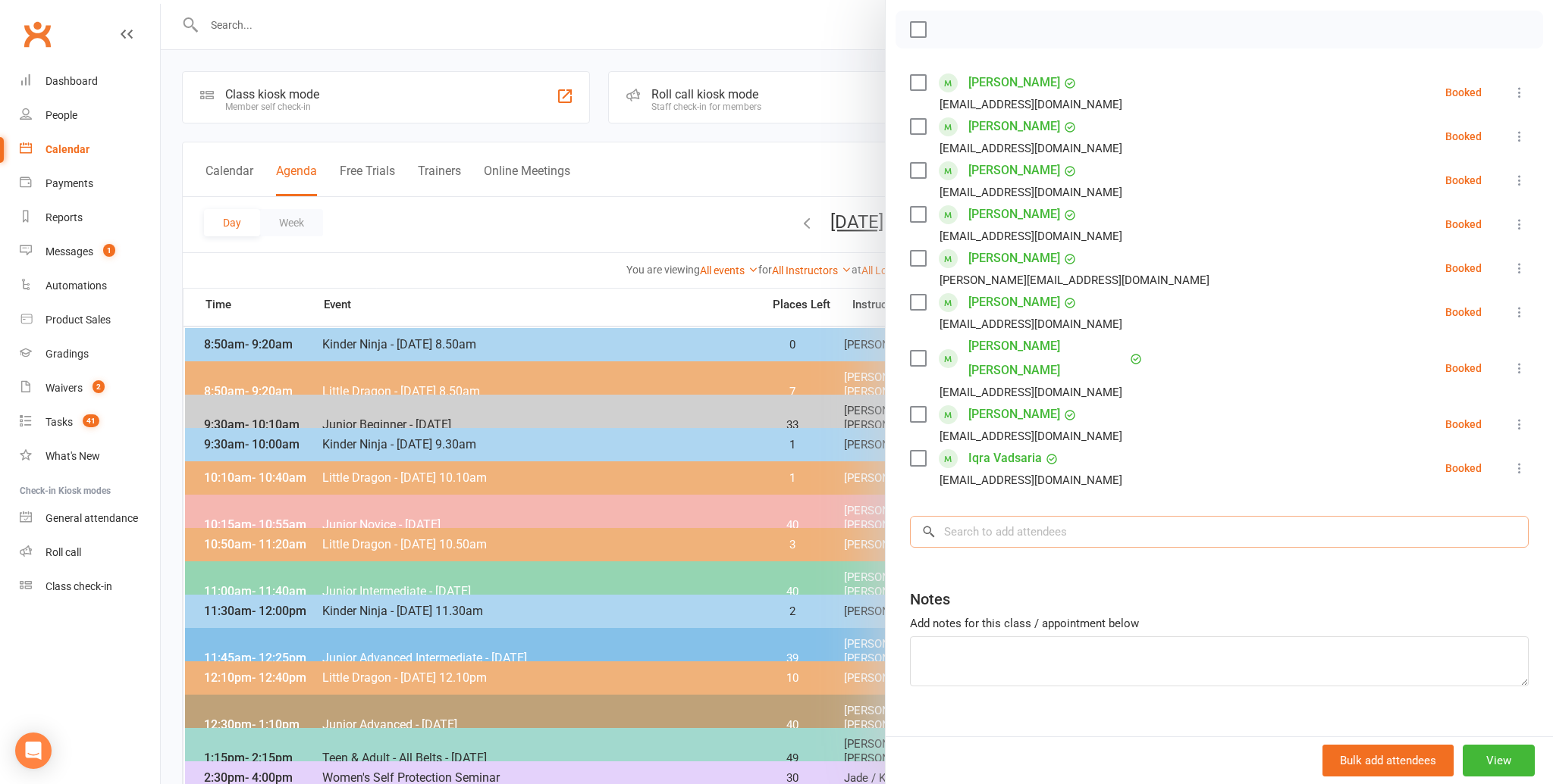
click at [948, 516] on input "search" at bounding box center [1219, 532] width 619 height 32
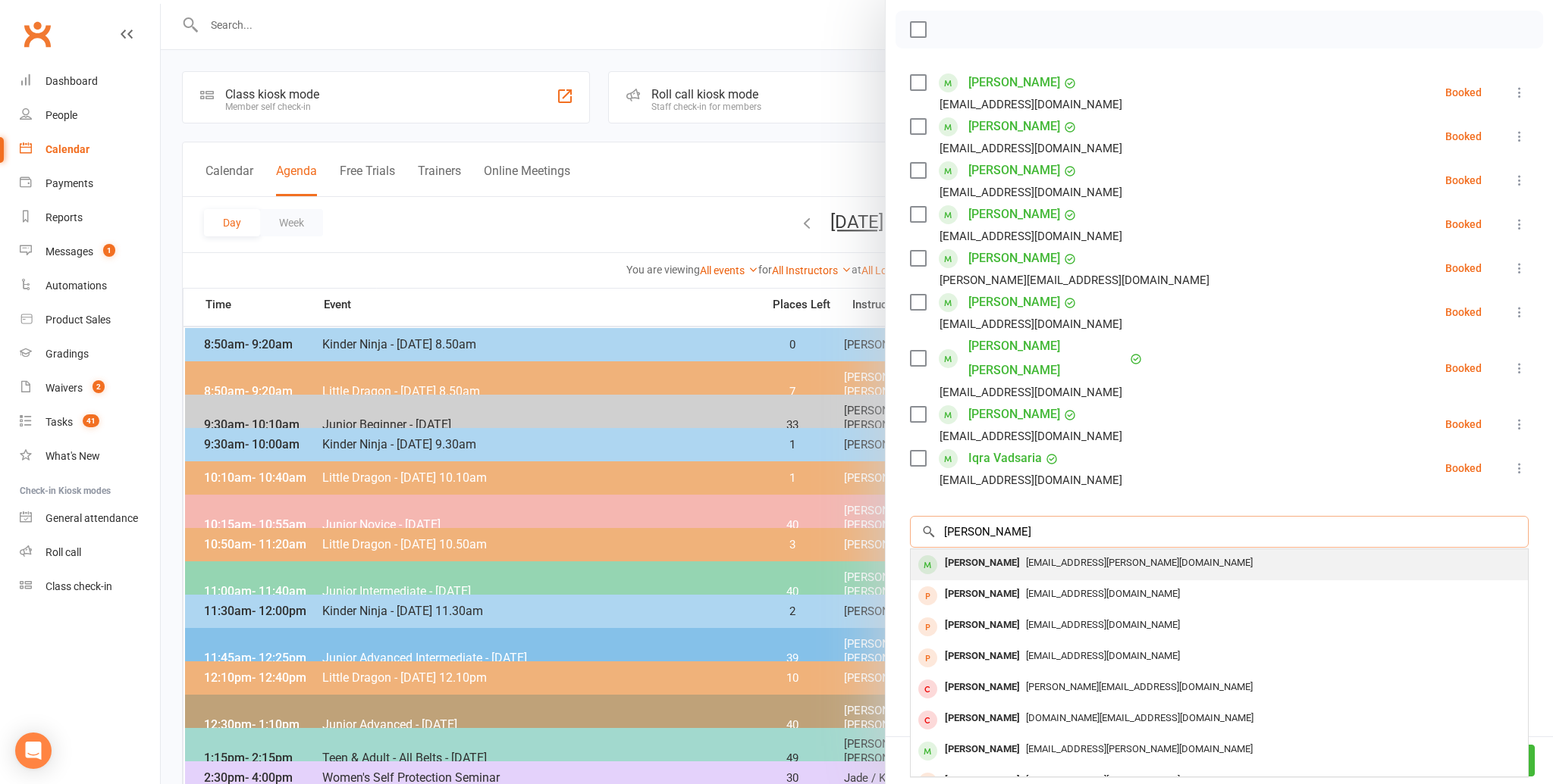
type input "[PERSON_NAME]"
click at [961, 552] on div "[PERSON_NAME]" at bounding box center [983, 564] width 87 height 22
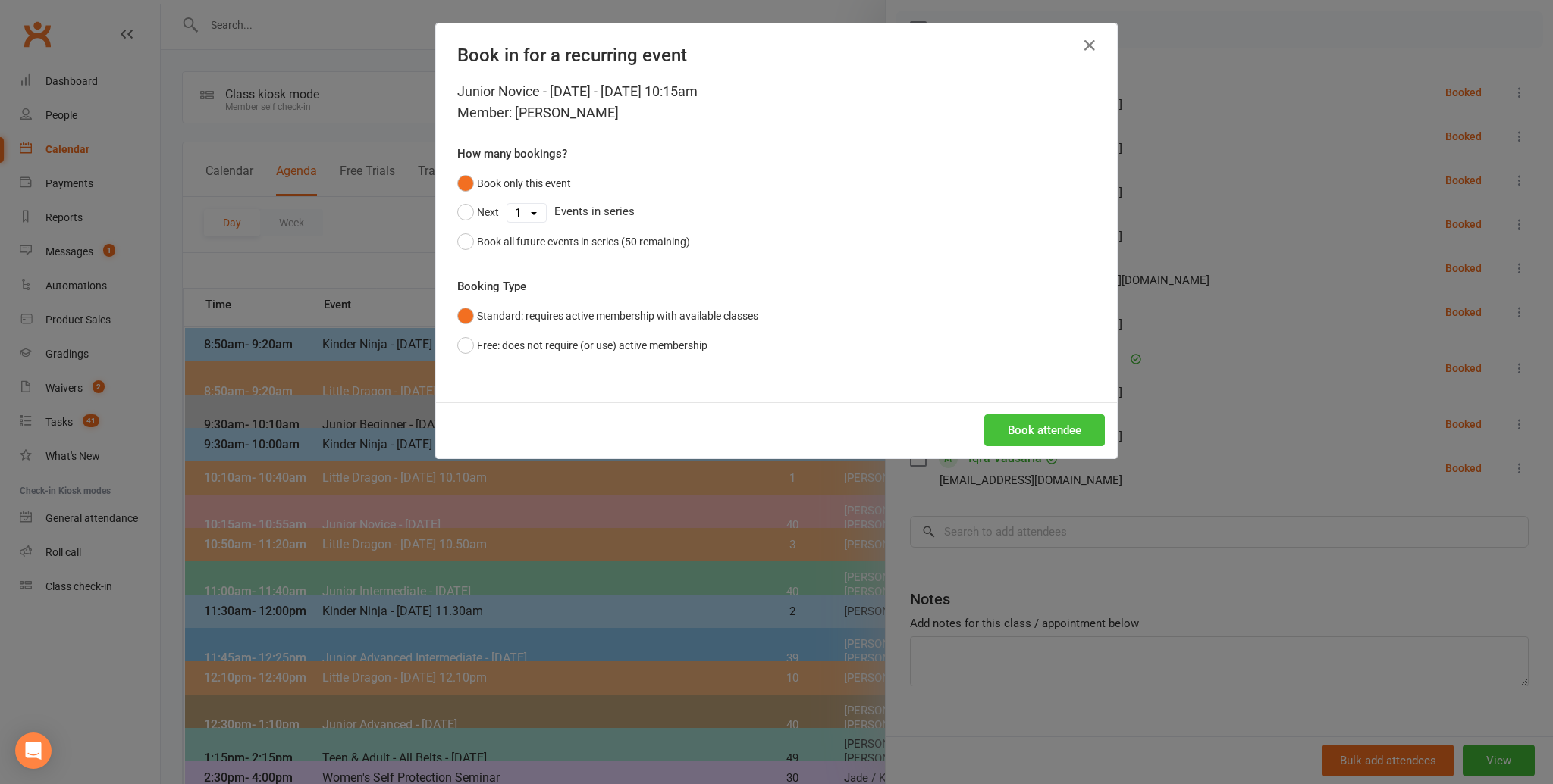
click at [1010, 424] on button "Book attendee" at bounding box center [1045, 431] width 121 height 32
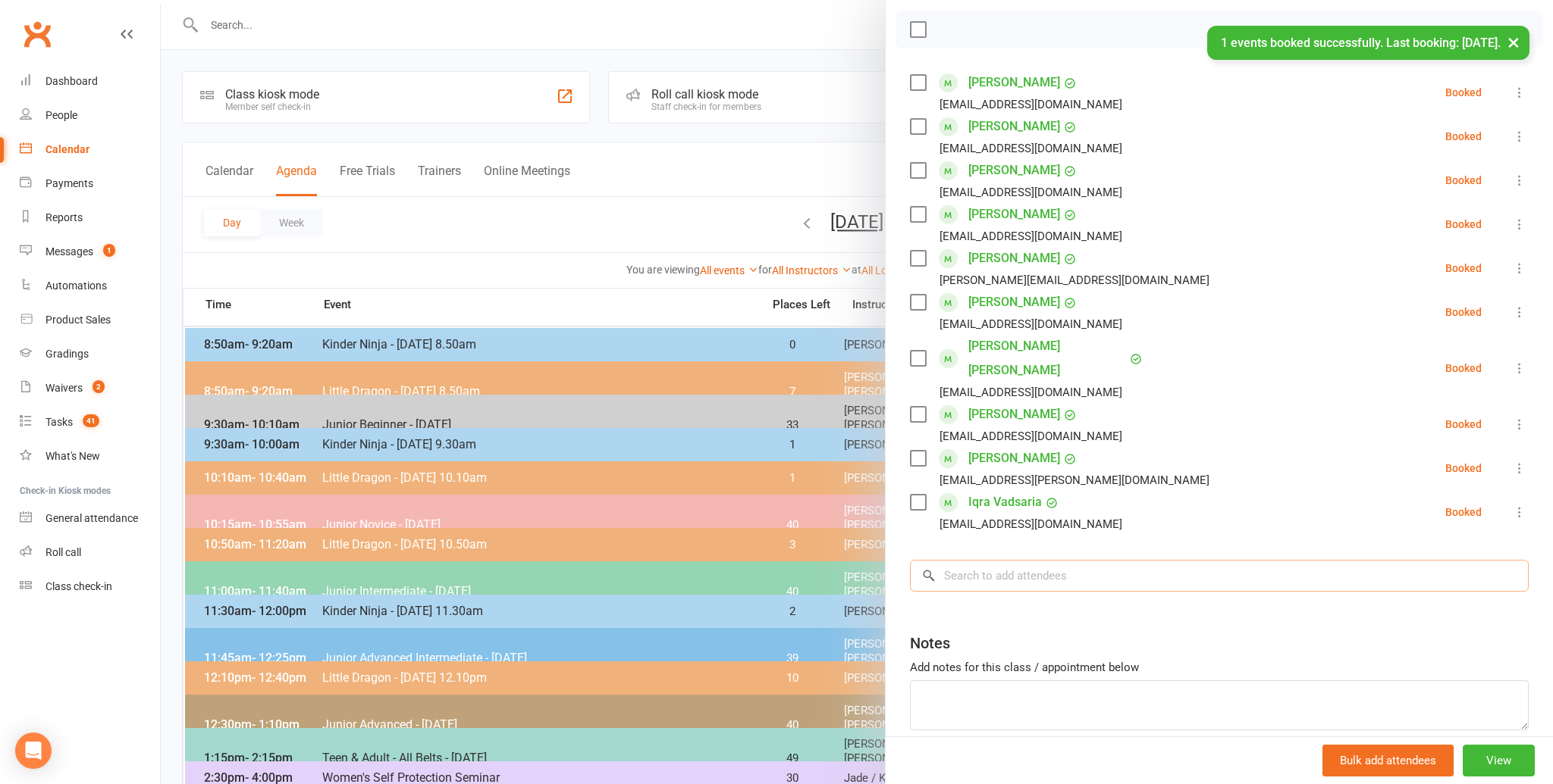
click at [957, 560] on input "search" at bounding box center [1219, 576] width 619 height 32
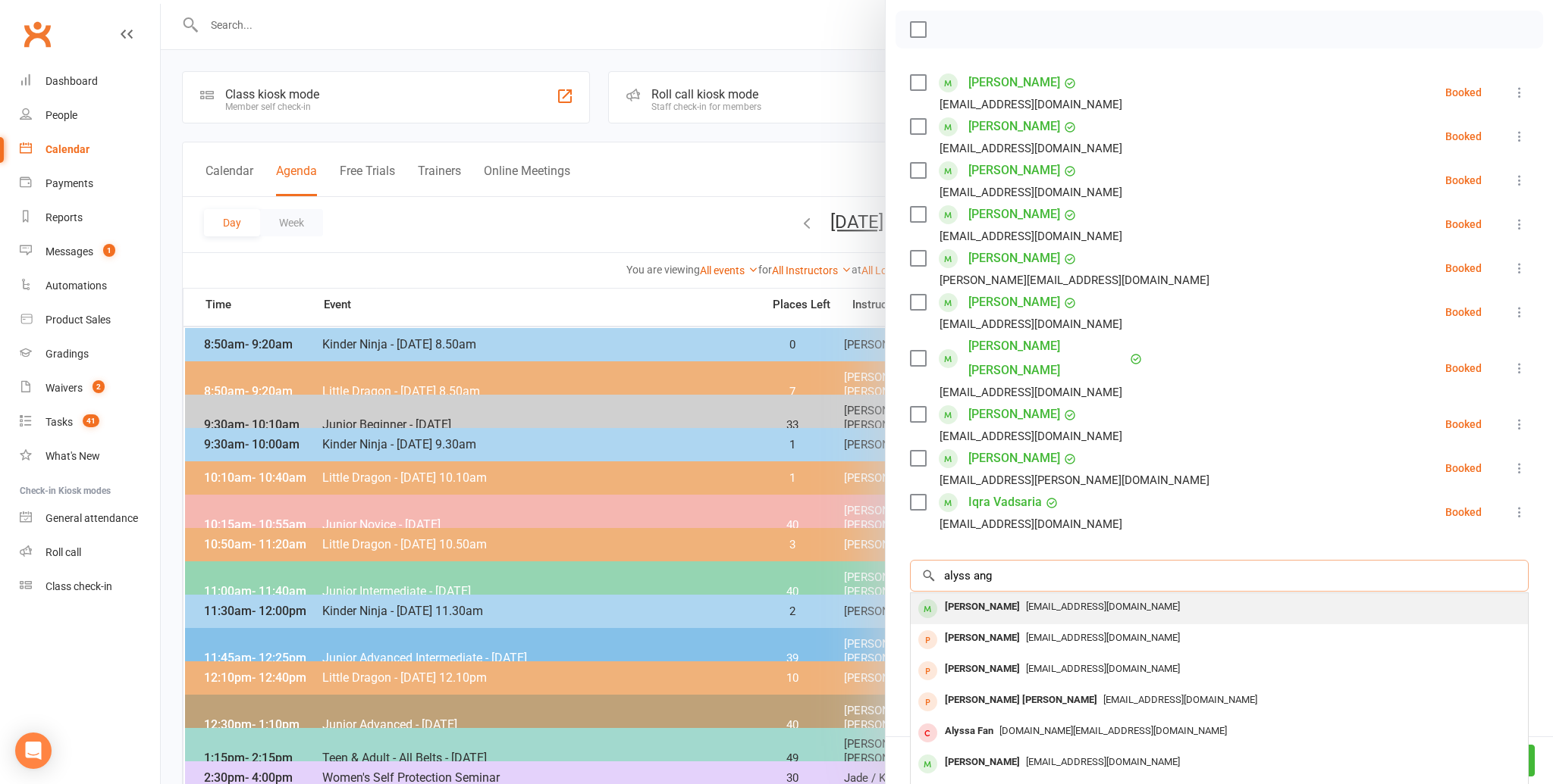
type input "alyss ang"
click at [969, 596] on div "[PERSON_NAME]" at bounding box center [983, 607] width 87 height 22
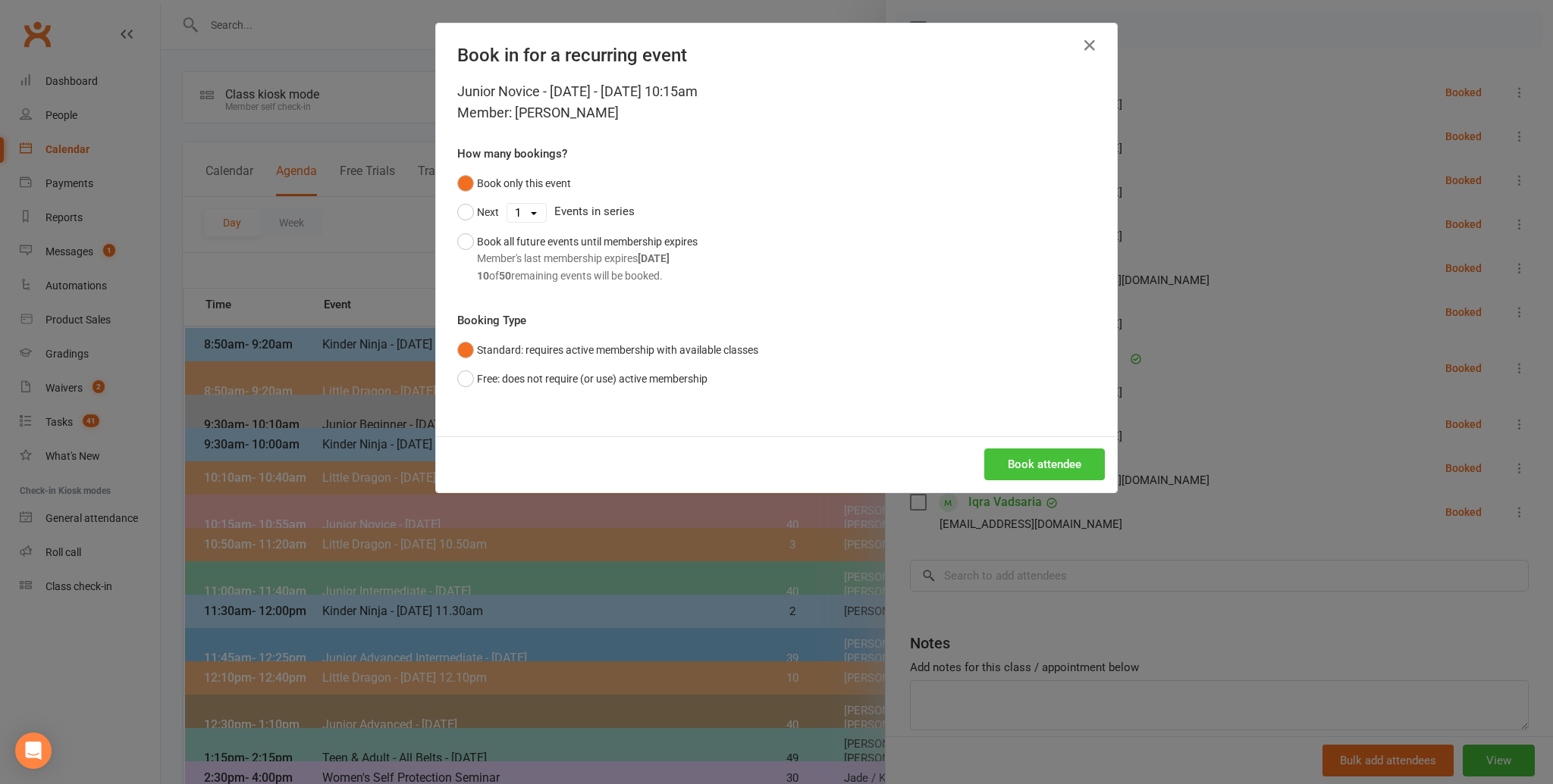
click at [1033, 458] on button "Book attendee" at bounding box center [1045, 464] width 121 height 32
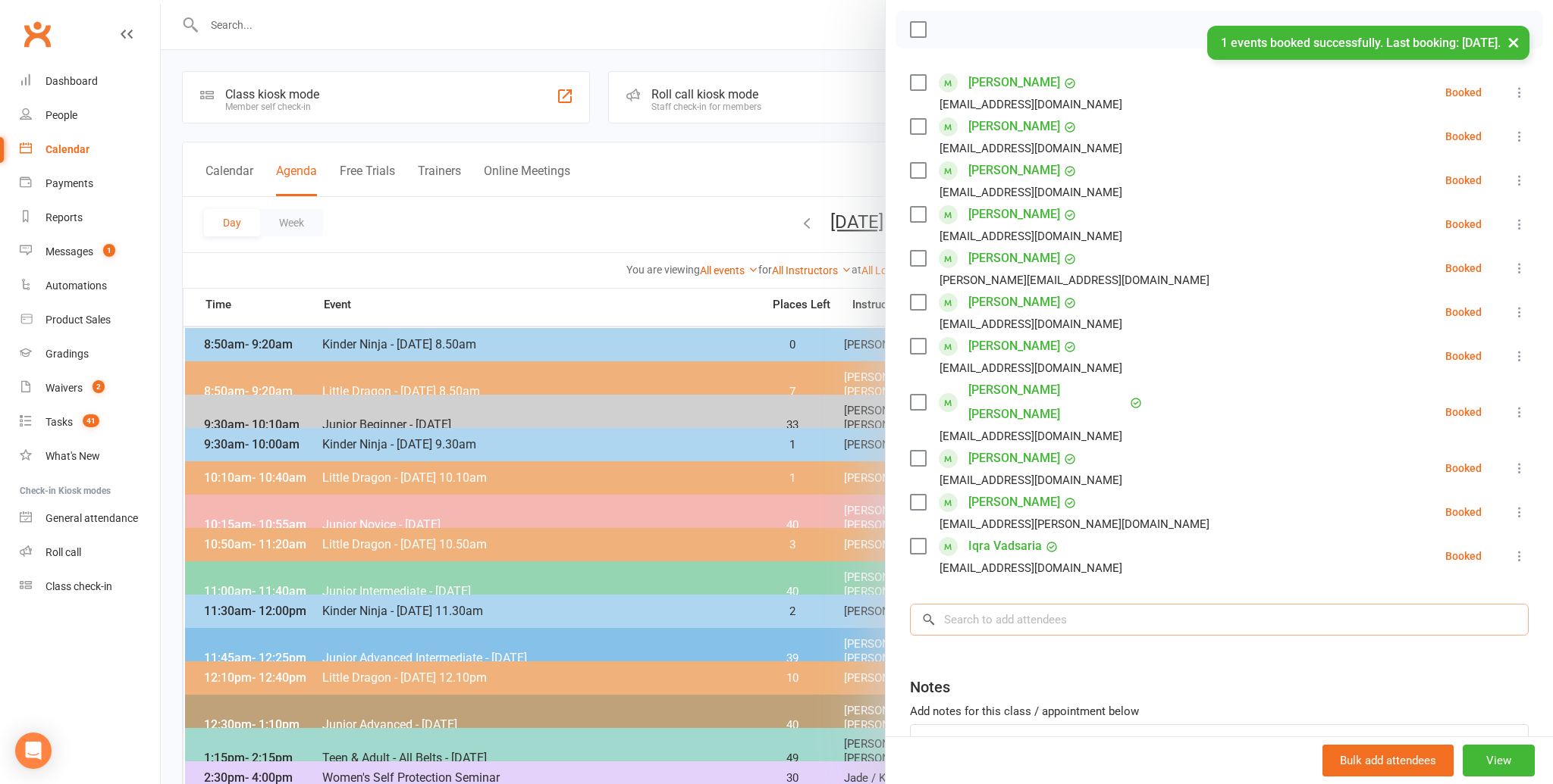
click at [977, 605] on input "search" at bounding box center [1219, 620] width 619 height 32
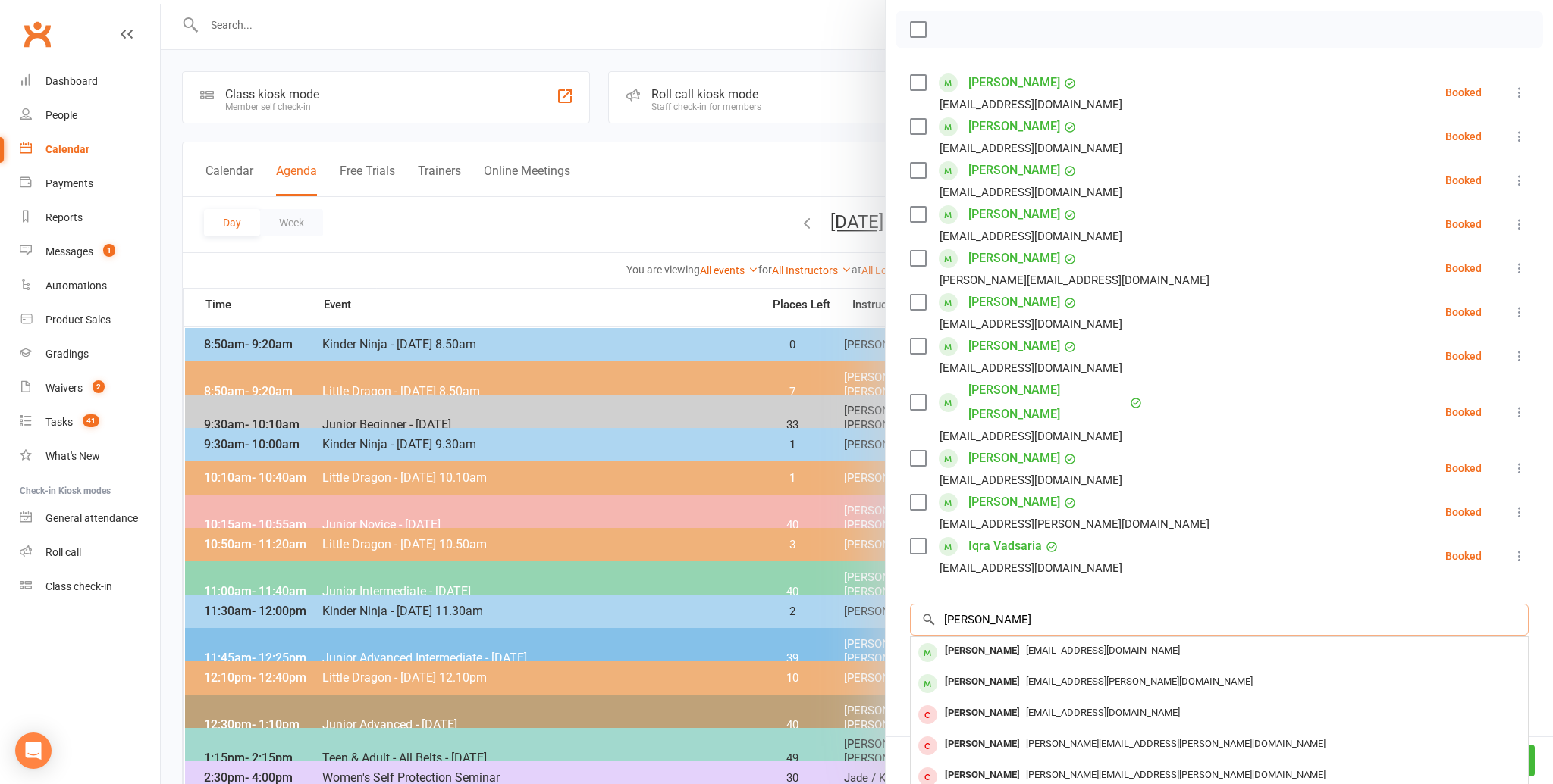
scroll to position [212, 0]
type input "[PERSON_NAME]"
click at [955, 640] on div "[PERSON_NAME]" at bounding box center [983, 651] width 87 height 22
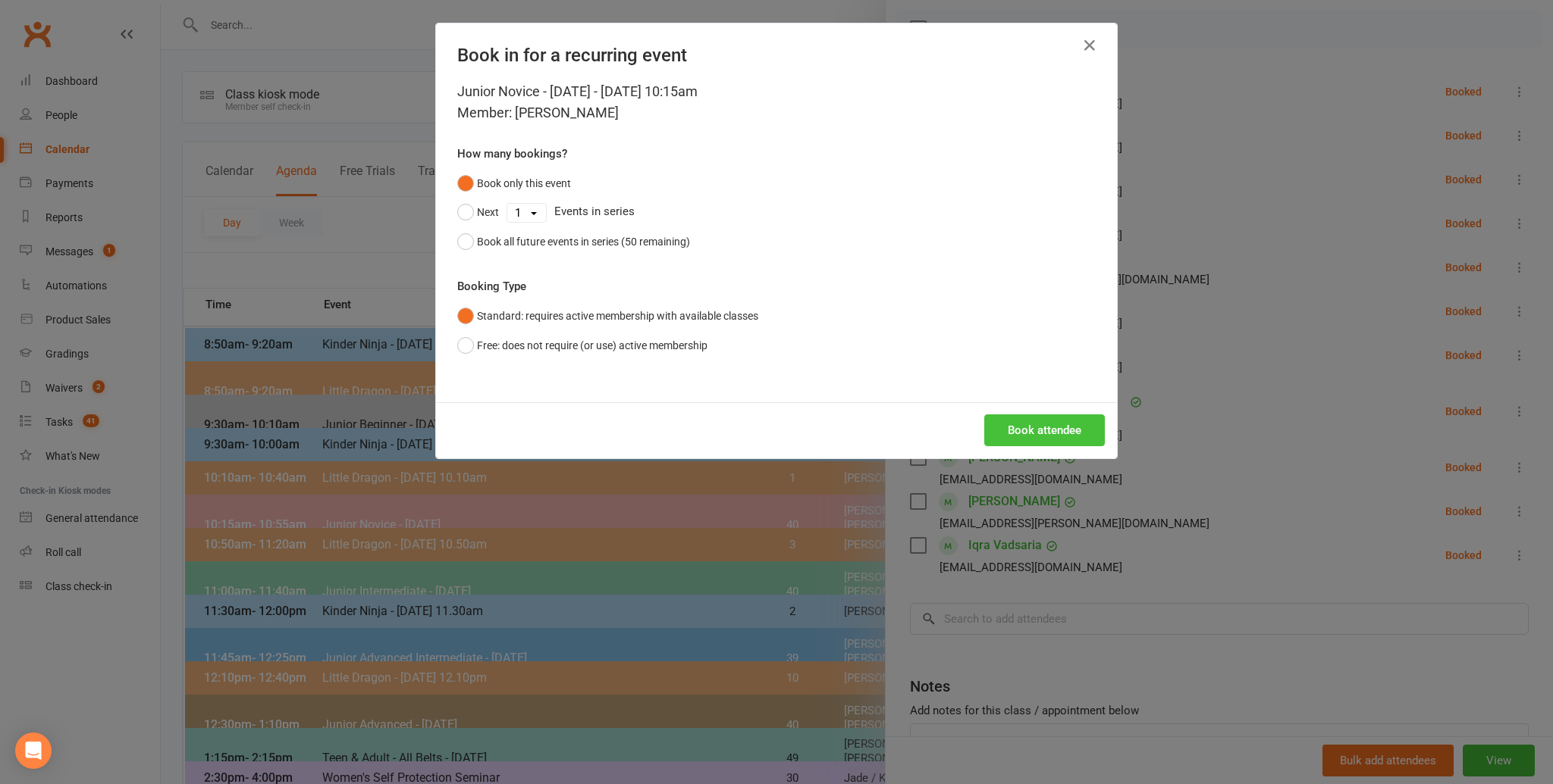
click at [1038, 425] on button "Book attendee" at bounding box center [1045, 431] width 121 height 32
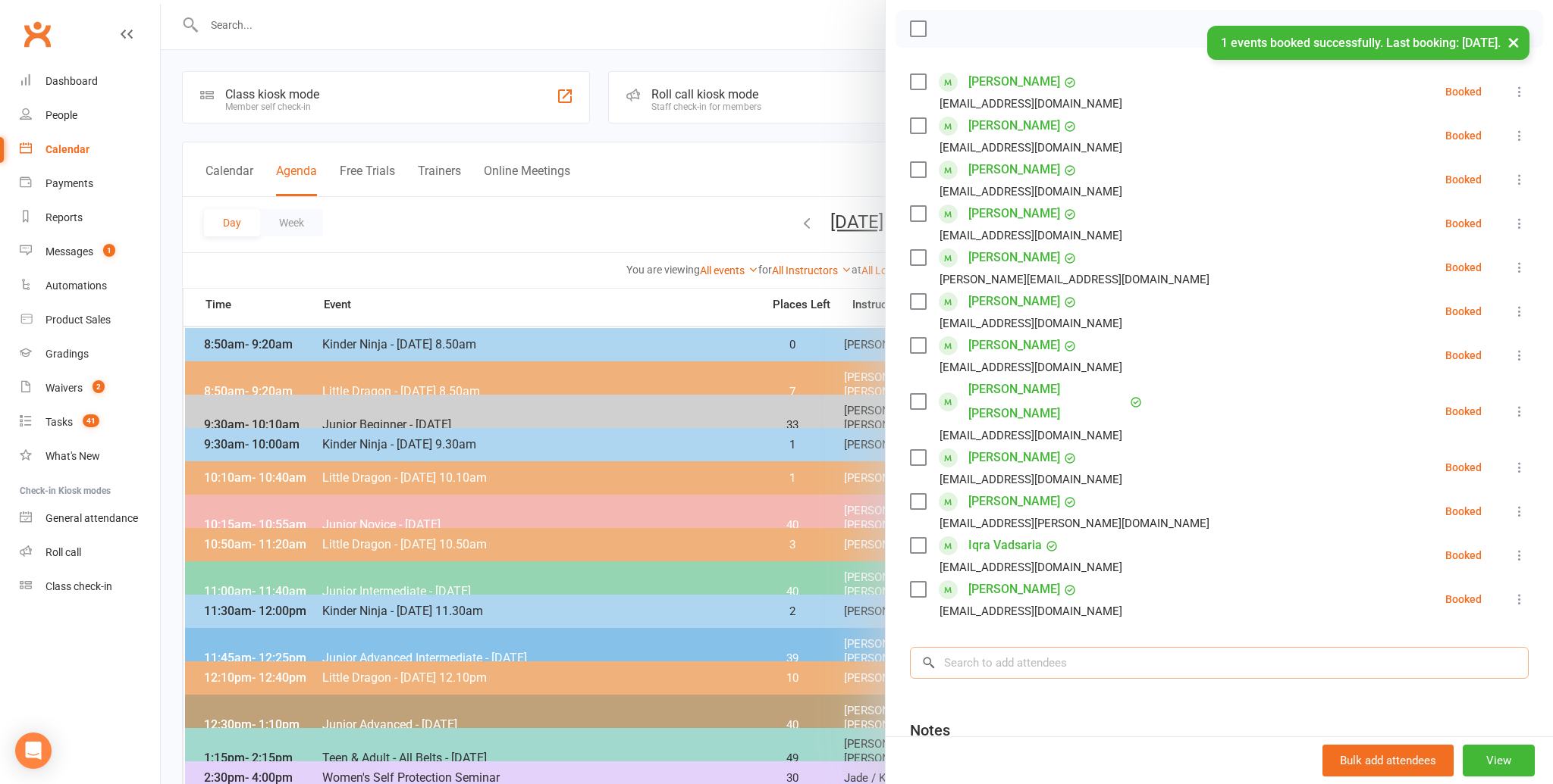
click at [978, 647] on input "search" at bounding box center [1219, 663] width 619 height 32
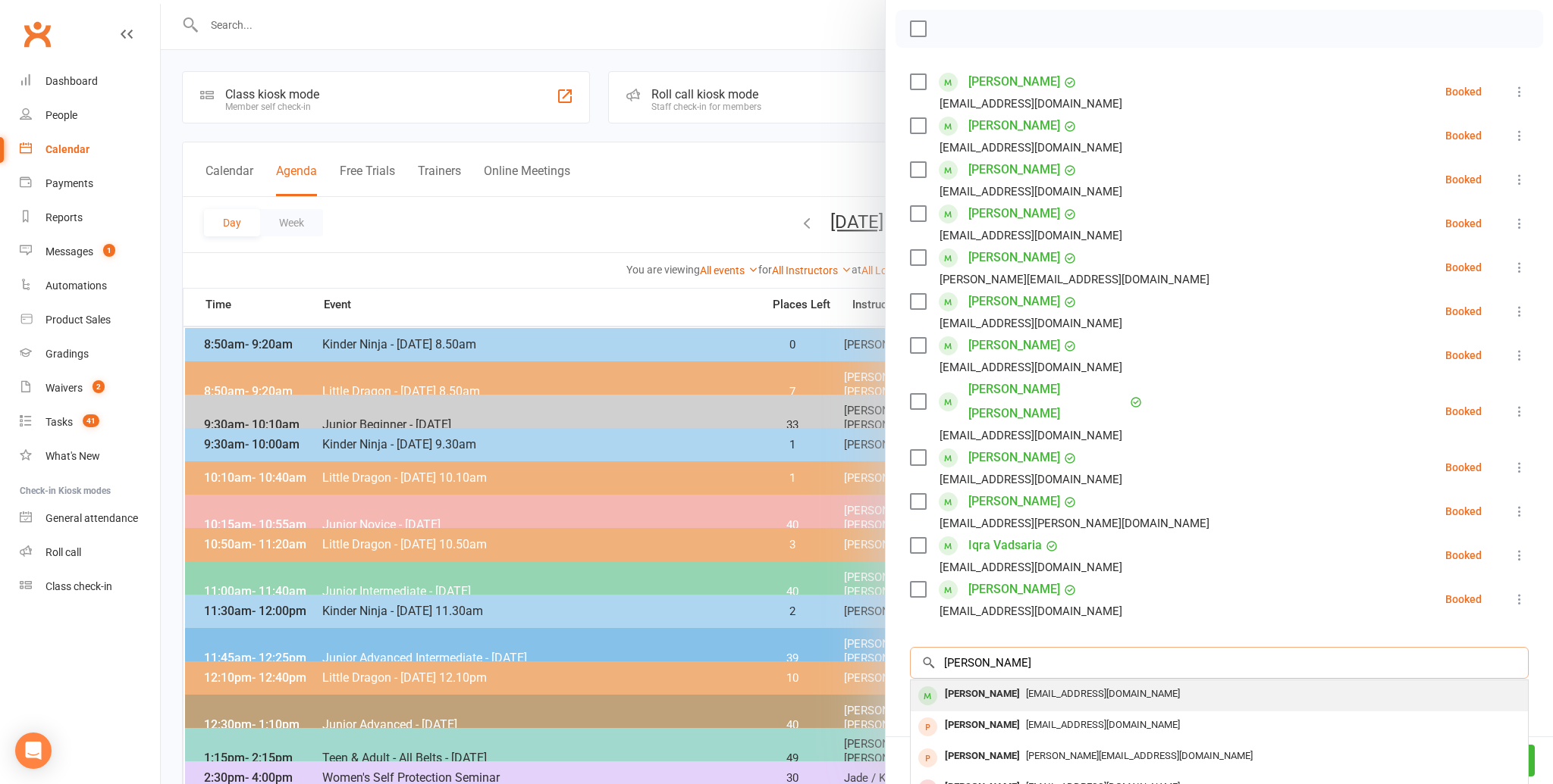
type input "[PERSON_NAME]"
click at [965, 684] on div "[PERSON_NAME]" at bounding box center [983, 695] width 87 height 22
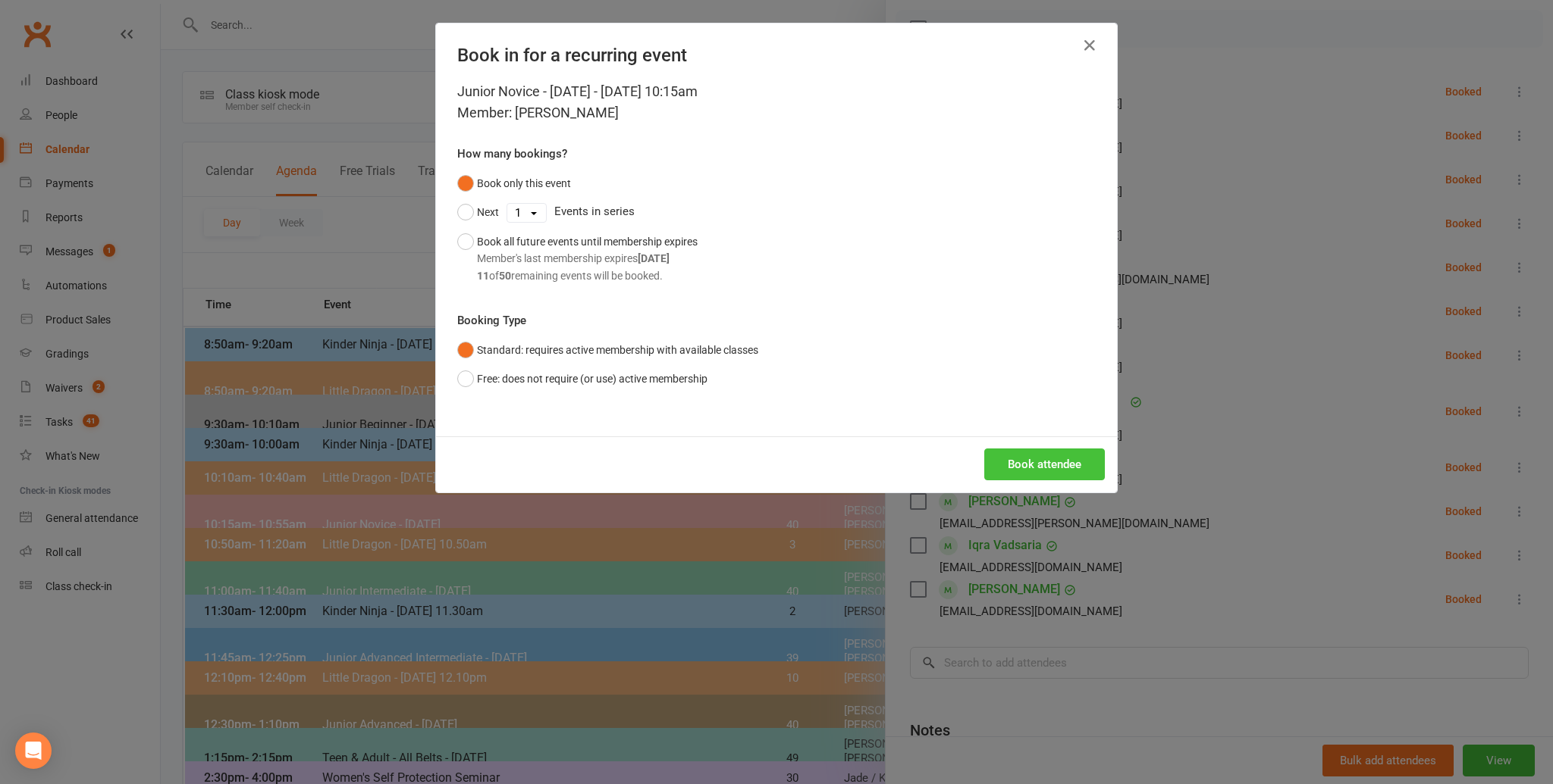
click at [1030, 458] on button "Book attendee" at bounding box center [1045, 464] width 121 height 32
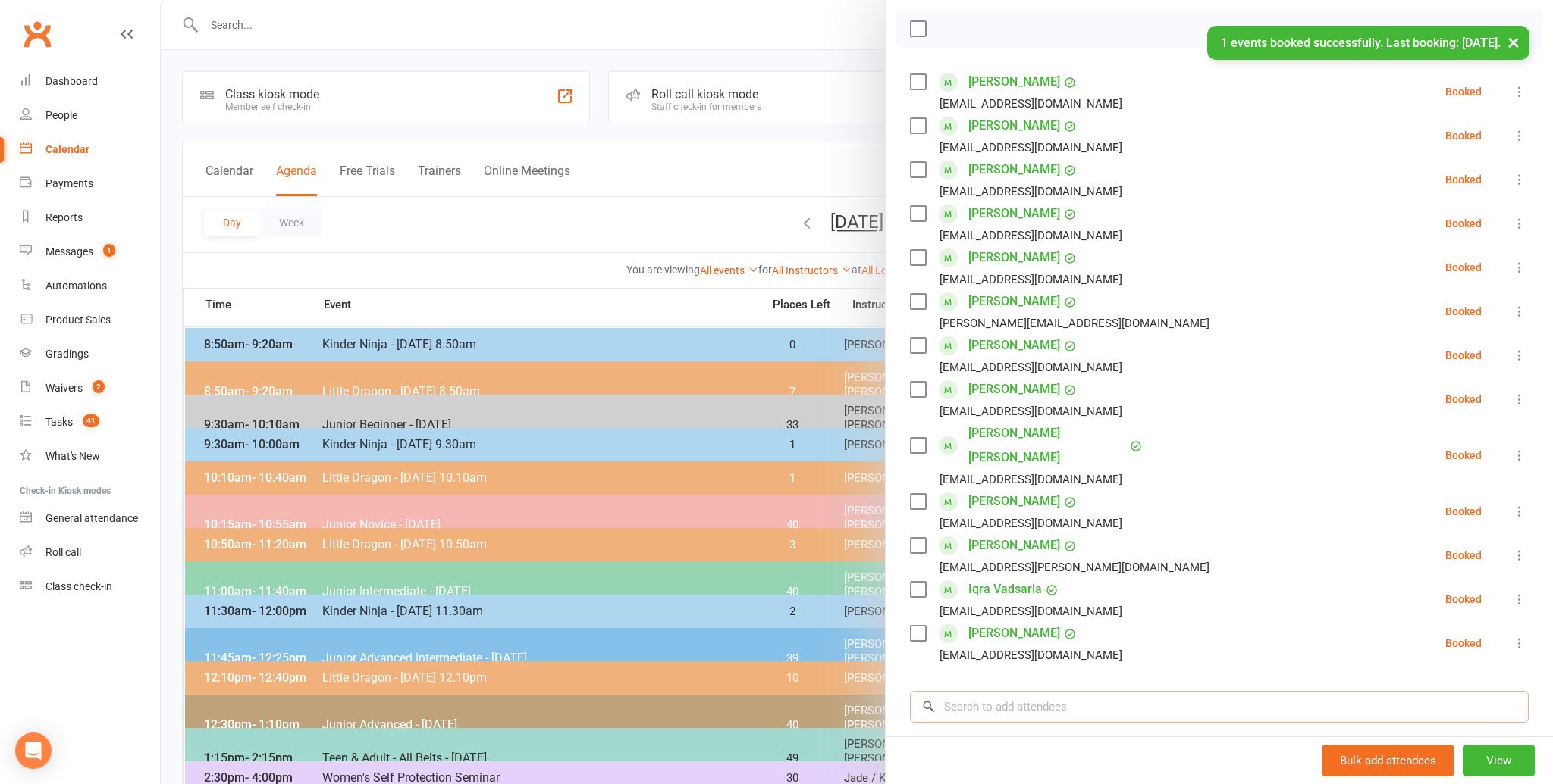
click at [963, 691] on input "search" at bounding box center [1219, 707] width 619 height 32
click at [965, 691] on input "search" at bounding box center [1219, 707] width 619 height 32
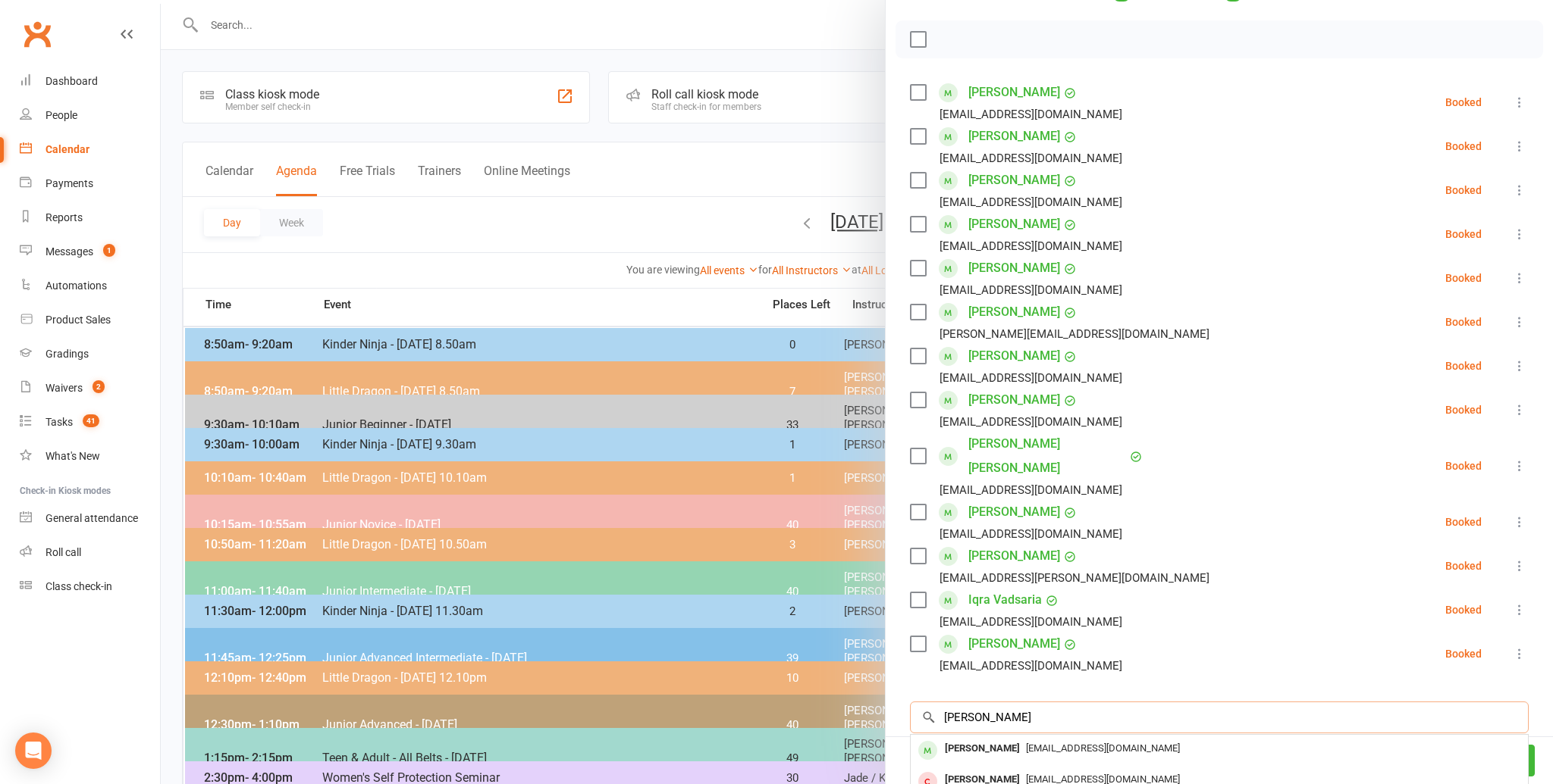
scroll to position [203, 0]
type input "[PERSON_NAME]"
click at [967, 737] on div "[PERSON_NAME]" at bounding box center [983, 748] width 87 height 22
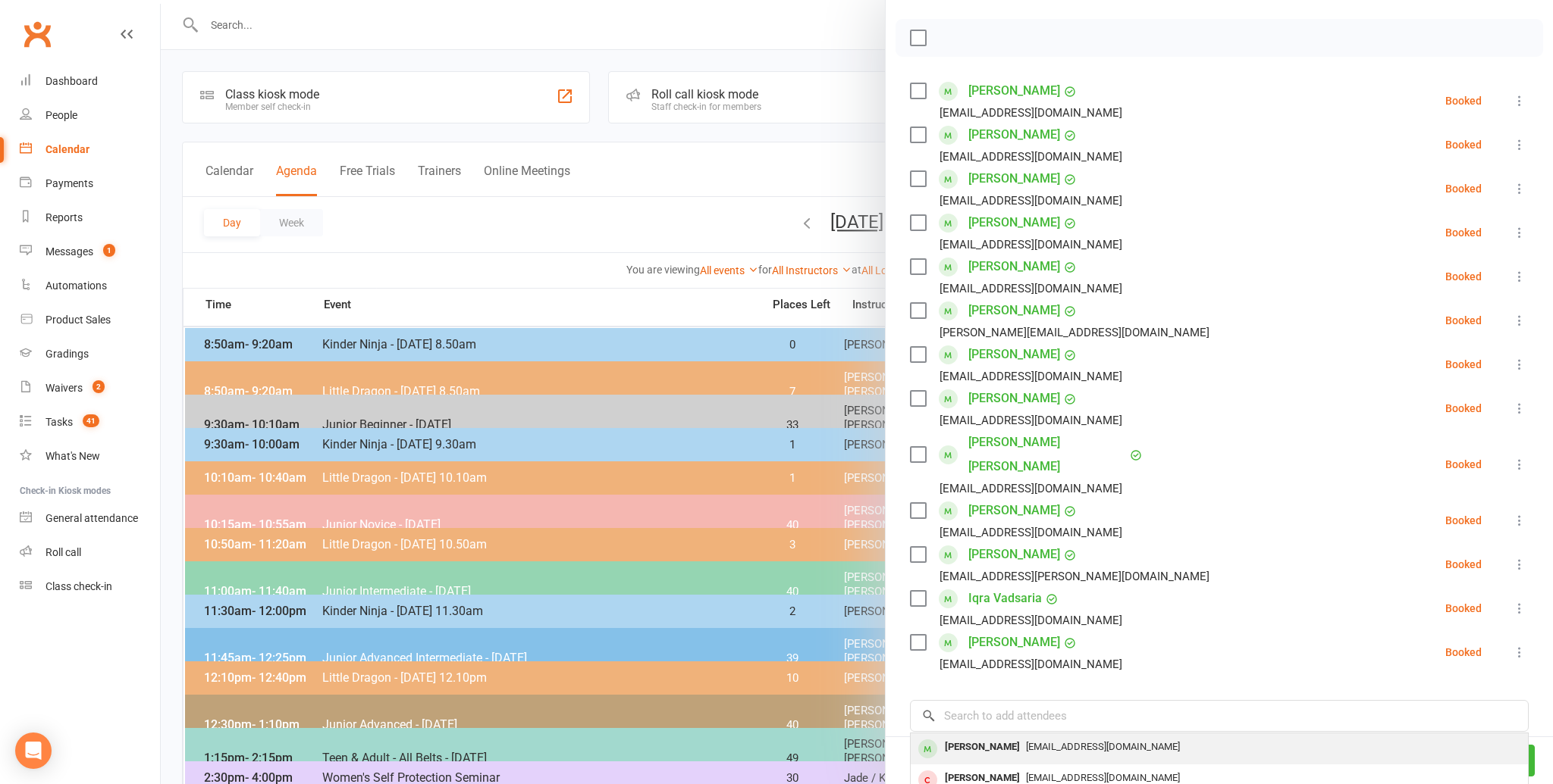
scroll to position [201, 0]
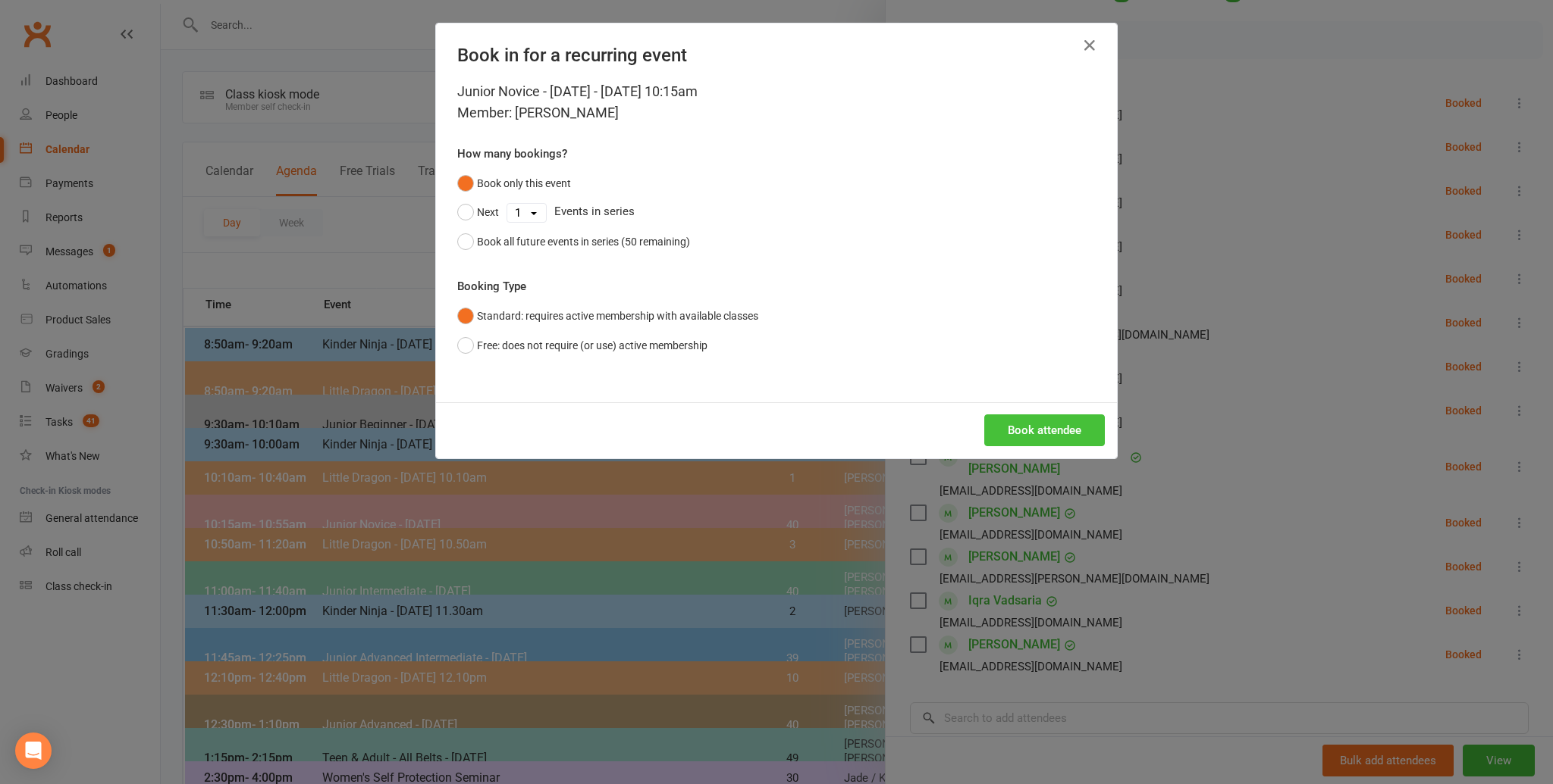
click at [1037, 426] on button "Book attendee" at bounding box center [1045, 431] width 121 height 32
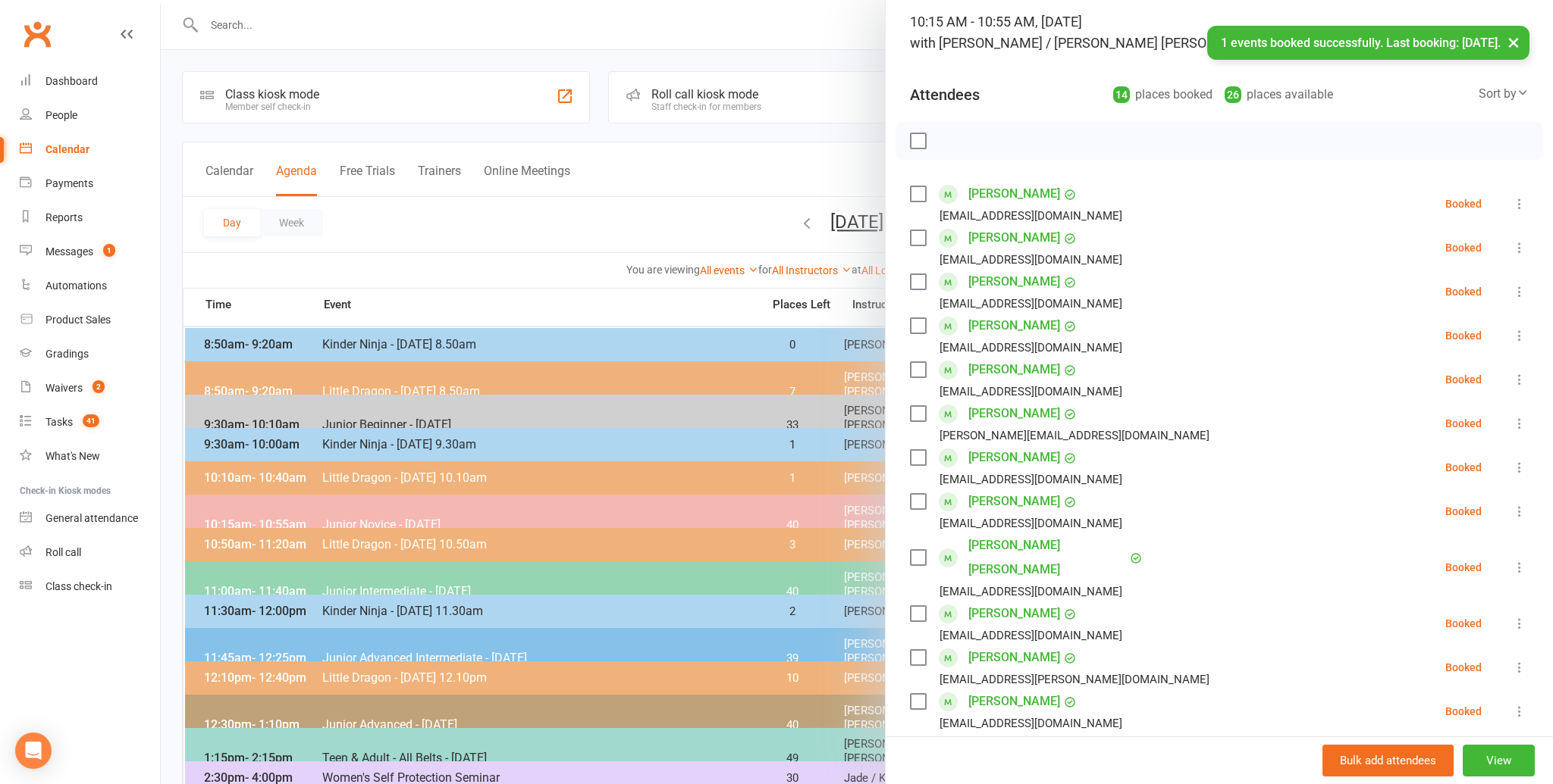
scroll to position [0, 0]
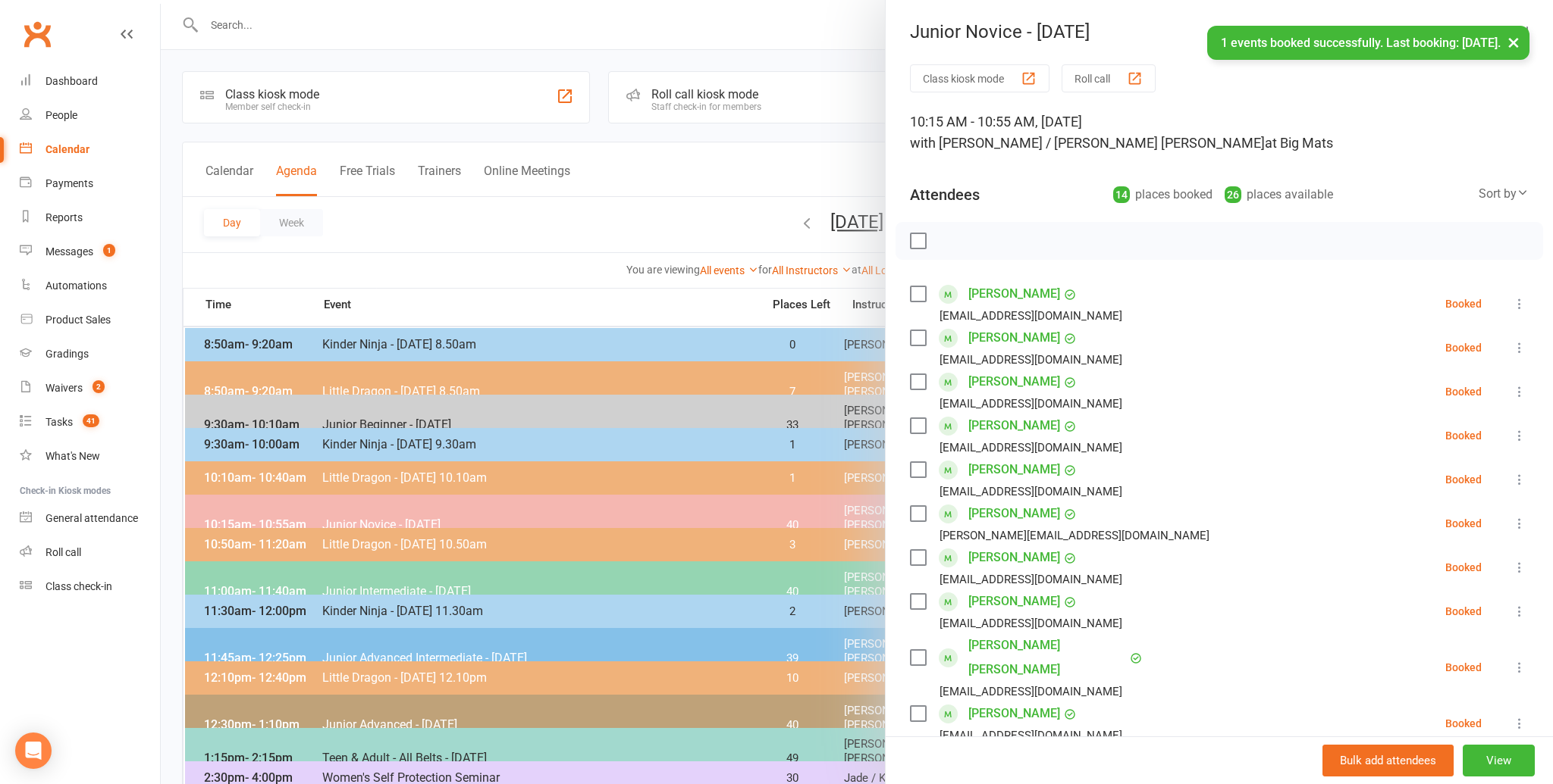
click at [912, 235] on label at bounding box center [917, 241] width 15 height 15
click at [948, 239] on icon "button" at bounding box center [952, 241] width 17 height 17
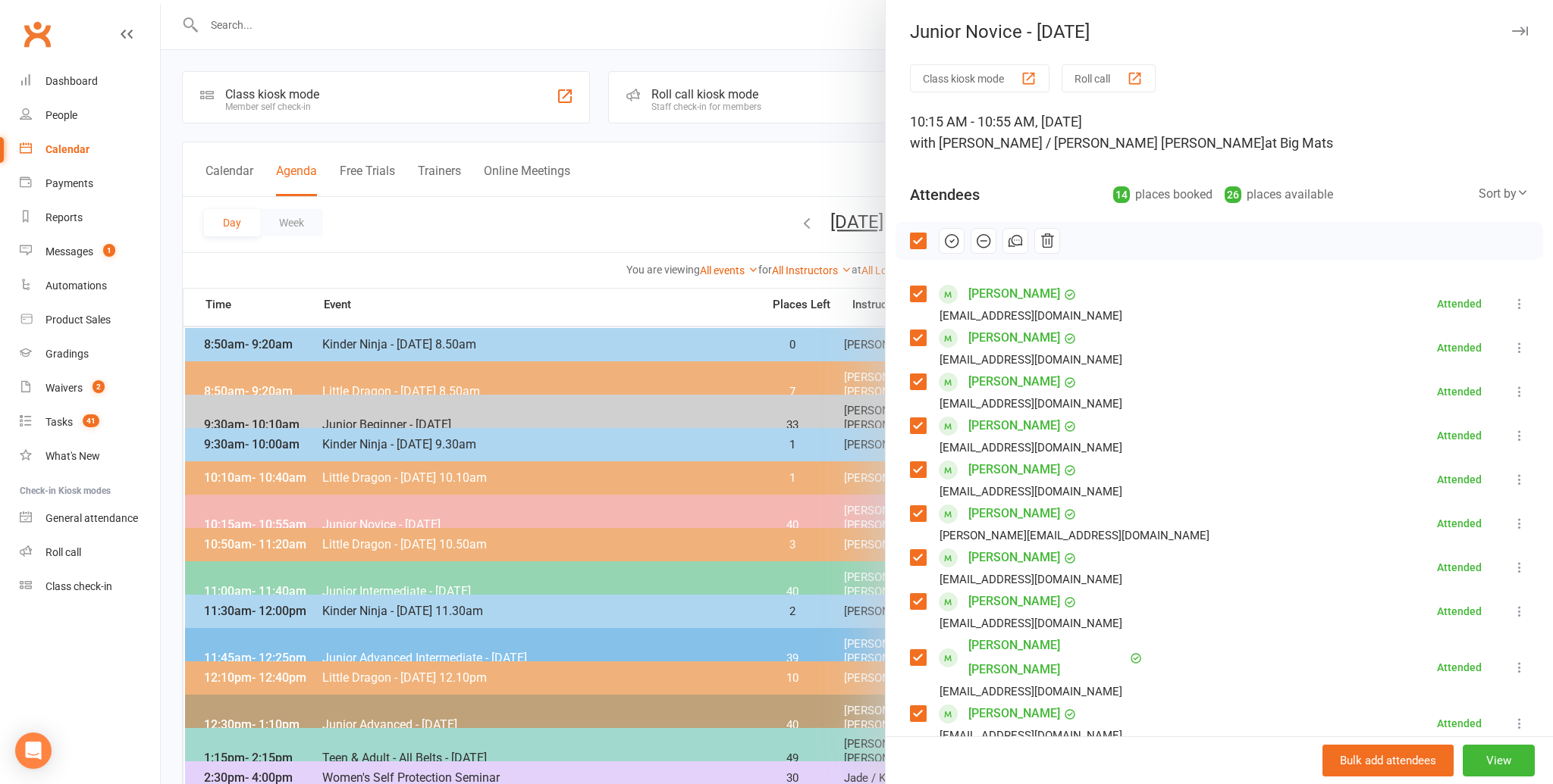
click at [533, 245] on div at bounding box center [857, 392] width 1392 height 784
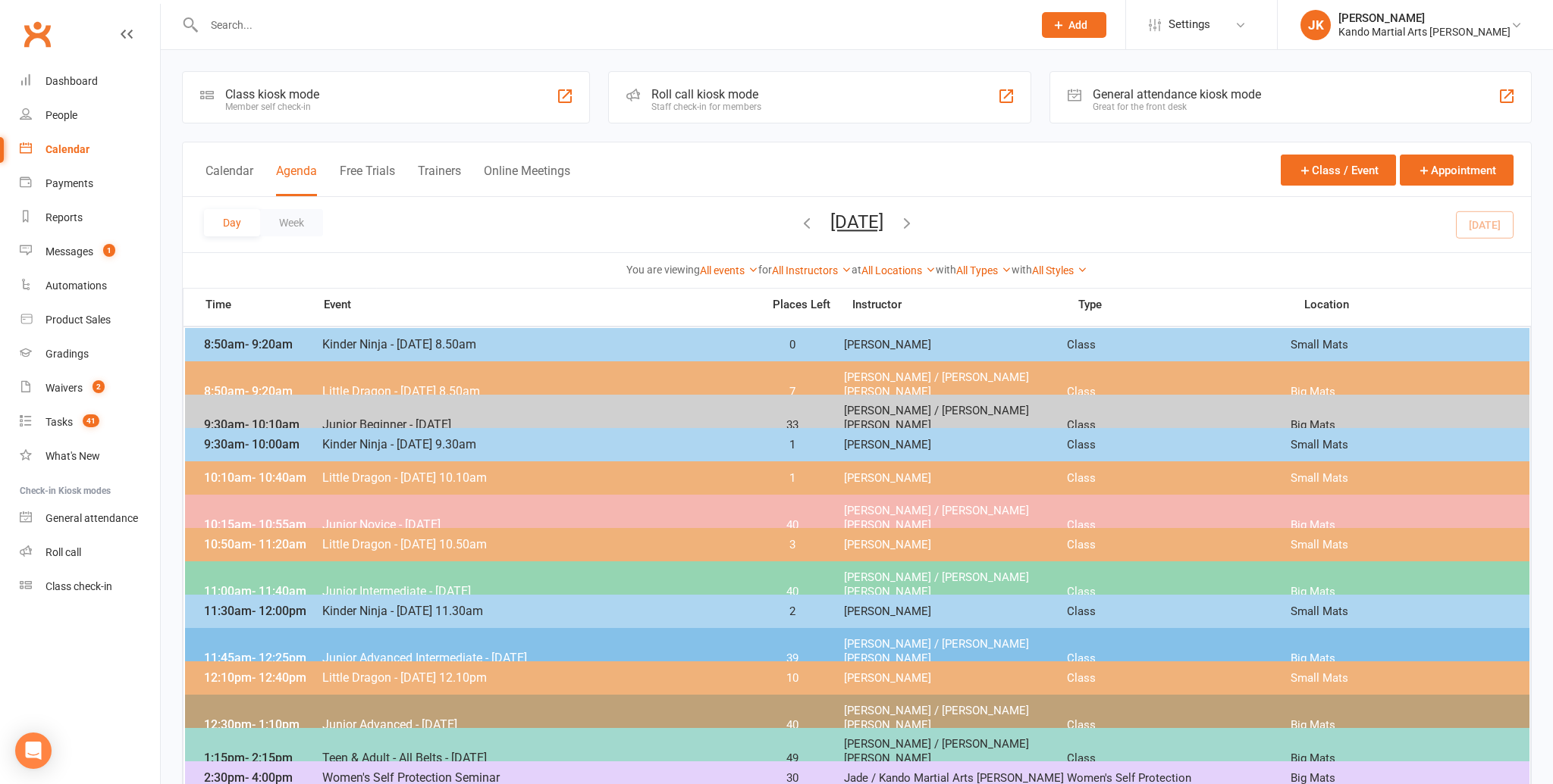
click at [405, 651] on span "Junior Advanced Intermediate - [DATE]" at bounding box center [538, 658] width 432 height 14
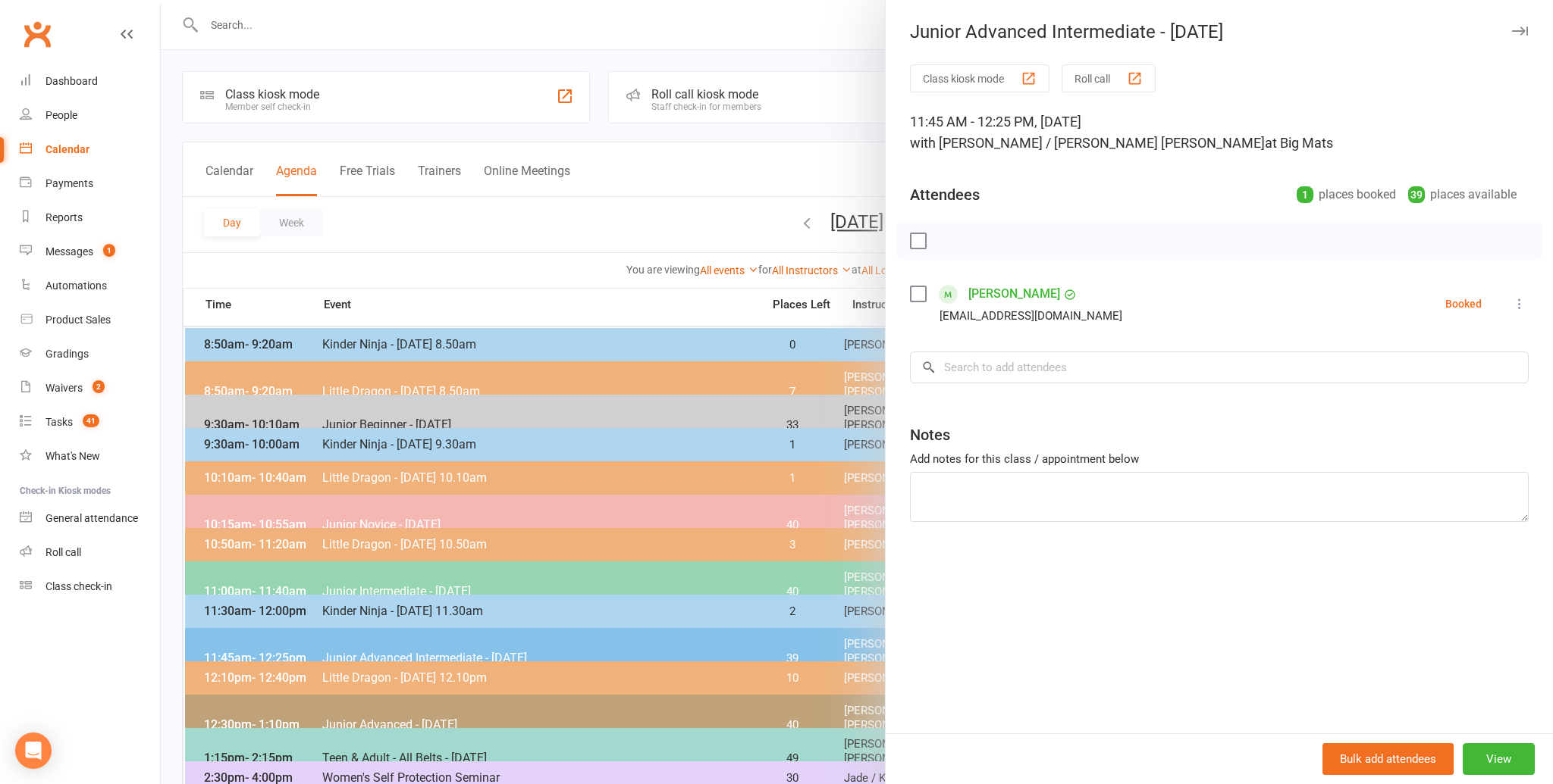
click at [474, 576] on div at bounding box center [857, 392] width 1392 height 784
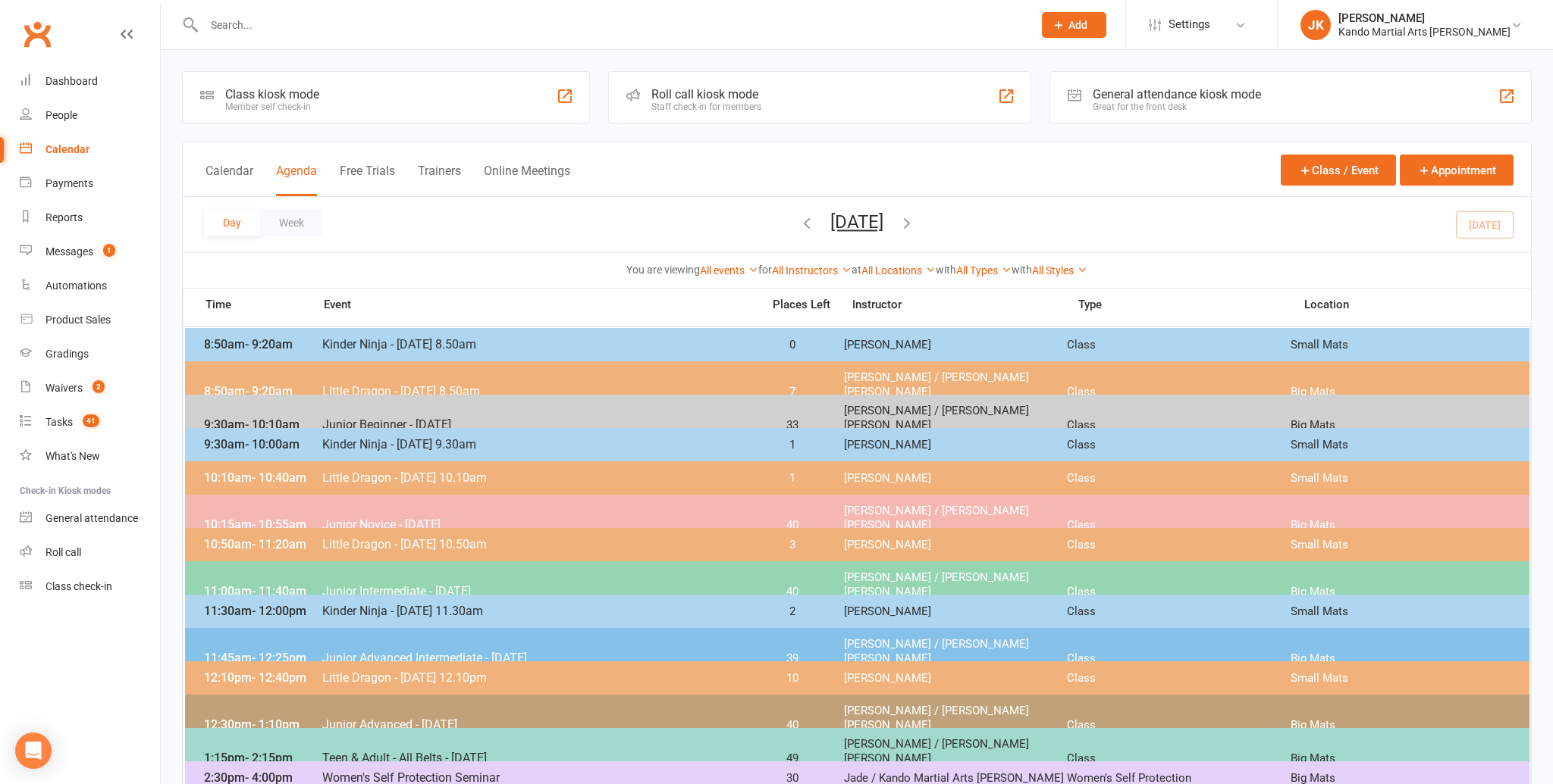
click at [474, 584] on span "Junior Intermediate - [DATE]" at bounding box center [538, 591] width 432 height 14
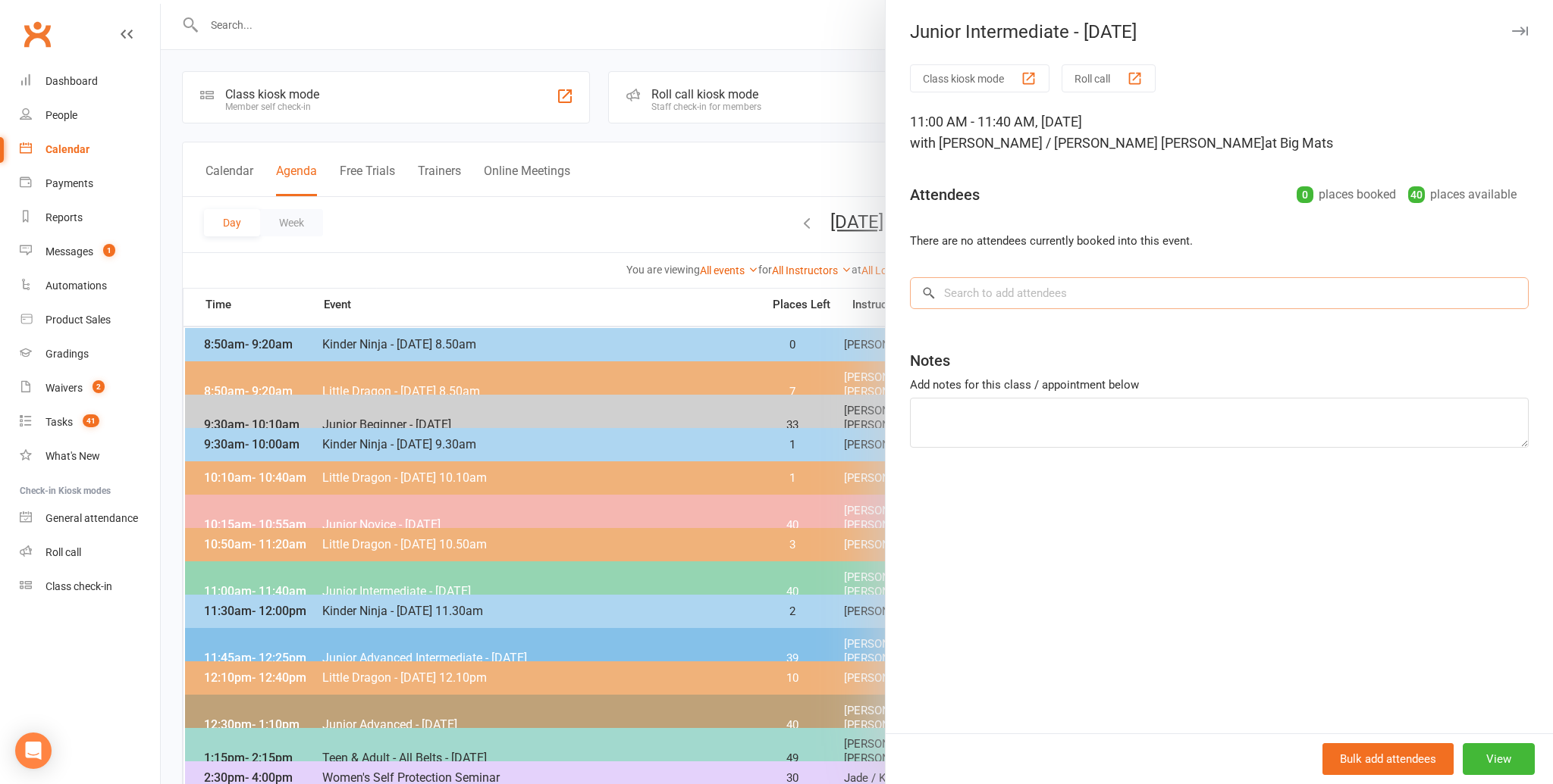
click at [952, 293] on input "search" at bounding box center [1219, 293] width 619 height 32
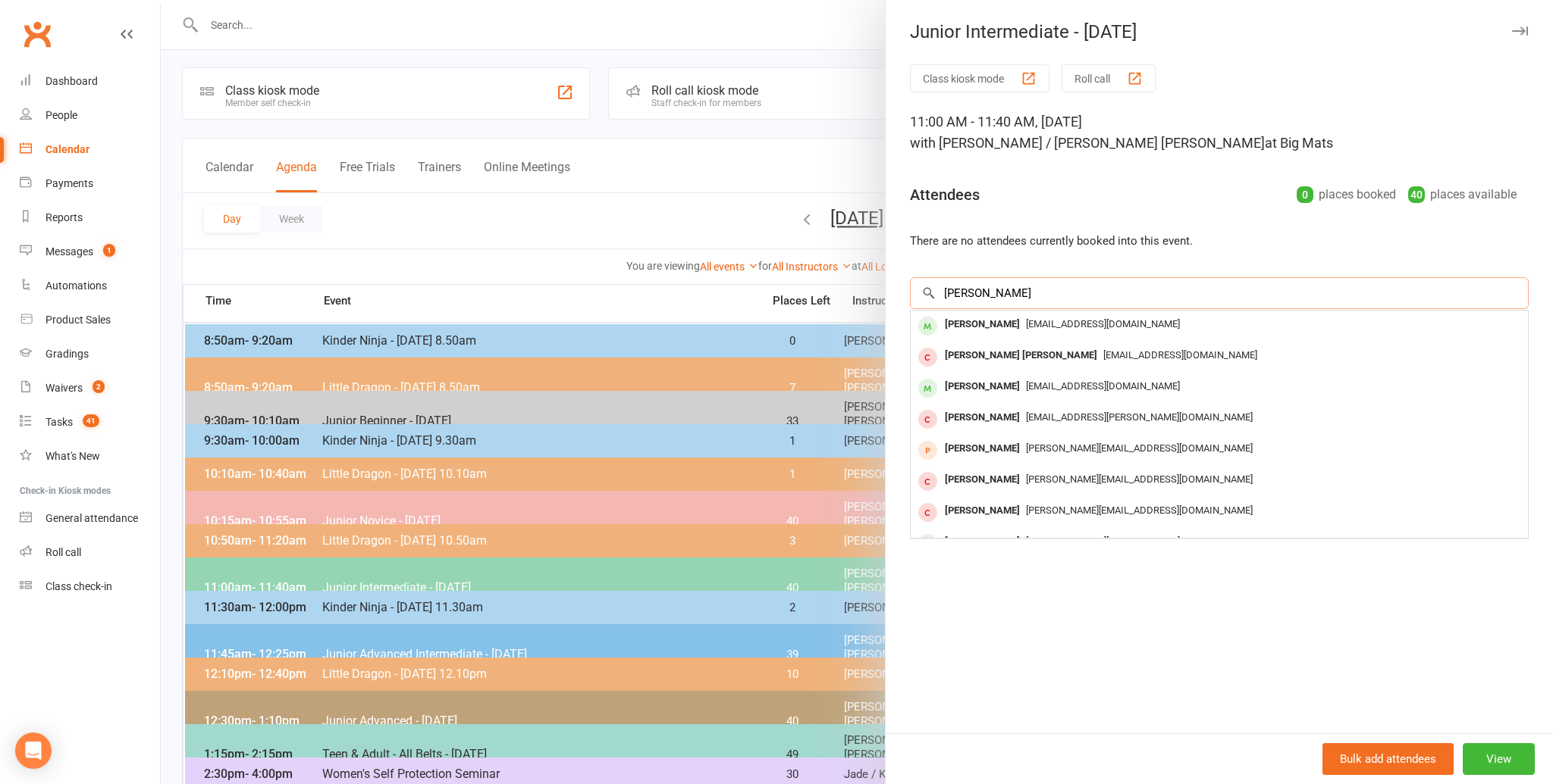
scroll to position [6, 0]
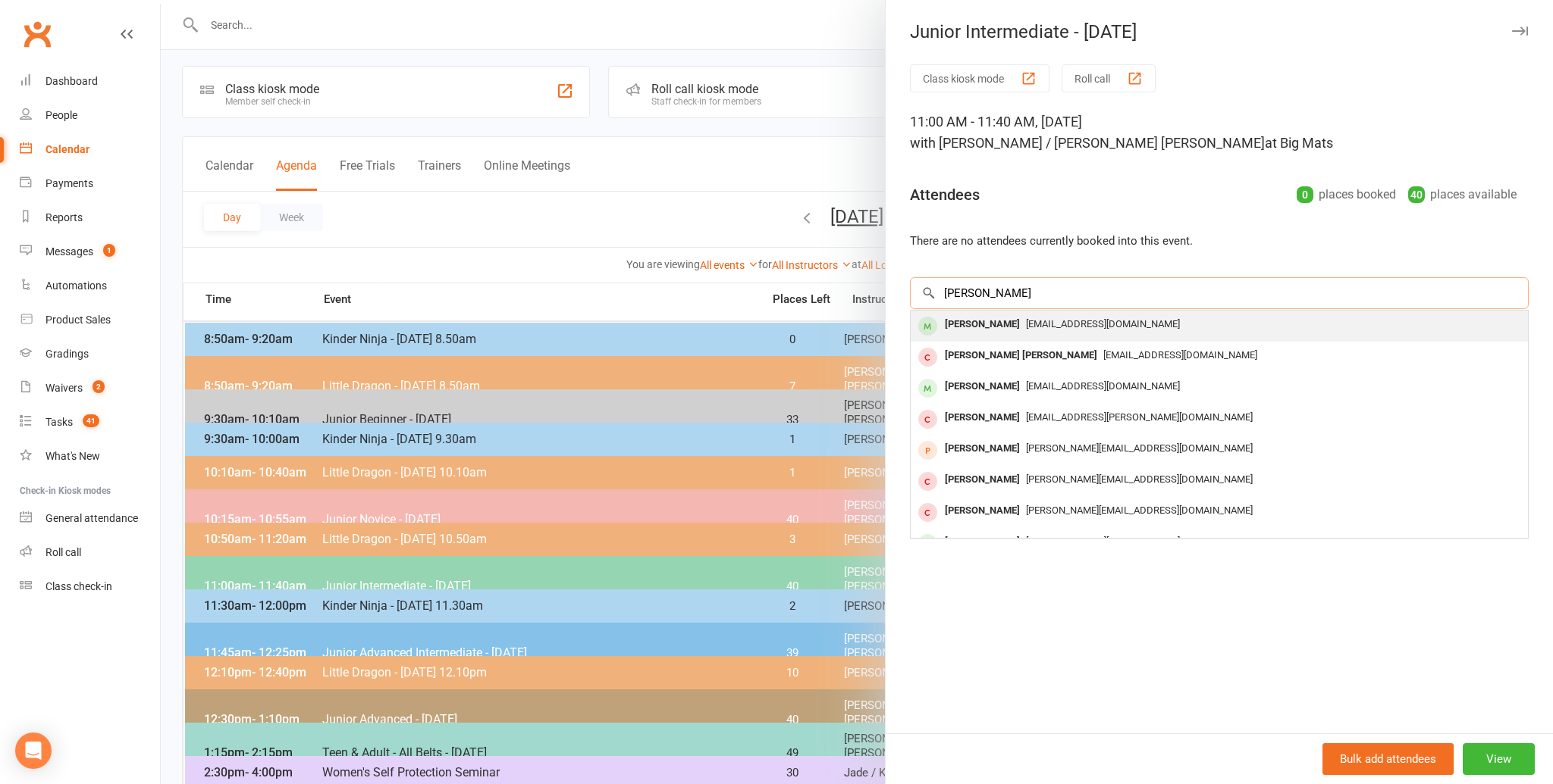
type input "[PERSON_NAME]"
click at [961, 322] on div "[PERSON_NAME]" at bounding box center [983, 325] width 87 height 22
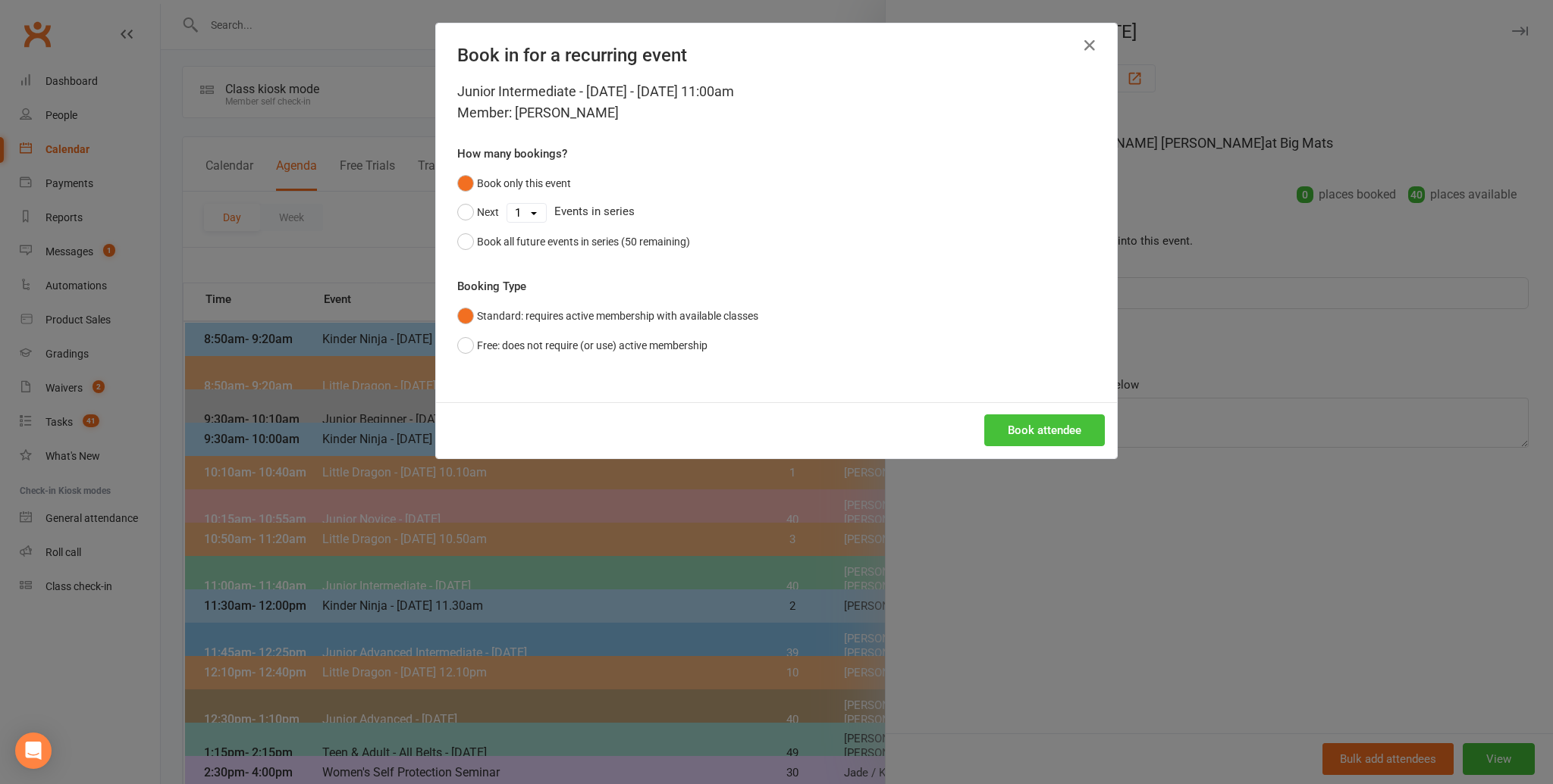
click at [1024, 428] on button "Book attendee" at bounding box center [1045, 431] width 121 height 32
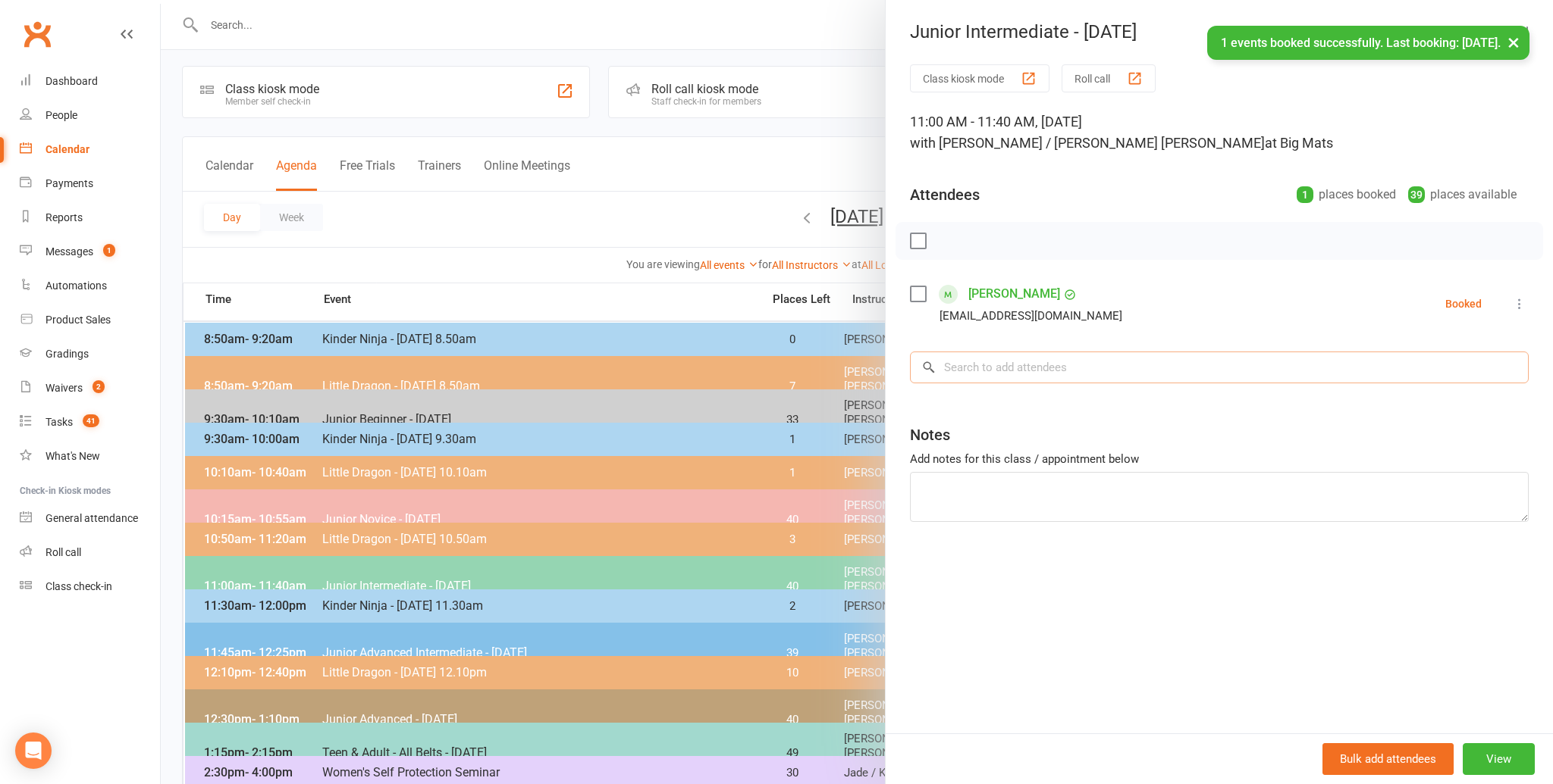
click at [969, 368] on input "search" at bounding box center [1219, 367] width 619 height 32
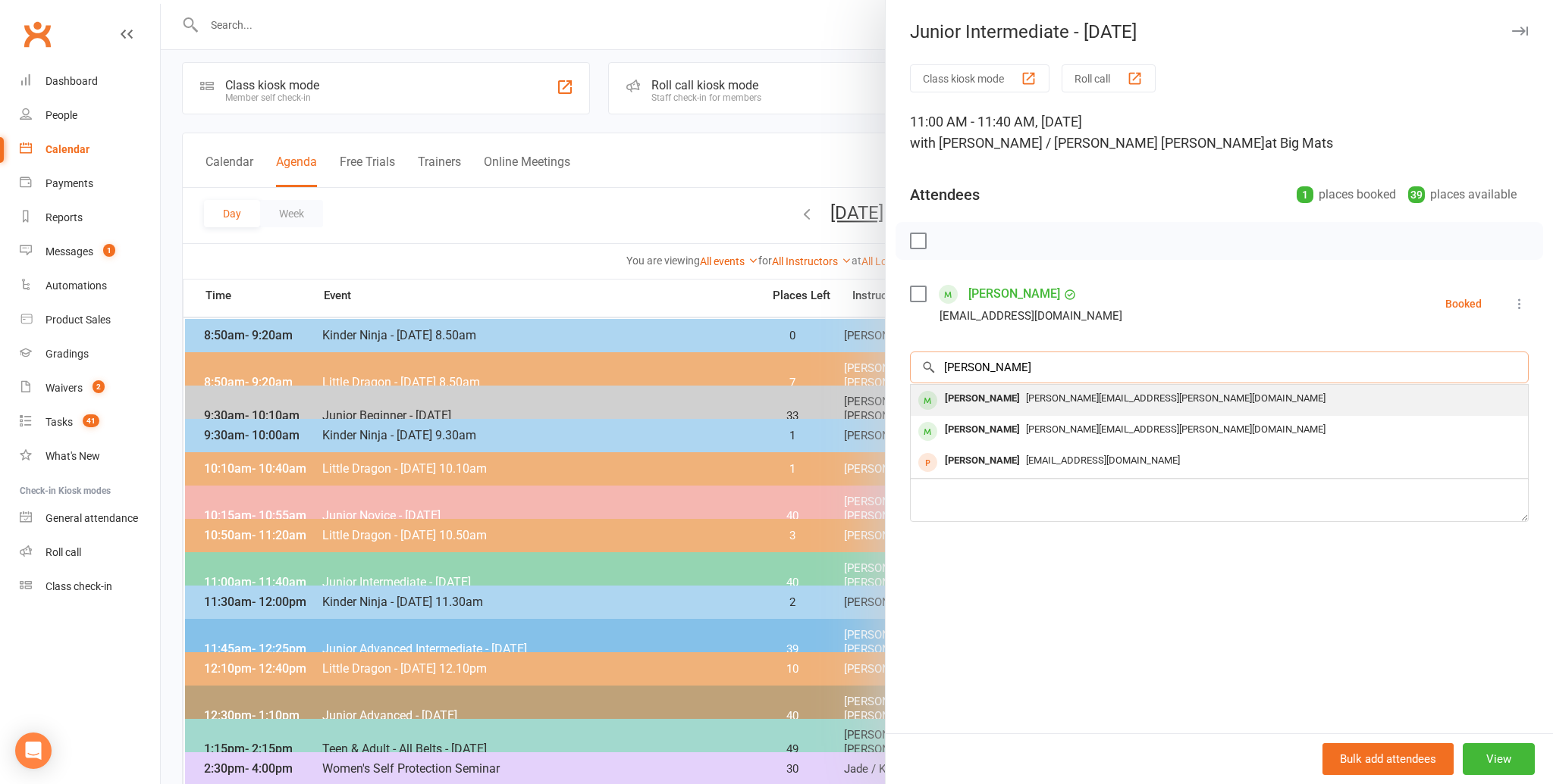
type input "[PERSON_NAME]"
click at [969, 399] on div "[PERSON_NAME]" at bounding box center [983, 399] width 87 height 22
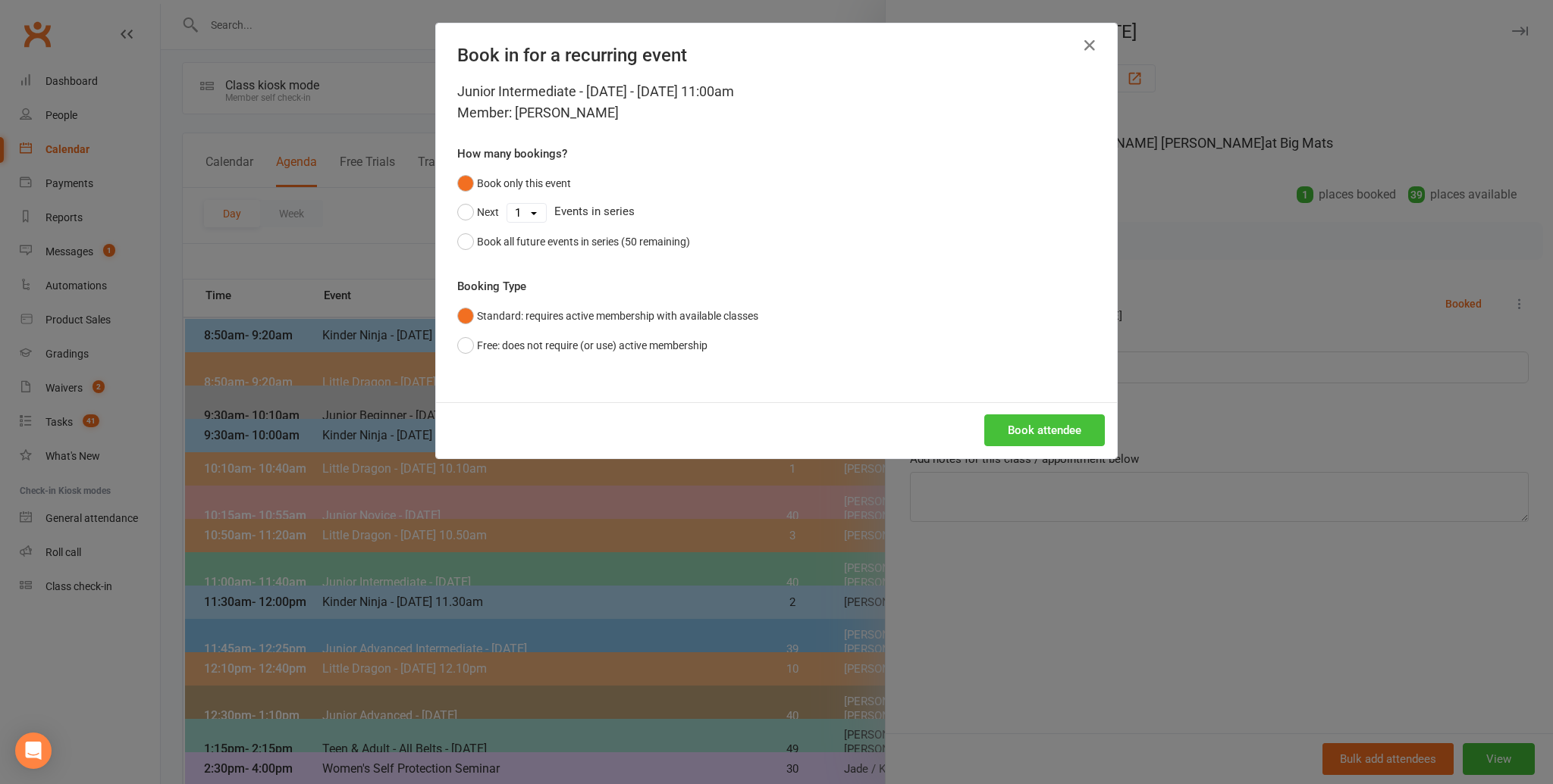
click at [1035, 422] on button "Book attendee" at bounding box center [1045, 431] width 121 height 32
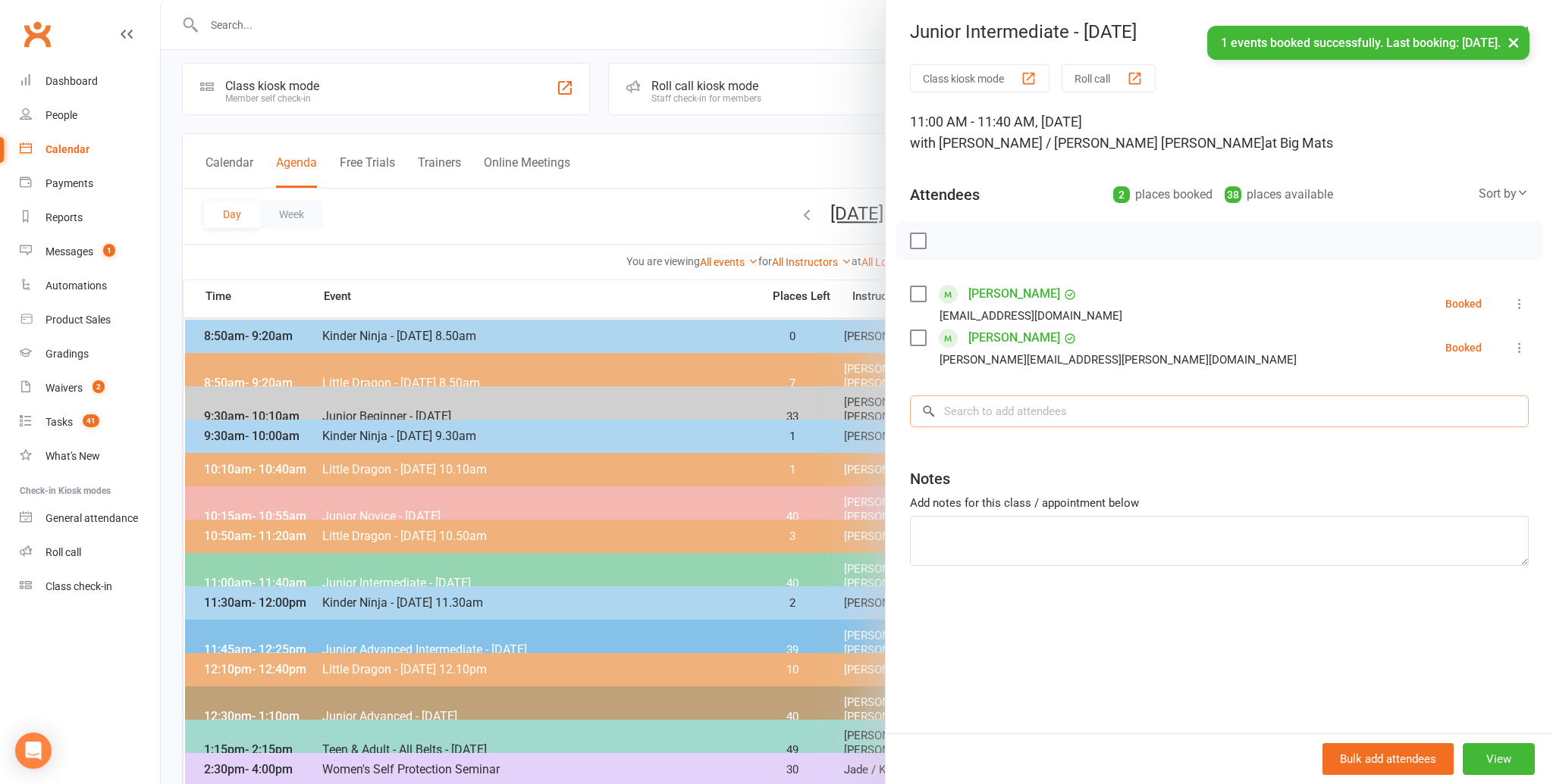
scroll to position [7, 0]
click at [953, 414] on input "search" at bounding box center [1219, 411] width 619 height 32
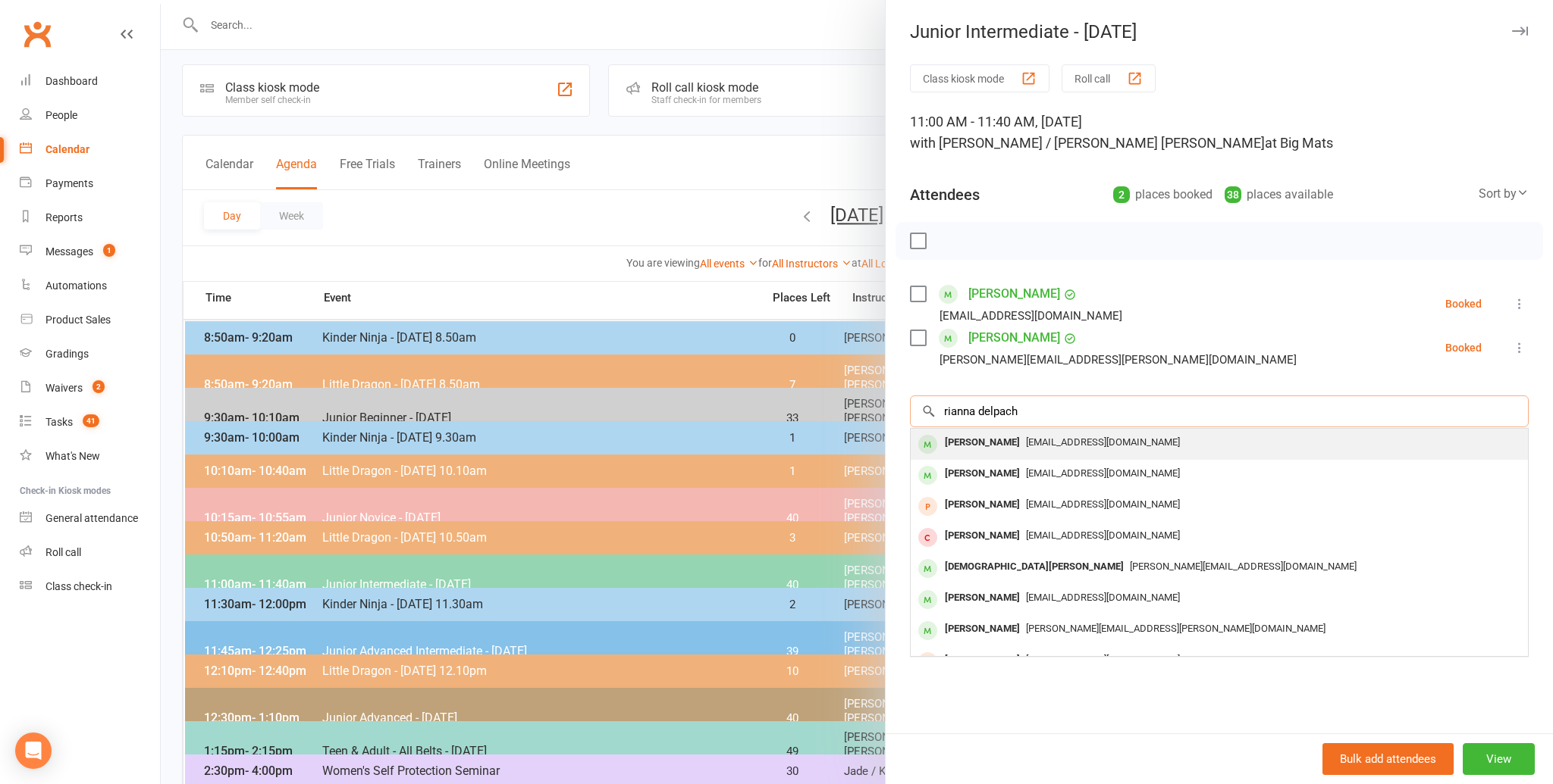
type input "rianna delpach"
click at [944, 444] on div "[PERSON_NAME]" at bounding box center [983, 444] width 87 height 22
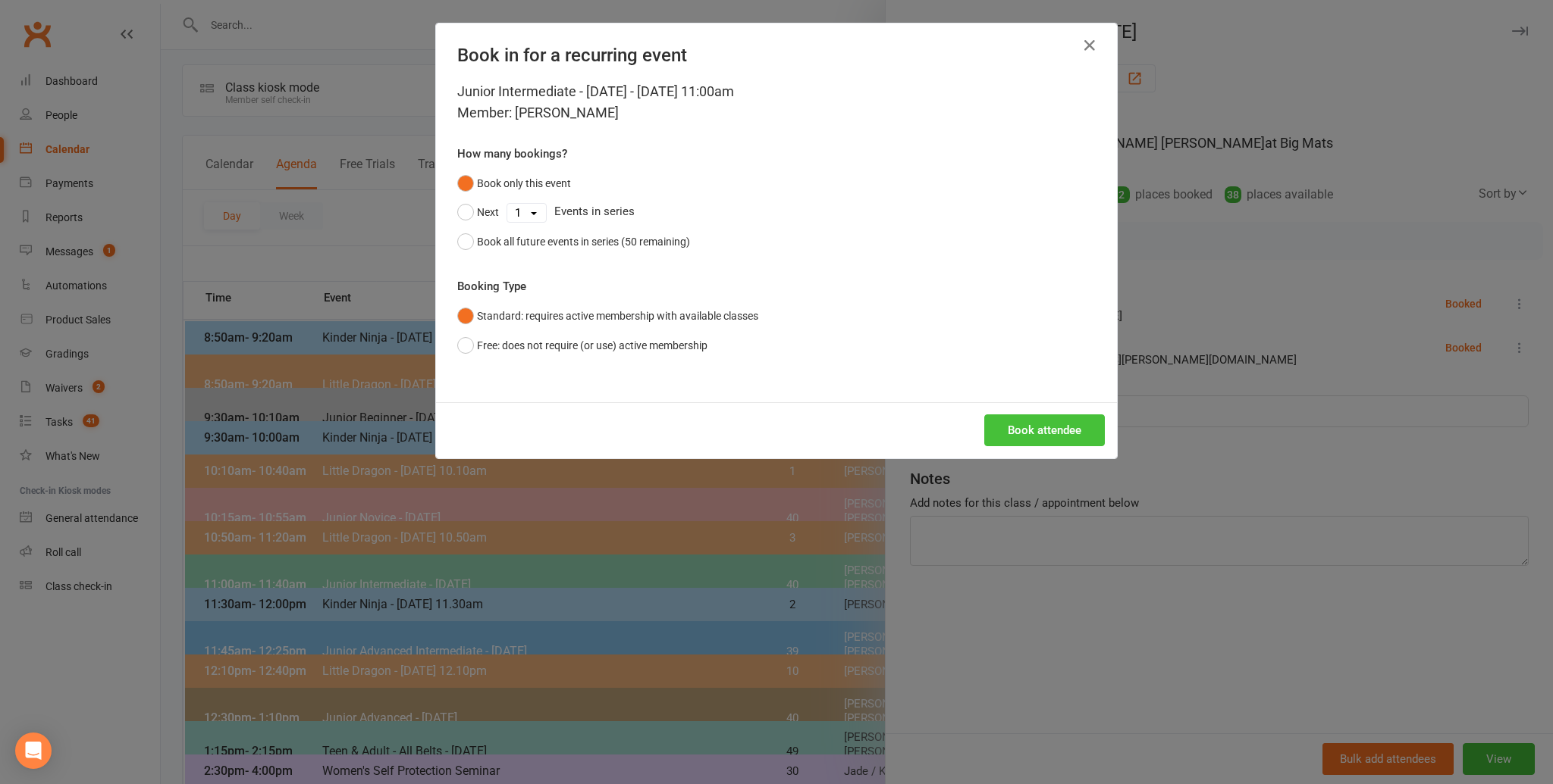
click at [1038, 420] on button "Book attendee" at bounding box center [1045, 431] width 121 height 32
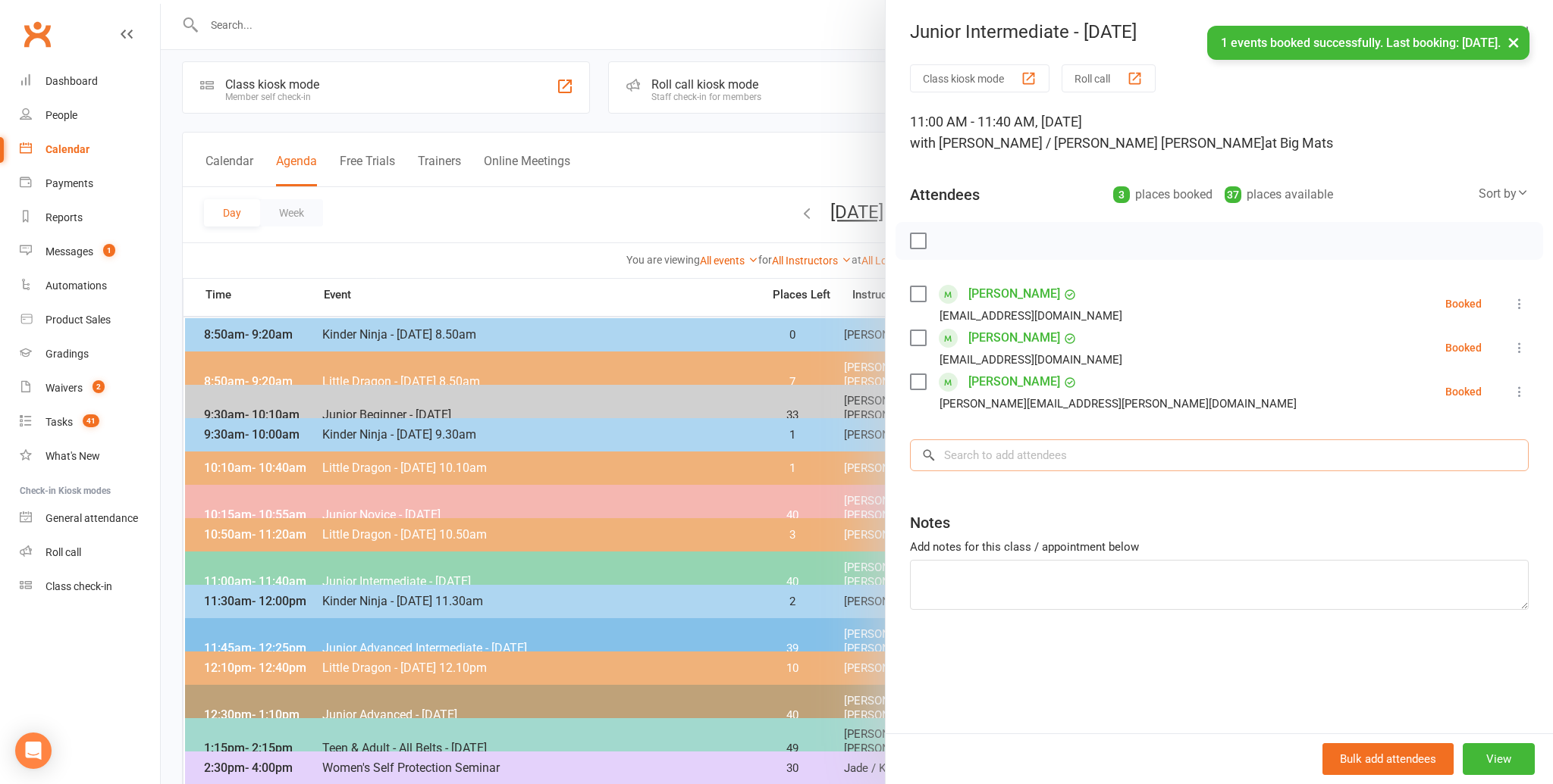
click at [965, 451] on input "search" at bounding box center [1219, 456] width 619 height 32
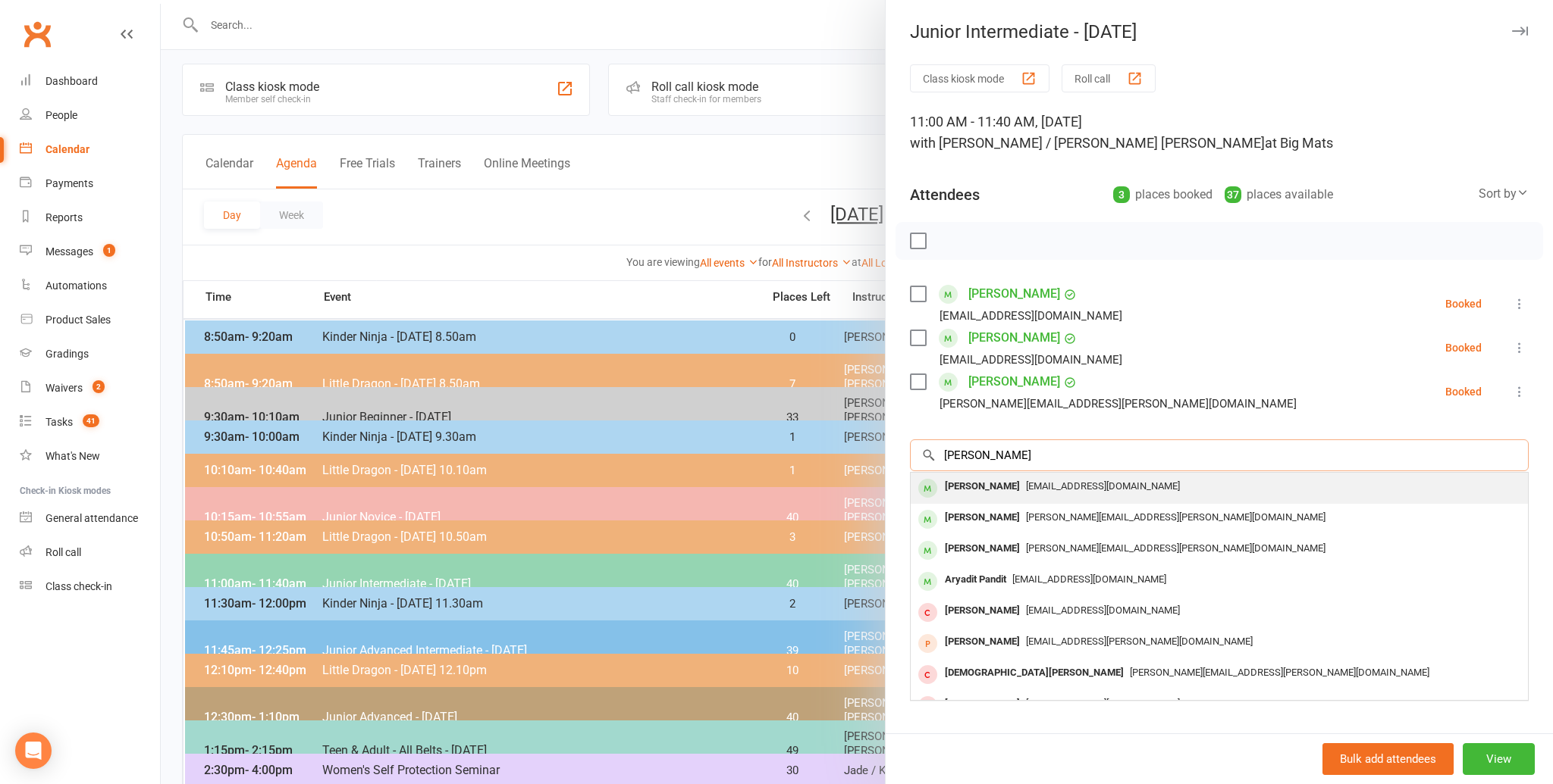
type input "[PERSON_NAME]"
click at [954, 485] on div "[PERSON_NAME]" at bounding box center [983, 487] width 87 height 22
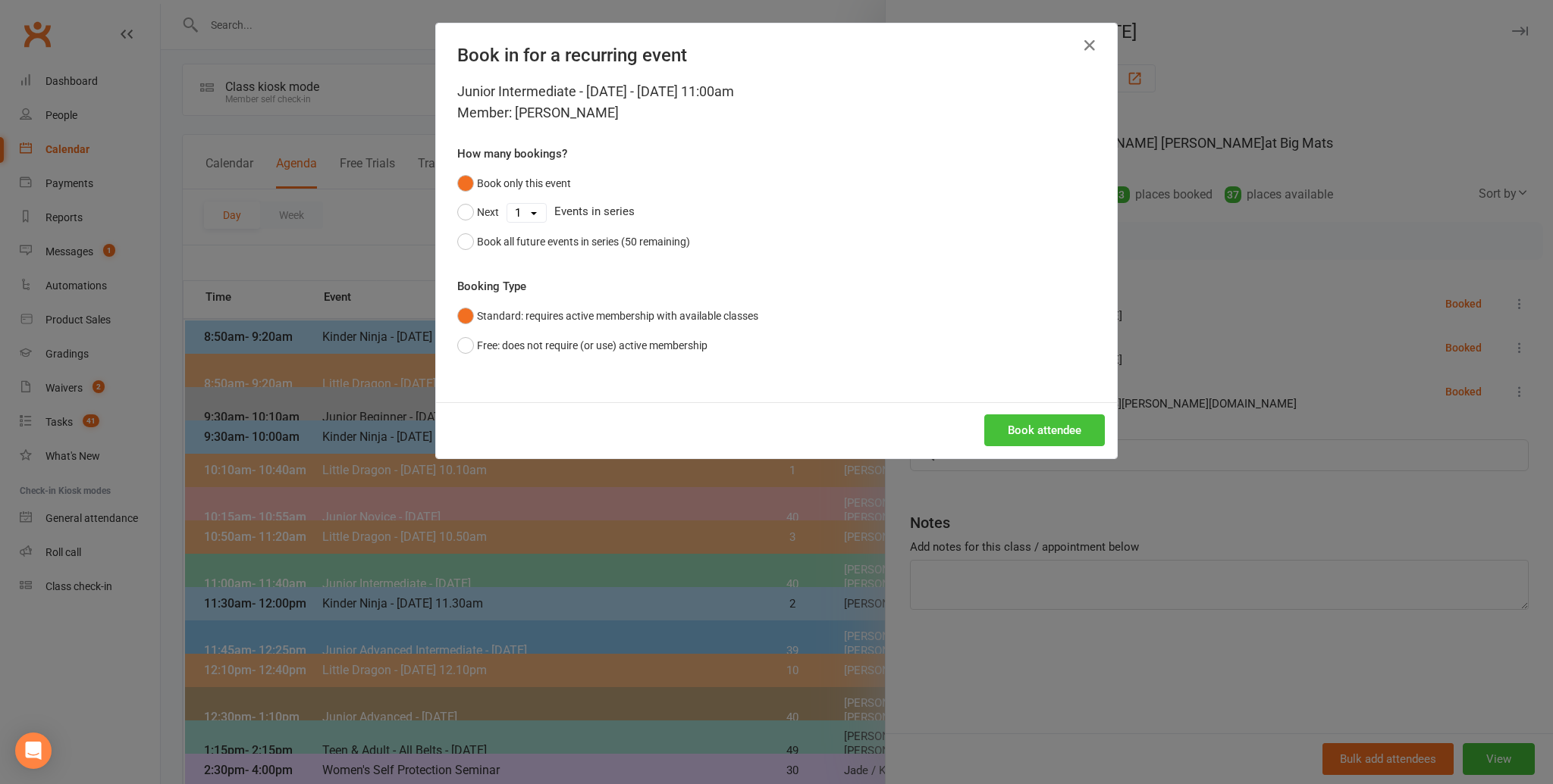
click at [1023, 422] on button "Book attendee" at bounding box center [1045, 431] width 121 height 32
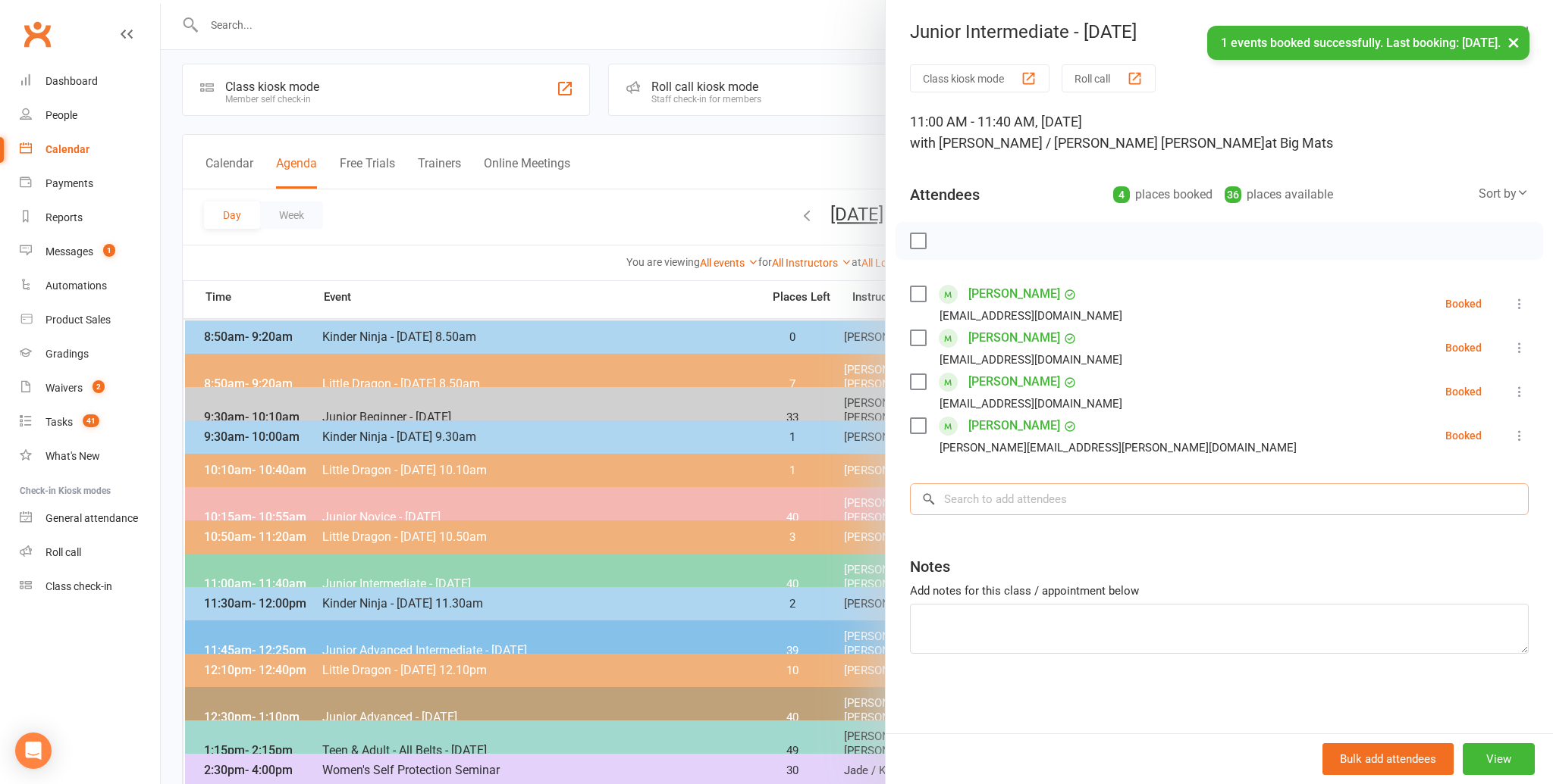
click at [970, 494] on input "search" at bounding box center [1219, 499] width 619 height 32
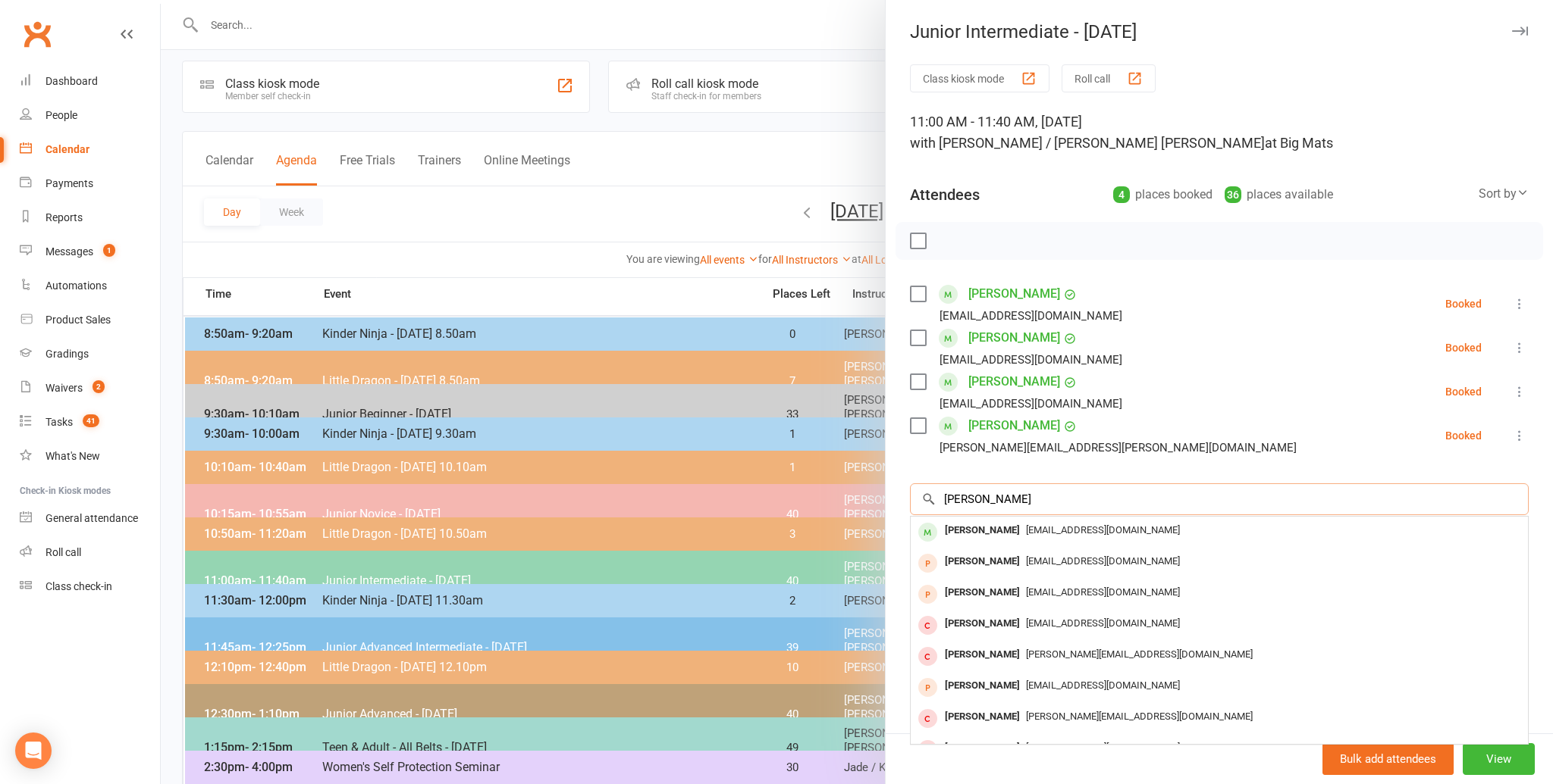
scroll to position [11, 0]
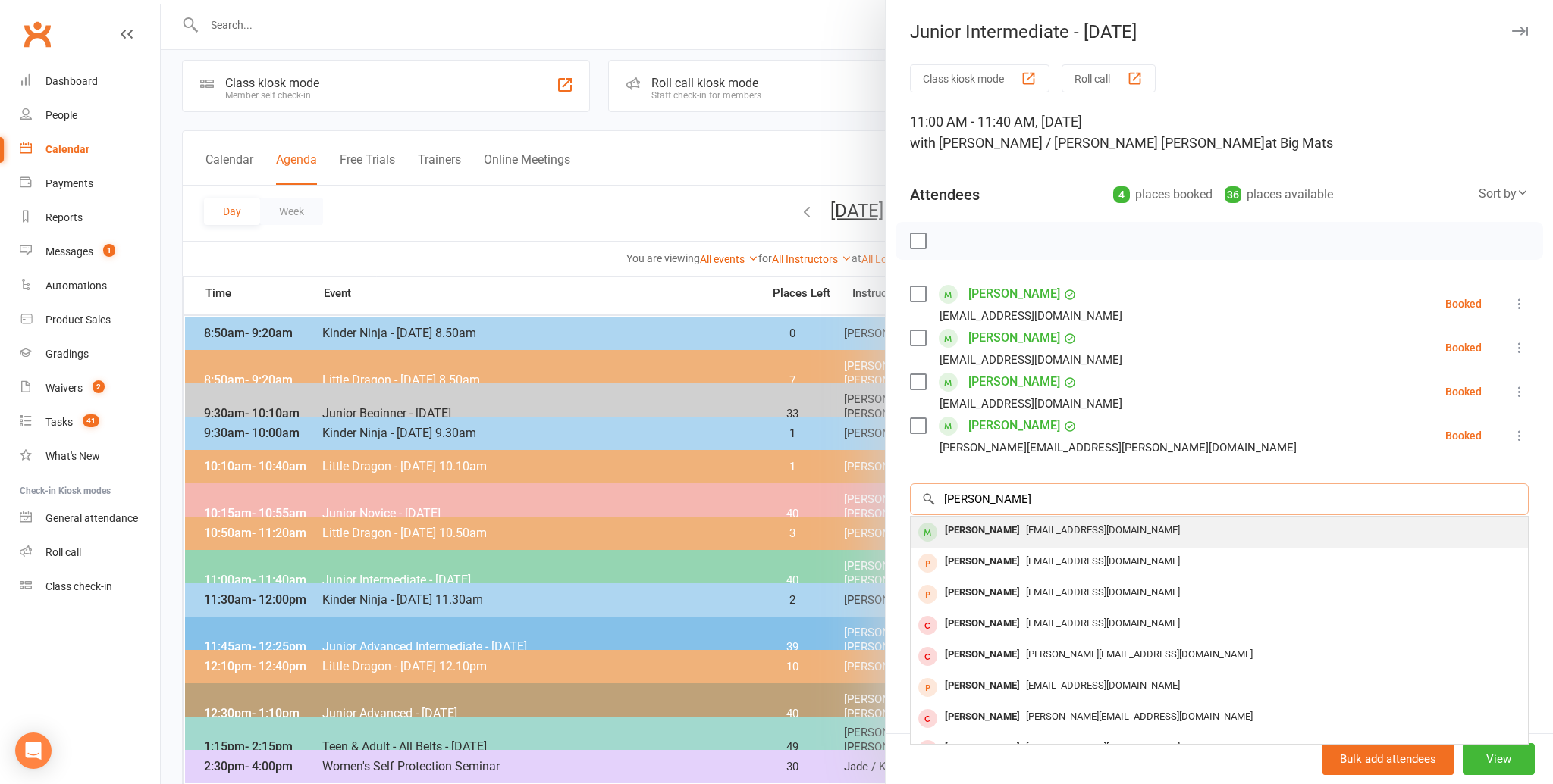
type input "[PERSON_NAME]"
click at [957, 526] on div "[PERSON_NAME]" at bounding box center [983, 531] width 87 height 22
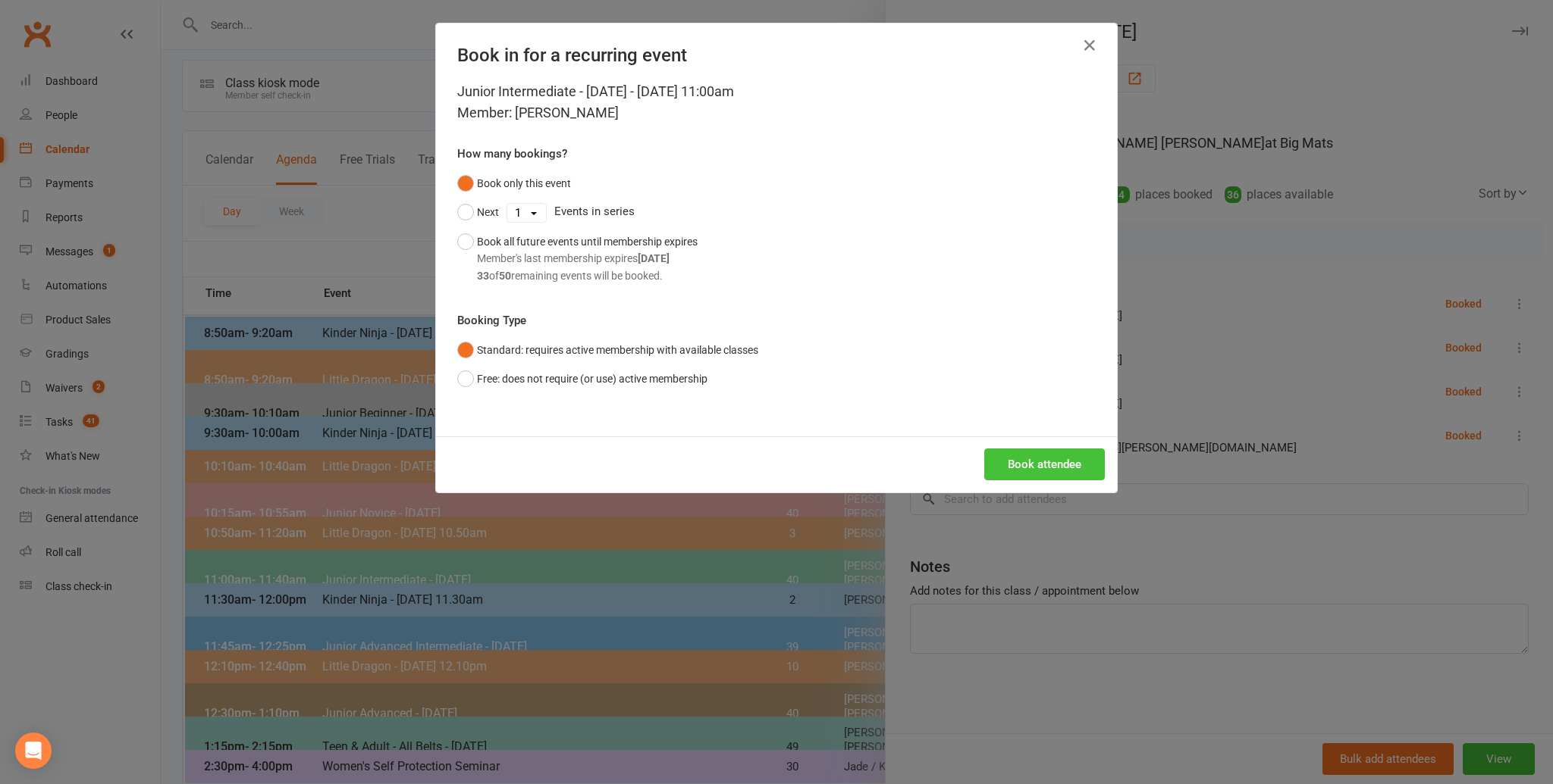
click at [1014, 461] on button "Book attendee" at bounding box center [1045, 464] width 121 height 32
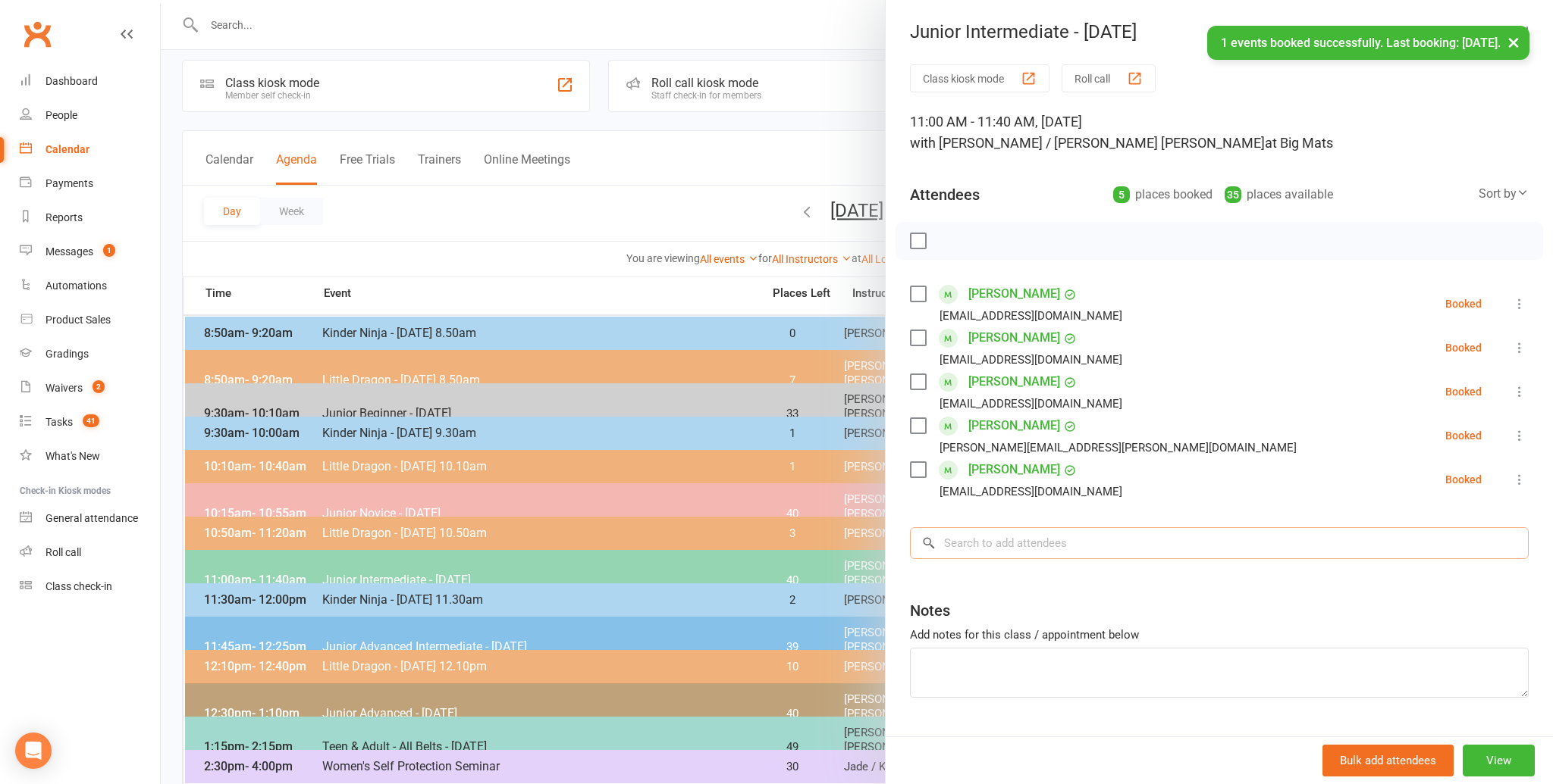
click at [977, 541] on input "search" at bounding box center [1219, 543] width 619 height 32
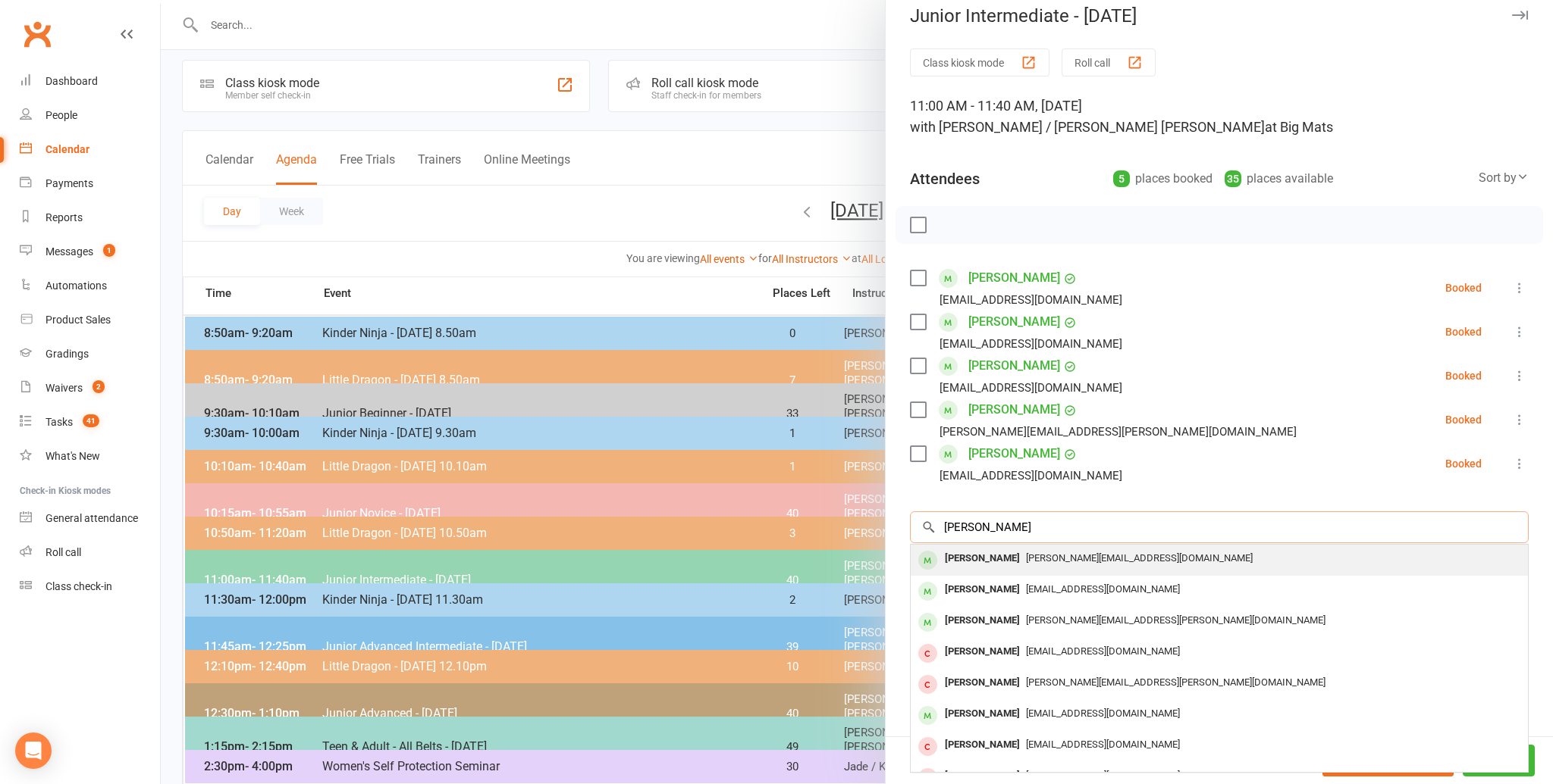
scroll to position [21, 0]
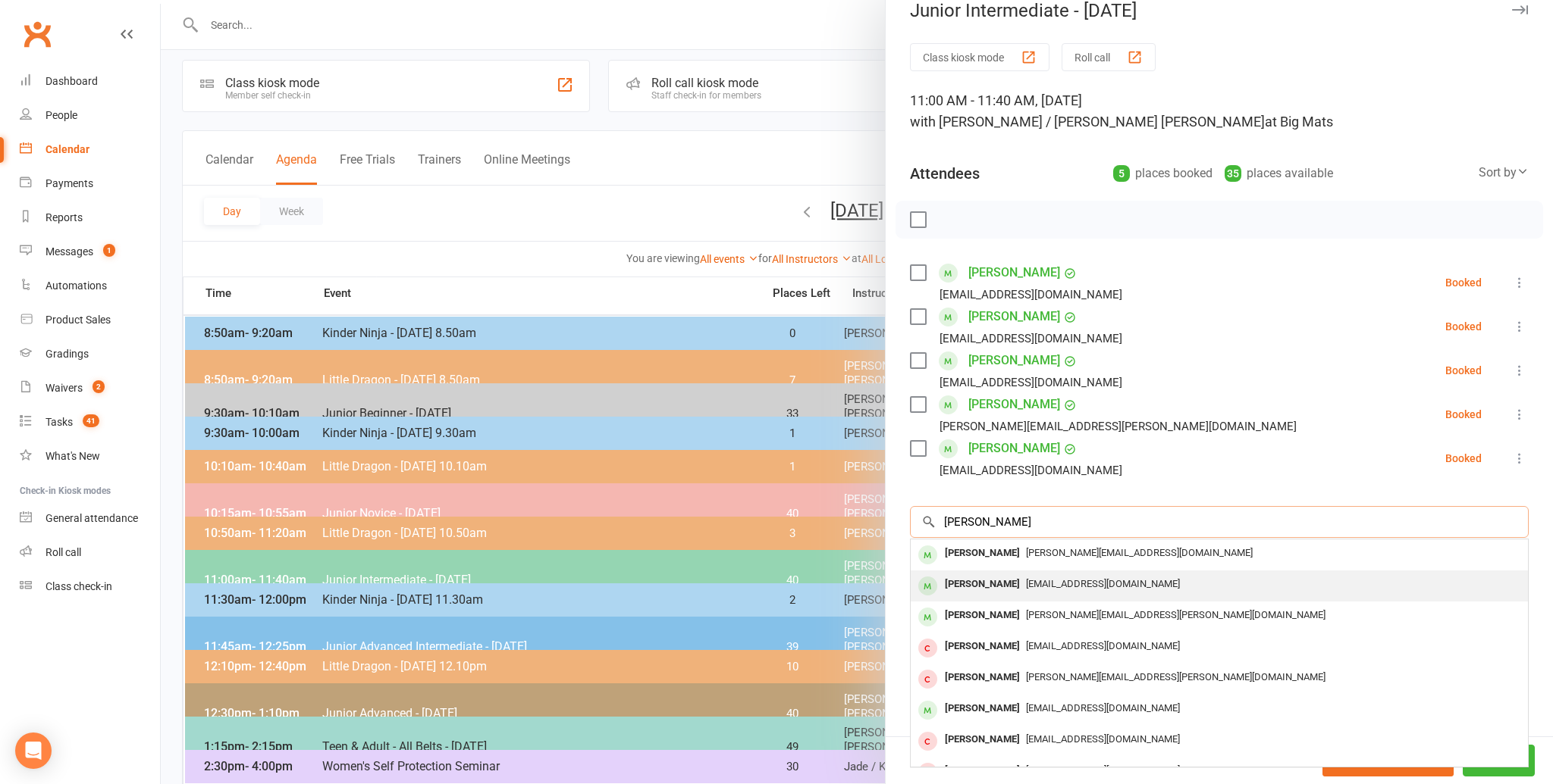
type input "[PERSON_NAME]"
click at [957, 581] on div "[PERSON_NAME]" at bounding box center [983, 585] width 87 height 22
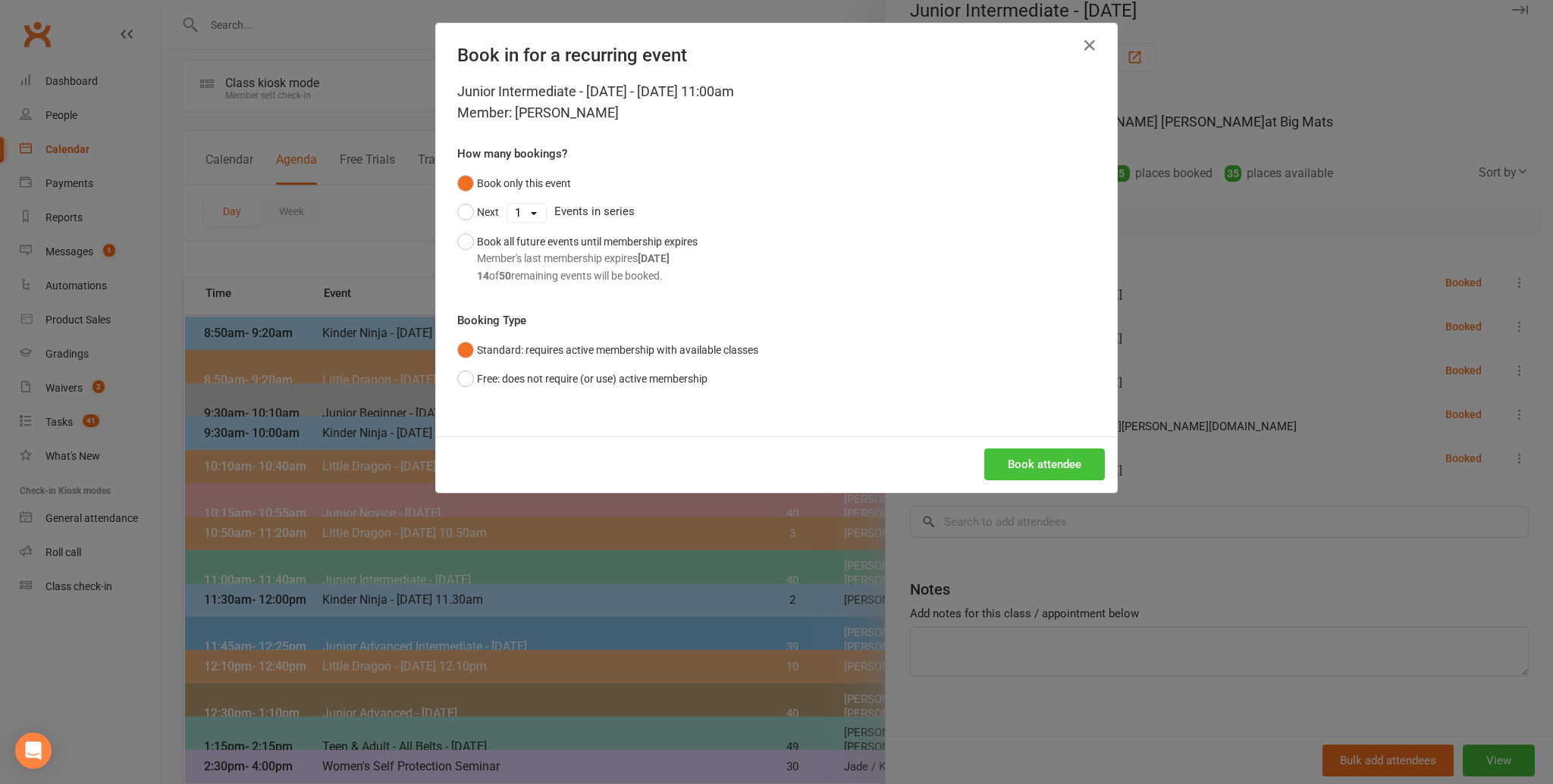
click at [1038, 453] on button "Book attendee" at bounding box center [1045, 464] width 121 height 32
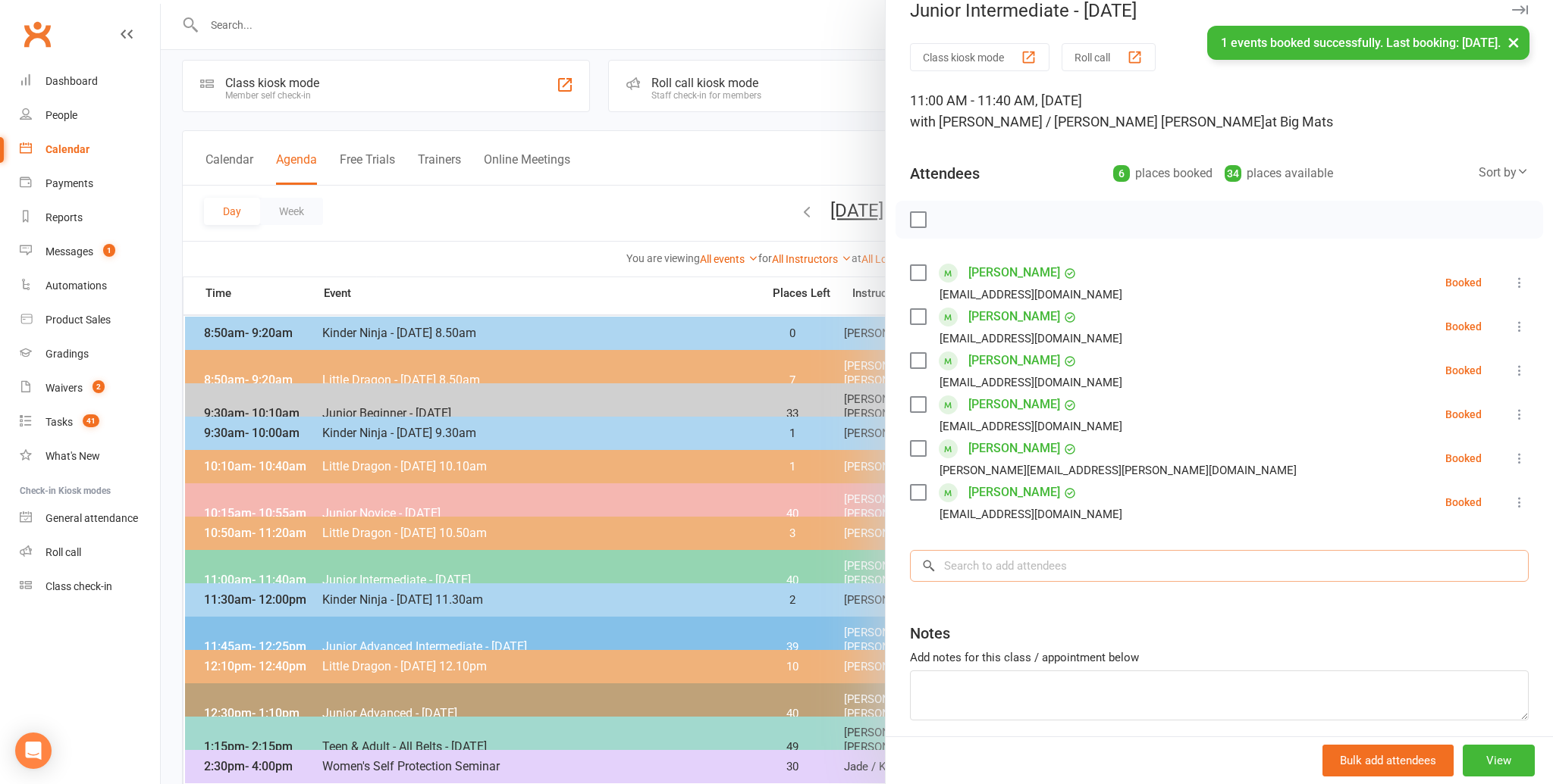
click at [965, 567] on input "search" at bounding box center [1219, 566] width 619 height 32
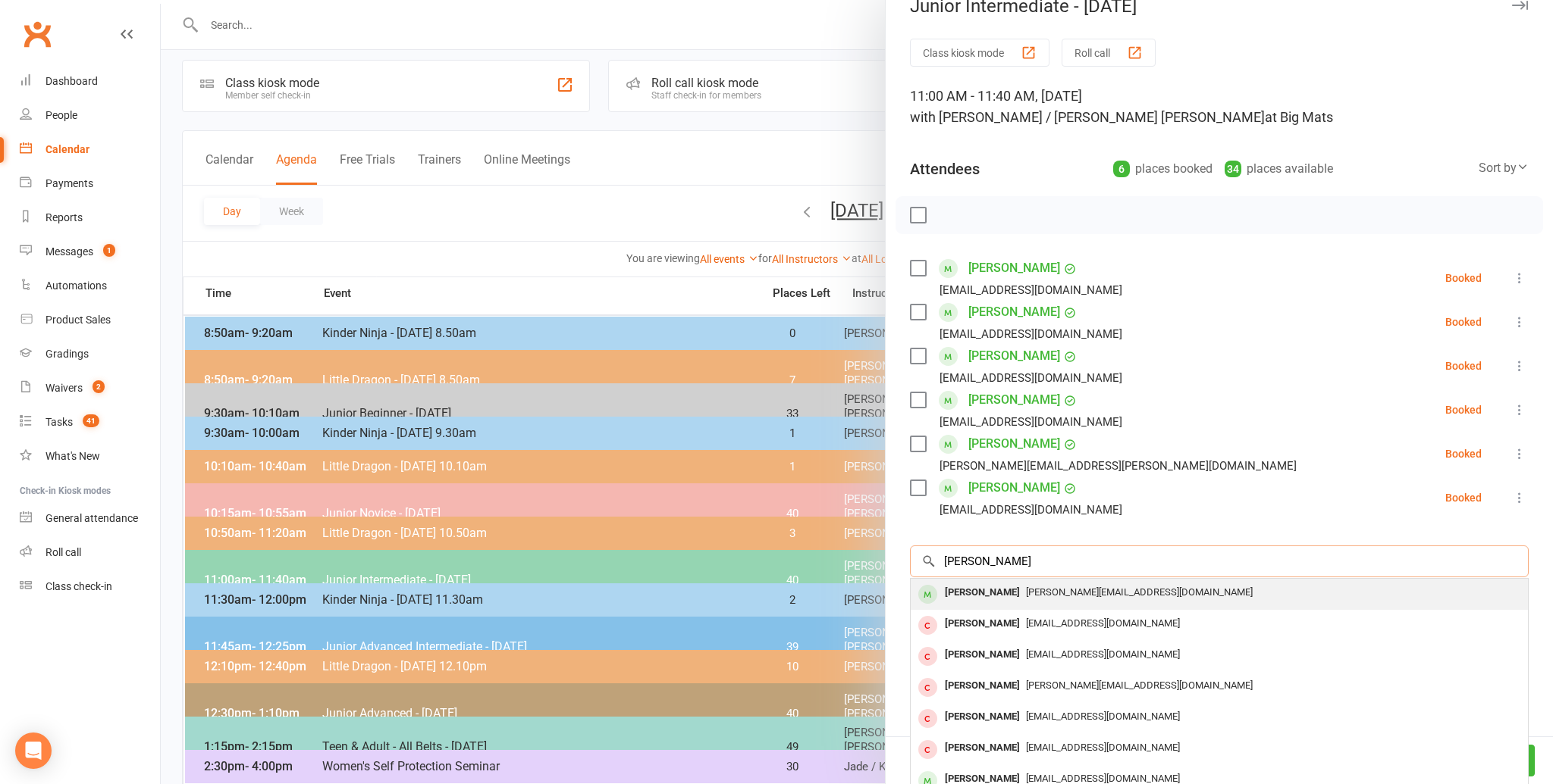
type input "[PERSON_NAME]"
click at [964, 591] on div "[PERSON_NAME]" at bounding box center [983, 594] width 87 height 22
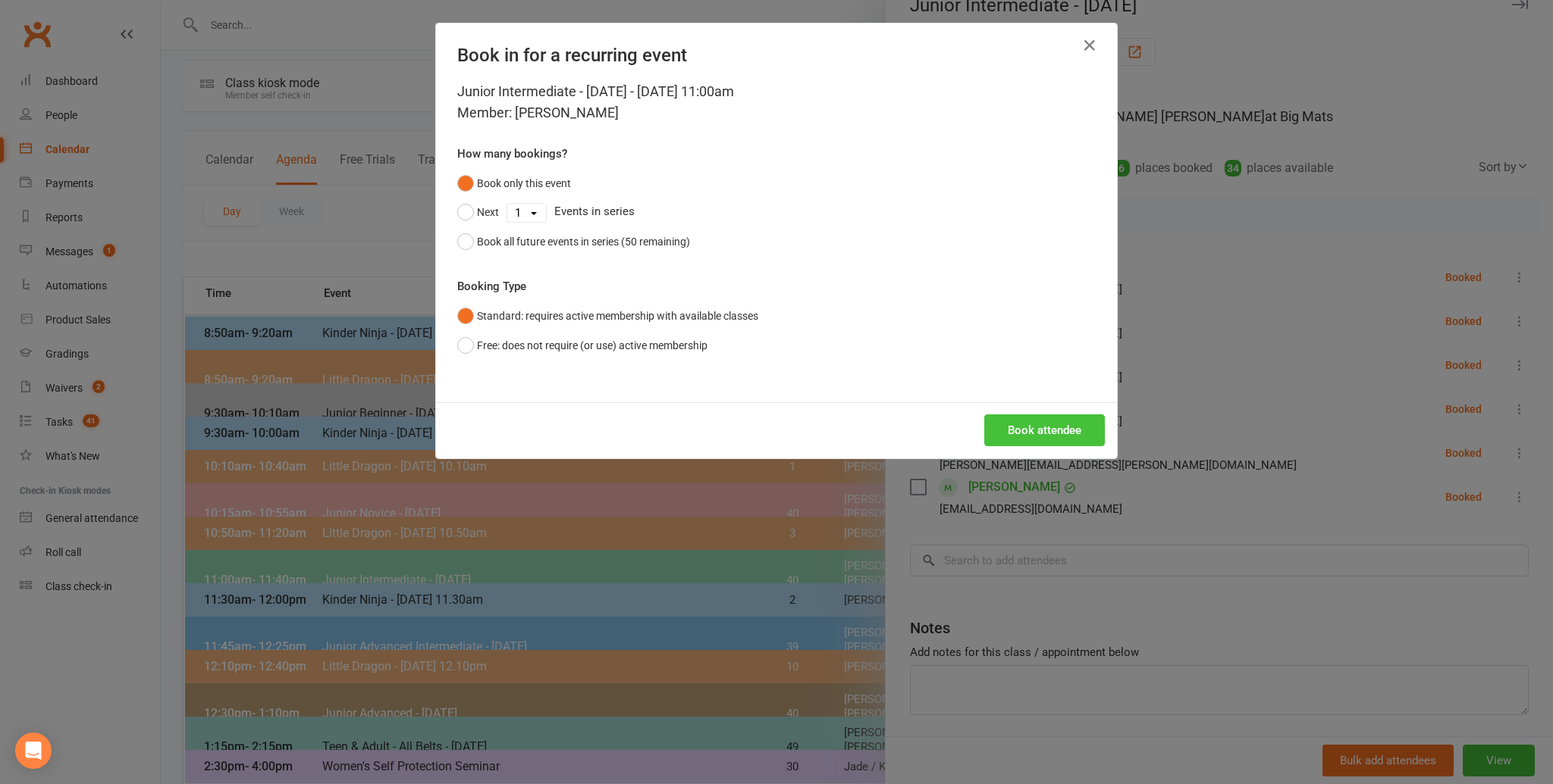
click at [1034, 423] on button "Book attendee" at bounding box center [1045, 431] width 121 height 32
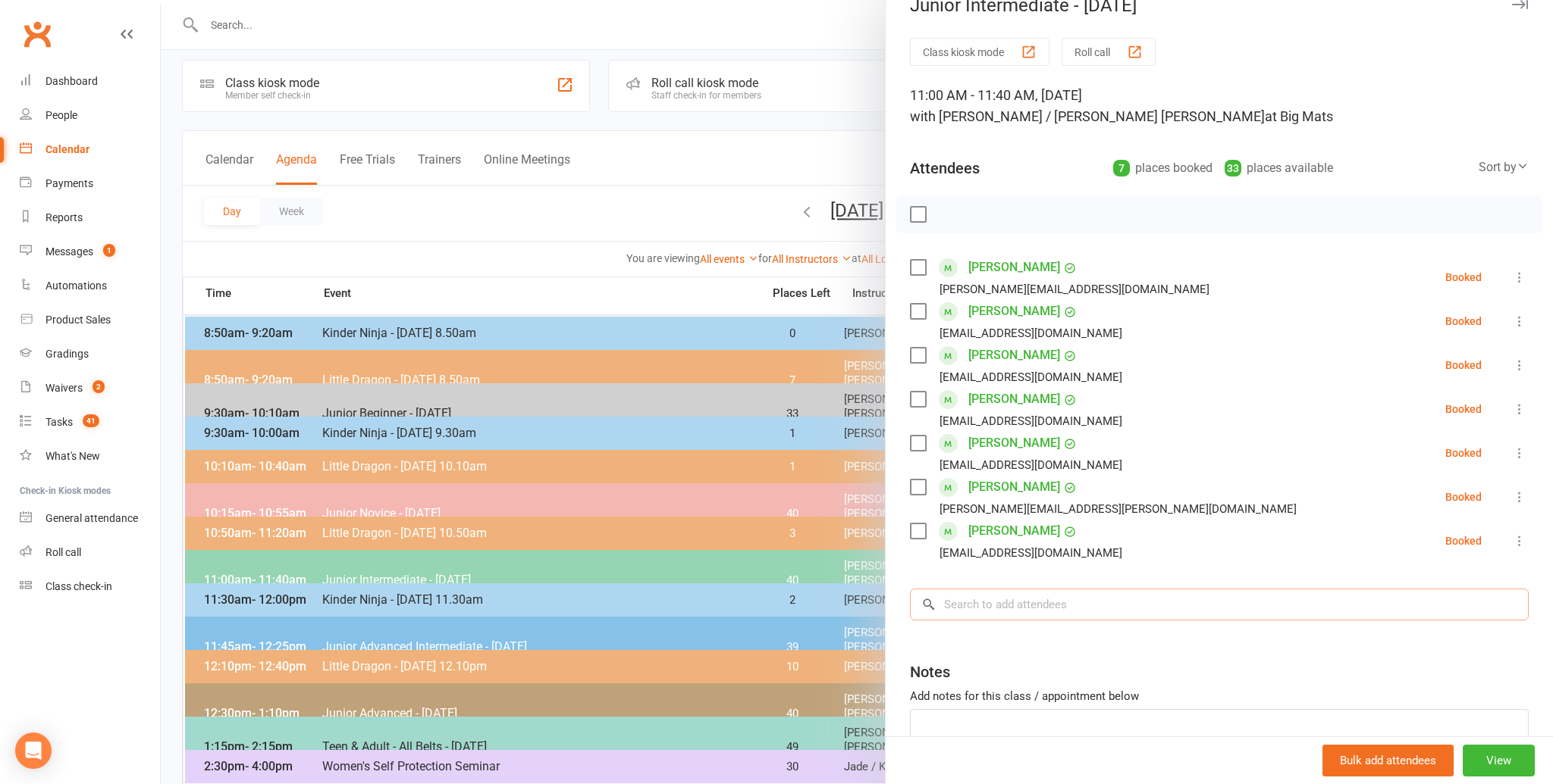
click at [961, 604] on input "search" at bounding box center [1219, 605] width 619 height 32
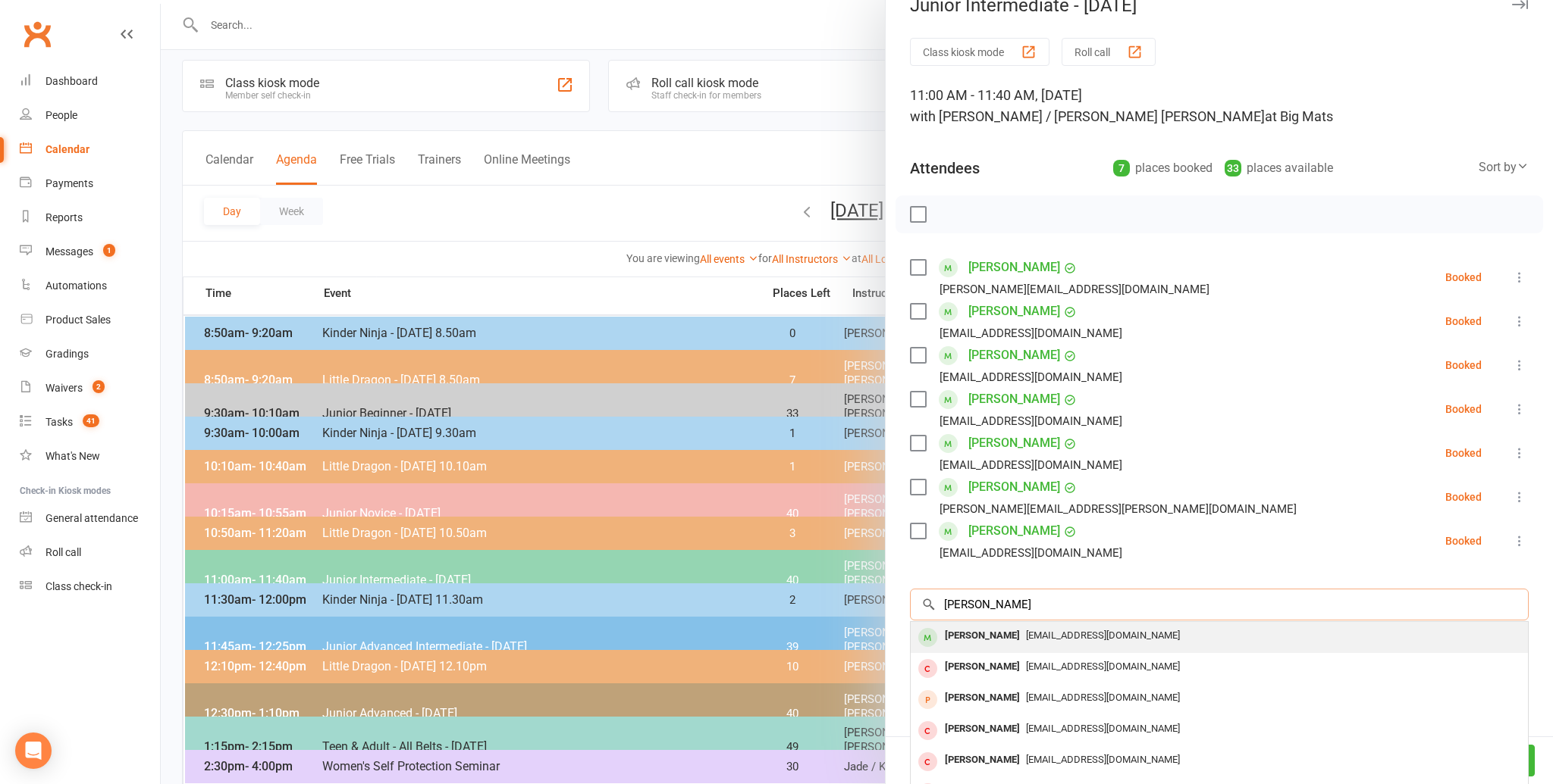
type input "[PERSON_NAME]"
click at [969, 632] on div "[PERSON_NAME]" at bounding box center [983, 636] width 87 height 22
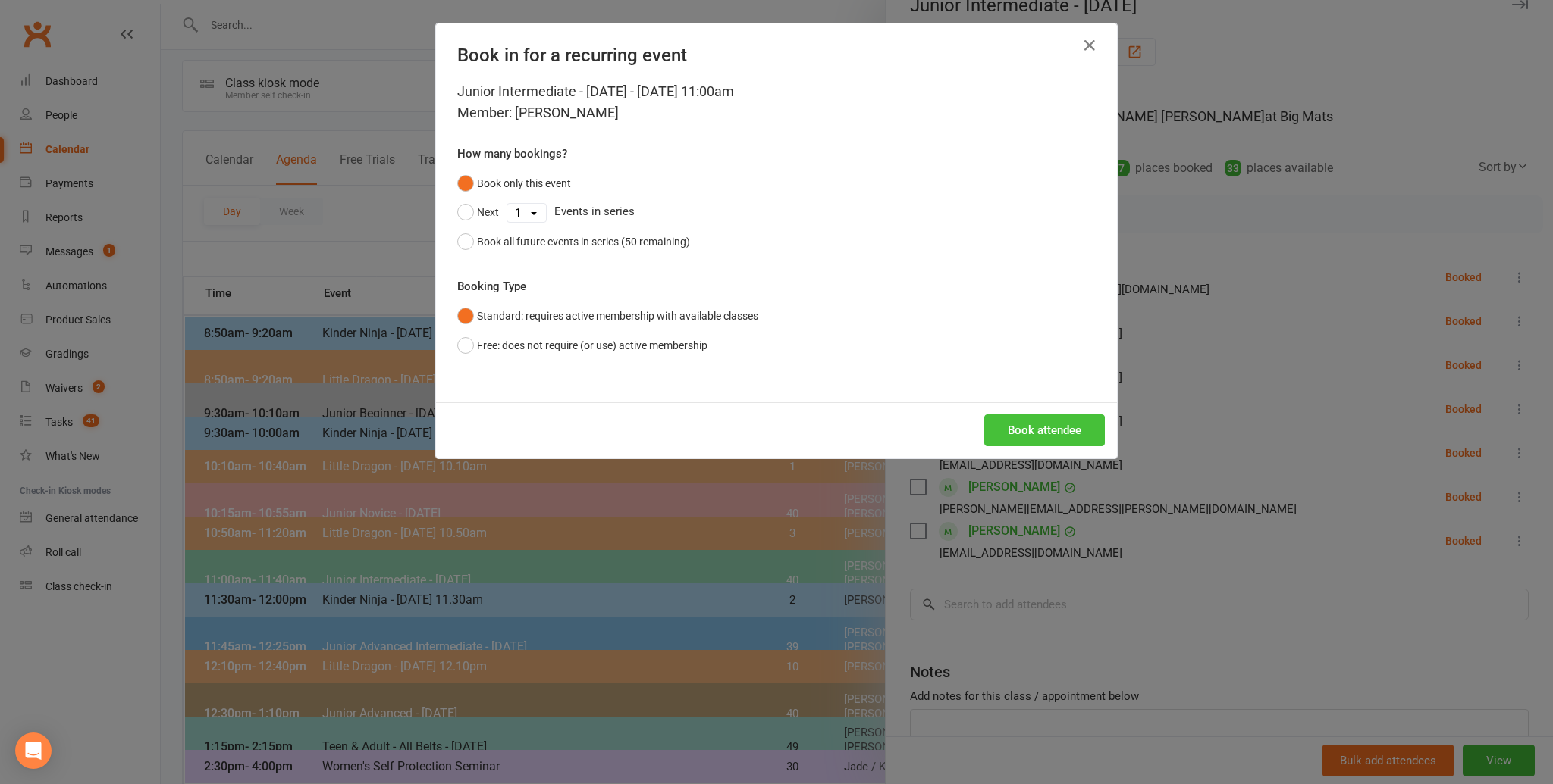
click at [1039, 430] on button "Book attendee" at bounding box center [1045, 431] width 121 height 32
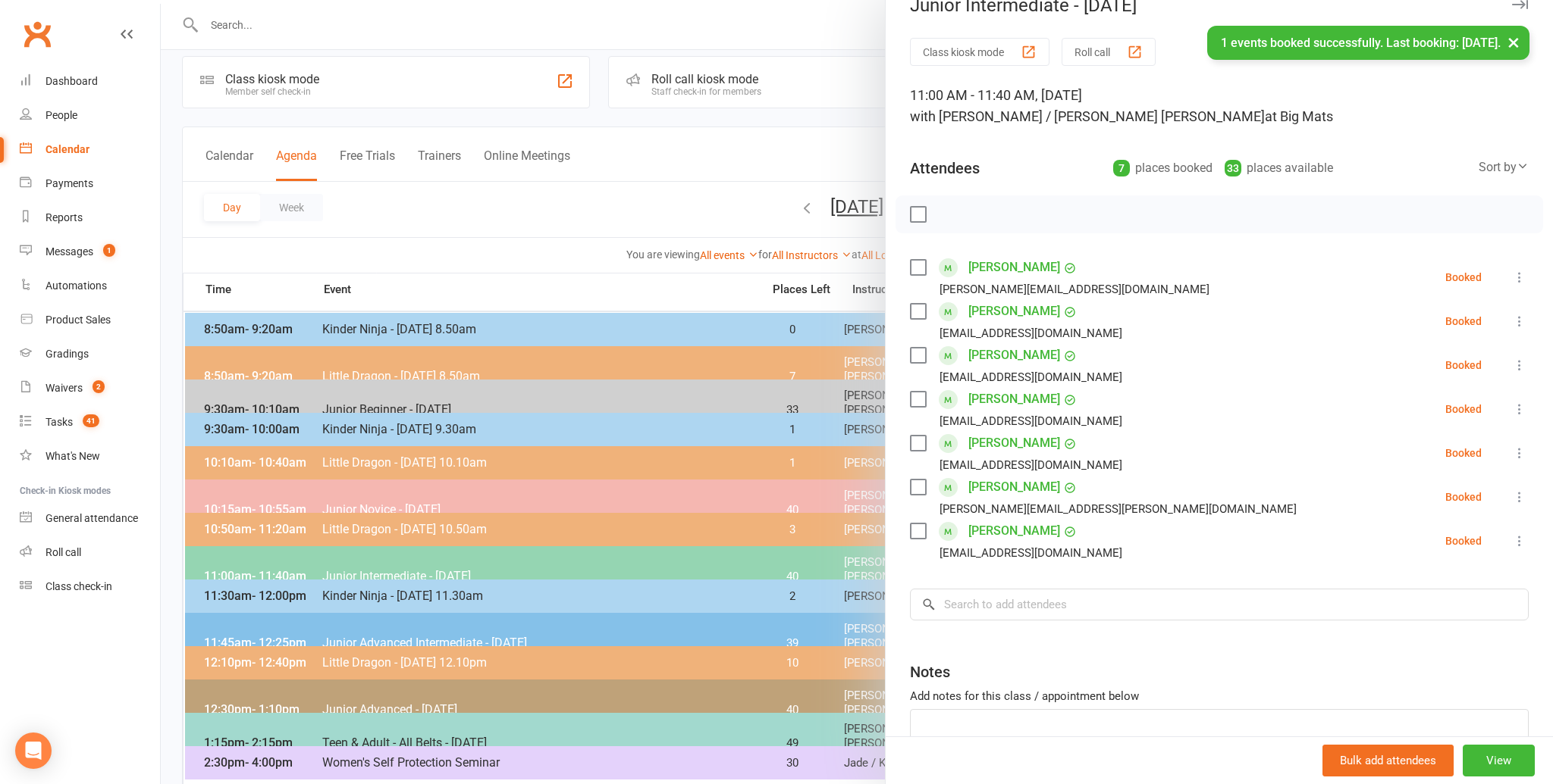
scroll to position [15, 0]
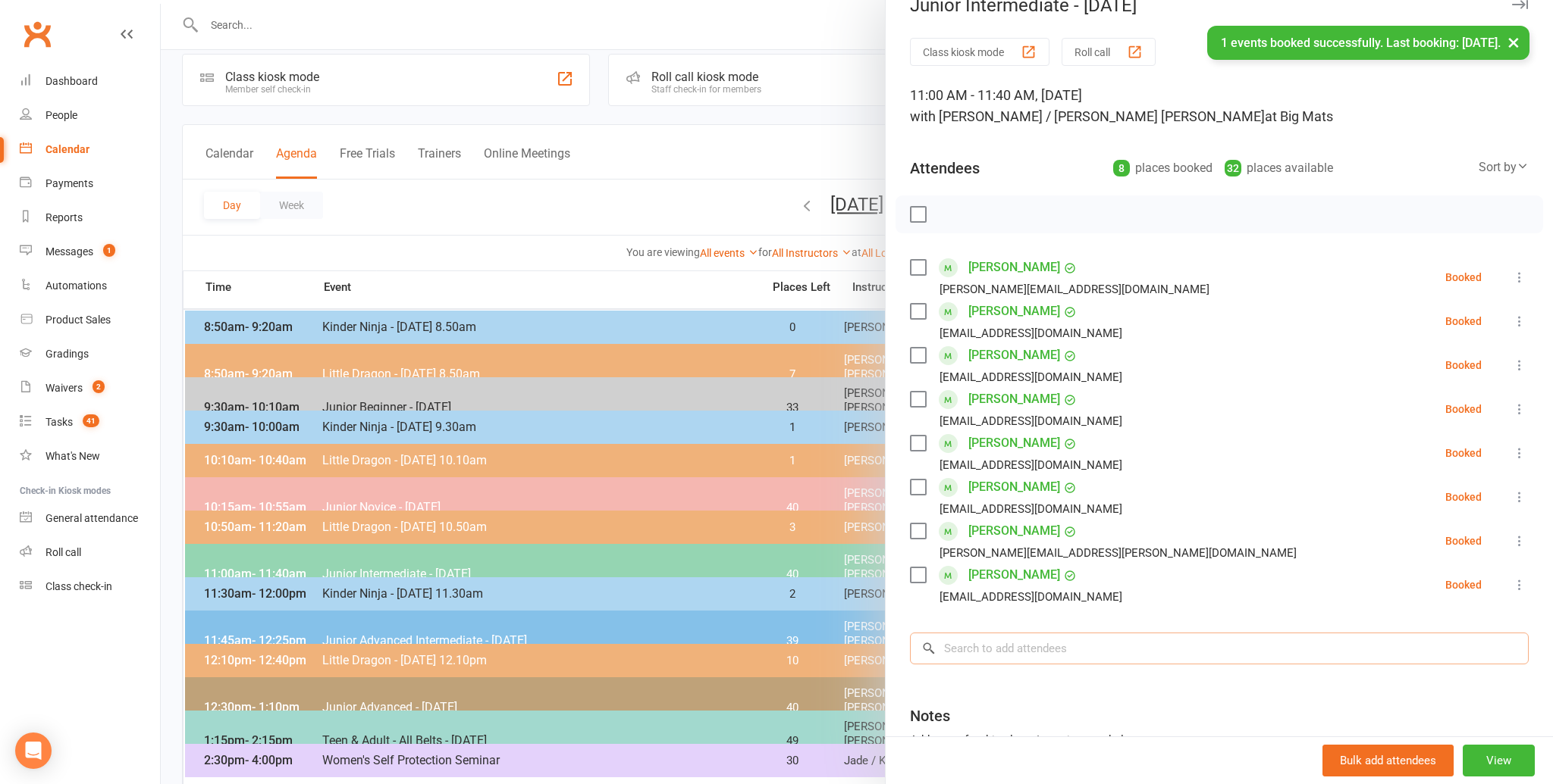
click at [966, 642] on input "search" at bounding box center [1219, 648] width 619 height 32
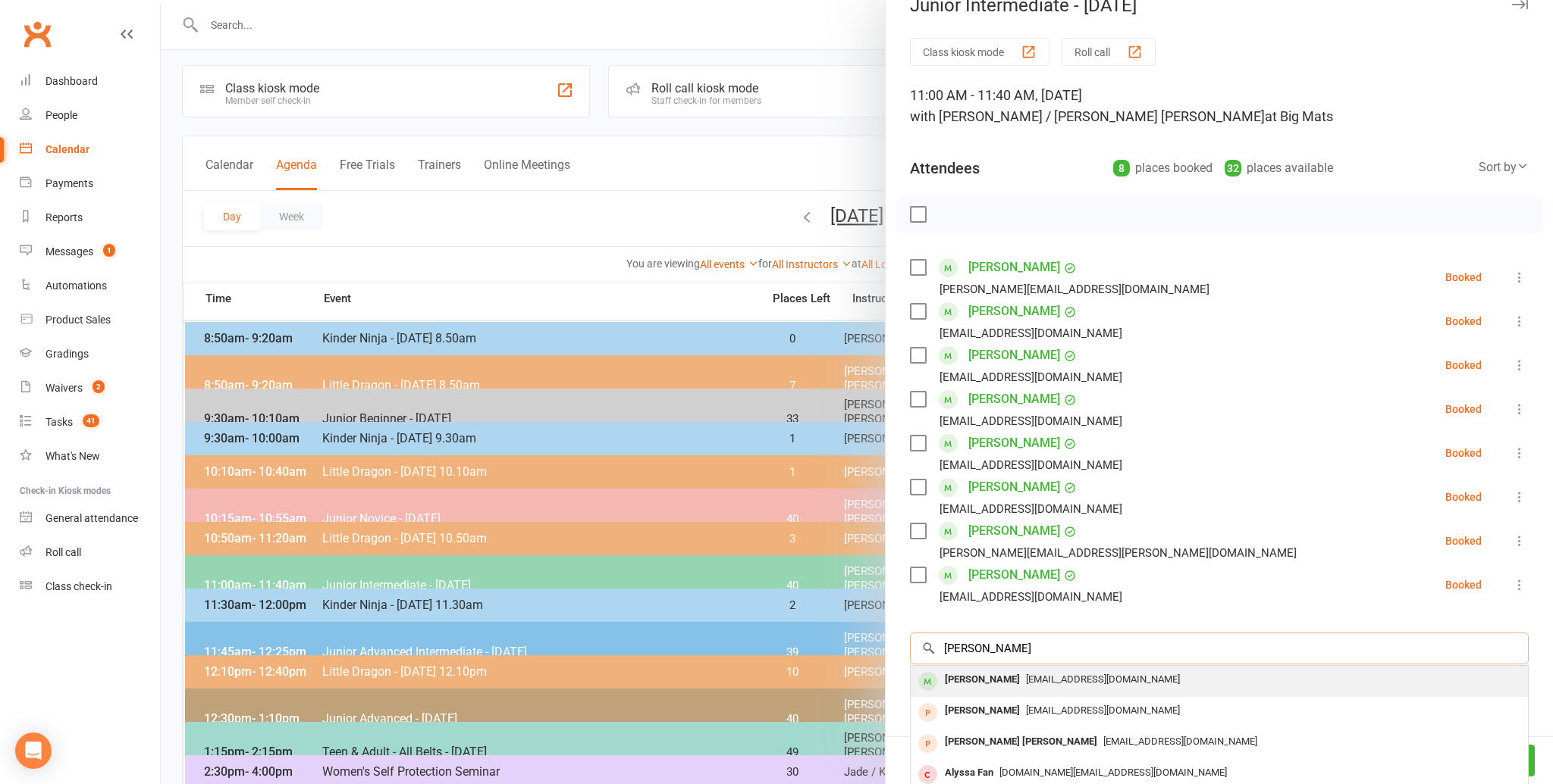
type input "[PERSON_NAME]"
click at [970, 682] on div "[PERSON_NAME]" at bounding box center [983, 681] width 87 height 22
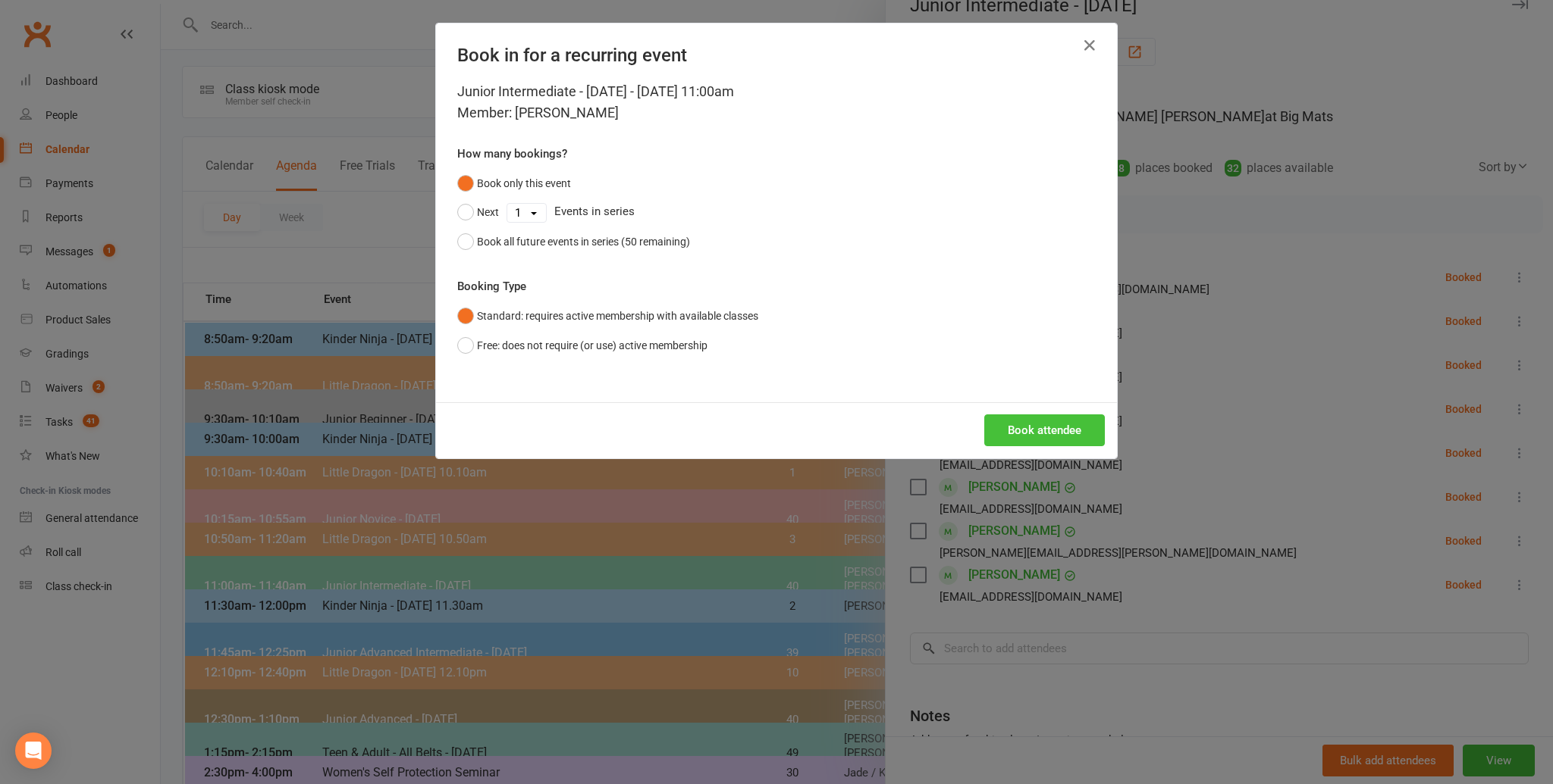
click at [1051, 428] on button "Book attendee" at bounding box center [1045, 431] width 121 height 32
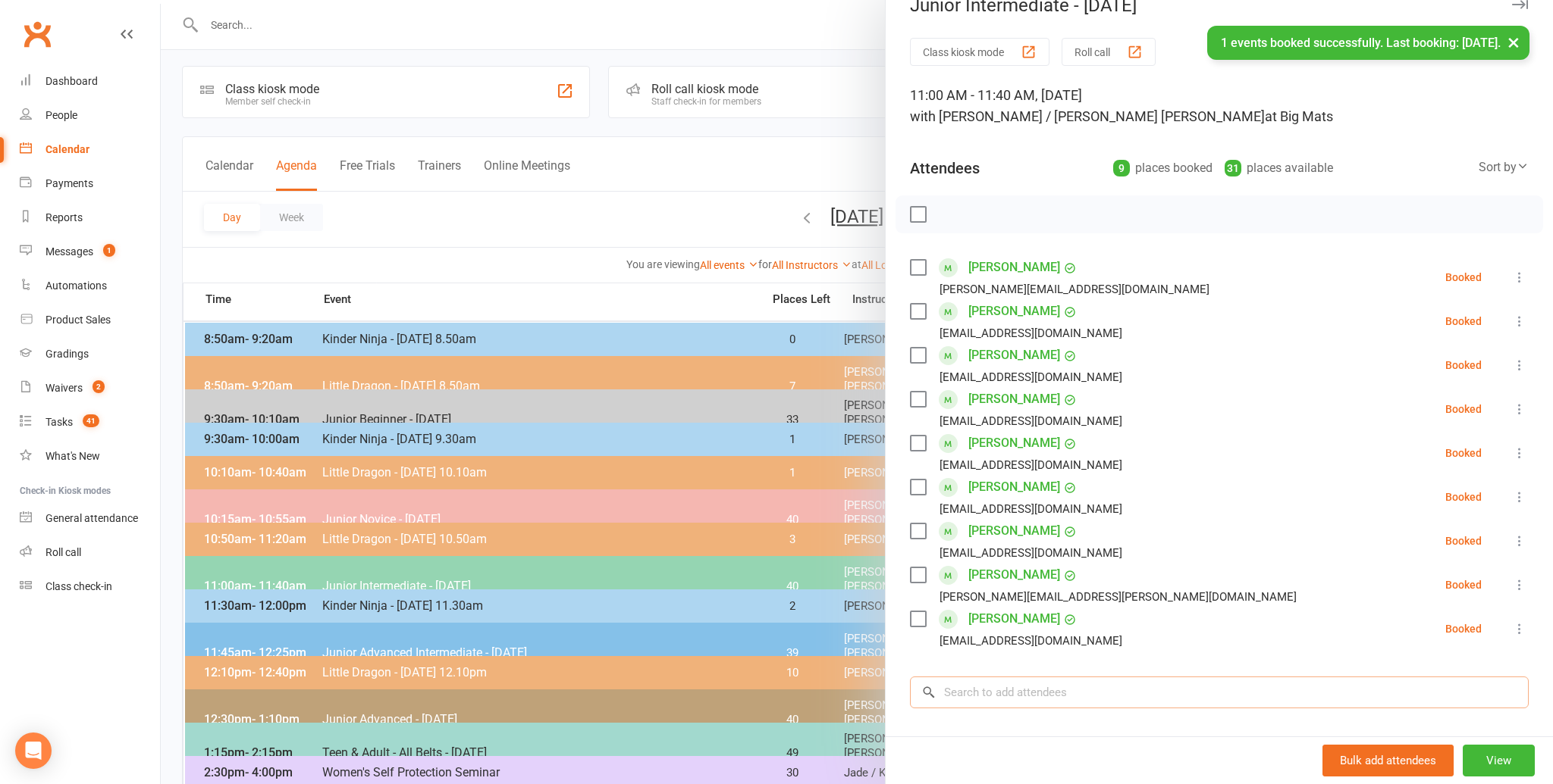
click at [950, 690] on input "search" at bounding box center [1219, 693] width 619 height 32
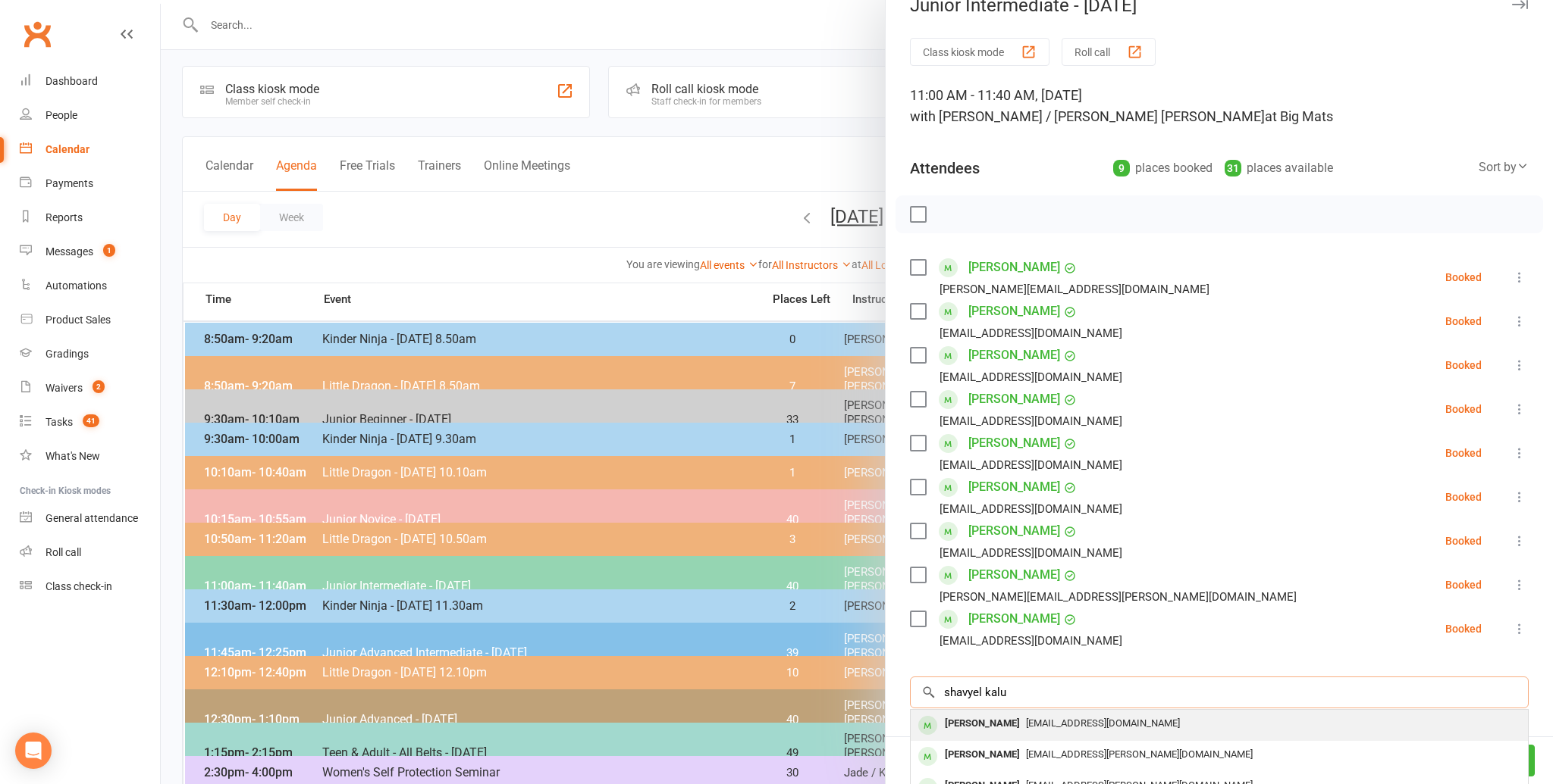
type input "shavyel kalu"
click at [970, 725] on div "[PERSON_NAME]" at bounding box center [983, 724] width 87 height 22
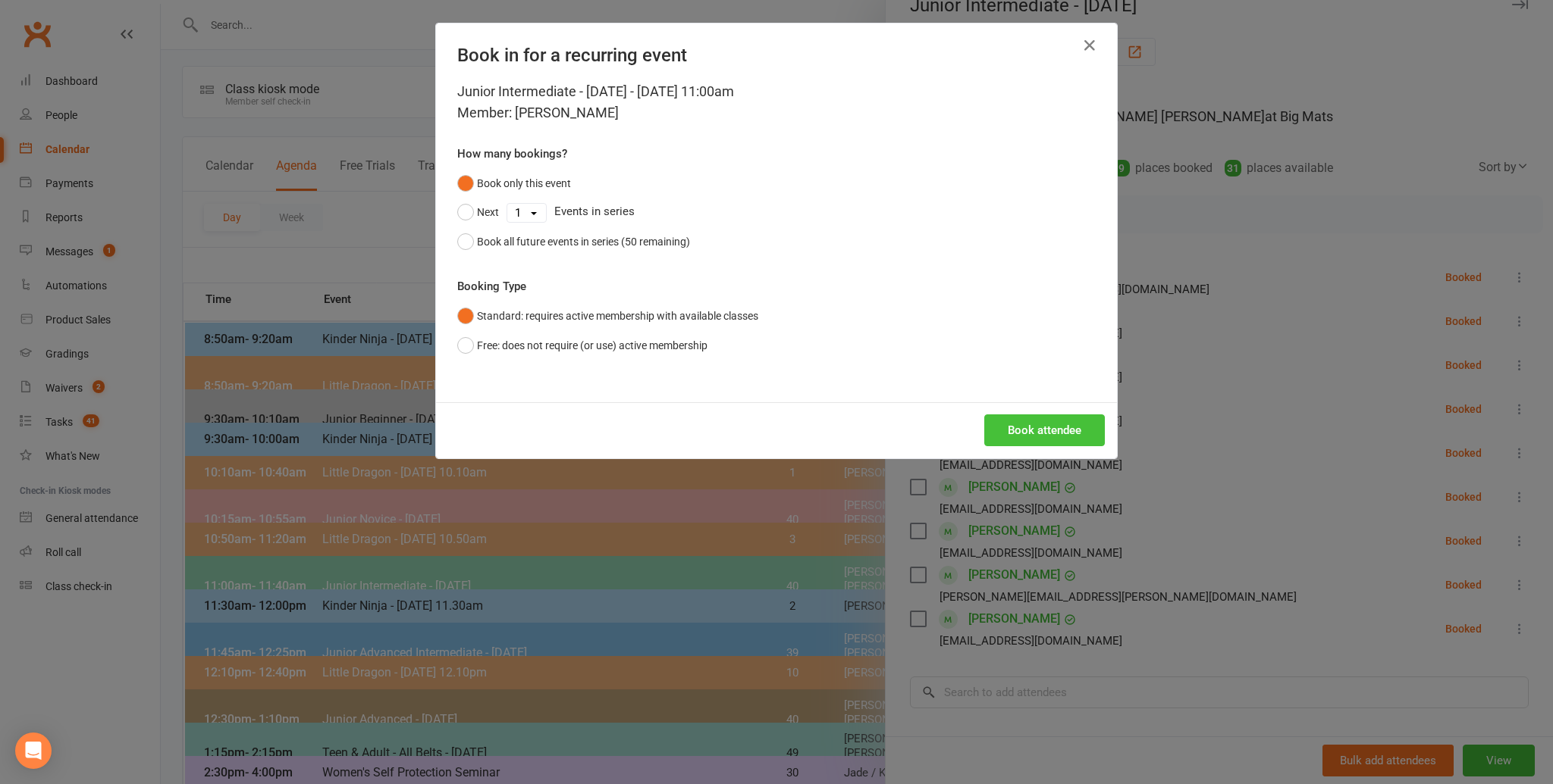
click at [1044, 425] on button "Book attendee" at bounding box center [1045, 431] width 121 height 32
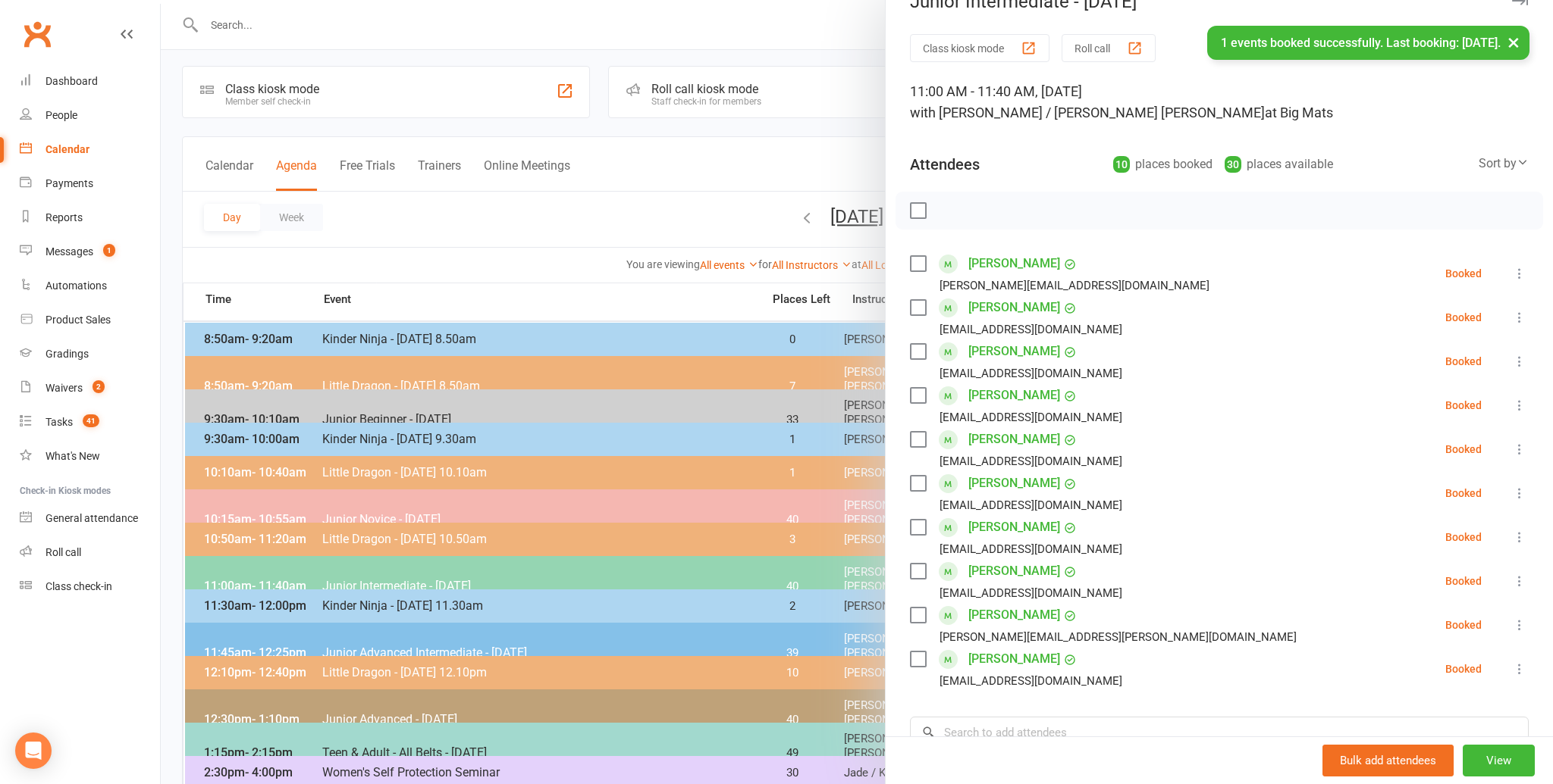
click at [1157, 460] on li "[PERSON_NAME] [EMAIL_ADDRESS][DOMAIN_NAME] Booked More info Remove Check in Mar…" at bounding box center [1219, 449] width 619 height 44
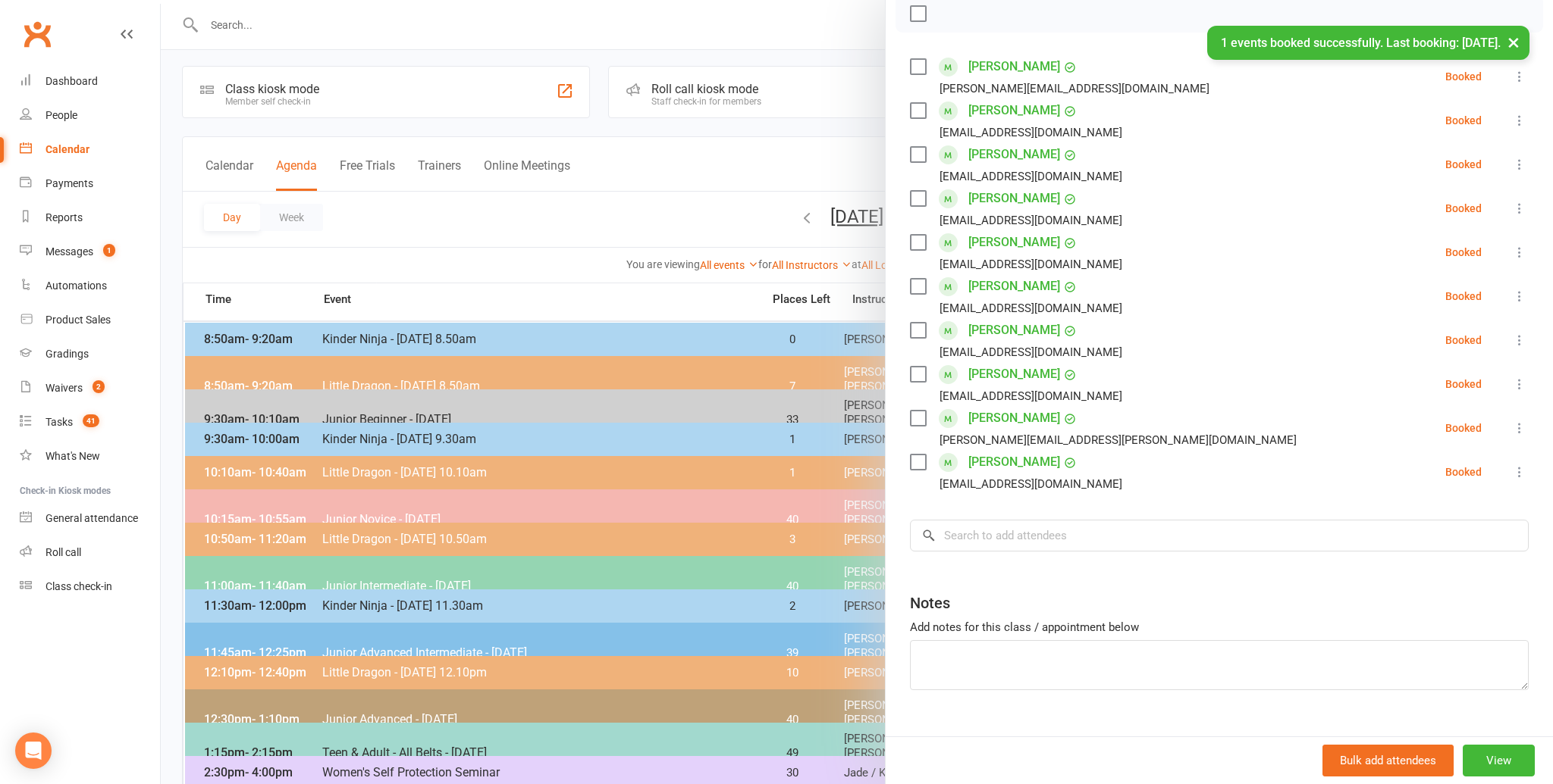
scroll to position [256, 0]
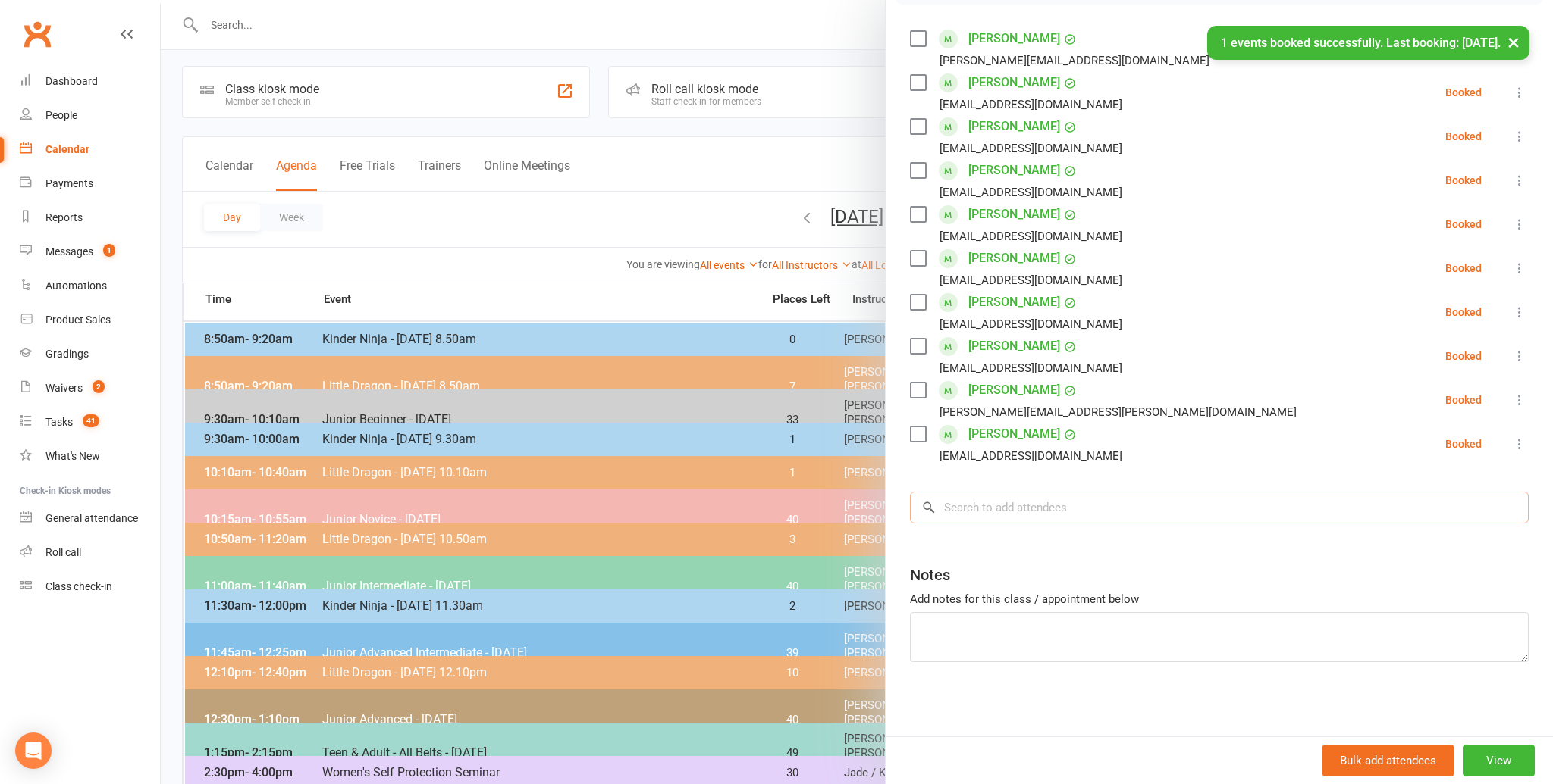
click at [957, 505] on input "search" at bounding box center [1219, 508] width 619 height 32
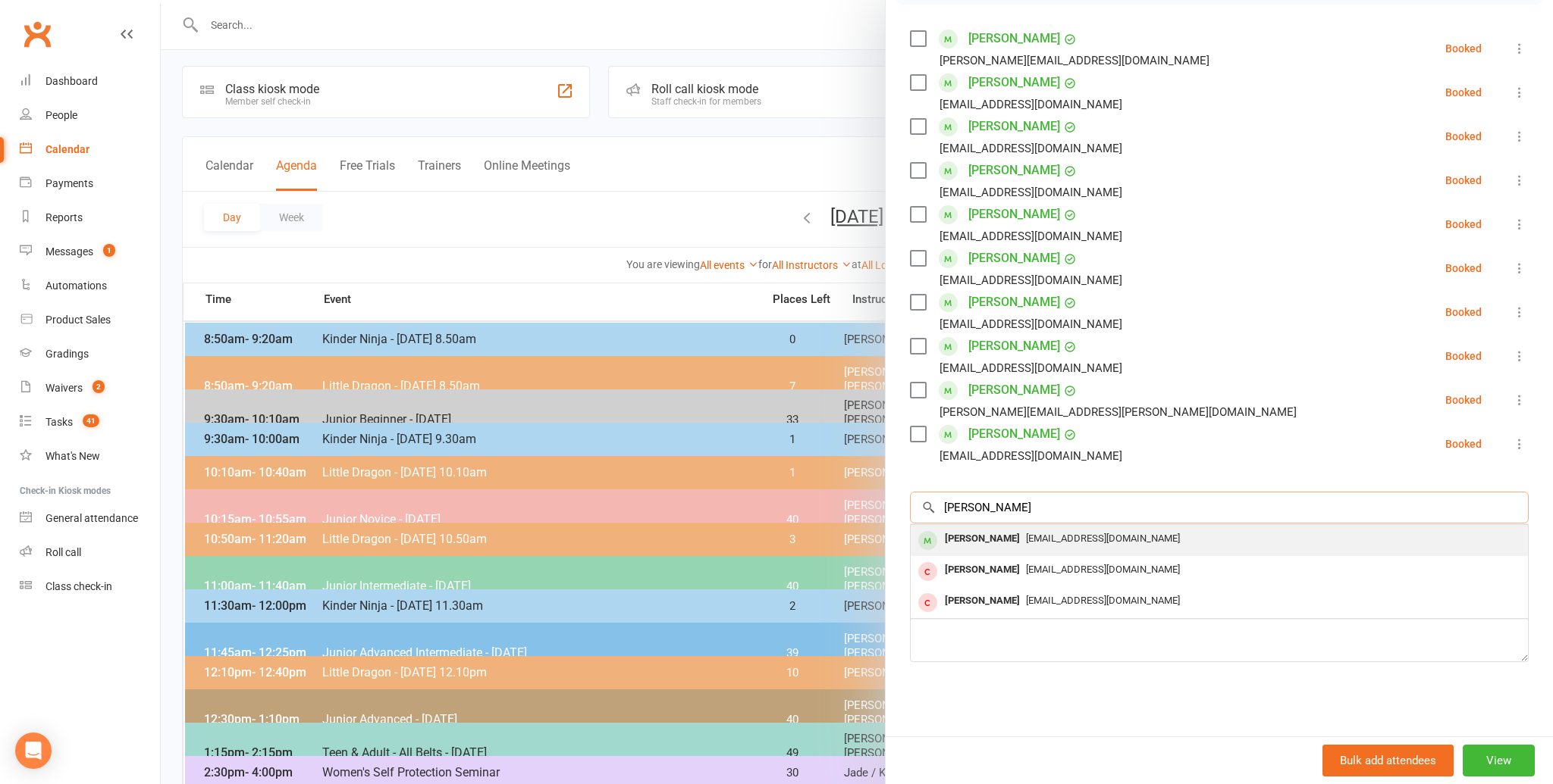
type input "[PERSON_NAME]"
click at [957, 534] on div "[PERSON_NAME]" at bounding box center [983, 539] width 87 height 22
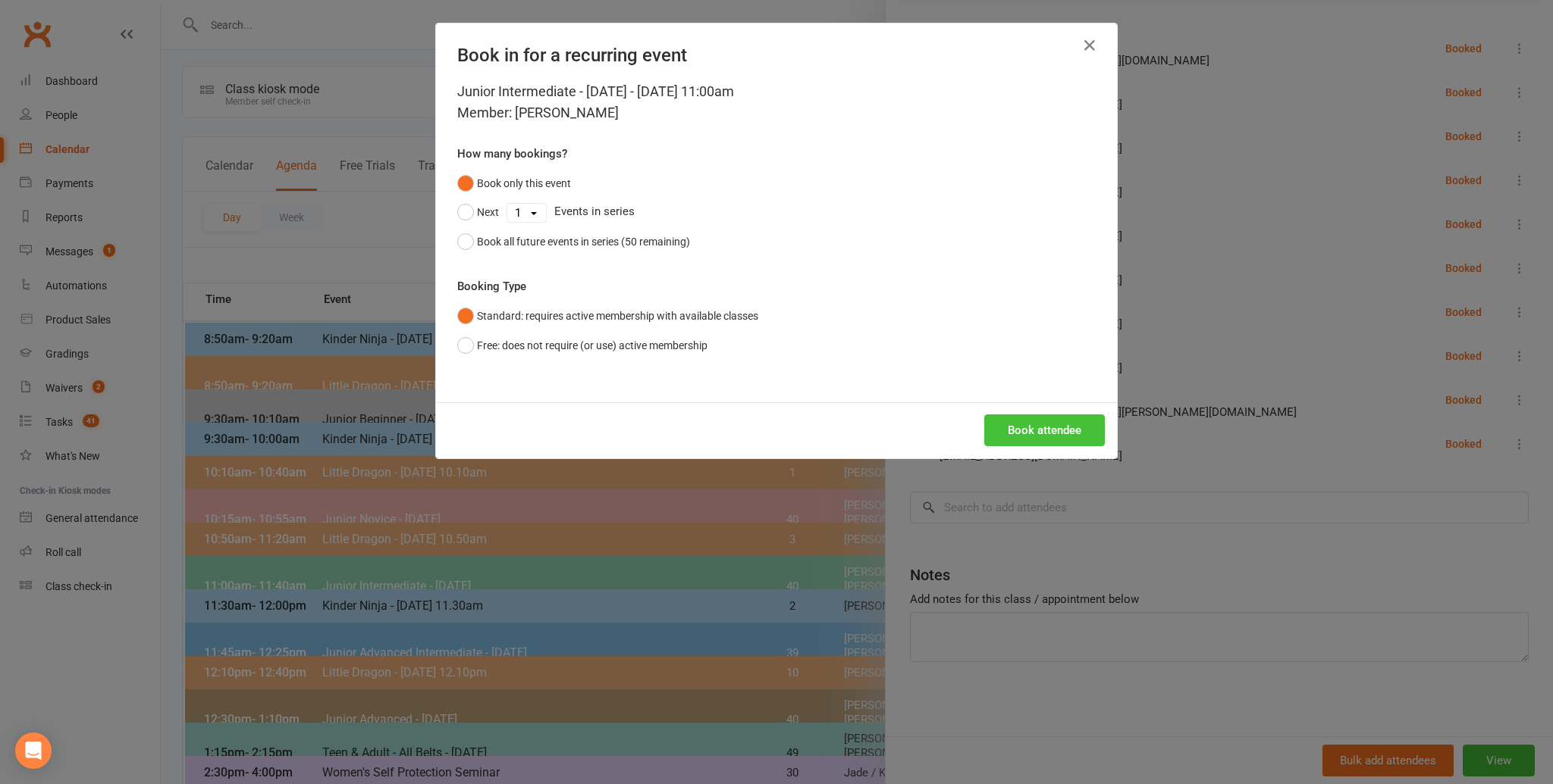
click at [1047, 426] on button "Book attendee" at bounding box center [1045, 431] width 121 height 32
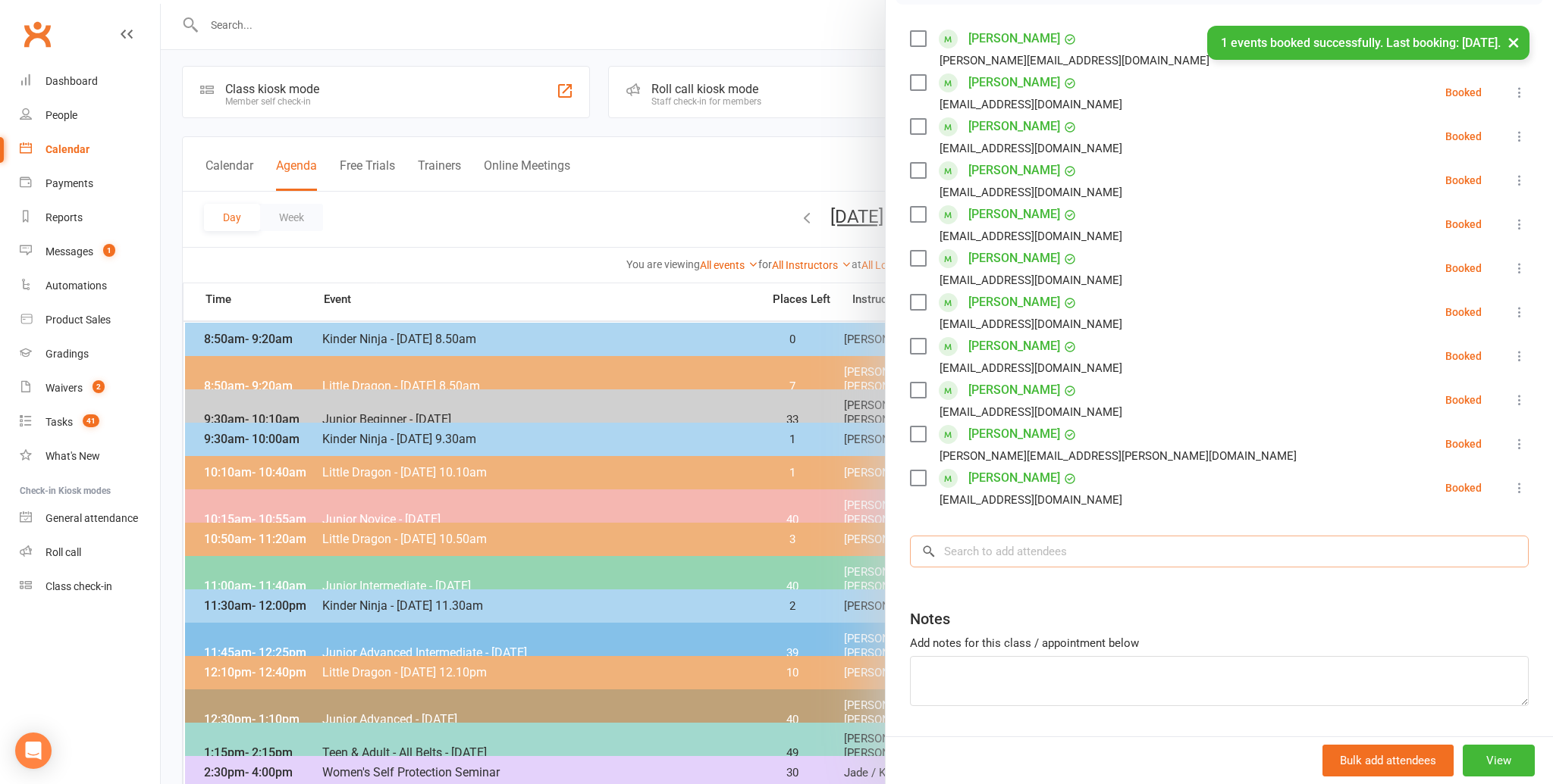
click at [971, 557] on input "search" at bounding box center [1219, 551] width 619 height 32
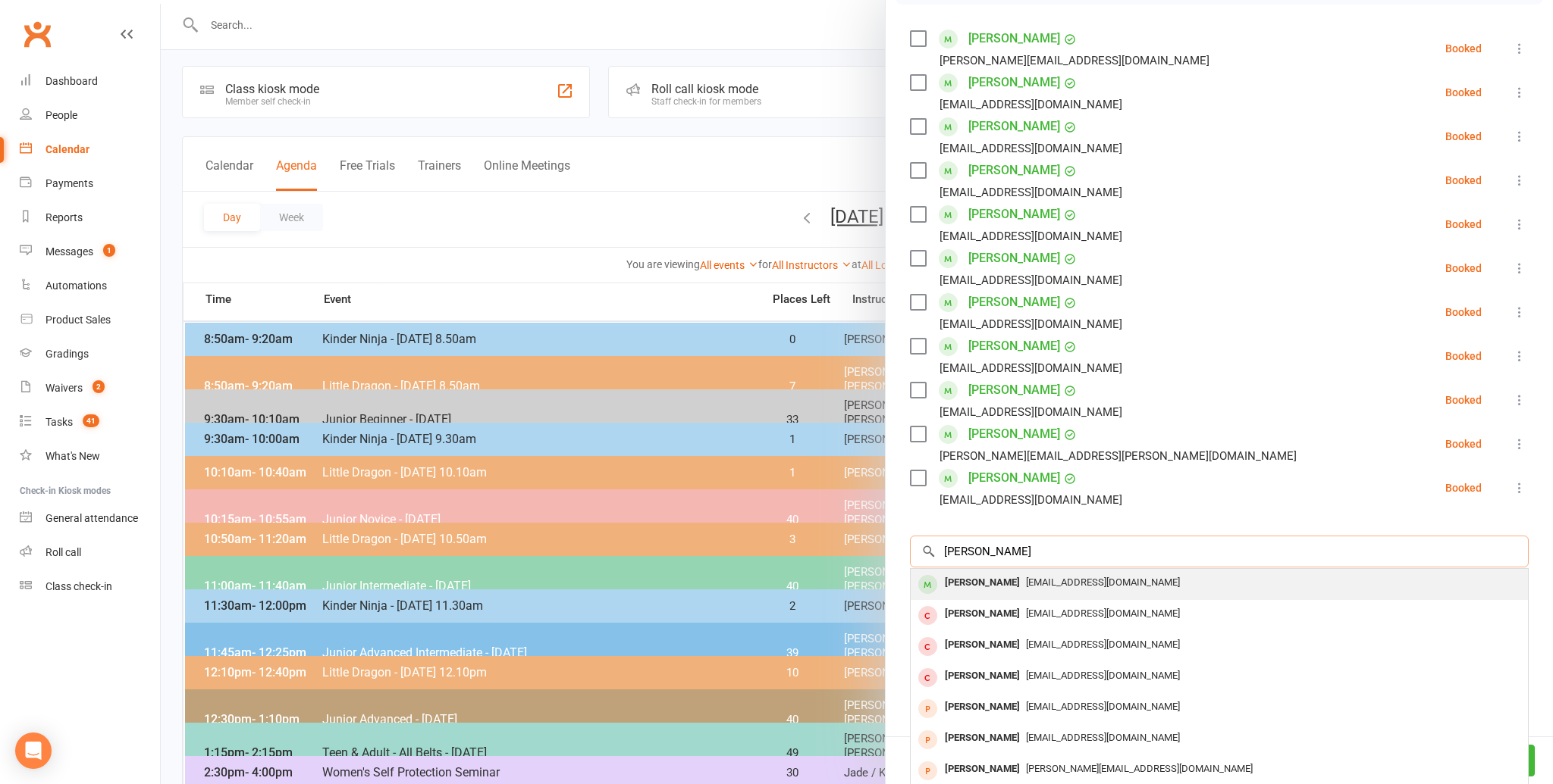
type input "[PERSON_NAME]"
click at [971, 583] on div "[PERSON_NAME]" at bounding box center [983, 583] width 87 height 22
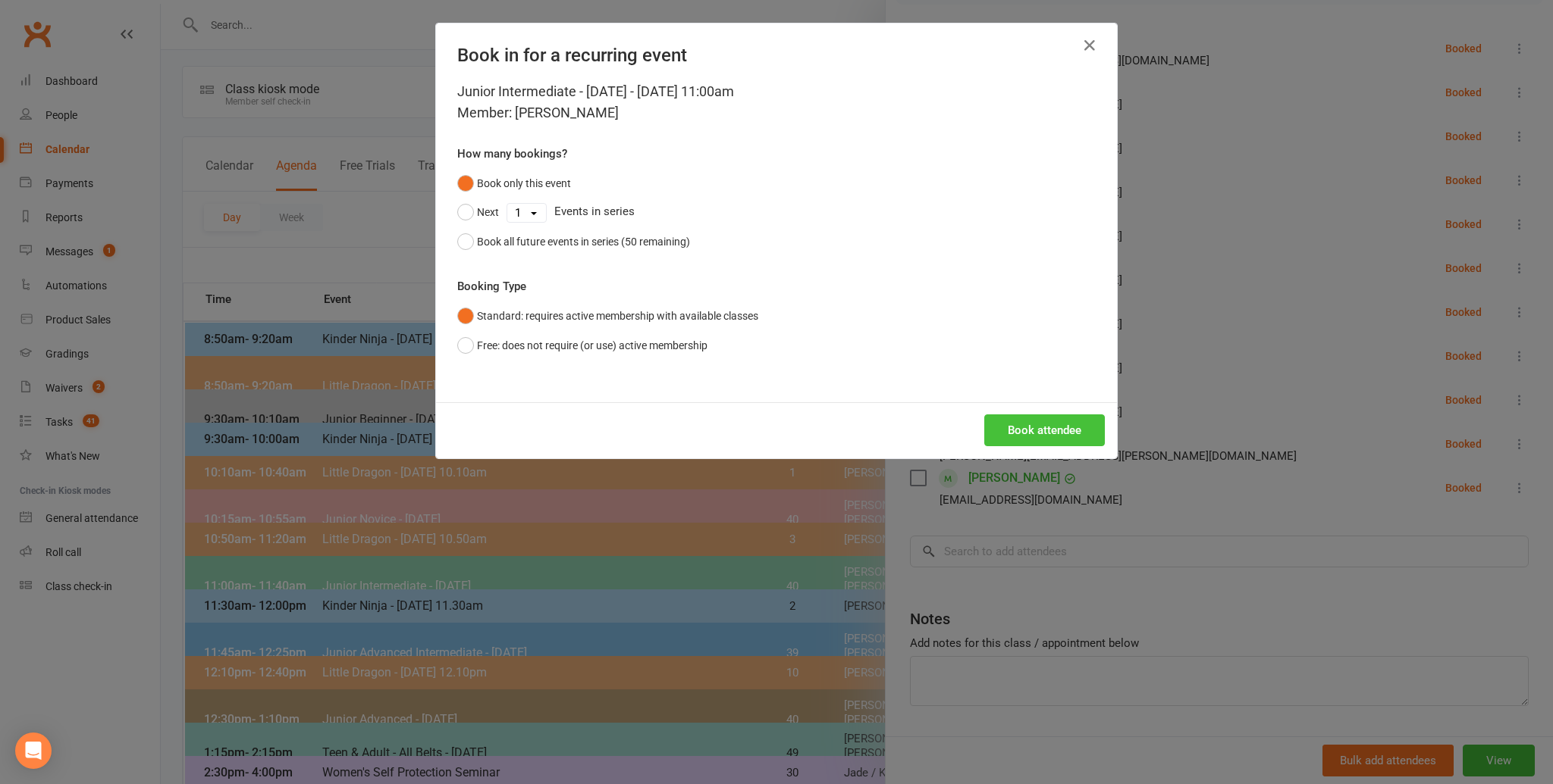
click at [1038, 428] on button "Book attendee" at bounding box center [1045, 431] width 121 height 32
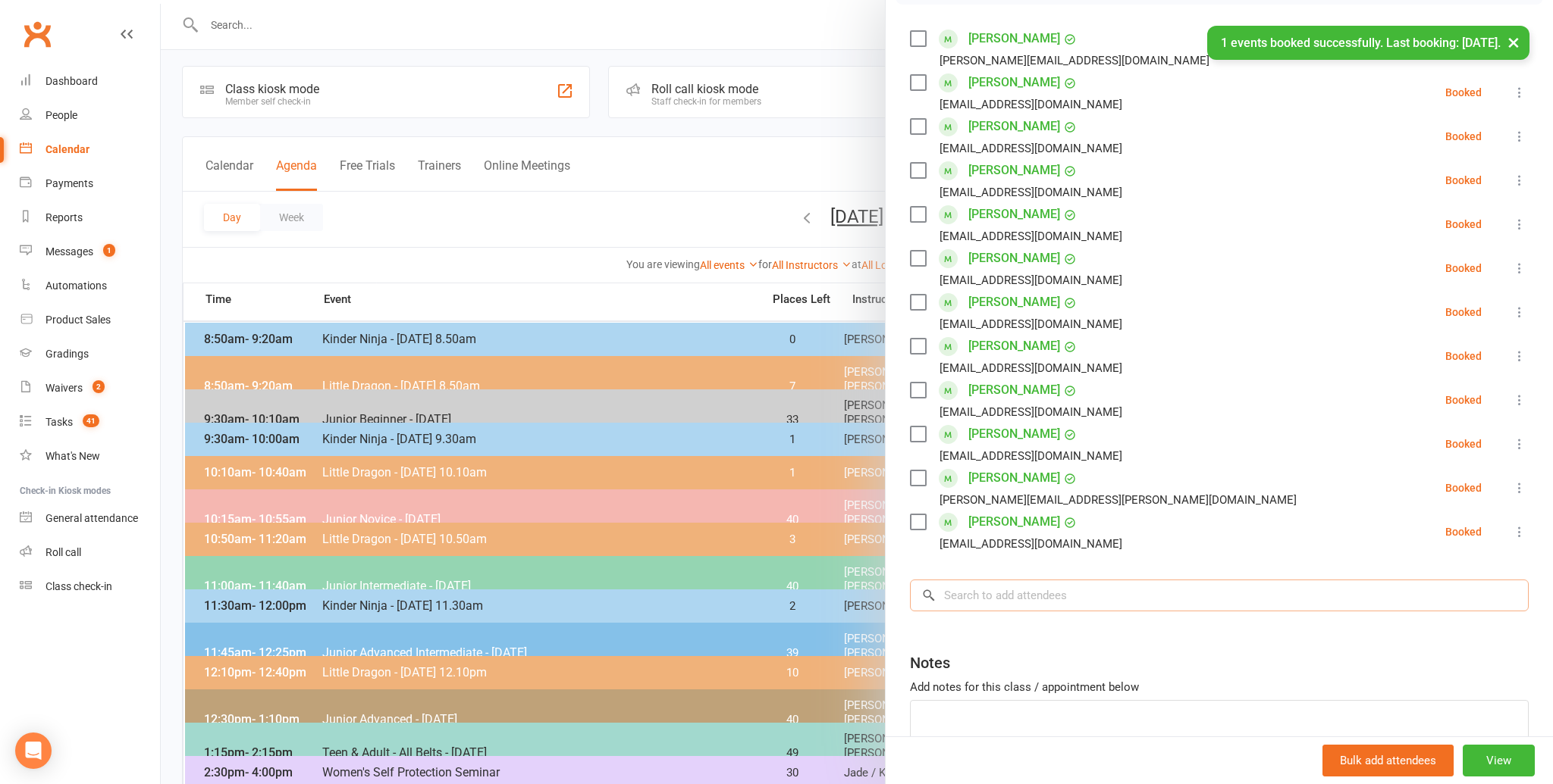
click at [996, 597] on input "search" at bounding box center [1219, 595] width 619 height 32
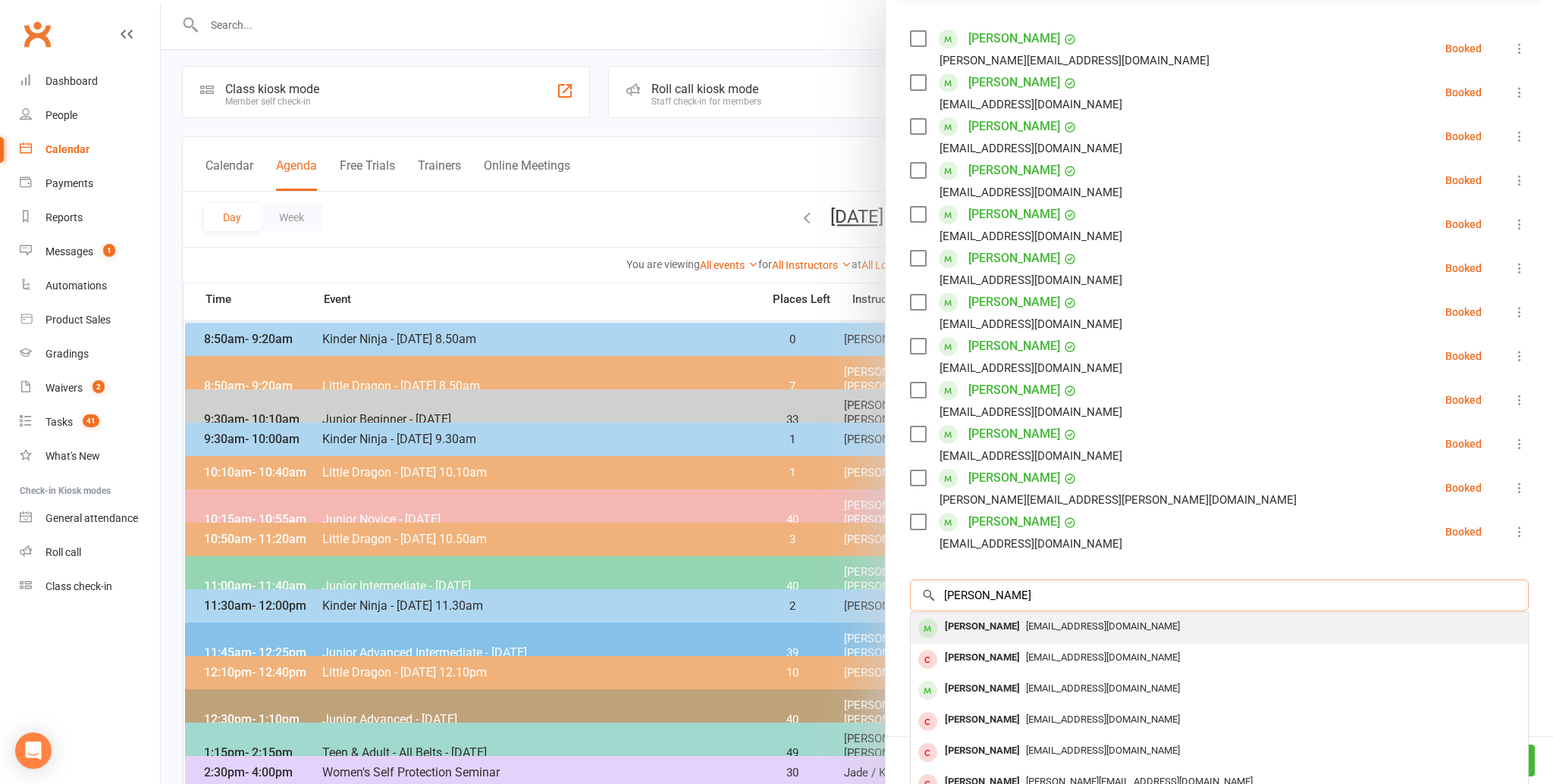
type input "[PERSON_NAME]"
click at [991, 629] on div "[PERSON_NAME]" at bounding box center [983, 628] width 87 height 22
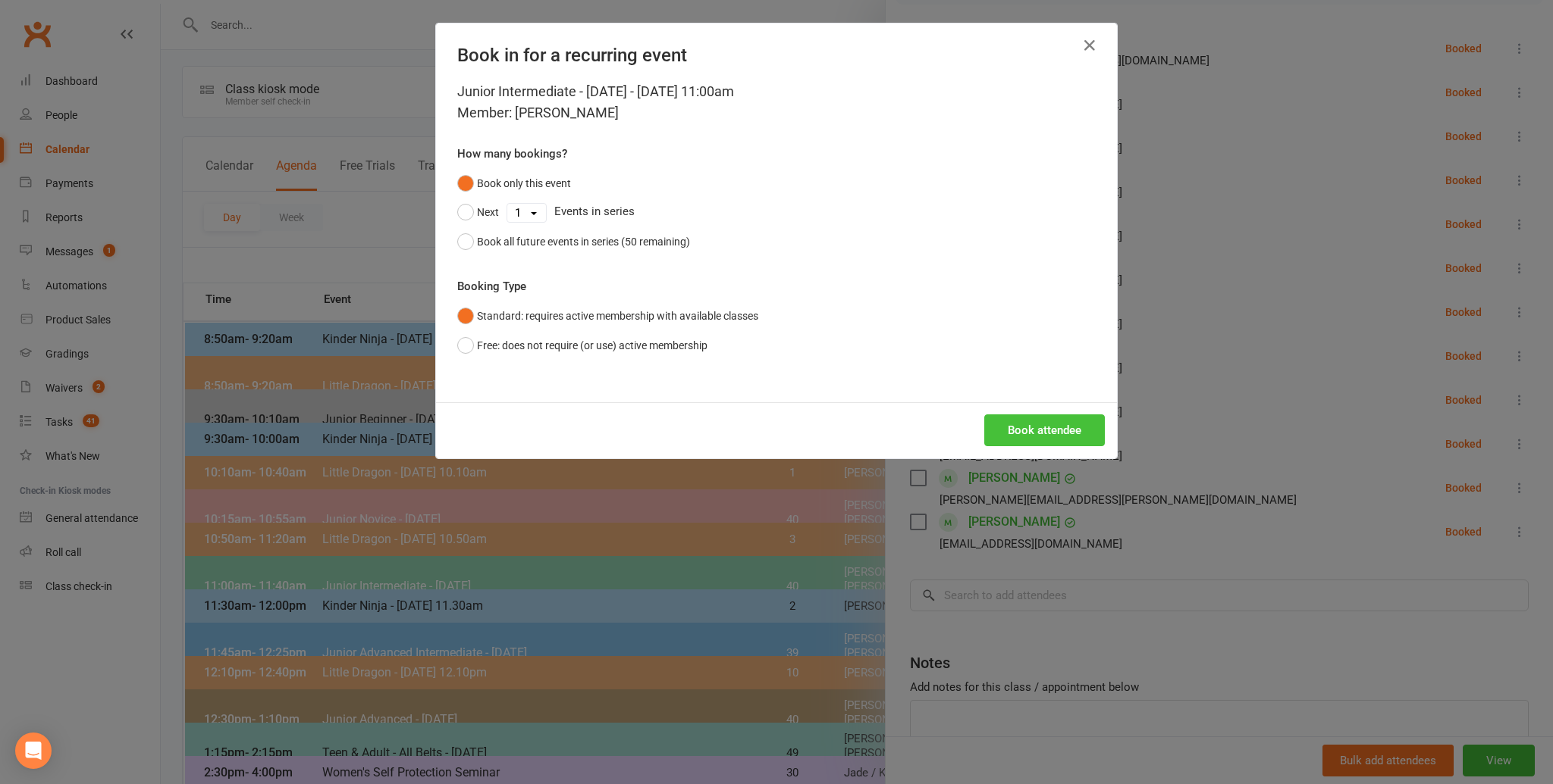
click at [1027, 429] on button "Book attendee" at bounding box center [1045, 431] width 121 height 32
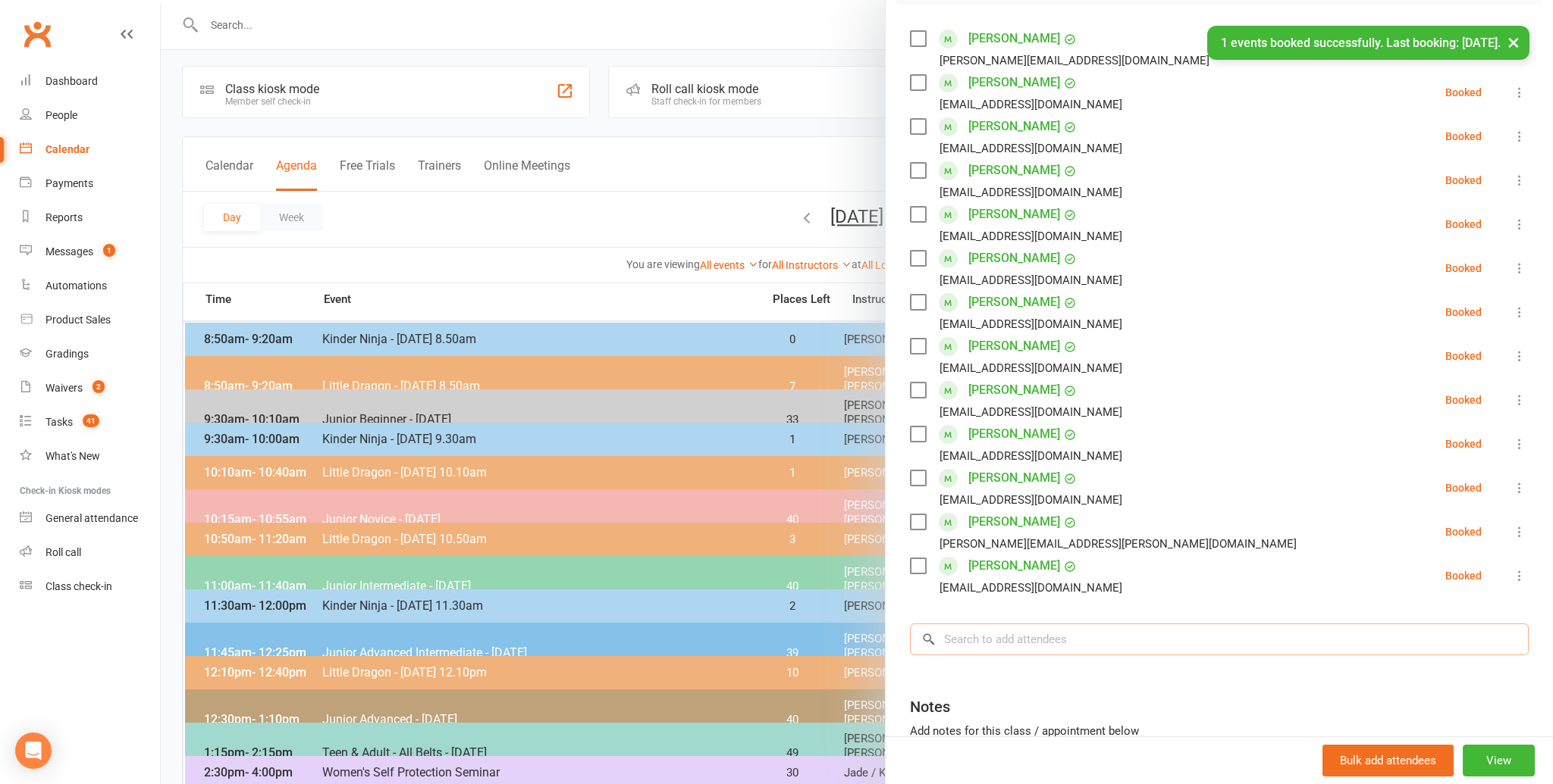
click at [982, 641] on input "search" at bounding box center [1219, 640] width 619 height 32
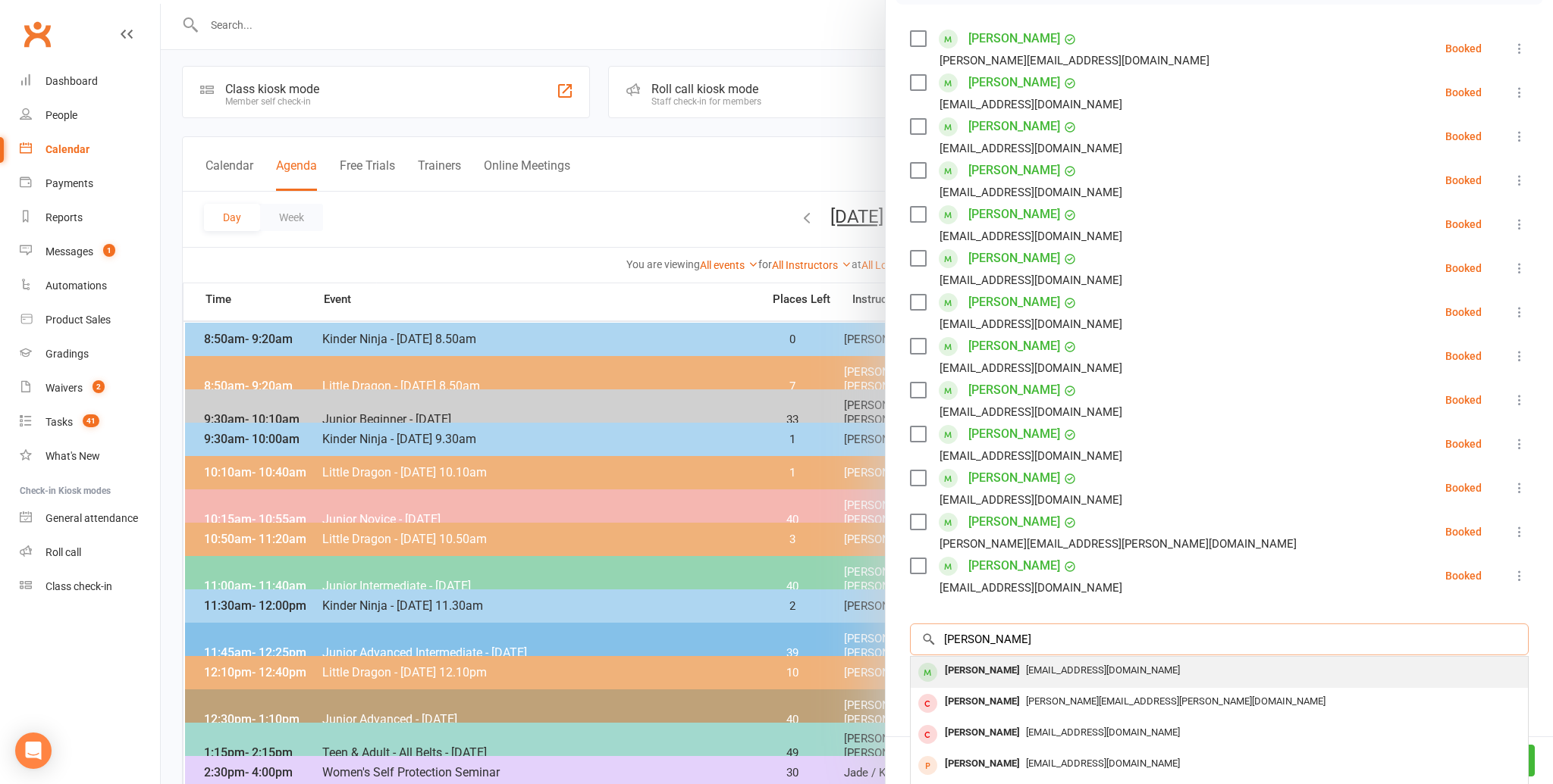
type input "[PERSON_NAME]"
click at [970, 666] on div "[PERSON_NAME]" at bounding box center [983, 671] width 87 height 22
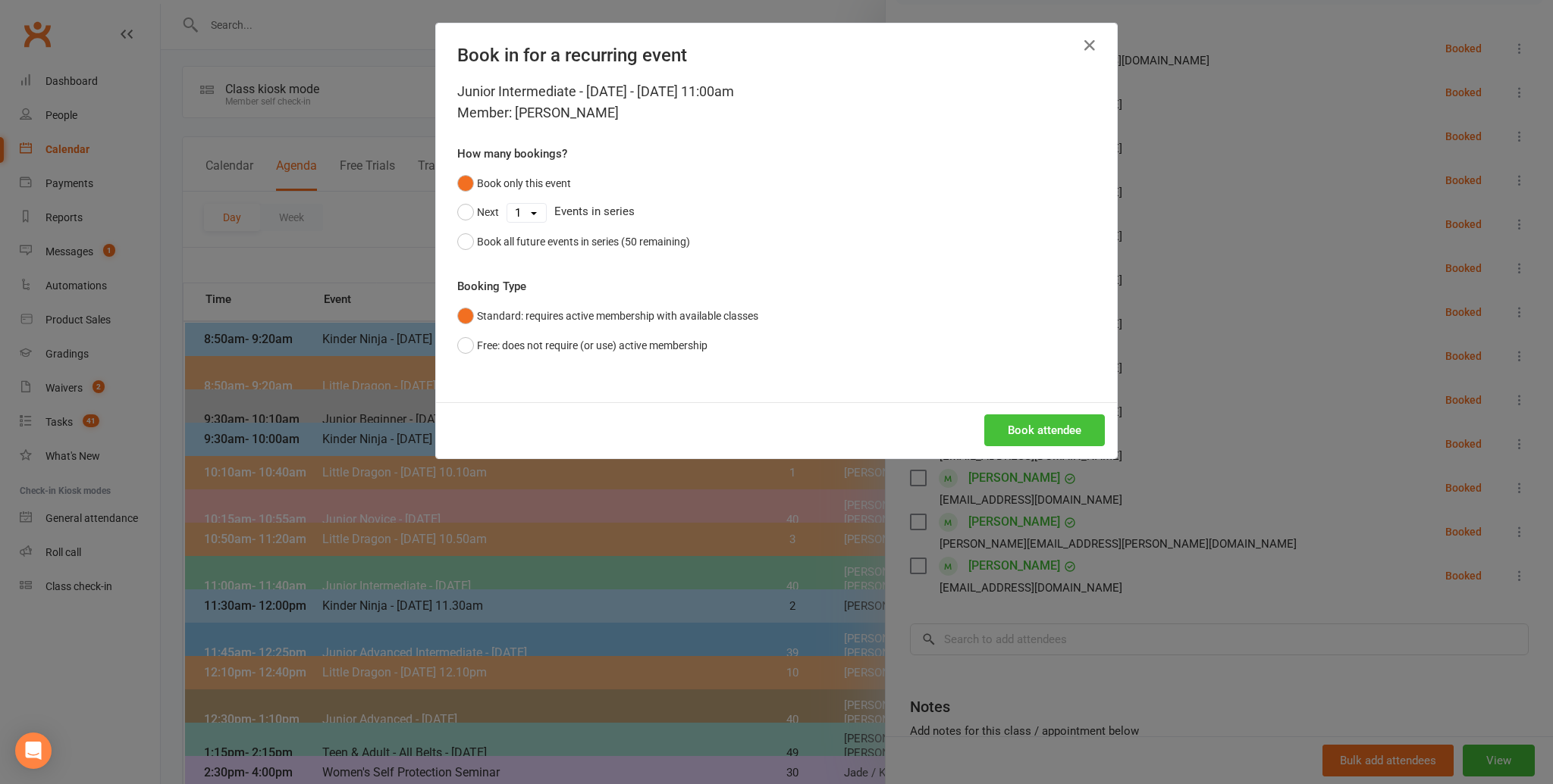
click at [1023, 427] on button "Book attendee" at bounding box center [1045, 431] width 121 height 32
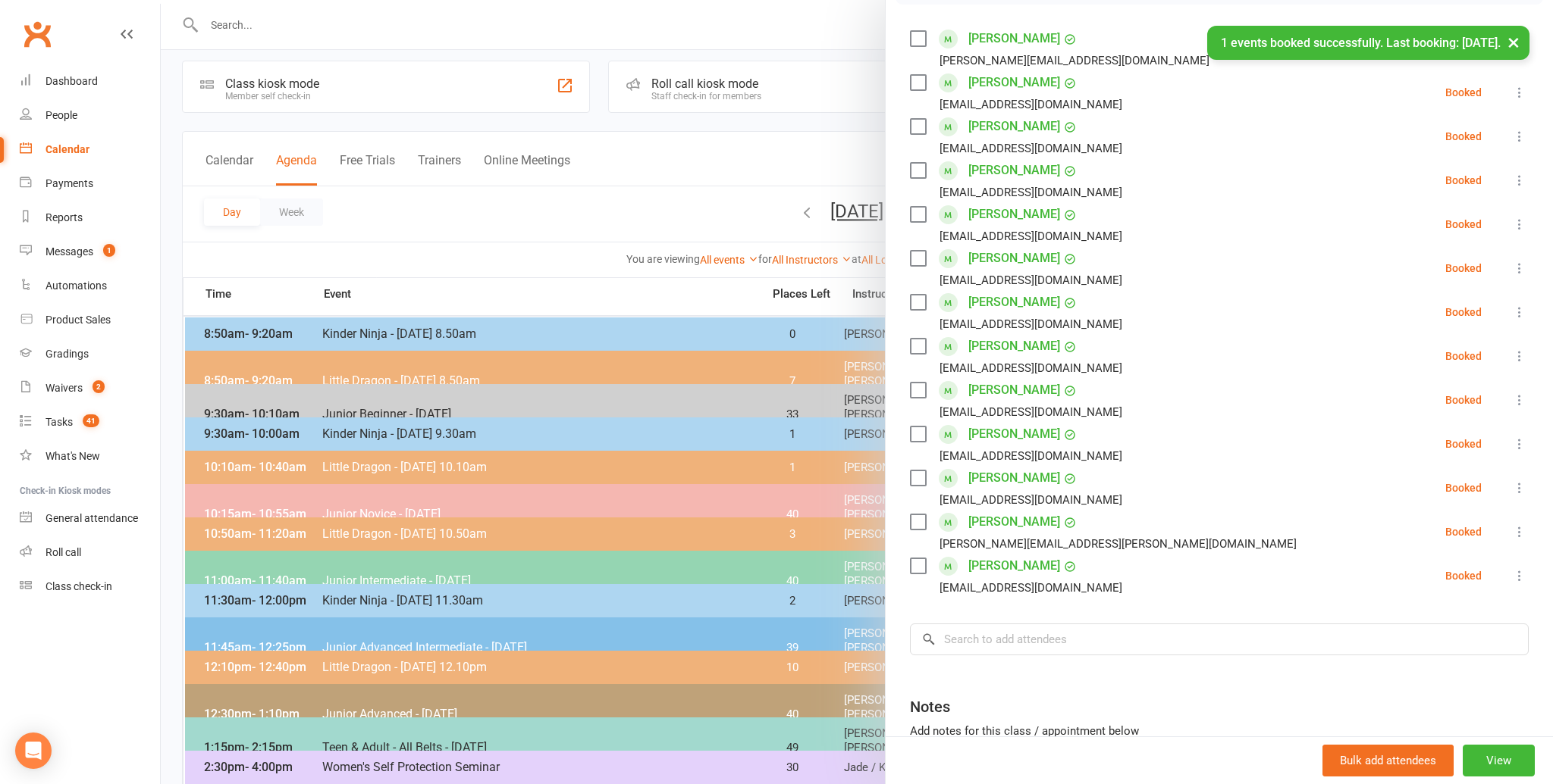
scroll to position [14, 0]
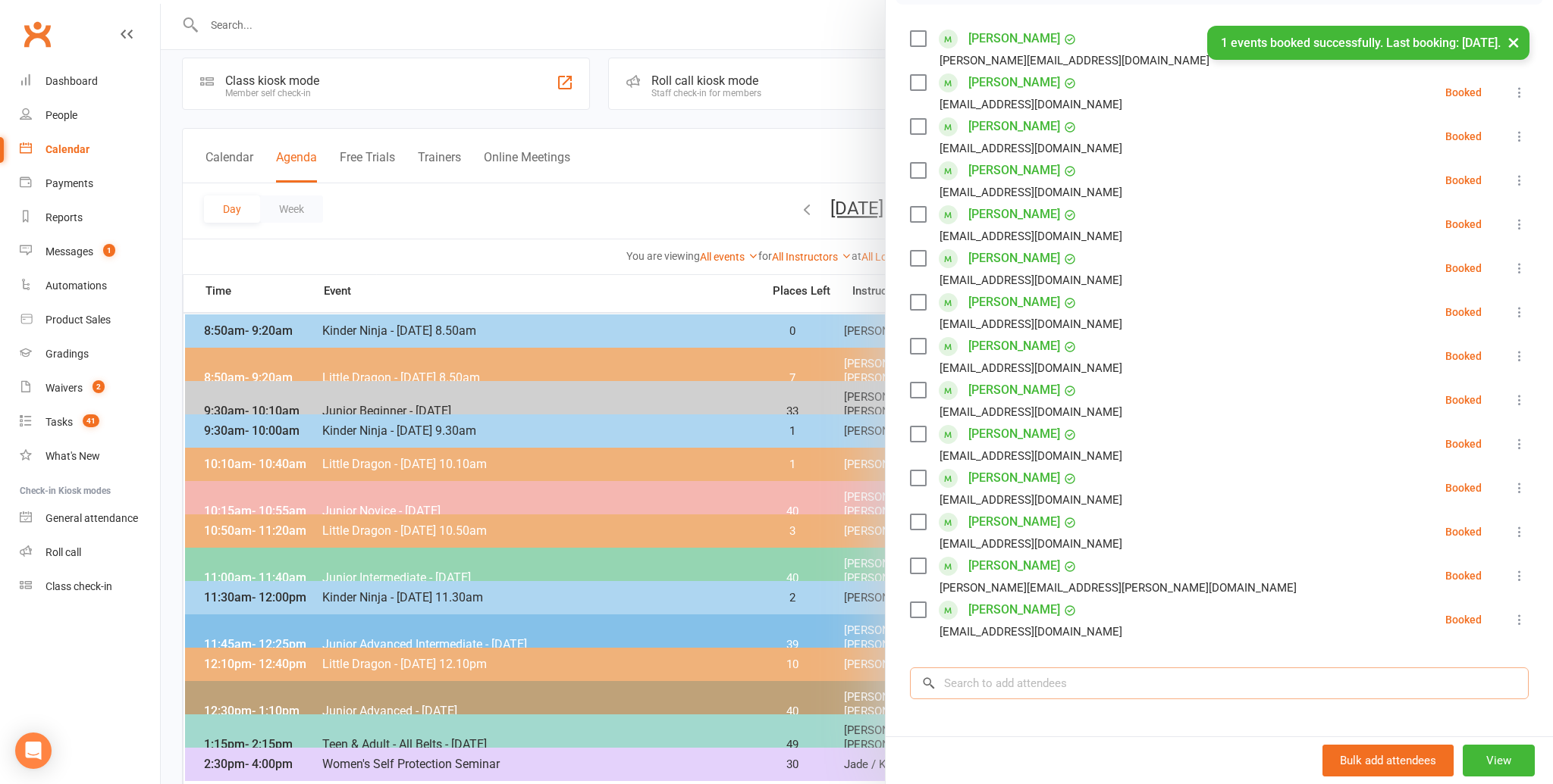
click at [969, 682] on input "search" at bounding box center [1219, 684] width 619 height 32
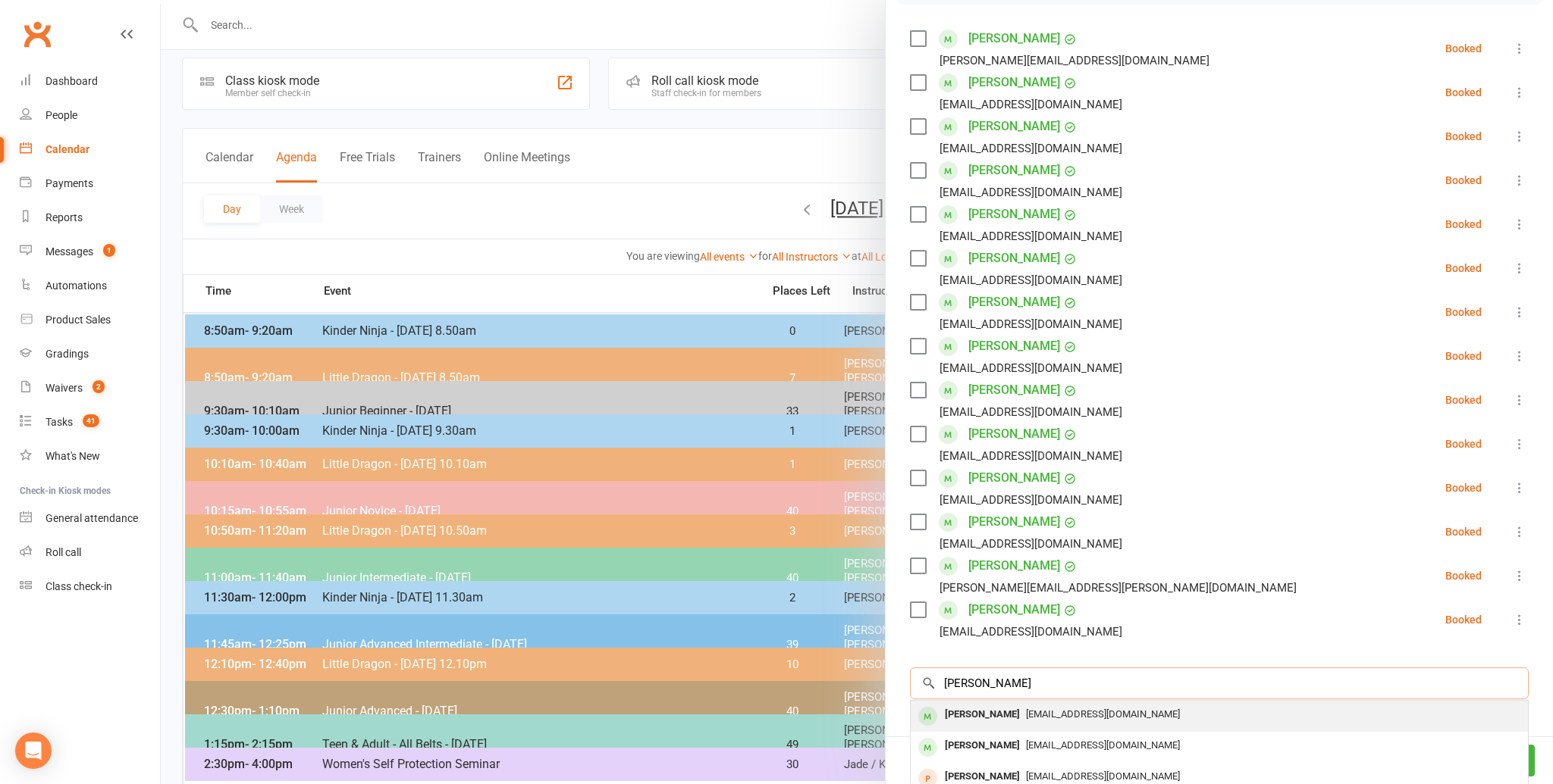
type input "[PERSON_NAME]"
click at [960, 710] on div "[PERSON_NAME]" at bounding box center [983, 715] width 87 height 22
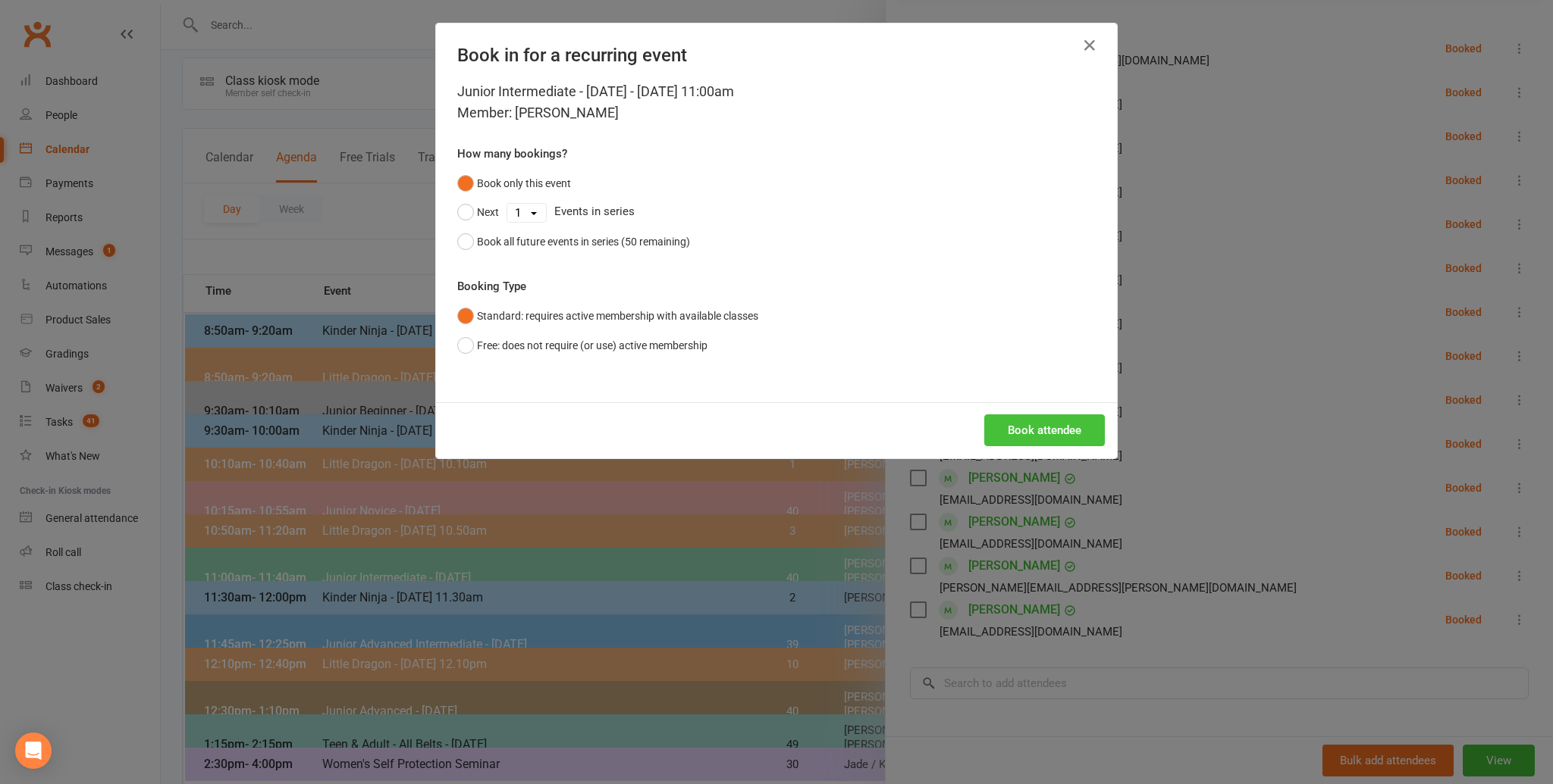
click at [1038, 435] on button "Book attendee" at bounding box center [1045, 431] width 121 height 32
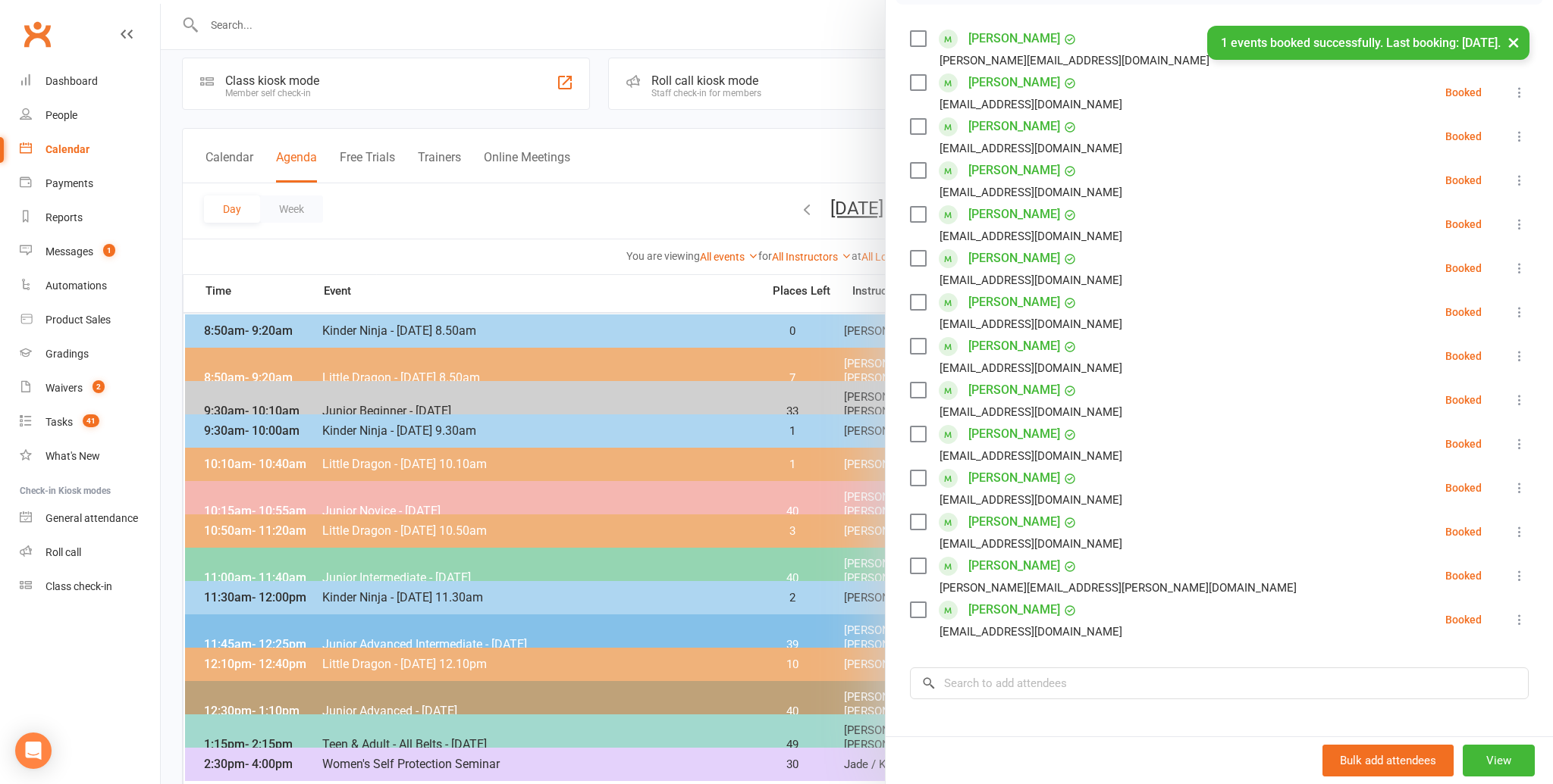
scroll to position [17, 0]
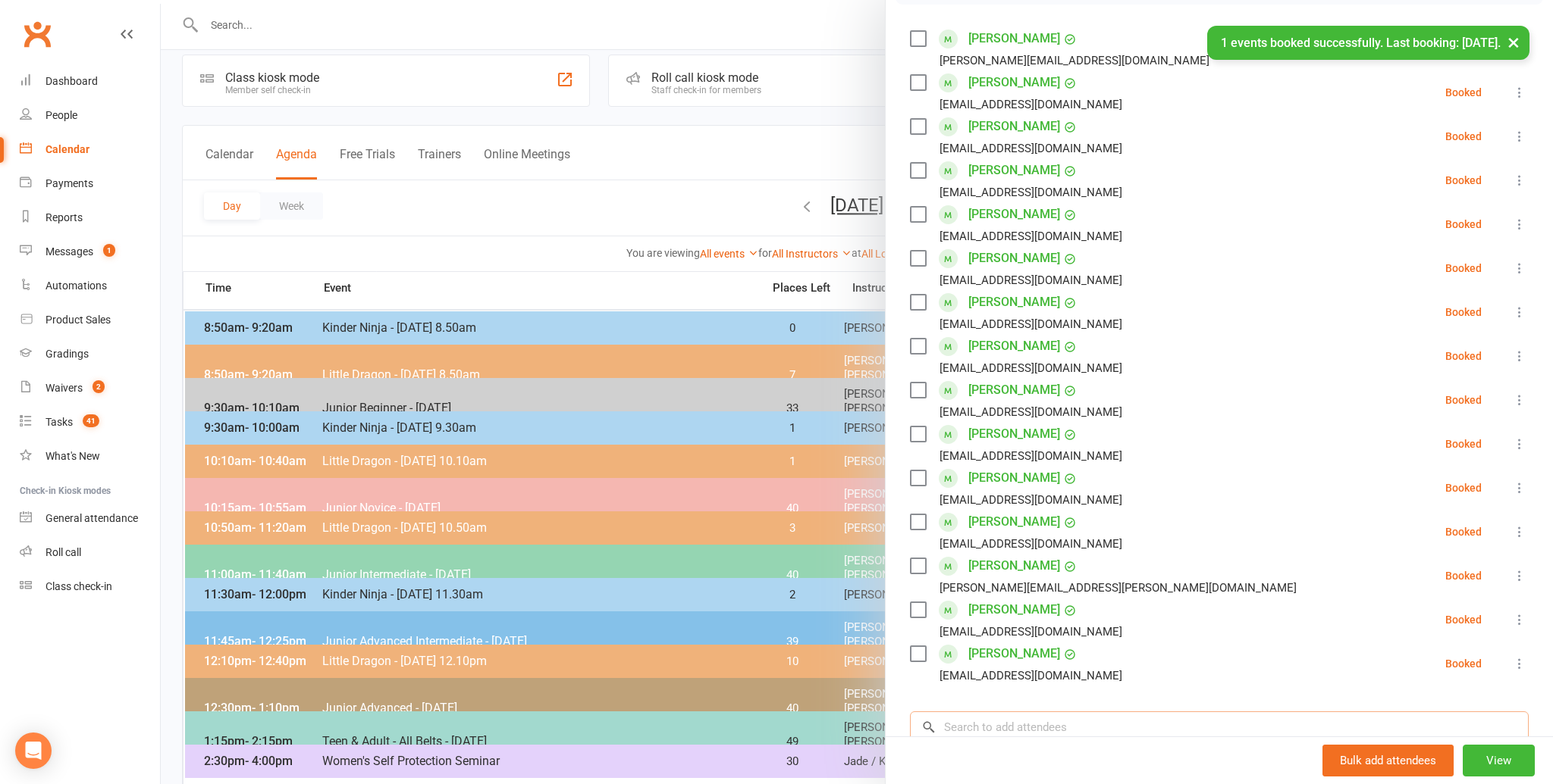
click at [965, 734] on input "search" at bounding box center [1219, 727] width 619 height 32
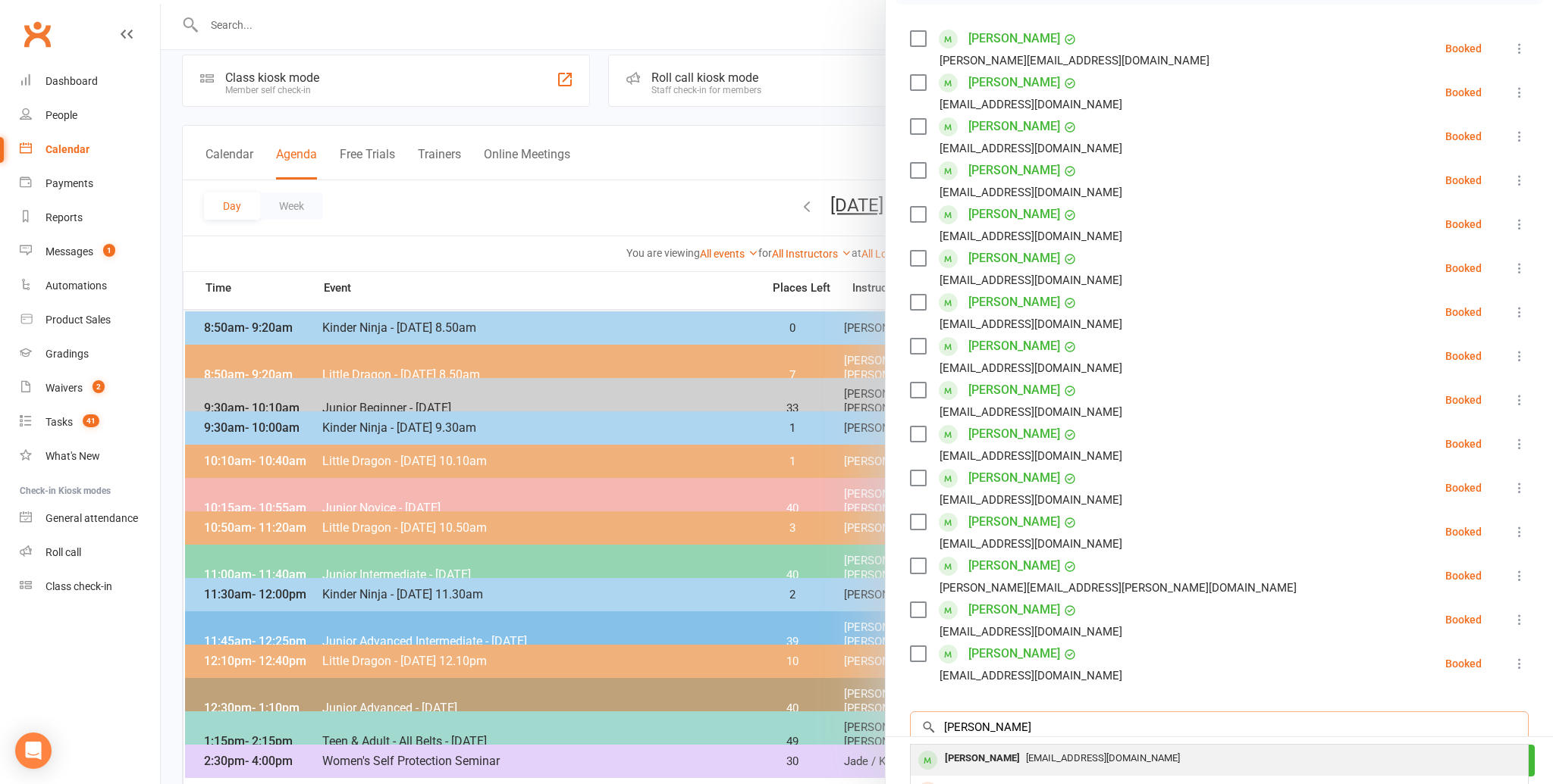
scroll to position [282, 0]
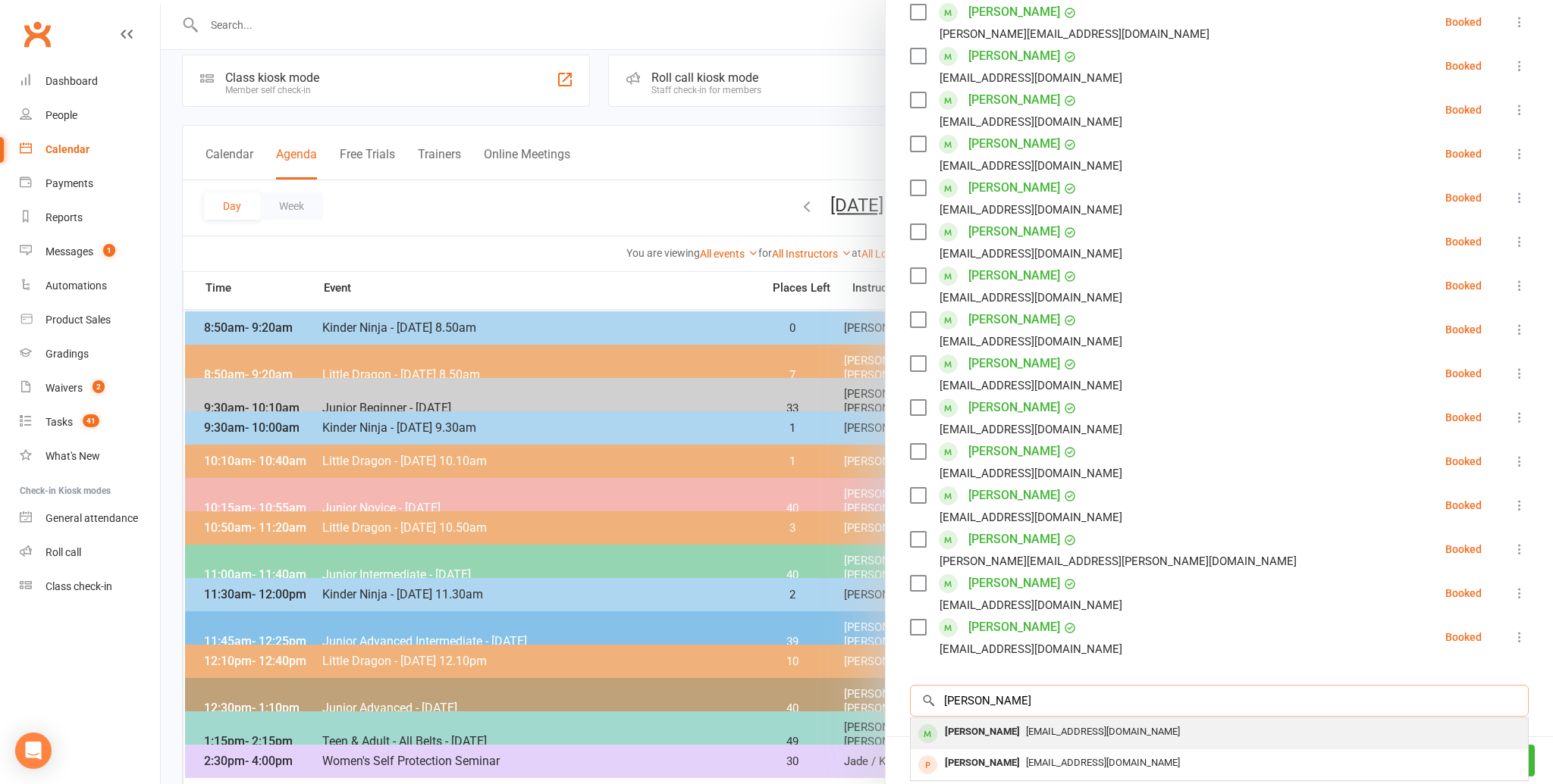
type input "[PERSON_NAME]"
click at [974, 727] on div "[PERSON_NAME]" at bounding box center [983, 733] width 87 height 22
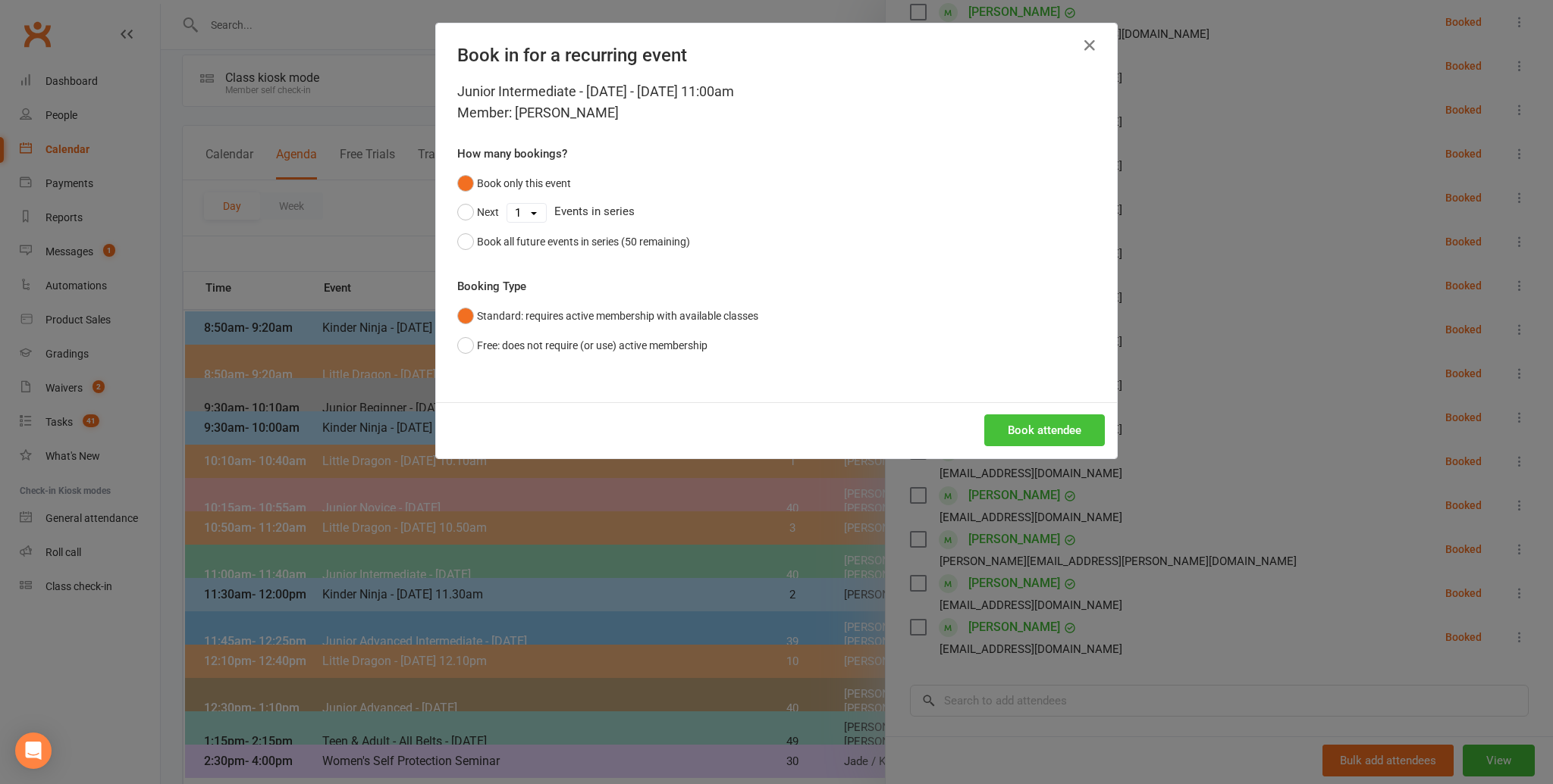
click at [1038, 428] on button "Book attendee" at bounding box center [1045, 431] width 121 height 32
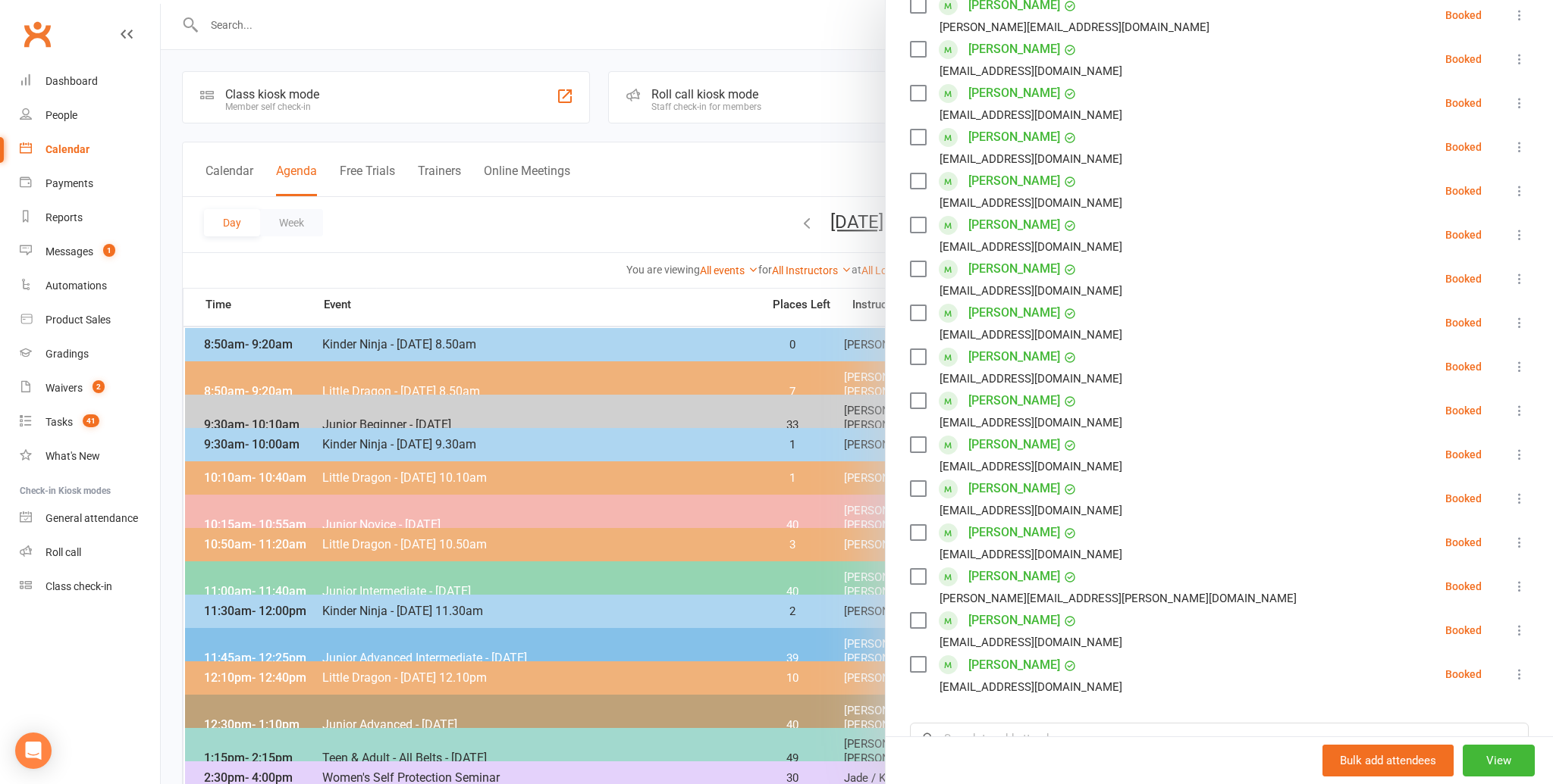
scroll to position [0, 0]
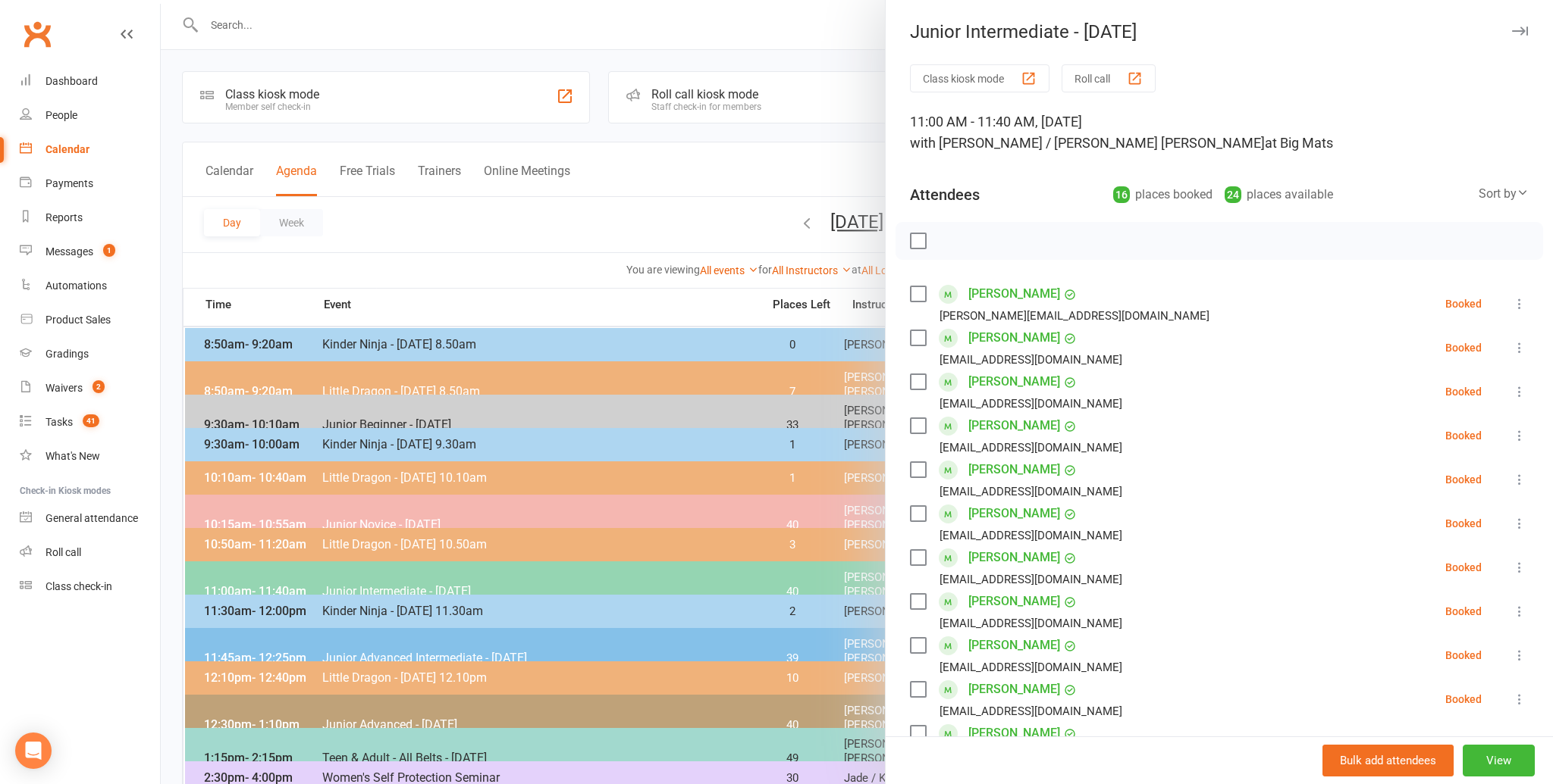
click at [916, 234] on label at bounding box center [917, 241] width 15 height 15
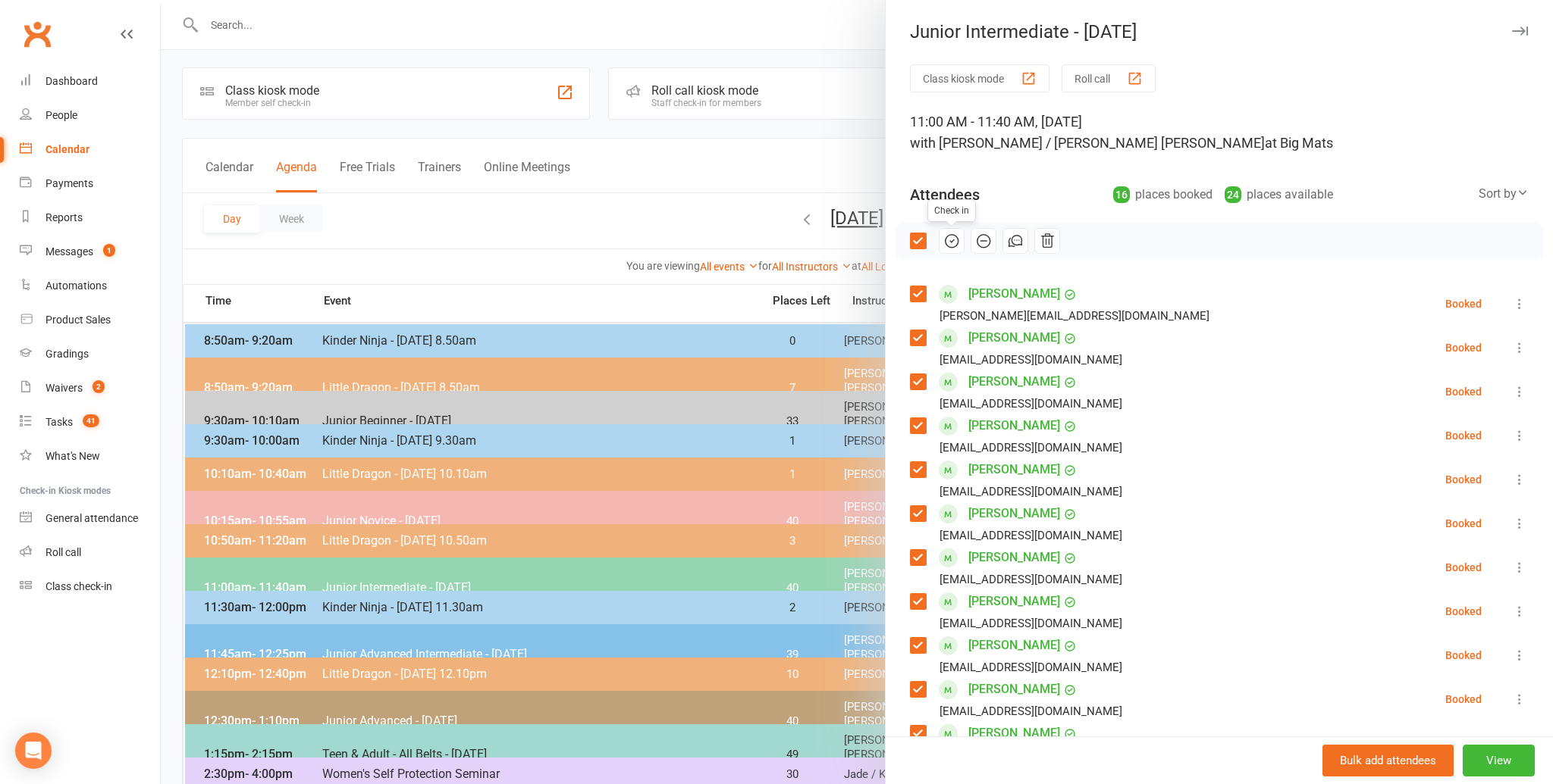
scroll to position [5, 0]
click at [939, 235] on button "button" at bounding box center [952, 241] width 26 height 26
click at [576, 228] on div at bounding box center [857, 392] width 1392 height 784
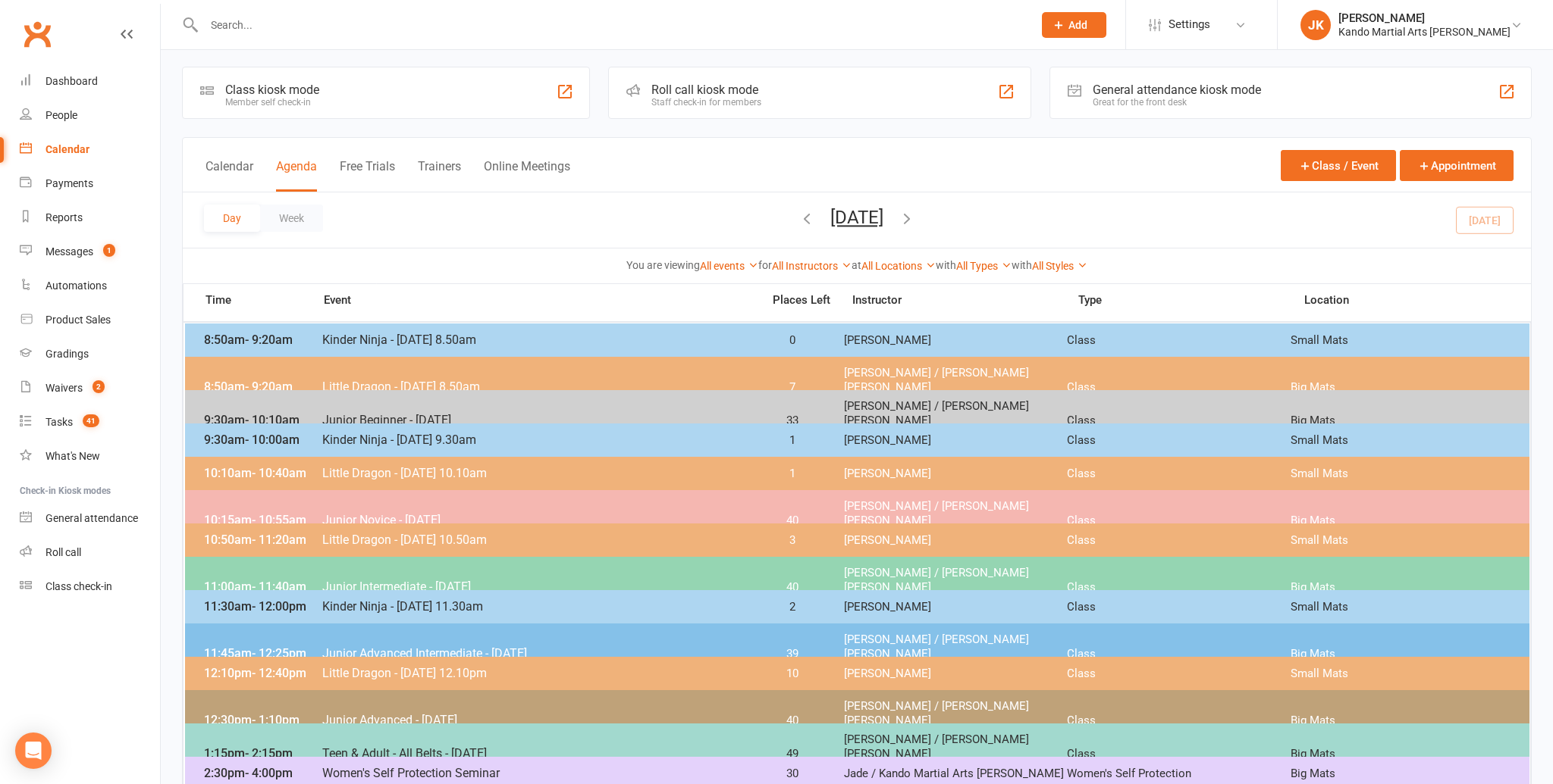
click at [433, 379] on span "Little Dragon - [DATE] 8.50am" at bounding box center [538, 386] width 432 height 14
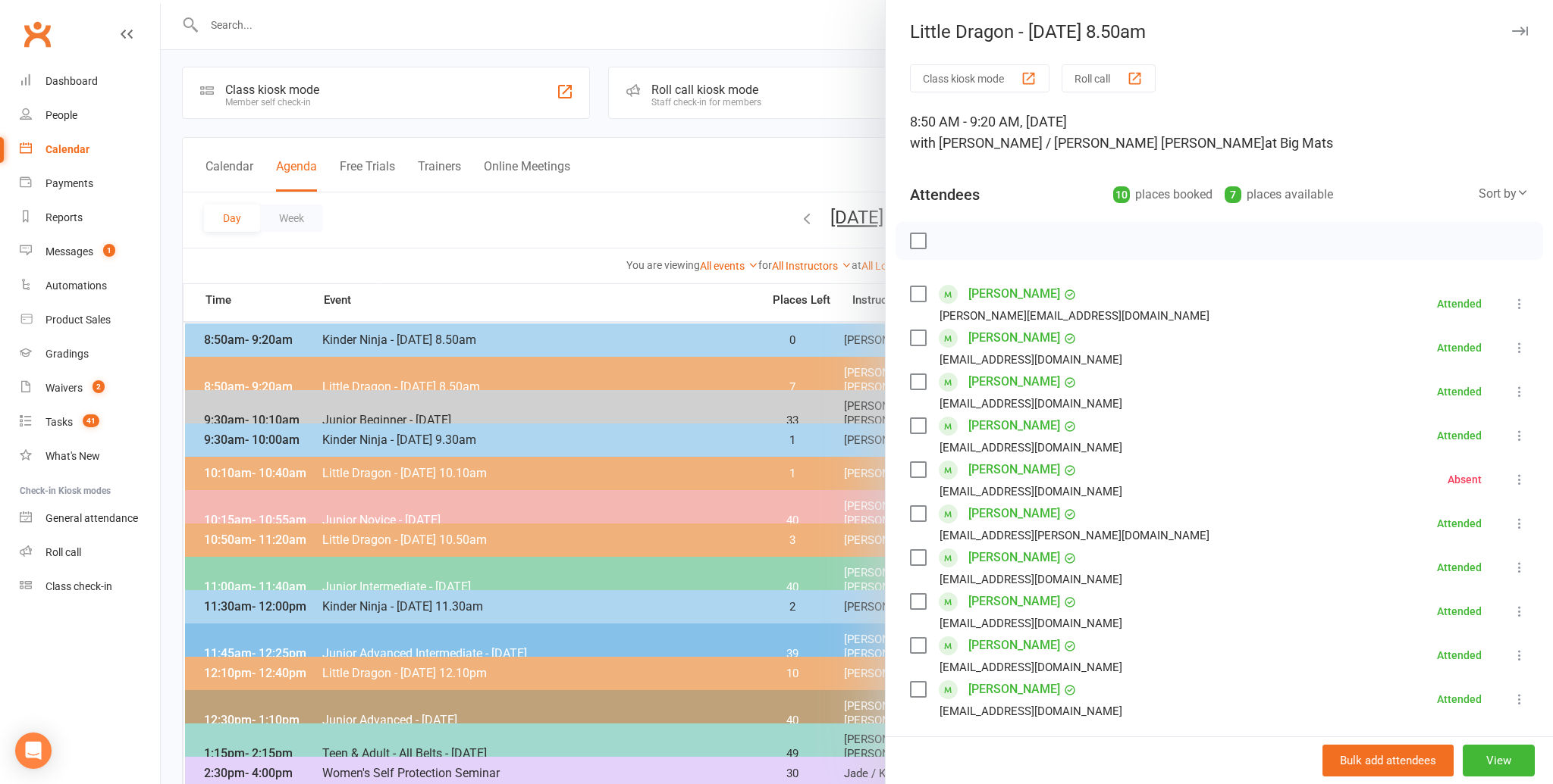
drag, startPoint x: 425, startPoint y: 224, endPoint x: 457, endPoint y: 219, distance: 32.4
click at [428, 223] on div at bounding box center [857, 392] width 1392 height 784
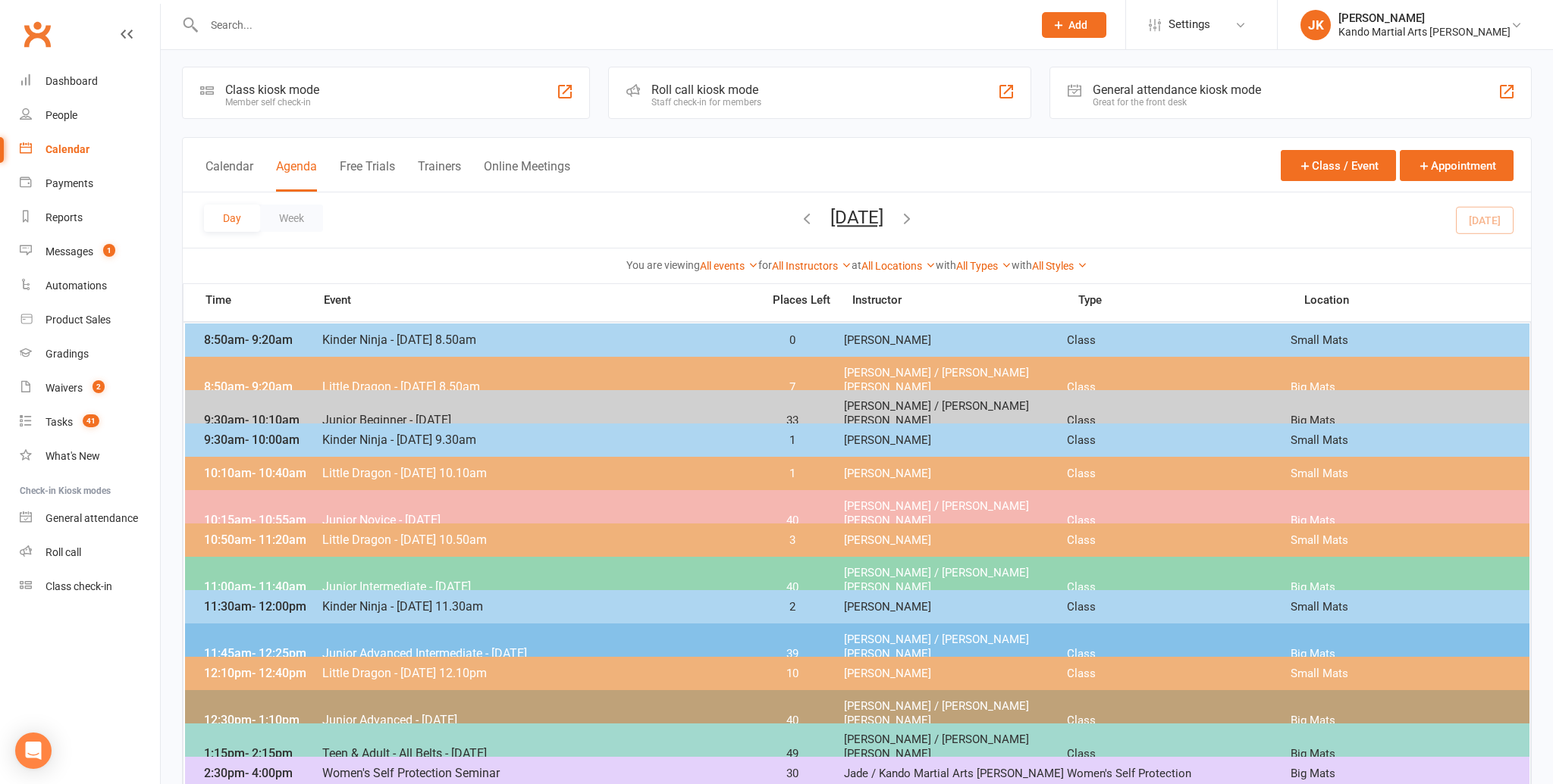
click at [1484, 216] on div "Day Week [DATE] [DATE] Sun Mon Tue Wed Thu Fri Sat 31 01 02 03 04 05 06 07 08 0…" at bounding box center [856, 219] width 1348 height 55
click at [392, 579] on span "Junior Intermediate - [DATE]" at bounding box center [538, 586] width 432 height 14
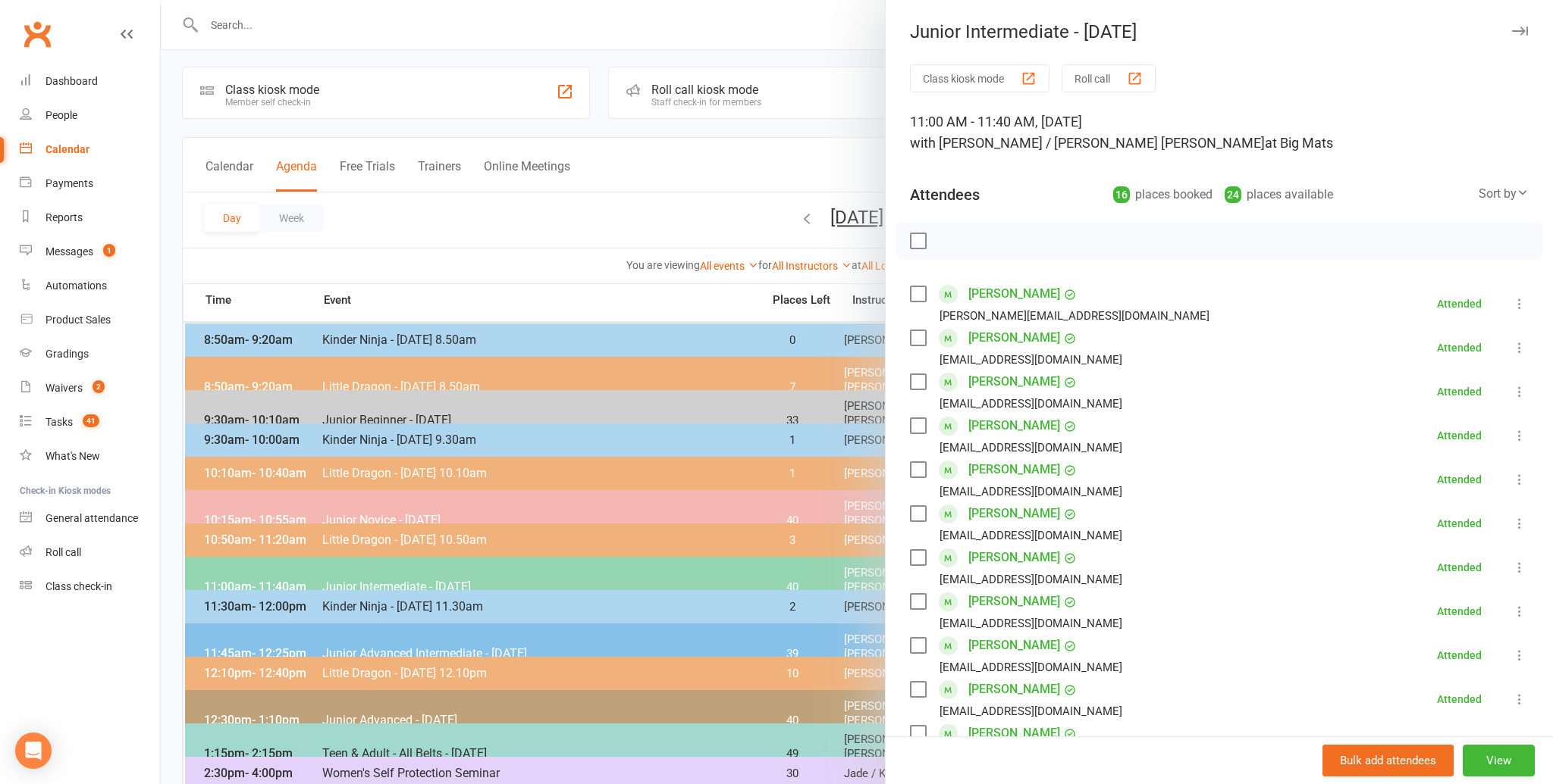
click at [616, 265] on div at bounding box center [857, 392] width 1392 height 784
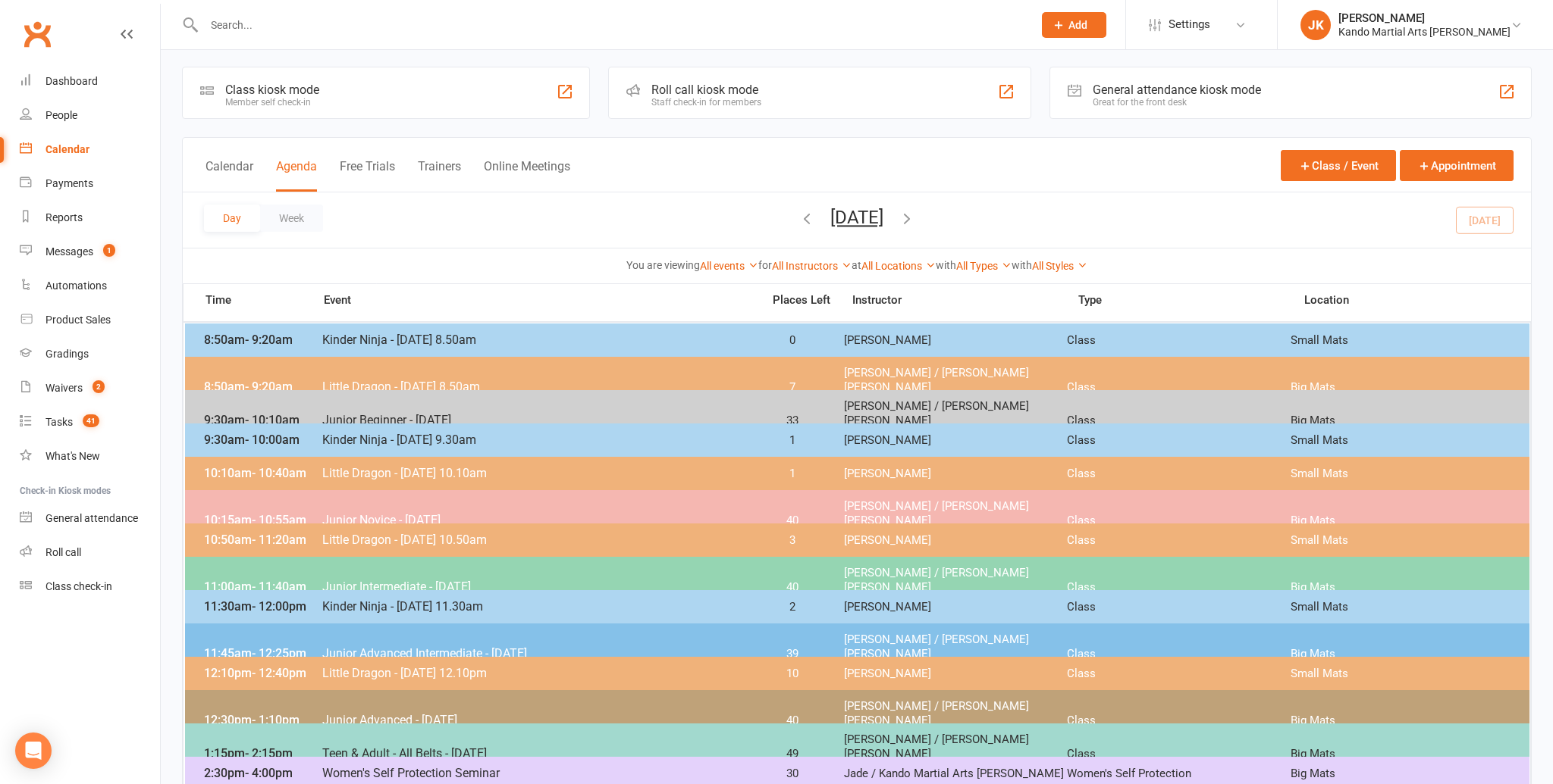
scroll to position [2, 0]
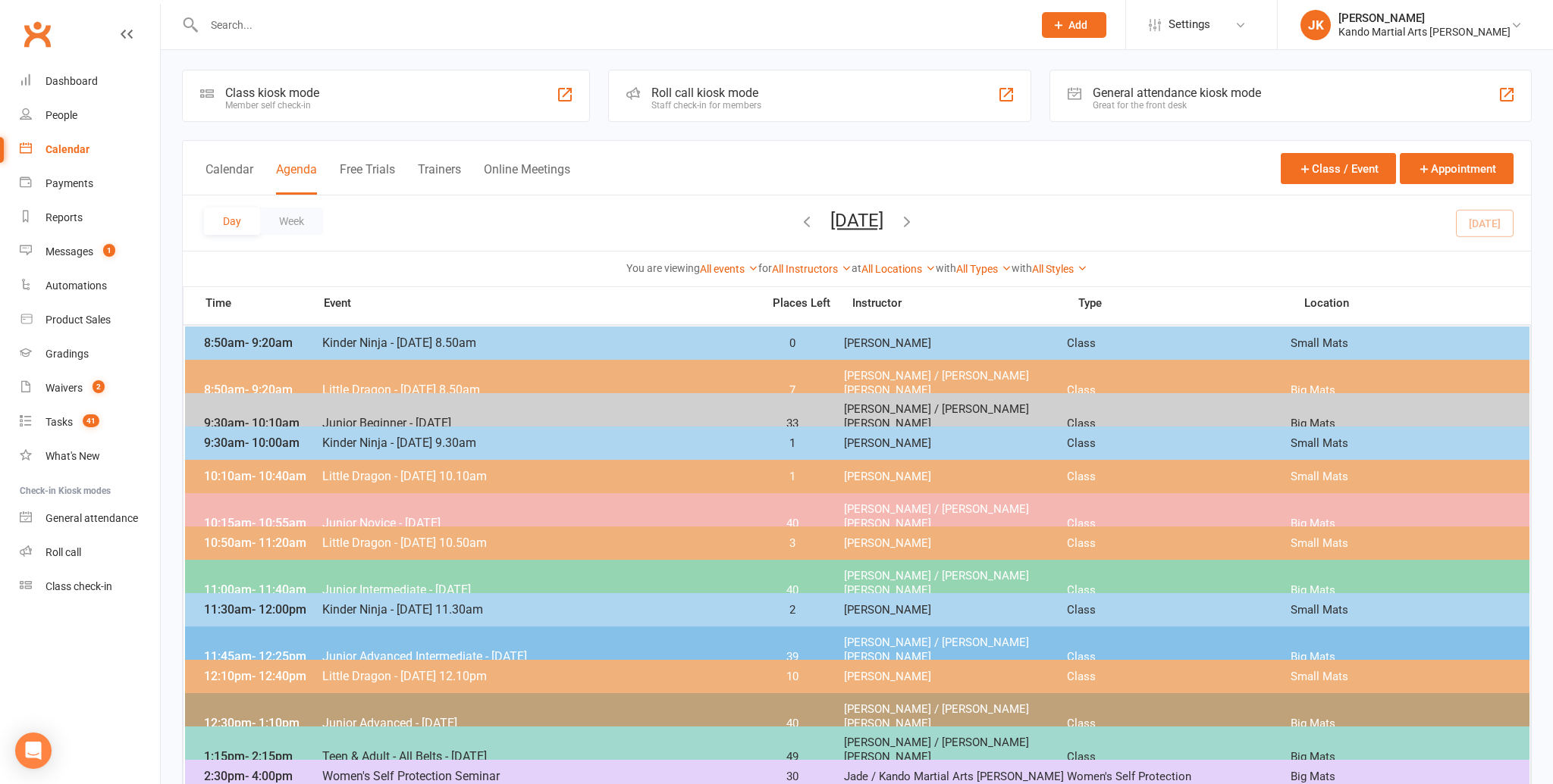
click at [232, 28] on input "text" at bounding box center [610, 24] width 823 height 21
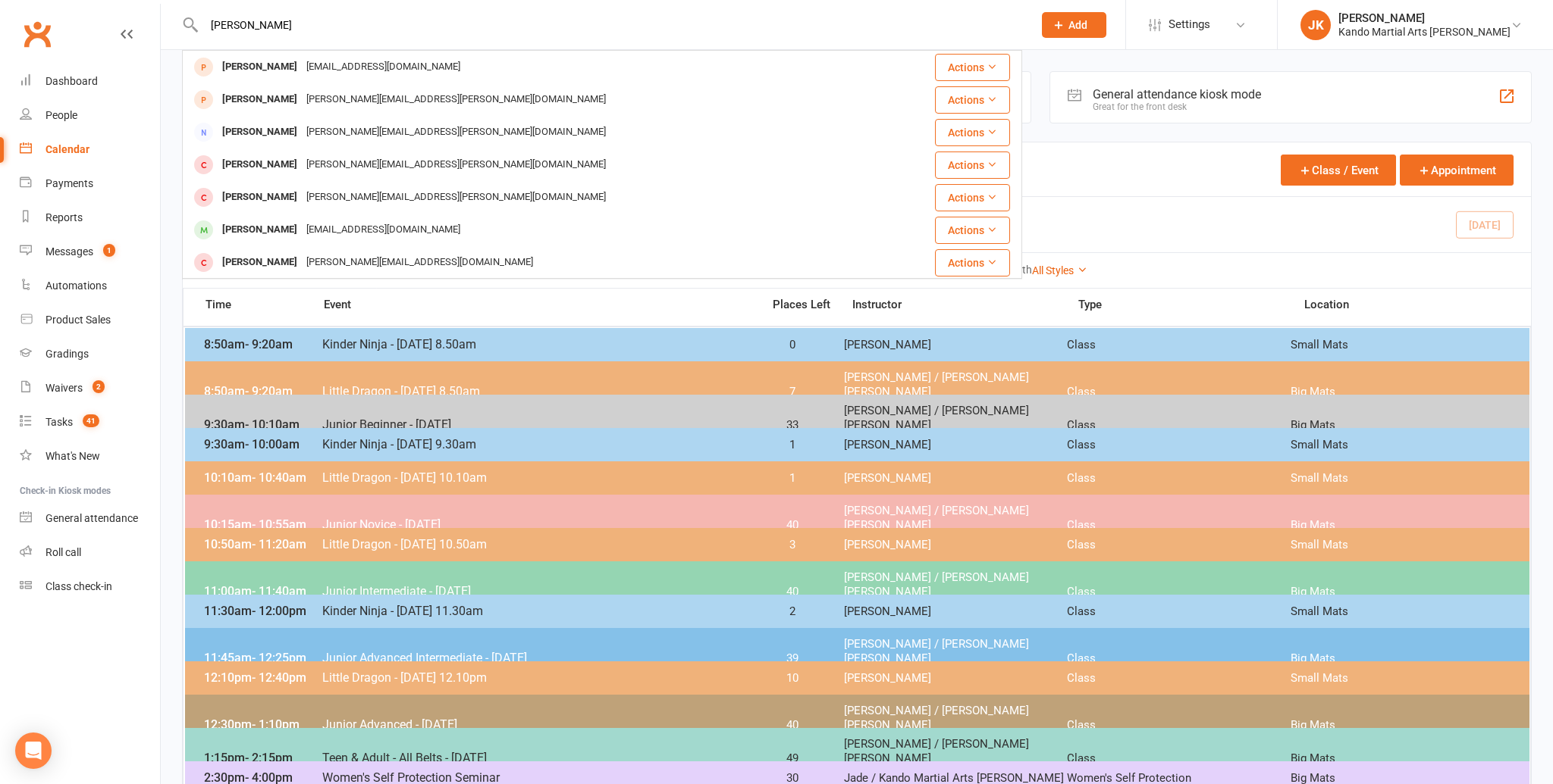
type input "[PERSON_NAME]"
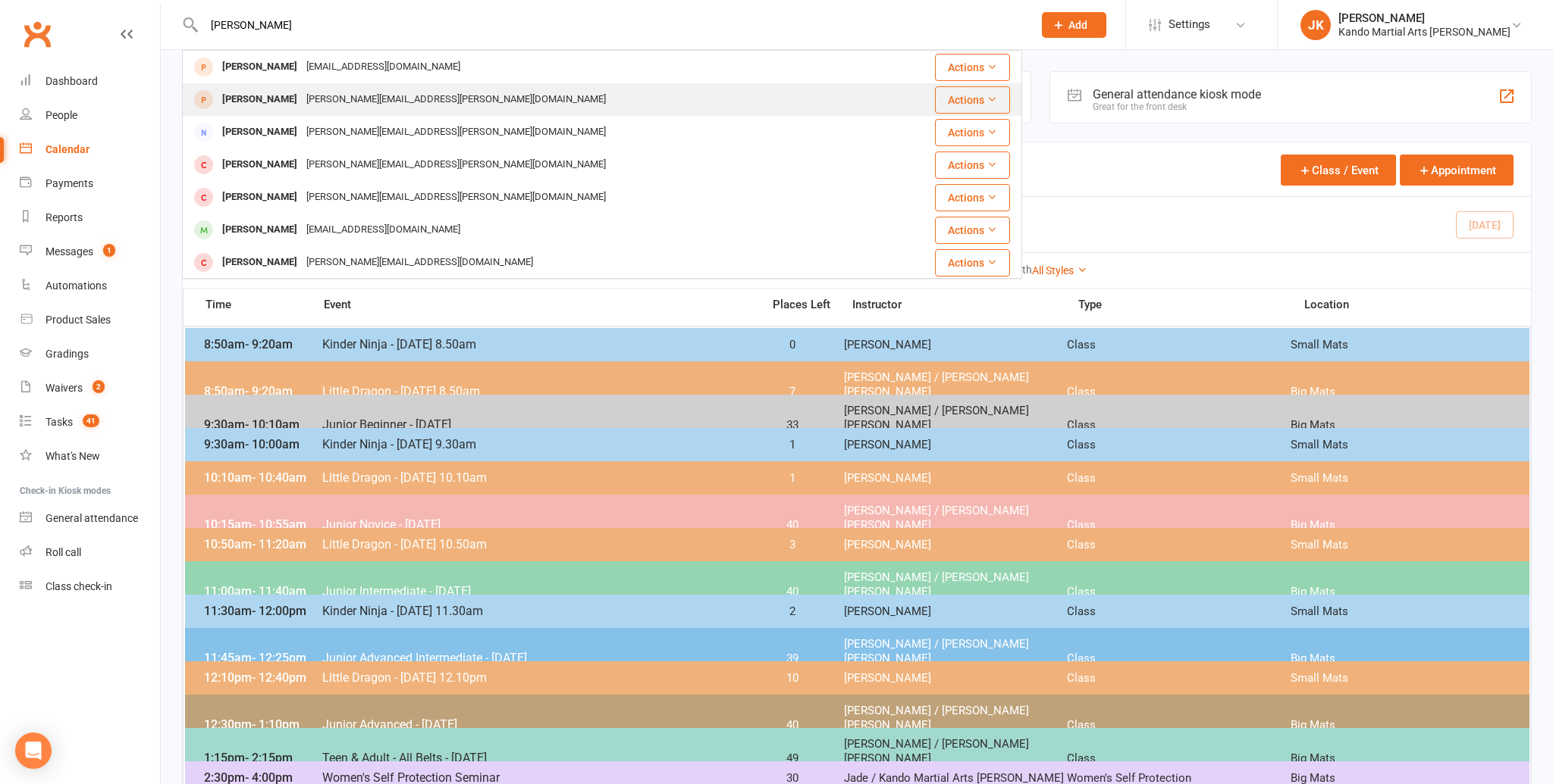
click at [264, 97] on div "[PERSON_NAME]" at bounding box center [260, 100] width 84 height 22
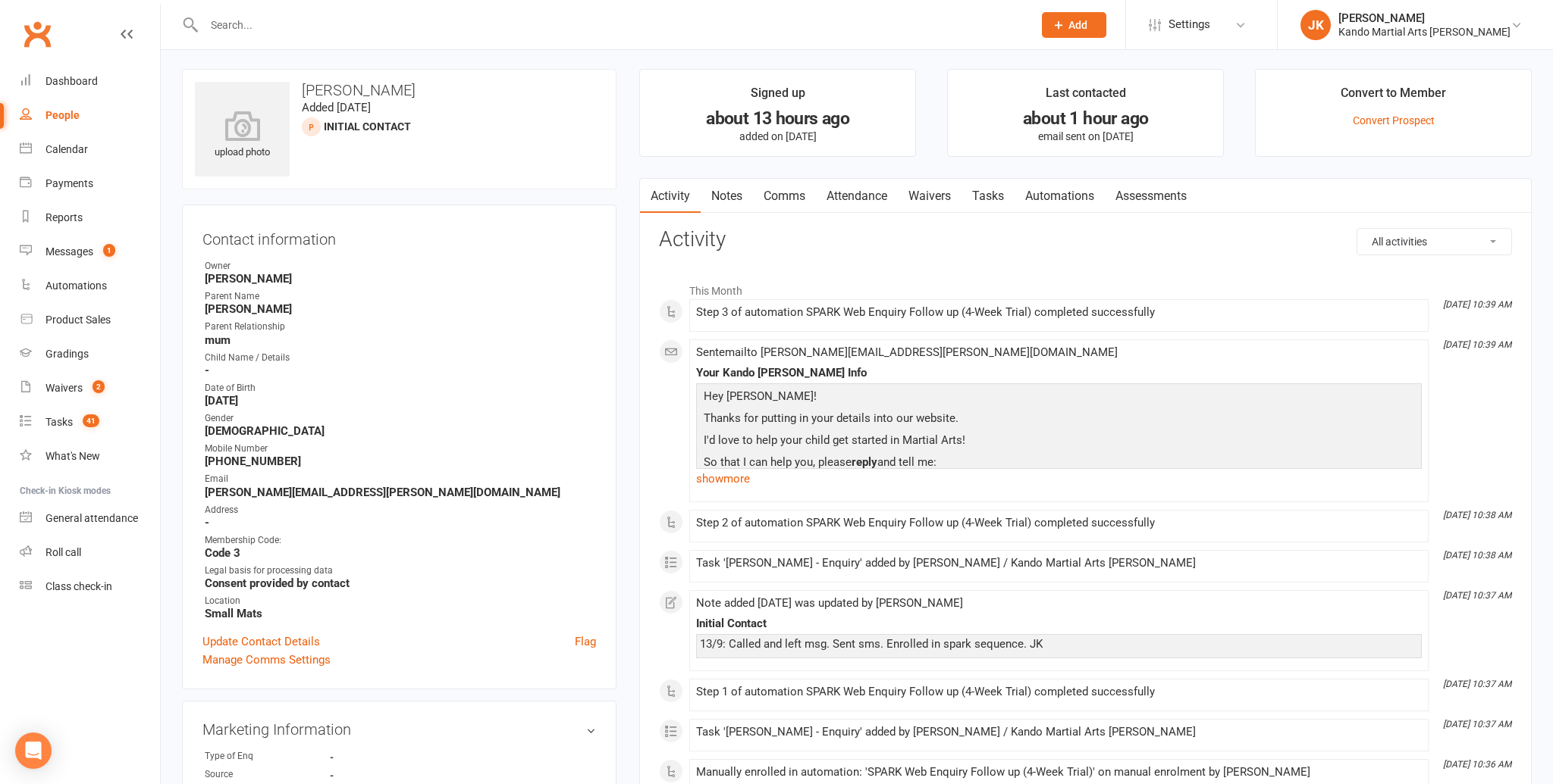
scroll to position [2, 0]
click at [722, 190] on link "Notes" at bounding box center [727, 196] width 52 height 34
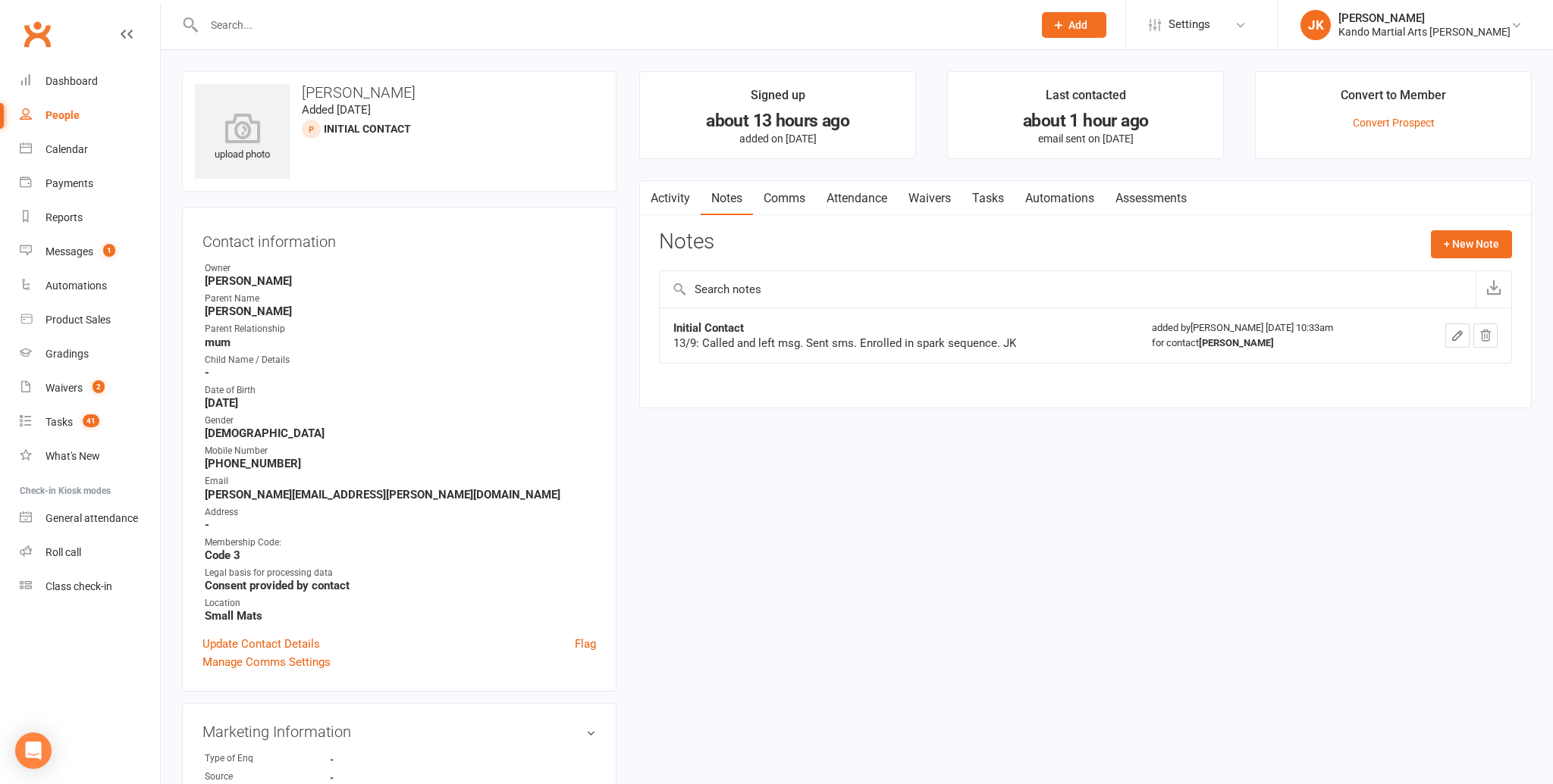
click at [789, 193] on link "Comms" at bounding box center [784, 198] width 63 height 34
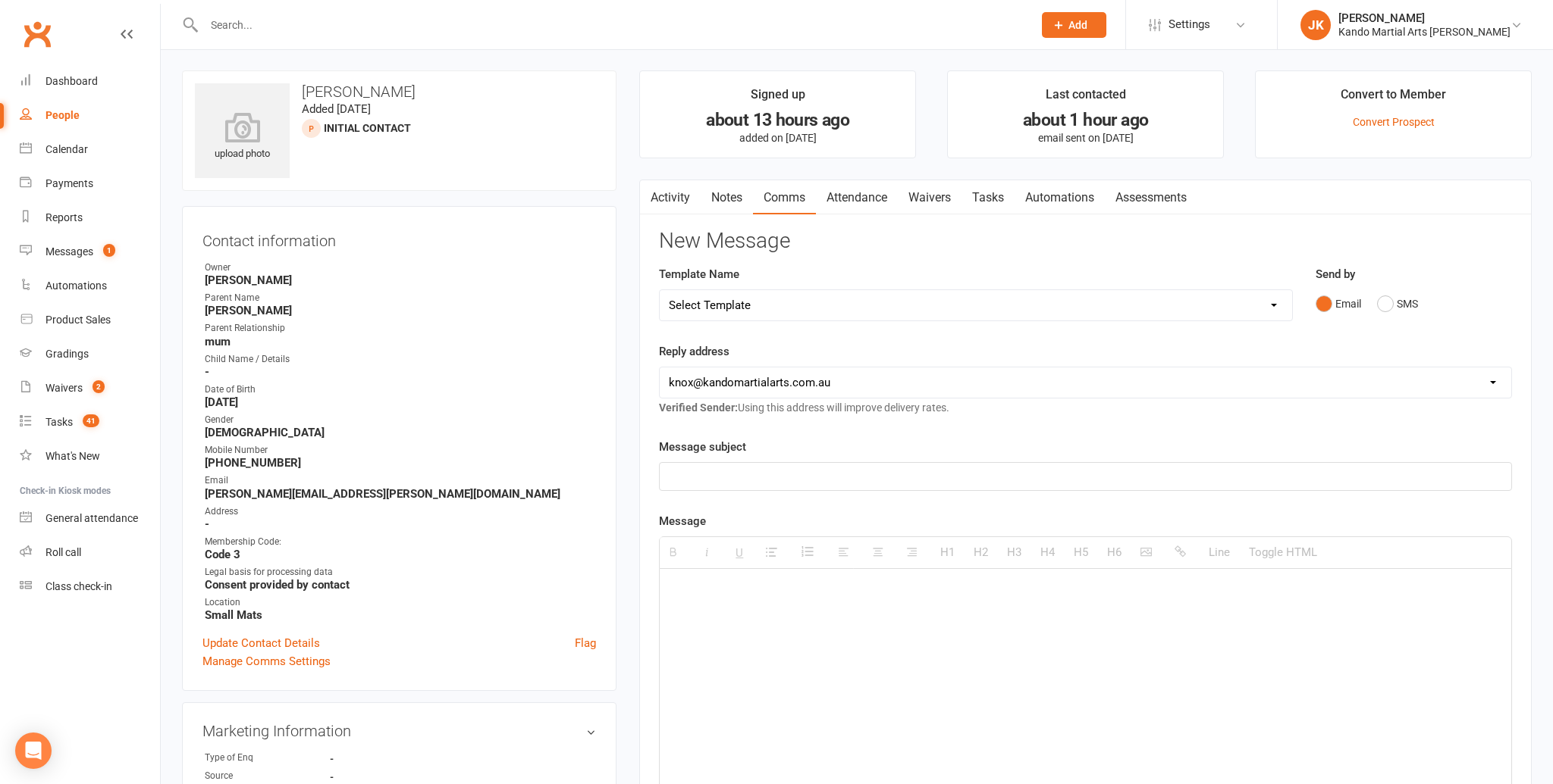
click at [1278, 299] on select "Select Template [Email] 5 Class Pass Renewal - Used 4/5 classes [Email] 5 Class…" at bounding box center [976, 305] width 633 height 31
select select "564"
click at [660, 291] on select "Select Template [Email] 5 Class Pass Renewal - Used 4/5 classes [Email] 5 Class…" at bounding box center [976, 306] width 633 height 31
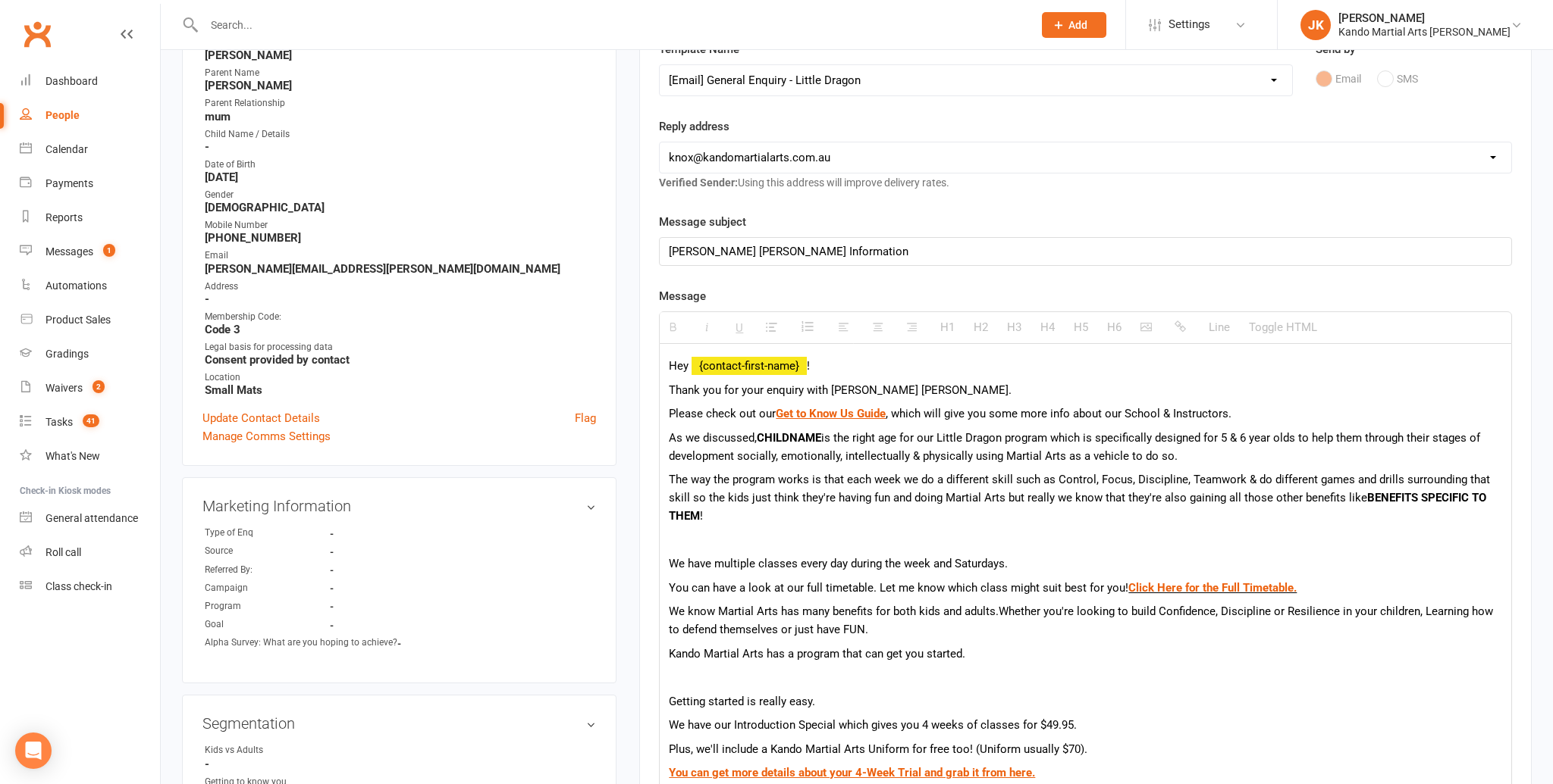
scroll to position [240, 0]
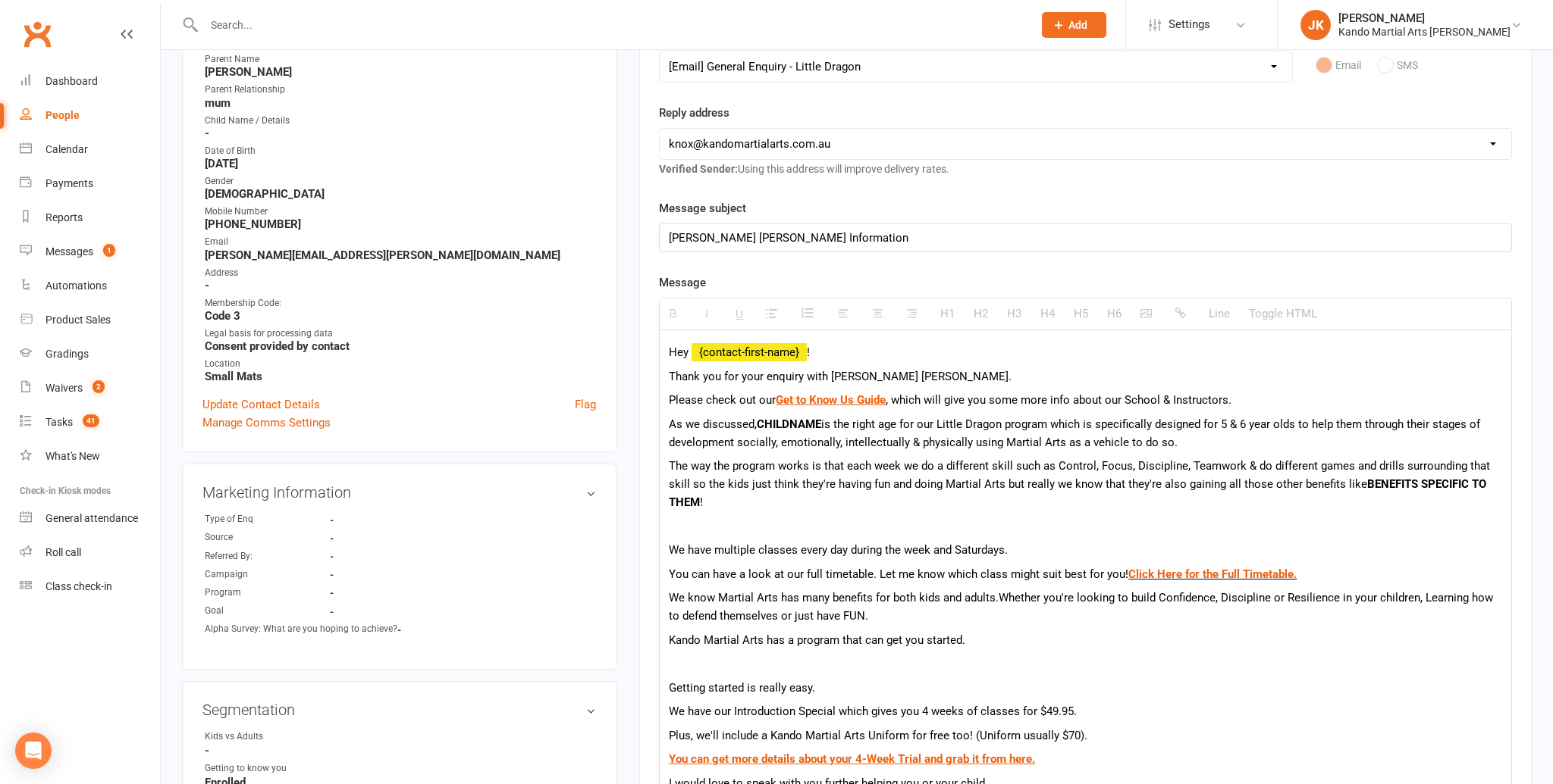
click at [822, 420] on b "CHILDNAME" at bounding box center [788, 424] width 64 height 14
click at [893, 375] on p "Thank you for your enquiry with [PERSON_NAME] [PERSON_NAME]." at bounding box center [1086, 377] width 834 height 19
click at [706, 501] on p "The way the program works is that each week we do a different skill such as Con…" at bounding box center [1086, 484] width 834 height 55
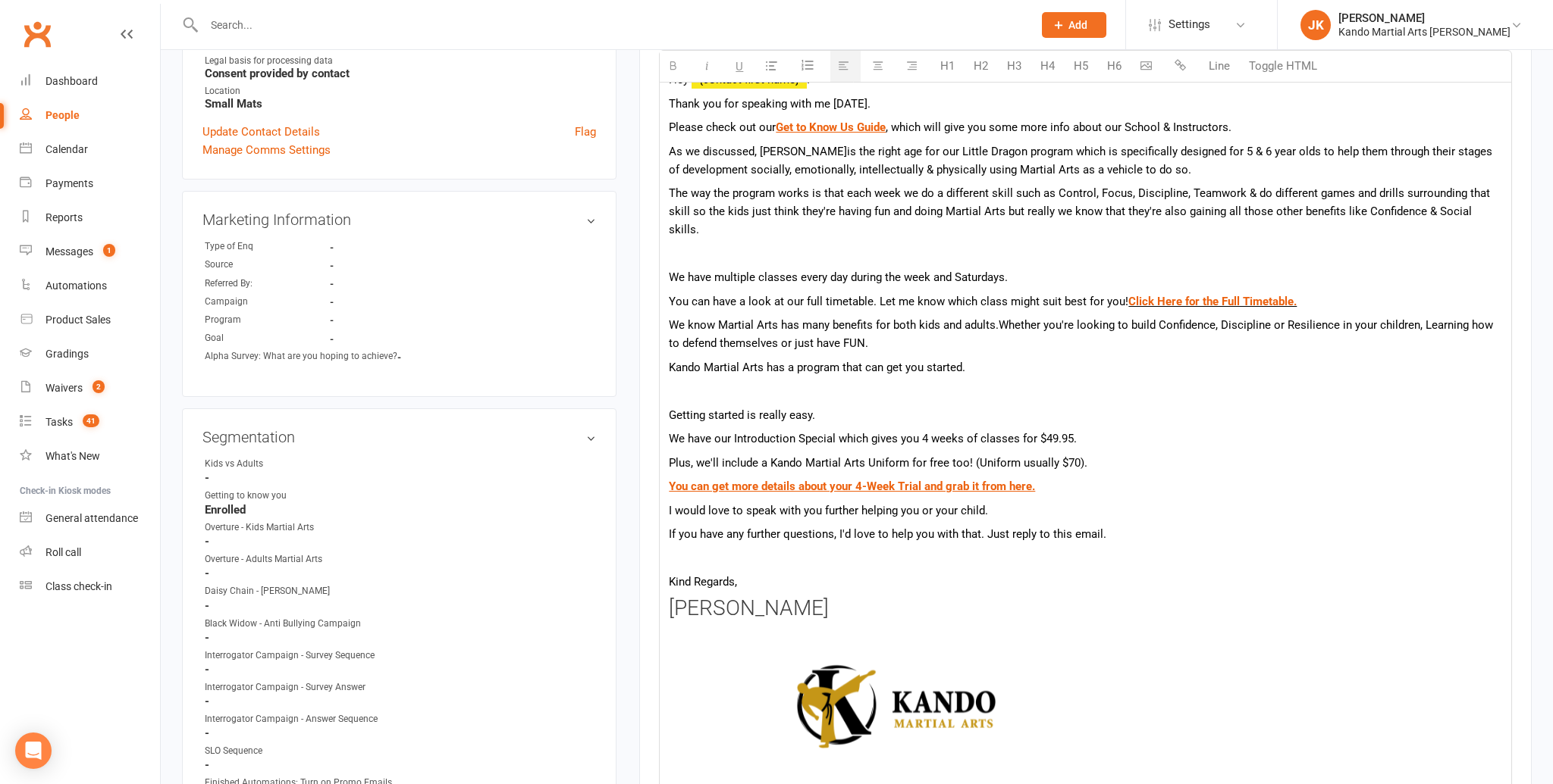
scroll to position [537, 0]
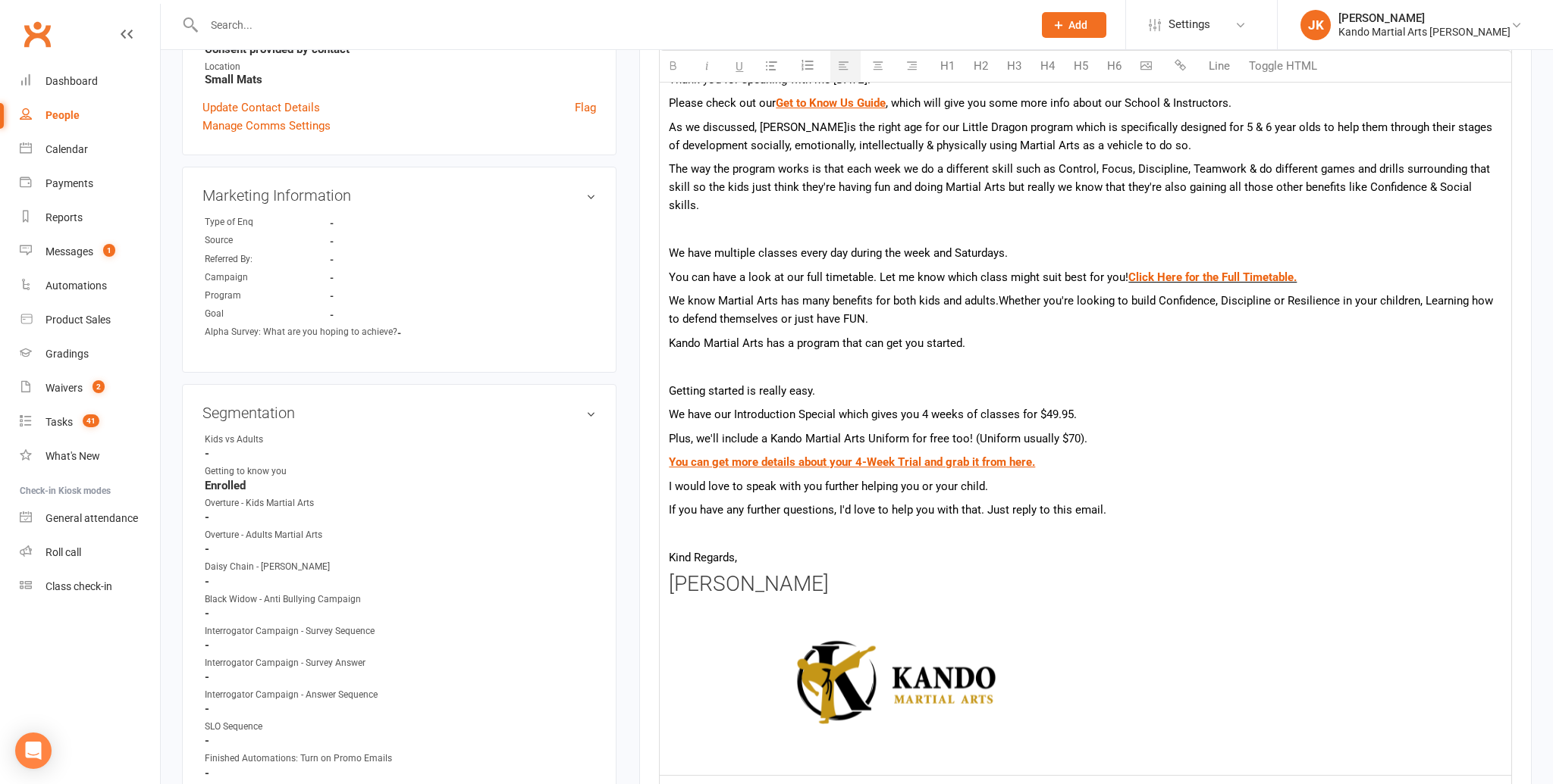
click at [988, 477] on p "I would love to speak with you further helping you or your child." at bounding box center [1086, 486] width 834 height 19
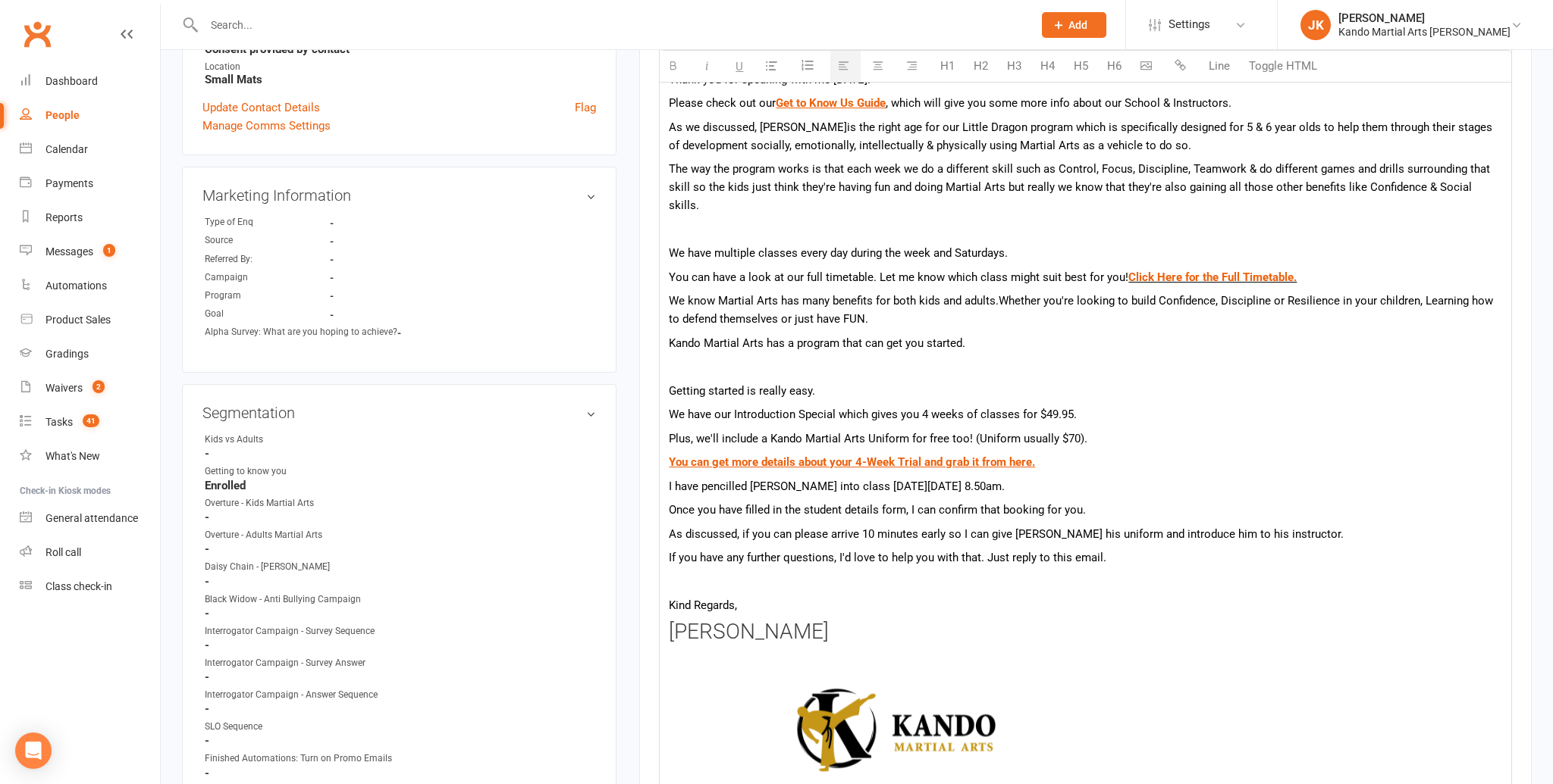
scroll to position [538, 0]
click at [781, 620] on h3 "[PERSON_NAME]" at bounding box center [1086, 631] width 834 height 23
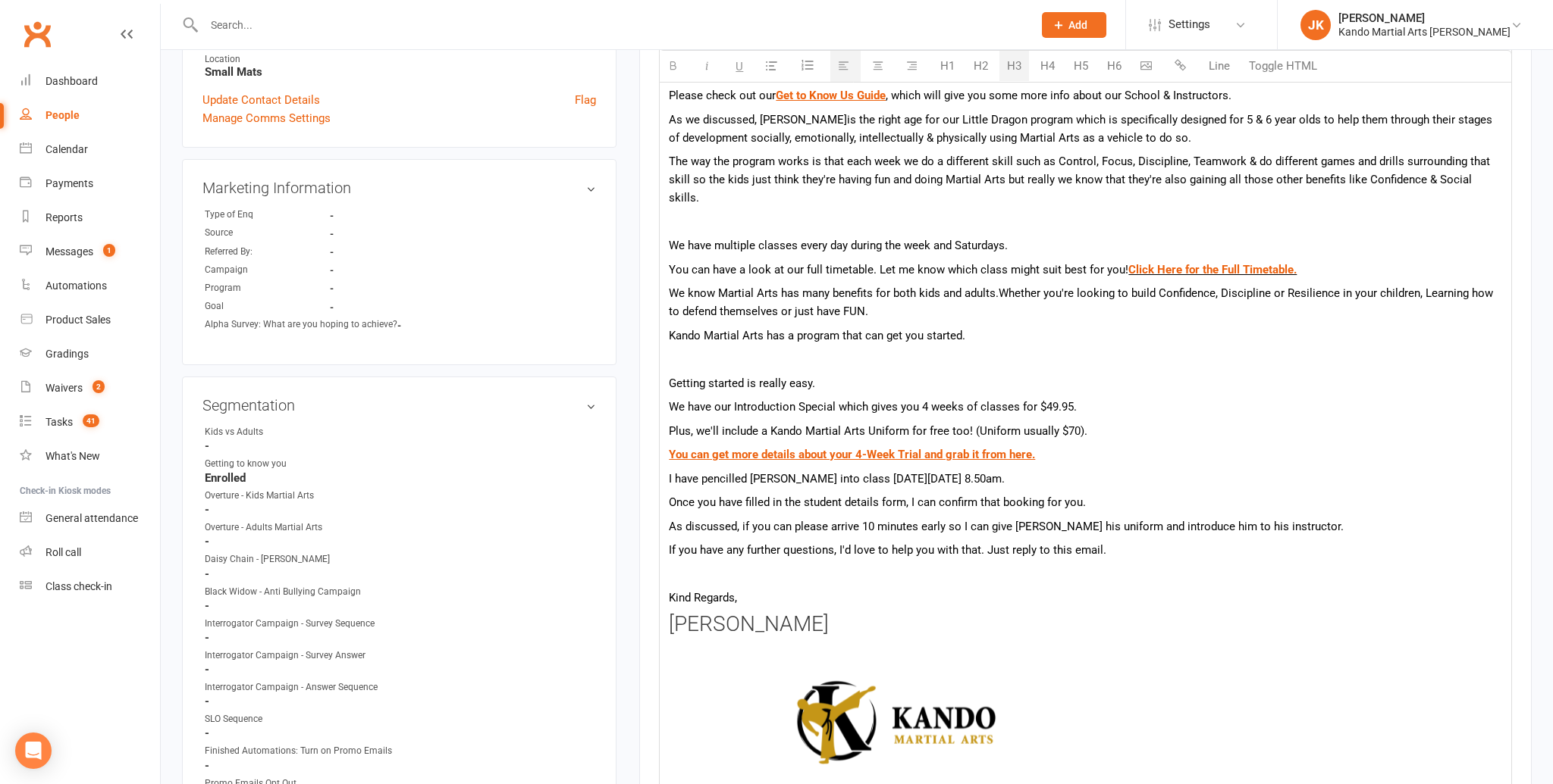
click at [683, 613] on h3 "[PERSON_NAME]" at bounding box center [1086, 624] width 834 height 23
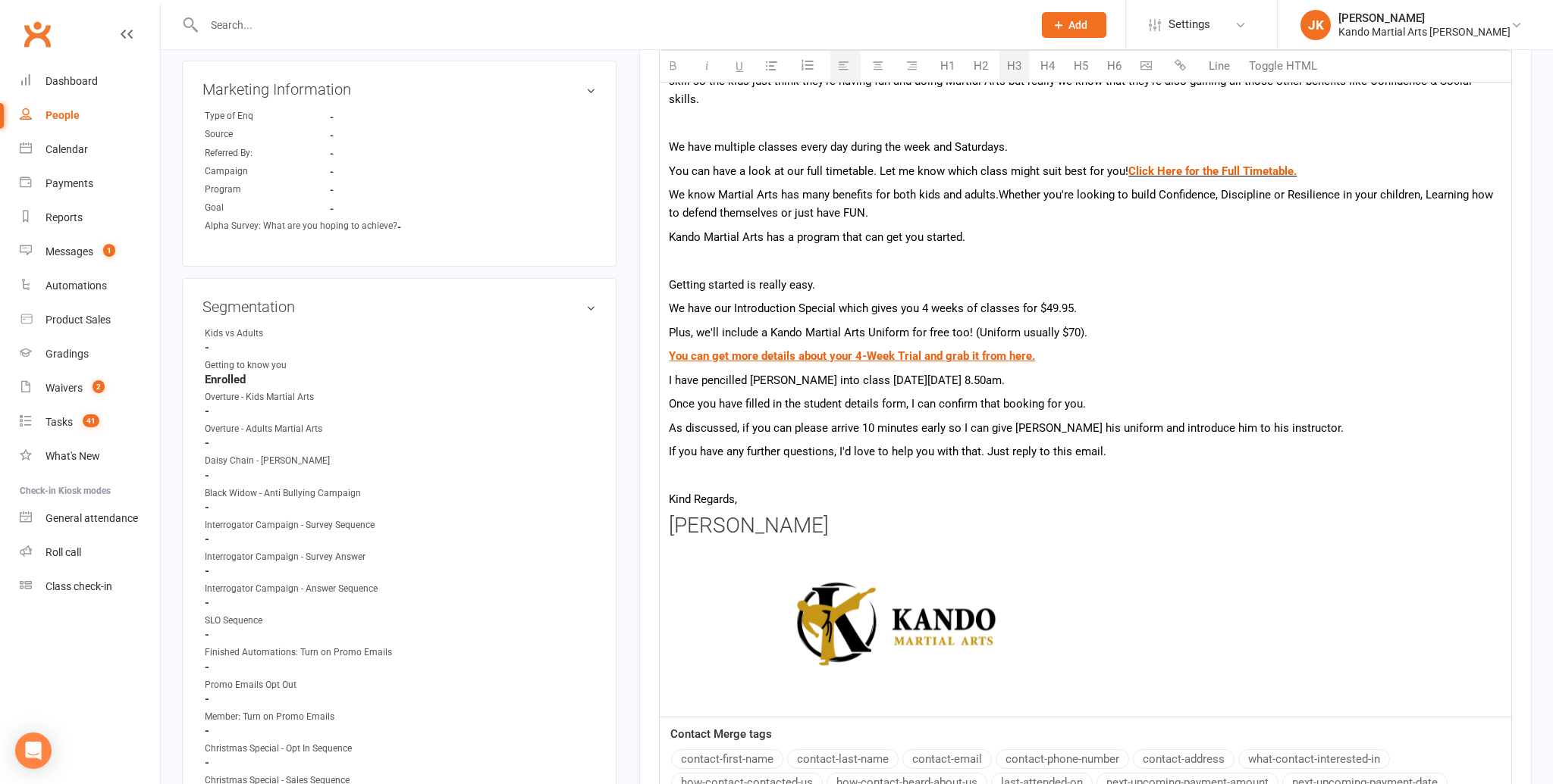
scroll to position [644, 0]
click at [792, 418] on p "As discussed, if you can please arrive 10 minutes early so I can give [PERSON_N…" at bounding box center [1086, 427] width 834 height 19
click at [916, 419] on p "As discussed, I would ask you to please arrive 10 minutes early so I can give […" at bounding box center [1086, 429] width 834 height 19
click at [924, 419] on p "As discussed, I would ask you to please arrive 5 or 10 minutes early so I can g…" at bounding box center [1086, 429] width 834 height 19
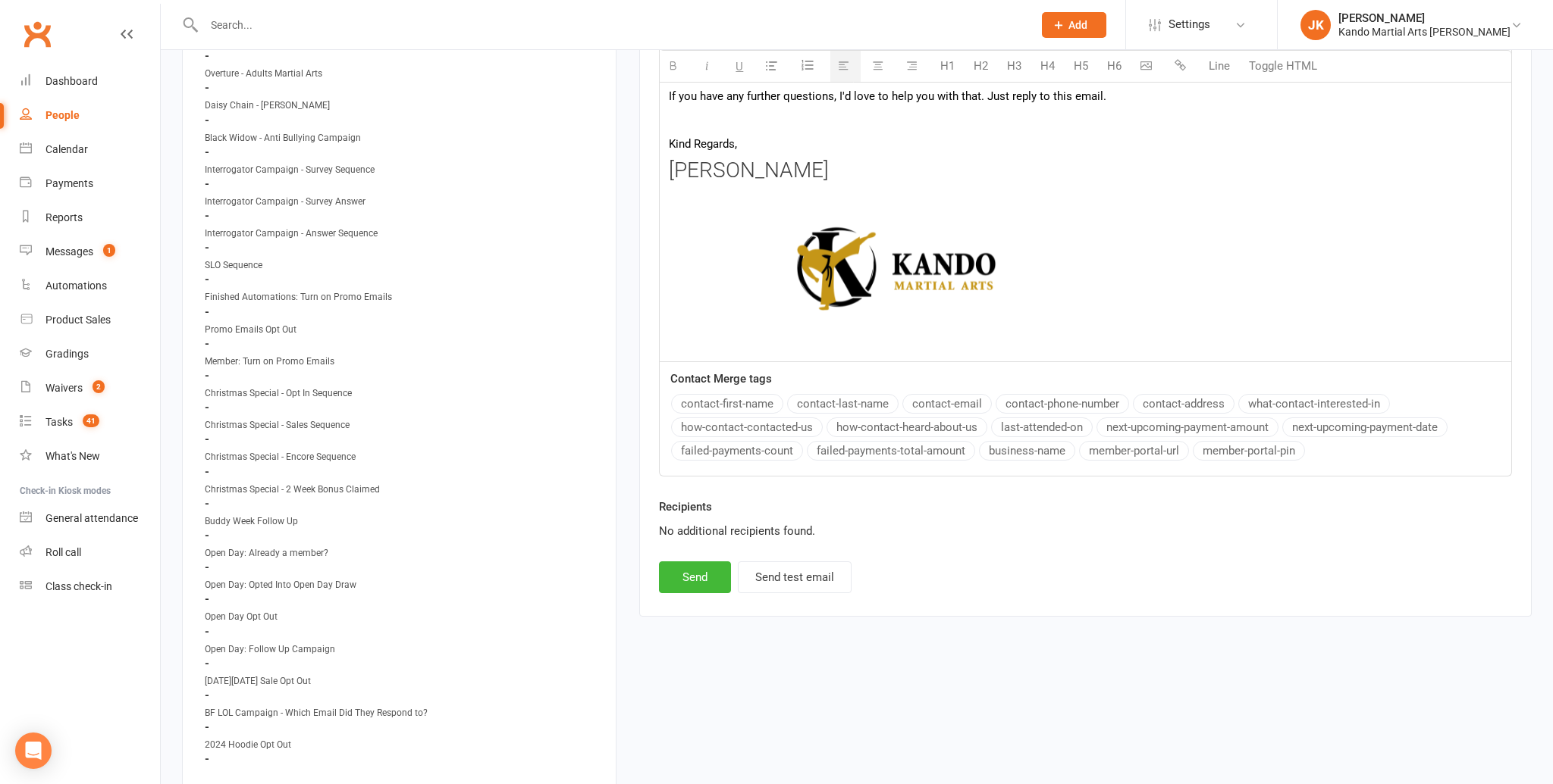
scroll to position [1026, 0]
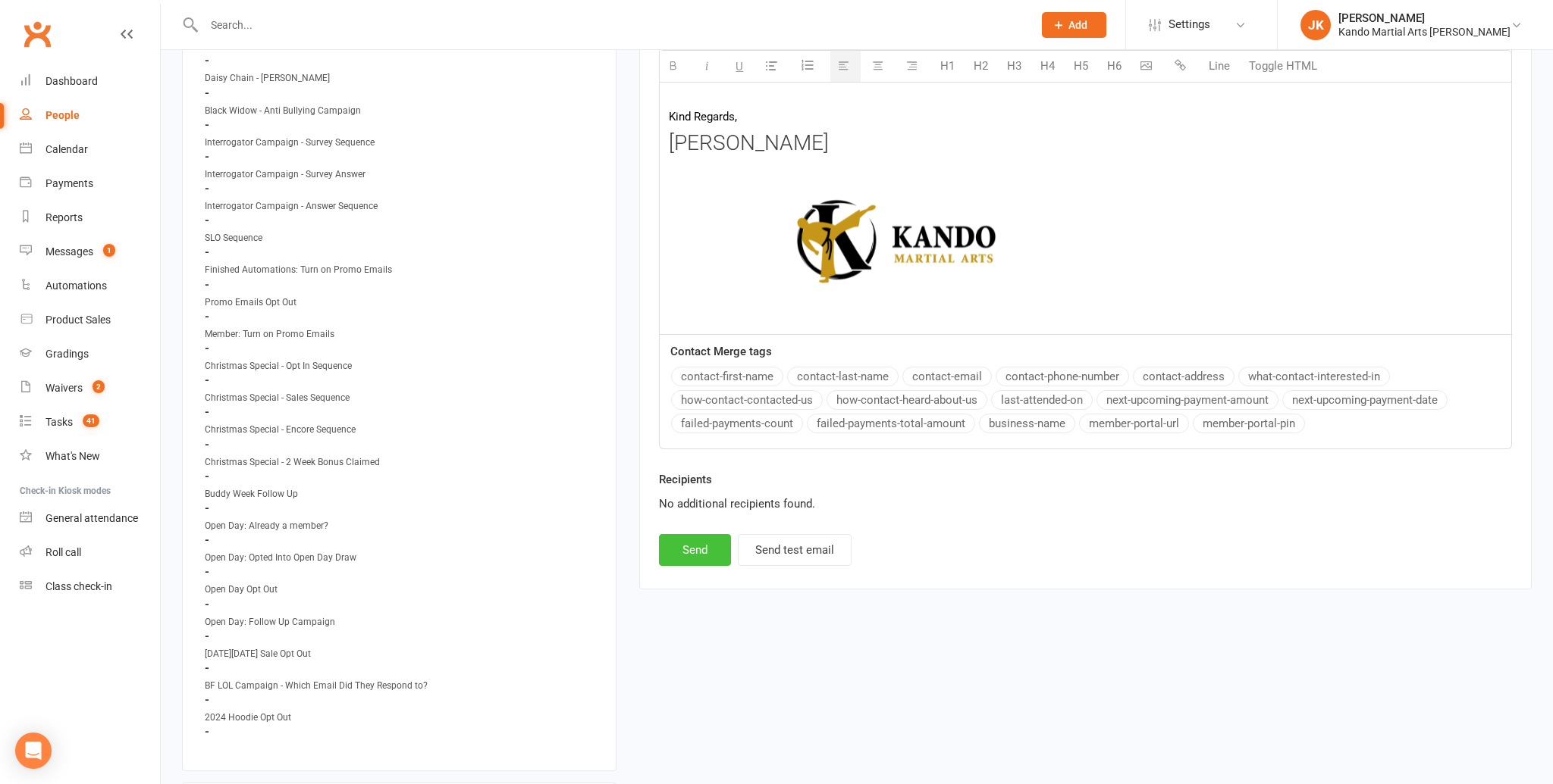
click at [703, 535] on button "Send" at bounding box center [694, 551] width 72 height 32
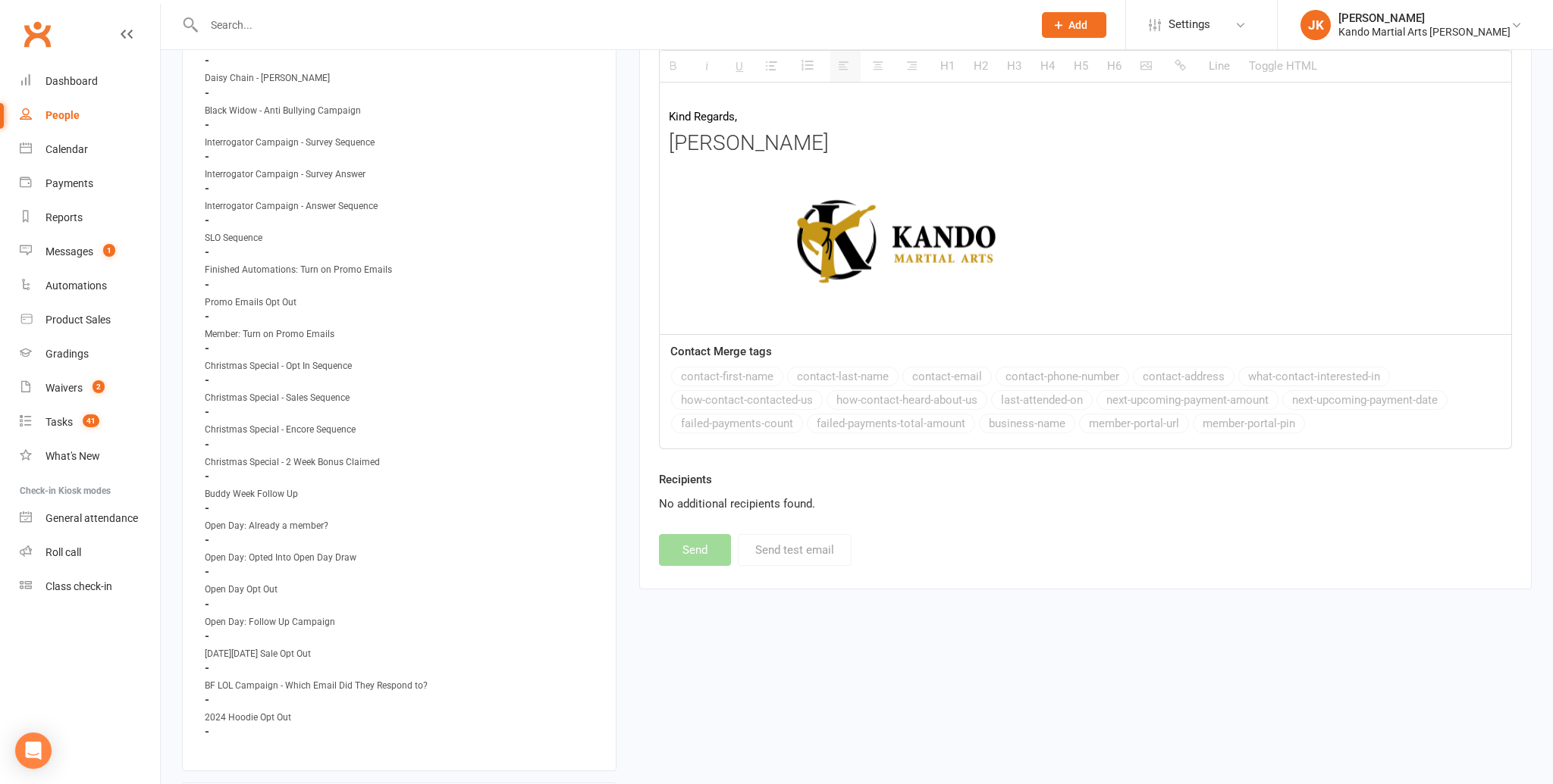
select select
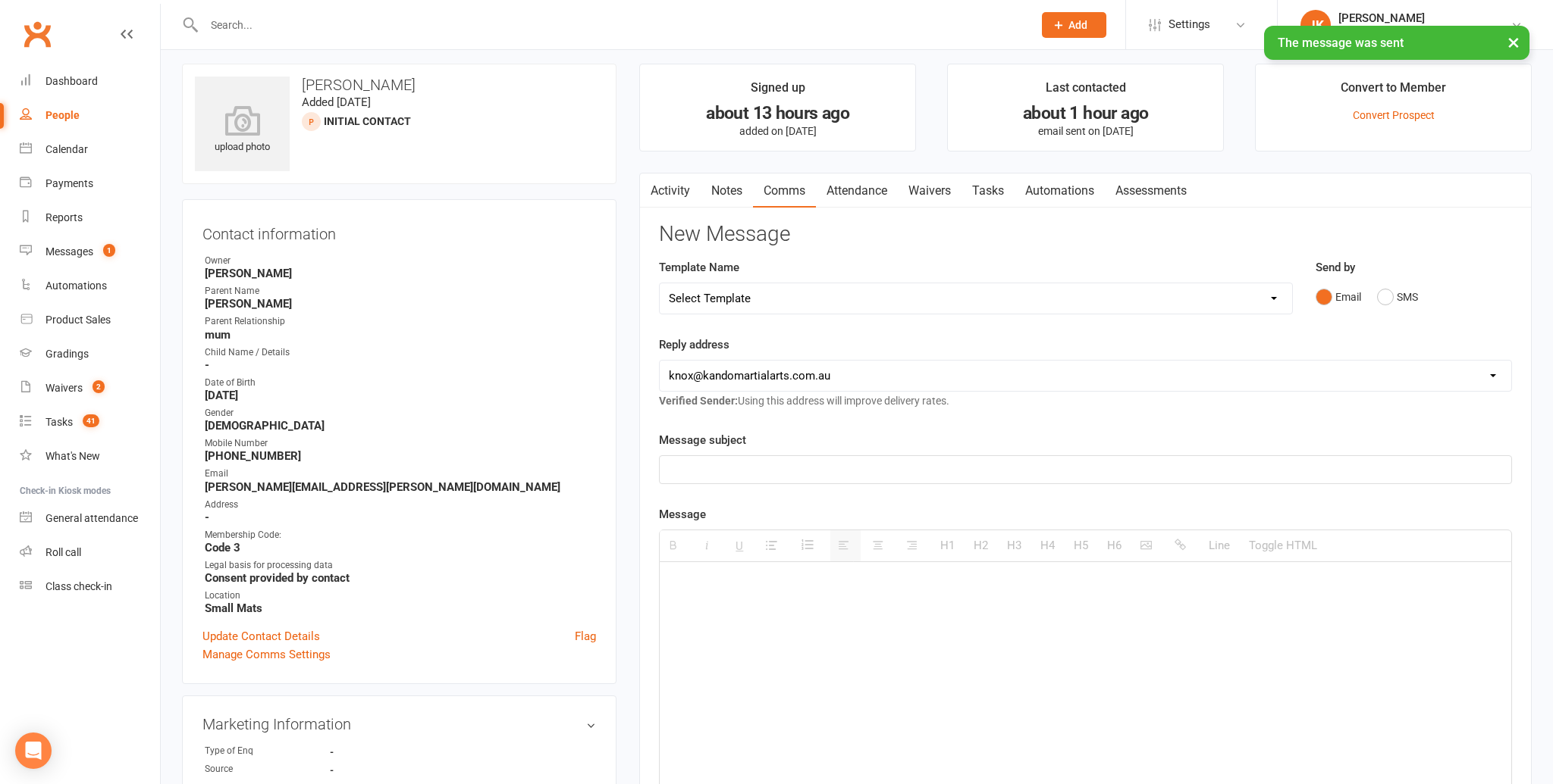
scroll to position [0, 0]
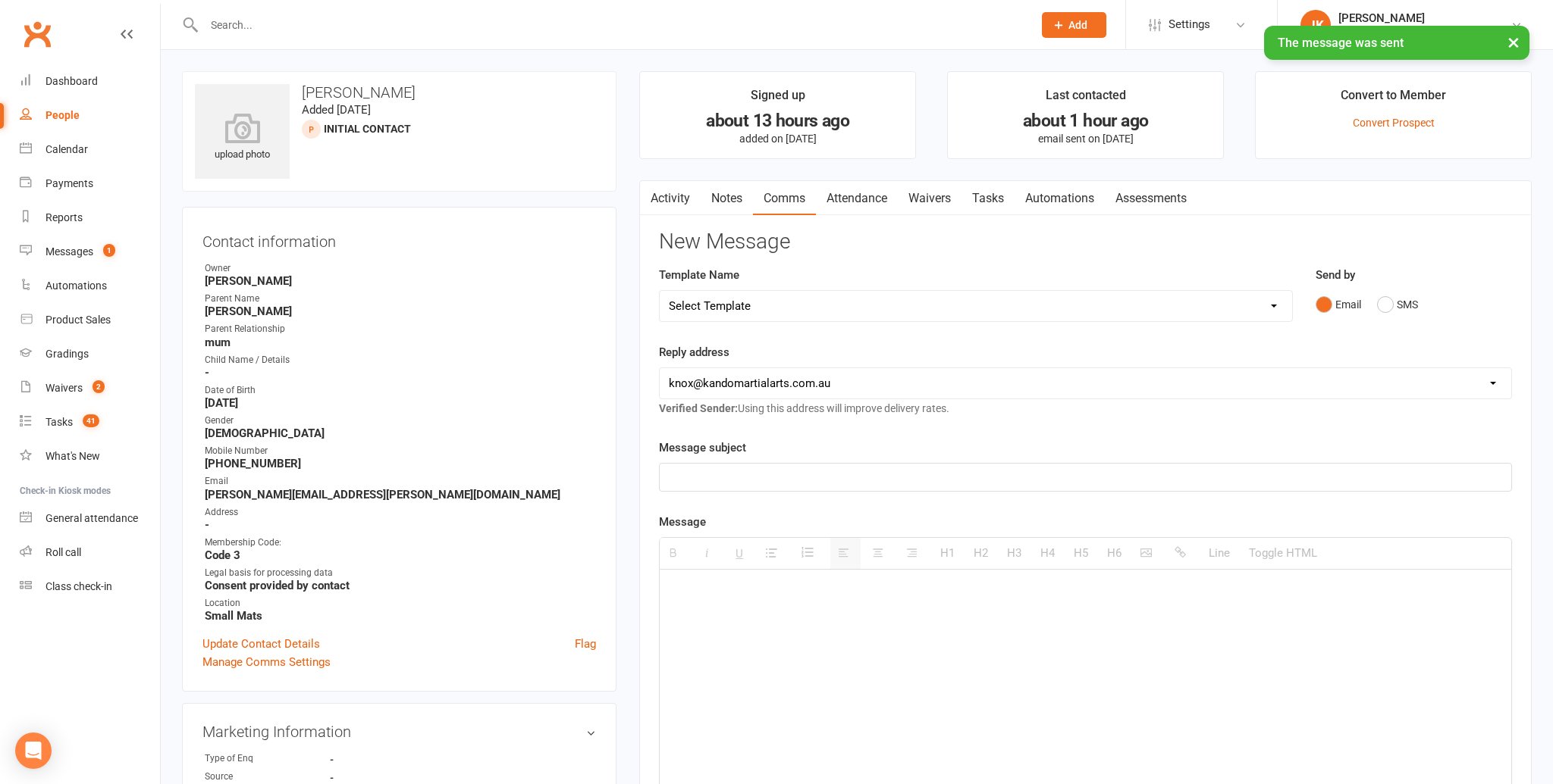
click at [669, 193] on link "Activity" at bounding box center [670, 198] width 60 height 34
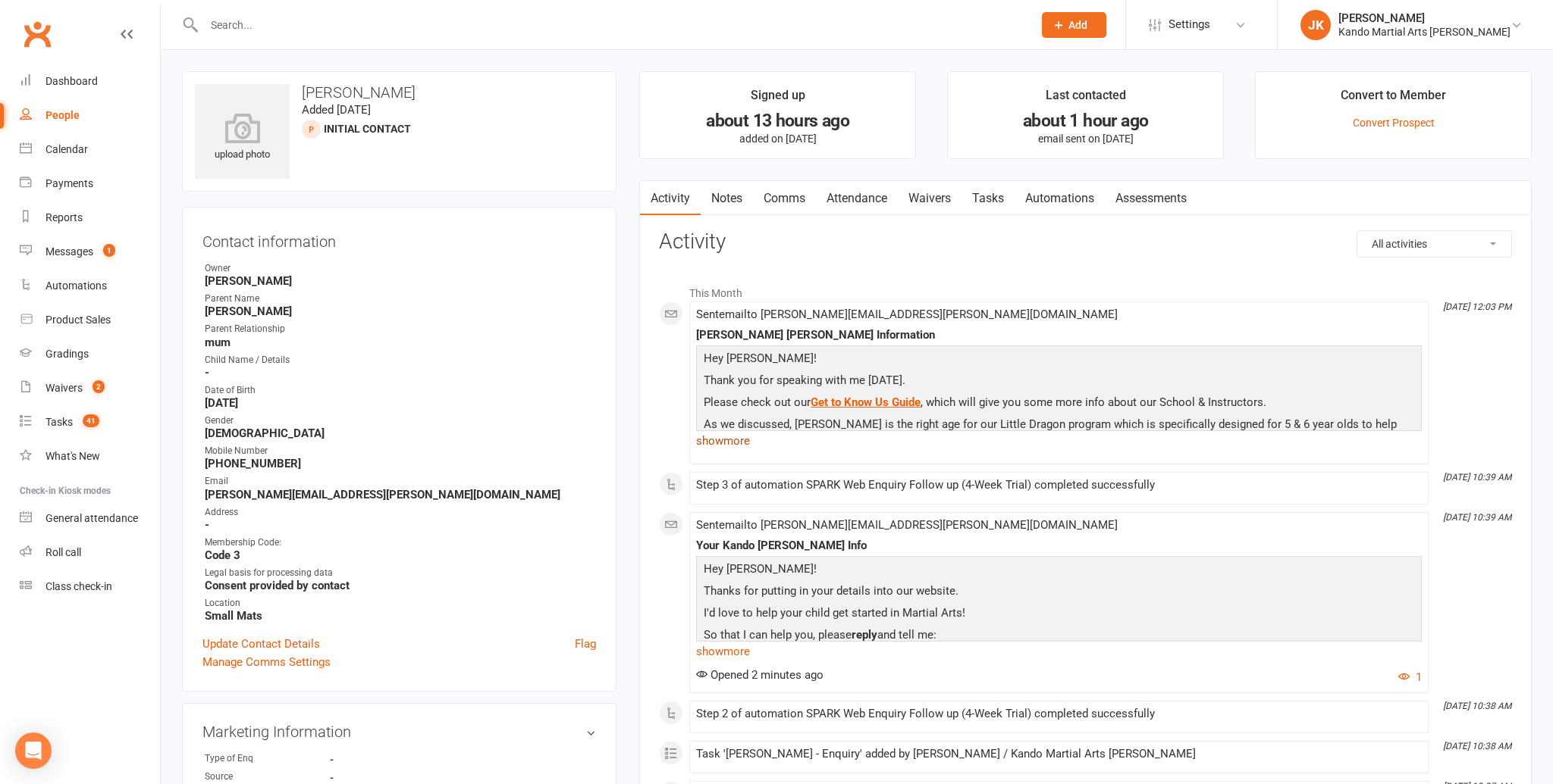
click at [726, 436] on link "show more" at bounding box center [1059, 441] width 726 height 21
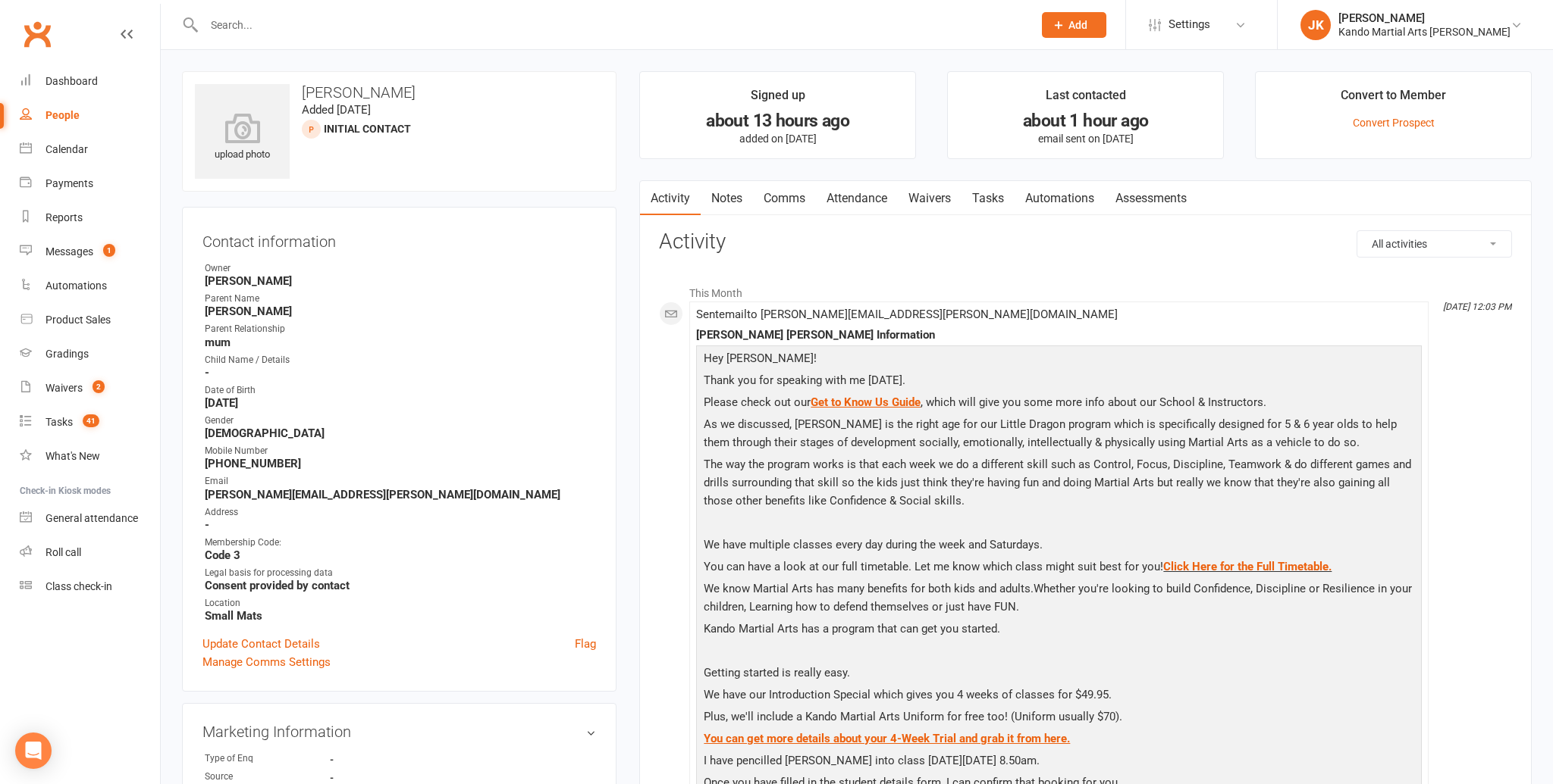
click at [736, 195] on link "Notes" at bounding box center [727, 198] width 52 height 34
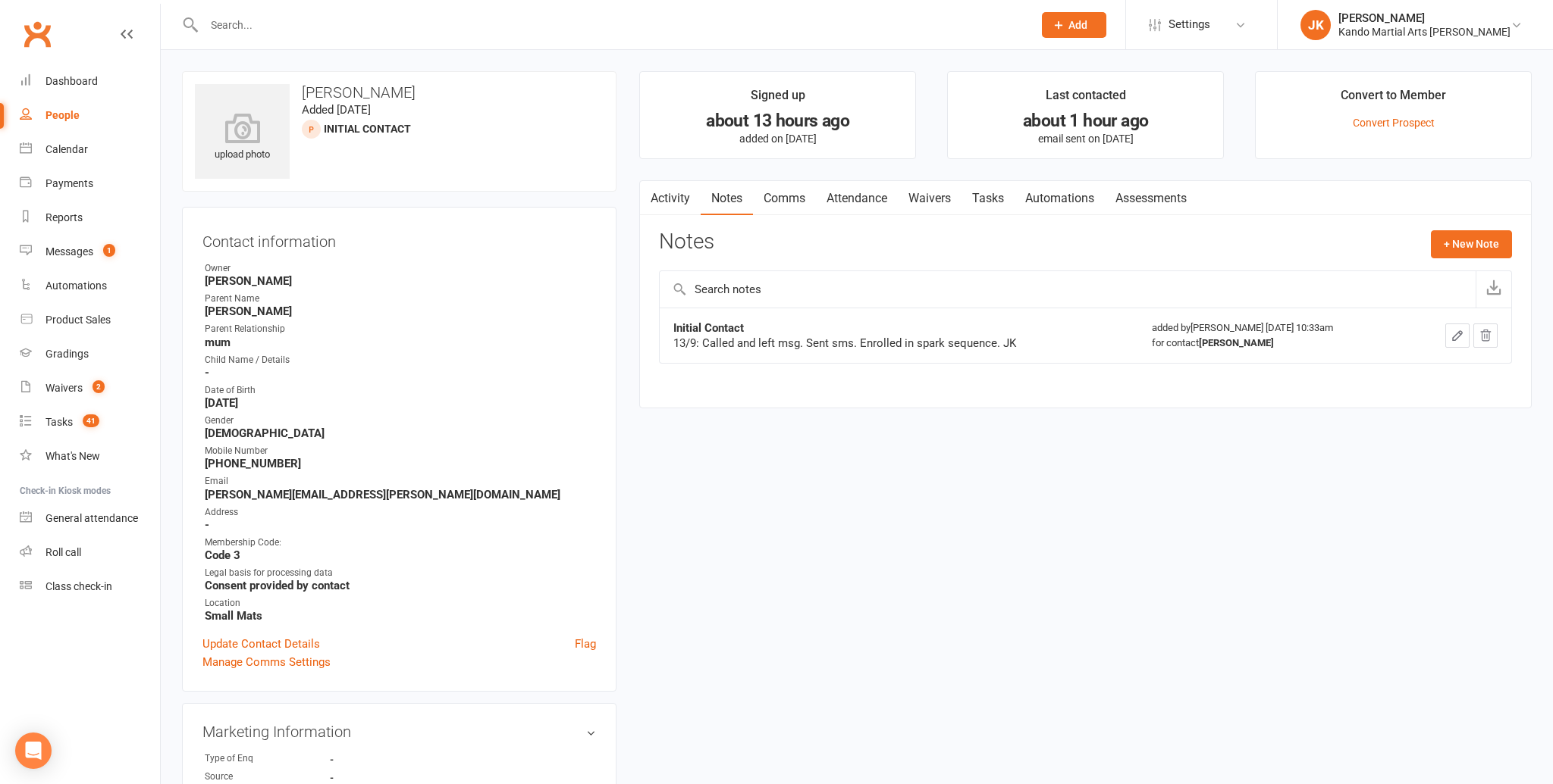
click at [713, 196] on link "Notes" at bounding box center [727, 198] width 52 height 34
click at [987, 193] on link "Tasks" at bounding box center [987, 198] width 53 height 34
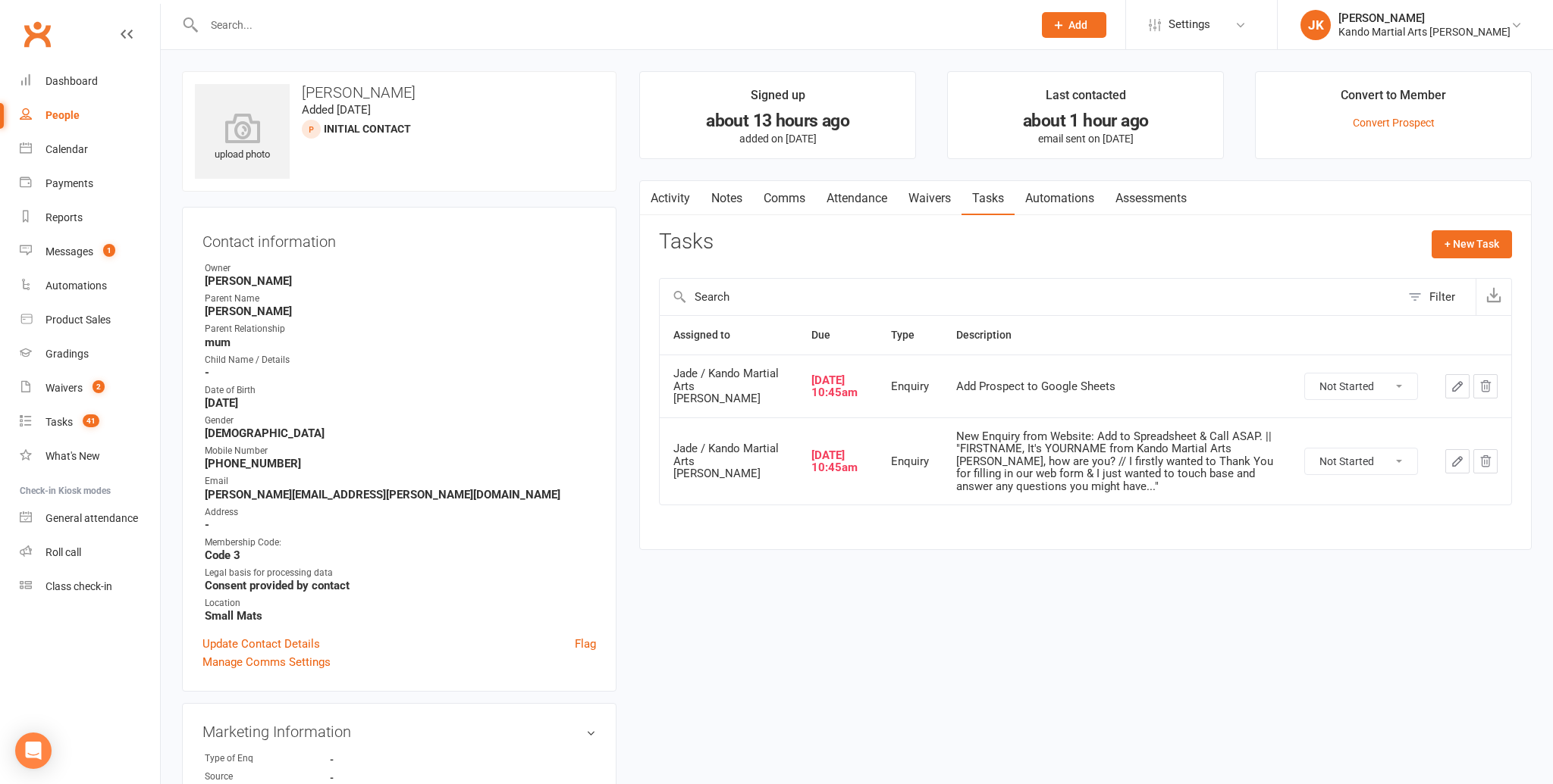
click at [1398, 380] on select "Not Started In Progress Waiting Complete" at bounding box center [1360, 387] width 113 height 26
click at [1305, 374] on select "Not Started In Progress Waiting Complete" at bounding box center [1360, 387] width 113 height 26
select select "unstarted"
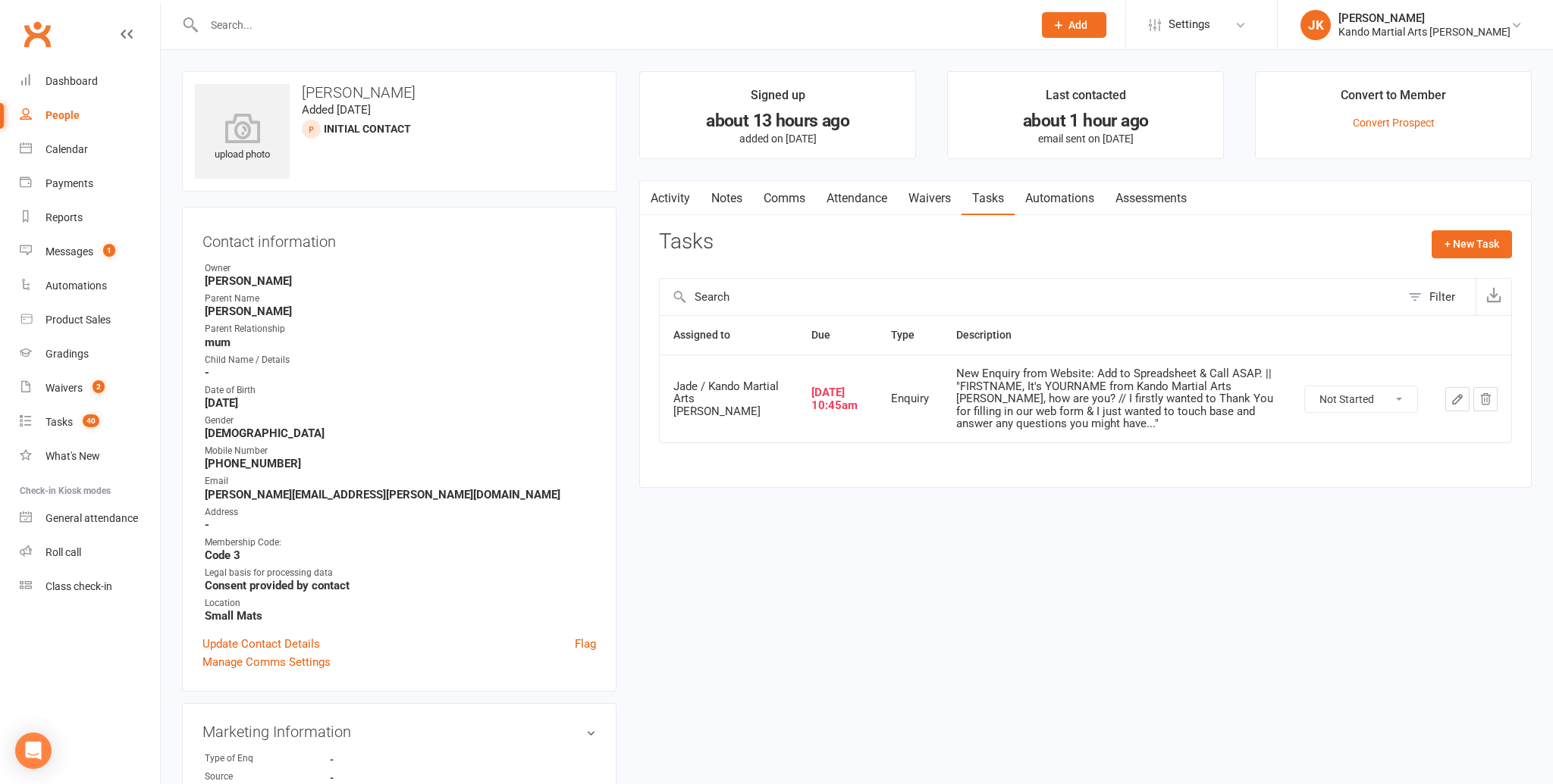
click at [1399, 392] on select "Not Started In Progress Waiting Complete" at bounding box center [1360, 400] width 113 height 26
click at [1305, 387] on select "Not Started In Progress Waiting Complete" at bounding box center [1360, 400] width 113 height 26
select select "unstarted"
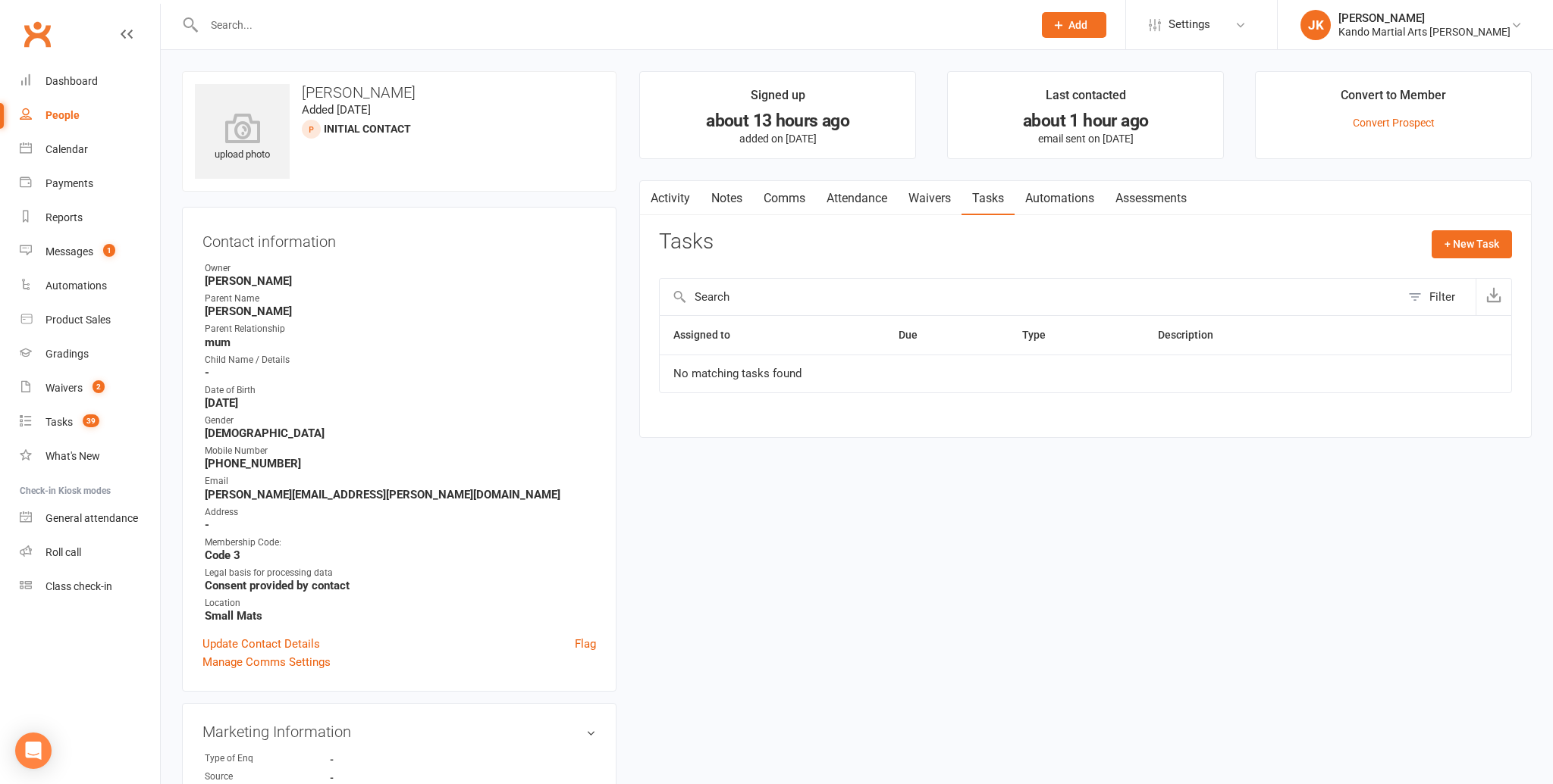
click at [723, 193] on link "Notes" at bounding box center [727, 198] width 52 height 34
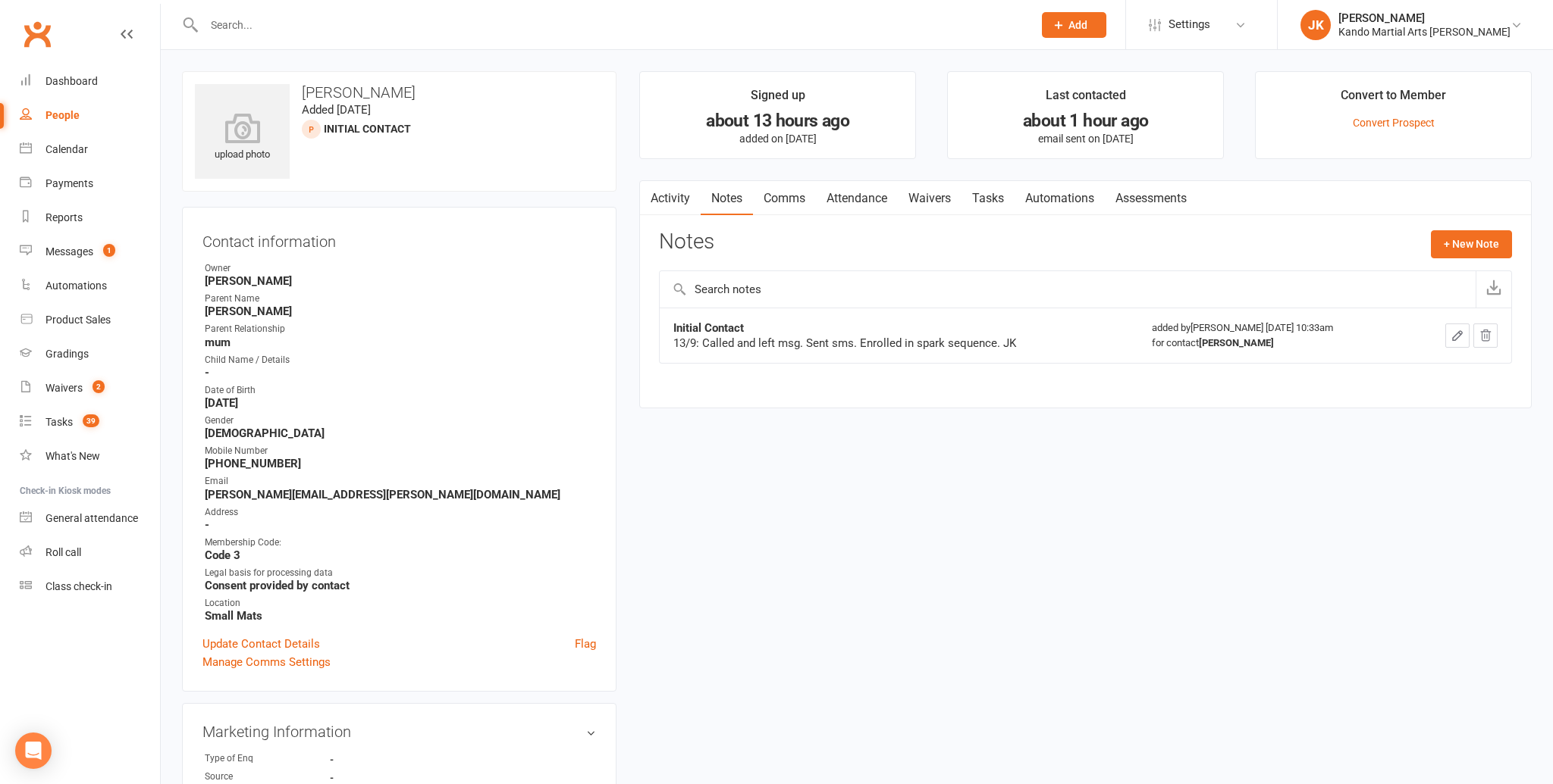
click at [1455, 329] on icon "button" at bounding box center [1457, 336] width 14 height 14
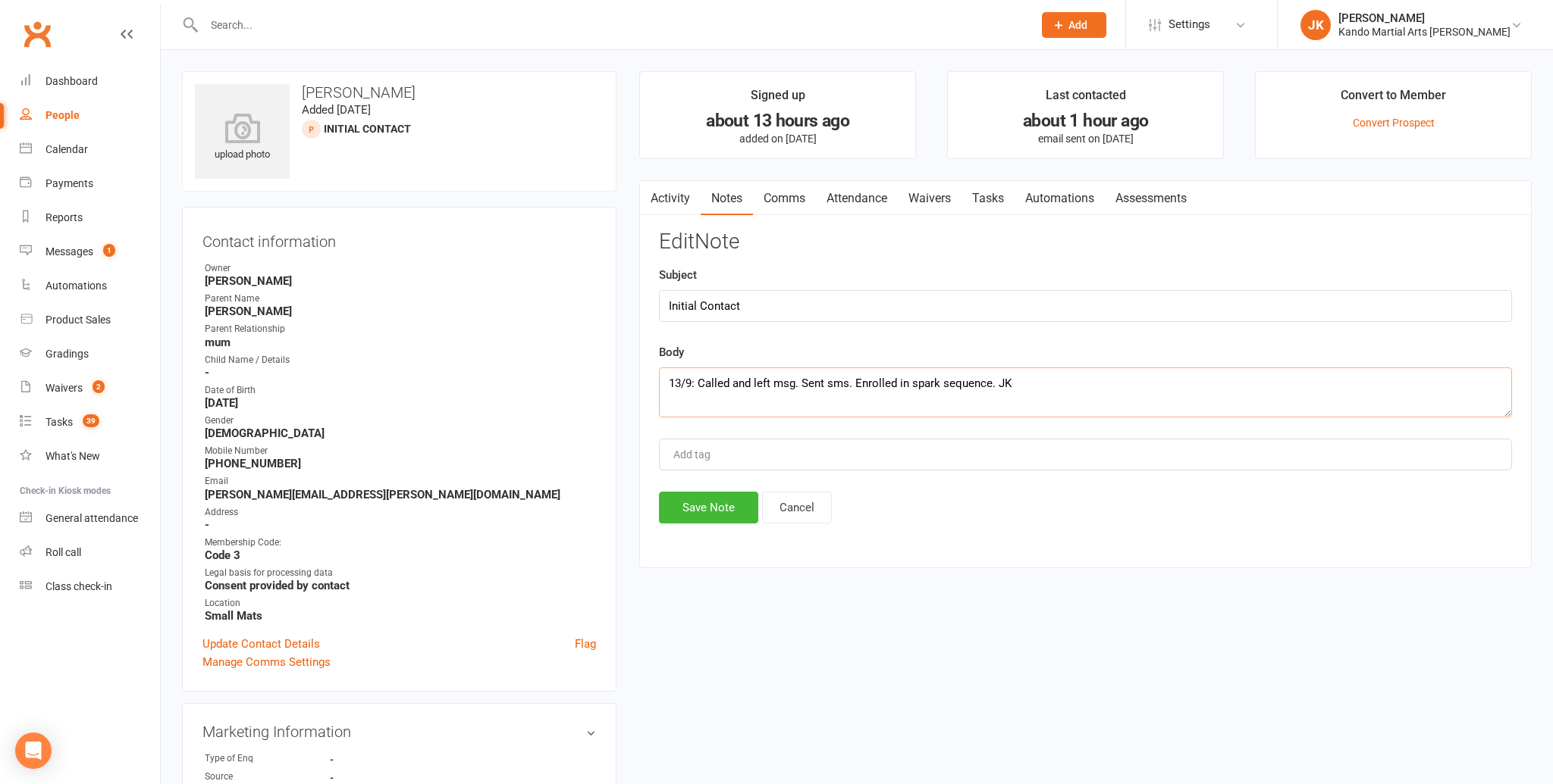
click at [1014, 382] on textarea "13/9: Called and left msg. Sent sms. Enrolled in spark sequence. JK" at bounding box center [1085, 392] width 853 height 50
type textarea "13/9: Called and left msg. Sent sms. Enrolled in spark sequence. JK 13/9: Mum c…"
click at [698, 501] on button "Save Note" at bounding box center [708, 508] width 100 height 32
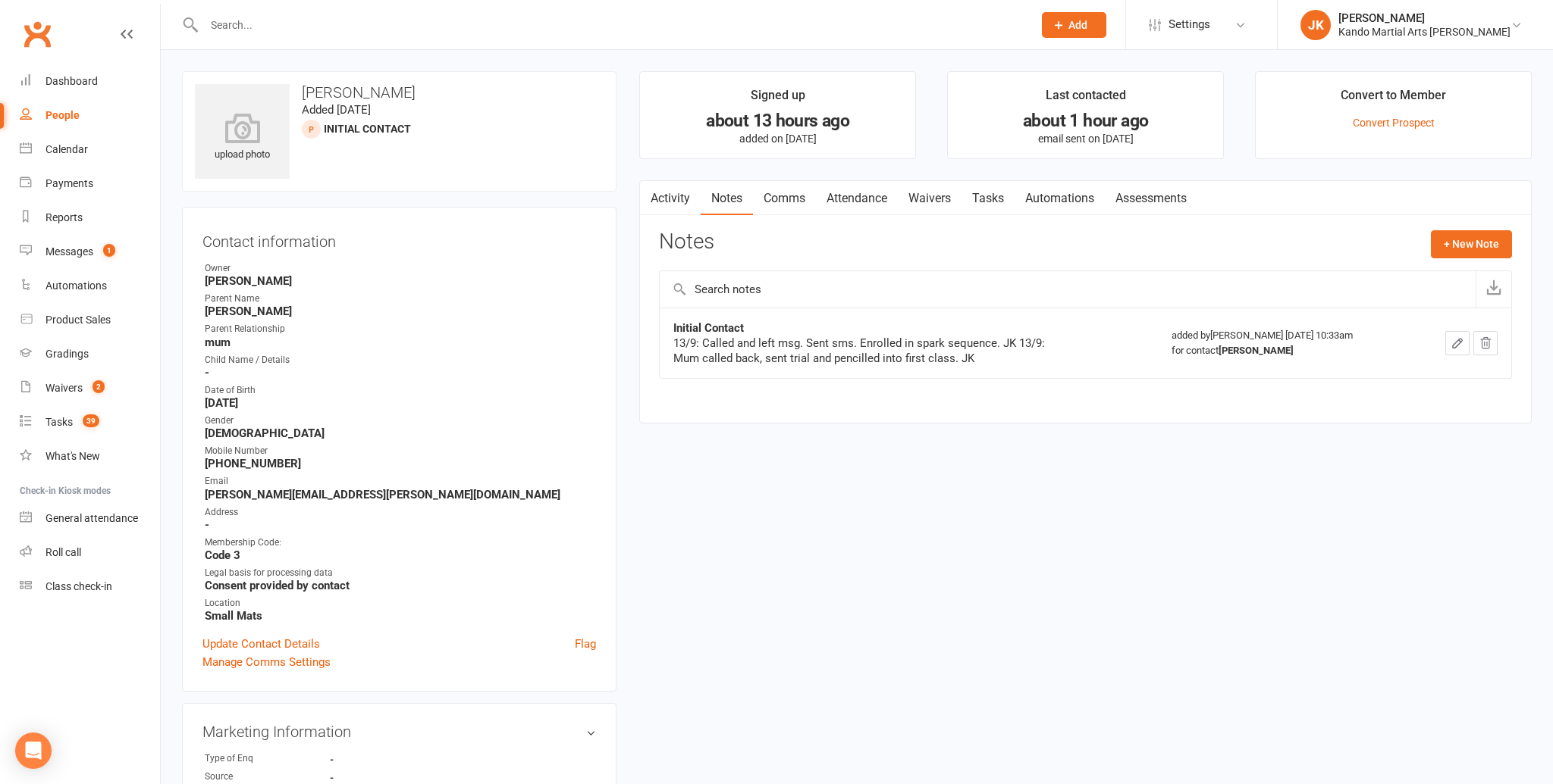
click at [994, 194] on link "Tasks" at bounding box center [987, 198] width 53 height 34
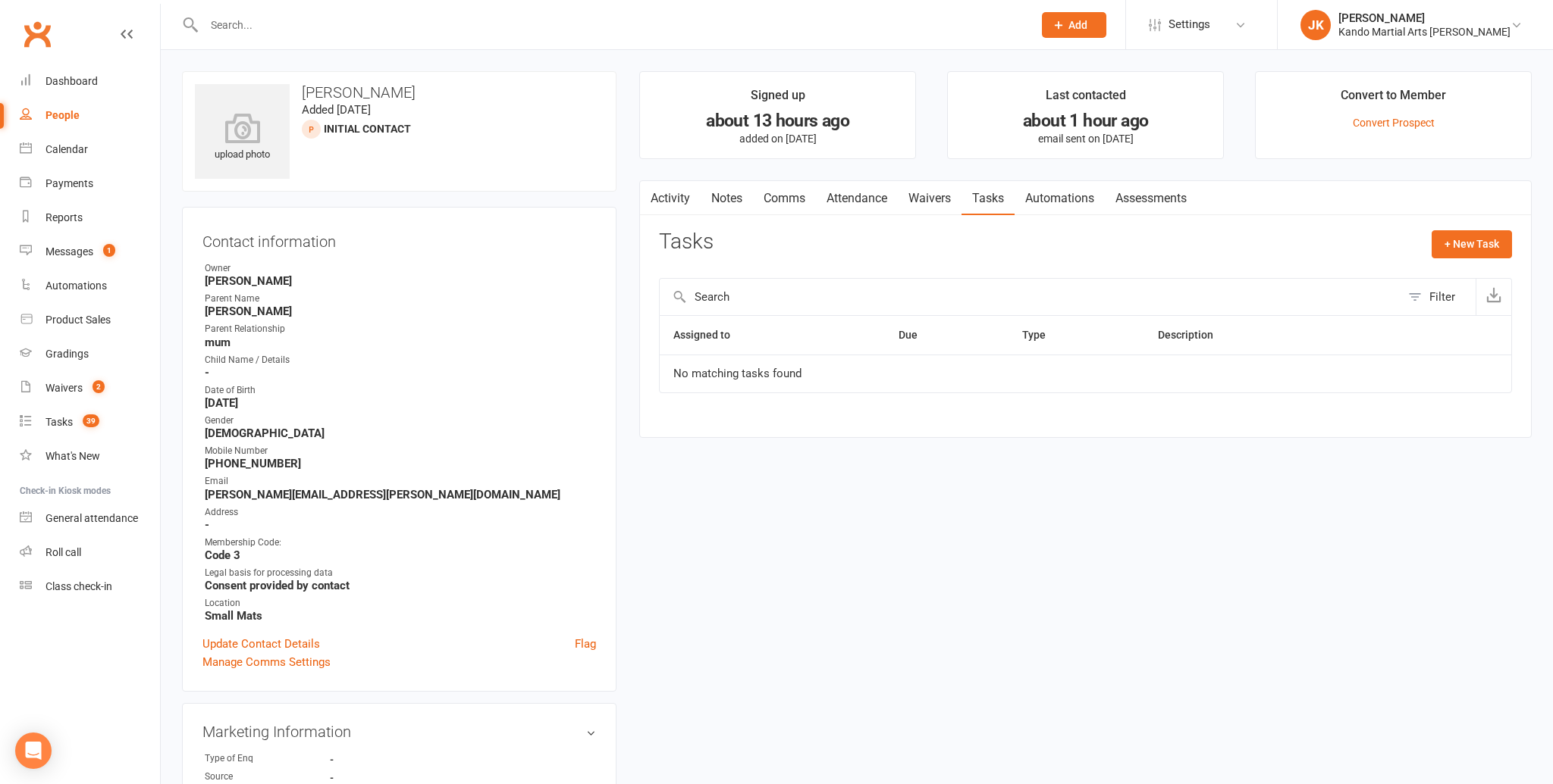
click at [731, 193] on link "Notes" at bounding box center [727, 198] width 52 height 34
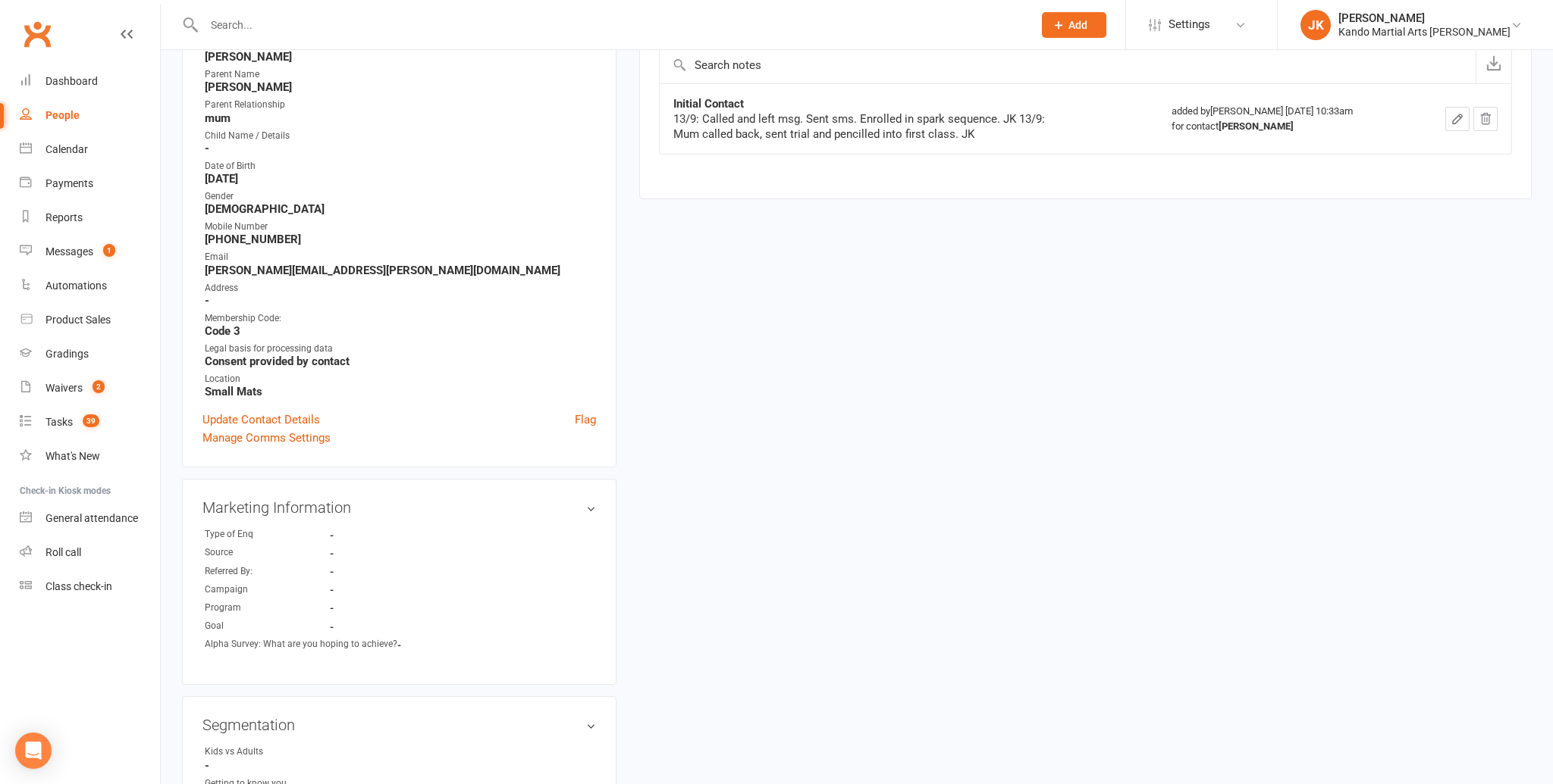
scroll to position [240, 0]
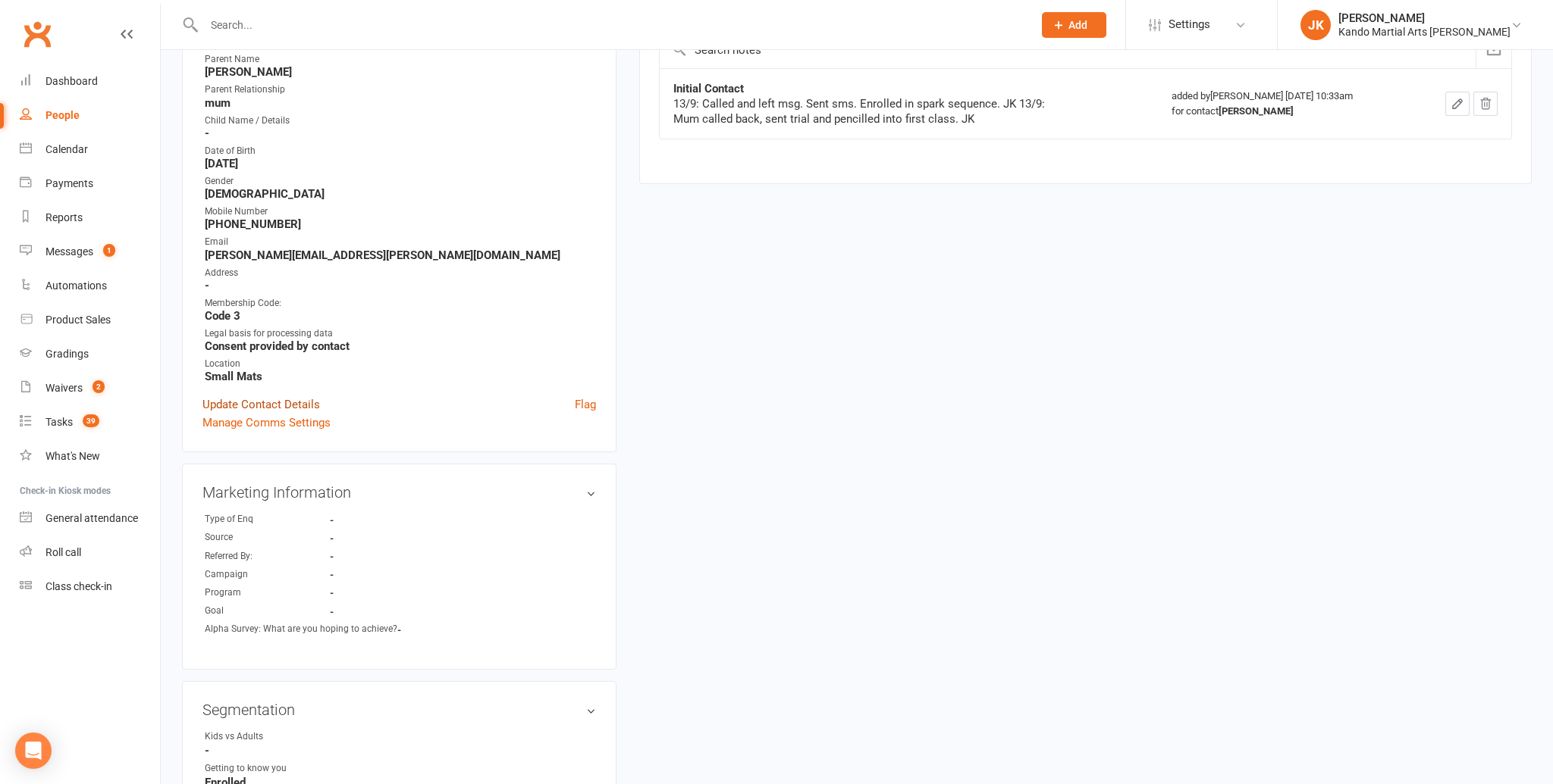
click at [269, 399] on link "Update Contact Details" at bounding box center [261, 405] width 117 height 19
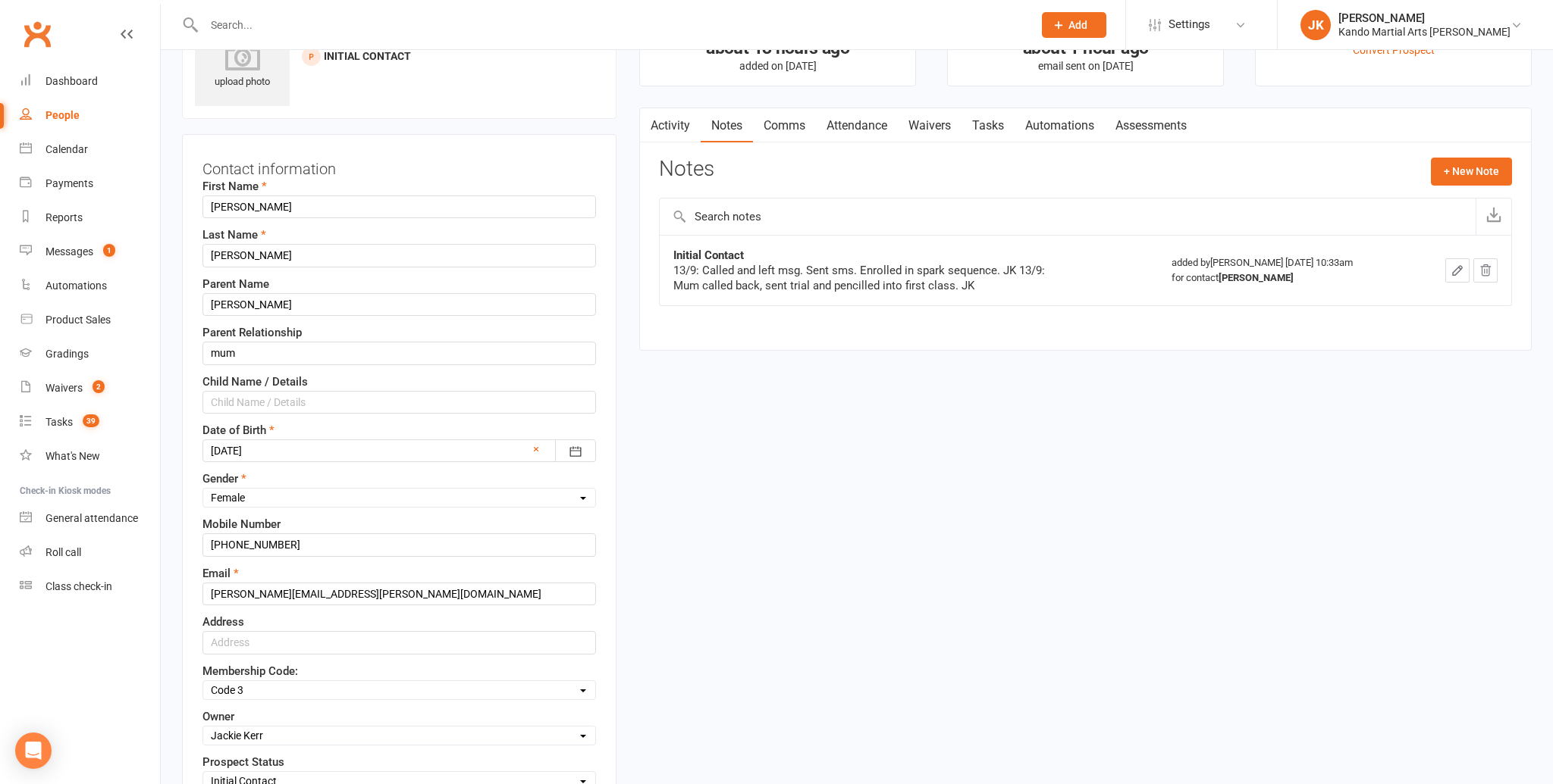
scroll to position [72, 0]
click at [224, 402] on input "text" at bounding box center [399, 404] width 394 height 22
type input "[PERSON_NAME] (6)"
click at [582, 497] on select "Select [DEMOGRAPHIC_DATA] [DEMOGRAPHIC_DATA]" at bounding box center [398, 499] width 392 height 17
select select "[DEMOGRAPHIC_DATA]"
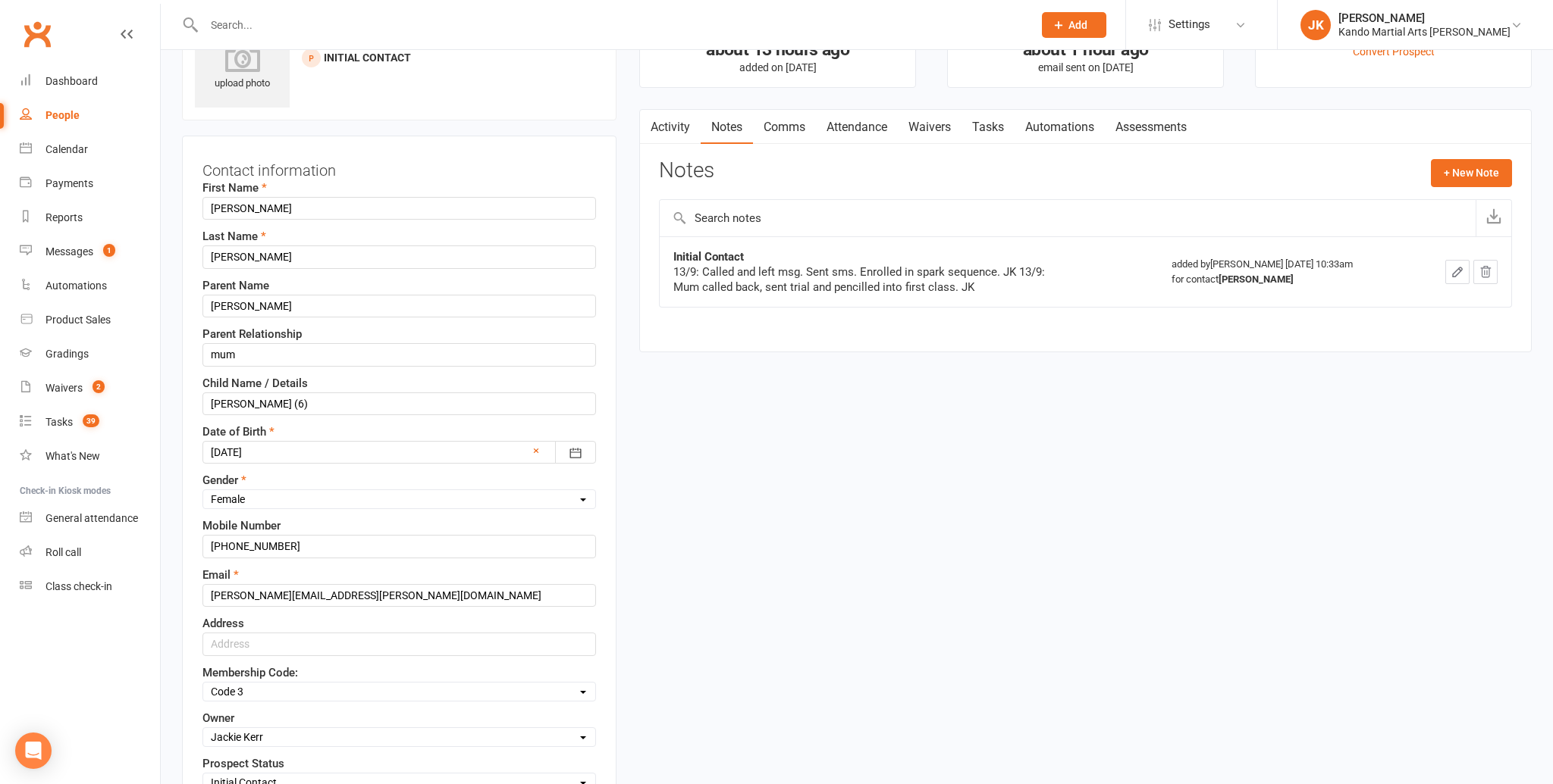
click at [203, 491] on select "Select [DEMOGRAPHIC_DATA] [DEMOGRAPHIC_DATA]" at bounding box center [398, 499] width 392 height 17
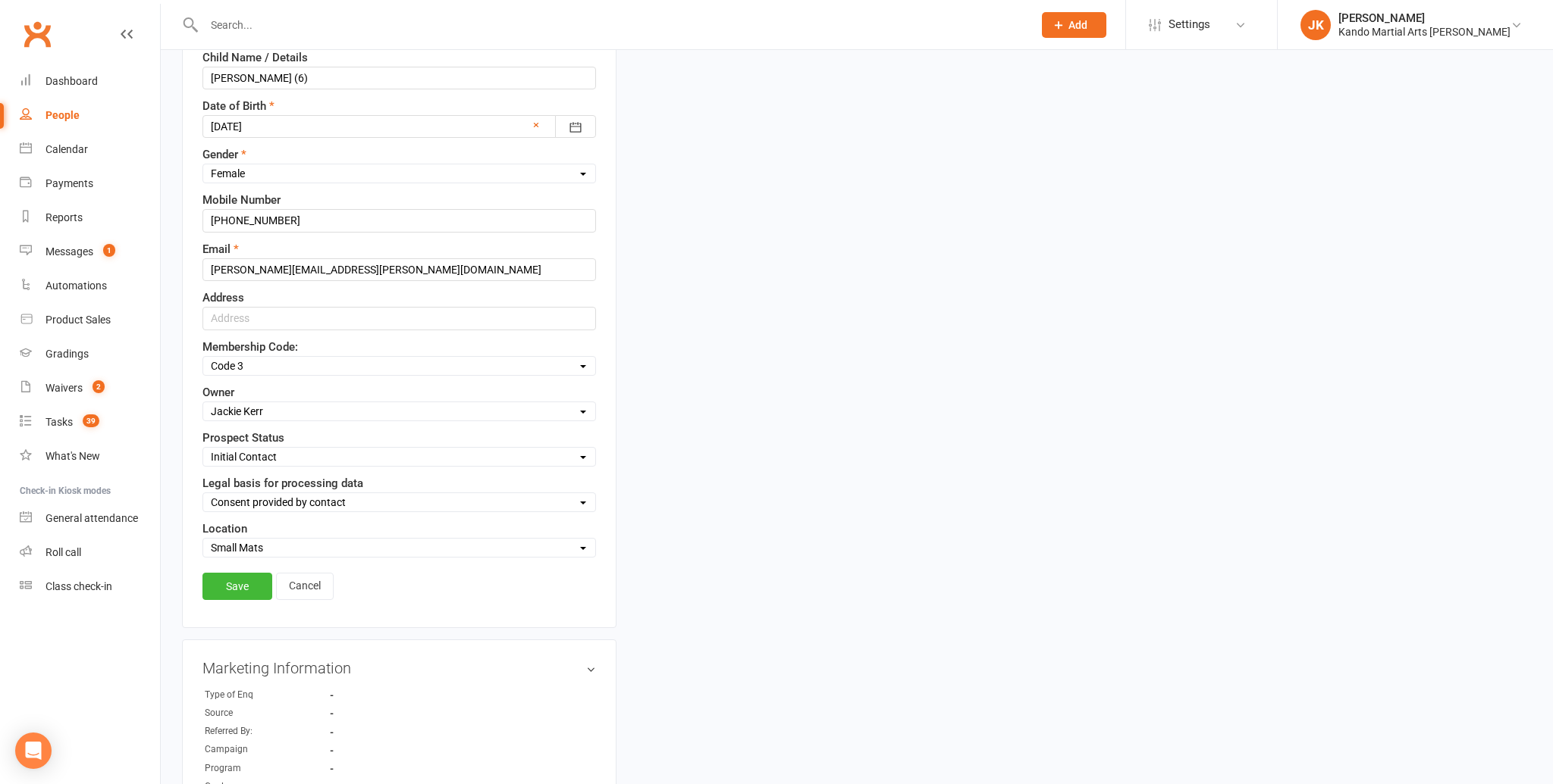
scroll to position [399, 0]
click at [235, 576] on link "Save" at bounding box center [237, 584] width 70 height 27
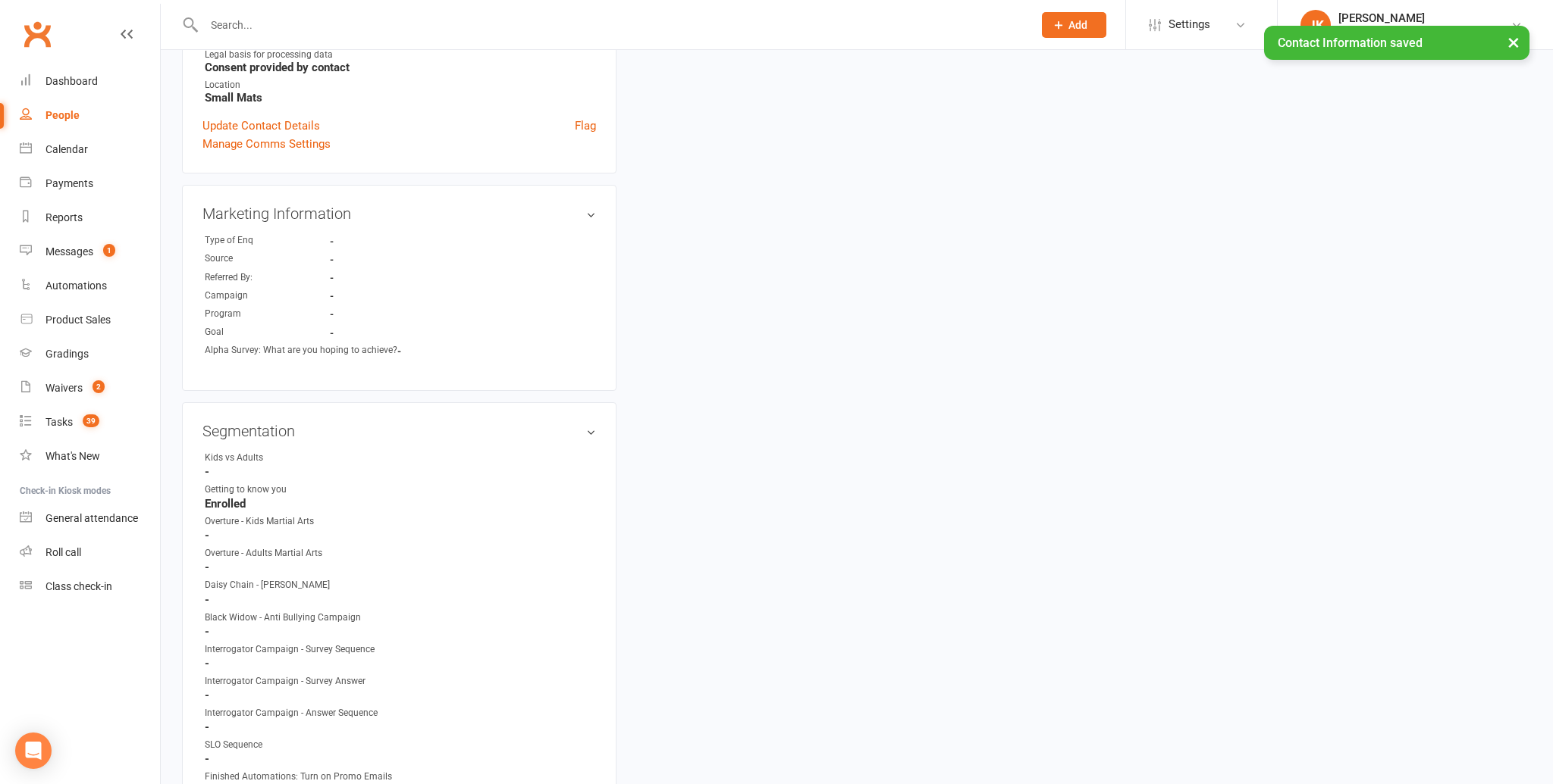
scroll to position [530, 0]
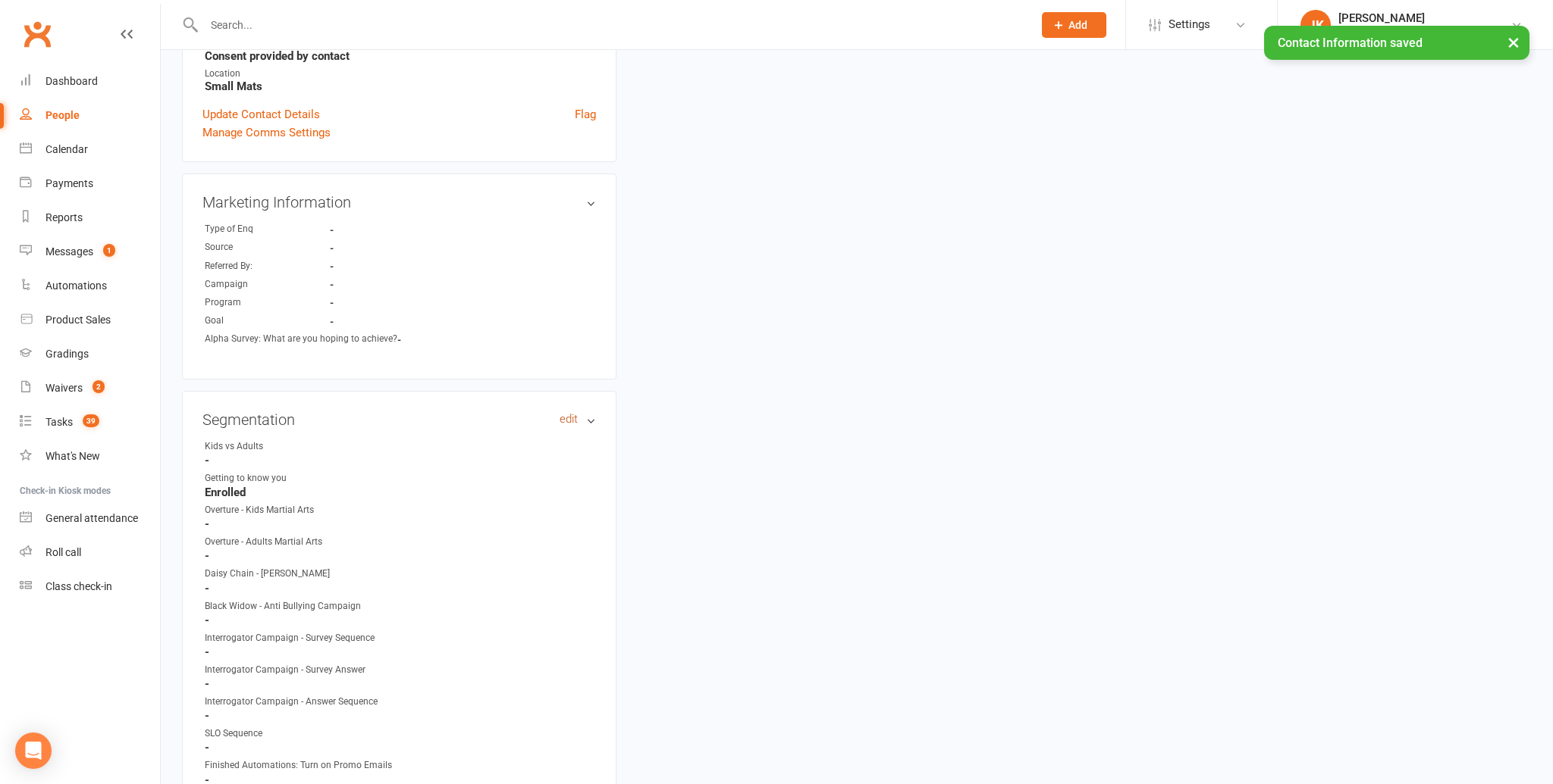
click at [569, 413] on link "edit" at bounding box center [569, 419] width 19 height 13
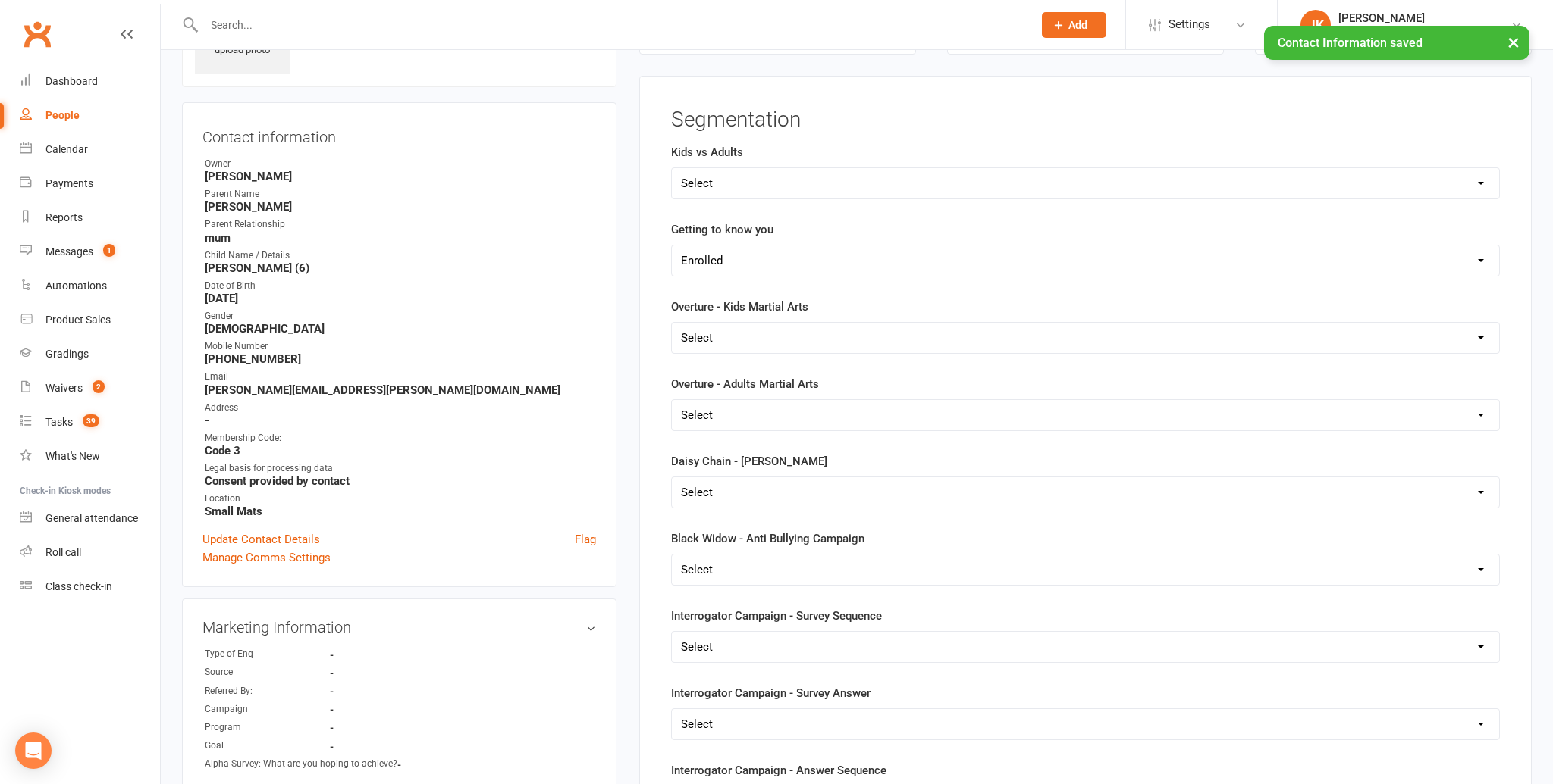
scroll to position [104, 0]
click at [1483, 179] on select "Select Kids Martial Arts Adults Martial Arts Both" at bounding box center [1085, 184] width 827 height 31
select select "Kids Martial Arts"
click at [672, 169] on select "Select Kids Martial Arts Adults Martial Arts Both" at bounding box center [1085, 184] width 827 height 31
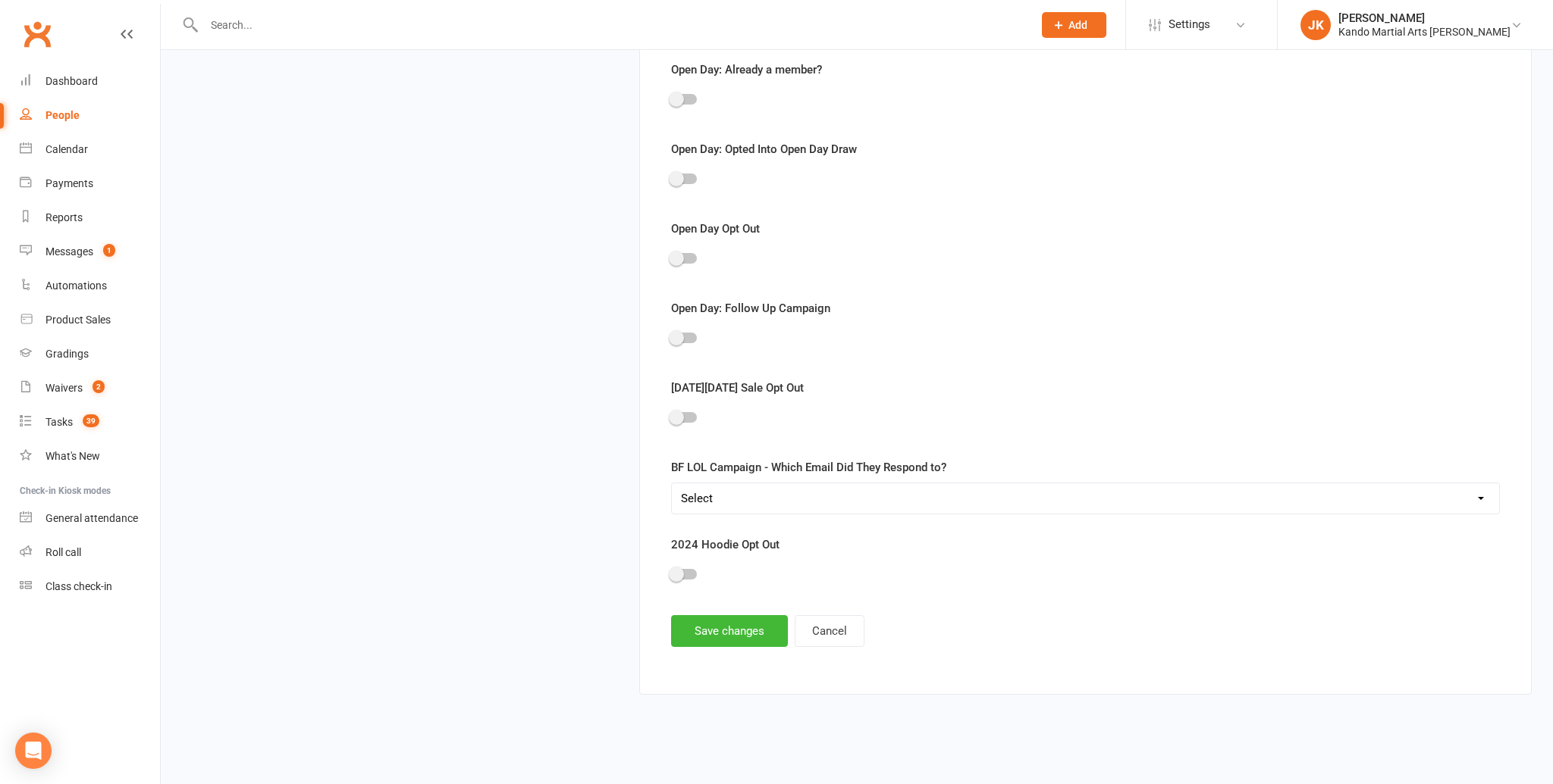
scroll to position [1587, 0]
drag, startPoint x: 743, startPoint y: 629, endPoint x: 736, endPoint y: 617, distance: 13.9
click at [743, 629] on button "Save changes" at bounding box center [729, 632] width 116 height 32
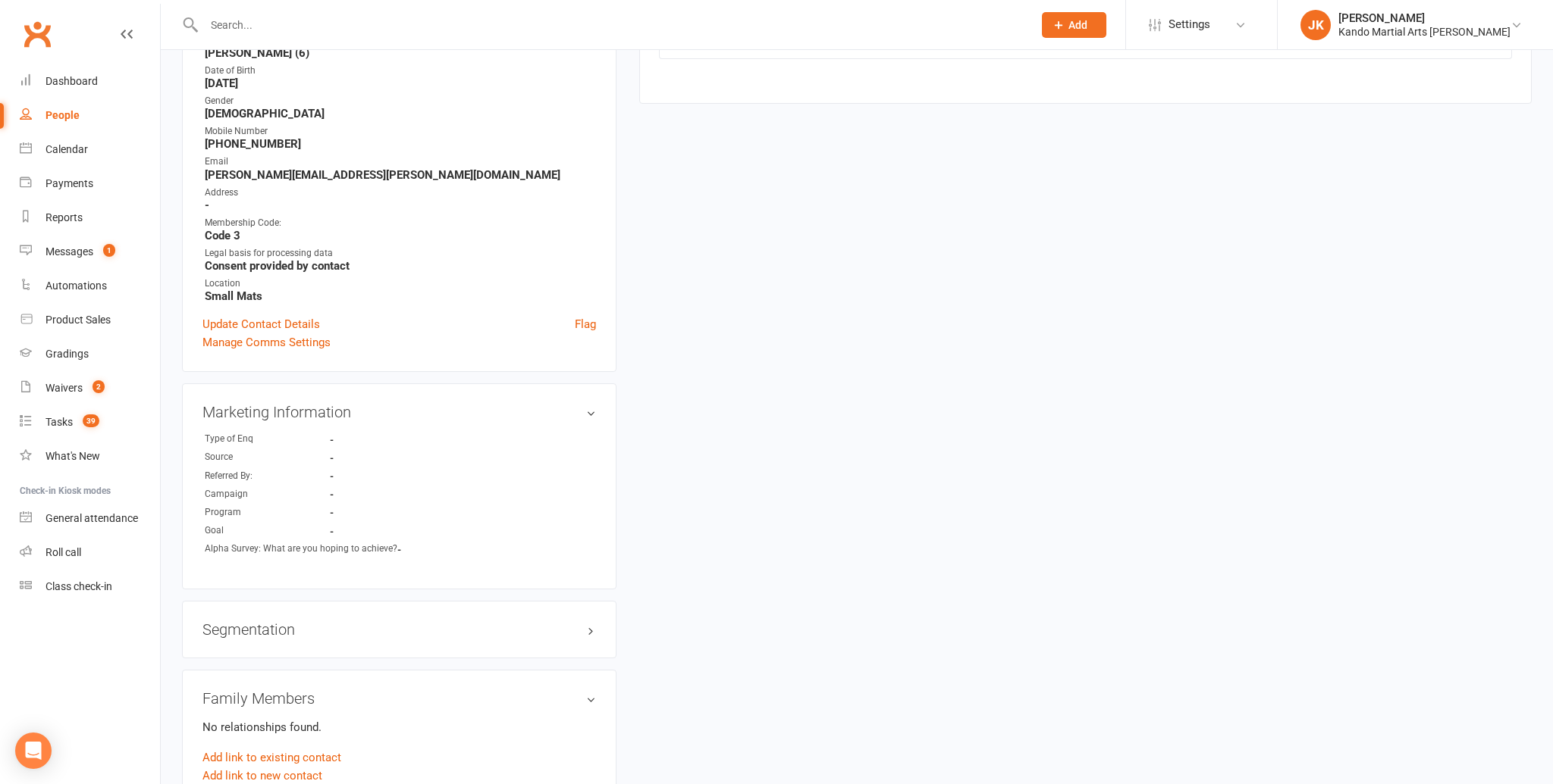
scroll to position [318, 0]
click at [569, 407] on link "edit" at bounding box center [569, 414] width 19 height 13
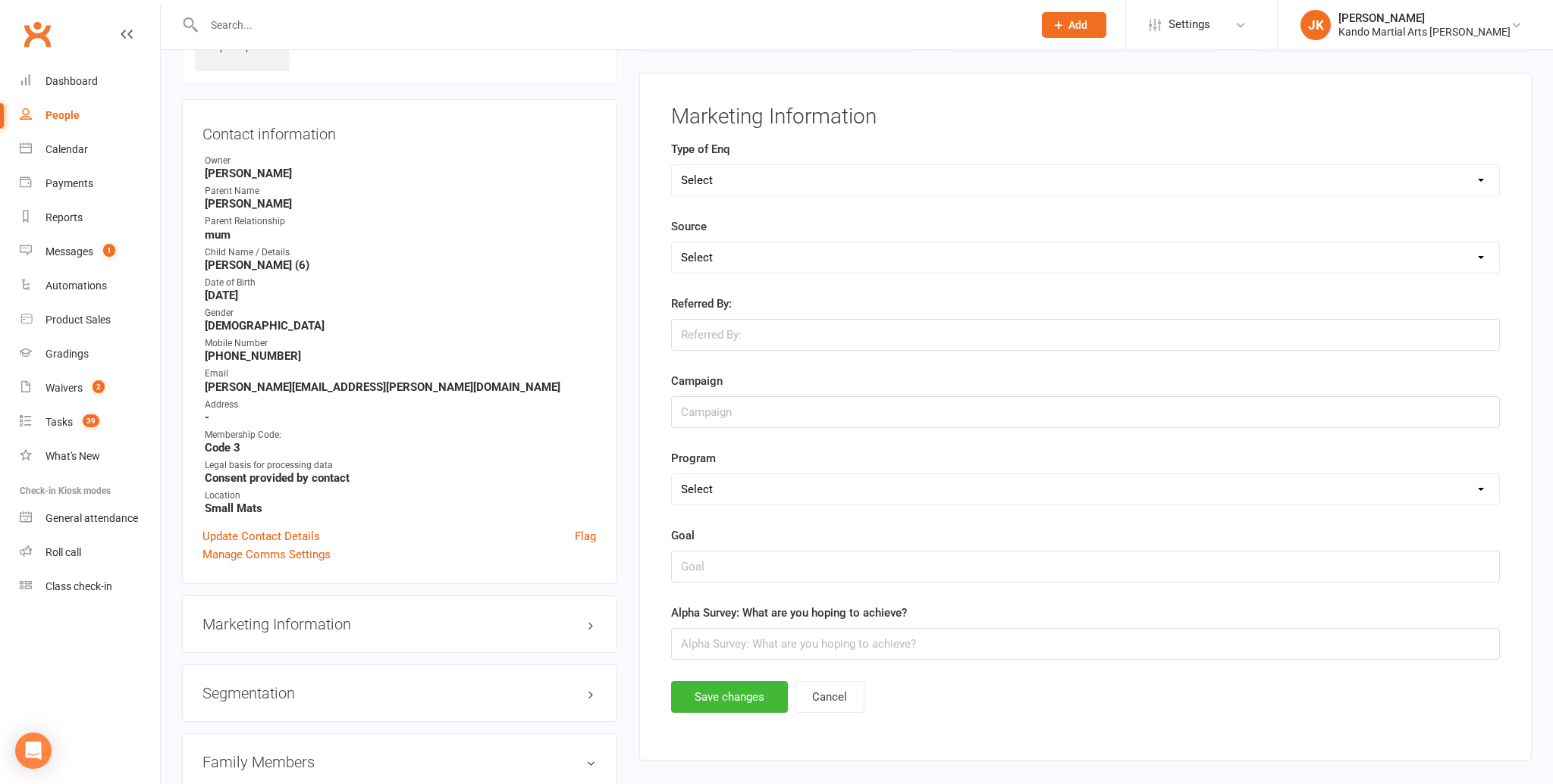
scroll to position [104, 0]
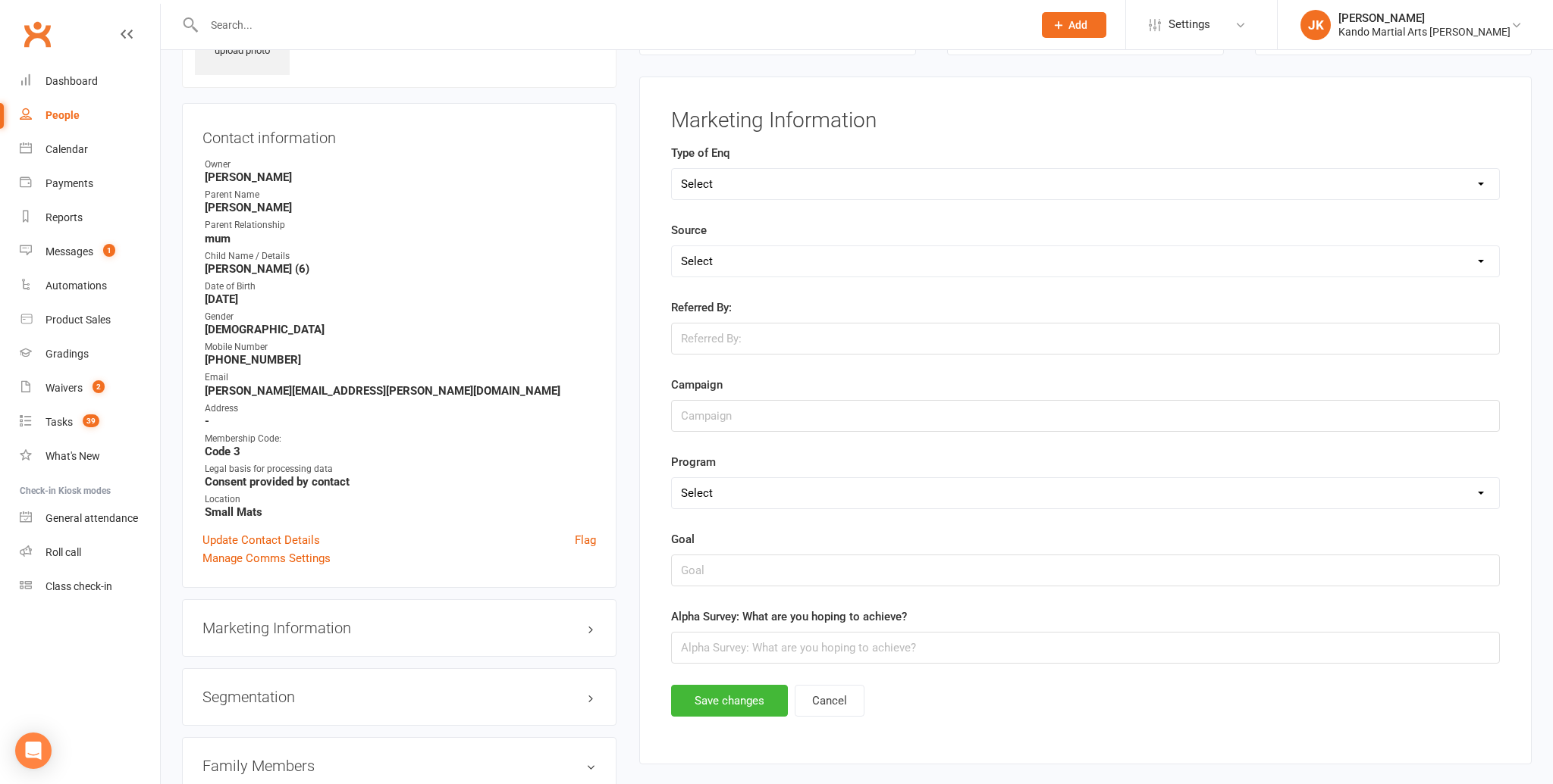
click at [1481, 180] on select "Select Call Email Walk FB Enq FB Form Web (Spark) Web (Other) Purchase Instagra…" at bounding box center [1085, 184] width 827 height 31
select select "Web (Spark)"
click at [672, 169] on select "Select Call Email Walk FB Enq FB Form Web (Spark) Web (Other) Purchase Instagra…" at bounding box center [1085, 184] width 827 height 31
click at [1472, 255] on select "Select FB IG Google Referral VIP Family Flyer / Pamphlet Walk in Within [GEOGRA…" at bounding box center [1085, 261] width 827 height 31
select select "Google"
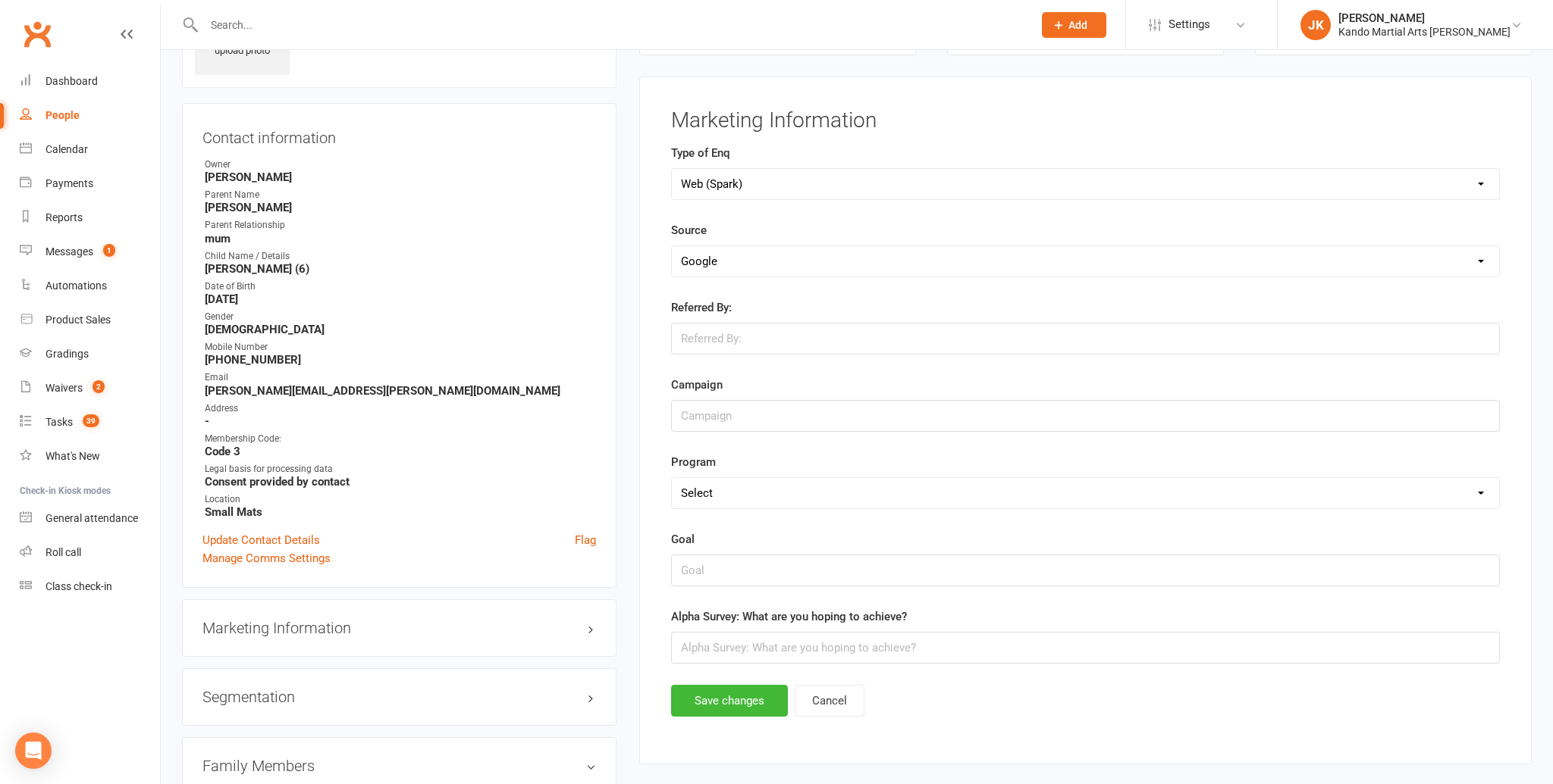
click at [672, 246] on select "Select FB IG Google Referral VIP Family Flyer / Pamphlet Walk in Within [GEOGRA…" at bounding box center [1085, 261] width 827 height 31
click at [1480, 489] on select "Select KN LD JNR T&A BJJ Online Fit Women's Self Protection" at bounding box center [1085, 493] width 827 height 31
select select "LD"
click at [672, 478] on select "Select KN LD JNR T&A BJJ Online Fit Women's Self Protection" at bounding box center [1085, 493] width 827 height 31
click at [686, 564] on input "text" at bounding box center [1085, 571] width 829 height 32
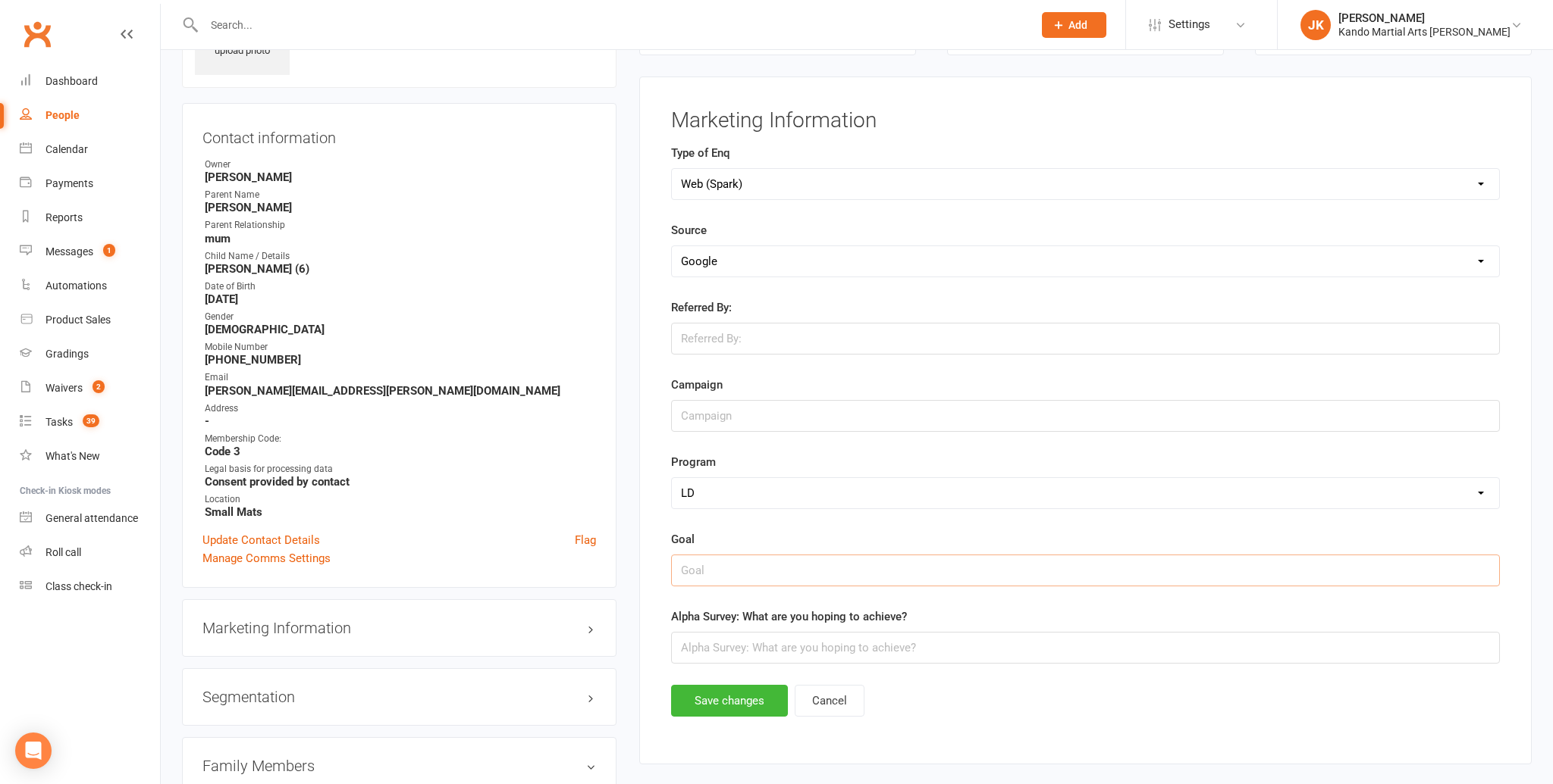
type input "Confidence."
click at [690, 639] on input "text" at bounding box center [1085, 648] width 829 height 32
click at [684, 647] on input "text" at bounding box center [1085, 648] width 829 height 32
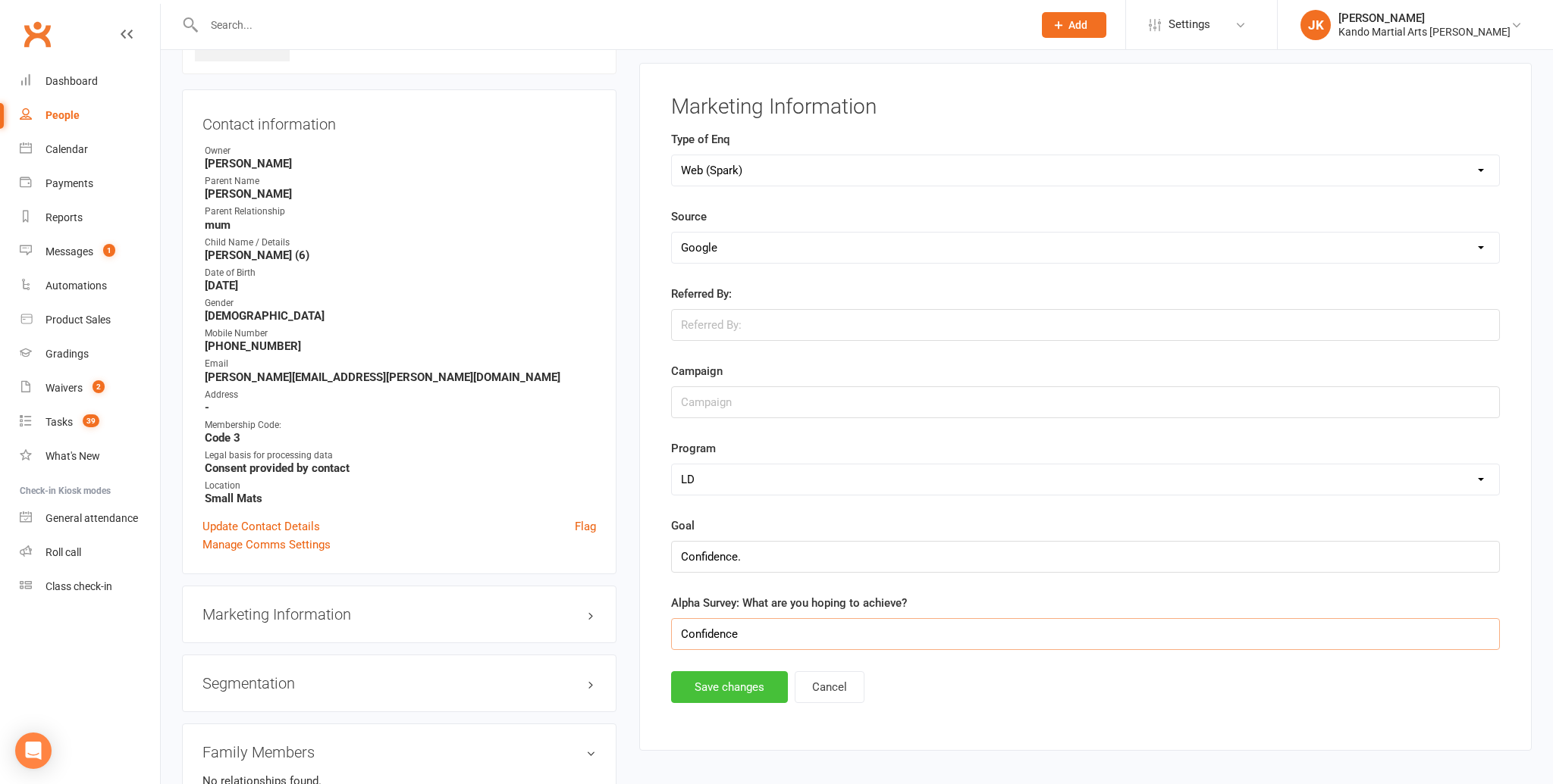
type input "Confidence"
click at [725, 684] on button "Save changes" at bounding box center [729, 689] width 116 height 32
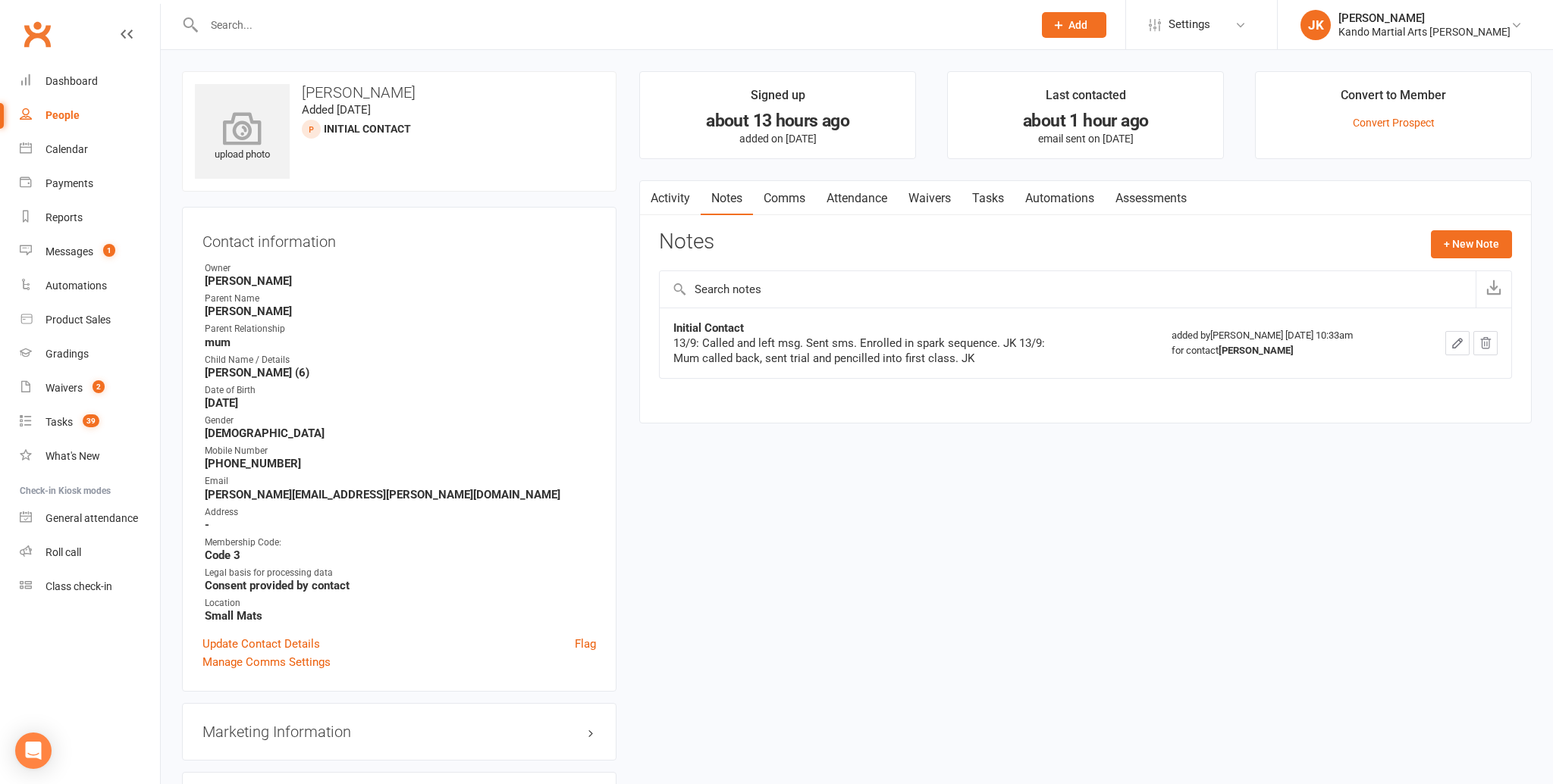
scroll to position [4, 0]
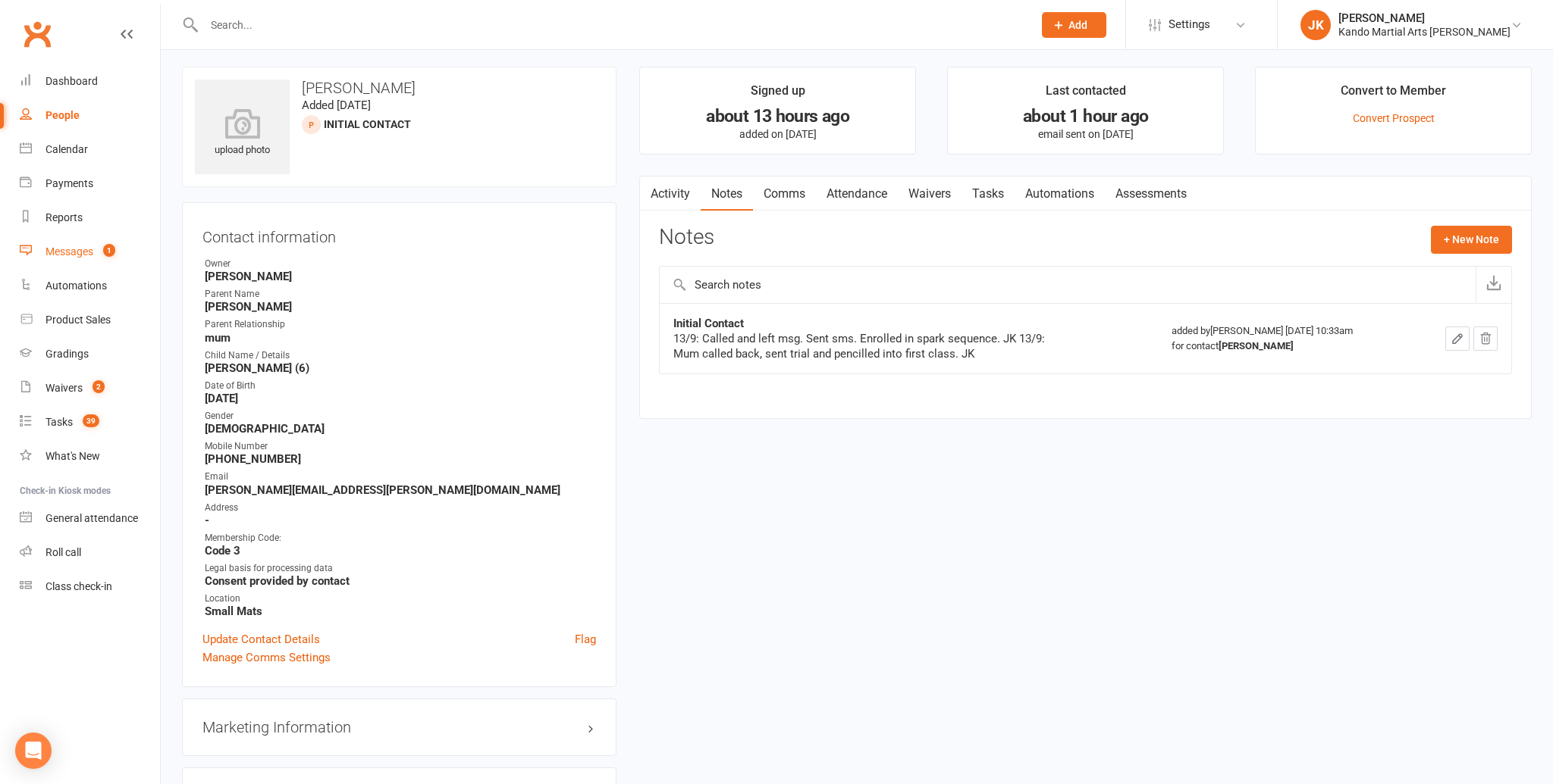
click at [72, 250] on div "Messages" at bounding box center [69, 251] width 47 height 12
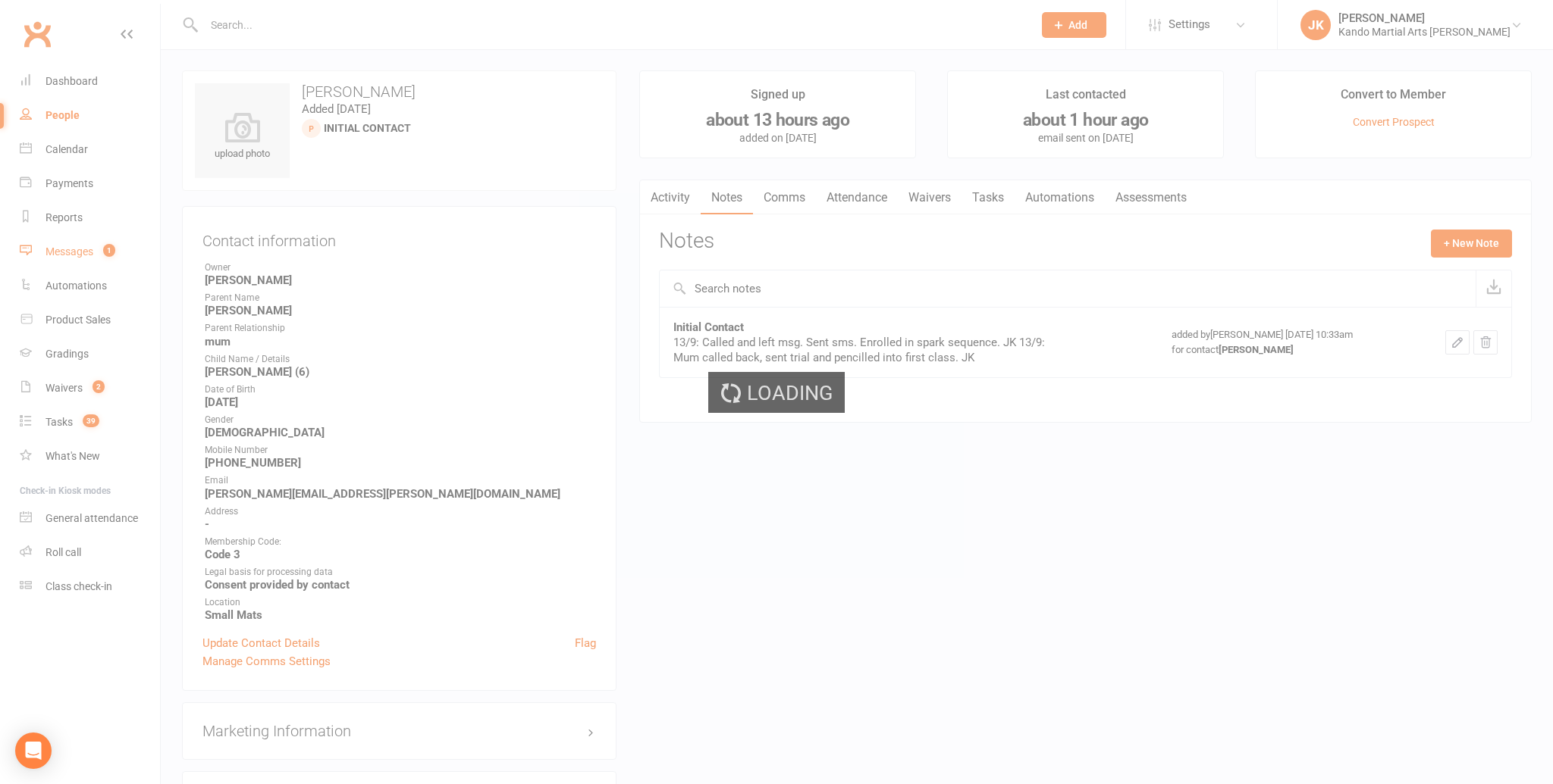
scroll to position [0, 0]
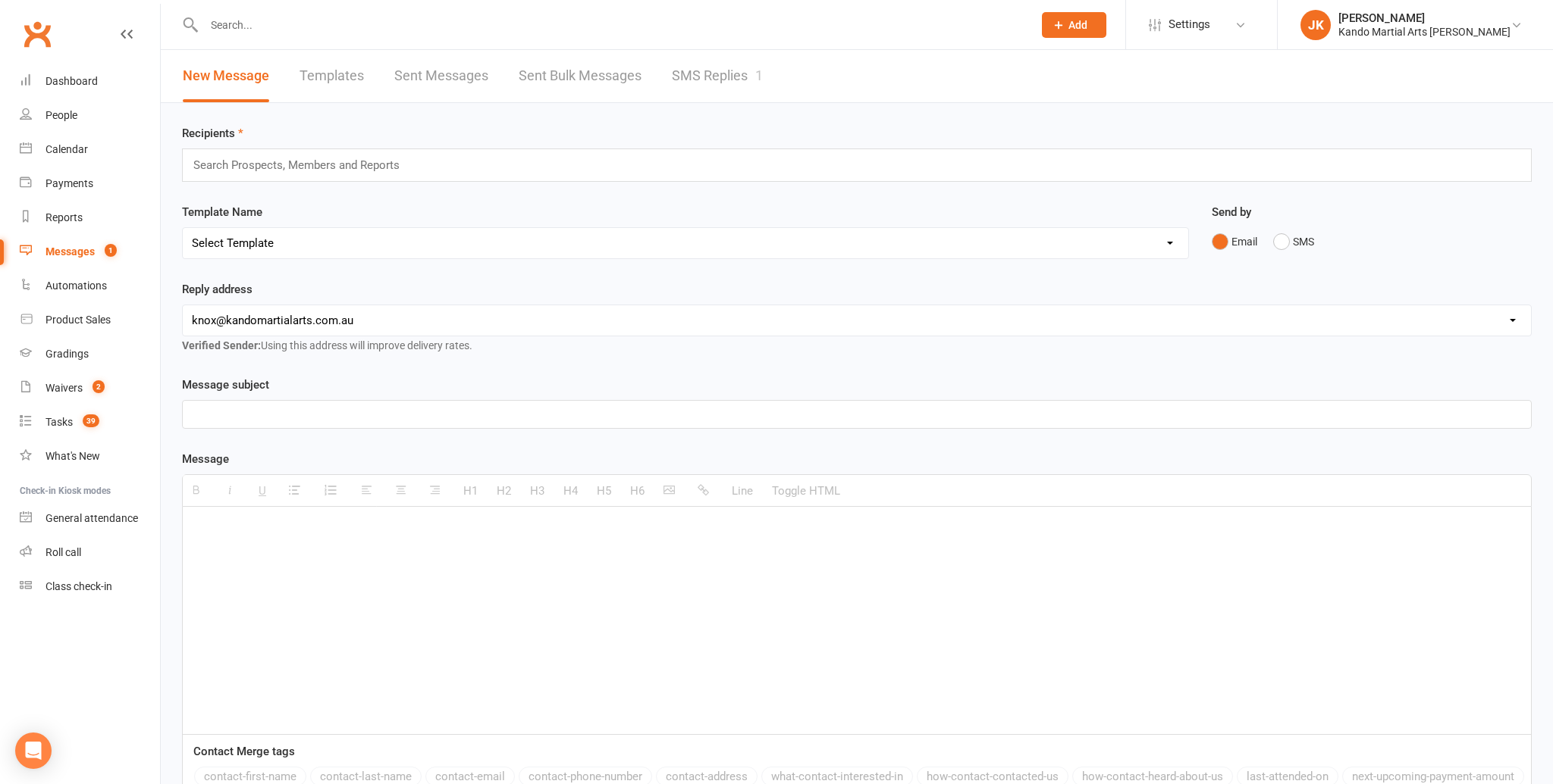
click at [698, 73] on link "SMS Replies 1" at bounding box center [717, 76] width 91 height 52
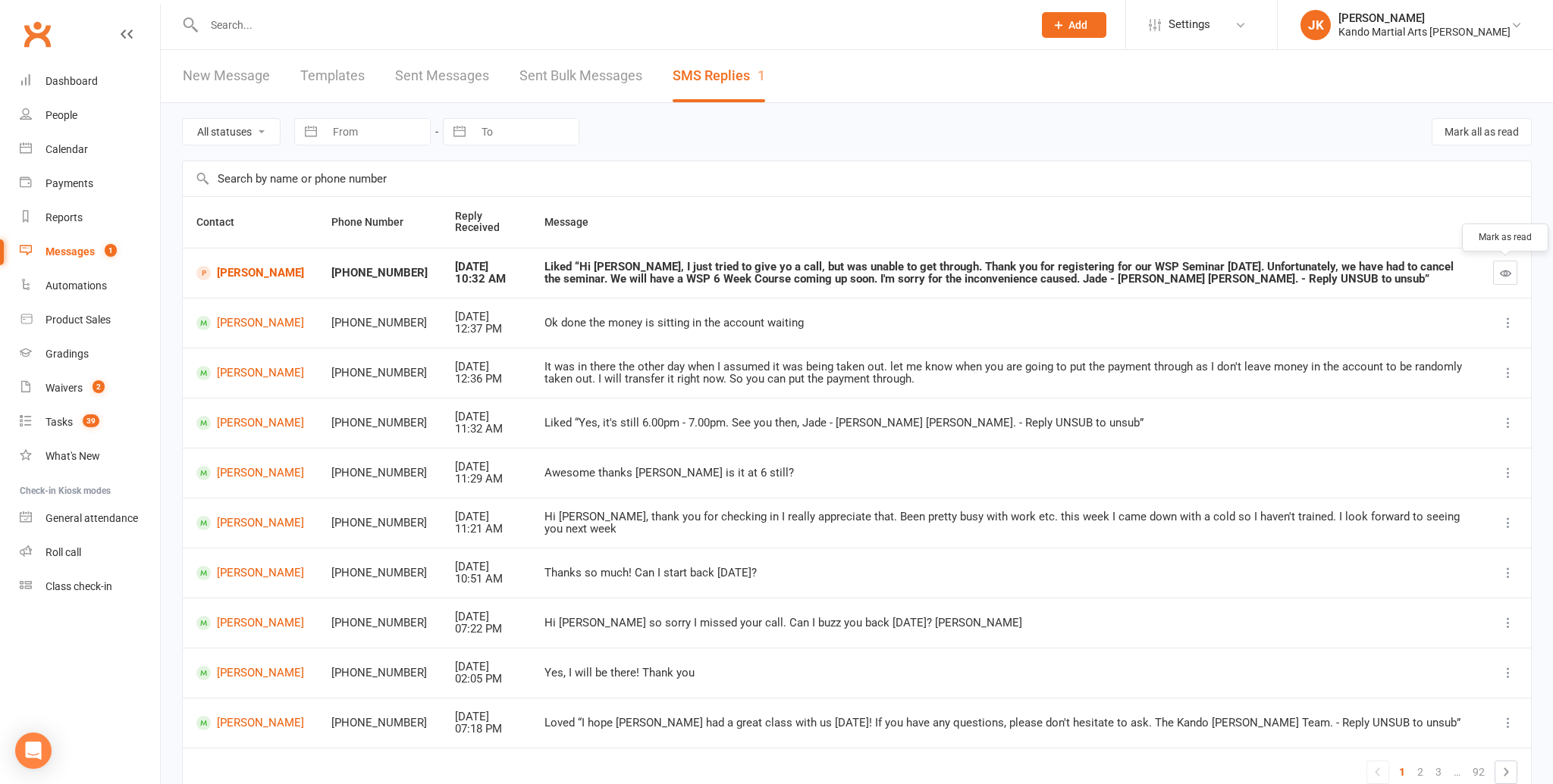
click at [1510, 268] on icon "button" at bounding box center [1506, 273] width 11 height 11
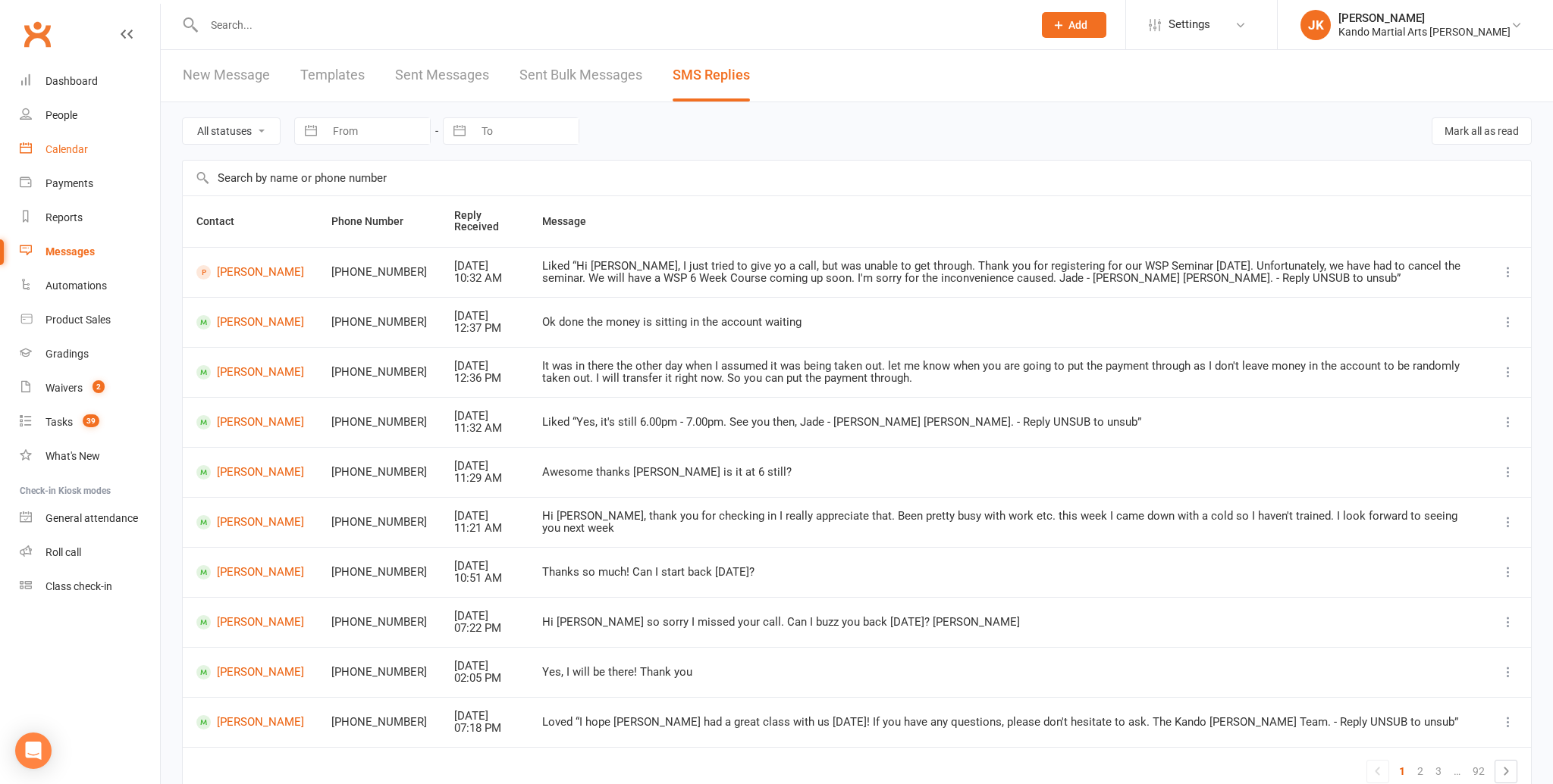
click at [63, 145] on div "Calendar" at bounding box center [67, 149] width 43 height 12
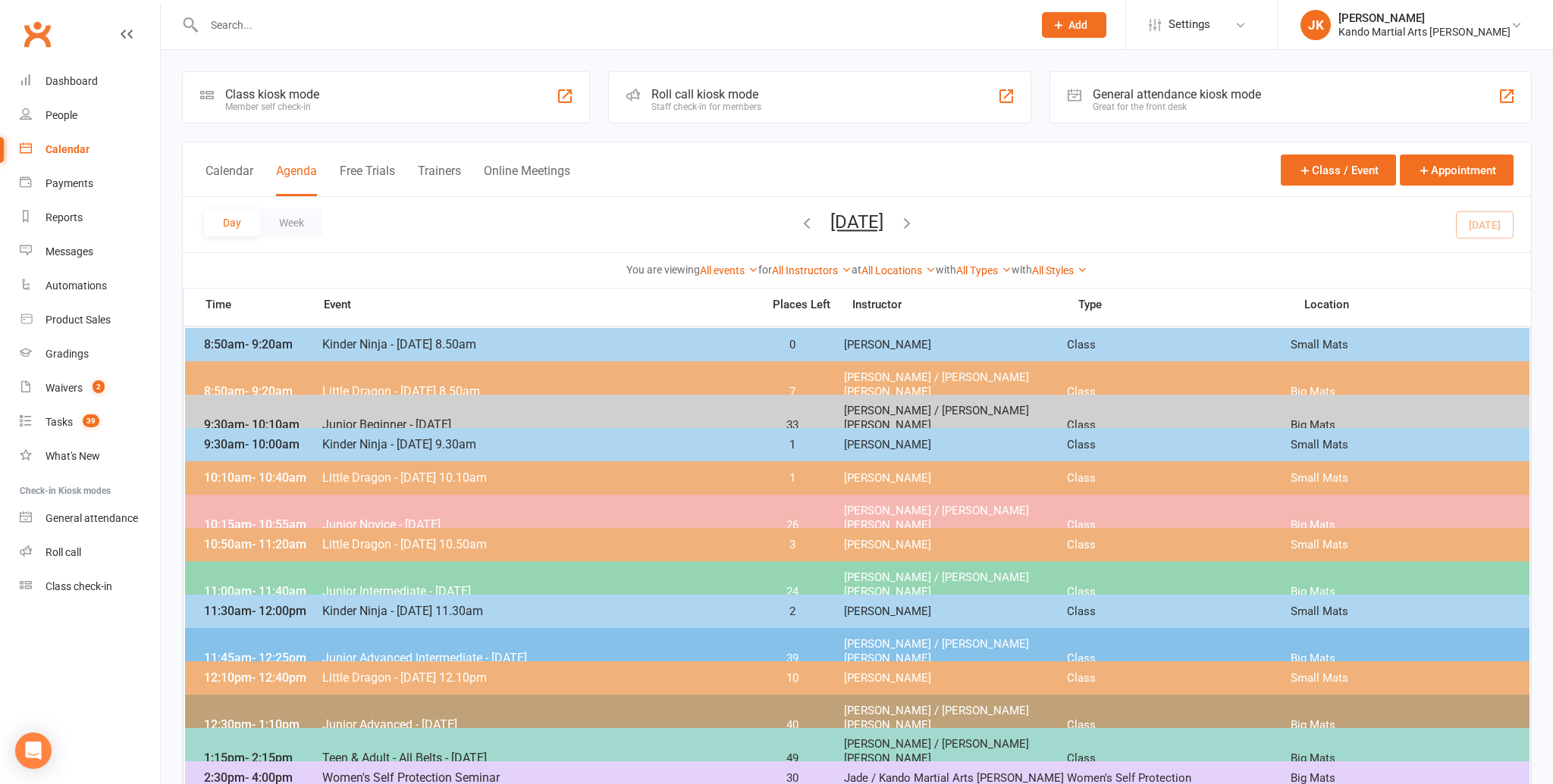
click at [408, 651] on span "Junior Advanced Intermediate - [DATE]" at bounding box center [538, 658] width 432 height 14
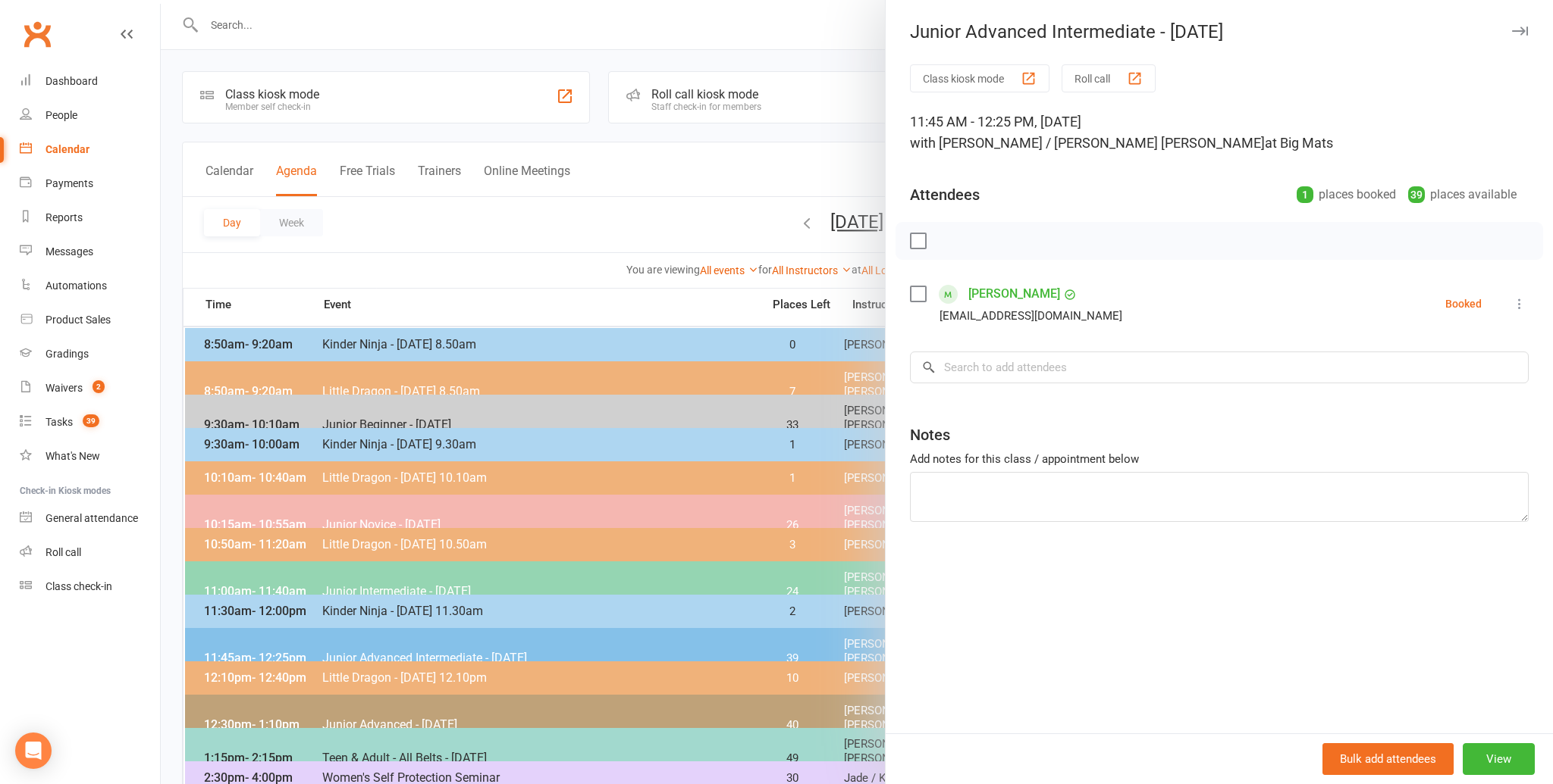
drag, startPoint x: 918, startPoint y: 290, endPoint x: 928, endPoint y: 287, distance: 10.4
click at [918, 290] on label at bounding box center [917, 294] width 15 height 15
click at [1050, 233] on icon "button" at bounding box center [1047, 241] width 17 height 17
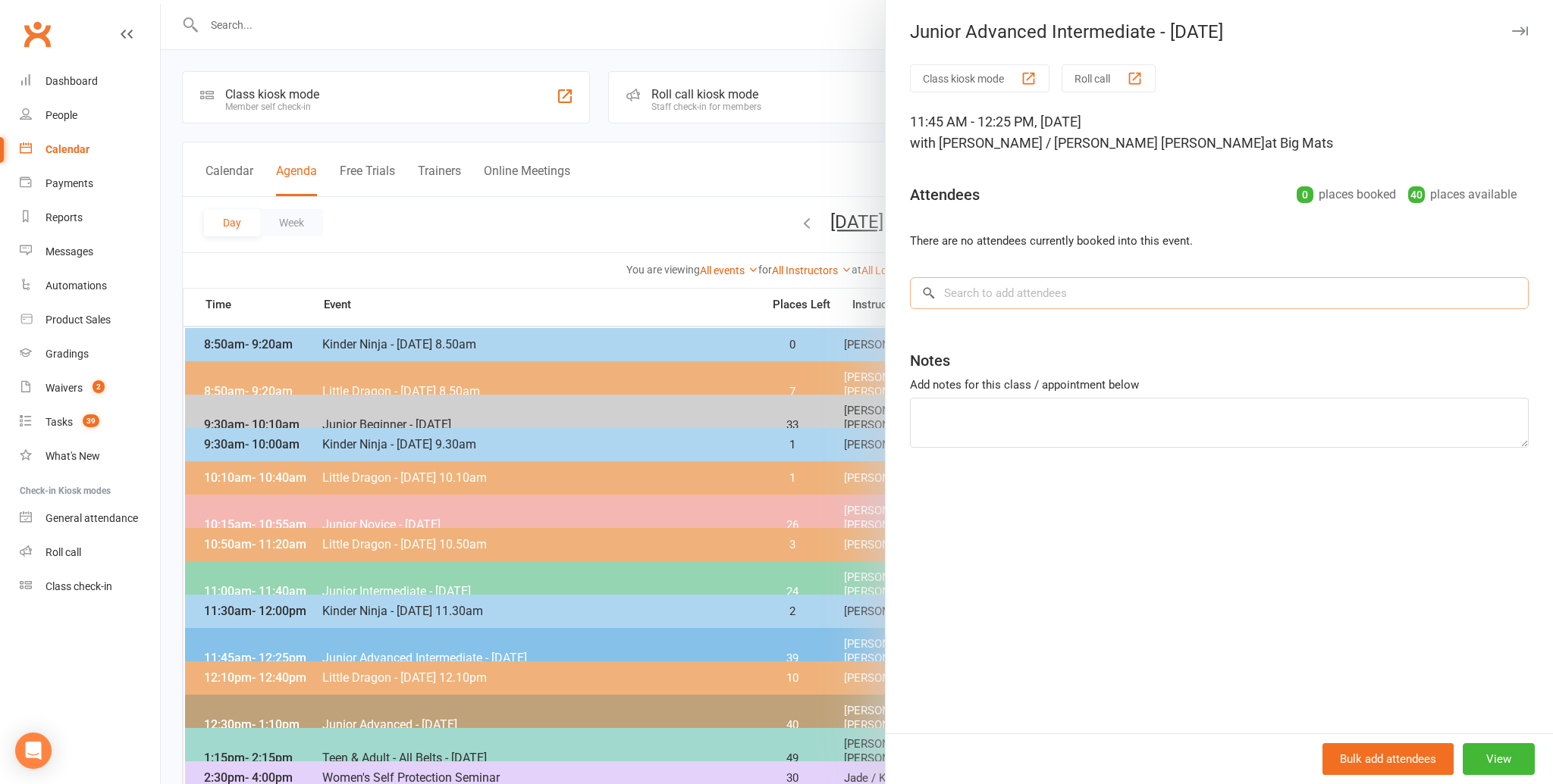
click at [957, 288] on input "search" at bounding box center [1219, 293] width 619 height 32
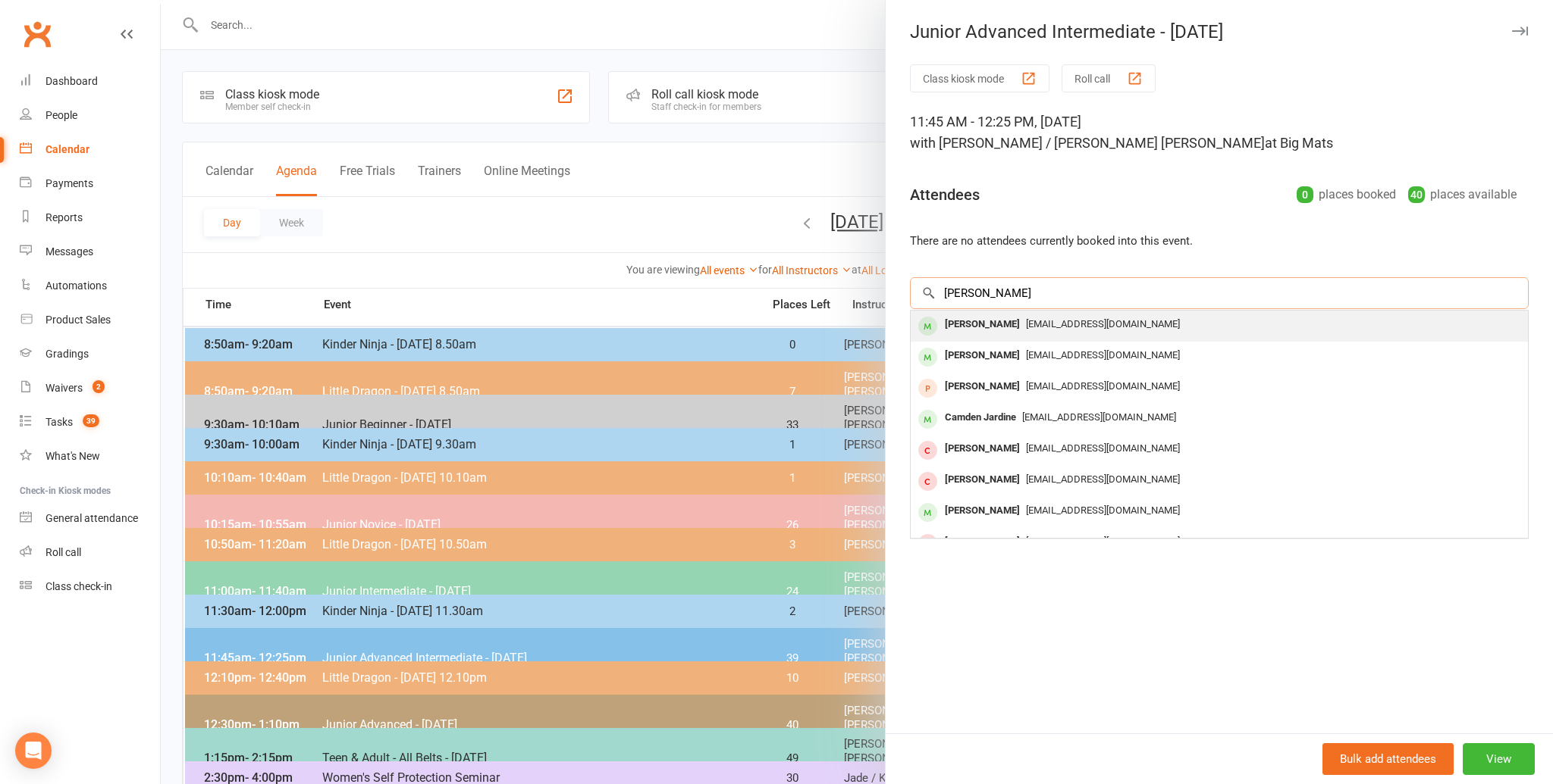
type input "[PERSON_NAME]"
click at [957, 323] on div "[PERSON_NAME]" at bounding box center [983, 325] width 87 height 22
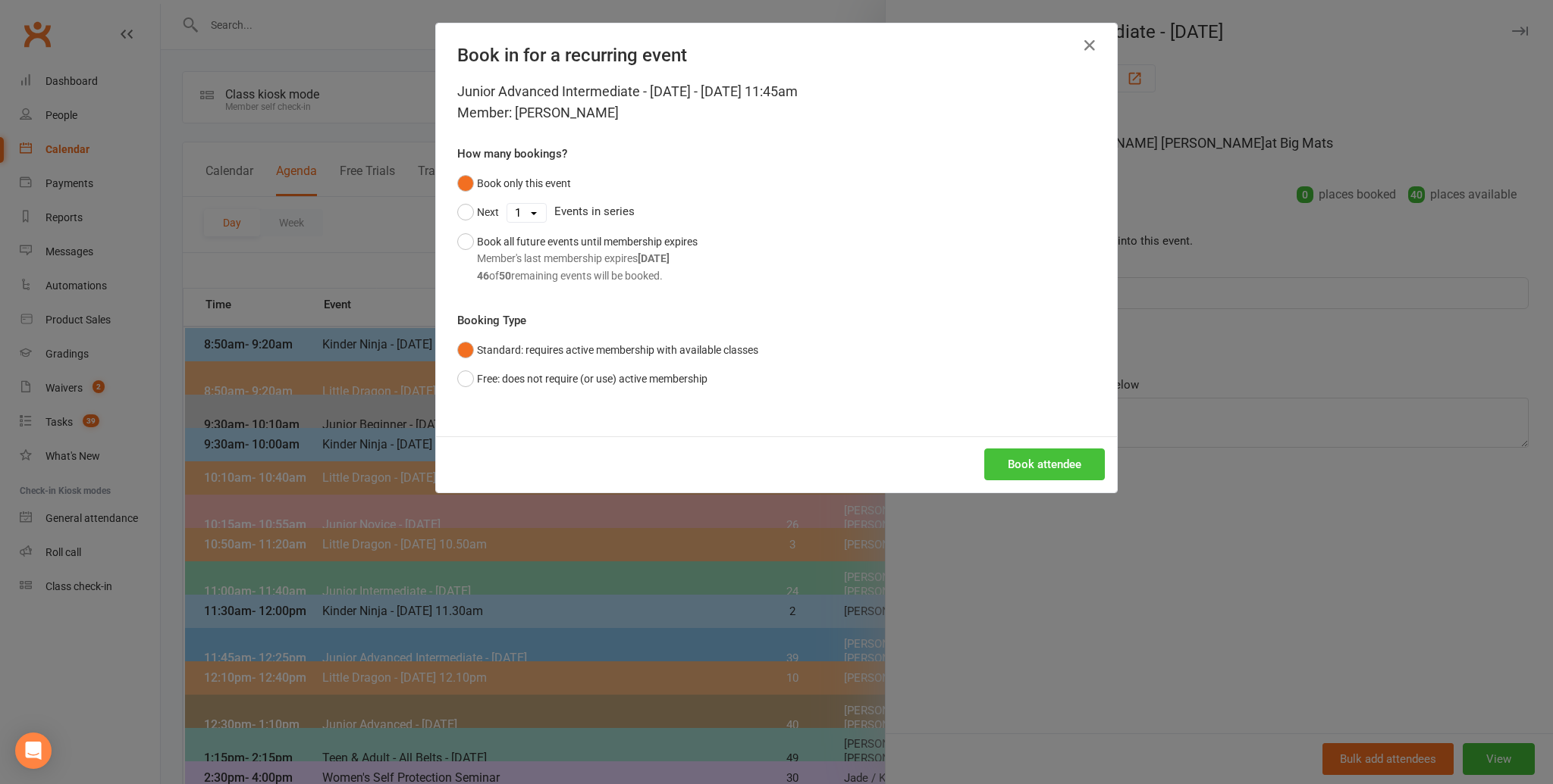
click at [1027, 460] on button "Book attendee" at bounding box center [1045, 464] width 121 height 32
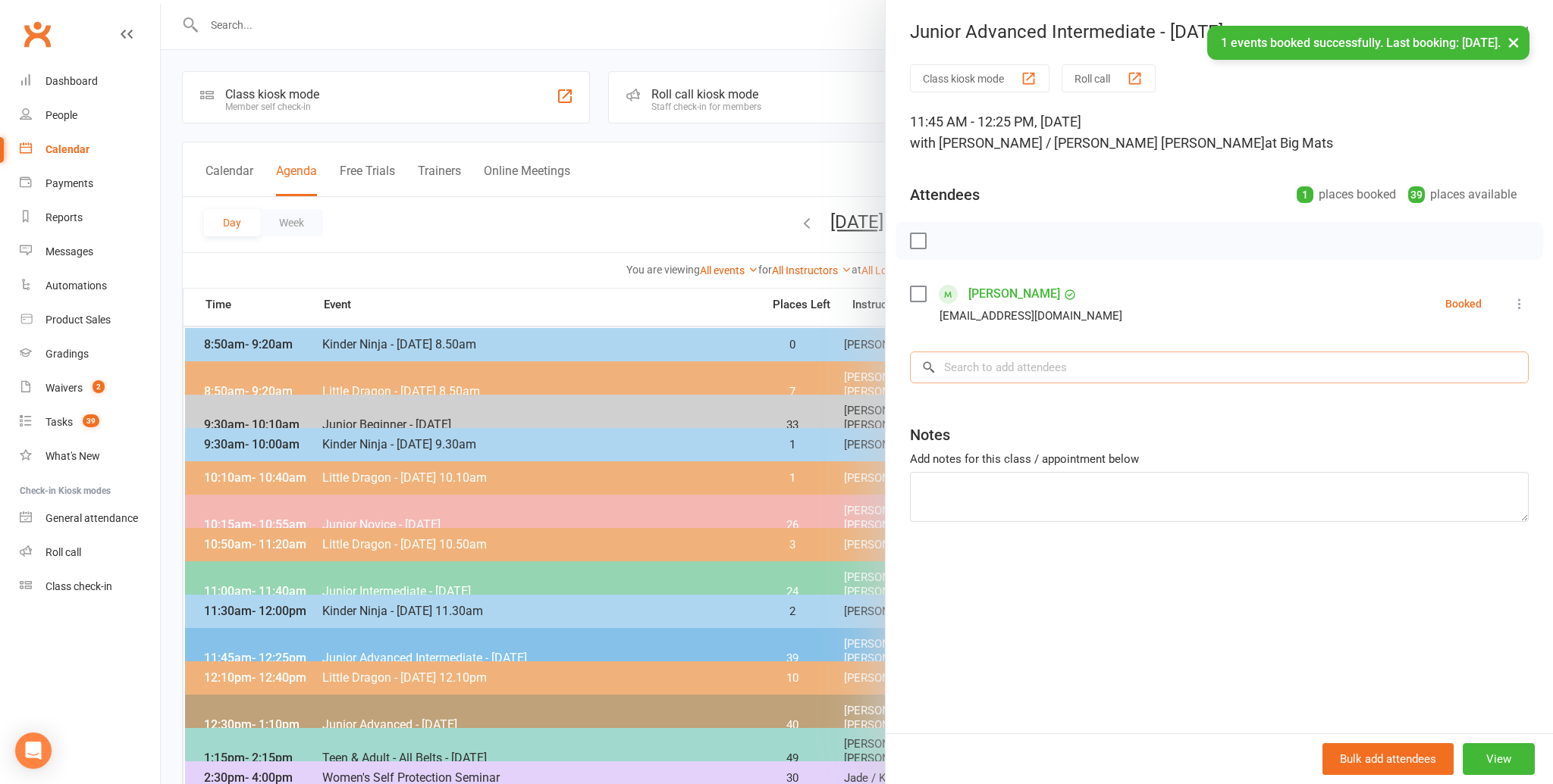
click at [961, 371] on input "search" at bounding box center [1219, 367] width 619 height 32
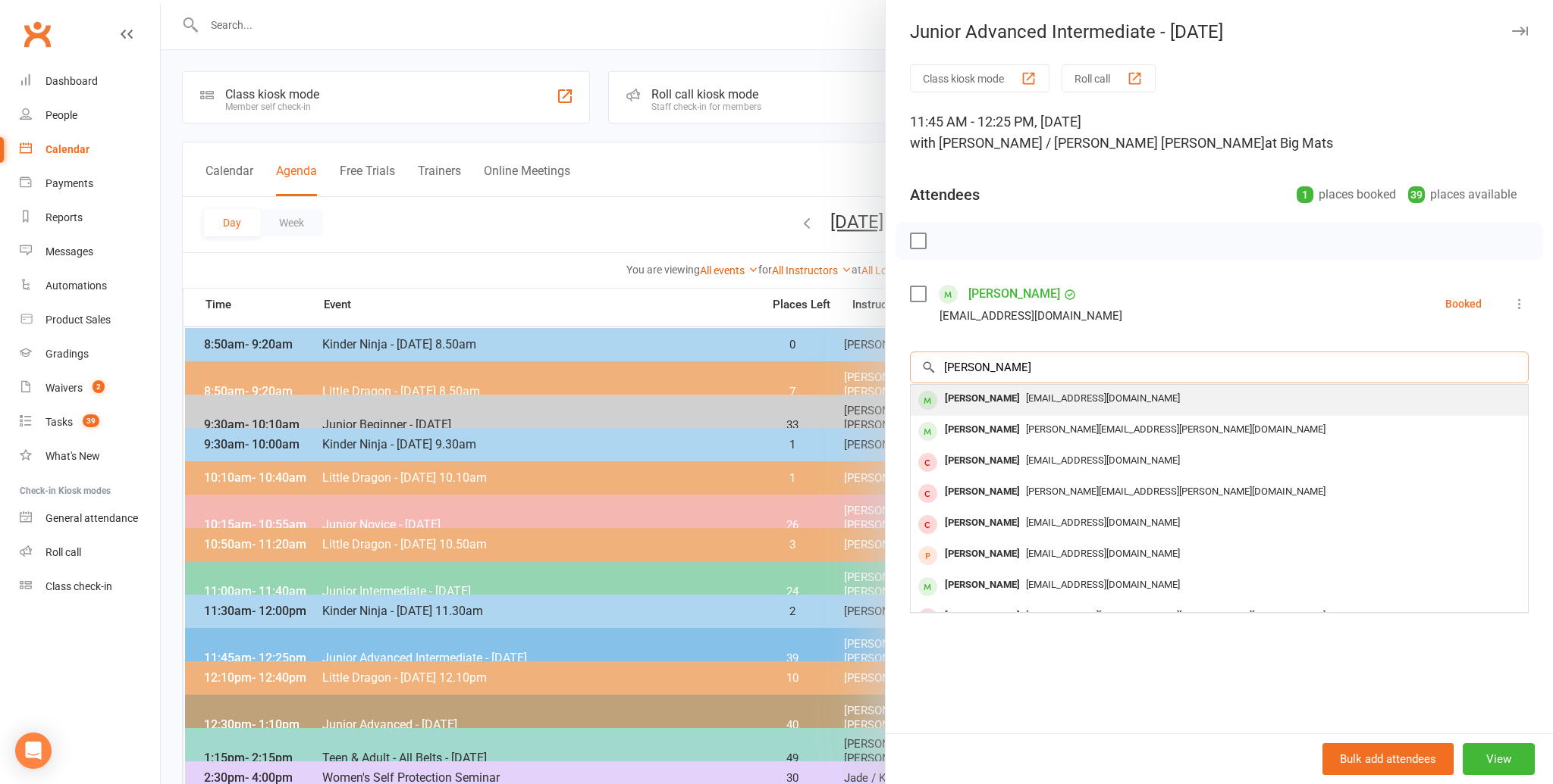
type input "[PERSON_NAME]"
click at [981, 394] on div "[PERSON_NAME]" at bounding box center [983, 399] width 87 height 22
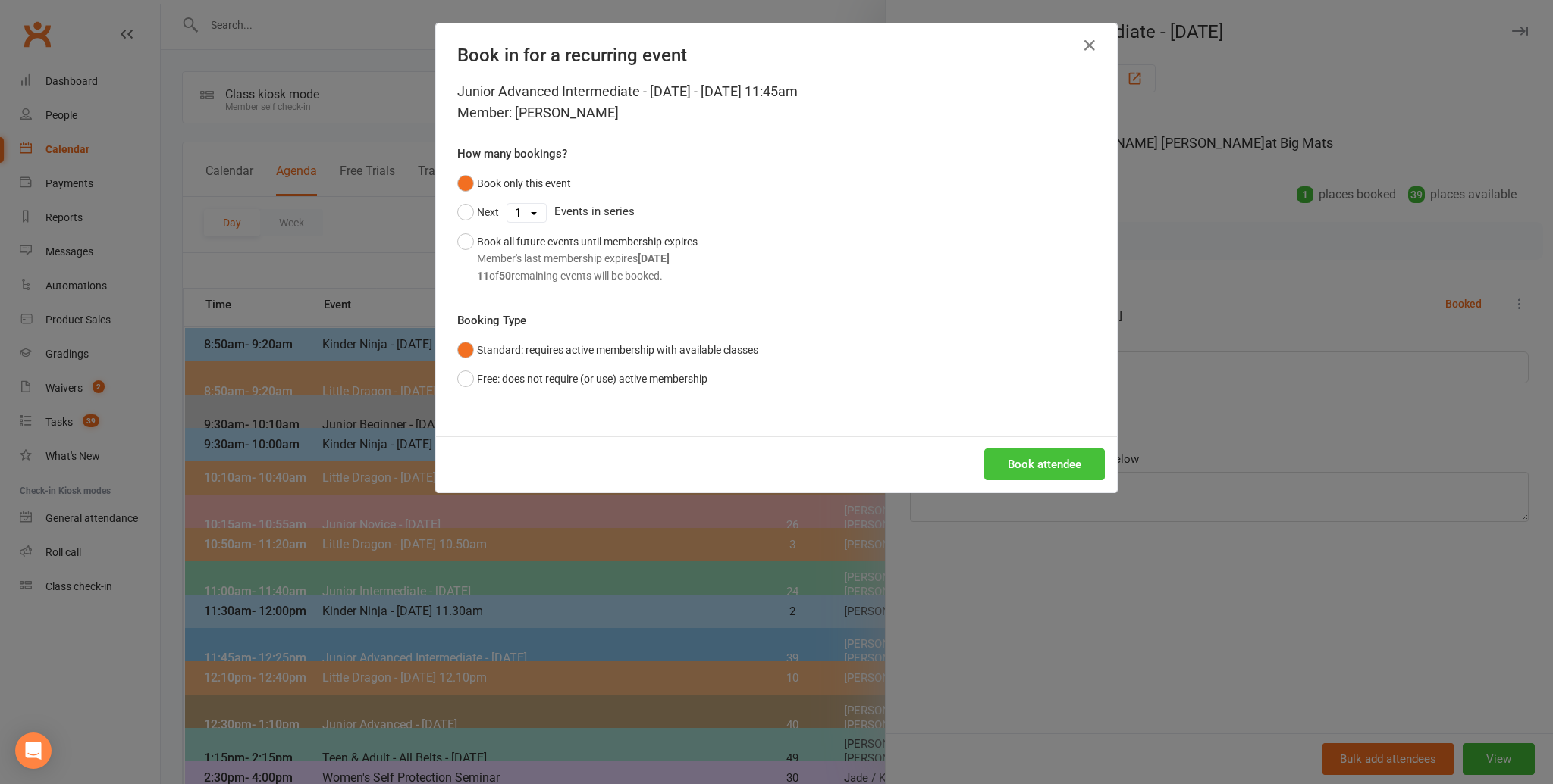
click at [1014, 452] on button "Book attendee" at bounding box center [1045, 464] width 121 height 32
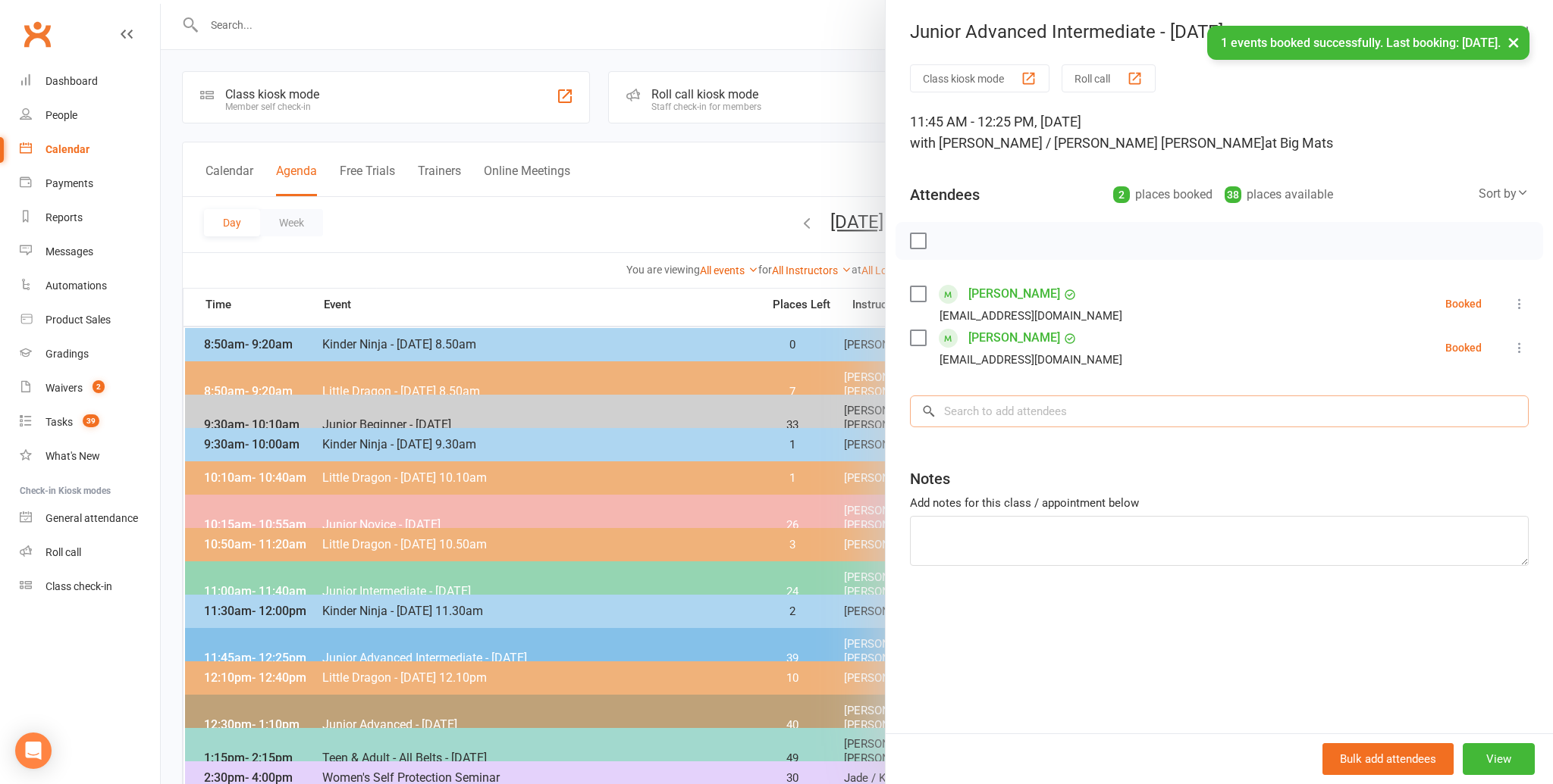
click at [957, 412] on input "search" at bounding box center [1219, 411] width 619 height 32
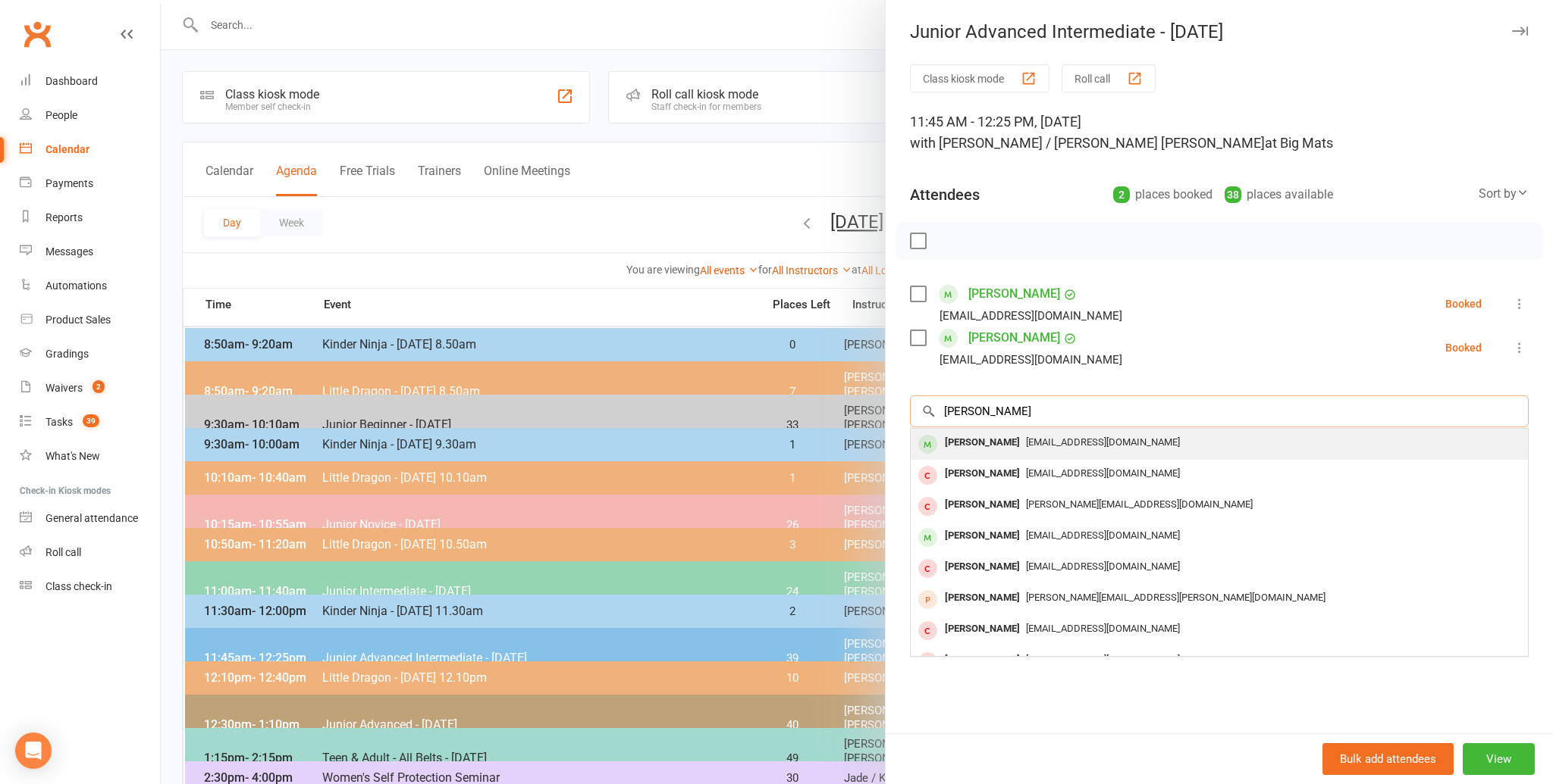
type input "[PERSON_NAME]"
click at [953, 440] on div "[PERSON_NAME]" at bounding box center [983, 444] width 87 height 22
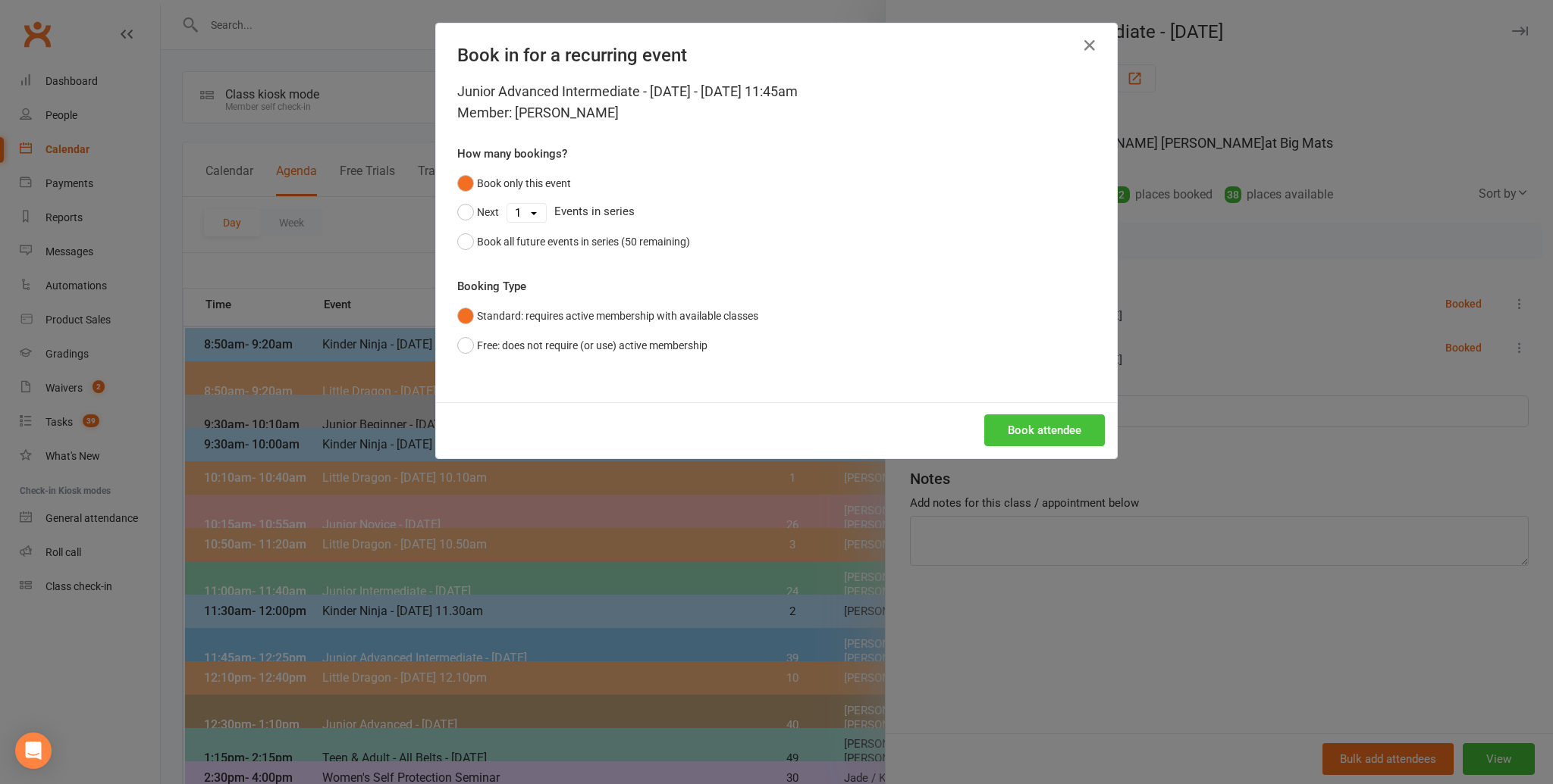
click at [1018, 420] on button "Book attendee" at bounding box center [1045, 431] width 121 height 32
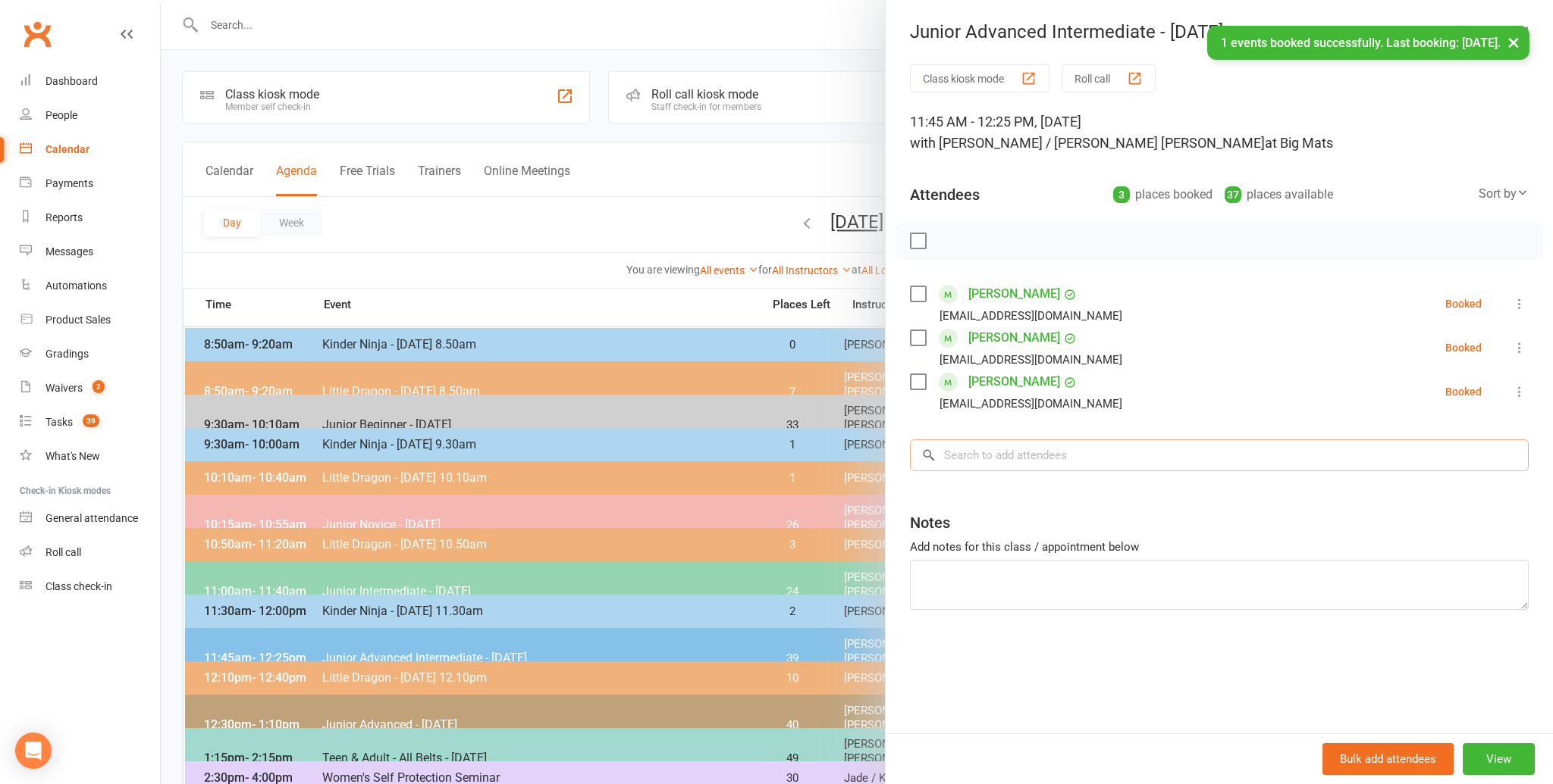
click at [974, 457] on input "search" at bounding box center [1219, 456] width 619 height 32
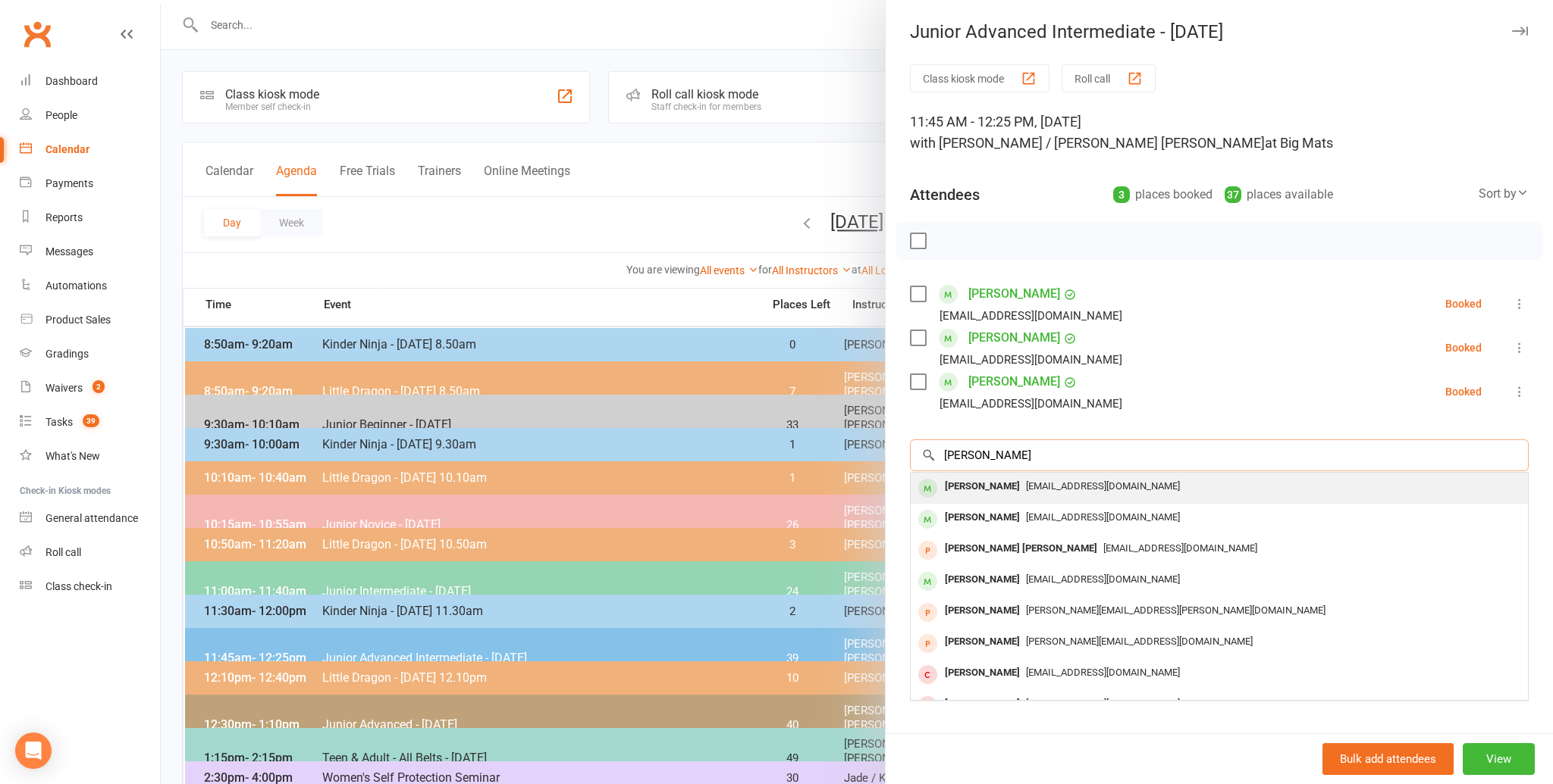
type input "[PERSON_NAME]"
click at [986, 485] on div "[PERSON_NAME]" at bounding box center [983, 487] width 87 height 22
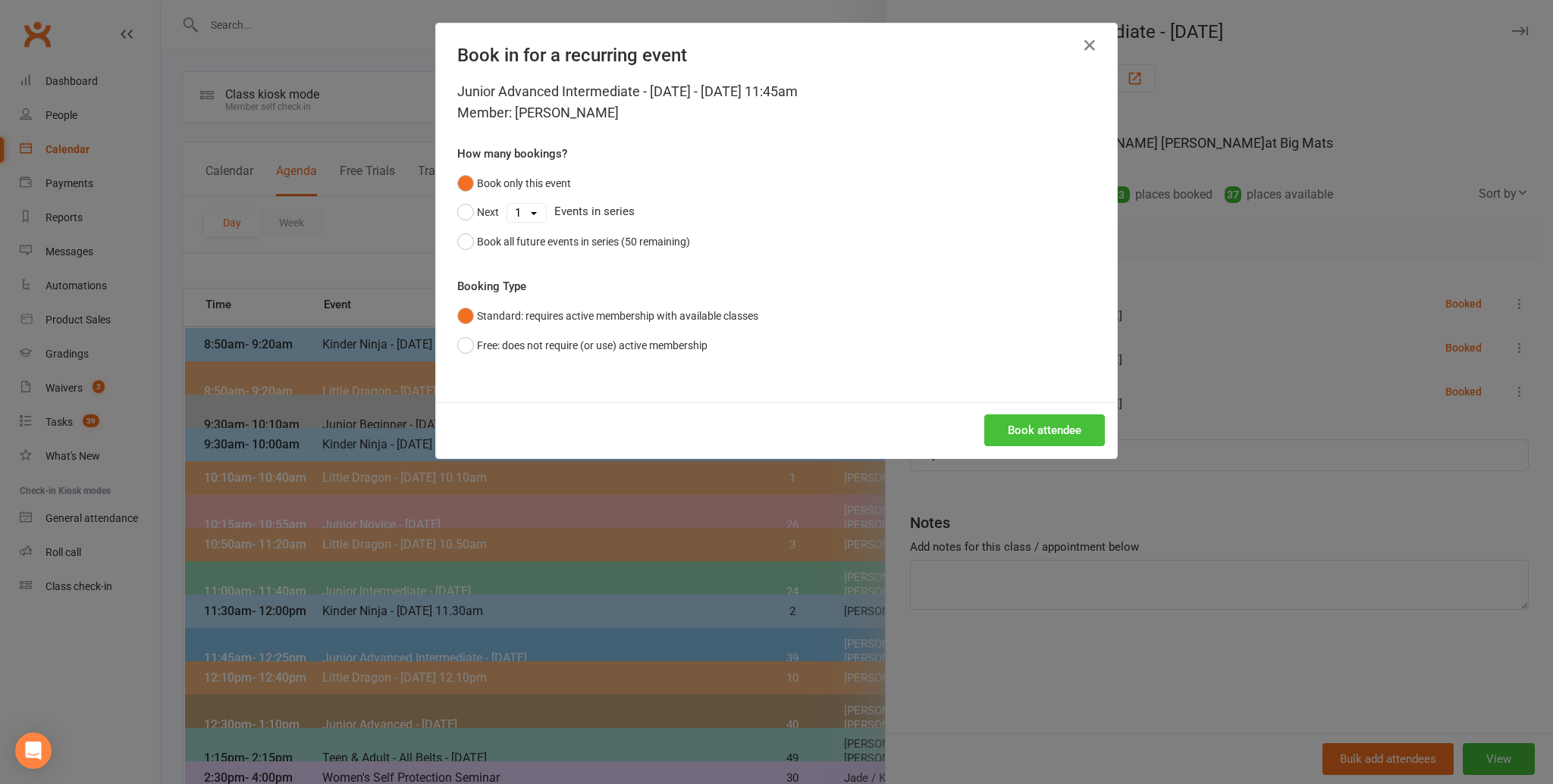
click at [1022, 429] on button "Book attendee" at bounding box center [1045, 431] width 121 height 32
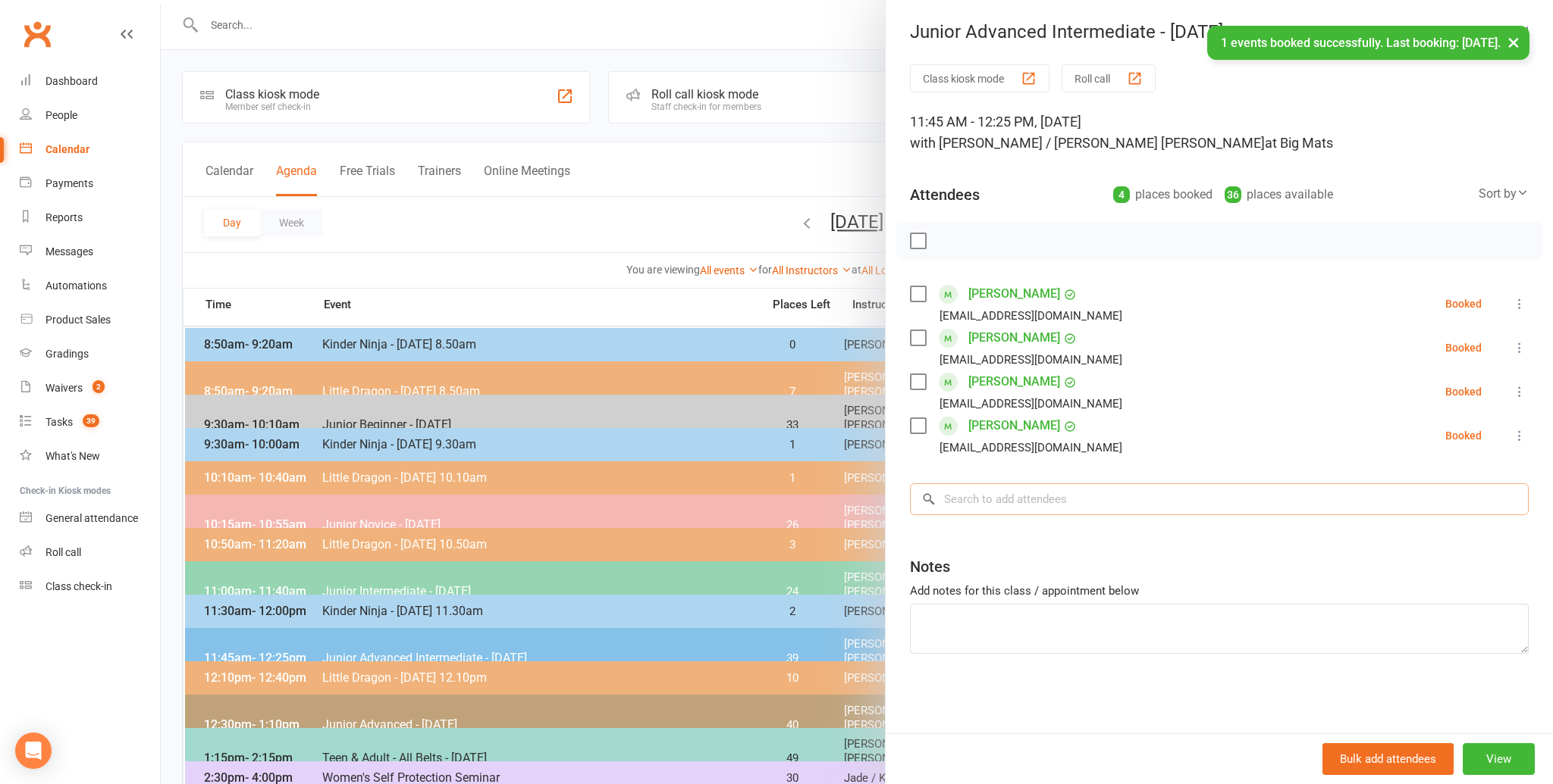
click at [967, 500] on input "search" at bounding box center [1219, 499] width 619 height 32
click at [954, 500] on input "search" at bounding box center [1219, 499] width 619 height 32
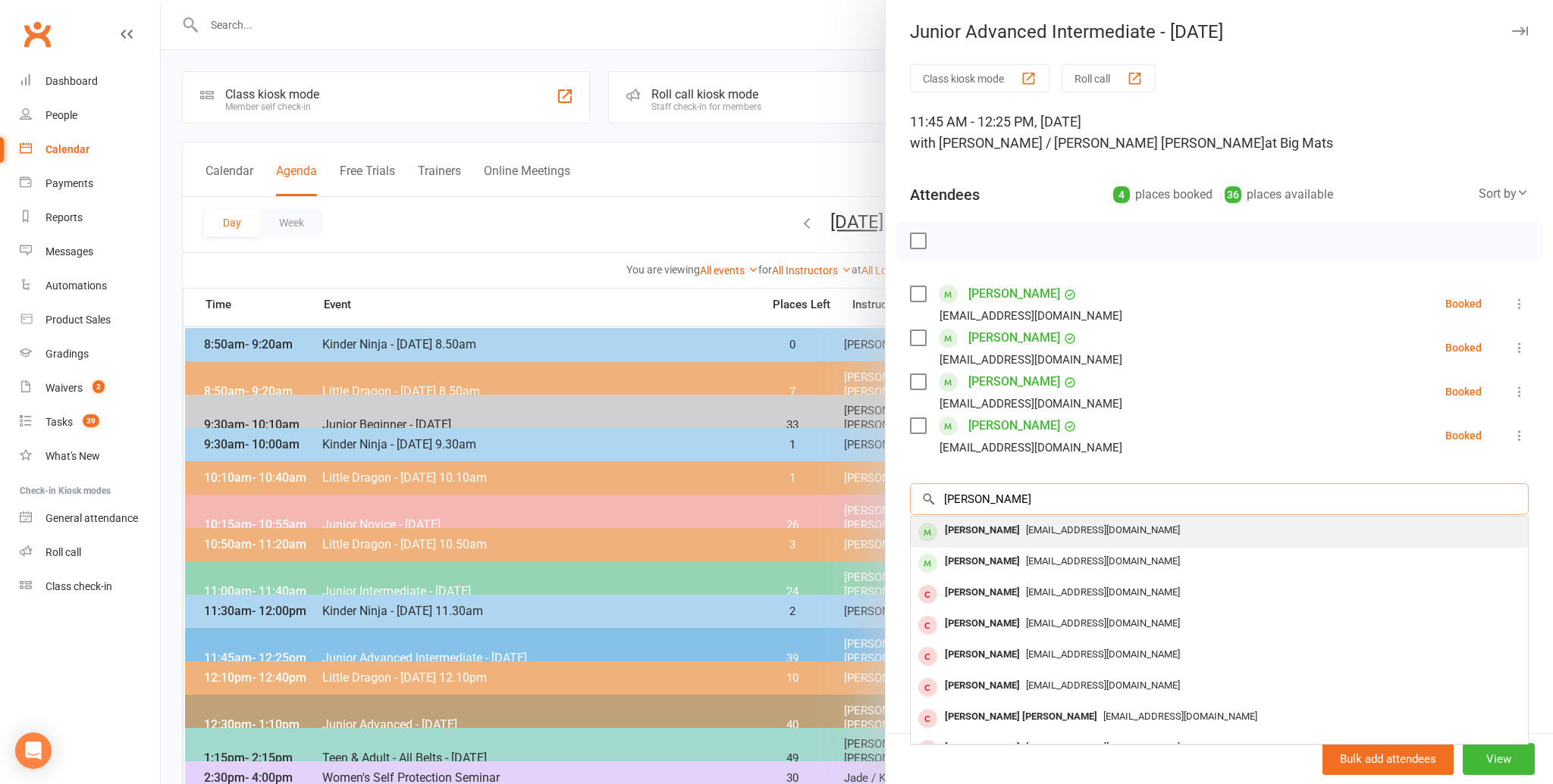
type input "[PERSON_NAME]"
click at [957, 529] on div "[PERSON_NAME]" at bounding box center [983, 531] width 87 height 22
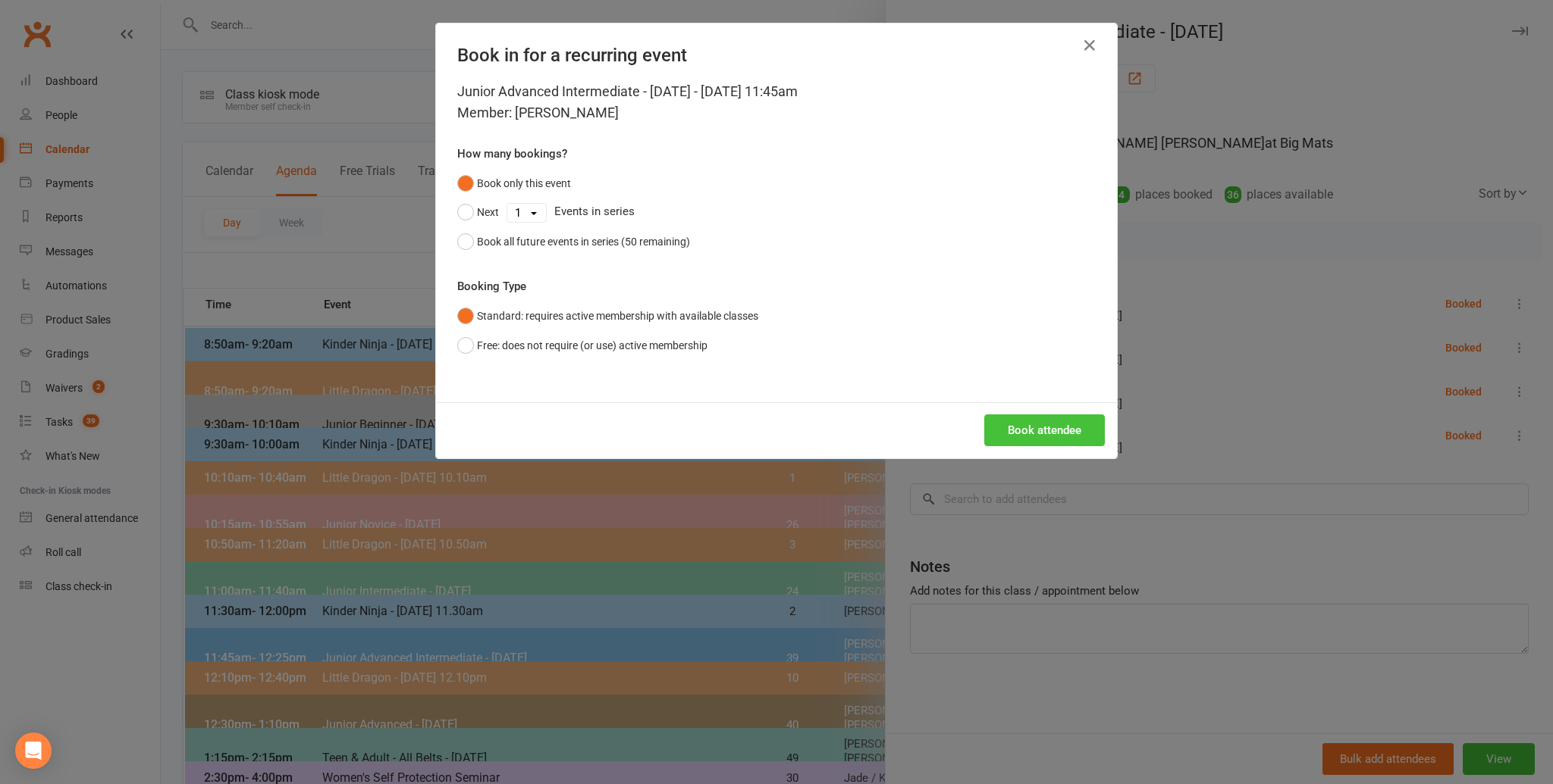
click at [1032, 430] on button "Book attendee" at bounding box center [1045, 431] width 121 height 32
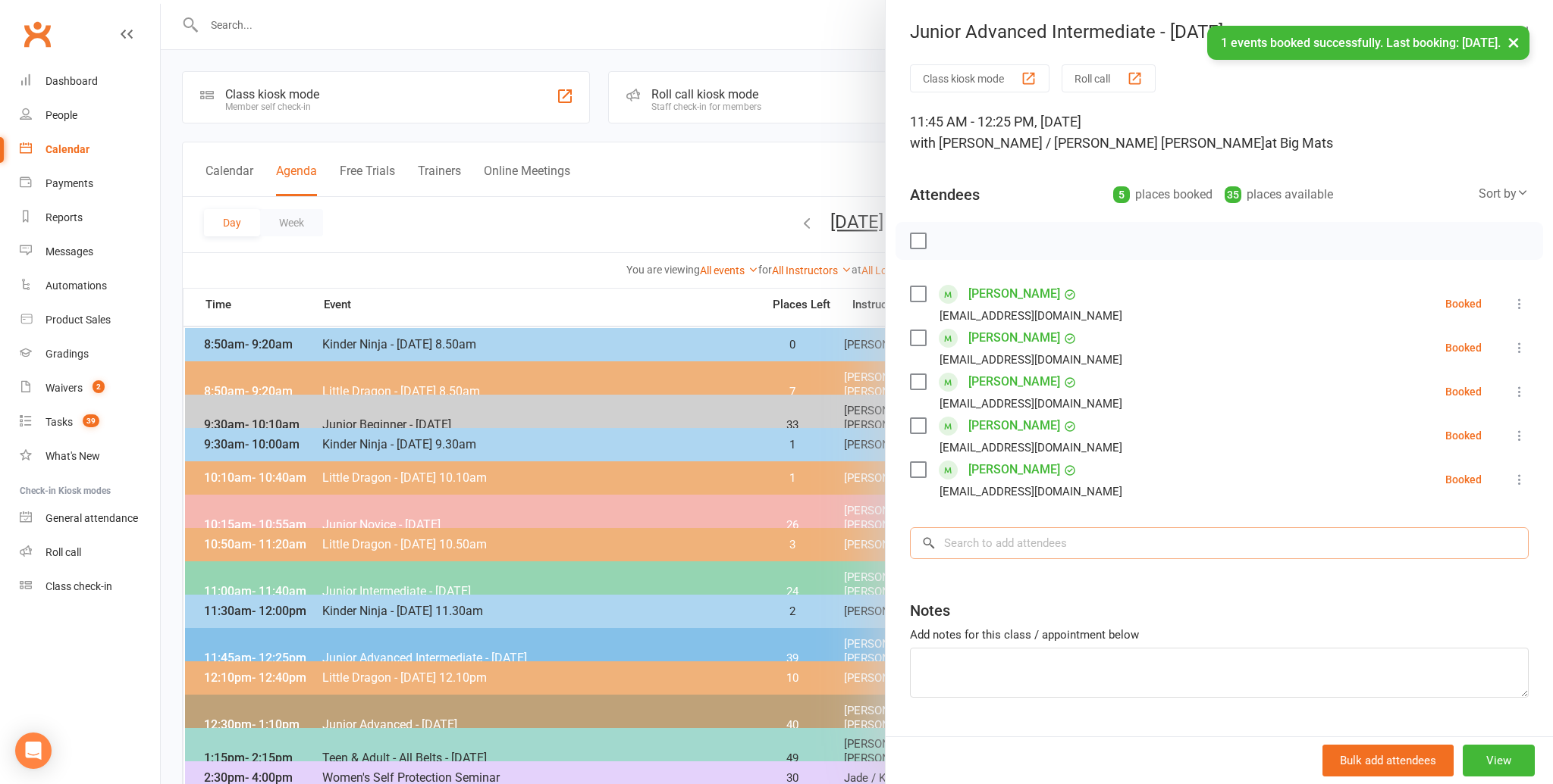
click at [973, 538] on input "search" at bounding box center [1219, 543] width 619 height 32
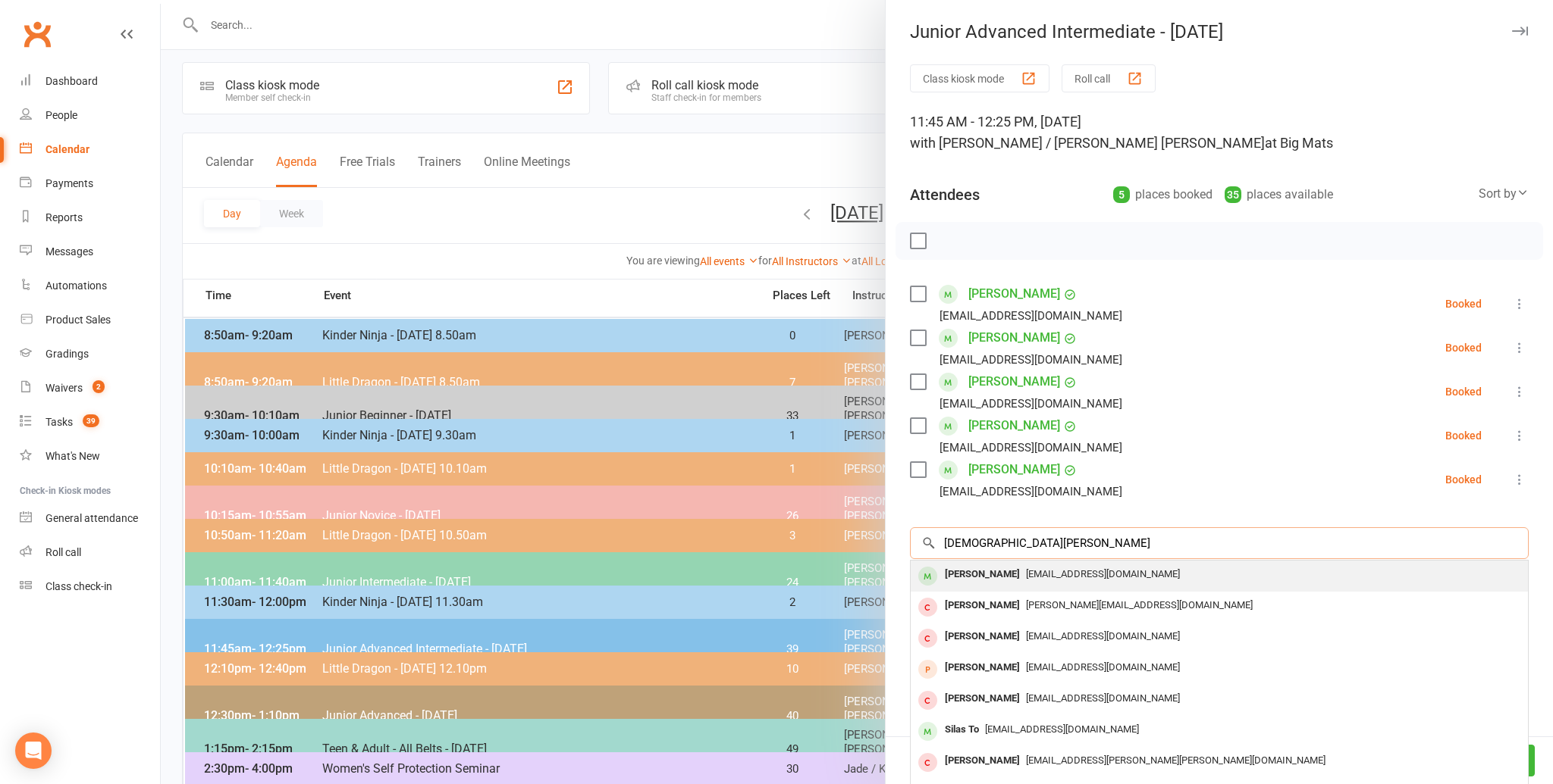
type input "[DEMOGRAPHIC_DATA][PERSON_NAME]"
click at [981, 571] on div "[PERSON_NAME]" at bounding box center [983, 575] width 87 height 22
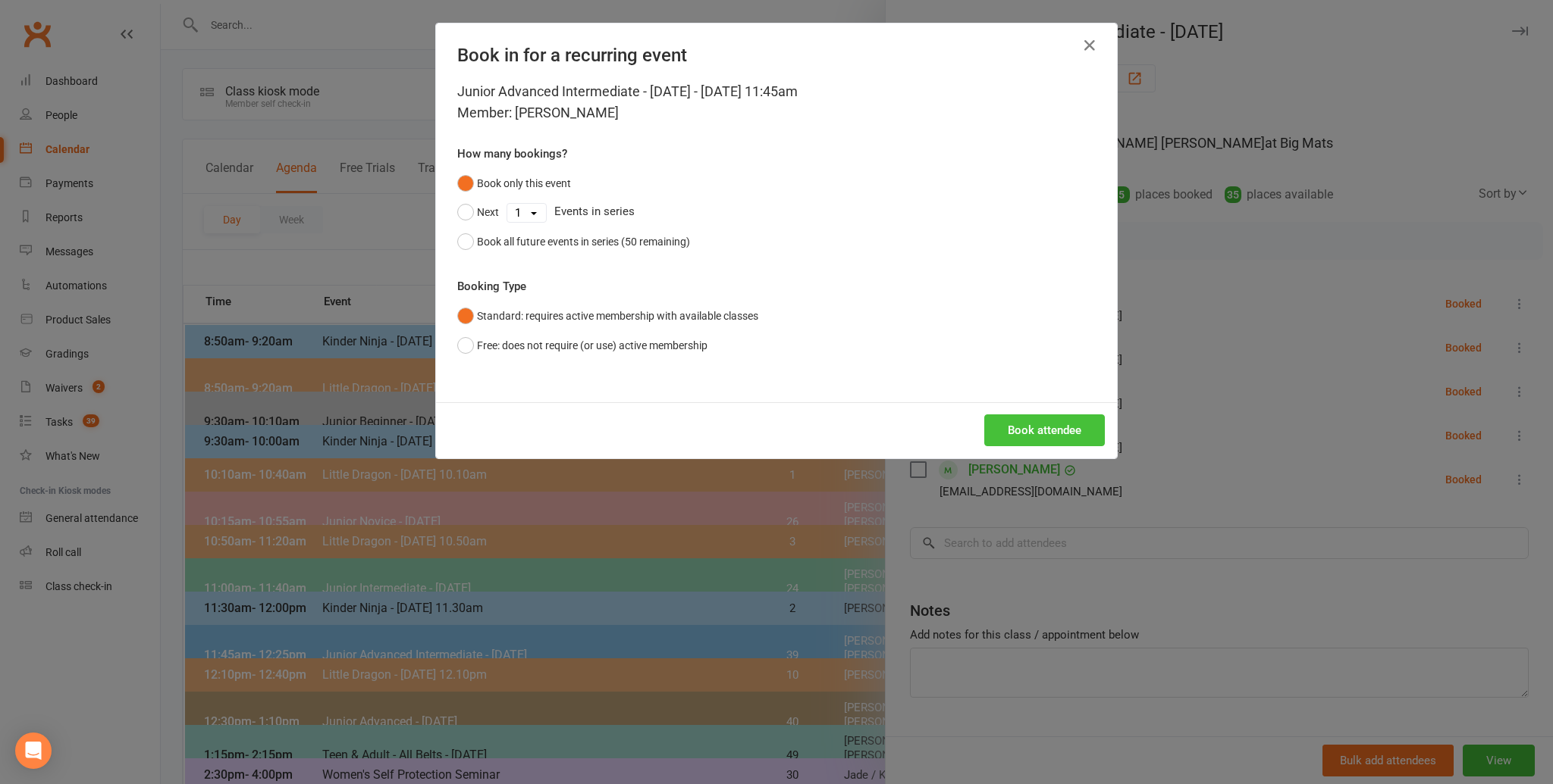
click at [1022, 430] on button "Book attendee" at bounding box center [1045, 431] width 121 height 32
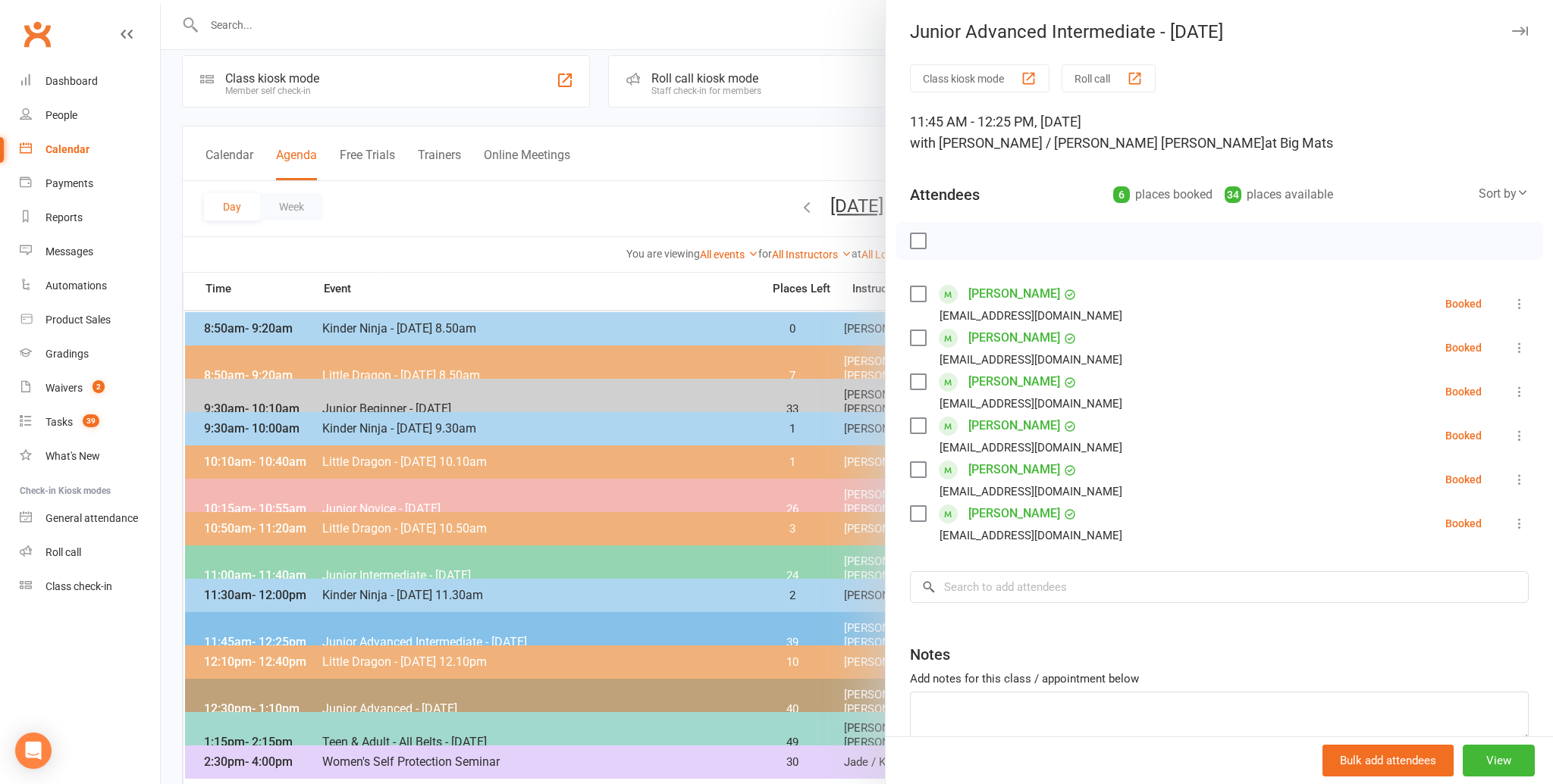
scroll to position [15, 0]
click at [957, 579] on input "search" at bounding box center [1219, 587] width 619 height 32
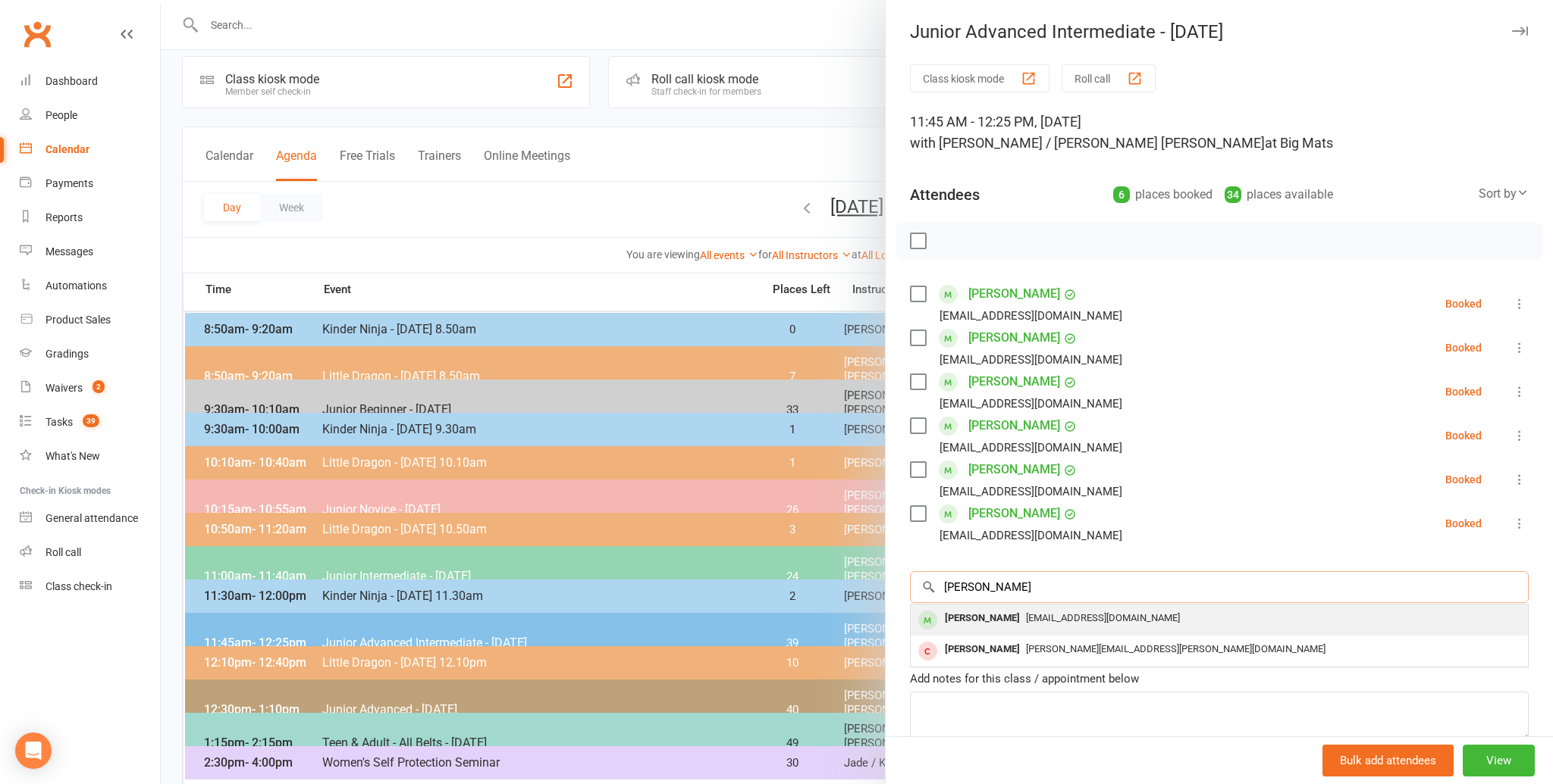
type input "[PERSON_NAME]"
click at [965, 612] on div "[PERSON_NAME]" at bounding box center [983, 619] width 87 height 22
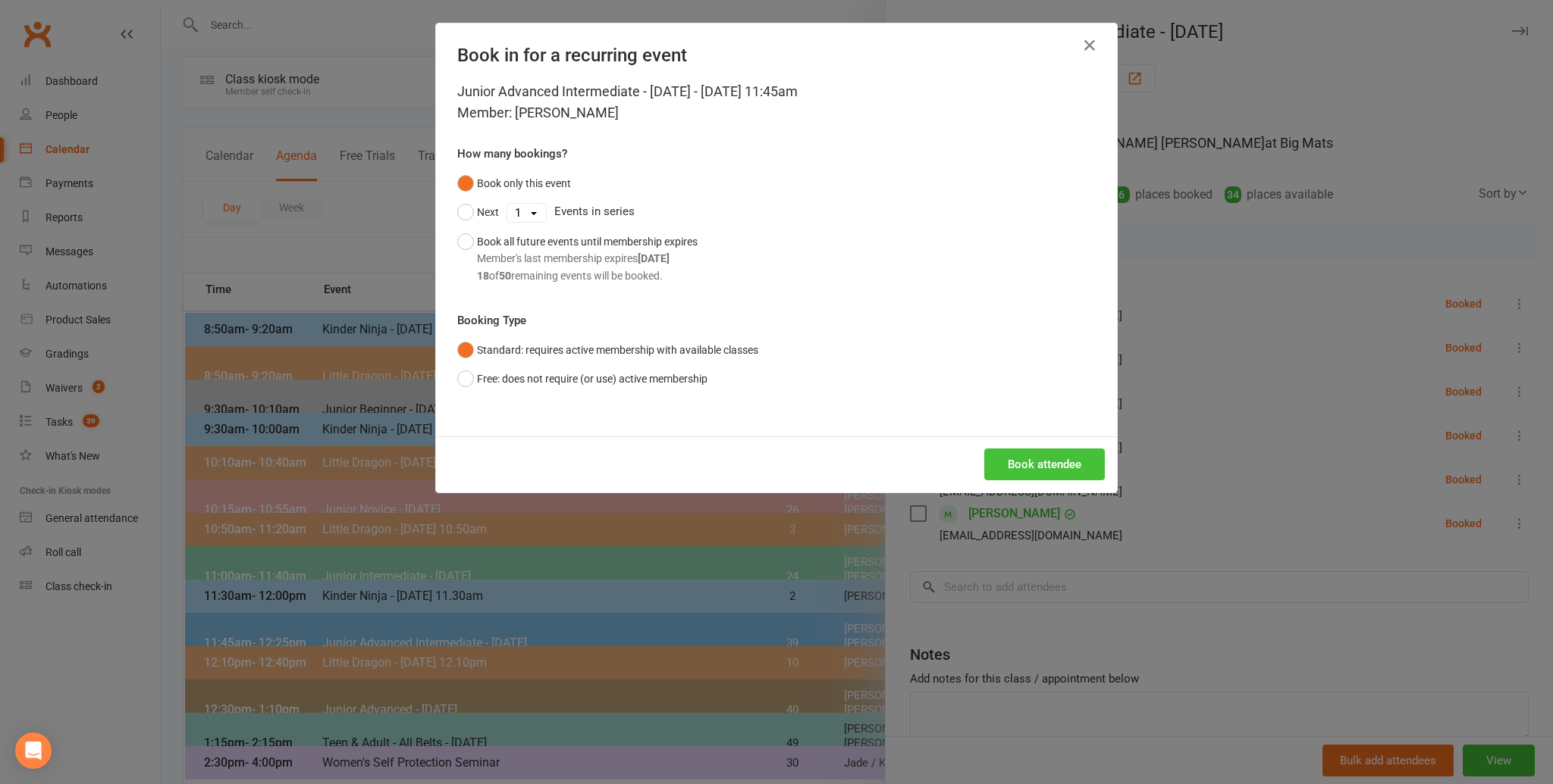
click at [1048, 460] on button "Book attendee" at bounding box center [1045, 464] width 121 height 32
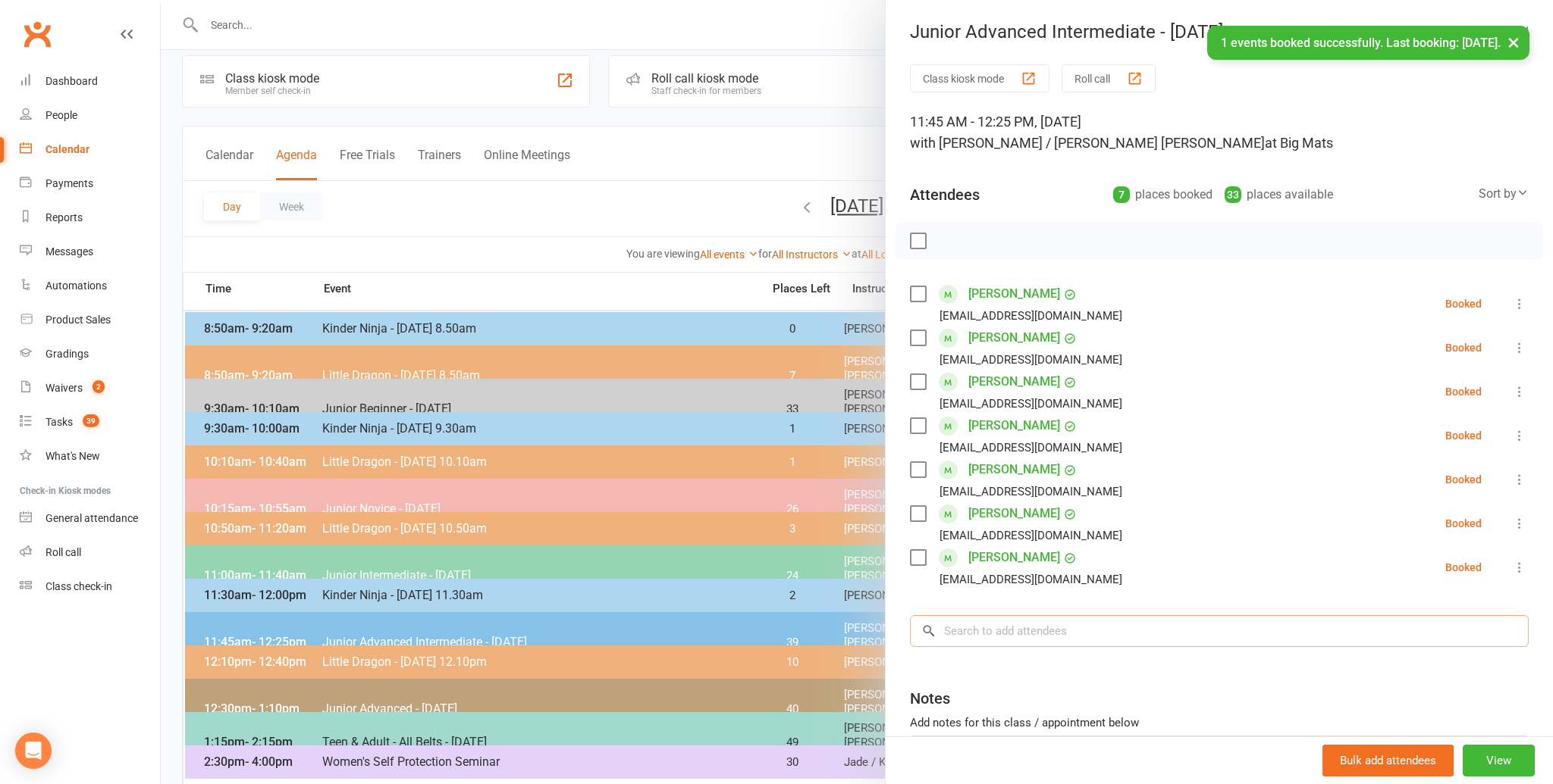
click at [948, 635] on input "search" at bounding box center [1219, 631] width 619 height 32
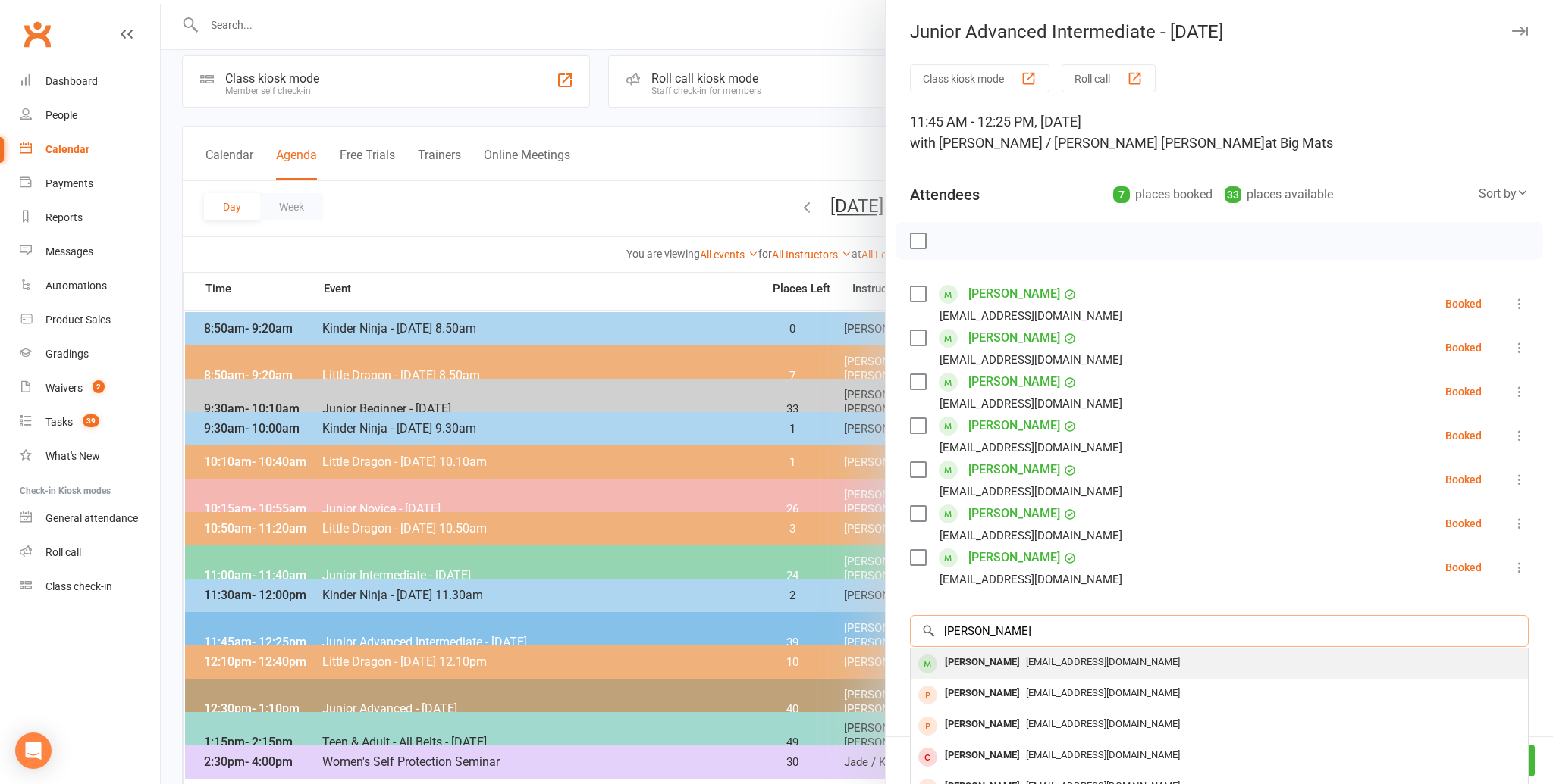
type input "[PERSON_NAME]"
click at [977, 666] on div "[PERSON_NAME]" at bounding box center [983, 663] width 87 height 22
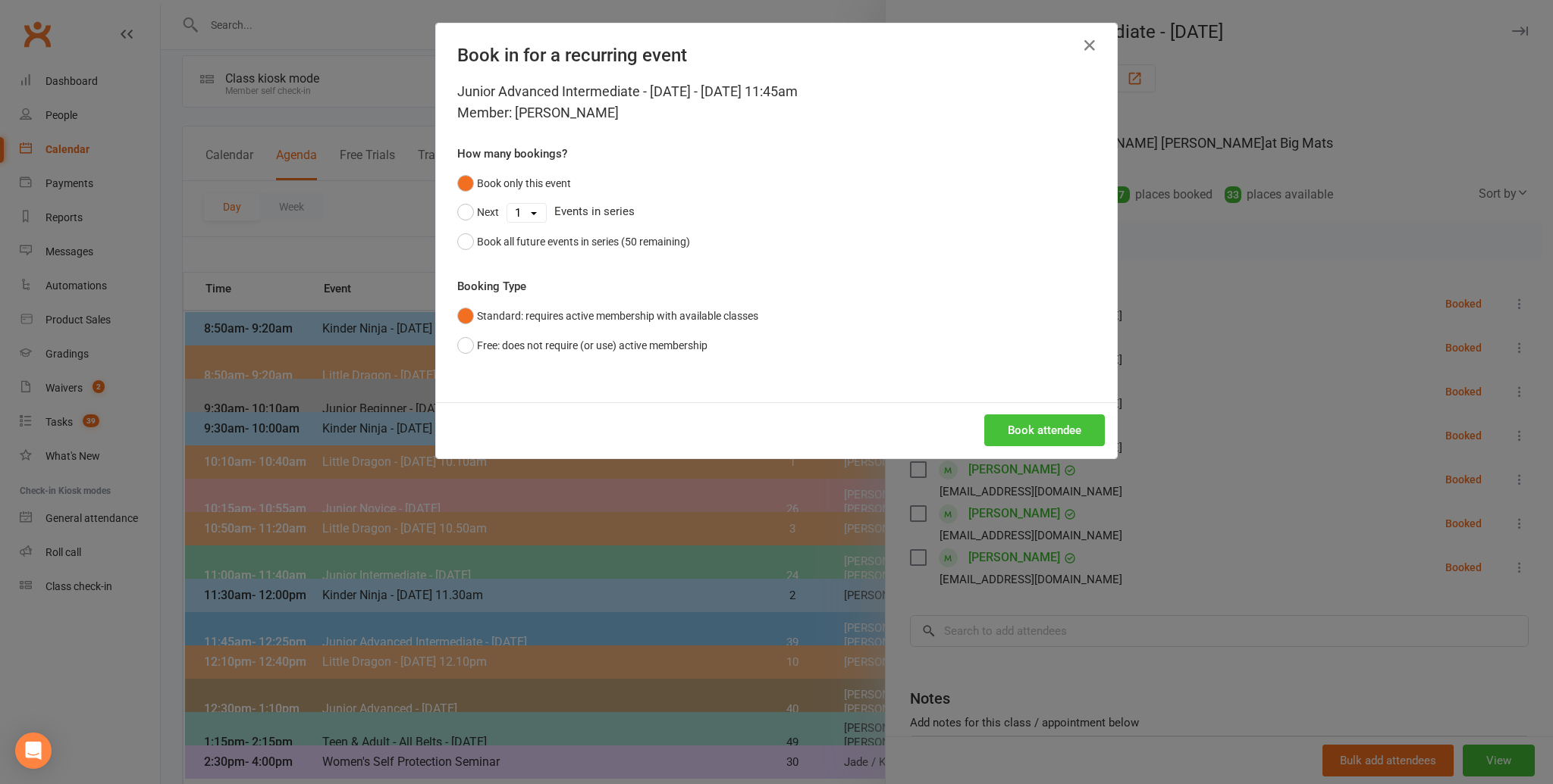
click at [1029, 432] on button "Book attendee" at bounding box center [1045, 431] width 121 height 32
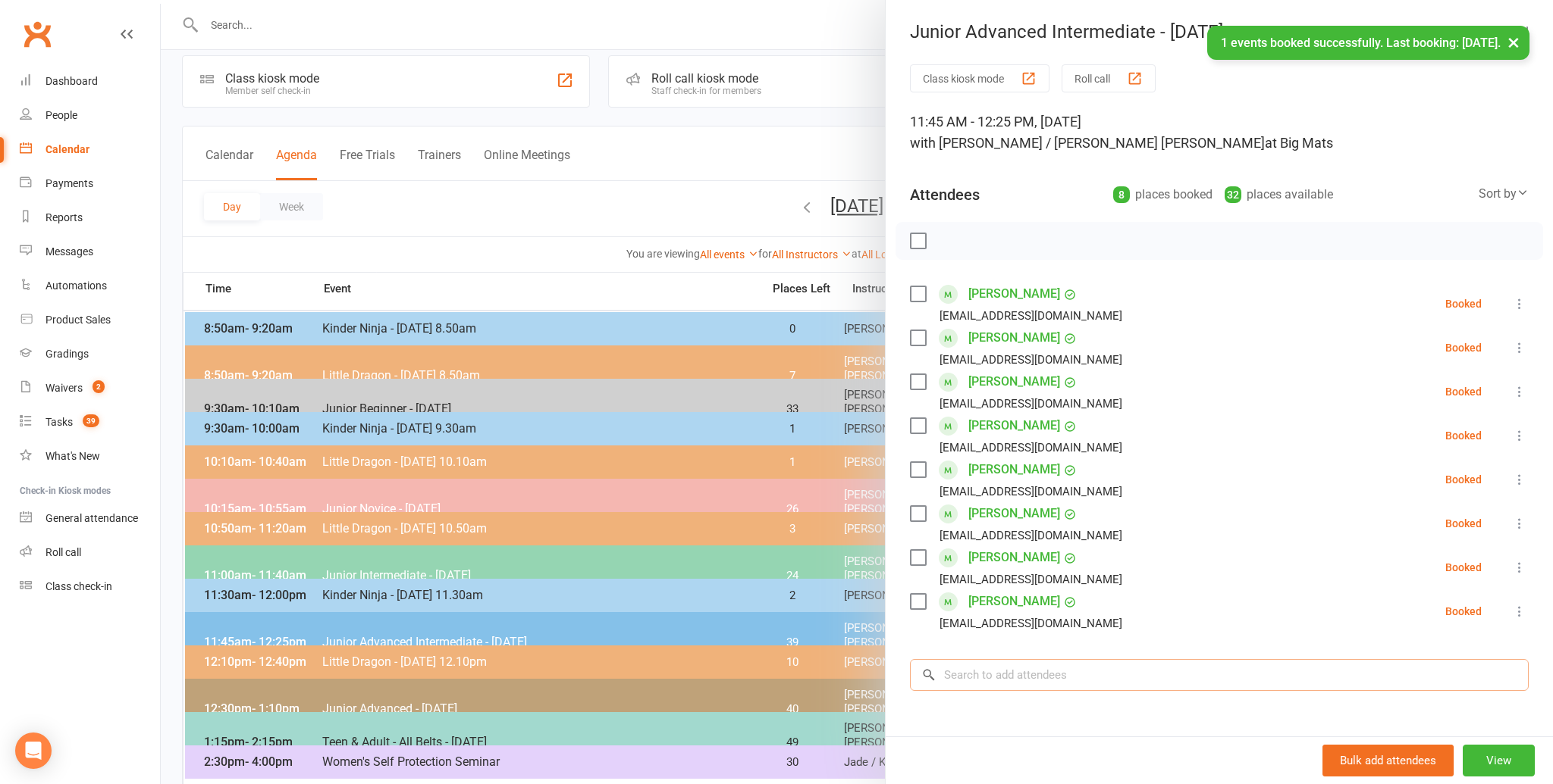
click at [965, 680] on input "search" at bounding box center [1219, 675] width 619 height 32
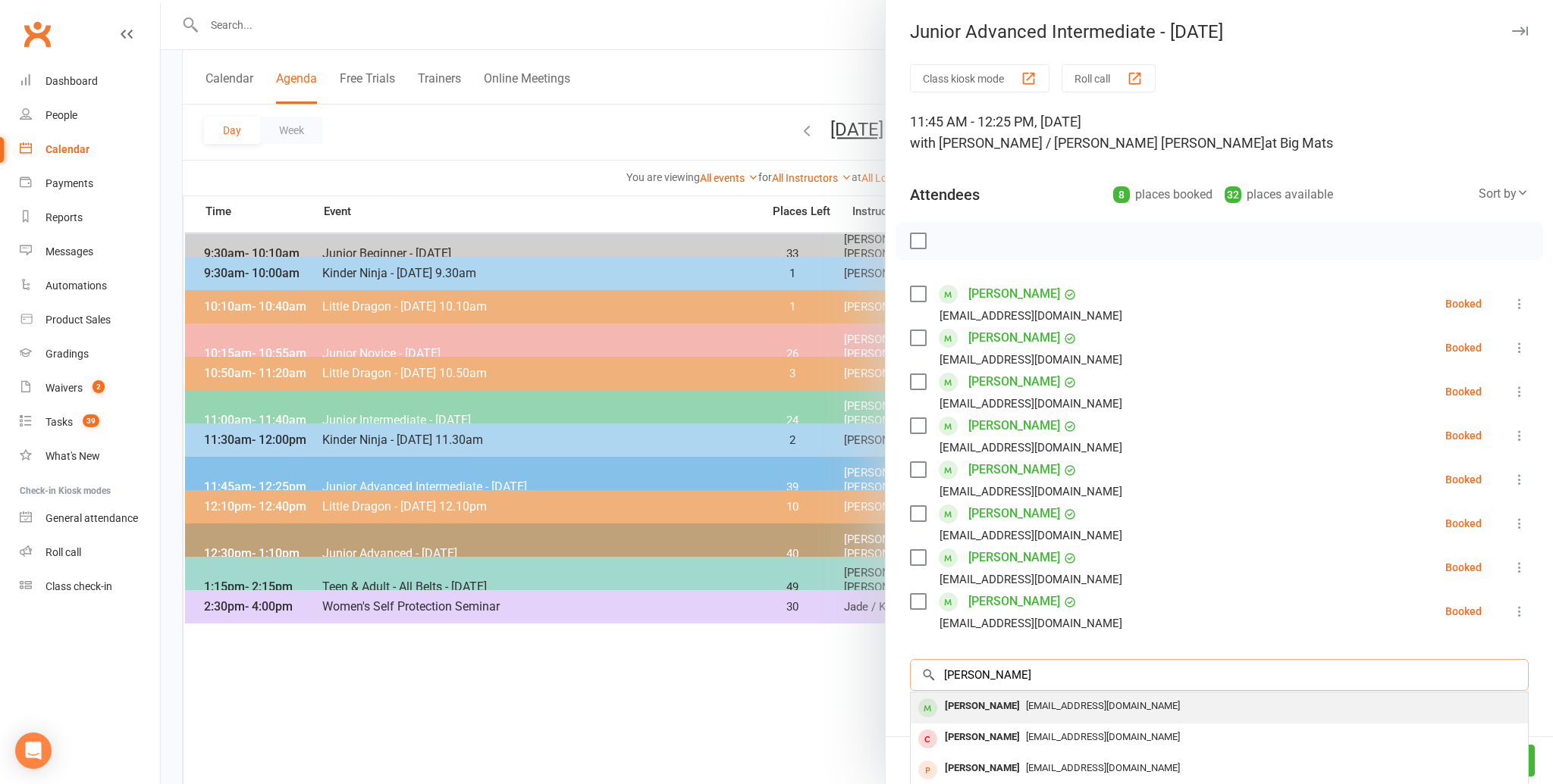
type input "[PERSON_NAME]"
click at [969, 704] on div "[PERSON_NAME]" at bounding box center [983, 707] width 87 height 22
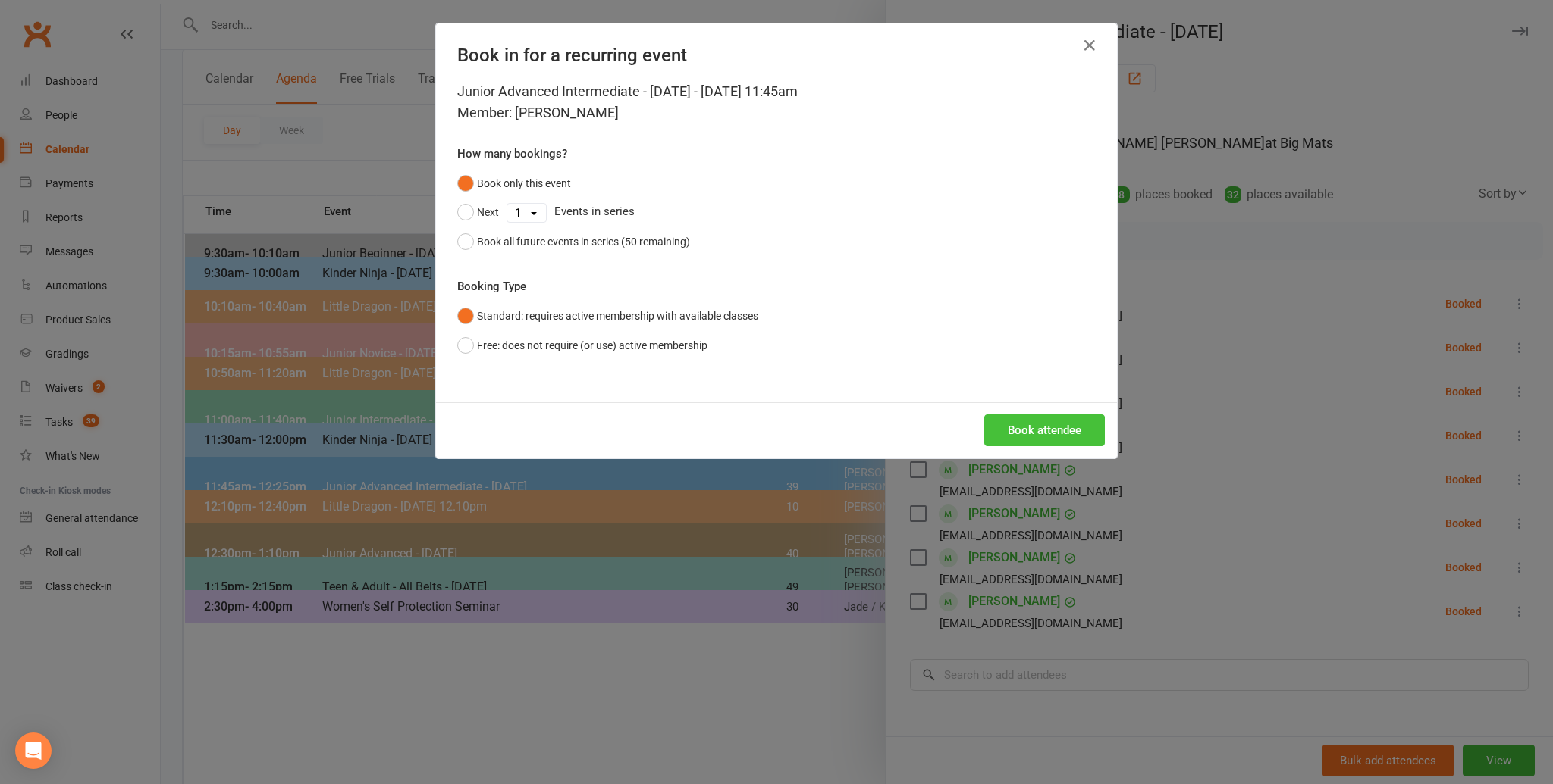
click at [1023, 429] on button "Book attendee" at bounding box center [1045, 431] width 121 height 32
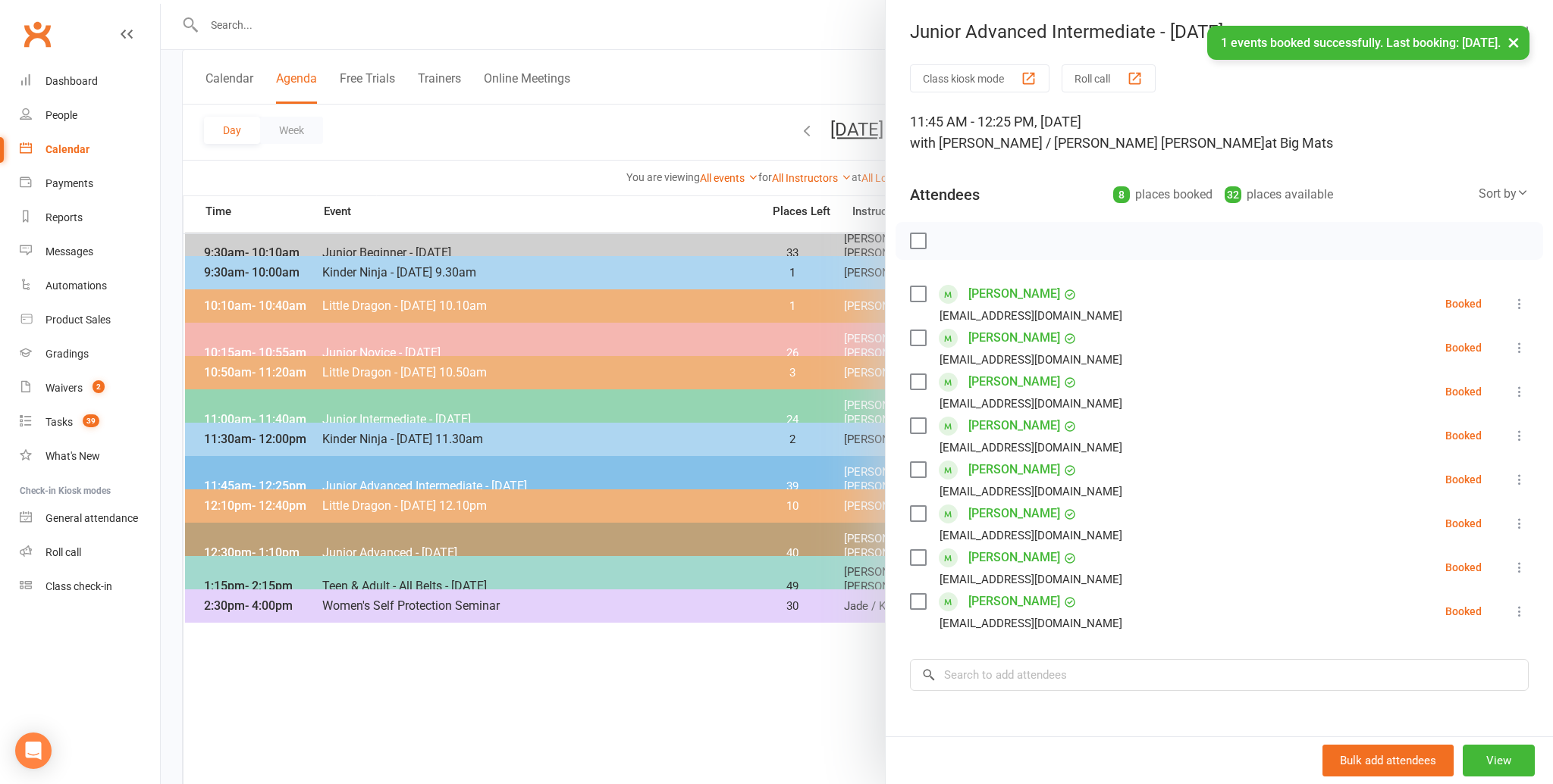
scroll to position [173, 0]
click at [951, 723] on input "search" at bounding box center [1219, 719] width 619 height 32
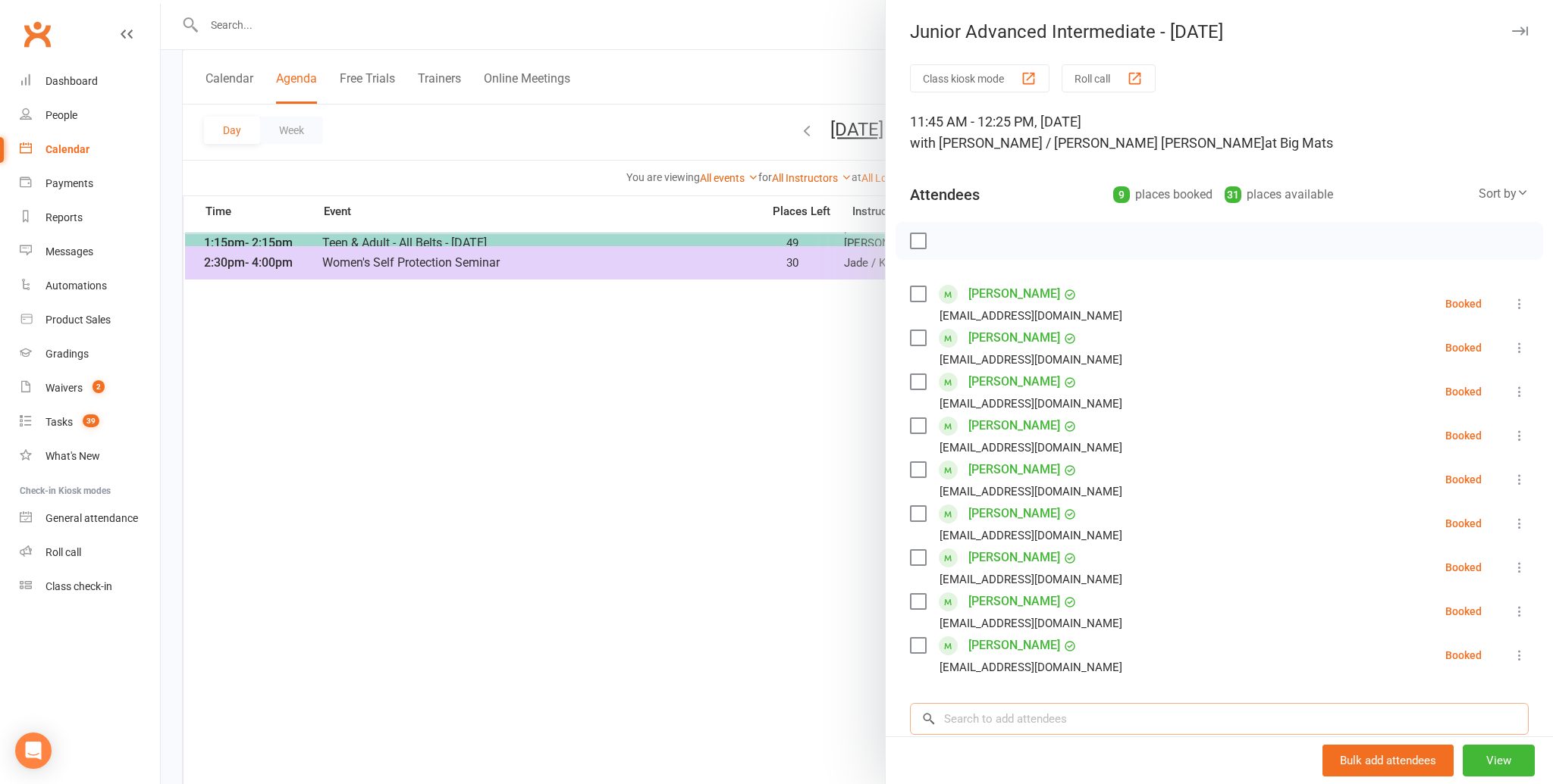
scroll to position [513, 0]
click at [946, 719] on input "search" at bounding box center [1219, 719] width 619 height 32
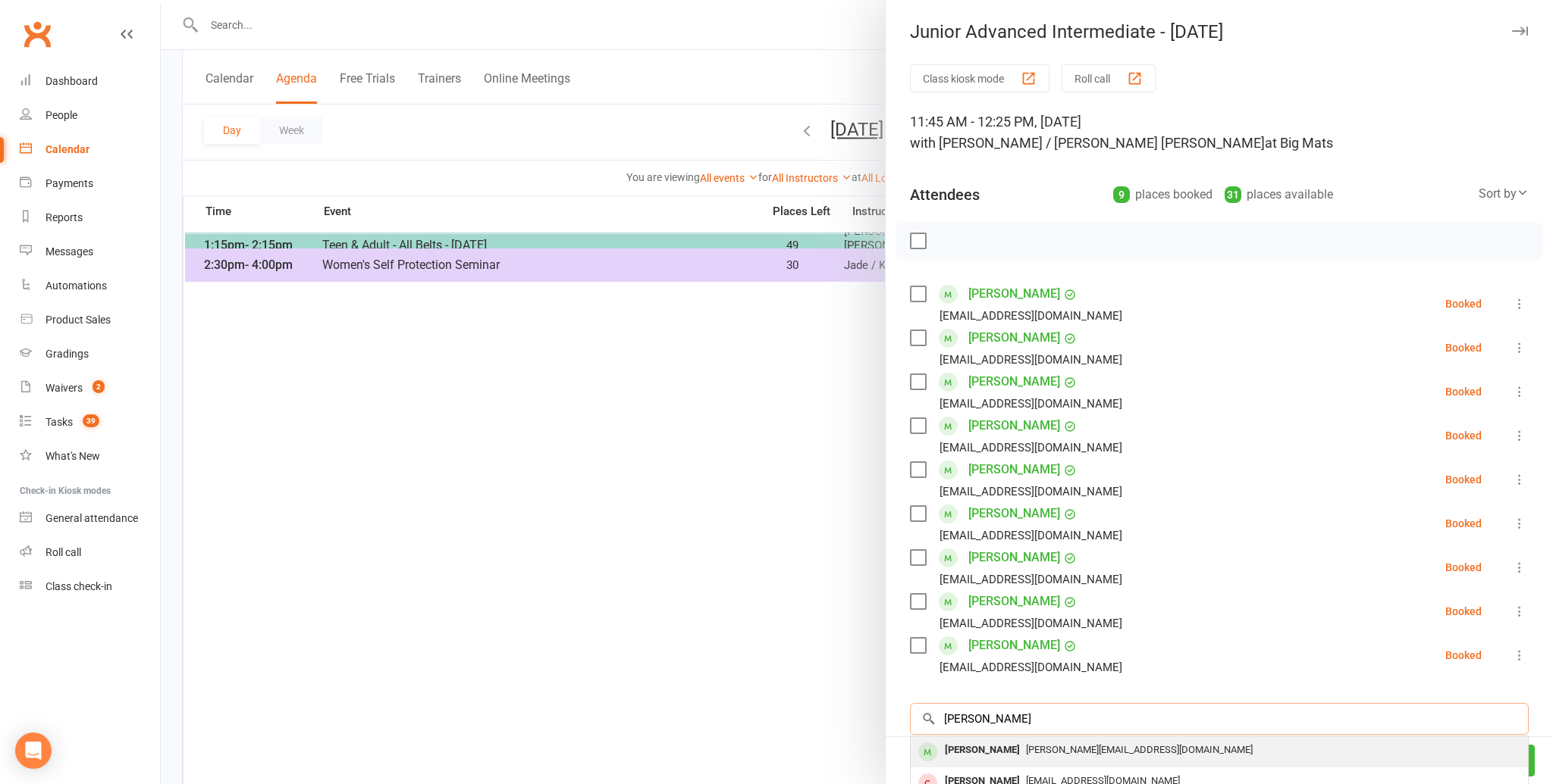
type input "[PERSON_NAME]"
click at [977, 746] on div "[PERSON_NAME]" at bounding box center [983, 751] width 87 height 22
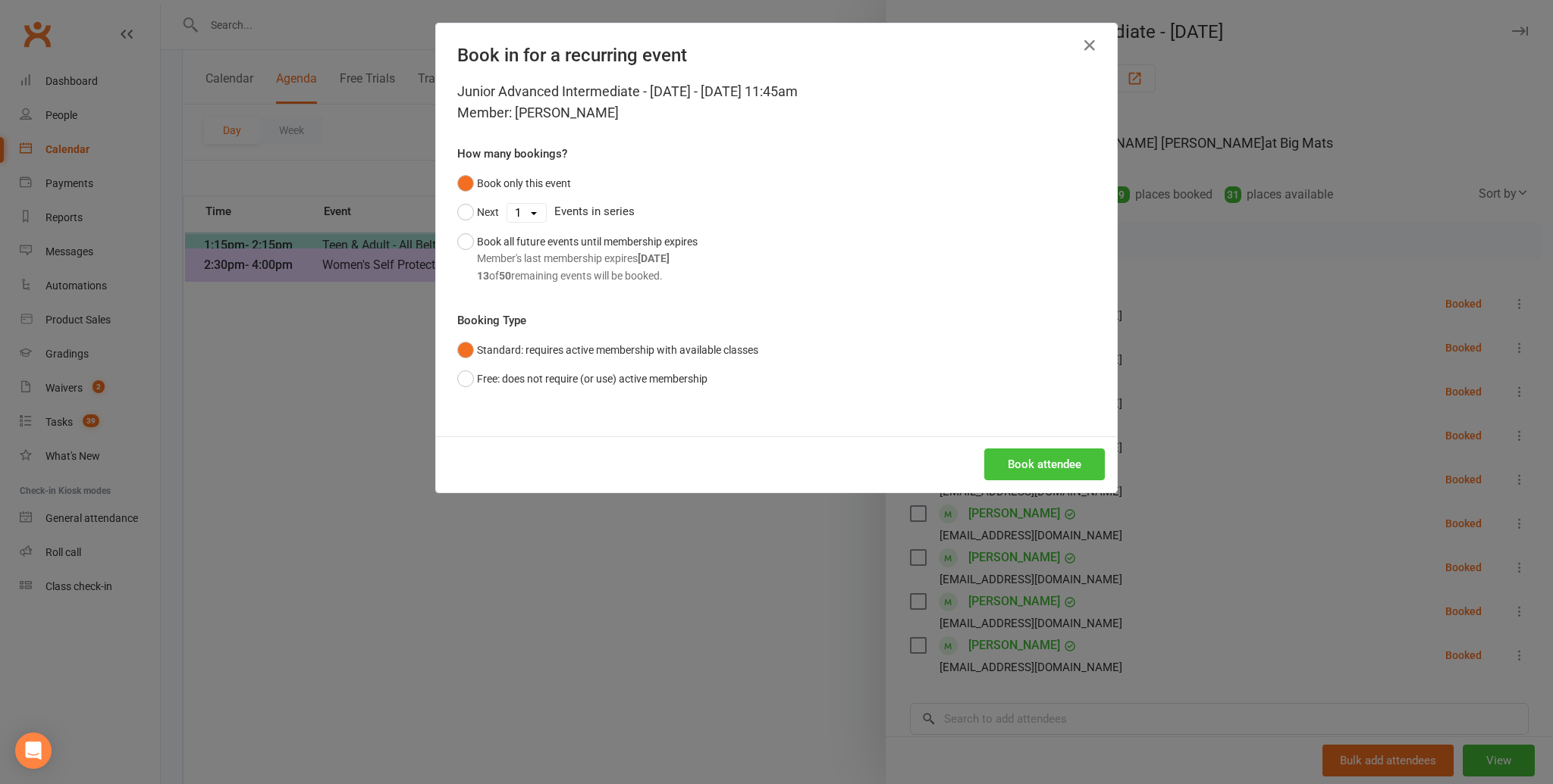
click at [1023, 458] on button "Book attendee" at bounding box center [1045, 464] width 121 height 32
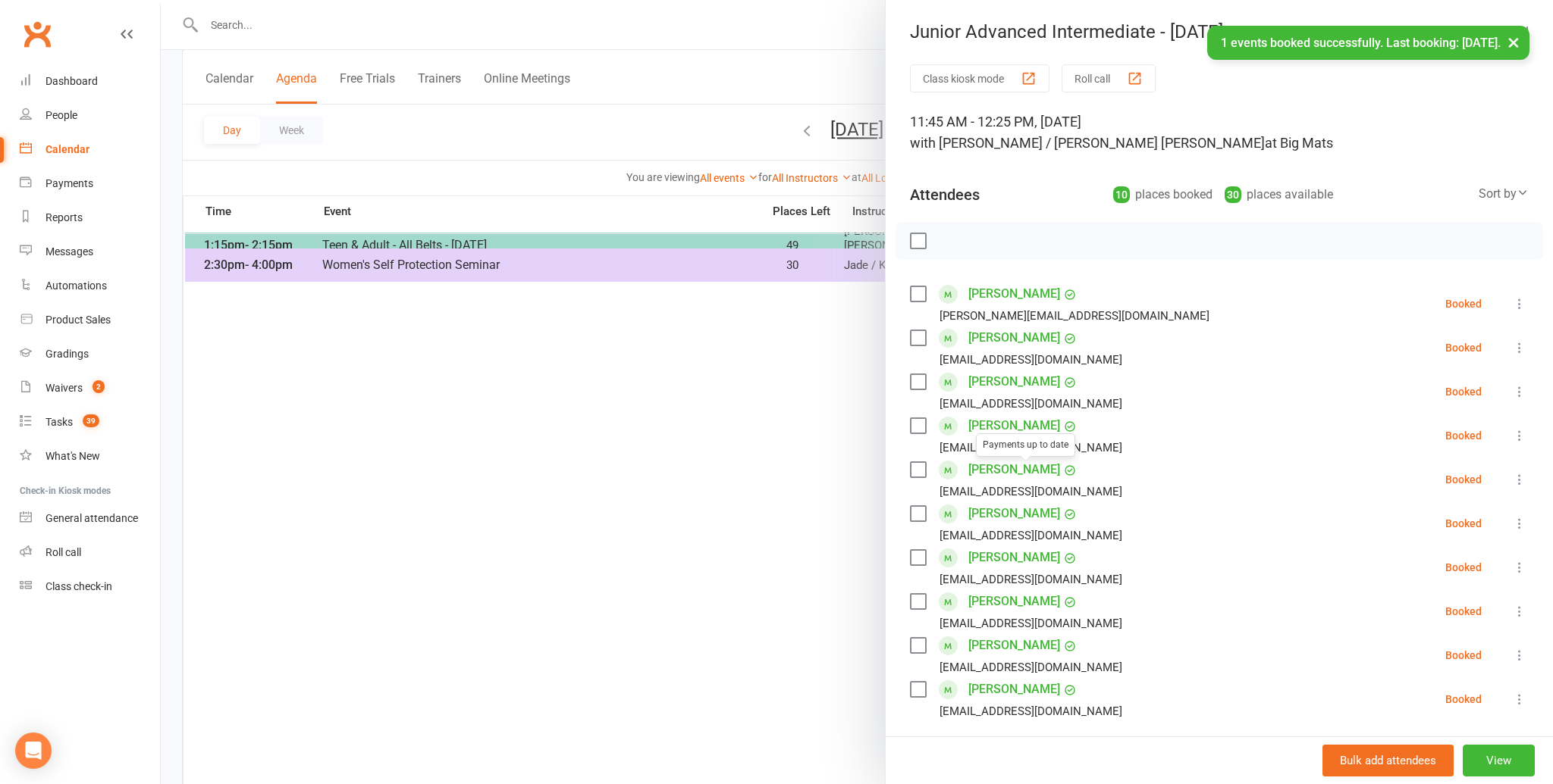
scroll to position [512, 0]
click at [1143, 518] on li "[PERSON_NAME] Payments up to date [EMAIL_ADDRESS][DOMAIN_NAME] Booked More info…" at bounding box center [1219, 523] width 619 height 44
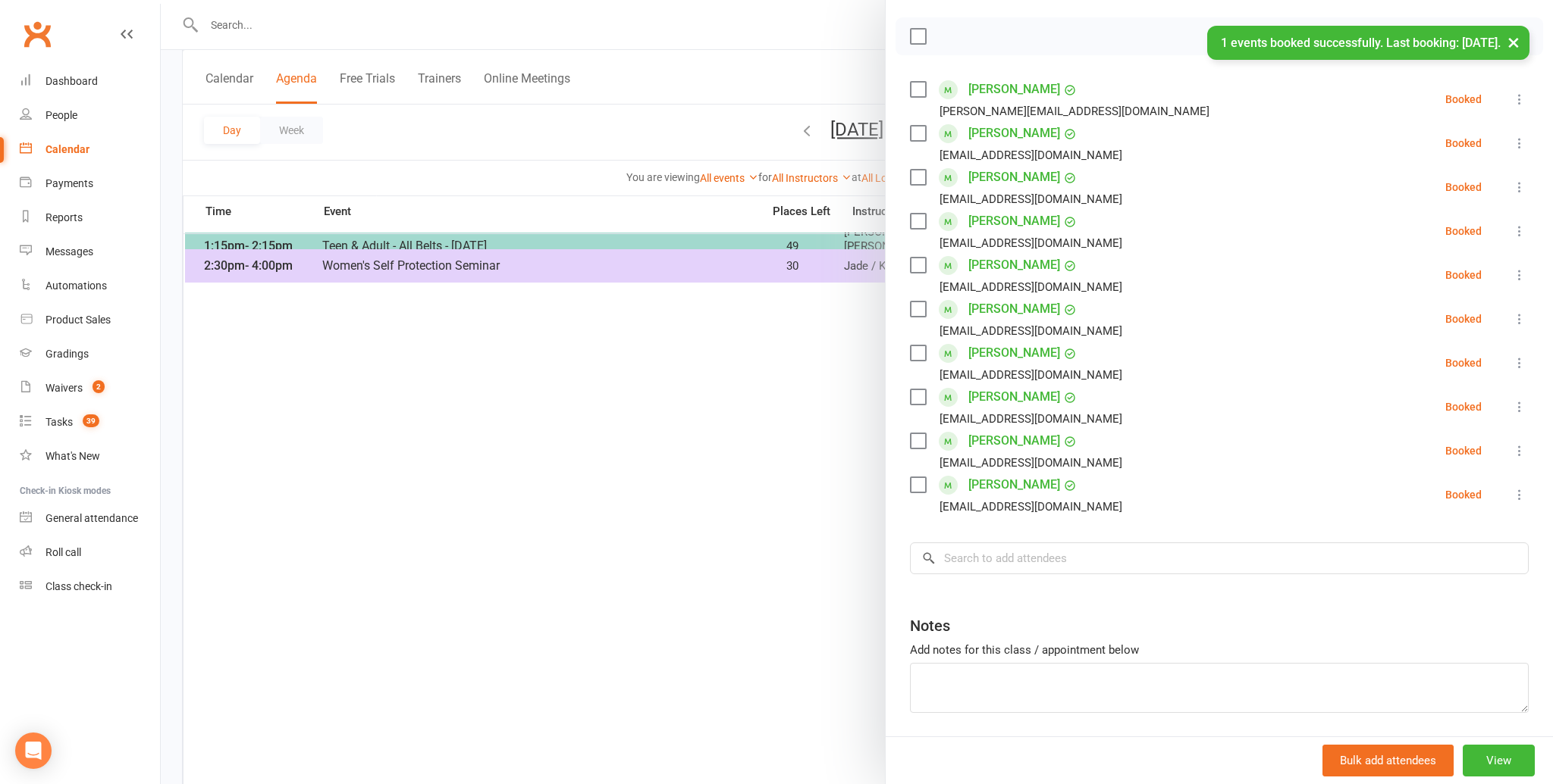
scroll to position [256, 0]
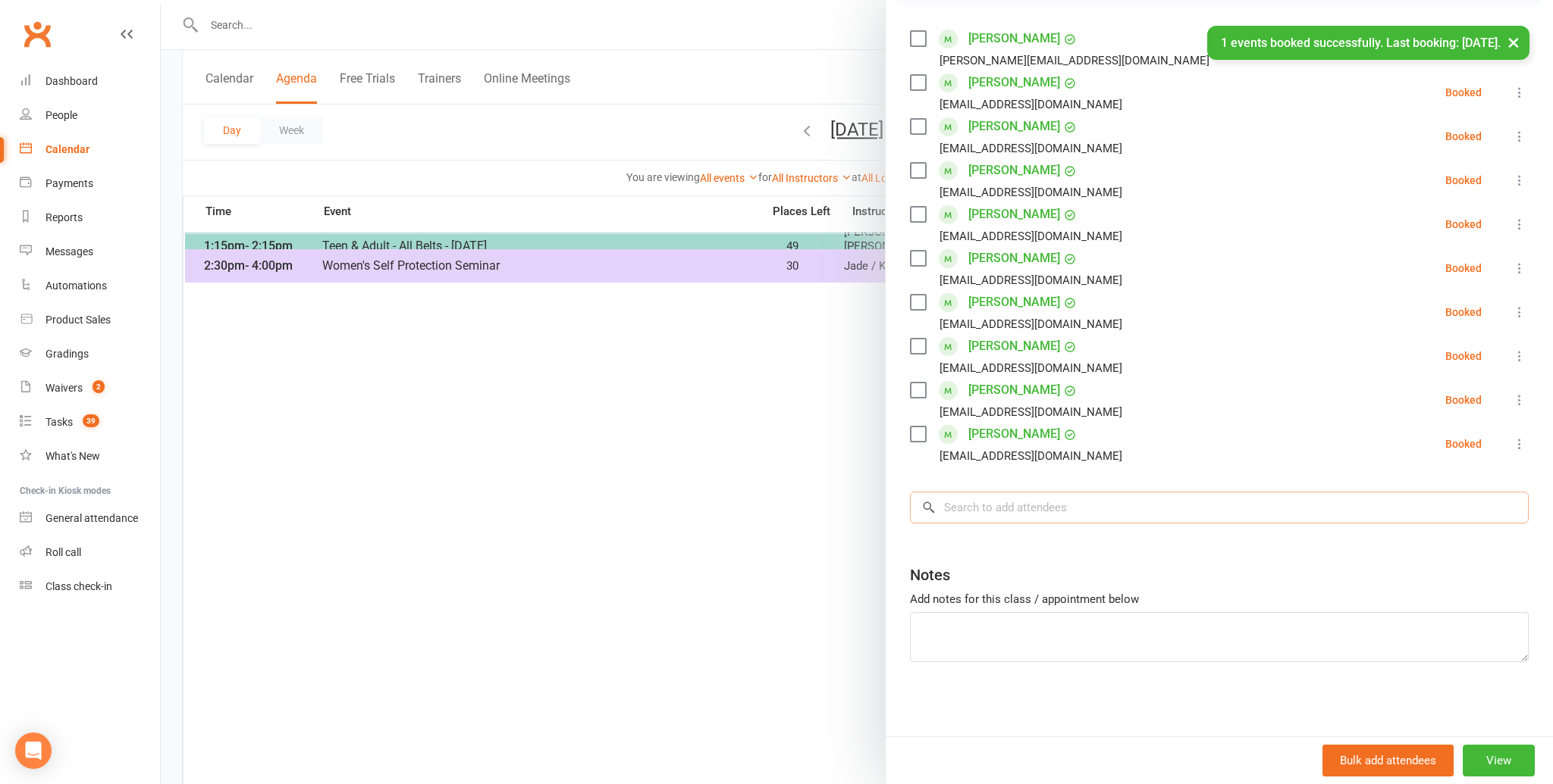
click at [946, 507] on input "search" at bounding box center [1219, 508] width 619 height 32
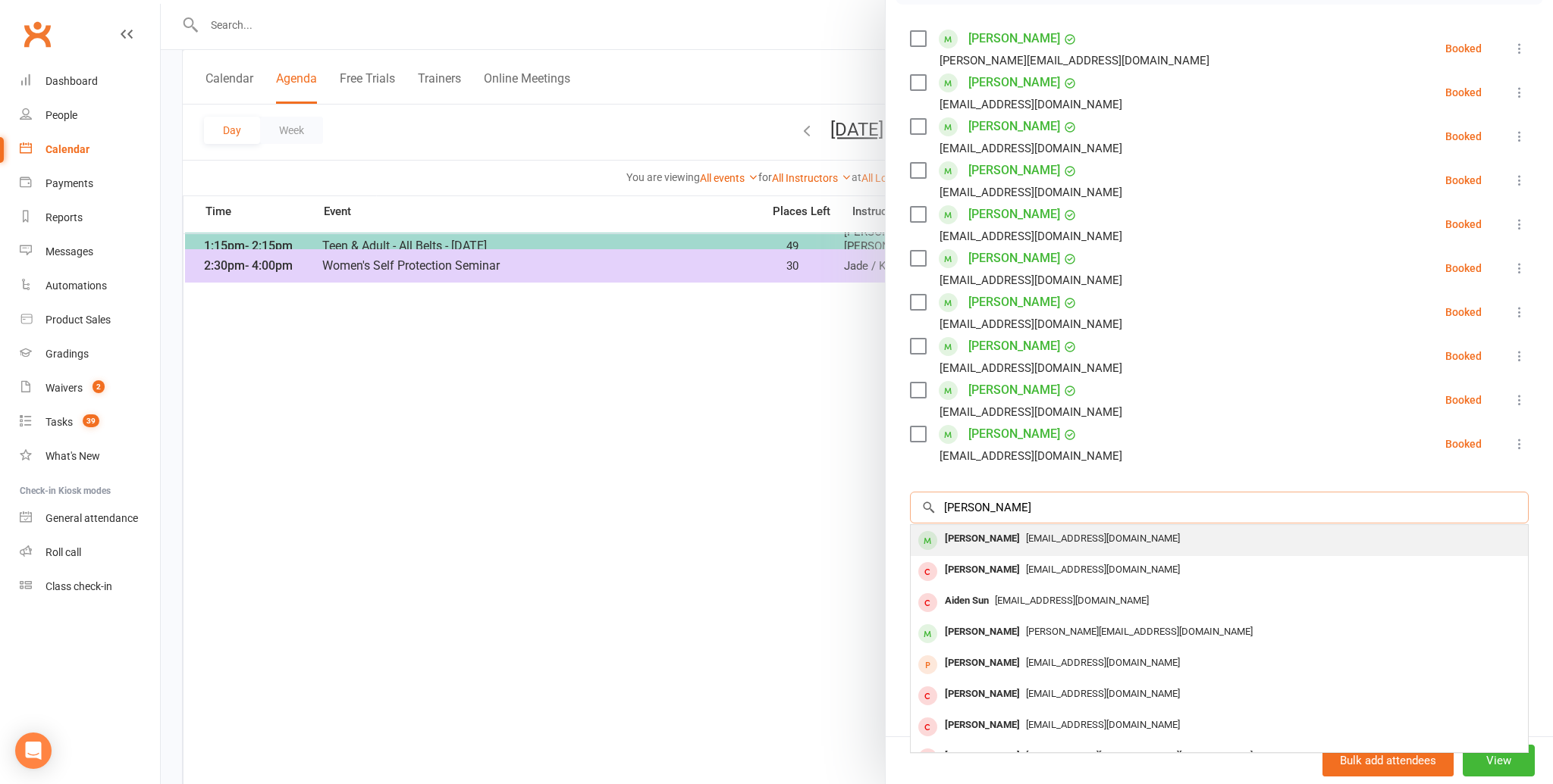
type input "[PERSON_NAME]"
click at [963, 536] on div "[PERSON_NAME]" at bounding box center [983, 539] width 87 height 22
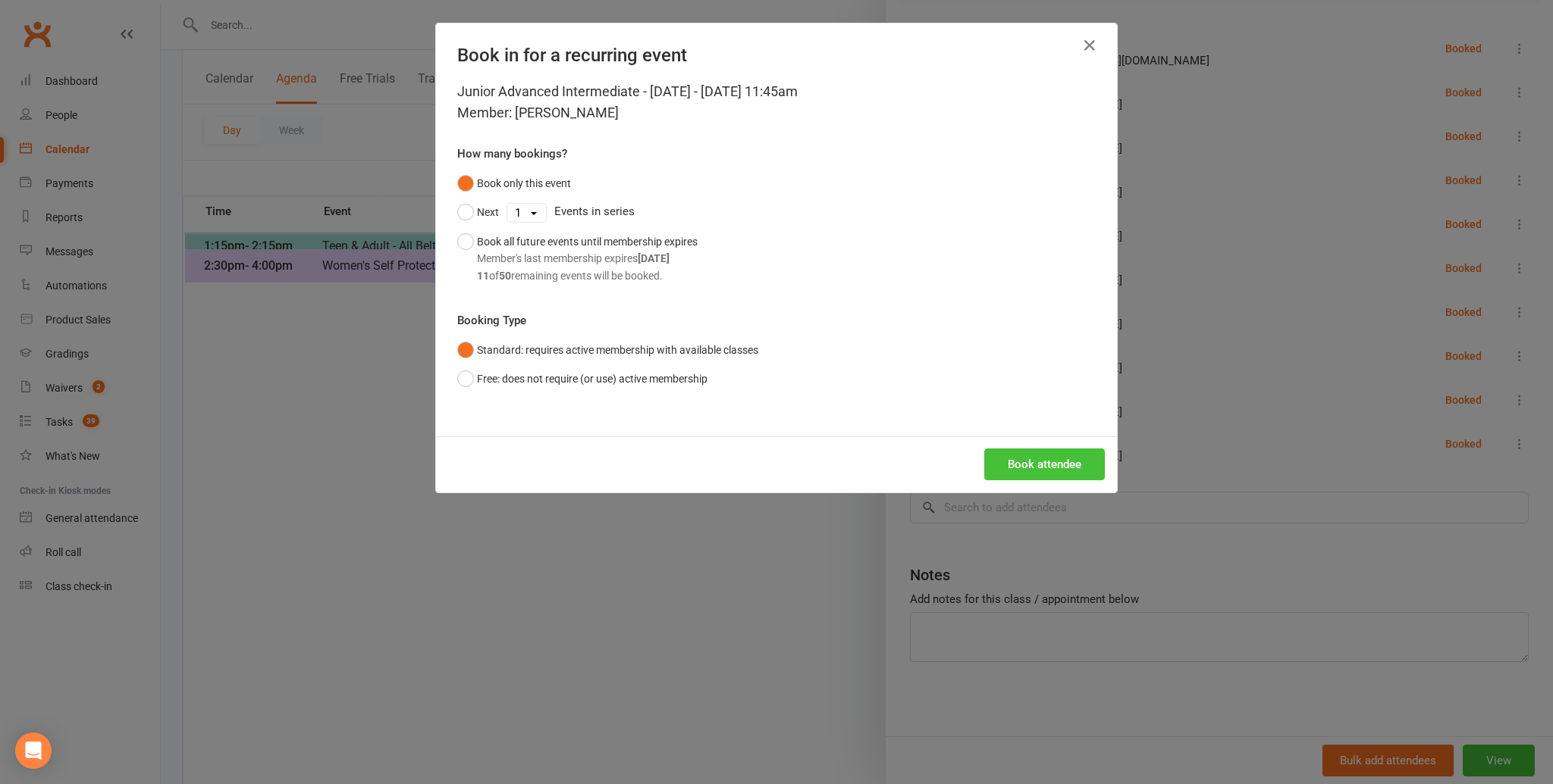
click at [1022, 456] on button "Book attendee" at bounding box center [1045, 464] width 121 height 32
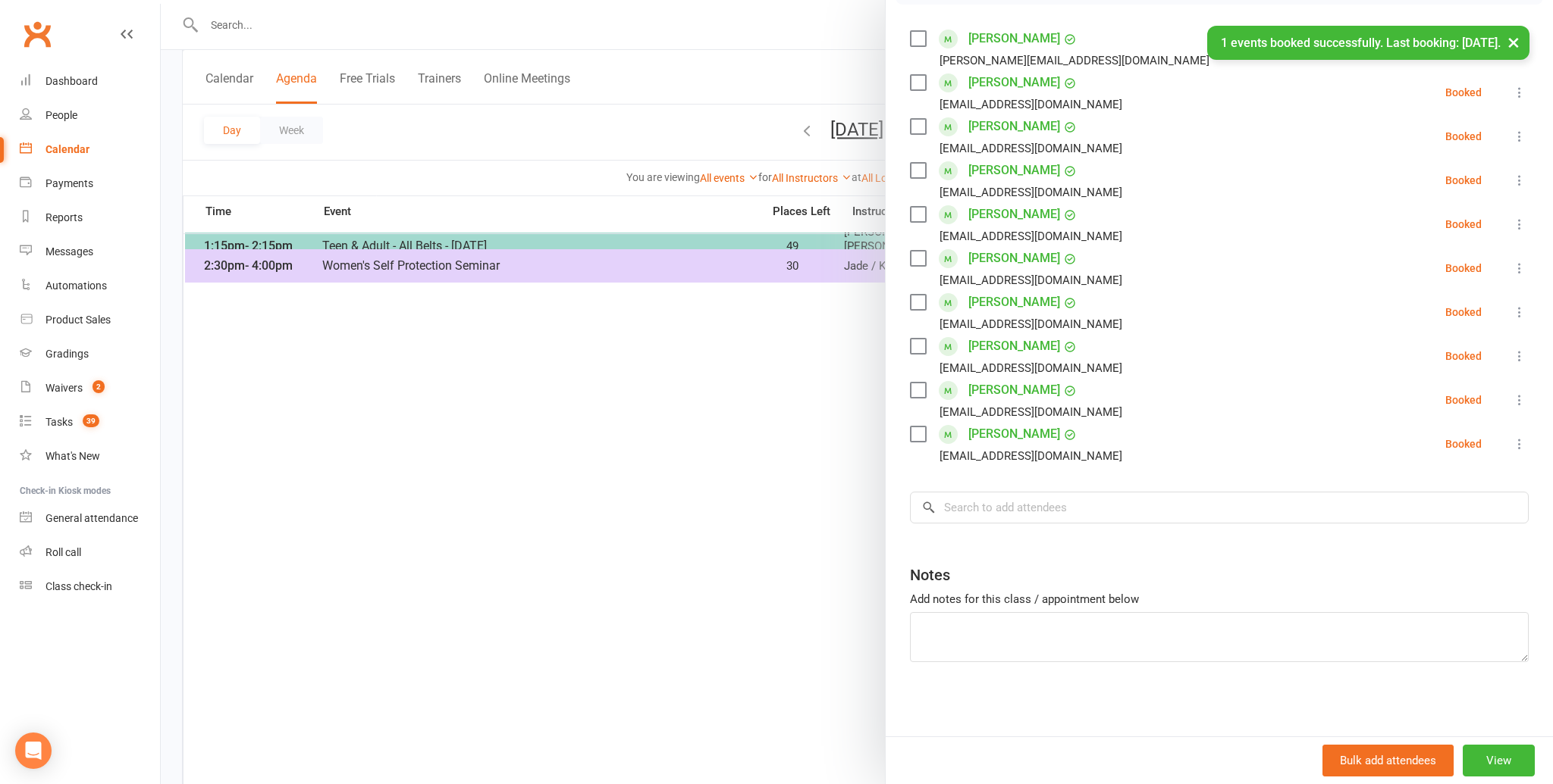
scroll to position [512, 0]
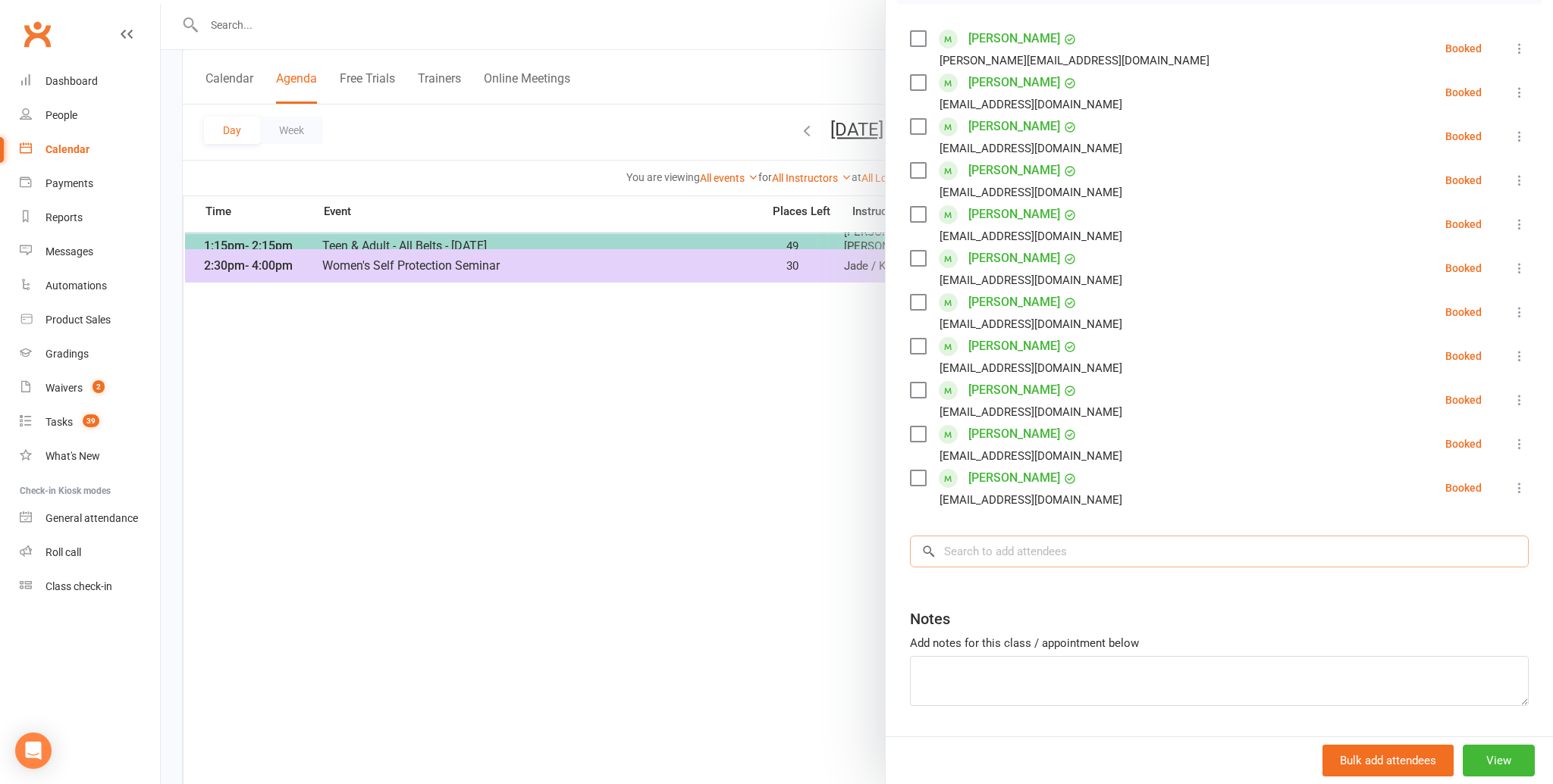
click at [953, 548] on input "search" at bounding box center [1219, 551] width 619 height 32
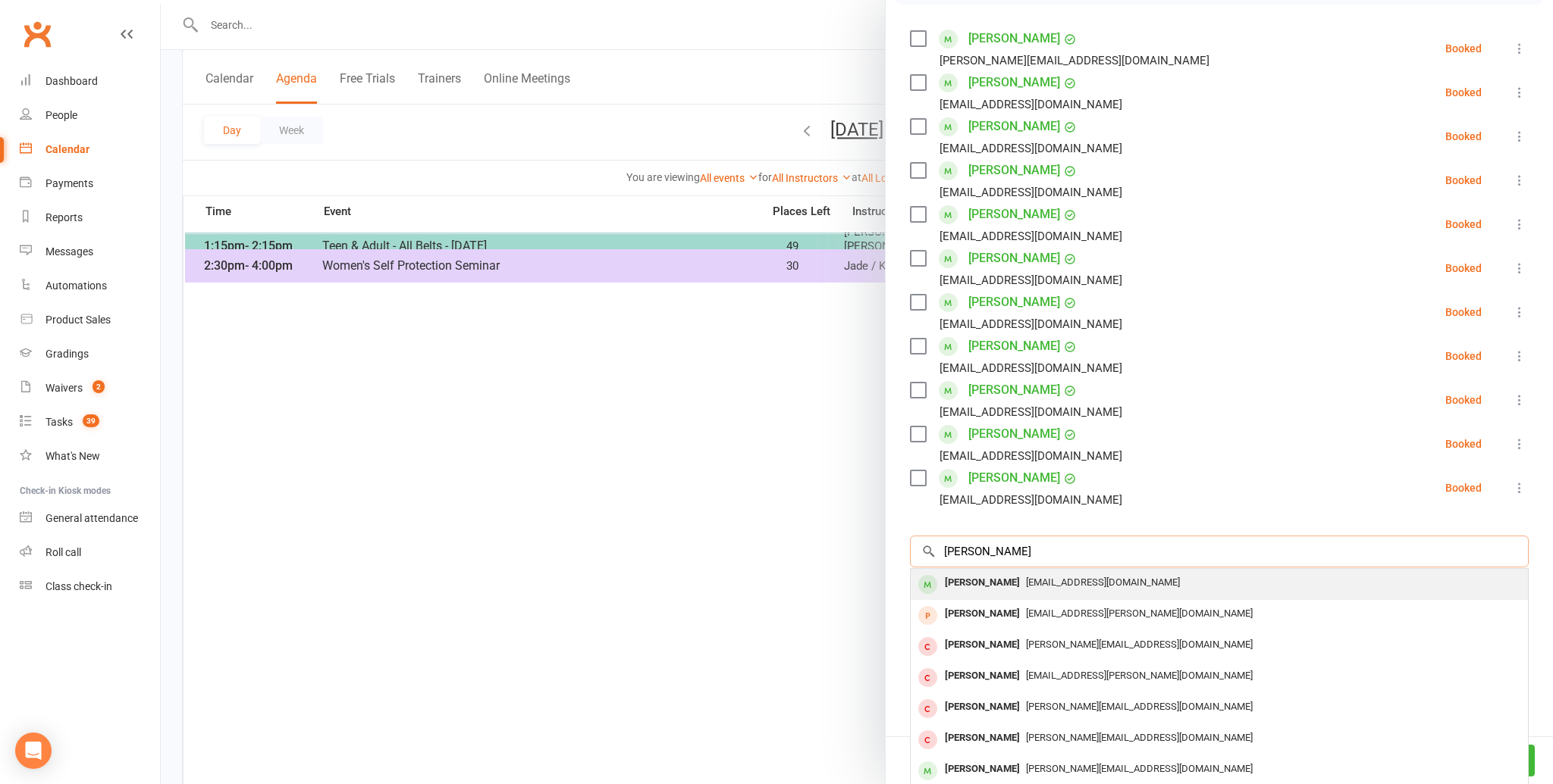
type input "[PERSON_NAME]"
click at [957, 579] on div "[PERSON_NAME]" at bounding box center [983, 583] width 87 height 22
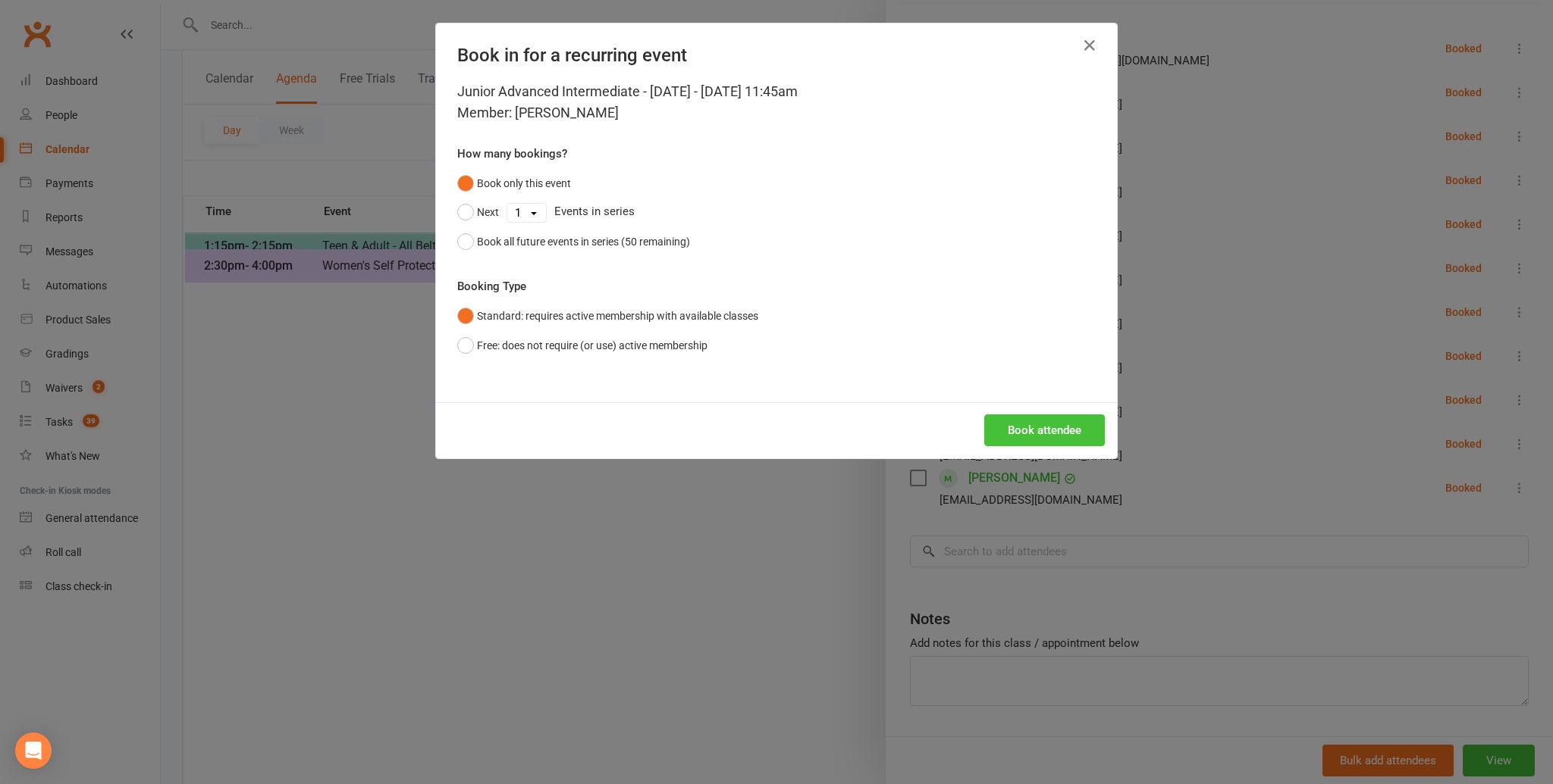
click at [1035, 426] on button "Book attendee" at bounding box center [1045, 431] width 121 height 32
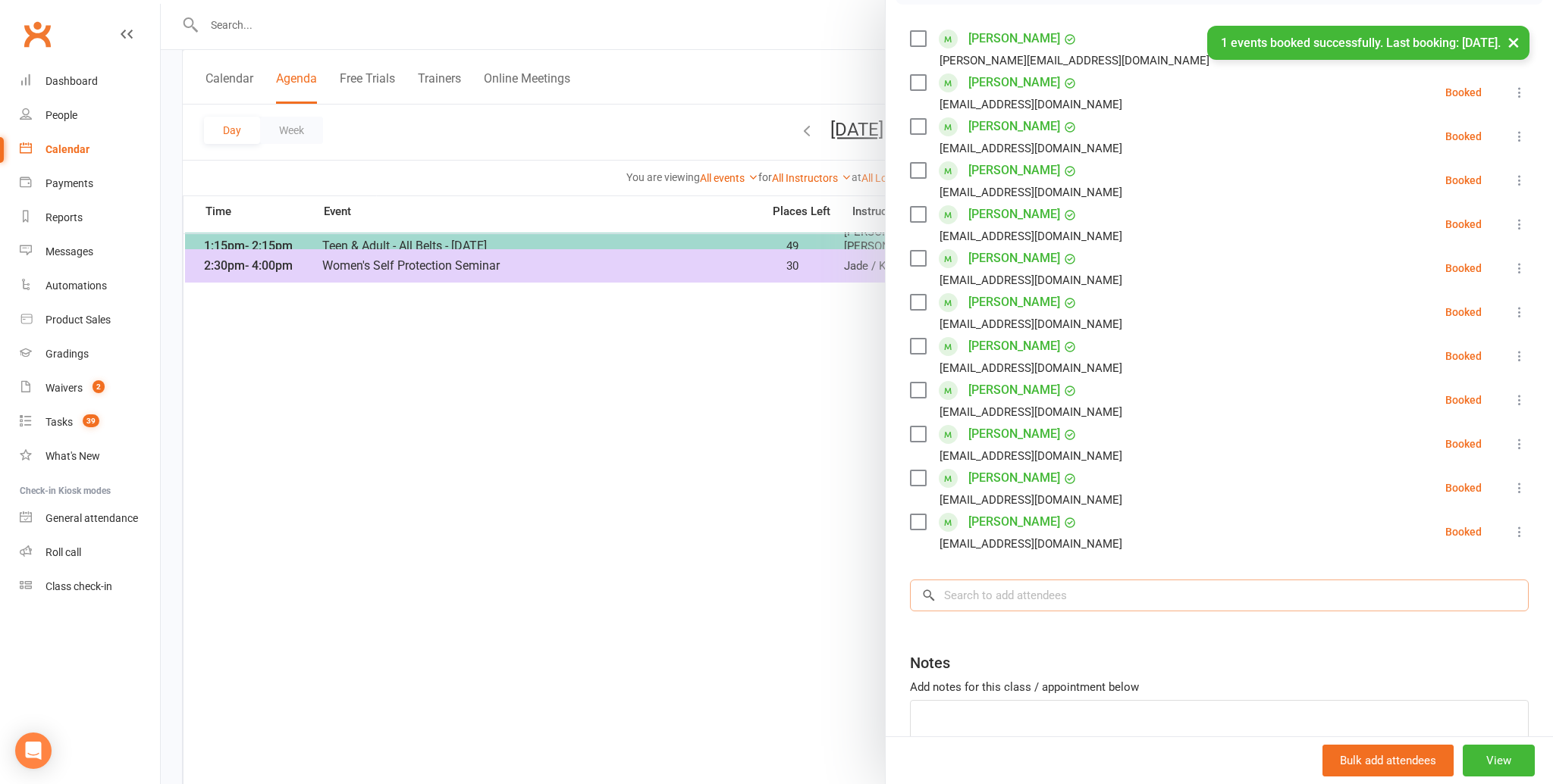
click at [965, 593] on input "search" at bounding box center [1219, 595] width 619 height 32
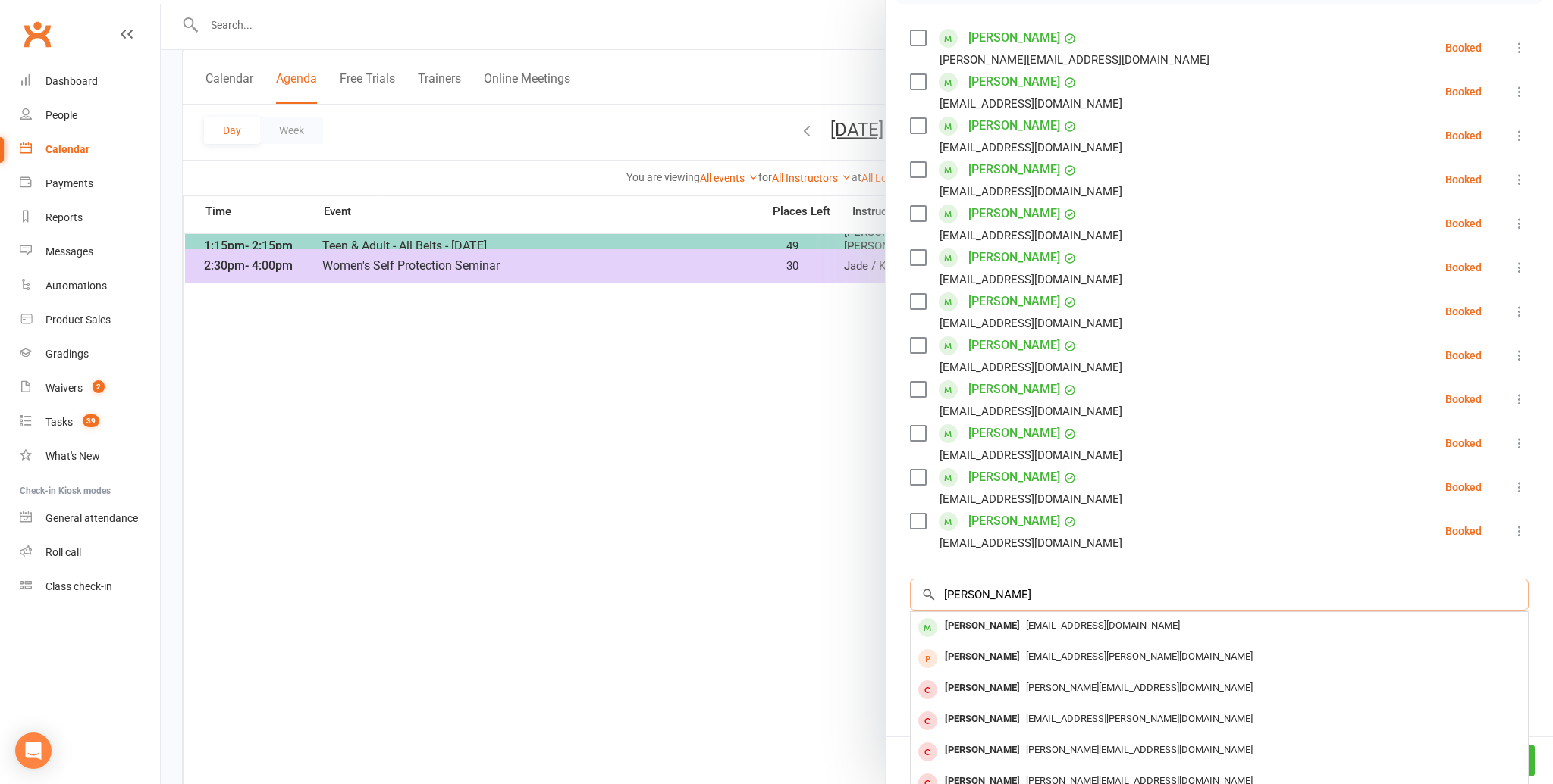
scroll to position [256, 0]
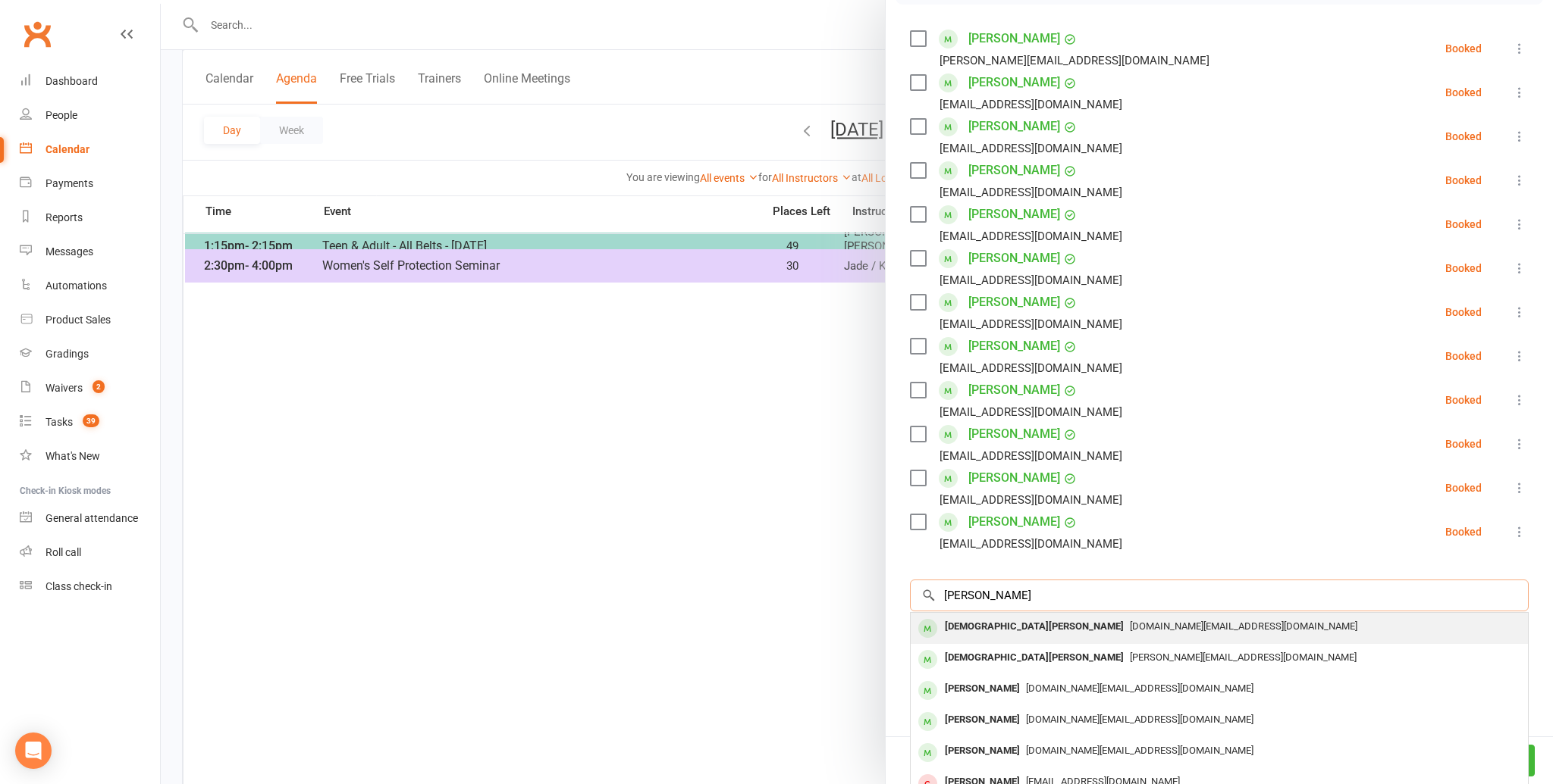
type input "[PERSON_NAME]"
click at [967, 625] on div "[DEMOGRAPHIC_DATA][PERSON_NAME]" at bounding box center [1034, 628] width 191 height 22
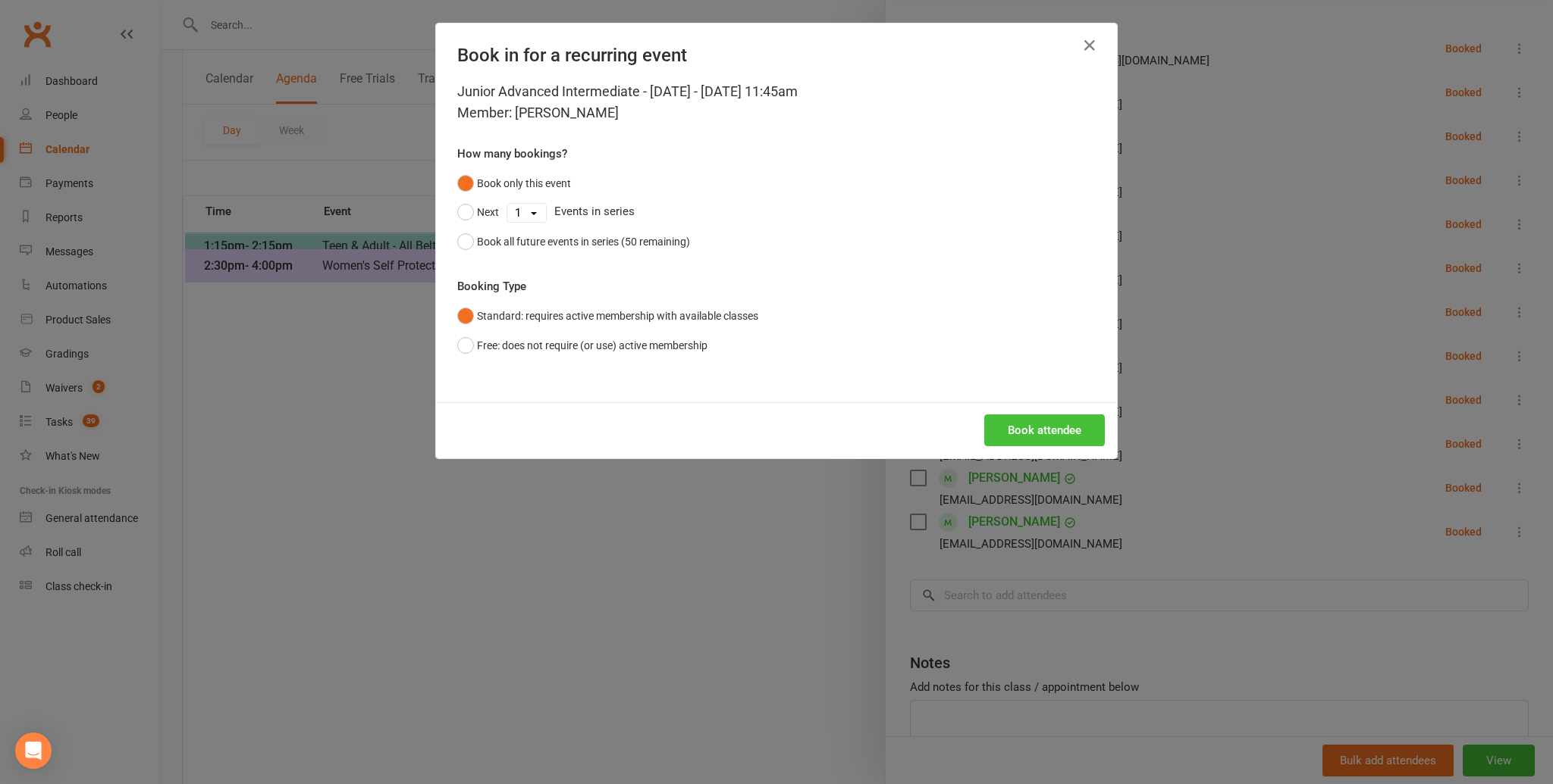
click at [1029, 422] on button "Book attendee" at bounding box center [1045, 431] width 121 height 32
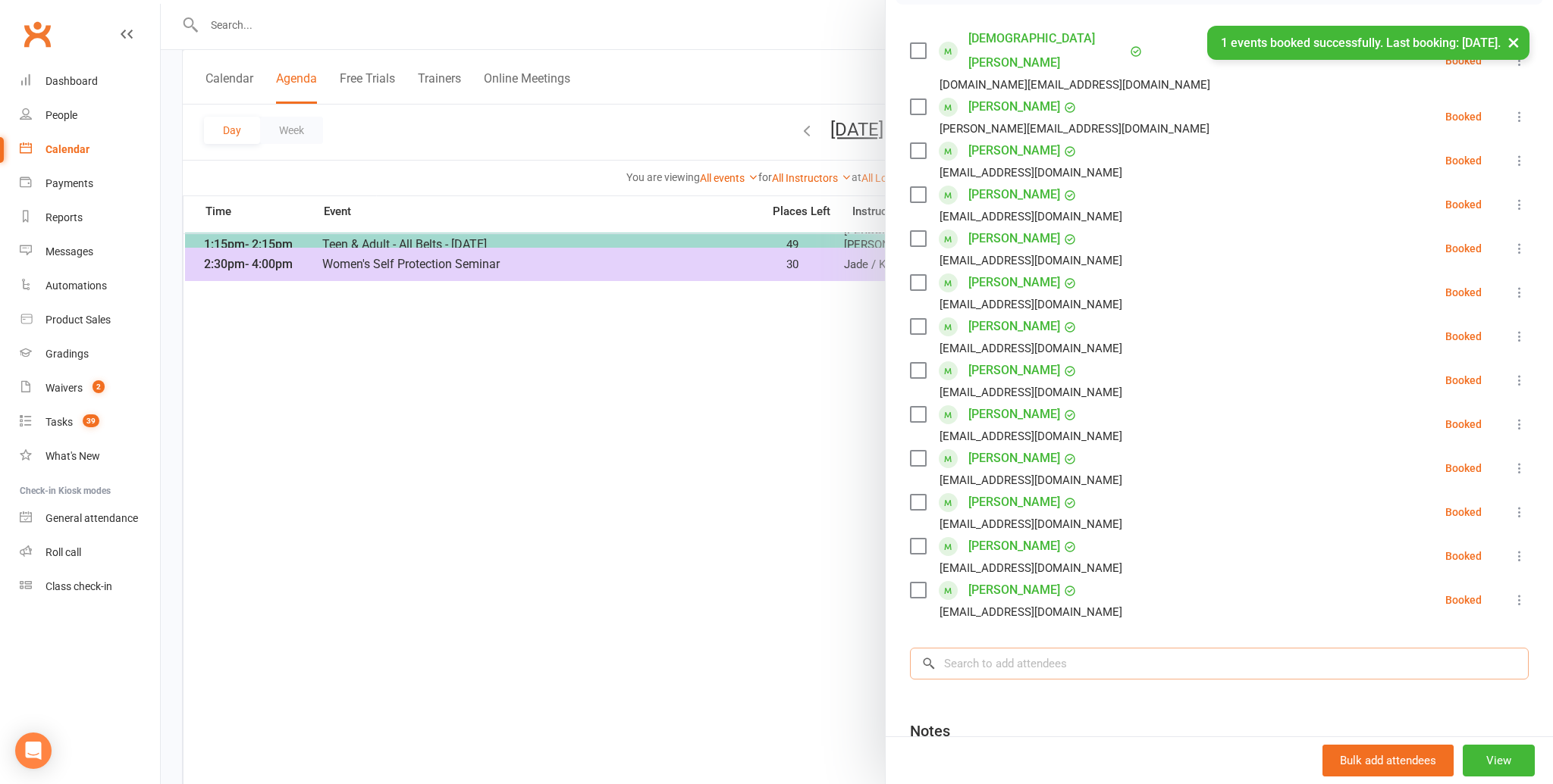
click at [977, 648] on input "search" at bounding box center [1219, 664] width 619 height 32
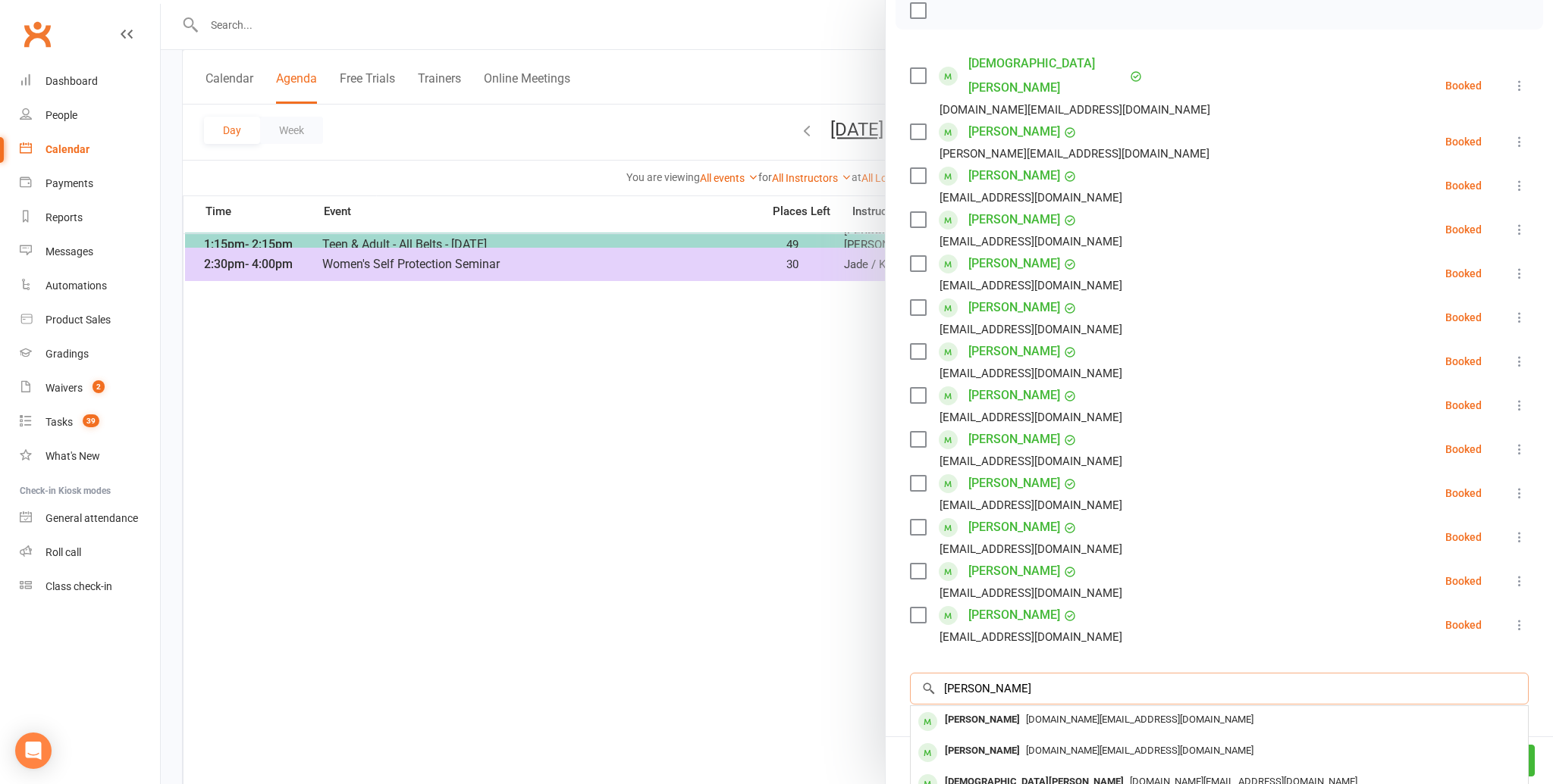
scroll to position [216, 0]
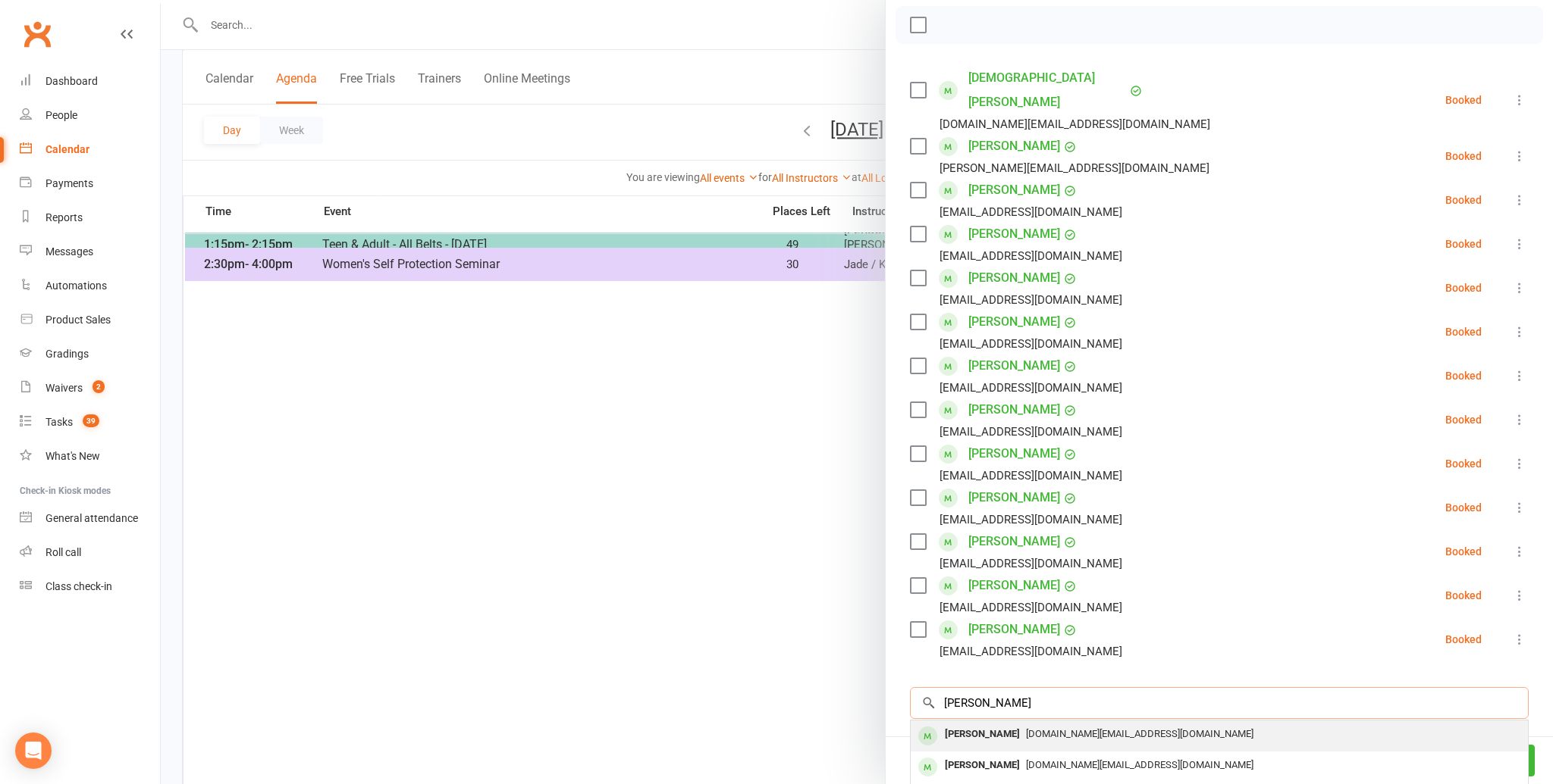
type input "[PERSON_NAME]"
click at [969, 724] on div "[PERSON_NAME]" at bounding box center [983, 735] width 87 height 22
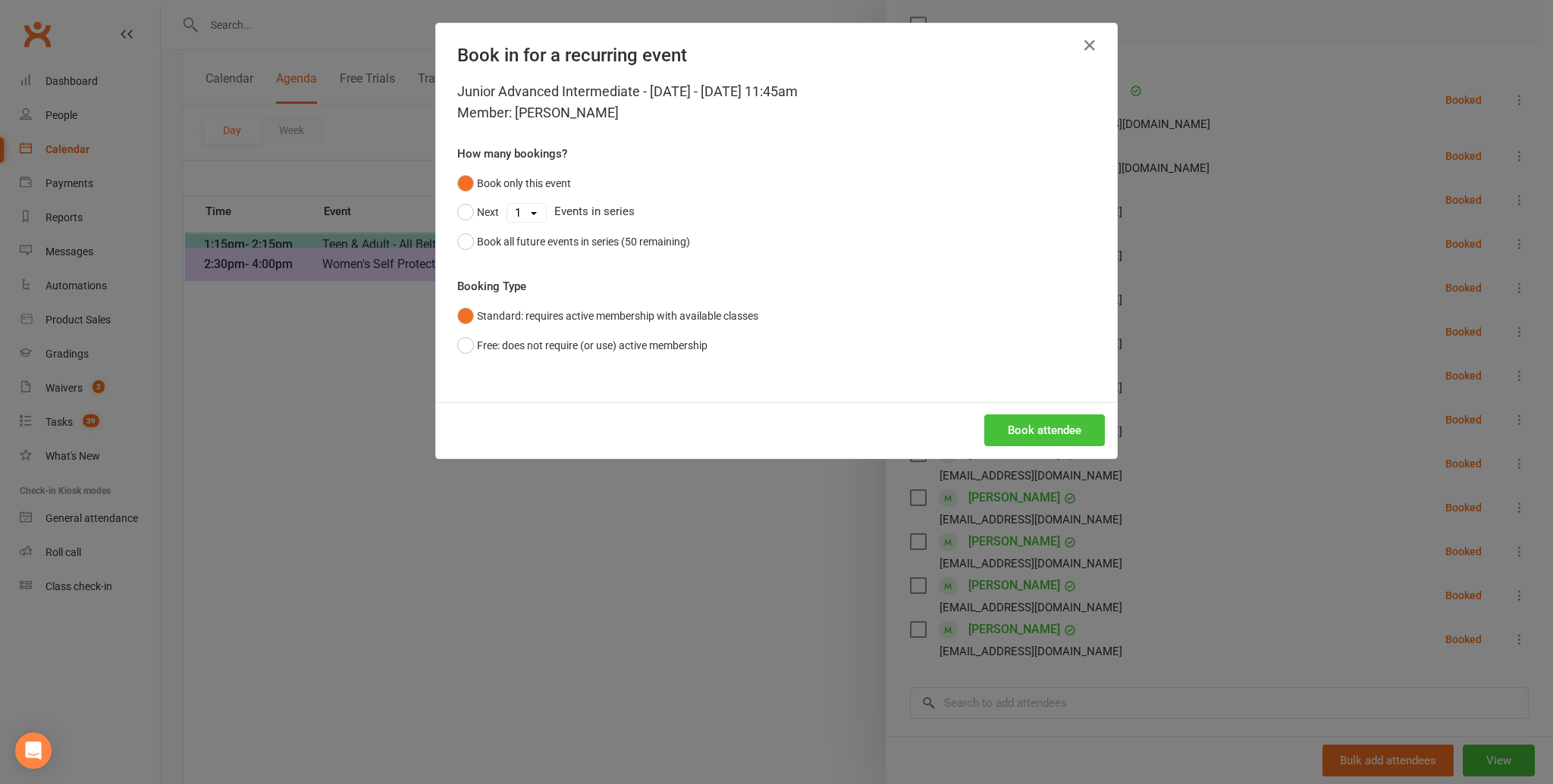
click at [1029, 432] on button "Book attendee" at bounding box center [1045, 431] width 121 height 32
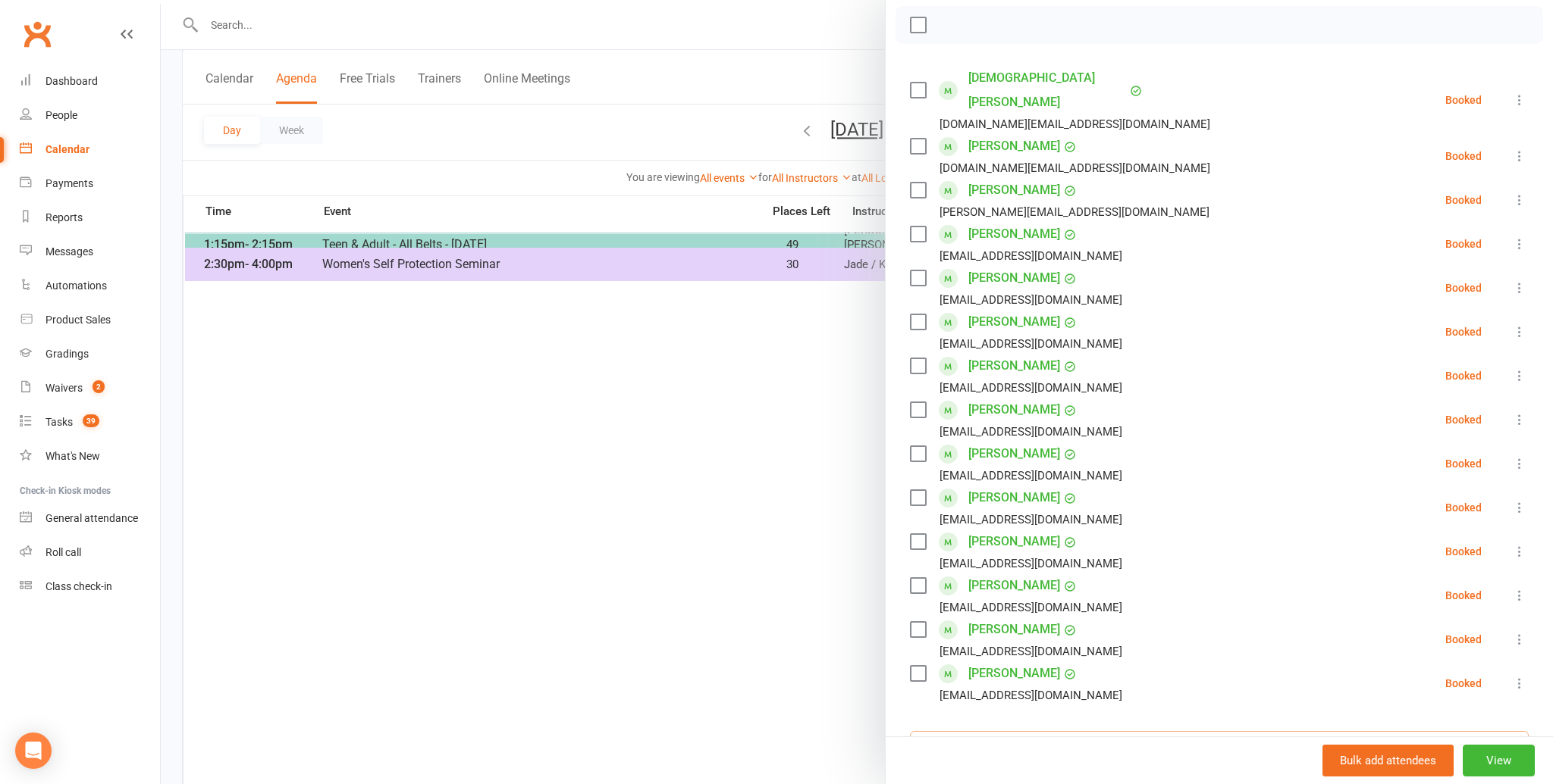
click at [977, 731] on input "search" at bounding box center [1219, 747] width 619 height 32
type input "[PERSON_NAME]"
click at [977, 768] on div "[PERSON_NAME]" at bounding box center [983, 779] width 87 height 22
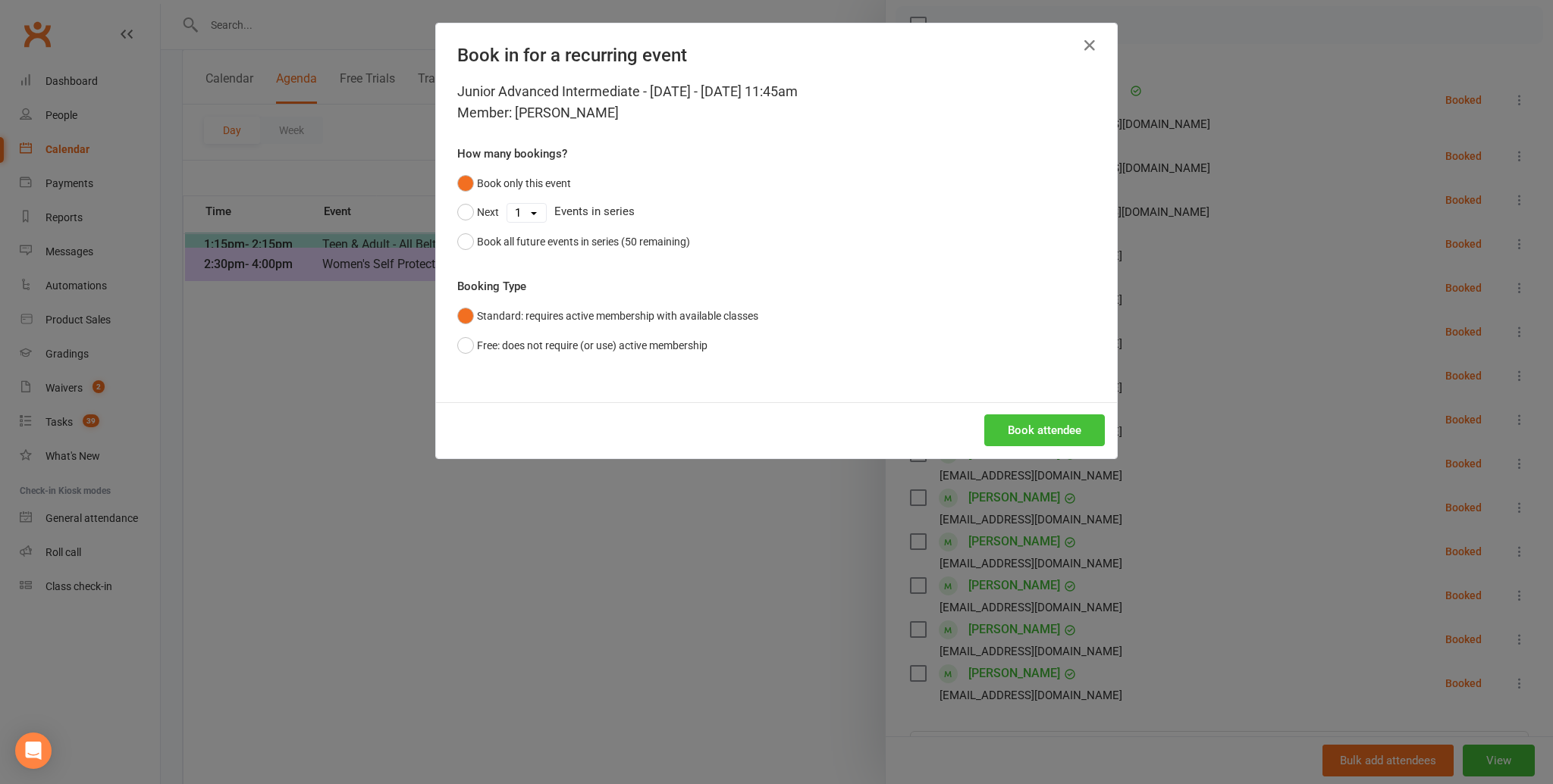
click at [1043, 427] on button "Book attendee" at bounding box center [1045, 431] width 121 height 32
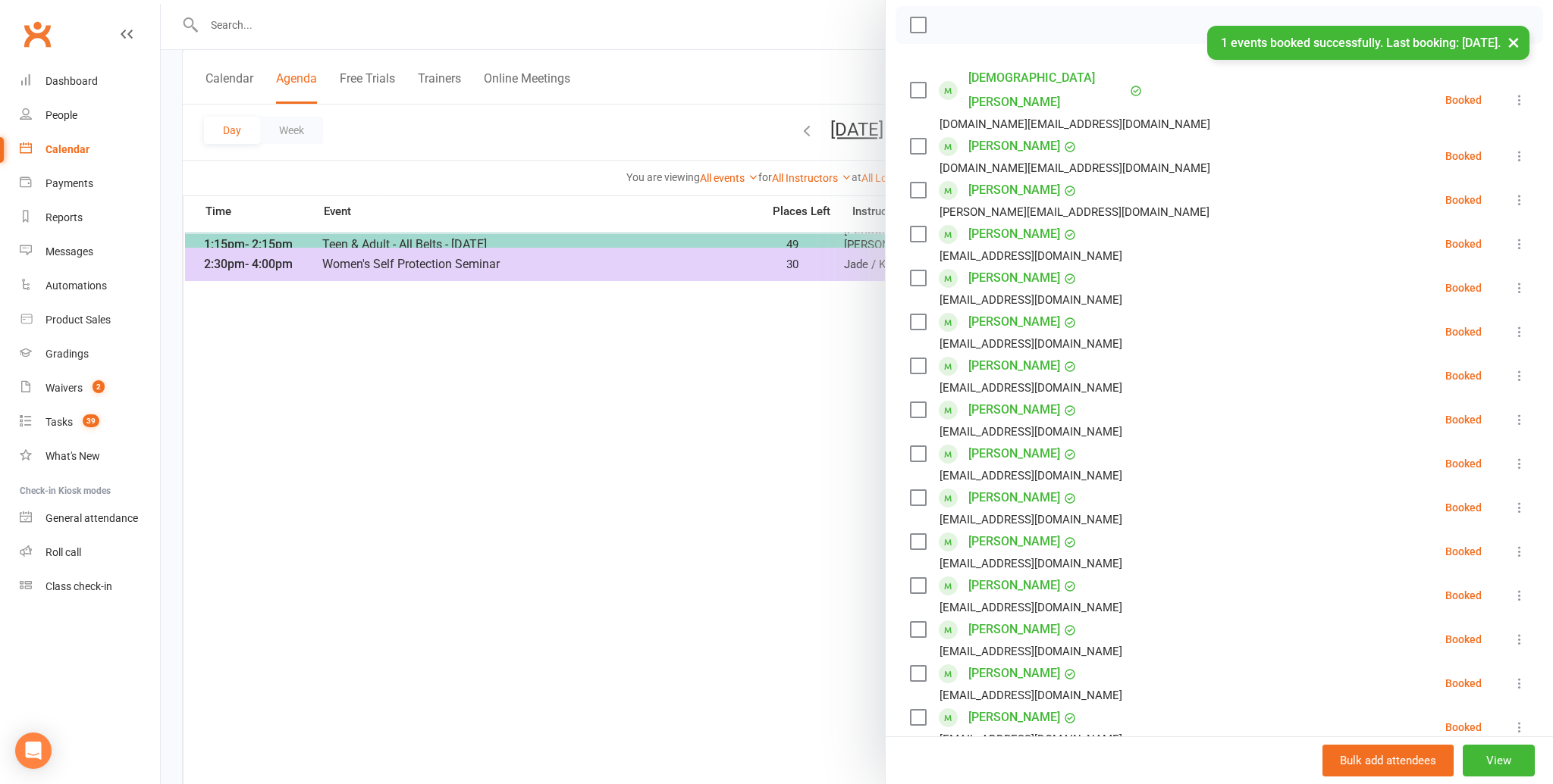
click at [1176, 587] on li "[PERSON_NAME] [EMAIL_ADDRESS][DOMAIN_NAME] Booked More info Remove Check in Mar…" at bounding box center [1219, 595] width 619 height 44
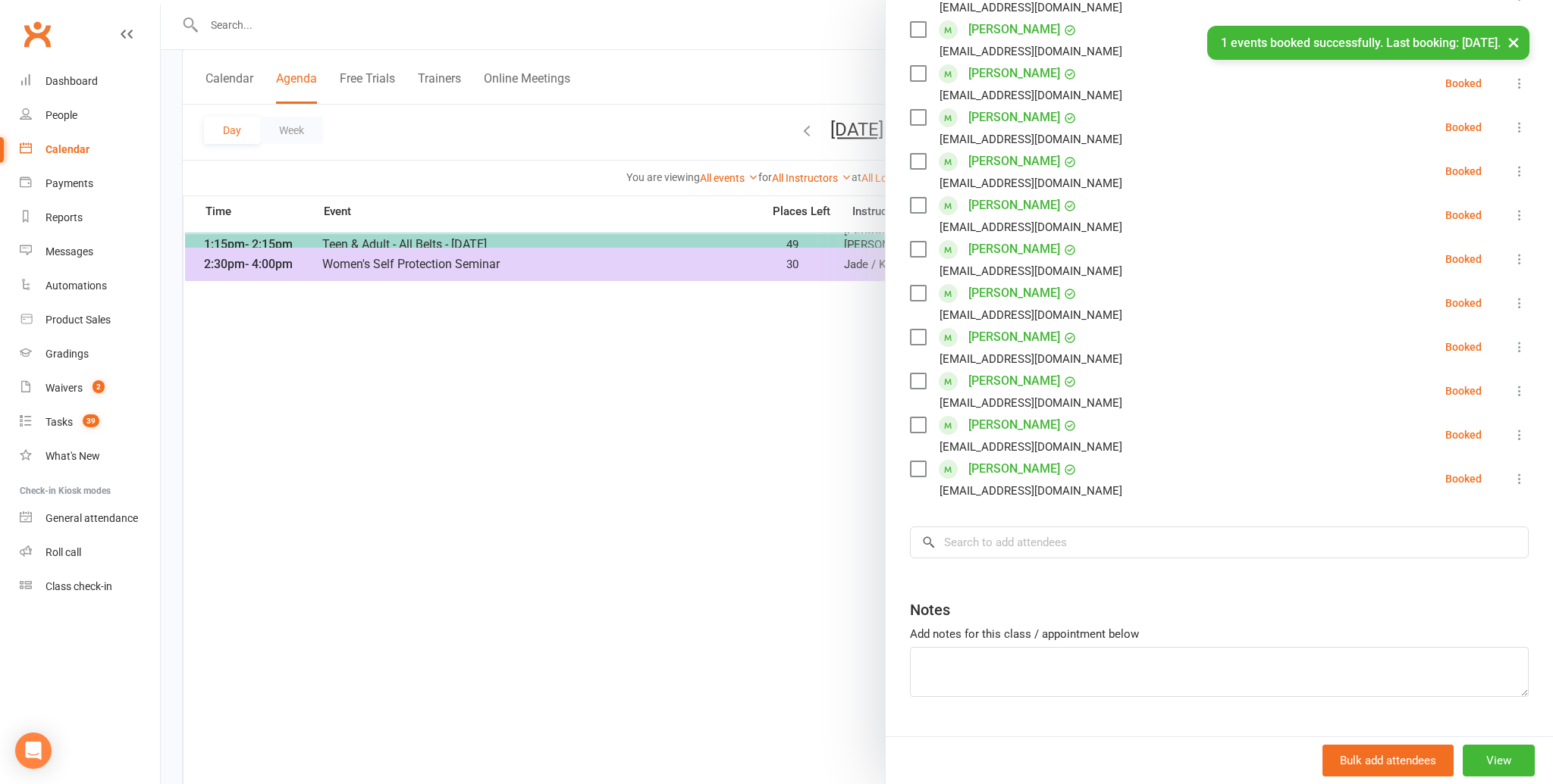
scroll to position [475, 0]
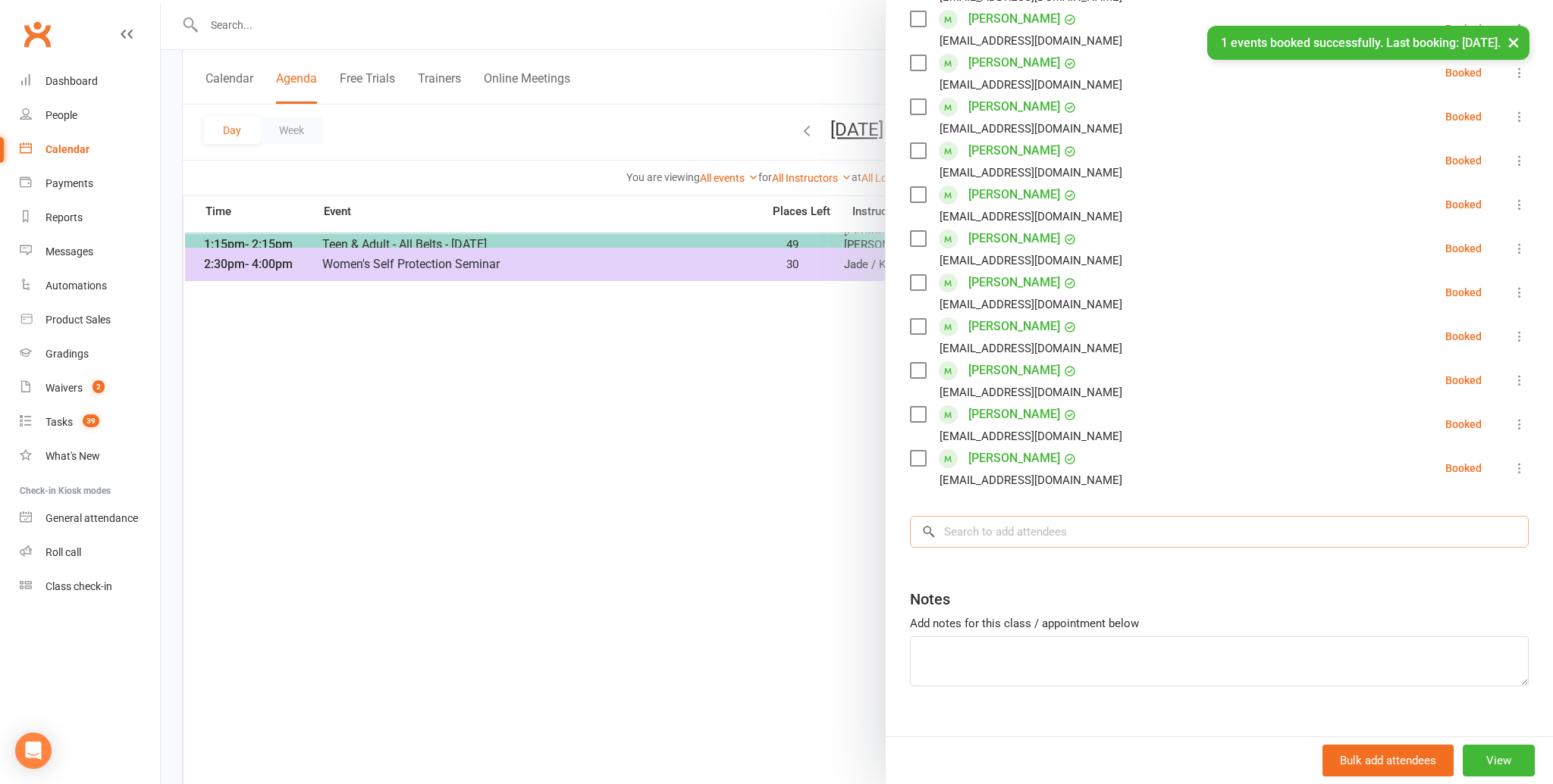
click at [965, 516] on input "search" at bounding box center [1219, 532] width 619 height 32
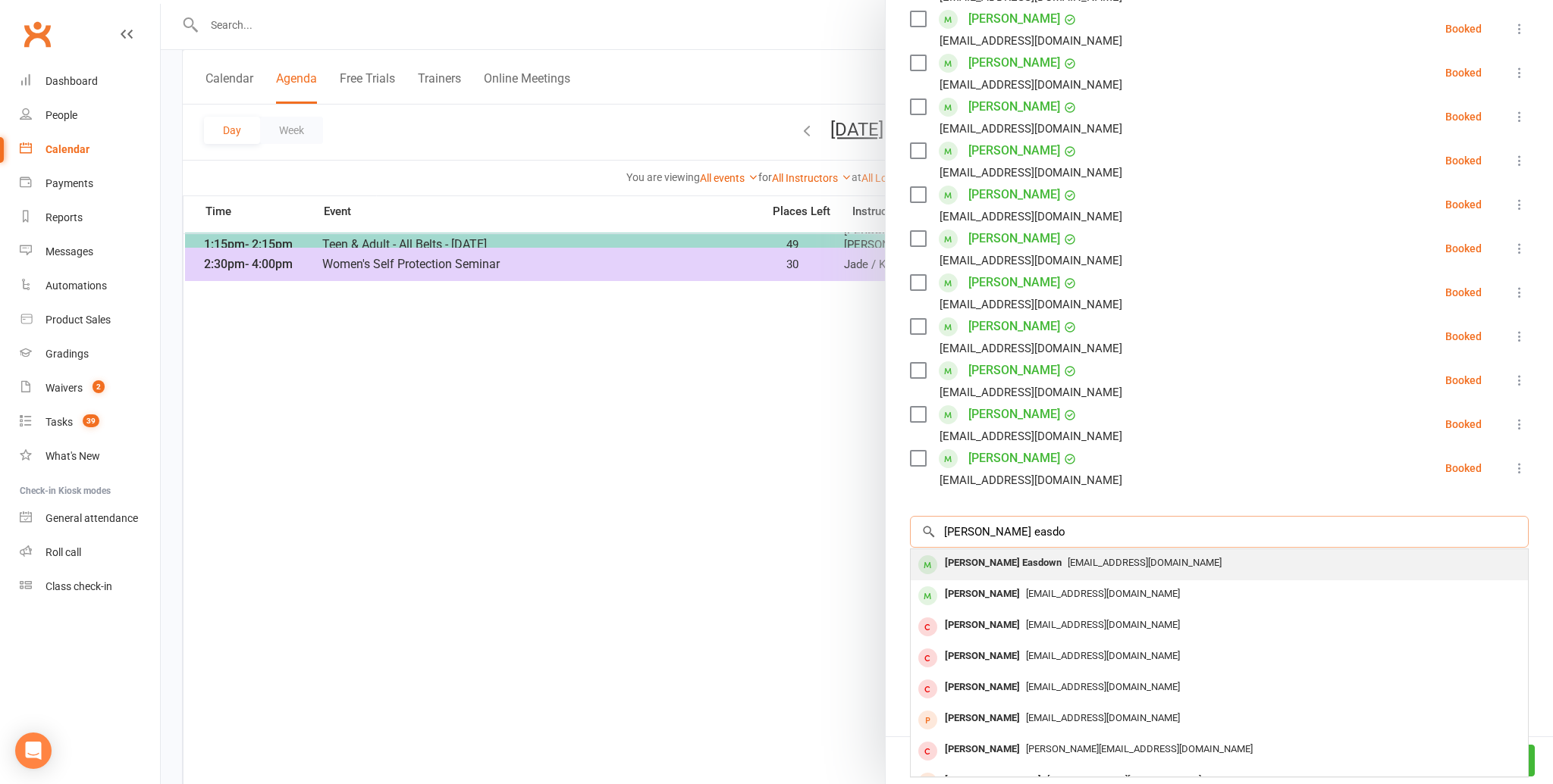
type input "[PERSON_NAME] easdo"
click at [968, 552] on div "[PERSON_NAME] Easdown" at bounding box center [1003, 564] width 129 height 22
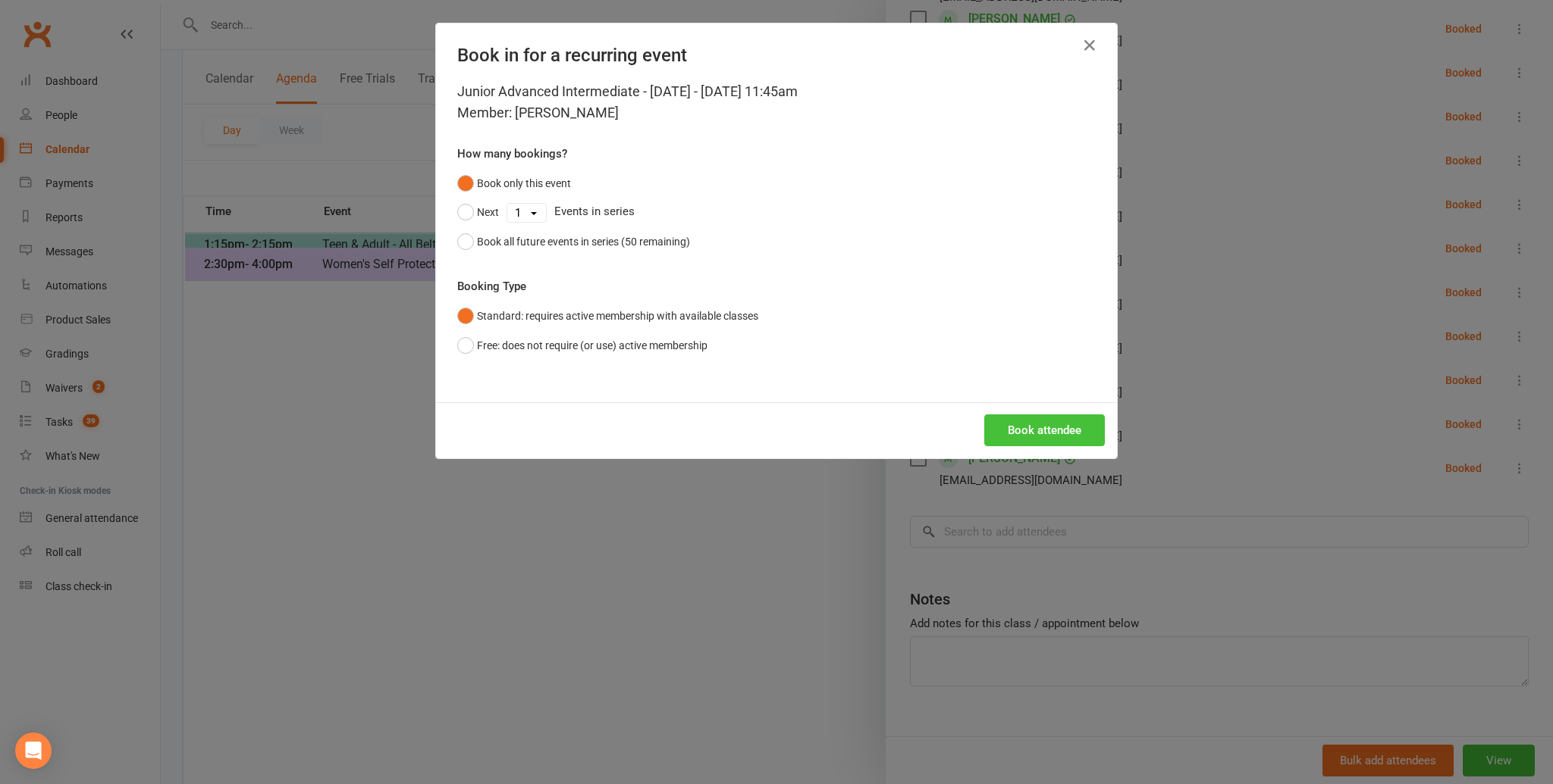
click at [1029, 424] on button "Book attendee" at bounding box center [1045, 431] width 121 height 32
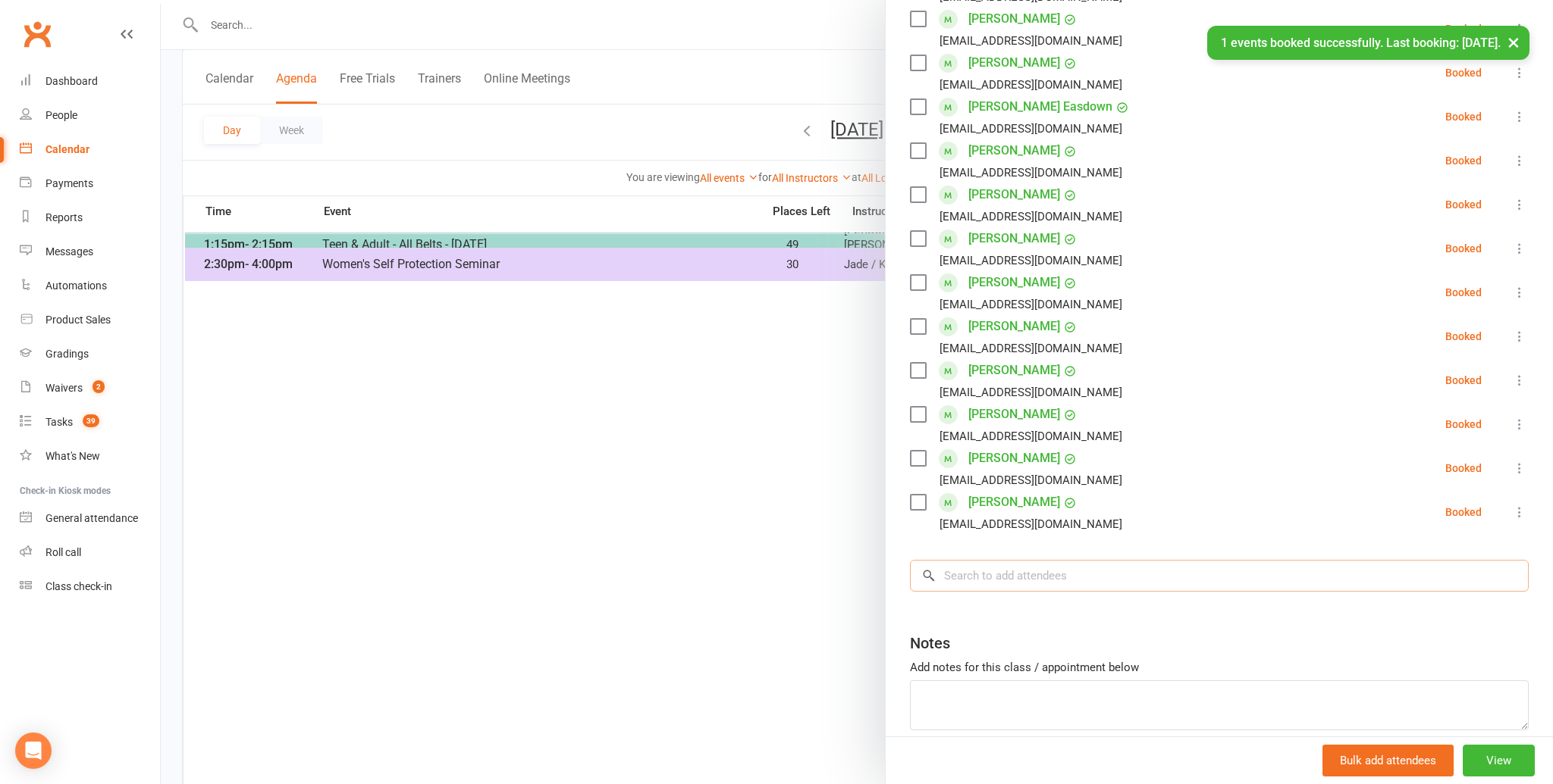
click at [968, 560] on input "search" at bounding box center [1219, 576] width 619 height 32
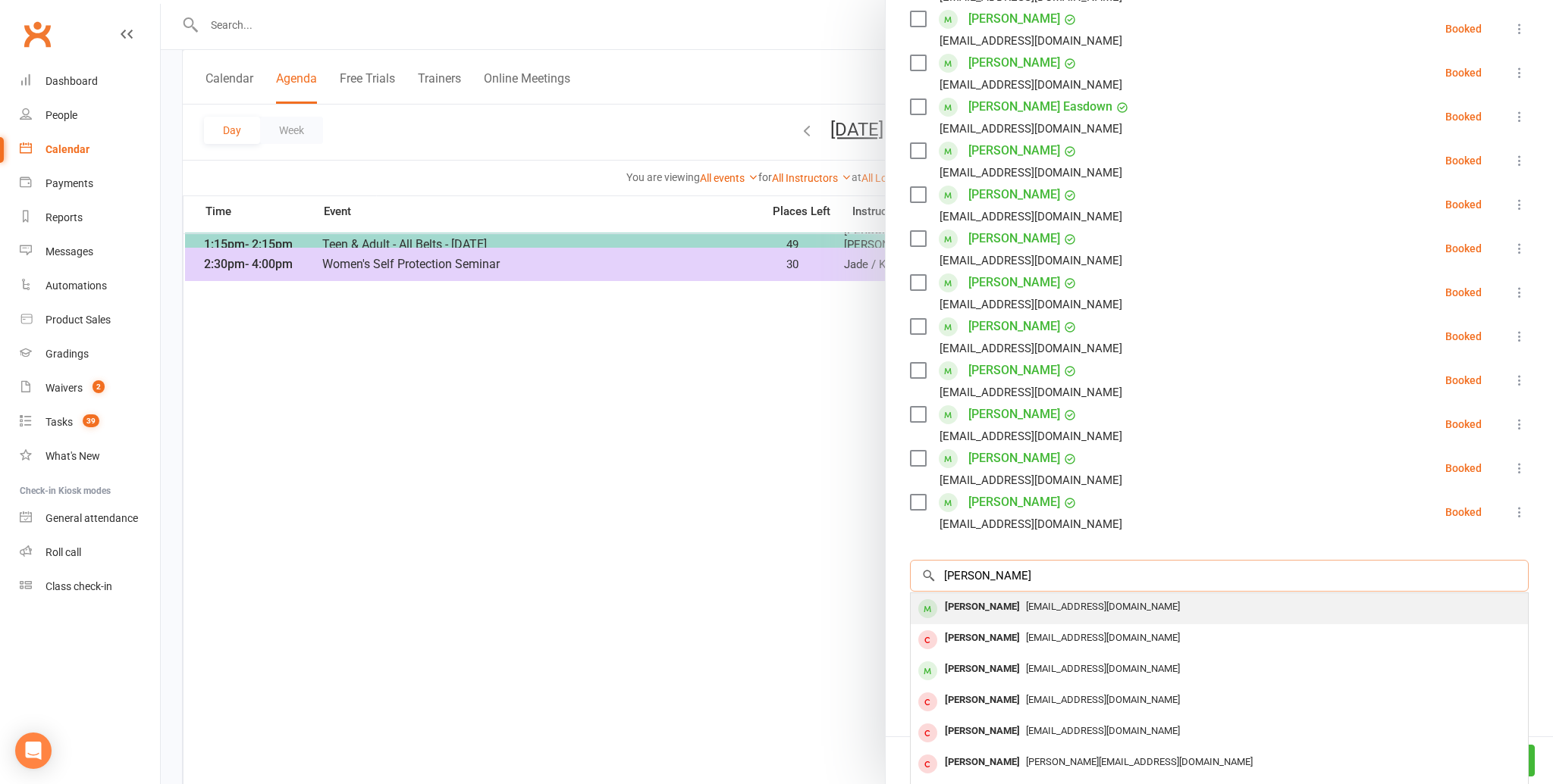
type input "[PERSON_NAME]"
click at [954, 596] on div "[PERSON_NAME]" at bounding box center [983, 607] width 87 height 22
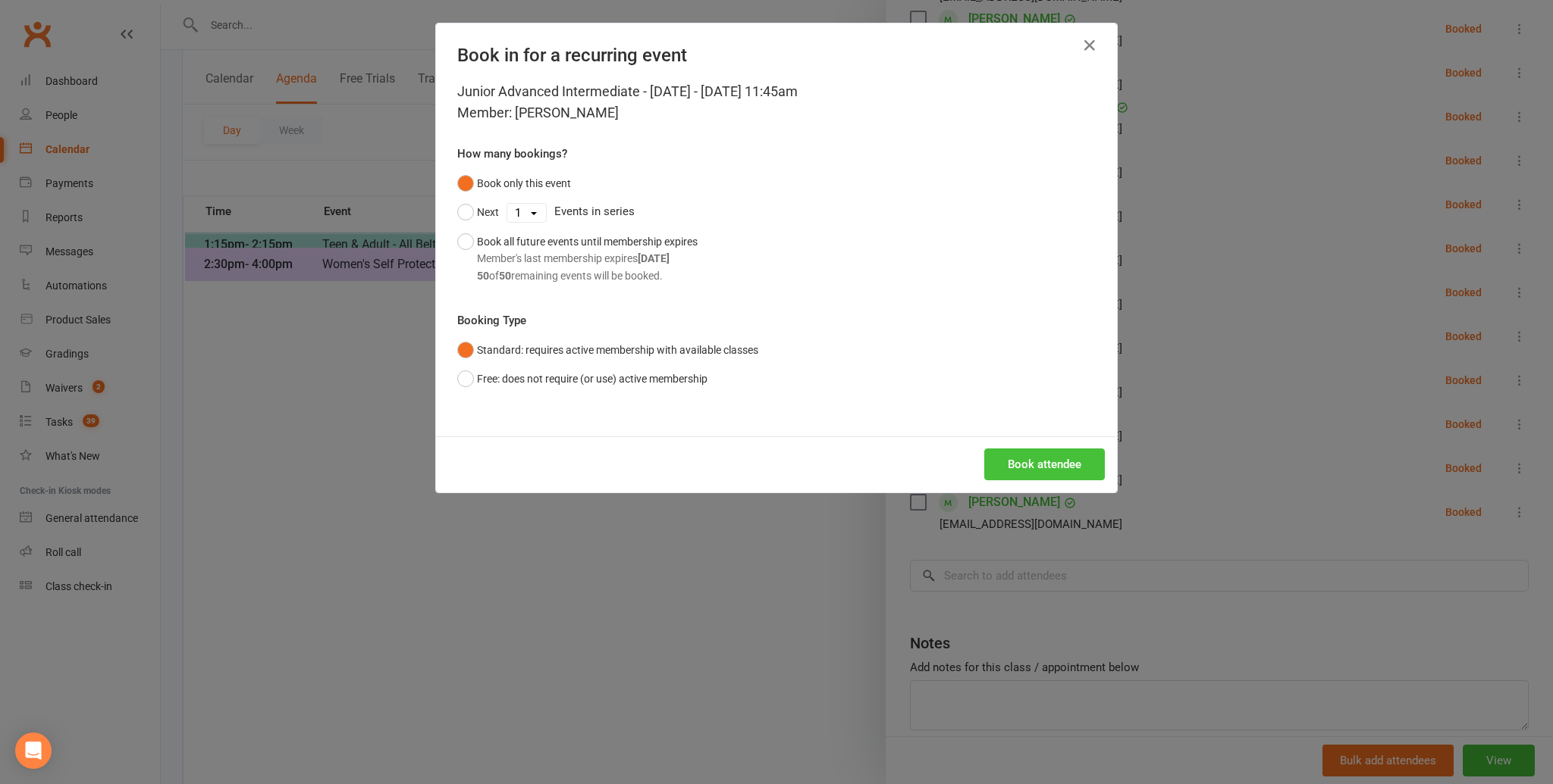
click at [1050, 455] on button "Book attendee" at bounding box center [1045, 464] width 121 height 32
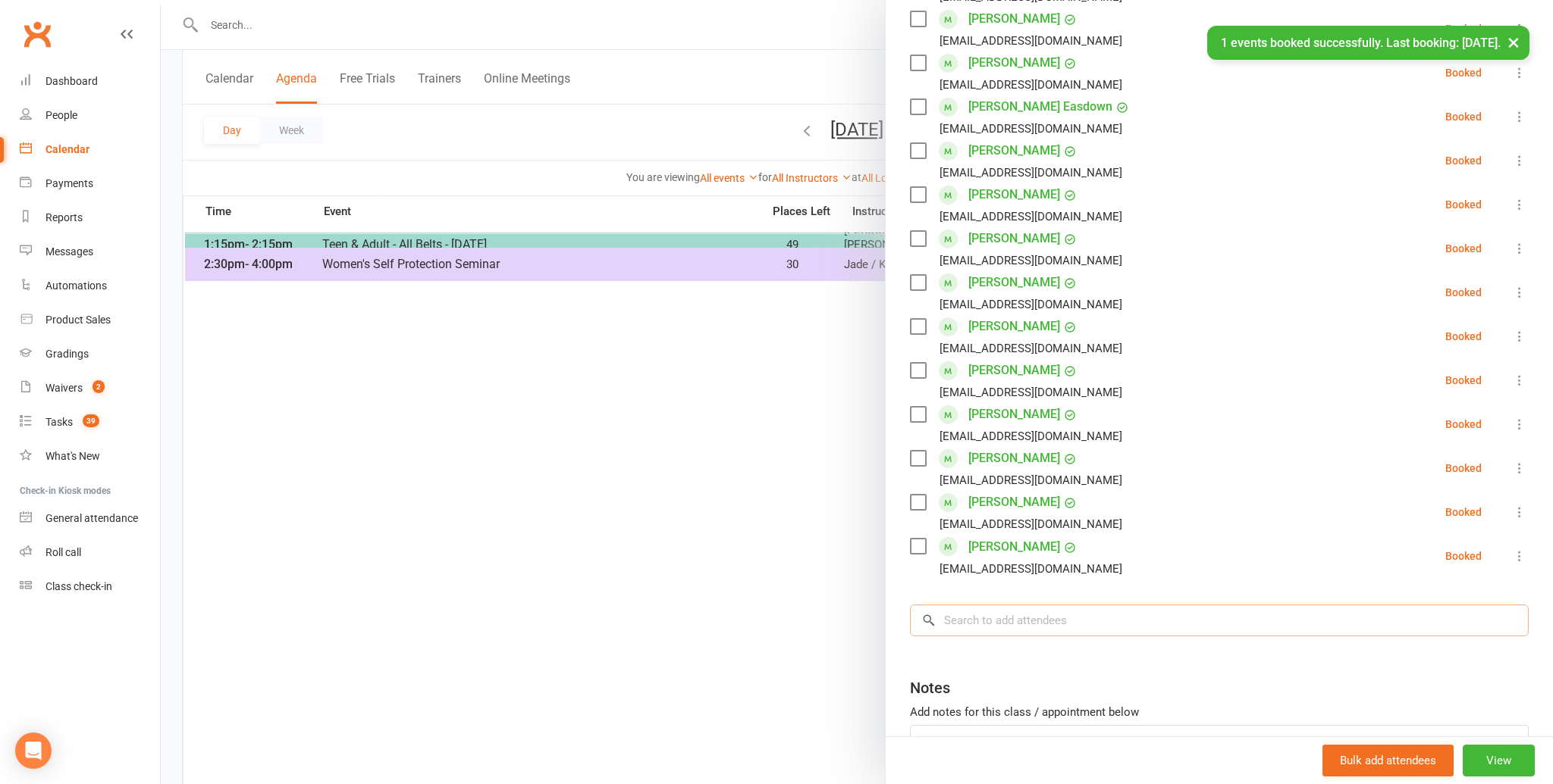
click at [966, 605] on input "search" at bounding box center [1219, 620] width 619 height 32
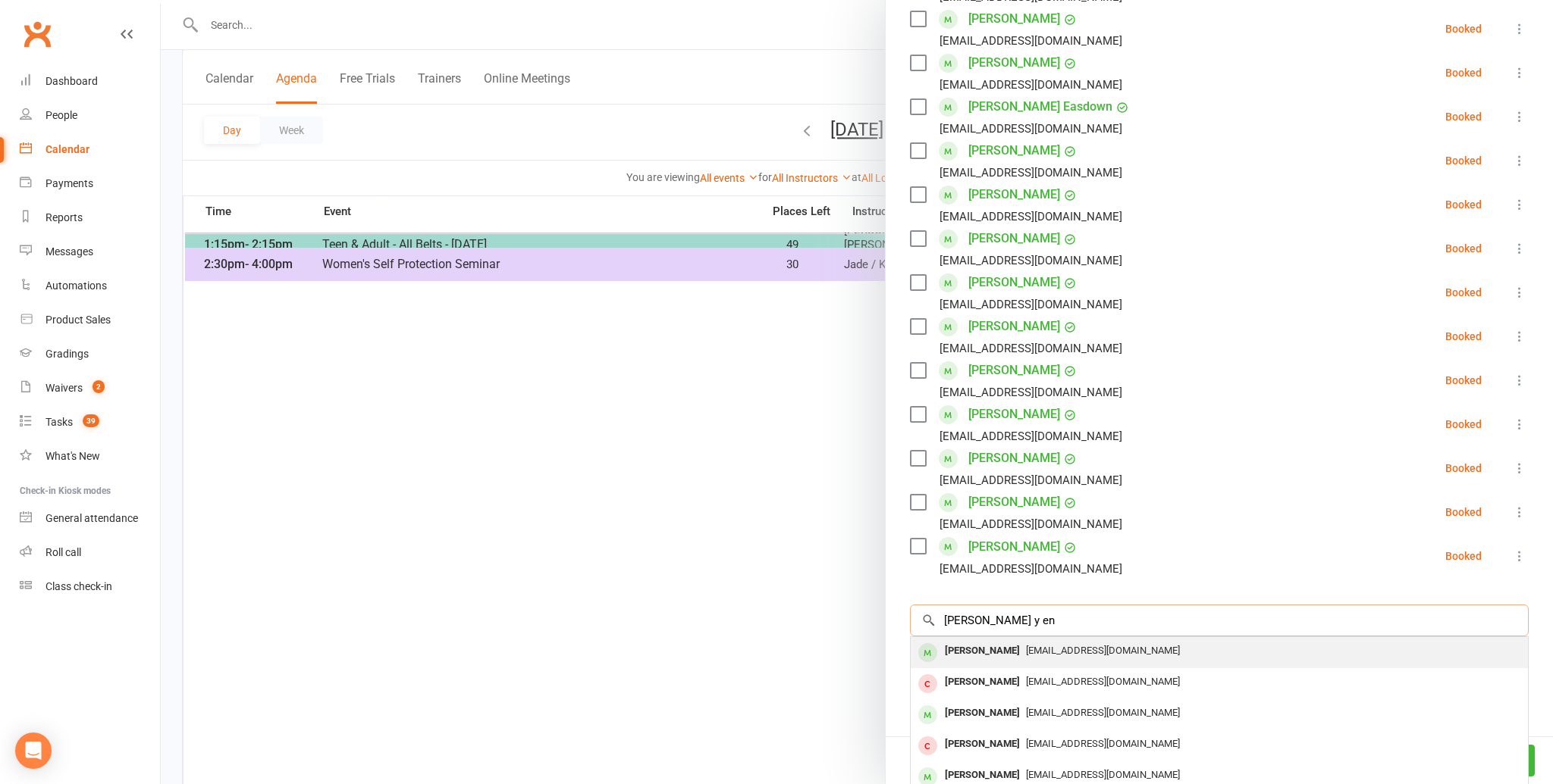
type input "[PERSON_NAME] y en"
click at [994, 641] on div "[PERSON_NAME]" at bounding box center [983, 652] width 87 height 22
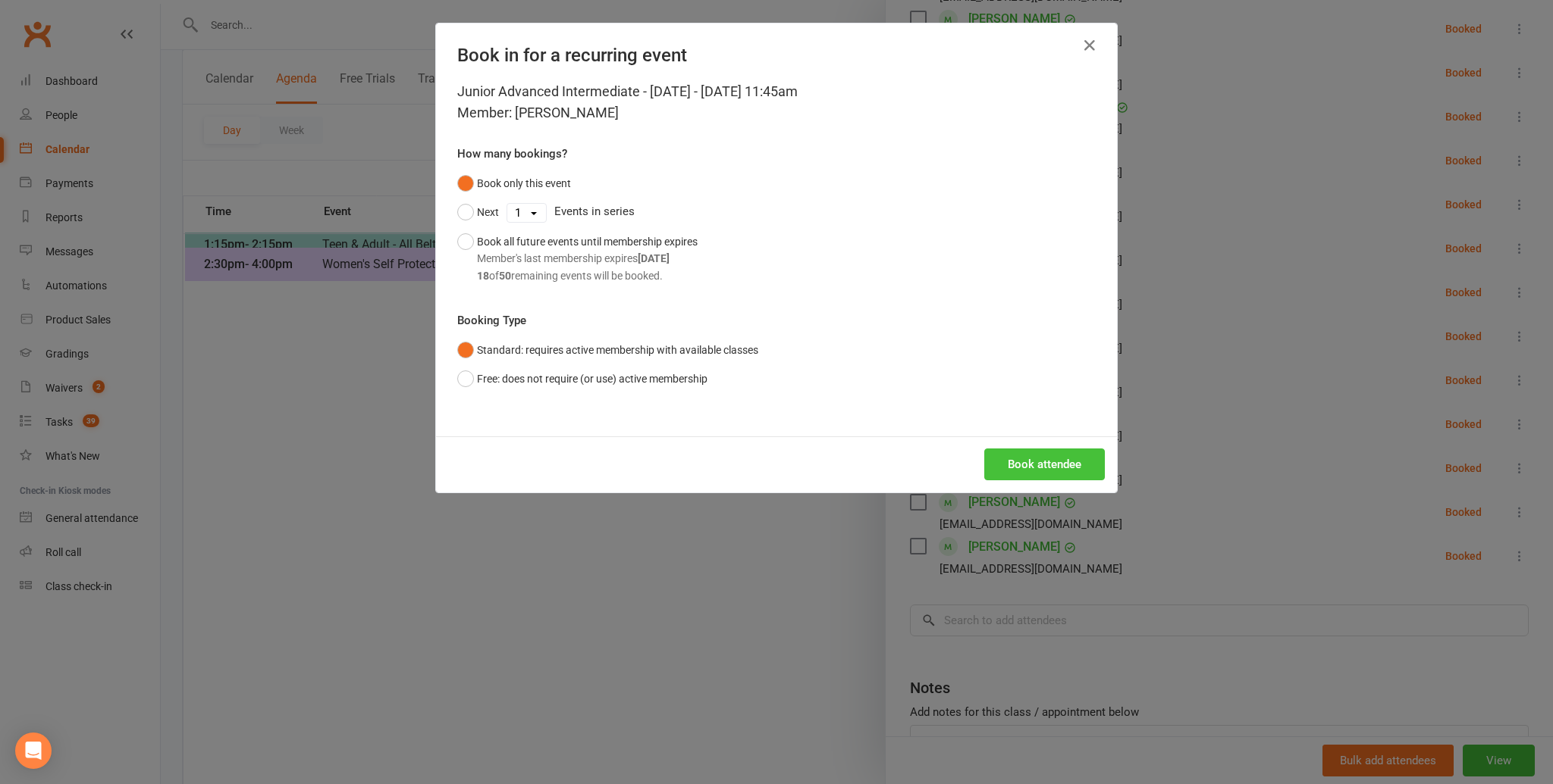
click at [1023, 458] on button "Book attendee" at bounding box center [1045, 464] width 121 height 32
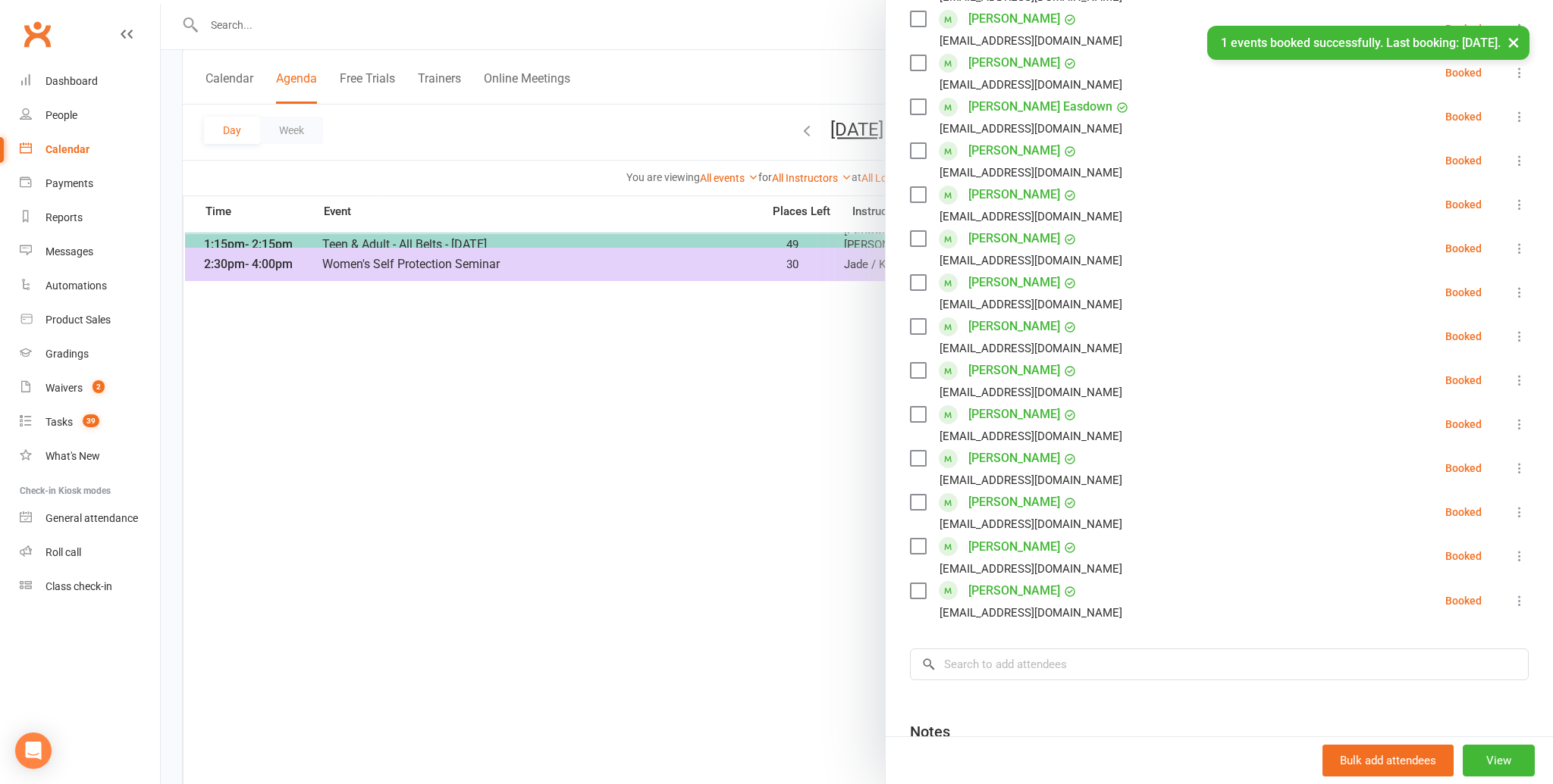
scroll to position [517, 0]
click at [1126, 579] on li "Hayley Tia [EMAIL_ADDRESS][DOMAIN_NAME] Booked More info Remove Check in Mark a…" at bounding box center [1219, 601] width 619 height 44
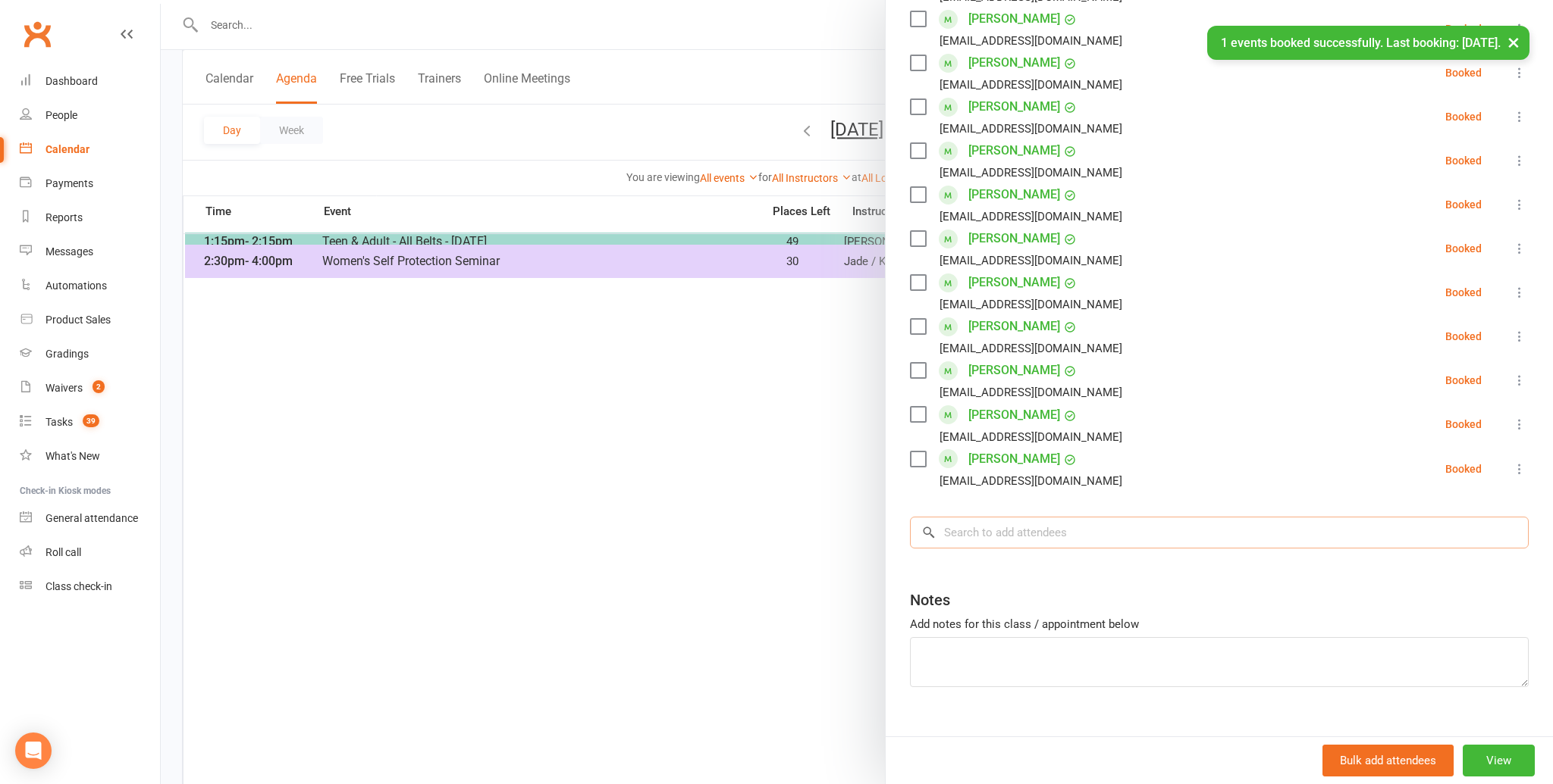
click at [954, 517] on input "search" at bounding box center [1219, 533] width 619 height 32
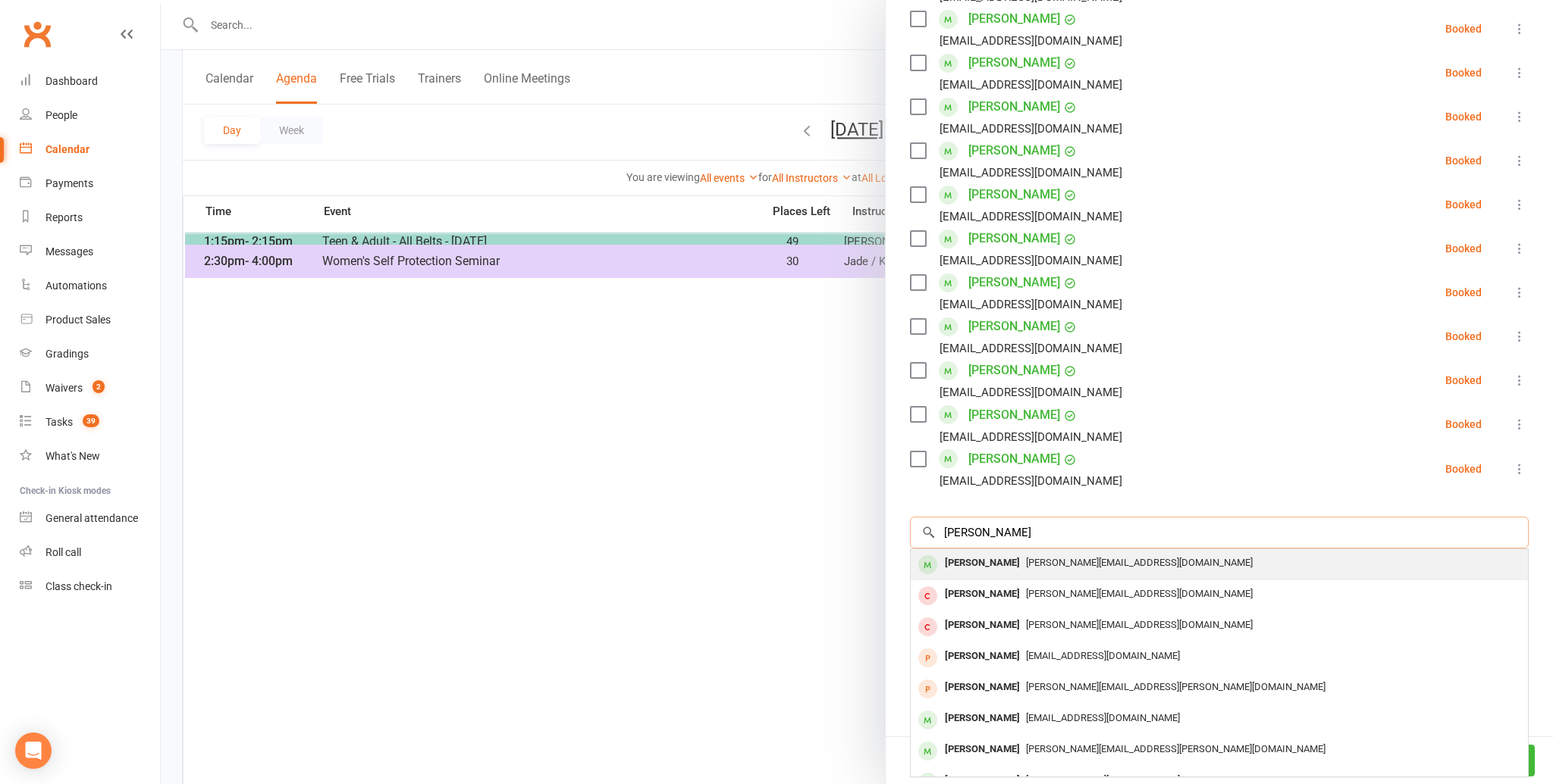
type input "[PERSON_NAME]"
click at [965, 552] on div "[PERSON_NAME]" at bounding box center [983, 564] width 87 height 22
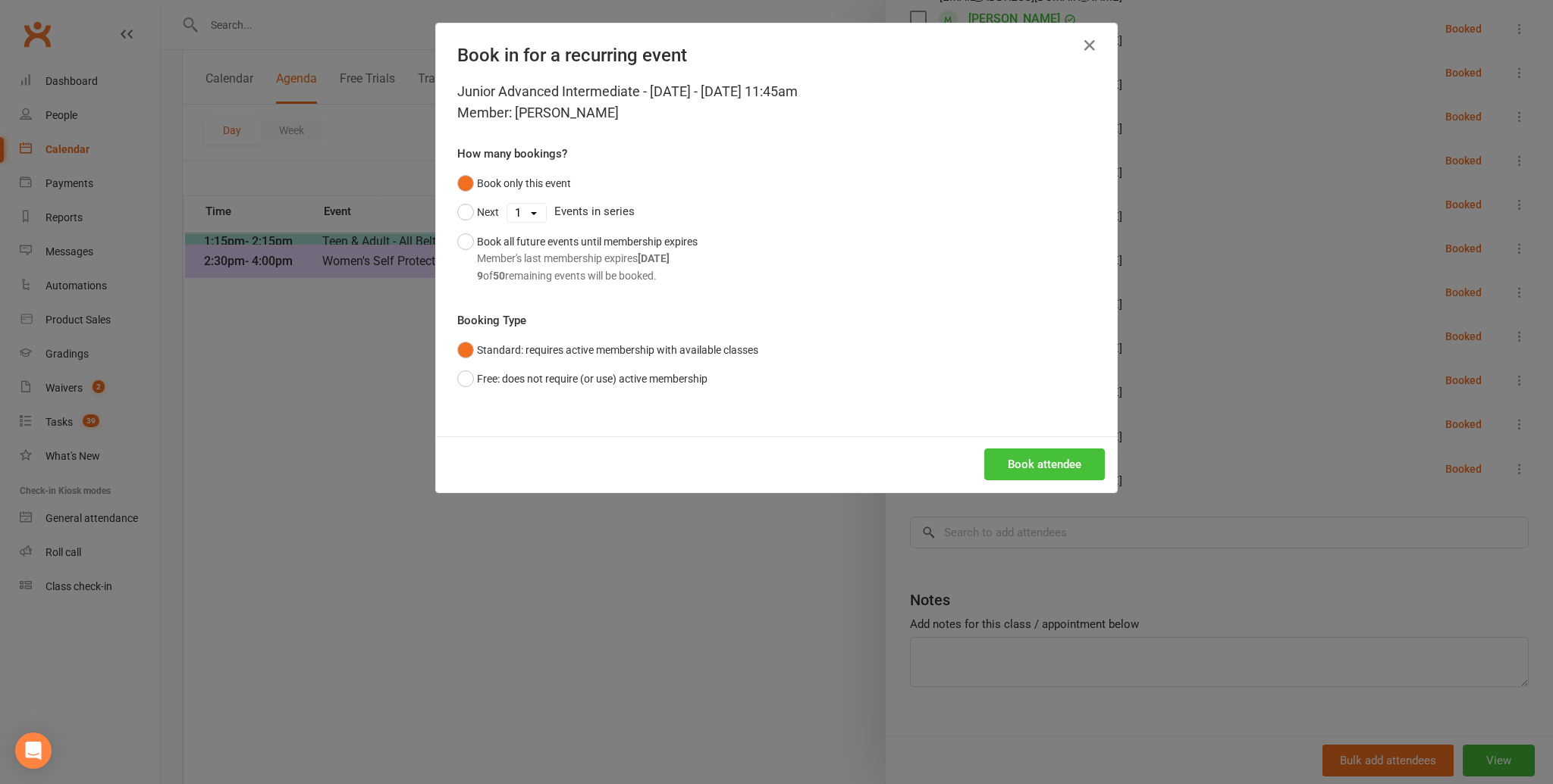
click at [1035, 458] on button "Book attendee" at bounding box center [1045, 464] width 121 height 32
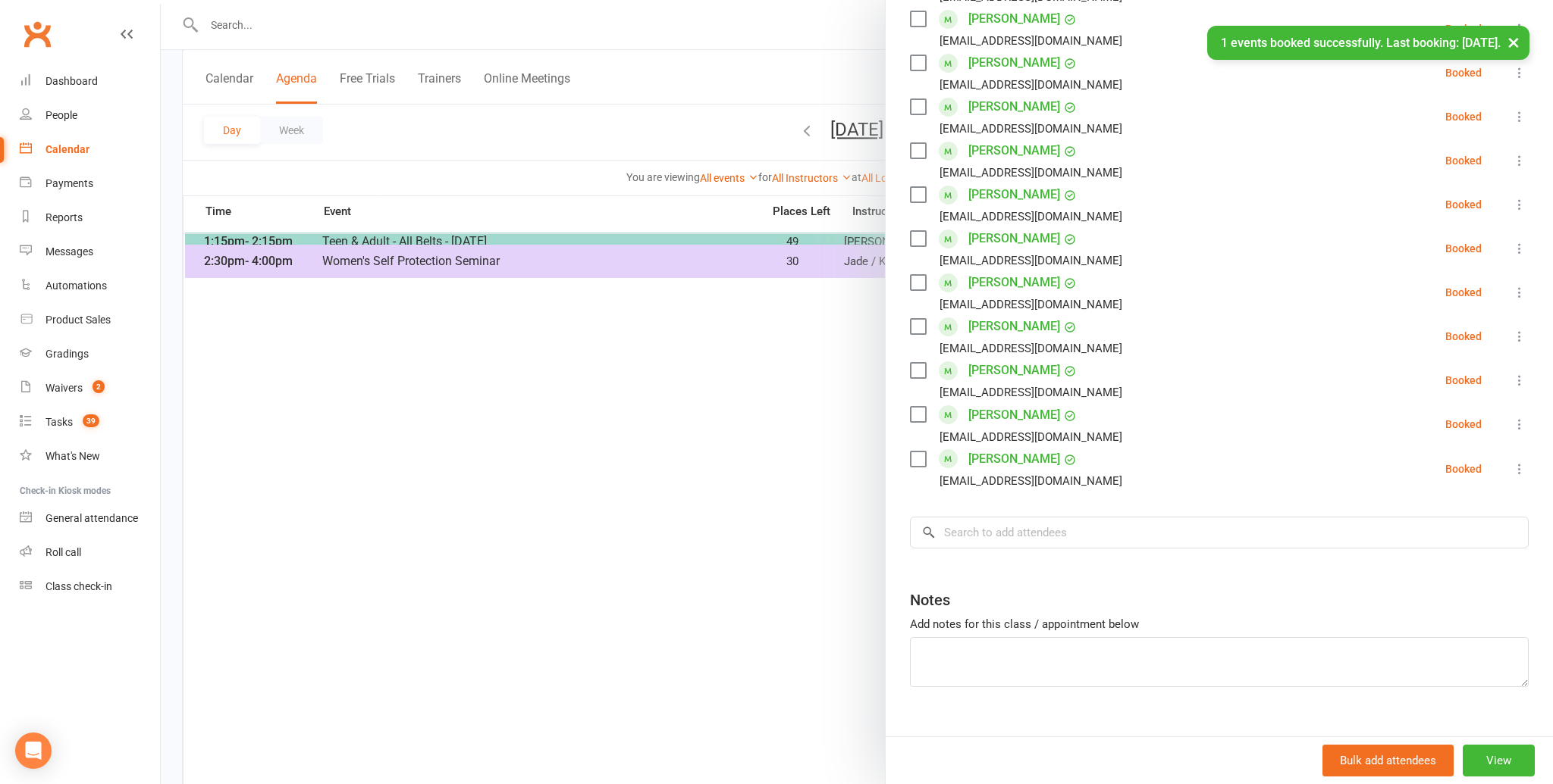
scroll to position [651, 0]
click at [973, 517] on input "search" at bounding box center [1219, 533] width 619 height 32
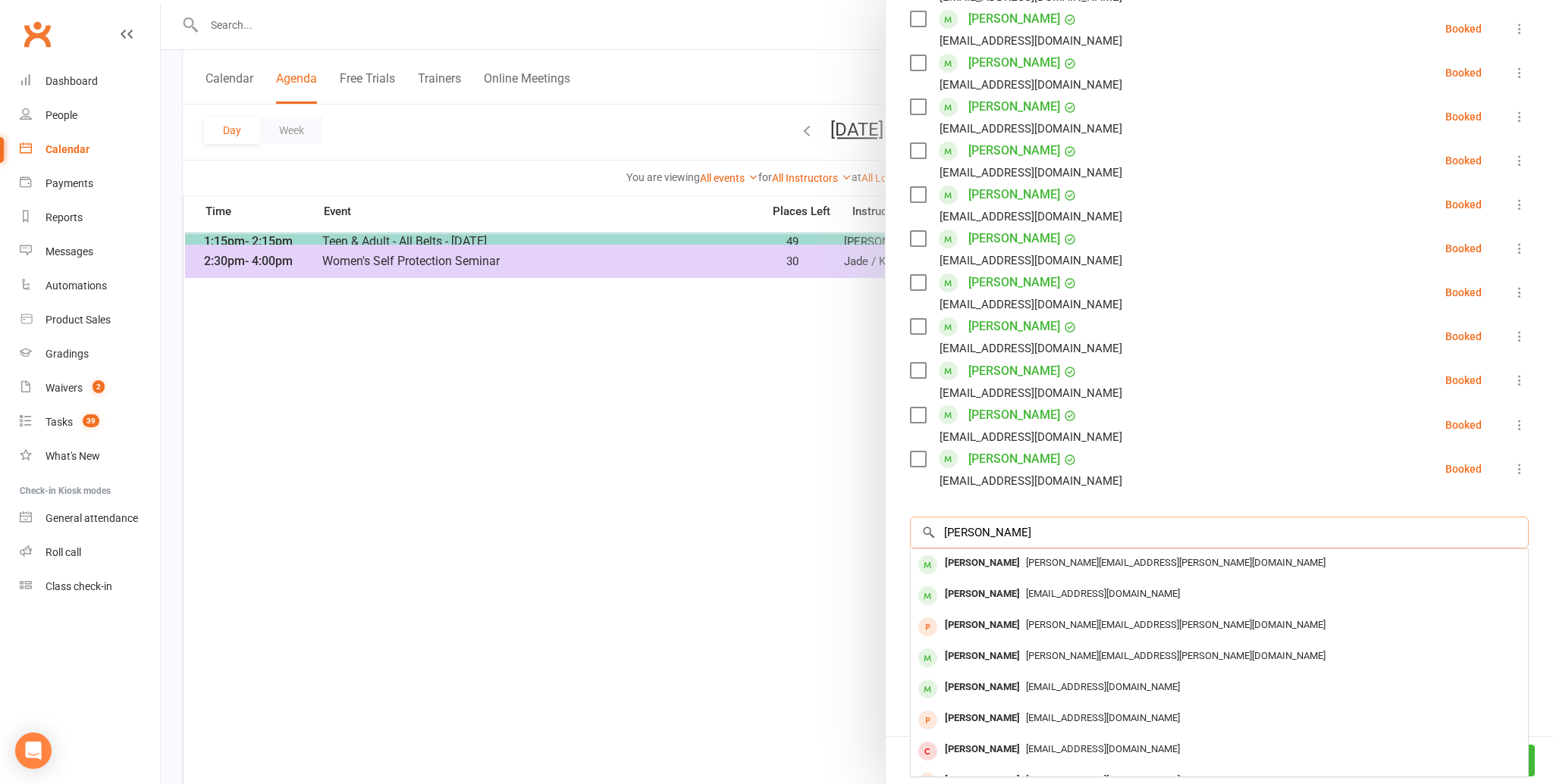
scroll to position [515, 0]
type input "[PERSON_NAME]"
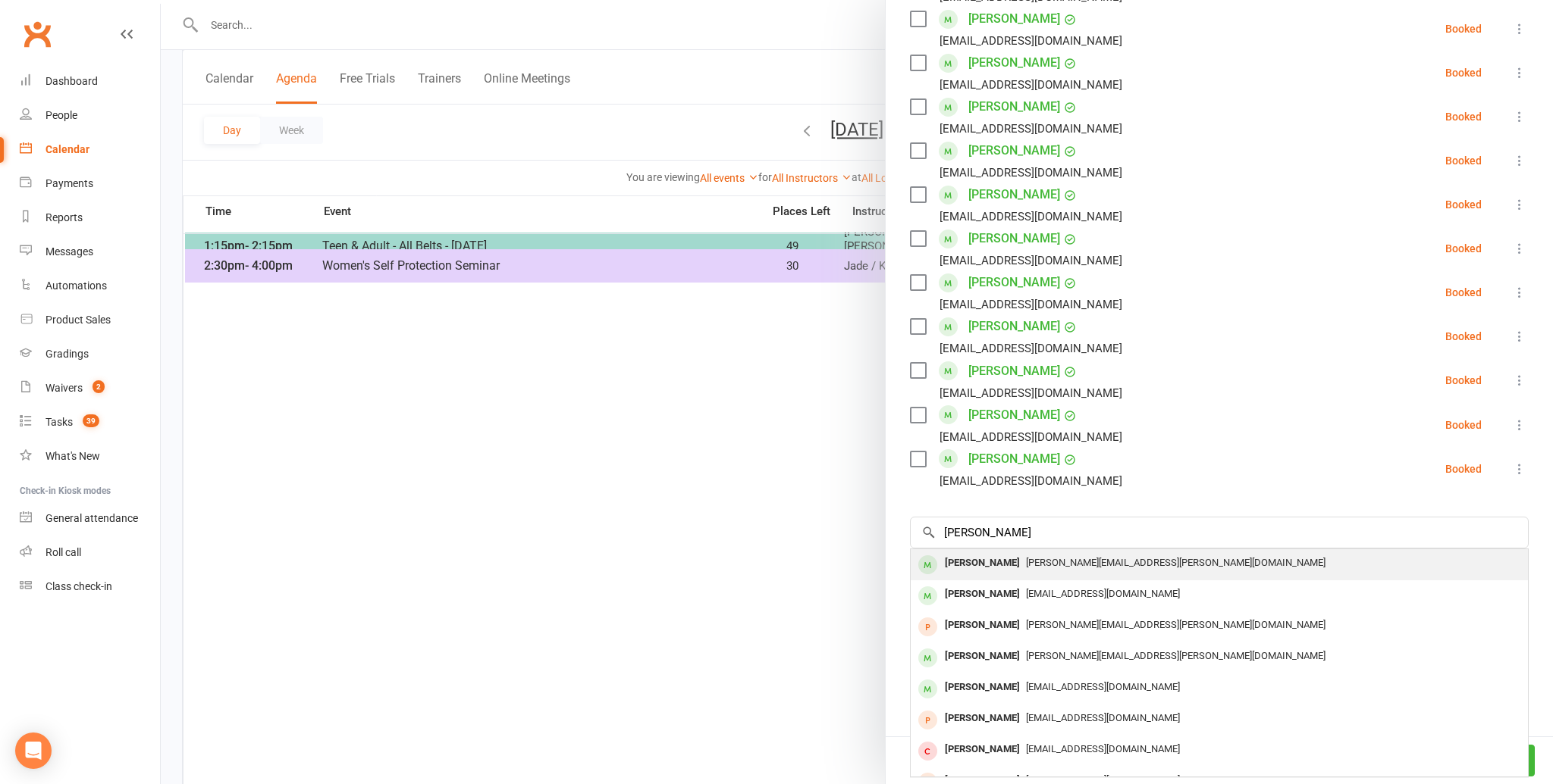
click at [966, 552] on div "[PERSON_NAME]" at bounding box center [983, 564] width 87 height 22
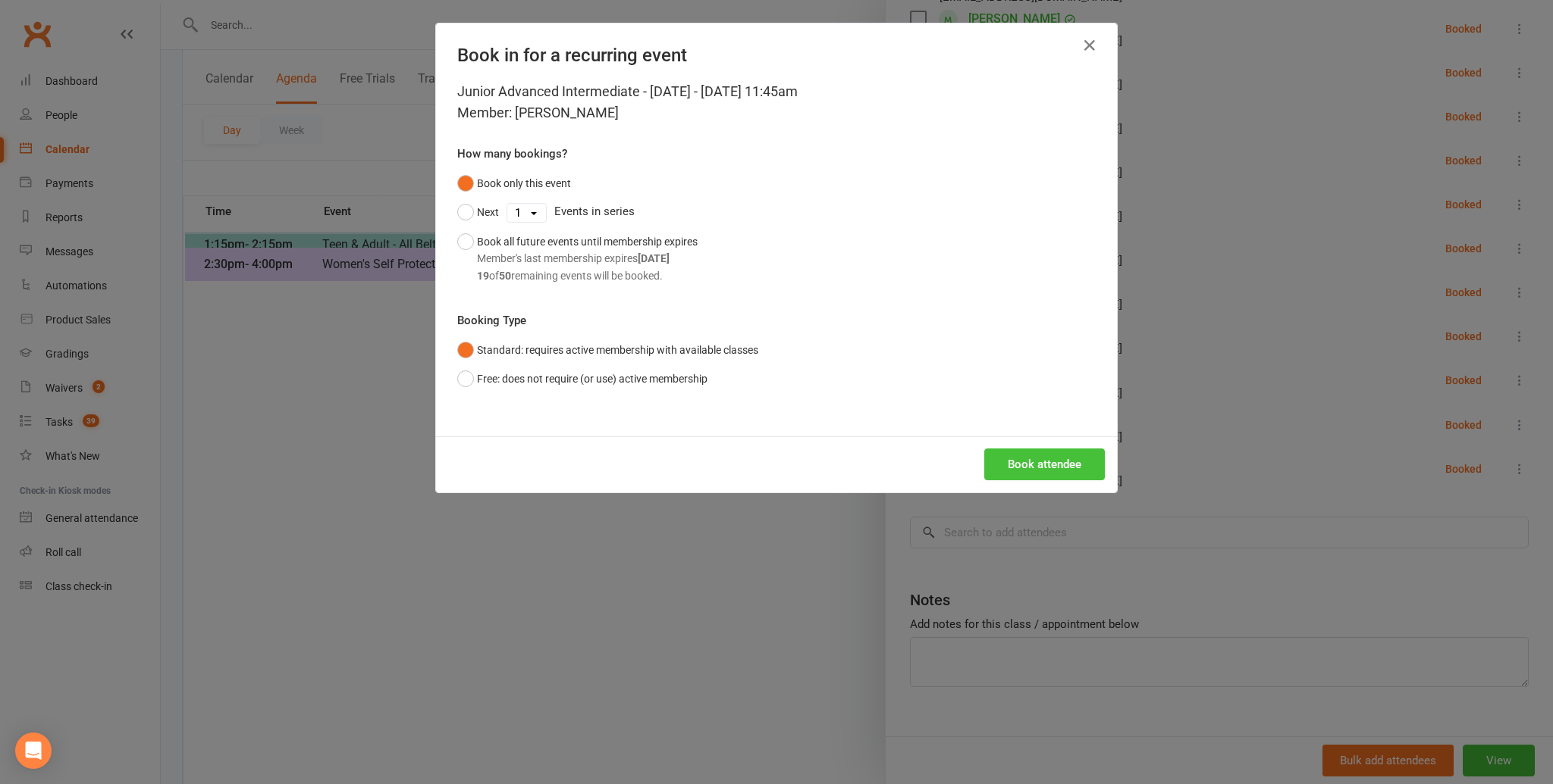
click at [1042, 459] on button "Book attendee" at bounding box center [1045, 464] width 121 height 32
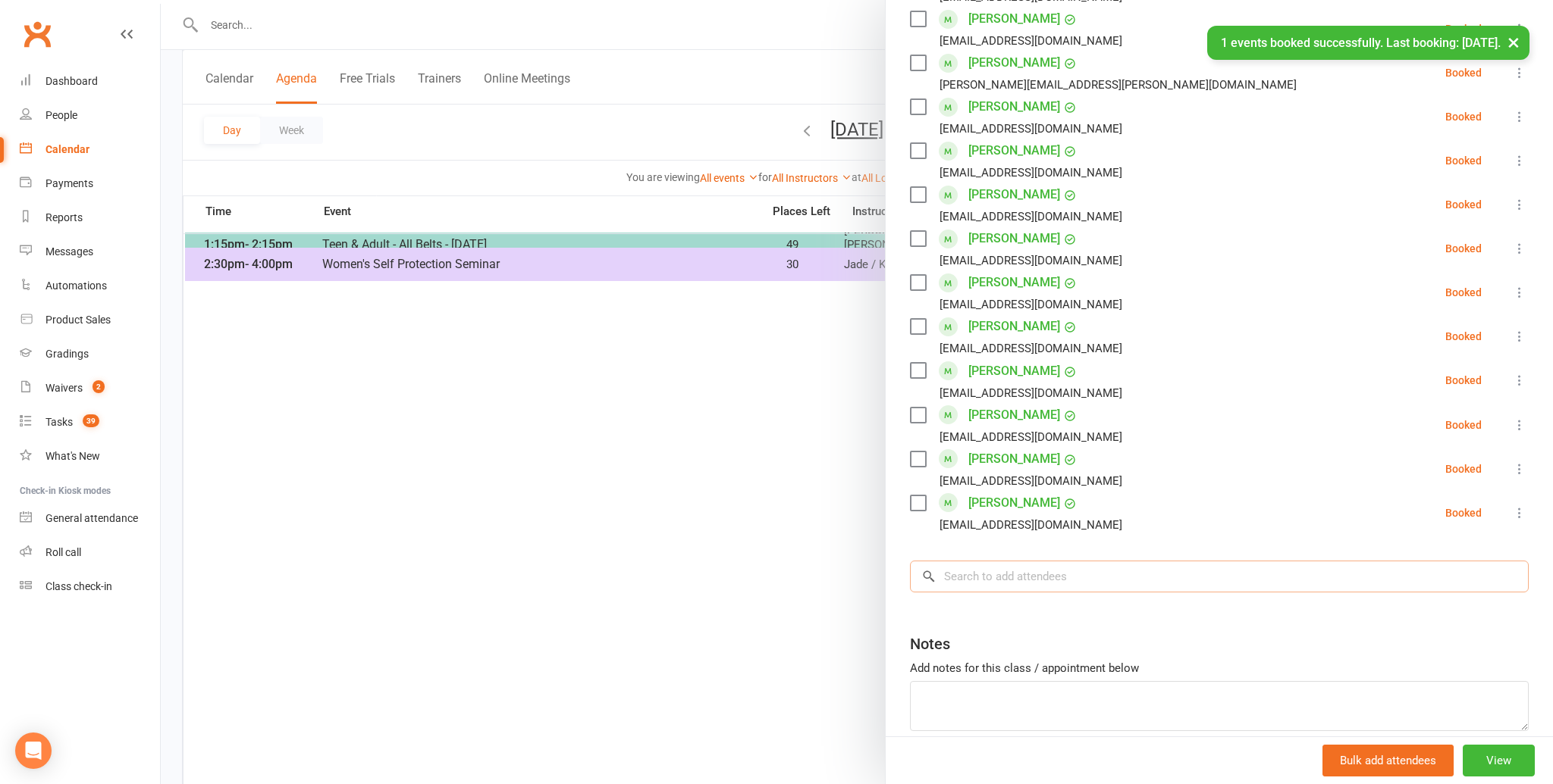
click at [972, 561] on input "search" at bounding box center [1219, 577] width 619 height 32
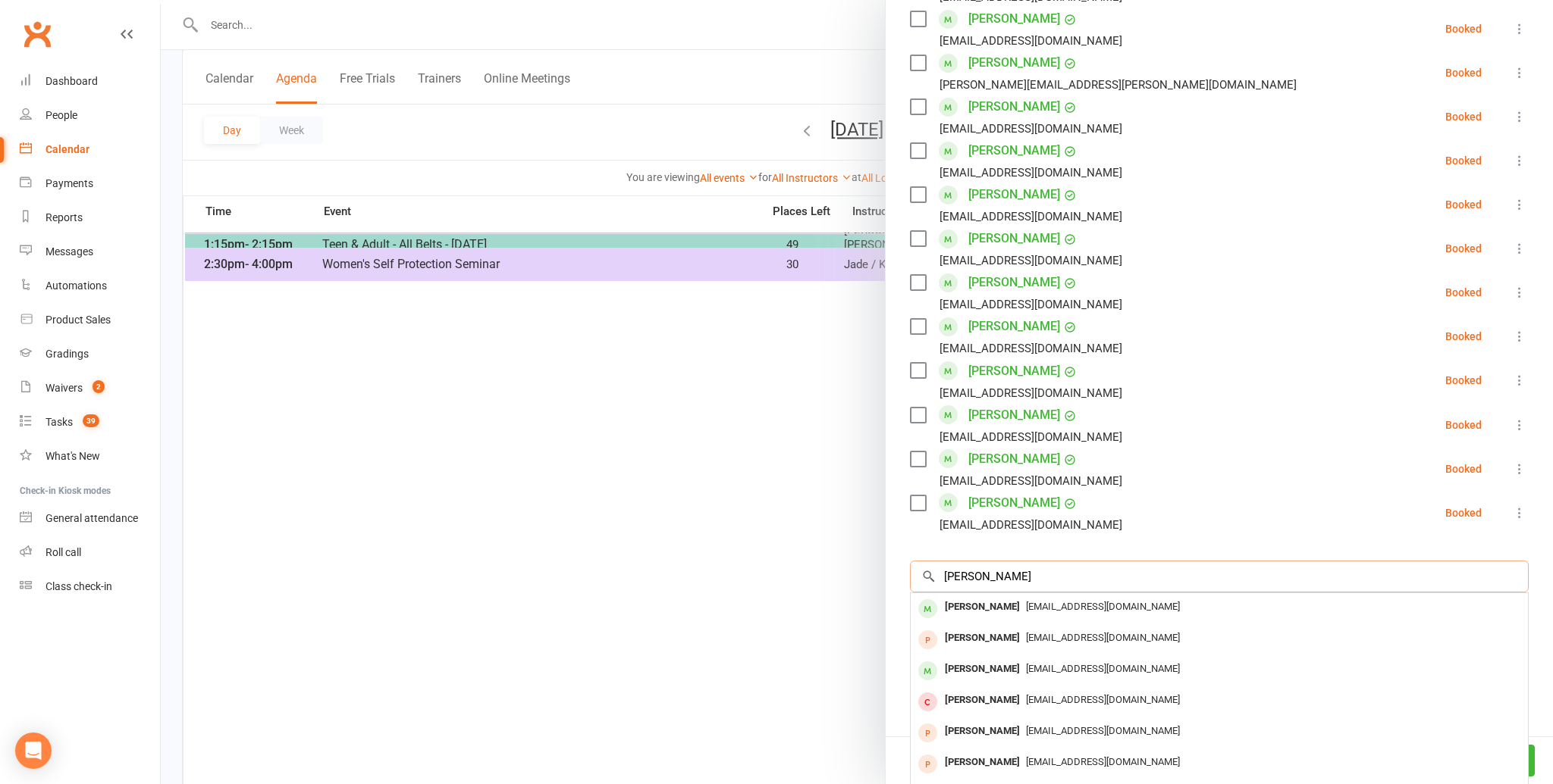
scroll to position [659, 0]
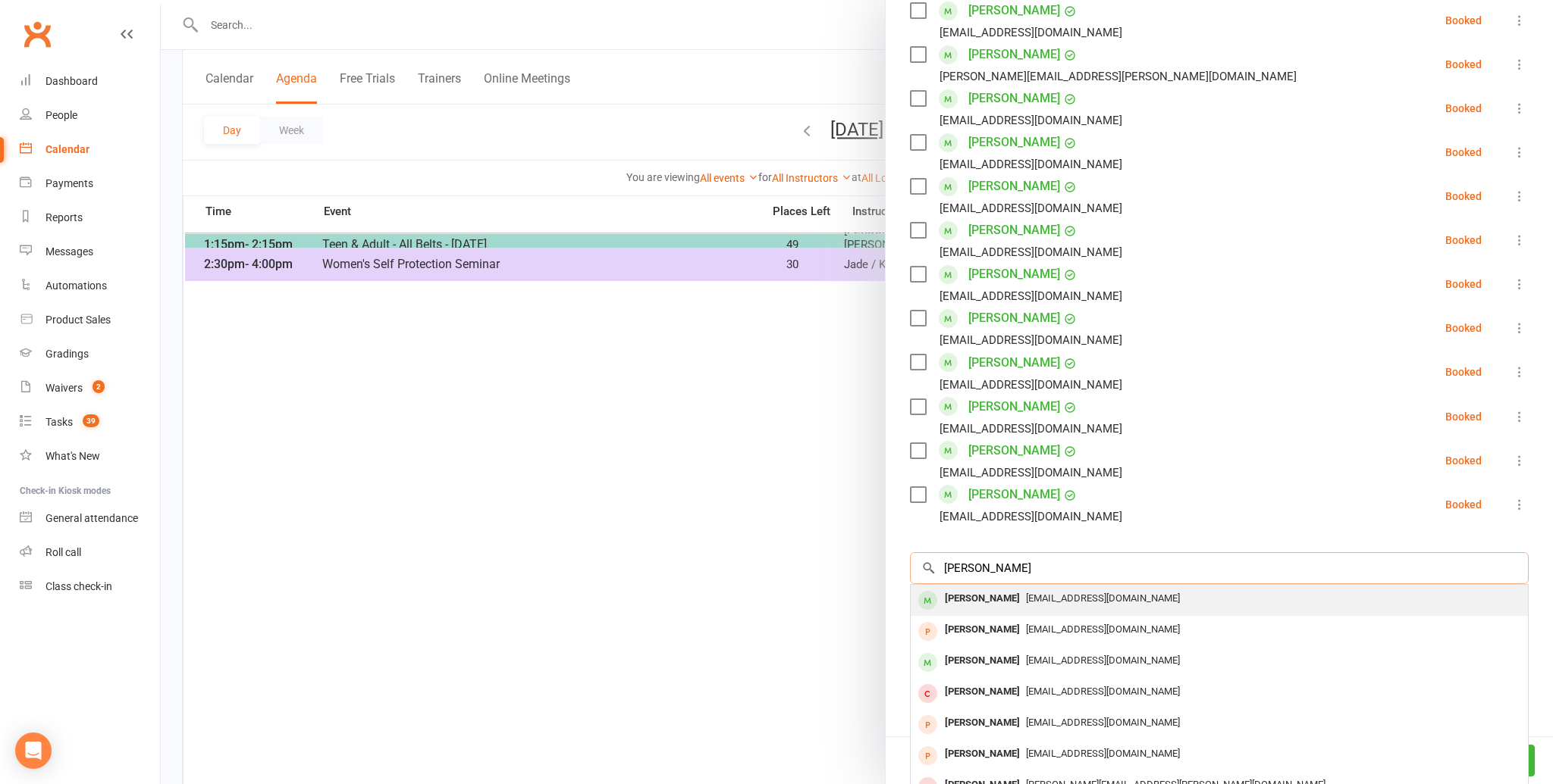
type input "[PERSON_NAME]"
click at [974, 588] on div "[PERSON_NAME]" at bounding box center [983, 599] width 87 height 22
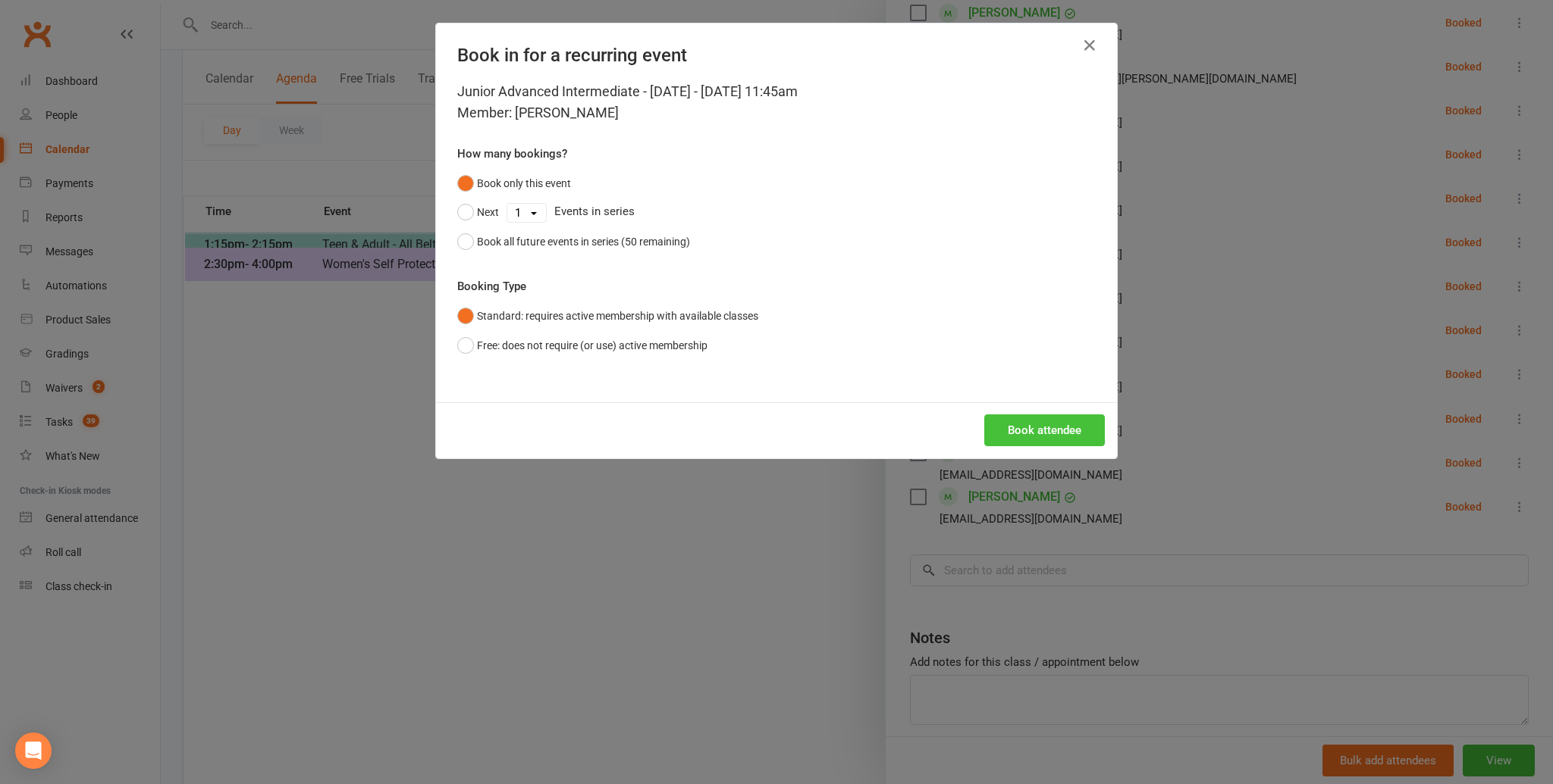
click at [1059, 419] on button "Book attendee" at bounding box center [1045, 431] width 121 height 32
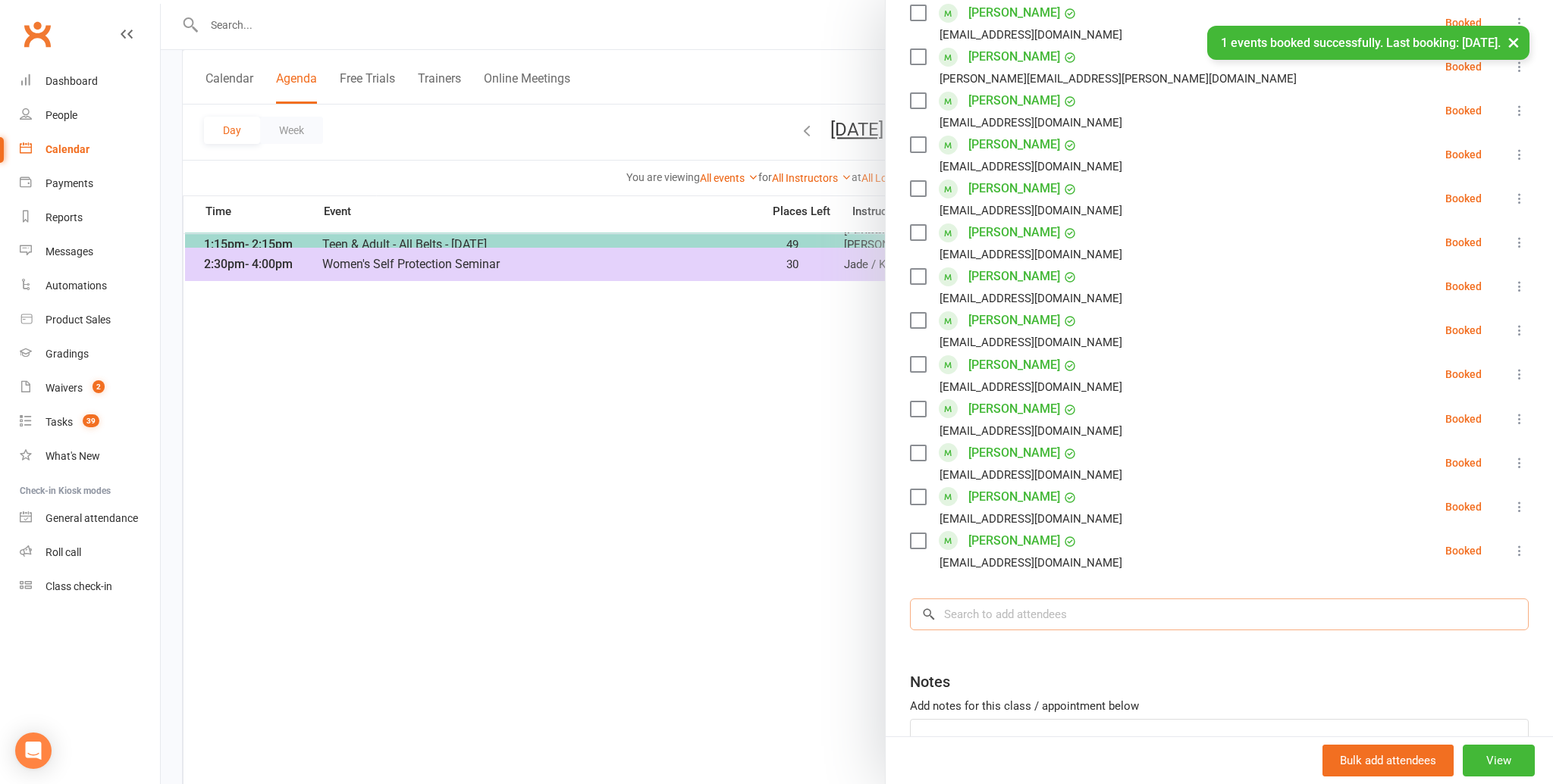
click at [966, 599] on input "search" at bounding box center [1219, 615] width 619 height 32
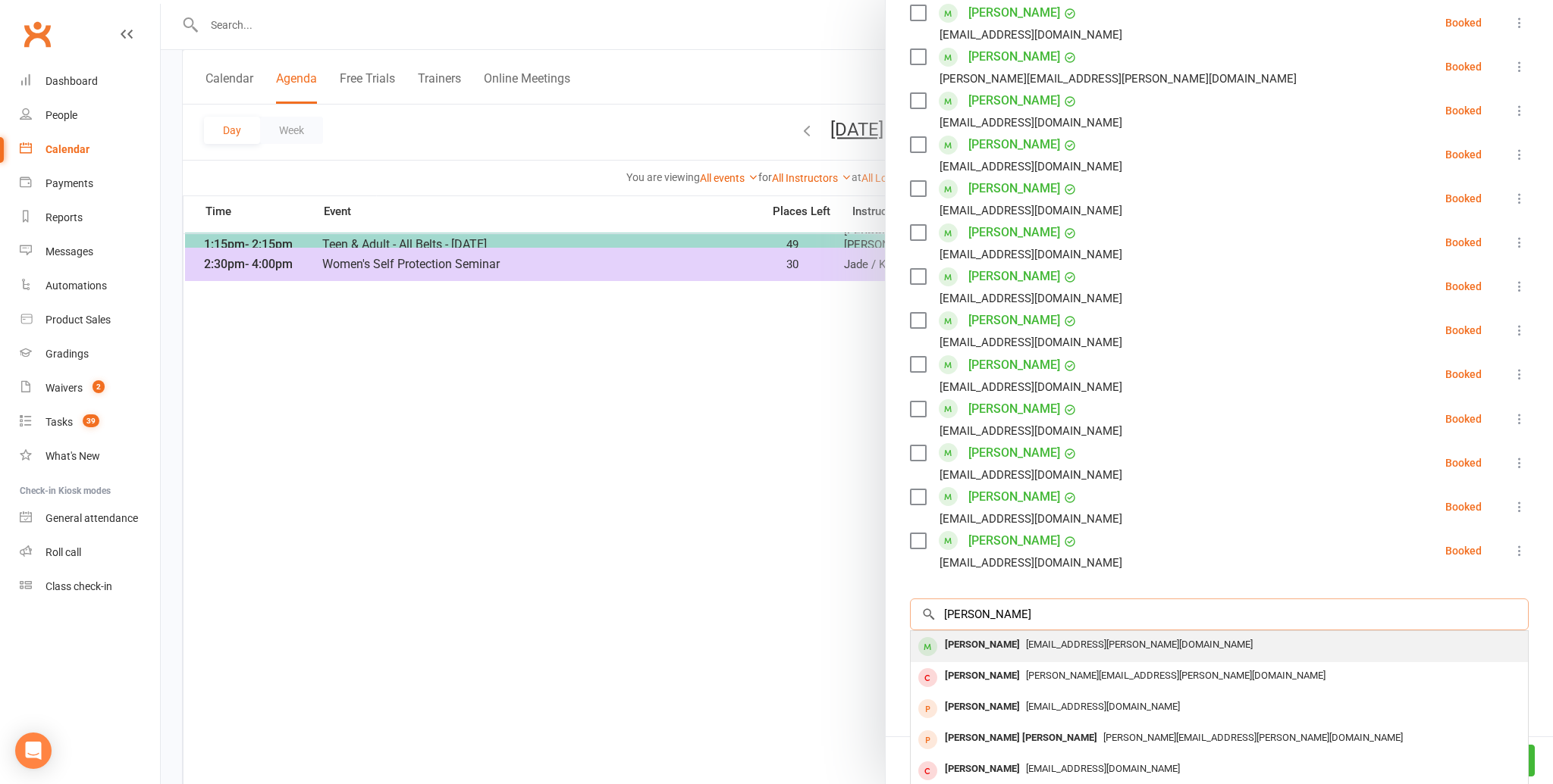
scroll to position [658, 0]
type input "[PERSON_NAME]"
click at [969, 632] on div "[PERSON_NAME]" at bounding box center [983, 644] width 87 height 22
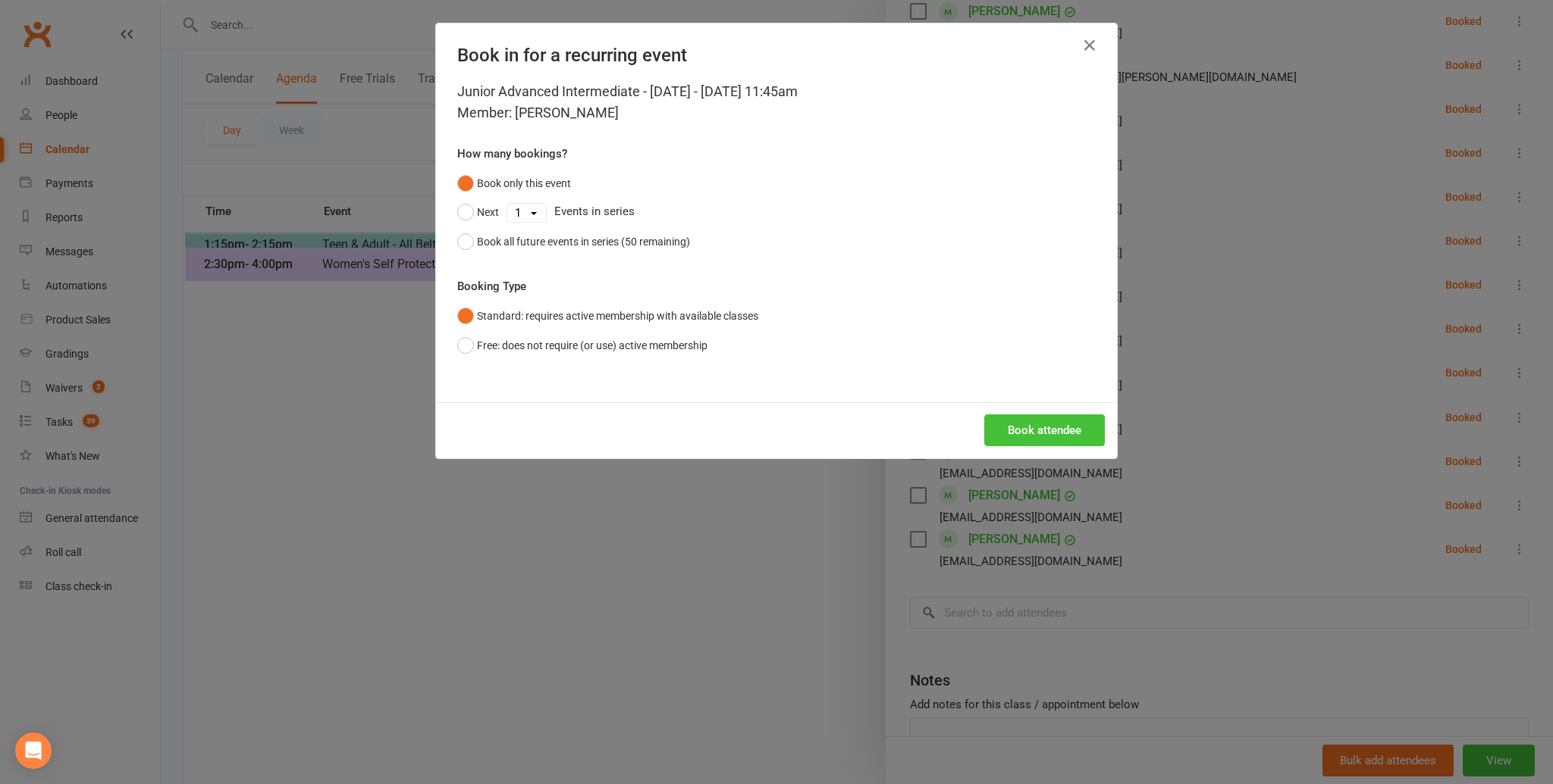
click at [1050, 432] on button "Book attendee" at bounding box center [1045, 431] width 121 height 32
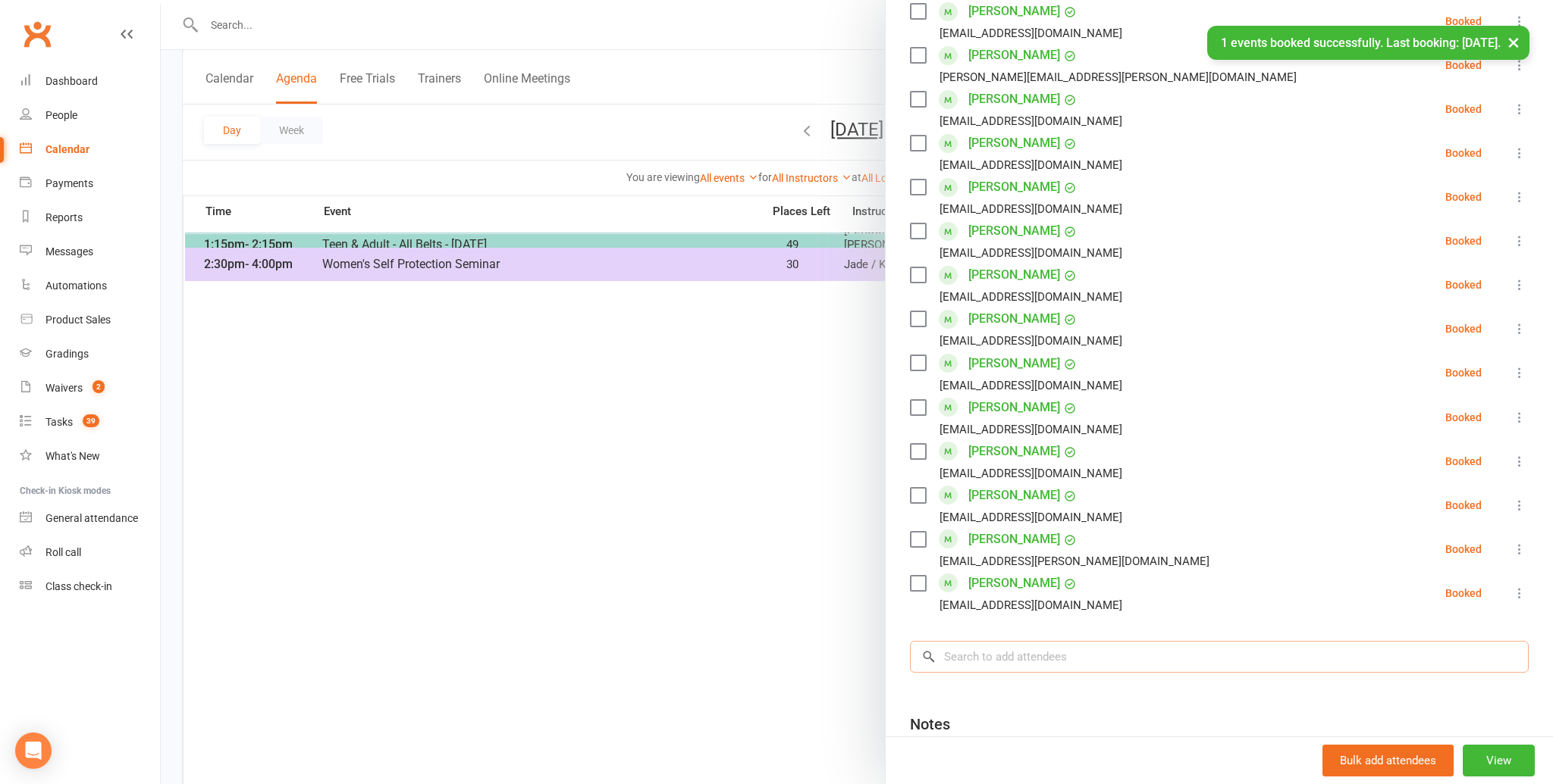
click at [987, 641] on input "search" at bounding box center [1219, 657] width 619 height 32
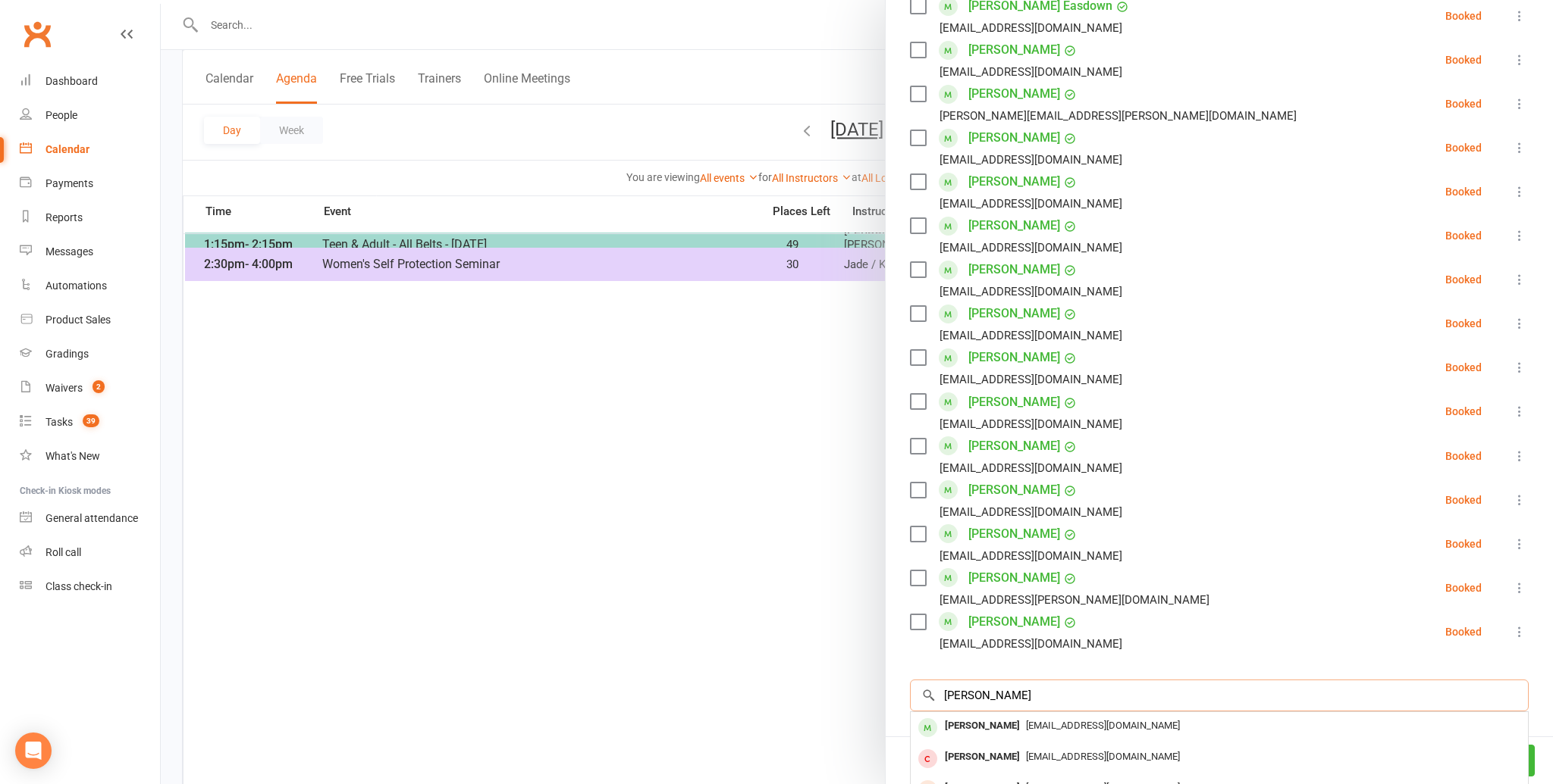
scroll to position [517, 0]
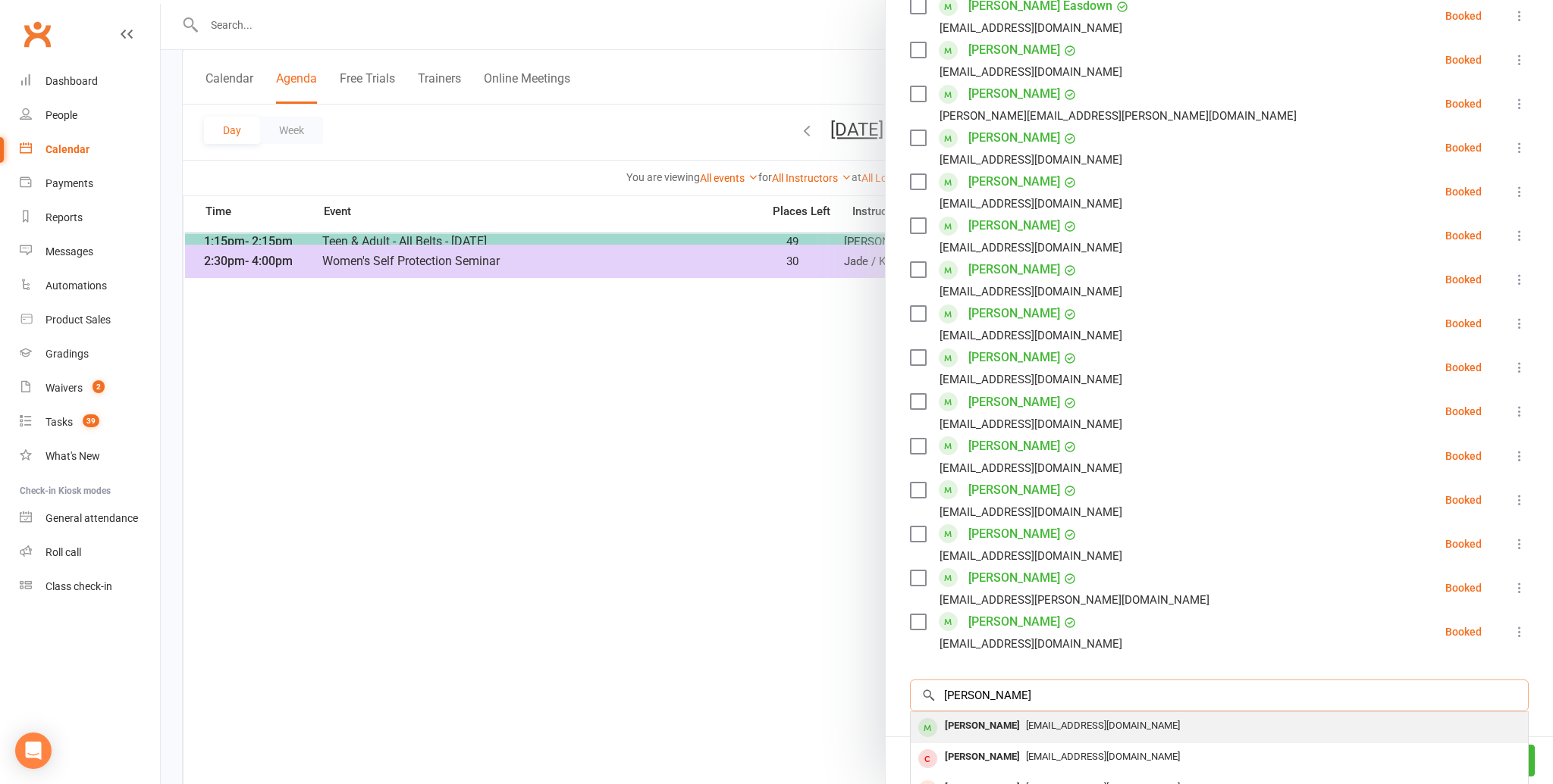
type input "[PERSON_NAME]"
click at [974, 715] on div "[PERSON_NAME]" at bounding box center [983, 726] width 87 height 22
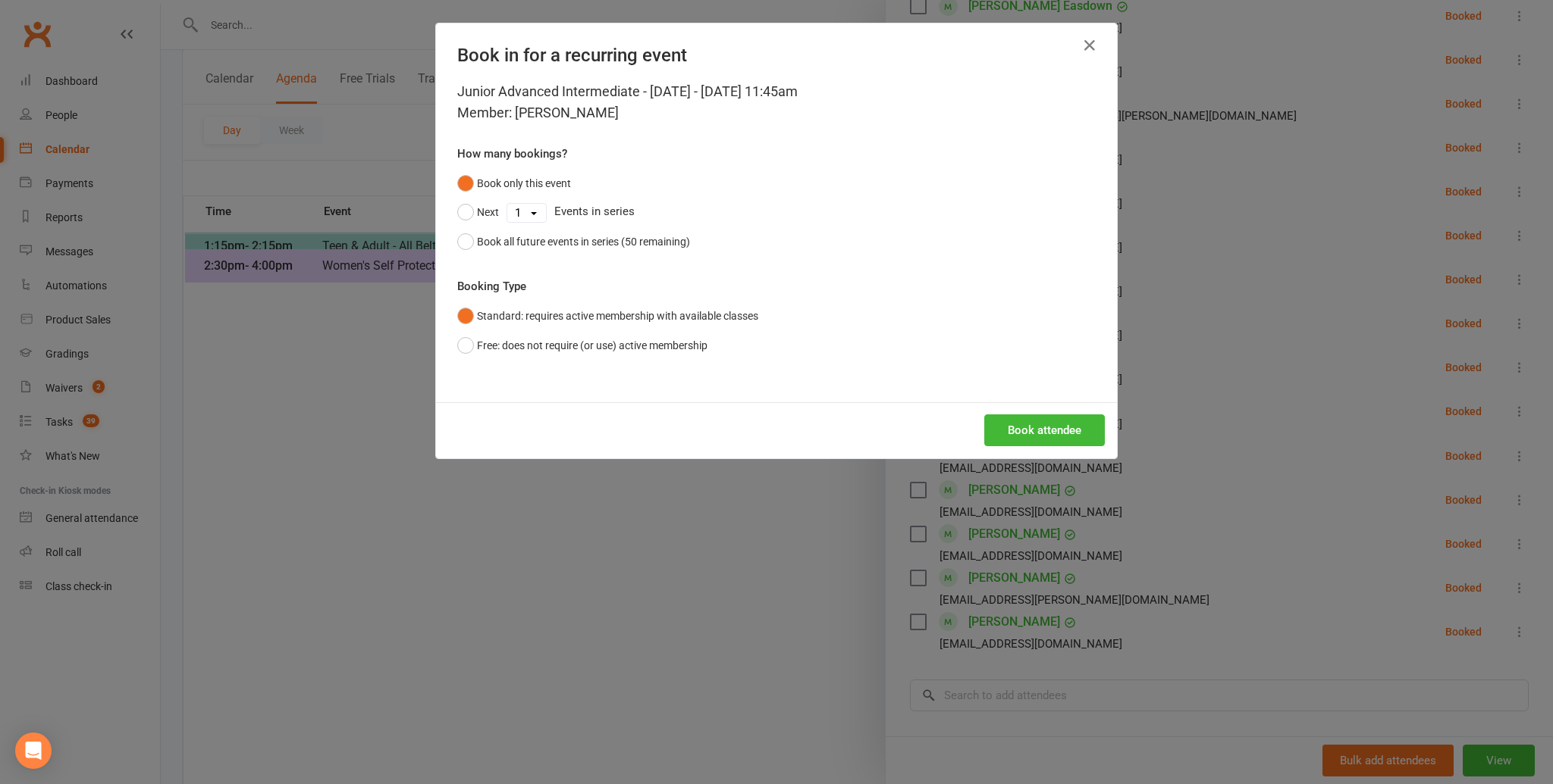
scroll to position [511, 0]
click at [1011, 431] on button "Book attendee" at bounding box center [1045, 431] width 121 height 32
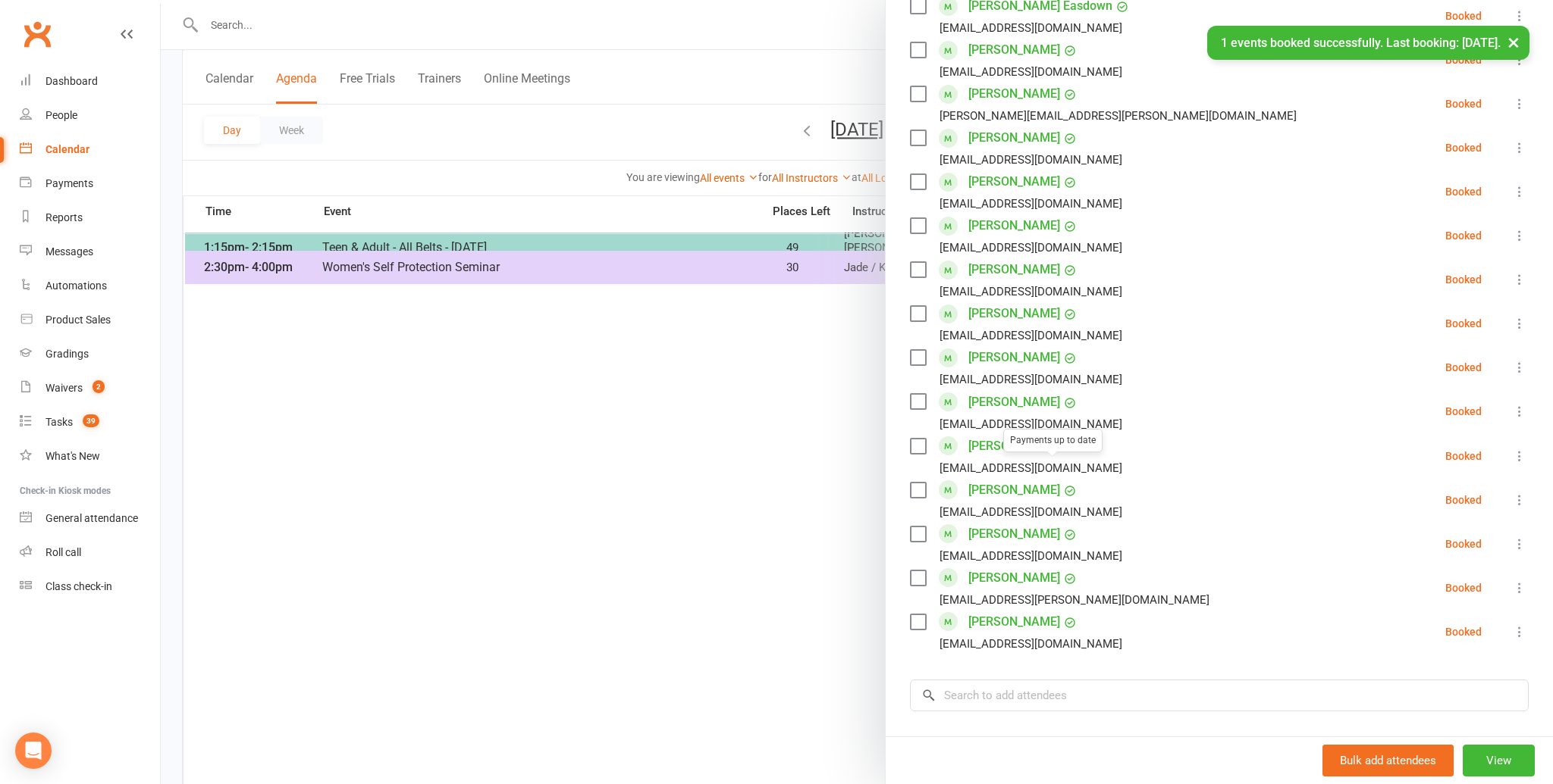
click at [1158, 533] on ul "[PERSON_NAME] [DOMAIN_NAME][EMAIL_ADDRESS][DOMAIN_NAME] Booked More info Remove…" at bounding box center [1219, 158] width 619 height 992
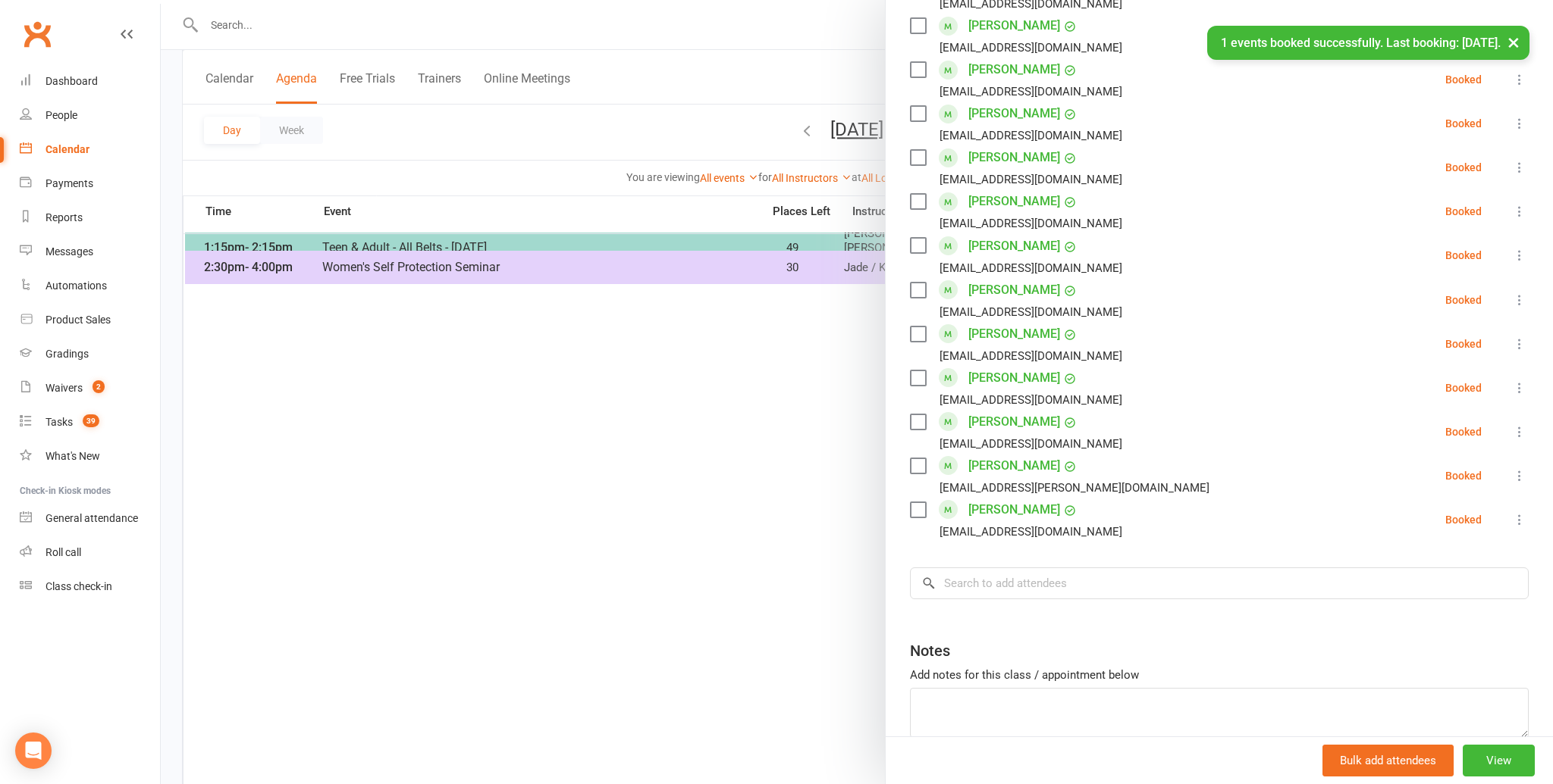
scroll to position [828, 0]
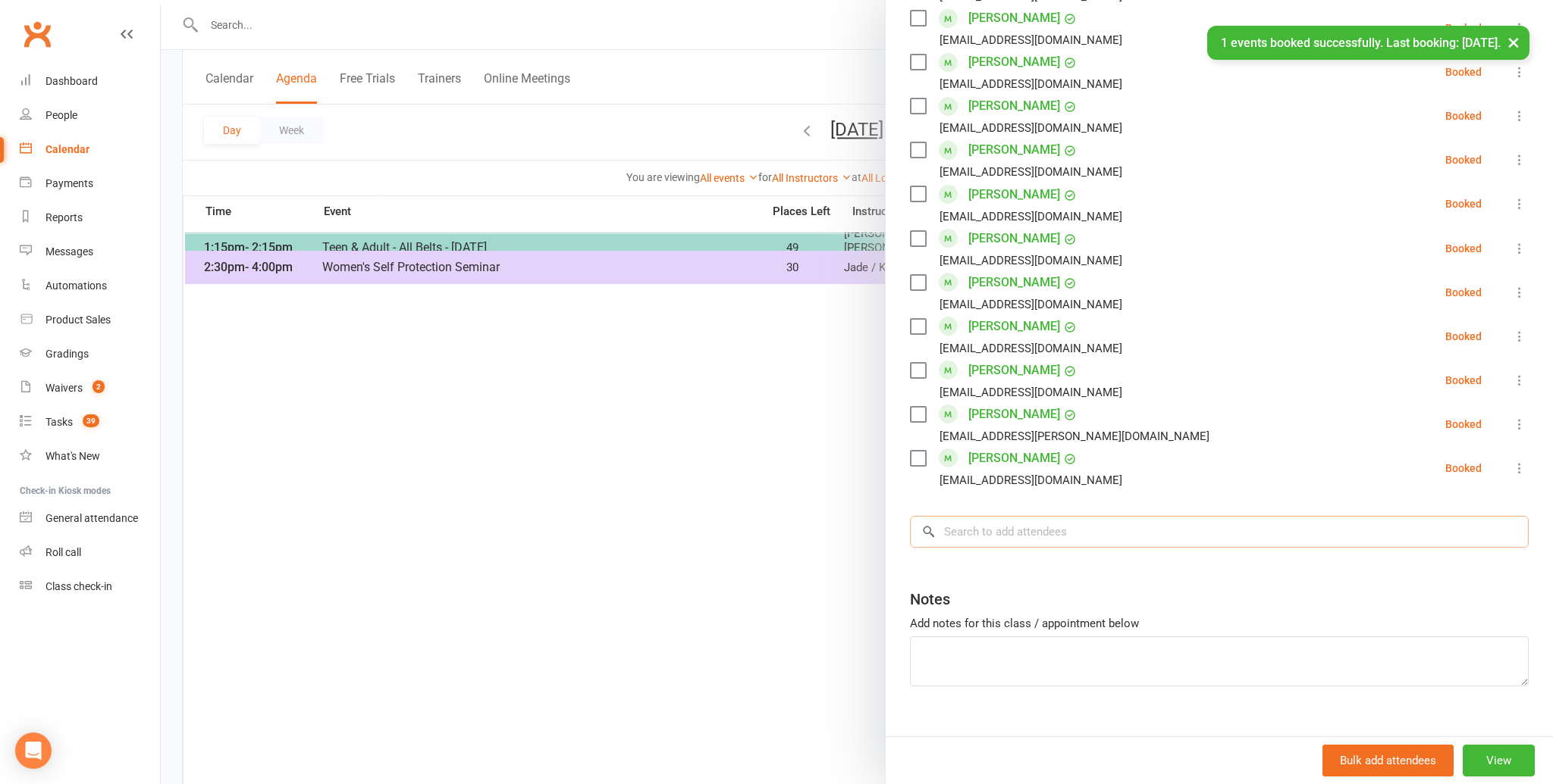
click at [973, 516] on input "search" at bounding box center [1219, 532] width 619 height 32
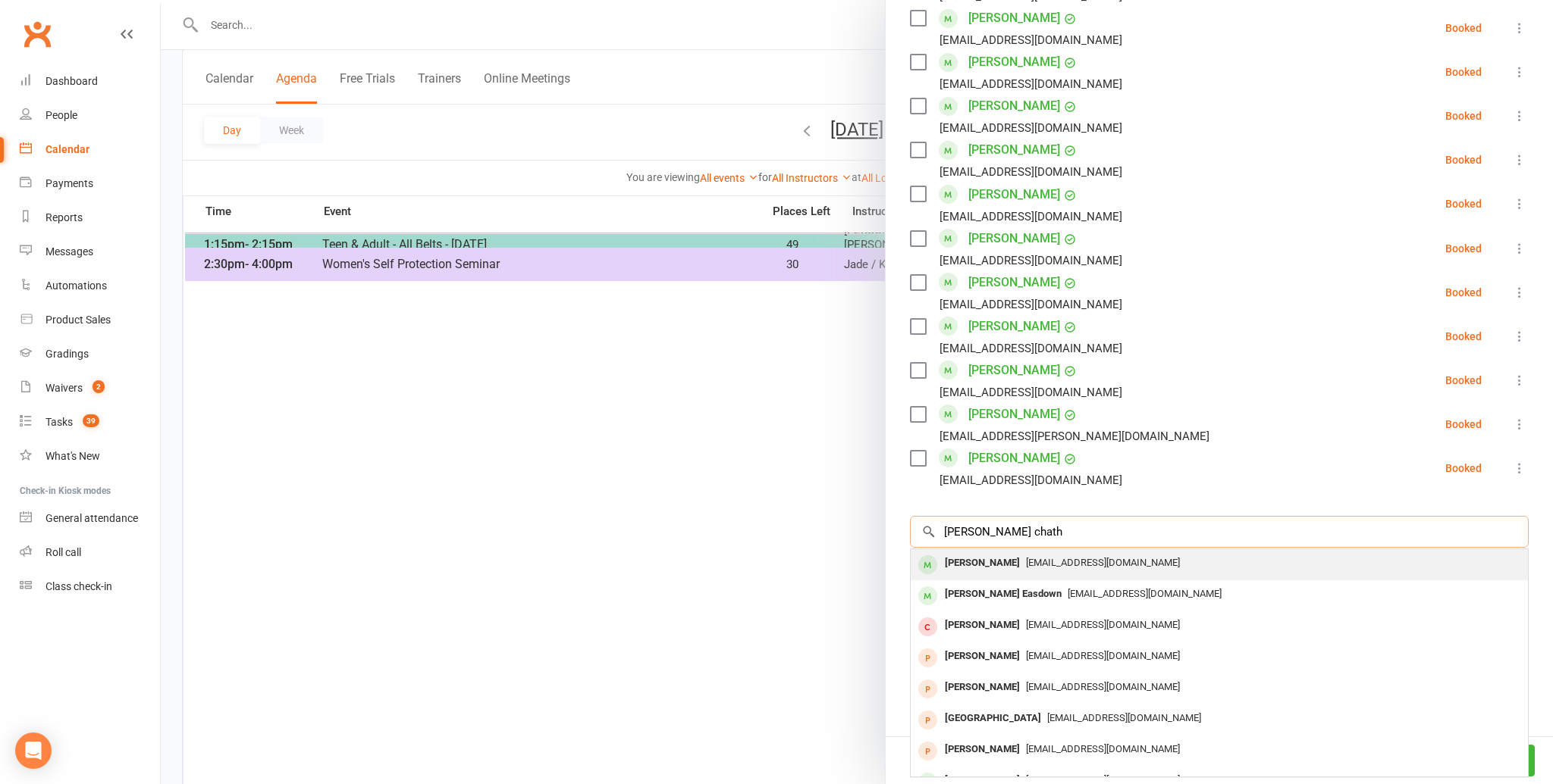
scroll to position [512, 0]
type input "[PERSON_NAME] chath"
click at [981, 552] on div "[PERSON_NAME]" at bounding box center [983, 564] width 87 height 22
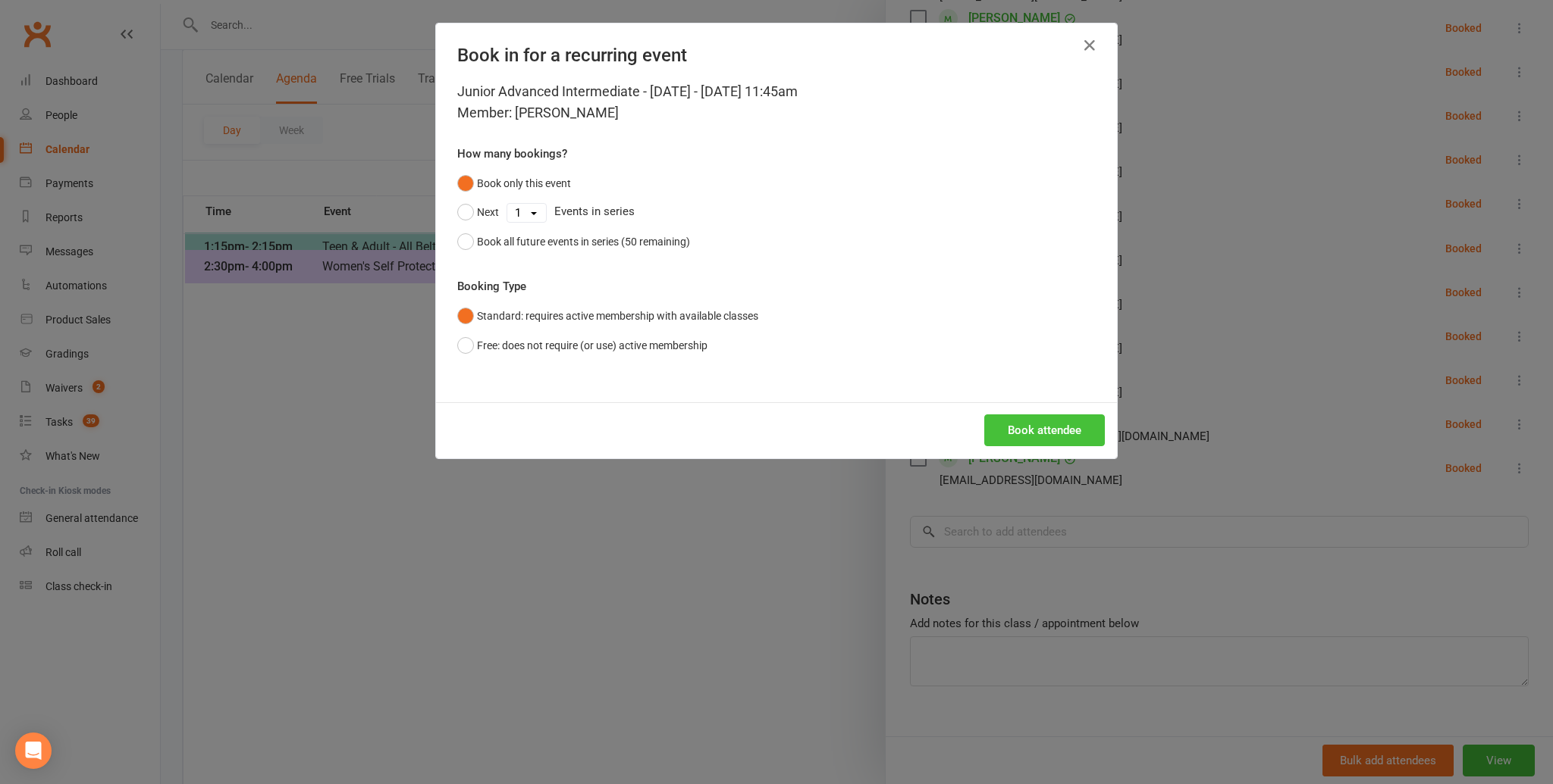
click at [1051, 424] on button "Book attendee" at bounding box center [1045, 431] width 121 height 32
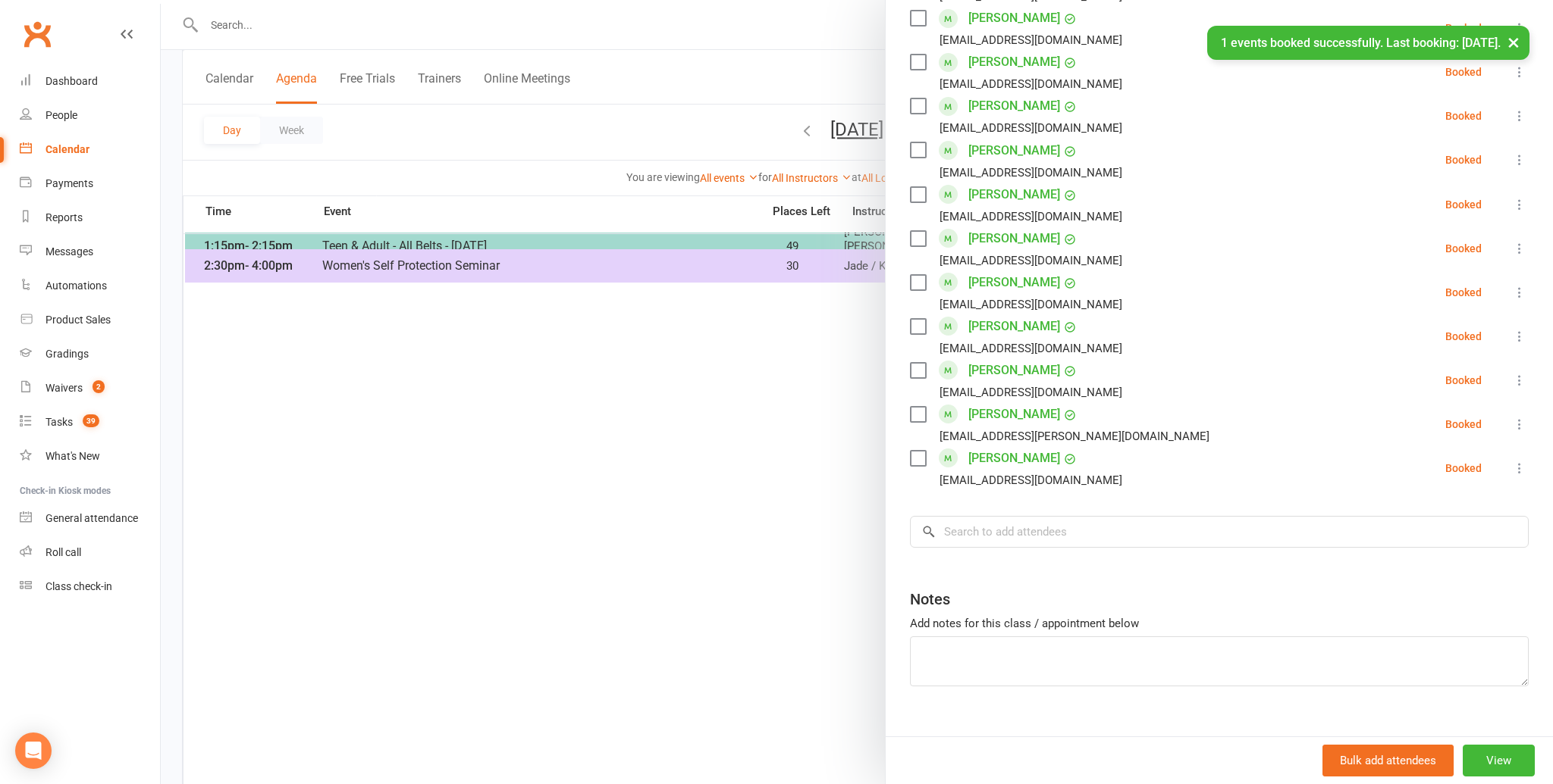
scroll to position [513, 0]
click at [990, 516] on input "search" at bounding box center [1219, 532] width 619 height 32
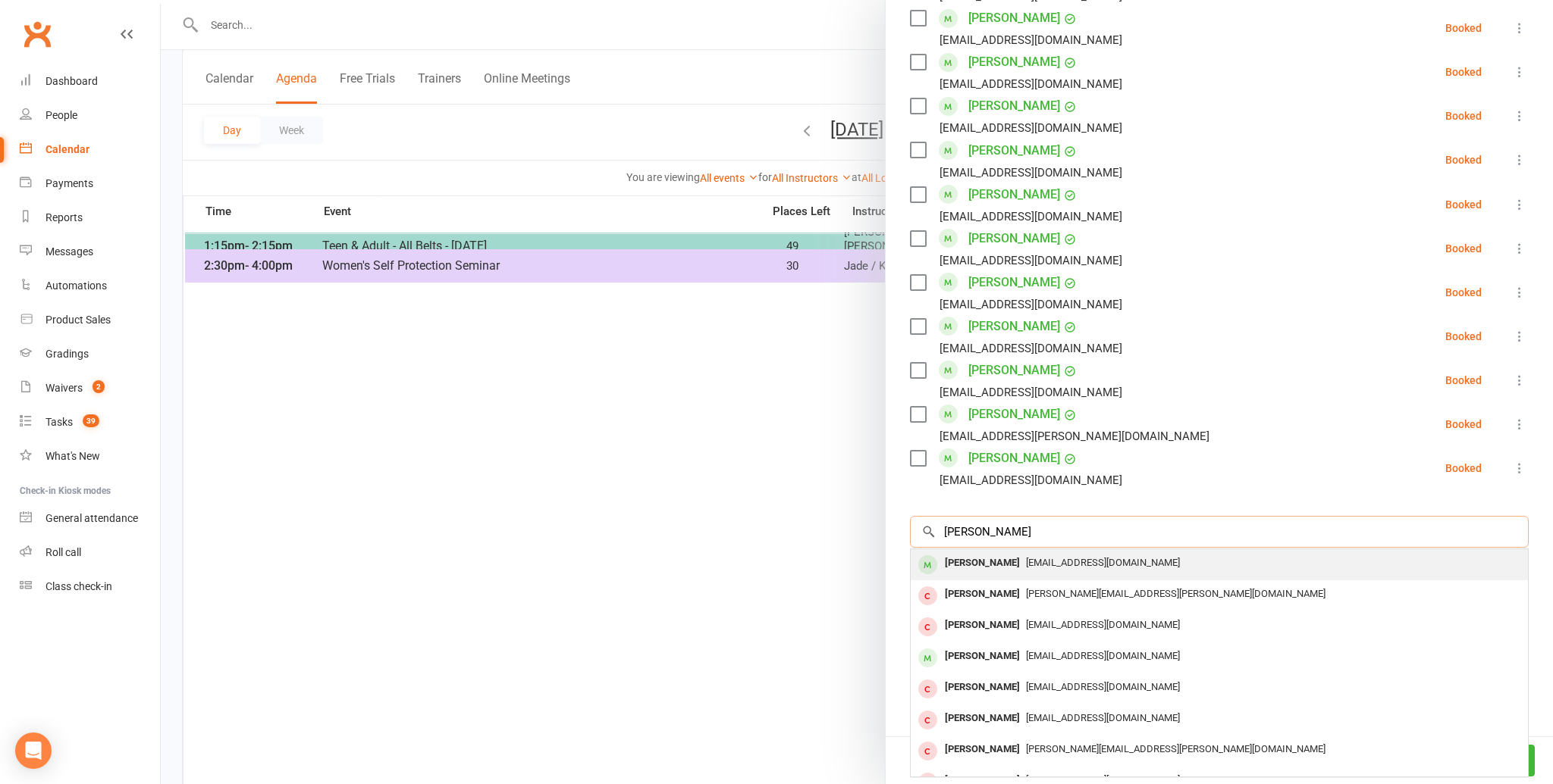
scroll to position [514, 0]
type input "[PERSON_NAME]"
click at [983, 552] on div "[PERSON_NAME]" at bounding box center [983, 564] width 87 height 22
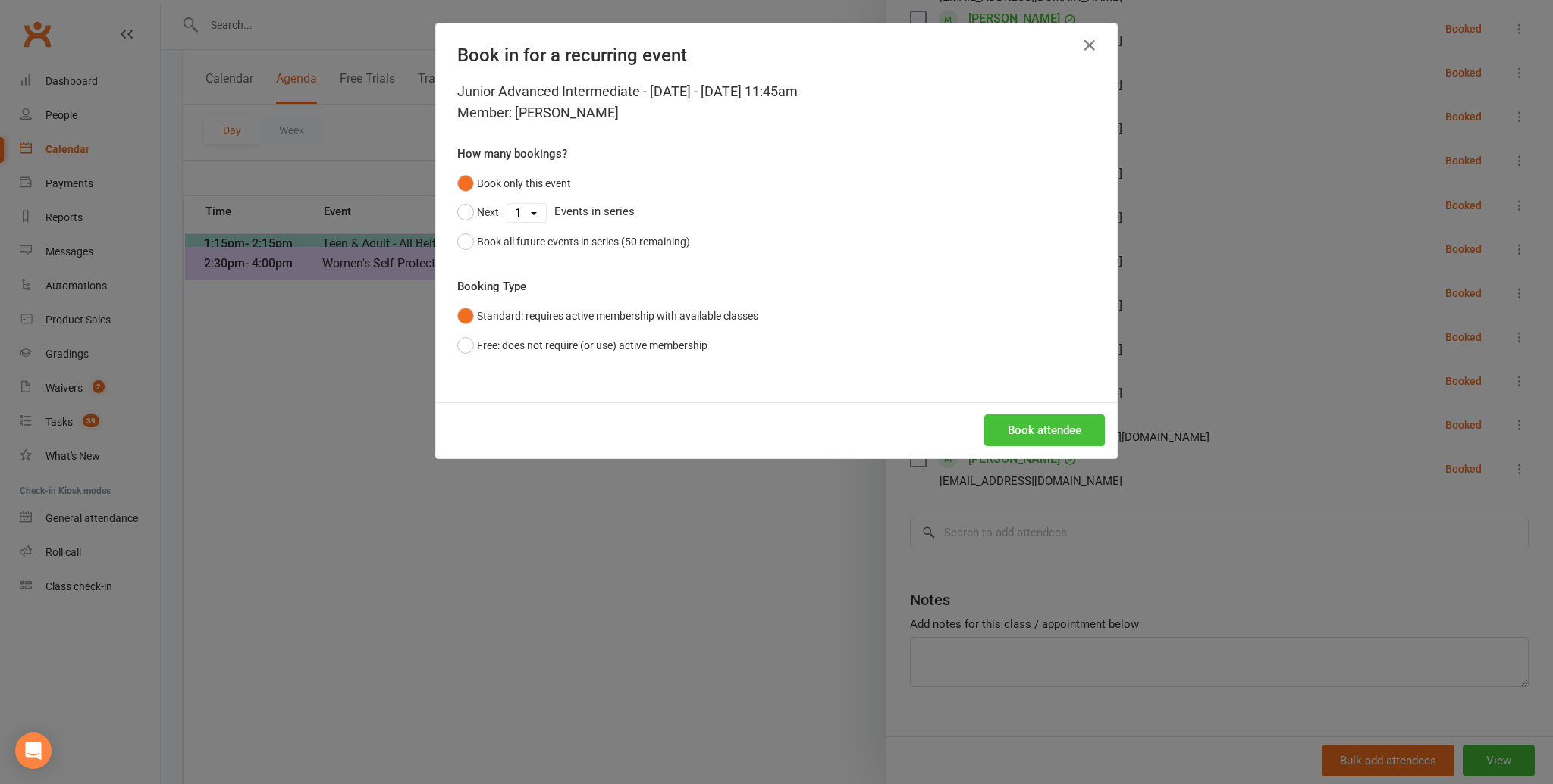
click at [1039, 427] on button "Book attendee" at bounding box center [1045, 431] width 121 height 32
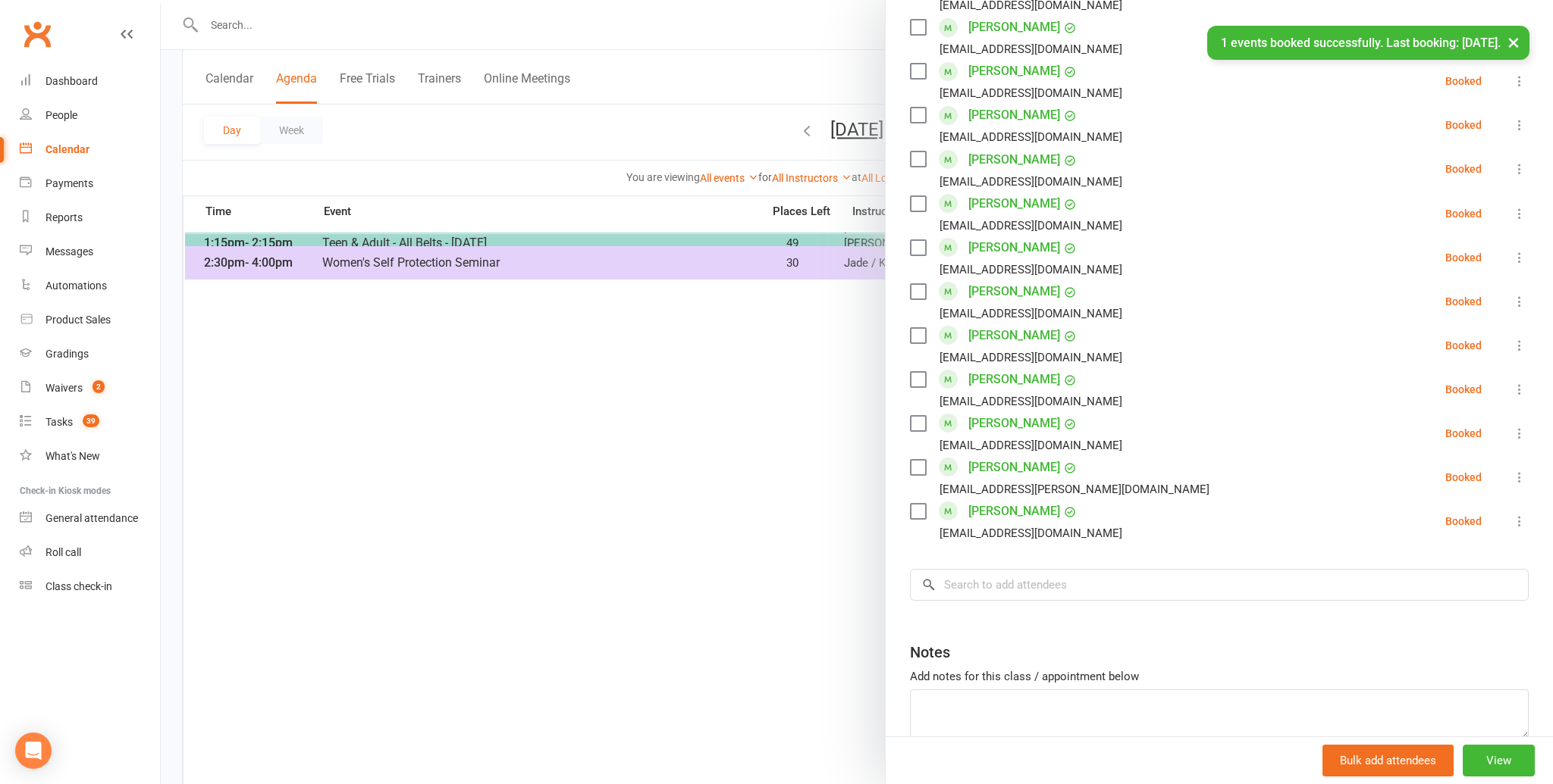
scroll to position [862, 0]
click at [964, 570] on input "search" at bounding box center [1219, 586] width 619 height 32
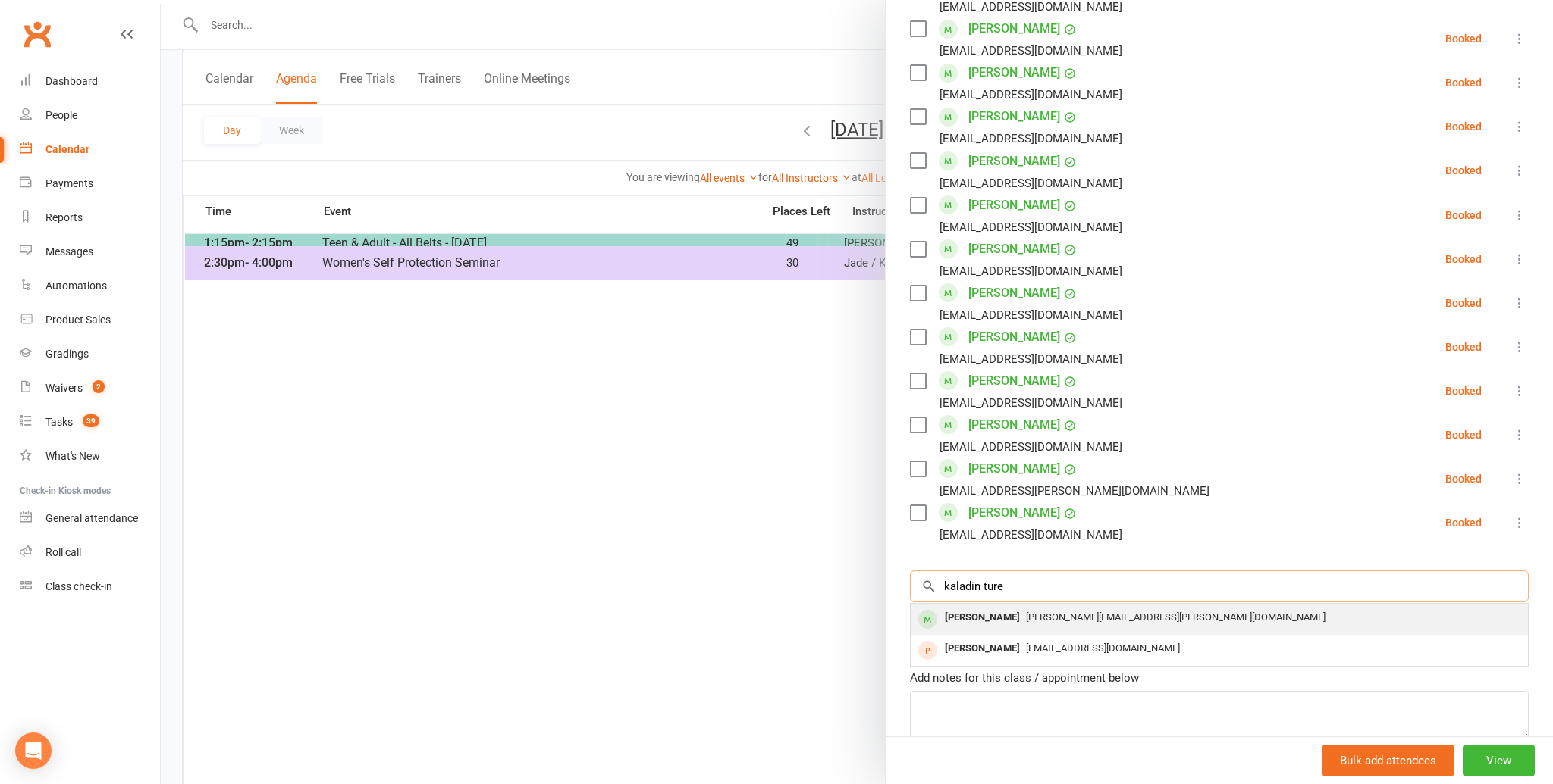
type input "kaladin ture"
click at [957, 607] on div "[PERSON_NAME]" at bounding box center [983, 618] width 87 height 22
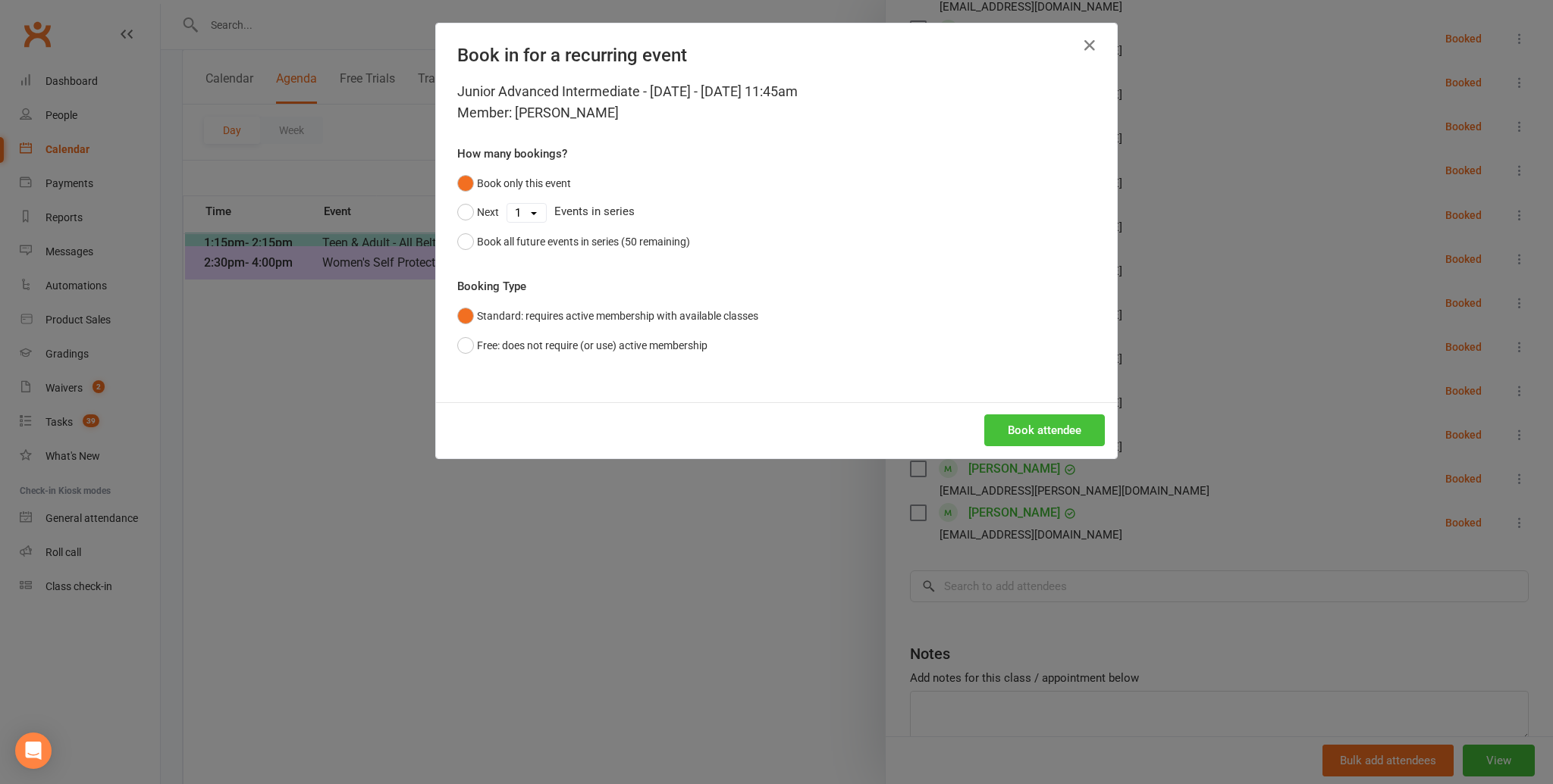
click at [1006, 428] on button "Book attendee" at bounding box center [1045, 431] width 121 height 32
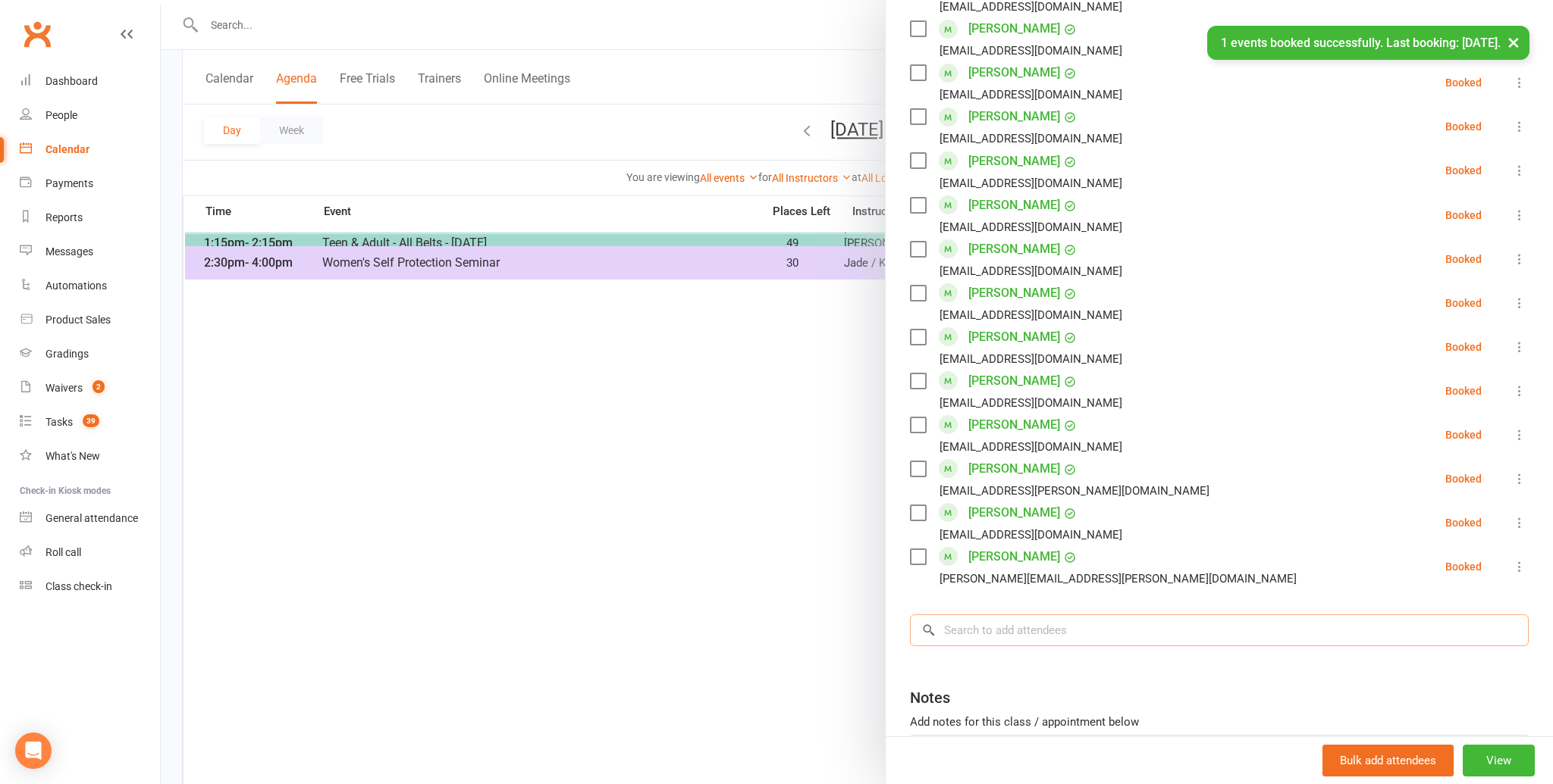
click at [964, 615] on input "search" at bounding box center [1219, 631] width 619 height 32
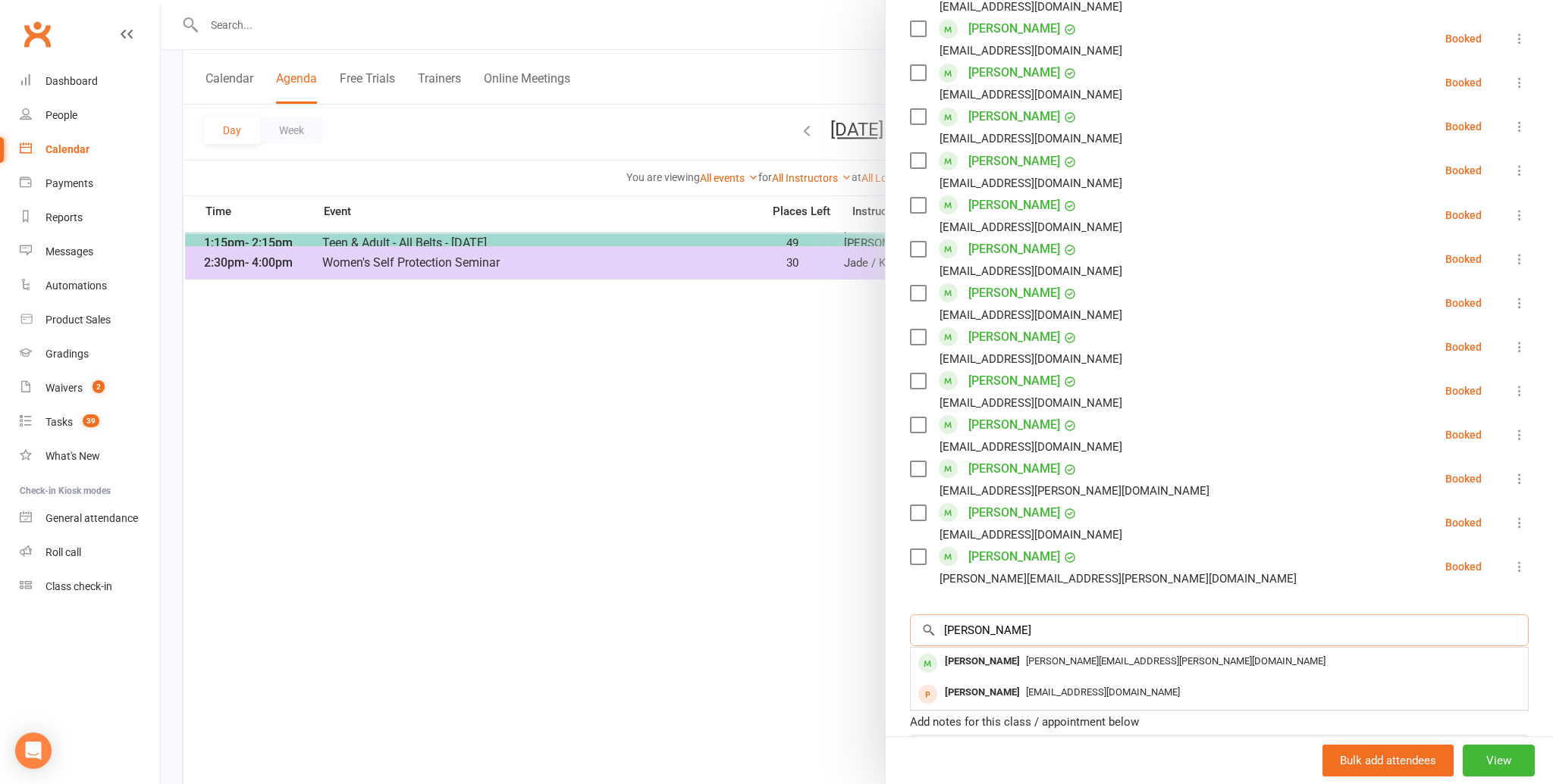
scroll to position [525, 0]
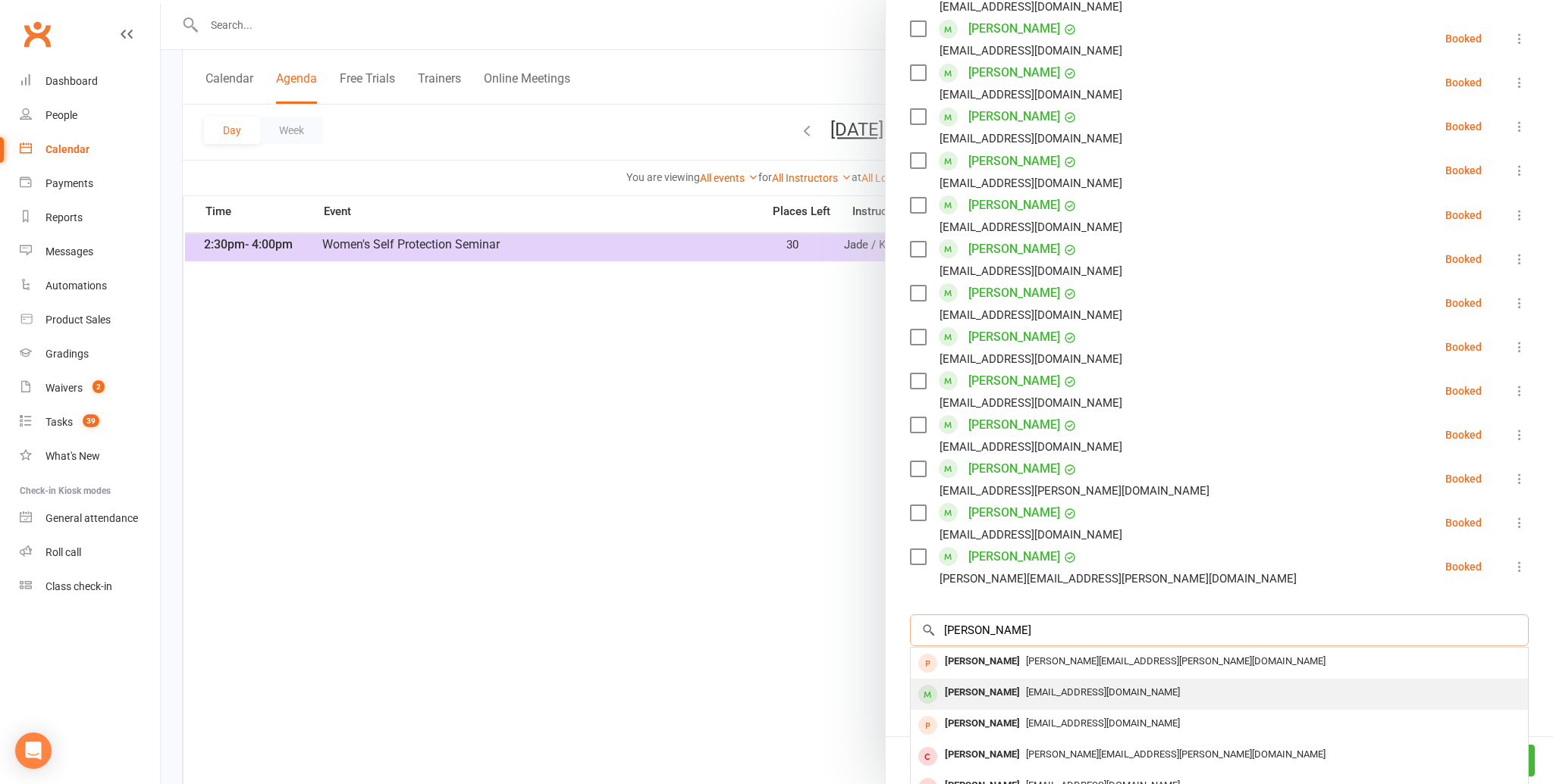
type input "[PERSON_NAME]"
click at [957, 682] on div "[PERSON_NAME]" at bounding box center [983, 693] width 87 height 22
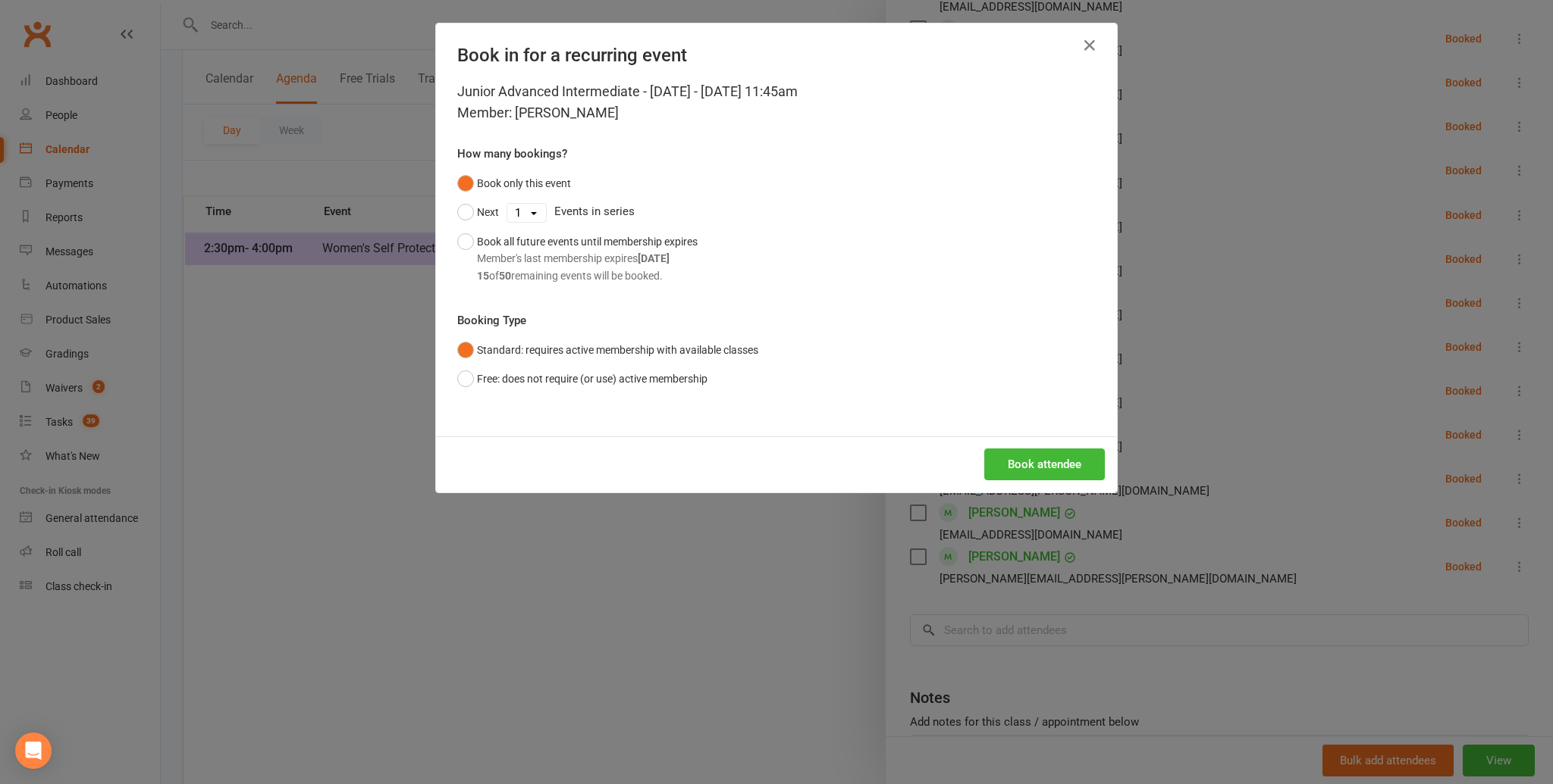
scroll to position [528, 0]
click at [1032, 459] on button "Book attendee" at bounding box center [1045, 464] width 121 height 32
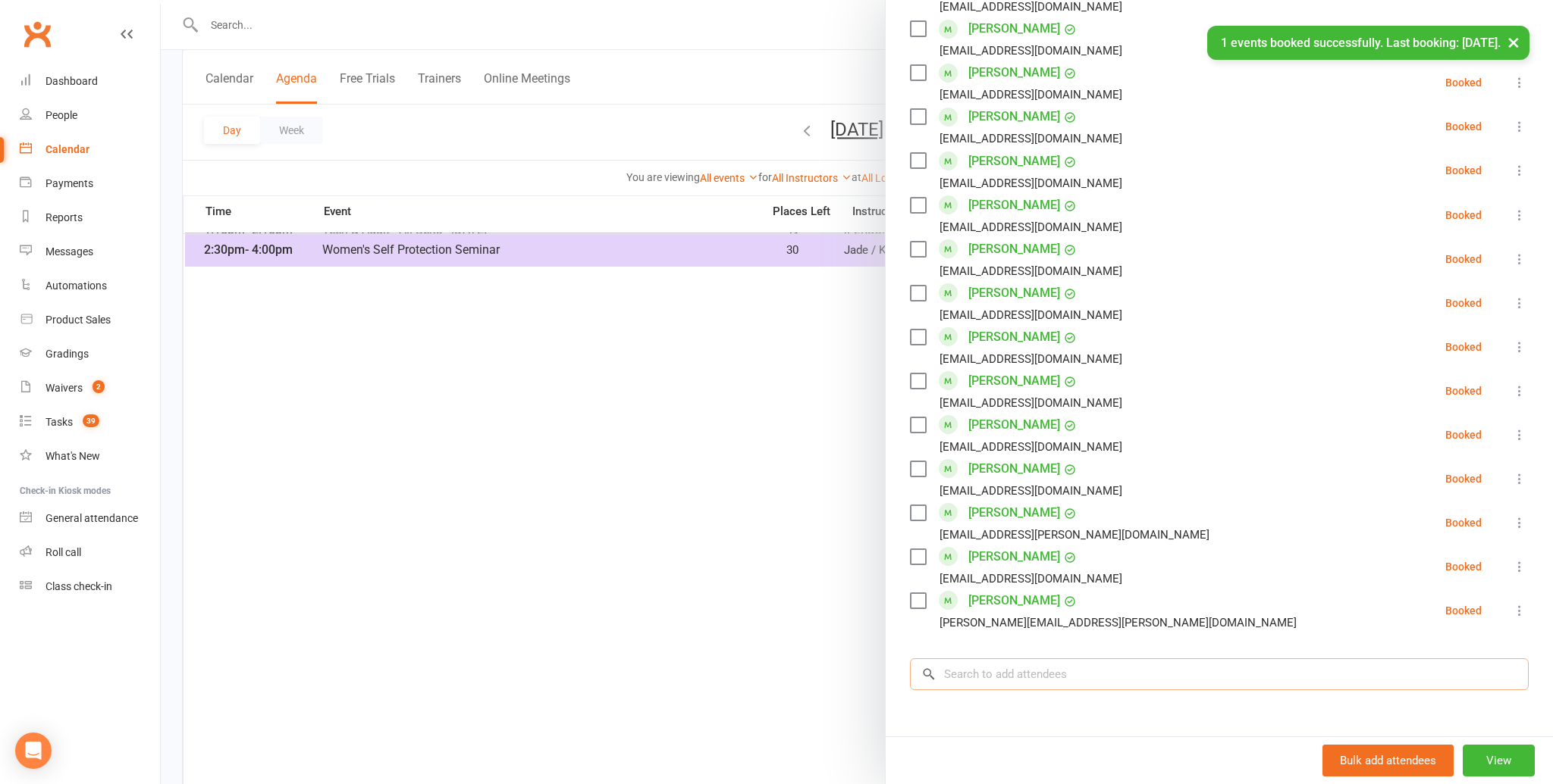
click at [975, 661] on input "search" at bounding box center [1219, 674] width 619 height 32
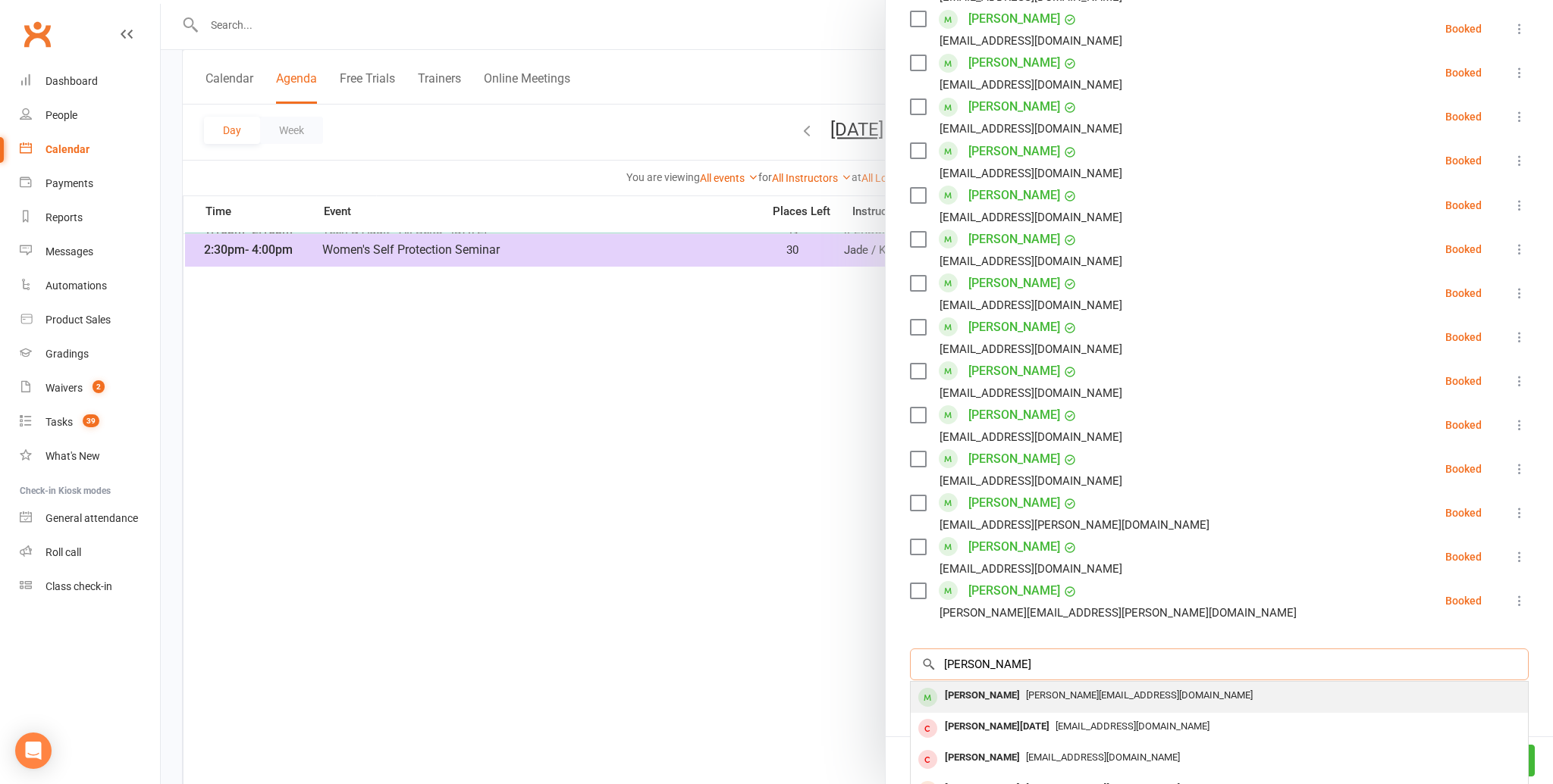
scroll to position [869, 0]
type input "[PERSON_NAME]"
click at [967, 687] on div "[PERSON_NAME]" at bounding box center [983, 698] width 87 height 22
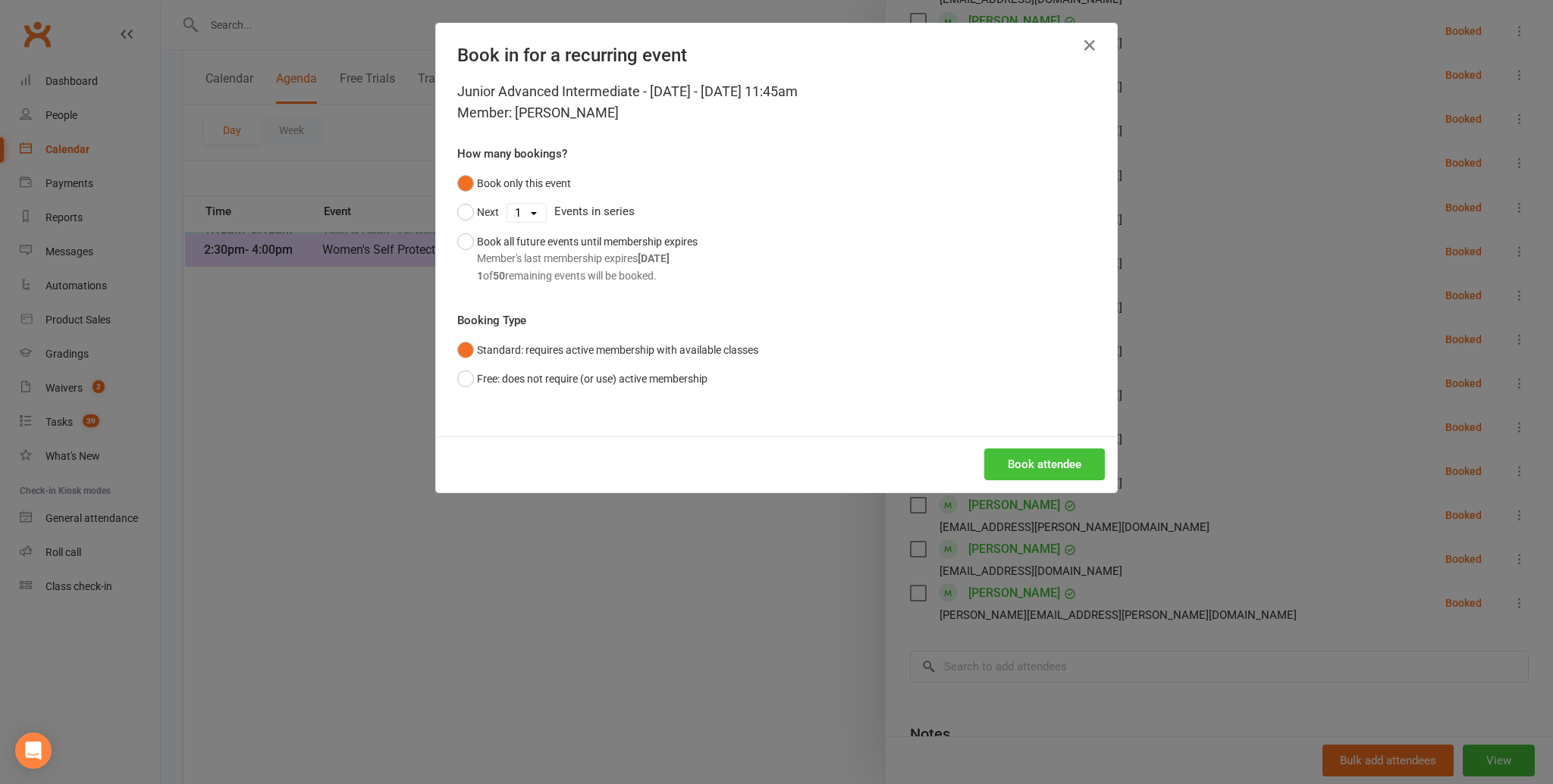
click at [1009, 460] on button "Book attendee" at bounding box center [1045, 464] width 121 height 32
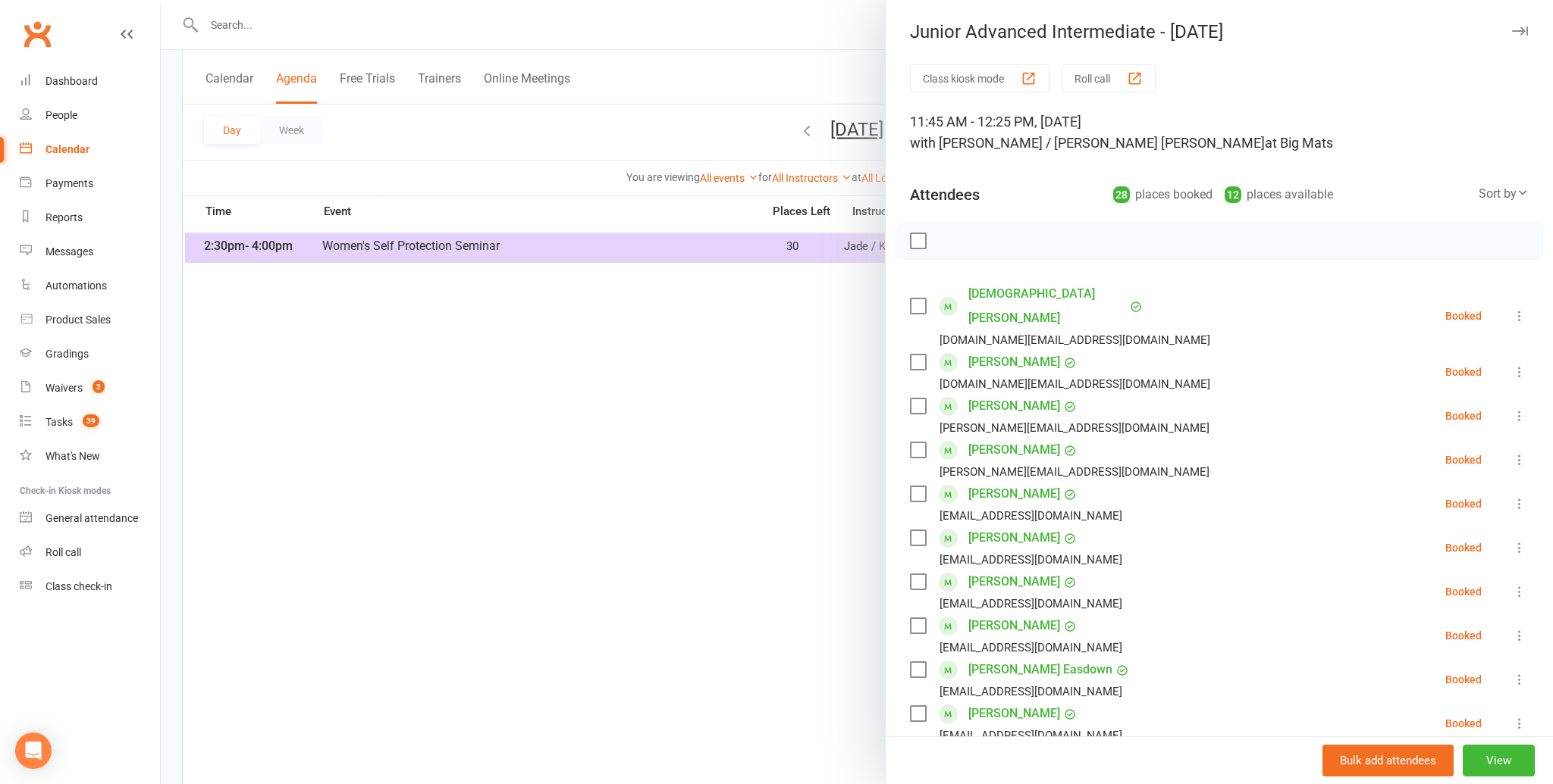
scroll to position [531, 0]
click at [919, 235] on label at bounding box center [917, 241] width 15 height 15
click at [948, 234] on icon "button" at bounding box center [952, 241] width 17 height 17
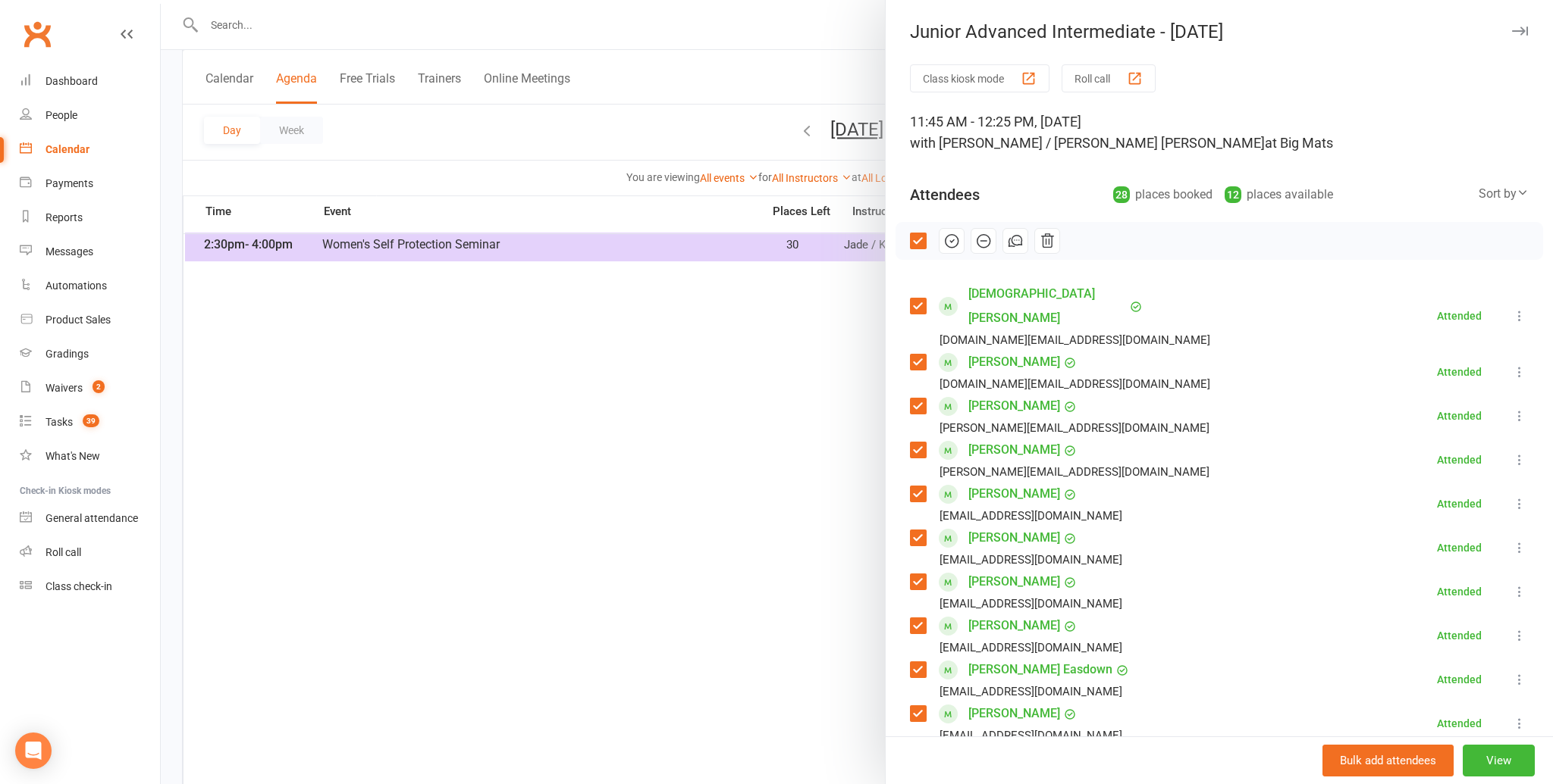
scroll to position [538, 0]
click at [671, 460] on div at bounding box center [857, 392] width 1392 height 784
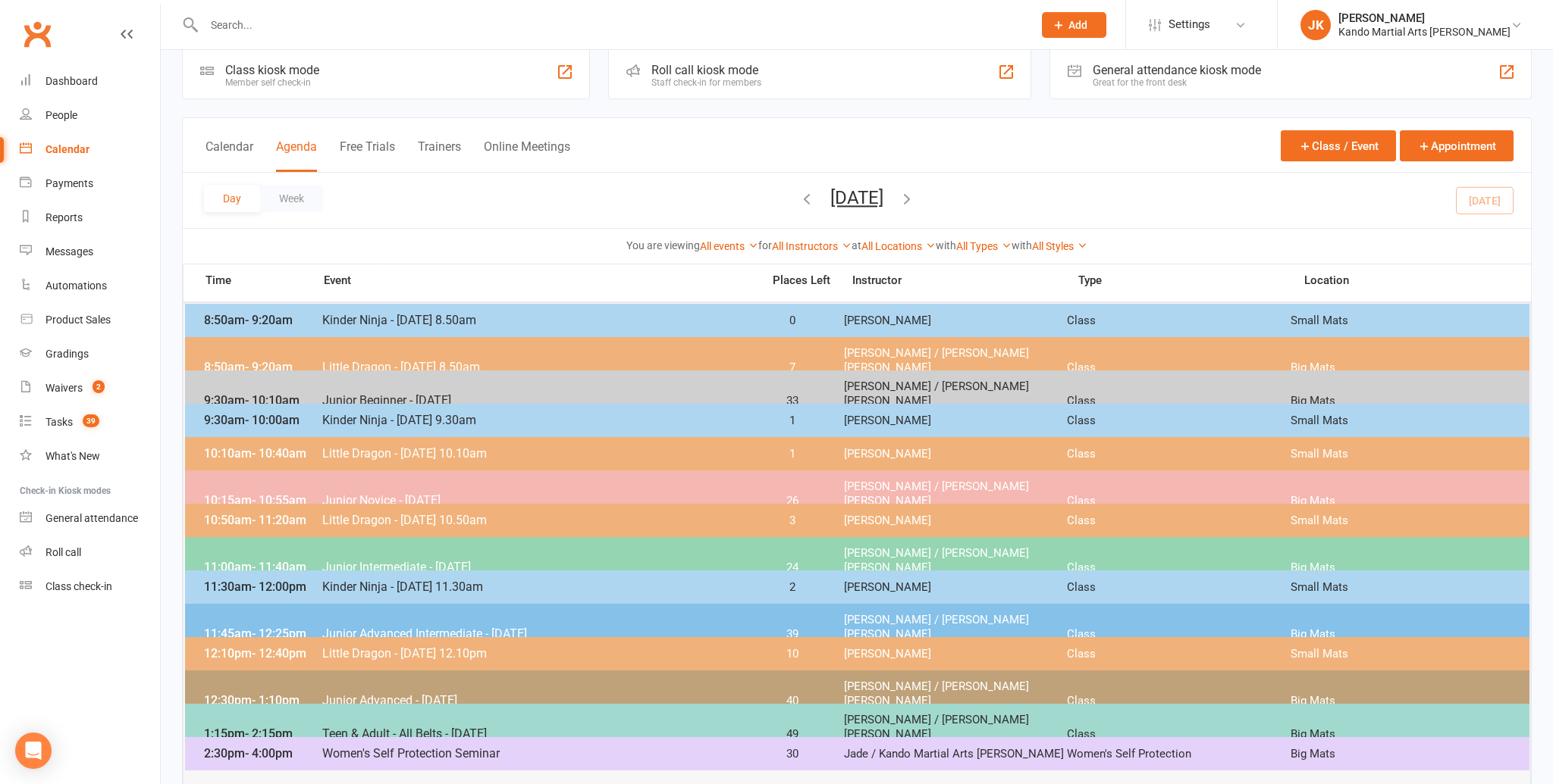
scroll to position [15, 0]
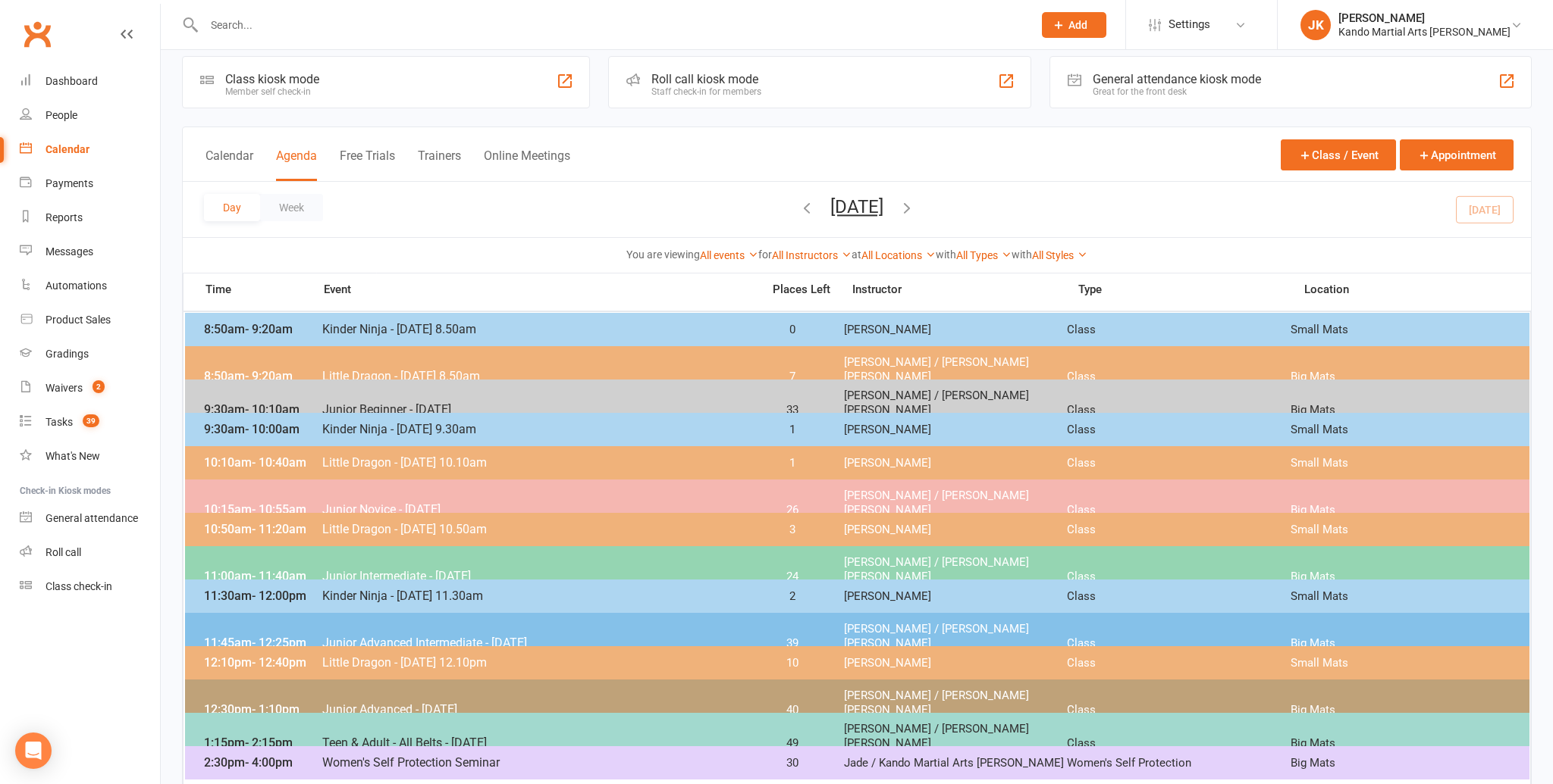
click at [505, 702] on span "Junior Advanced - [DATE]" at bounding box center [538, 709] width 432 height 14
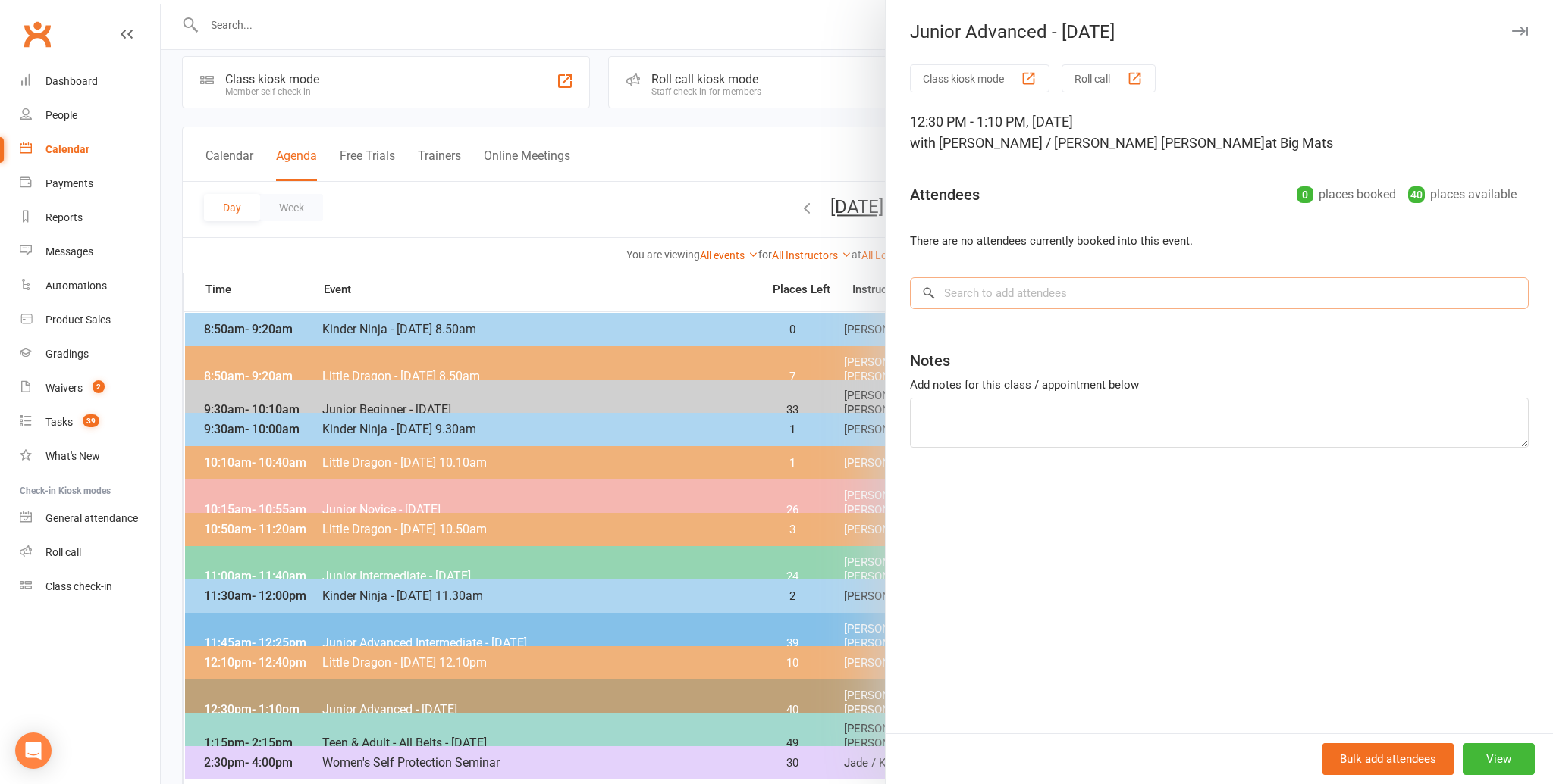
click at [957, 289] on input "search" at bounding box center [1219, 293] width 619 height 32
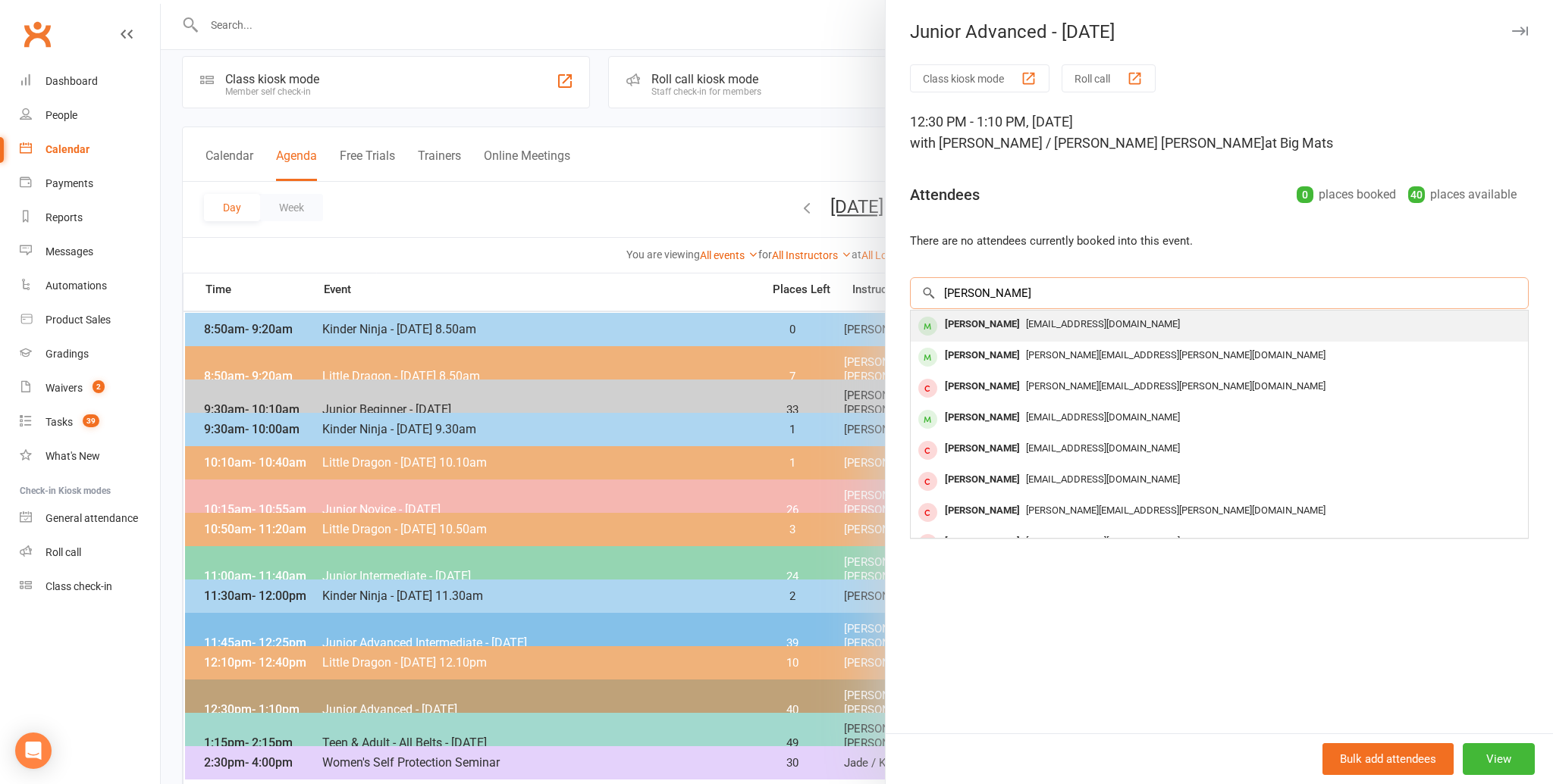
type input "[PERSON_NAME]"
click at [973, 323] on div "[PERSON_NAME]" at bounding box center [983, 325] width 87 height 22
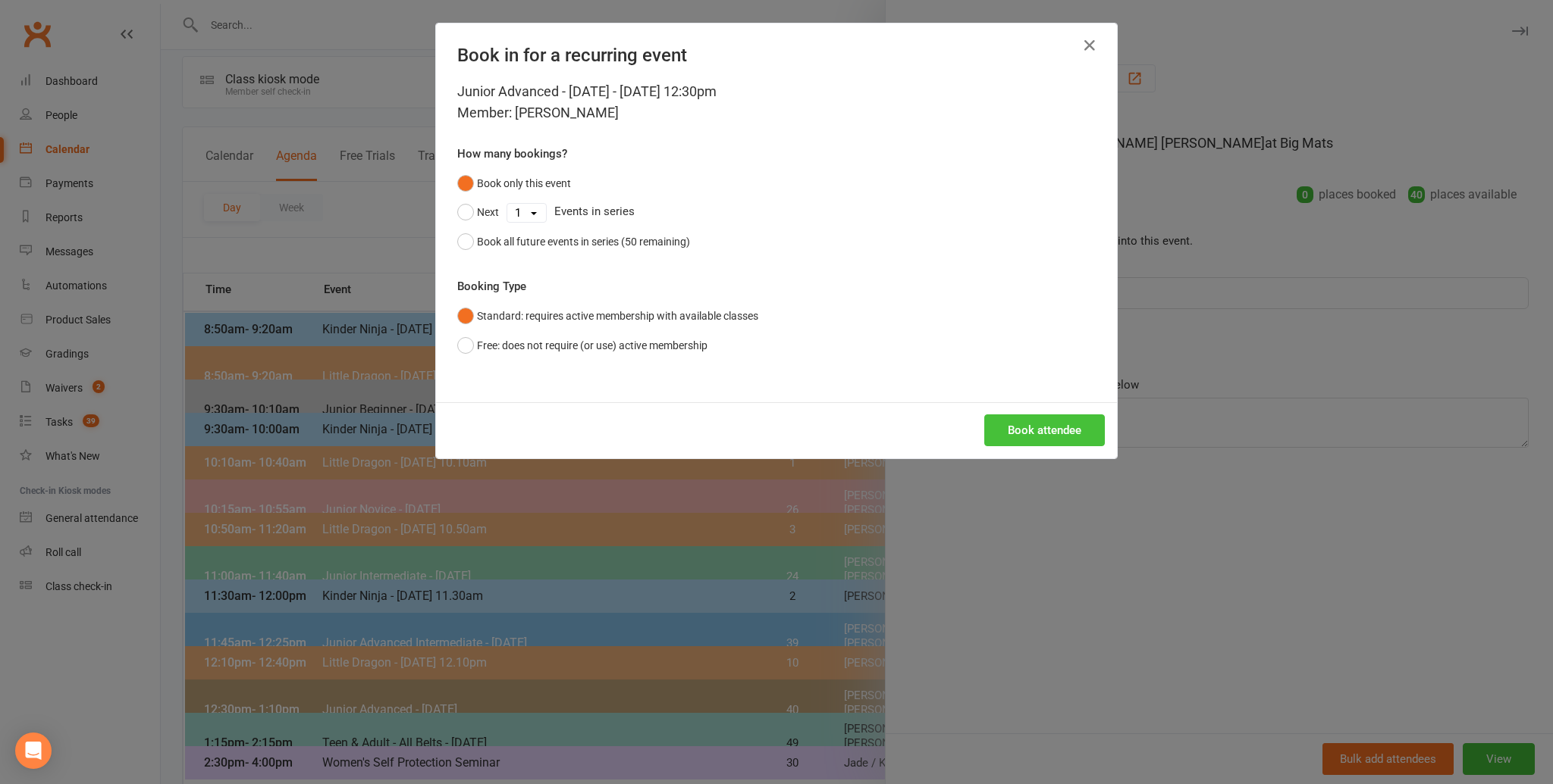
click at [1054, 423] on button "Book attendee" at bounding box center [1045, 431] width 121 height 32
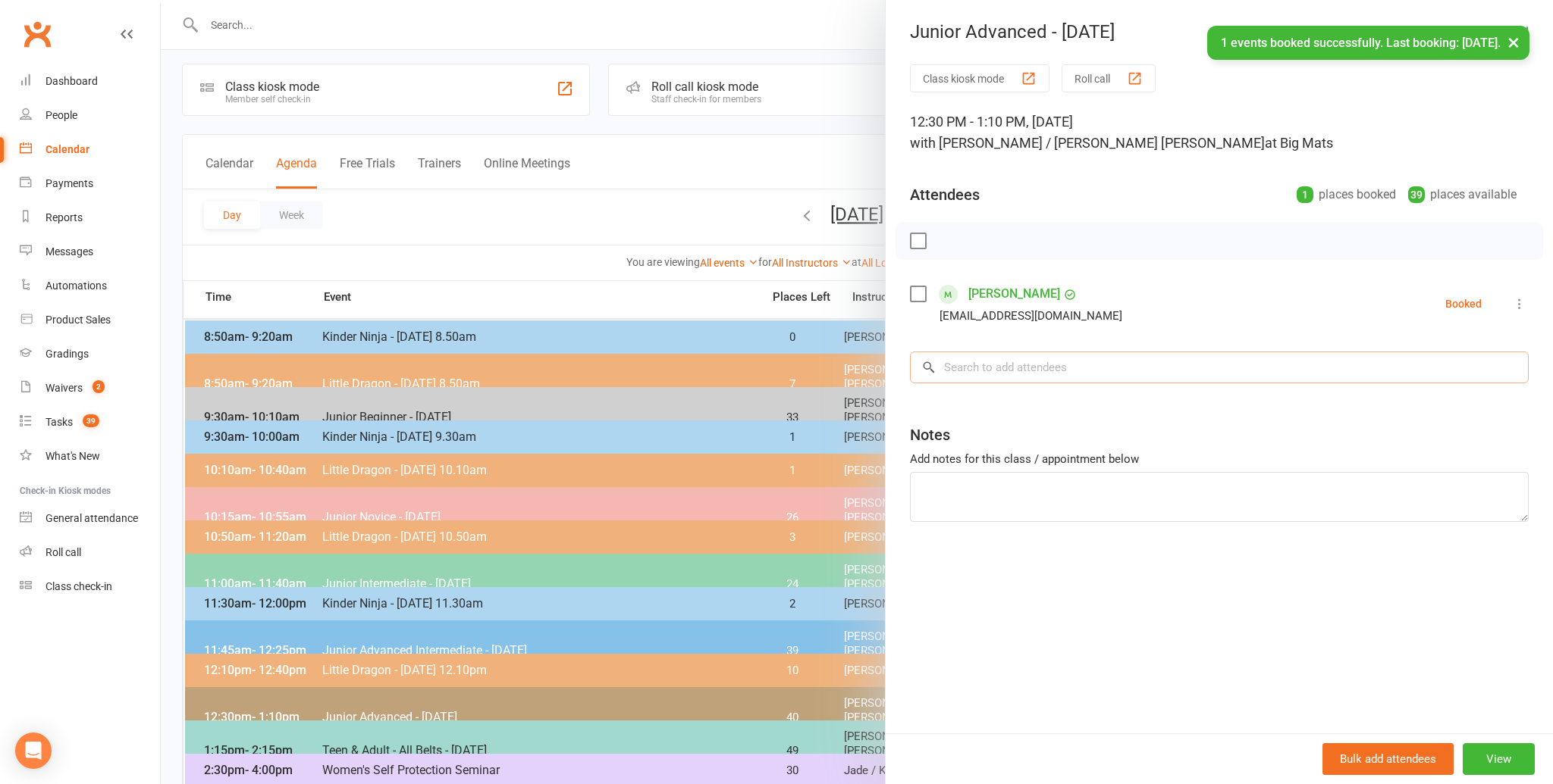
click at [969, 366] on input "search" at bounding box center [1219, 367] width 619 height 32
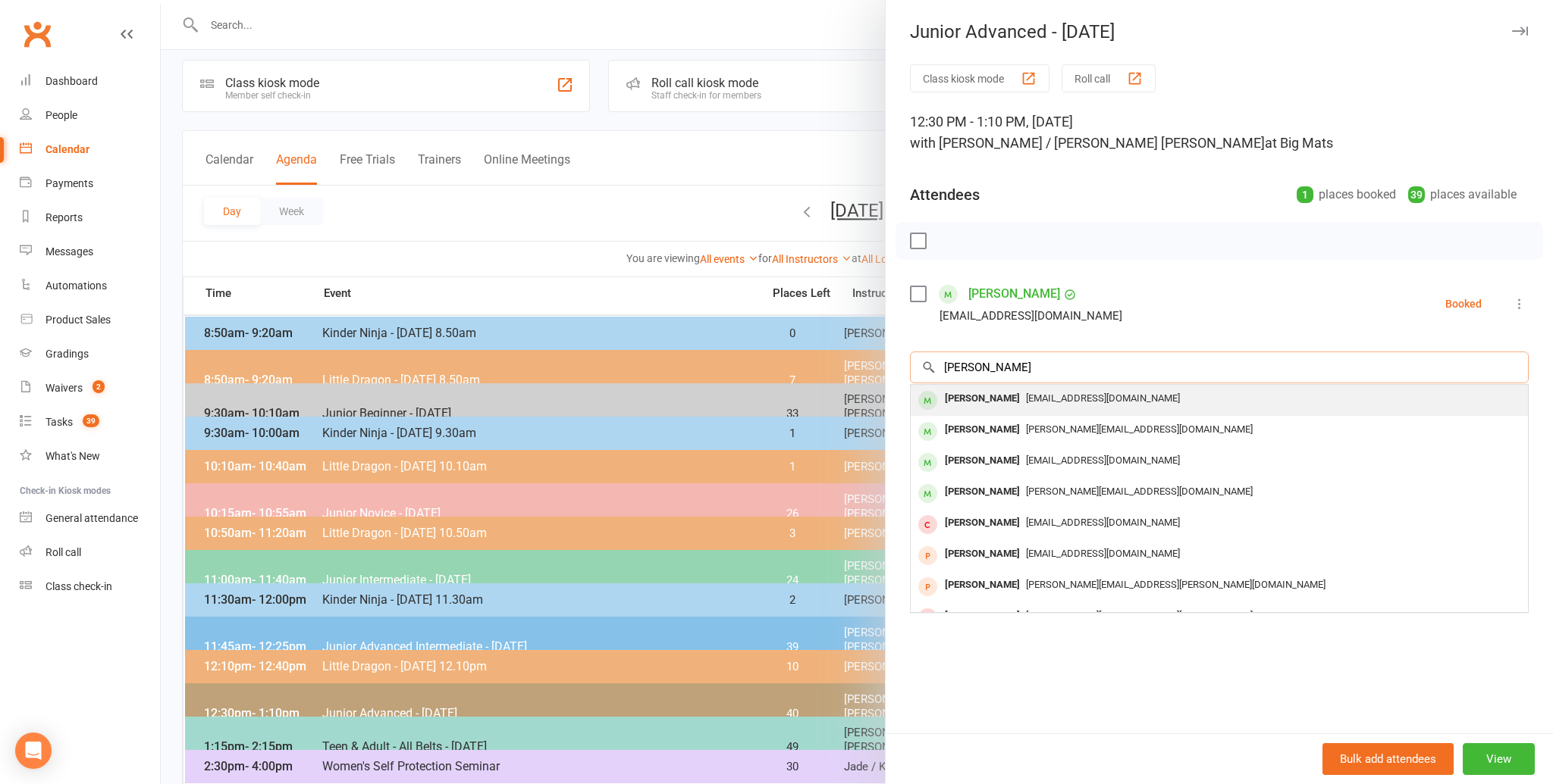
type input "[PERSON_NAME]"
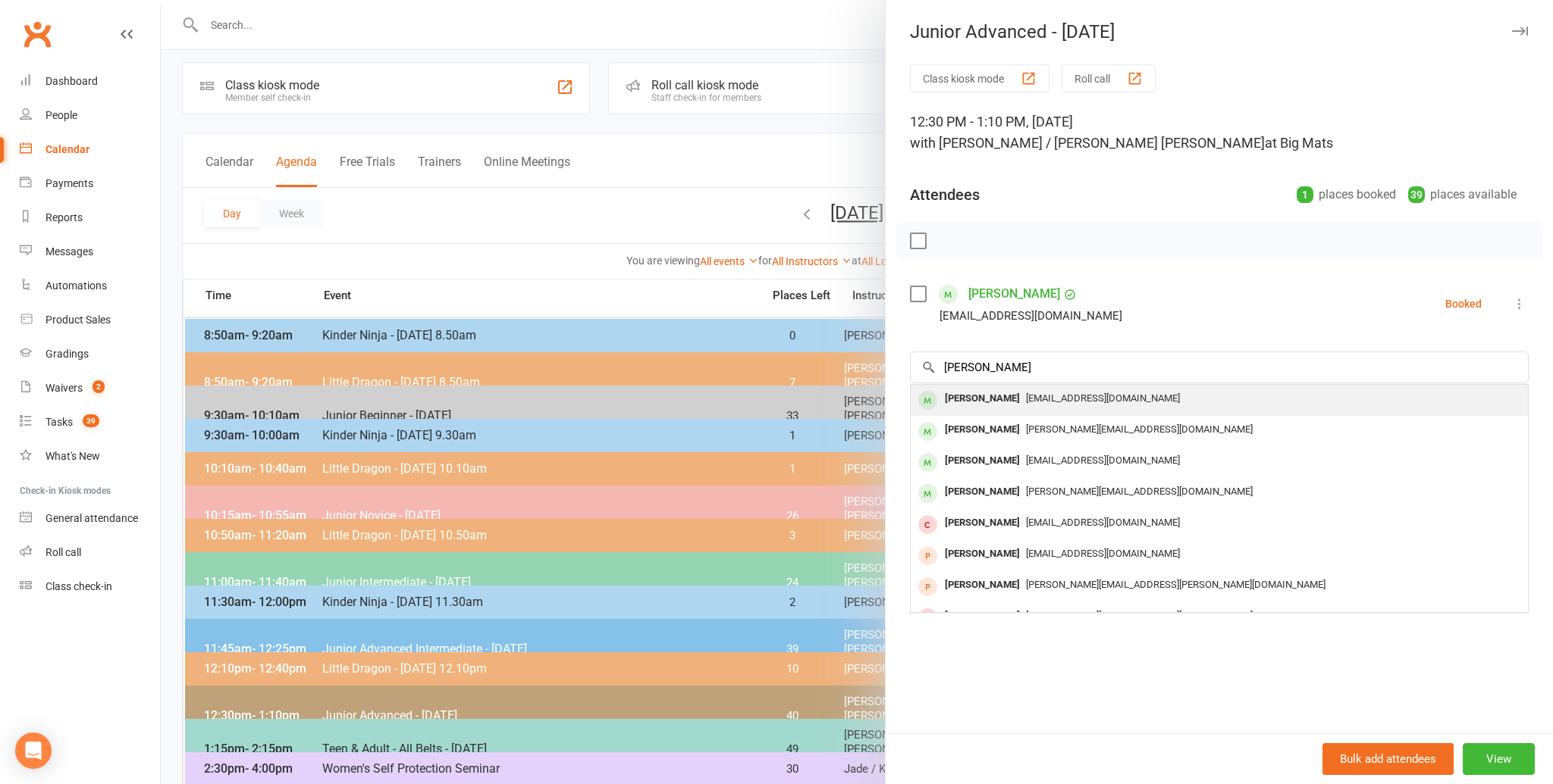
click at [961, 396] on div "[PERSON_NAME]" at bounding box center [983, 399] width 87 height 22
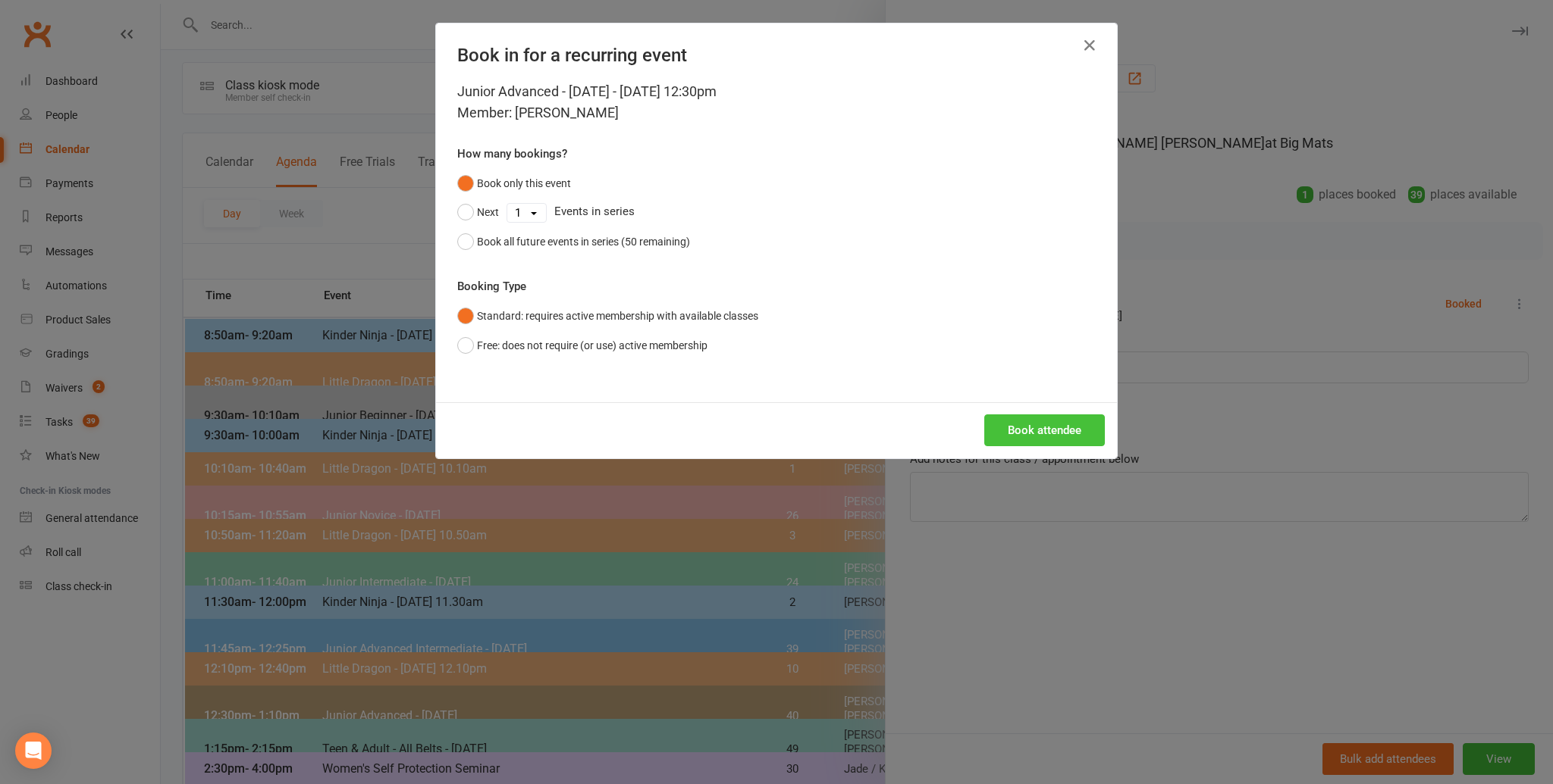
click at [1038, 419] on button "Book attendee" at bounding box center [1045, 431] width 121 height 32
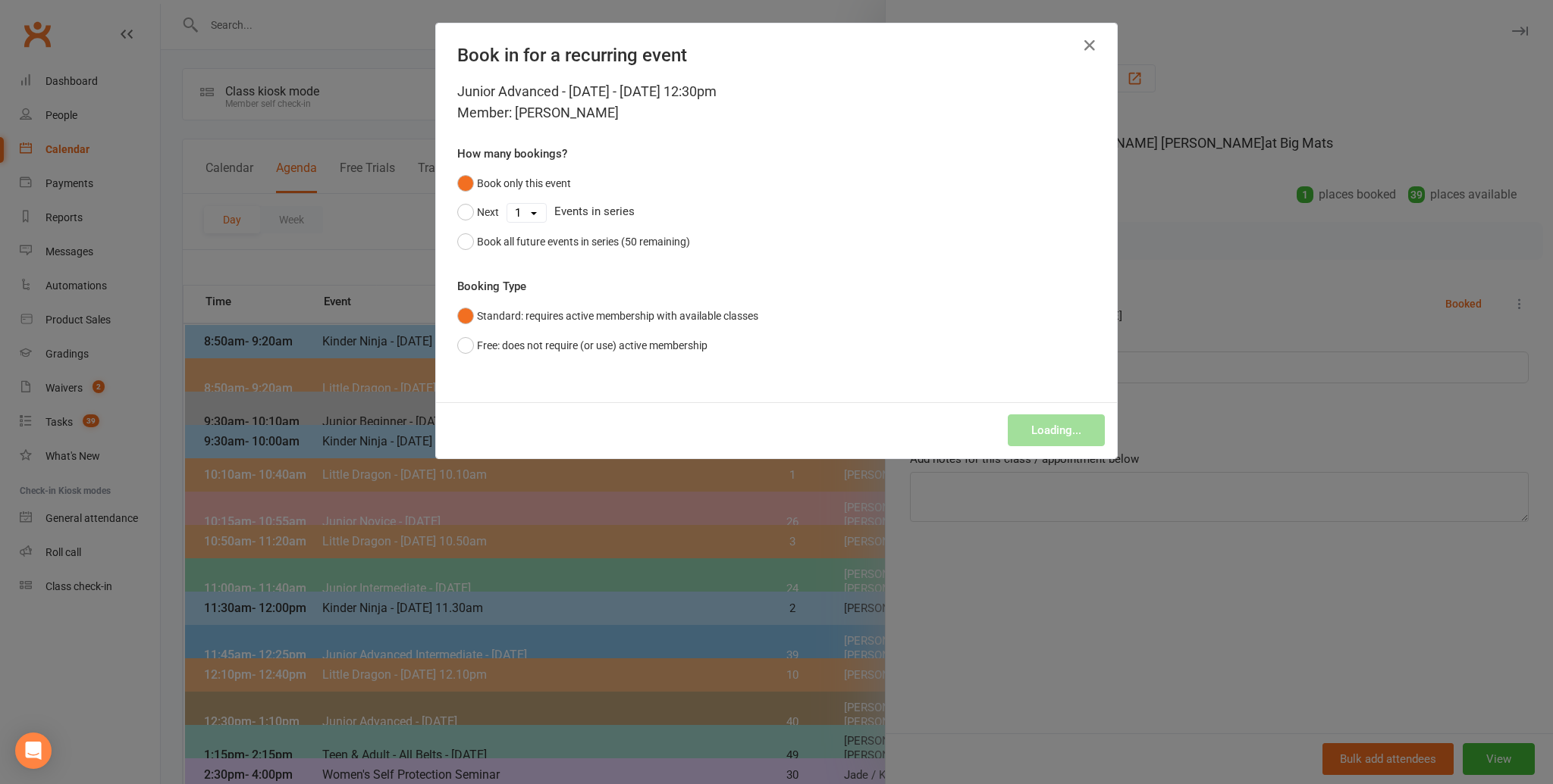
scroll to position [0, 0]
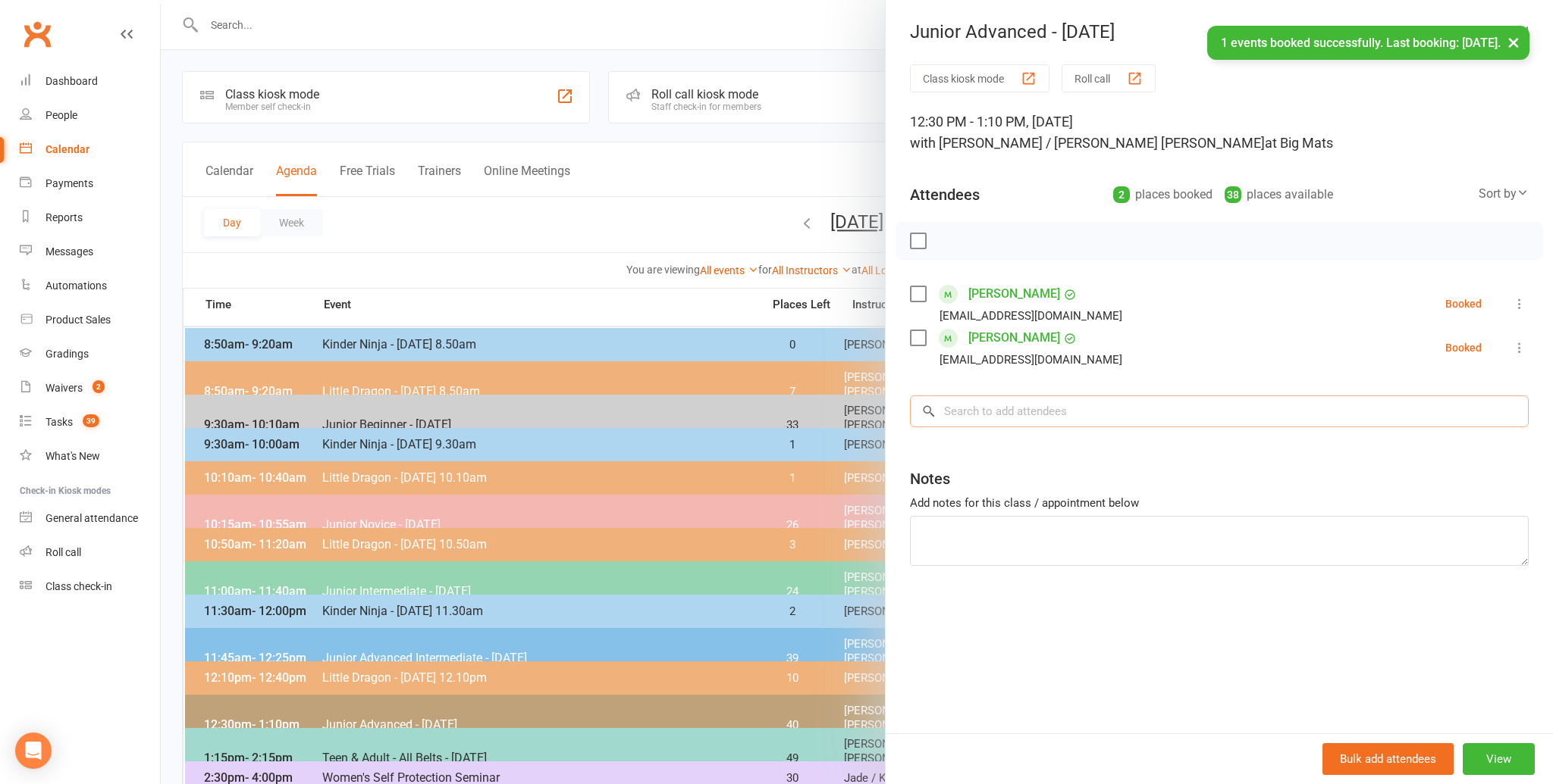
click at [982, 414] on input "search" at bounding box center [1219, 411] width 619 height 32
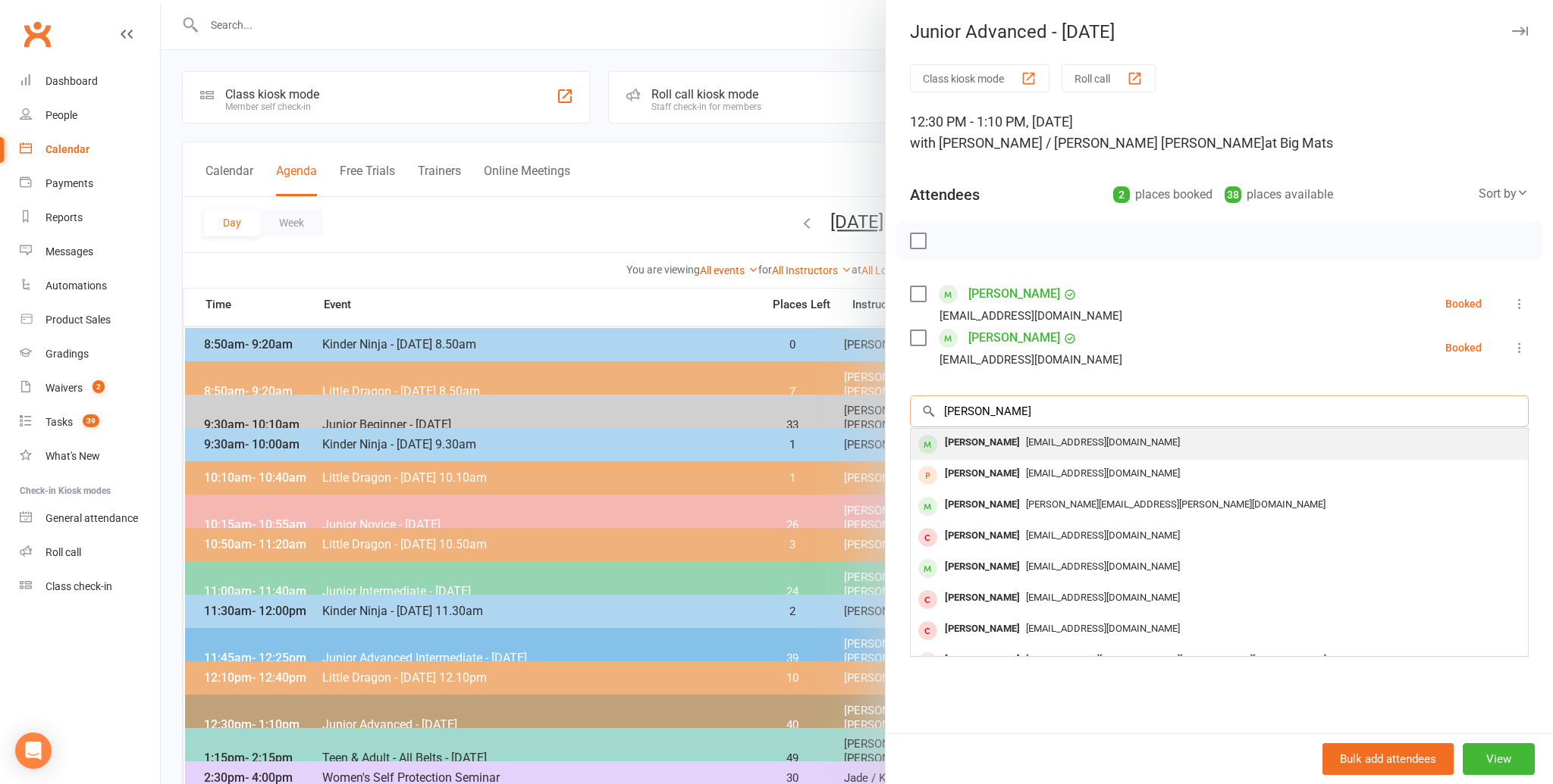
type input "[PERSON_NAME]"
click at [974, 440] on div "[PERSON_NAME]" at bounding box center [983, 444] width 87 height 22
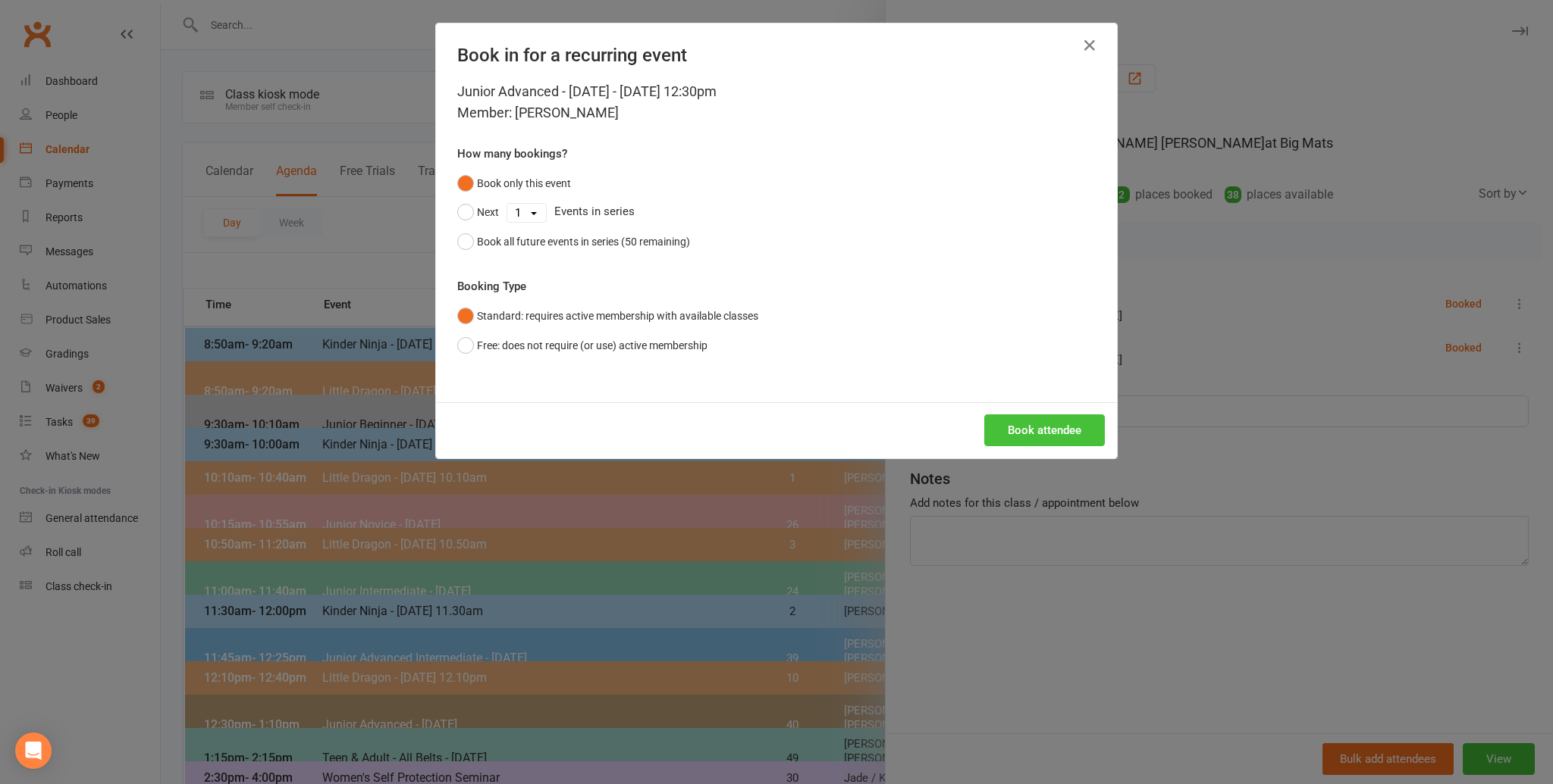
click at [1023, 425] on button "Book attendee" at bounding box center [1045, 431] width 121 height 32
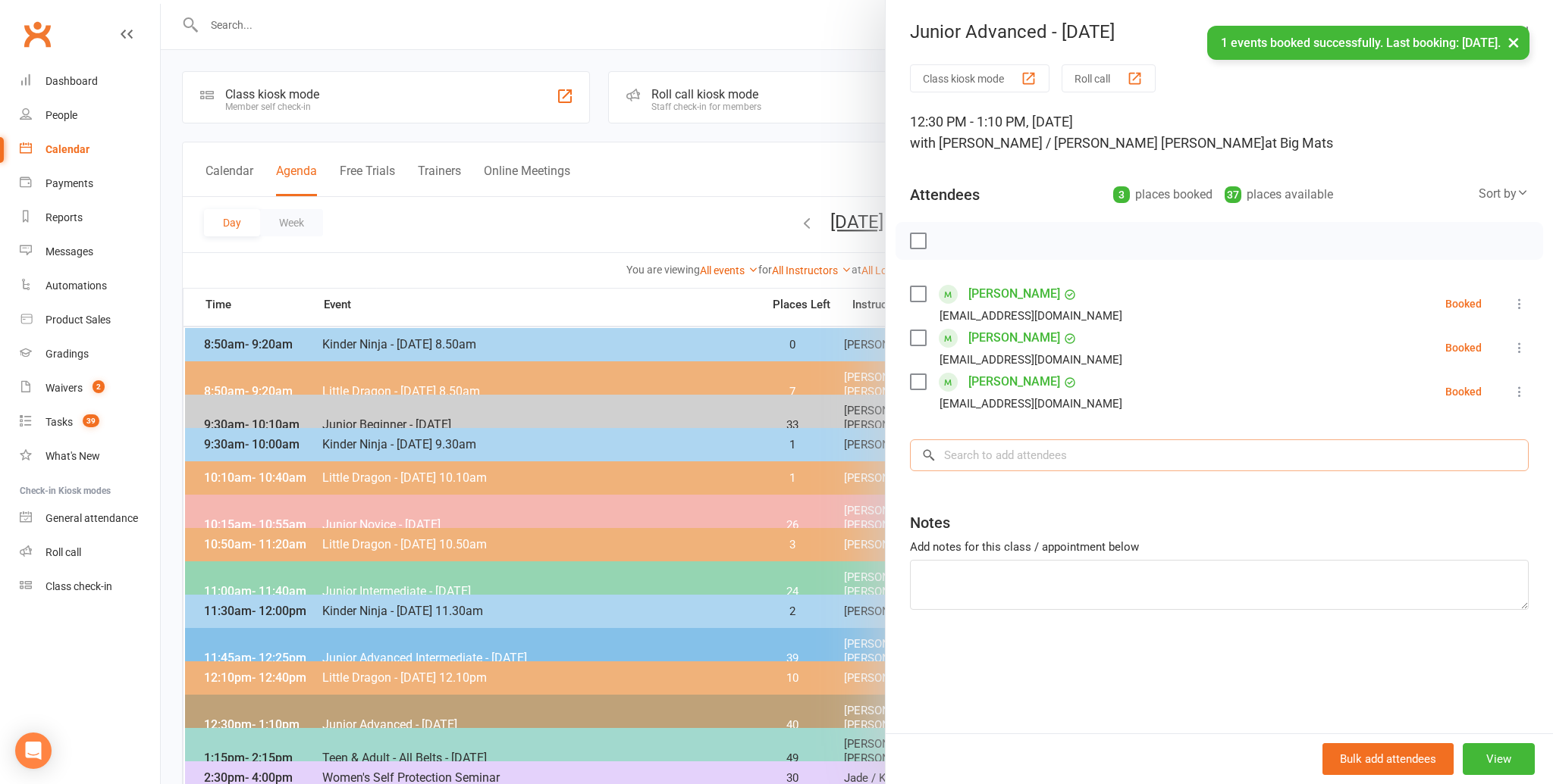
click at [971, 450] on input "search" at bounding box center [1219, 456] width 619 height 32
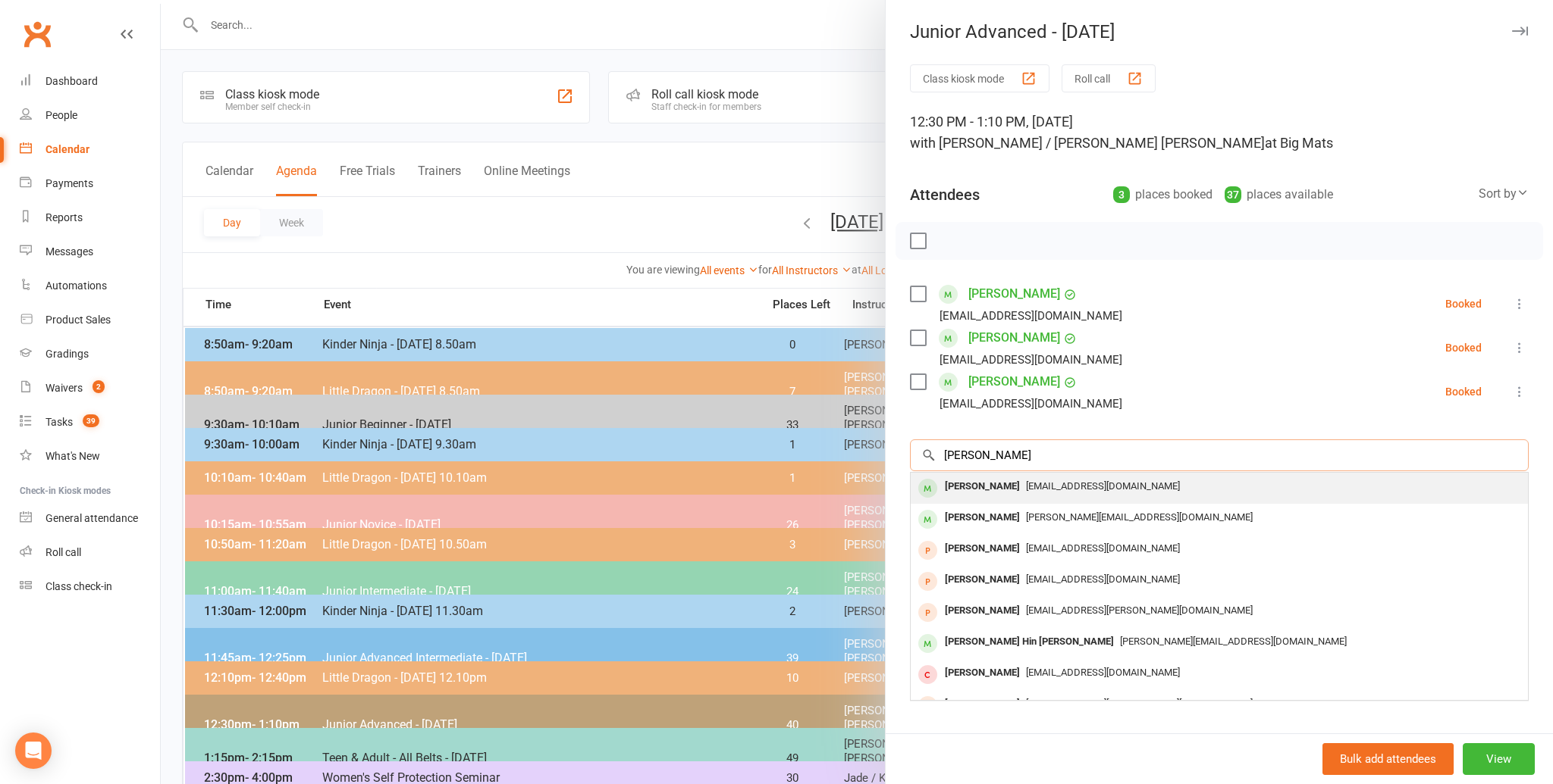
type input "[PERSON_NAME]"
click at [964, 484] on div "[PERSON_NAME]" at bounding box center [983, 487] width 87 height 22
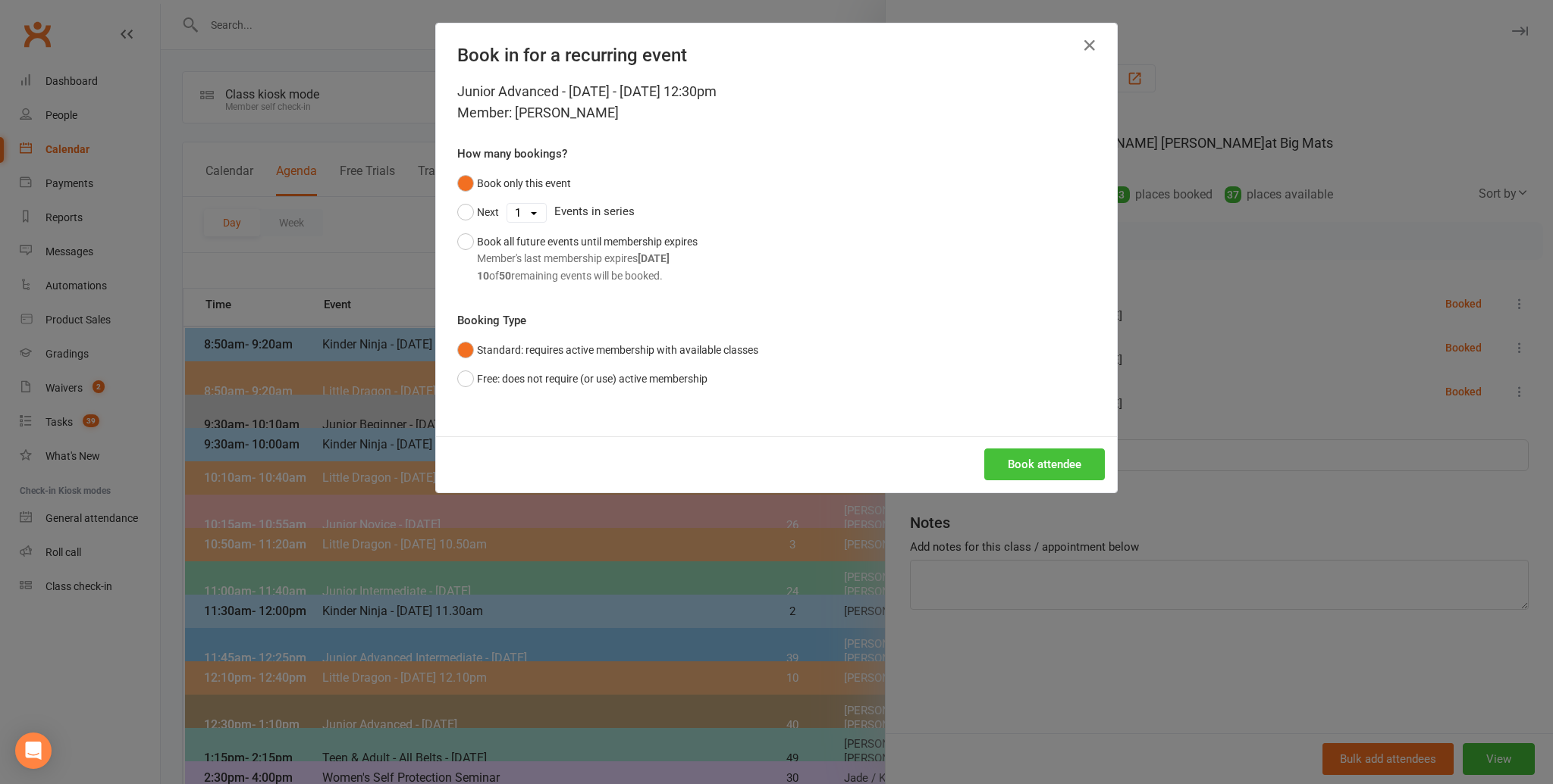
click at [1033, 458] on button "Book attendee" at bounding box center [1045, 464] width 121 height 32
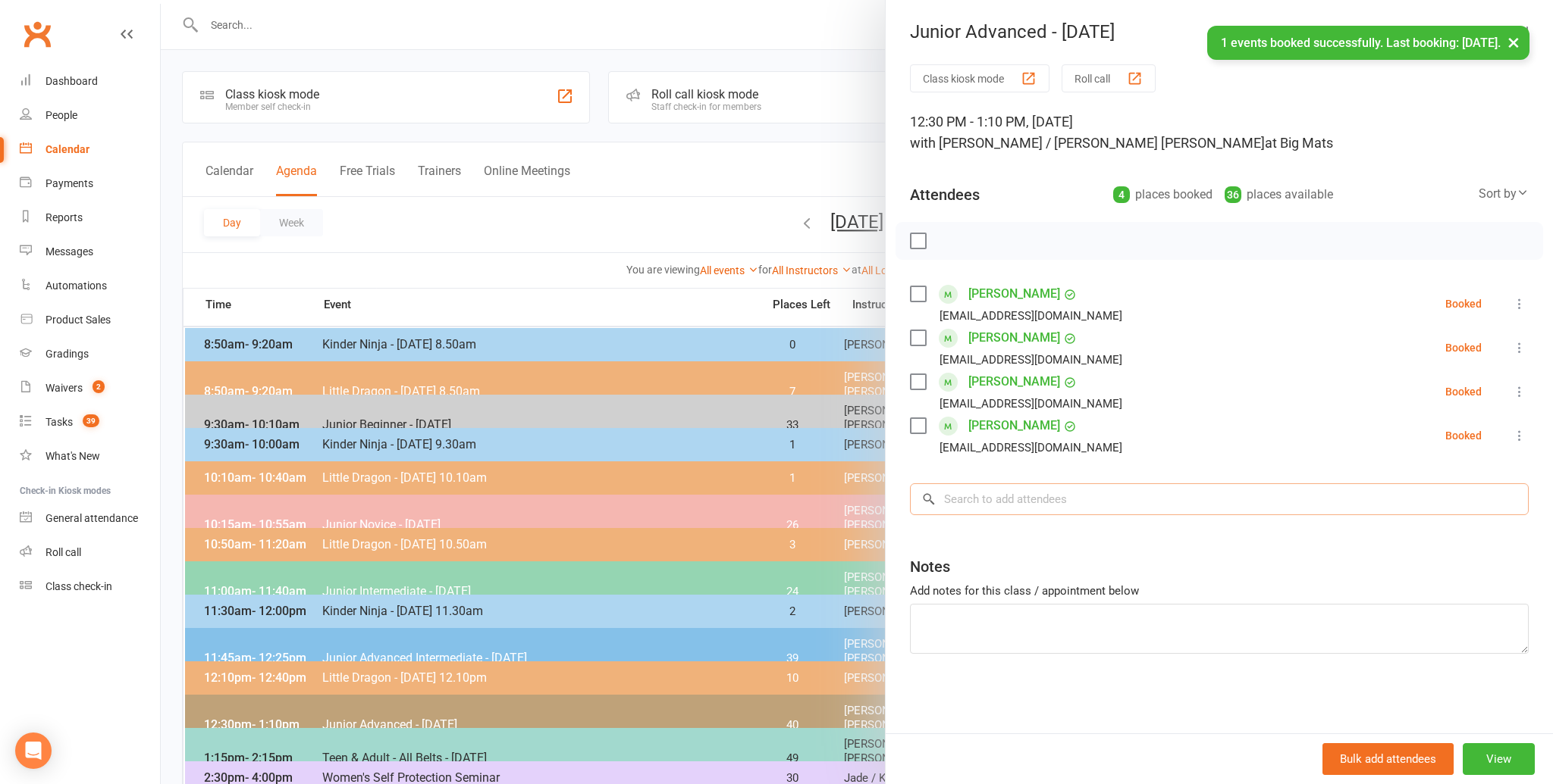
click at [953, 498] on input "search" at bounding box center [1219, 499] width 619 height 32
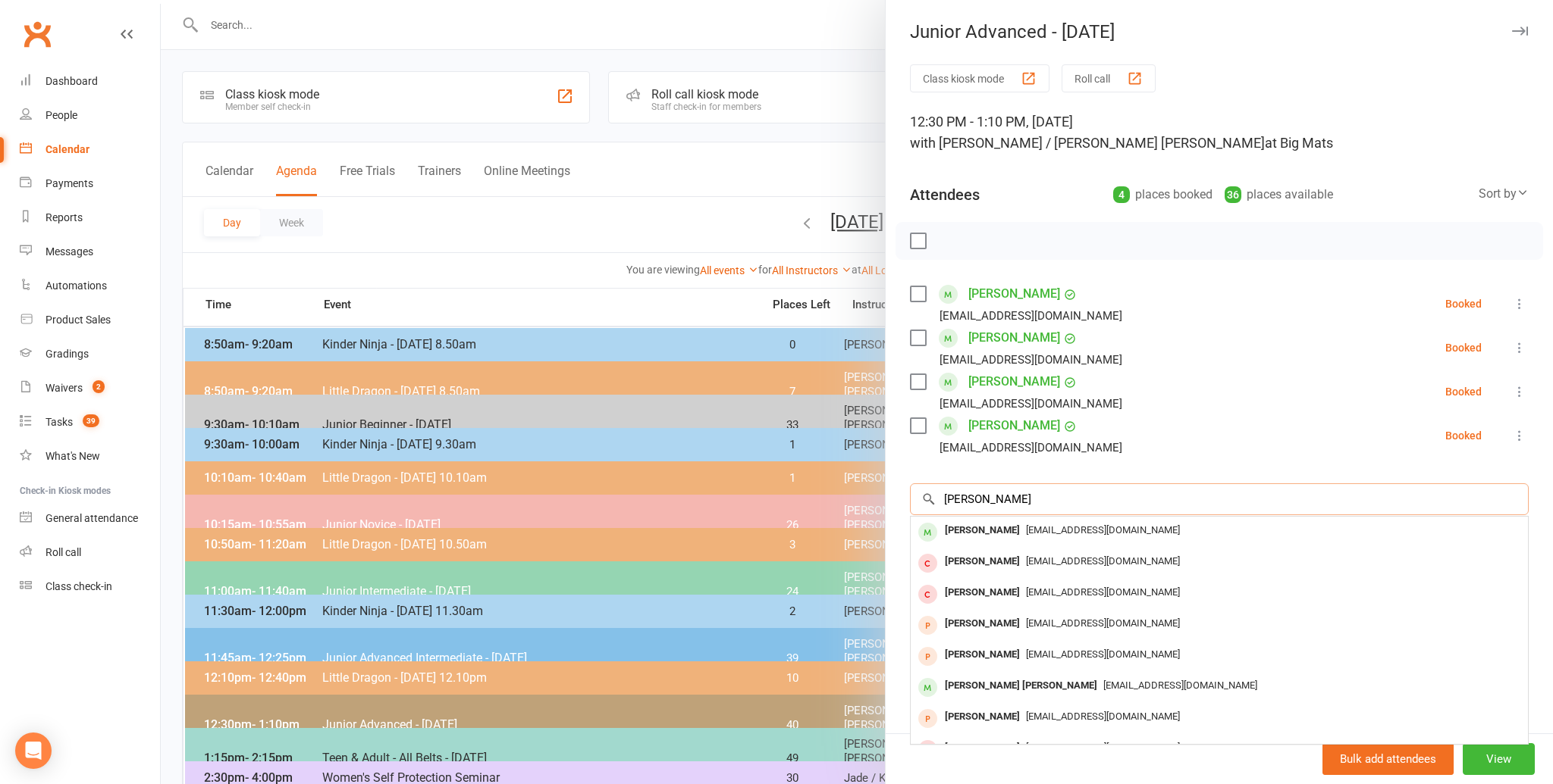
scroll to position [20, 0]
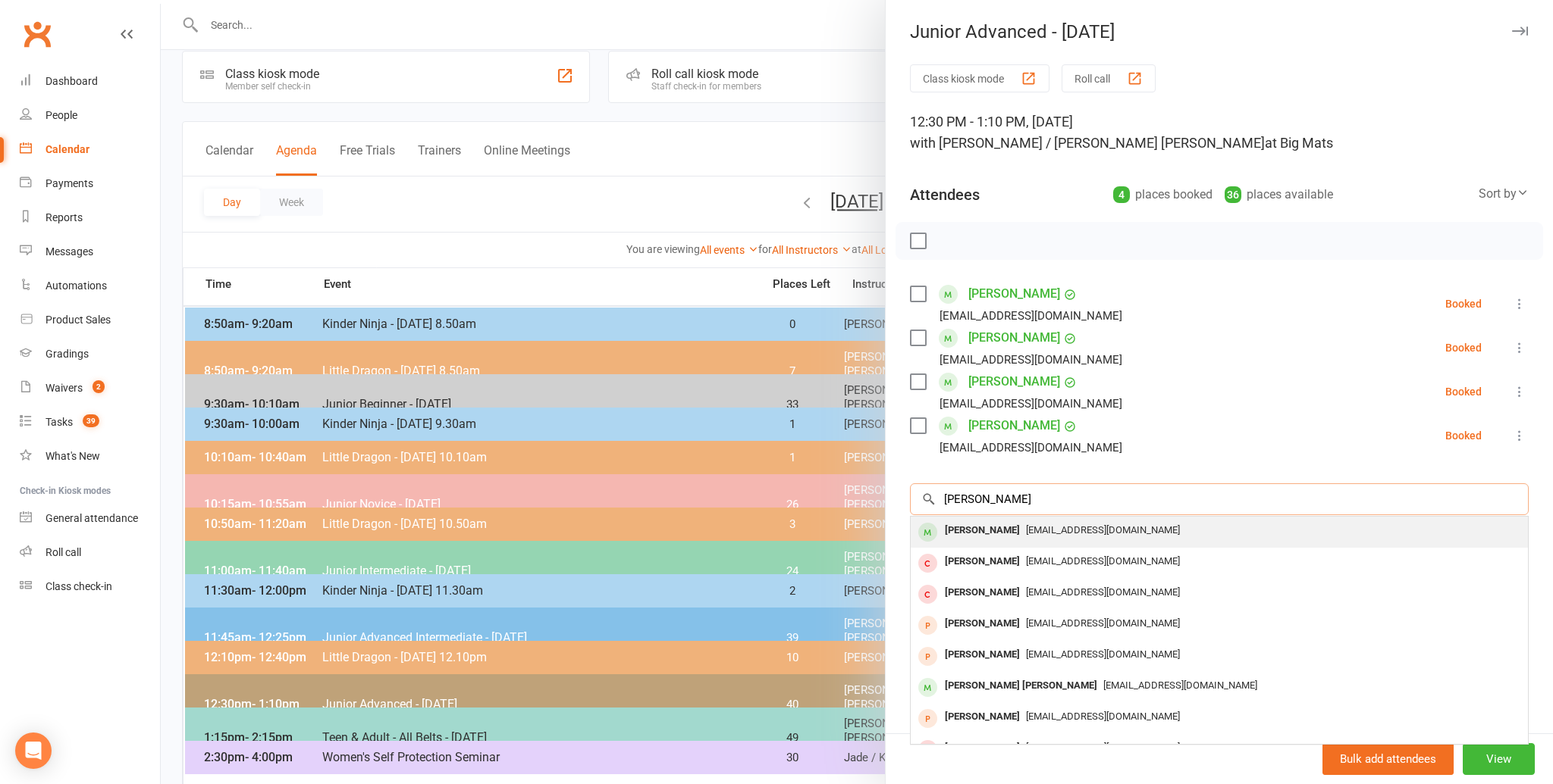
type input "[PERSON_NAME]"
click at [973, 530] on div "[PERSON_NAME]" at bounding box center [983, 531] width 87 height 22
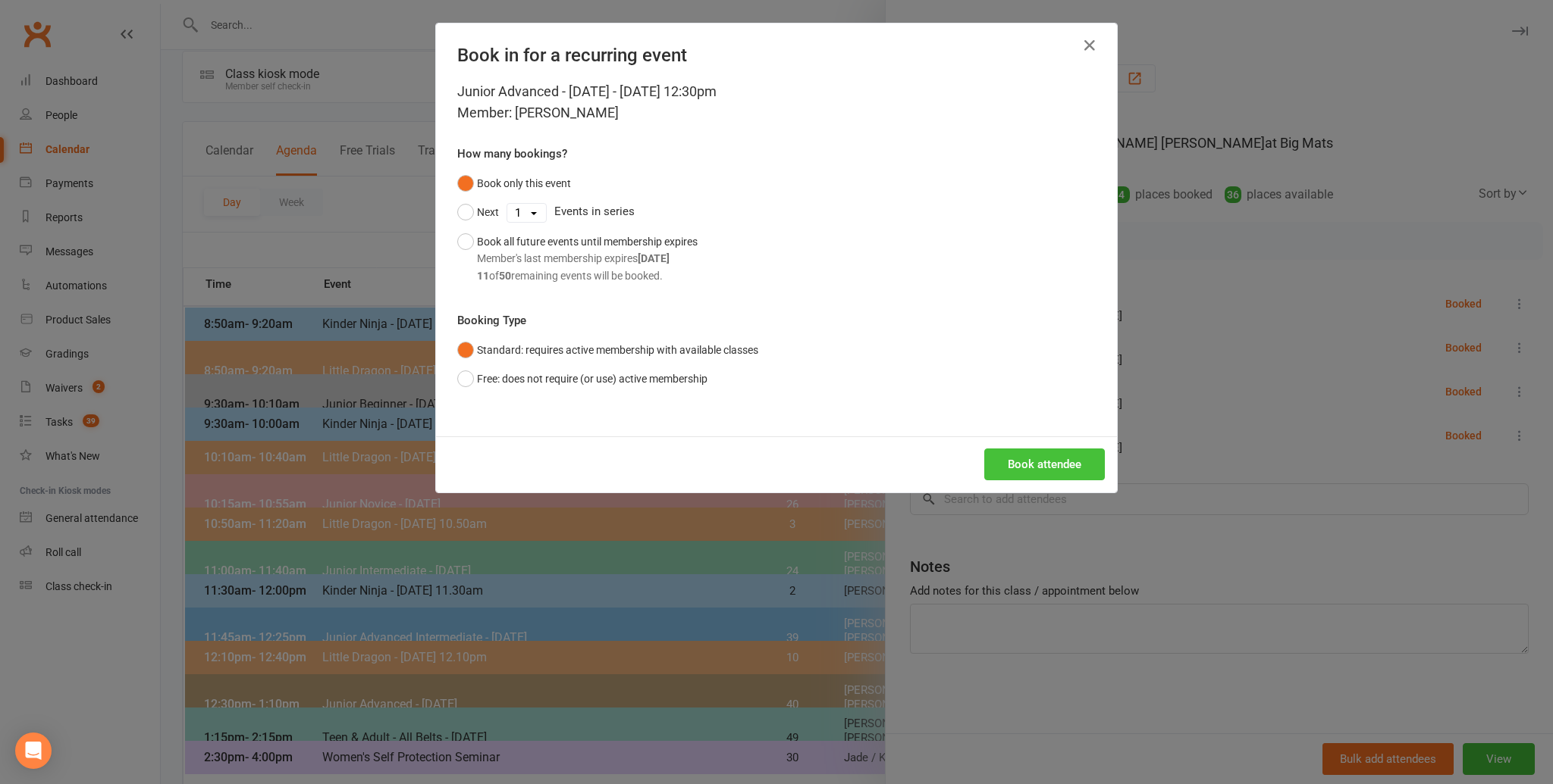
click at [1046, 465] on button "Book attendee" at bounding box center [1045, 464] width 121 height 32
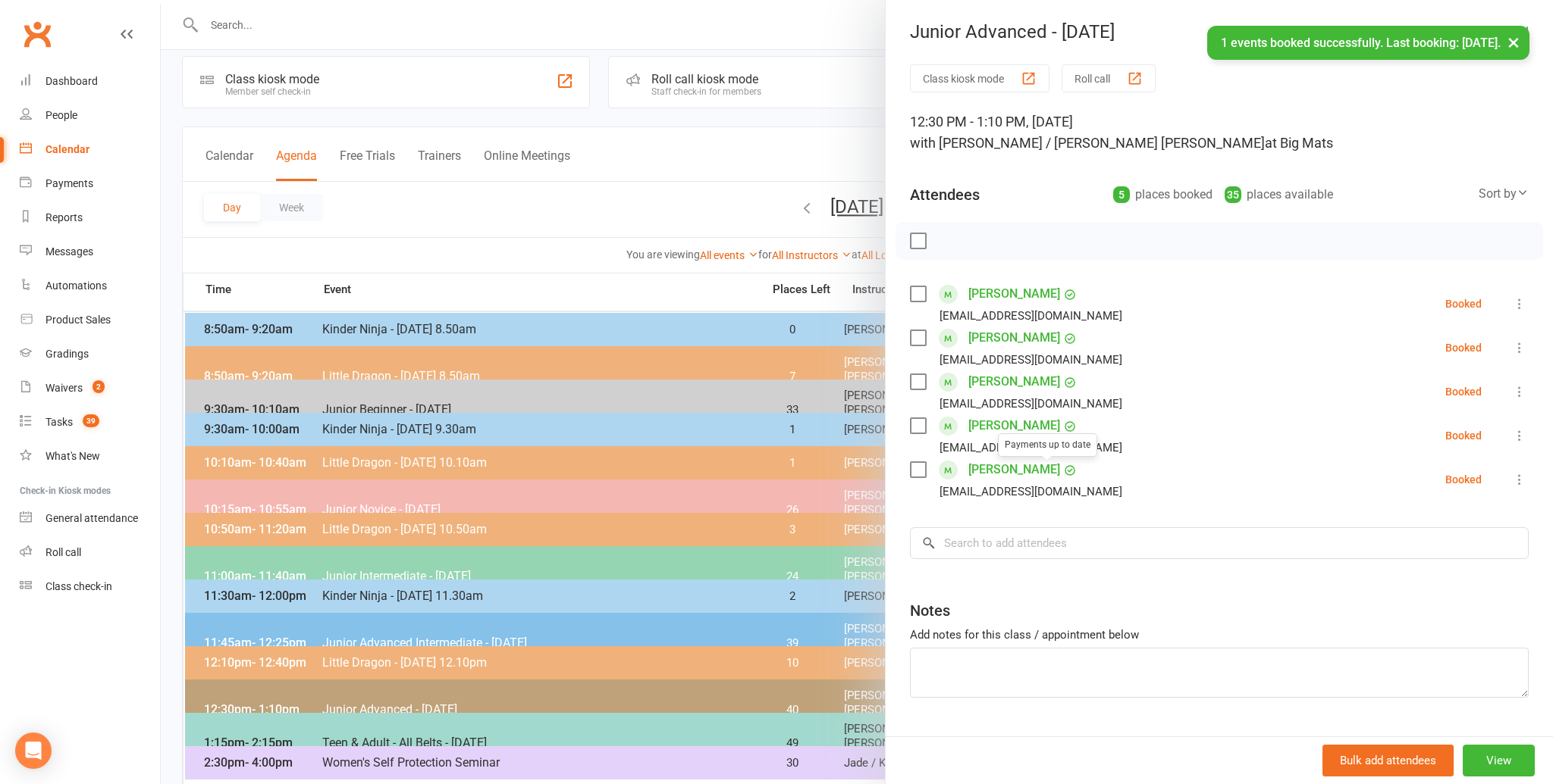
scroll to position [19, 0]
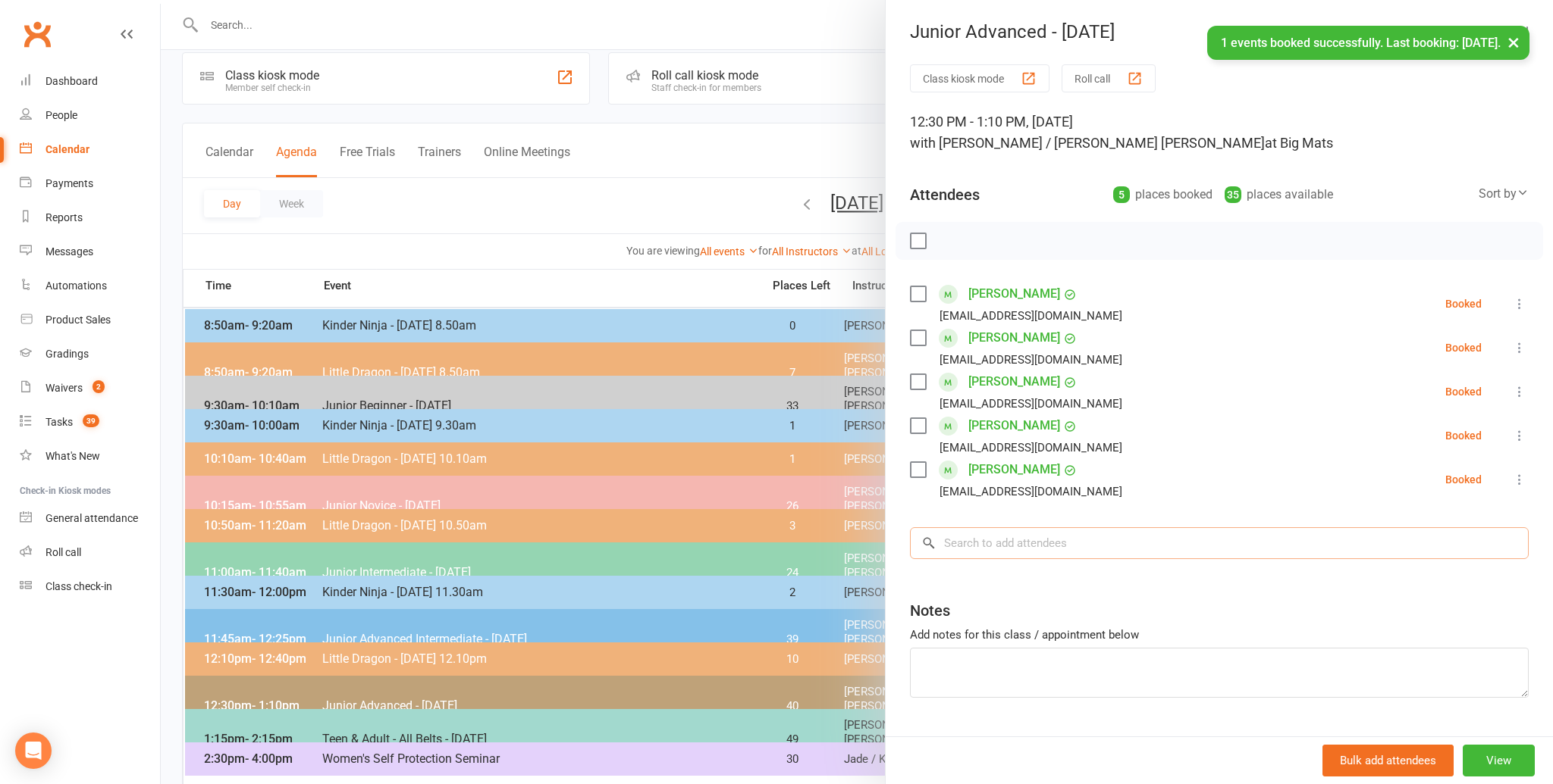
click at [968, 538] on input "search" at bounding box center [1219, 543] width 619 height 32
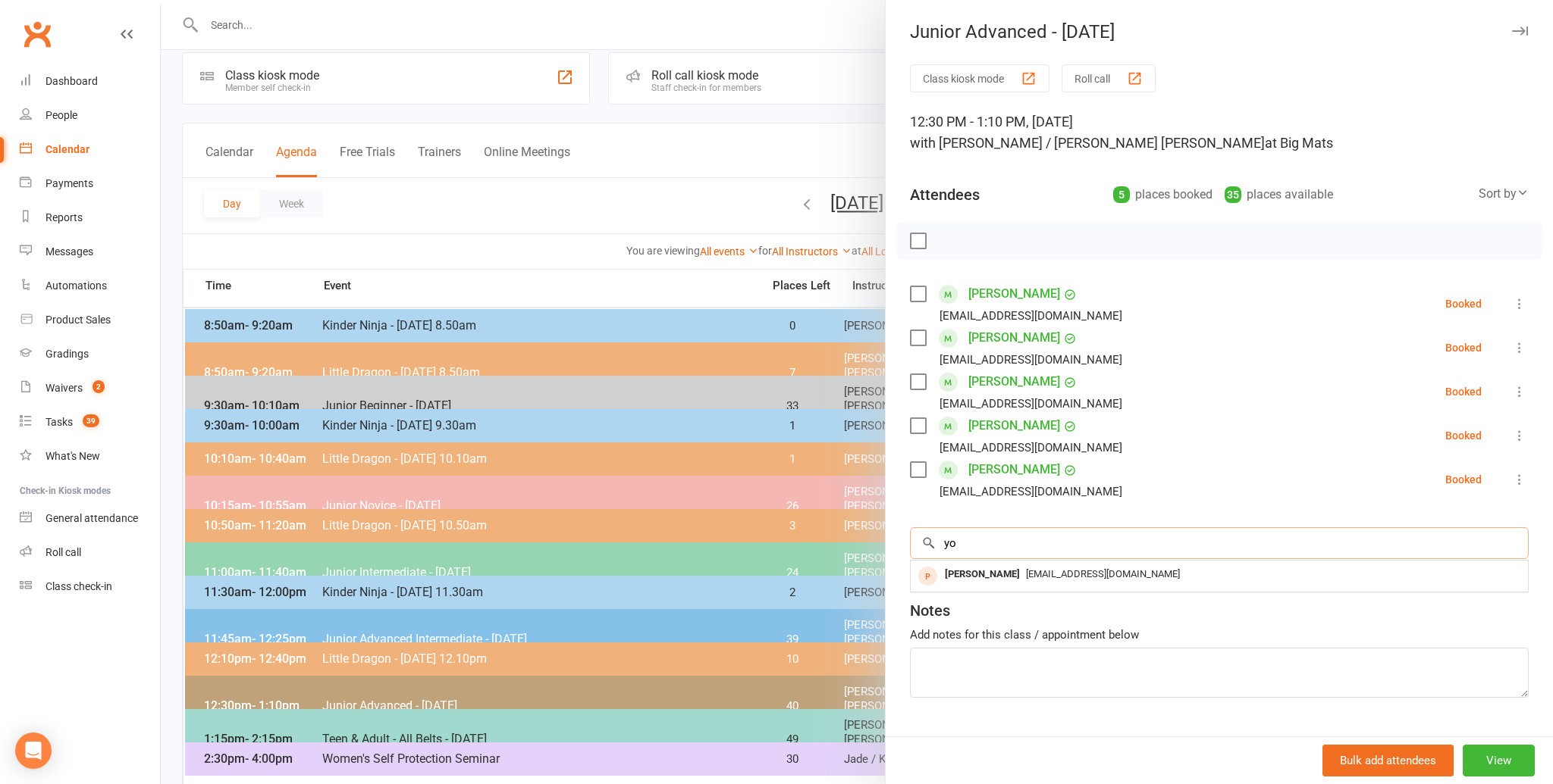
type input "y"
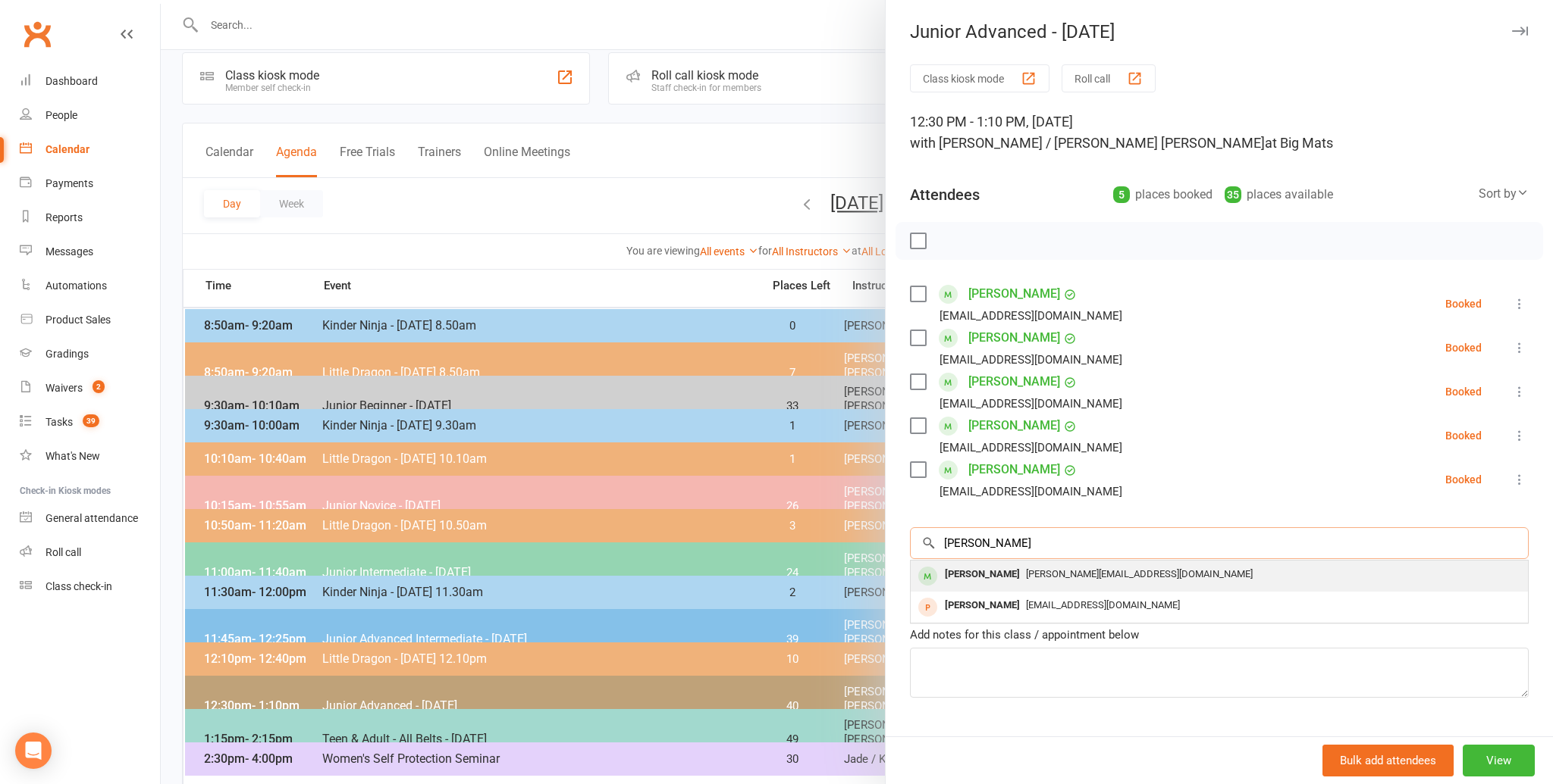
type input "[PERSON_NAME]"
click at [969, 570] on div "[PERSON_NAME]" at bounding box center [983, 575] width 87 height 22
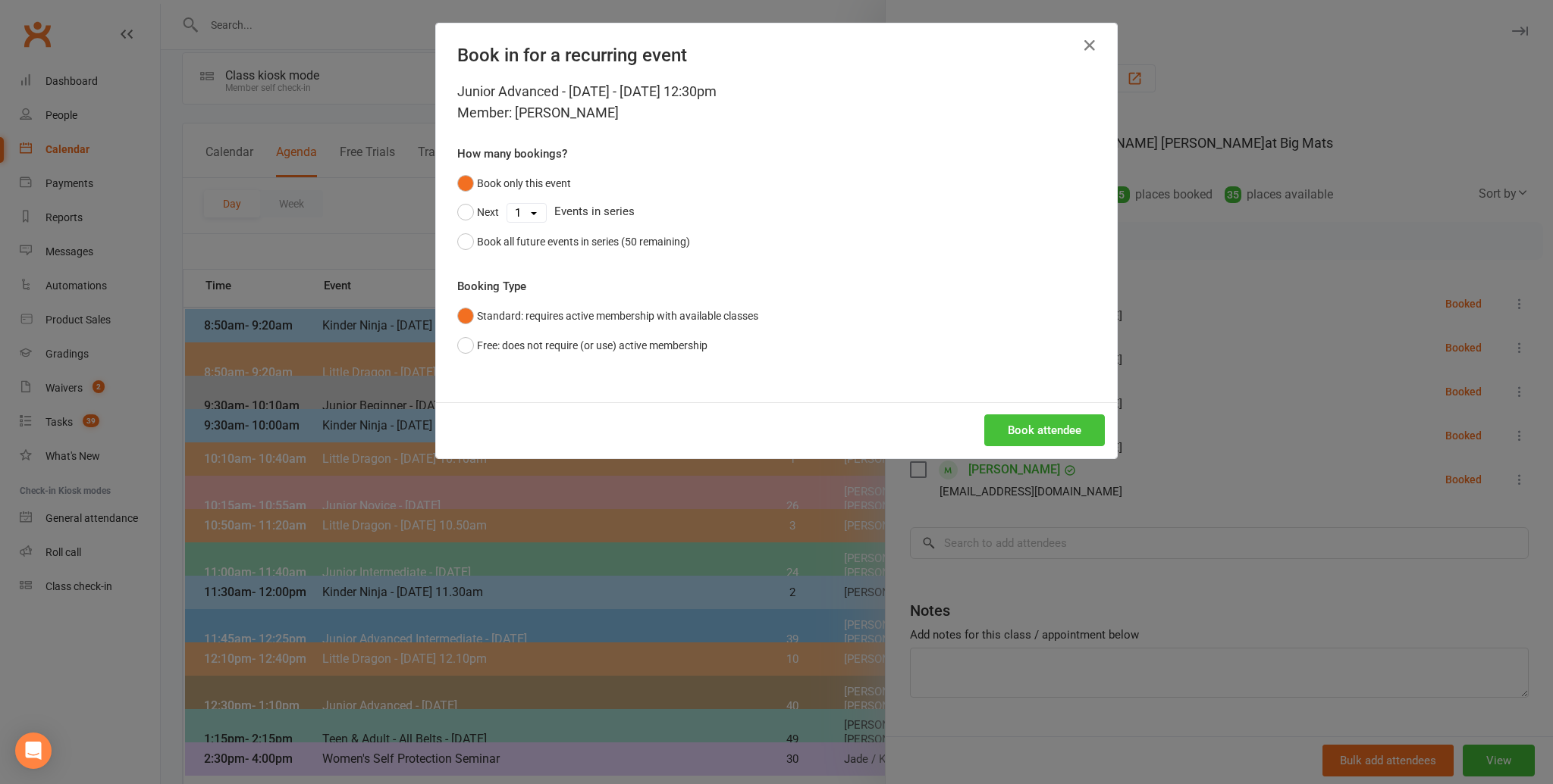
click at [1026, 424] on button "Book attendee" at bounding box center [1045, 431] width 121 height 32
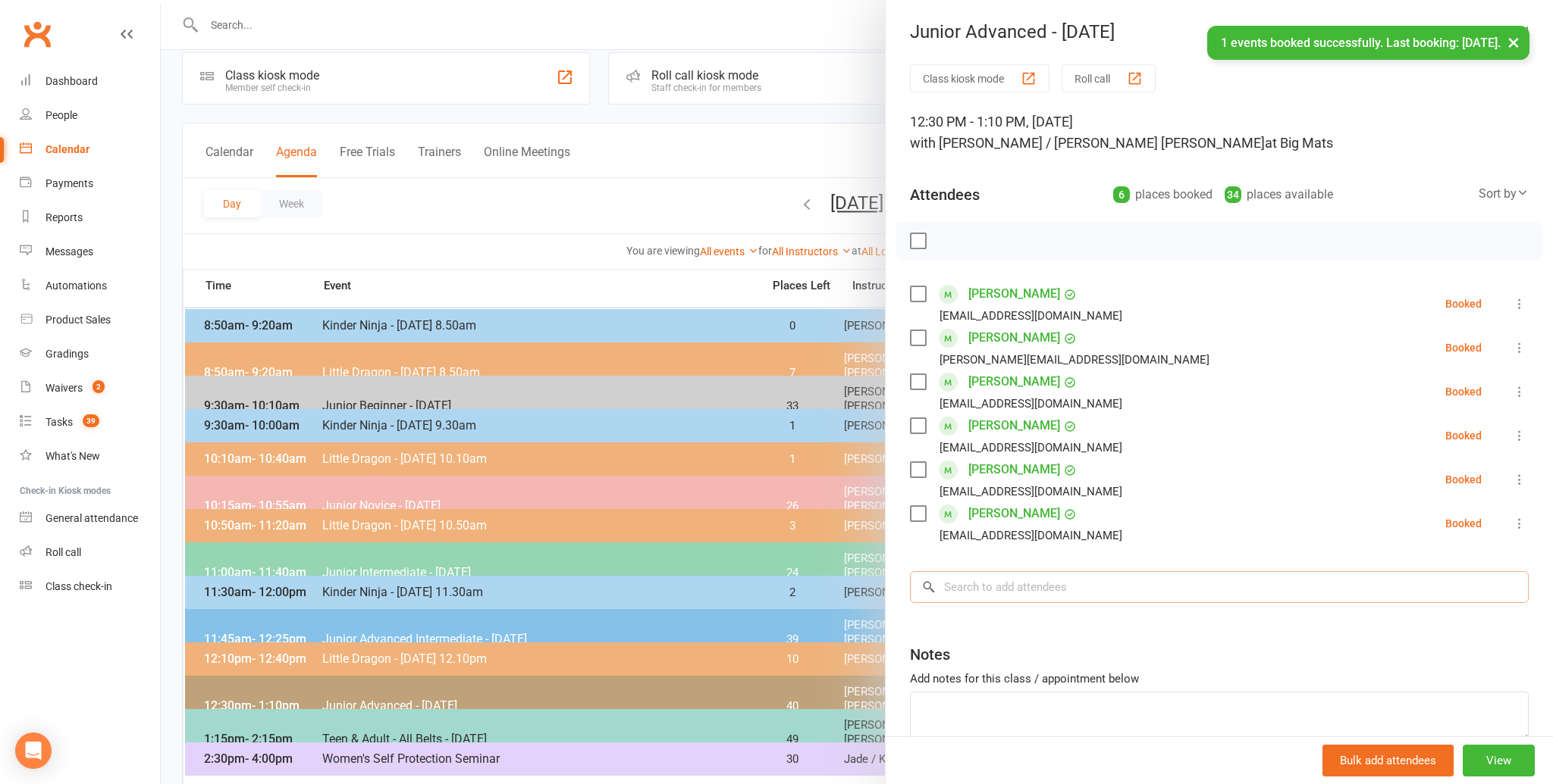
click at [955, 587] on input "search" at bounding box center [1219, 587] width 619 height 32
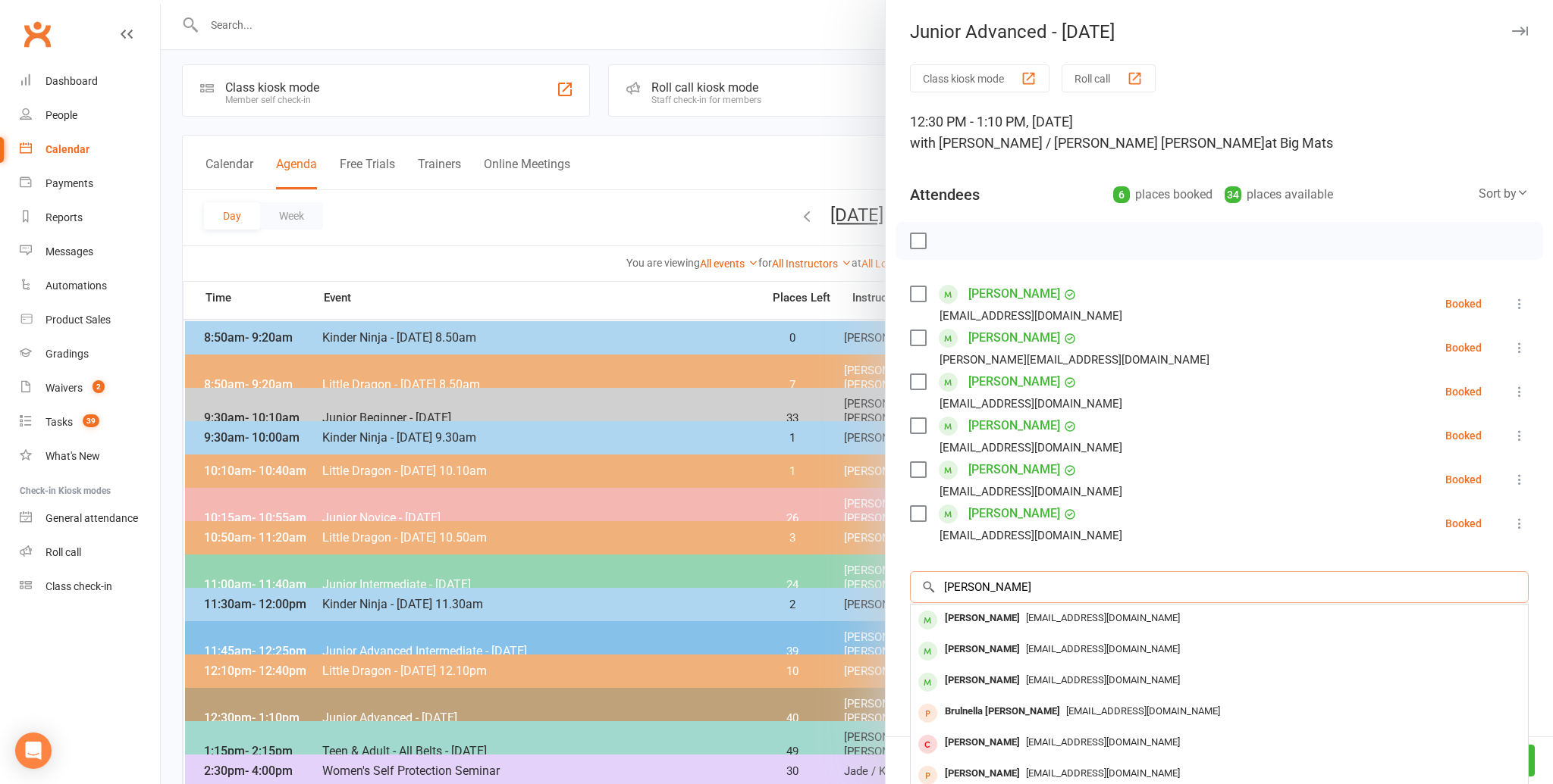
scroll to position [14, 0]
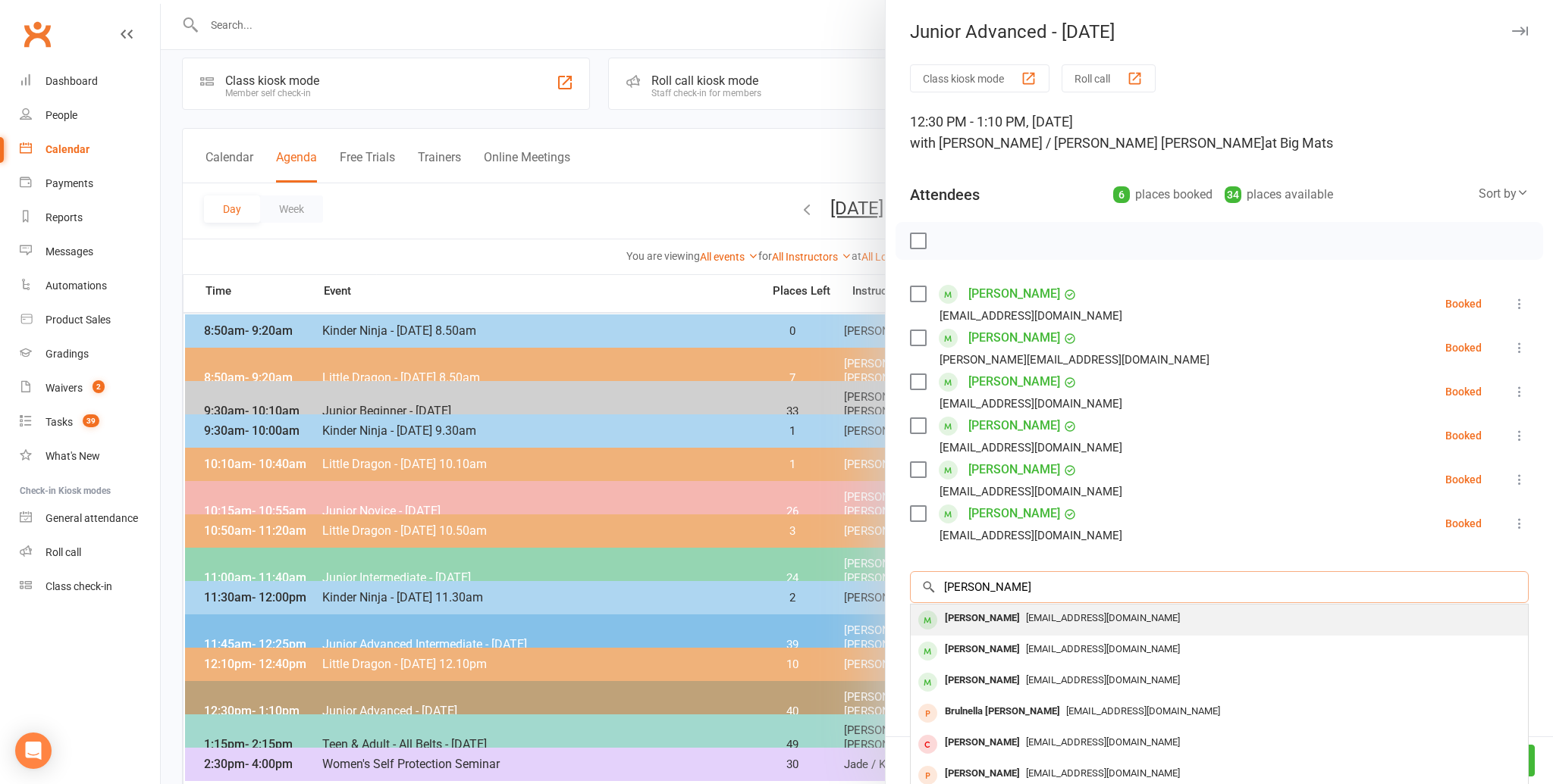
type input "[PERSON_NAME]"
click at [960, 616] on div "[PERSON_NAME]" at bounding box center [983, 619] width 87 height 22
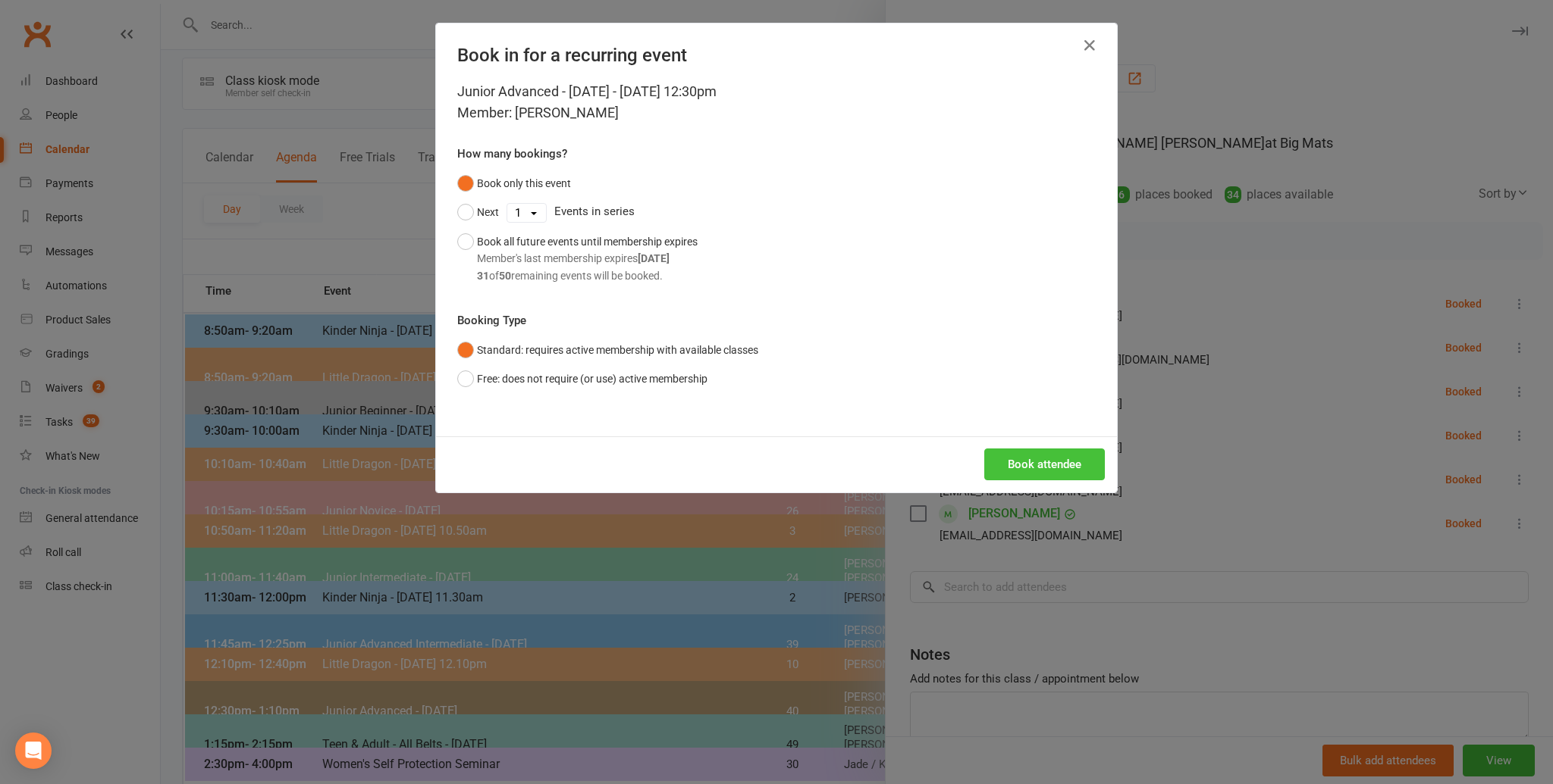
click at [1026, 457] on button "Book attendee" at bounding box center [1045, 464] width 121 height 32
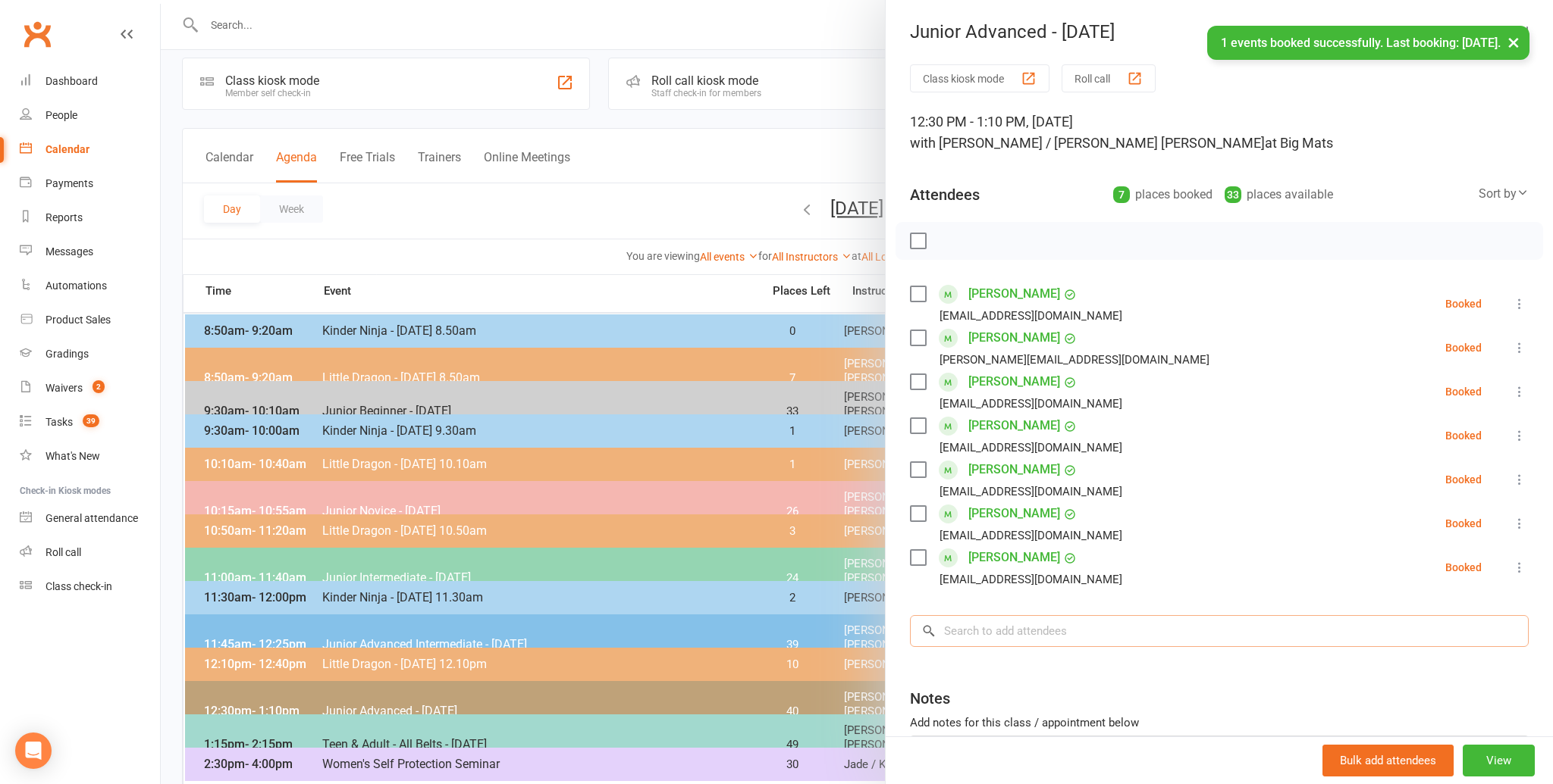
click at [962, 629] on input "search" at bounding box center [1219, 631] width 619 height 32
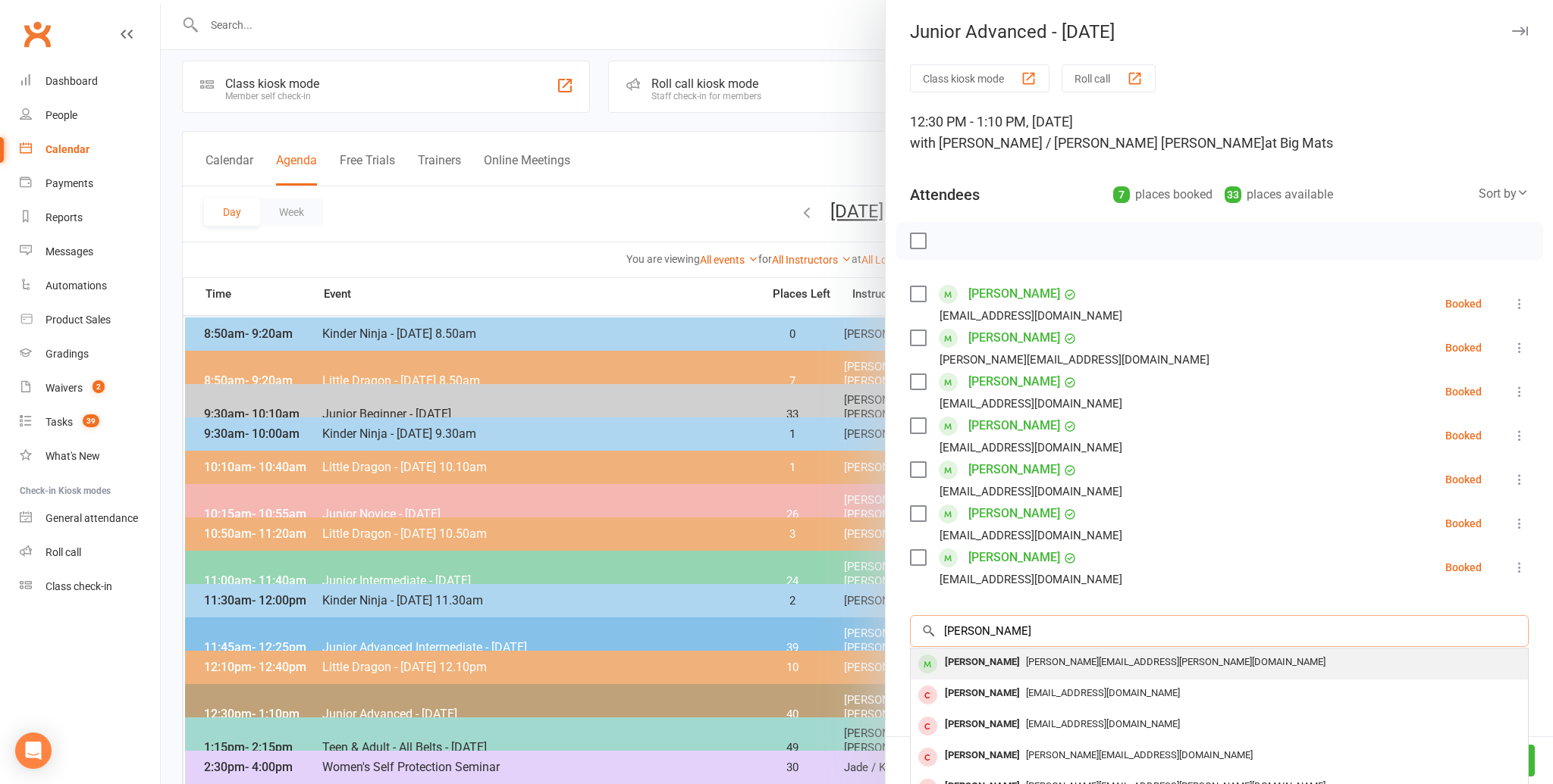
type input "[PERSON_NAME]"
click at [957, 659] on div "[PERSON_NAME]" at bounding box center [983, 663] width 87 height 22
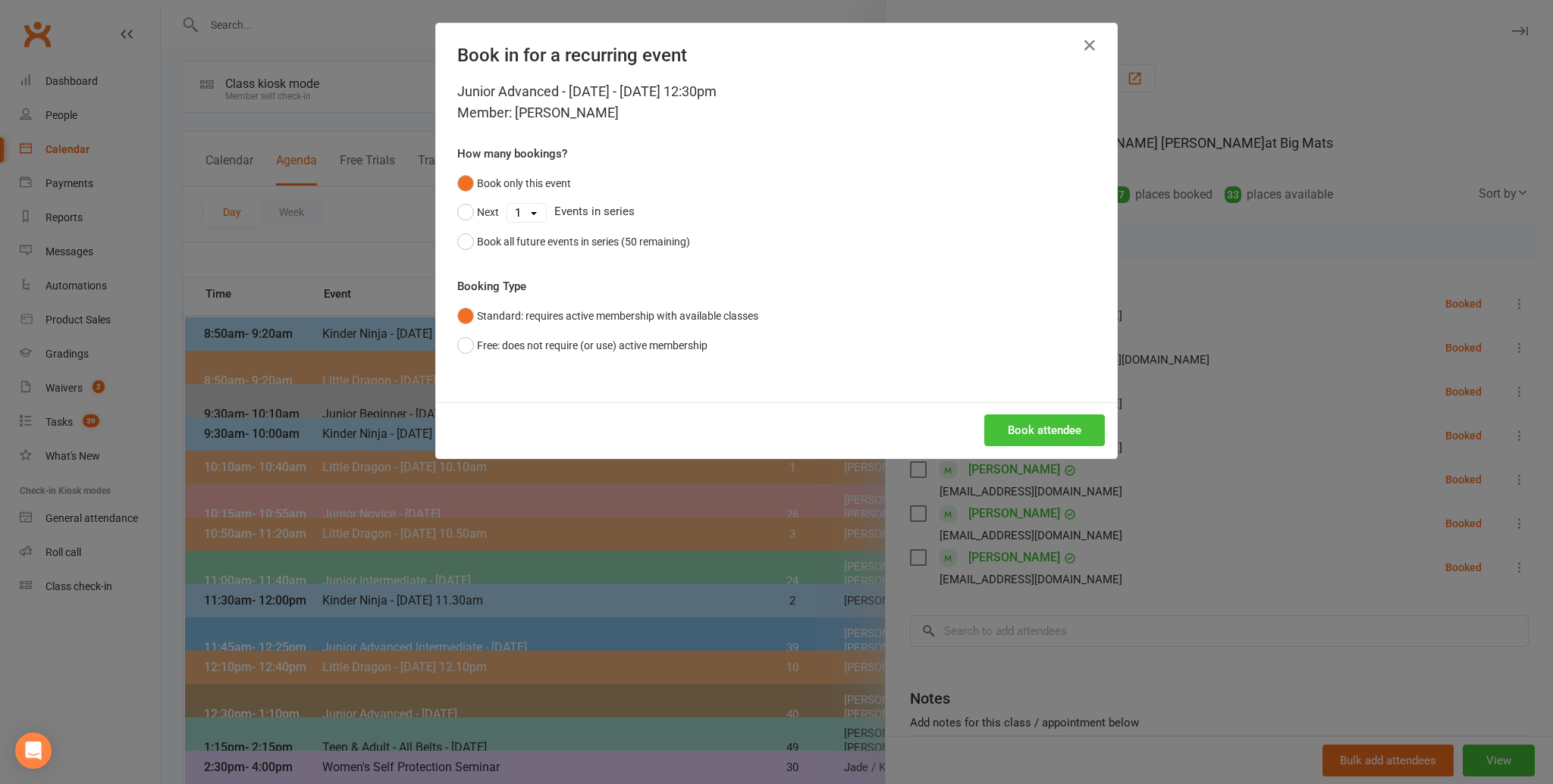
click at [1023, 422] on button "Book attendee" at bounding box center [1045, 431] width 121 height 32
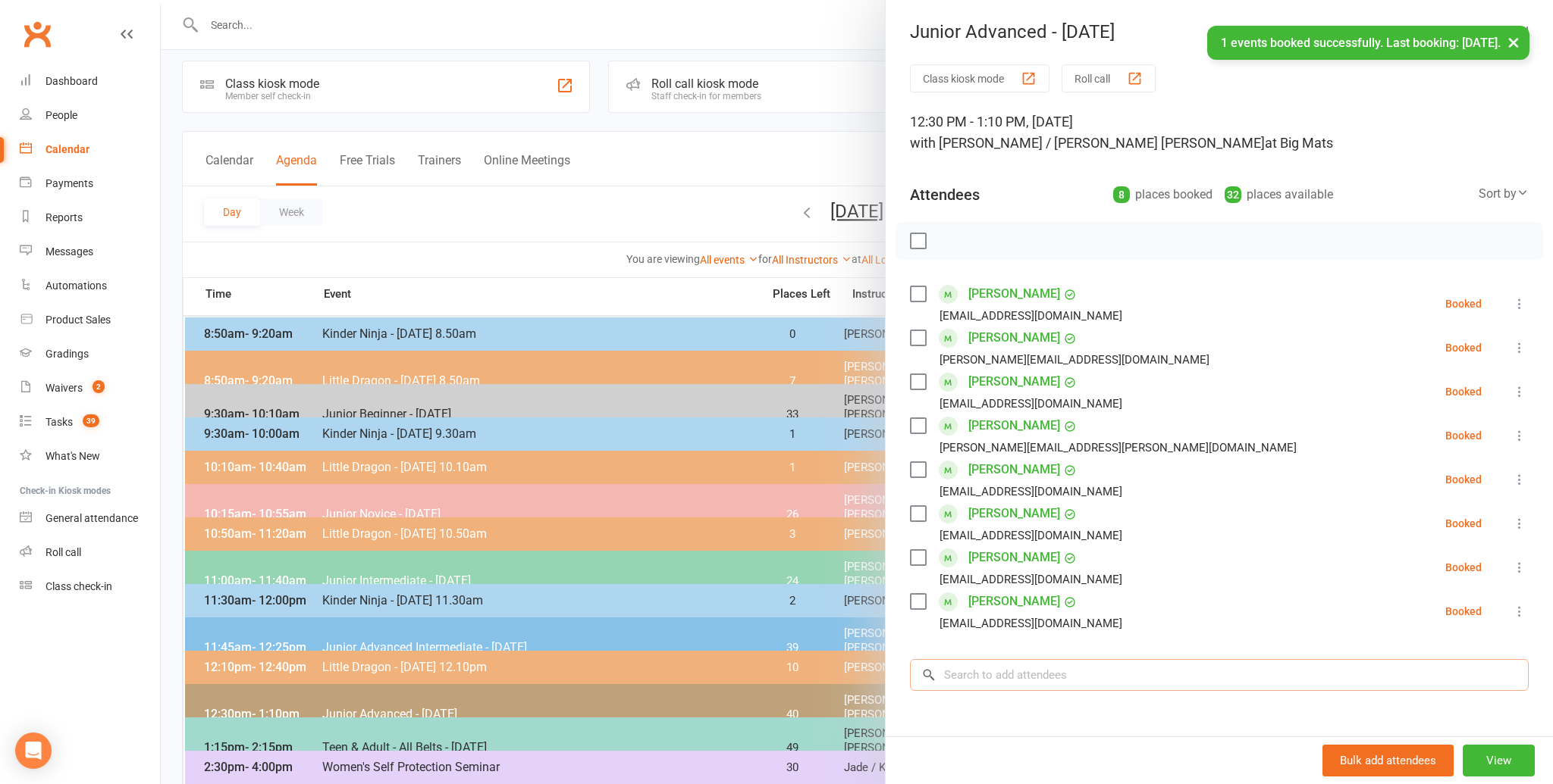
click at [956, 671] on input "search" at bounding box center [1219, 675] width 619 height 32
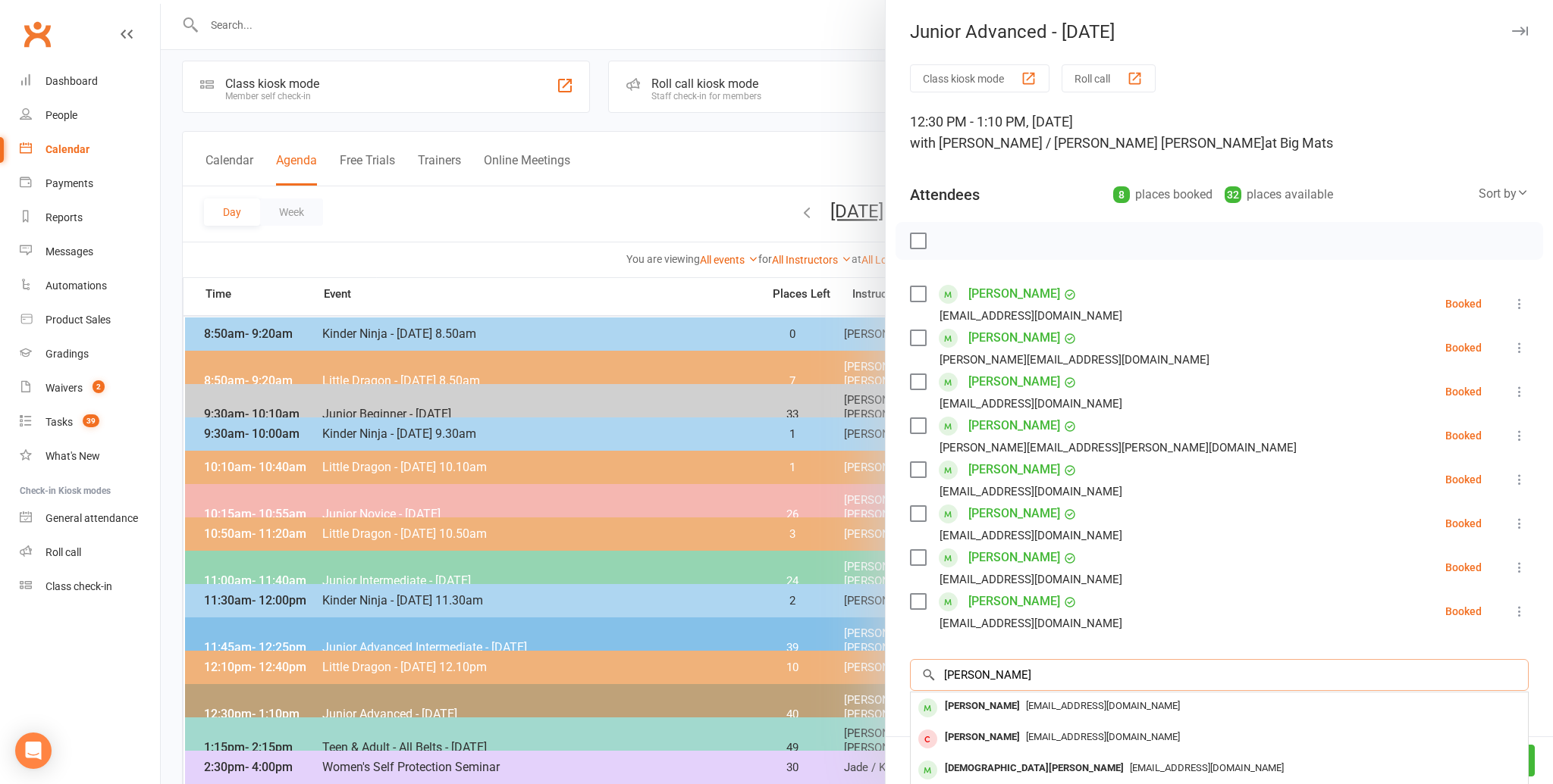
scroll to position [2, 0]
type input "[PERSON_NAME]"
click at [982, 701] on div "[PERSON_NAME]" at bounding box center [983, 705] width 87 height 22
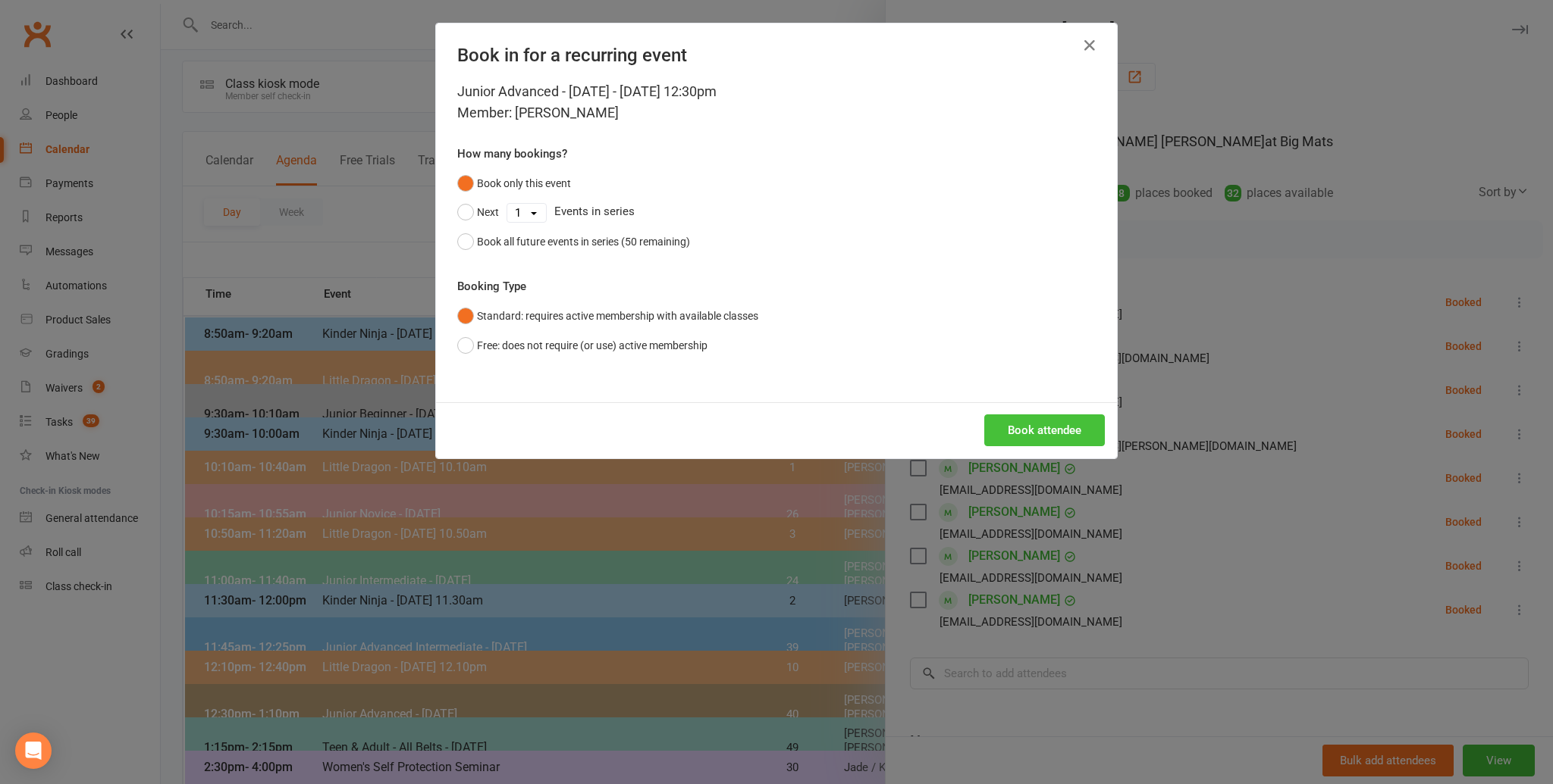
click at [1023, 419] on button "Book attendee" at bounding box center [1045, 431] width 121 height 32
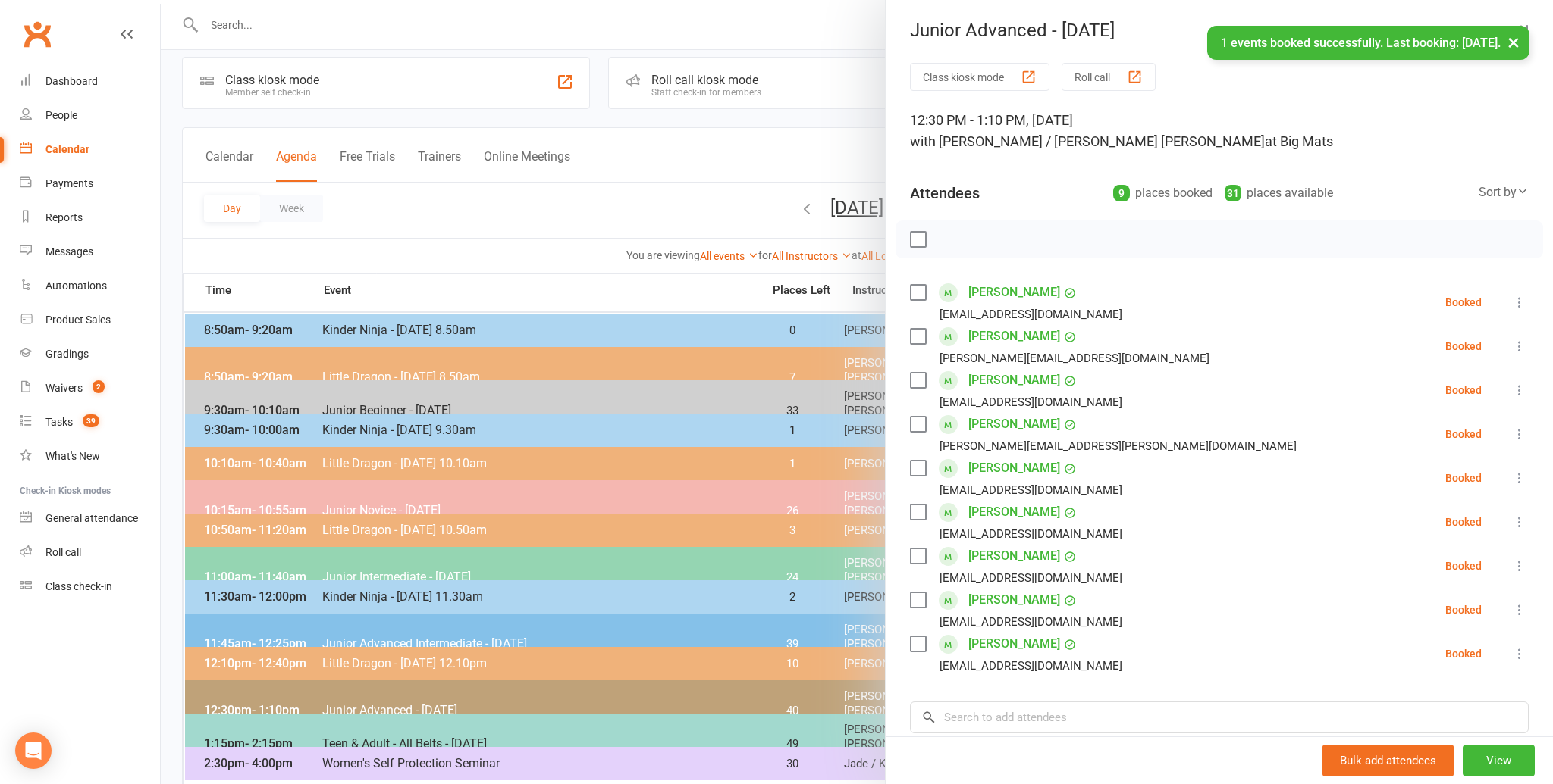
scroll to position [11, 0]
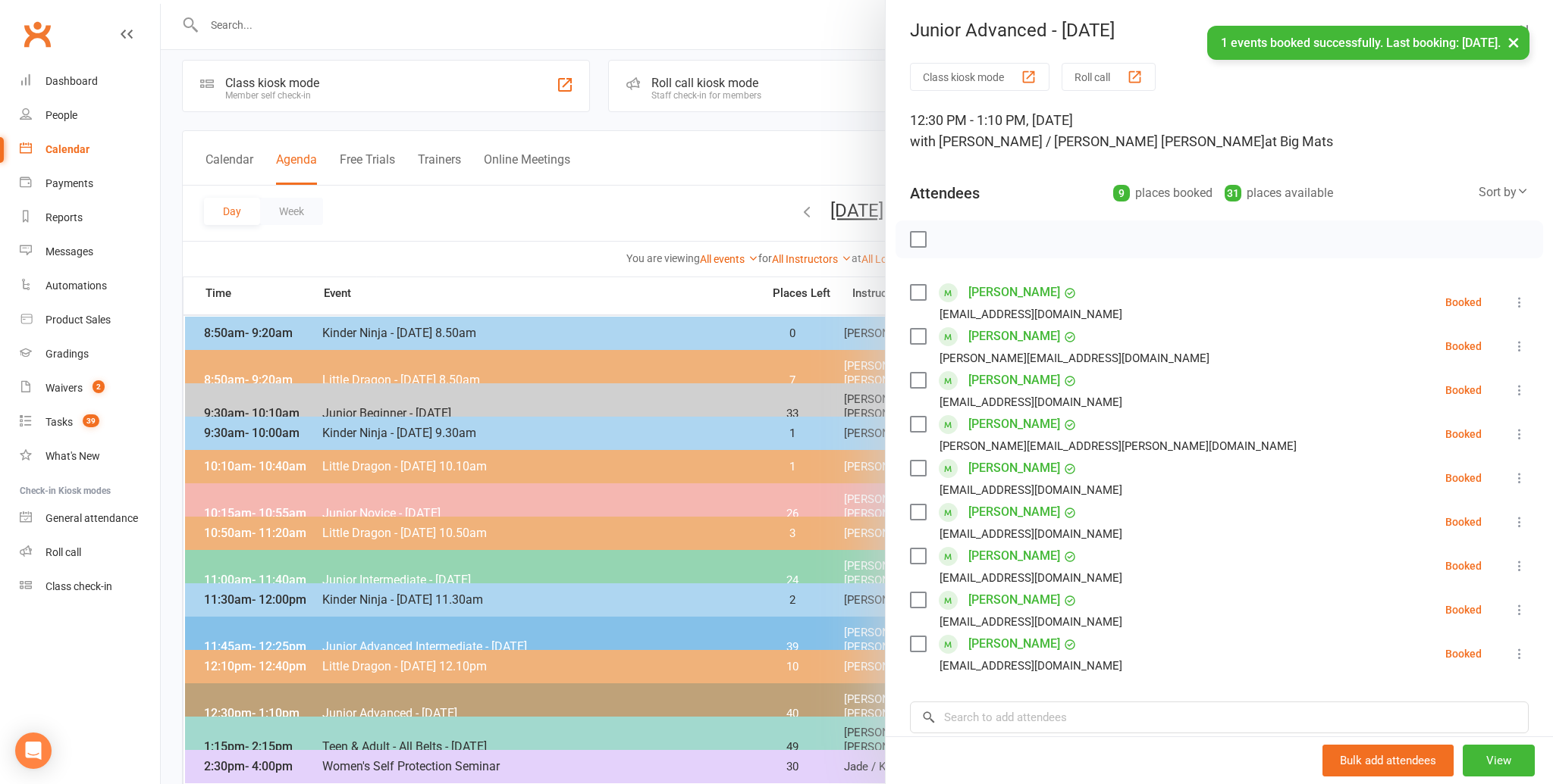
click at [1127, 494] on li "[PERSON_NAME] [EMAIL_ADDRESS][DOMAIN_NAME] Booked More info Remove Check in Mar…" at bounding box center [1219, 478] width 619 height 44
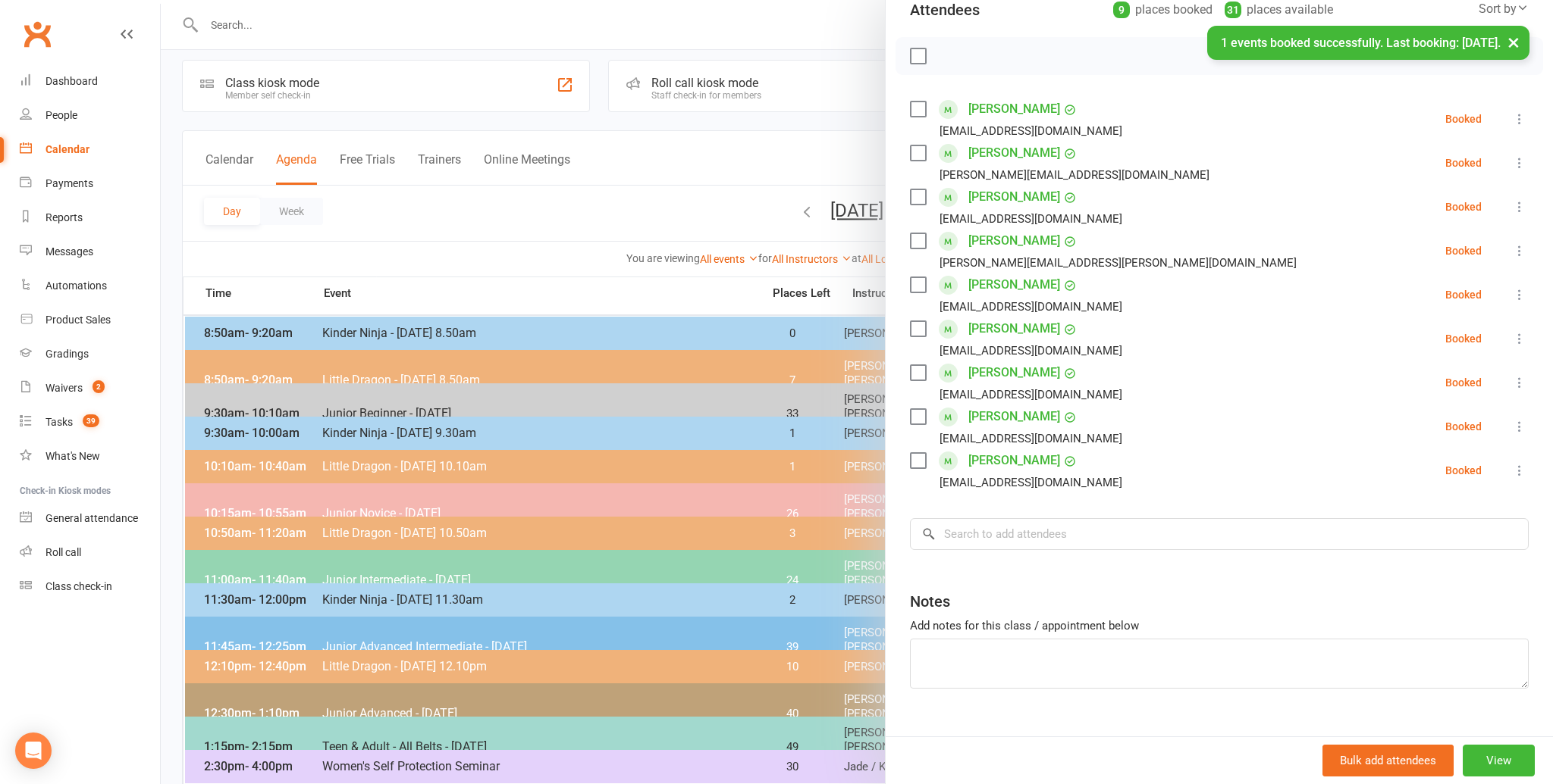
scroll to position [211, 0]
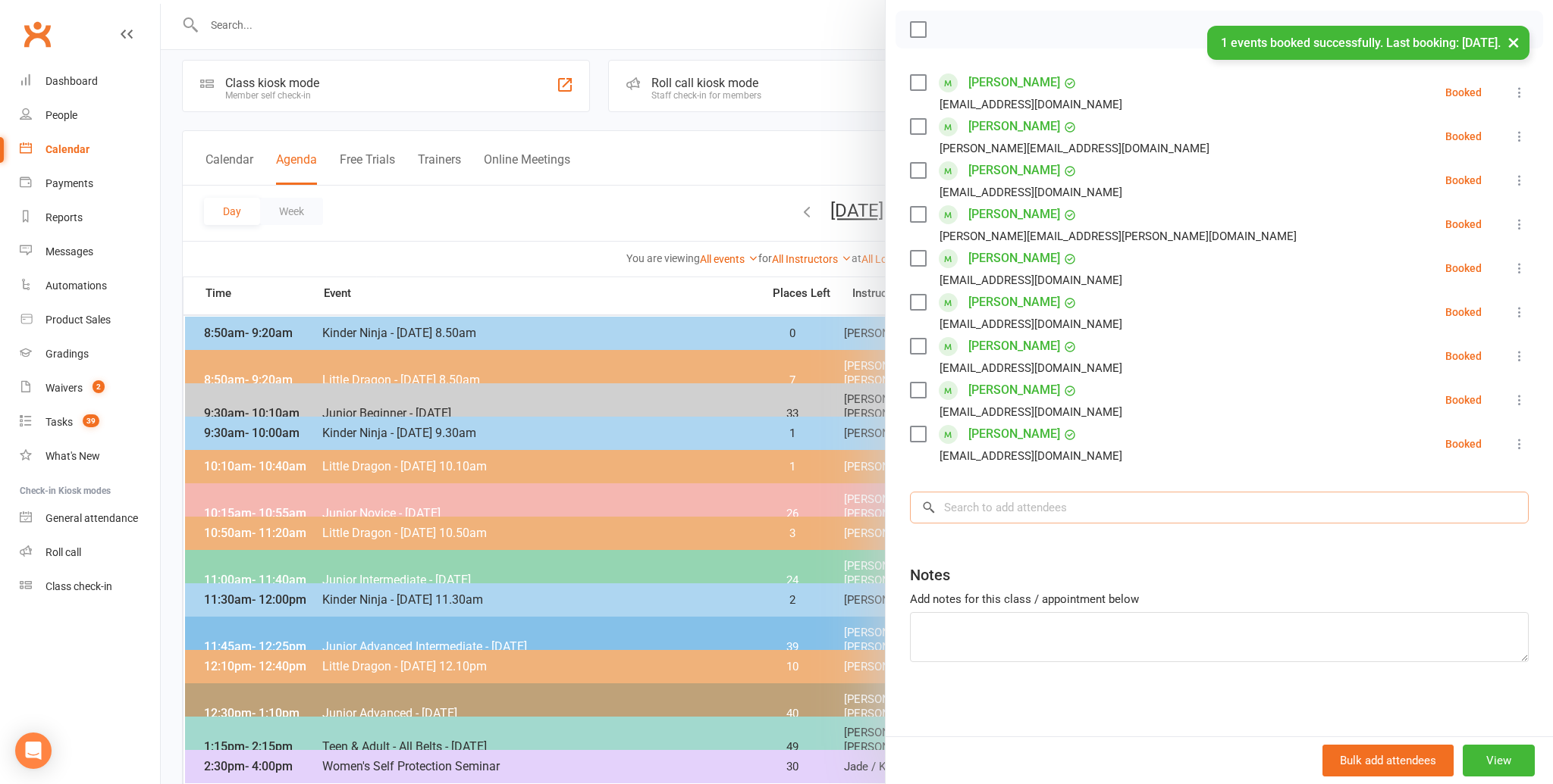
click at [954, 506] on input "search" at bounding box center [1219, 508] width 619 height 32
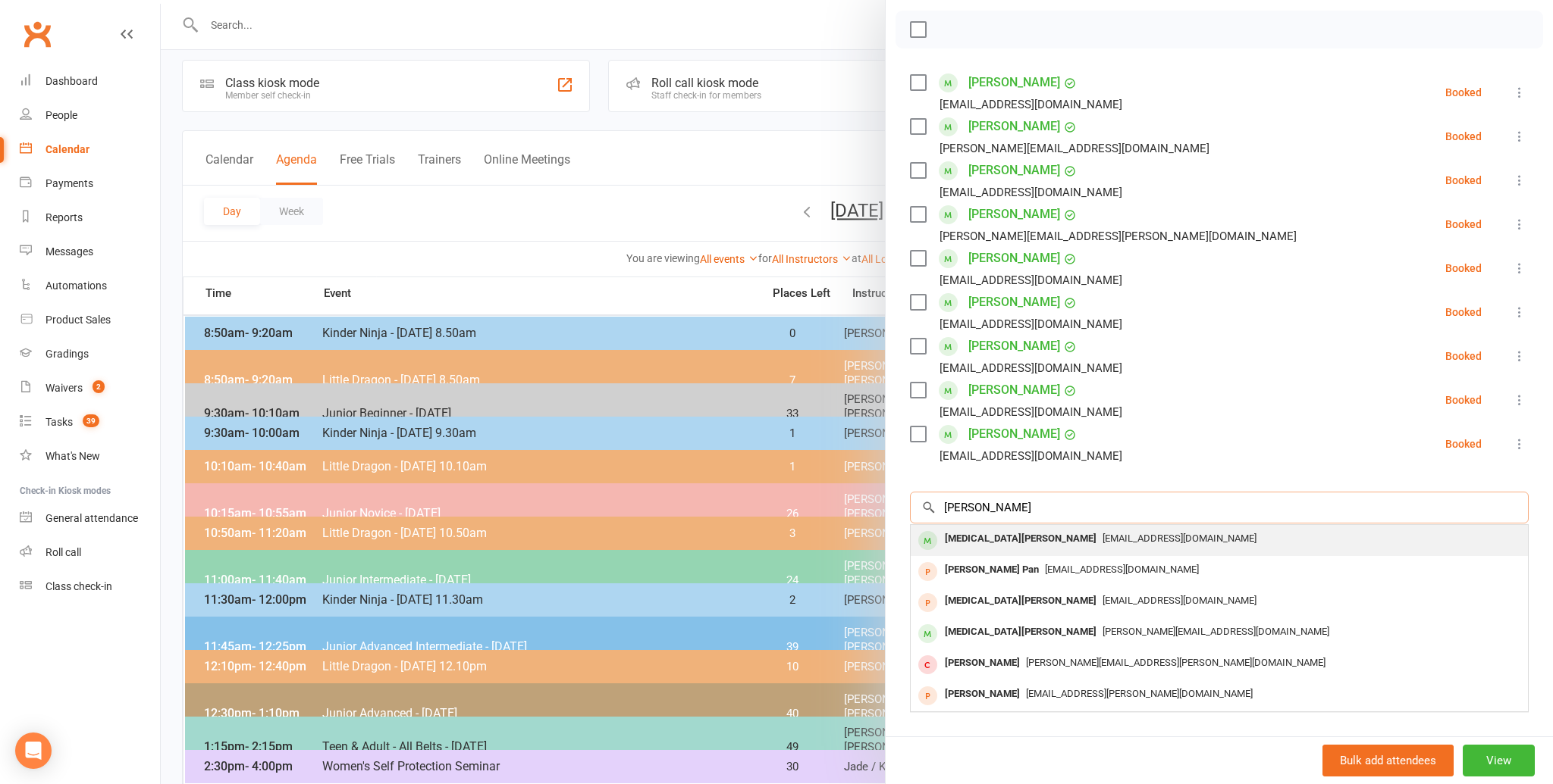
type input "[PERSON_NAME]"
click at [971, 531] on div "[MEDICAL_DATA][PERSON_NAME]" at bounding box center [1021, 539] width 164 height 22
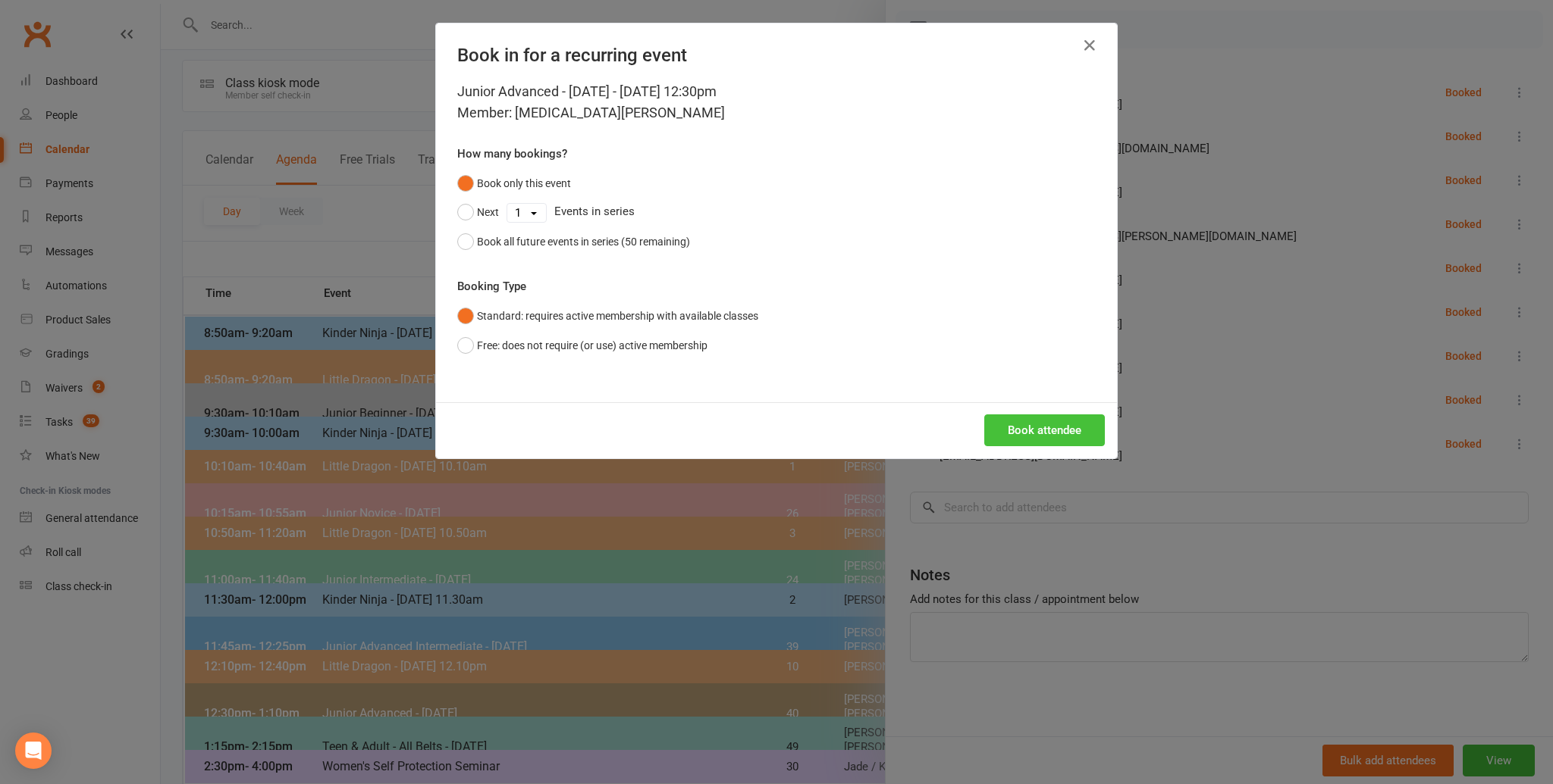
click at [1031, 424] on button "Book attendee" at bounding box center [1045, 431] width 121 height 32
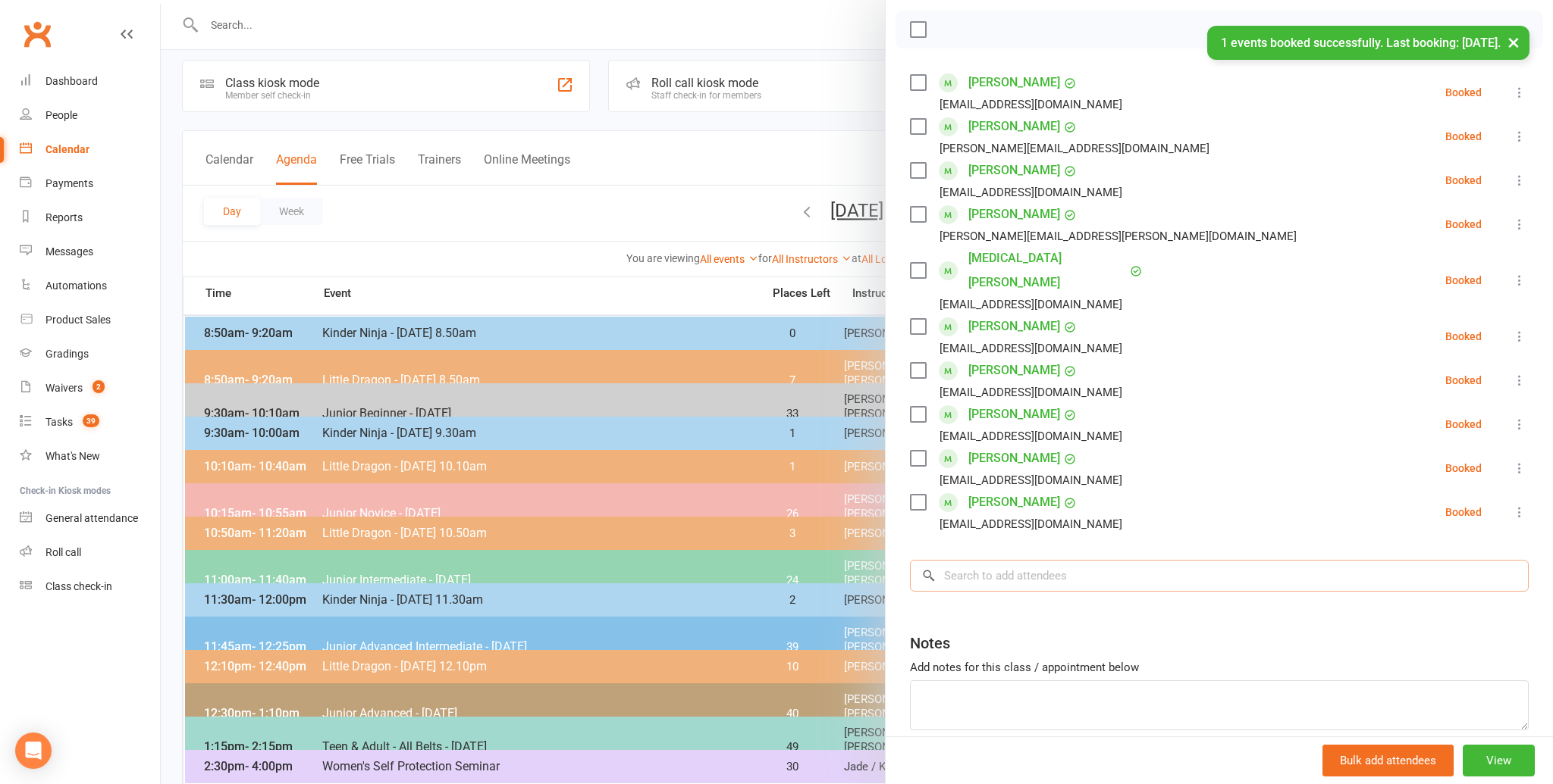
click at [955, 560] on input "search" at bounding box center [1219, 576] width 619 height 32
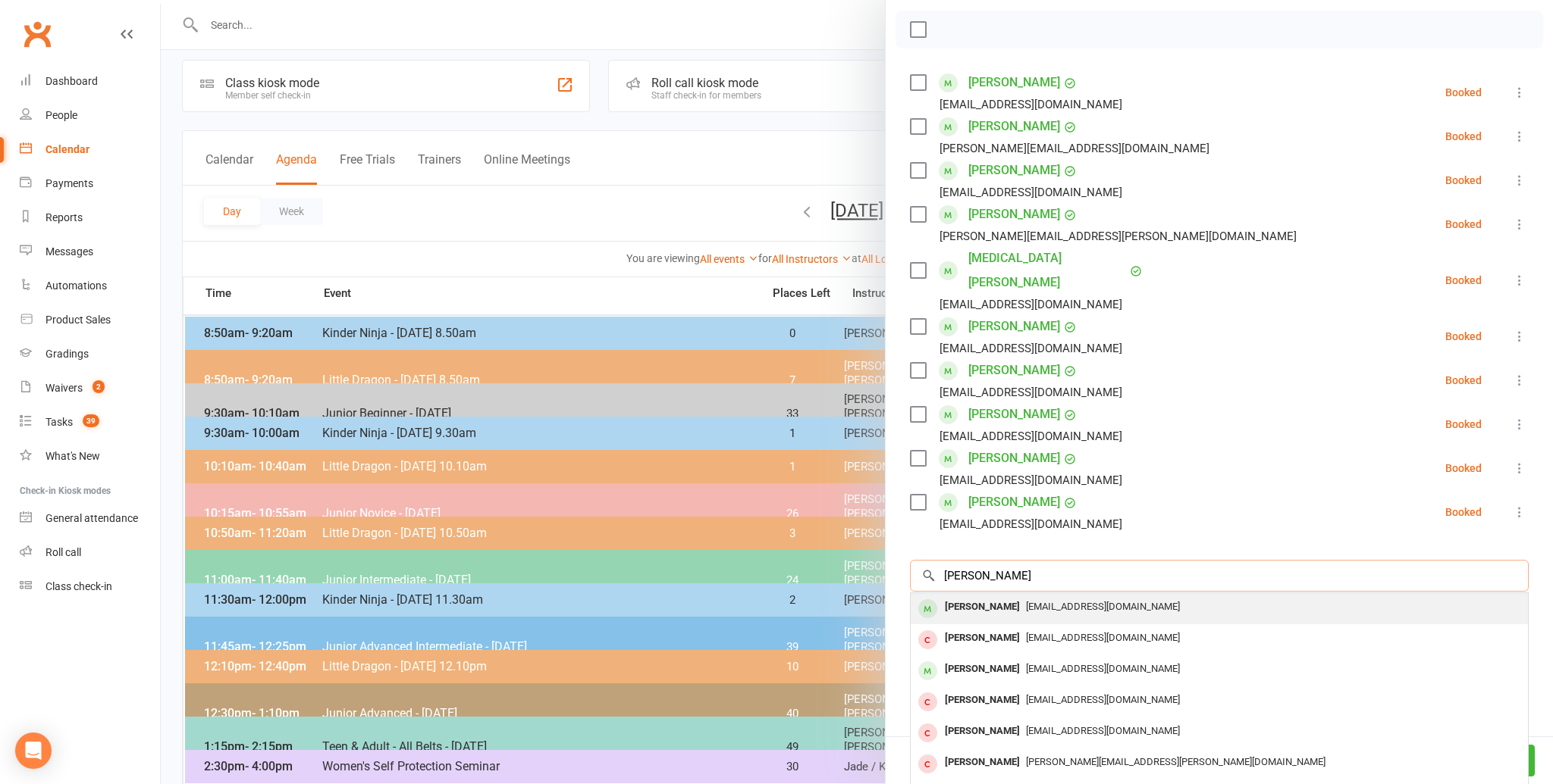
type input "[PERSON_NAME]"
click at [952, 596] on div "[PERSON_NAME]" at bounding box center [983, 607] width 87 height 22
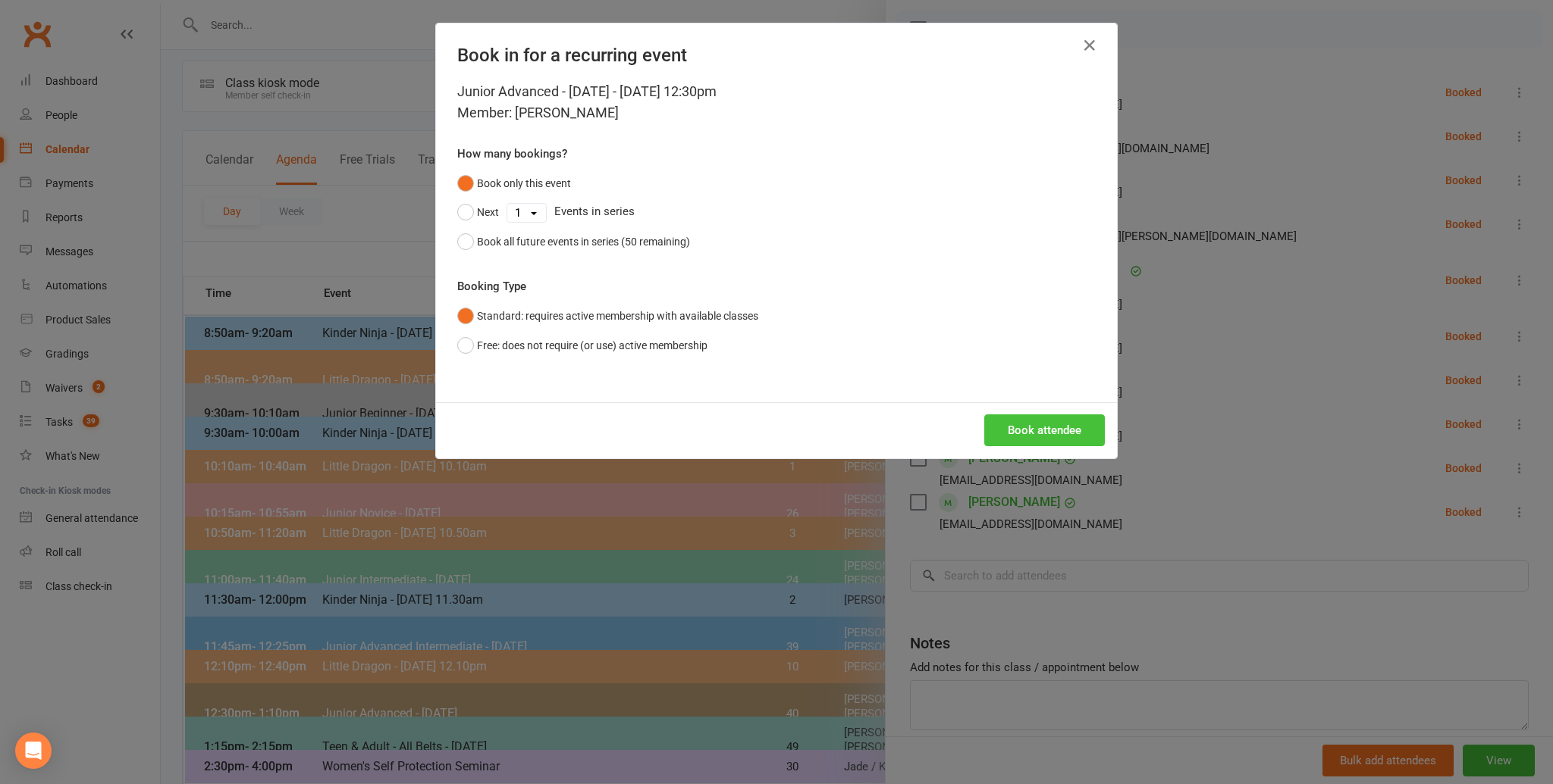
click at [1039, 426] on button "Book attendee" at bounding box center [1045, 431] width 121 height 32
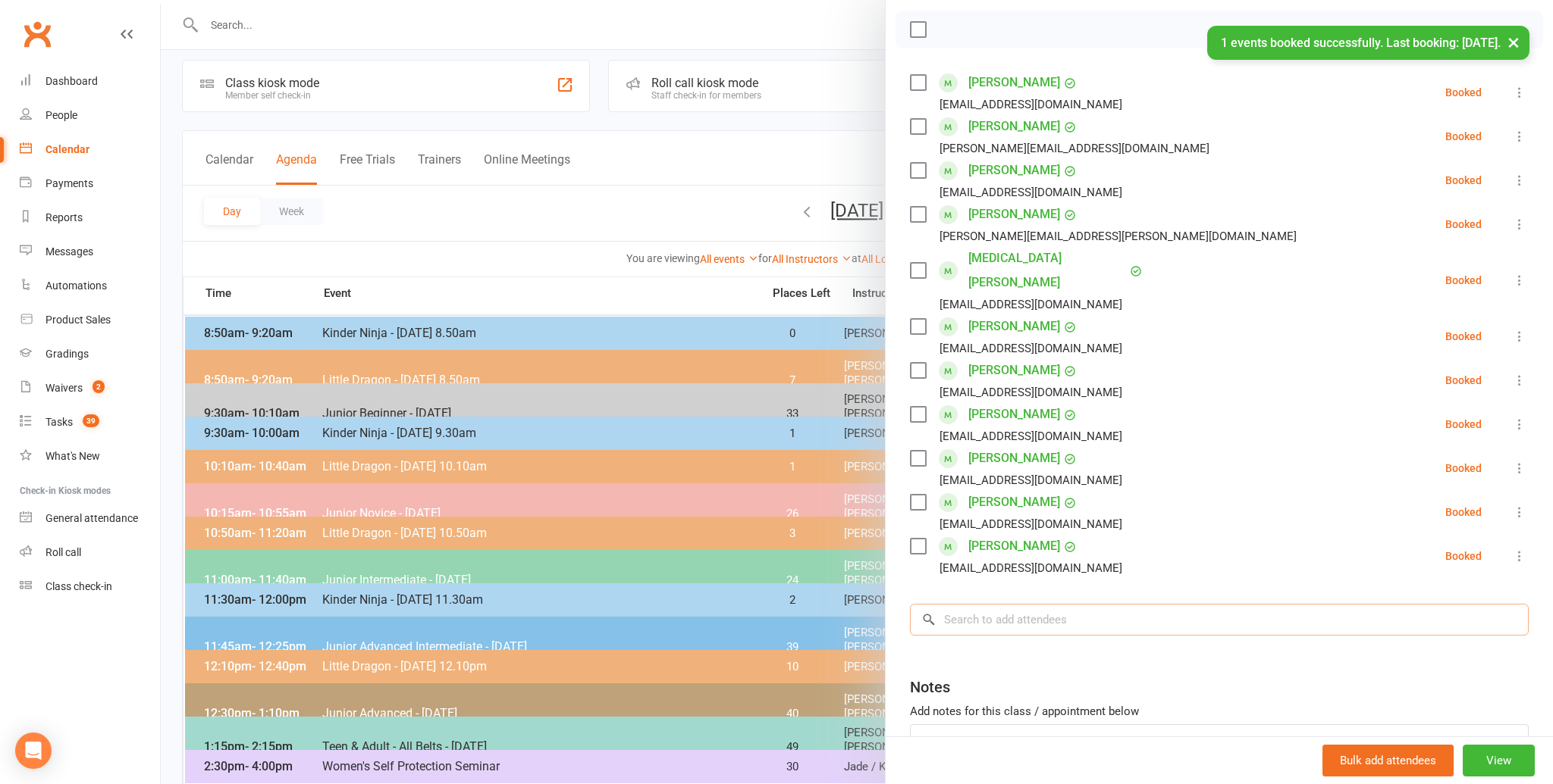
click at [959, 605] on input "search" at bounding box center [1219, 620] width 619 height 32
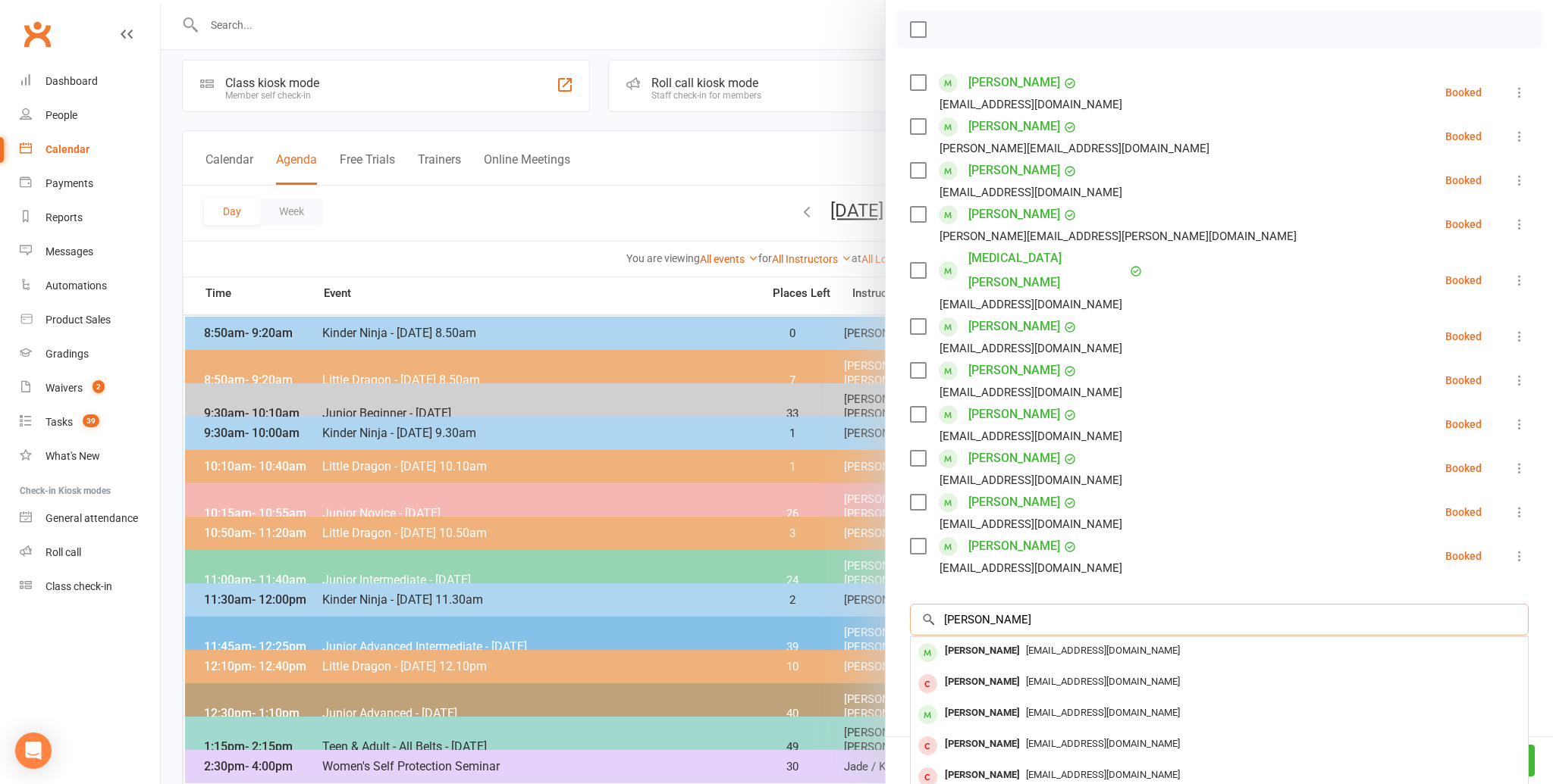
scroll to position [217, 0]
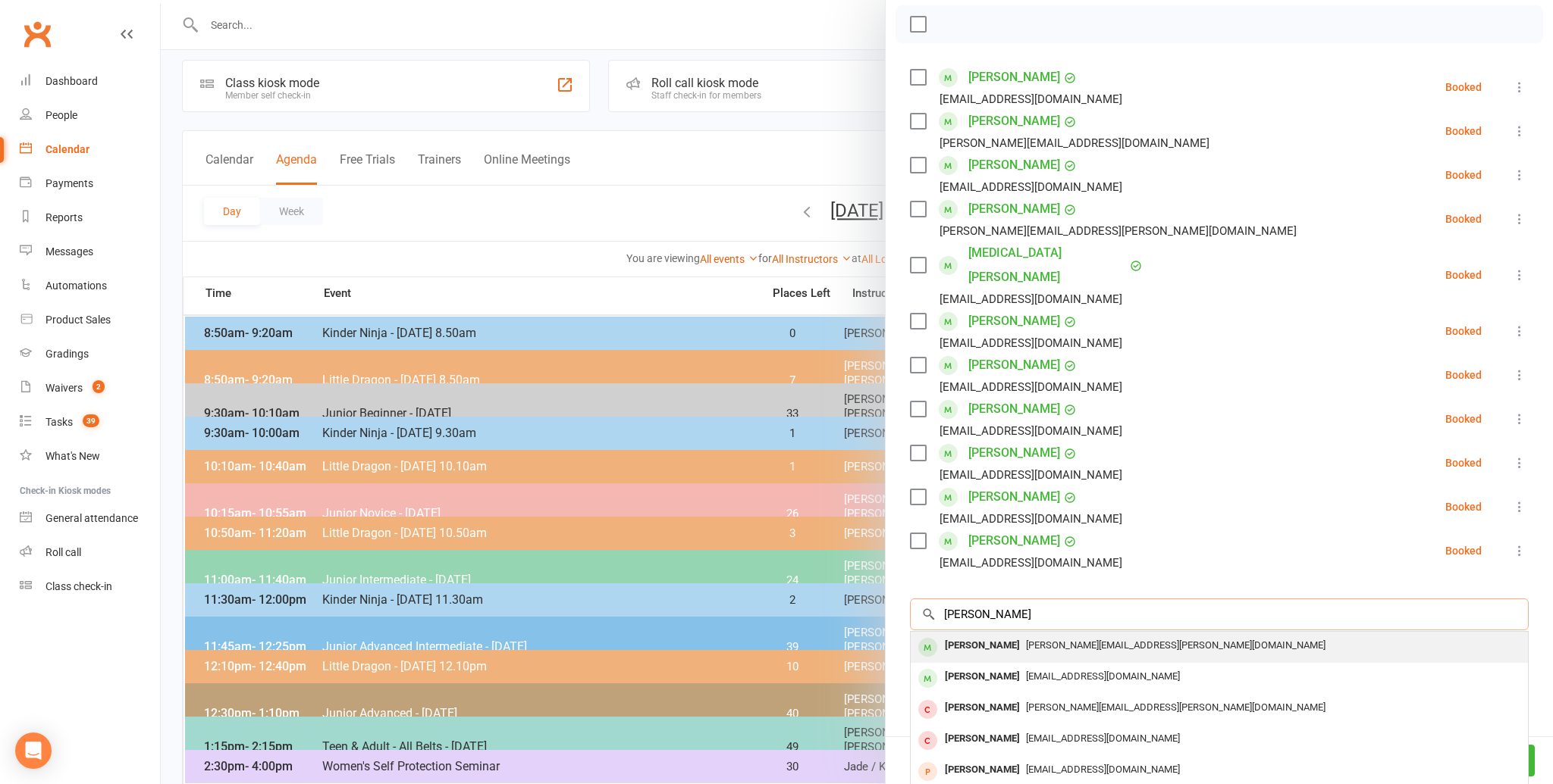
type input "[PERSON_NAME]"
click at [964, 635] on div "[PERSON_NAME]" at bounding box center [983, 646] width 87 height 22
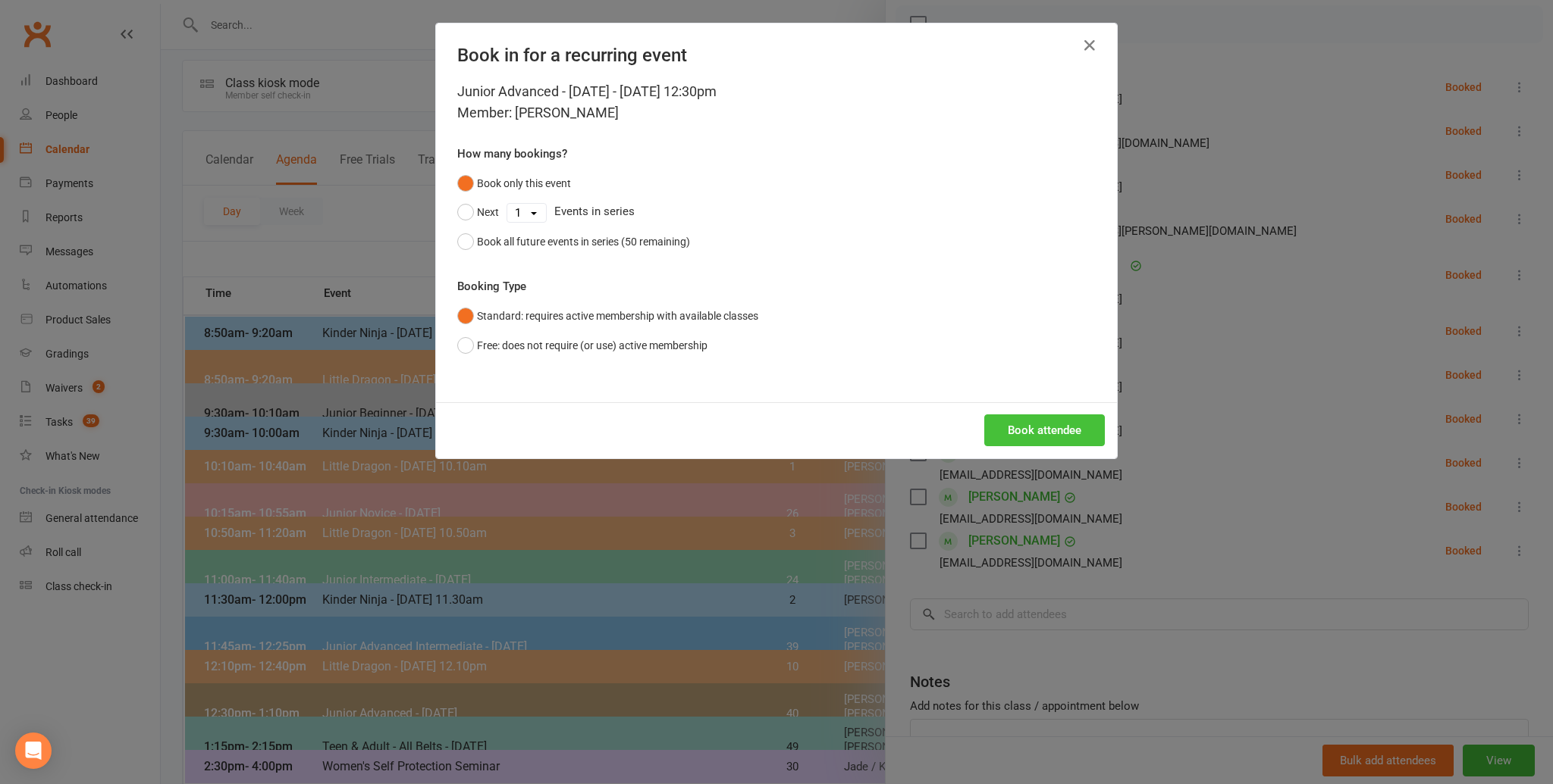
click at [1034, 424] on button "Book attendee" at bounding box center [1045, 431] width 121 height 32
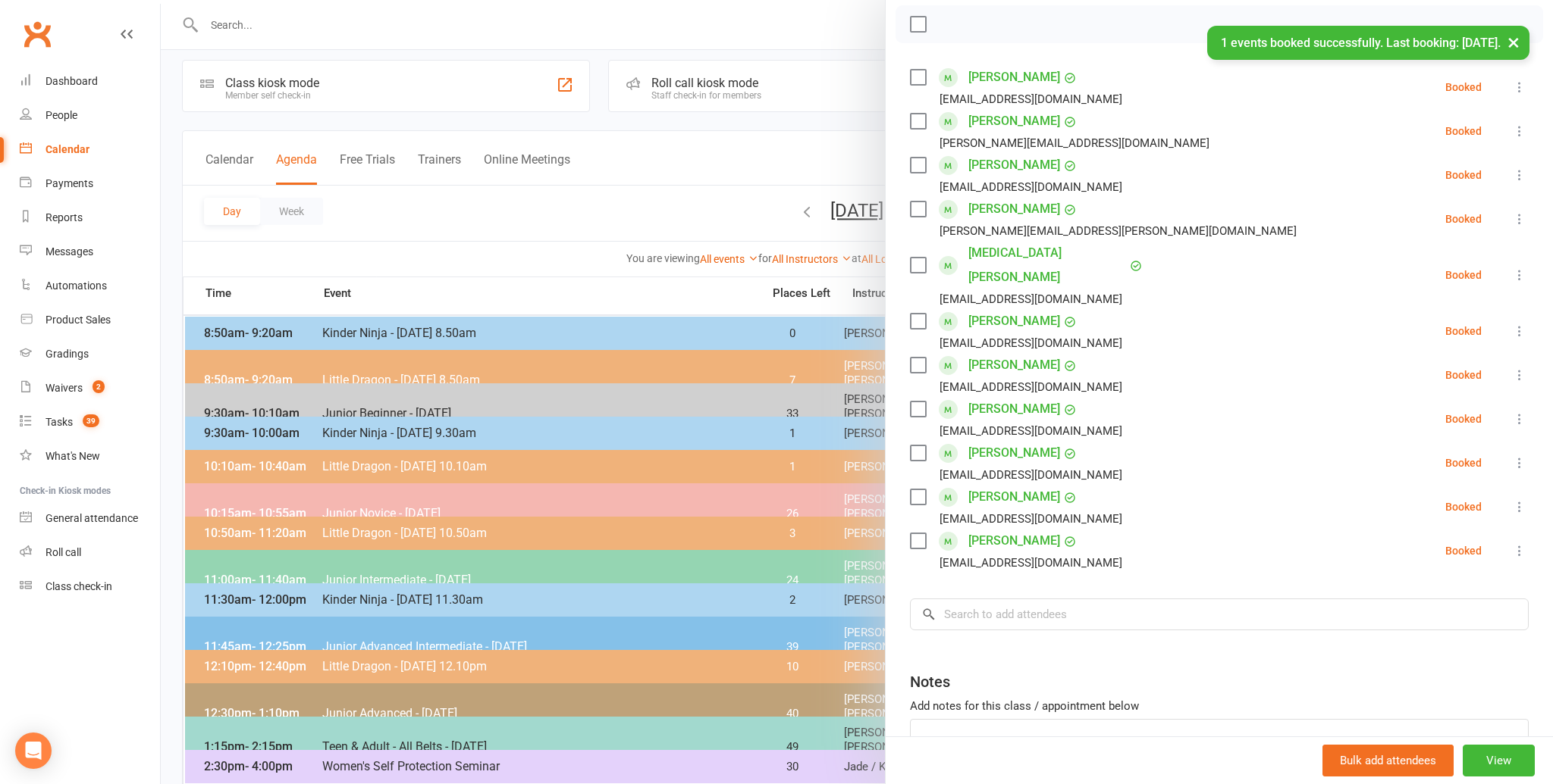
scroll to position [13, 0]
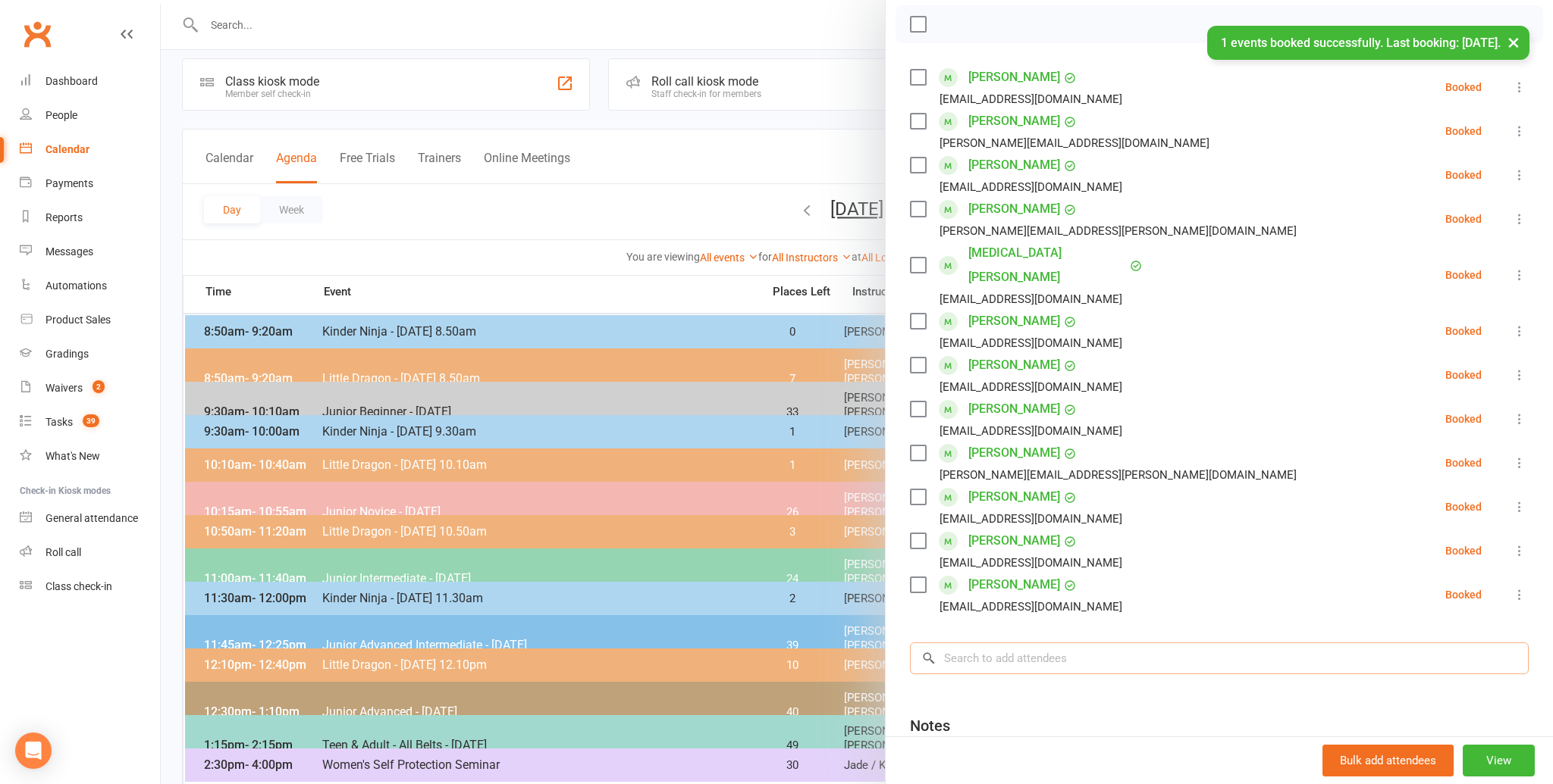
click at [968, 643] on input "search" at bounding box center [1219, 658] width 619 height 32
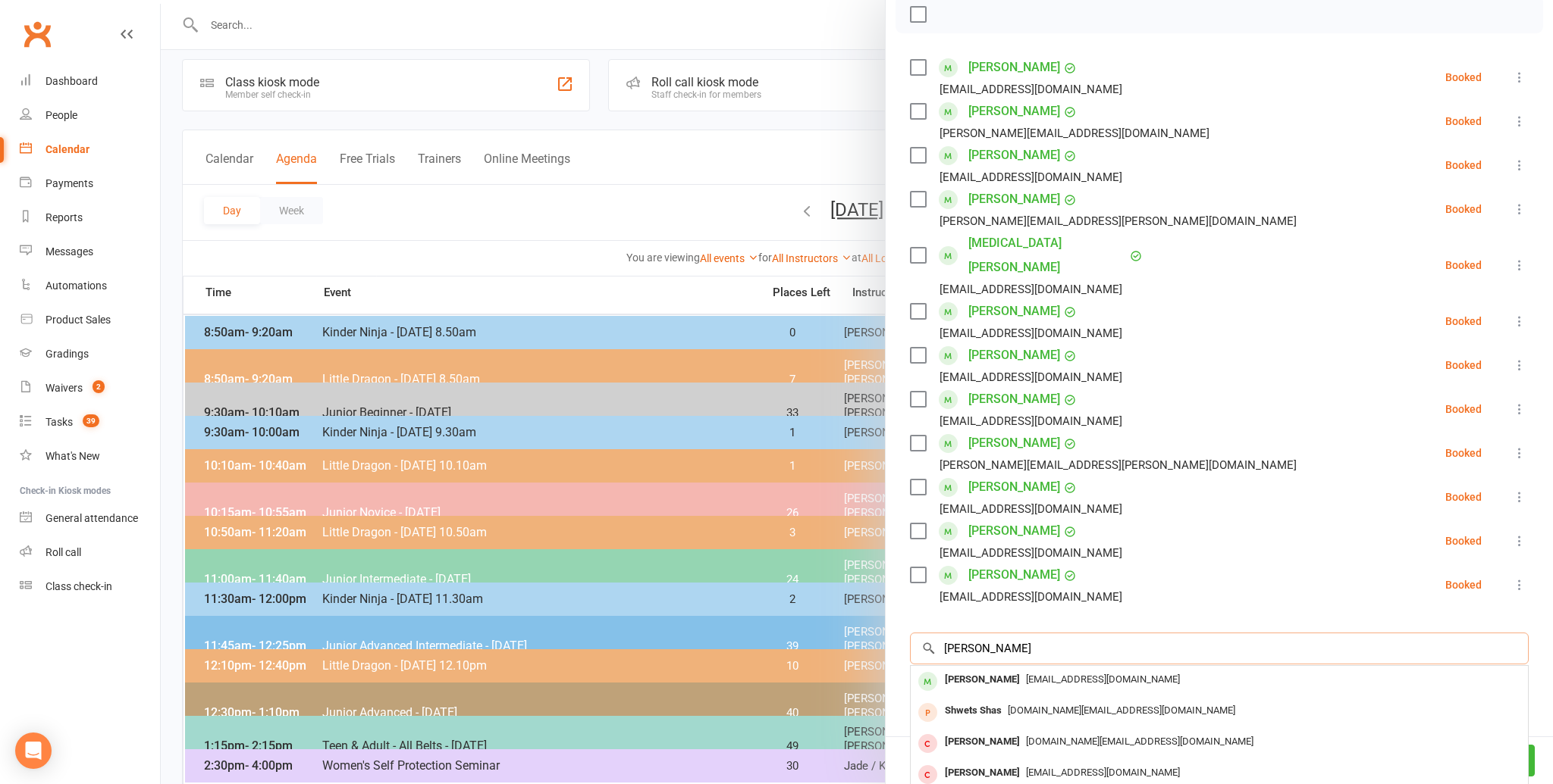
scroll to position [16, 0]
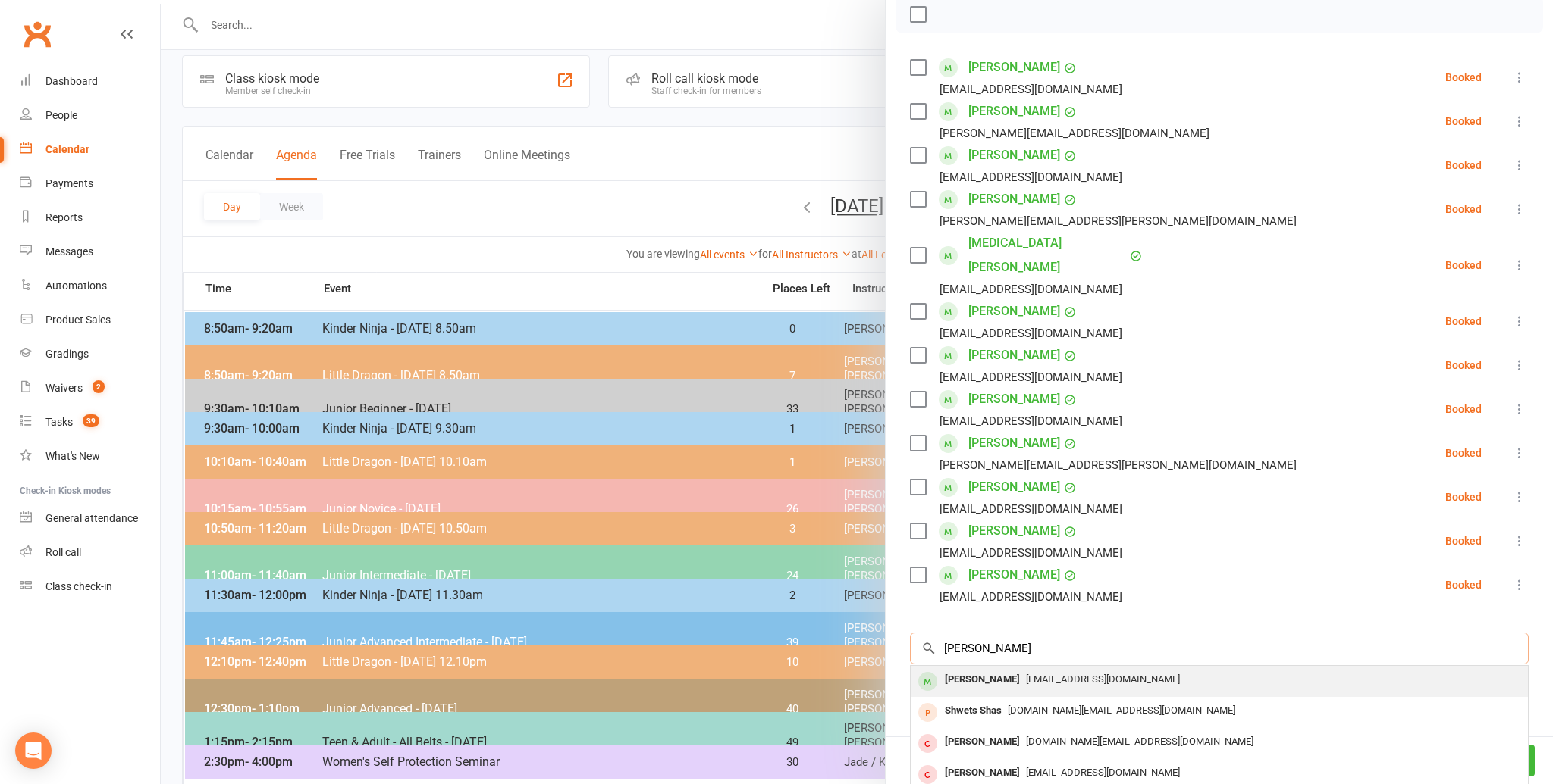
type input "[PERSON_NAME]"
click at [972, 670] on div "[PERSON_NAME]" at bounding box center [983, 681] width 87 height 22
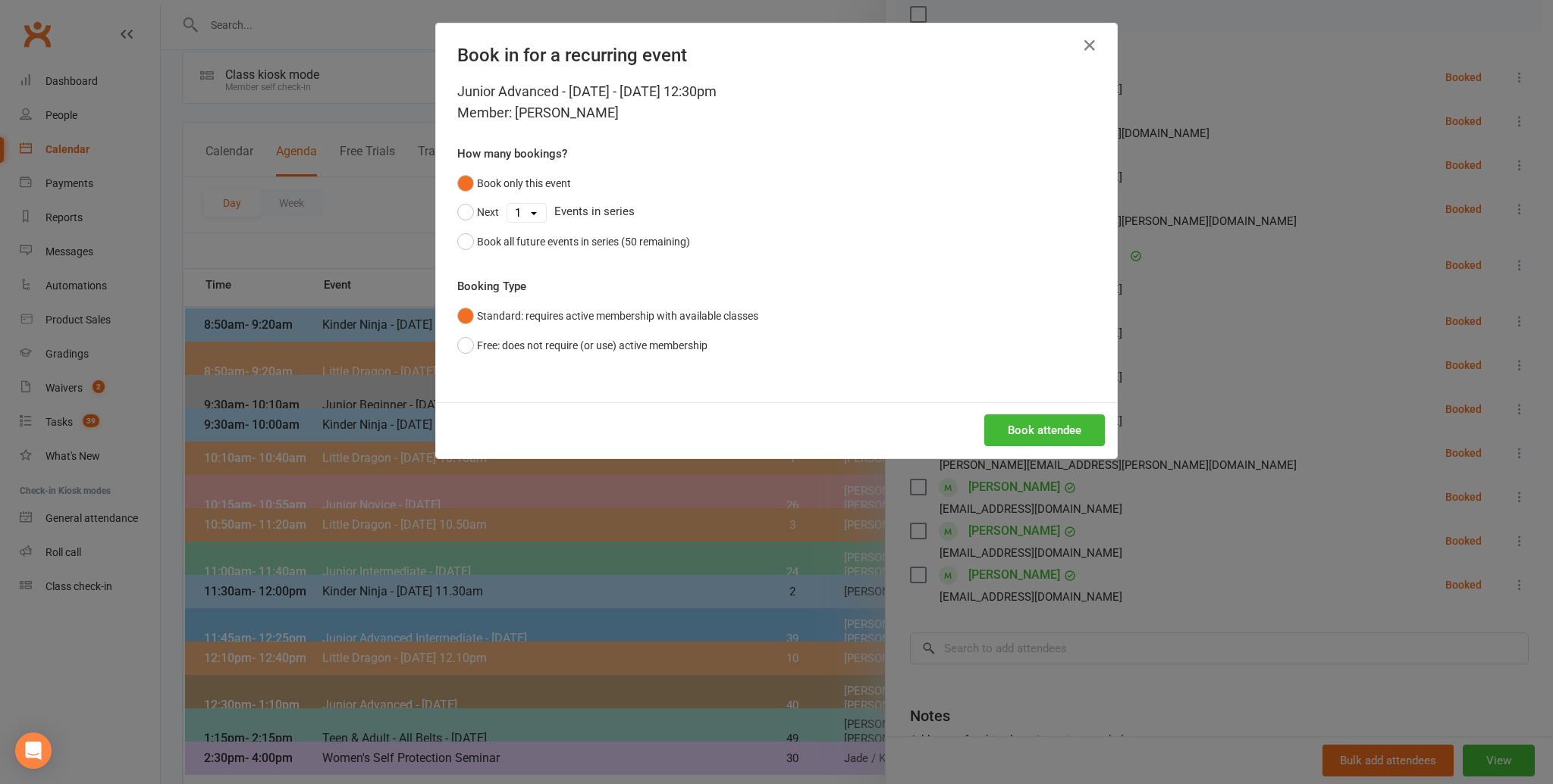
scroll to position [20, 0]
click at [1018, 420] on button "Book attendee" at bounding box center [1045, 431] width 121 height 32
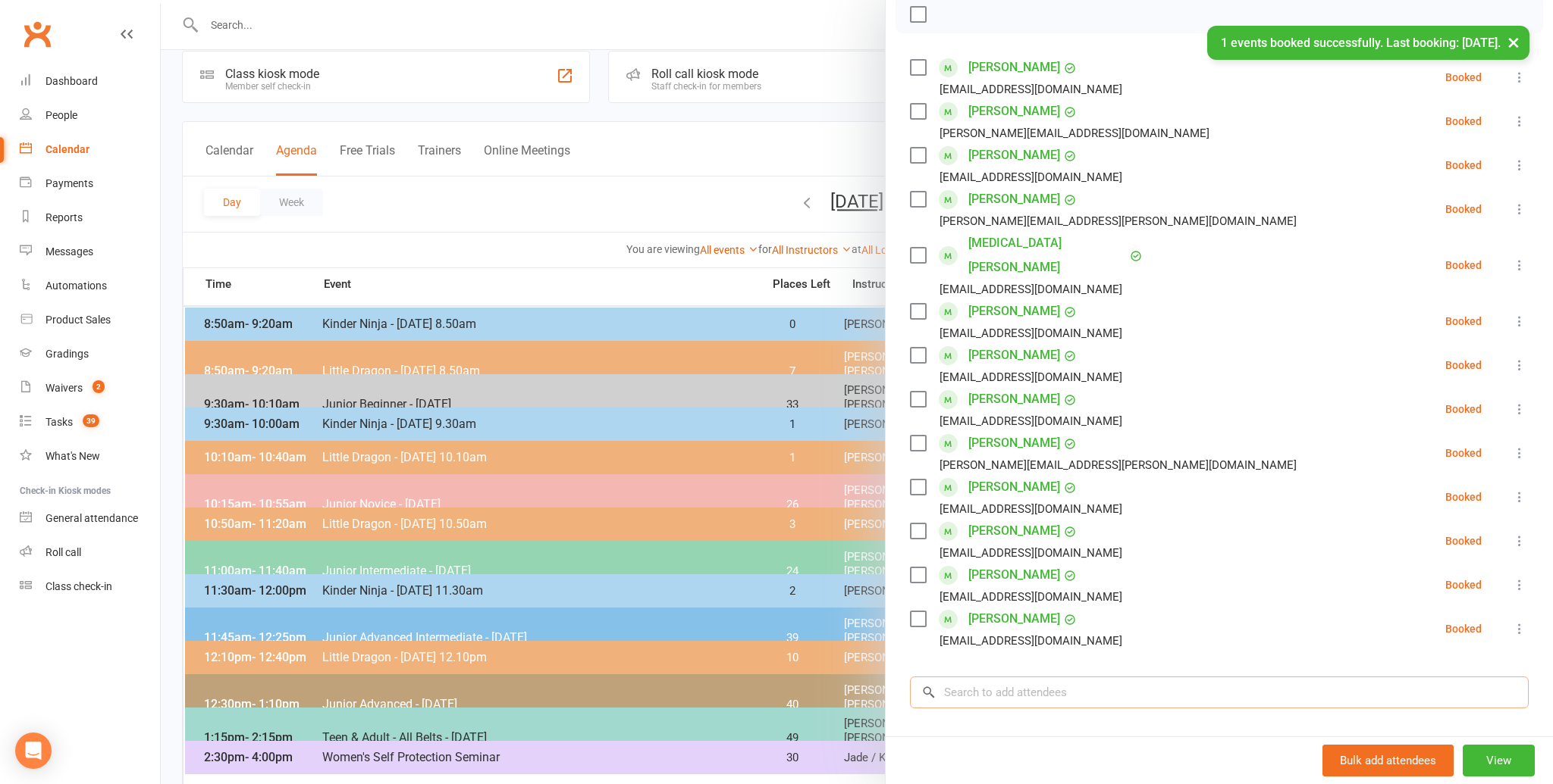
click at [959, 678] on input "search" at bounding box center [1219, 693] width 619 height 32
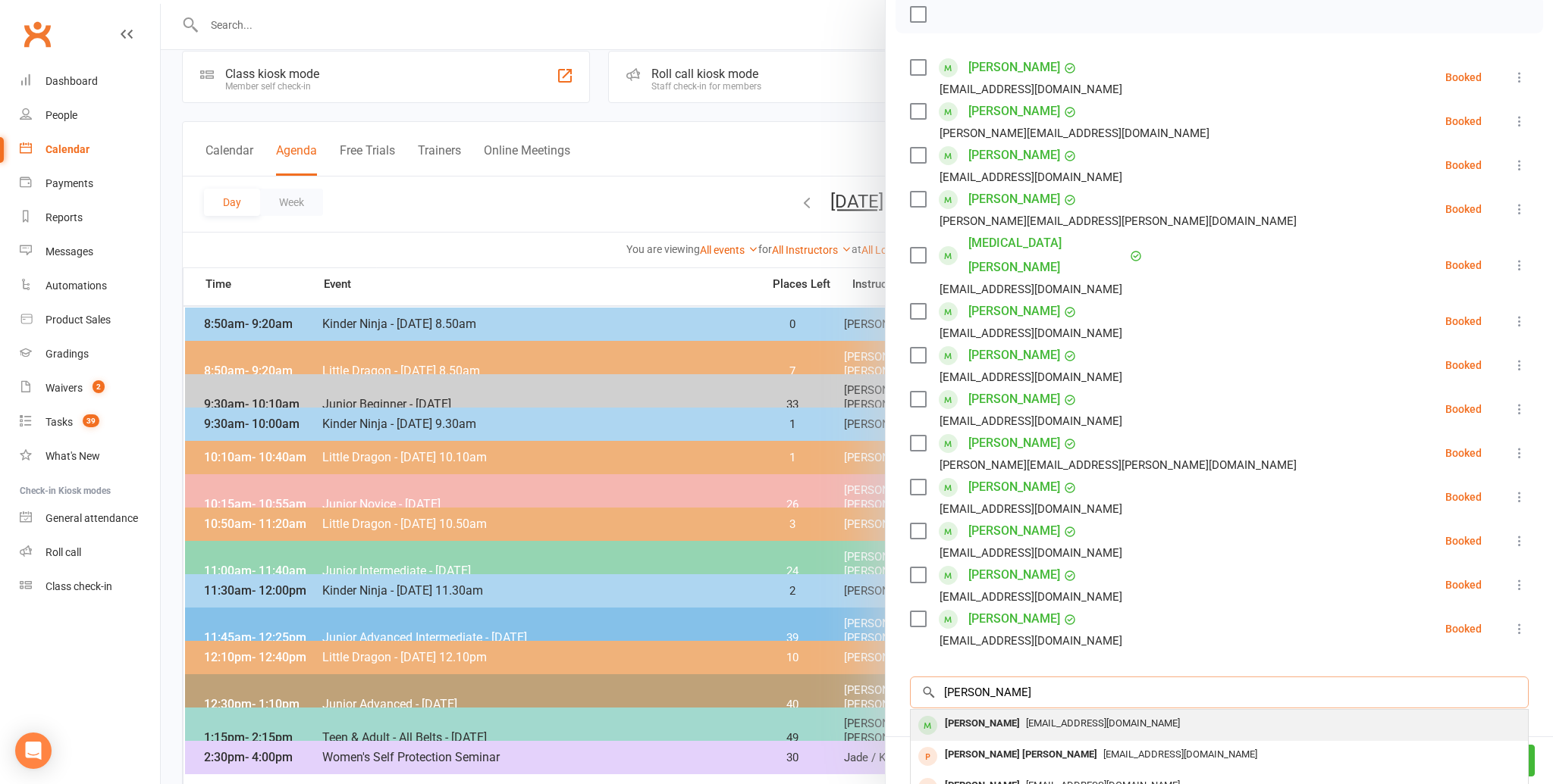
type input "[PERSON_NAME]"
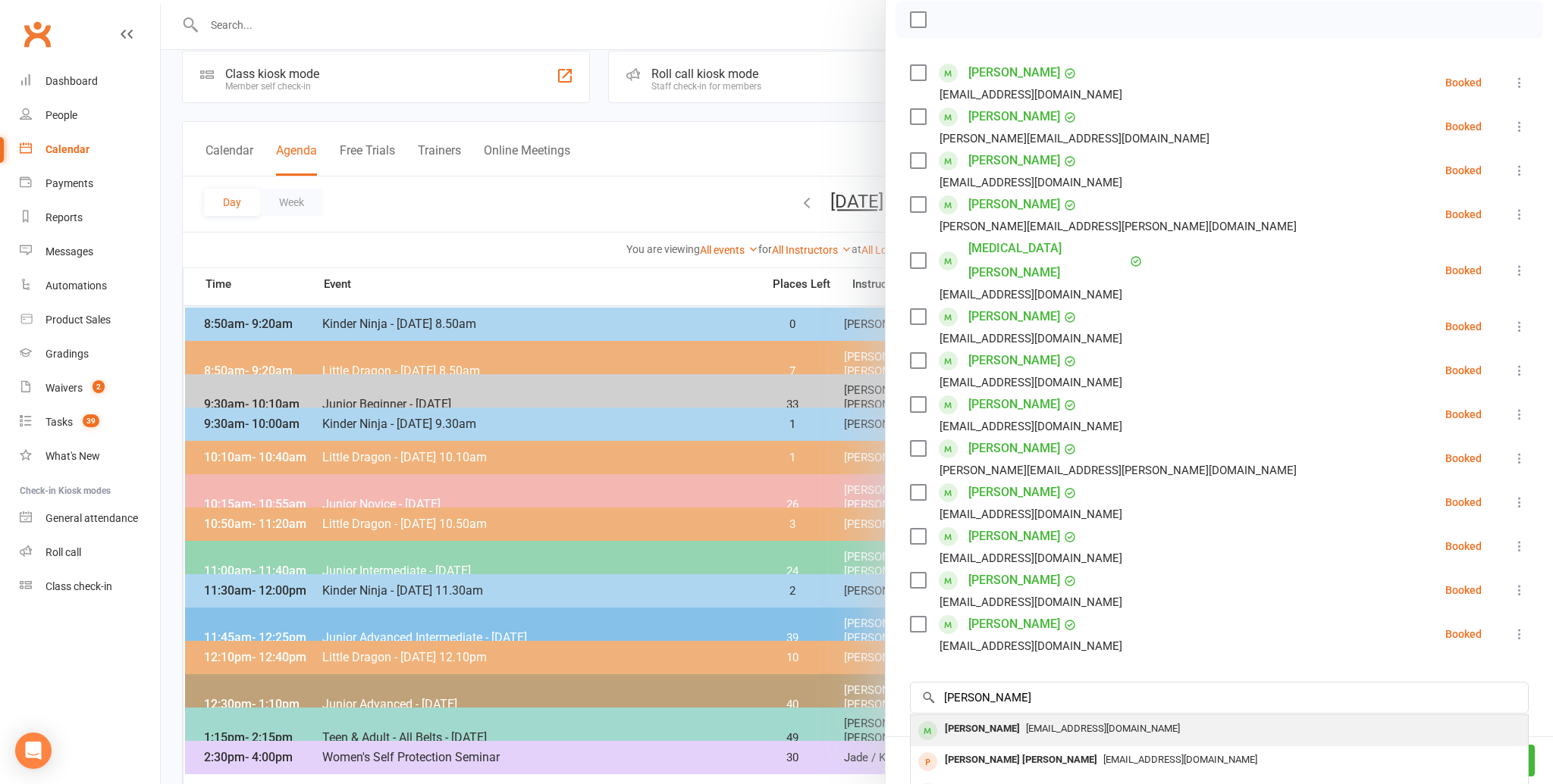
click at [969, 719] on div "[PERSON_NAME]" at bounding box center [983, 730] width 87 height 22
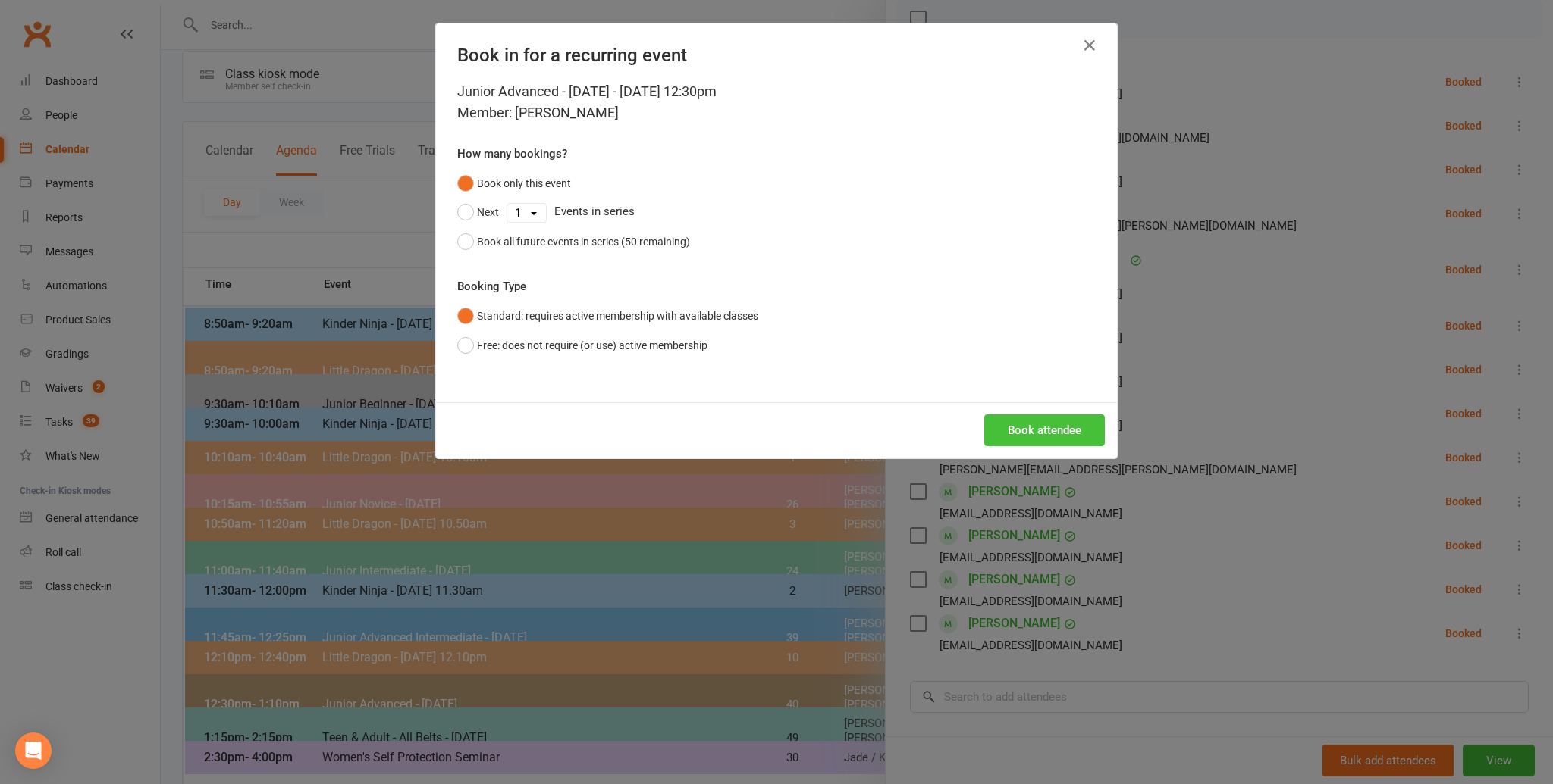
click at [1055, 424] on button "Book attendee" at bounding box center [1045, 431] width 121 height 32
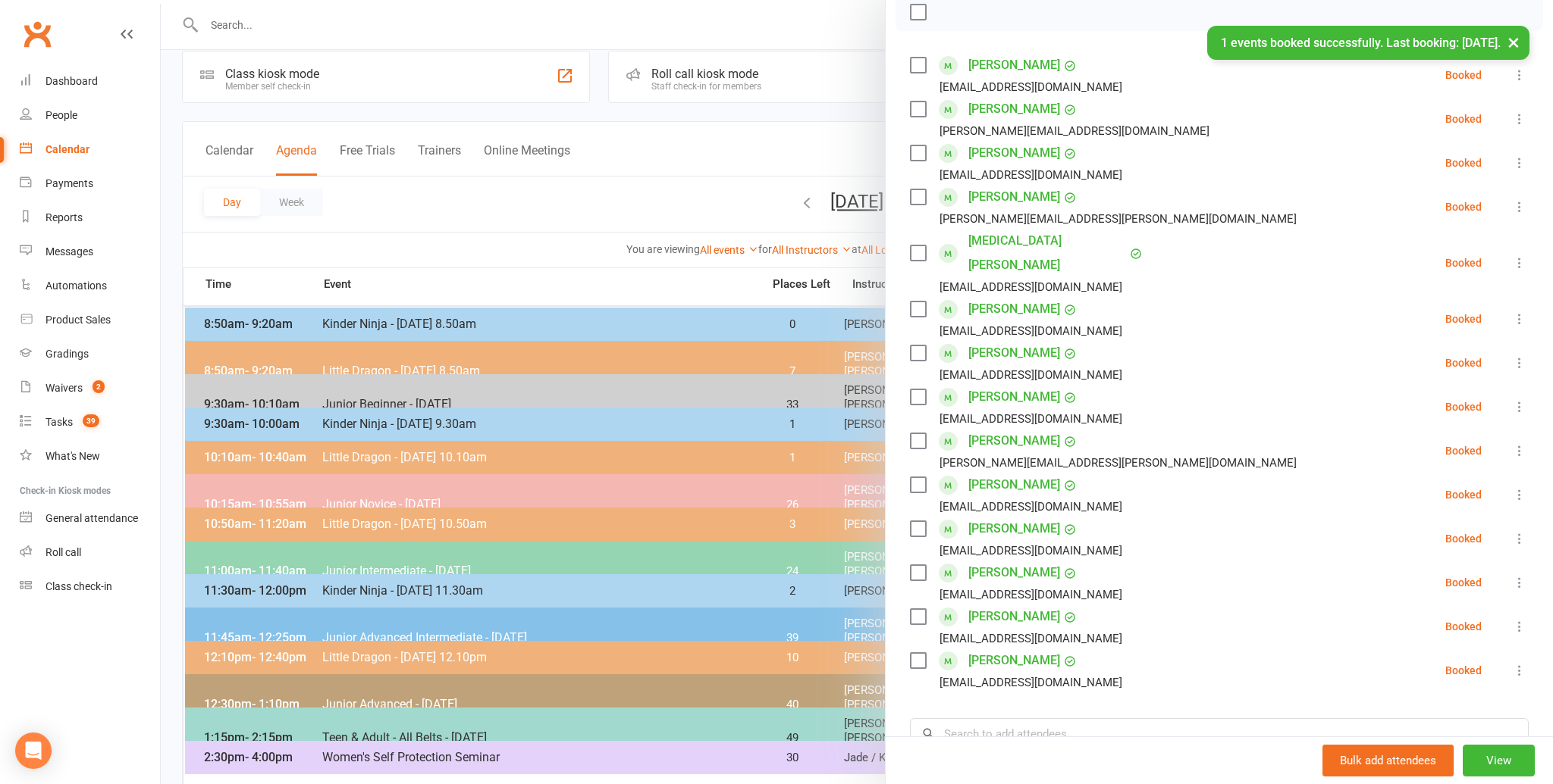
scroll to position [20, 0]
click at [1159, 444] on li "[PERSON_NAME] Miodek [EMAIL_ADDRESS][PERSON_NAME][DOMAIN_NAME] Booked More info…" at bounding box center [1219, 454] width 619 height 44
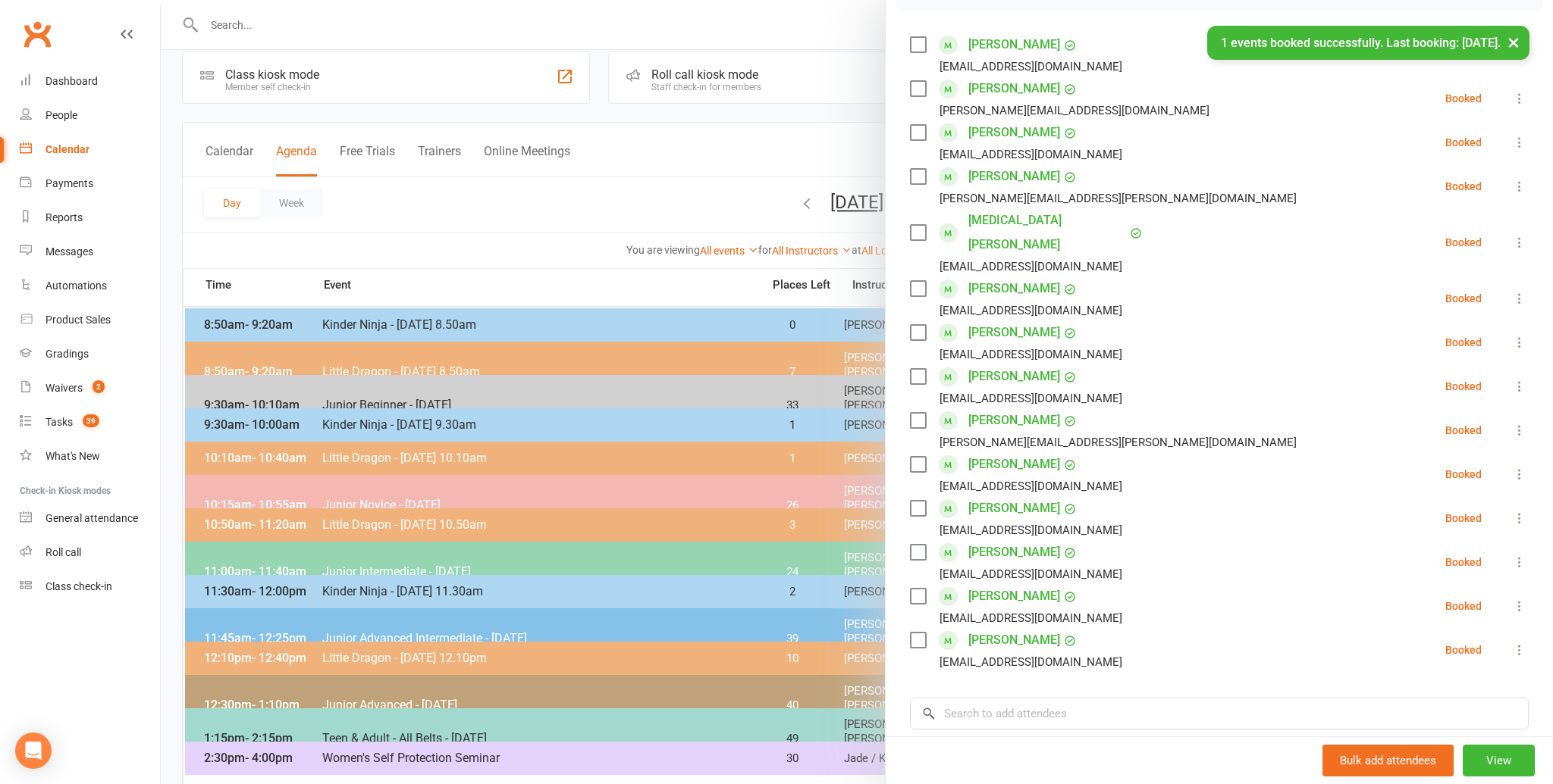
scroll to position [432, 0]
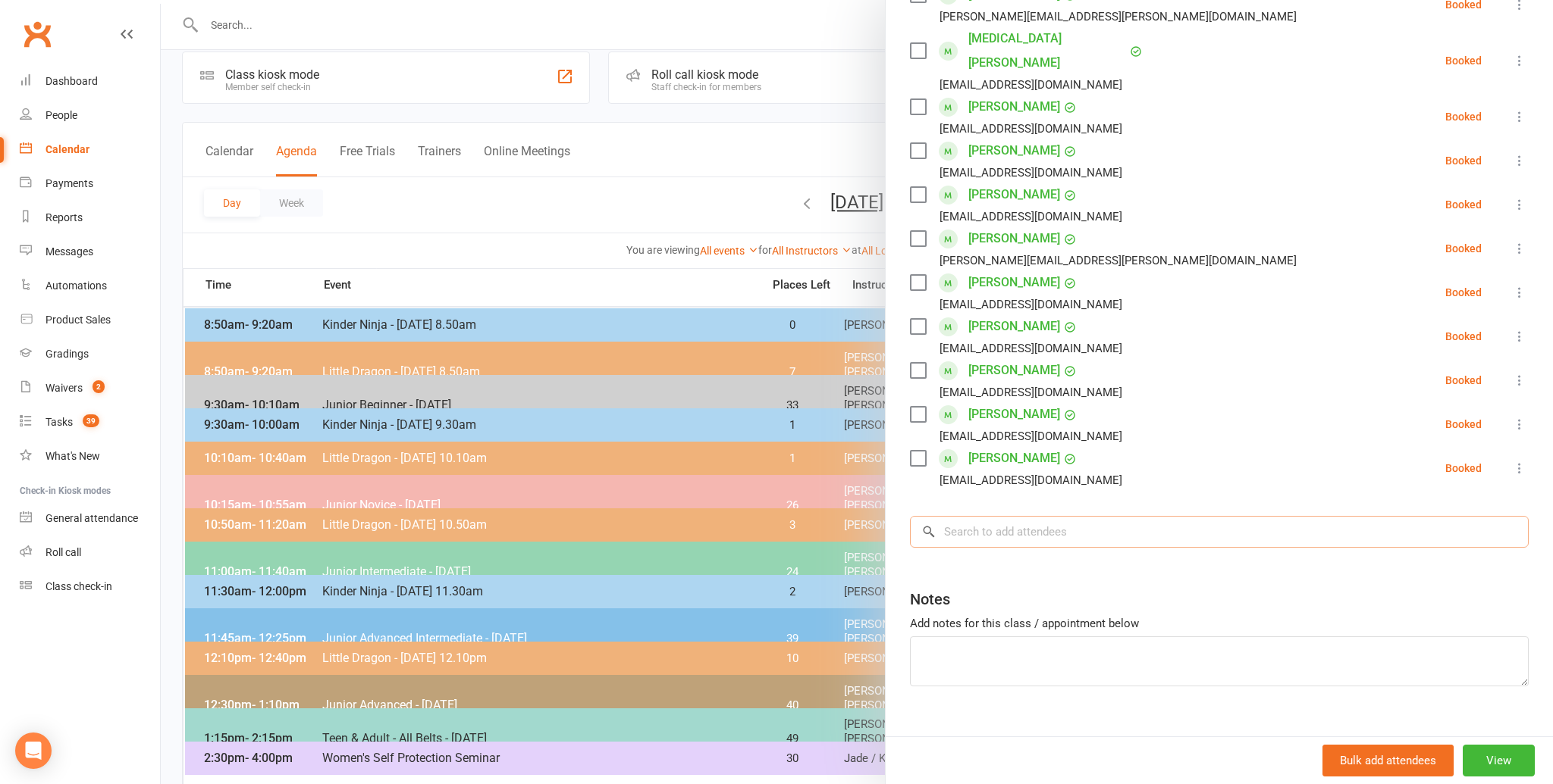
click at [957, 516] on input "search" at bounding box center [1219, 532] width 619 height 32
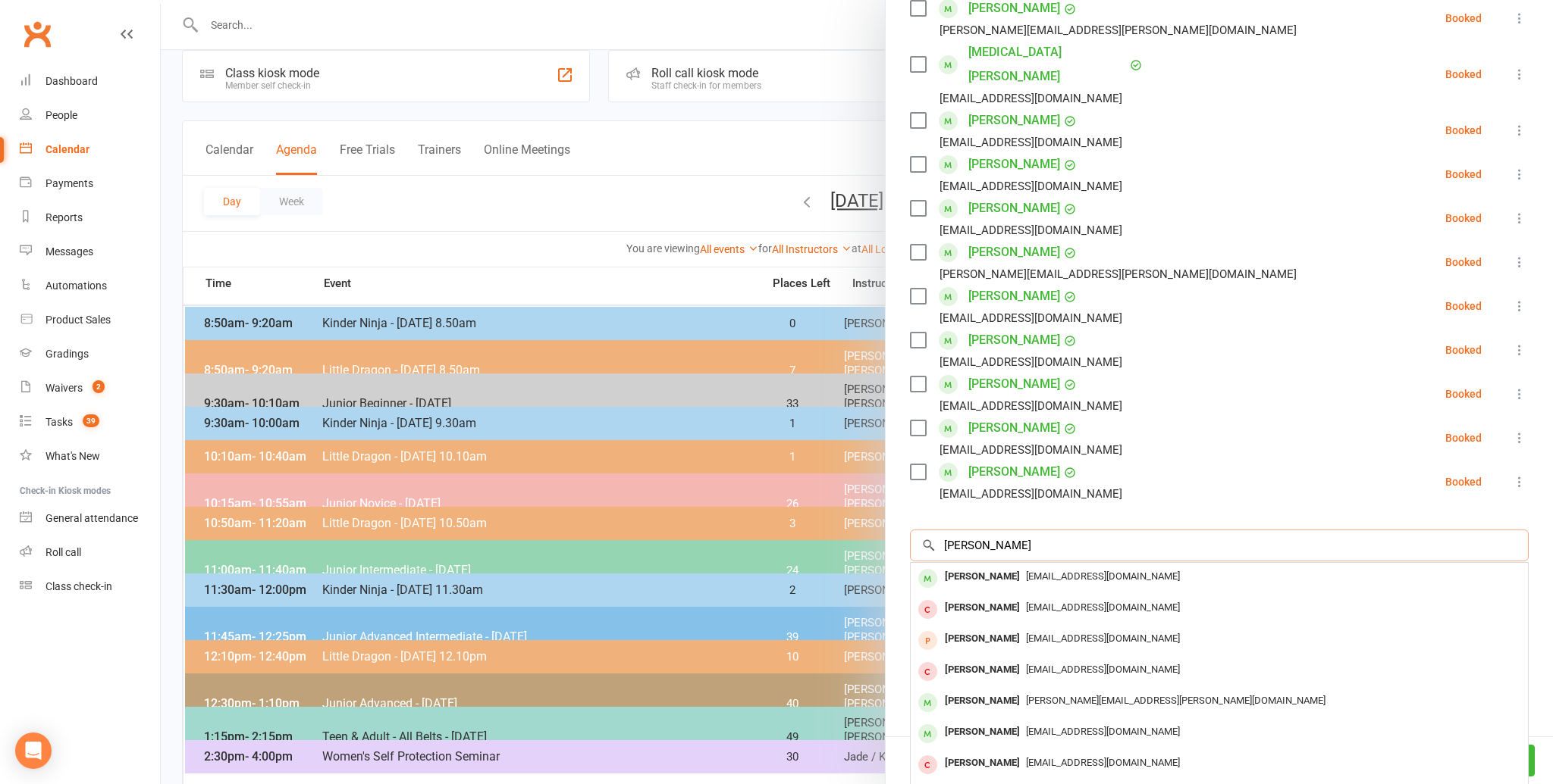
scroll to position [421, 0]
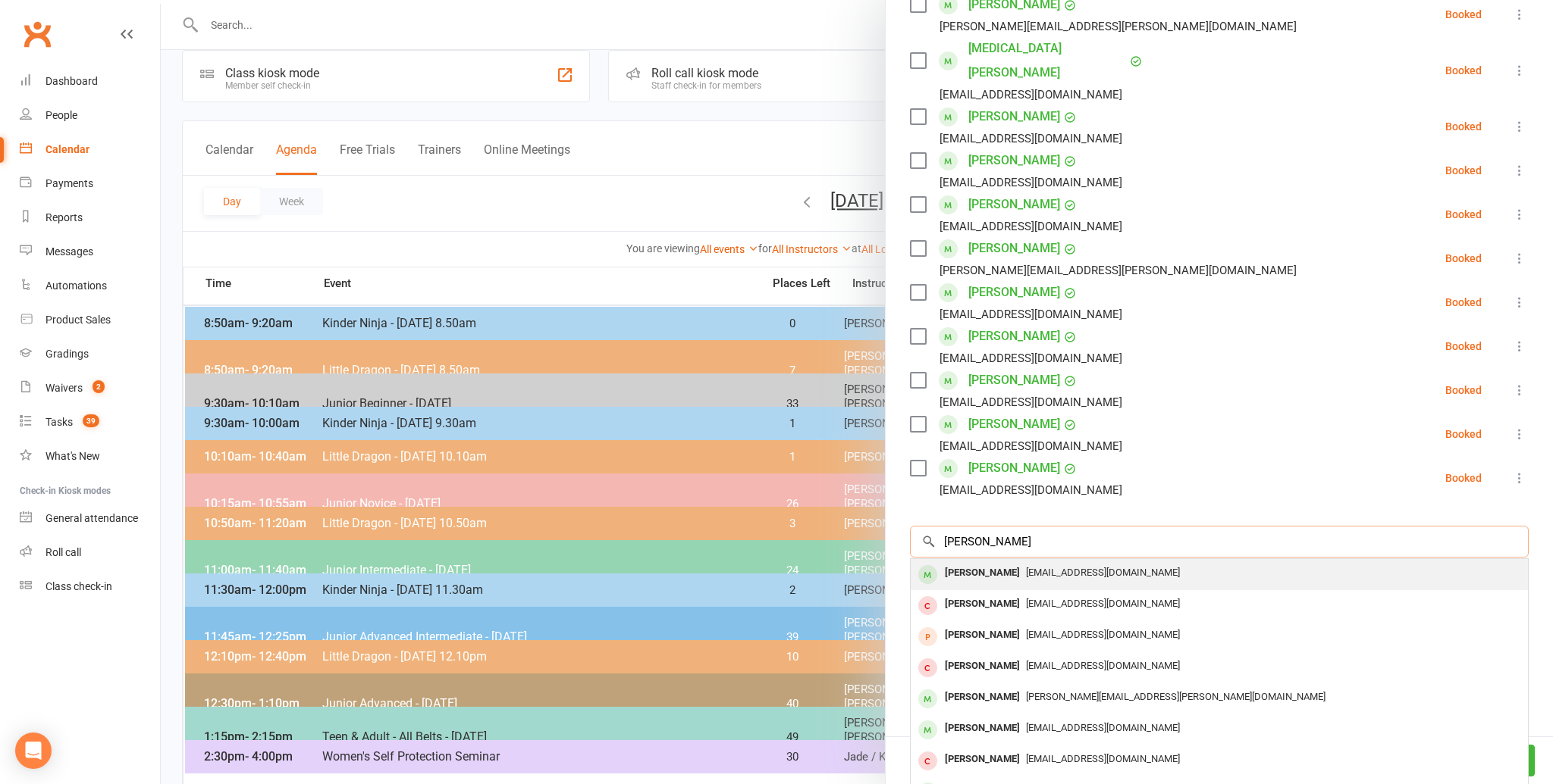
type input "[PERSON_NAME]"
click at [970, 565] on div "[PERSON_NAME]" at bounding box center [983, 577] width 87 height 22
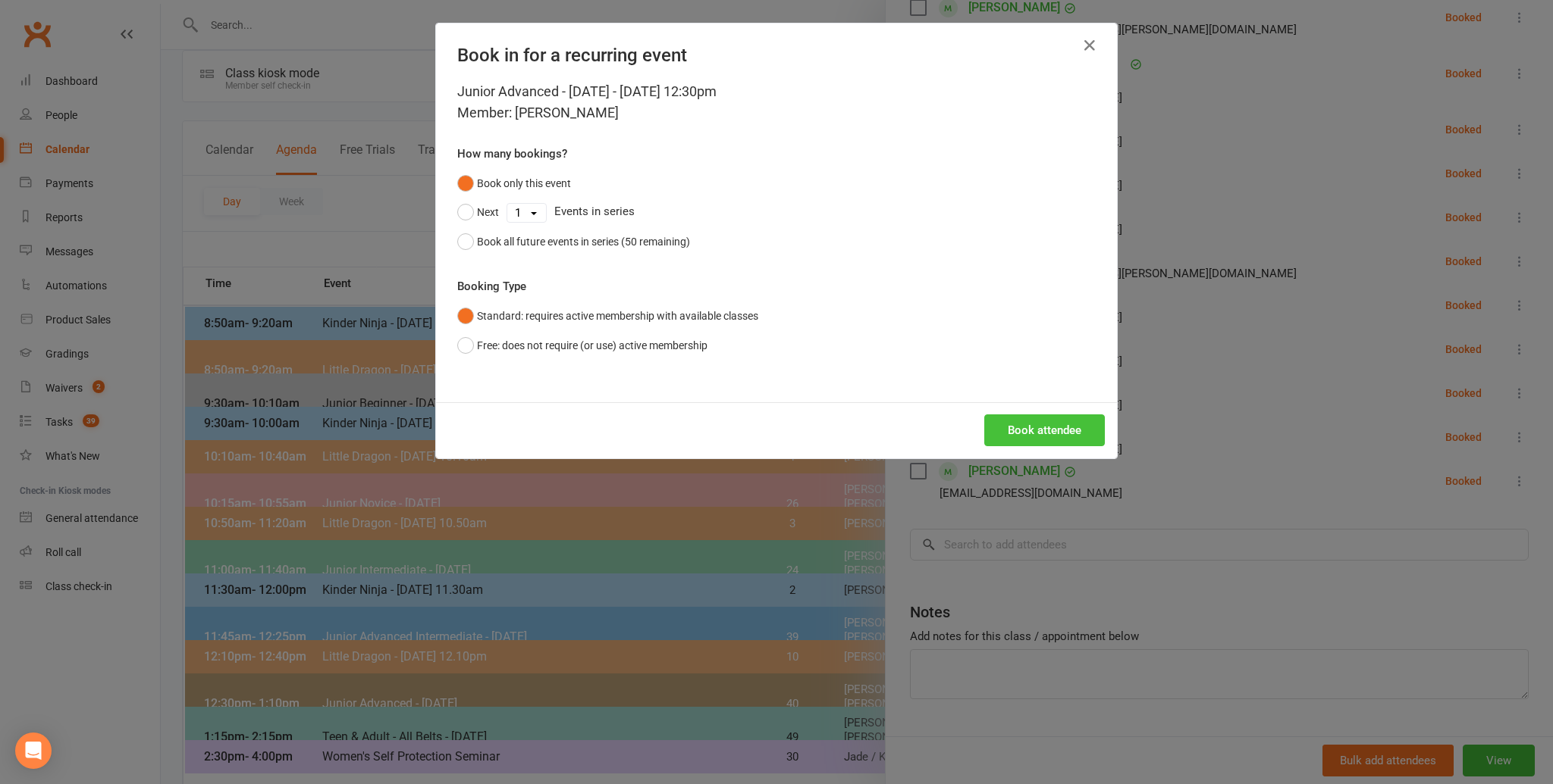
click at [1037, 429] on button "Book attendee" at bounding box center [1045, 431] width 121 height 32
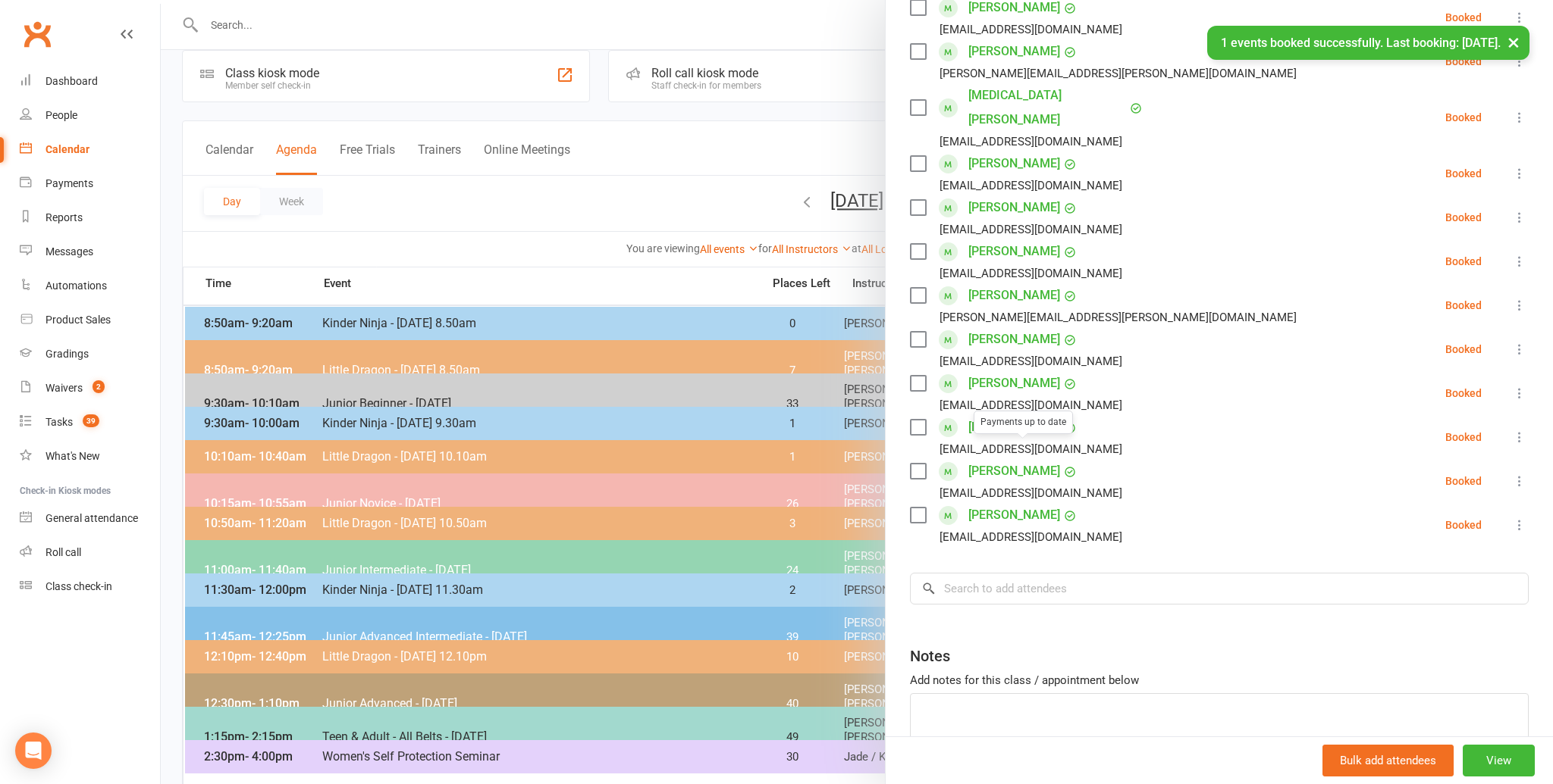
scroll to position [462, 0]
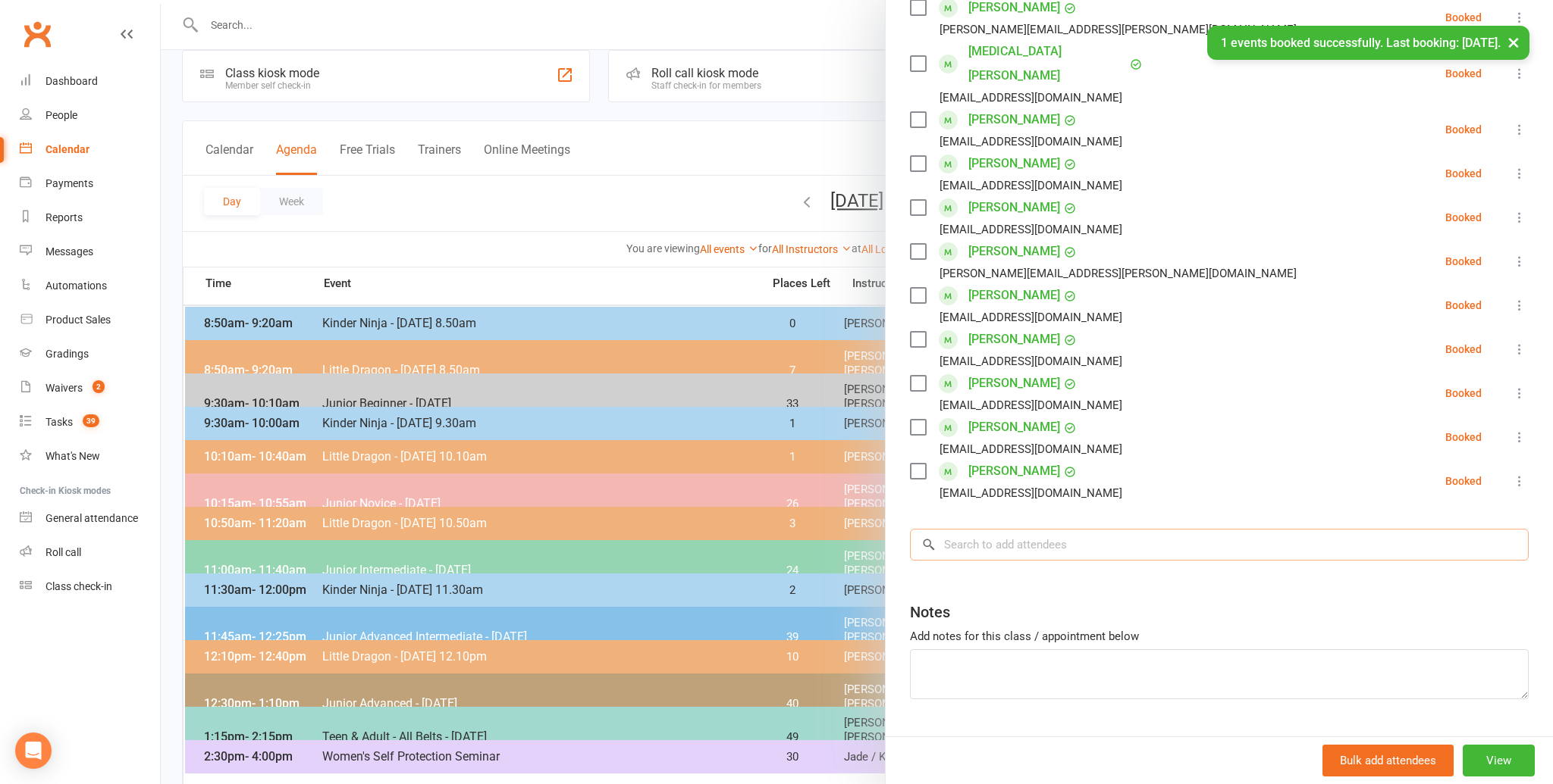
click at [973, 529] on input "search" at bounding box center [1219, 545] width 619 height 32
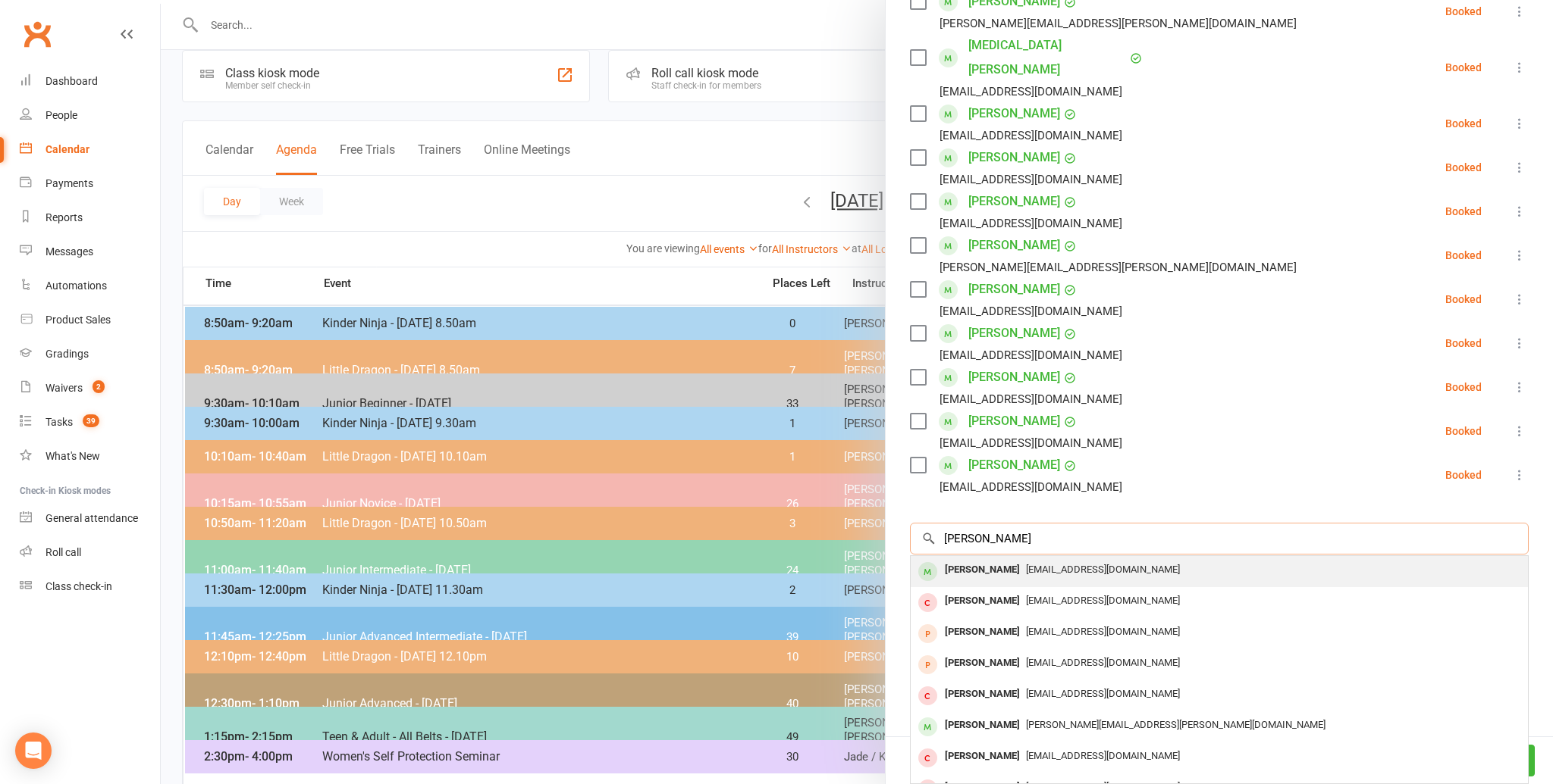
type input "[PERSON_NAME]"
click at [971, 562] on div "[PERSON_NAME]" at bounding box center [983, 573] width 87 height 22
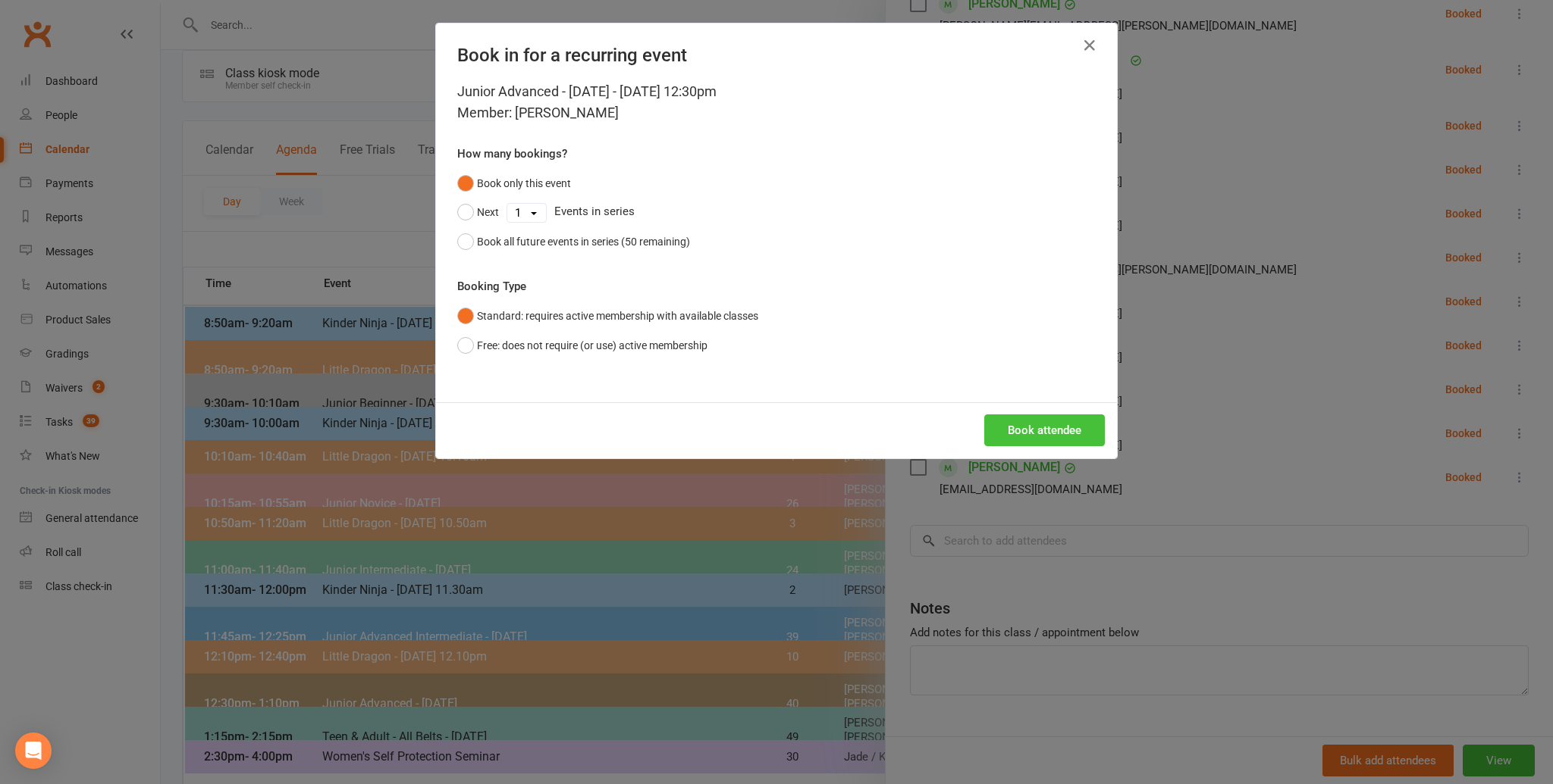
click at [1018, 421] on button "Book attendee" at bounding box center [1045, 431] width 121 height 32
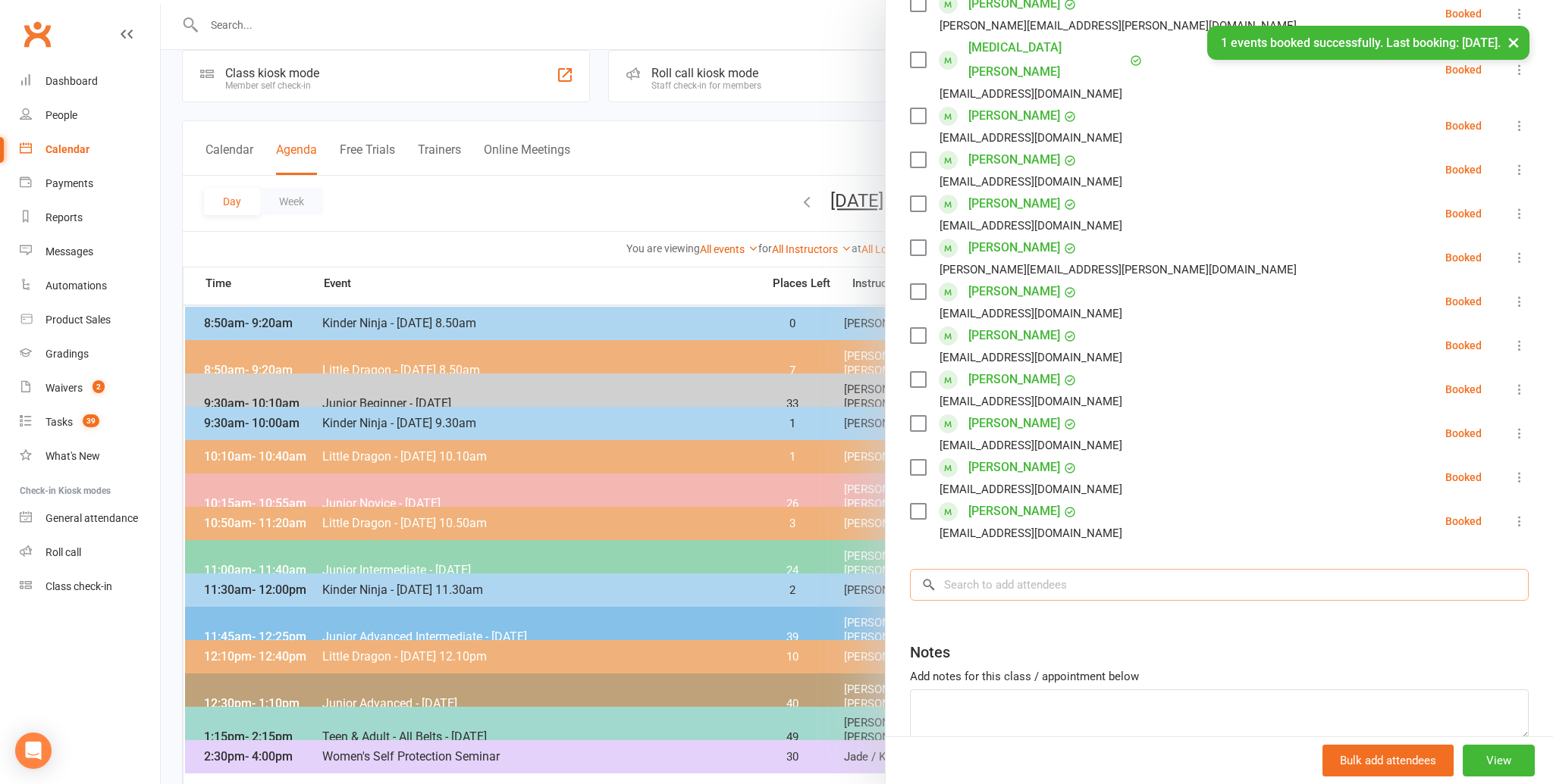
click at [965, 569] on input "search" at bounding box center [1219, 585] width 619 height 32
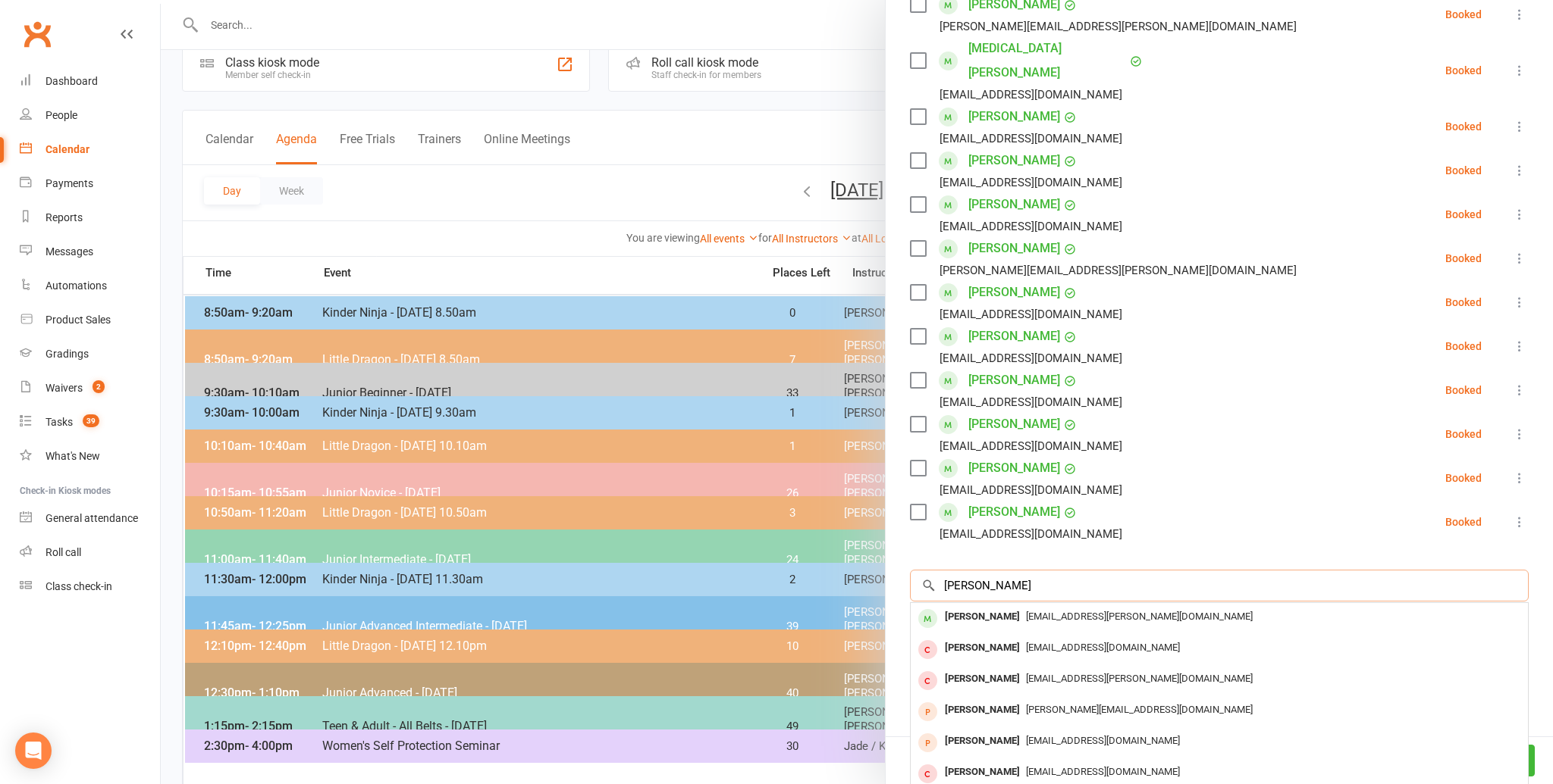
scroll to position [34, 0]
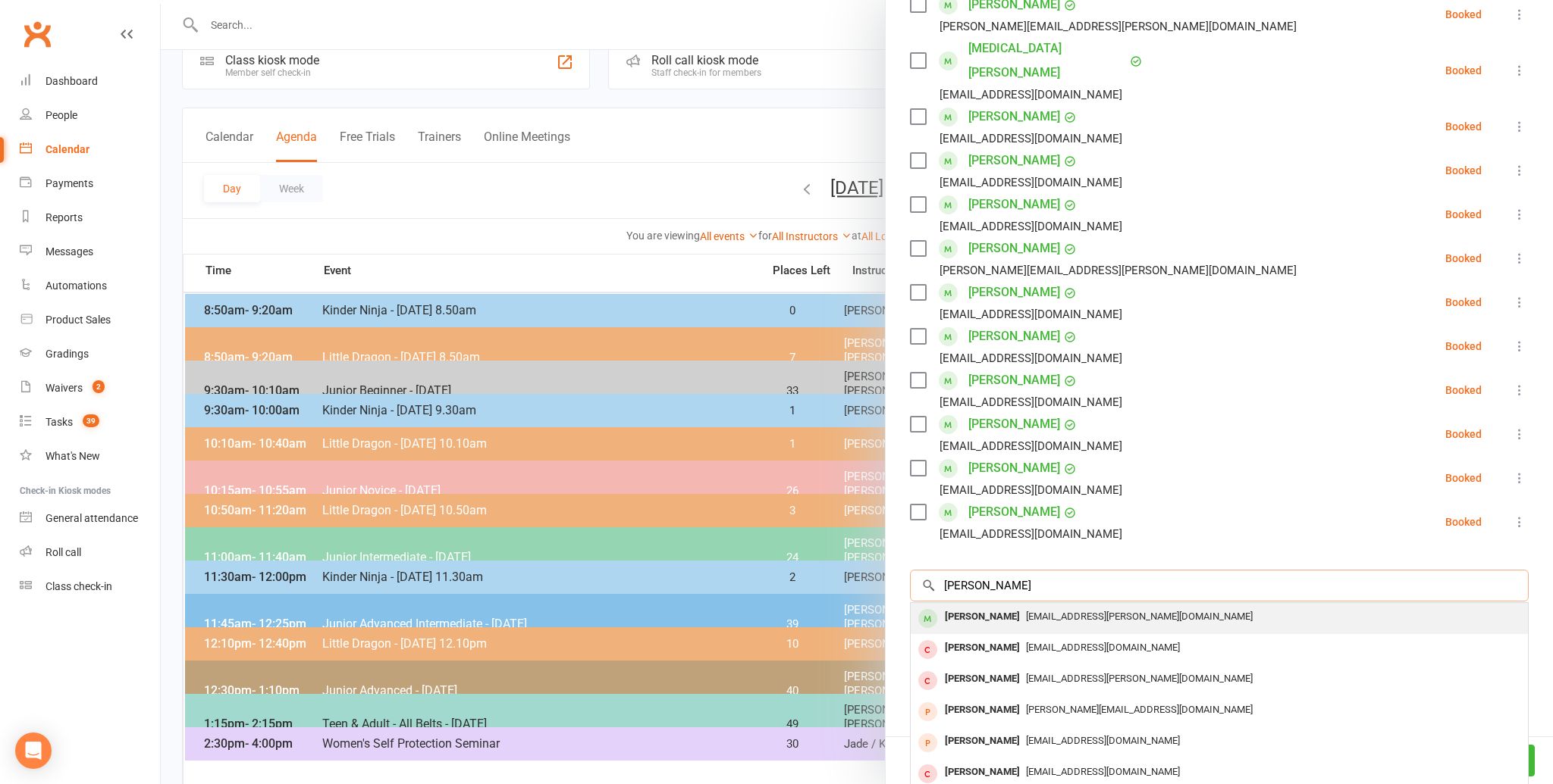
type input "[PERSON_NAME]"
click at [965, 606] on div "[PERSON_NAME]" at bounding box center [983, 618] width 87 height 22
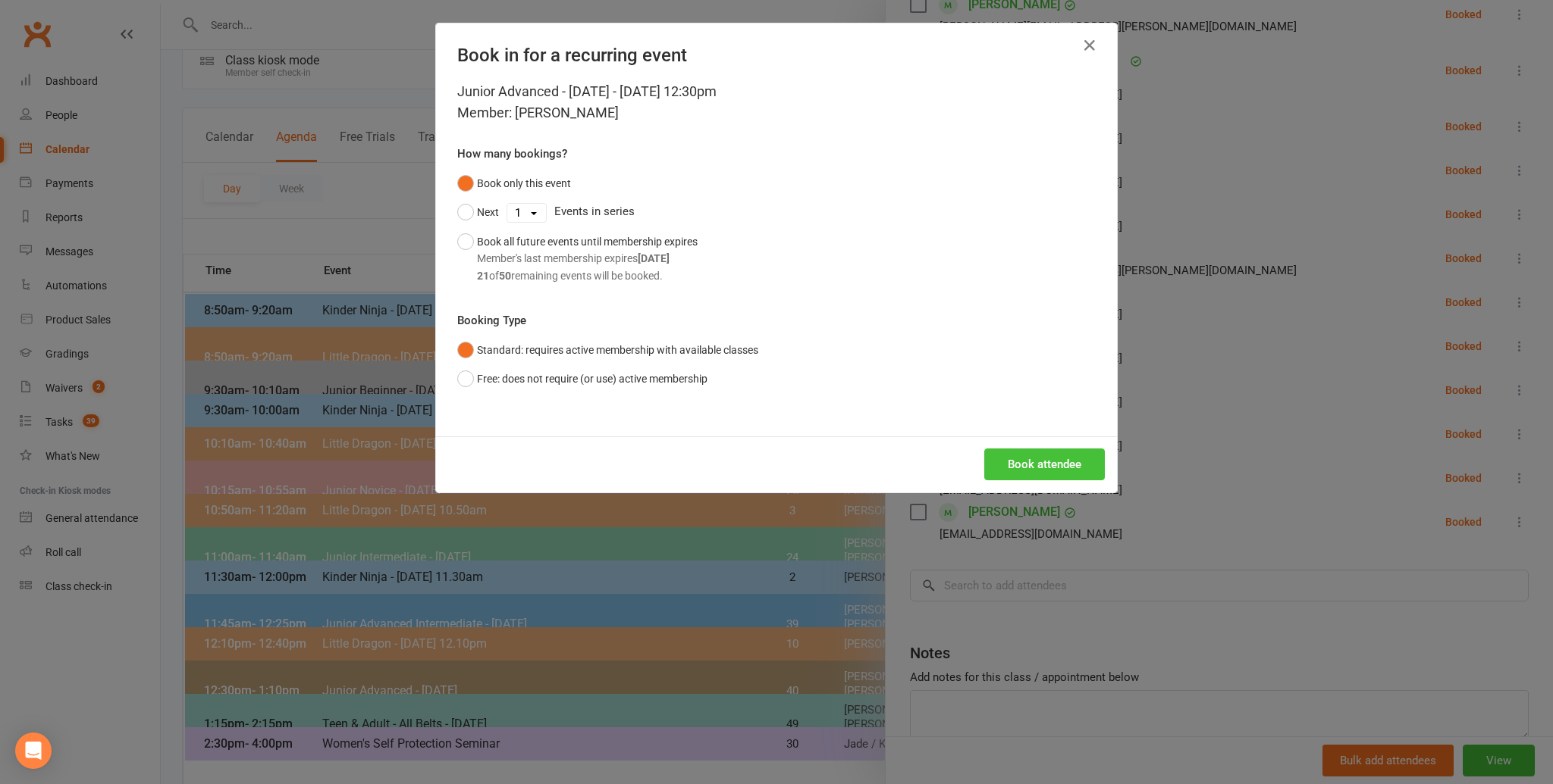
click at [1051, 457] on button "Book attendee" at bounding box center [1045, 464] width 121 height 32
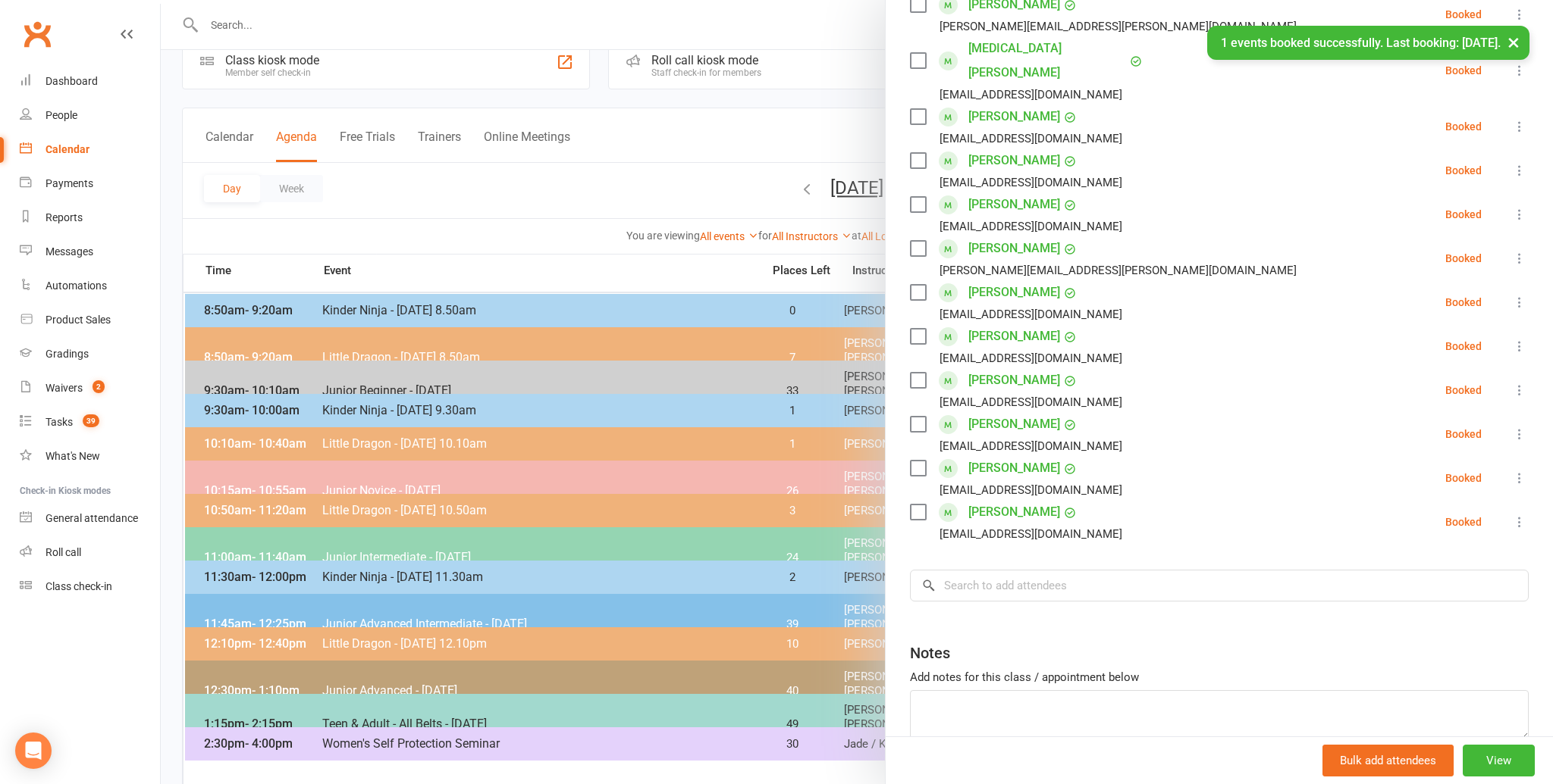
scroll to position [510, 0]
click at [985, 571] on input "search" at bounding box center [1219, 587] width 619 height 32
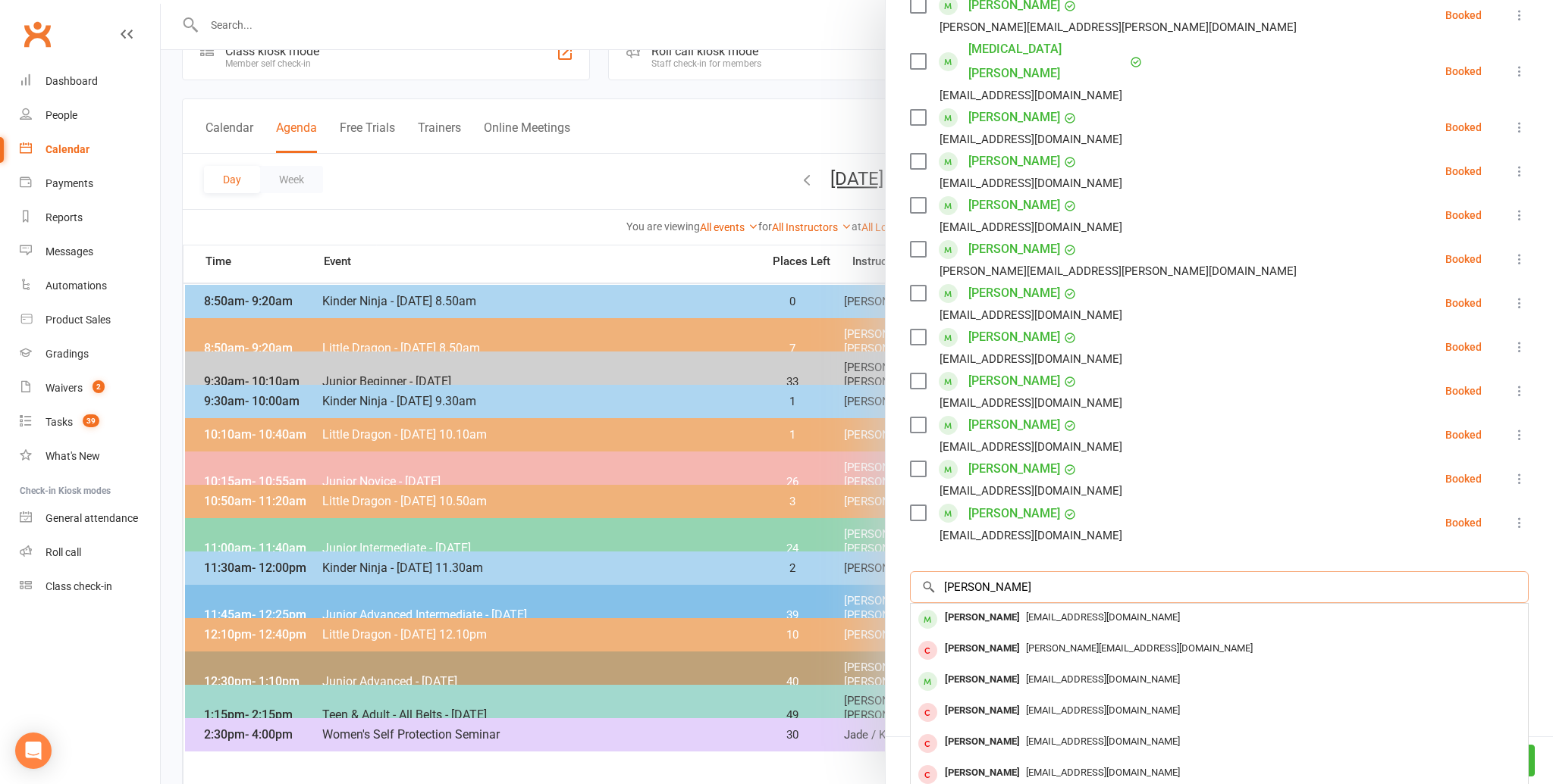
scroll to position [44, 0]
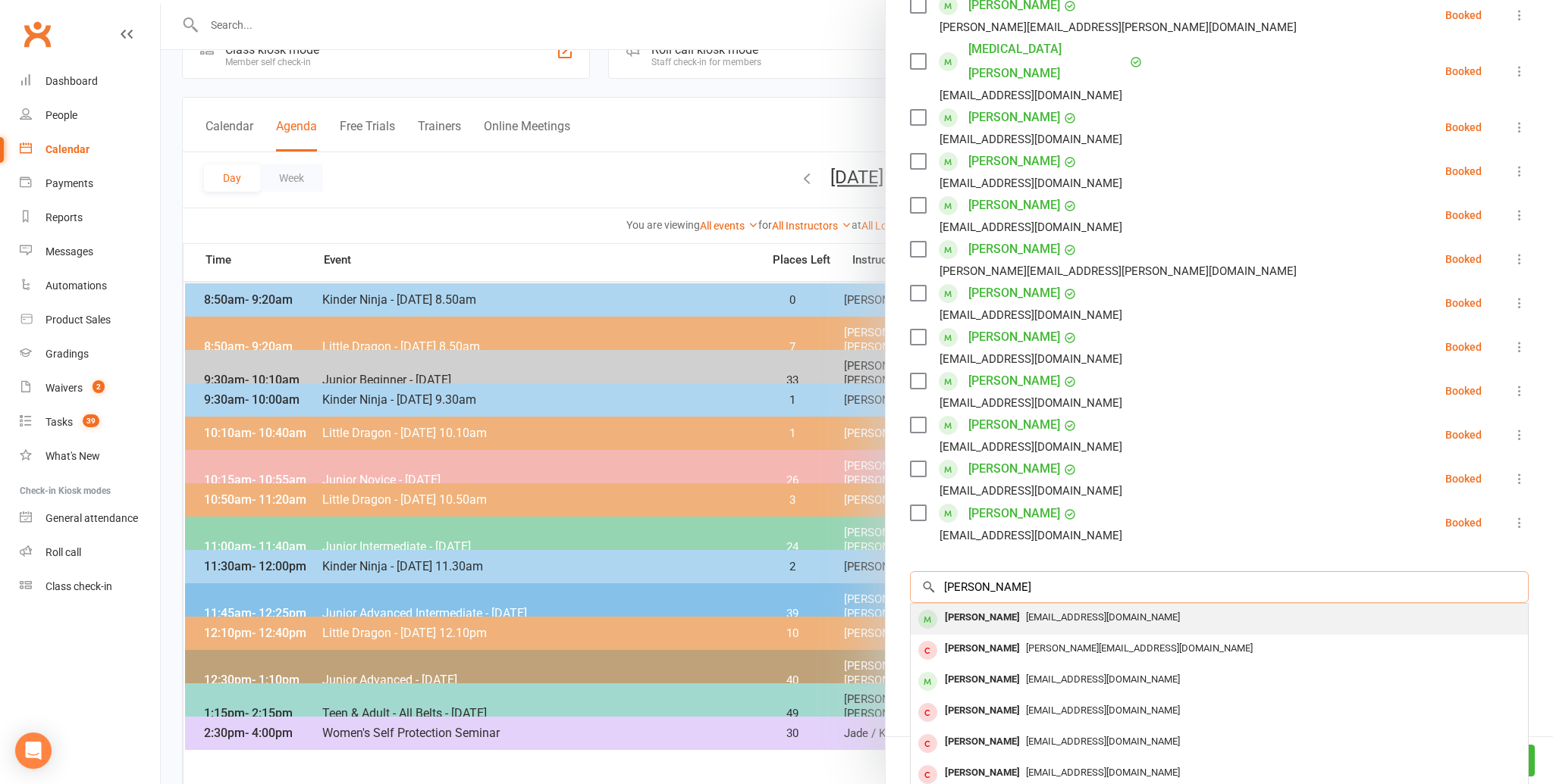
type input "[PERSON_NAME]"
click at [964, 607] on div "[PERSON_NAME]" at bounding box center [983, 618] width 87 height 22
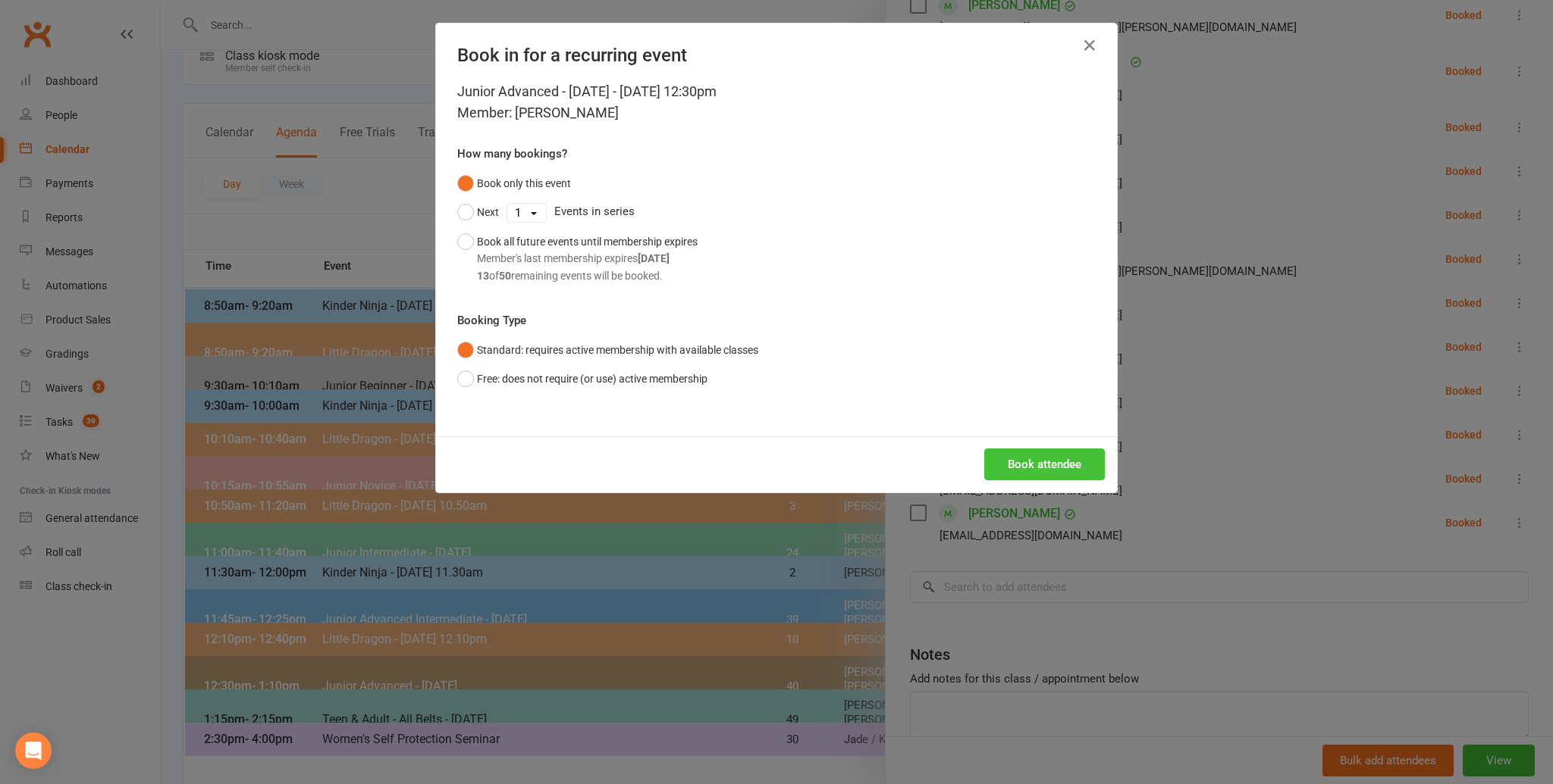
scroll to position [36, 0]
click at [1037, 458] on button "Book attendee" at bounding box center [1045, 464] width 121 height 32
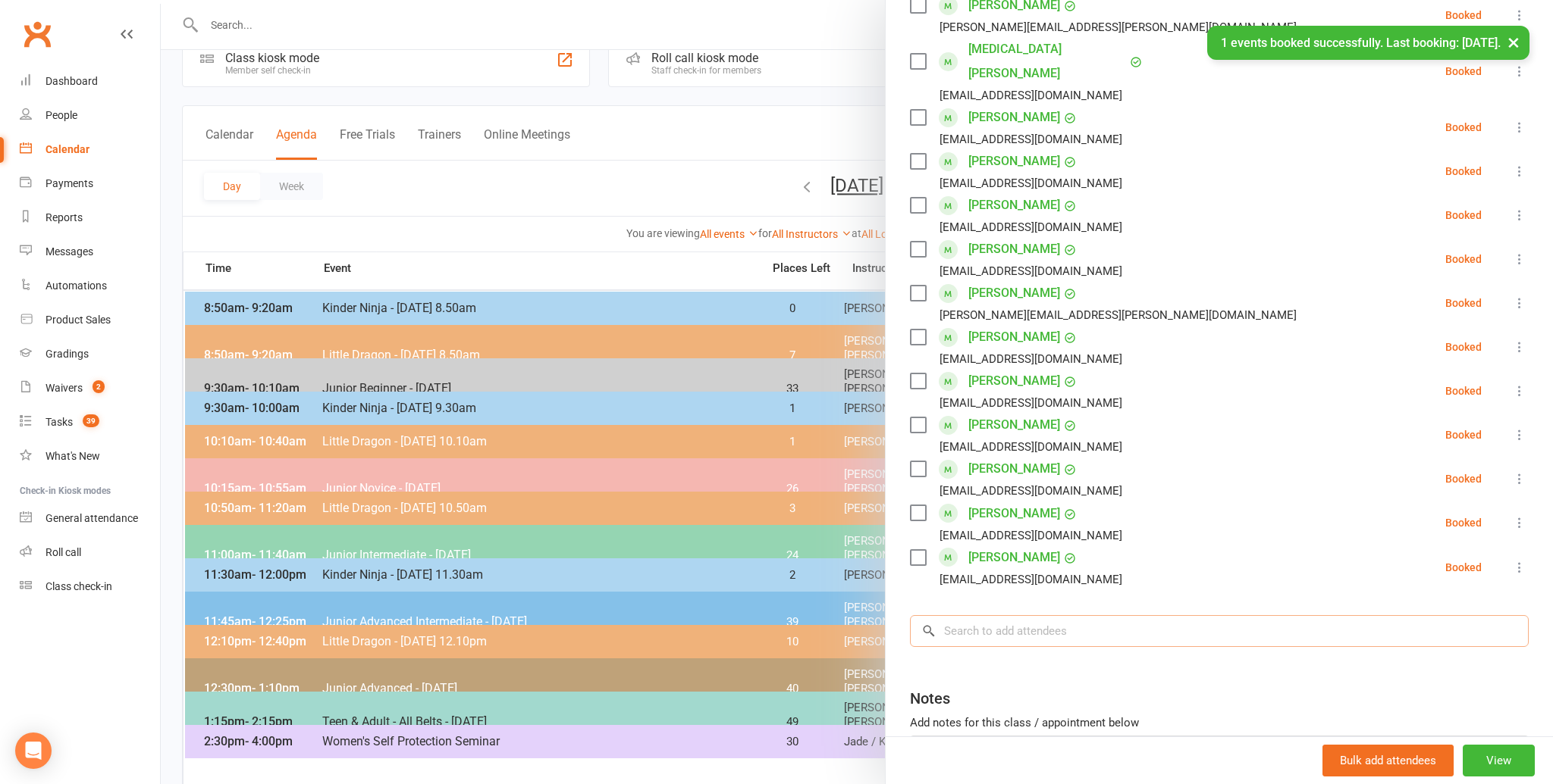
click at [977, 616] on input "search" at bounding box center [1219, 631] width 619 height 32
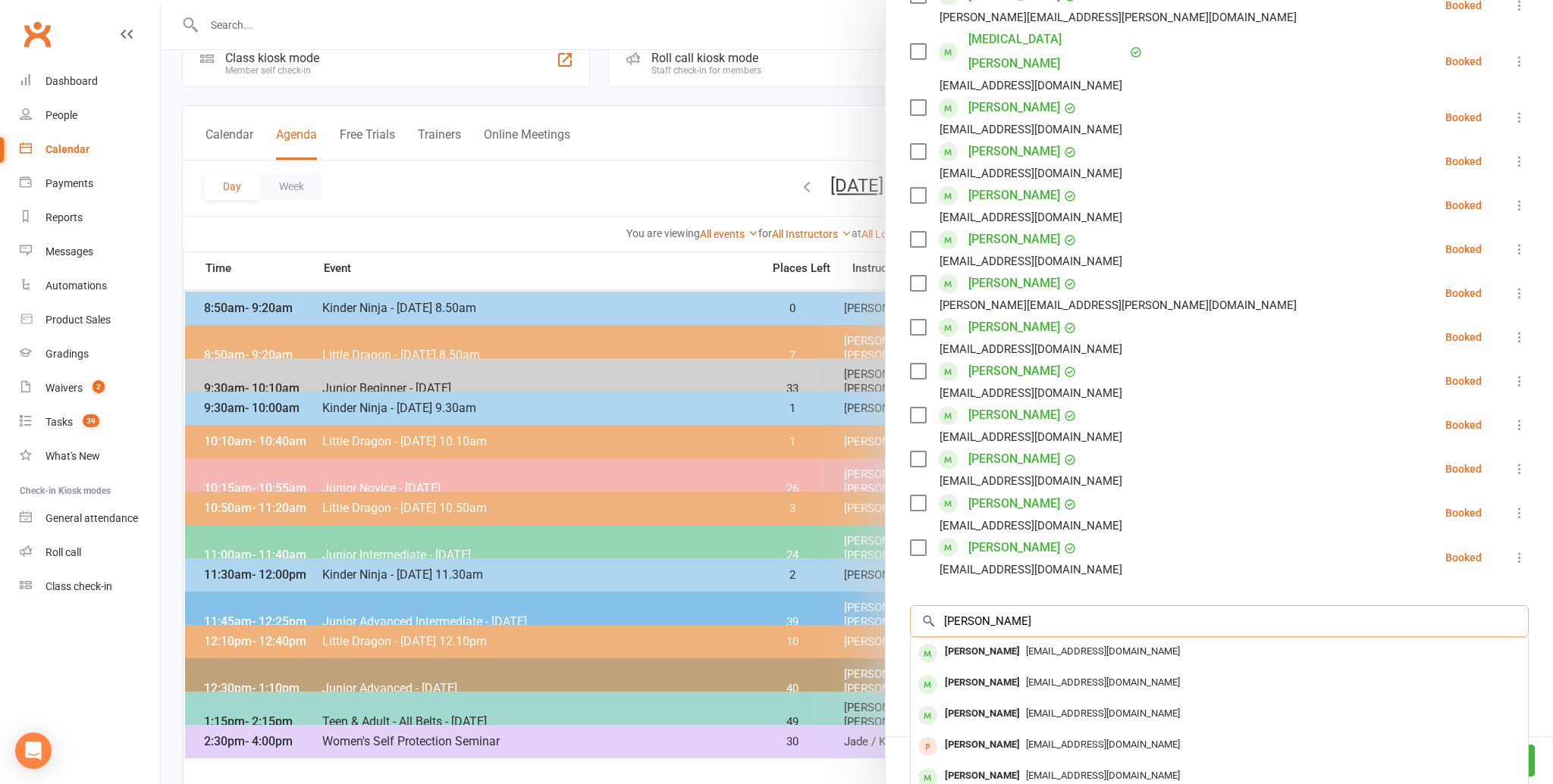
scroll to position [522, 0]
type input "[PERSON_NAME]"
click at [994, 639] on div "[PERSON_NAME]" at bounding box center [983, 650] width 87 height 22
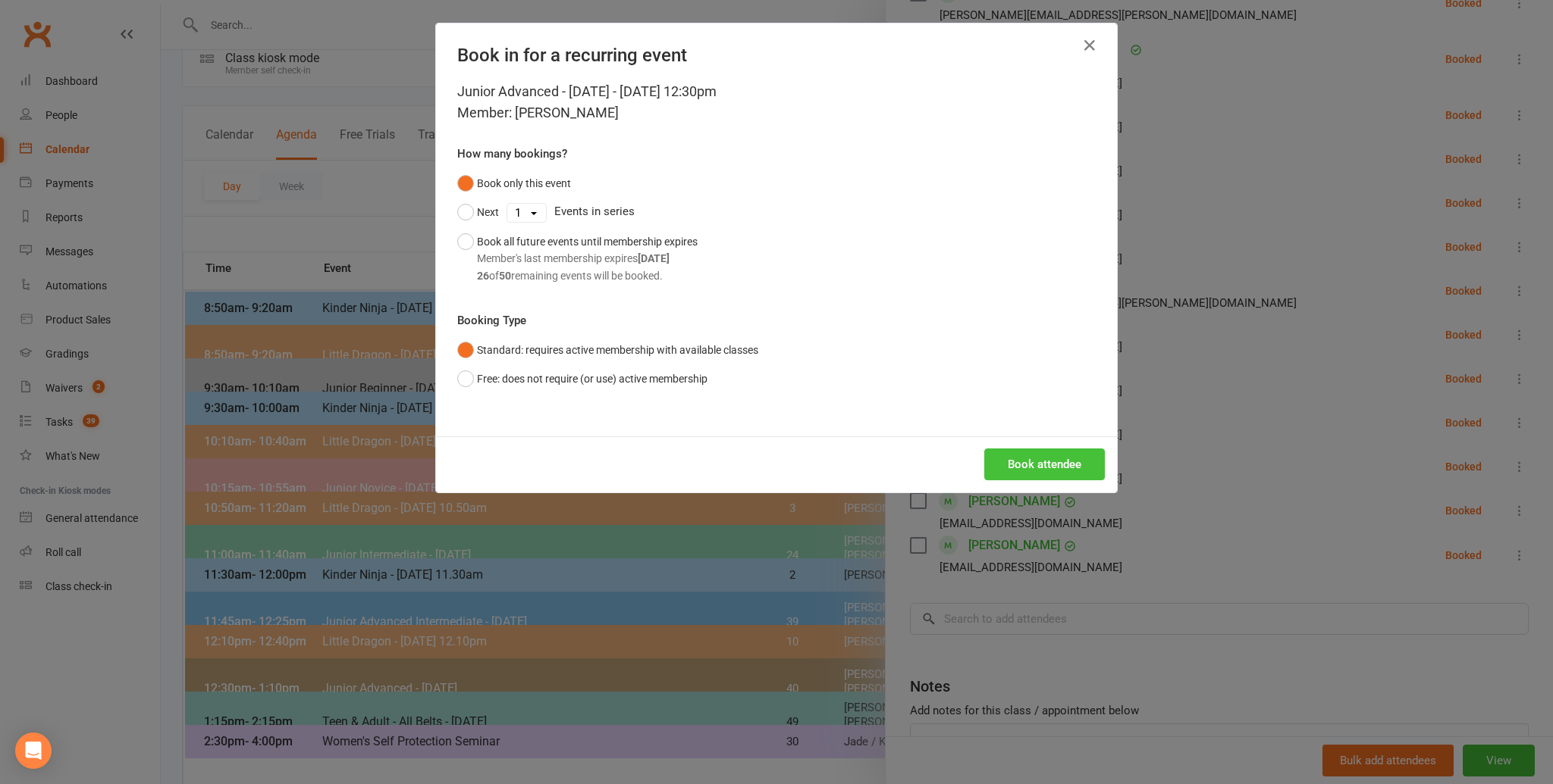
click at [1053, 452] on button "Book attendee" at bounding box center [1045, 464] width 121 height 32
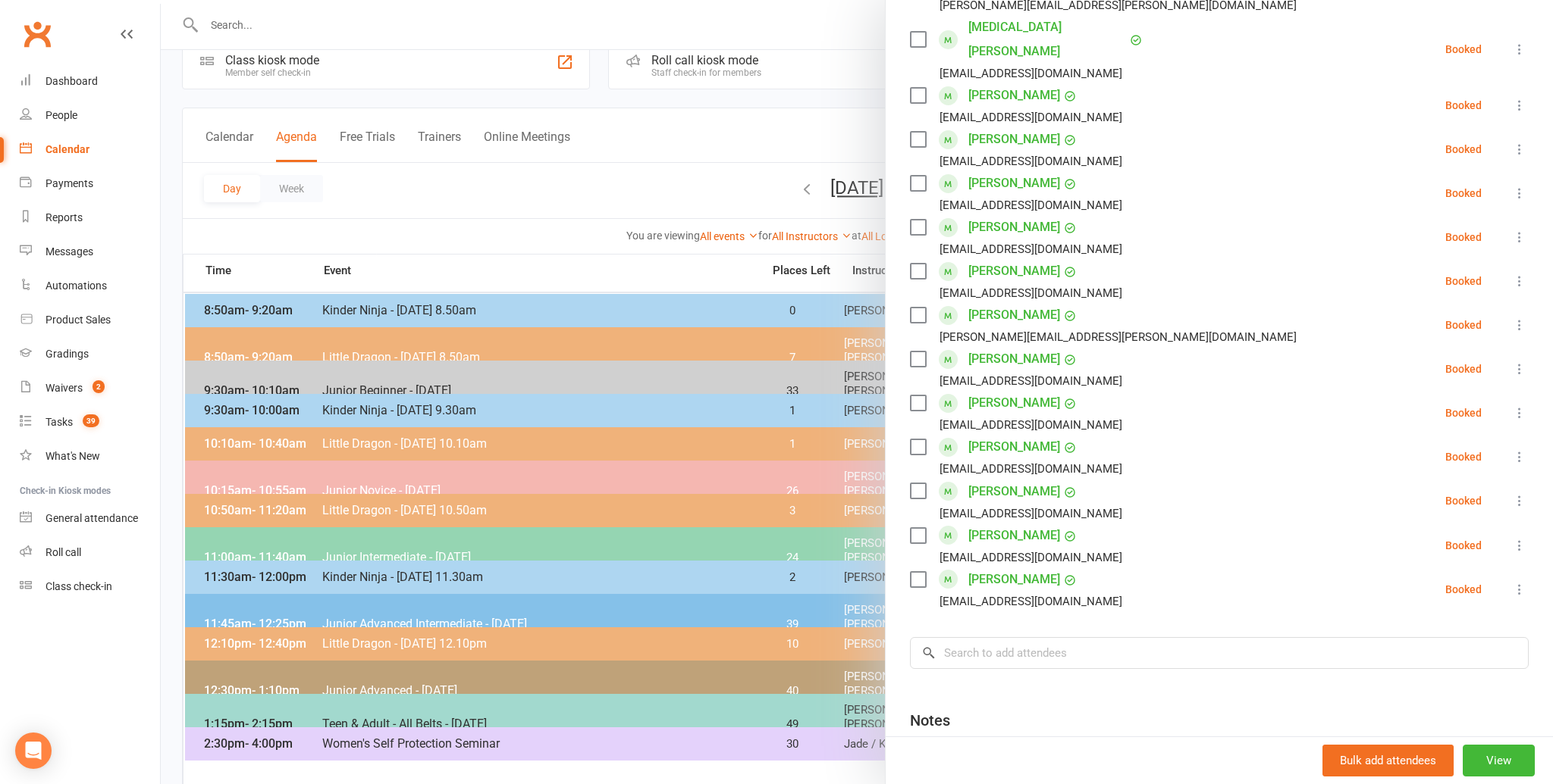
scroll to position [531, 0]
click at [971, 637] on input "search" at bounding box center [1219, 653] width 619 height 32
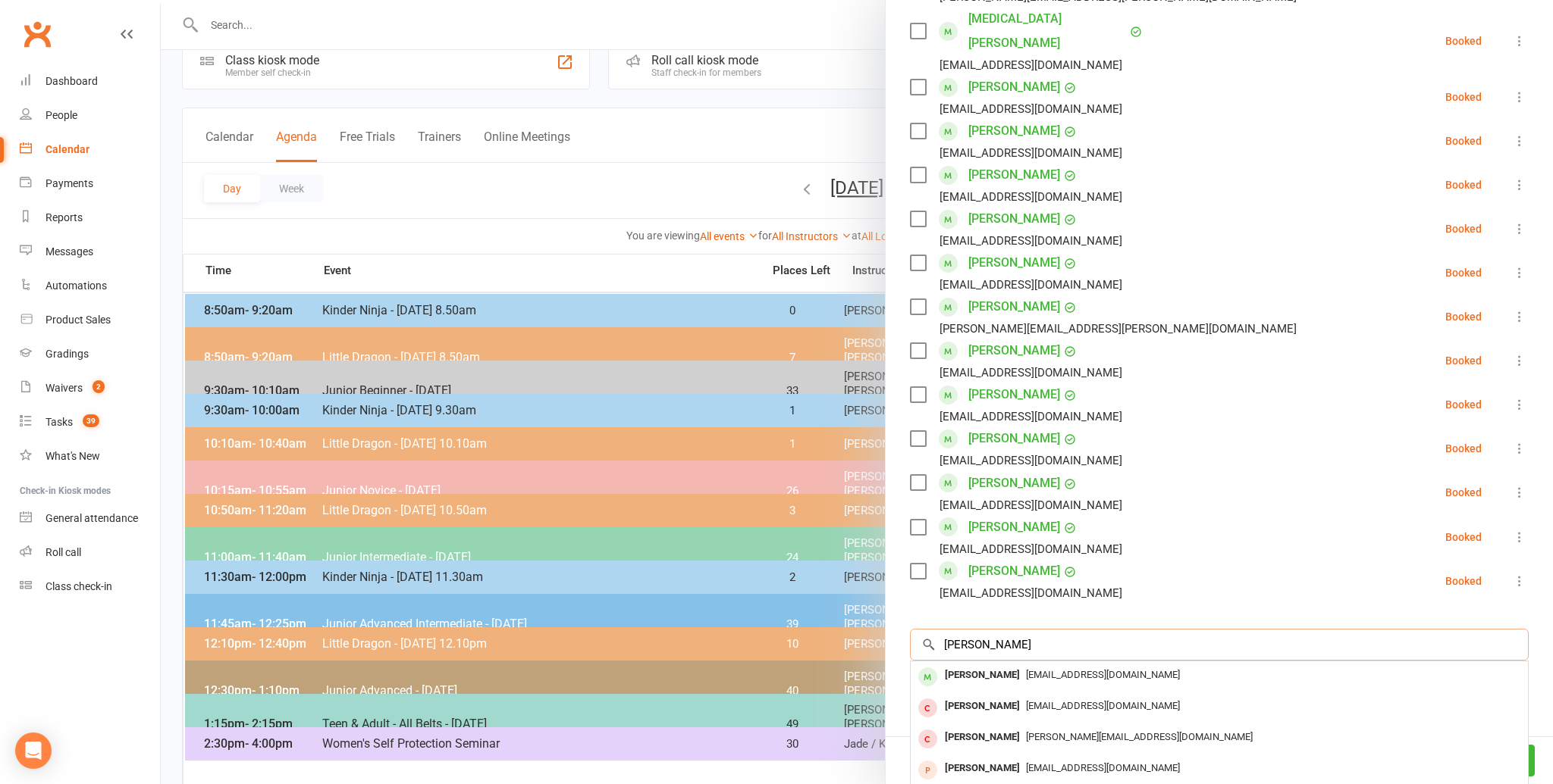
scroll to position [542, 0]
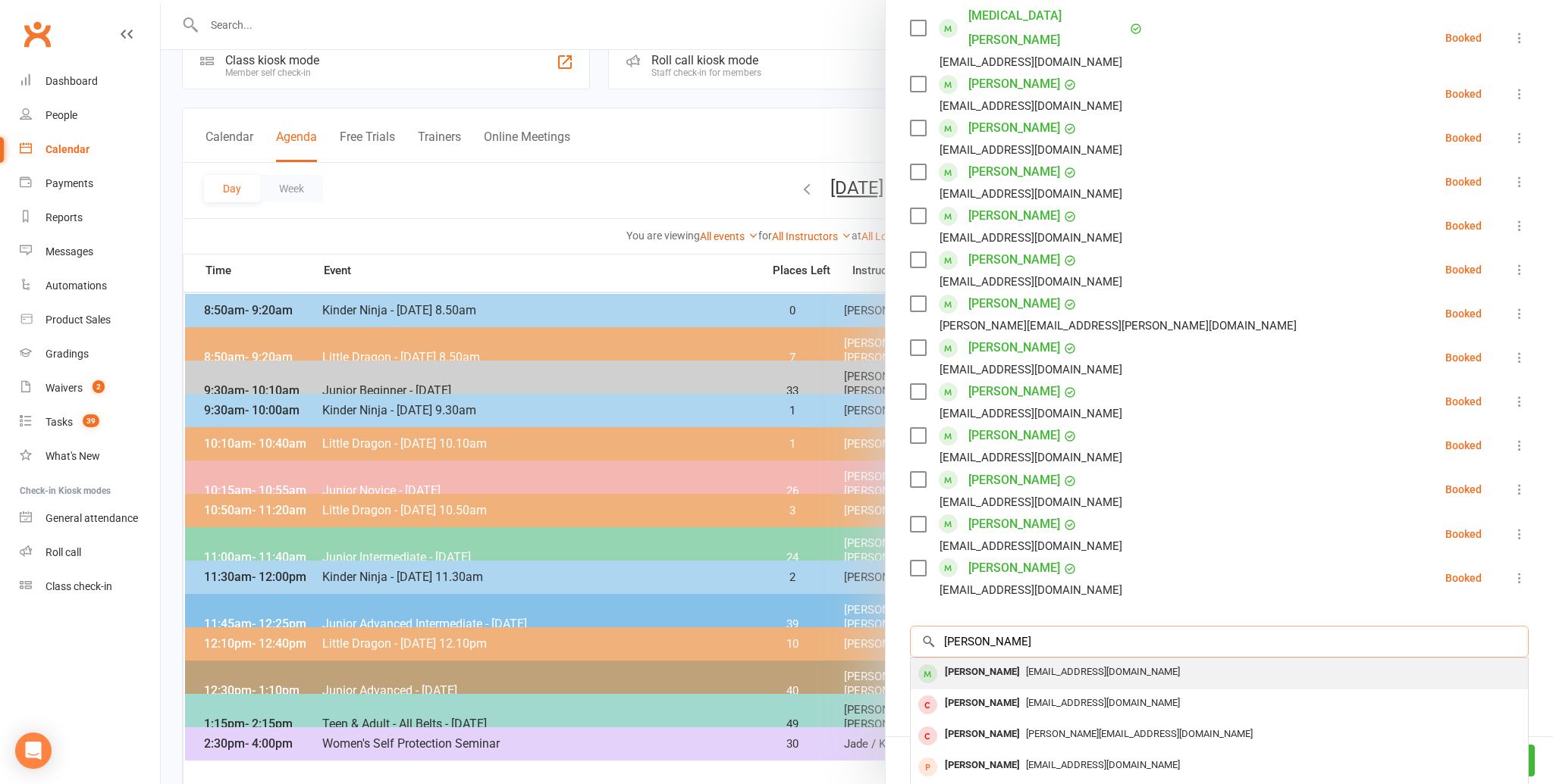
type input "[PERSON_NAME]"
click at [966, 662] on div "[PERSON_NAME]" at bounding box center [983, 673] width 87 height 22
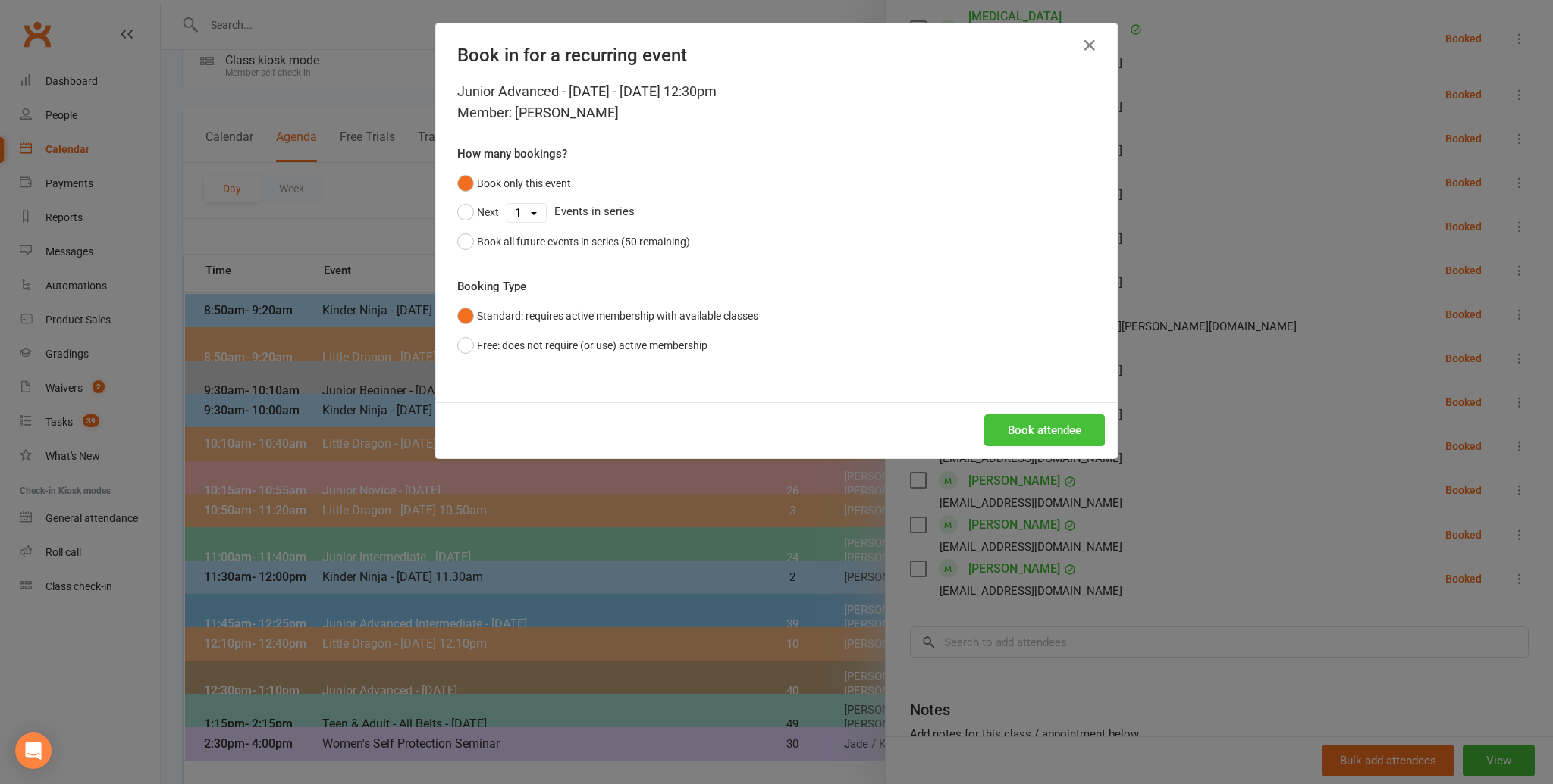
click at [1038, 422] on button "Book attendee" at bounding box center [1045, 431] width 121 height 32
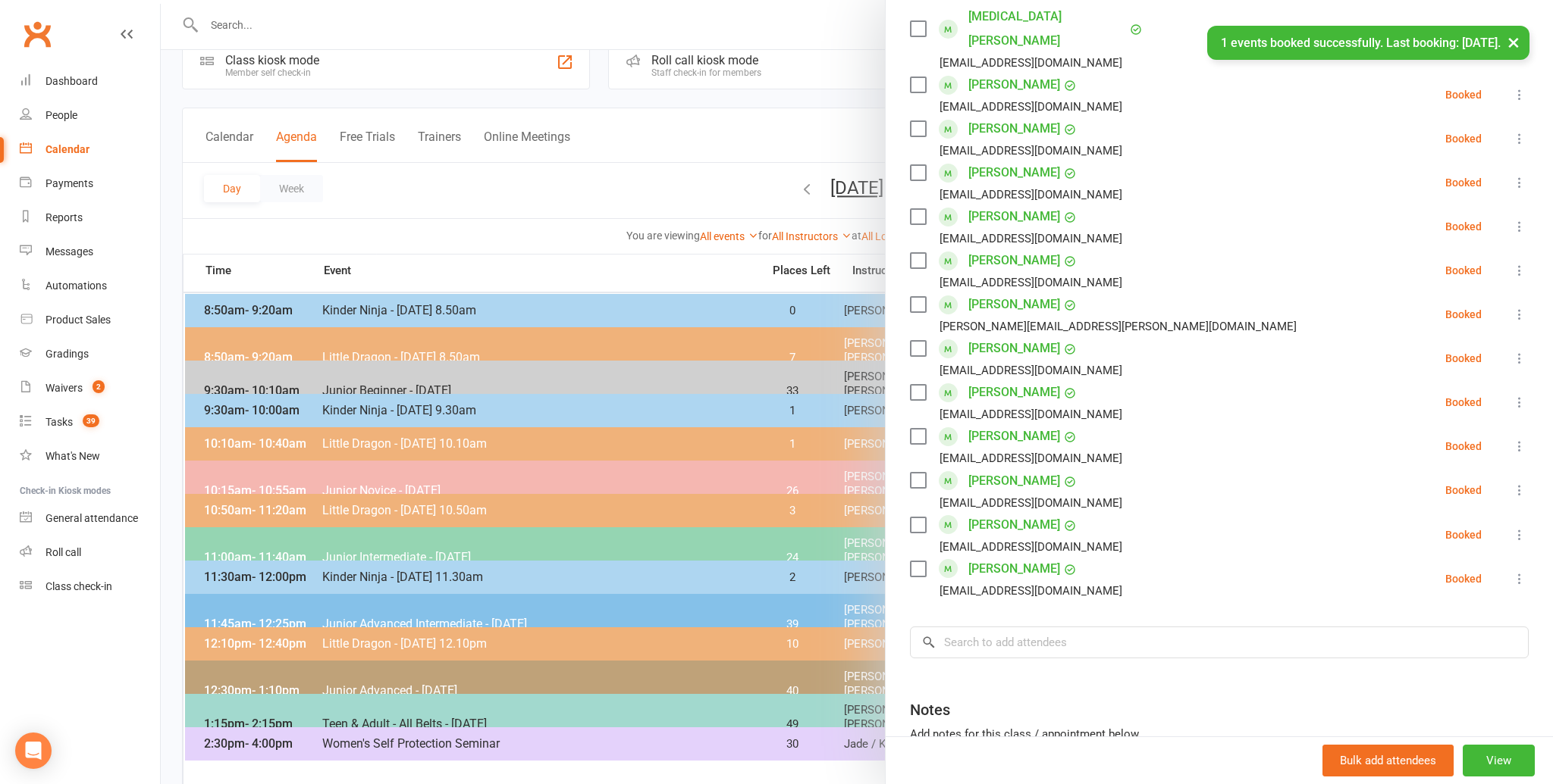
scroll to position [585, 0]
click at [978, 627] on input "search" at bounding box center [1219, 643] width 619 height 32
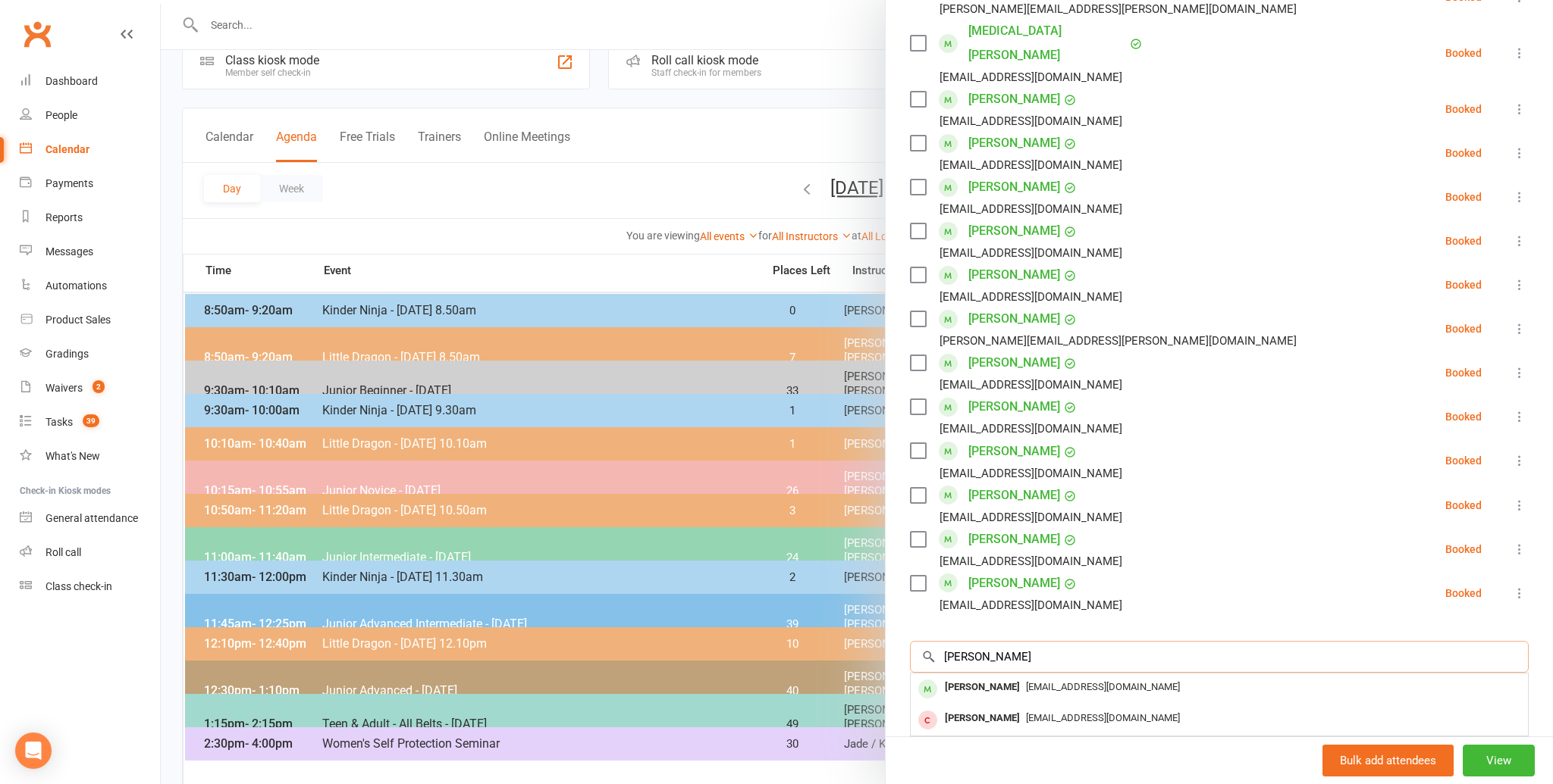
scroll to position [569, 0]
type input "[PERSON_NAME]"
click at [963, 678] on div "[PERSON_NAME]" at bounding box center [983, 689] width 87 height 22
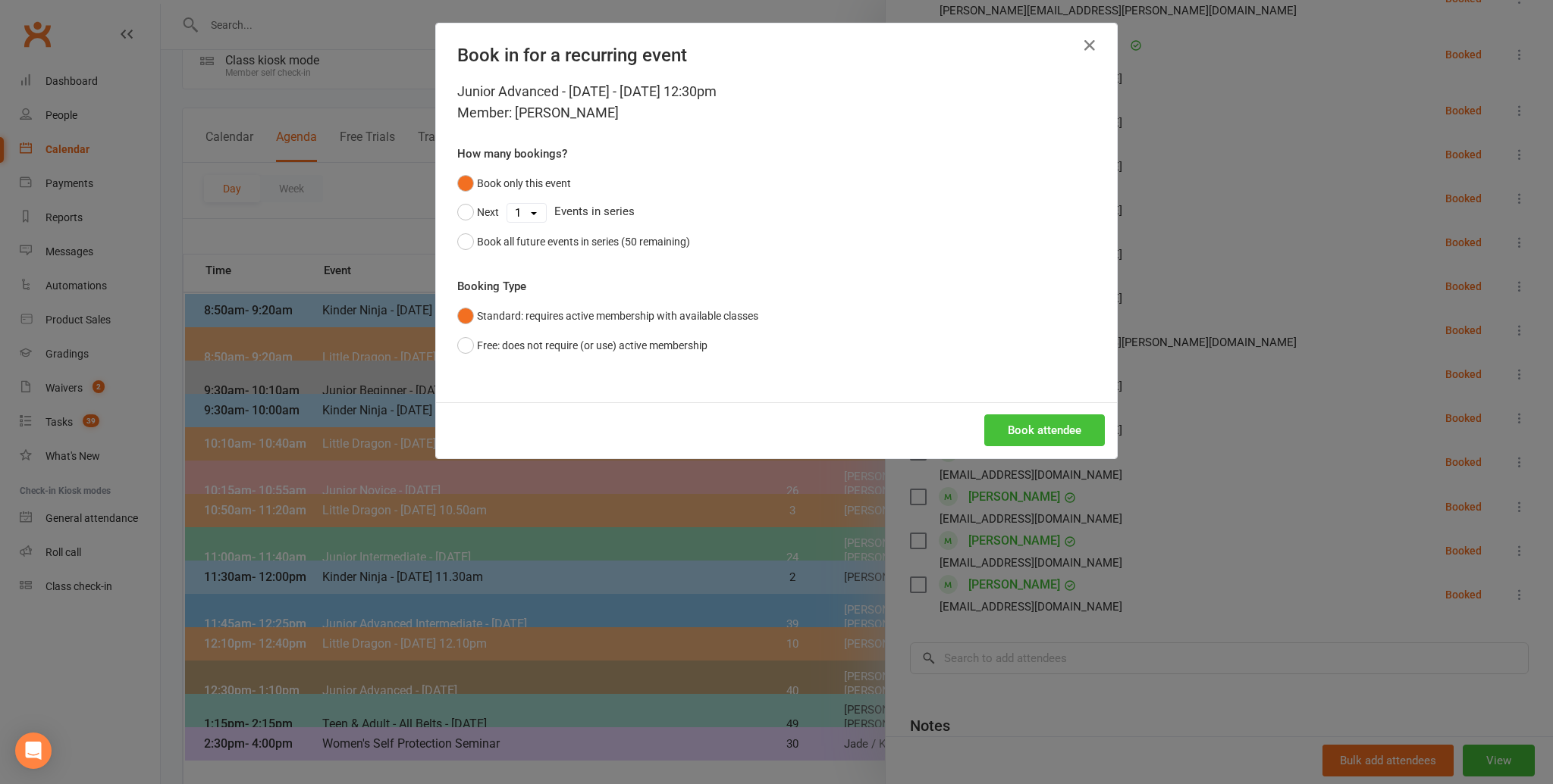
click at [1033, 428] on button "Book attendee" at bounding box center [1045, 431] width 121 height 32
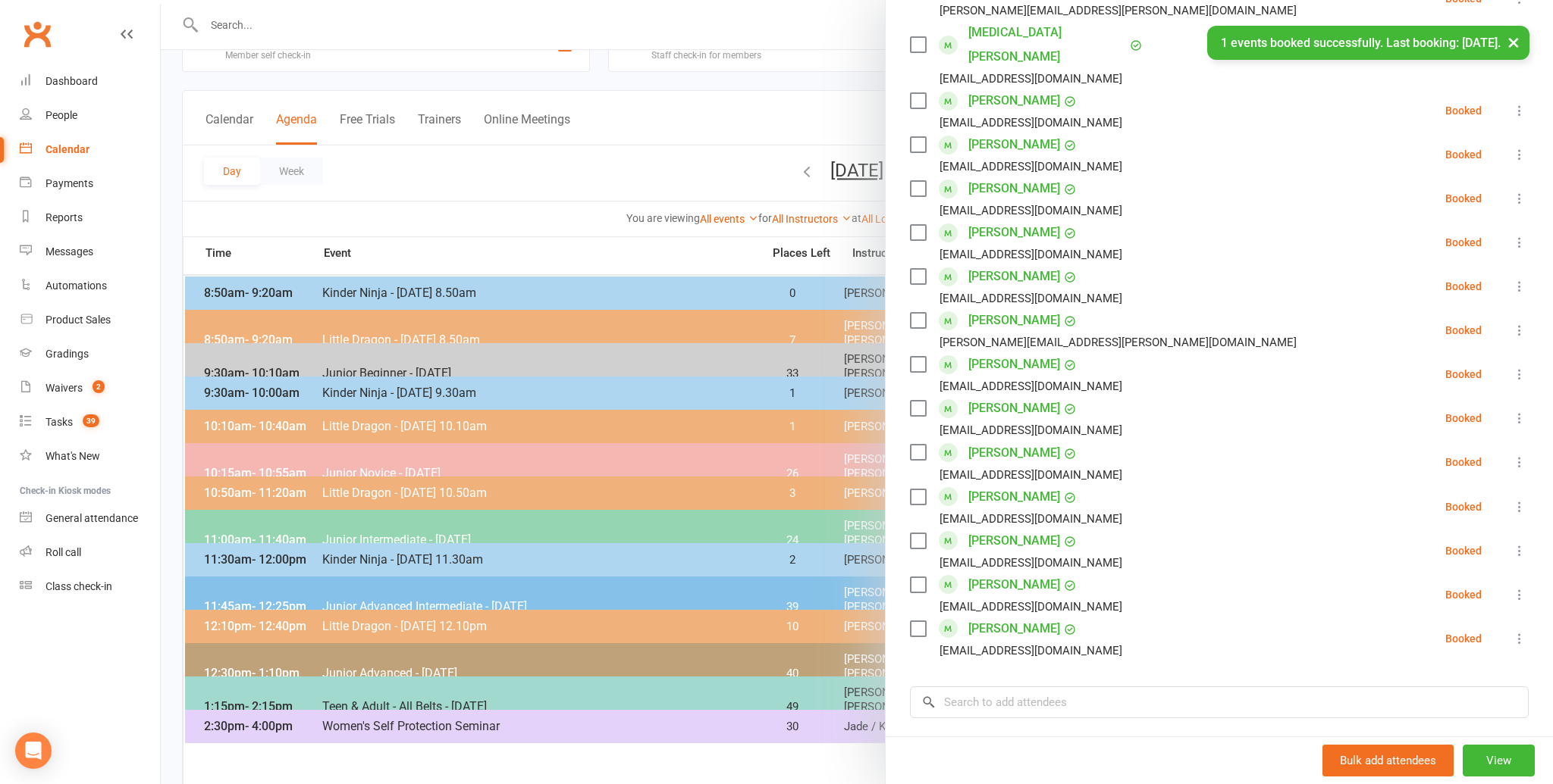
scroll to position [568, 0]
click at [985, 687] on input "search" at bounding box center [1219, 703] width 619 height 32
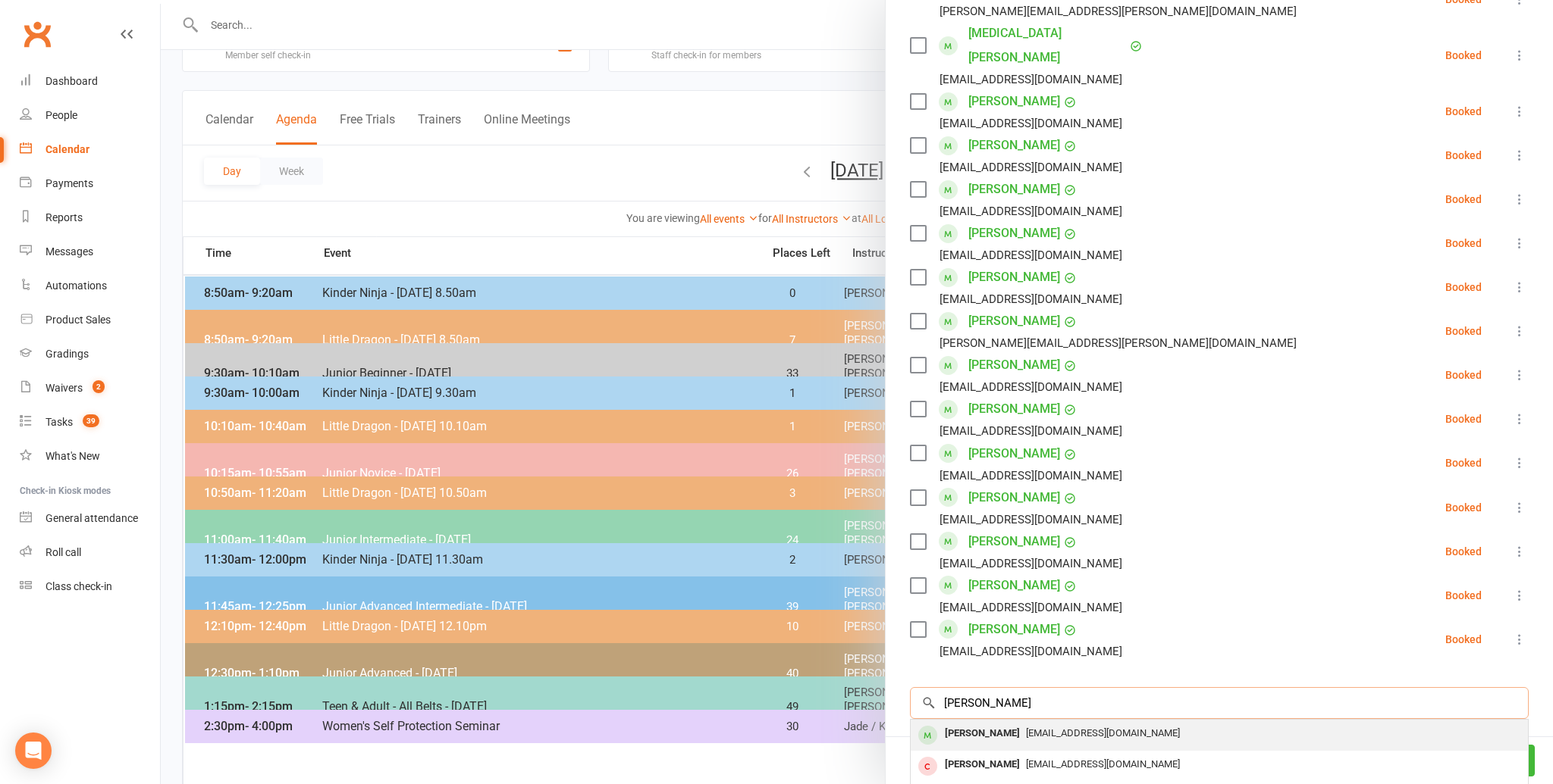
type input "[PERSON_NAME]"
click at [969, 723] on div "[PERSON_NAME]" at bounding box center [983, 734] width 87 height 22
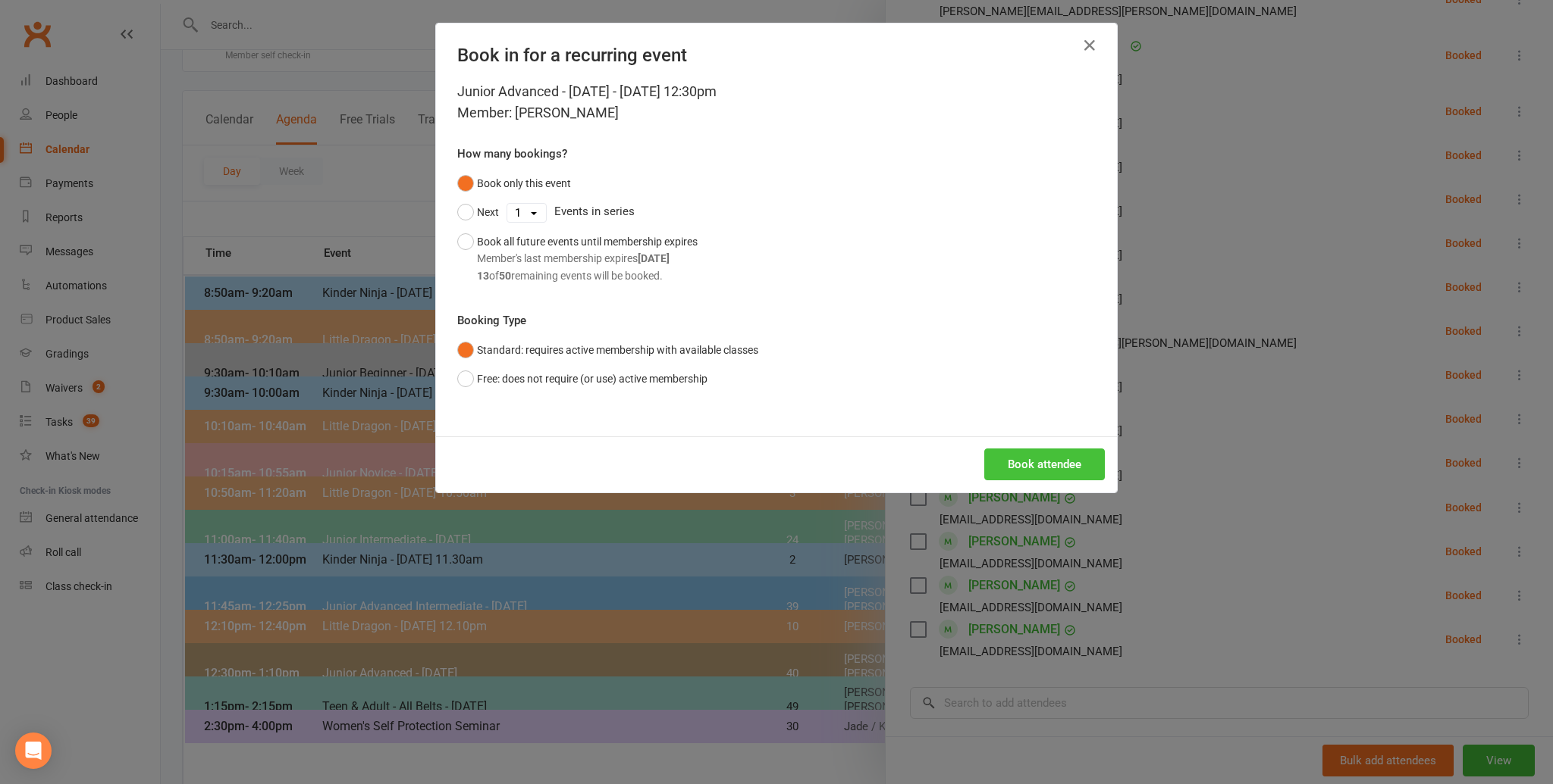
click at [1039, 463] on button "Book attendee" at bounding box center [1045, 464] width 121 height 32
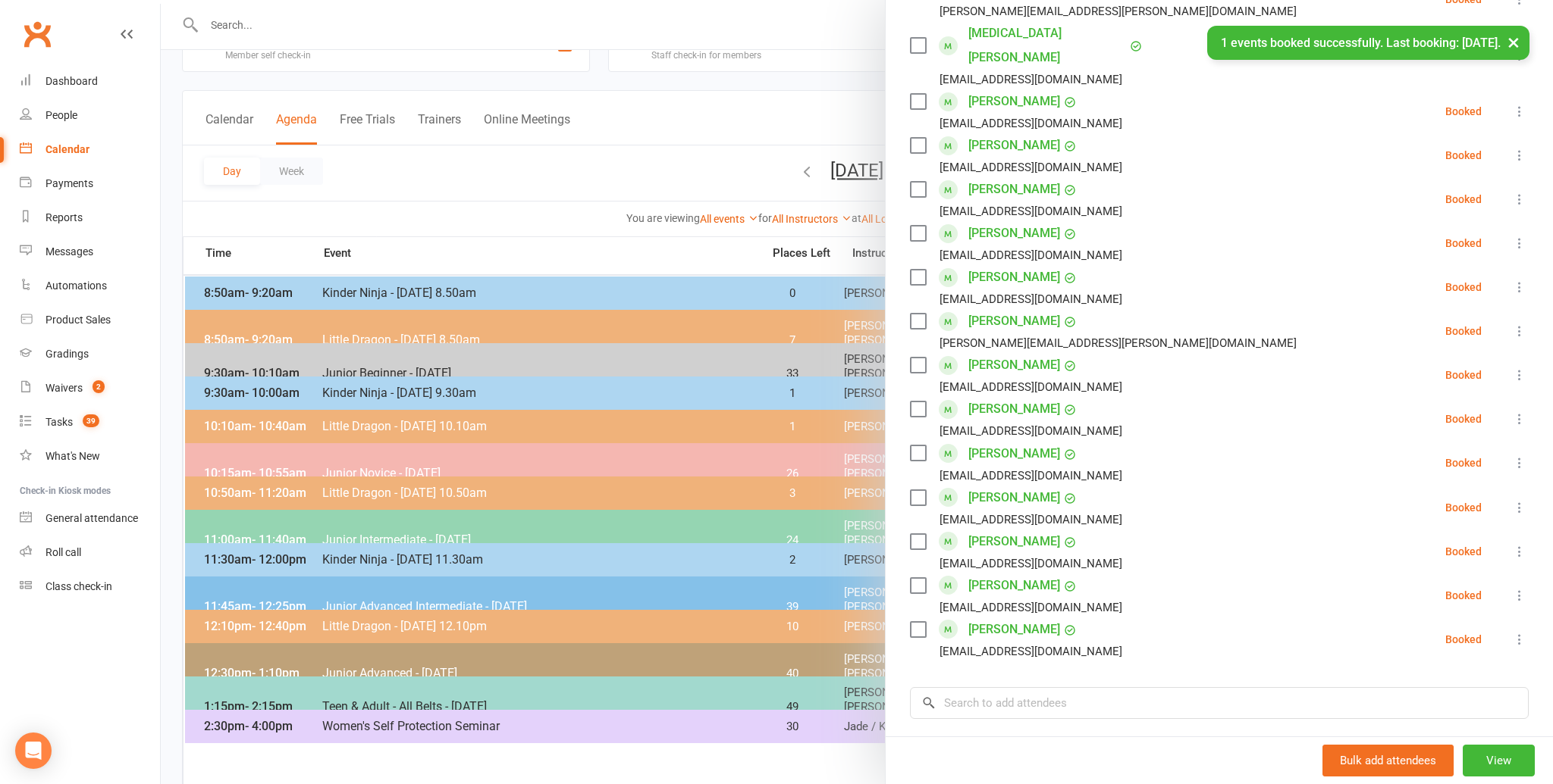
click at [1210, 485] on li "[PERSON_NAME] [EMAIL_ADDRESS][DOMAIN_NAME] Booked More info Remove Check in Mar…" at bounding box center [1219, 507] width 619 height 44
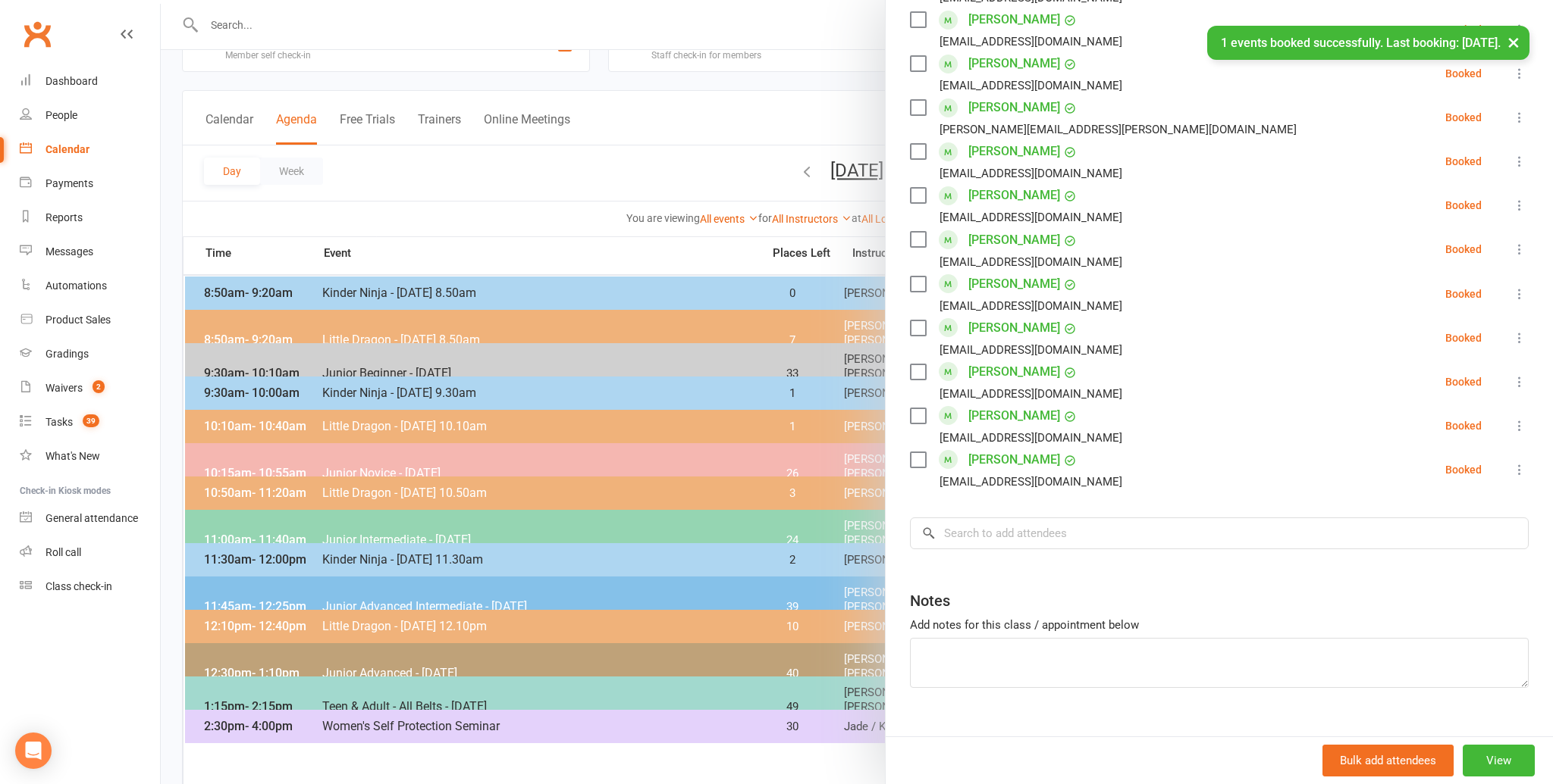
scroll to position [784, 0]
click at [975, 516] on input "search" at bounding box center [1219, 532] width 619 height 32
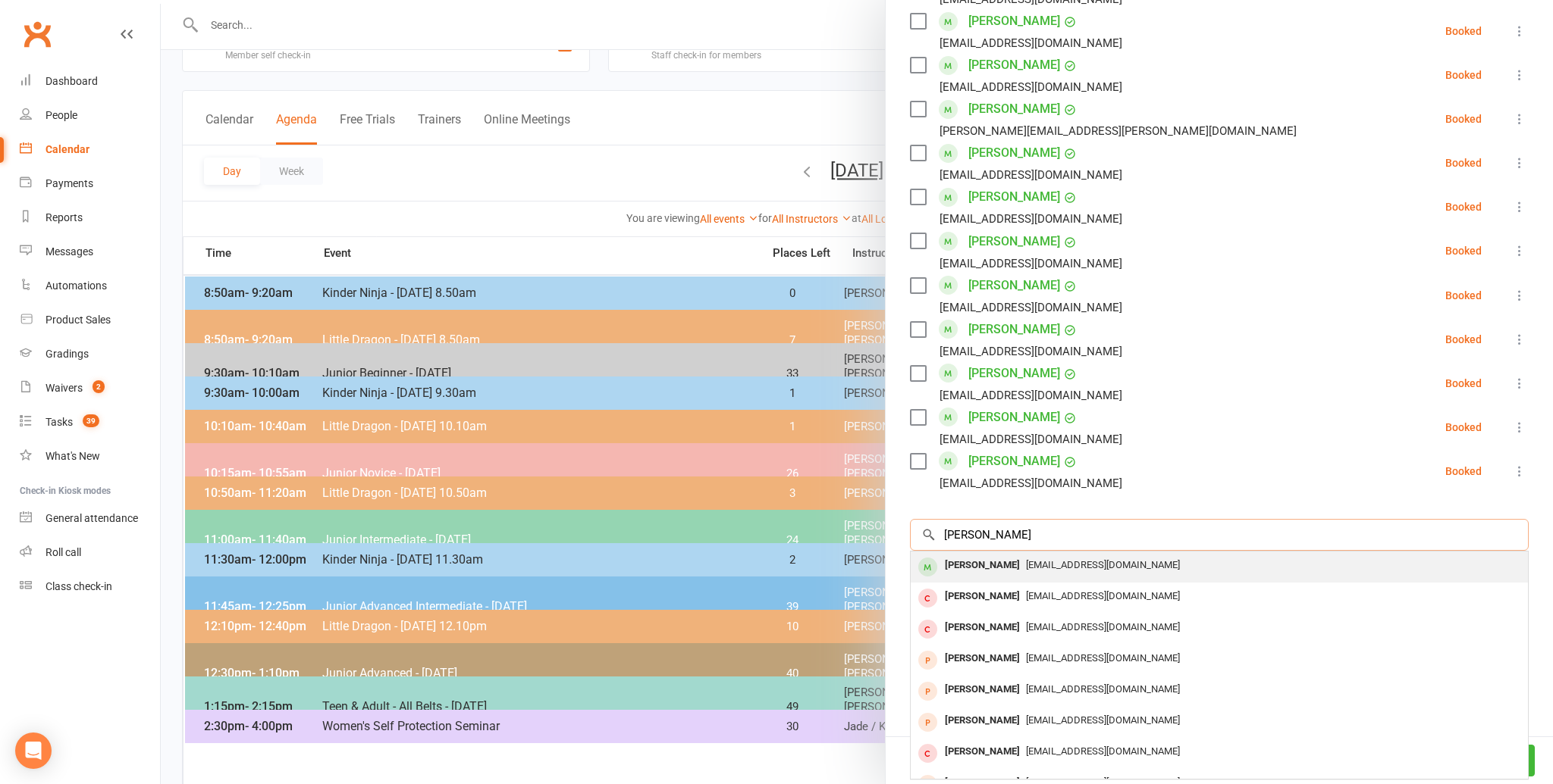
type input "[PERSON_NAME]"
click at [977, 555] on div "[PERSON_NAME]" at bounding box center [983, 566] width 87 height 22
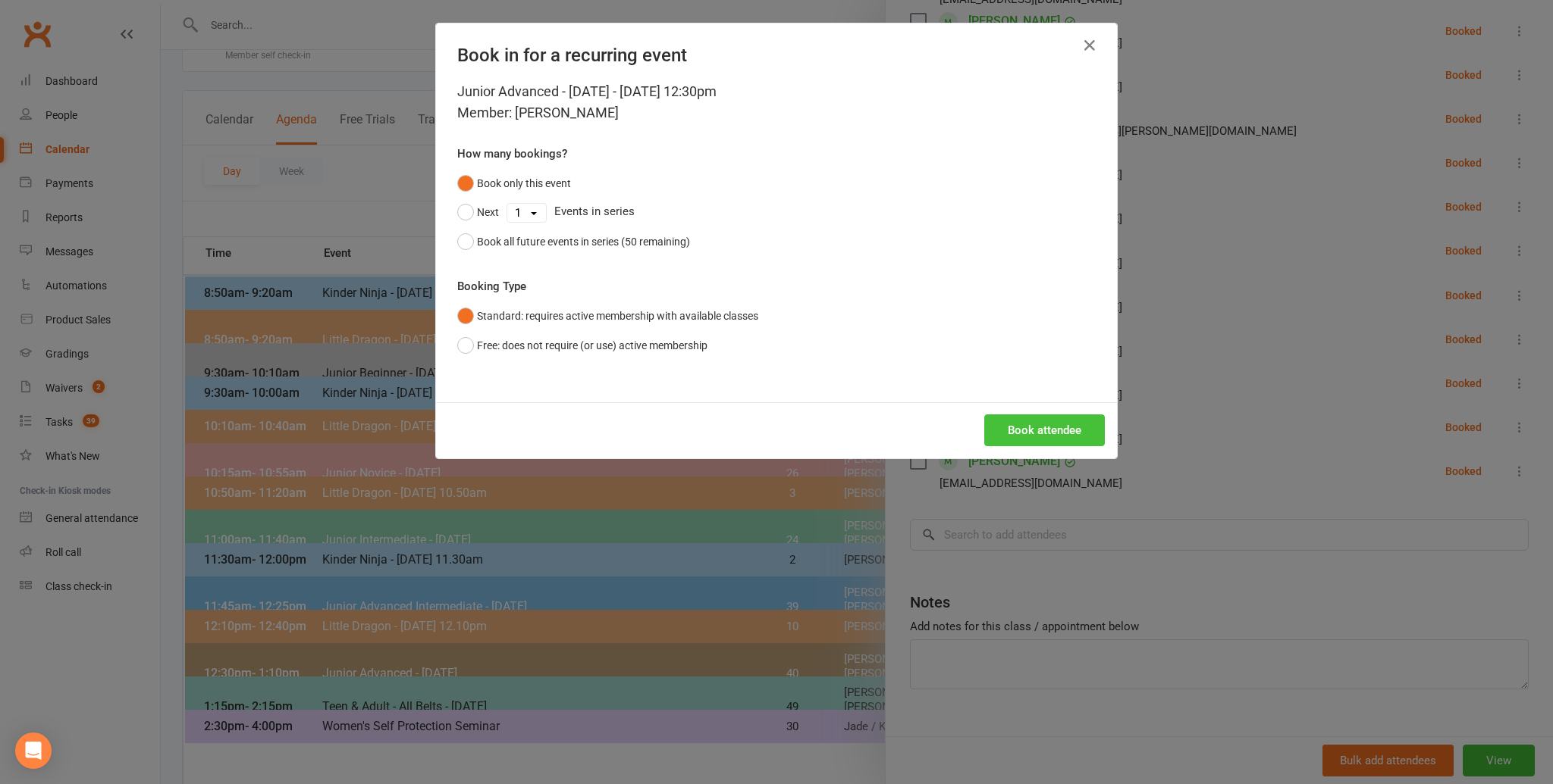
click at [1023, 425] on button "Book attendee" at bounding box center [1045, 431] width 121 height 32
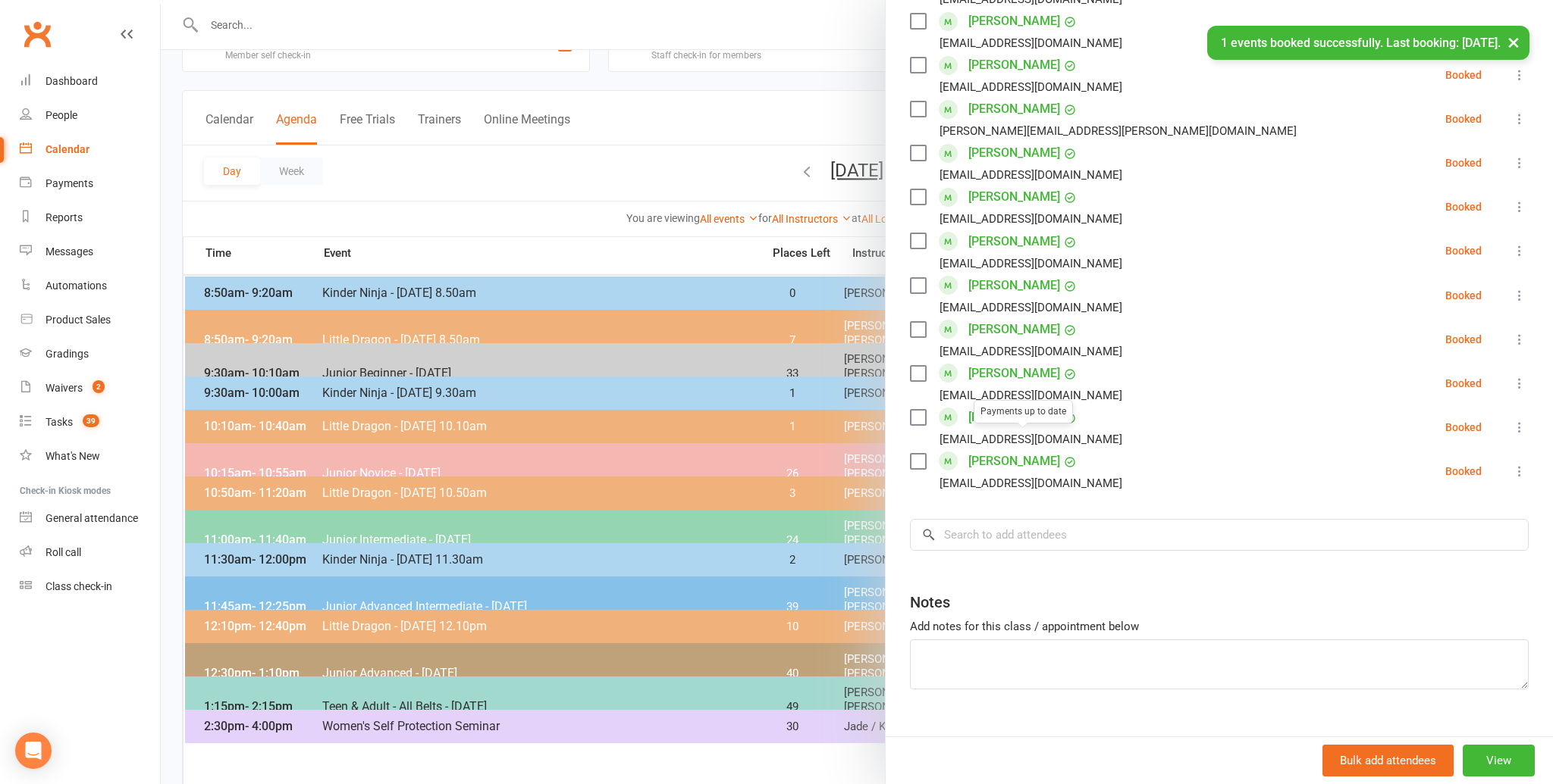
scroll to position [825, 0]
click at [960, 519] on input "search" at bounding box center [1219, 535] width 619 height 32
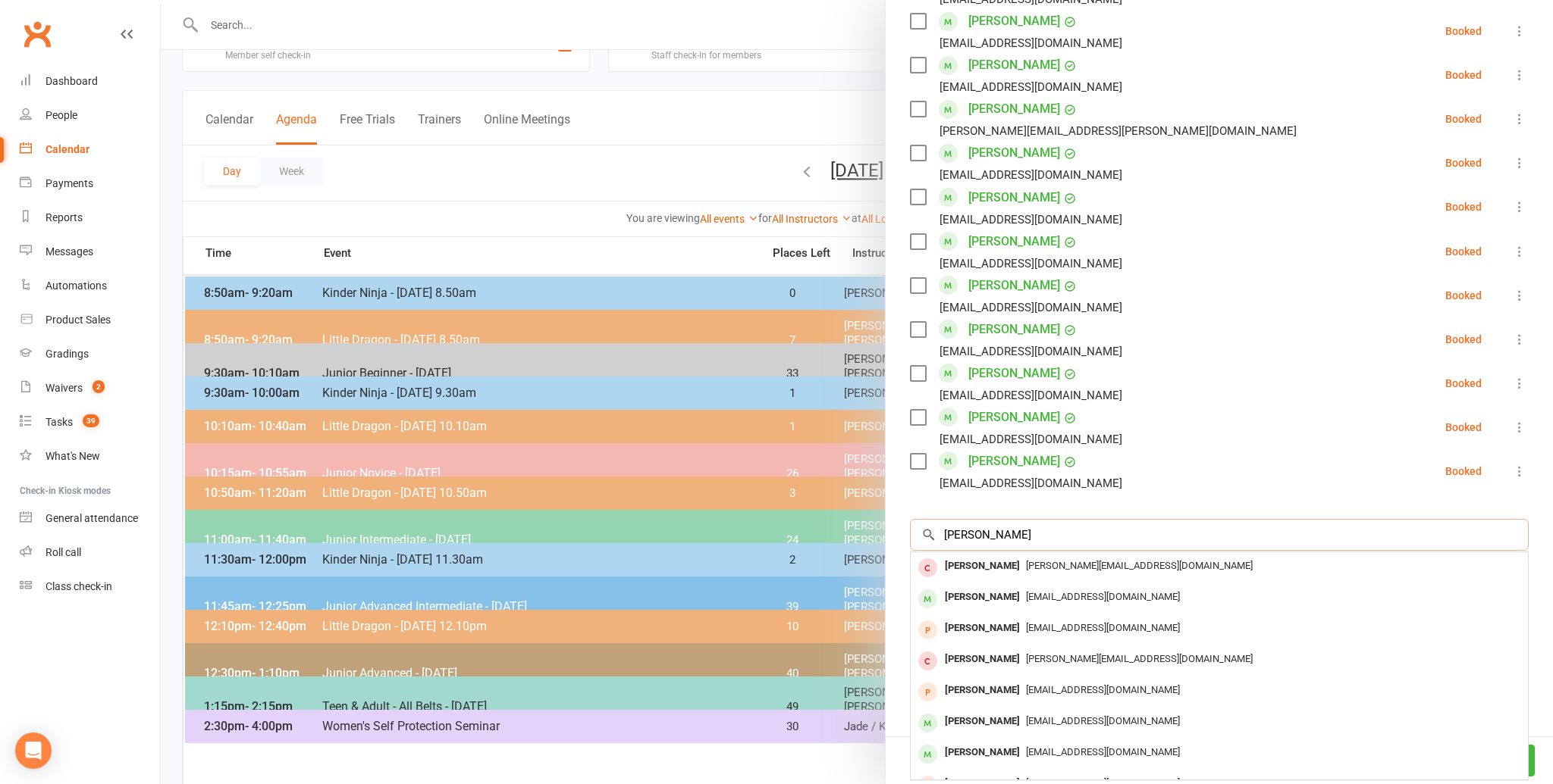
scroll to position [828, 0]
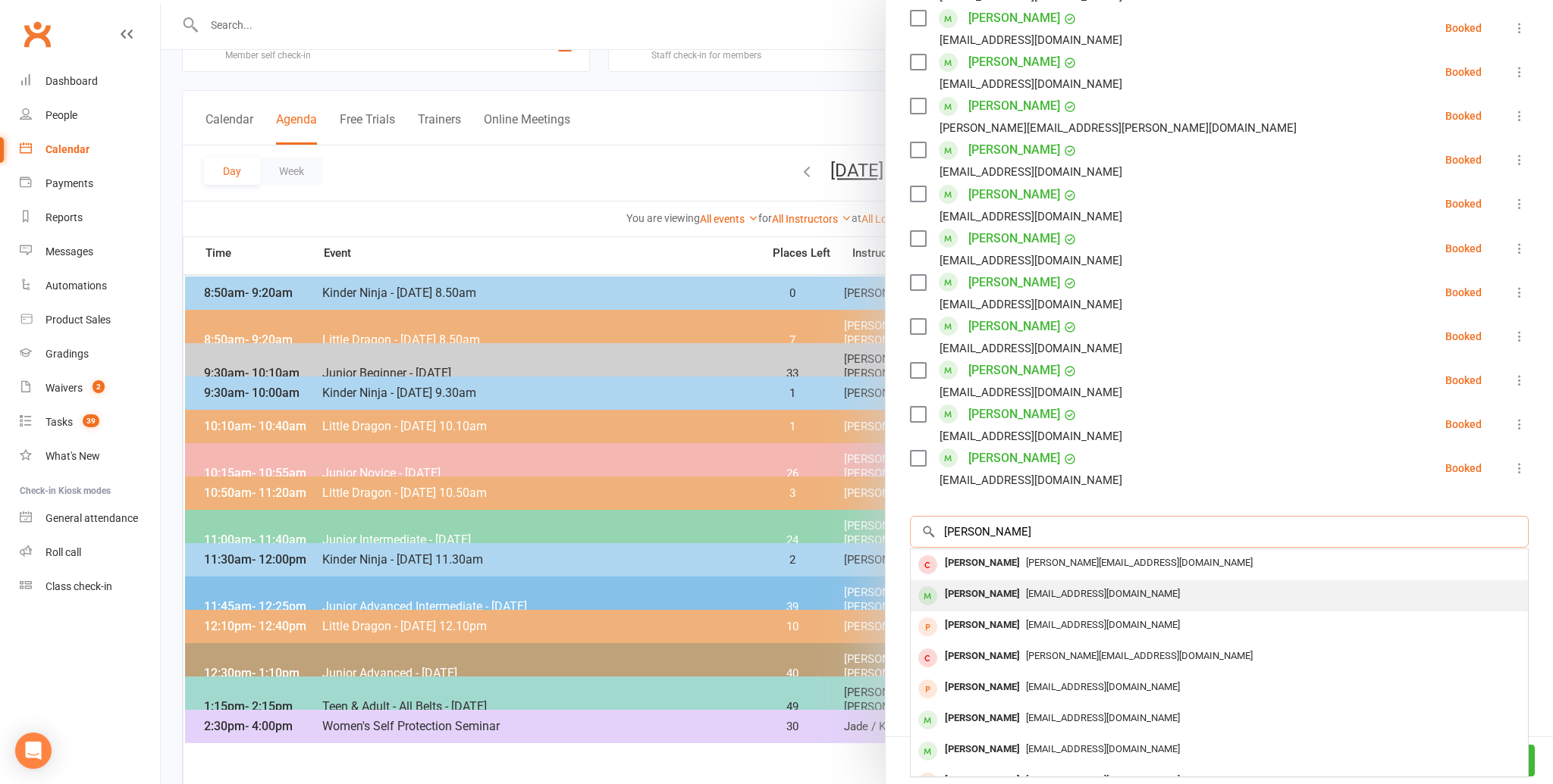
type input "[PERSON_NAME]"
click at [963, 583] on div "[PERSON_NAME]" at bounding box center [983, 594] width 87 height 22
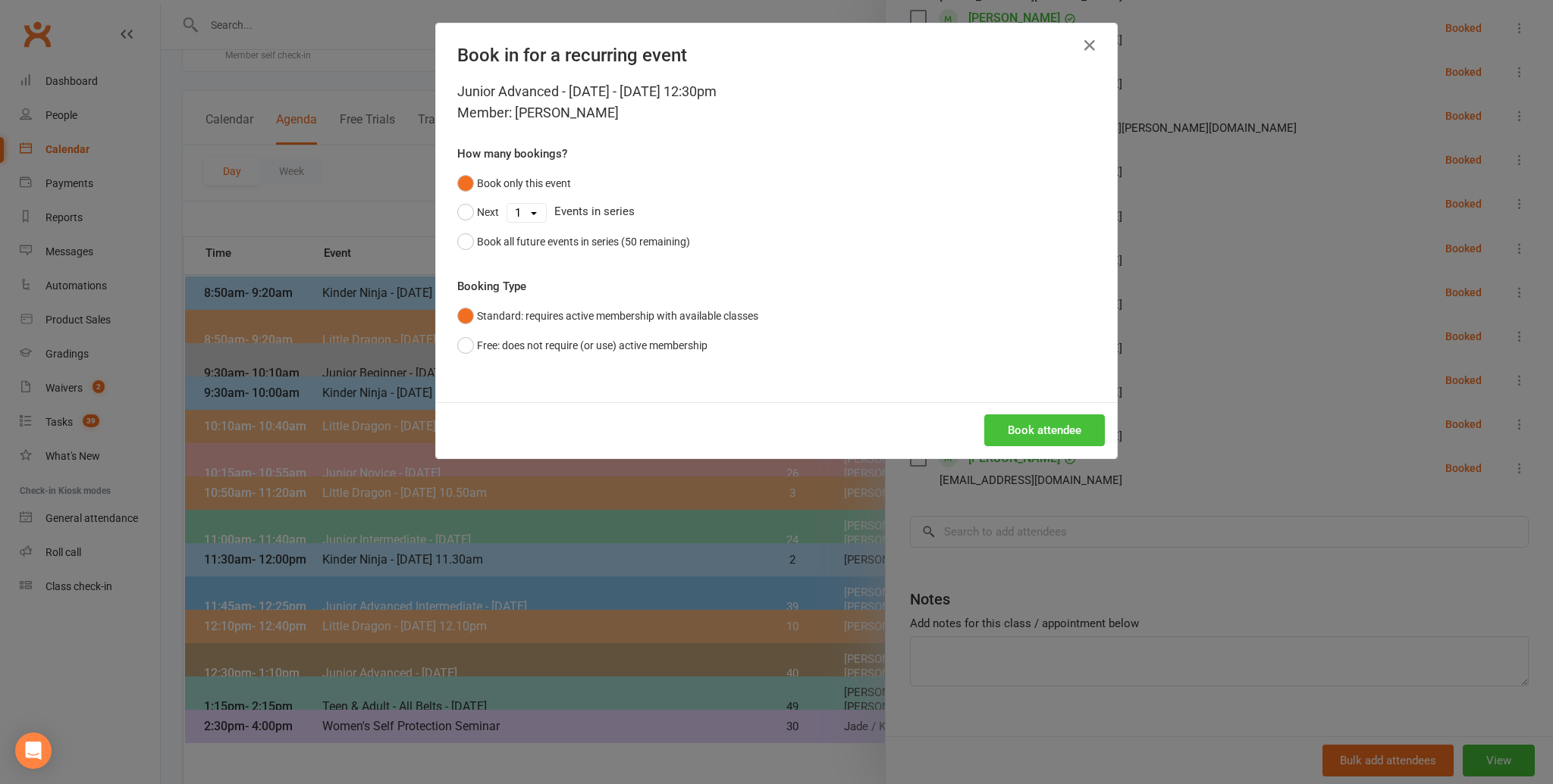
click at [1037, 427] on button "Book attendee" at bounding box center [1045, 431] width 121 height 32
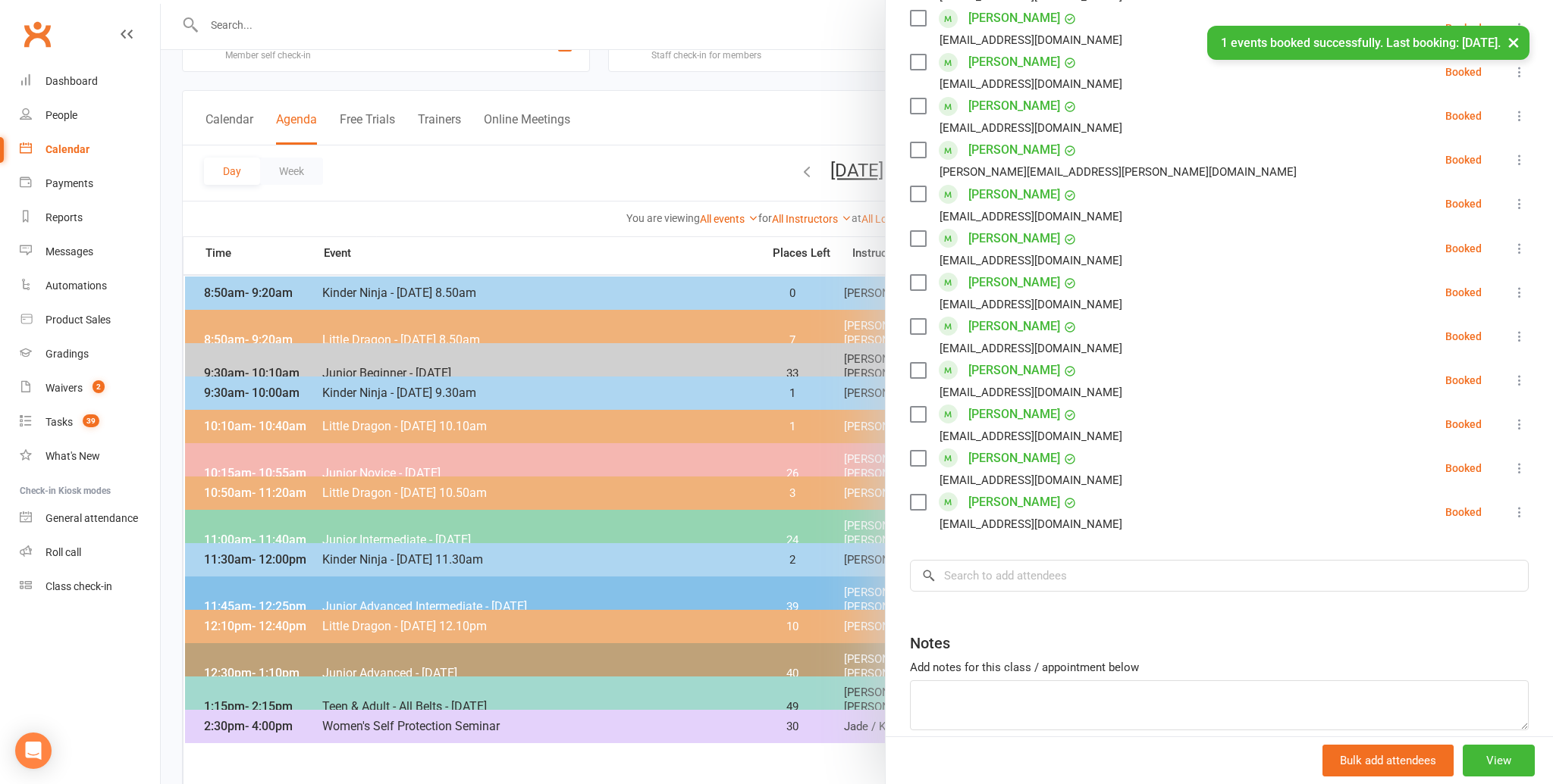
scroll to position [871, 0]
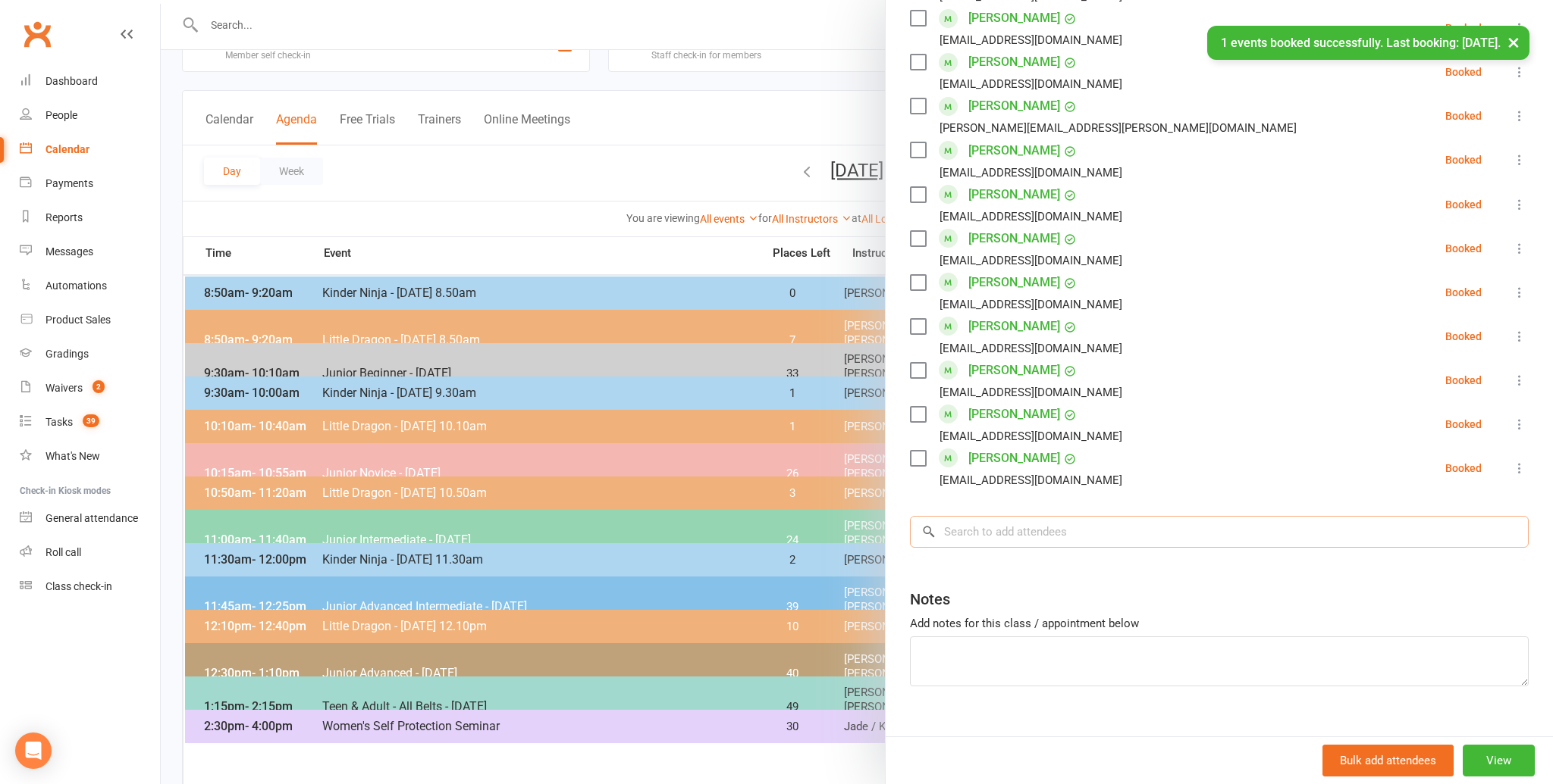
click at [967, 516] on input "search" at bounding box center [1219, 532] width 619 height 32
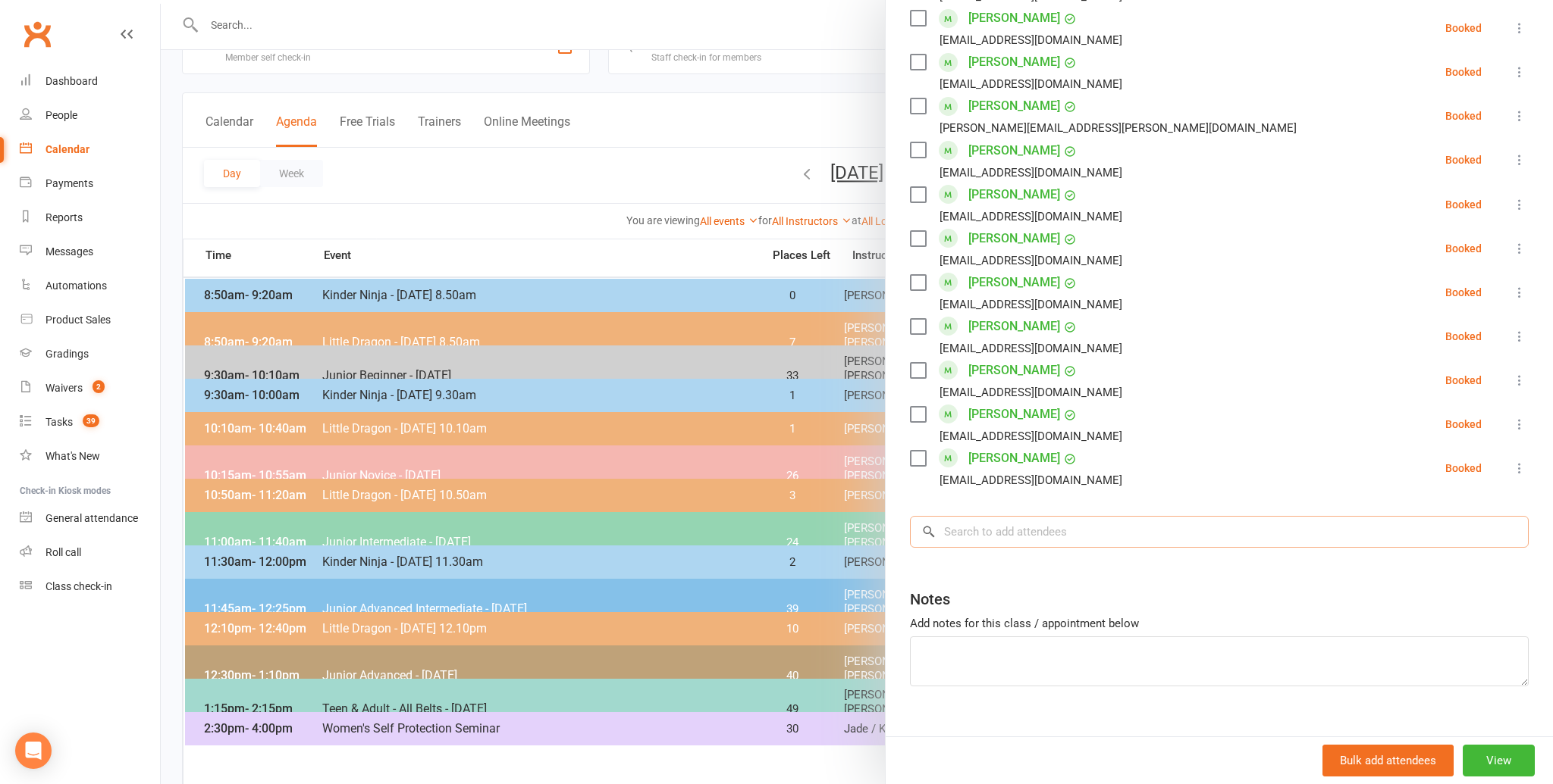
click at [971, 516] on input "search" at bounding box center [1219, 532] width 619 height 32
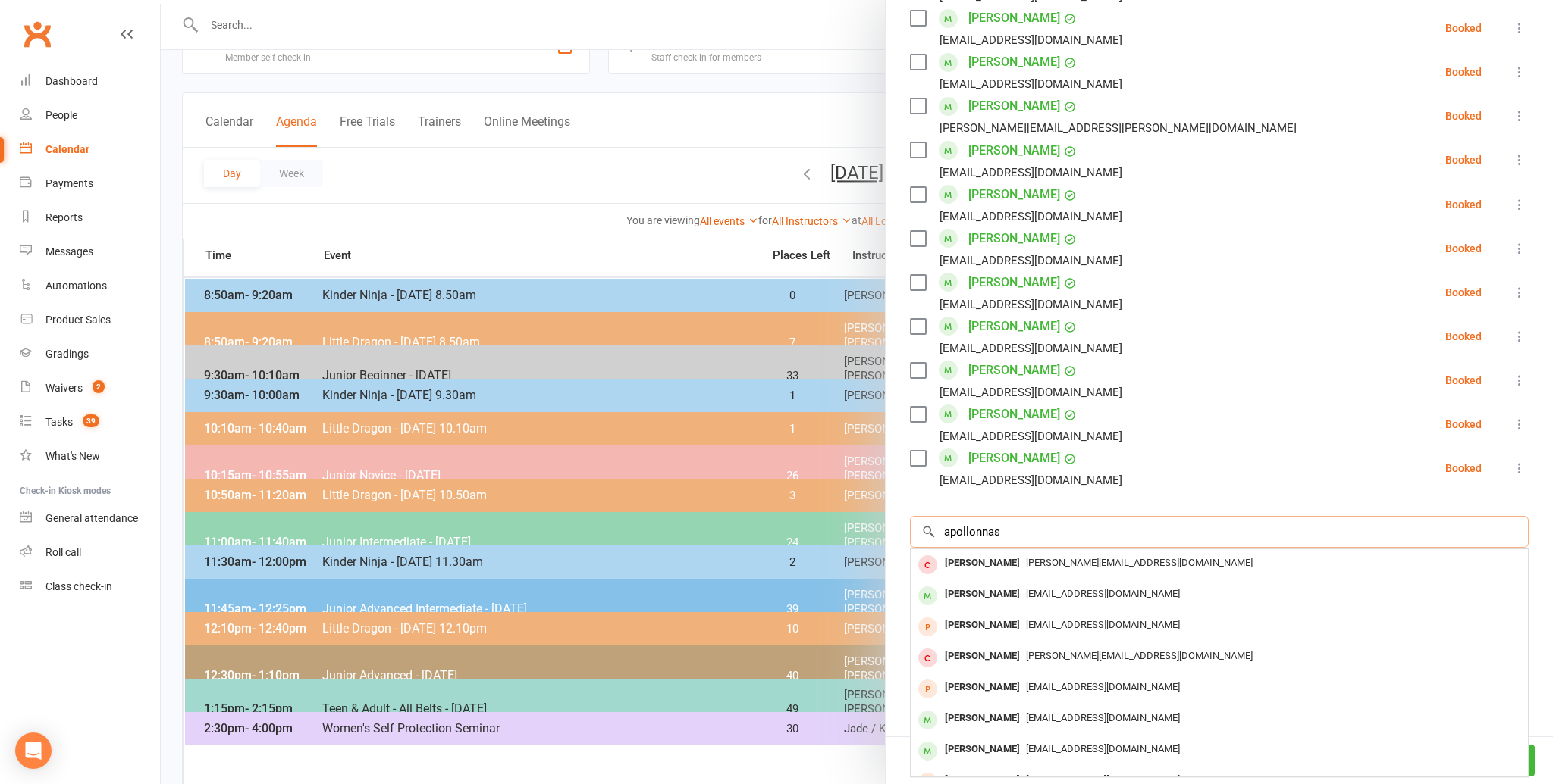
scroll to position [862, 0]
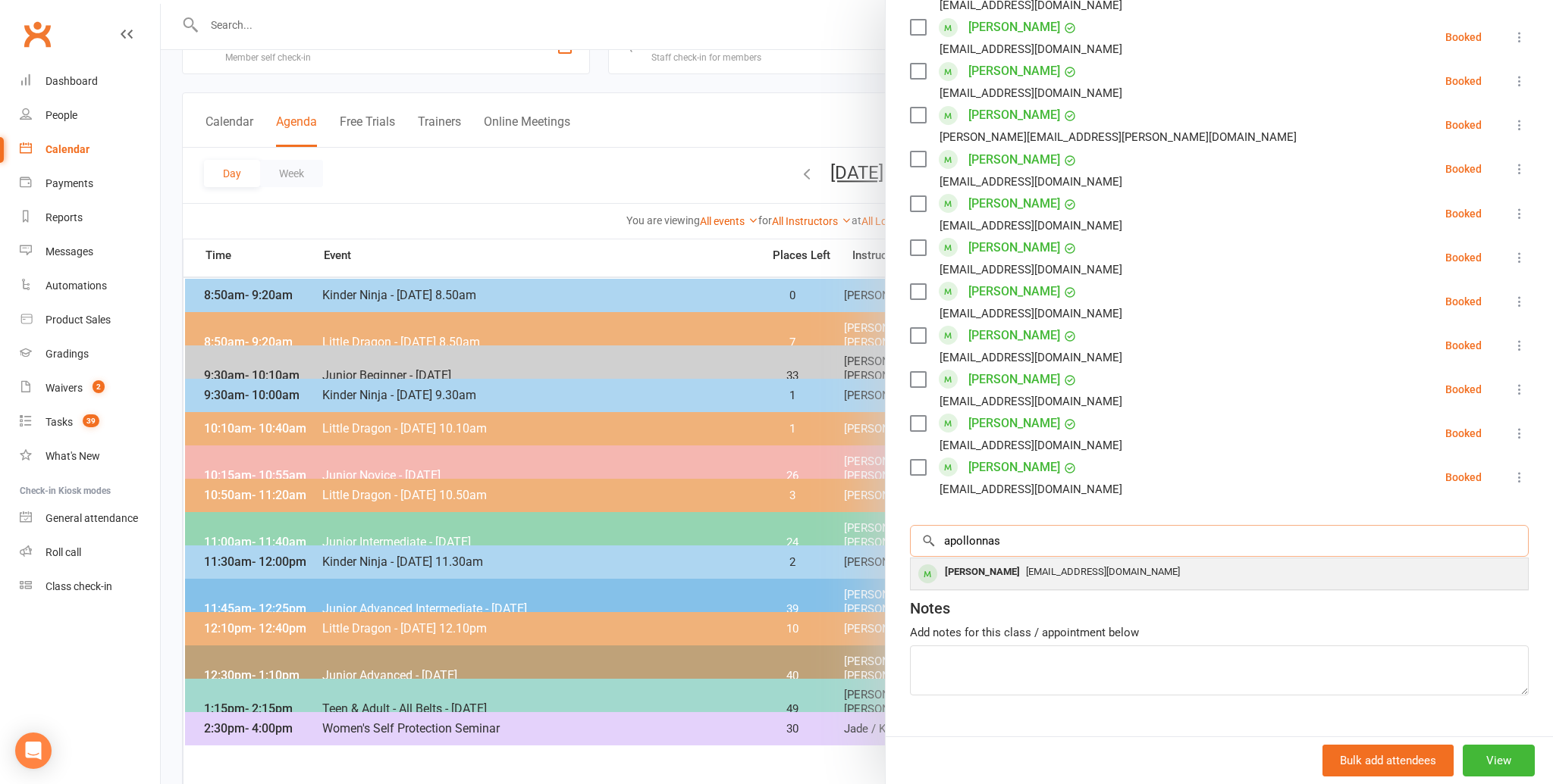
type input "apollonnas"
click at [983, 562] on div "[PERSON_NAME]" at bounding box center [983, 573] width 87 height 22
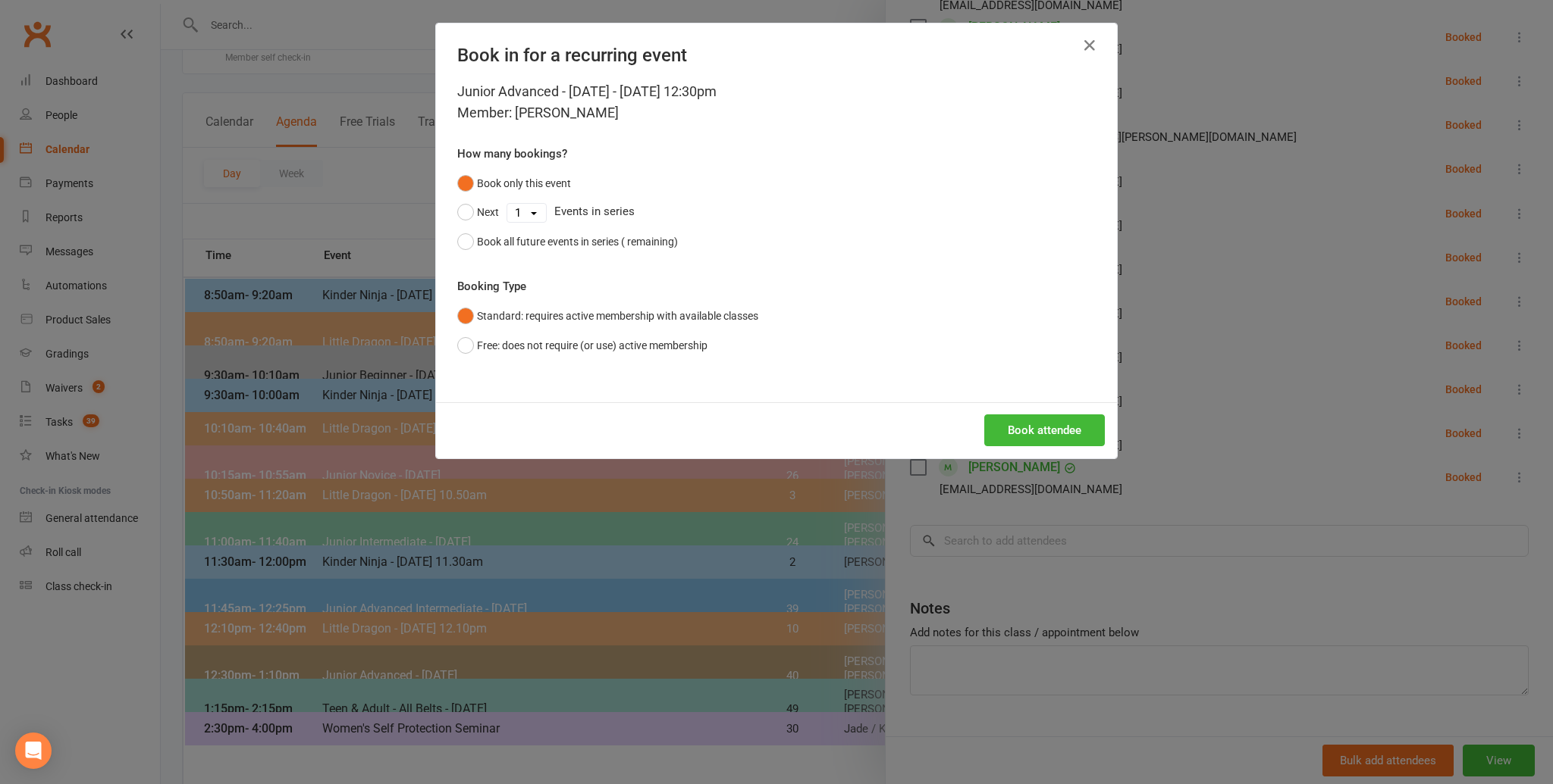
scroll to position [44, 0]
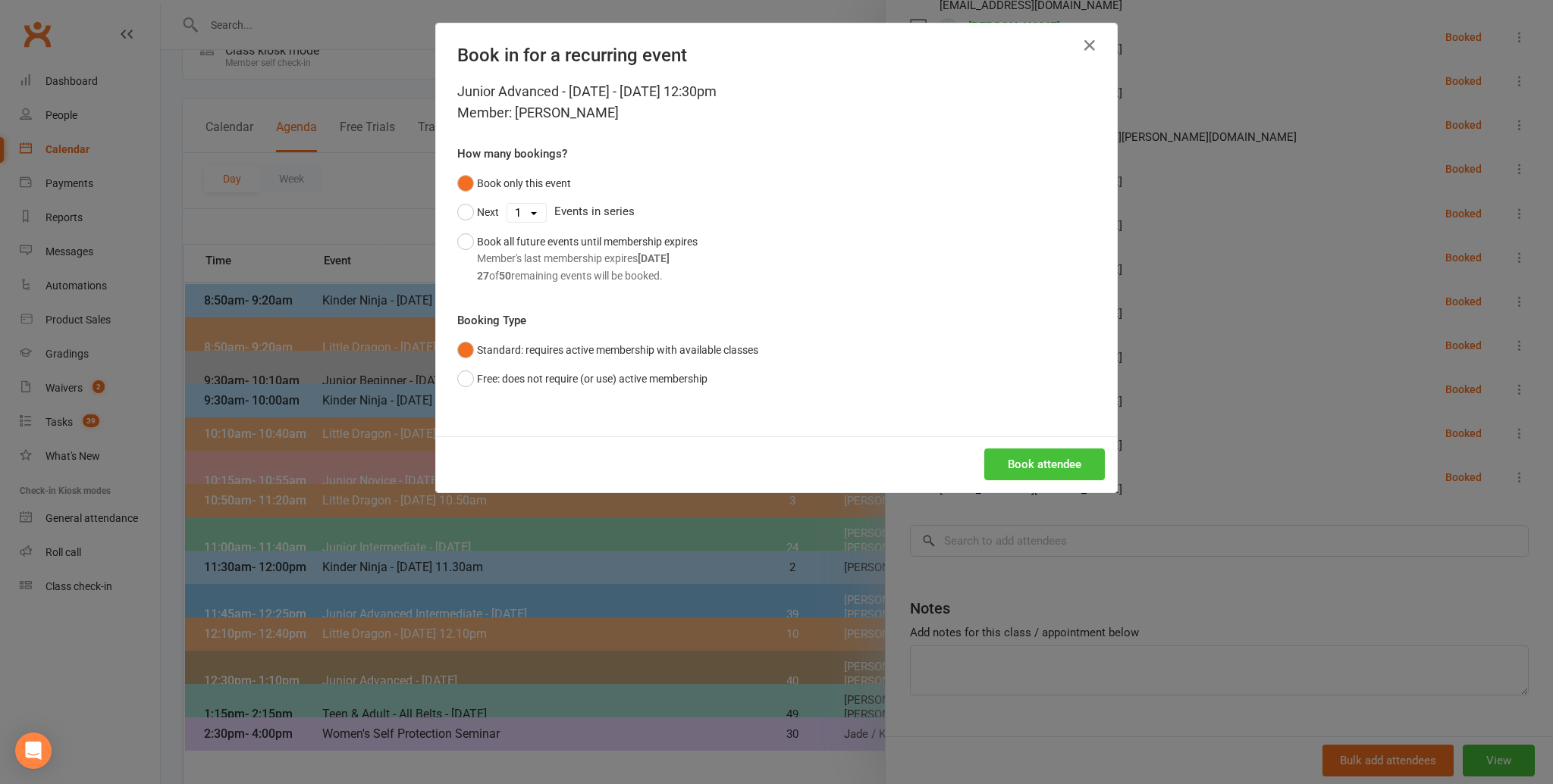
click at [1009, 458] on button "Book attendee" at bounding box center [1045, 464] width 121 height 32
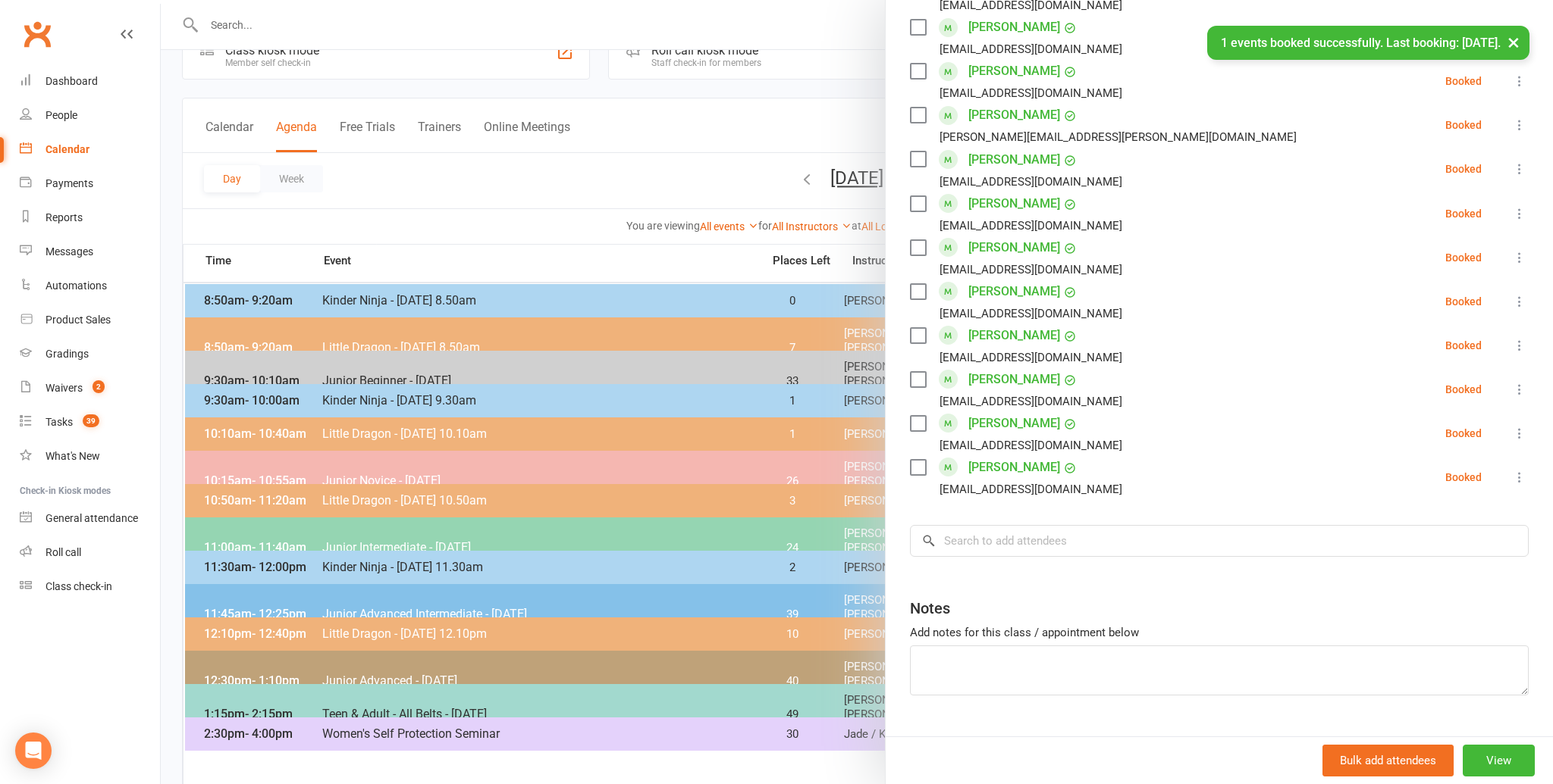
click at [1120, 456] on li "[PERSON_NAME] [EMAIL_ADDRESS][DOMAIN_NAME] Booked More info Remove Check in Mar…" at bounding box center [1219, 477] width 619 height 44
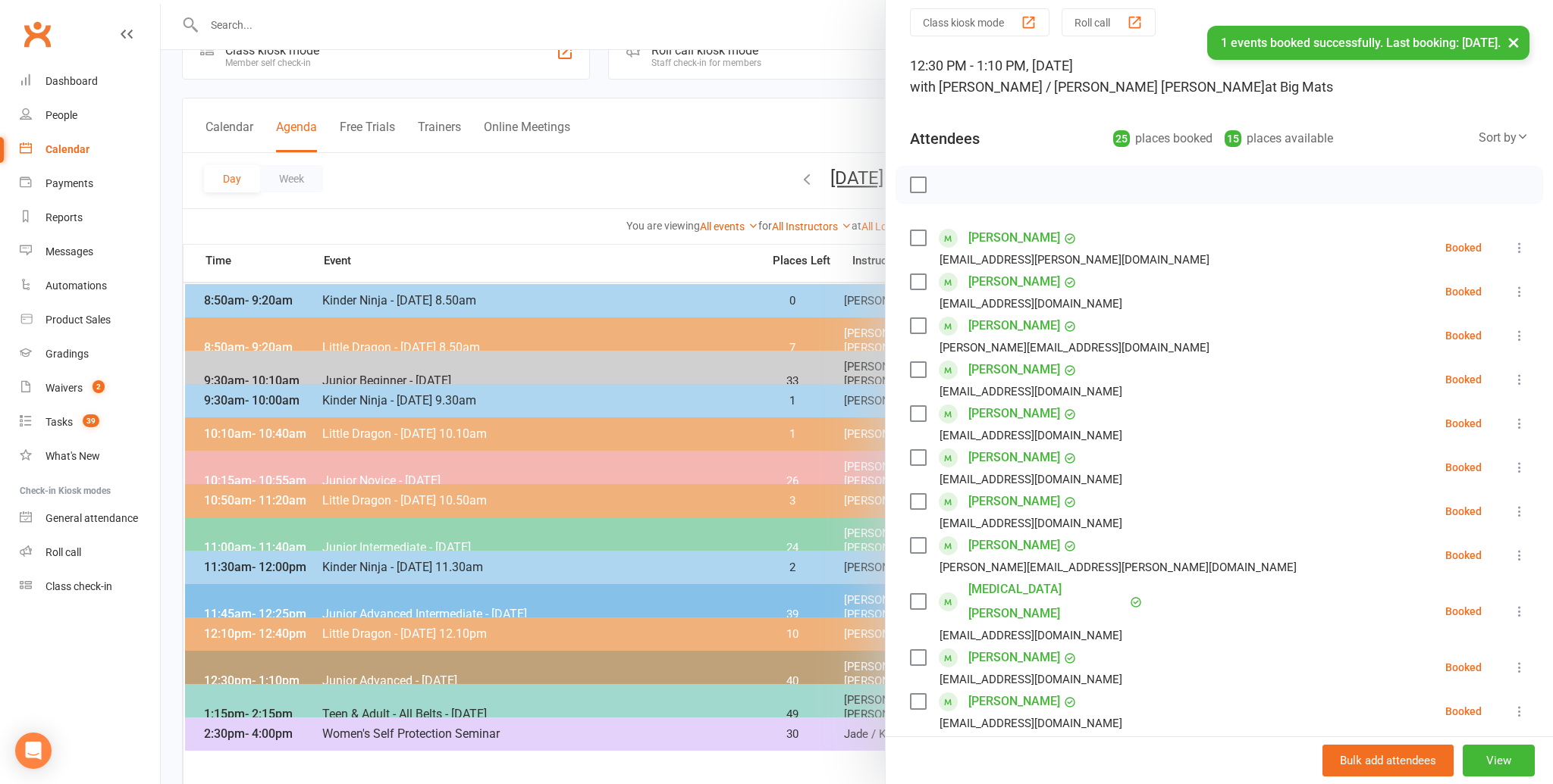
scroll to position [0, 0]
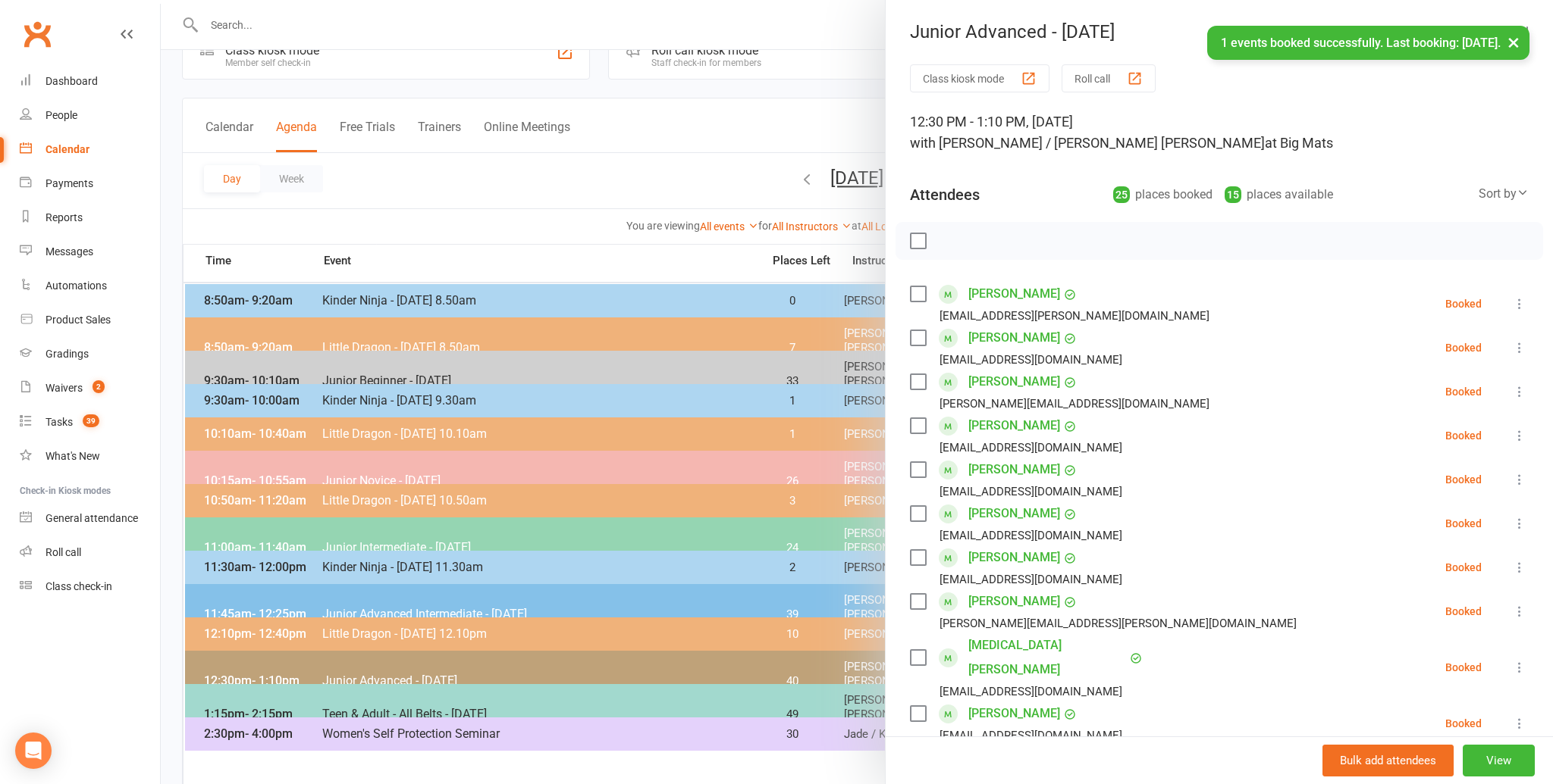
click at [920, 238] on label at bounding box center [917, 241] width 15 height 15
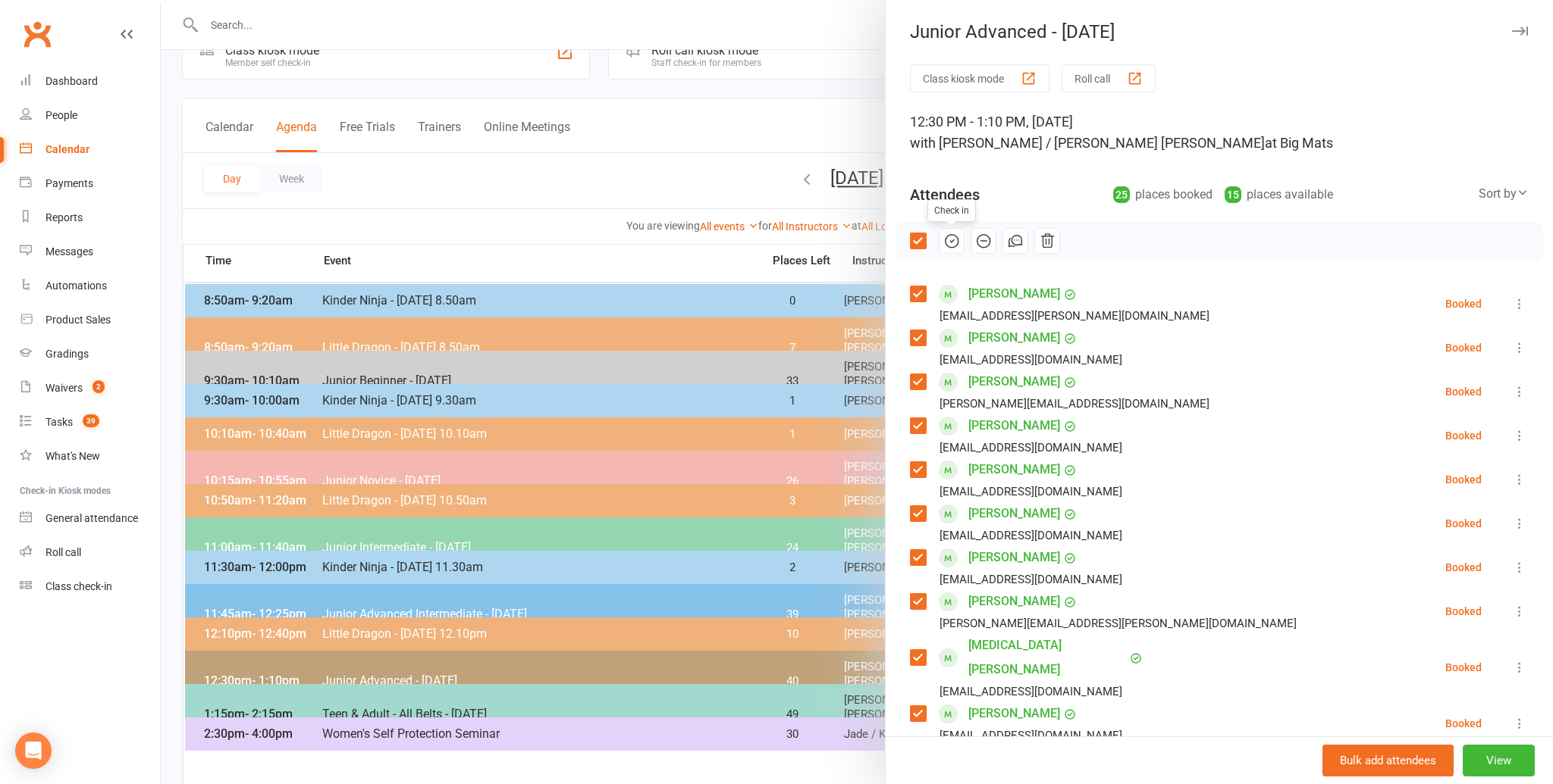
click at [953, 239] on icon "button" at bounding box center [952, 241] width 17 height 17
click at [530, 222] on div at bounding box center [857, 392] width 1392 height 784
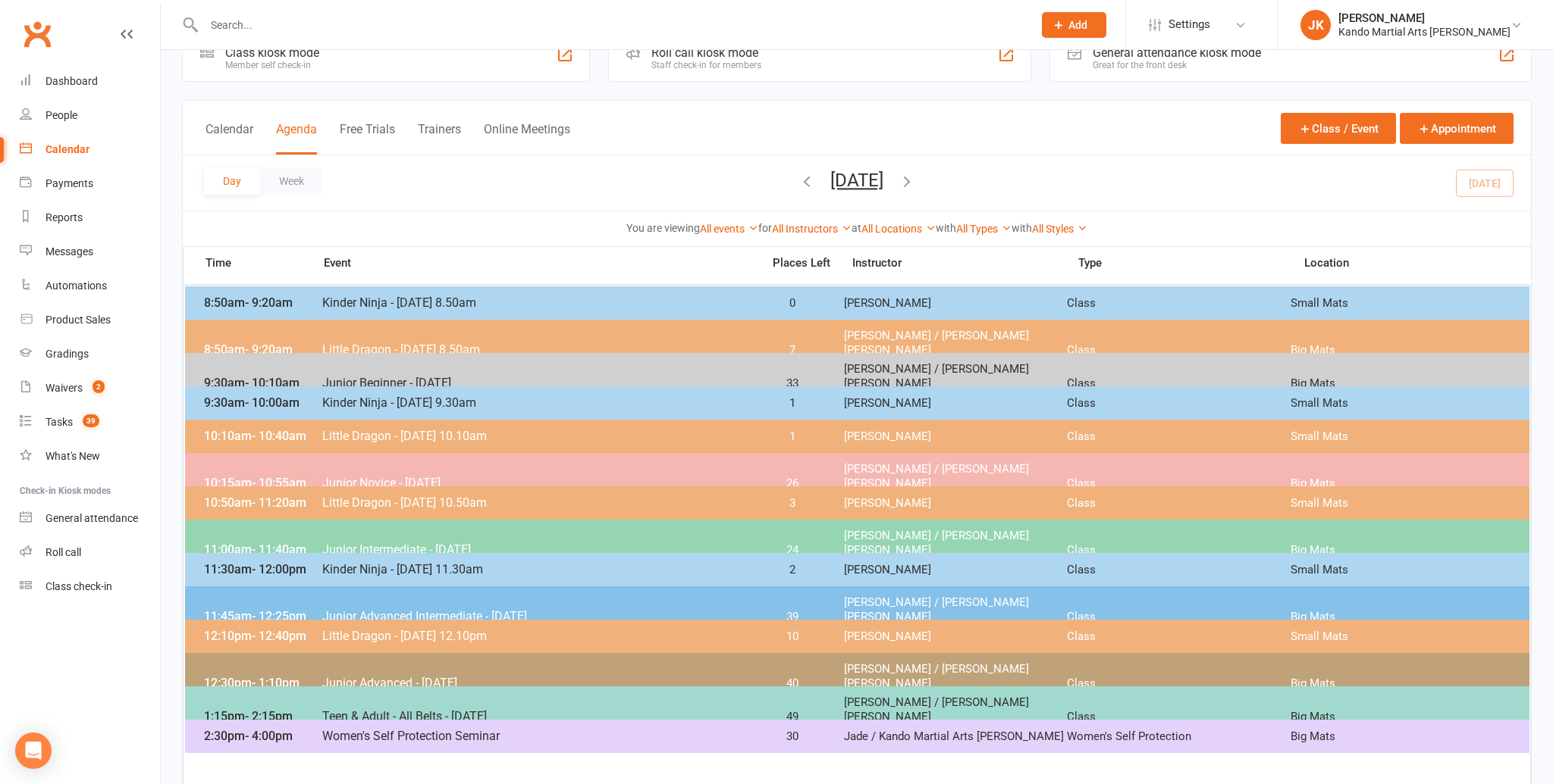
scroll to position [43, 0]
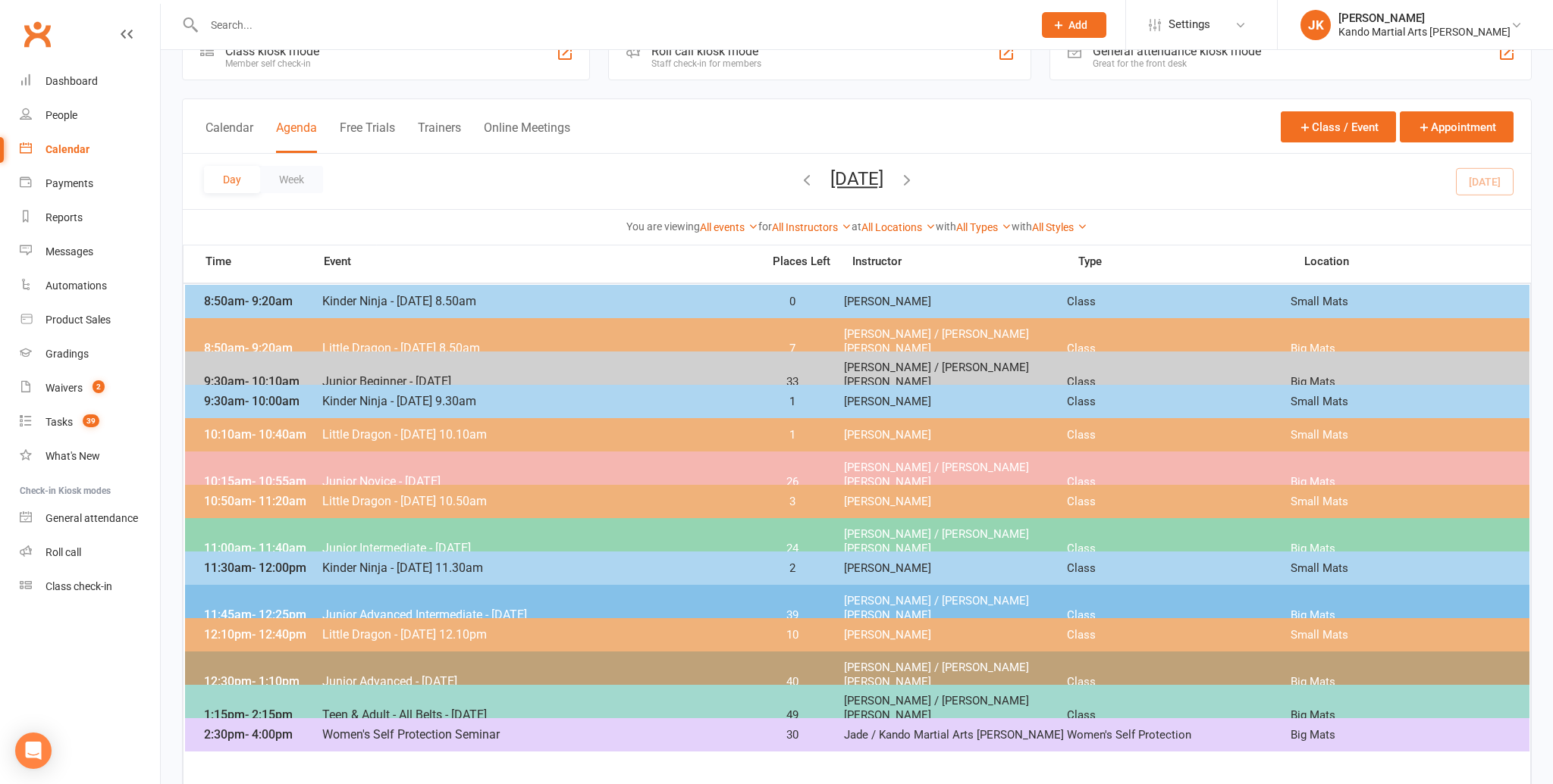
click at [378, 394] on span "Kinder Ninja - [DATE] 9.30am" at bounding box center [538, 401] width 432 height 14
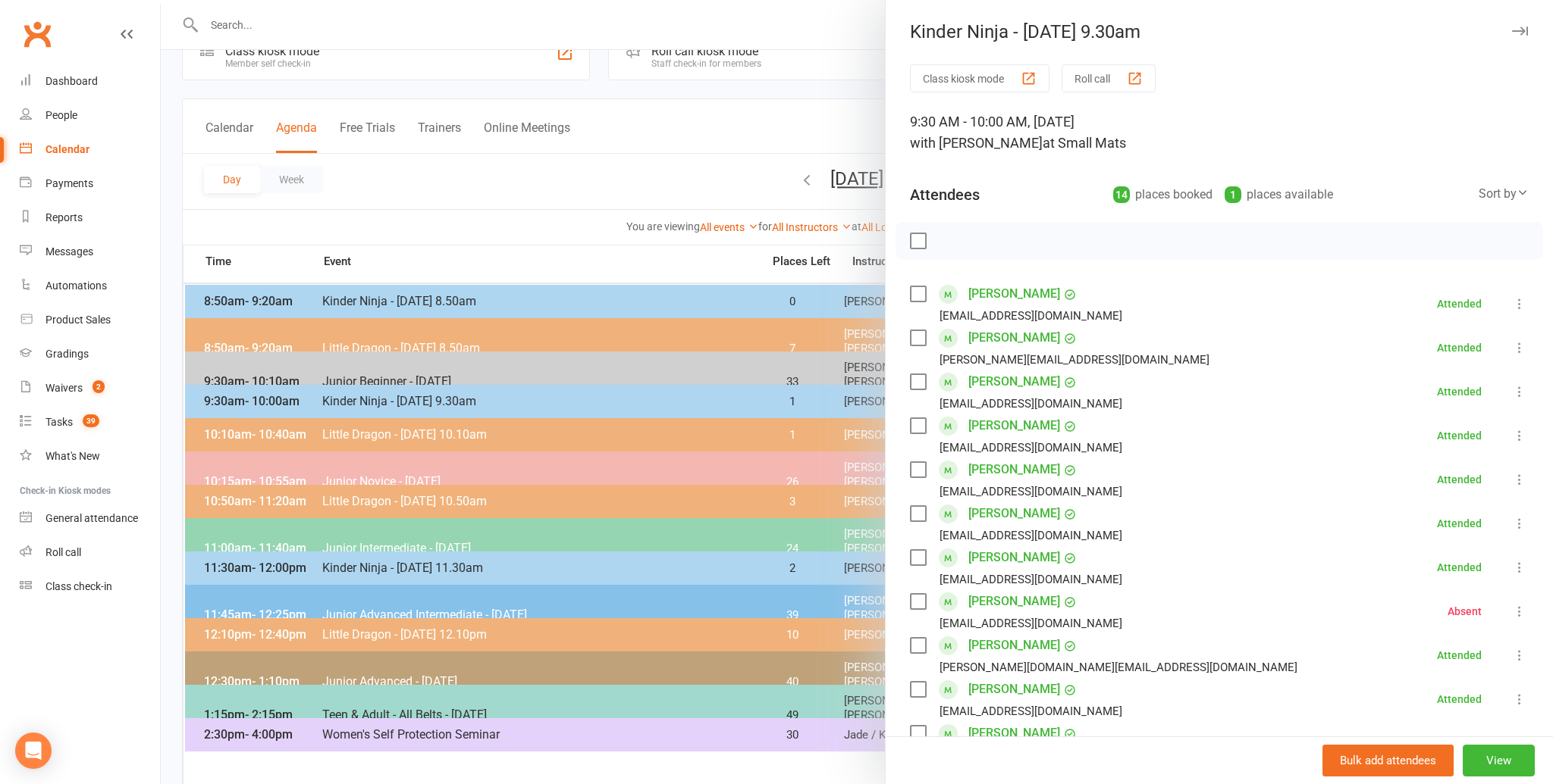
click at [452, 209] on div at bounding box center [857, 392] width 1392 height 784
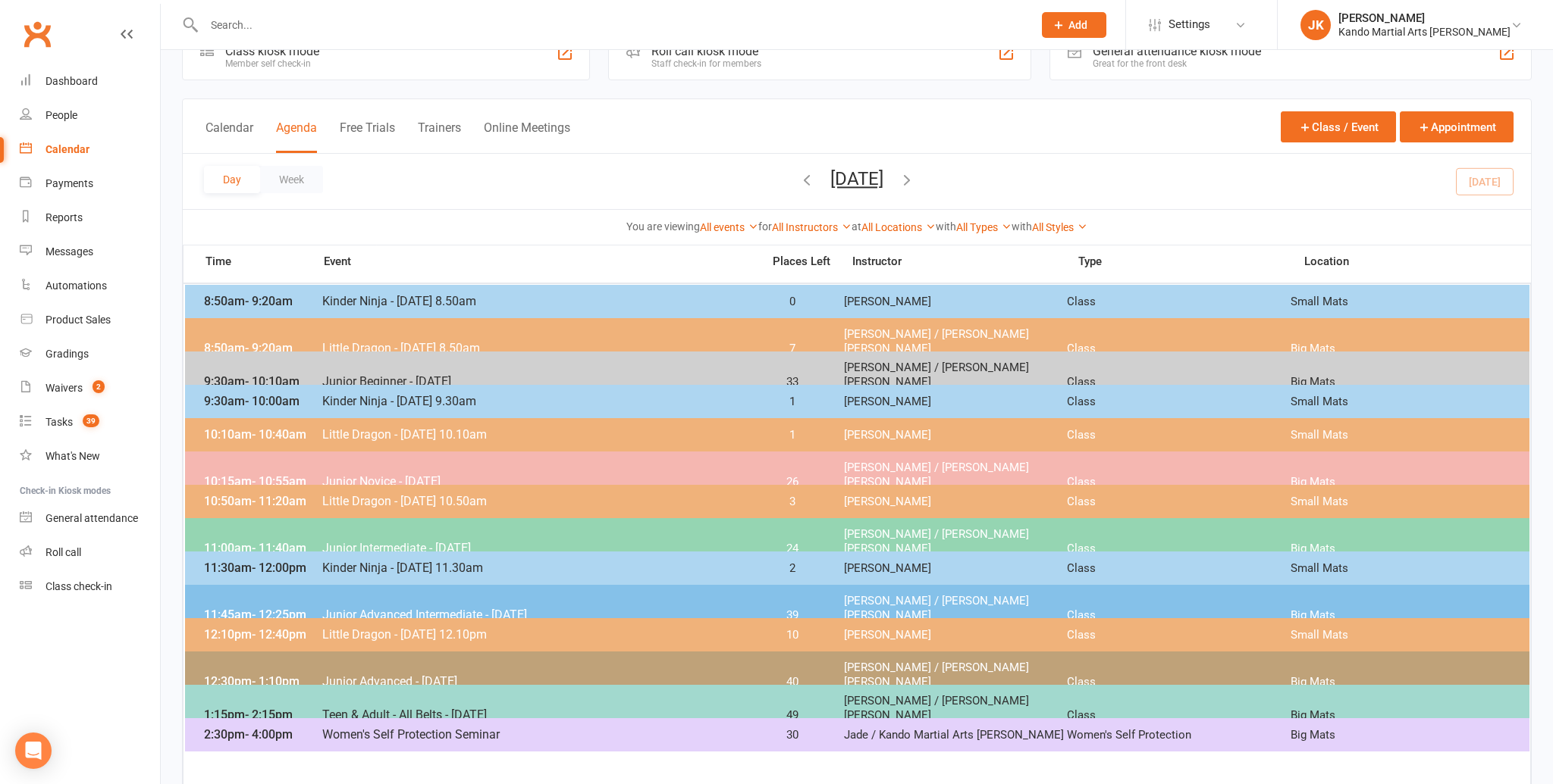
click at [333, 399] on span "Kinder Ninja - [DATE] 9.30am" at bounding box center [538, 401] width 432 height 14
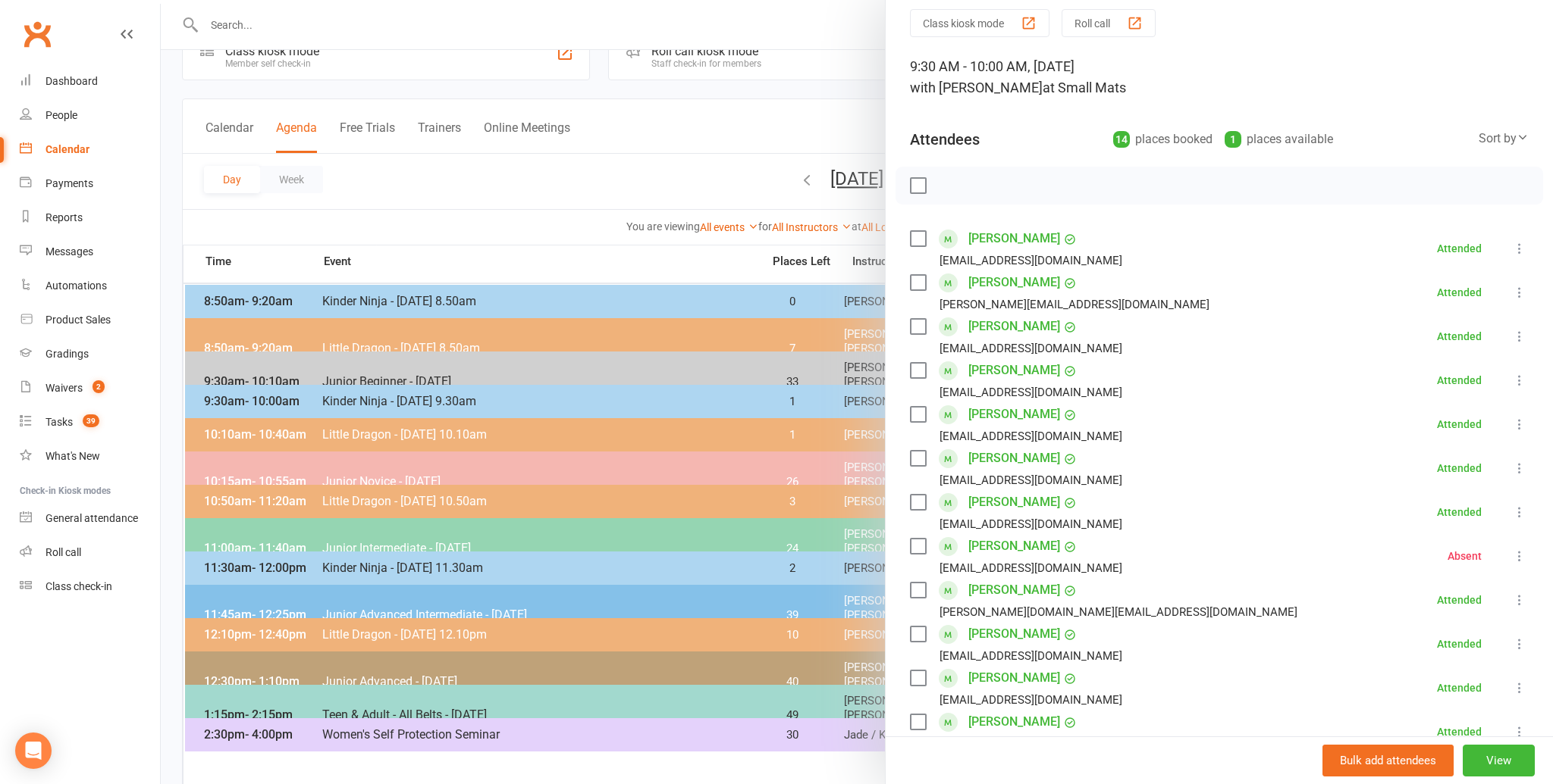
scroll to position [0, 0]
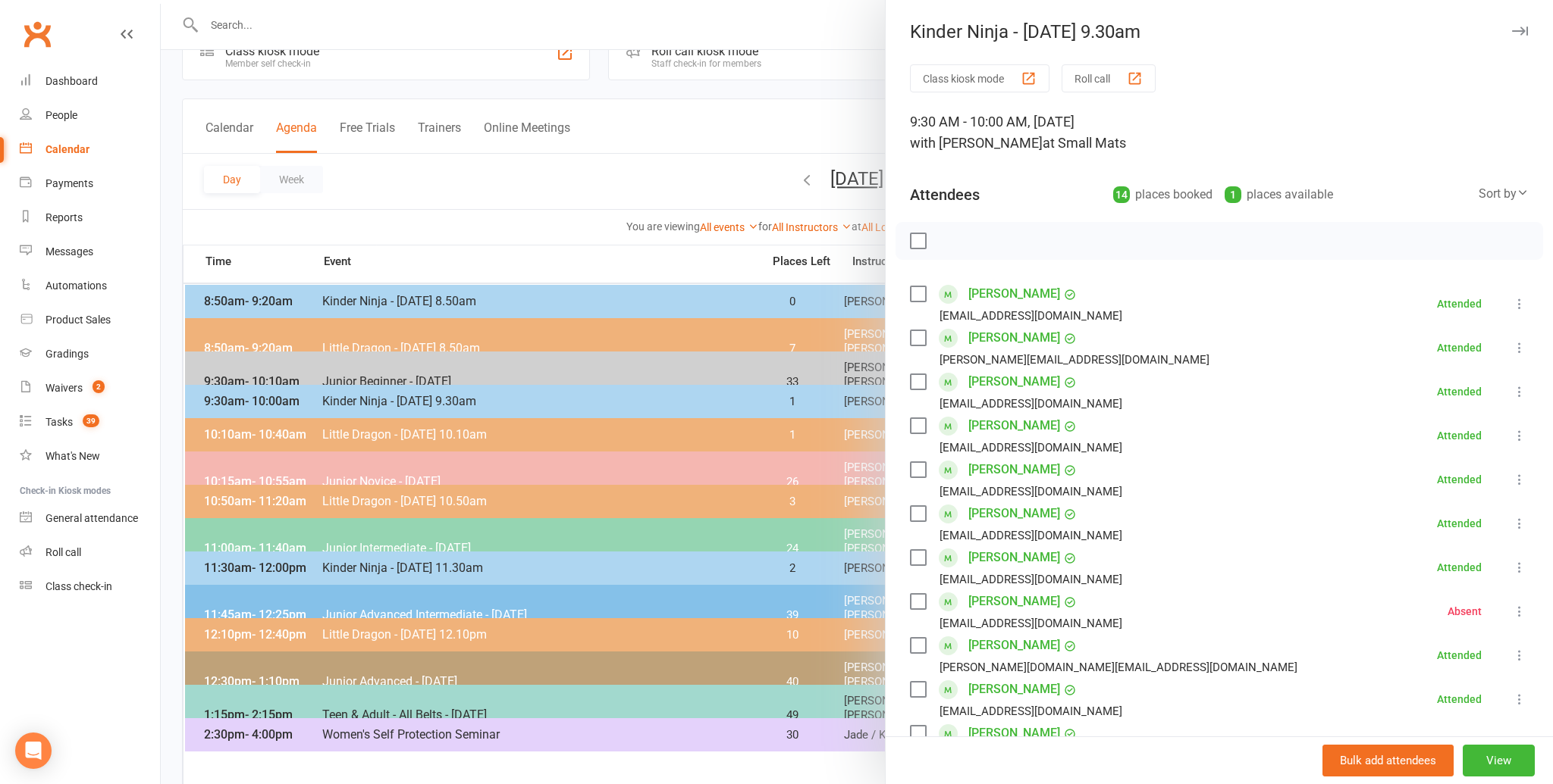
click at [445, 175] on div at bounding box center [857, 392] width 1392 height 784
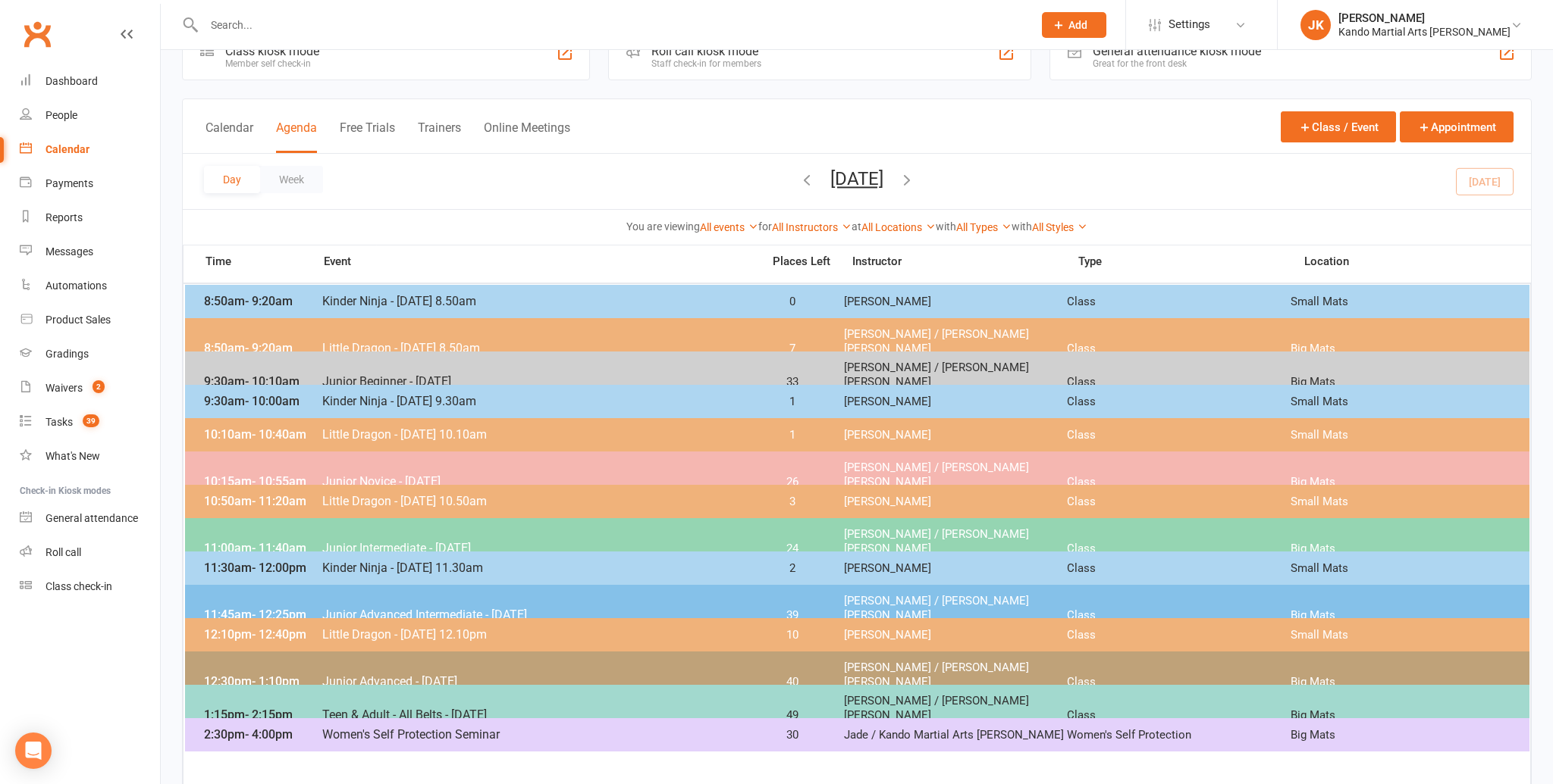
click at [357, 436] on span "Little Dragon - [DATE] 10.10am" at bounding box center [538, 434] width 432 height 14
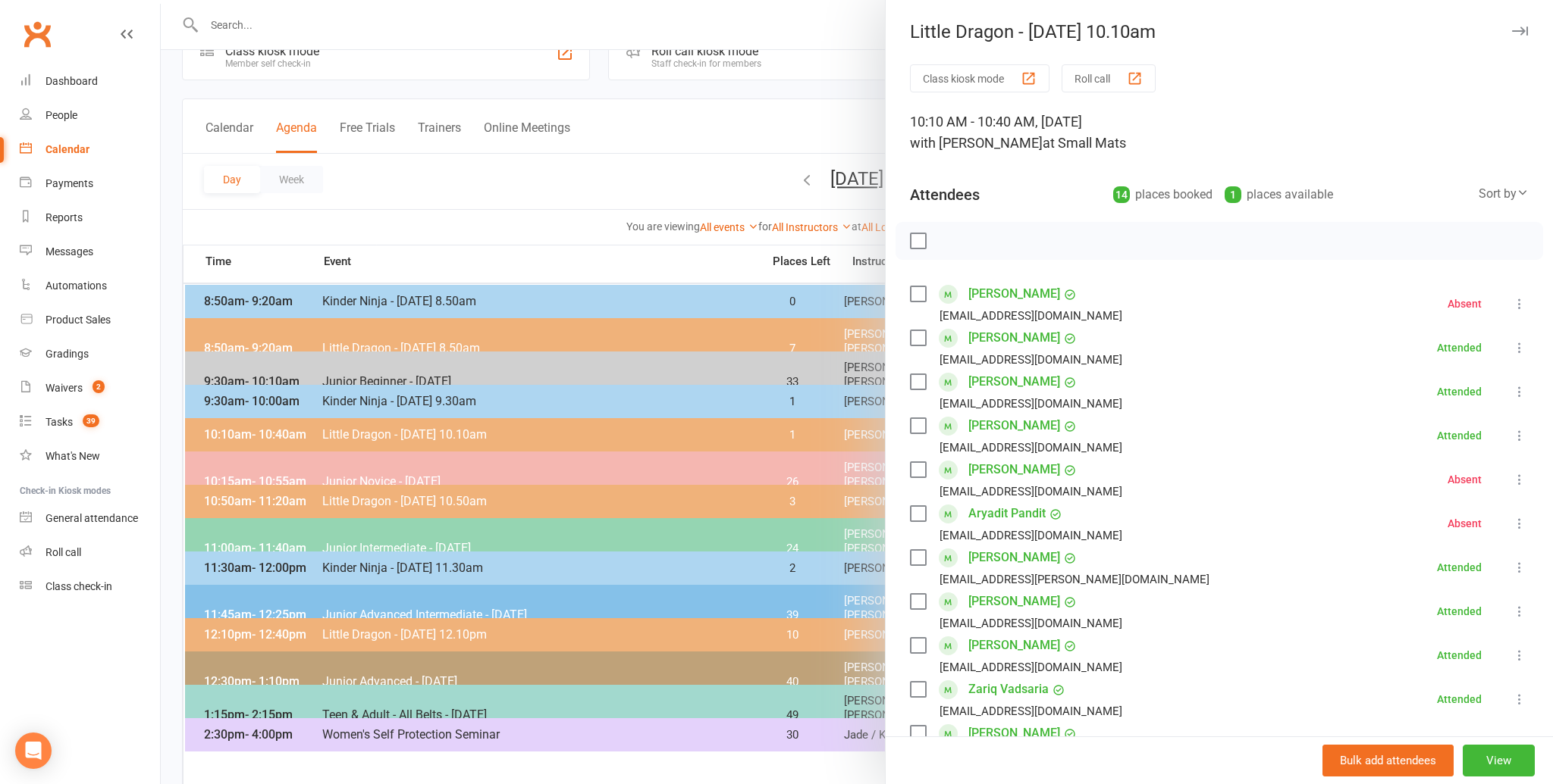
click at [395, 472] on div at bounding box center [857, 392] width 1392 height 784
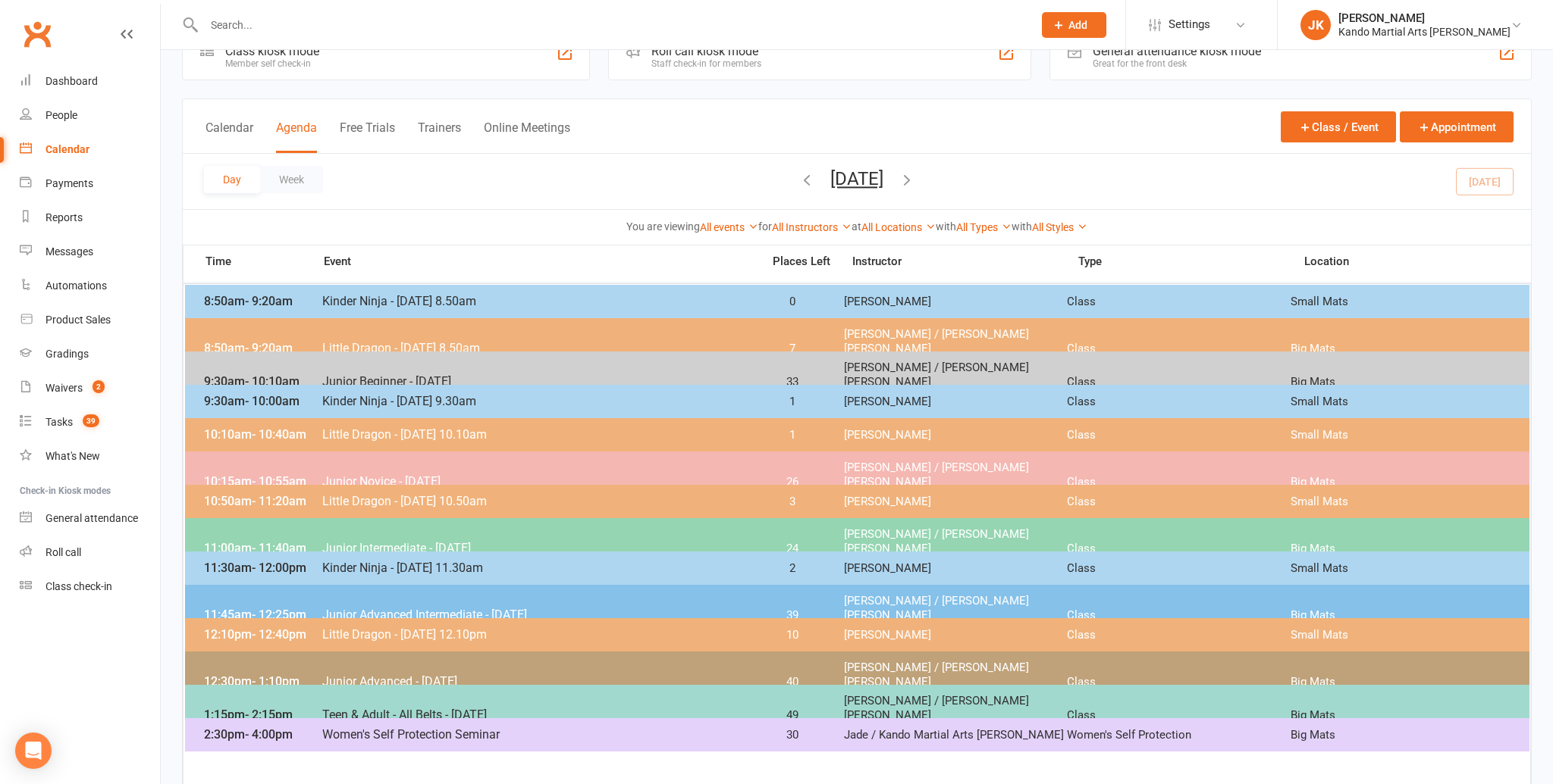
click at [395, 474] on span "Junior Novice - [DATE]" at bounding box center [538, 481] width 432 height 14
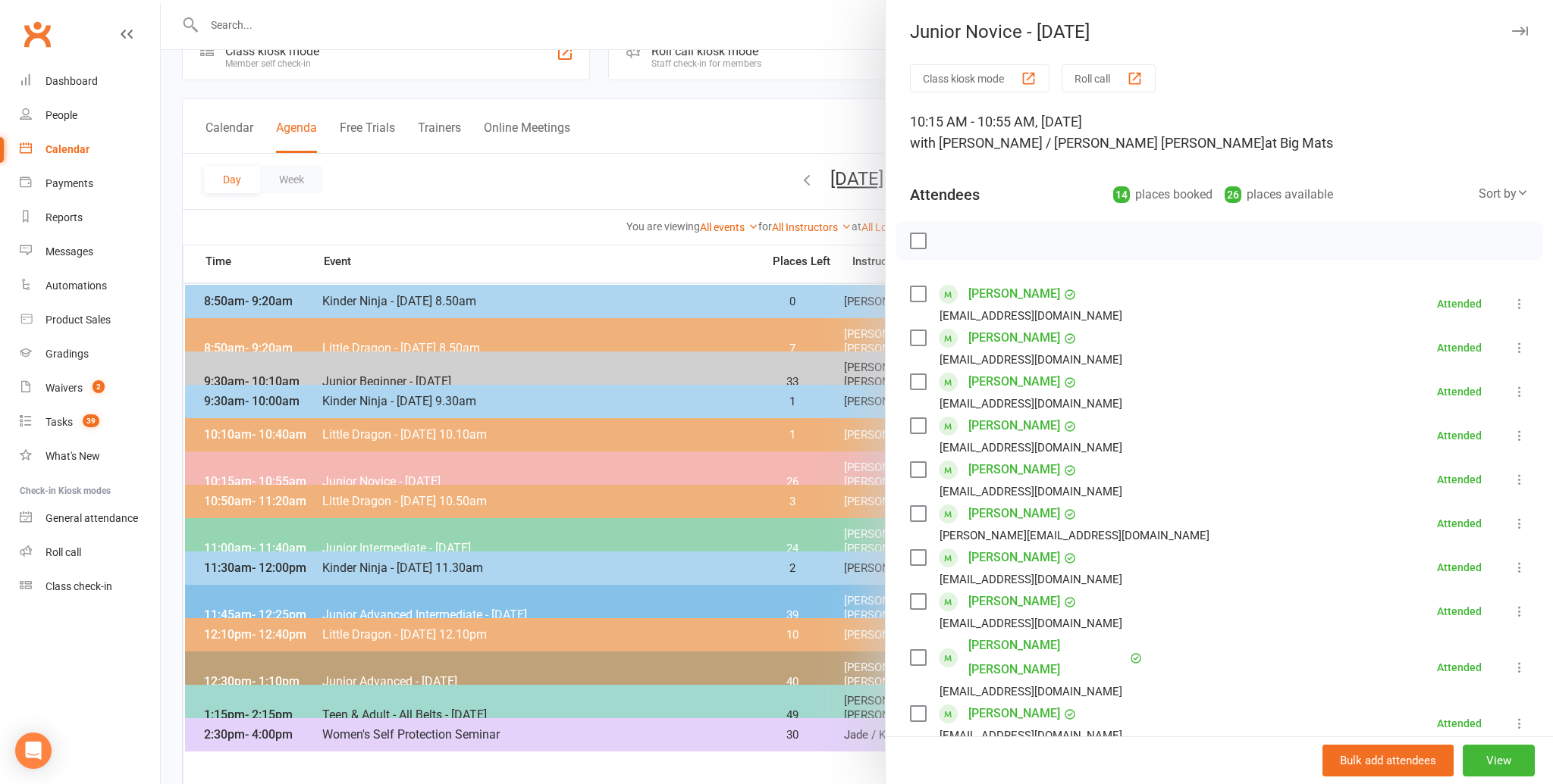
click at [476, 204] on div at bounding box center [857, 392] width 1392 height 784
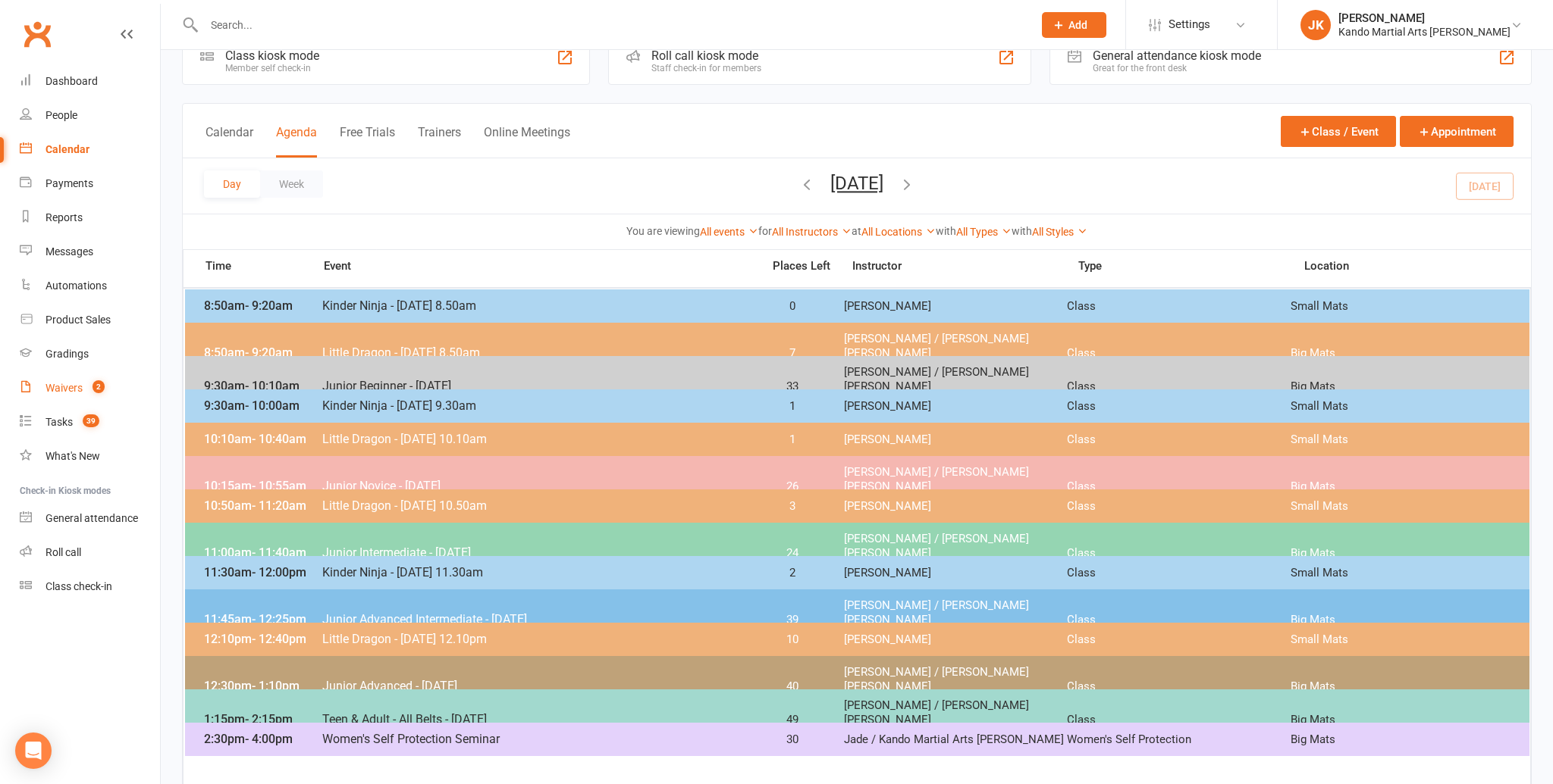
scroll to position [41, 0]
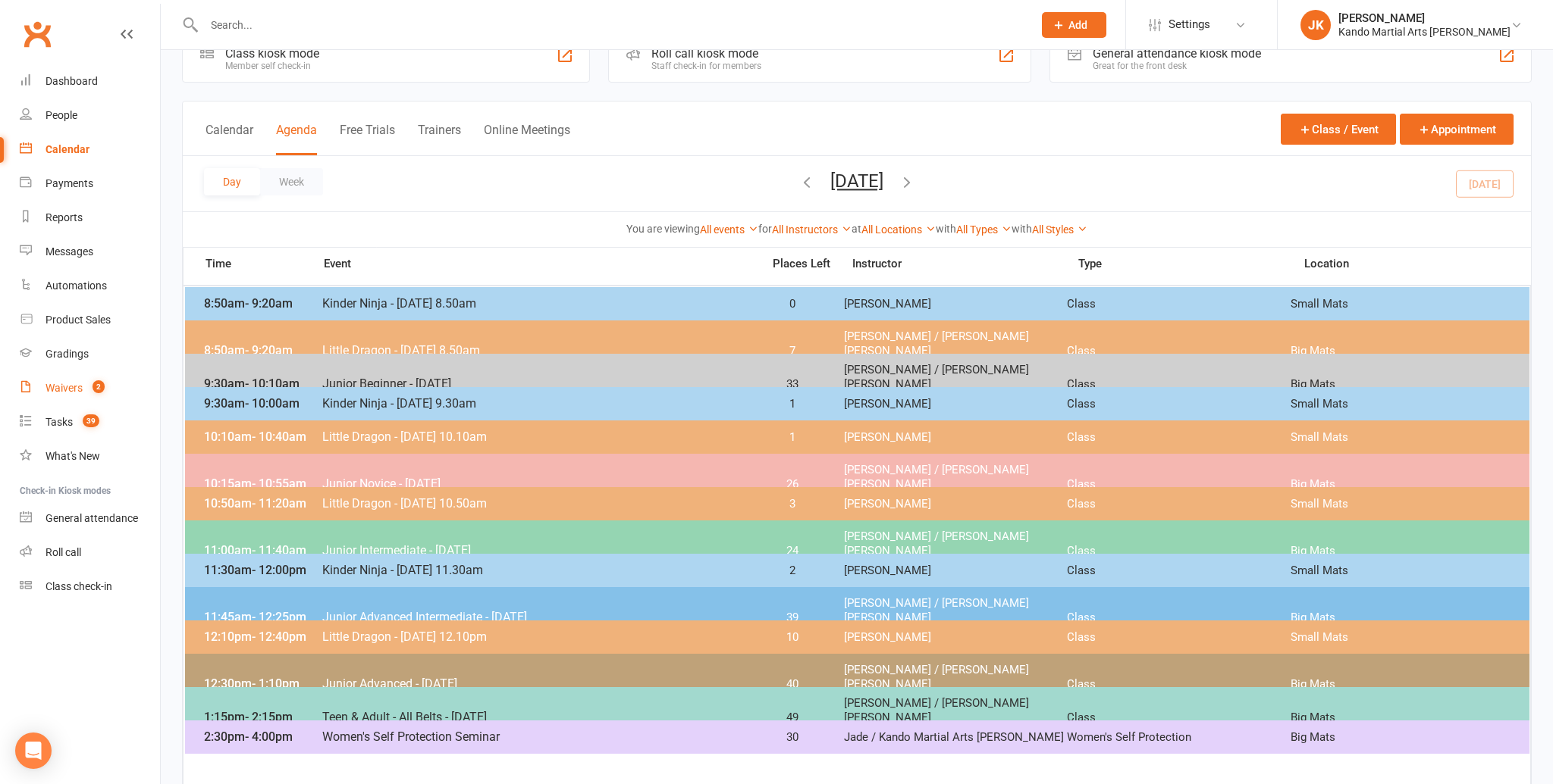
click at [62, 387] on div "Waivers" at bounding box center [64, 388] width 37 height 12
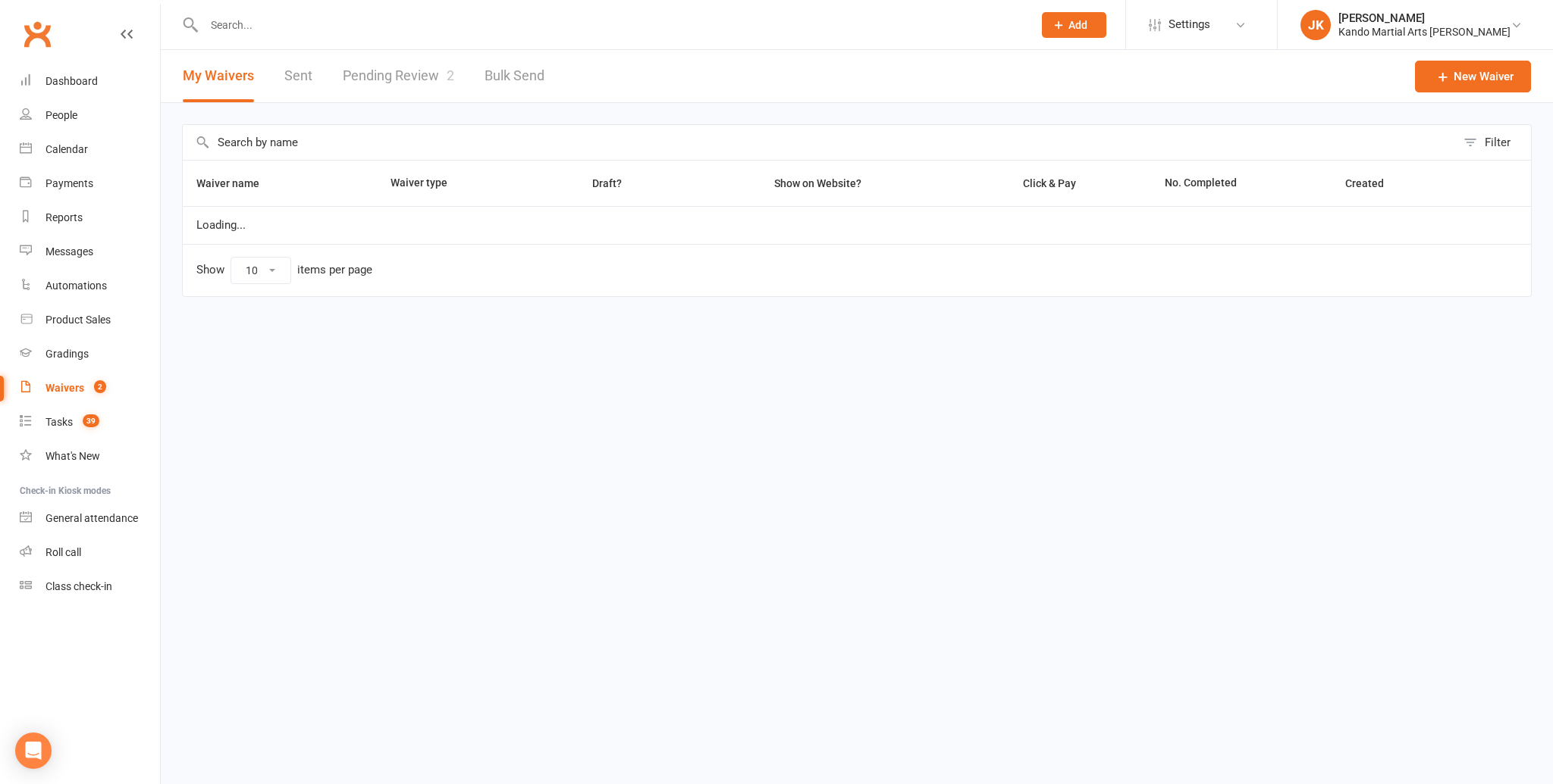
select select "100"
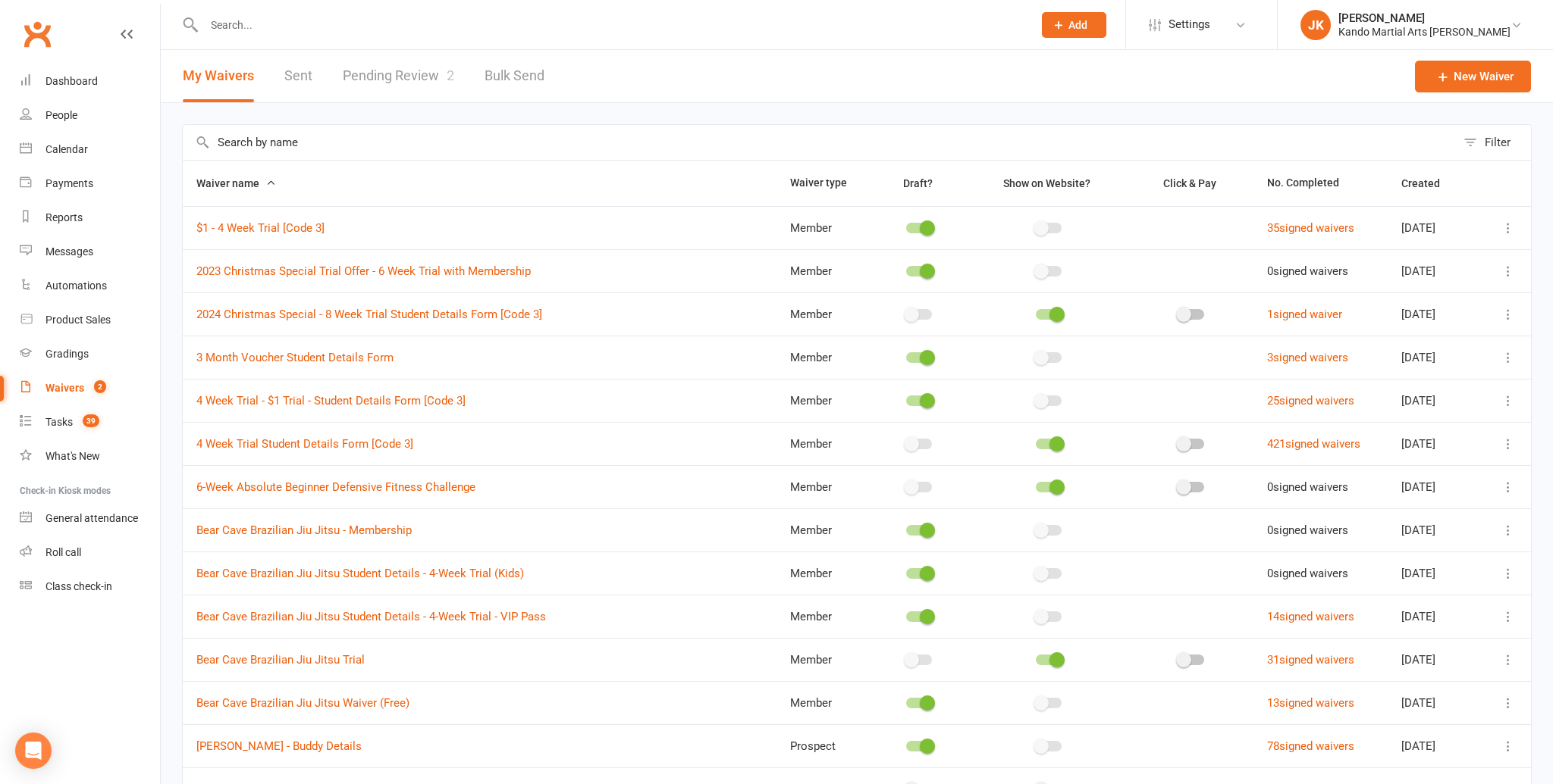
click at [418, 73] on link "Pending Review 2" at bounding box center [398, 76] width 112 height 52
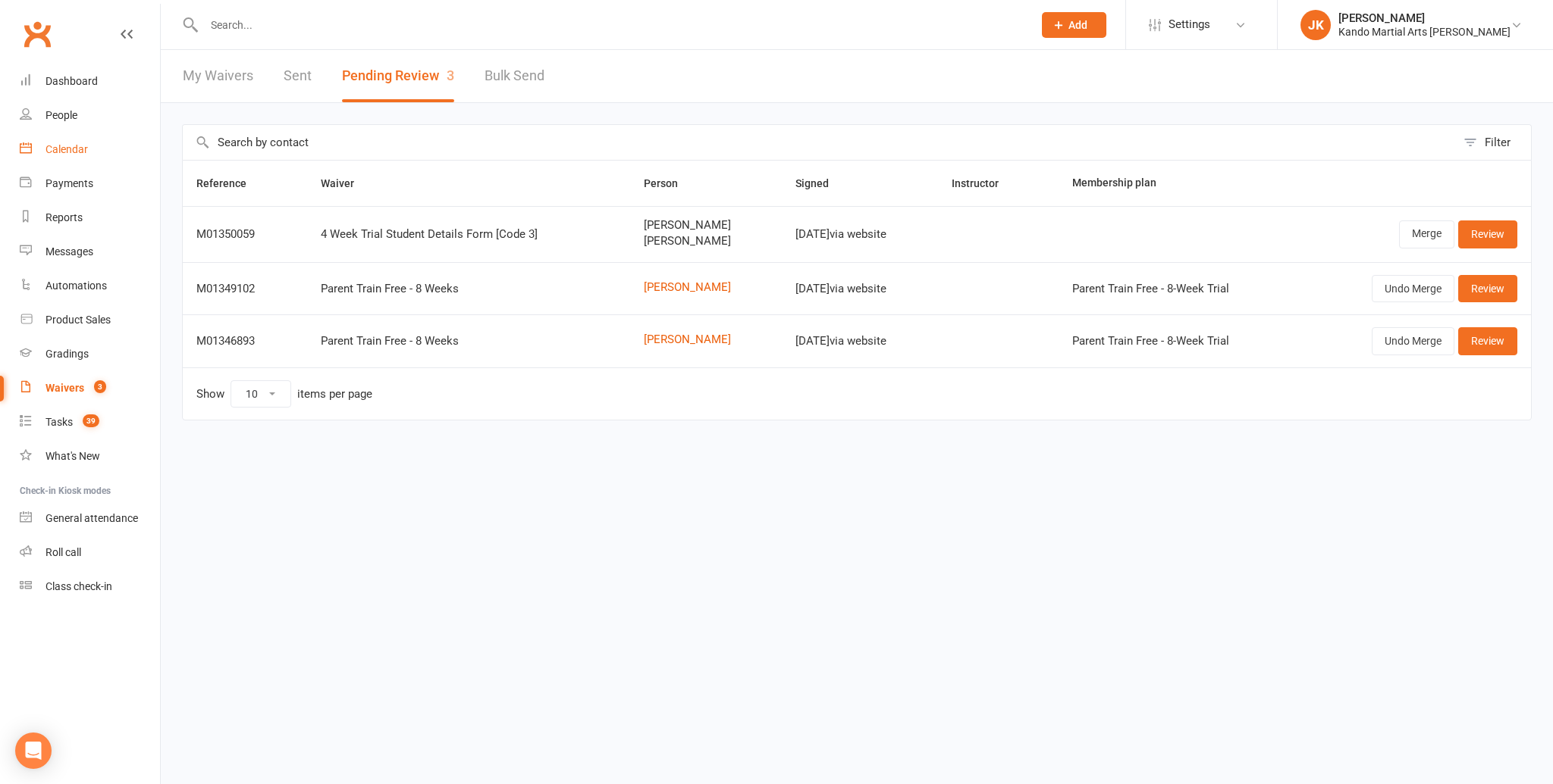
click at [56, 147] on div "Calendar" at bounding box center [67, 149] width 43 height 12
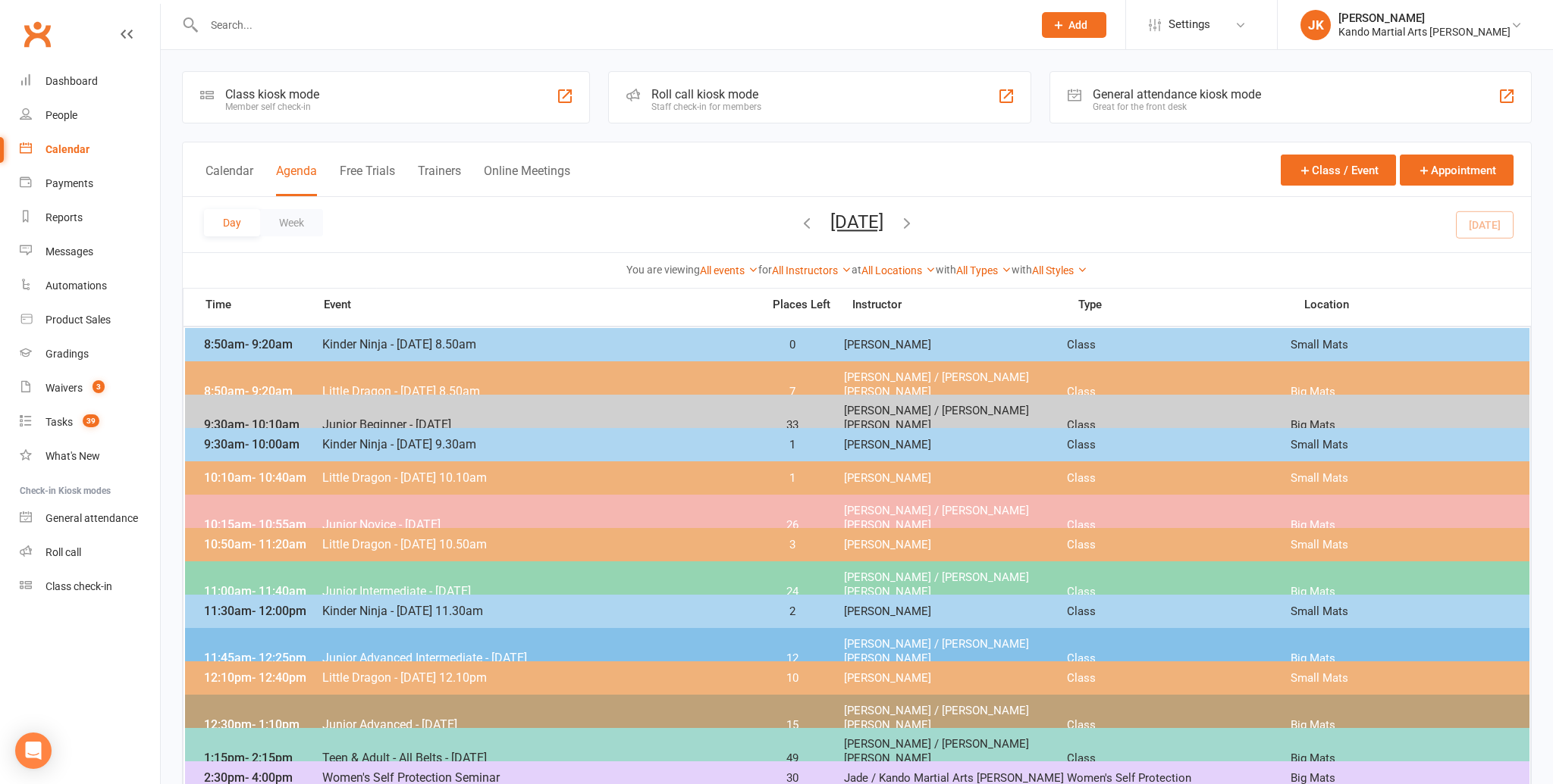
click at [240, 29] on input "text" at bounding box center [610, 24] width 823 height 21
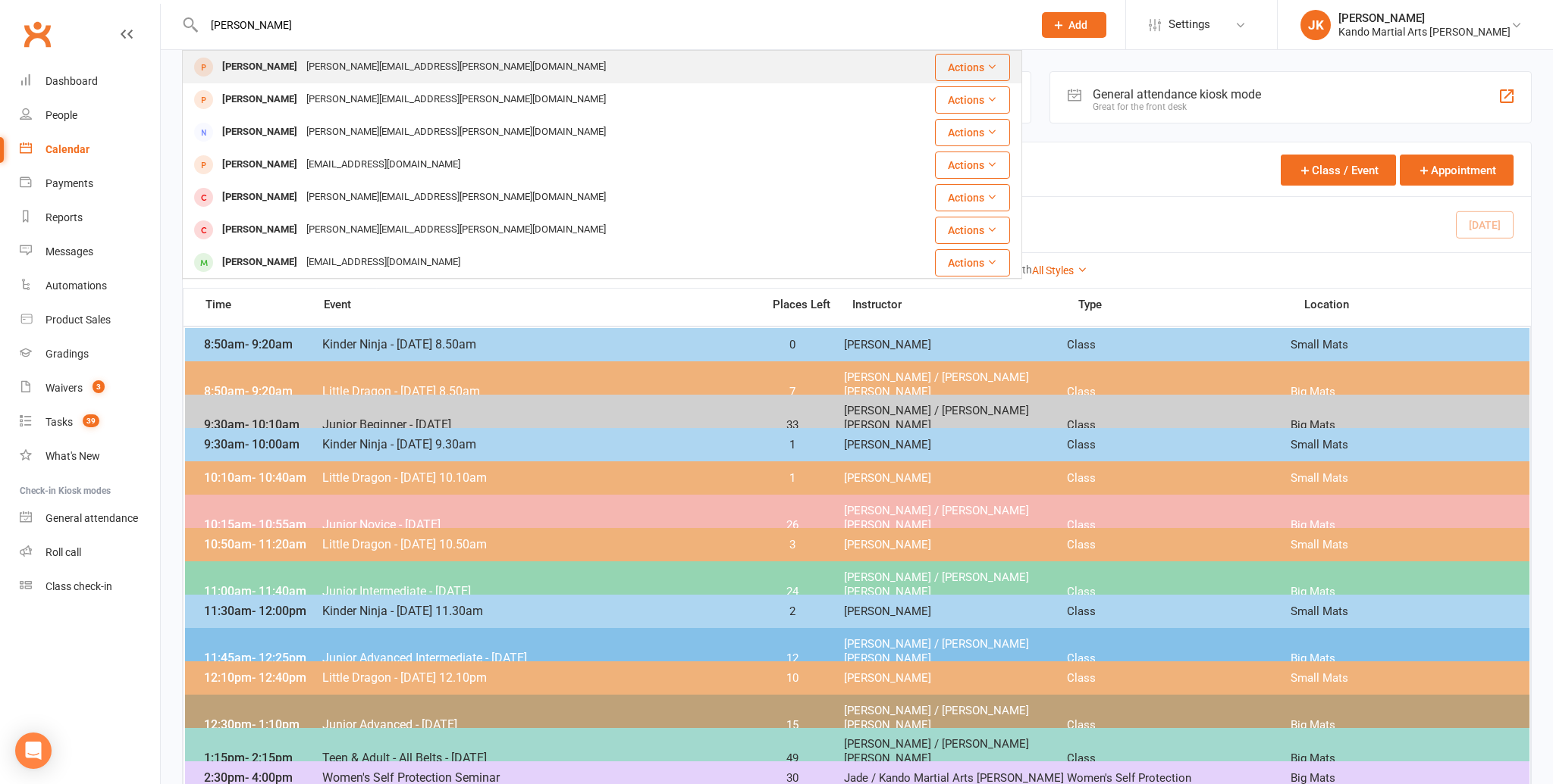
type input "[PERSON_NAME]"
click at [244, 67] on div "[PERSON_NAME]" at bounding box center [260, 67] width 84 height 22
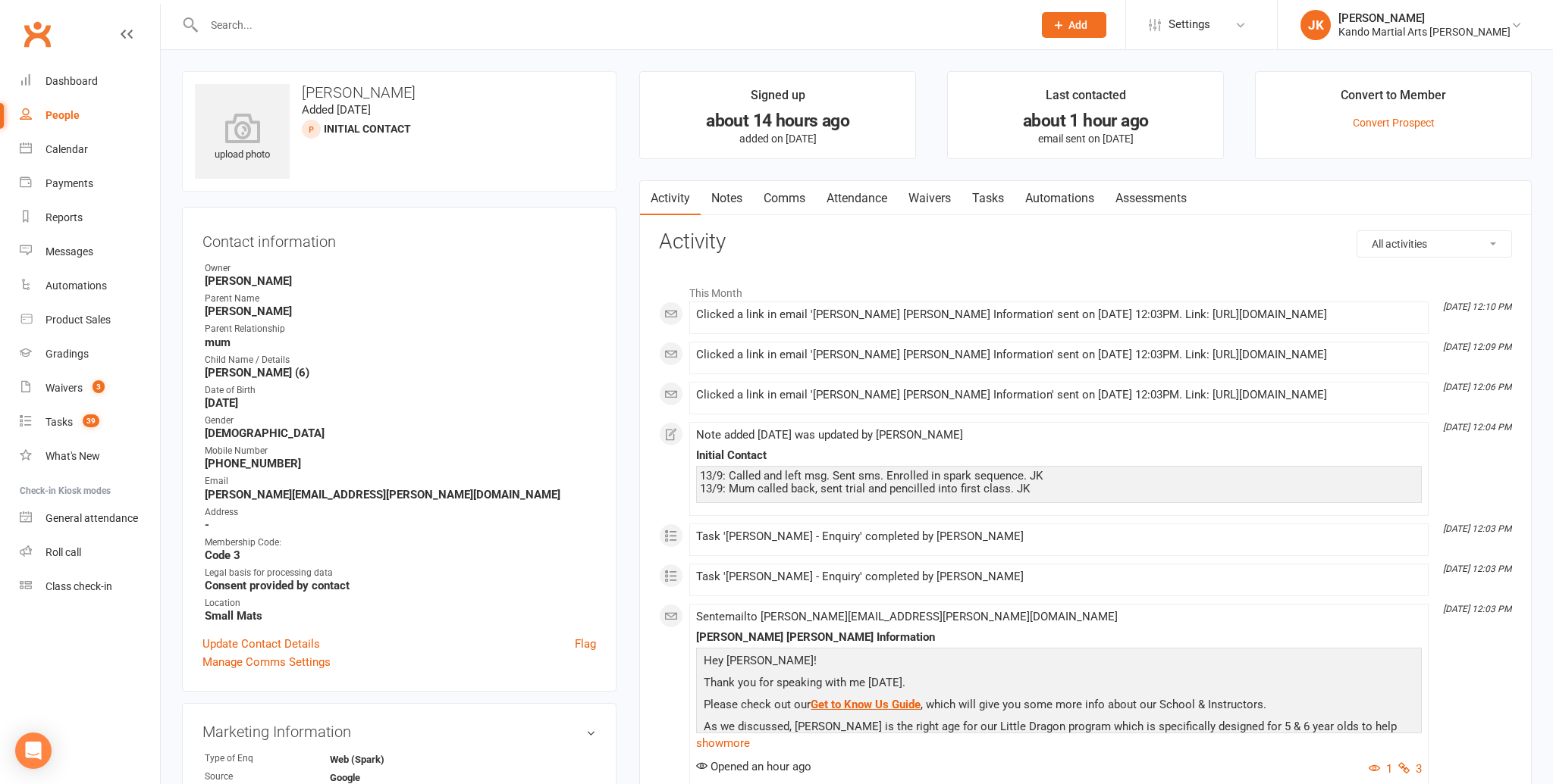
click at [717, 193] on link "Notes" at bounding box center [727, 198] width 52 height 34
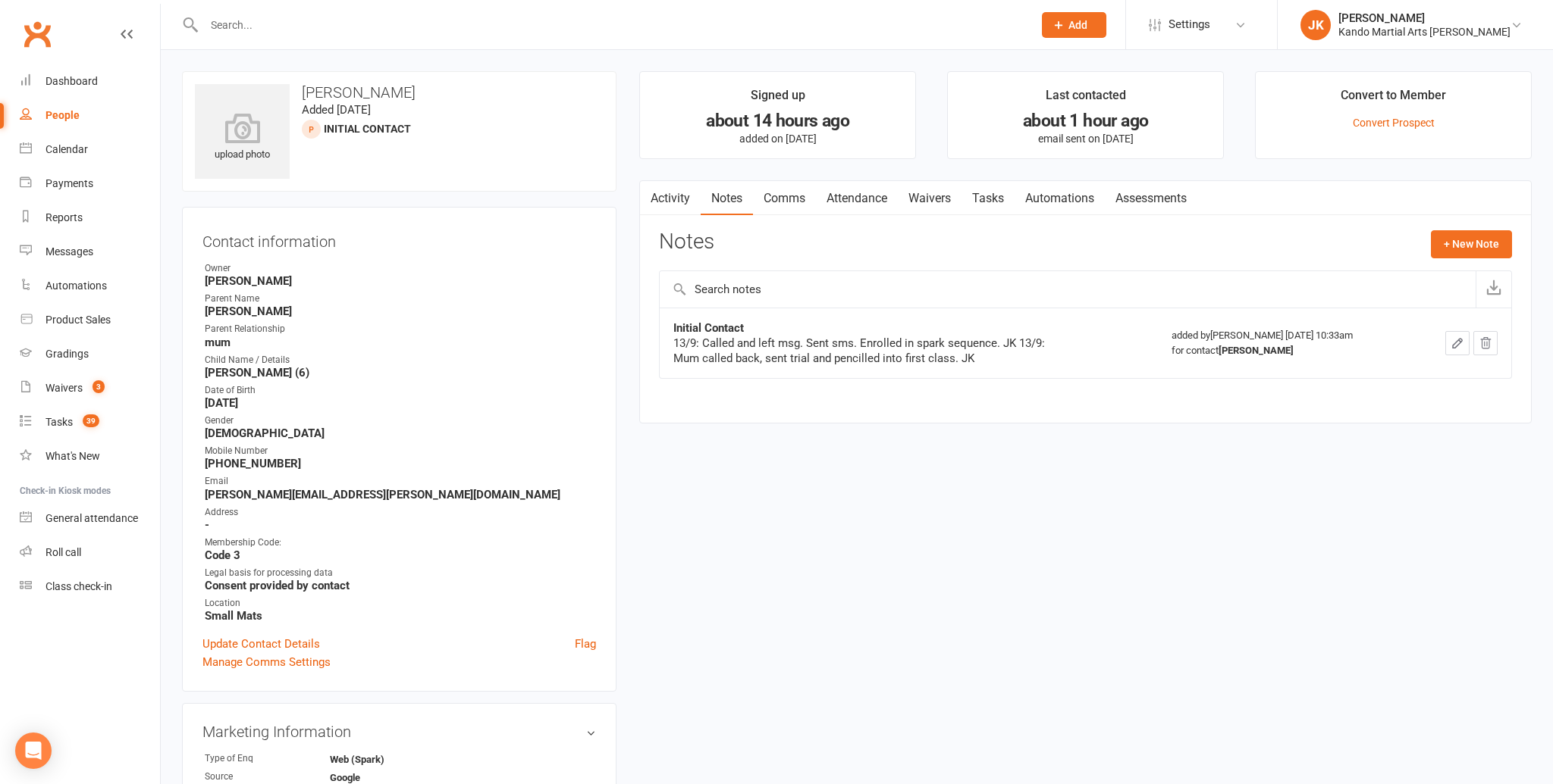
scroll to position [1, 0]
click at [80, 216] on div "Reports" at bounding box center [64, 217] width 37 height 12
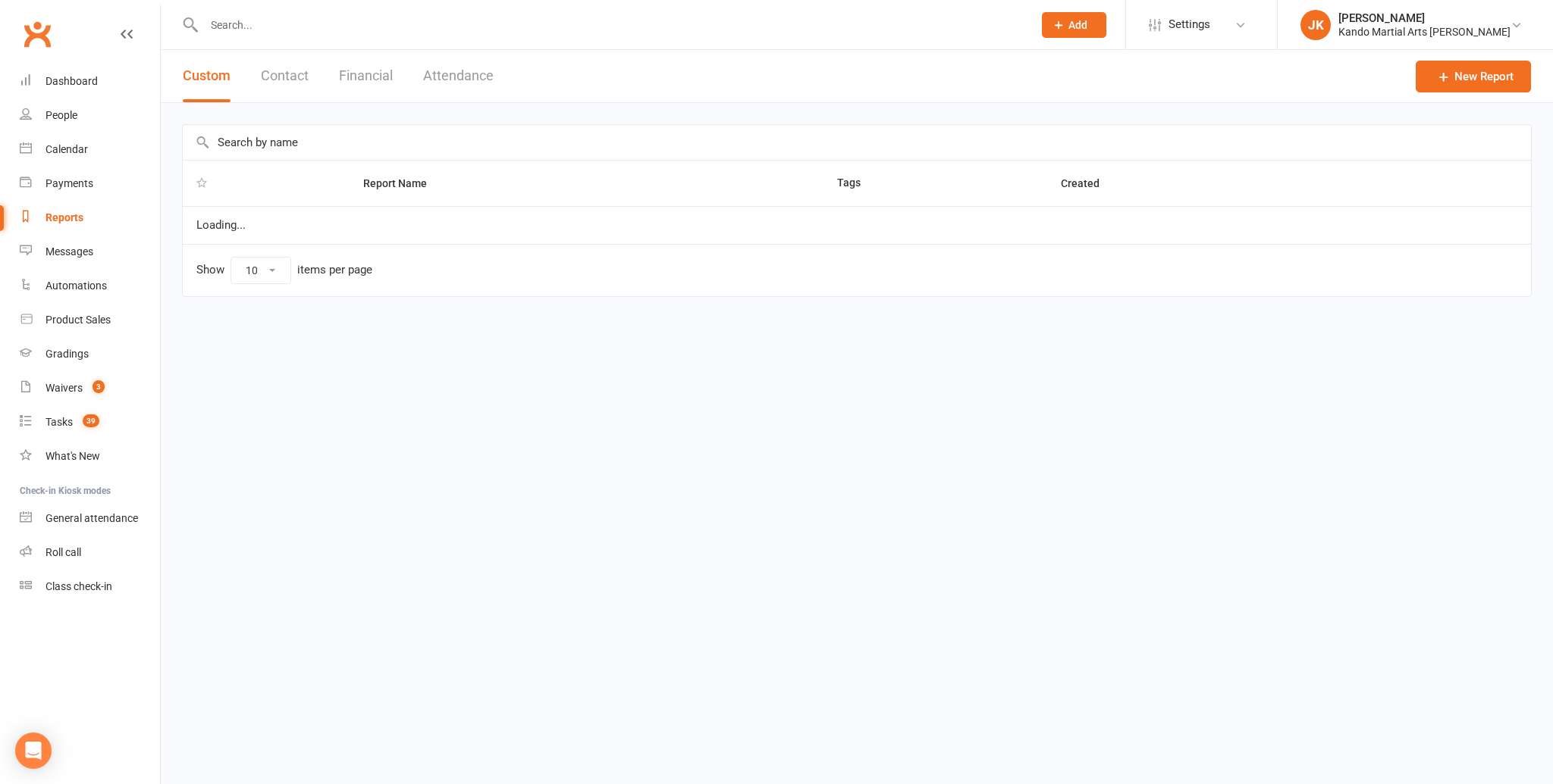
select select "100"
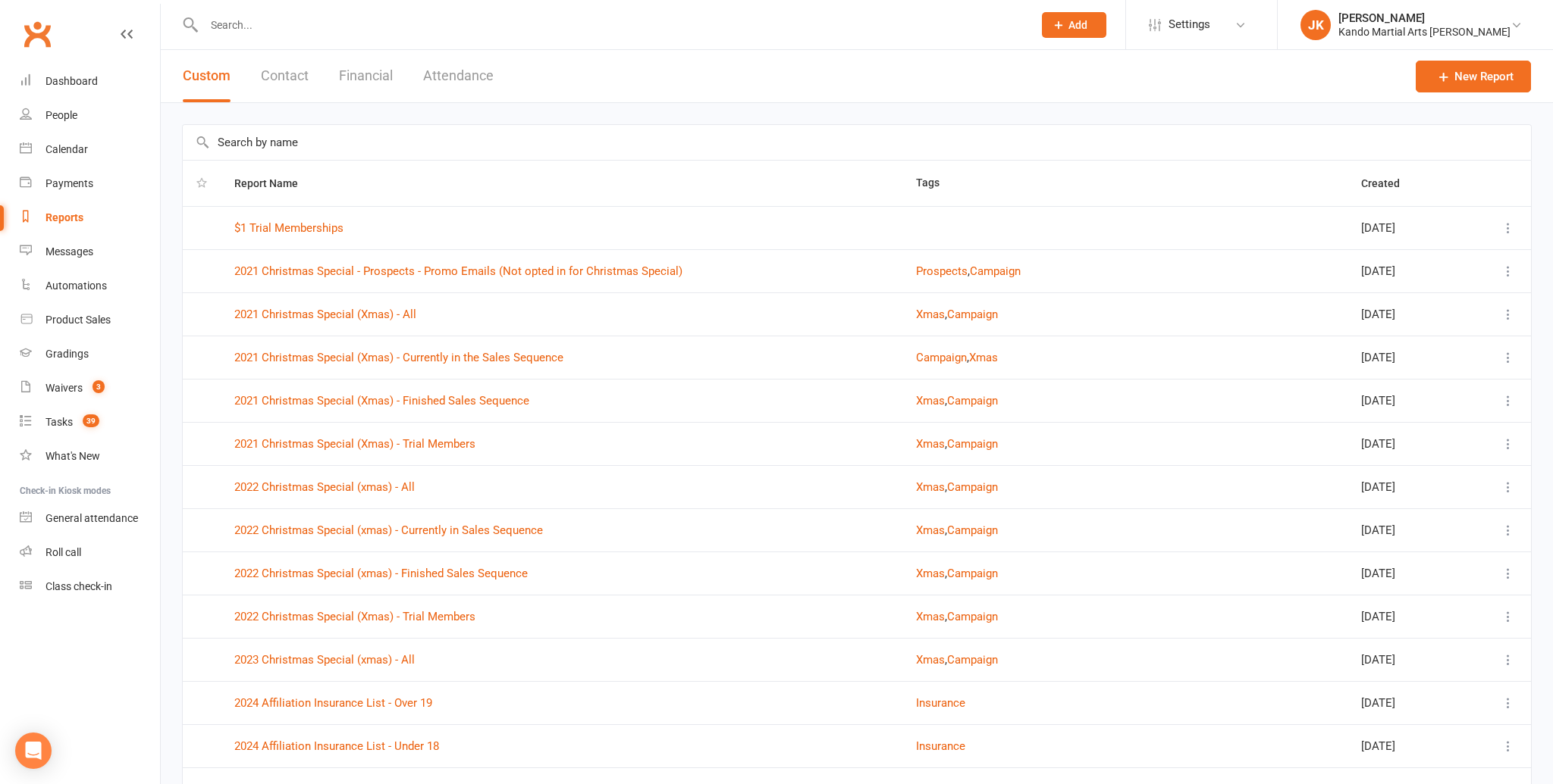
click at [350, 145] on input "text" at bounding box center [856, 141] width 1348 height 34
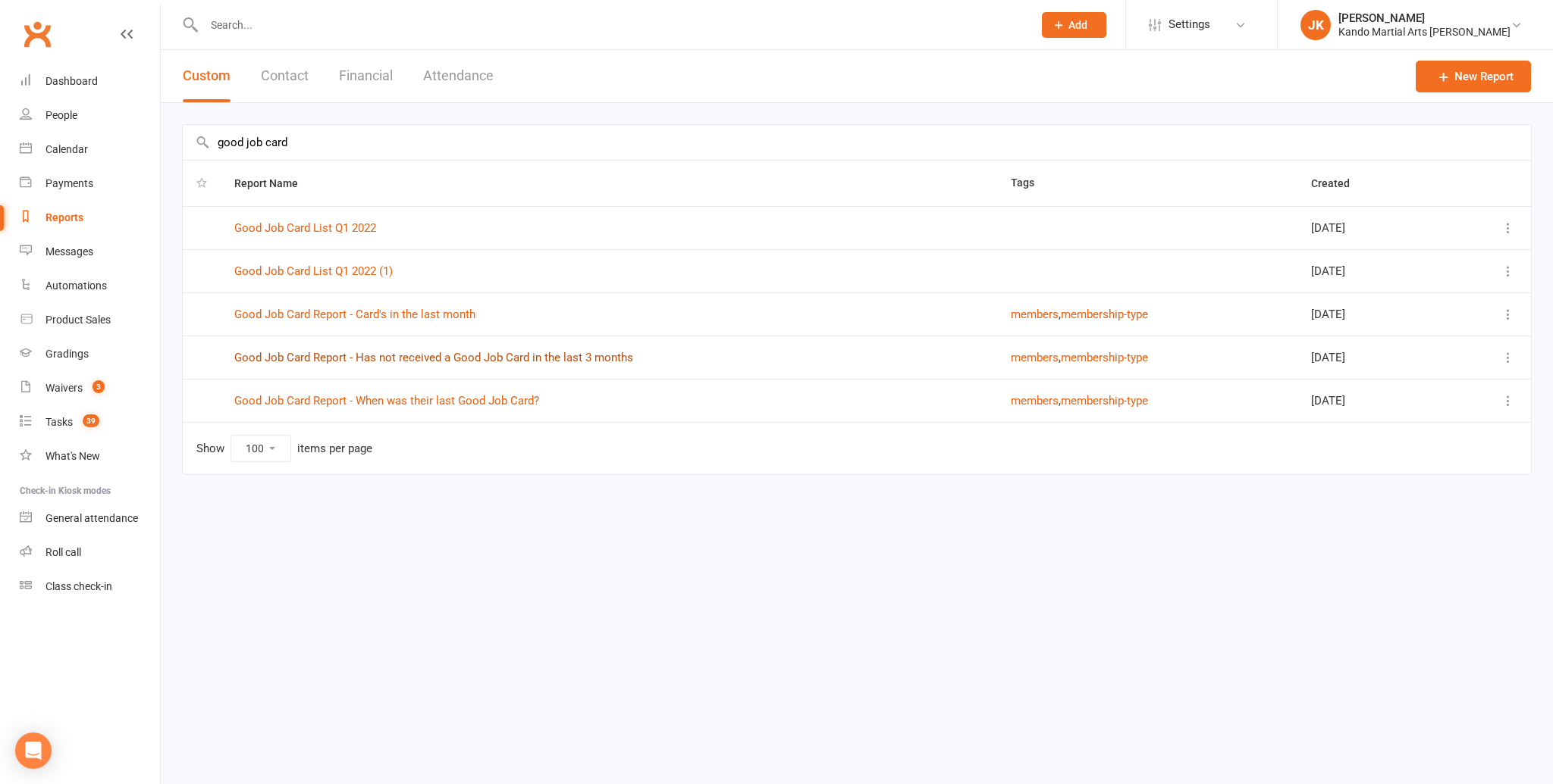
type input "good job card"
click at [458, 351] on link "Good Job Card Report - Has not received a Good Job Card in the last 3 months" at bounding box center [434, 357] width 399 height 14
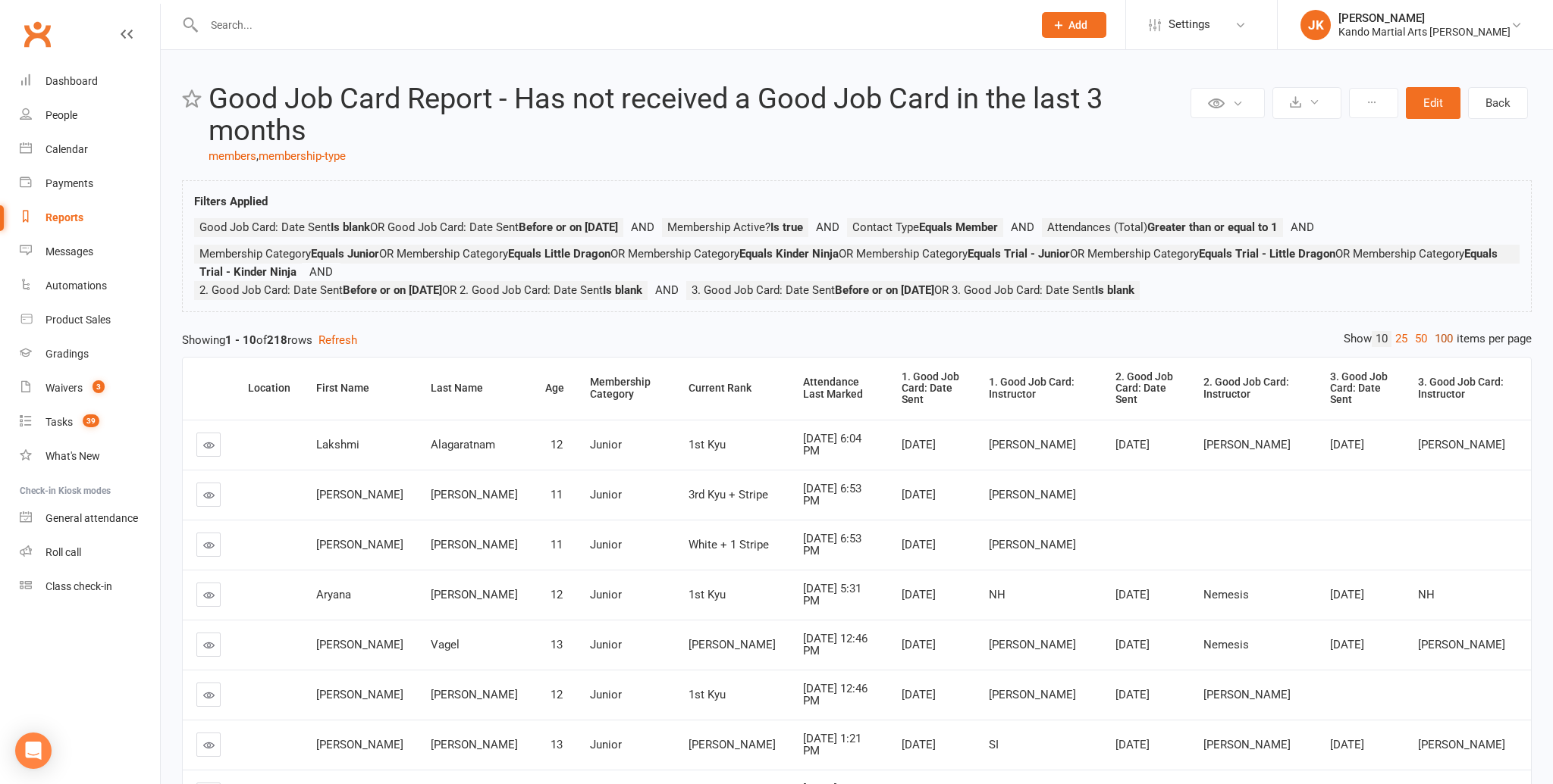
click at [1447, 335] on link "100" at bounding box center [1444, 339] width 26 height 16
click at [813, 388] on div "Attendance Last Marked" at bounding box center [840, 388] width 72 height 23
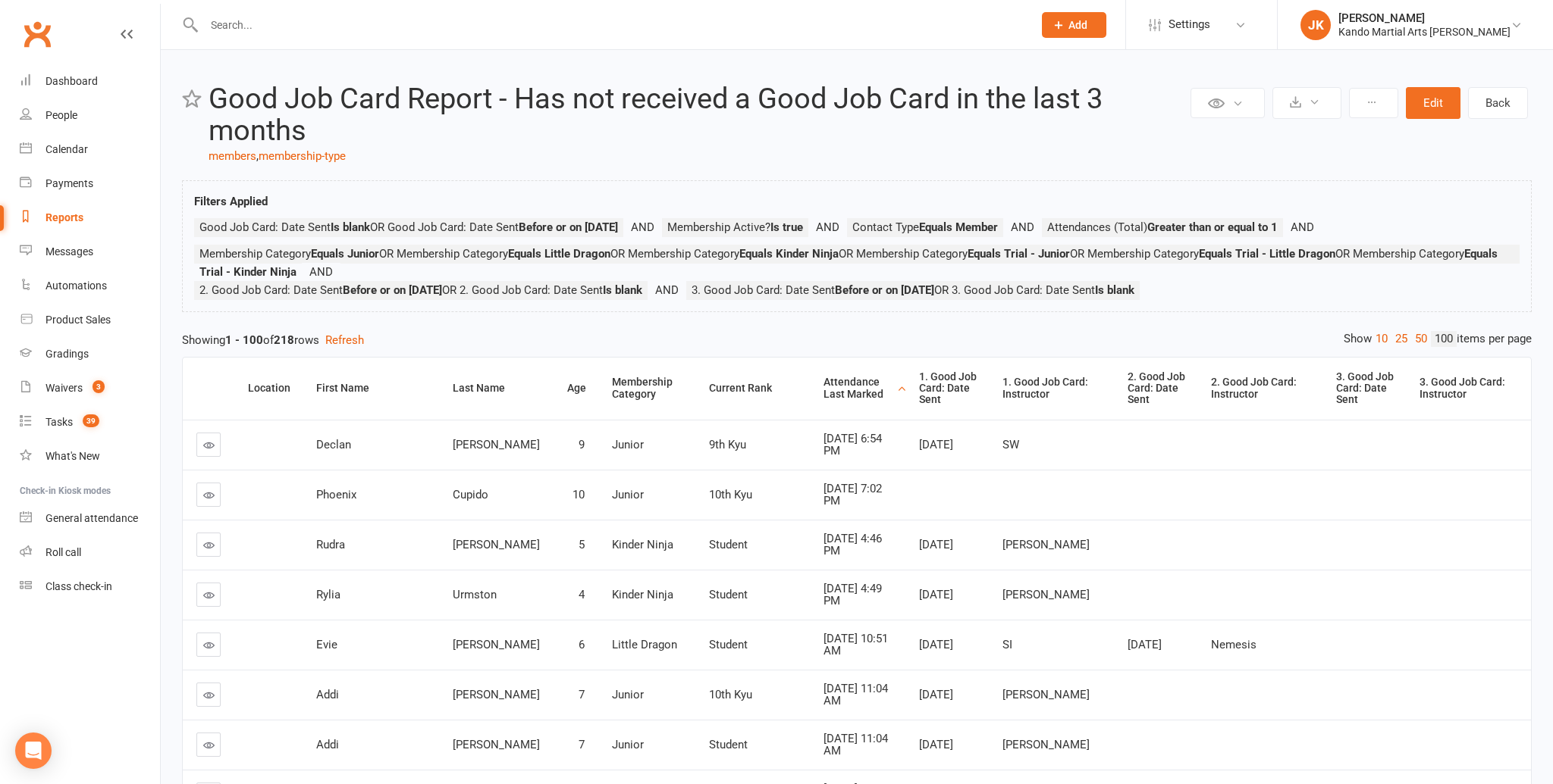
drag, startPoint x: 802, startPoint y: 389, endPoint x: 788, endPoint y: 390, distance: 14.0
click at [823, 389] on div "Attendance Last Marked" at bounding box center [858, 388] width 70 height 23
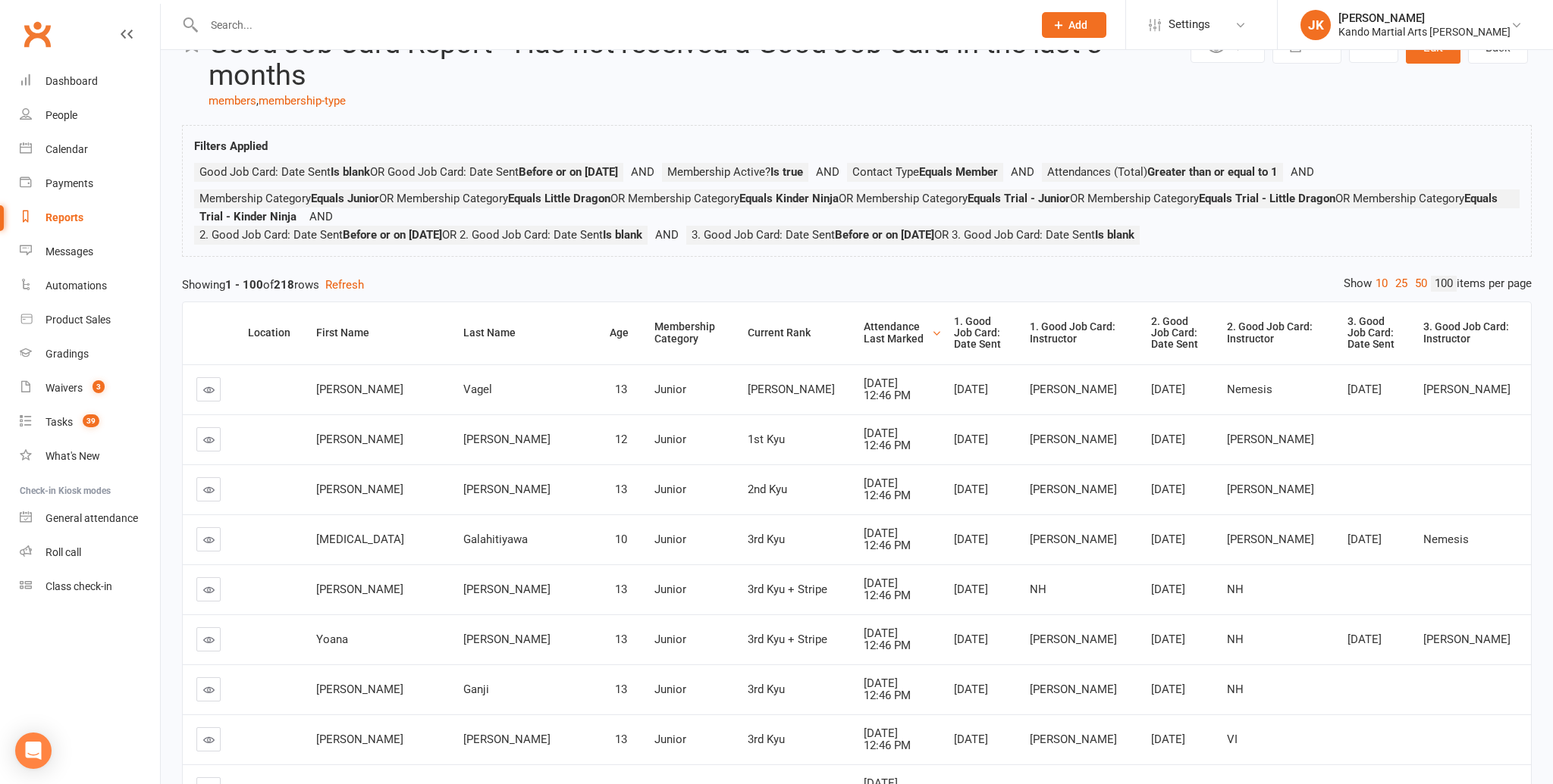
scroll to position [69, 0]
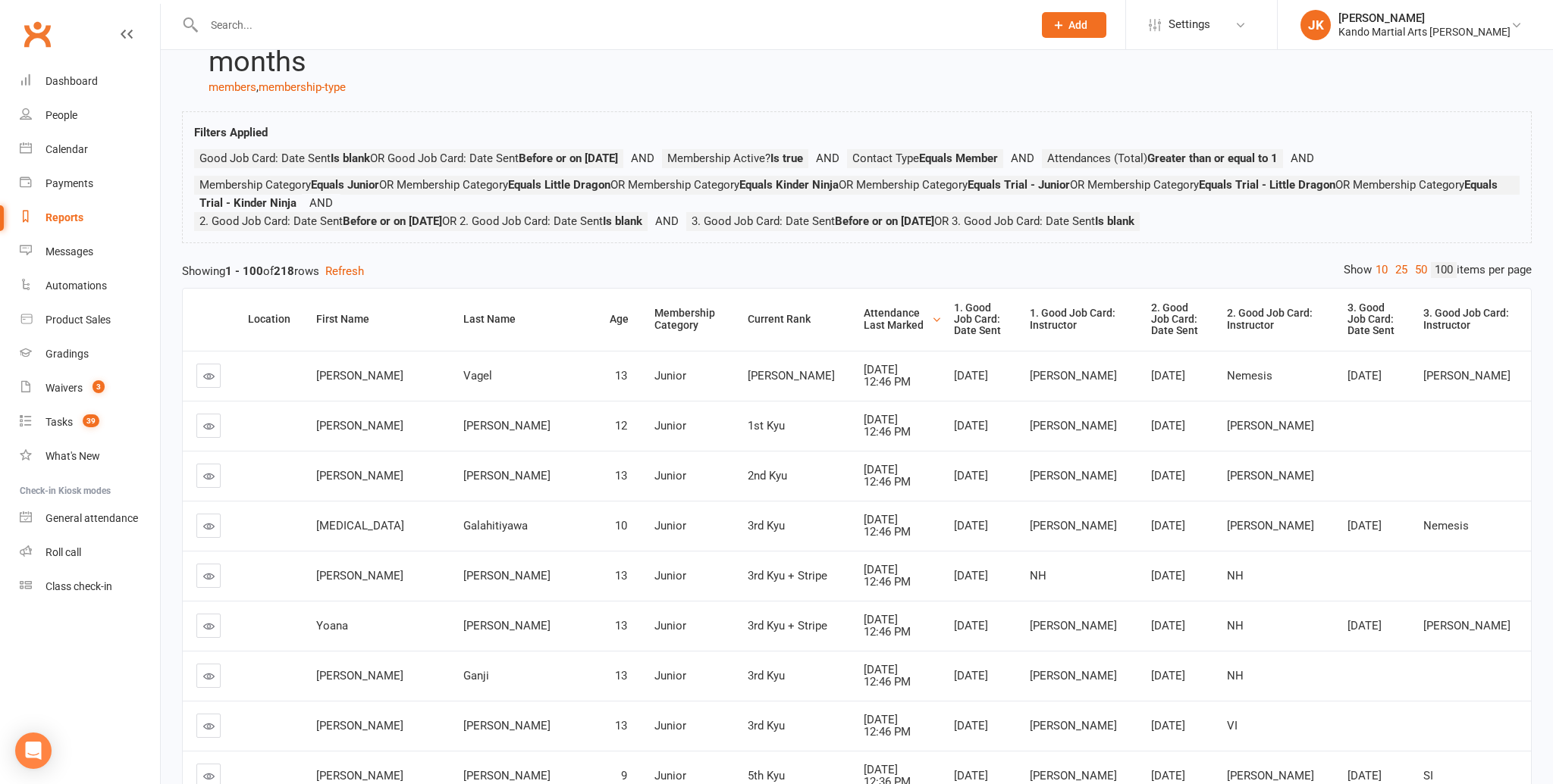
click at [206, 420] on icon at bounding box center [208, 426] width 11 height 11
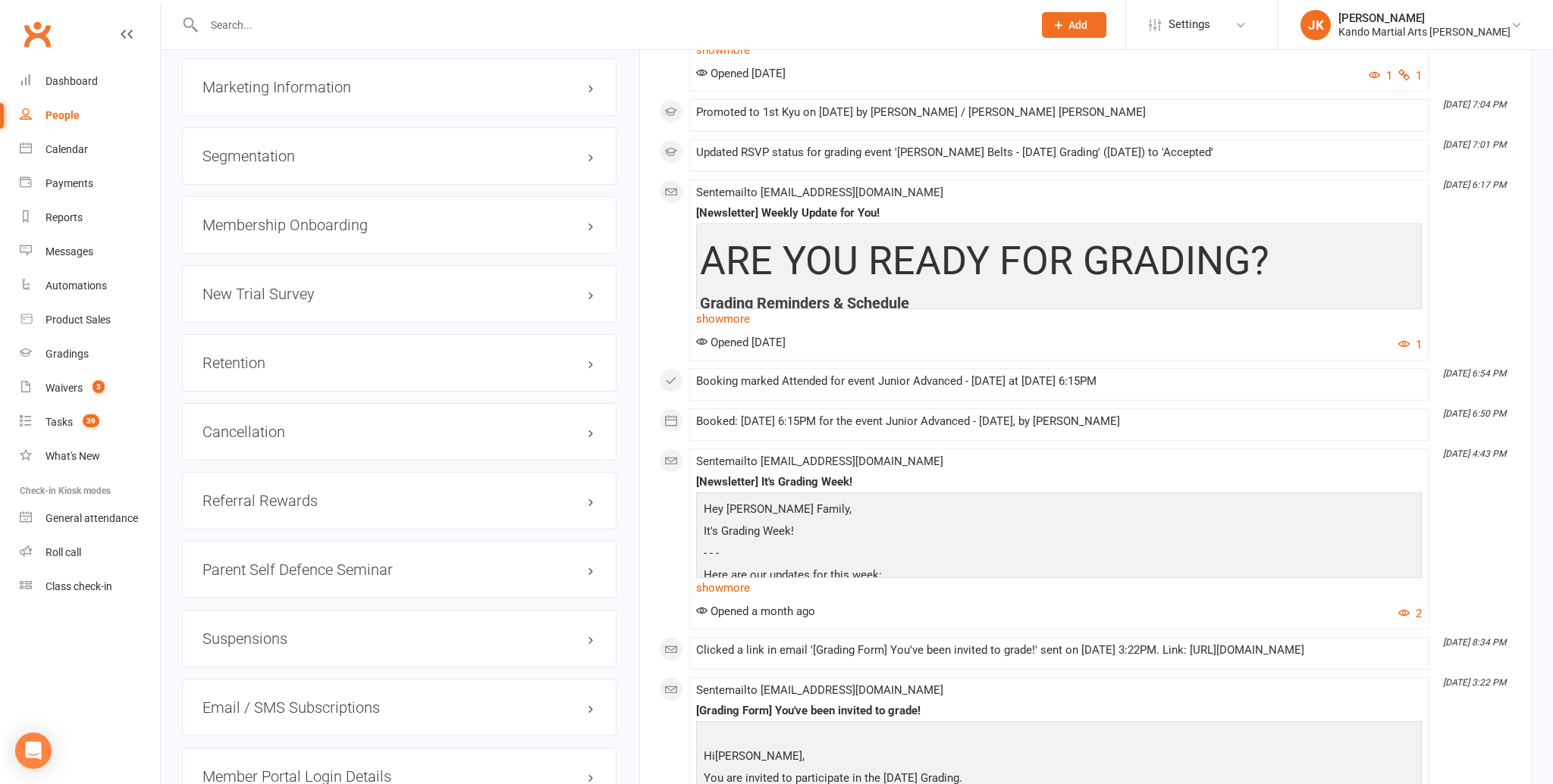
scroll to position [1764, 0]
click at [569, 355] on link "edit" at bounding box center [569, 362] width 19 height 13
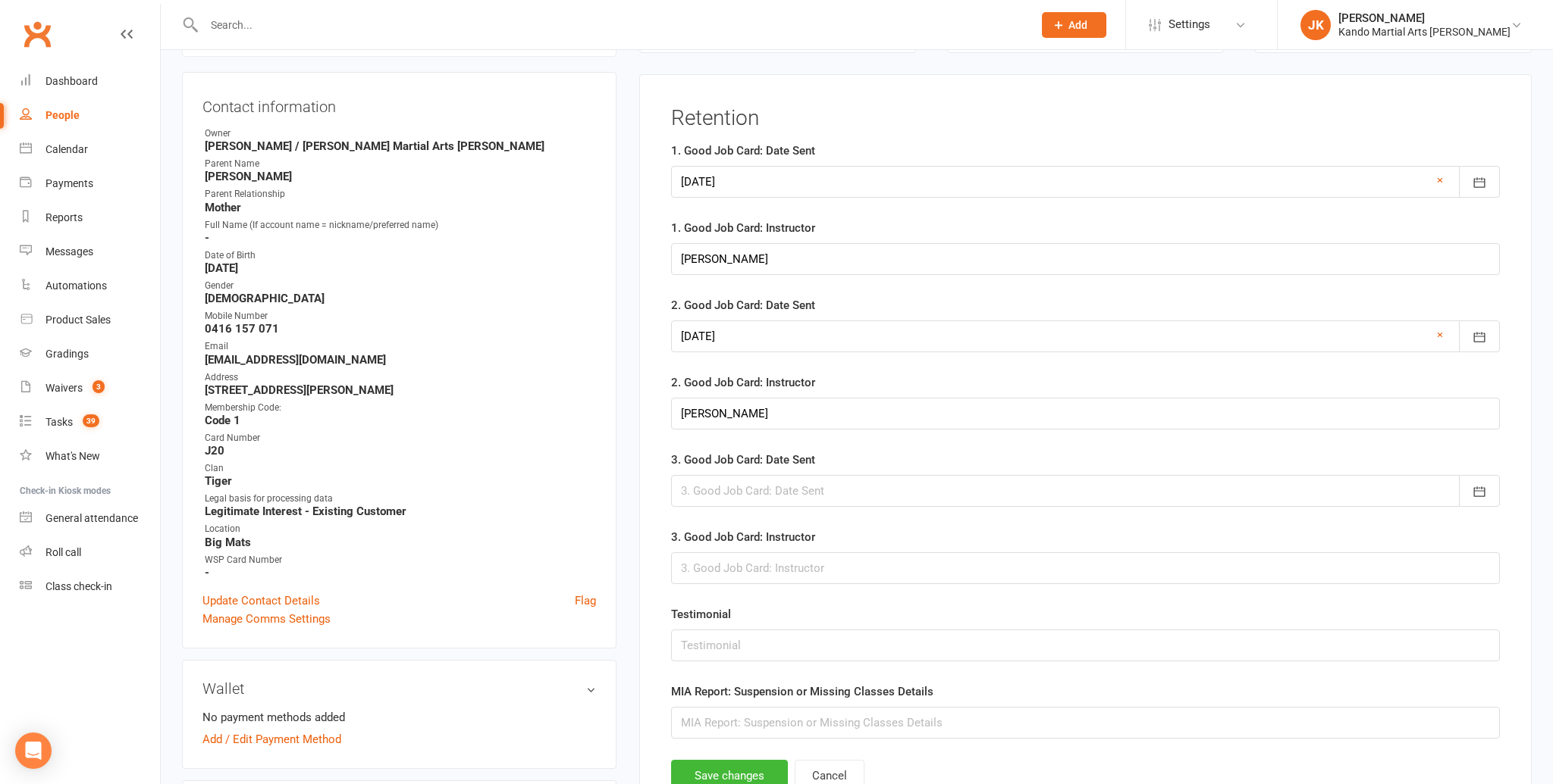
scroll to position [153, 0]
click at [714, 501] on div at bounding box center [1085, 493] width 829 height 32
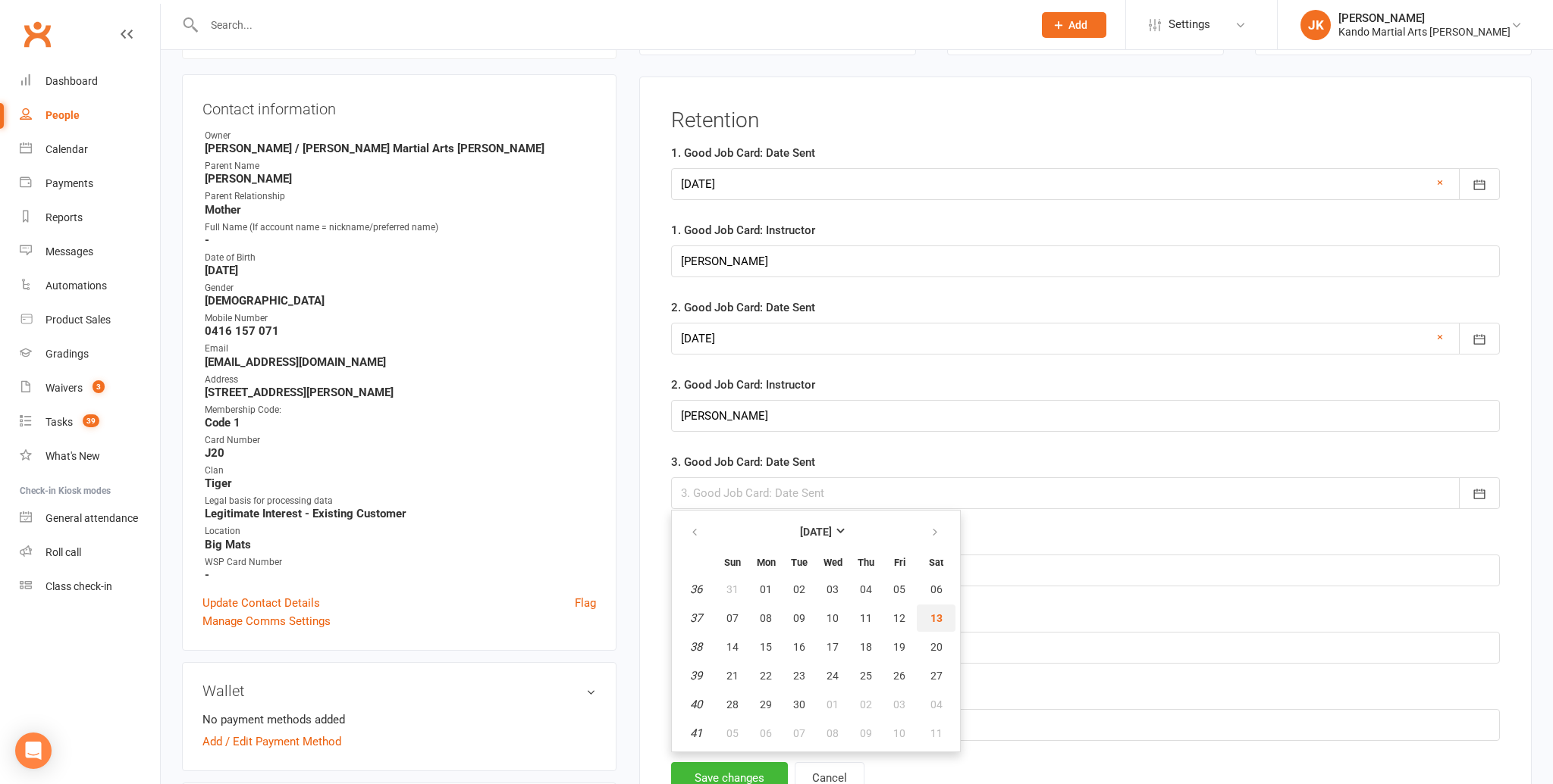
click at [938, 613] on span "13" at bounding box center [936, 618] width 12 height 12
type input "[DATE]"
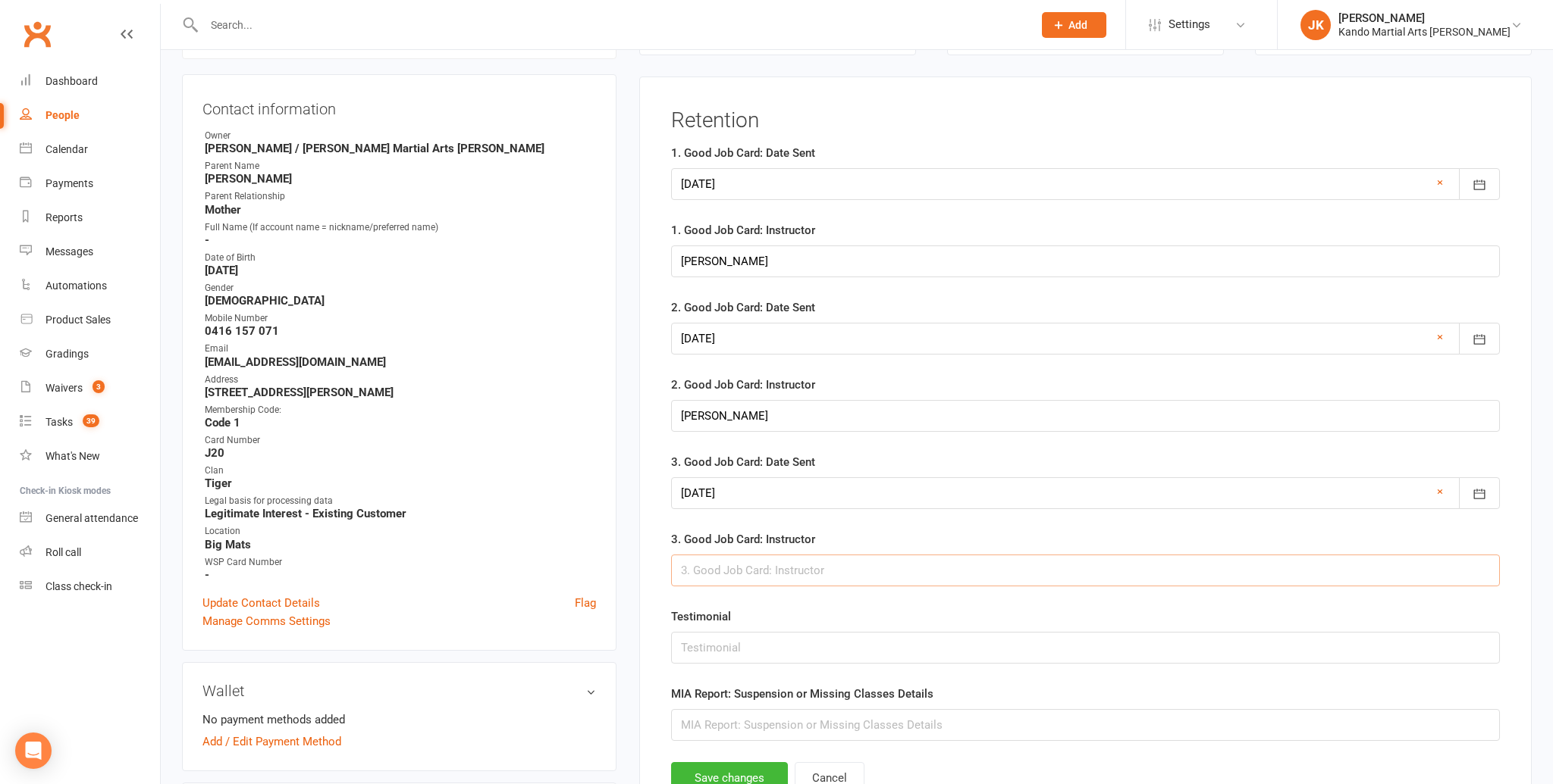
click at [782, 564] on input "text" at bounding box center [1085, 571] width 829 height 32
type input "[PERSON_NAME]"
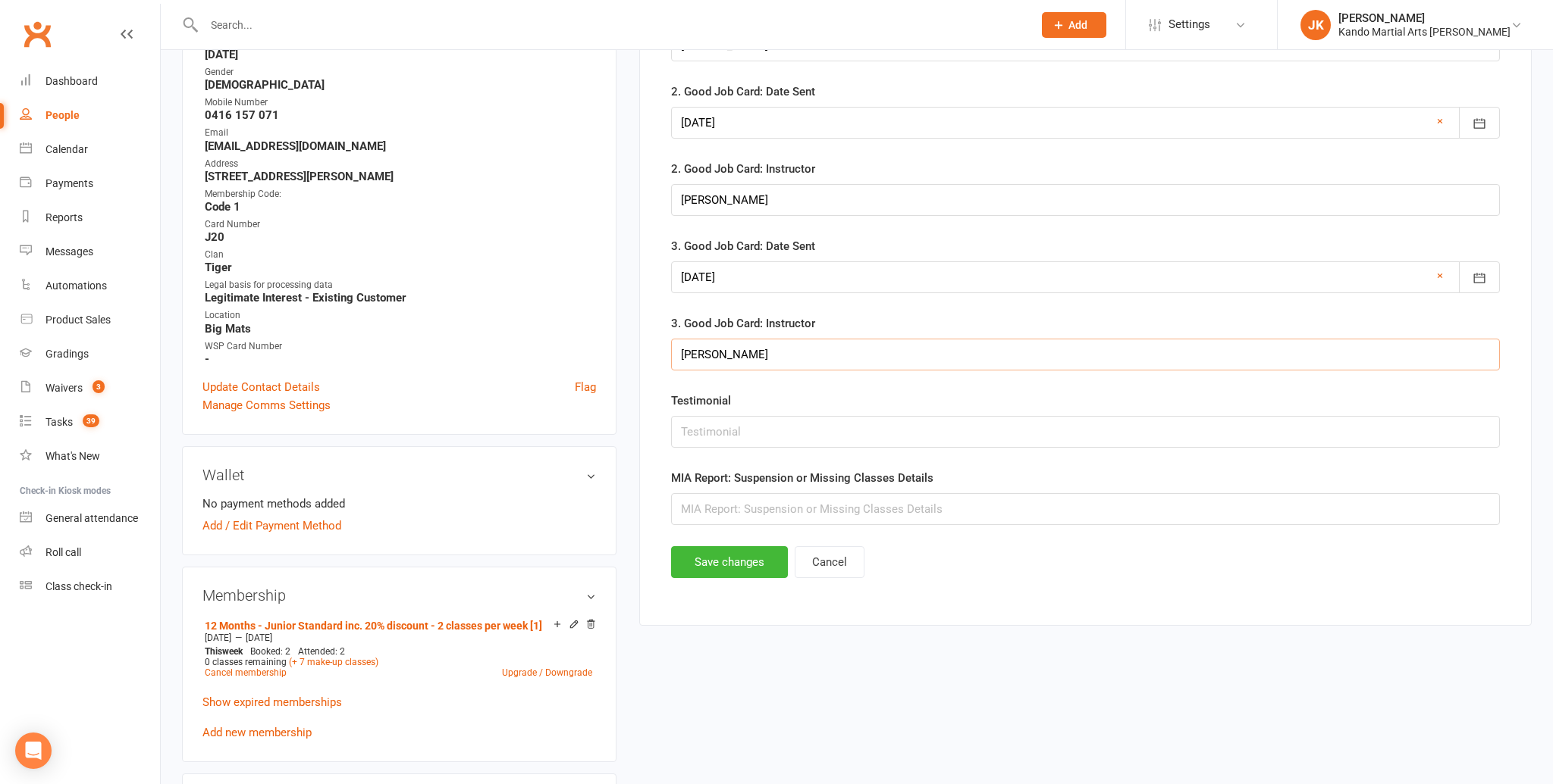
scroll to position [370, 0]
click at [743, 567] on button "Save changes" at bounding box center [729, 563] width 116 height 32
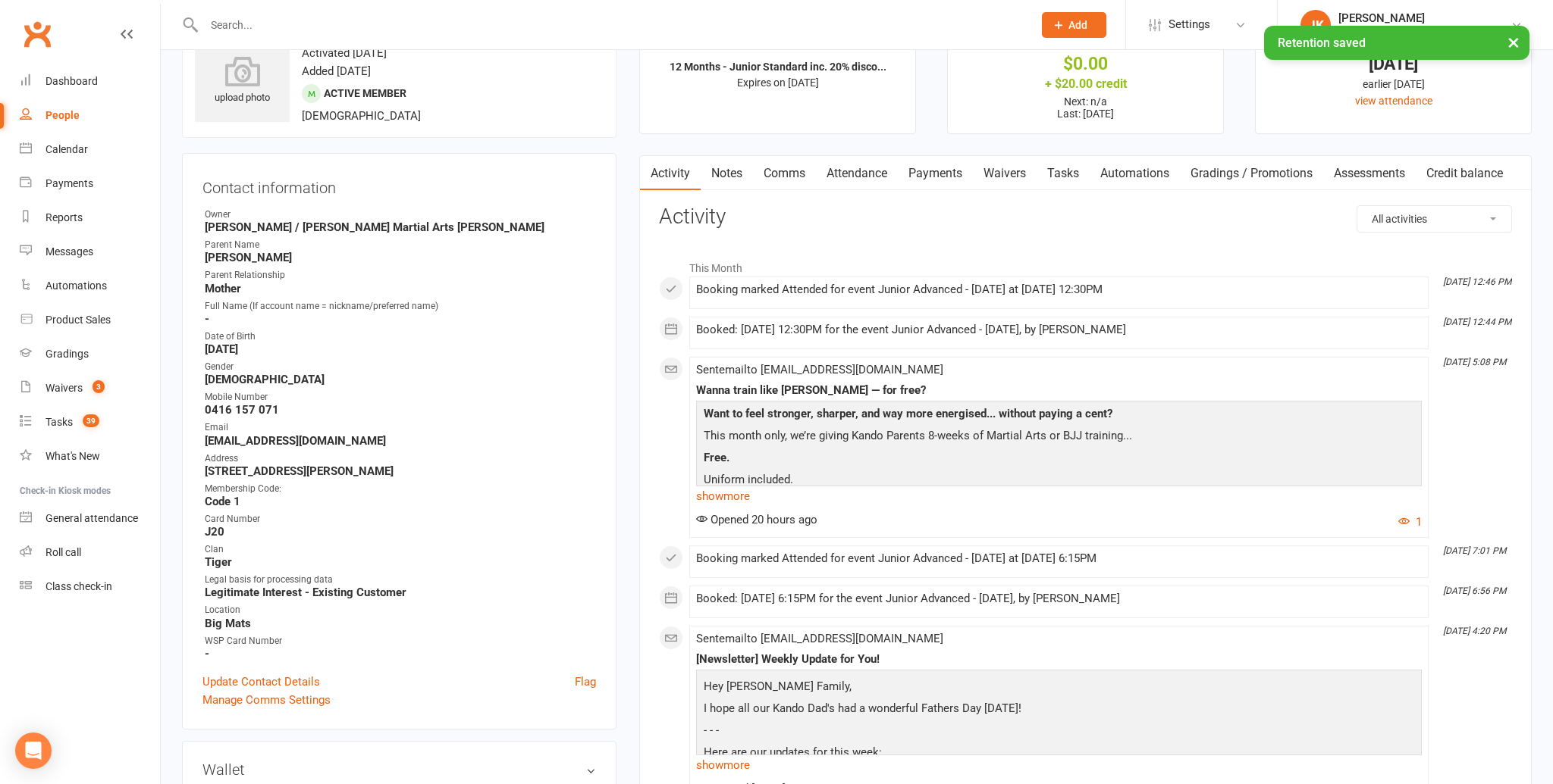
scroll to position [0, 0]
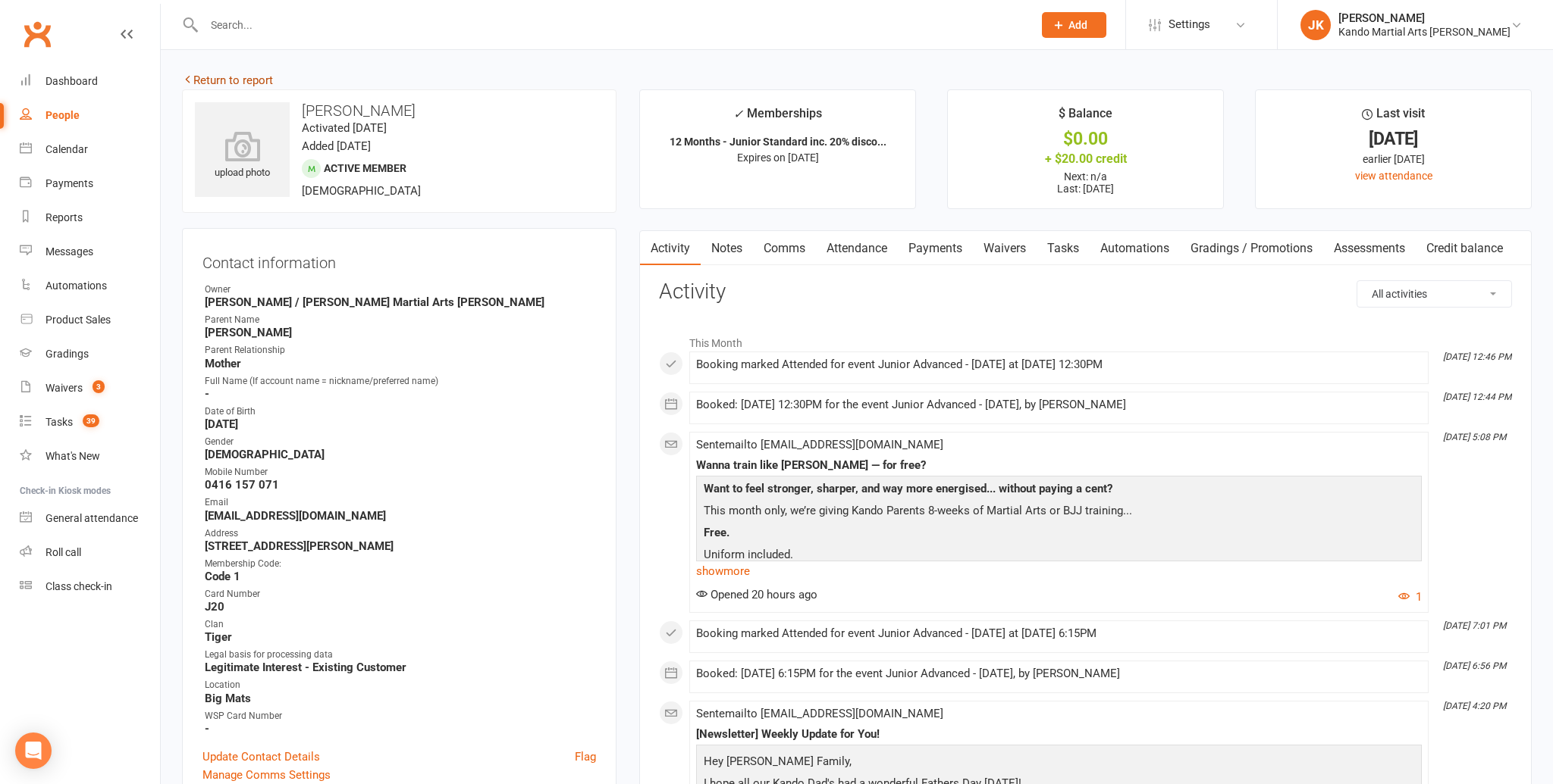
click at [189, 78] on icon at bounding box center [188, 79] width 11 height 11
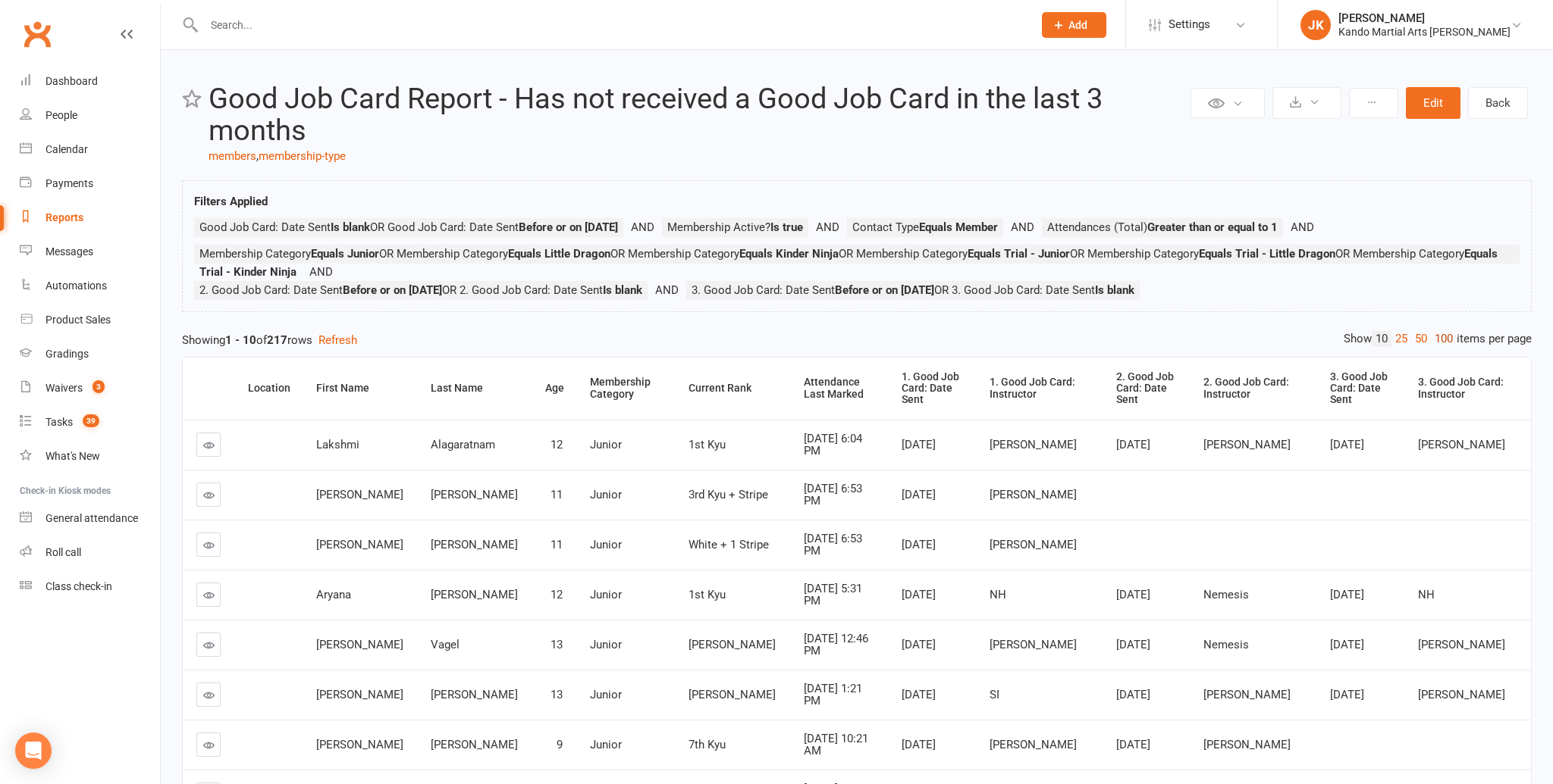
click at [1434, 338] on link "100" at bounding box center [1444, 339] width 26 height 16
click at [805, 379] on div "Attendance Last Marked" at bounding box center [840, 388] width 72 height 23
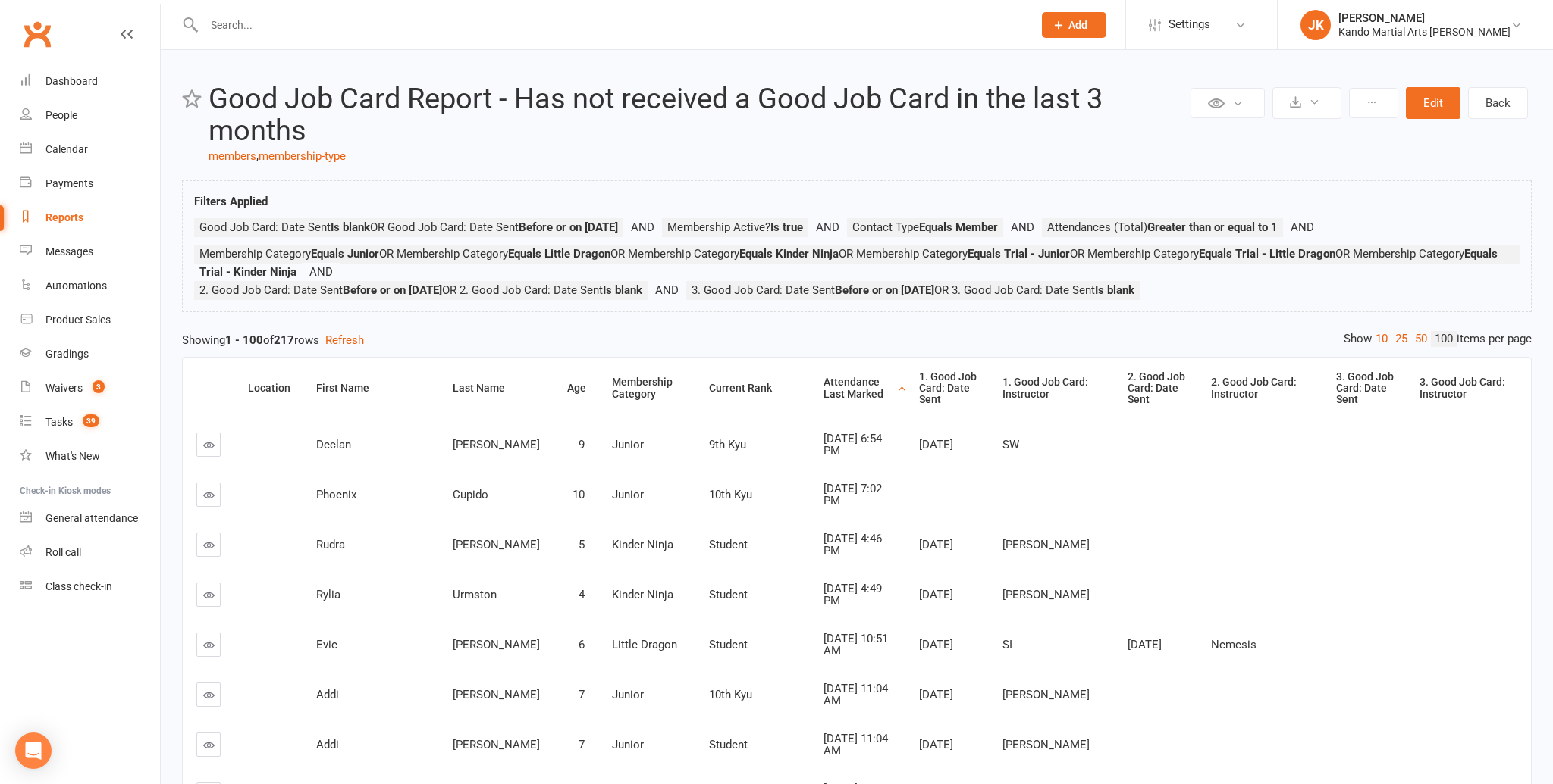
click at [823, 387] on div "Attendance Last Marked" at bounding box center [858, 388] width 70 height 23
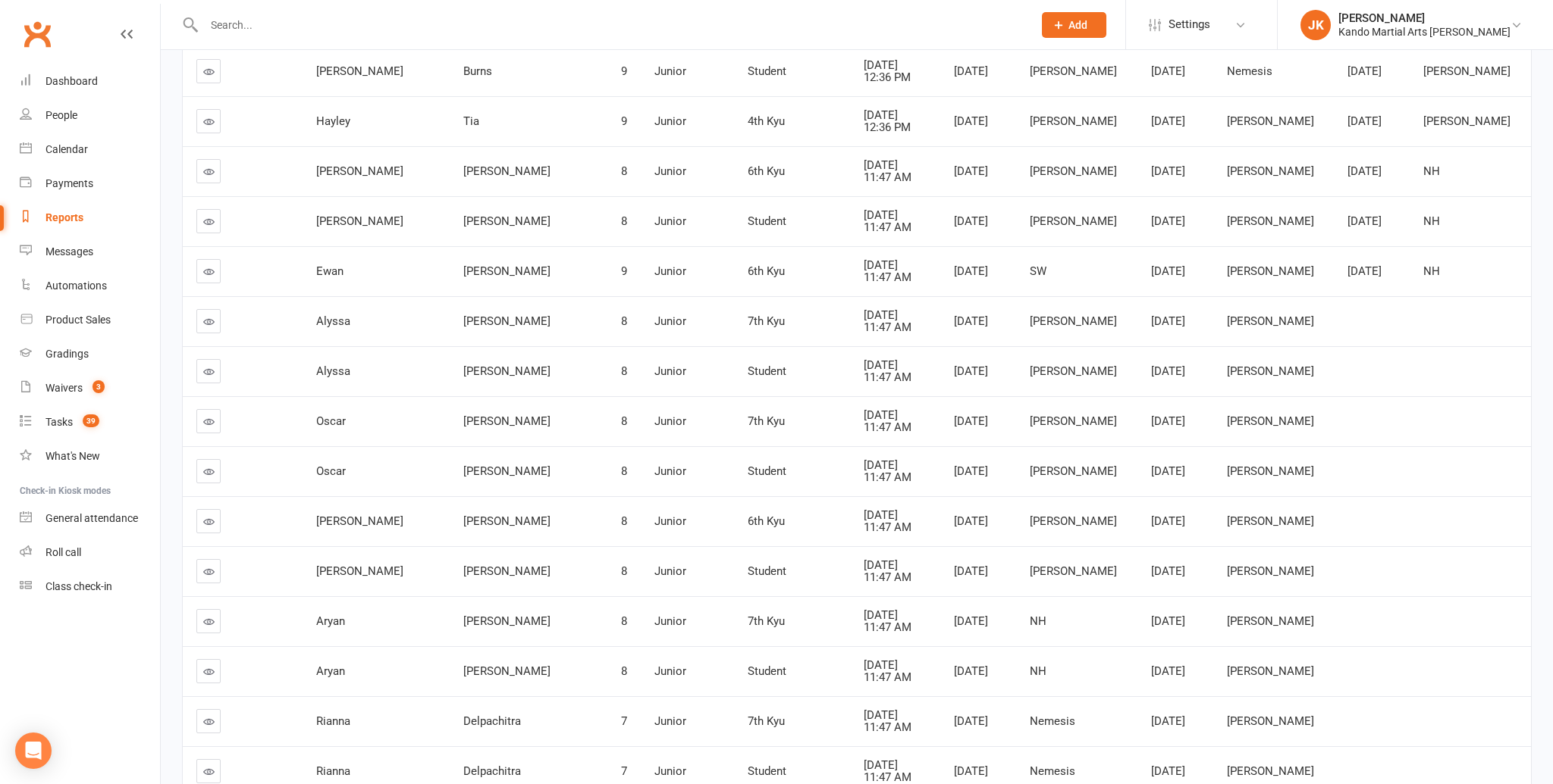
scroll to position [1075, 0]
click at [210, 514] on icon at bounding box center [208, 520] width 11 height 11
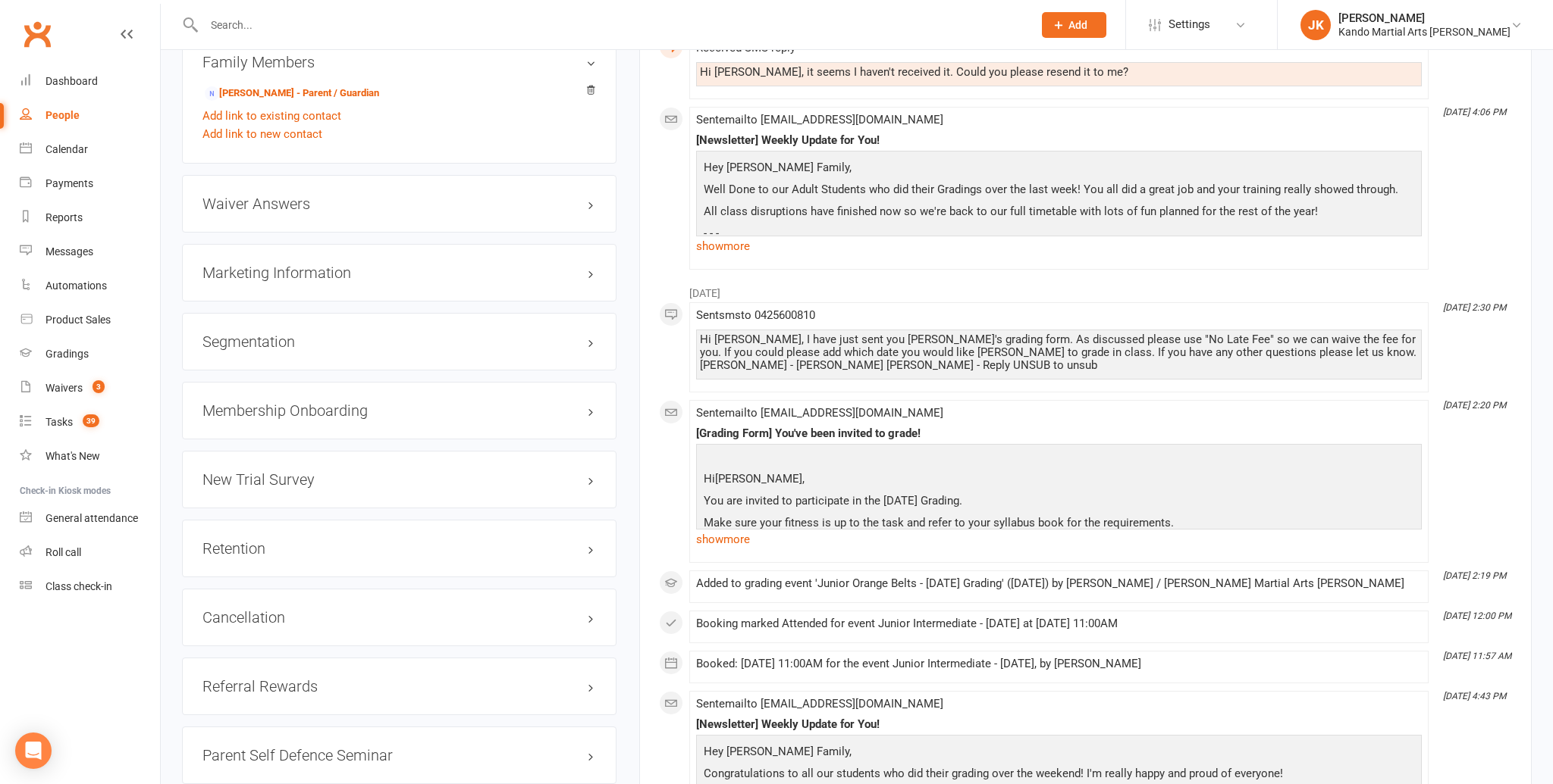
scroll to position [1595, 0]
click at [571, 542] on link "edit" at bounding box center [569, 549] width 19 height 13
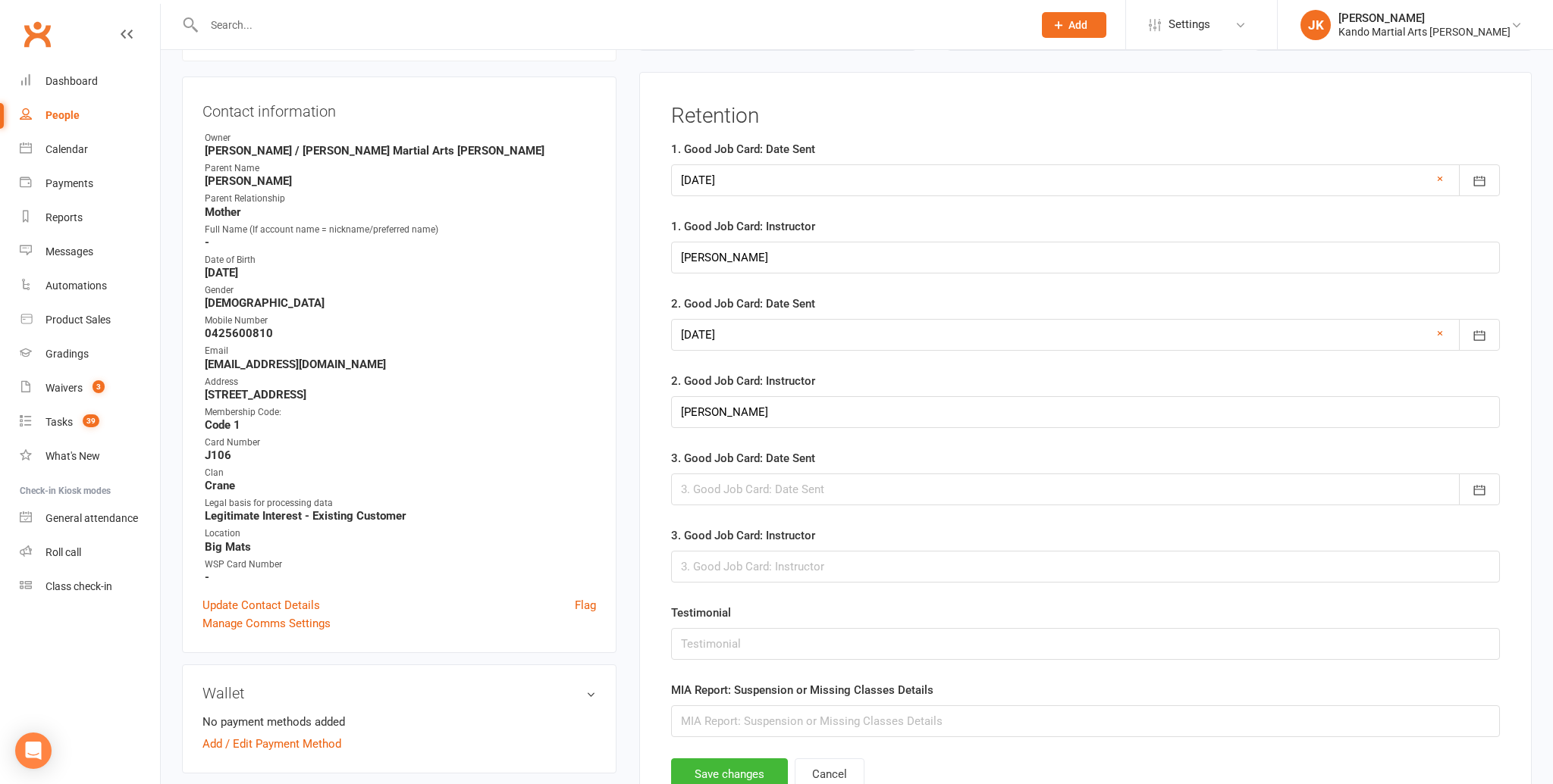
scroll to position [148, 0]
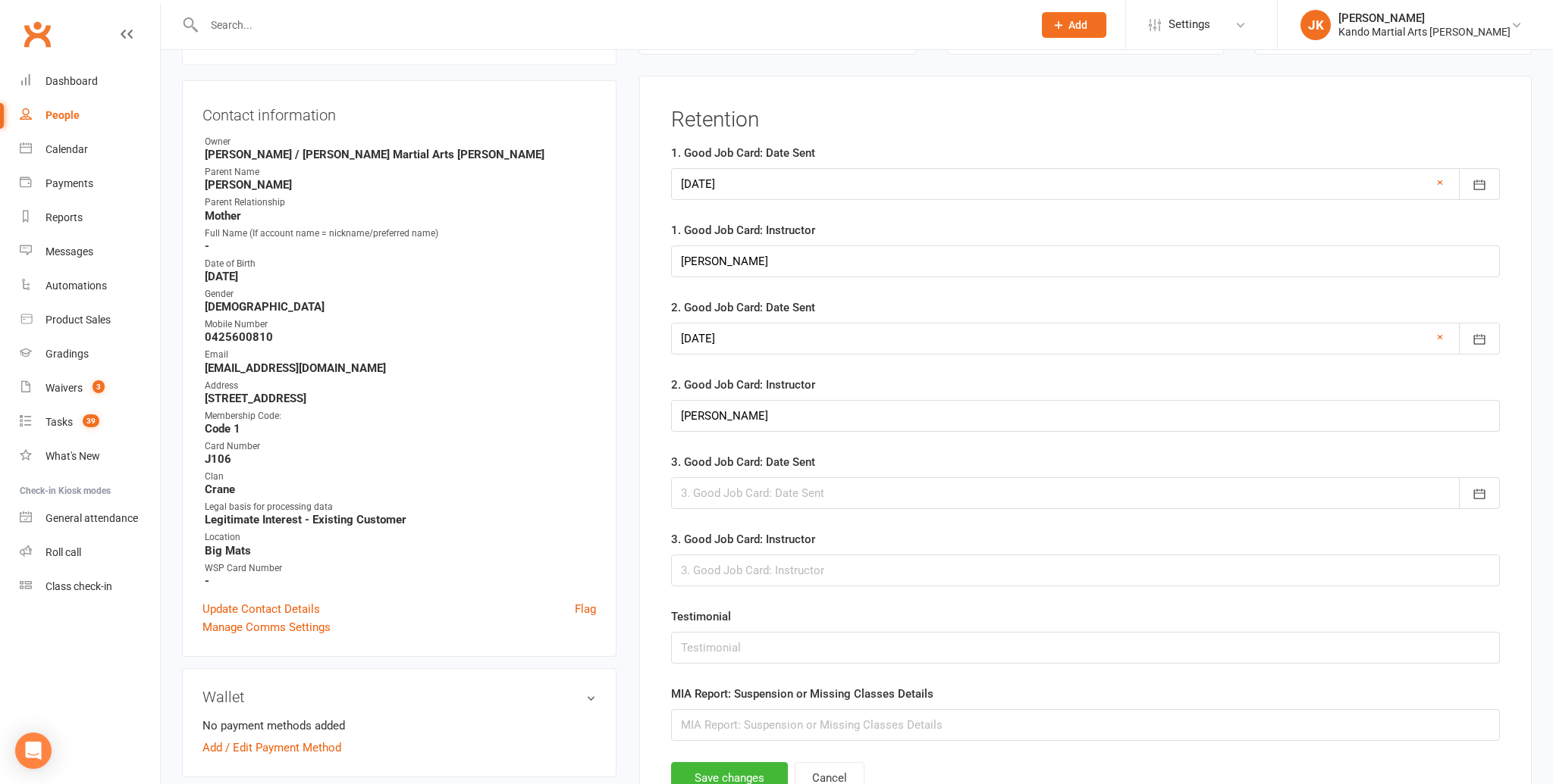
click at [719, 481] on div at bounding box center [1085, 493] width 829 height 32
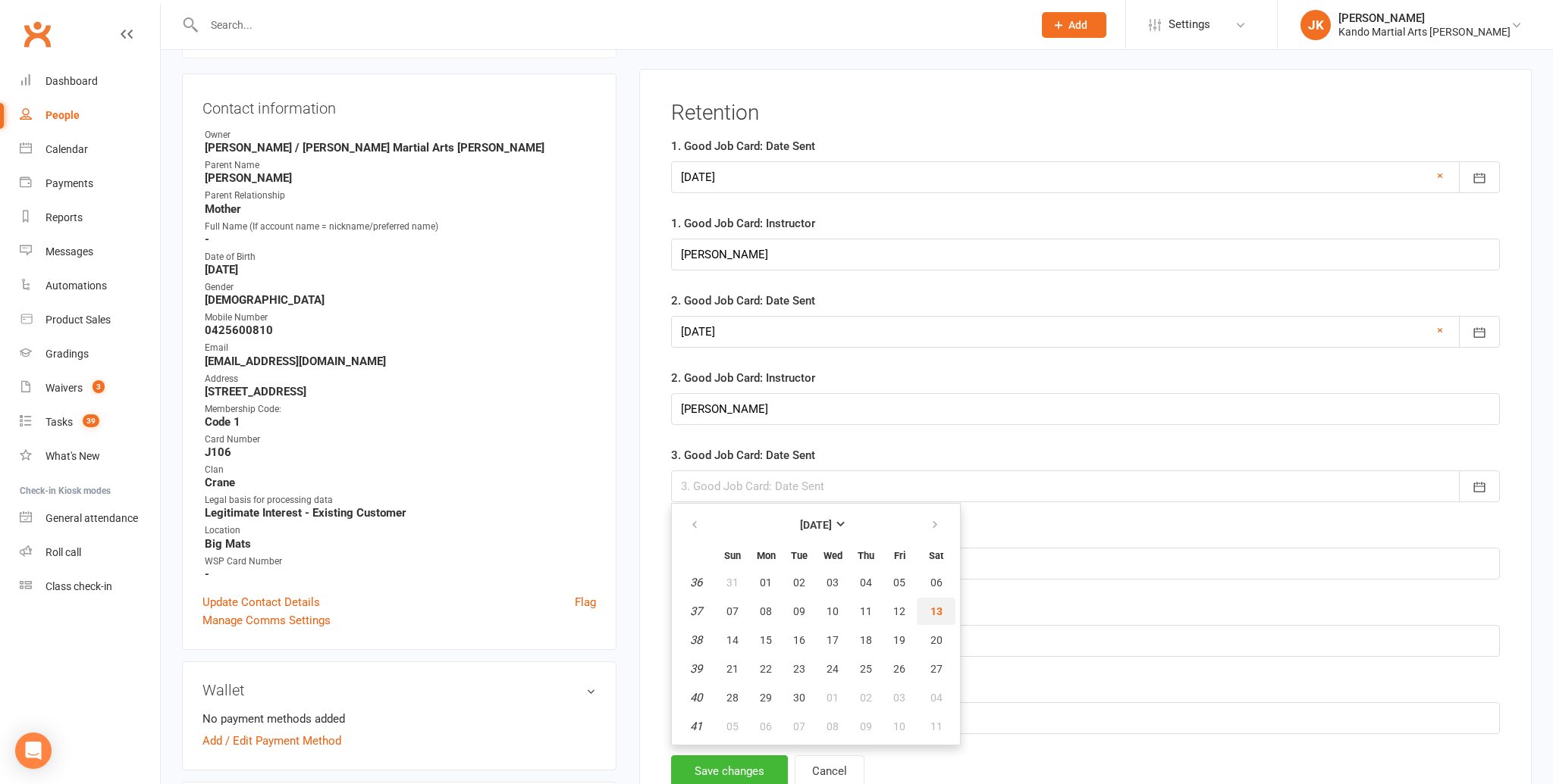
drag, startPoint x: 943, startPoint y: 620, endPoint x: 850, endPoint y: 606, distance: 94.0
click at [943, 620] on button "13" at bounding box center [936, 611] width 39 height 27
type input "[DATE]"
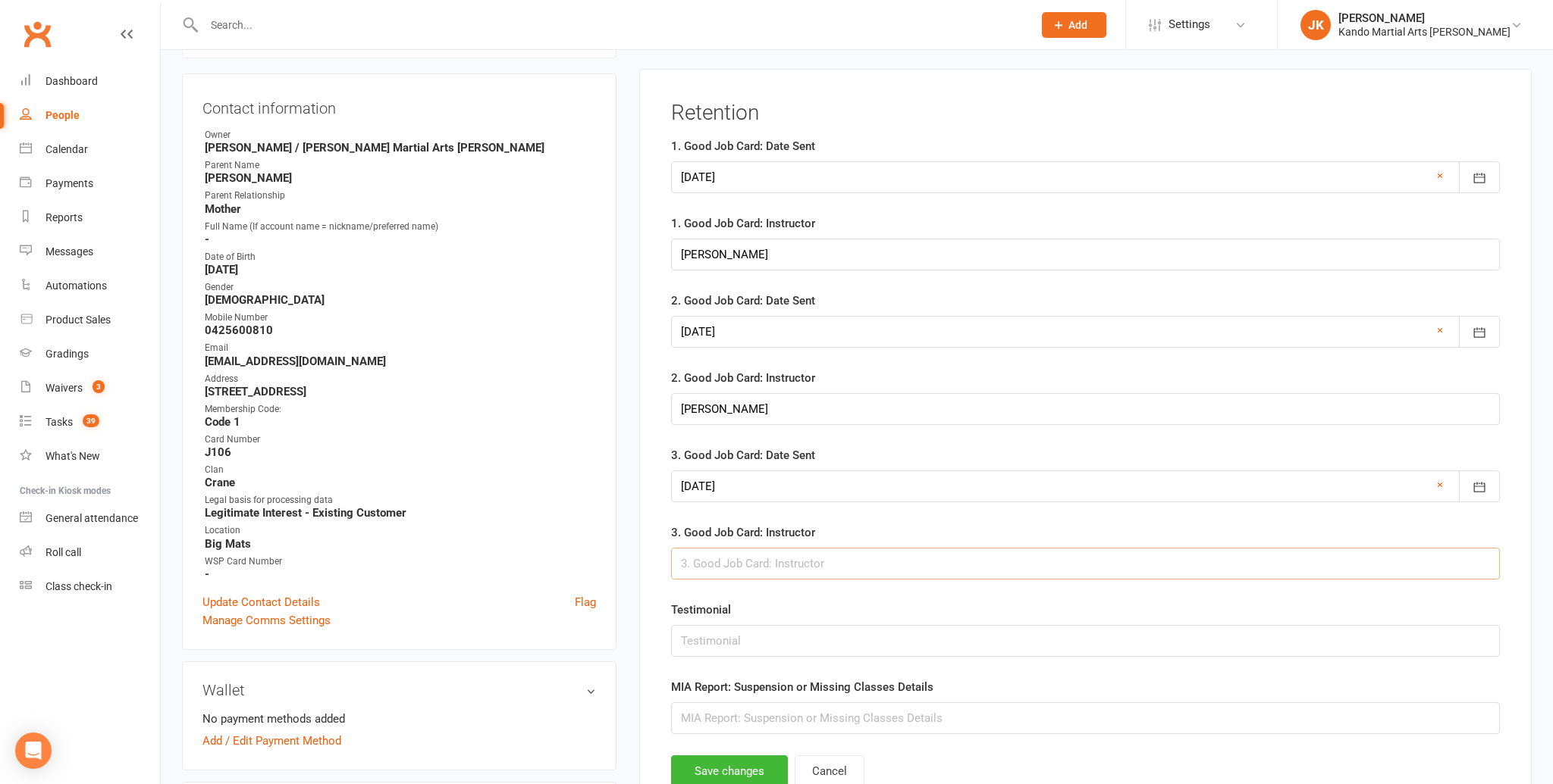
click at [731, 572] on input "text" at bounding box center [1085, 564] width 829 height 32
type input "[PERSON_NAME]"
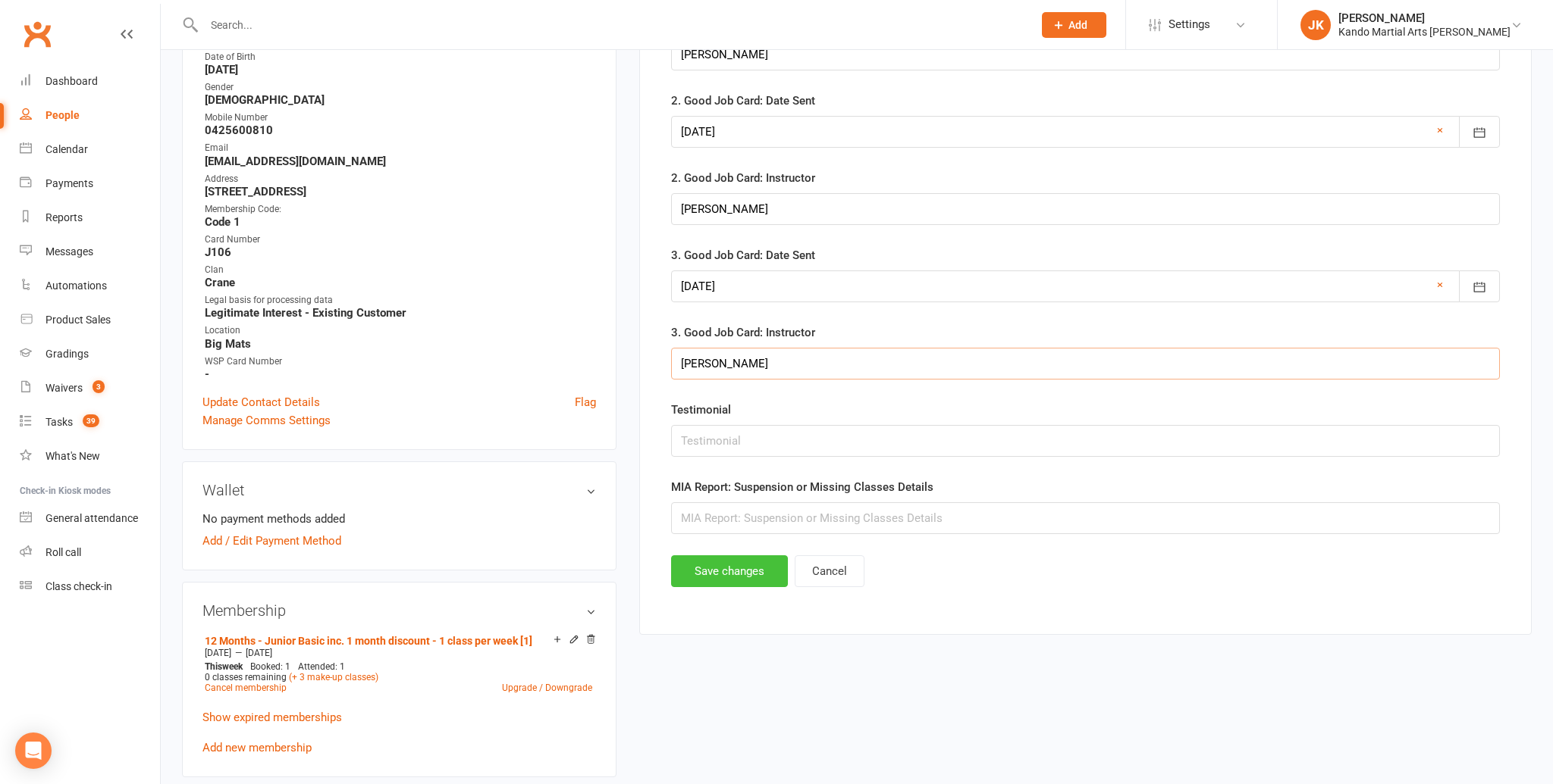
scroll to position [355, 0]
click at [716, 566] on button "Save changes" at bounding box center [729, 571] width 116 height 32
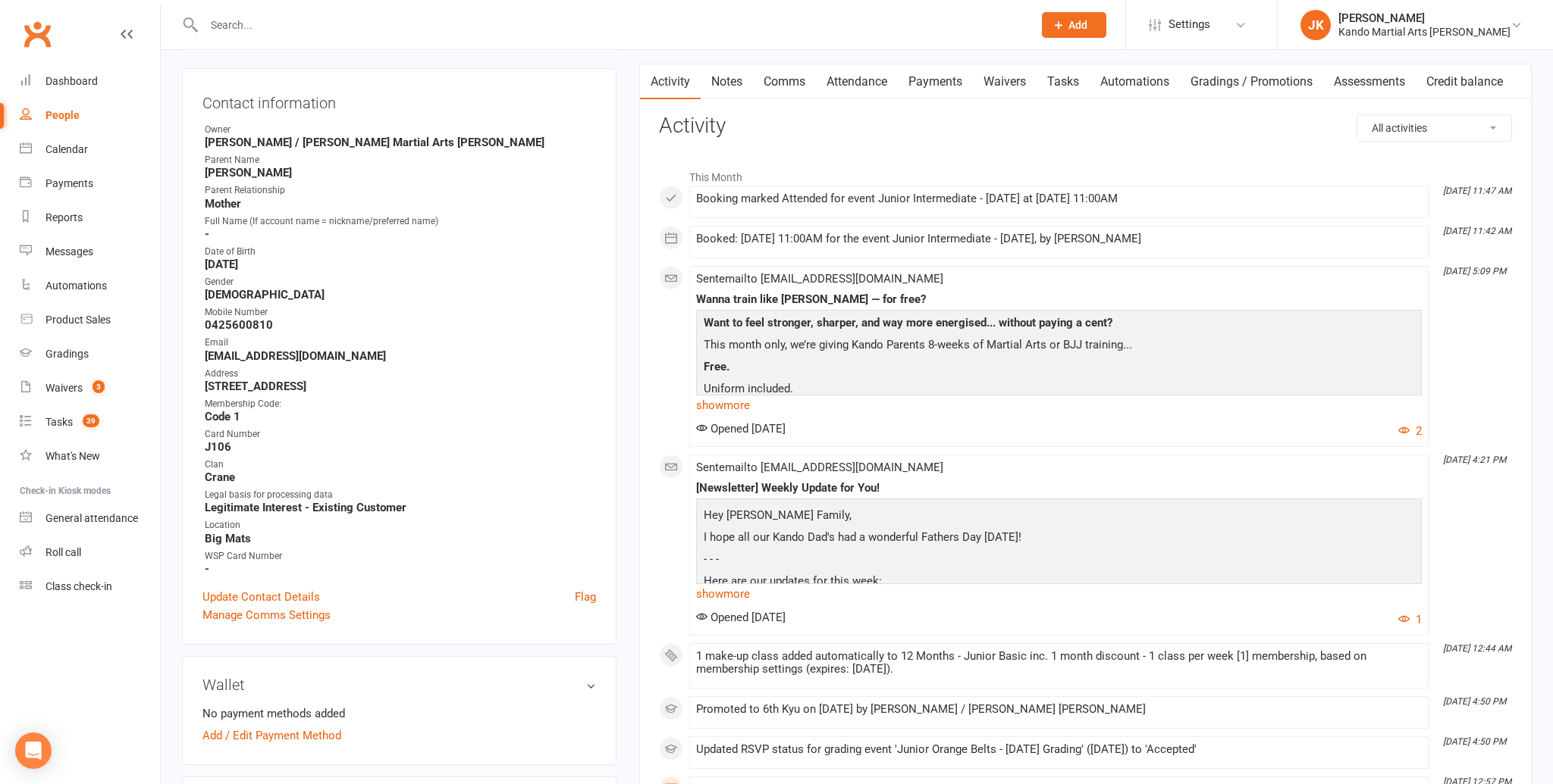
scroll to position [0, 0]
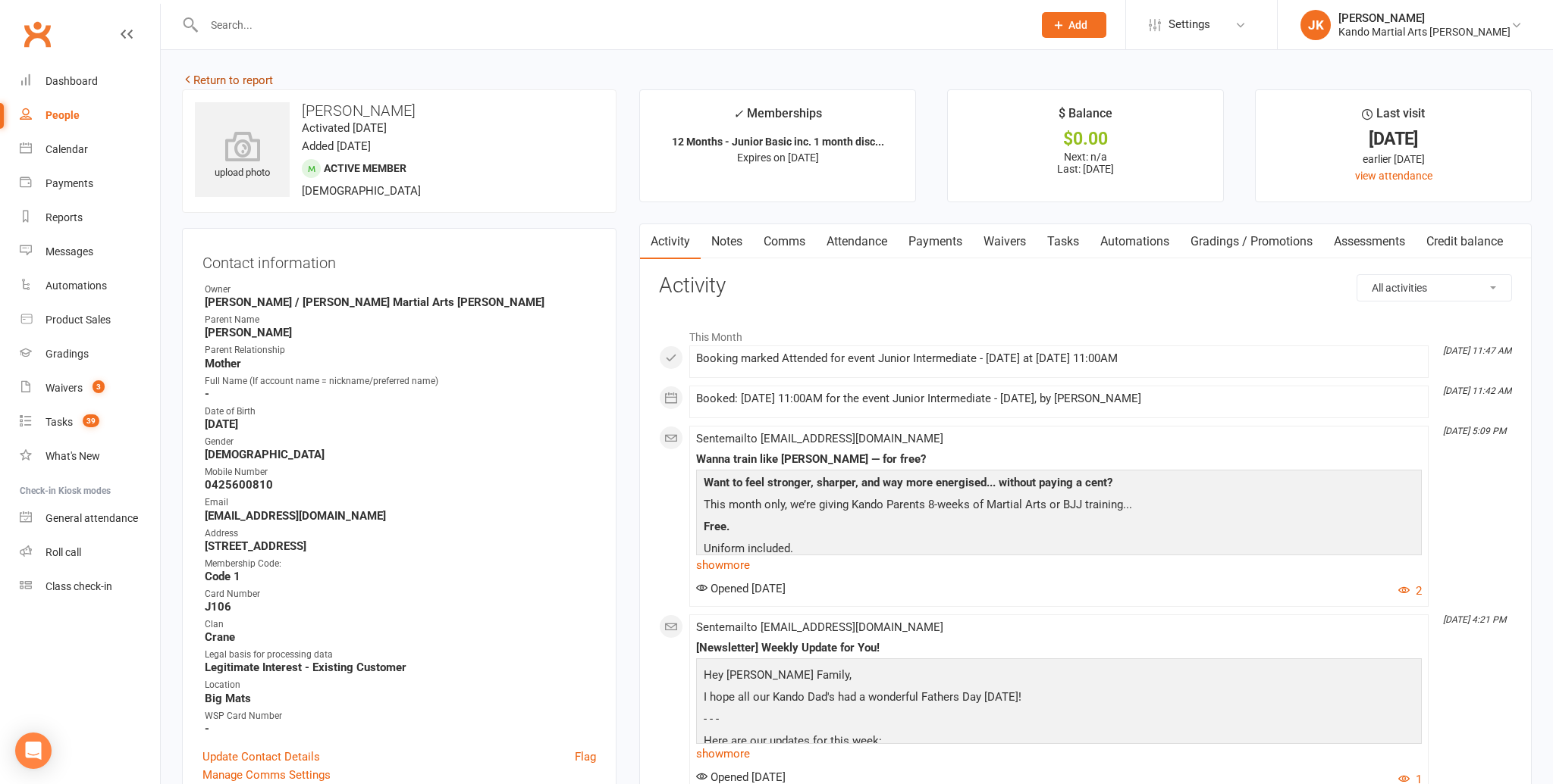
click at [194, 81] on link "Return to report" at bounding box center [228, 80] width 91 height 14
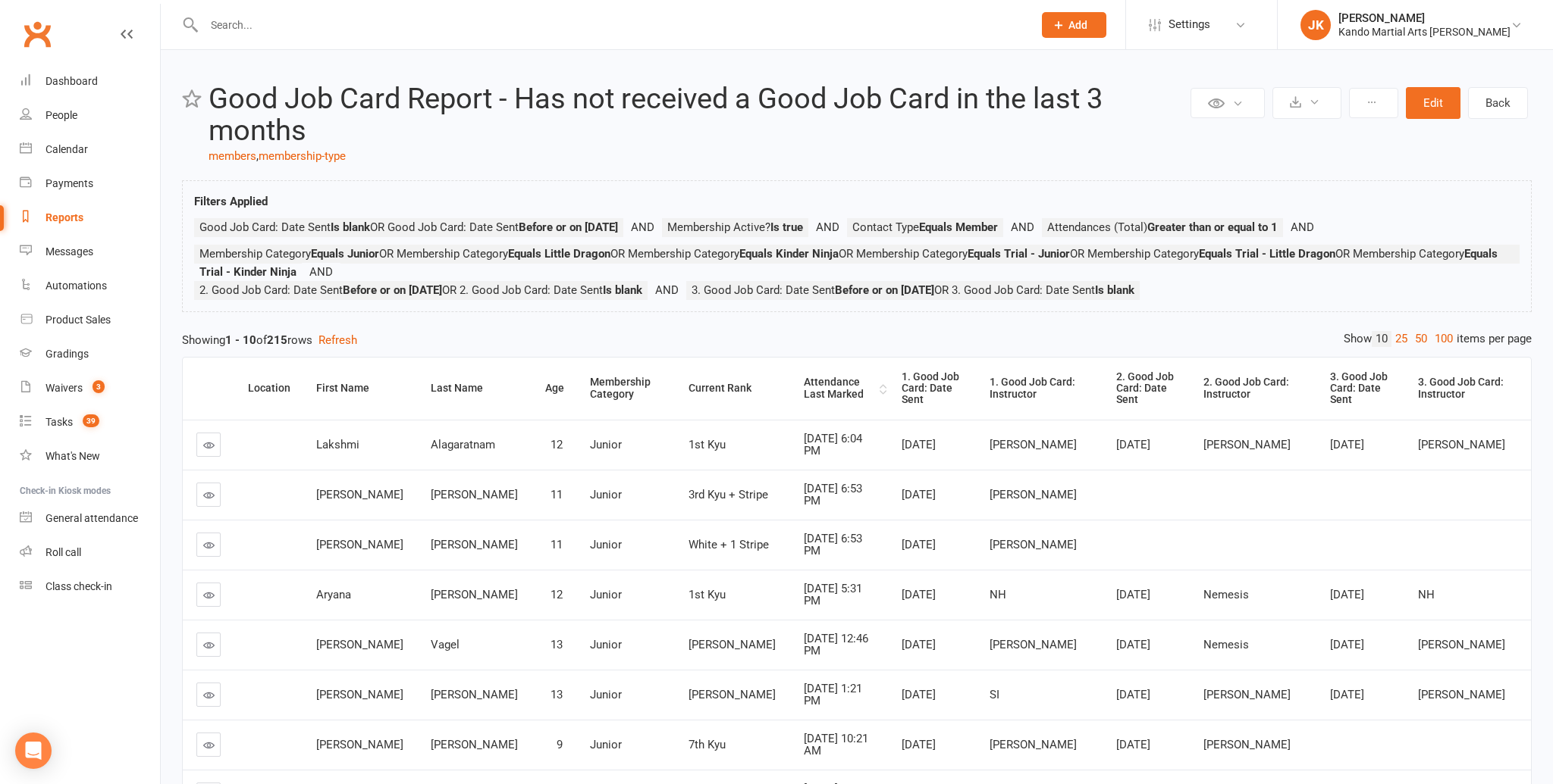
click at [804, 377] on div "Attendance Last Marked" at bounding box center [840, 388] width 73 height 23
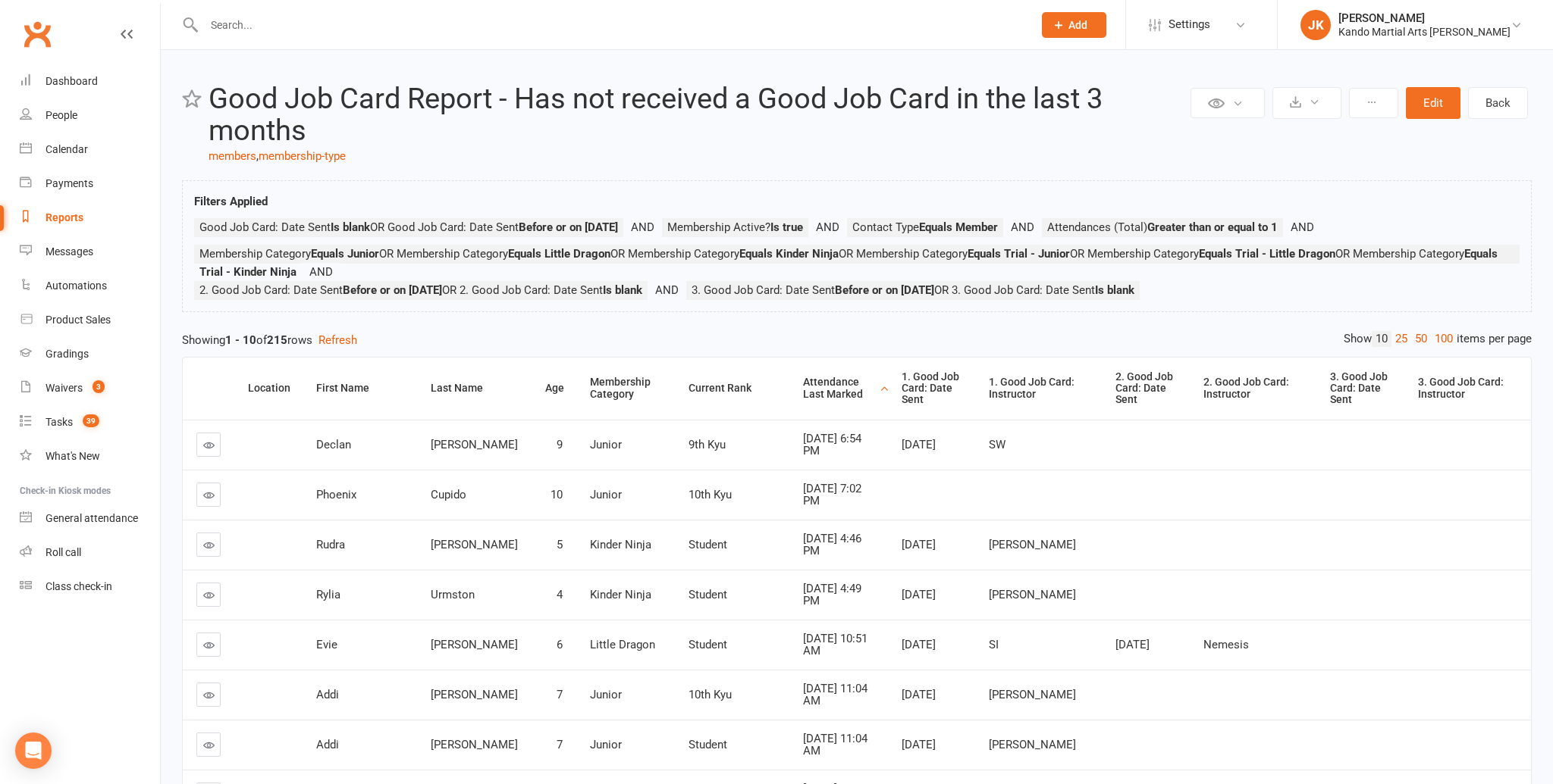
click at [803, 377] on div "Attendance Last Marked" at bounding box center [839, 388] width 73 height 23
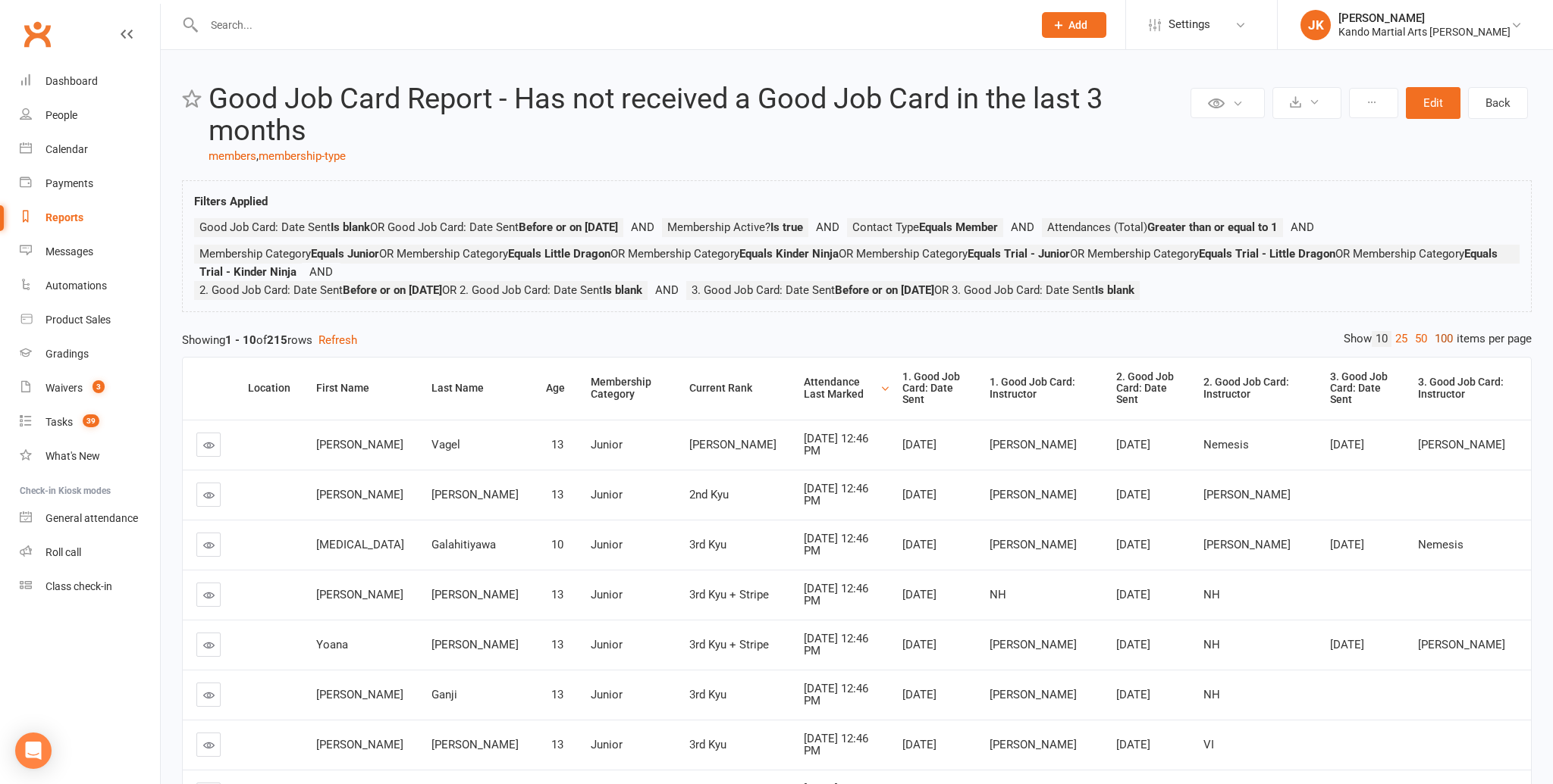
click at [1447, 334] on link "100" at bounding box center [1444, 339] width 26 height 16
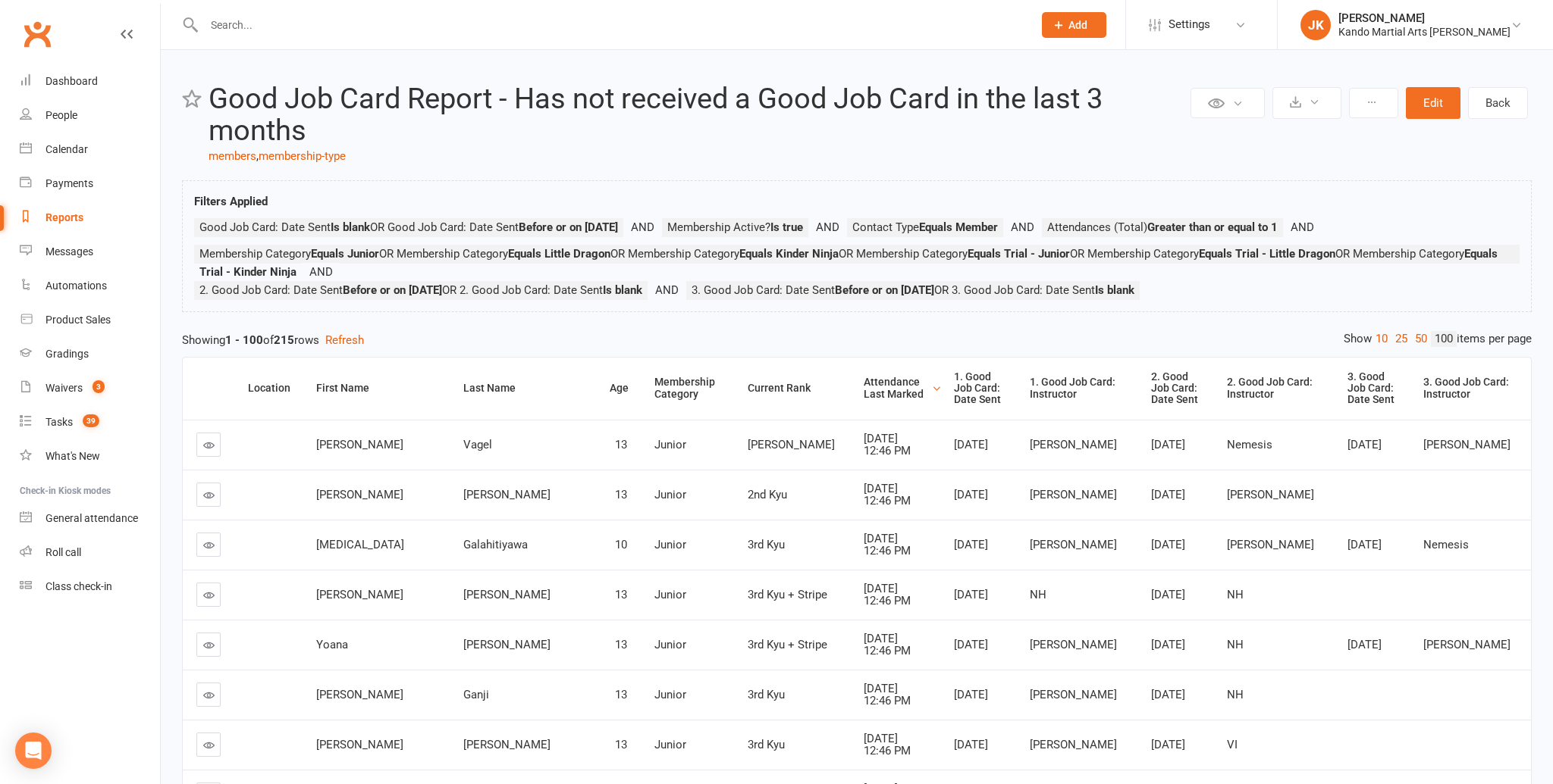
scroll to position [40, 0]
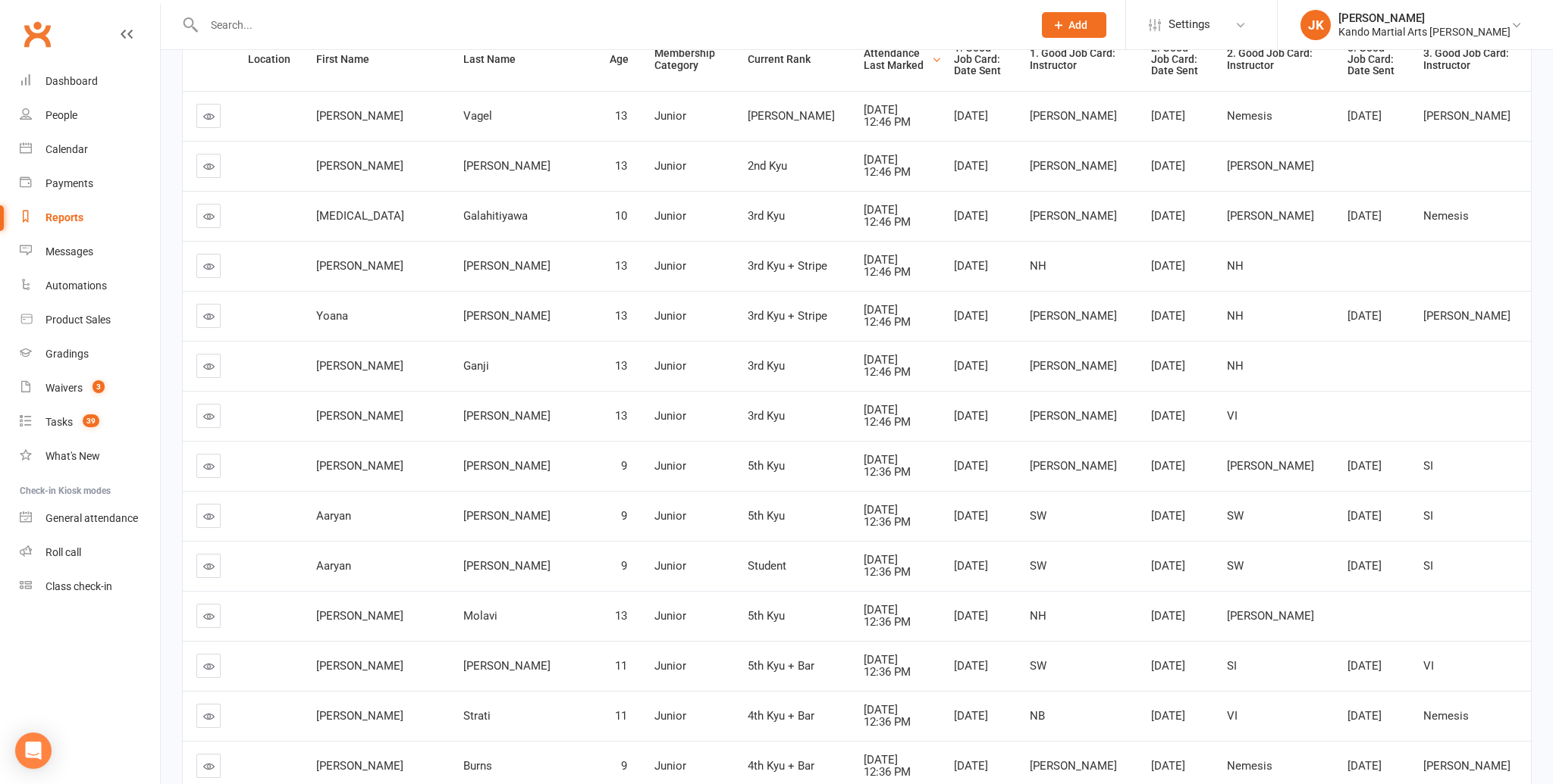
scroll to position [330, 0]
click at [200, 462] on link at bounding box center [208, 465] width 24 height 24
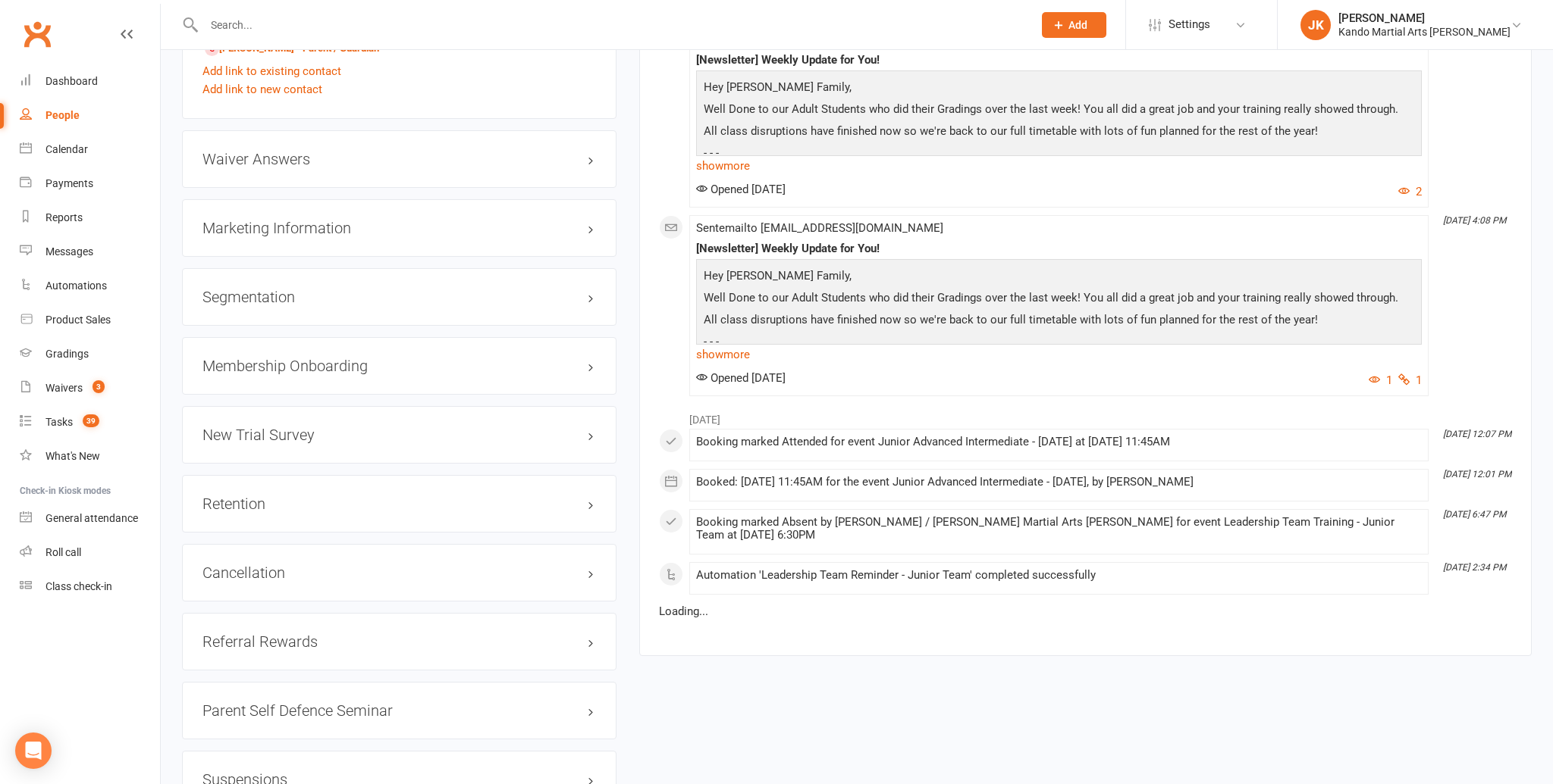
scroll to position [1659, 0]
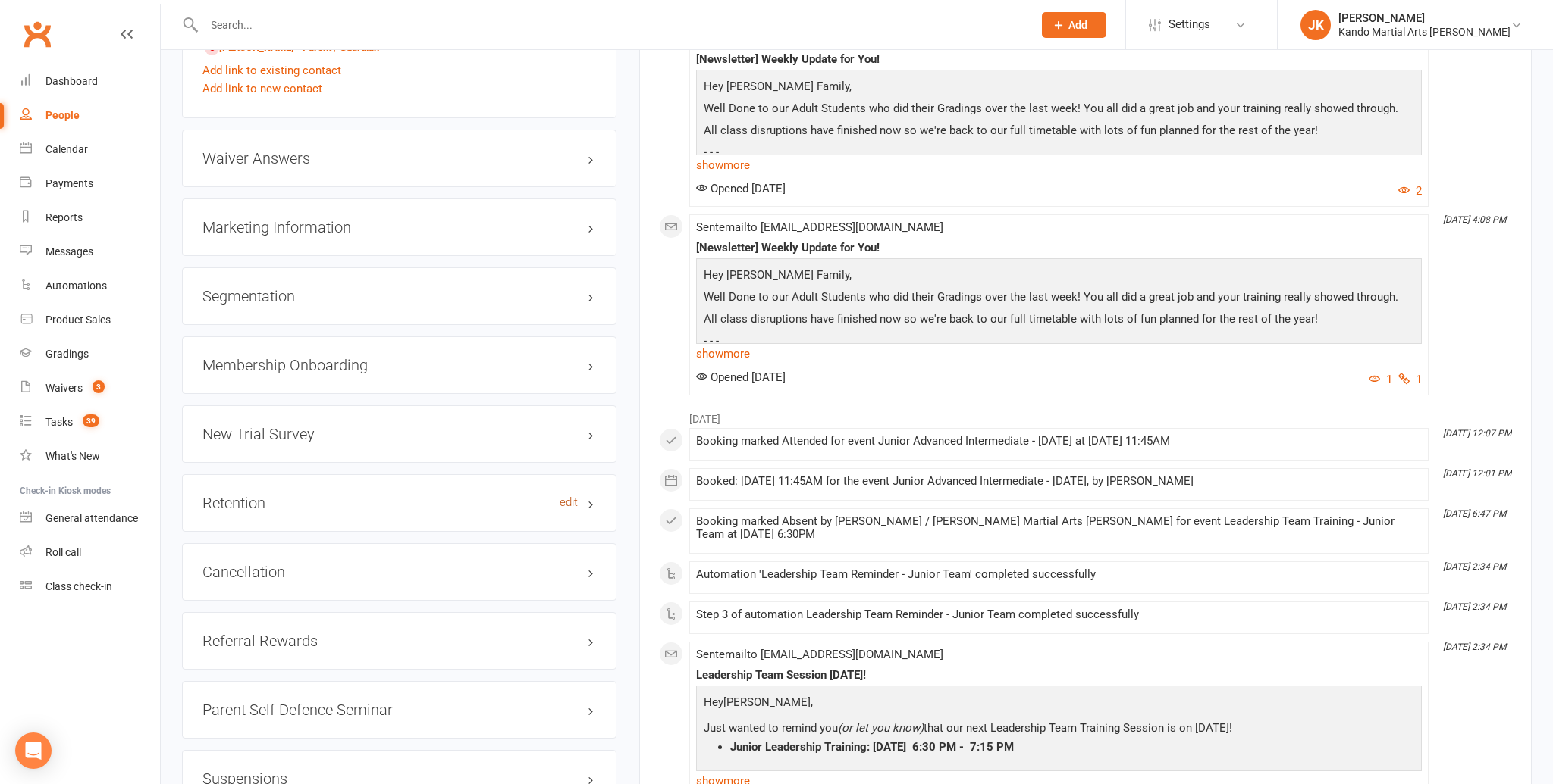
click at [570, 498] on link "edit" at bounding box center [569, 503] width 19 height 13
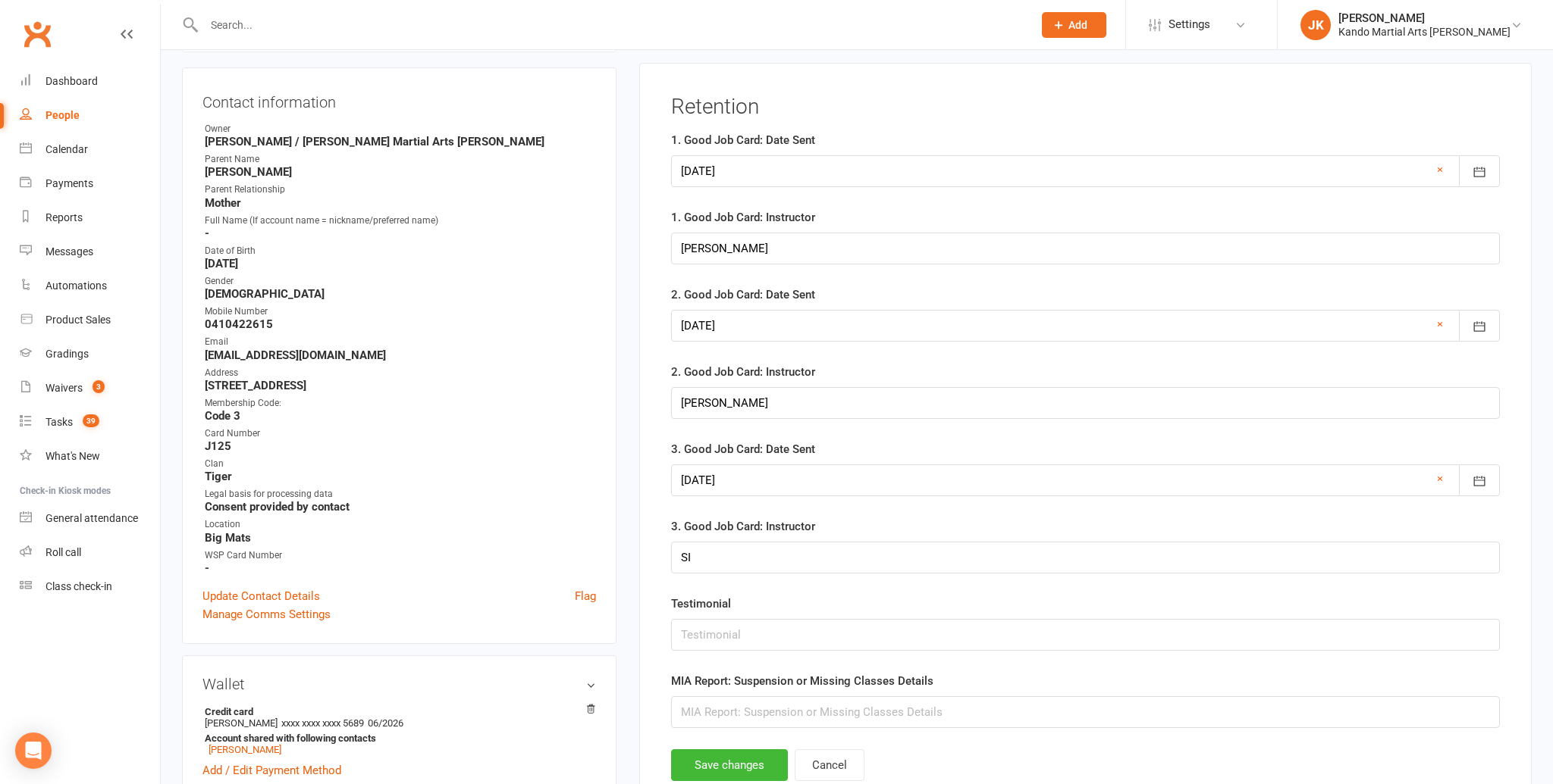
scroll to position [148, 0]
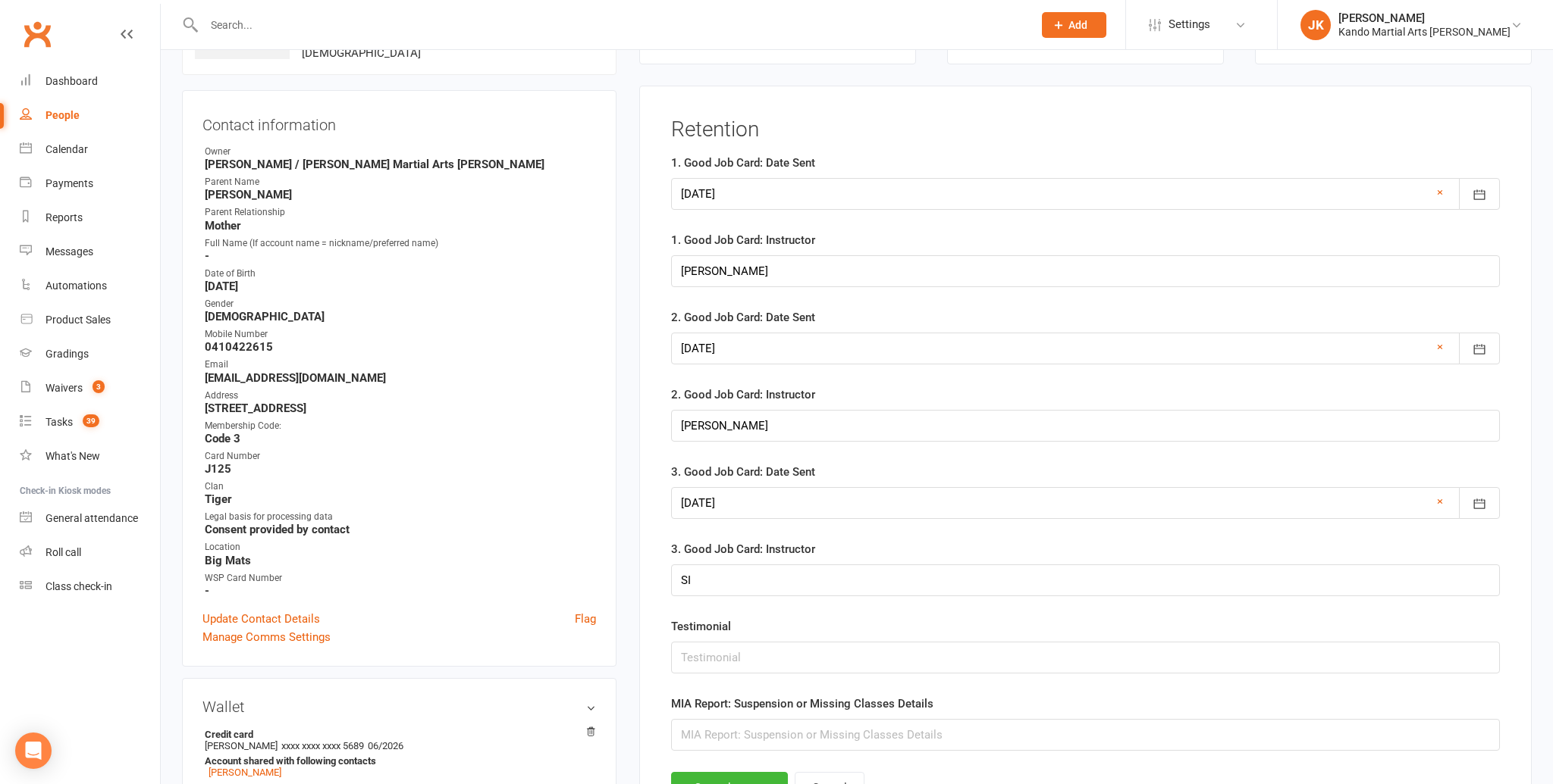
click at [799, 180] on div at bounding box center [1085, 194] width 829 height 32
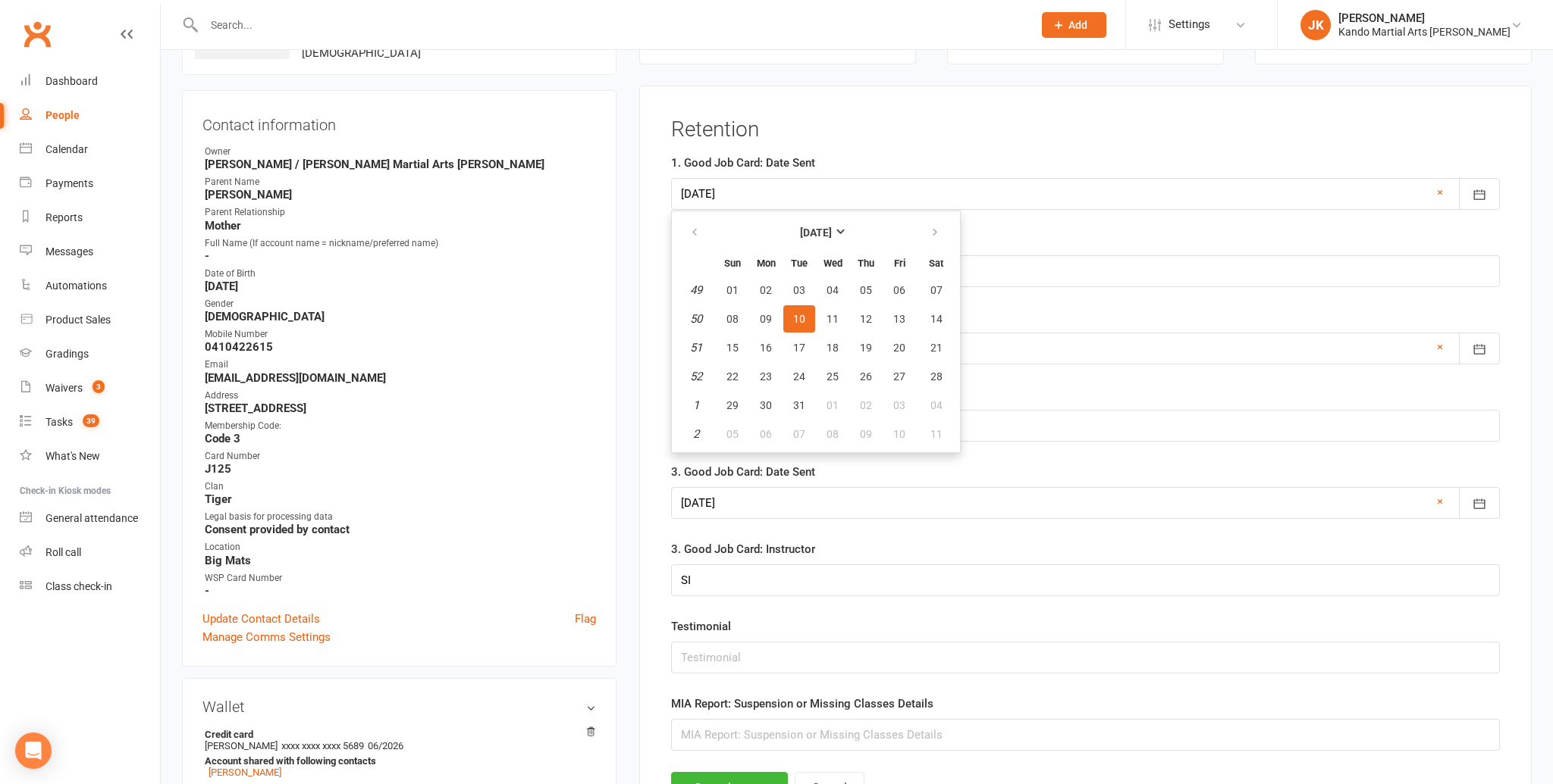
scroll to position [140, 0]
click at [832, 235] on strong "[DATE]" at bounding box center [816, 231] width 32 height 12
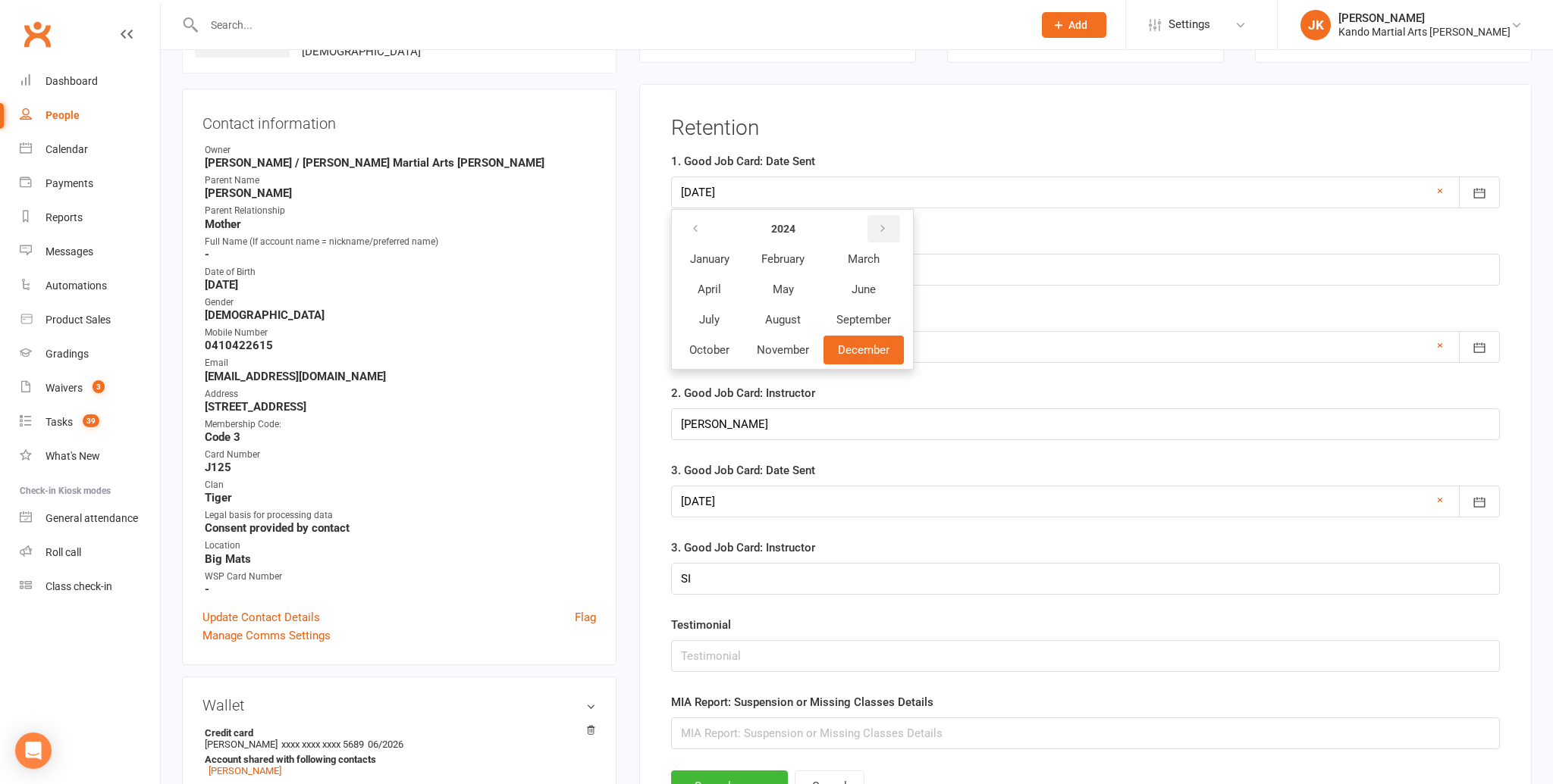
click at [886, 229] on icon "button" at bounding box center [882, 229] width 10 height 12
click at [864, 317] on span "September" at bounding box center [864, 320] width 55 height 14
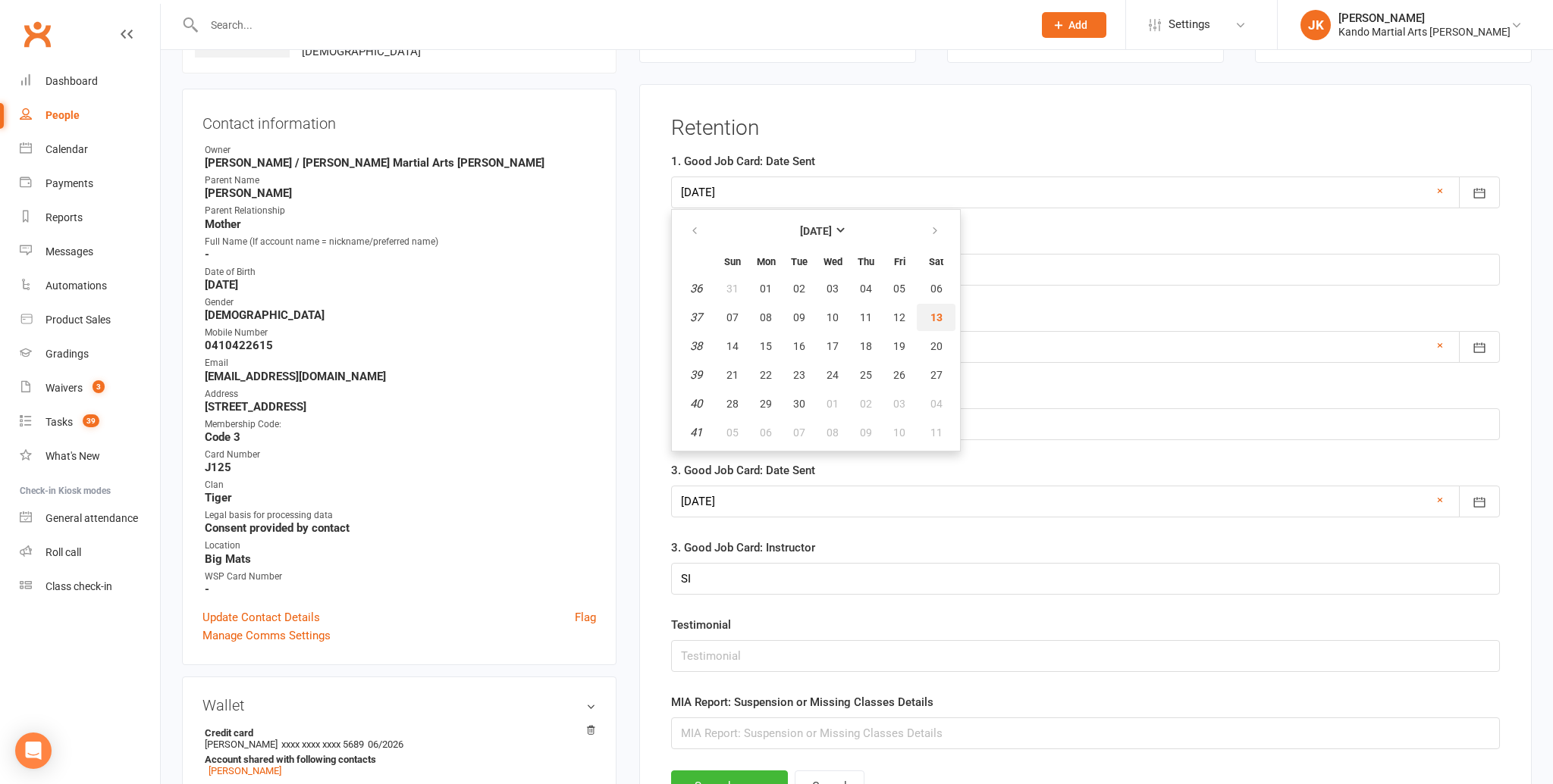
click at [939, 320] on span "13" at bounding box center [936, 317] width 12 height 12
type input "[DATE]"
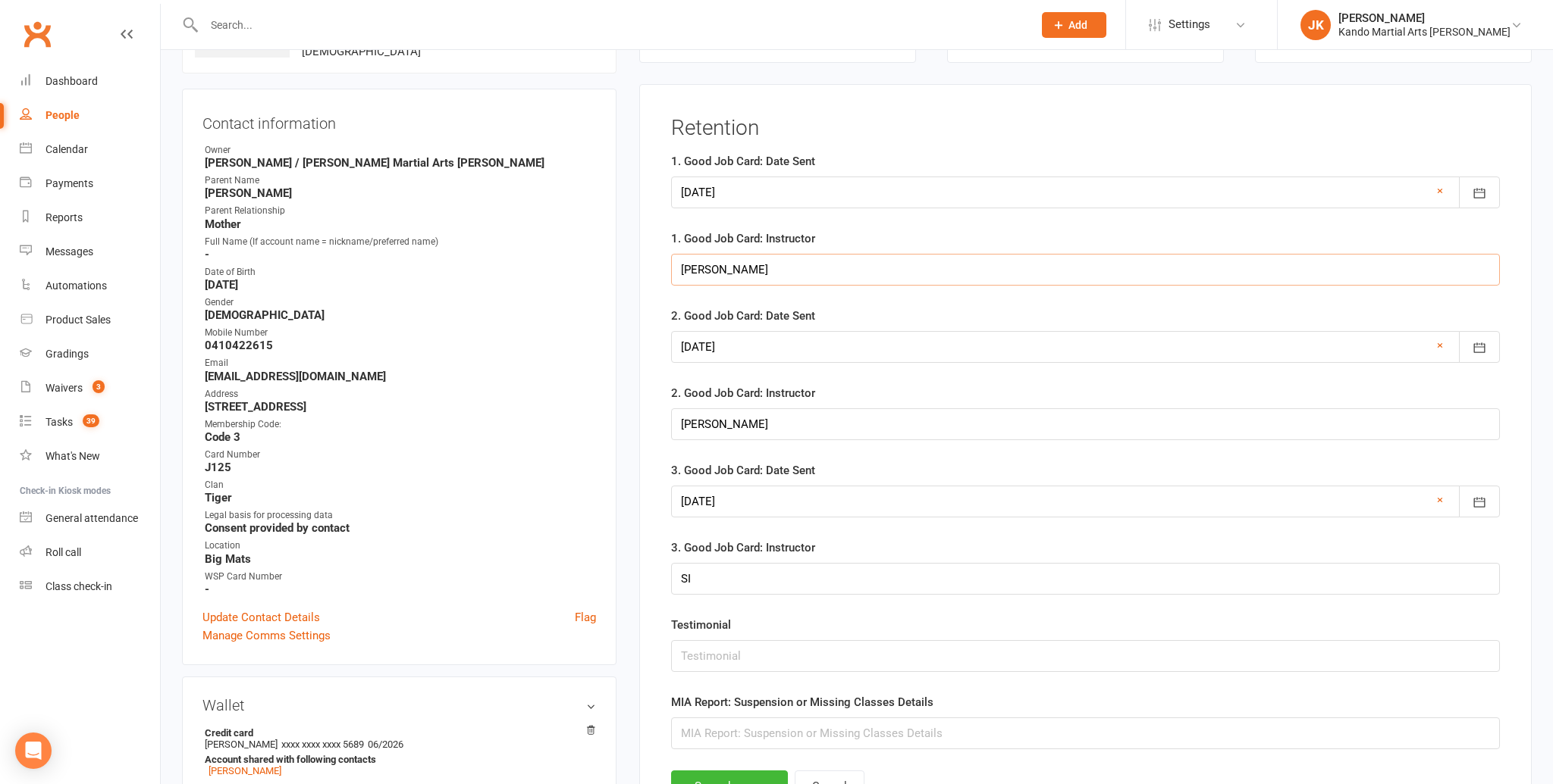
drag, startPoint x: 600, startPoint y: 267, endPoint x: 498, endPoint y: 266, distance: 102.0
type input "[PERSON_NAME]"
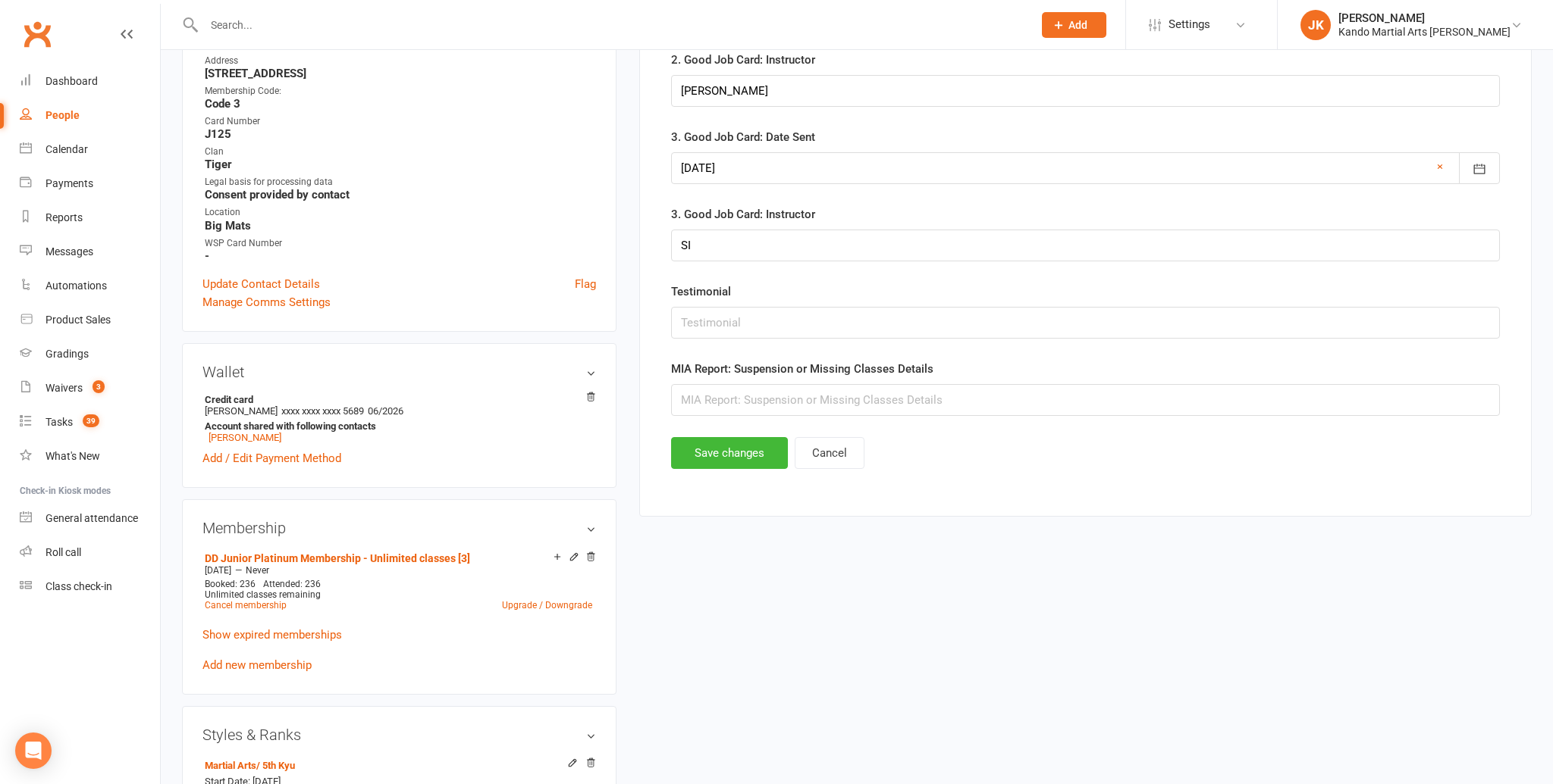
scroll to position [653, 0]
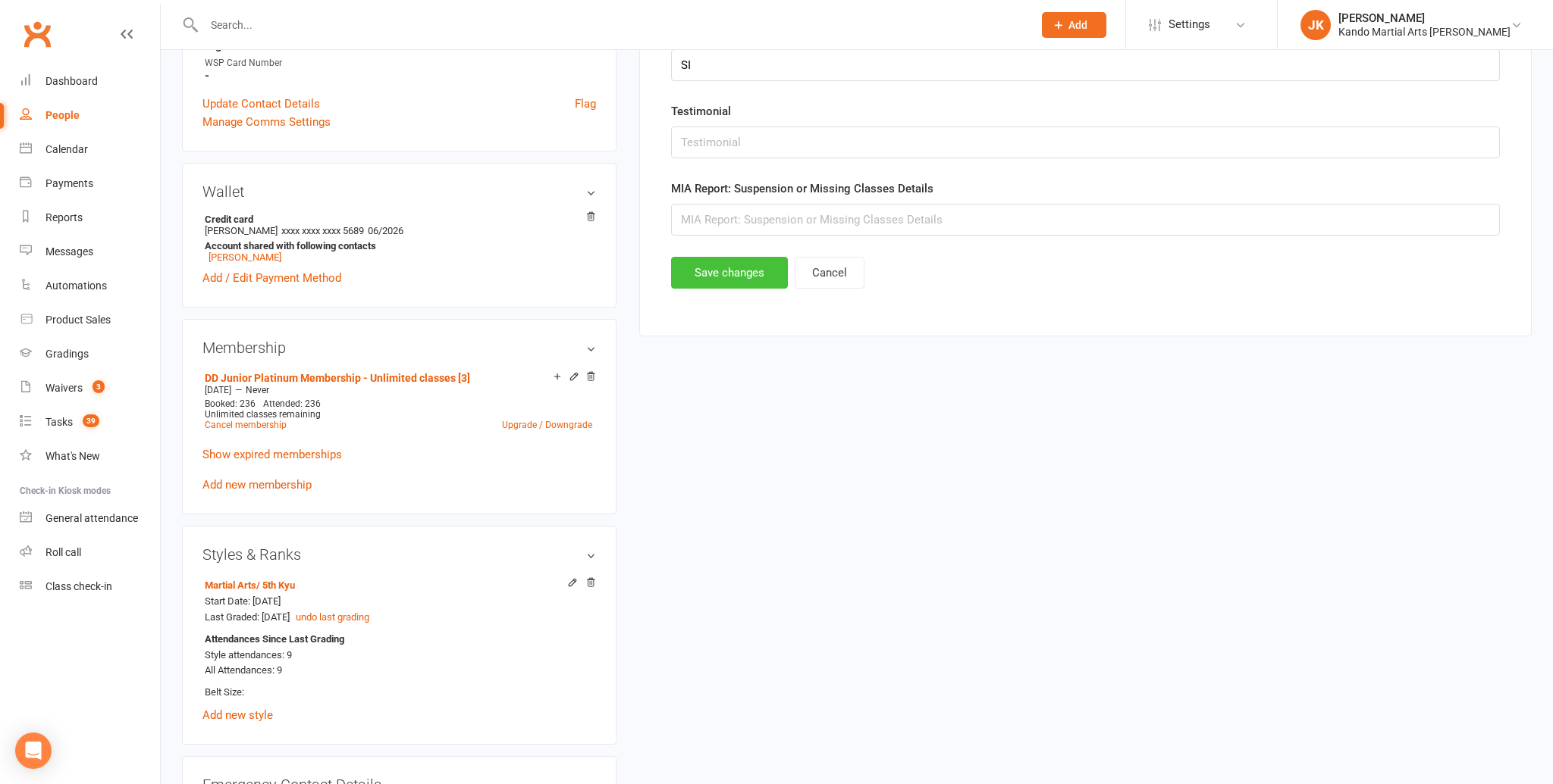
click at [705, 275] on button "Save changes" at bounding box center [729, 272] width 116 height 32
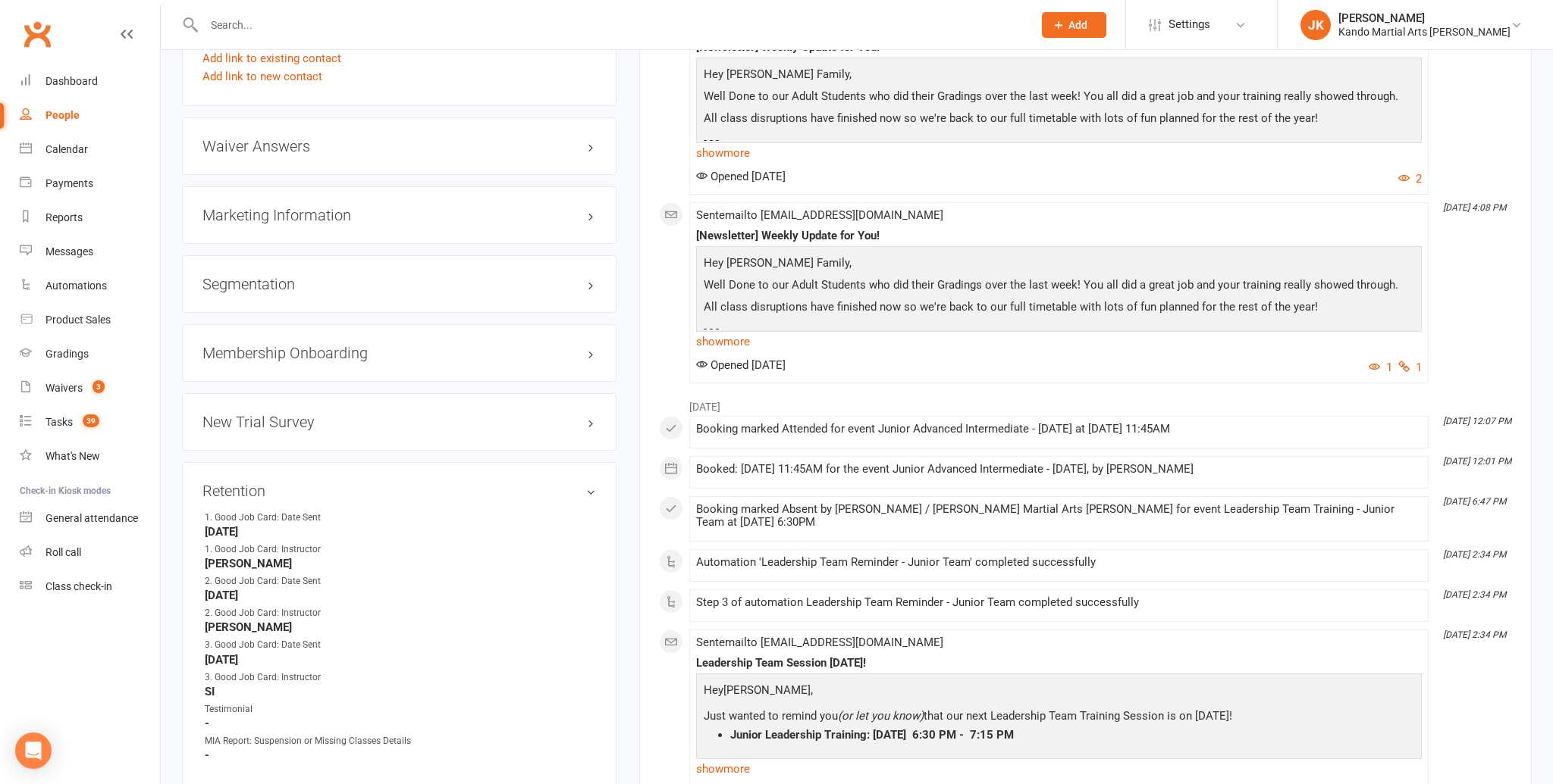
scroll to position [1685, 0]
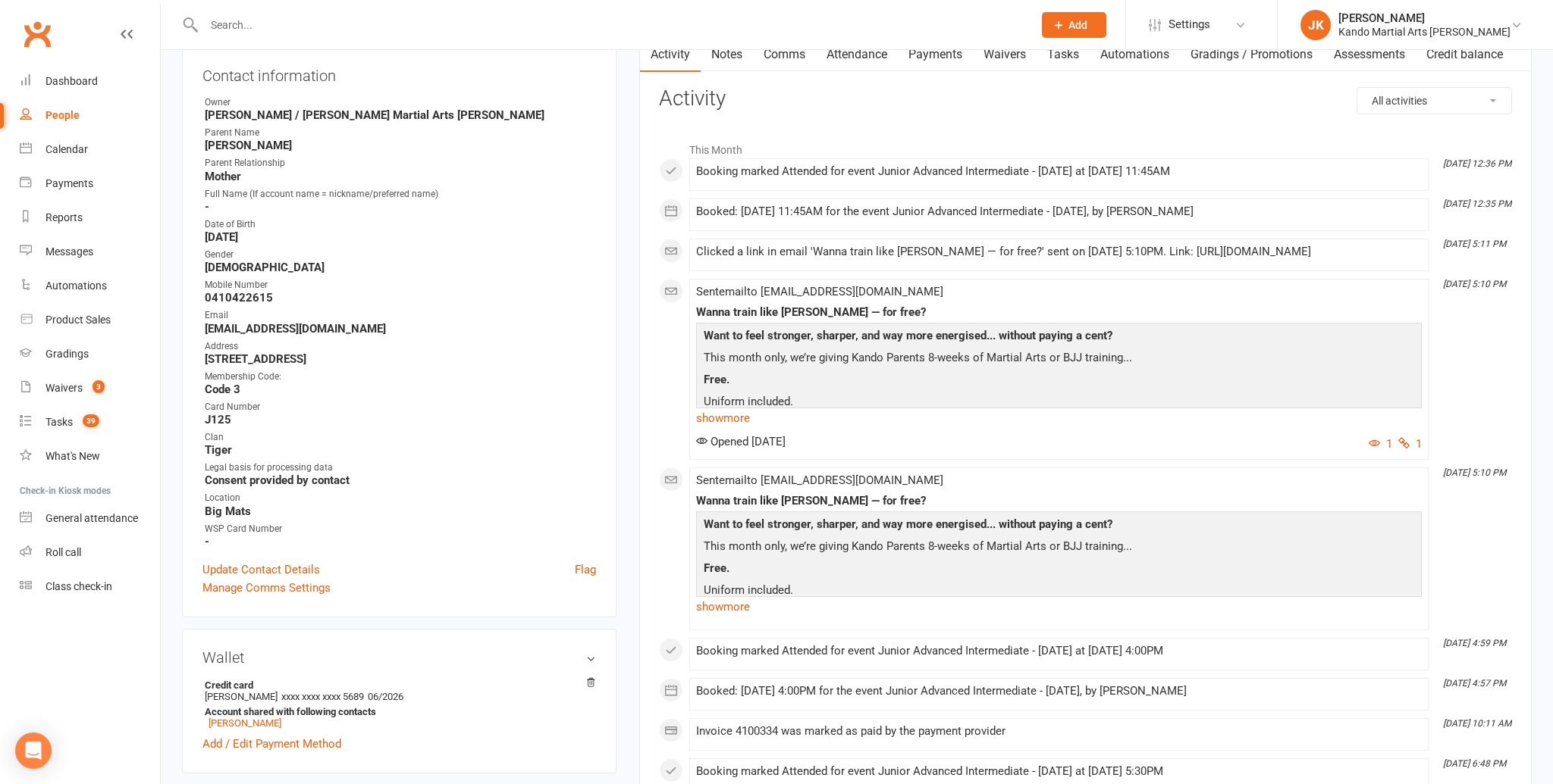
scroll to position [185, 0]
